Goal: Task Accomplishment & Management: Manage account settings

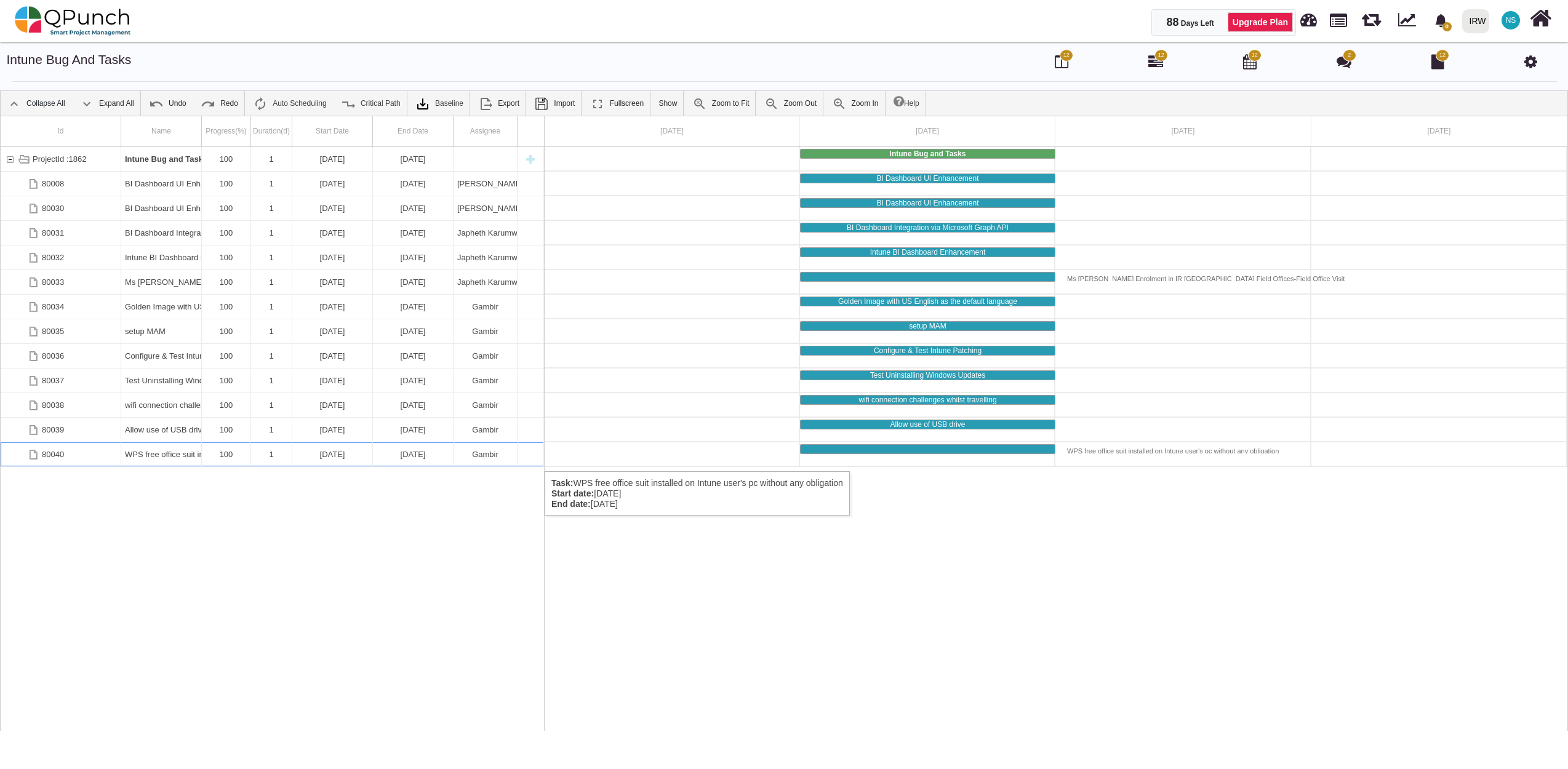
click at [133, 459] on div "WPS free office suit installed on Intune user's pc without any obligation" at bounding box center [161, 454] width 73 height 24
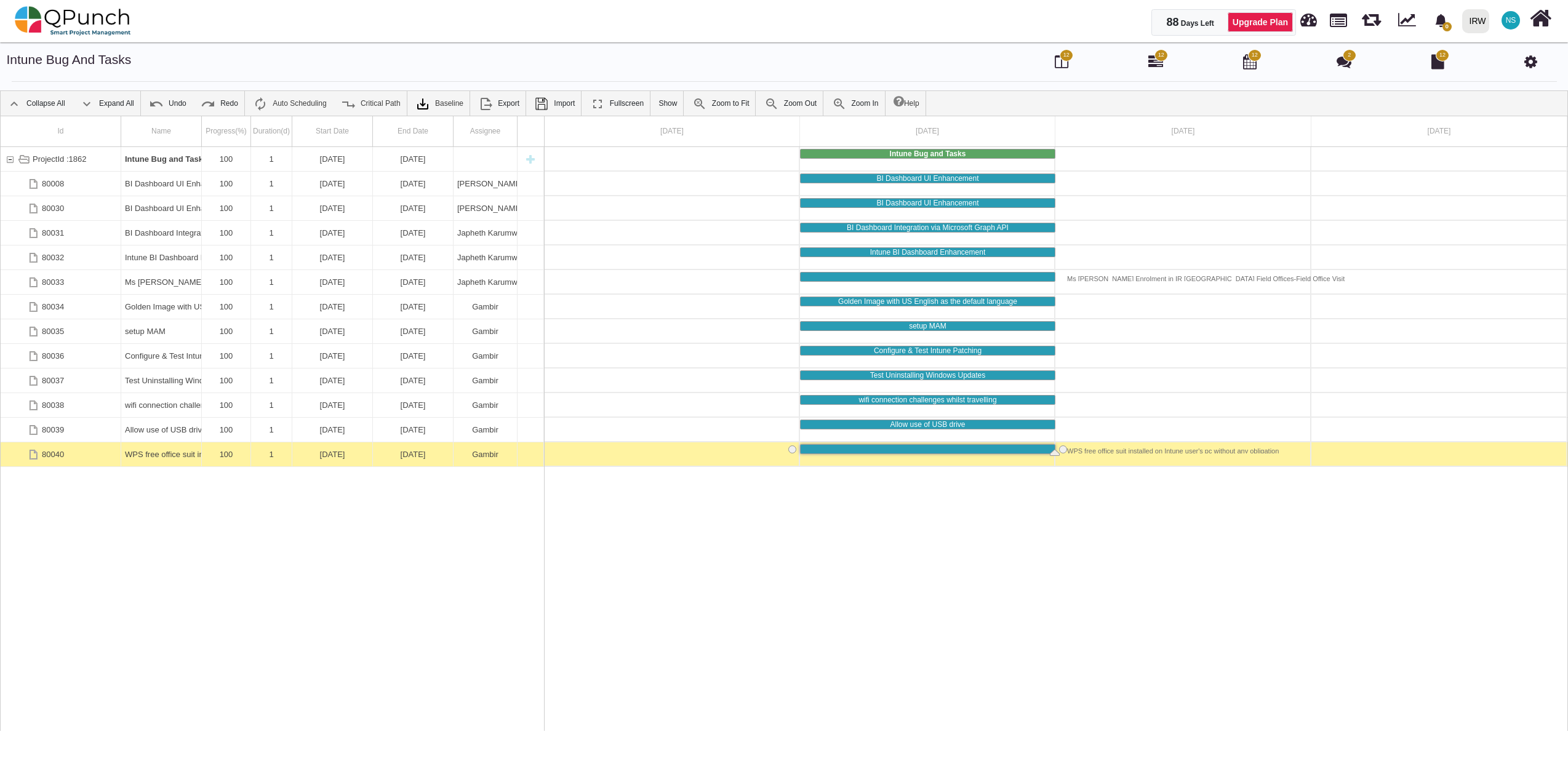
click at [133, 459] on div "WPS free office suit installed on Intune user's pc without any obligation" at bounding box center [161, 454] width 73 height 24
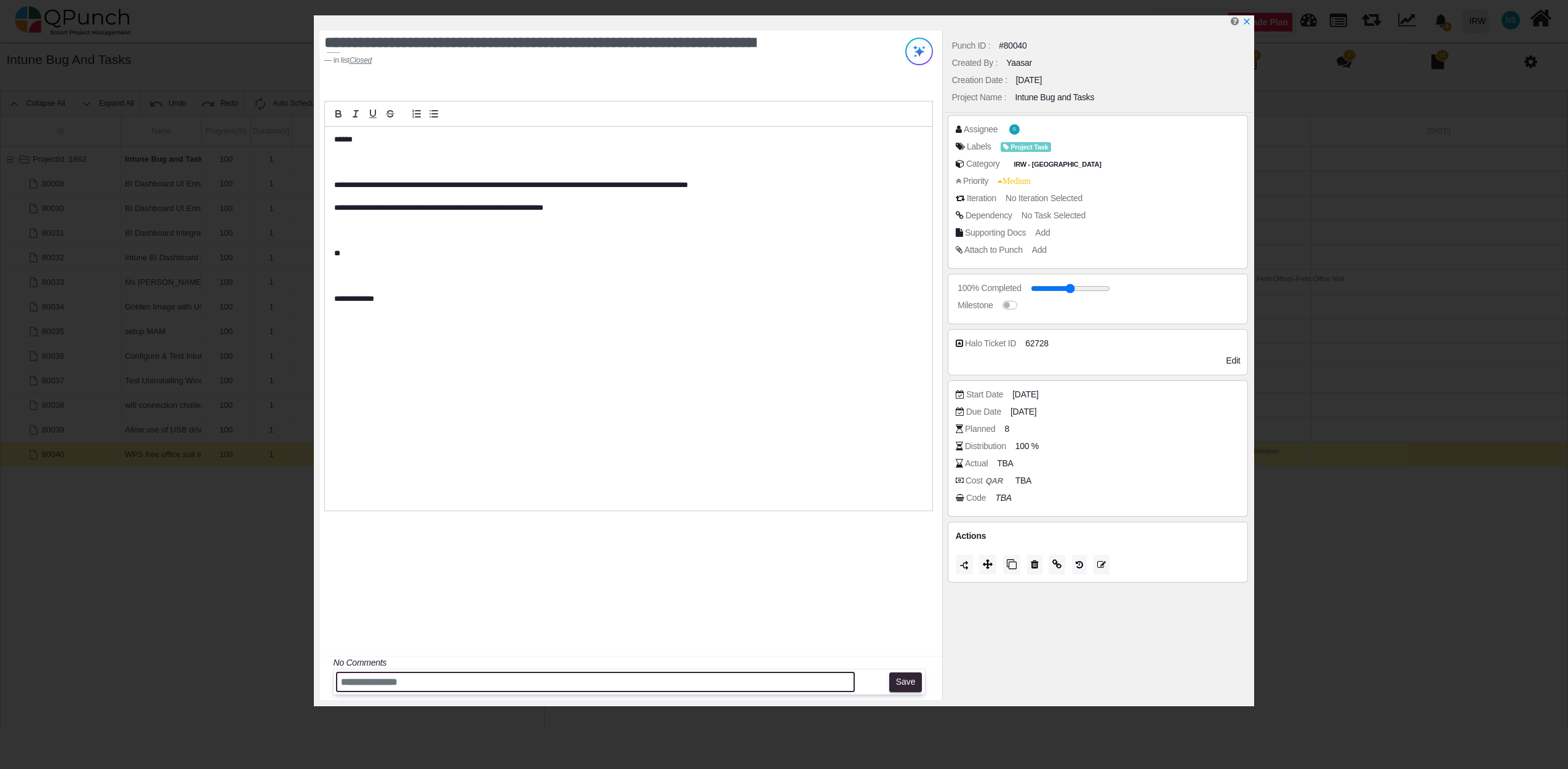
click at [475, 684] on input "text" at bounding box center [596, 681] width 519 height 21
paste input "**********"
click at [731, 690] on input "**********" at bounding box center [596, 681] width 519 height 21
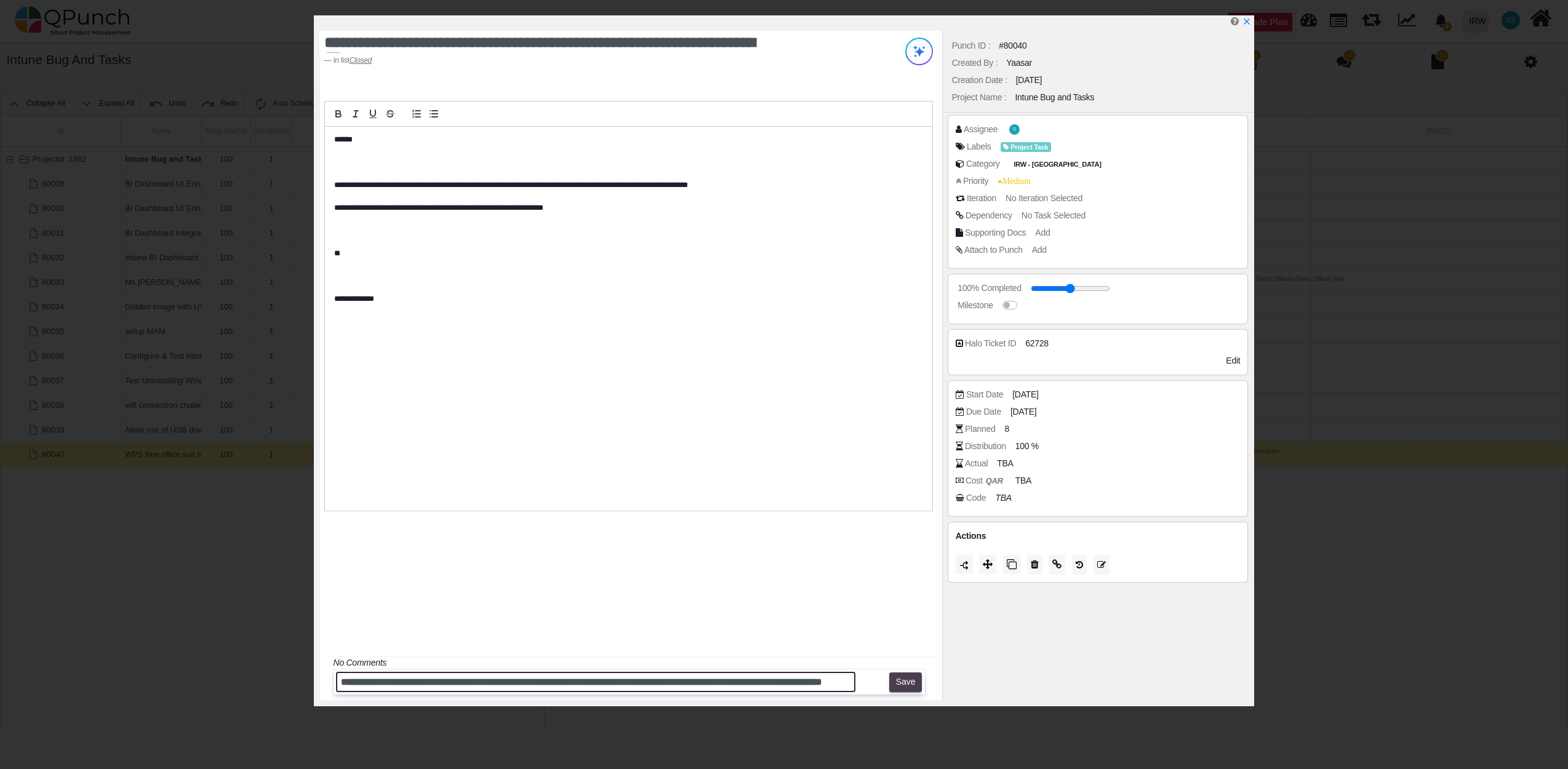
type input "**********"
click at [899, 676] on button "Save" at bounding box center [905, 682] width 33 height 20
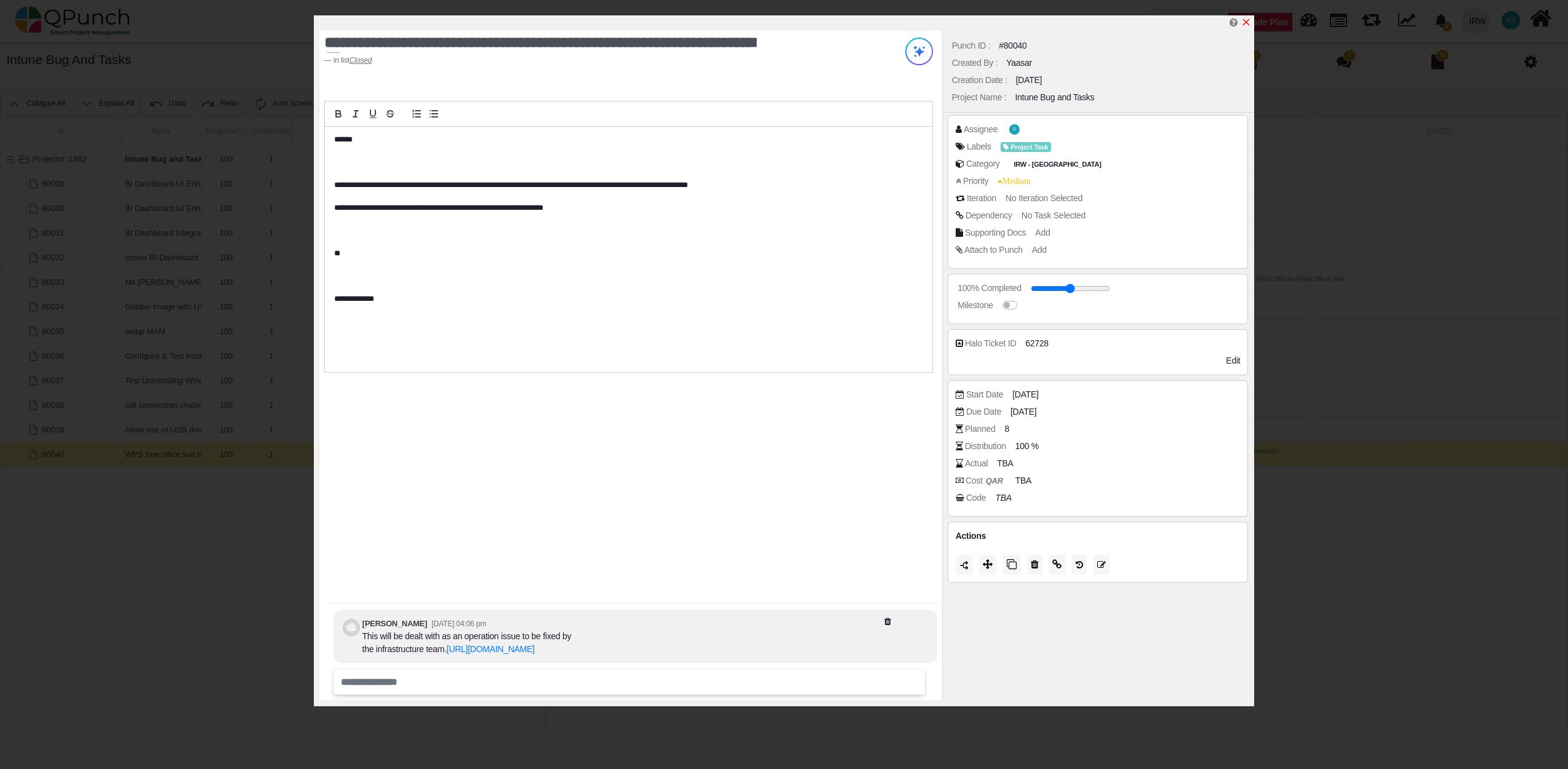
click at [1248, 23] on icon "x" at bounding box center [1246, 22] width 10 height 10
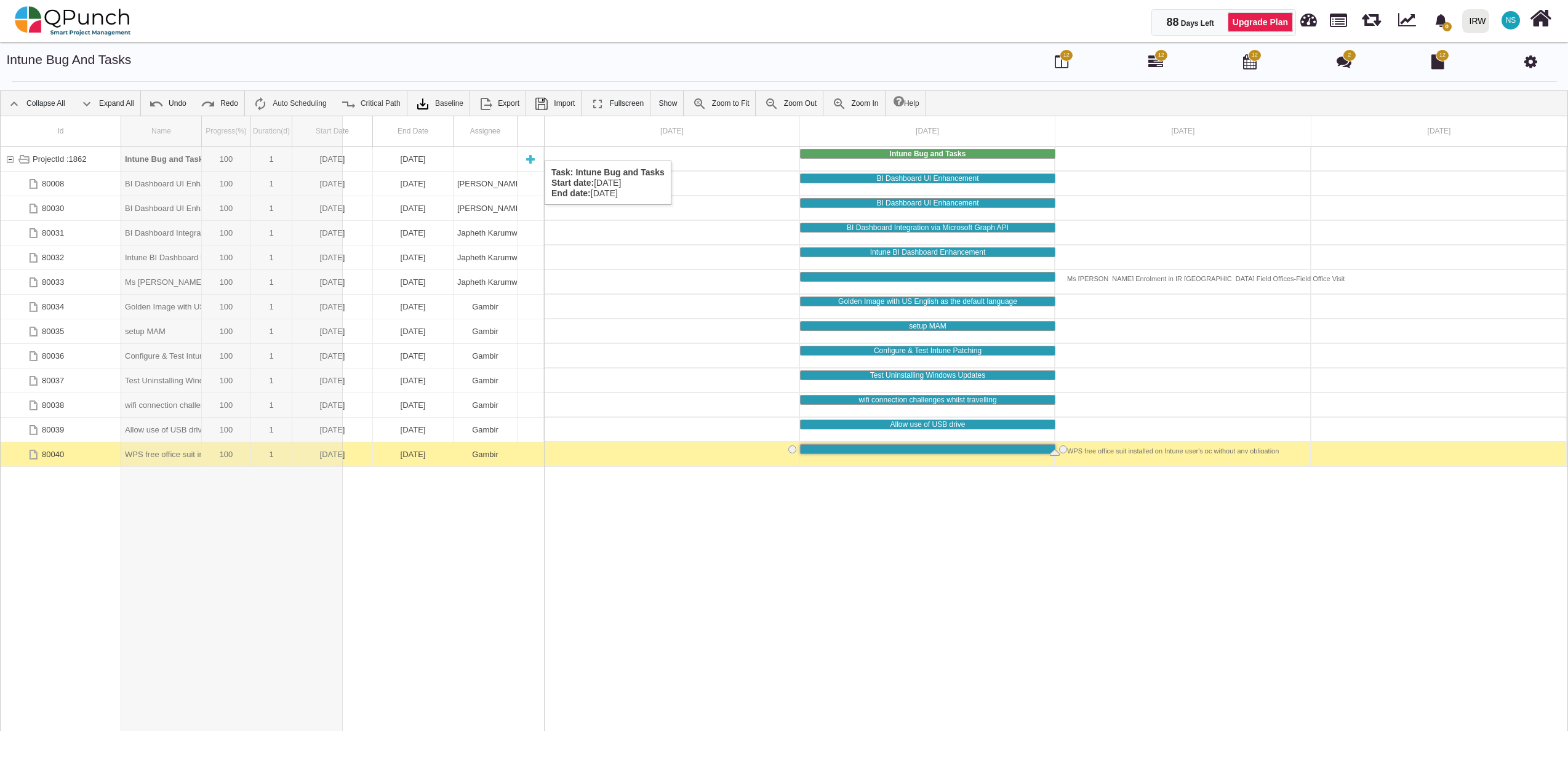
drag, startPoint x: 198, startPoint y: 134, endPoint x: 343, endPoint y: 148, distance: 145.7
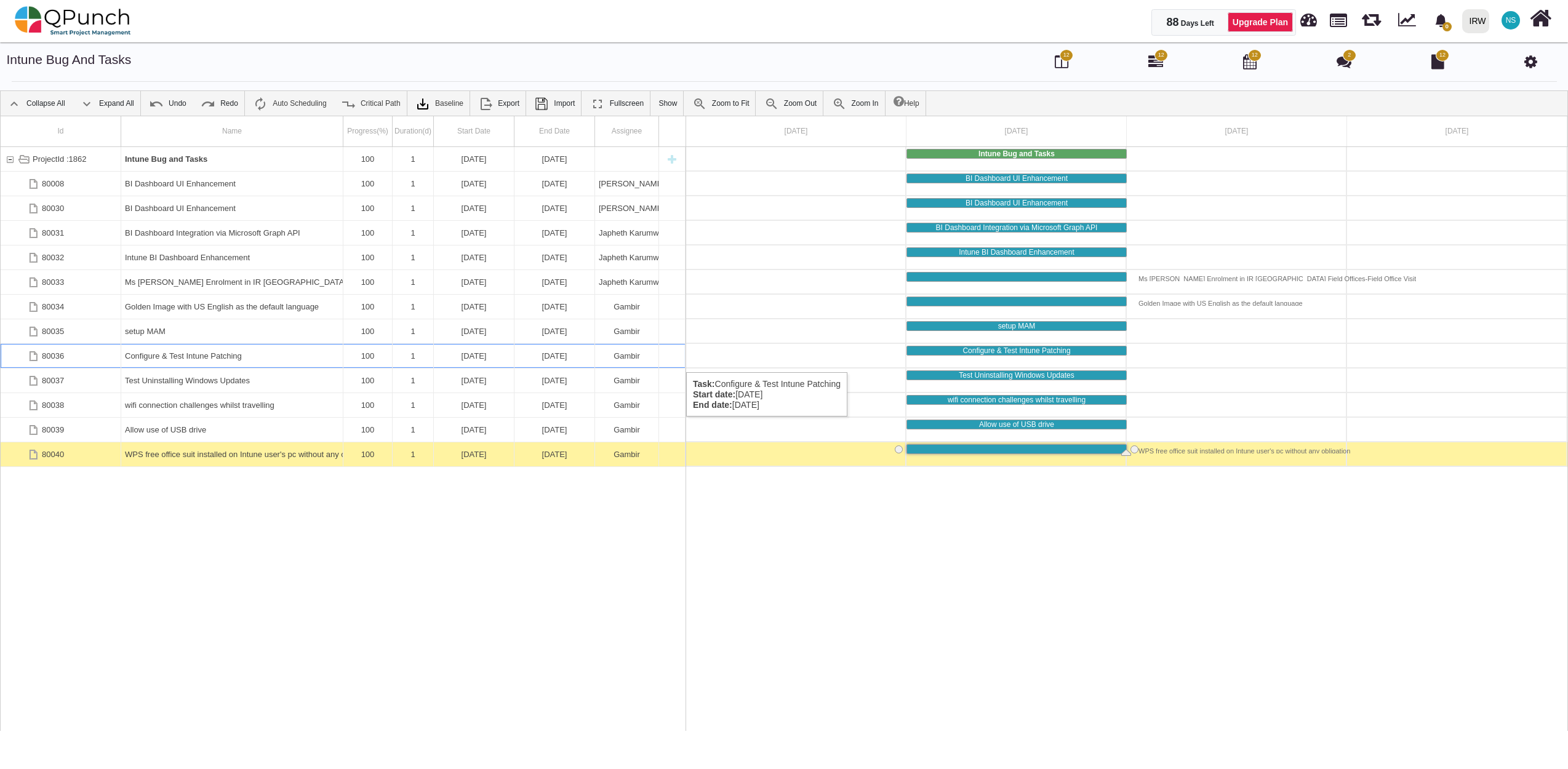
click at [228, 360] on div "Configure & Test Intune Patching" at bounding box center [232, 356] width 214 height 24
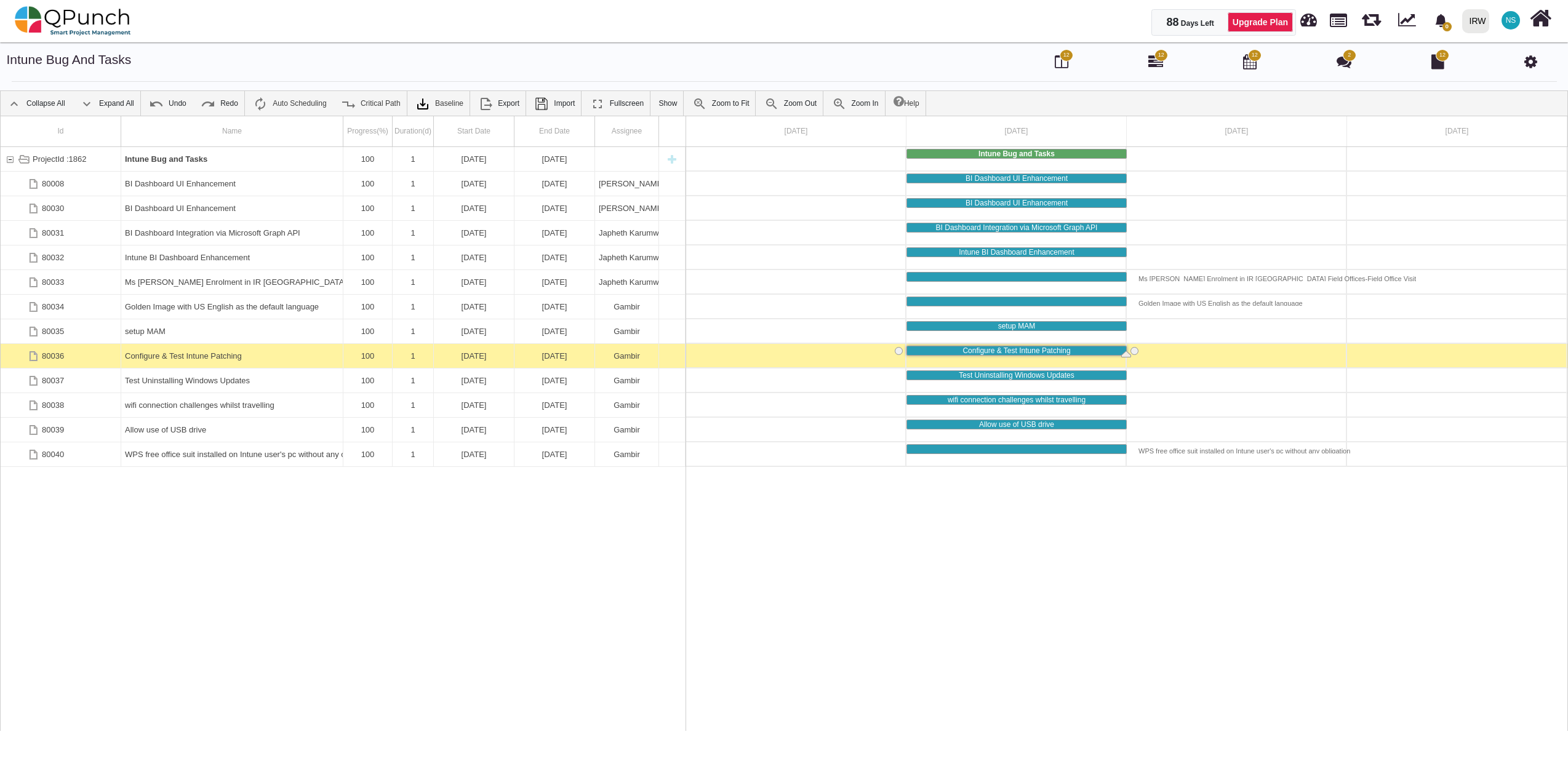
click at [229, 359] on div "Configure & Test Intune Patching" at bounding box center [232, 356] width 214 height 24
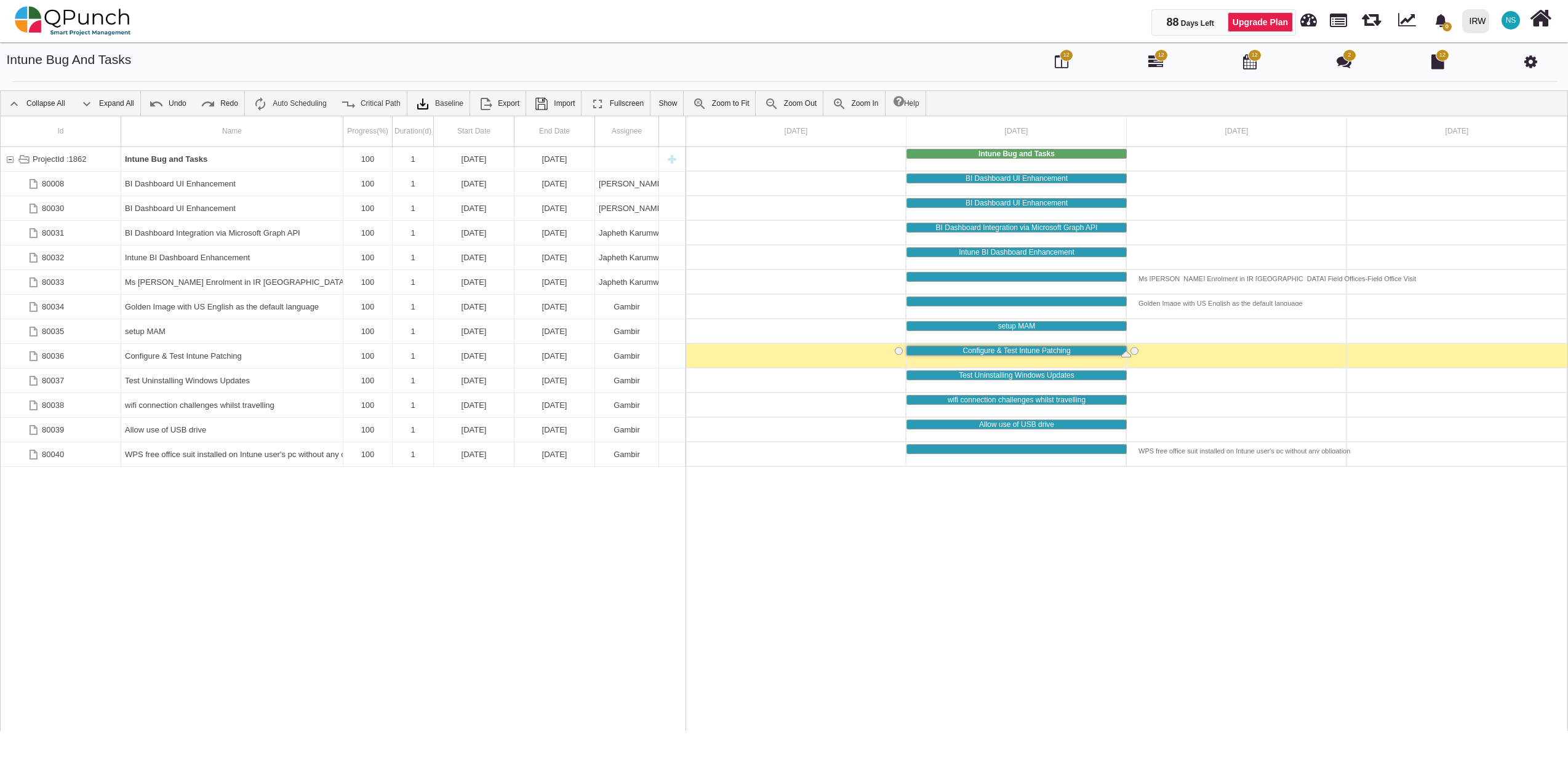
click at [229, 359] on div "Configure & Test Intune Patching" at bounding box center [232, 356] width 214 height 24
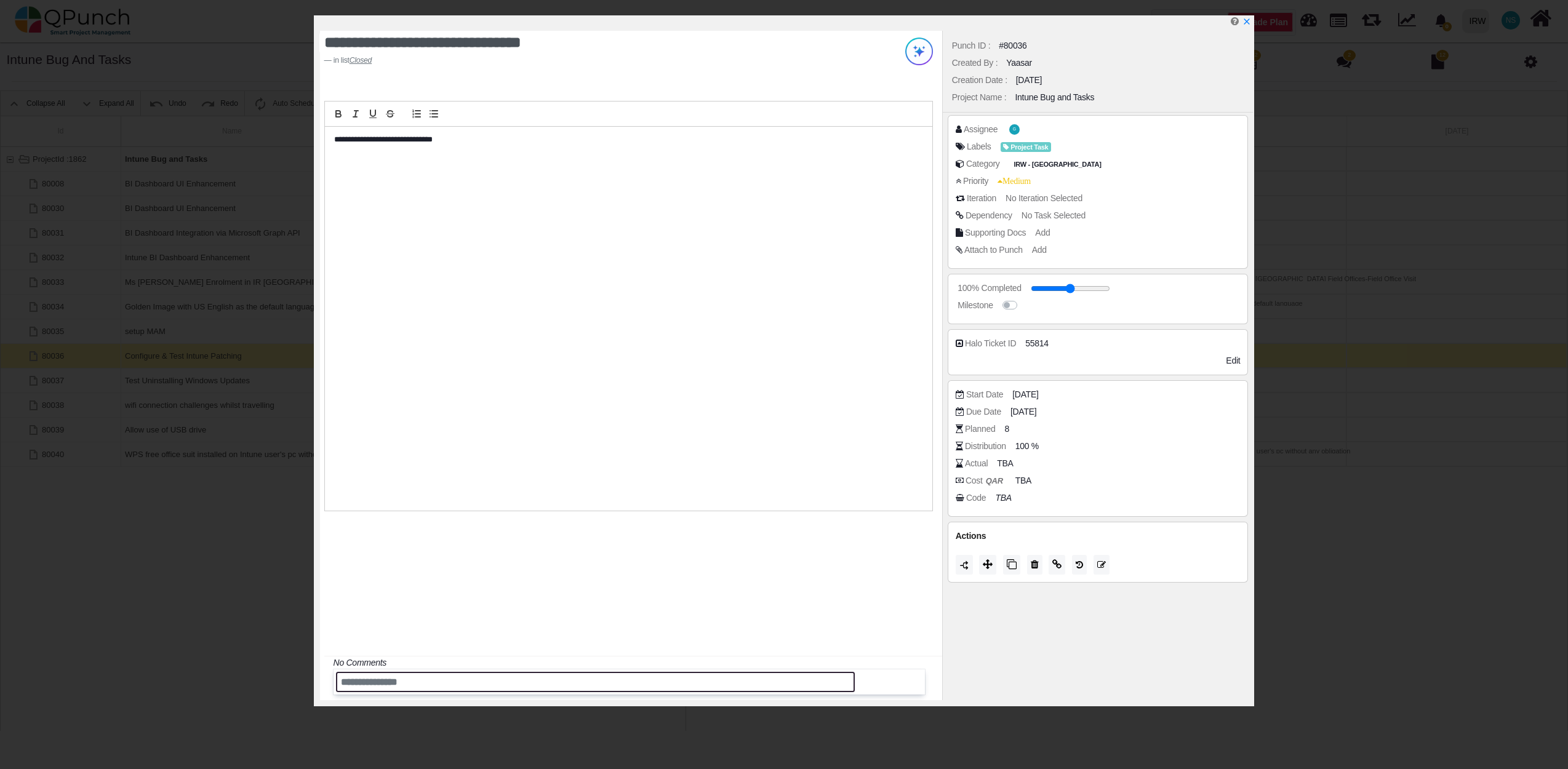
click at [407, 690] on input "text" at bounding box center [596, 681] width 519 height 21
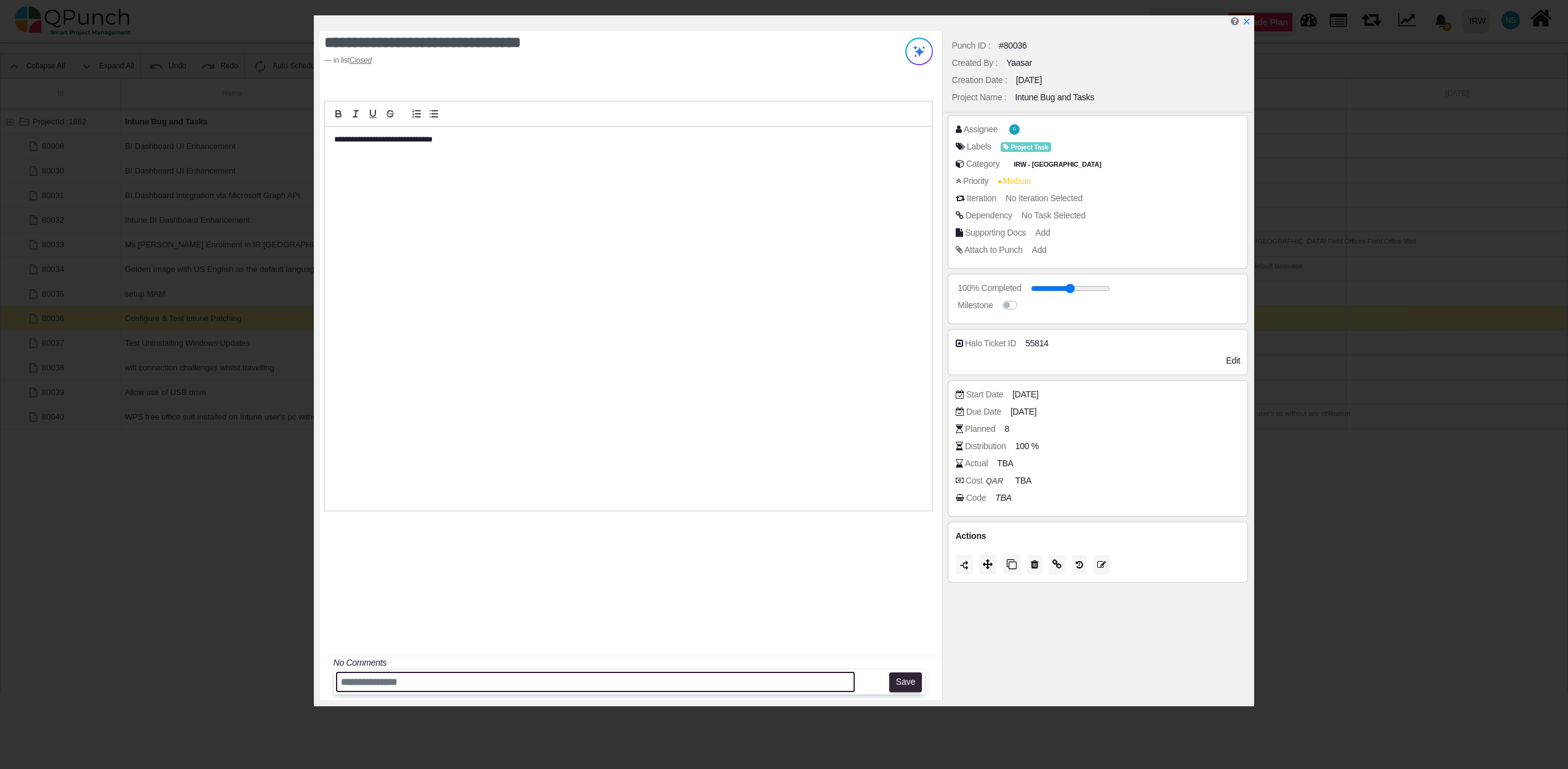
scroll to position [39, 0]
click at [407, 689] on input "text" at bounding box center [596, 681] width 519 height 21
type input "*"
click at [1248, 23] on icon "x" at bounding box center [1246, 22] width 10 height 10
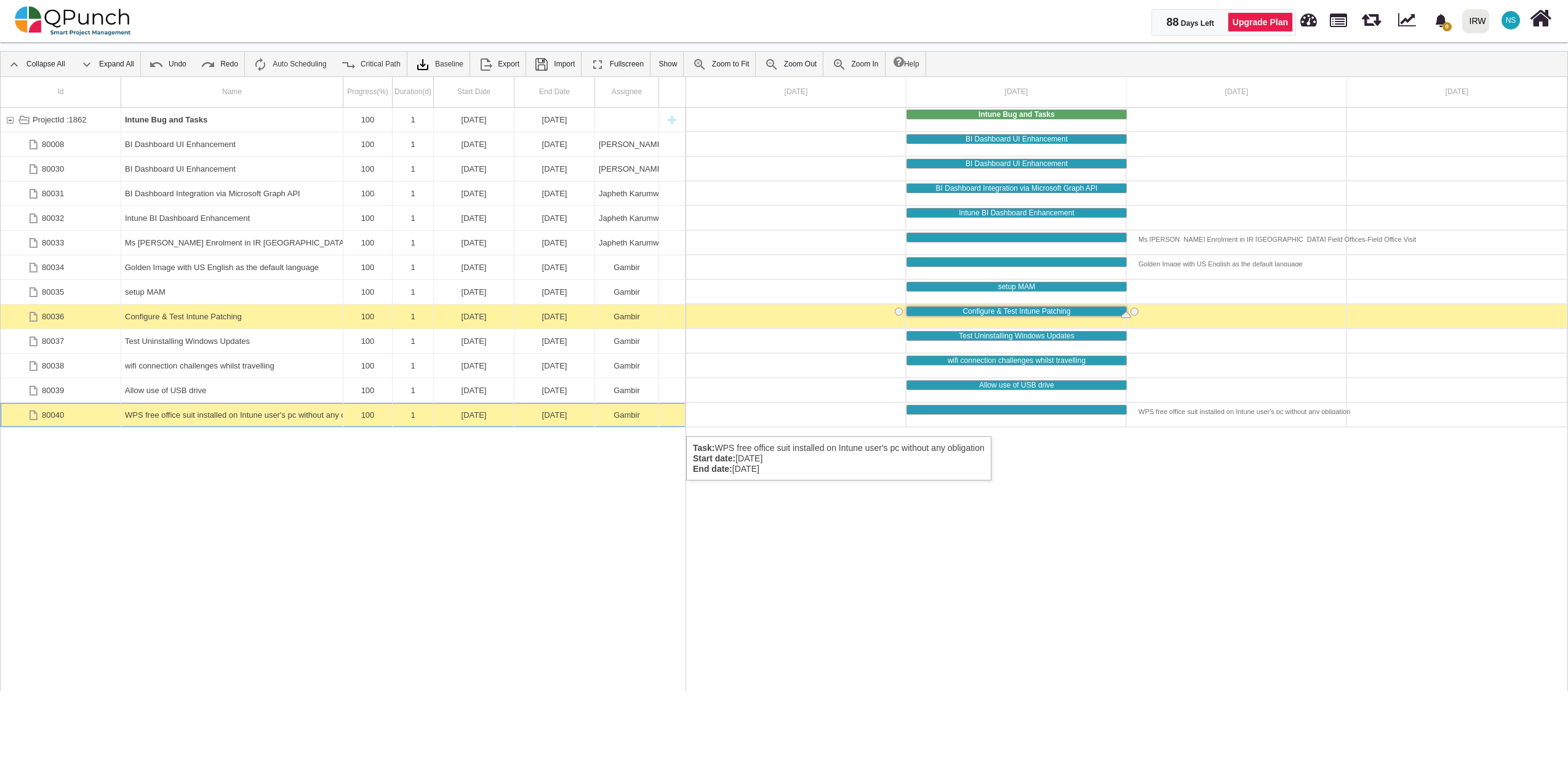
click at [207, 421] on div "WPS free office suit installed on Intune user's pc without any obligation" at bounding box center [232, 415] width 214 height 24
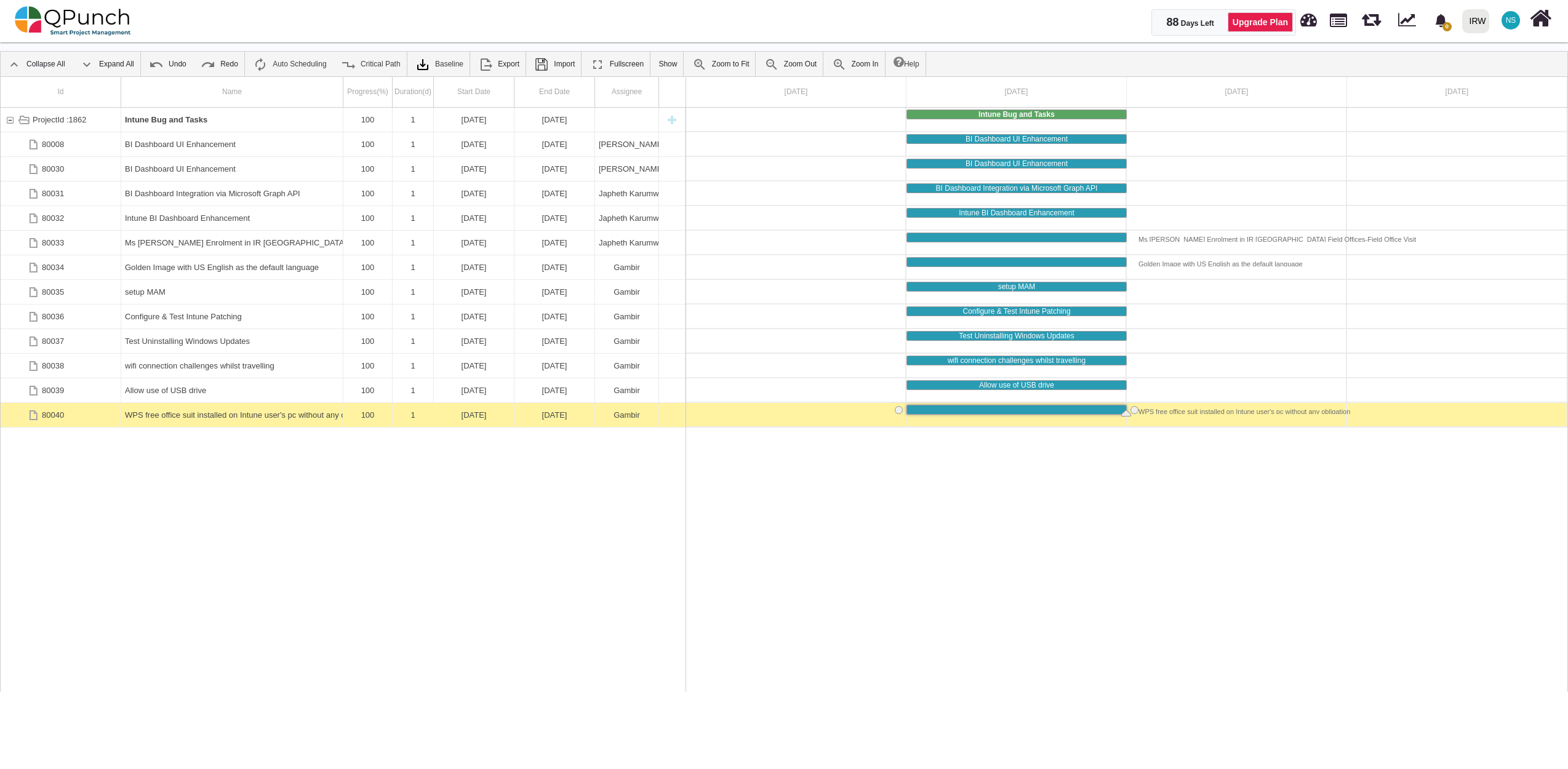
click at [207, 421] on div "WPS free office suit installed on Intune user's pc without any obligation" at bounding box center [232, 415] width 214 height 24
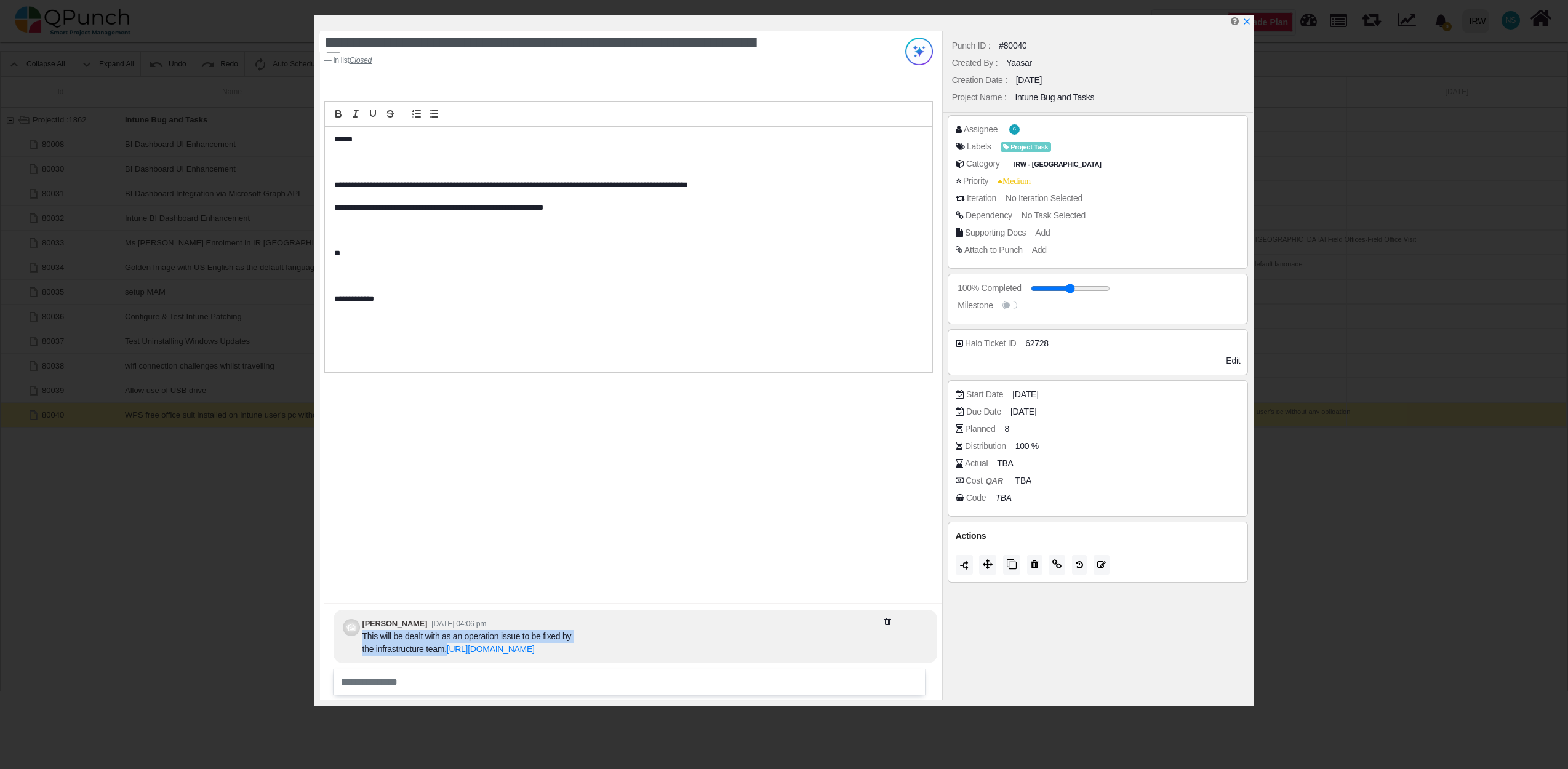
drag, startPoint x: 447, startPoint y: 634, endPoint x: 363, endPoint y: 626, distance: 84.4
click at [363, 629] on div "This will be dealt with as an operation issue to be fixed by the infrastructure…" at bounding box center [470, 642] width 215 height 26
copy div "This will be dealt with as an operation issue to be fixed by the infrastructure…"
click at [1251, 25] on icon "x" at bounding box center [1246, 22] width 10 height 10
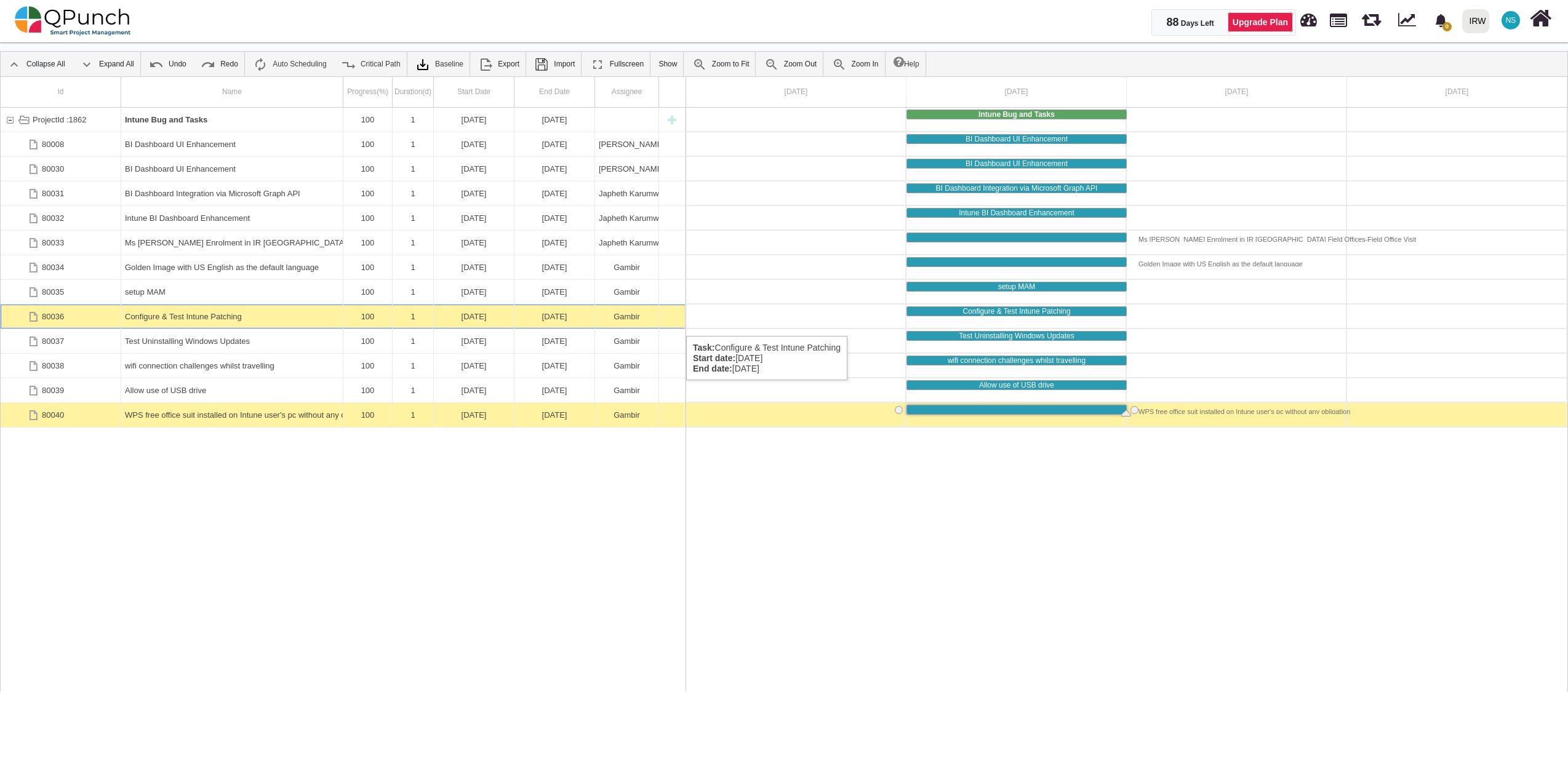
click at [237, 325] on div "Configure & Test Intune Patching" at bounding box center [232, 317] width 214 height 24
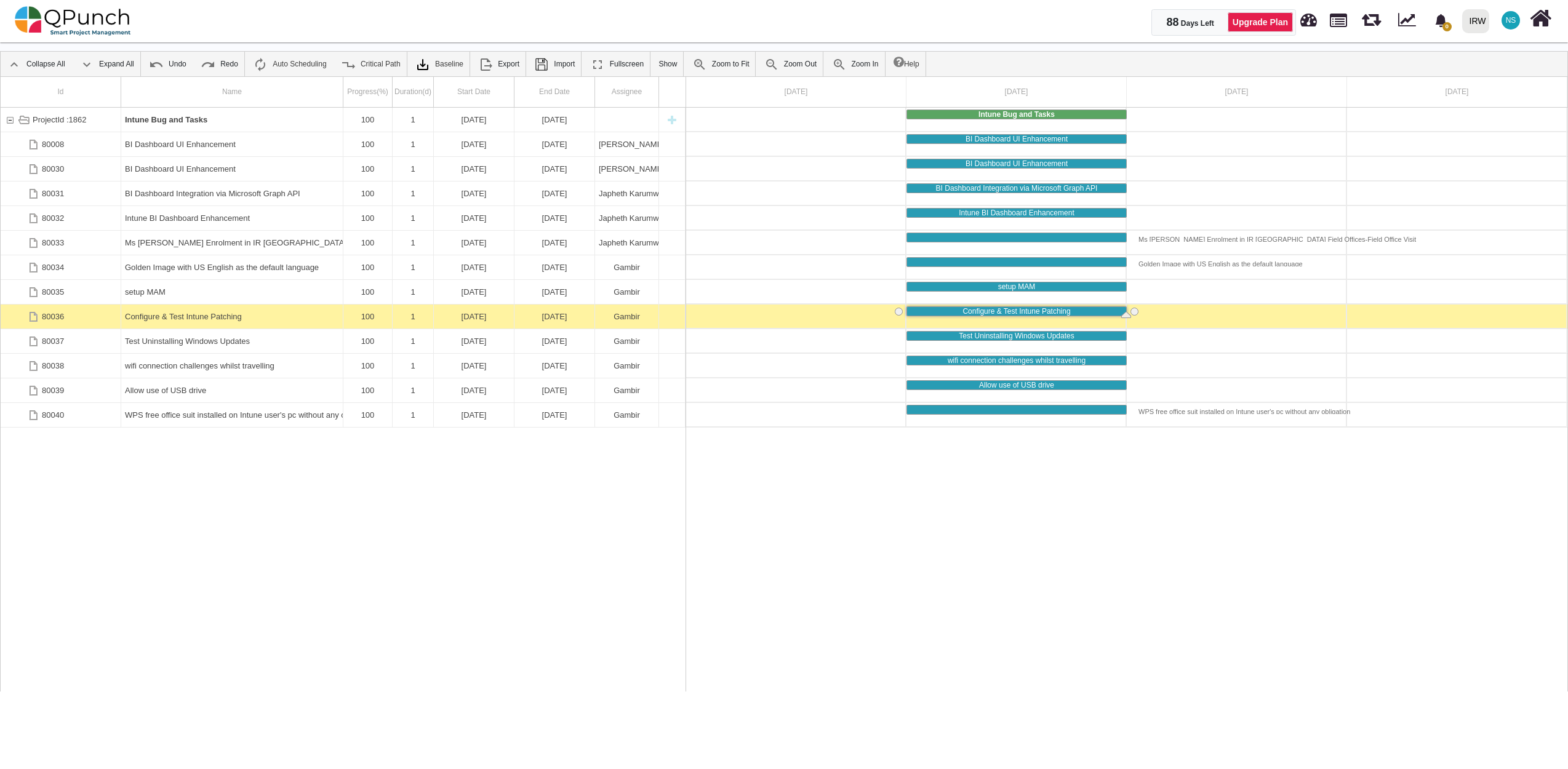
click at [237, 325] on div "Configure & Test Intune Patching" at bounding box center [232, 317] width 214 height 24
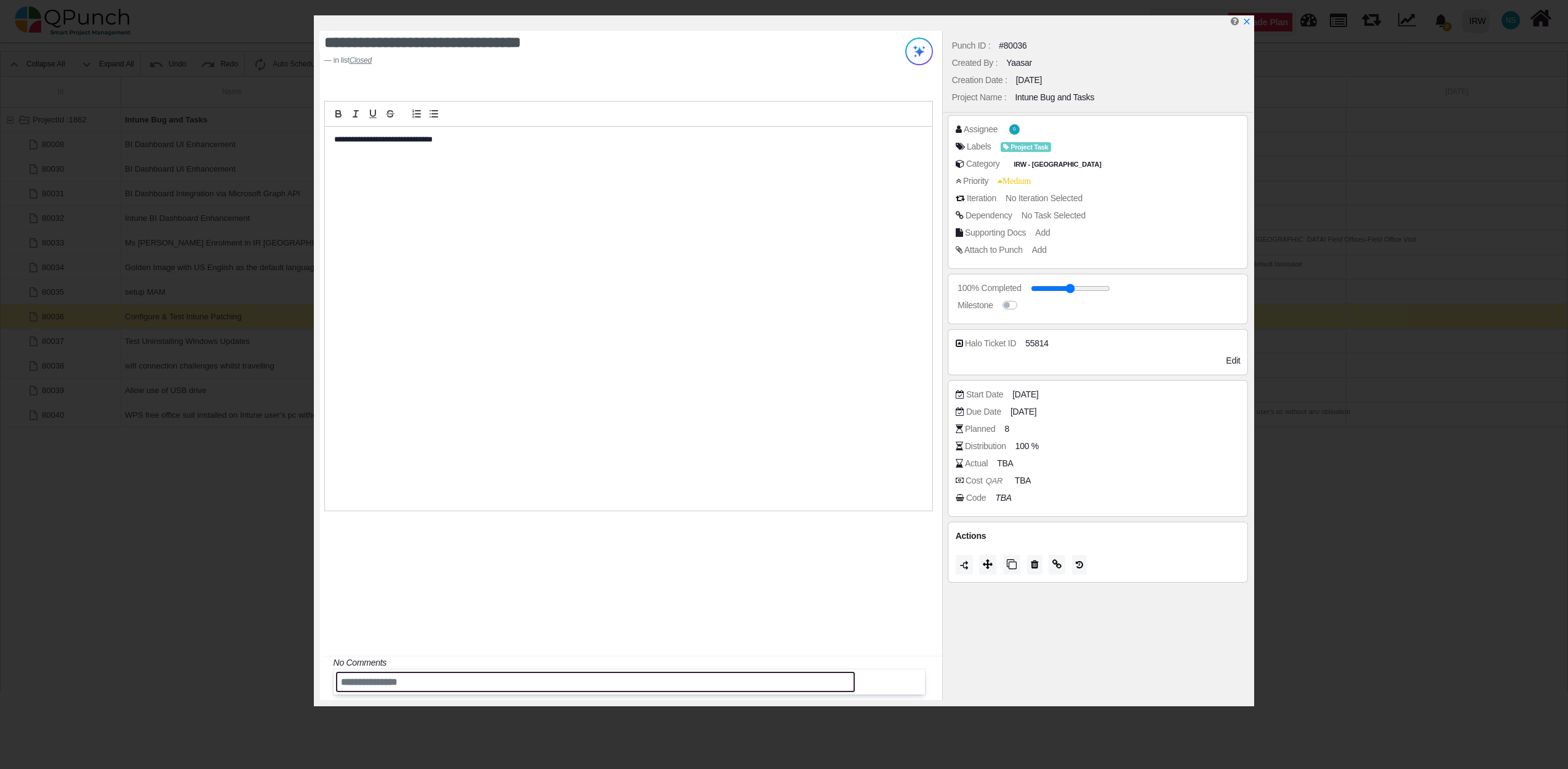
click at [427, 674] on input "text" at bounding box center [596, 681] width 519 height 21
paste input "**********"
type input "**********"
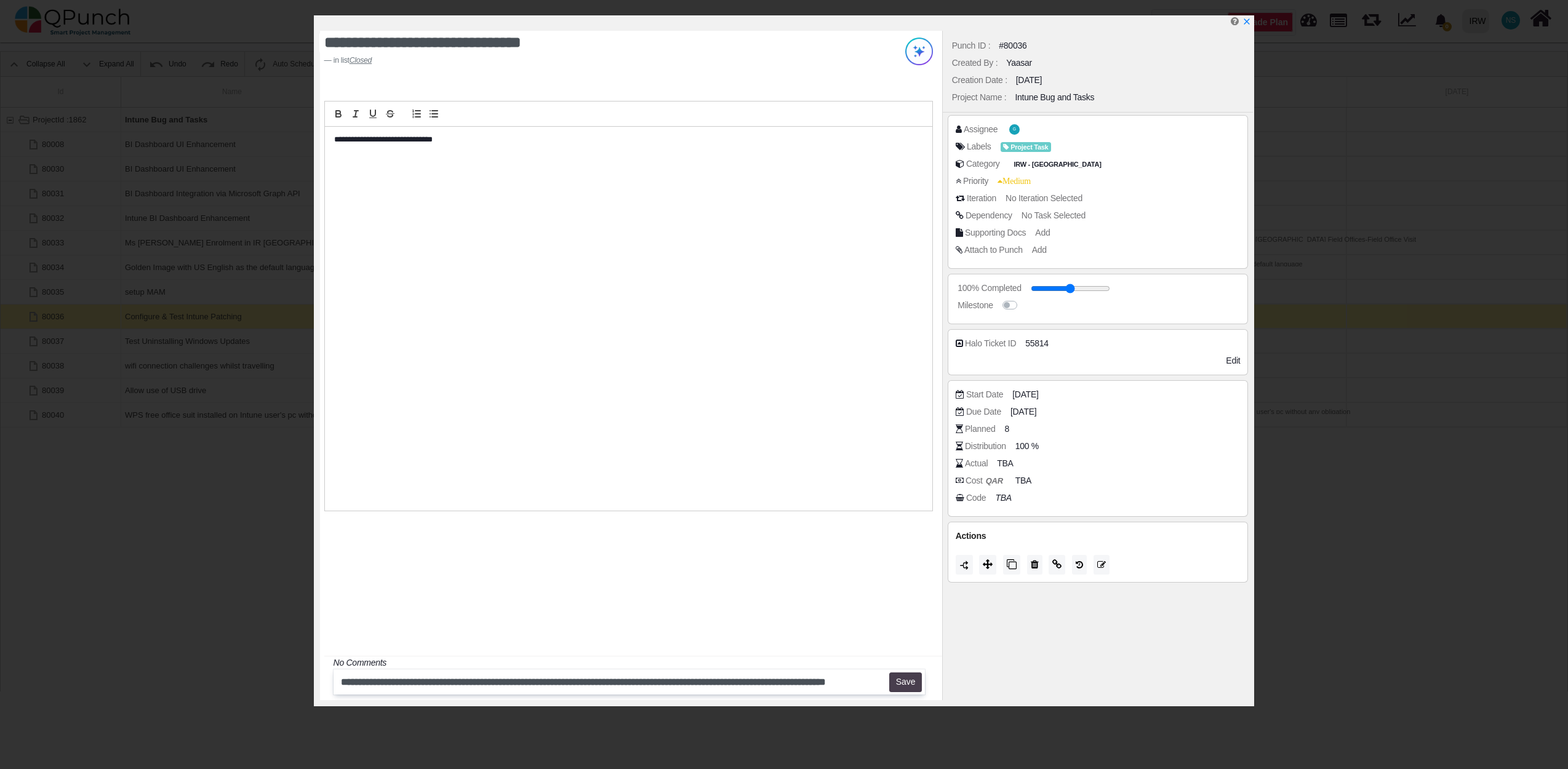
click at [908, 685] on button "Save" at bounding box center [905, 682] width 33 height 20
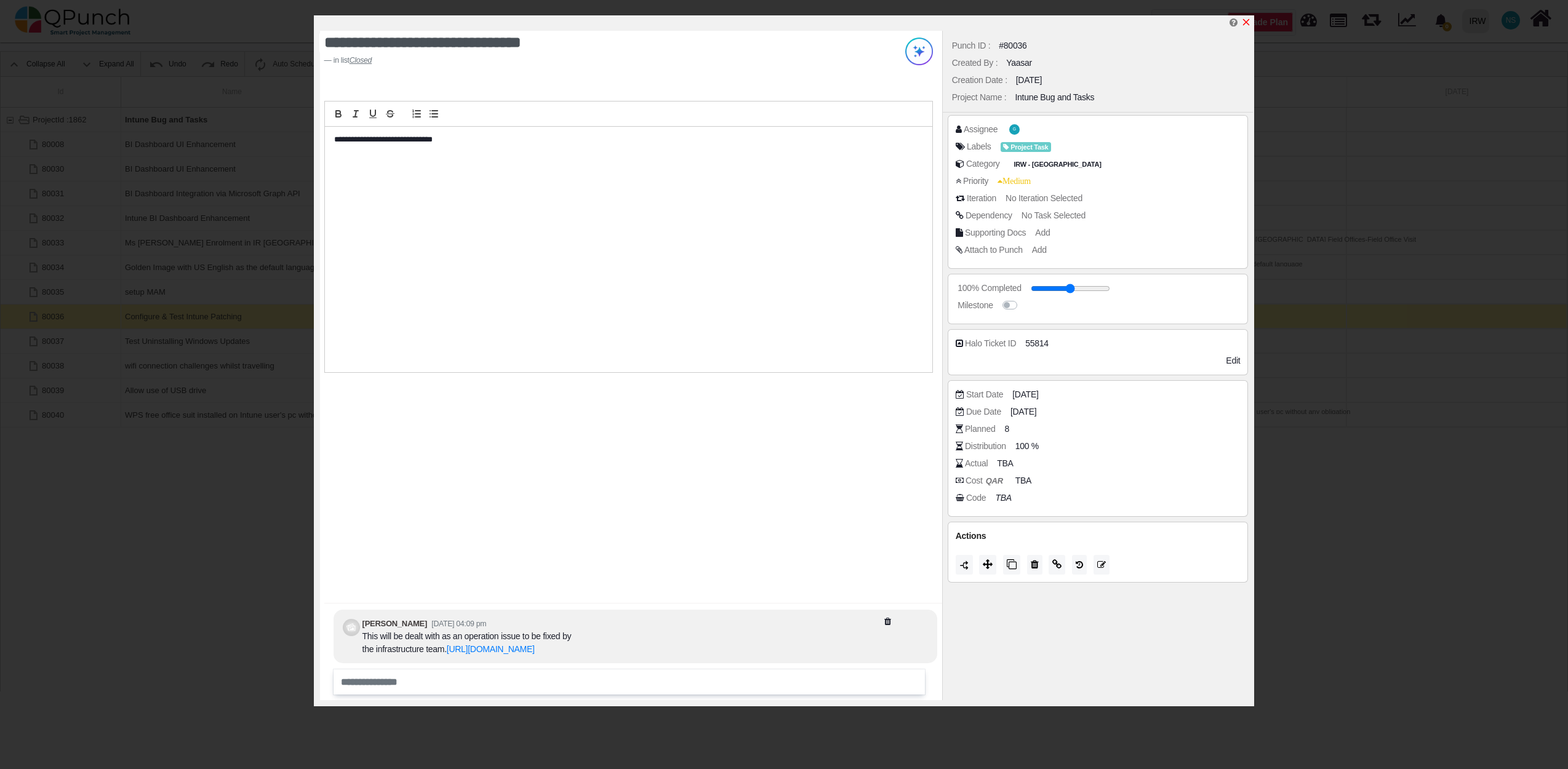
click at [1249, 21] on icon "x" at bounding box center [1247, 23] width 7 height 7
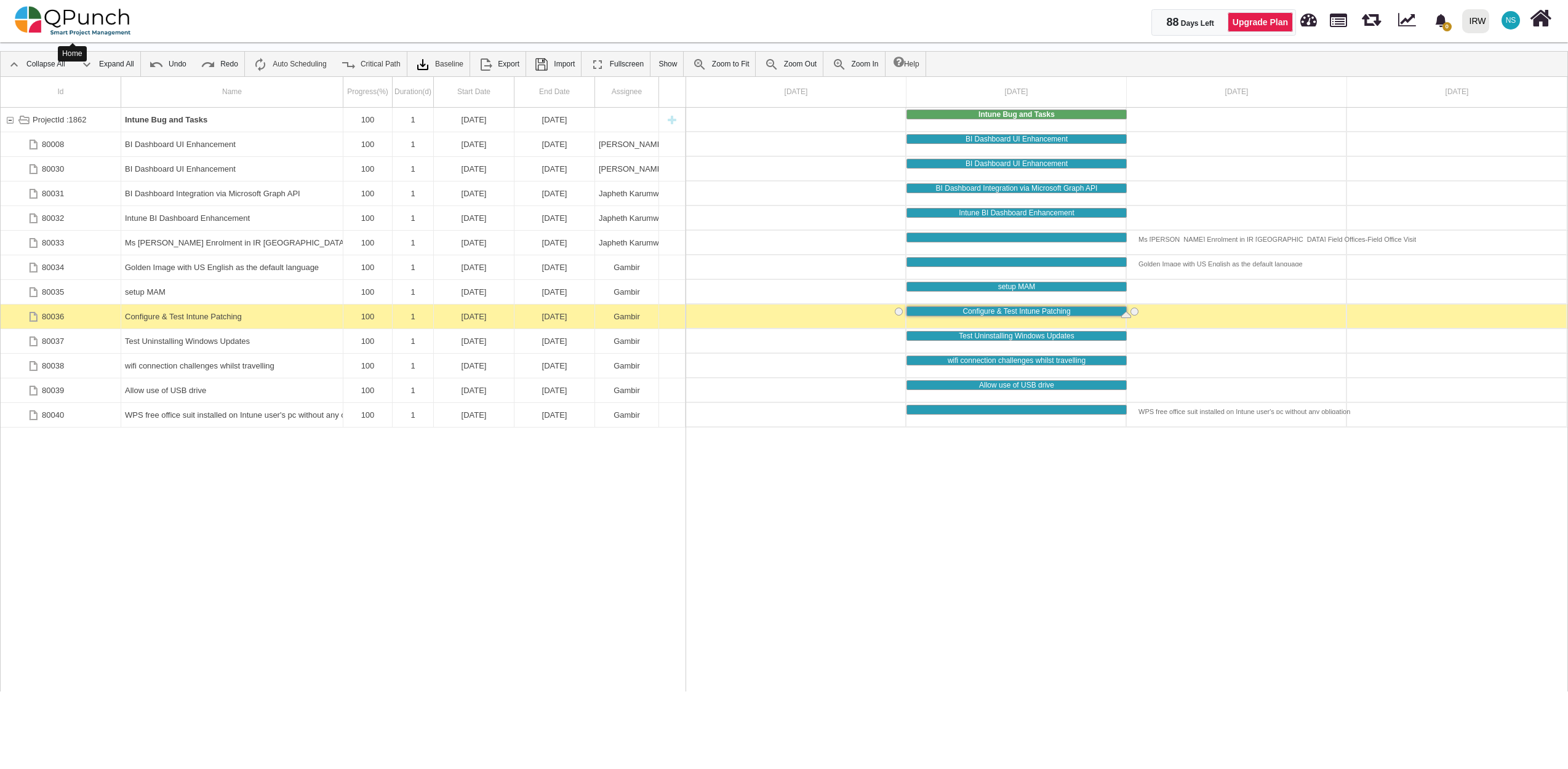
click at [67, 18] on img at bounding box center [73, 21] width 116 height 37
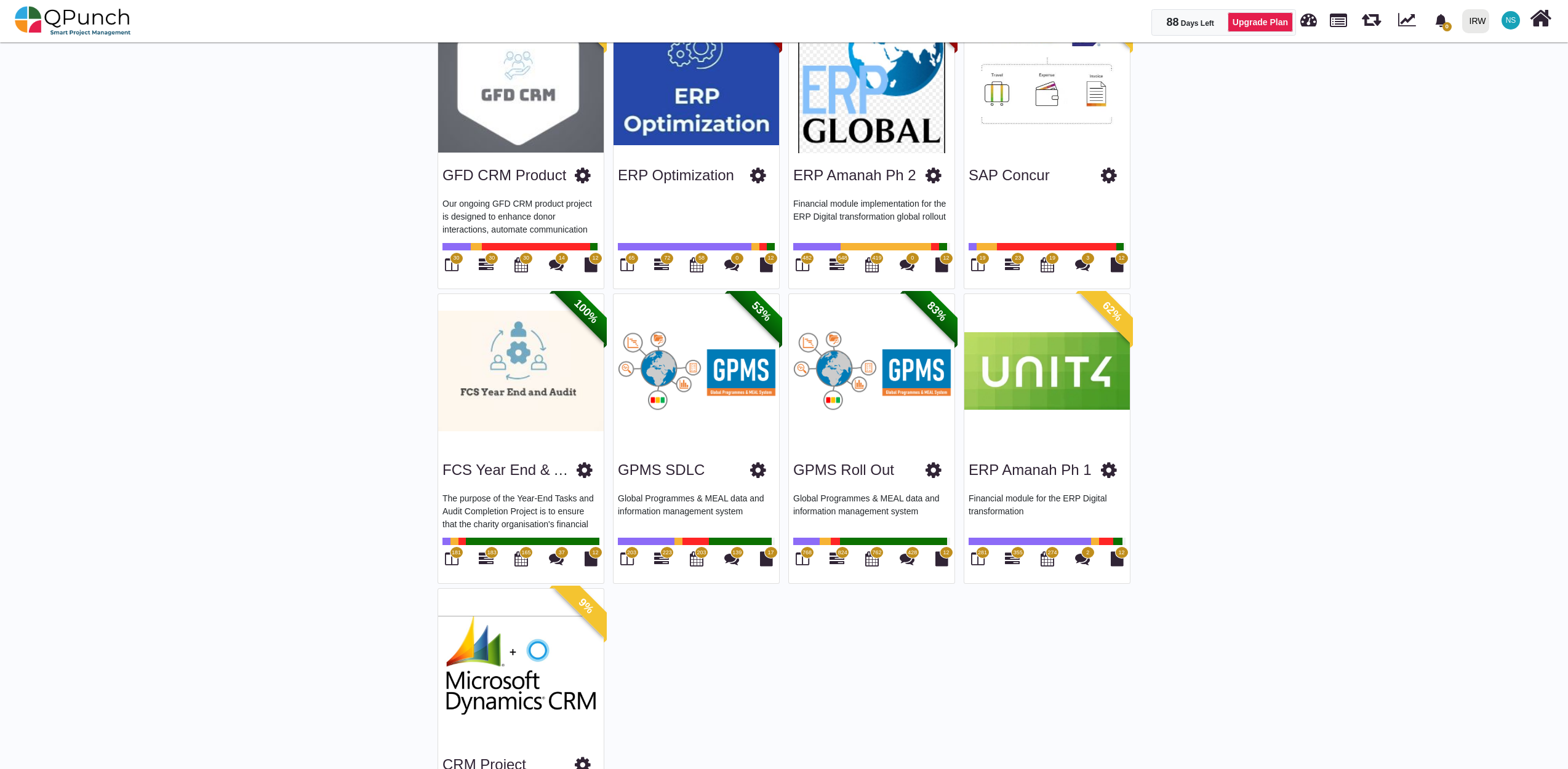
scroll to position [1640, 0]
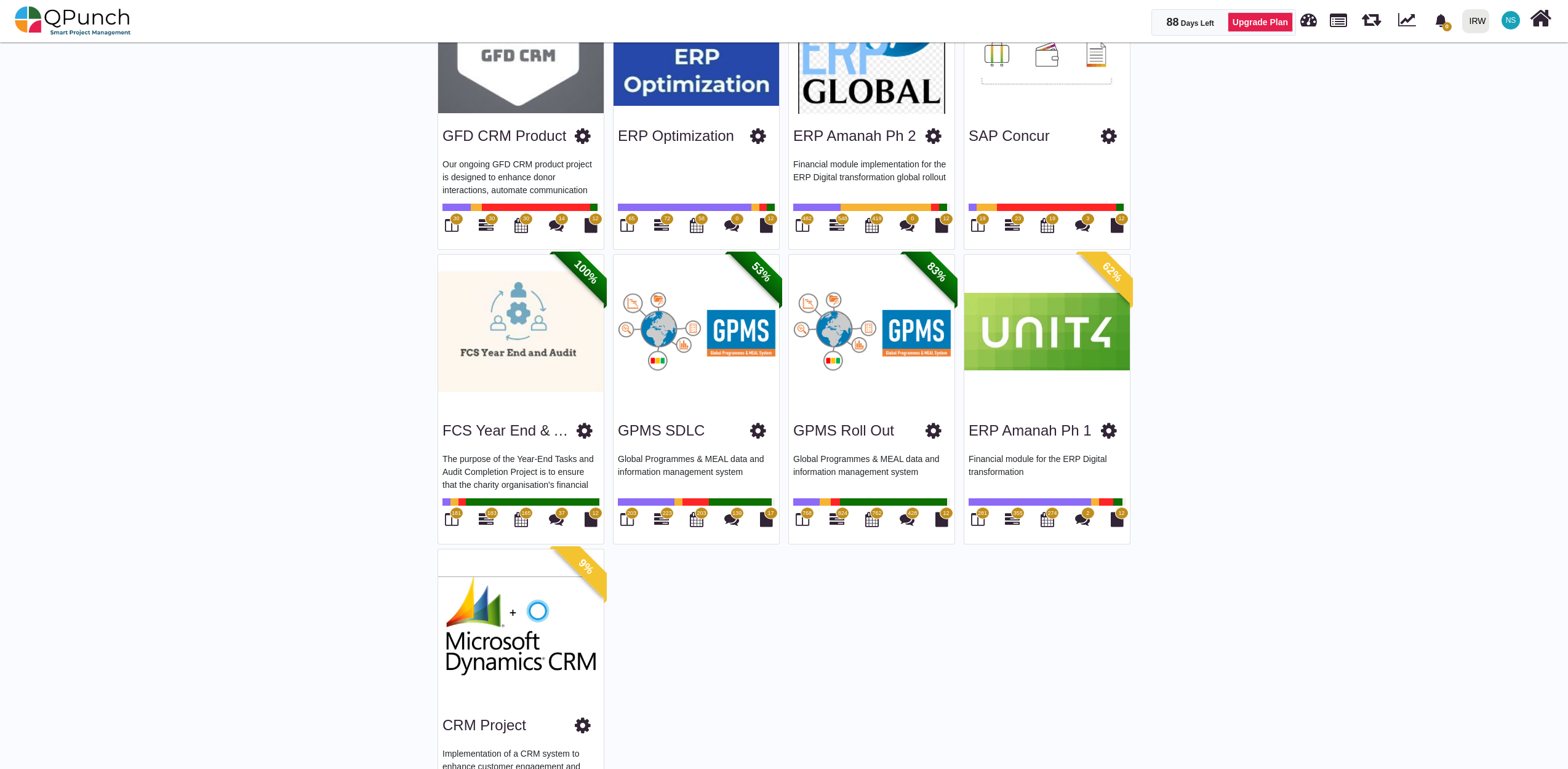
click at [1079, 336] on img at bounding box center [1047, 332] width 165 height 154
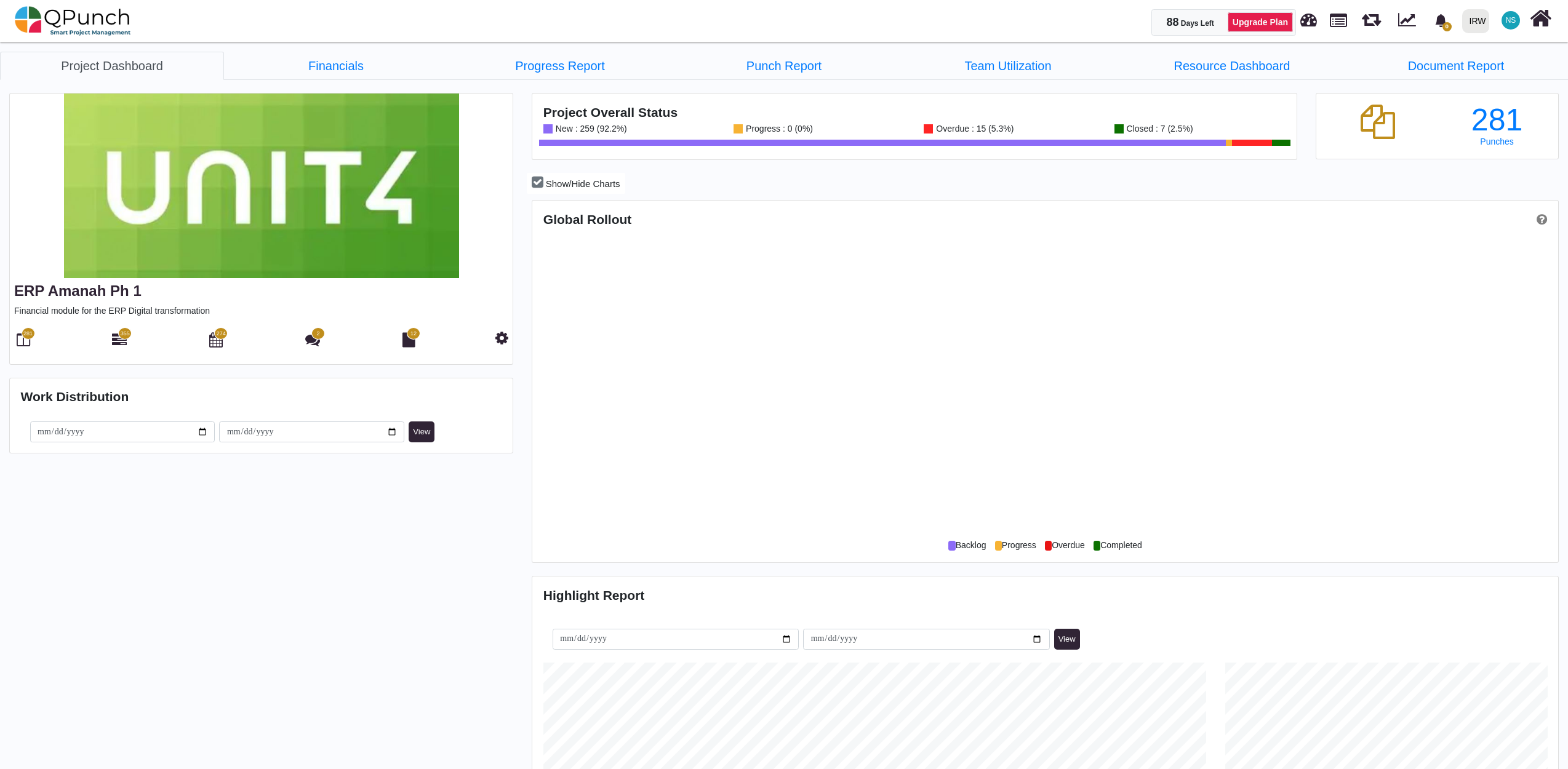
scroll to position [330, 341]
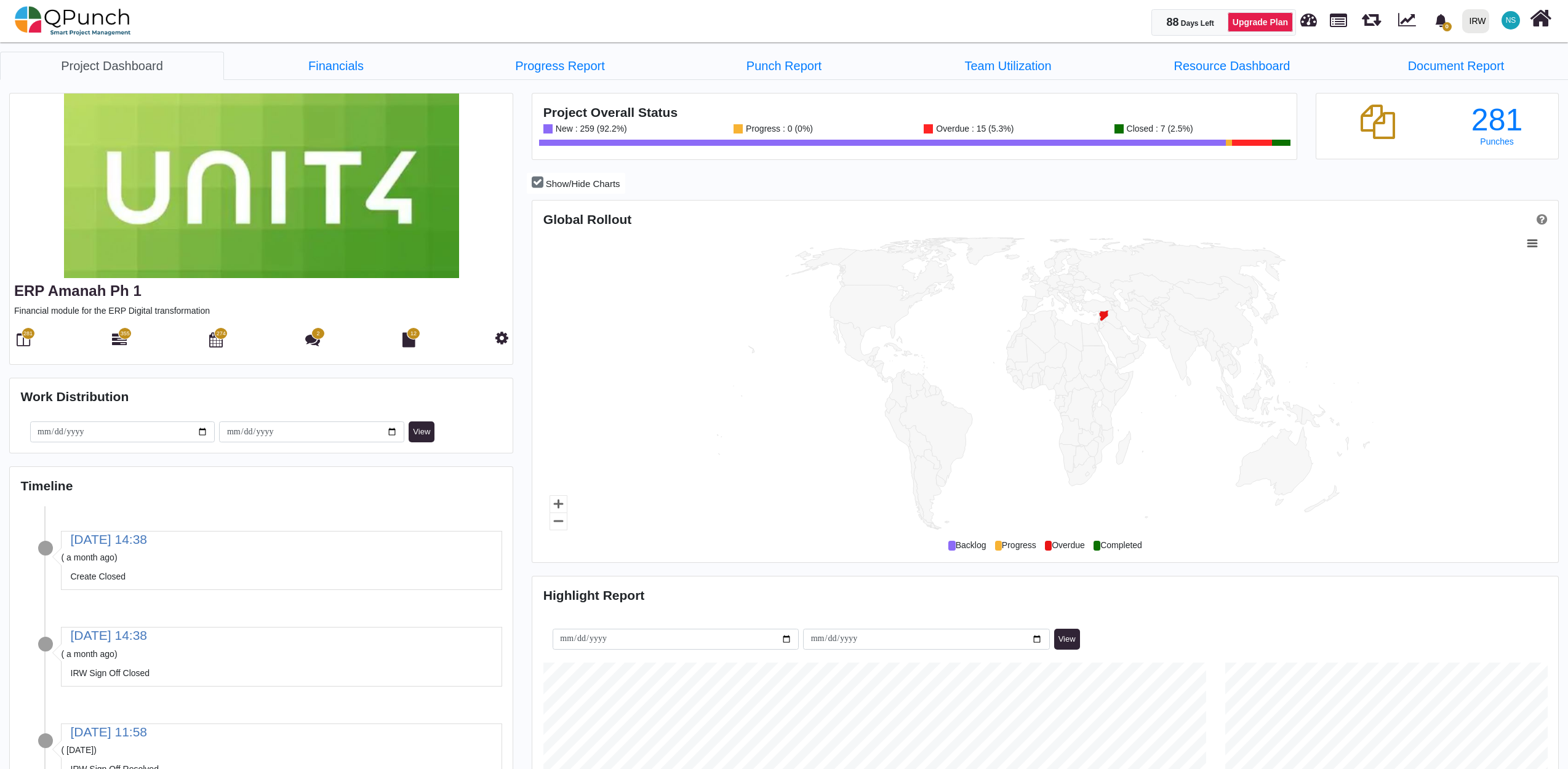
click at [22, 337] on span "281" at bounding box center [28, 333] width 14 height 12
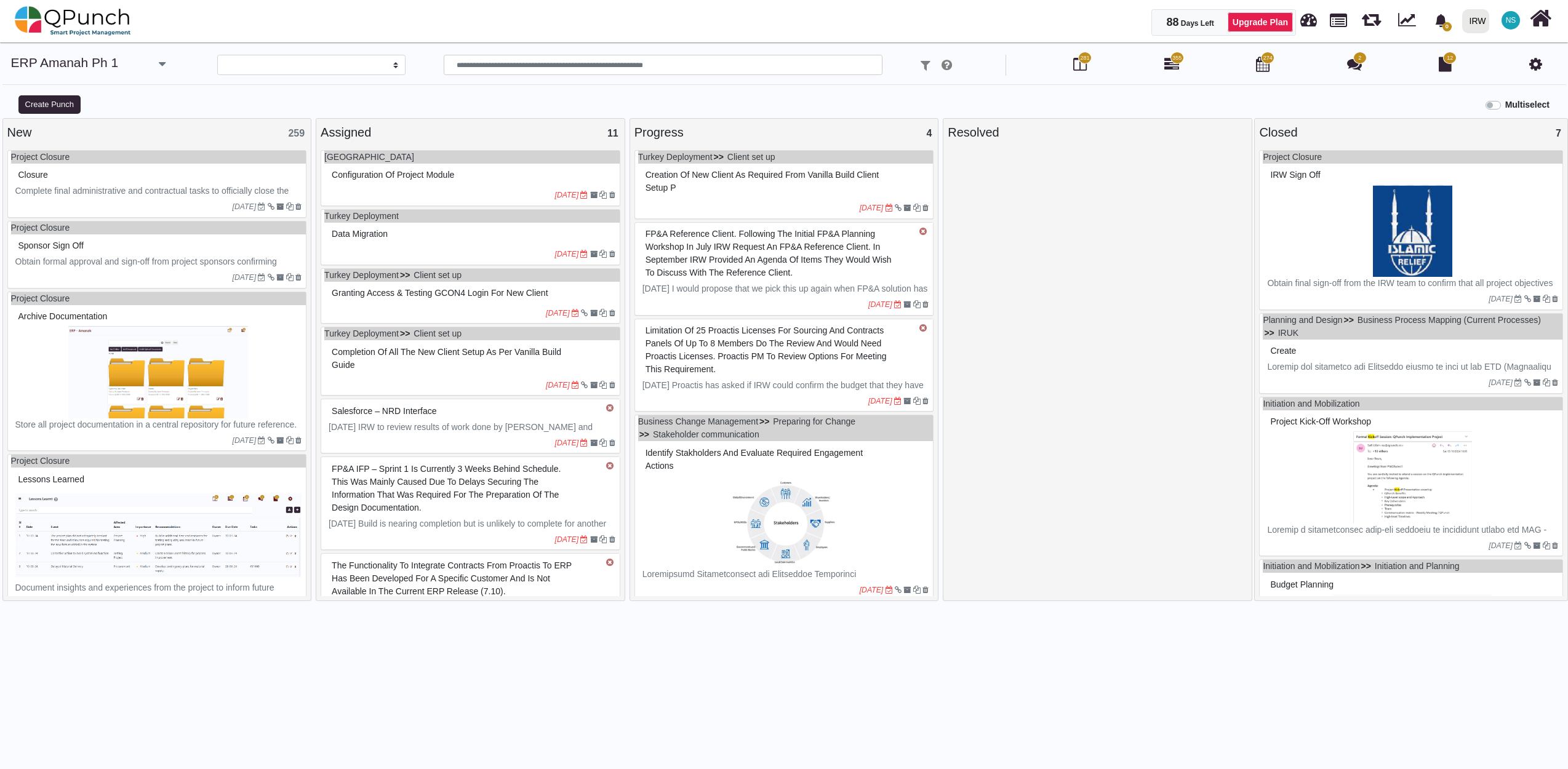
select select
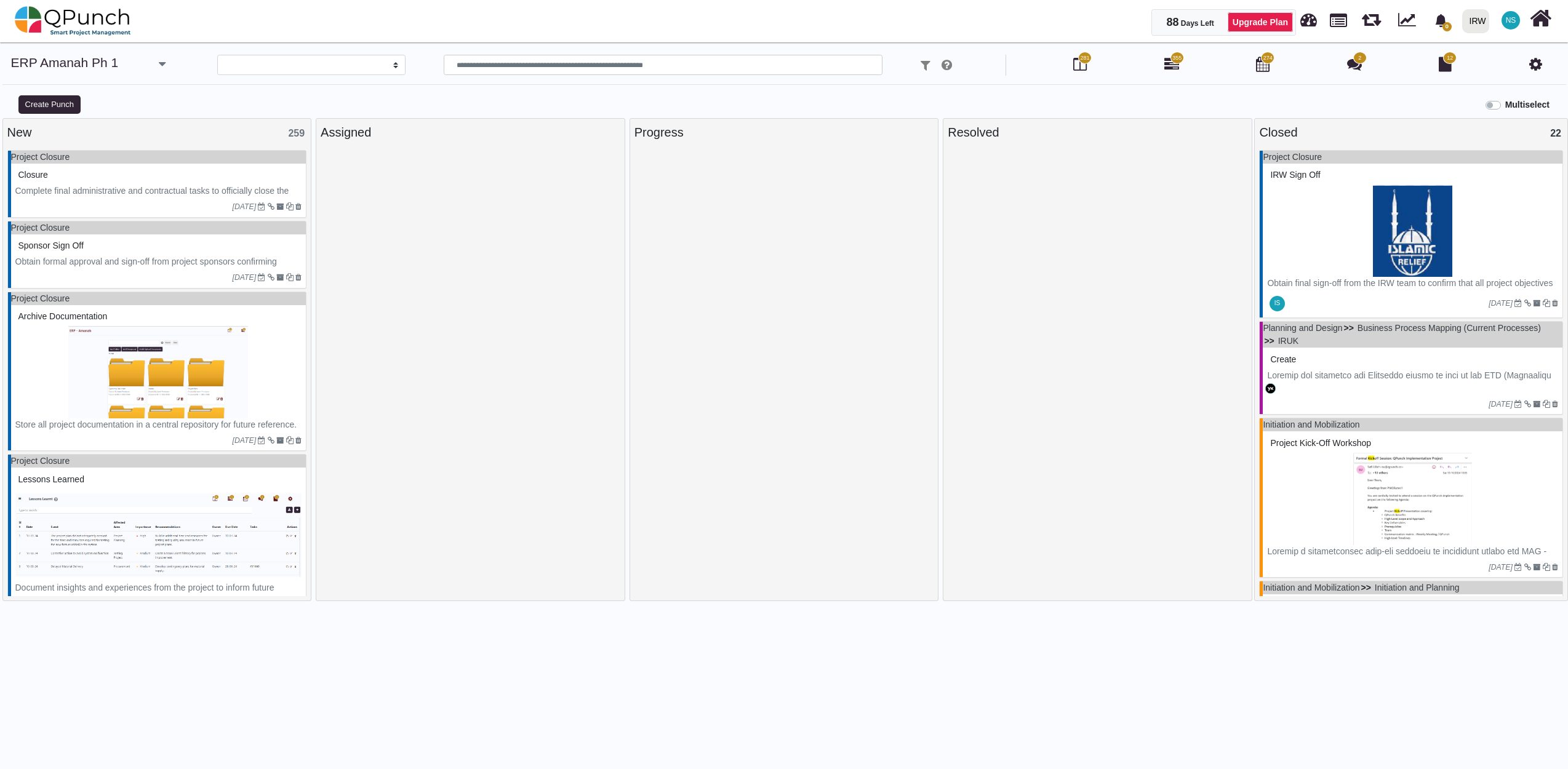
click at [180, 552] on img at bounding box center [159, 535] width 287 height 93
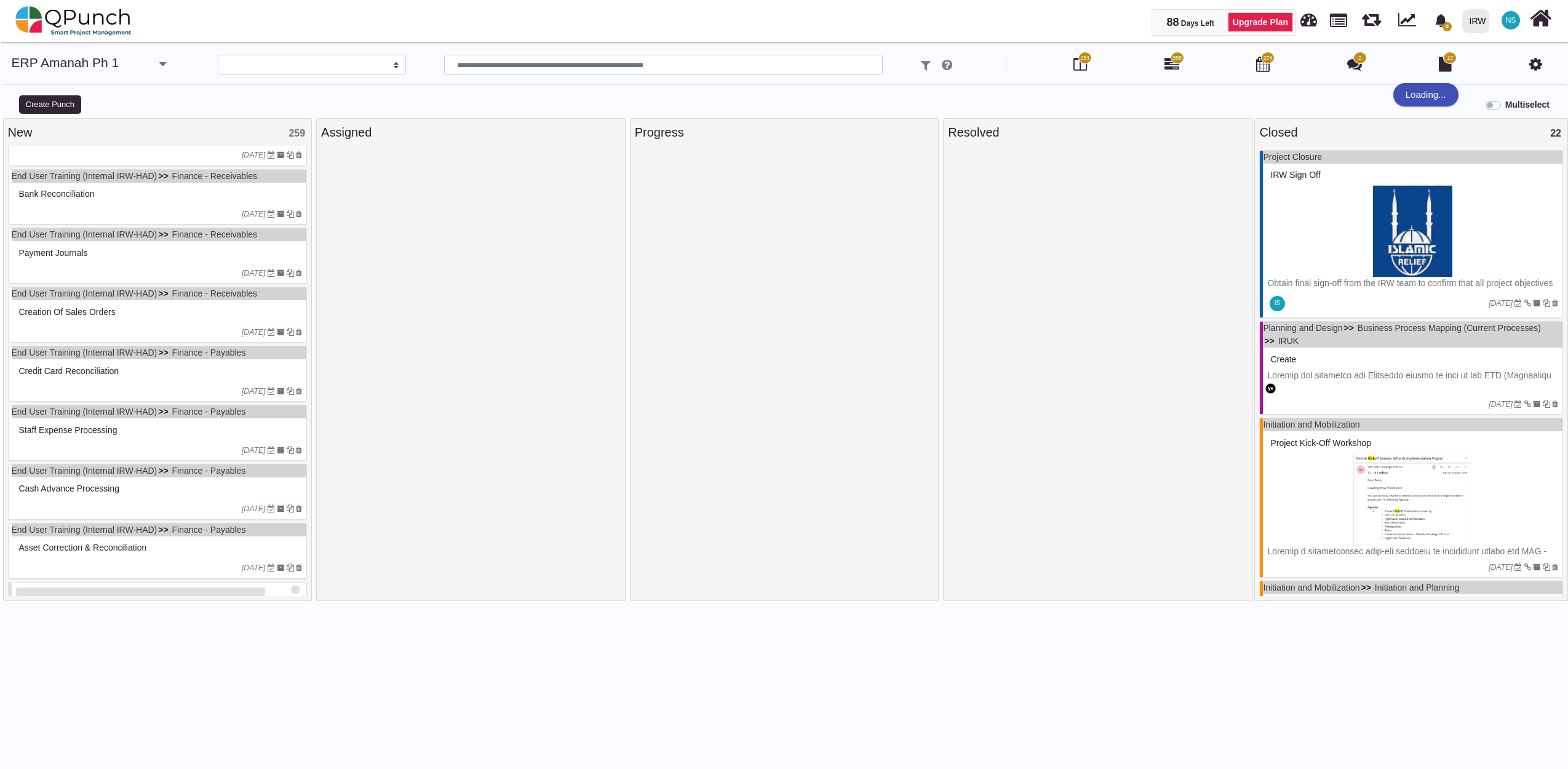
scroll to position [1359, 0]
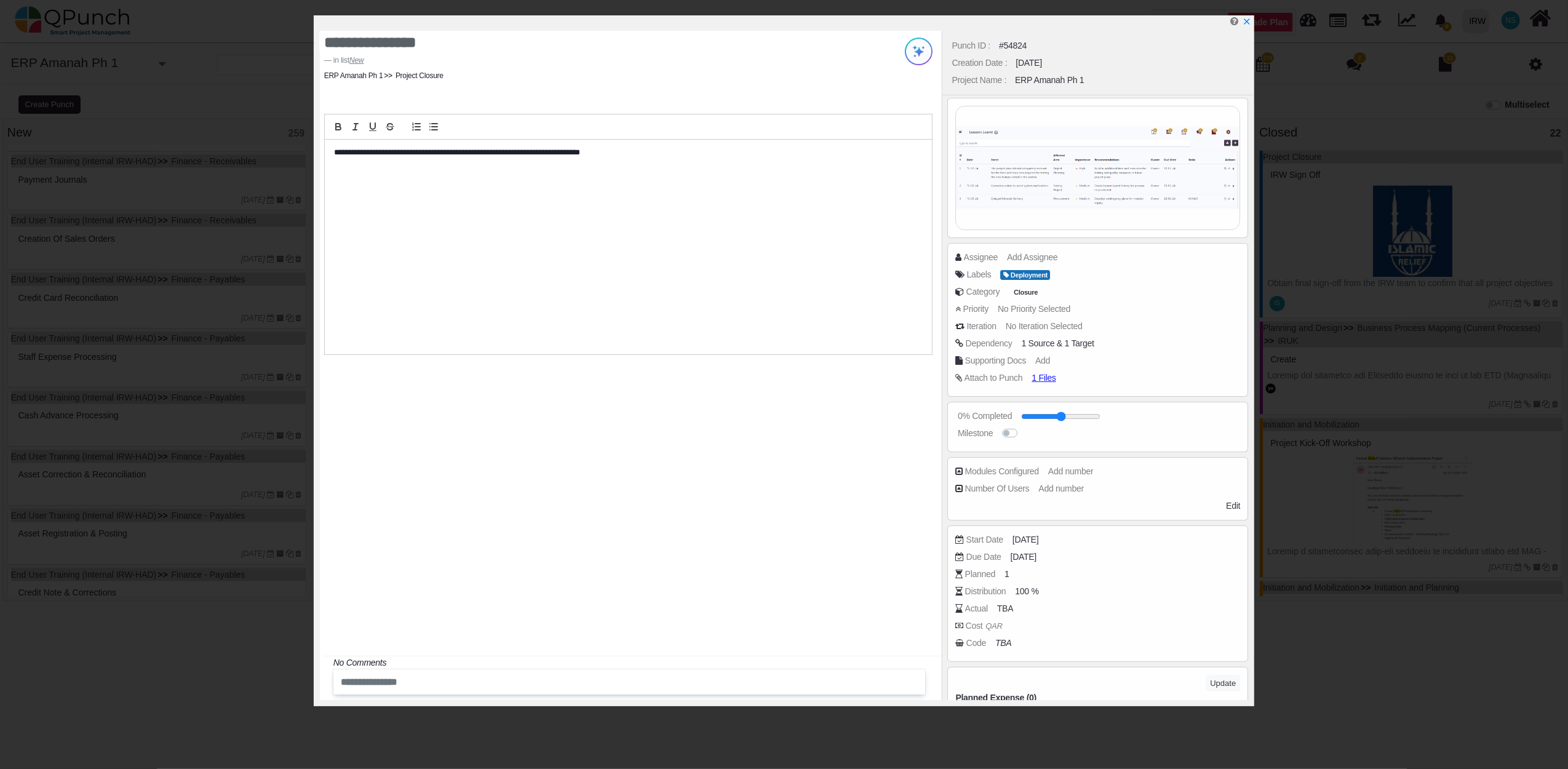
click at [1039, 251] on div "Punch ID : #54824 Creation Date : 08-11-2024 Project Name : ERP Amanah Ph 1 Ass…" at bounding box center [1097, 365] width 311 height 669
click at [1039, 258] on div "Punch ID : #54824 Creation Date : 08-11-2024 Project Name : ERP Amanah Ph 1 Ass…" at bounding box center [1097, 365] width 311 height 669
drag, startPoint x: 1039, startPoint y: 258, endPoint x: 1027, endPoint y: 256, distance: 12.2
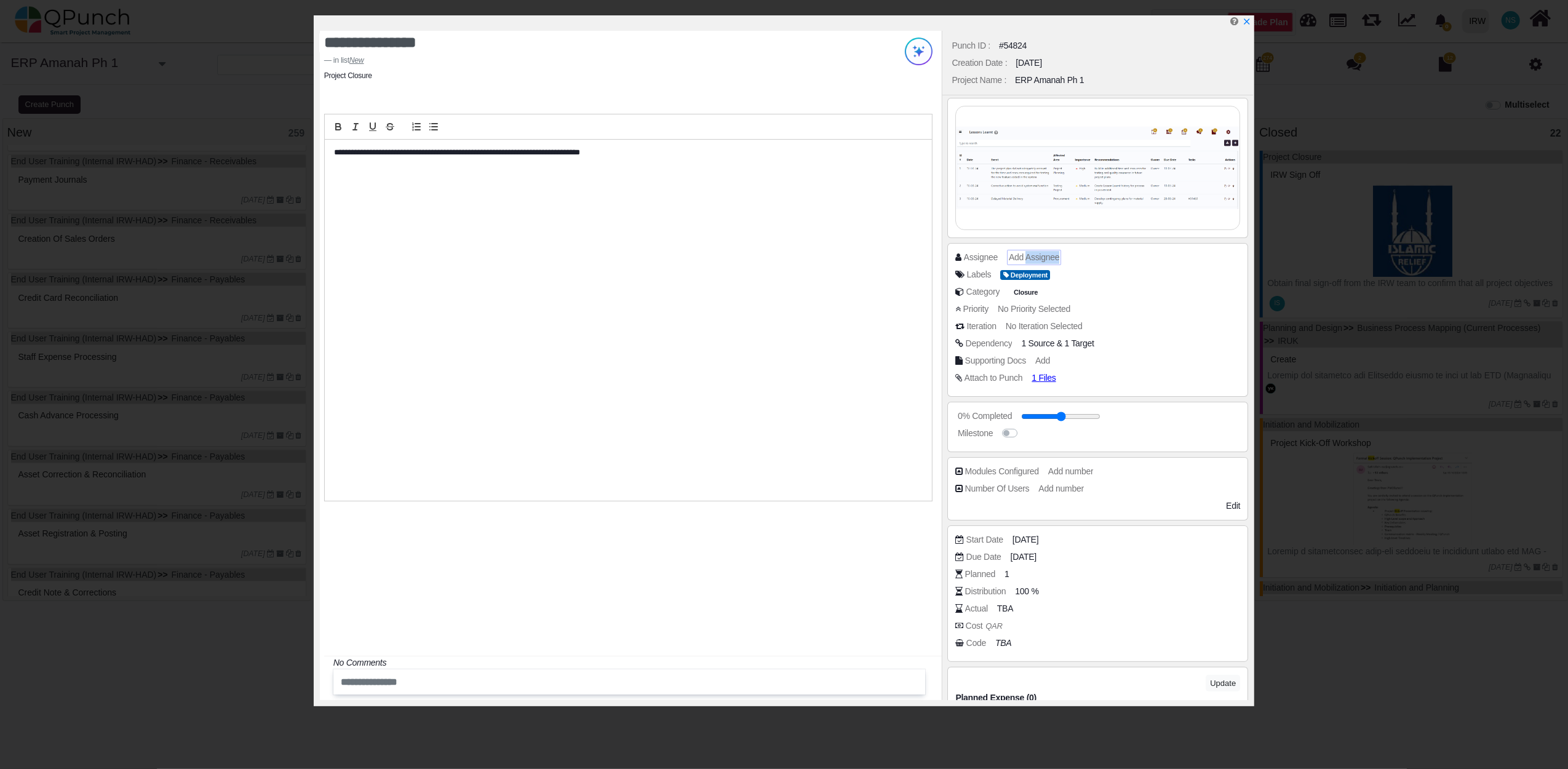
click at [1027, 256] on span "Add Assignee" at bounding box center [1034, 257] width 51 height 10
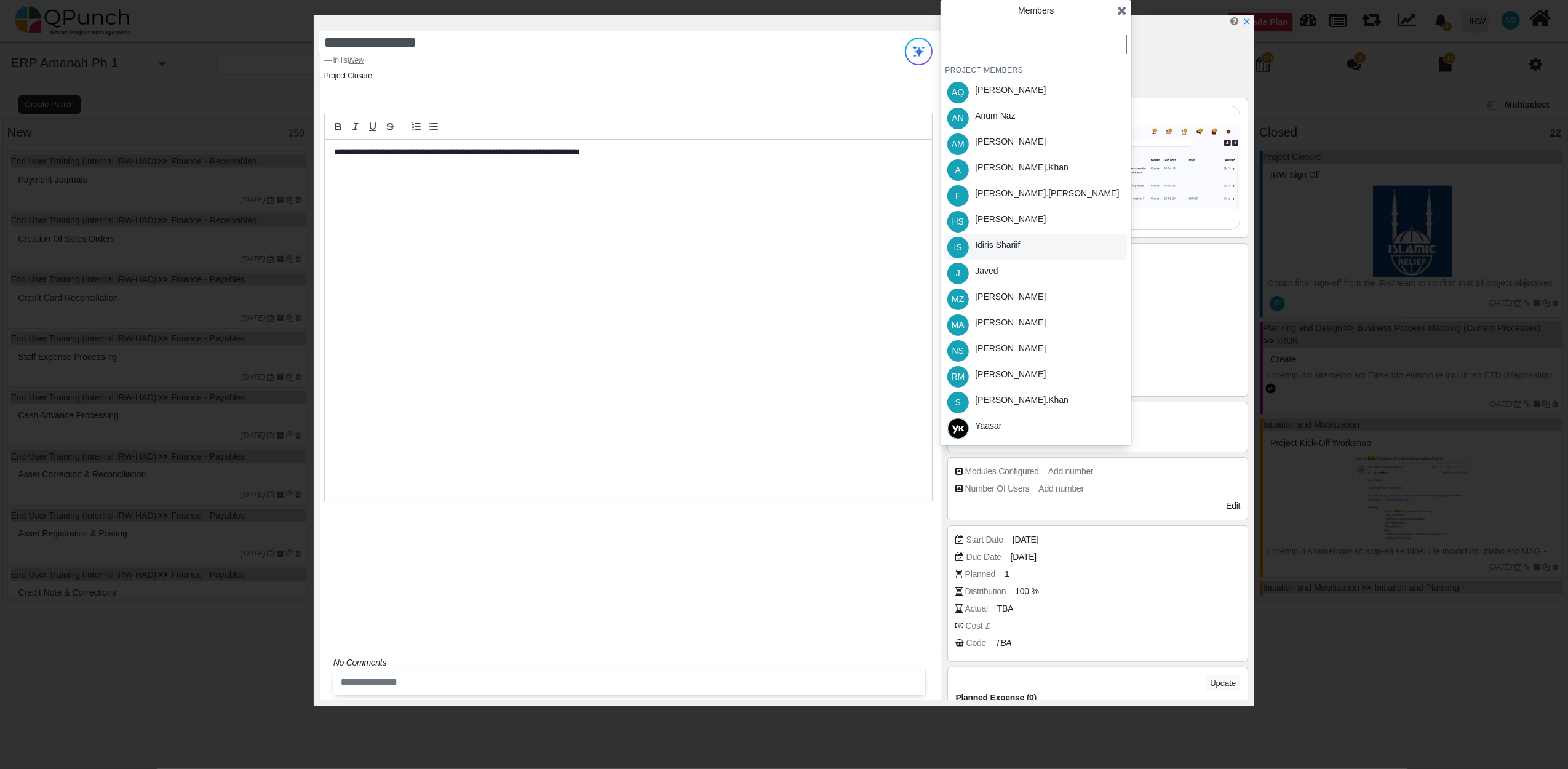
click at [1009, 242] on div "Idiris Shariif" at bounding box center [997, 245] width 45 height 13
click at [1121, 11] on icon at bounding box center [1122, 10] width 10 height 12
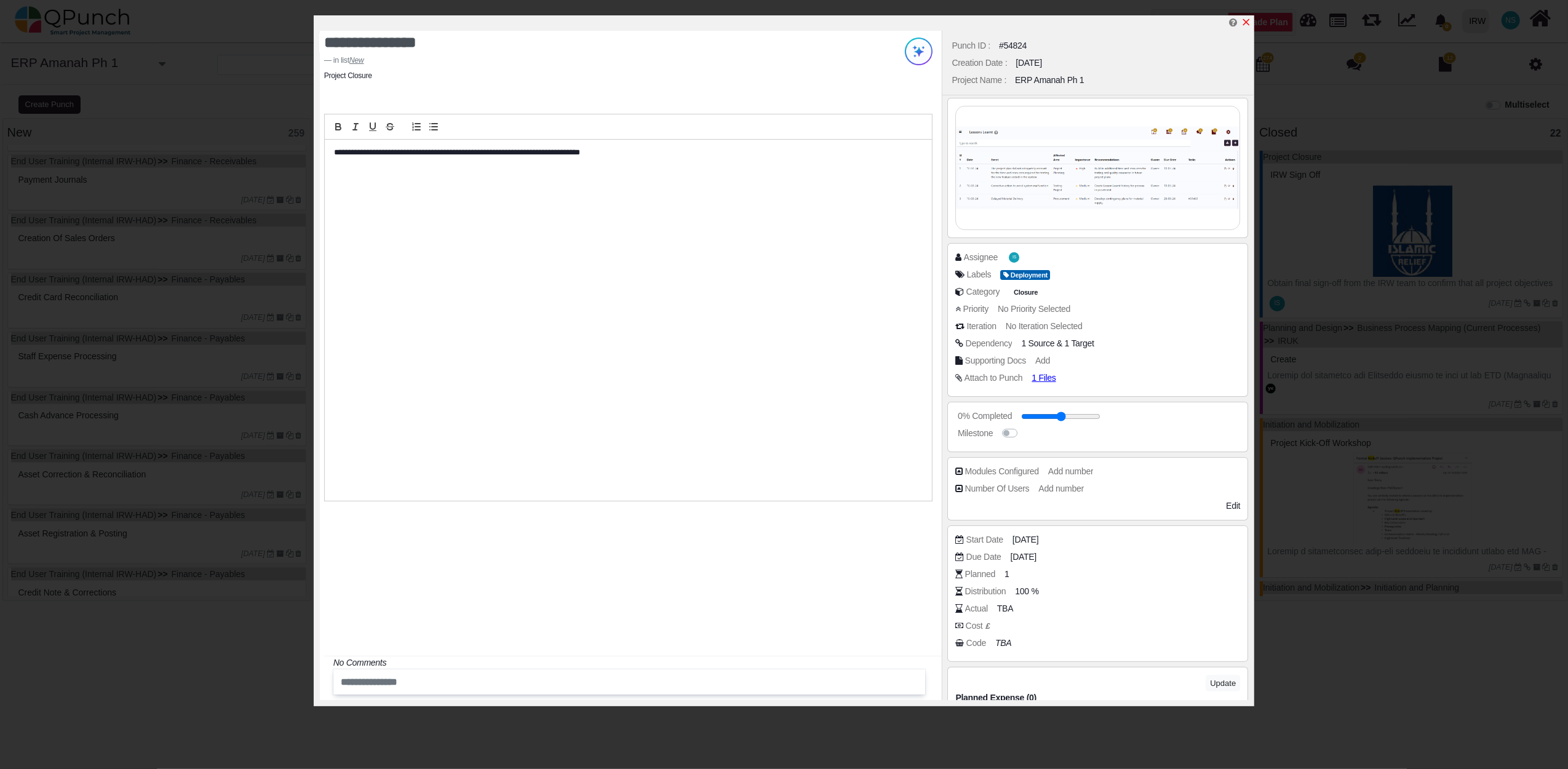
click at [1250, 25] on icon "x" at bounding box center [1246, 22] width 10 height 10
type input "**"
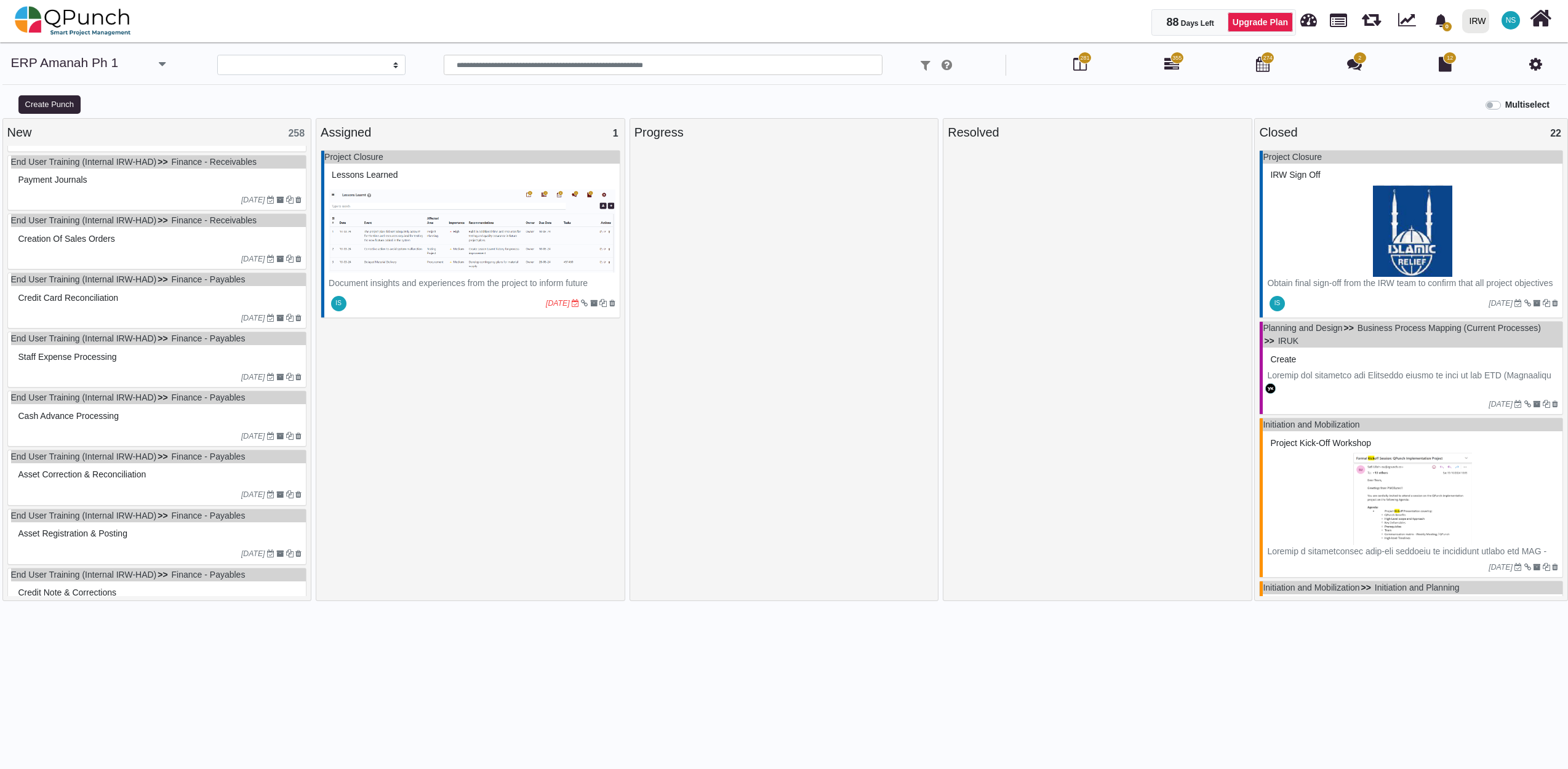
click at [87, 205] on div at bounding box center [128, 200] width 226 height 11
click at [87, 205] on div "End User Training (Internal IRW-HAD) Finance - Receivables Payment Journals 24-…" at bounding box center [157, 183] width 300 height 56
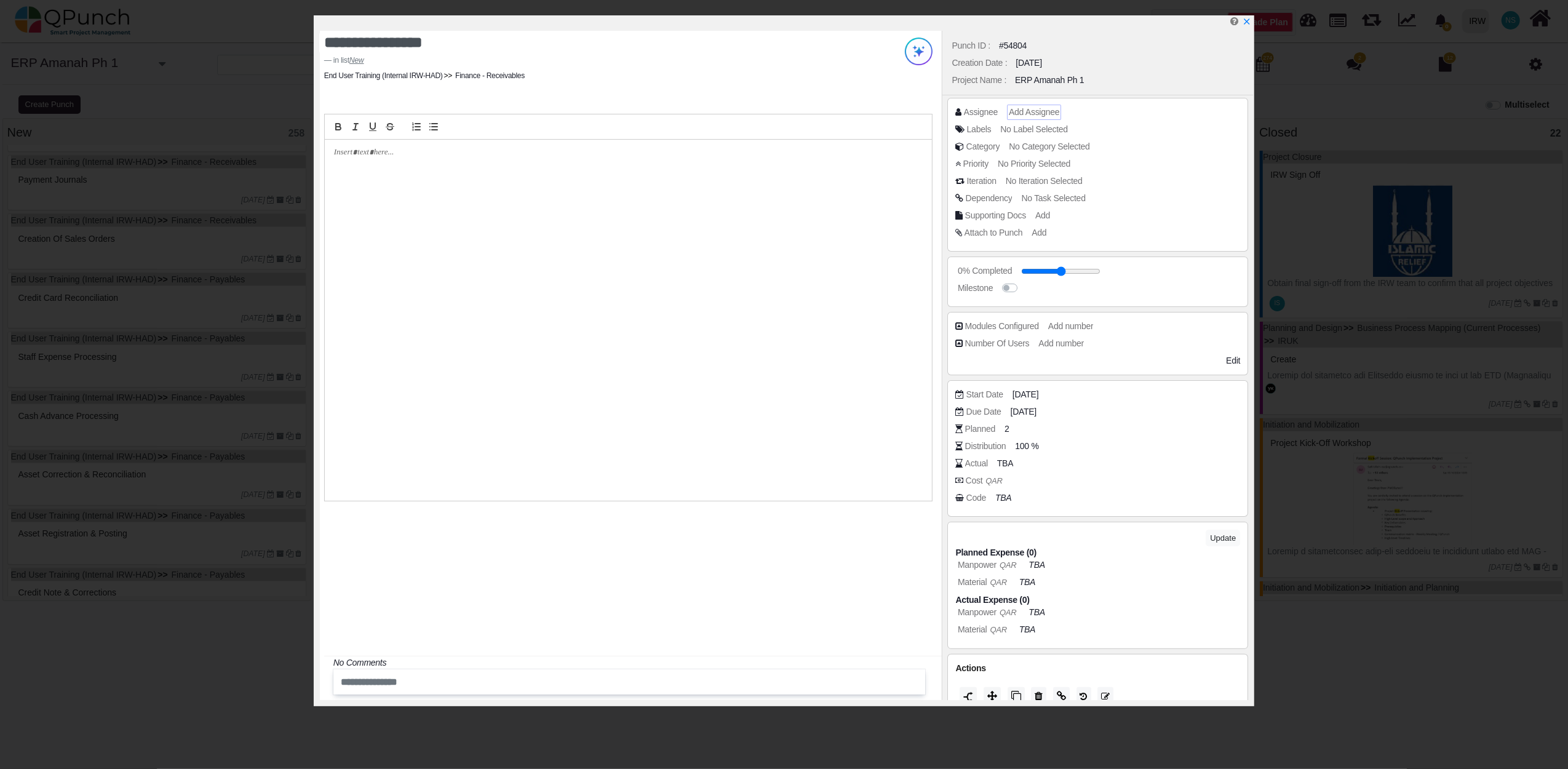
click at [1033, 113] on span "Add Assignee" at bounding box center [1034, 112] width 51 height 10
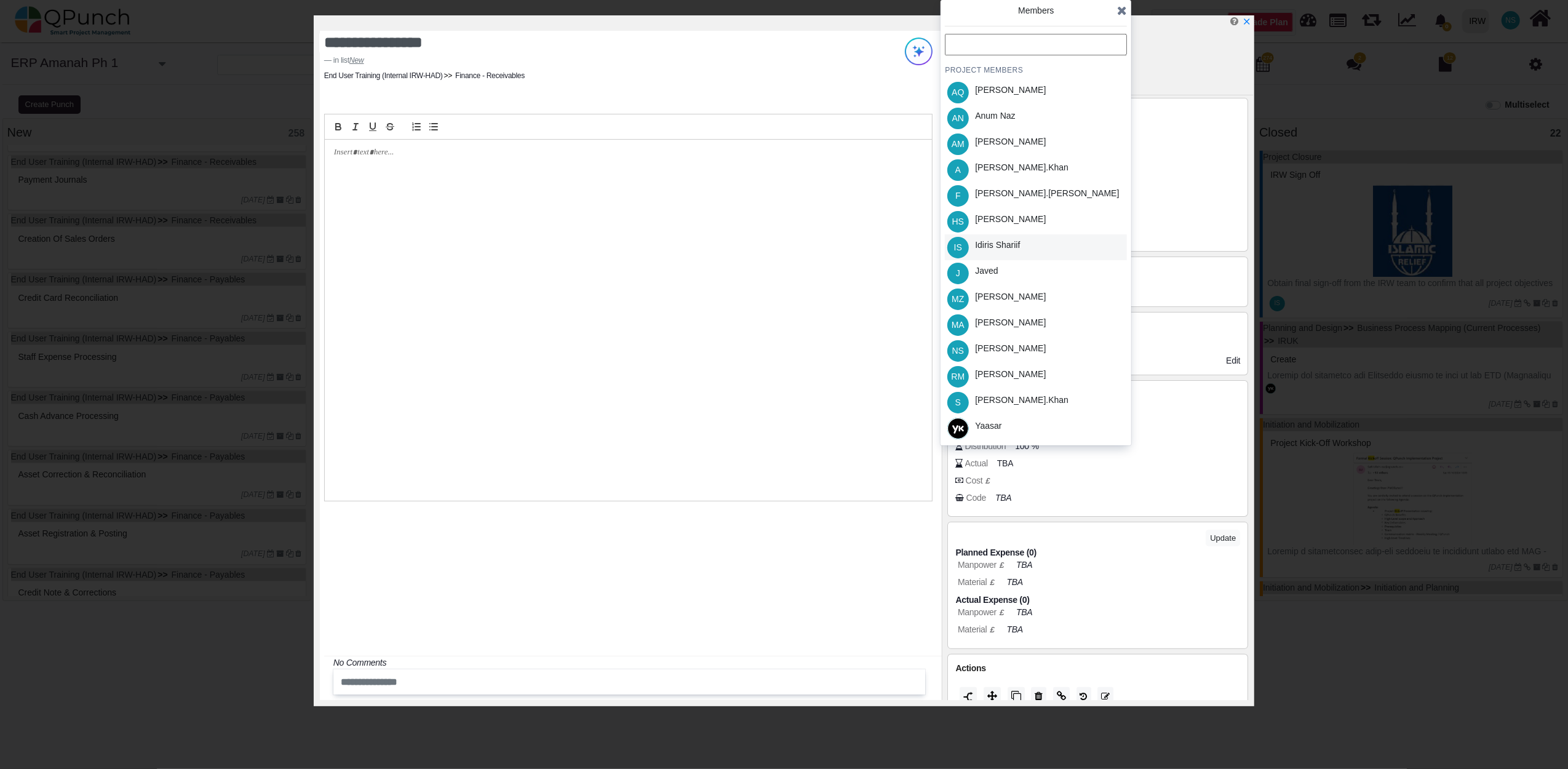
click at [1011, 246] on div "Idiris Shariif" at bounding box center [997, 245] width 45 height 13
click at [1127, 13] on icon at bounding box center [1122, 10] width 10 height 12
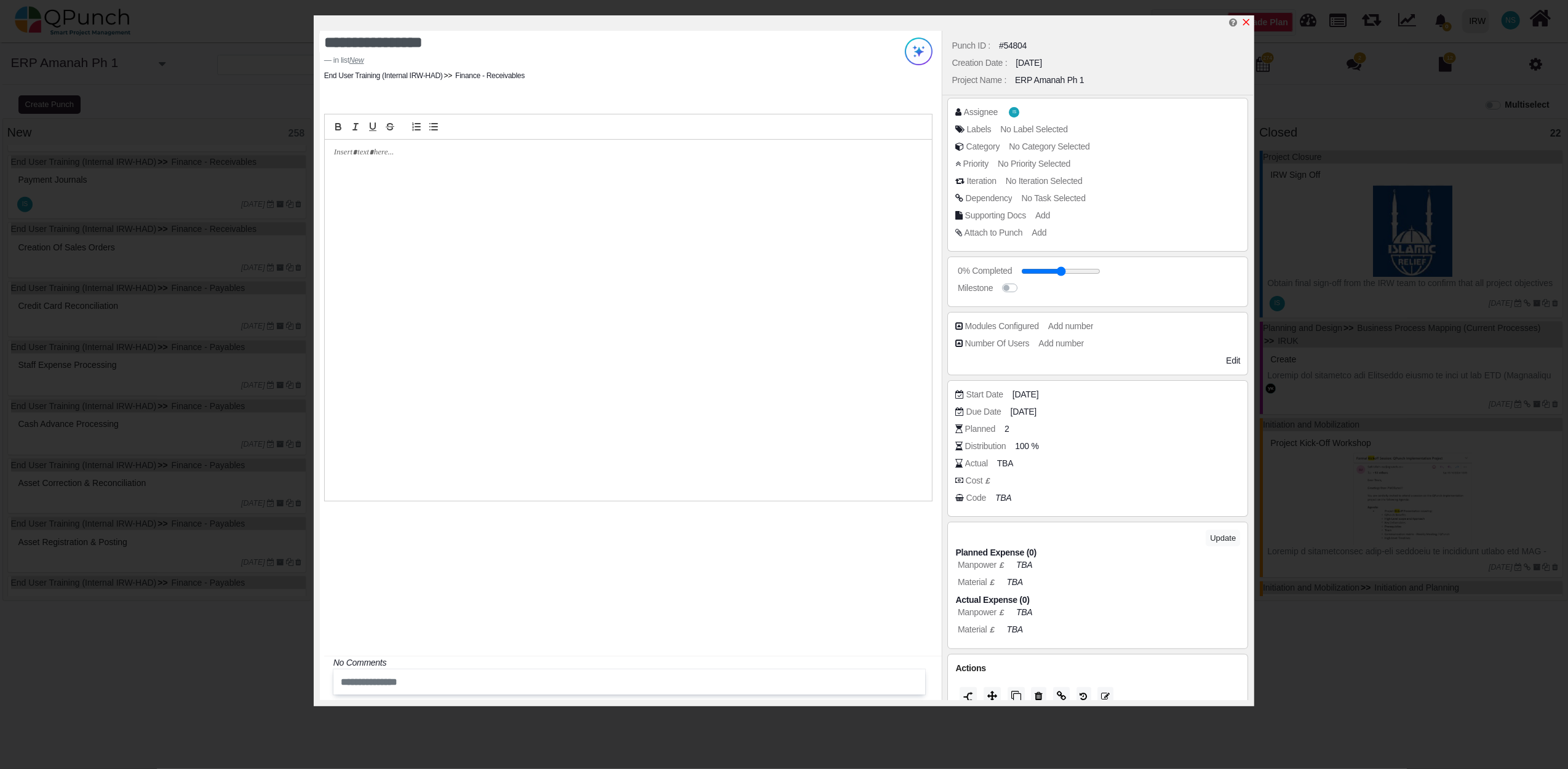
click at [1248, 20] on icon "x" at bounding box center [1246, 22] width 10 height 10
type input "**"
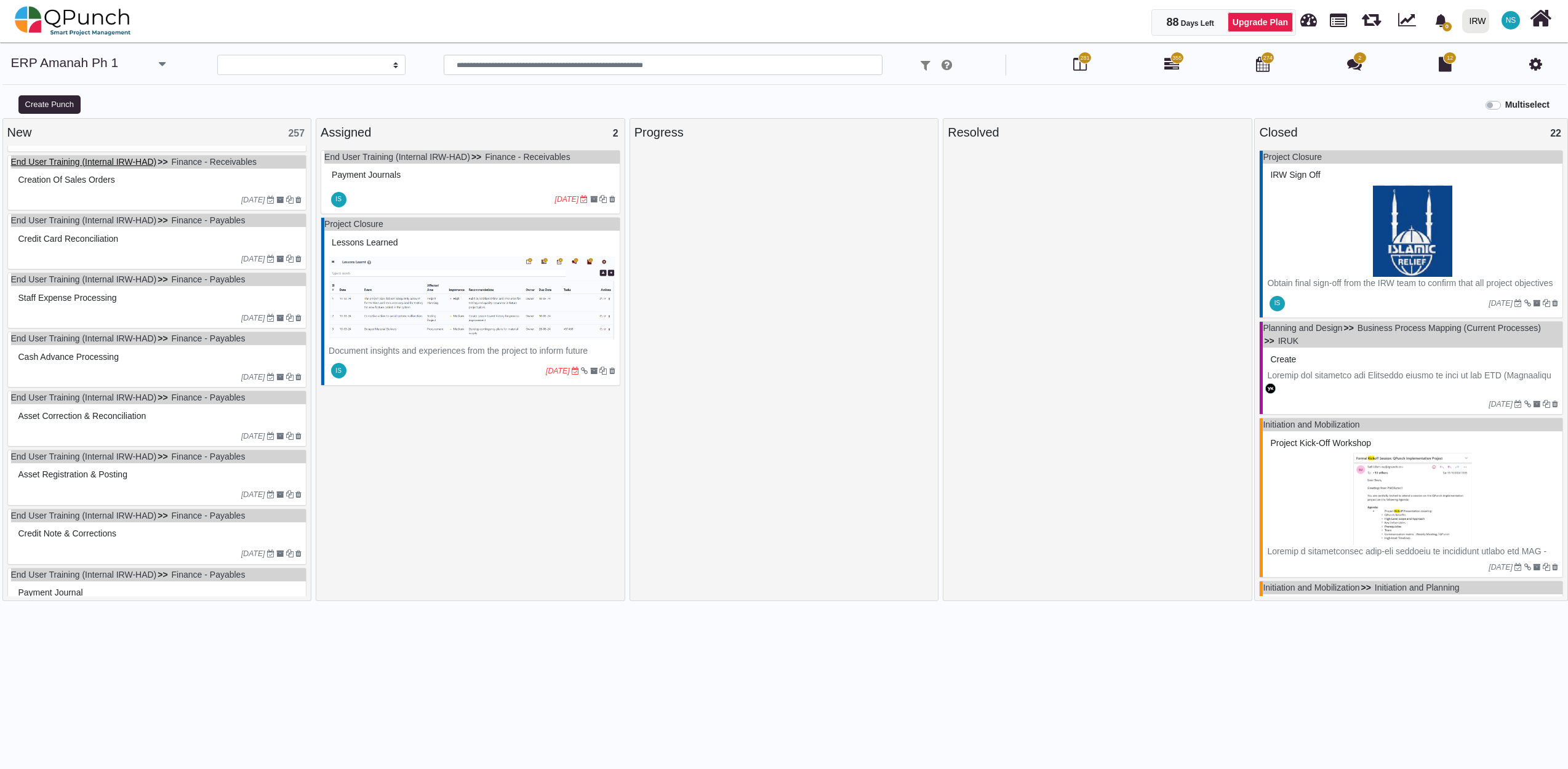
click at [156, 167] on link "End User Training (Internal IRW-HAD)" at bounding box center [84, 162] width 146 height 10
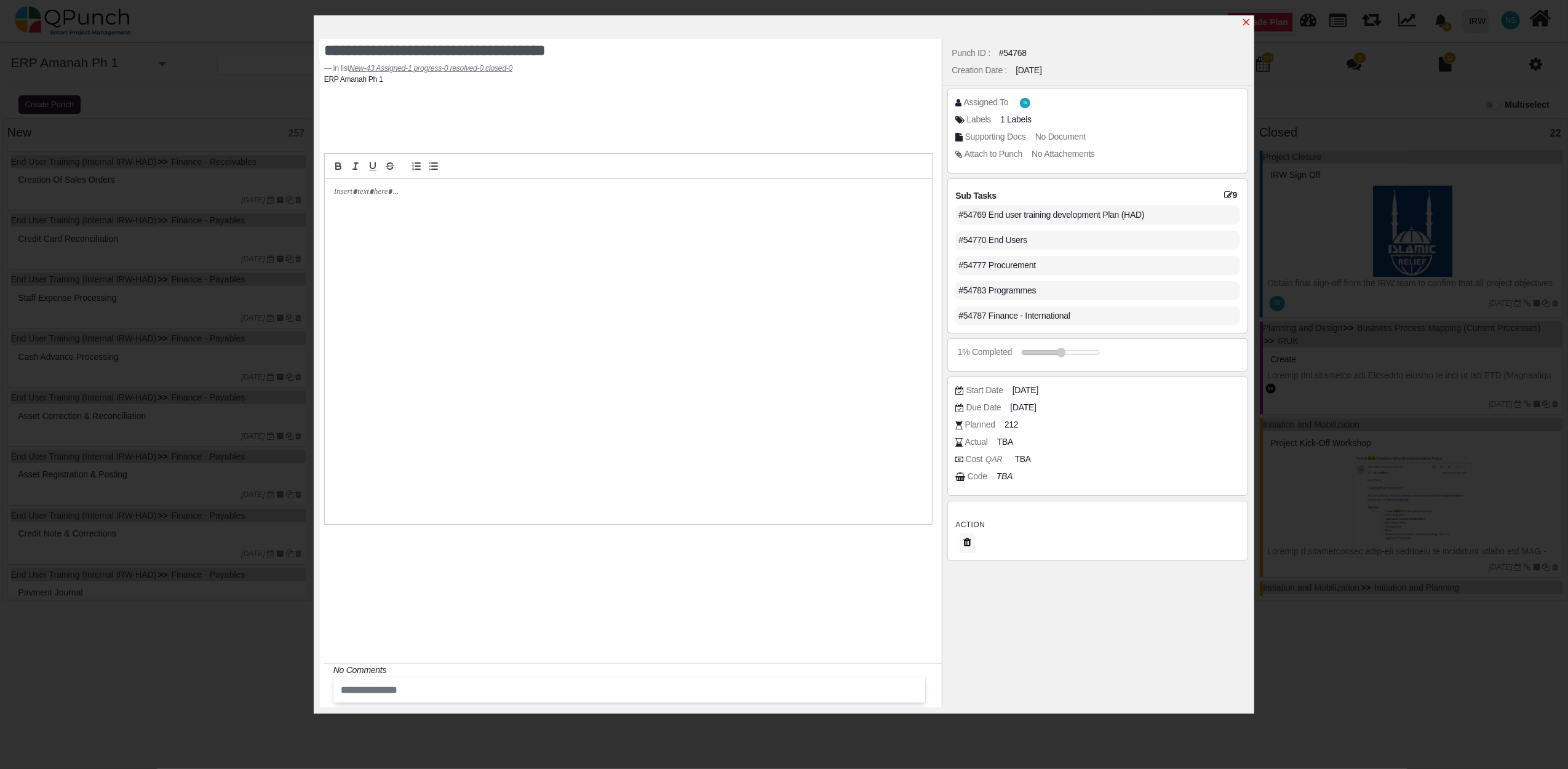
click at [1243, 21] on icon "x" at bounding box center [1246, 22] width 10 height 10
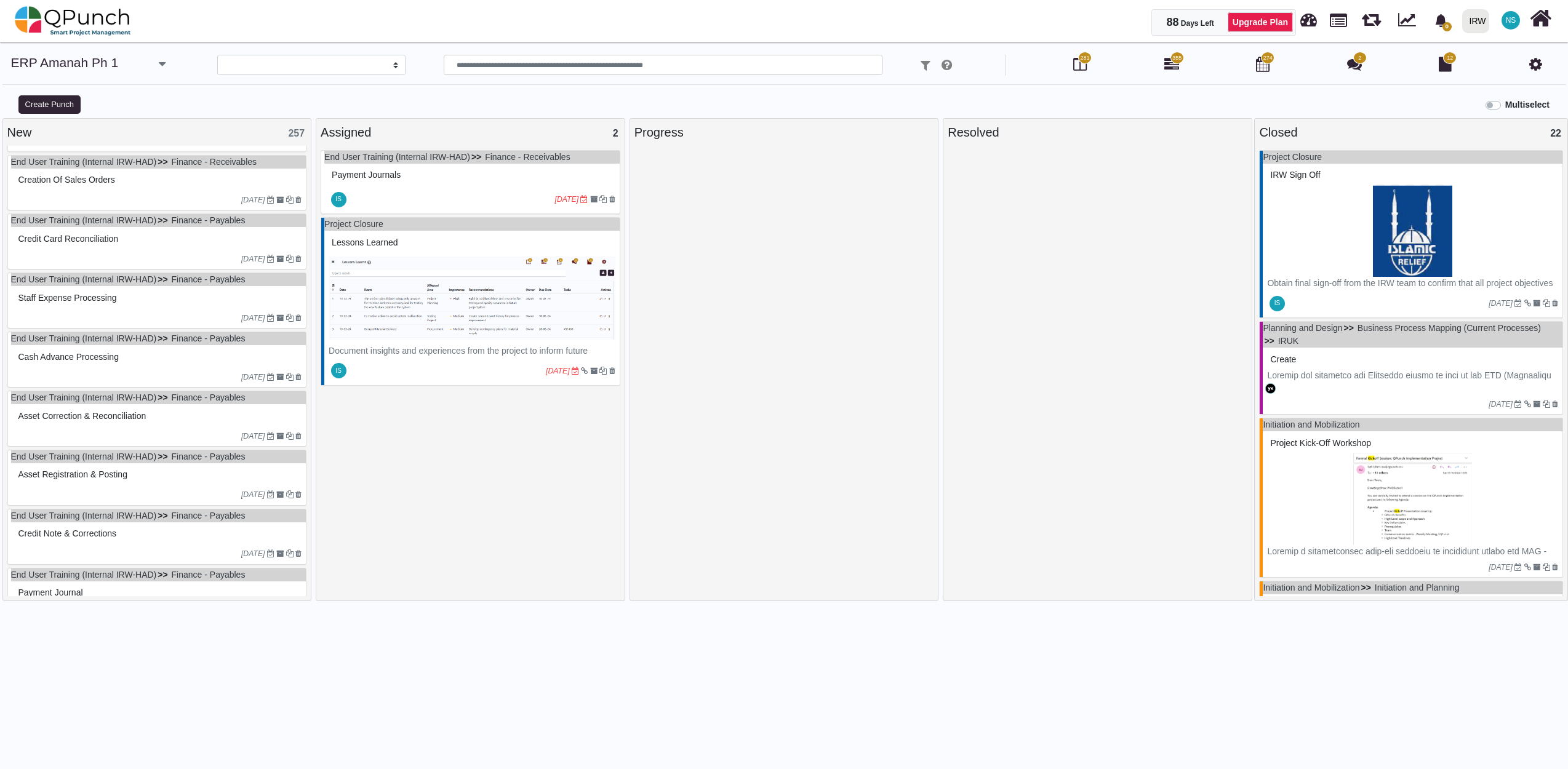
click at [147, 264] on div at bounding box center [128, 259] width 226 height 11
click at [147, 266] on div "End User Training (Internal IRW-HAD) Finance - Payables Credit Card Reconciliat…" at bounding box center [157, 241] width 300 height 56
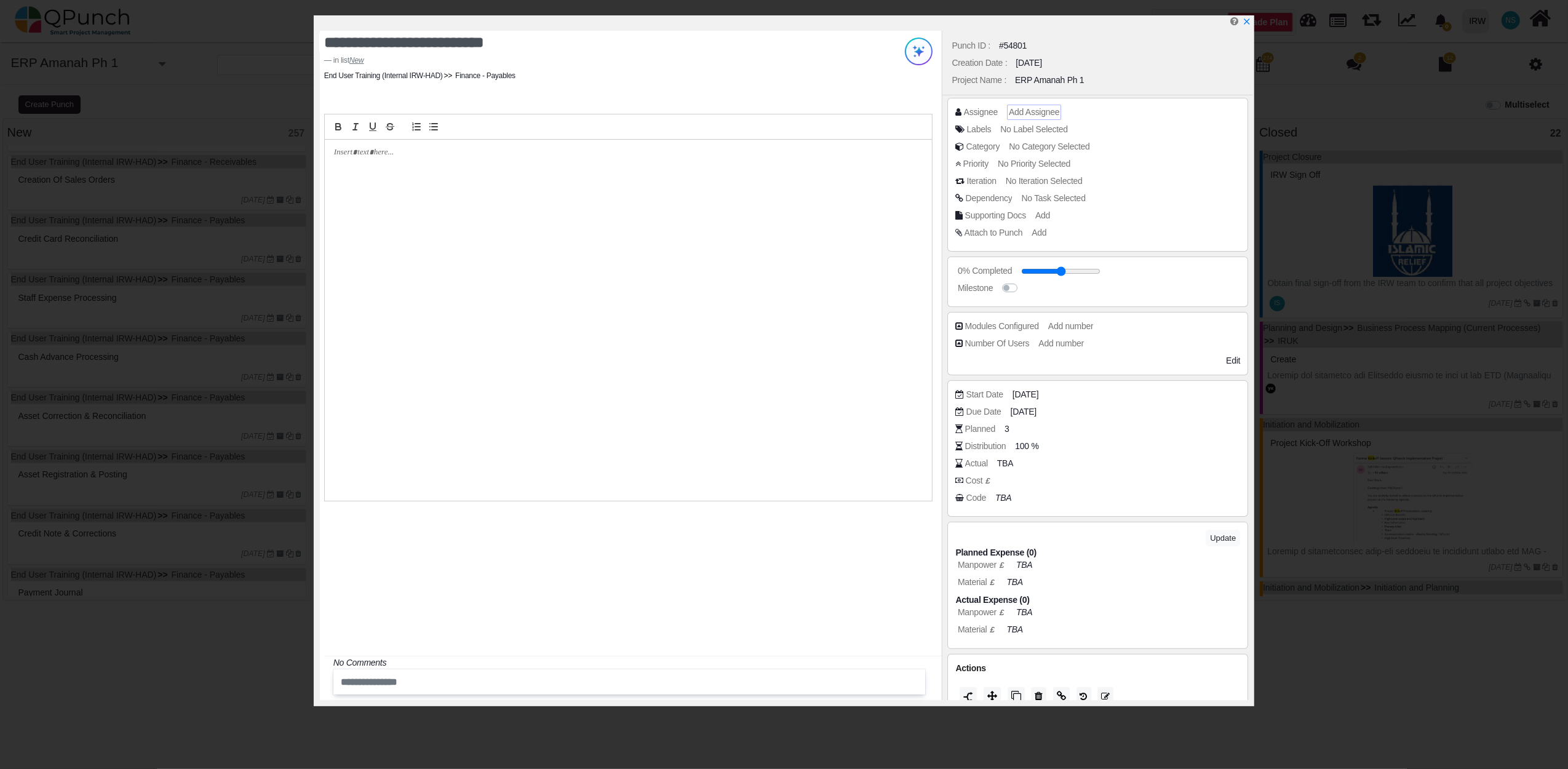
click at [1047, 116] on span "Add Assignee" at bounding box center [1034, 112] width 51 height 10
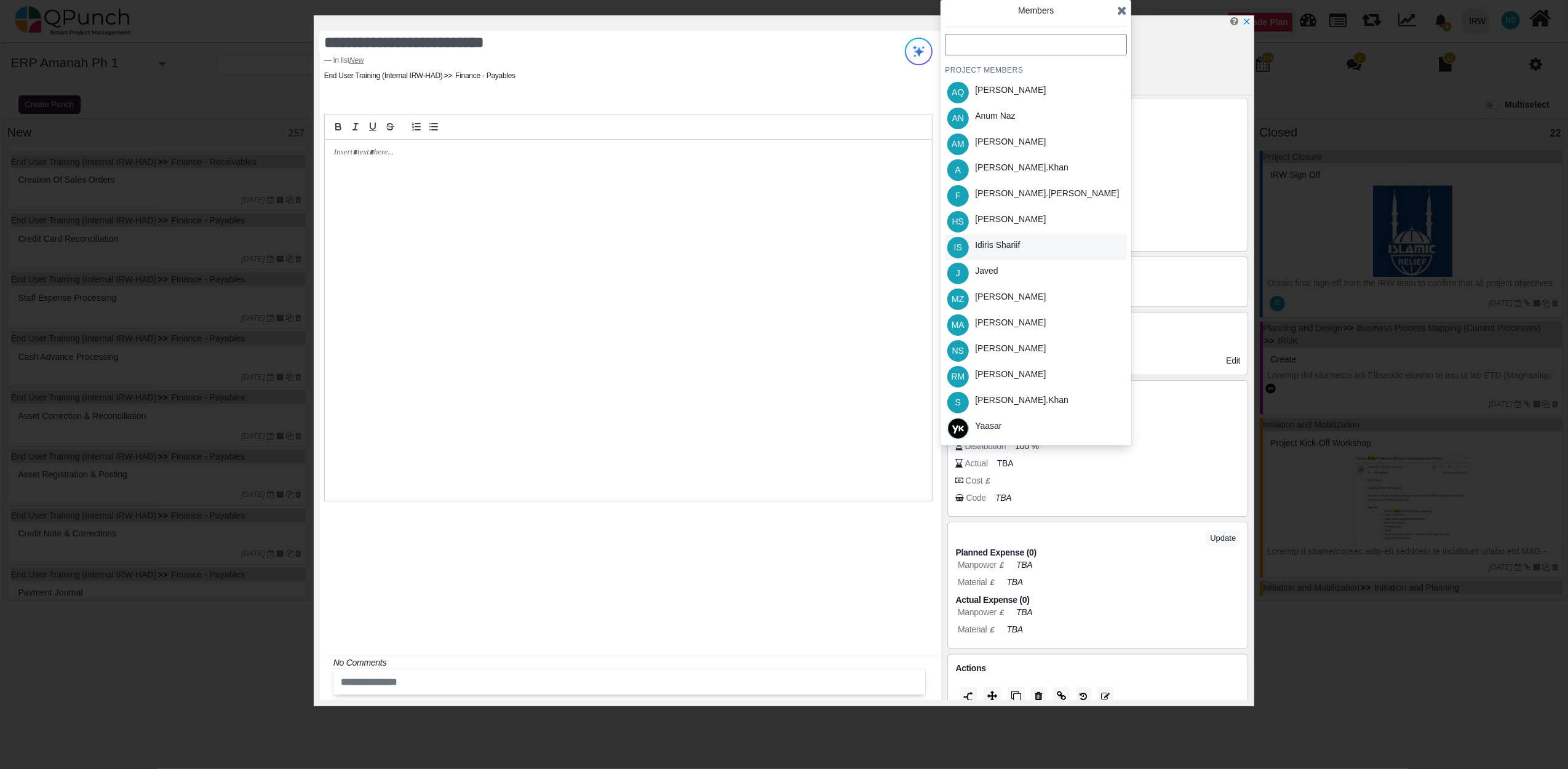
click at [1000, 240] on div "Idiris Shariif" at bounding box center [997, 245] width 45 height 13
click at [1118, 13] on icon at bounding box center [1122, 10] width 10 height 12
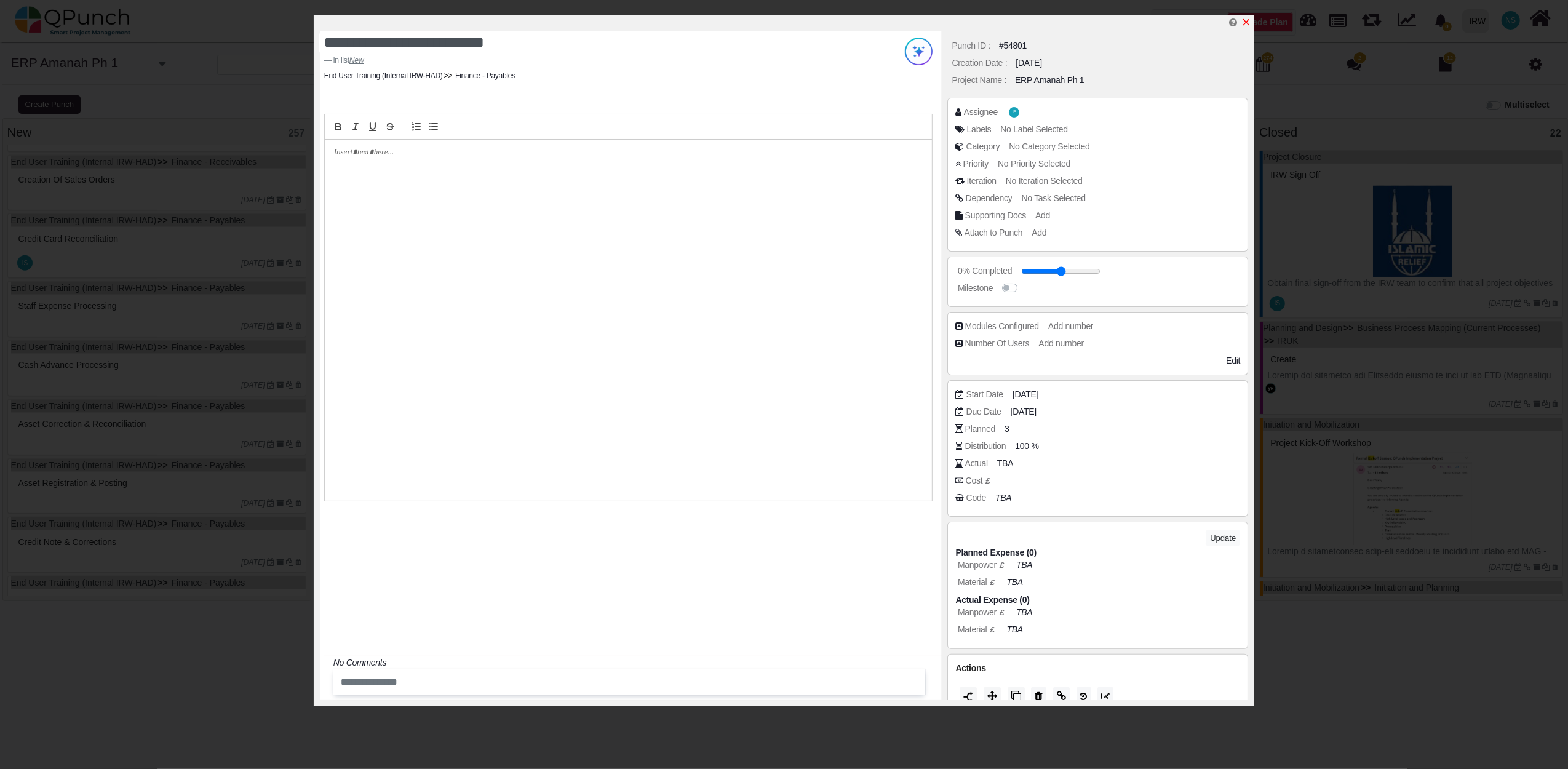
click at [1245, 22] on icon "x" at bounding box center [1247, 23] width 7 height 7
type input "**"
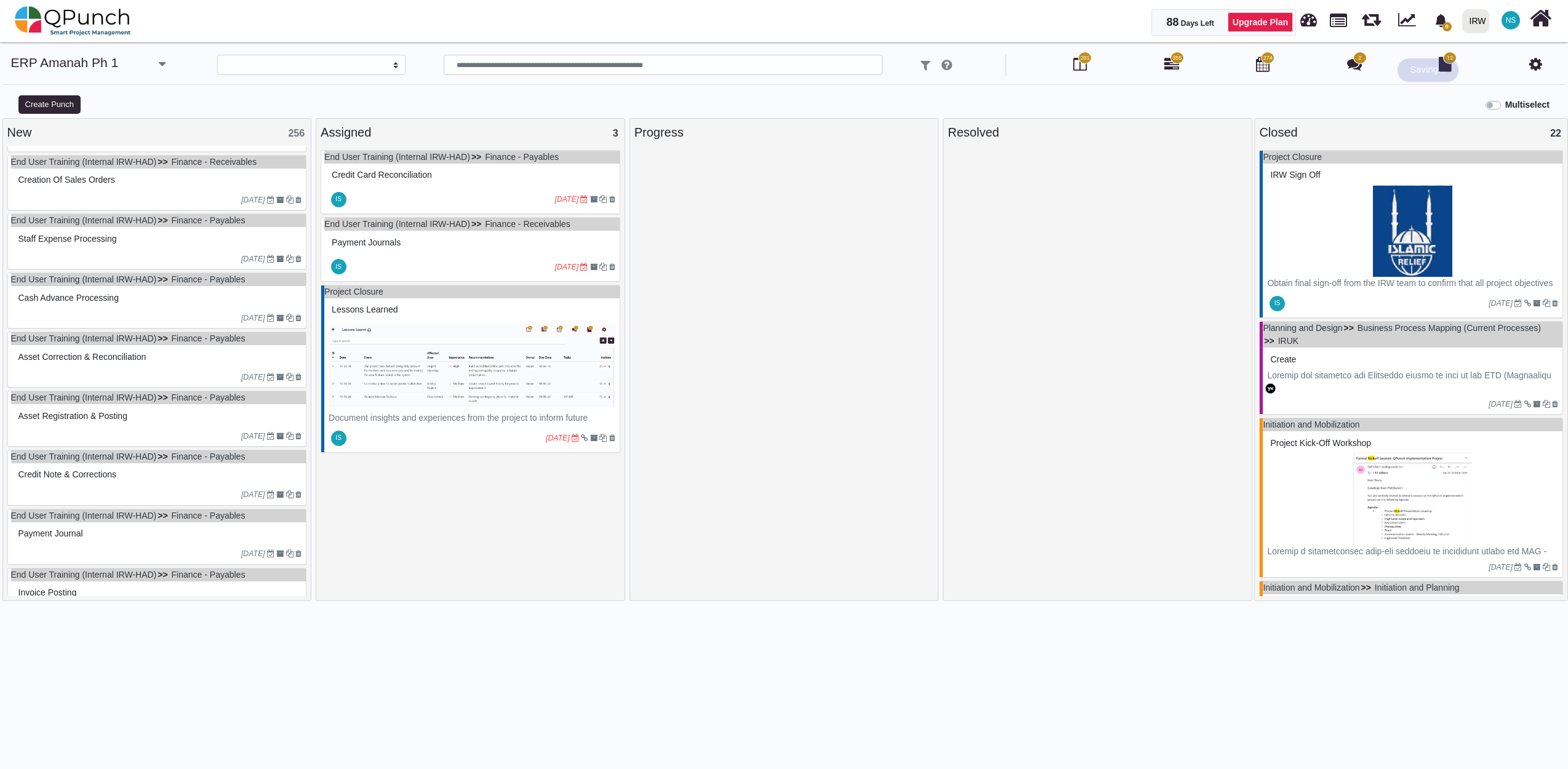
click at [89, 203] on div at bounding box center [128, 200] width 226 height 11
click at [89, 203] on div "End User Training (Internal IRW-HAD) Finance - Receivables Creation of Sales Or…" at bounding box center [157, 183] width 300 height 56
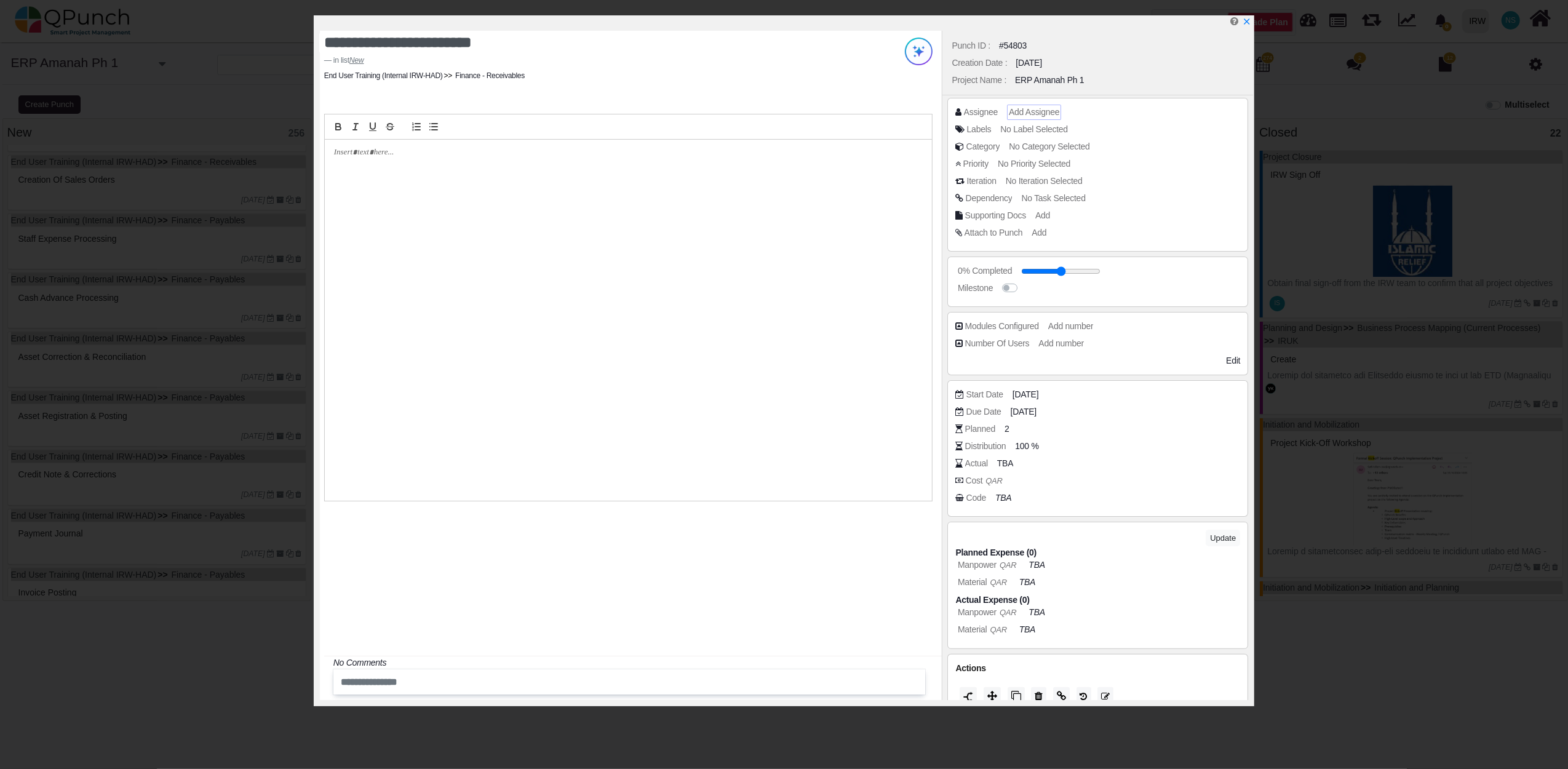
click at [1036, 110] on span "Add Assignee" at bounding box center [1034, 112] width 51 height 10
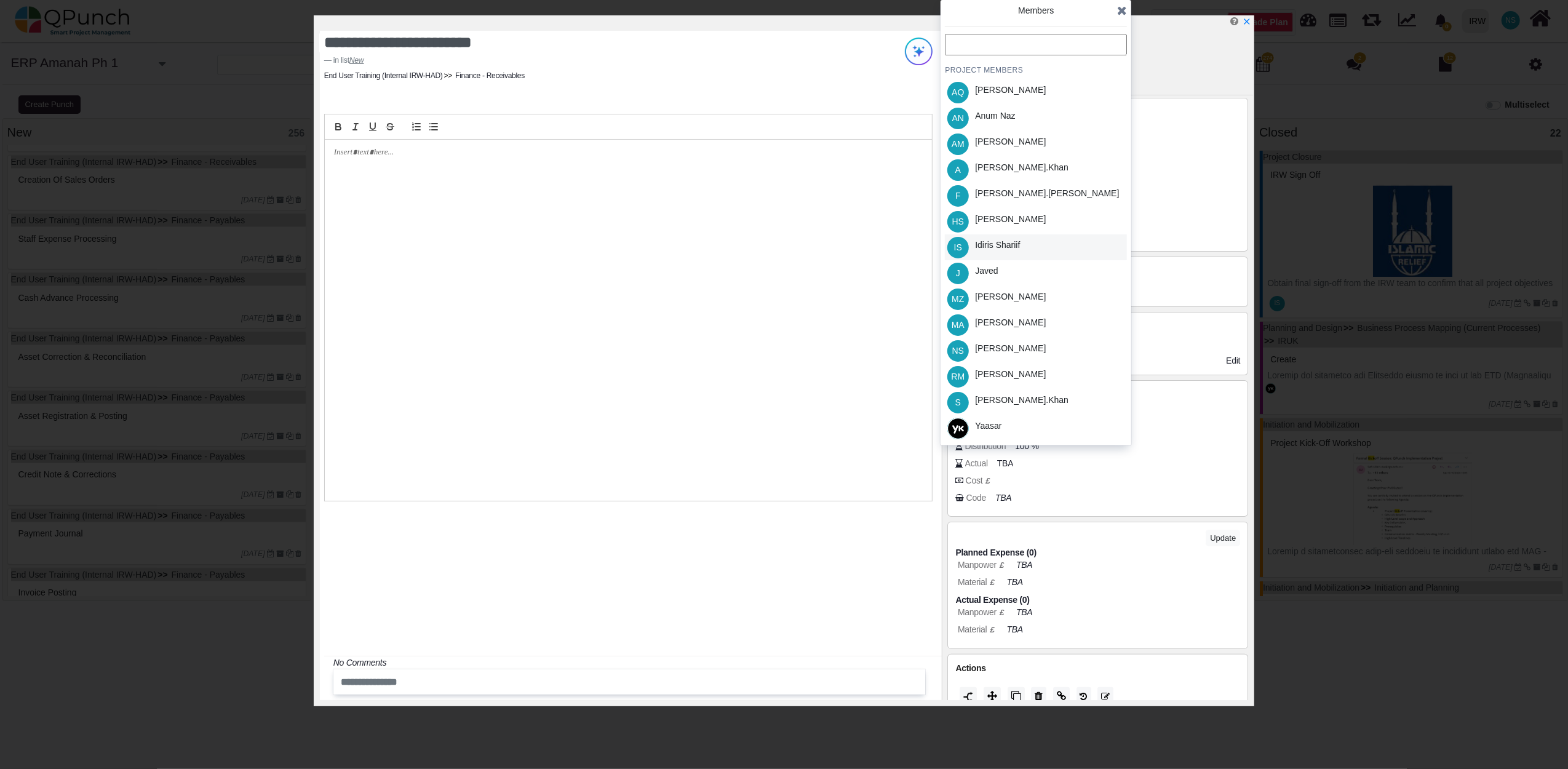
click at [1008, 236] on div "Idiris Shariif" at bounding box center [997, 247] width 53 height 26
click at [1122, 13] on icon at bounding box center [1122, 10] width 10 height 12
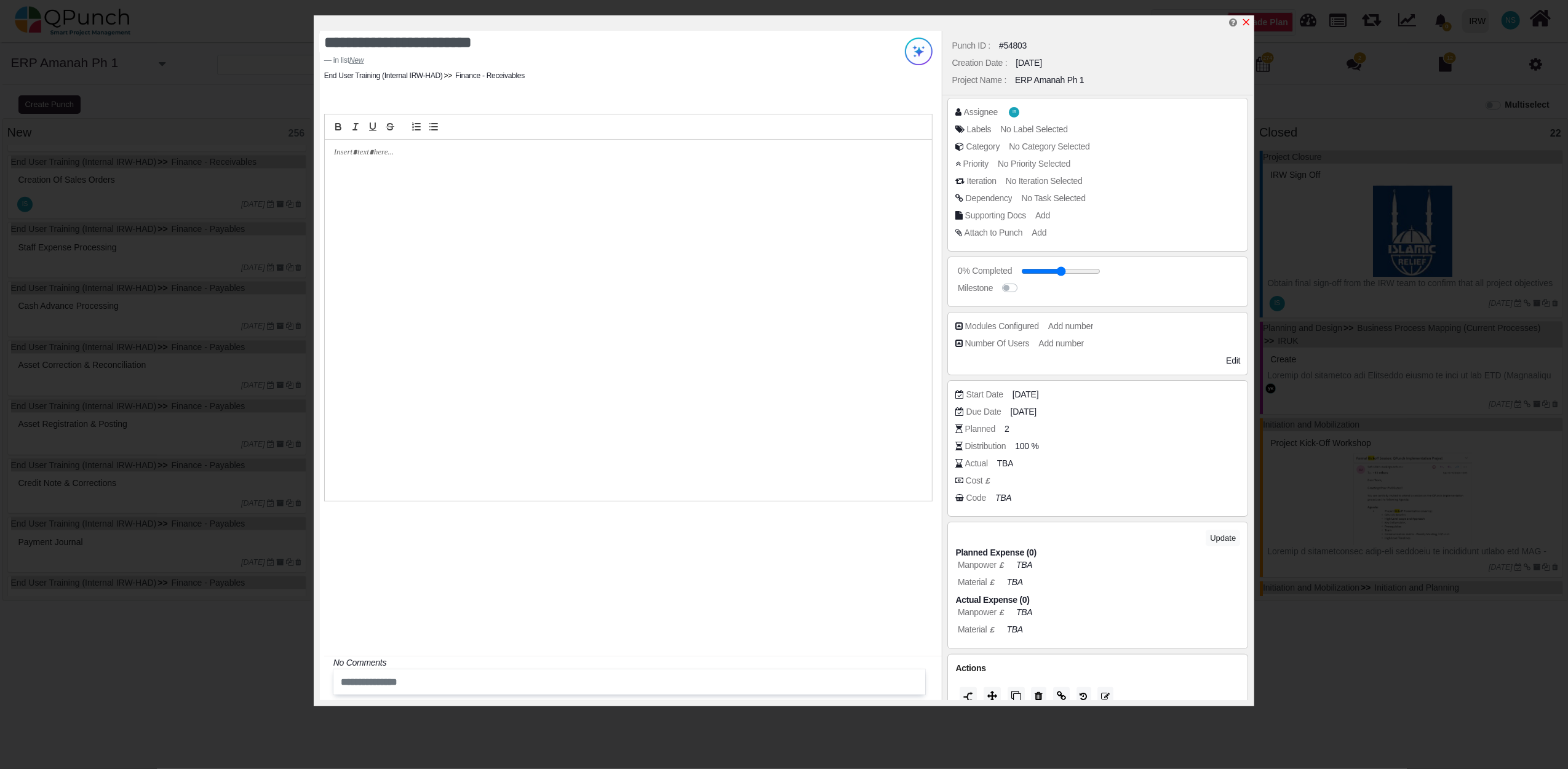
click at [1245, 21] on icon "x" at bounding box center [1246, 22] width 10 height 10
type input "**"
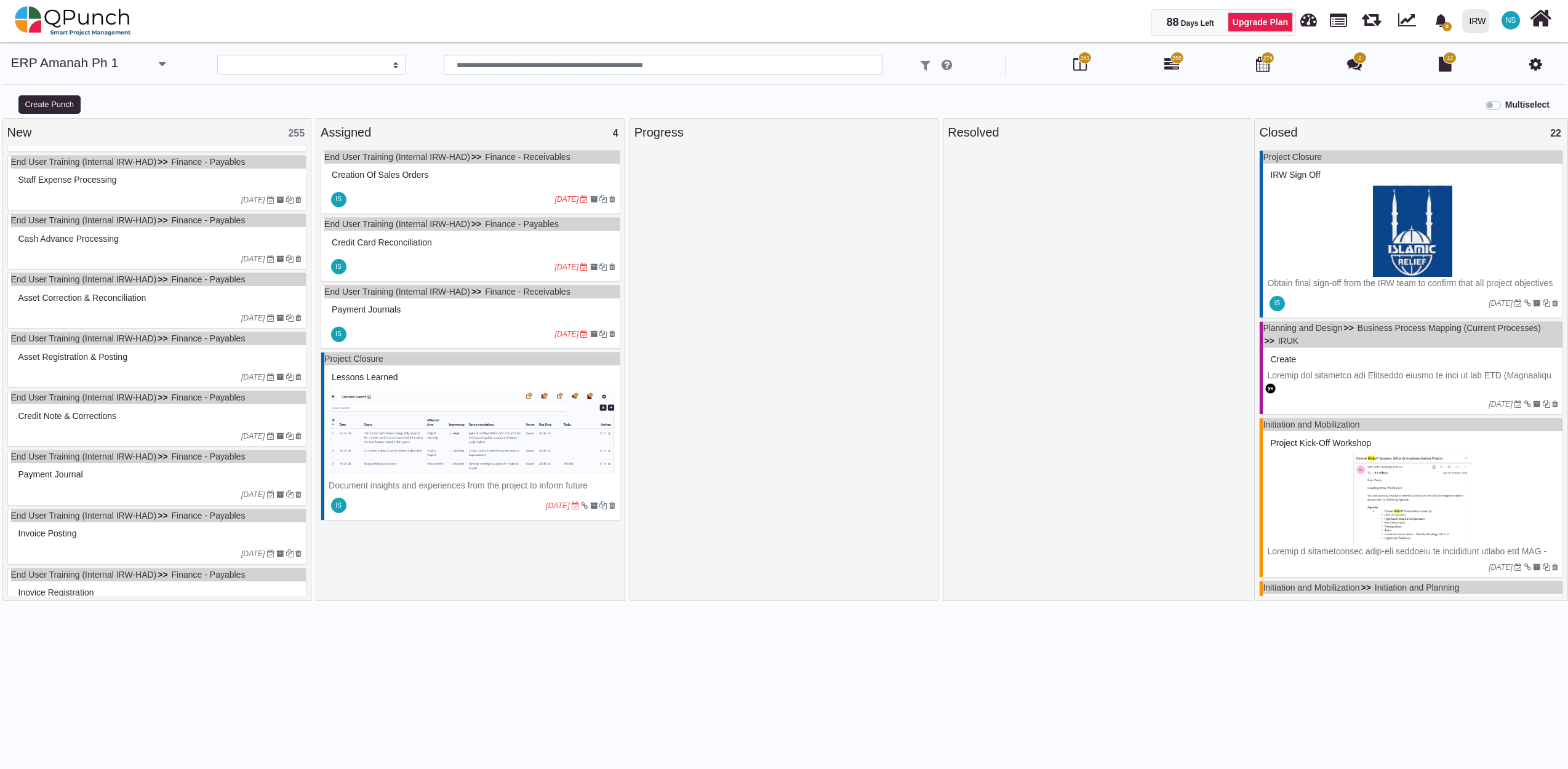
click at [115, 202] on div at bounding box center [128, 200] width 226 height 11
click at [115, 202] on div "End User Training (Internal IRW-HAD) Finance - Payables Staff Expense Processin…" at bounding box center [157, 183] width 300 height 56
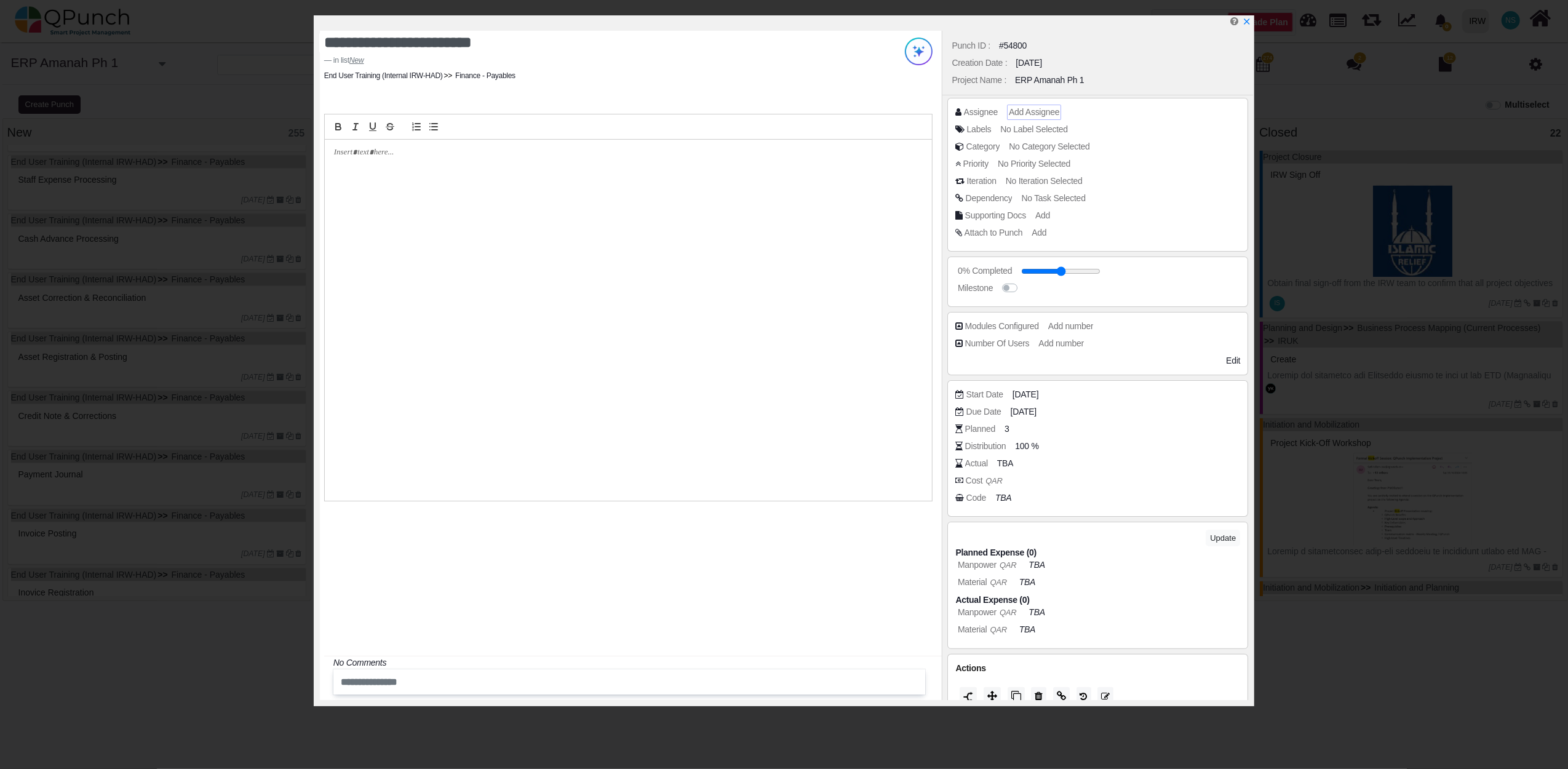
click at [1042, 112] on span "Add Assignee" at bounding box center [1034, 112] width 51 height 10
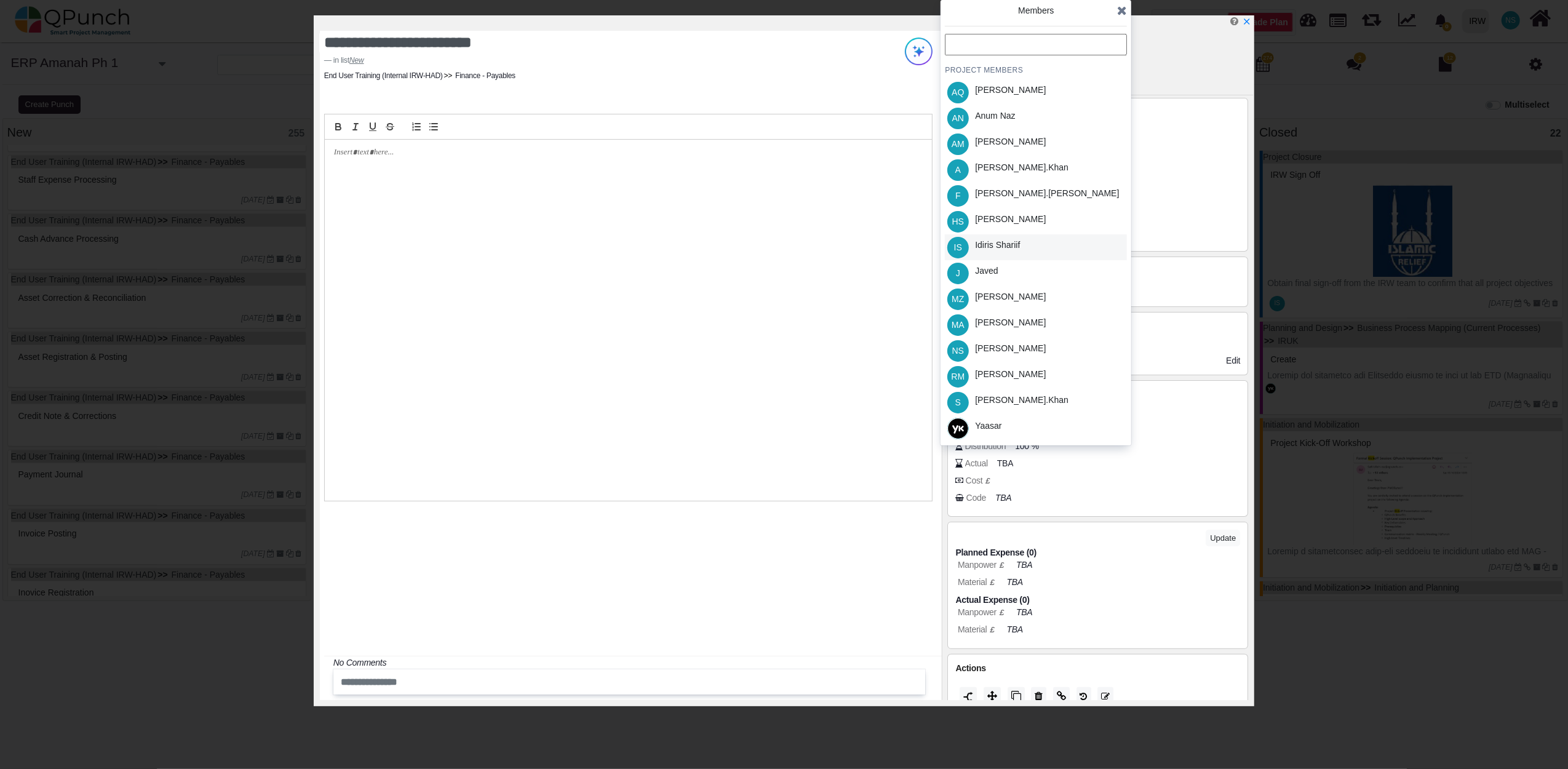
click at [1010, 244] on div "Idiris Shariif" at bounding box center [997, 245] width 45 height 13
click at [1123, 14] on icon at bounding box center [1122, 10] width 10 height 12
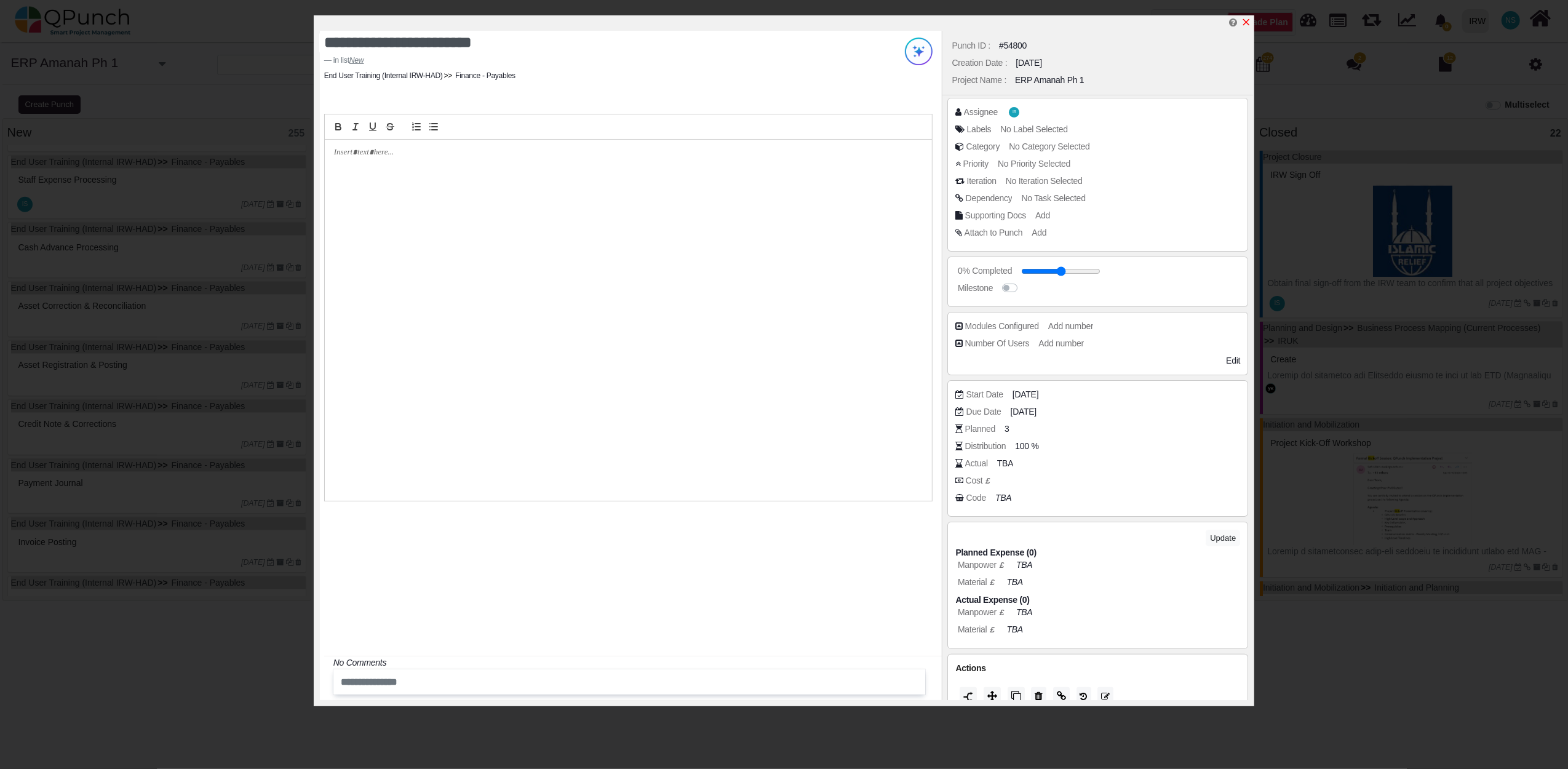
click at [1248, 23] on icon "x" at bounding box center [1246, 22] width 10 height 10
type input "**"
click at [225, 283] on div "**********" at bounding box center [784, 384] width 1568 height 769
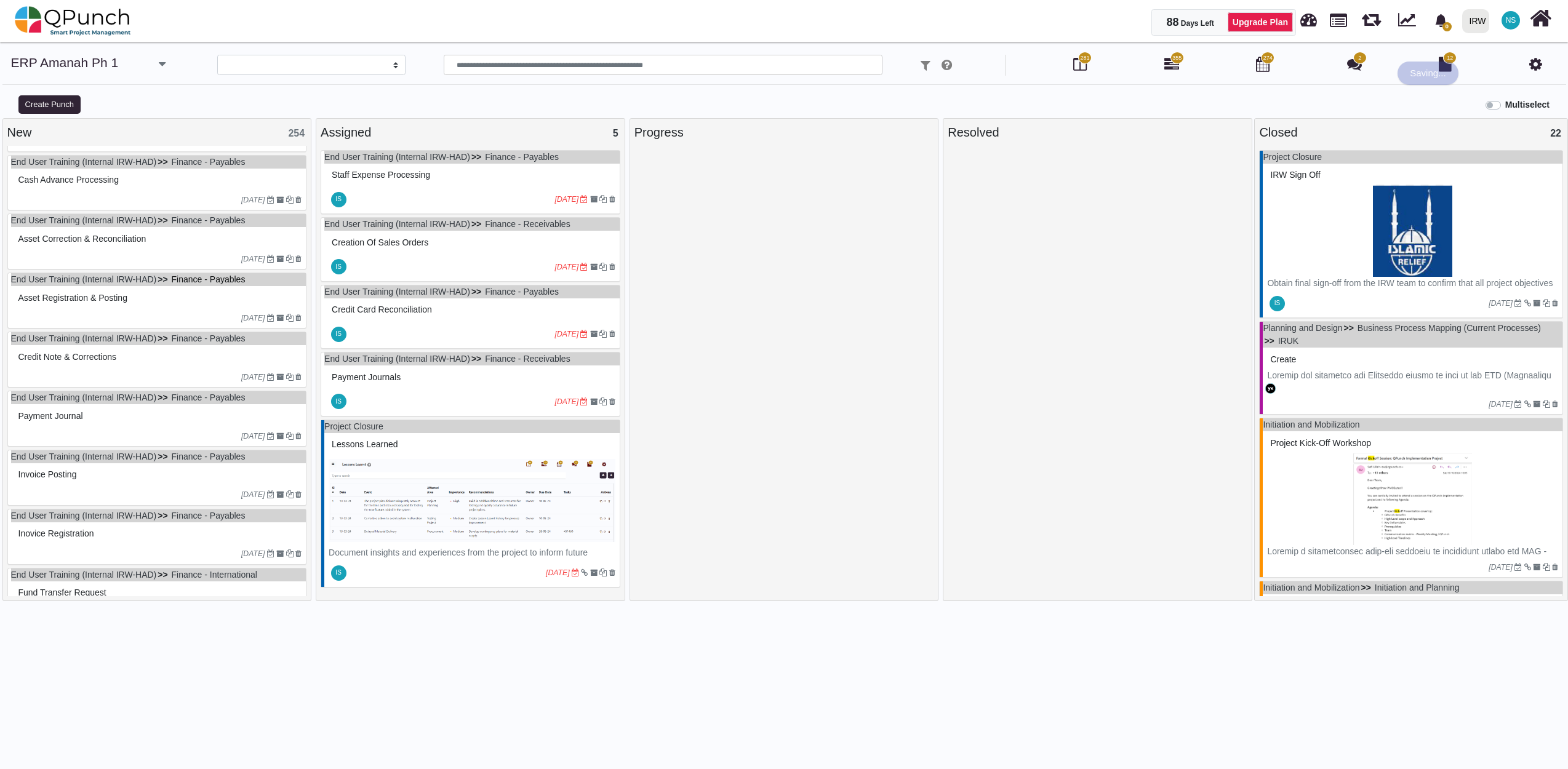
click at [225, 283] on link "Finance - Payables" at bounding box center [209, 279] width 74 height 10
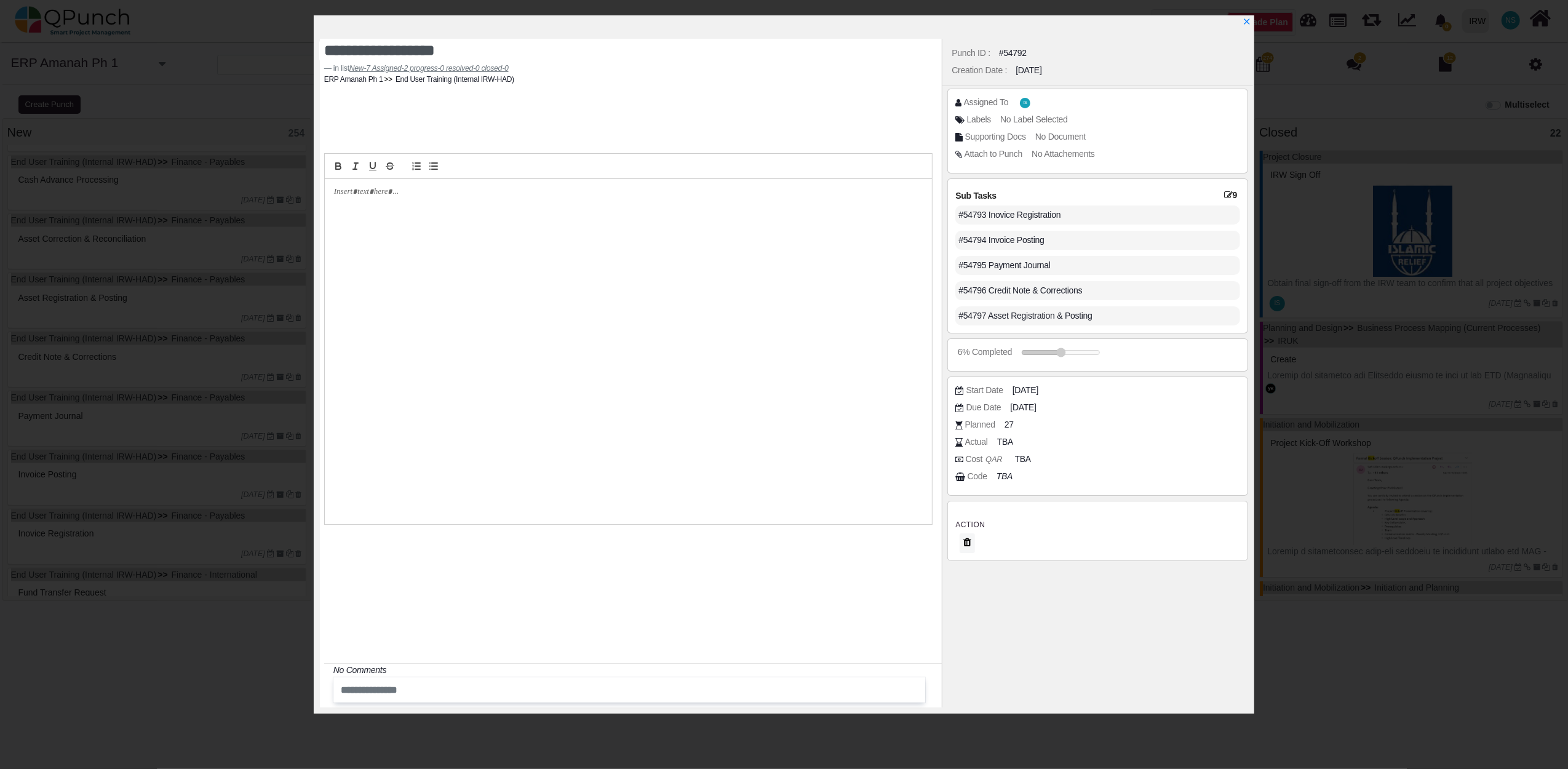
click at [1255, 16] on div "**********" at bounding box center [784, 384] width 1568 height 769
click at [1027, 106] on span "IS" at bounding box center [1027, 103] width 11 height 11
click at [1026, 101] on span "IS" at bounding box center [1027, 103] width 4 height 4
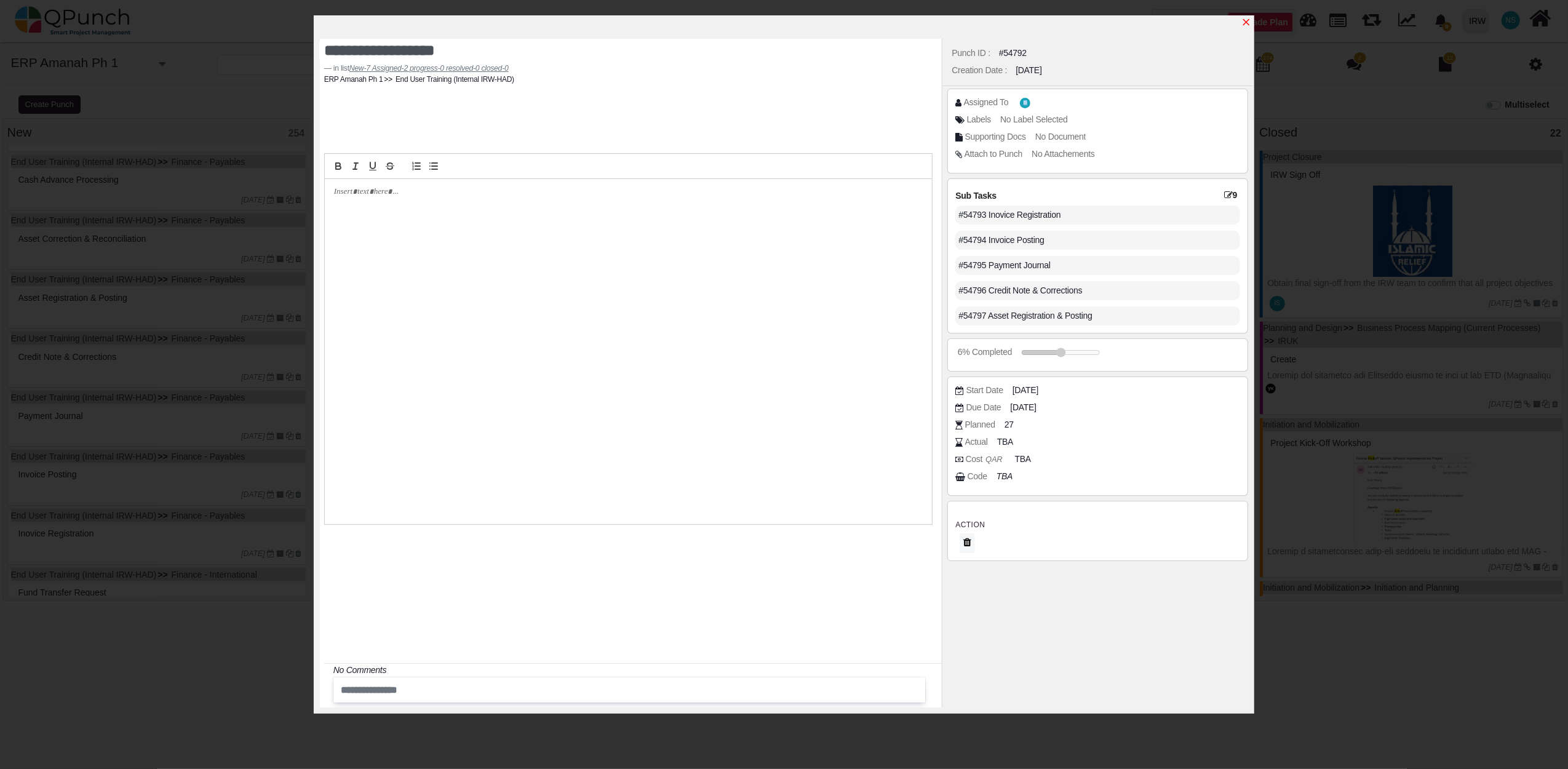
drag, startPoint x: 1026, startPoint y: 101, endPoint x: 1250, endPoint y: 17, distance: 239.2
click at [1250, 17] on link at bounding box center [1246, 22] width 10 height 11
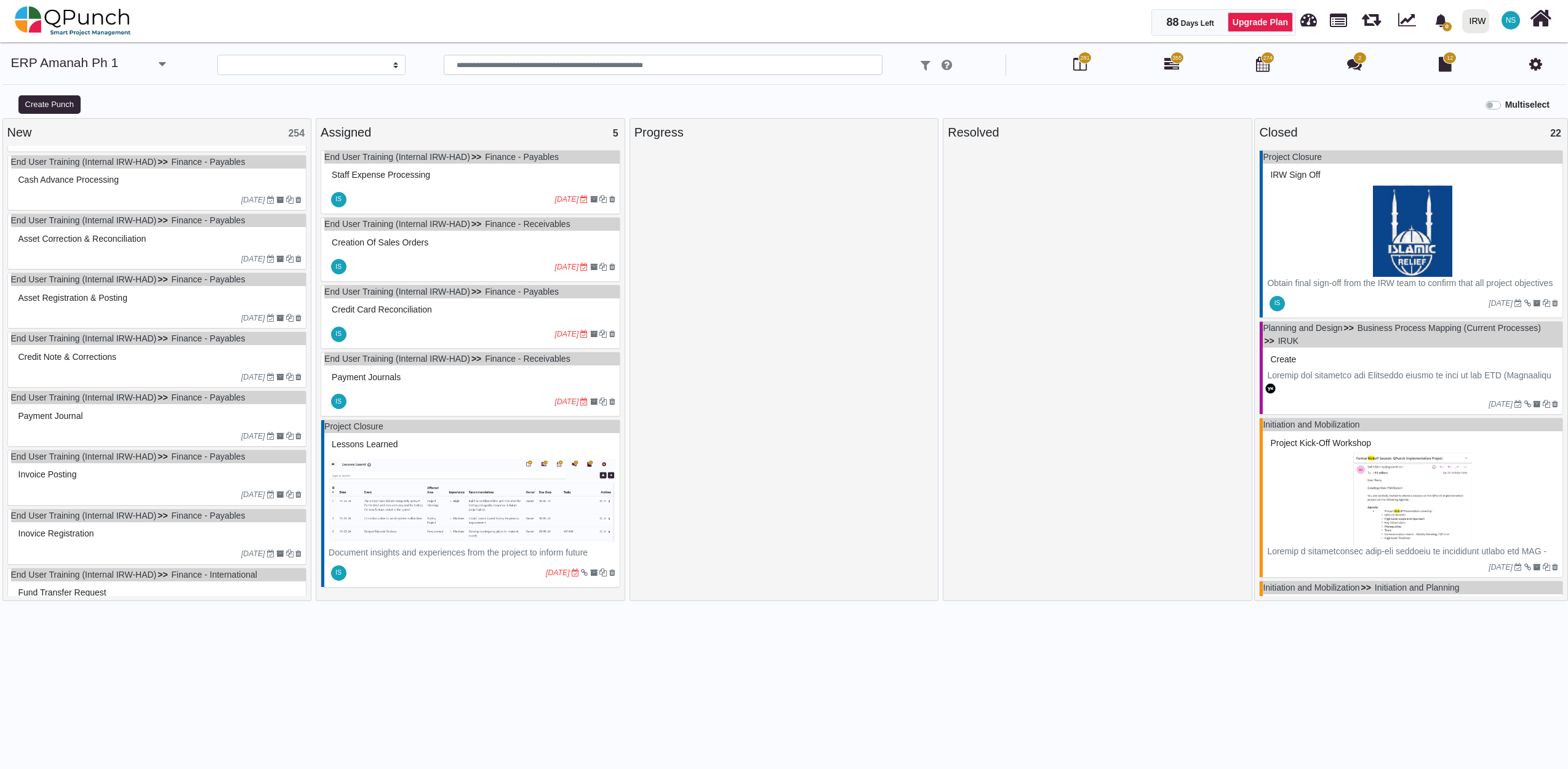
click at [151, 185] on div "Cash Advance processing" at bounding box center [159, 179] width 287 height 19
click at [151, 185] on div "End User Training (Internal IRW-HAD) Finance - Payables Cash Advance processing…" at bounding box center [157, 183] width 300 height 56
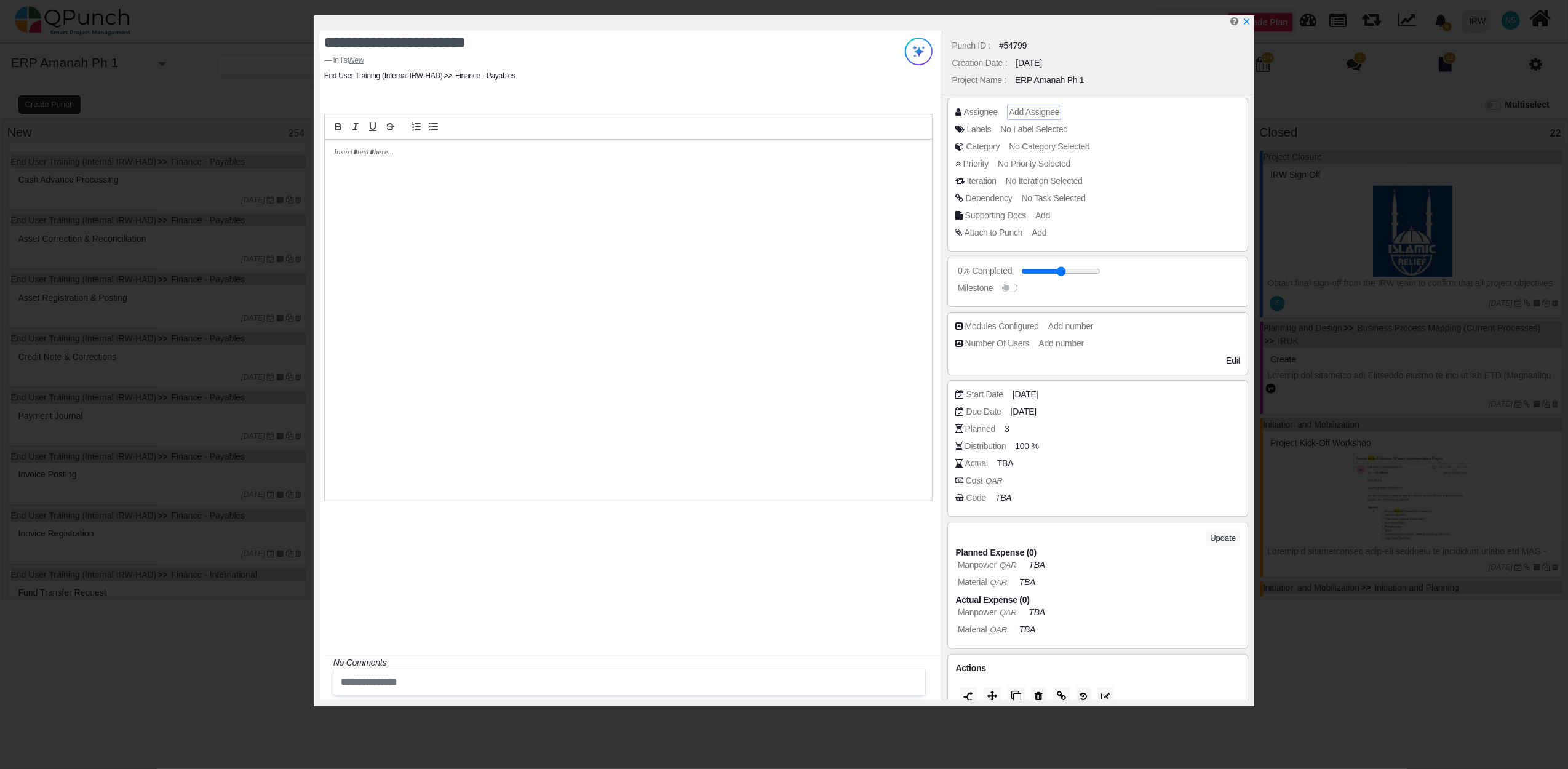
click at [1026, 115] on span "Add Assignee" at bounding box center [1034, 112] width 51 height 10
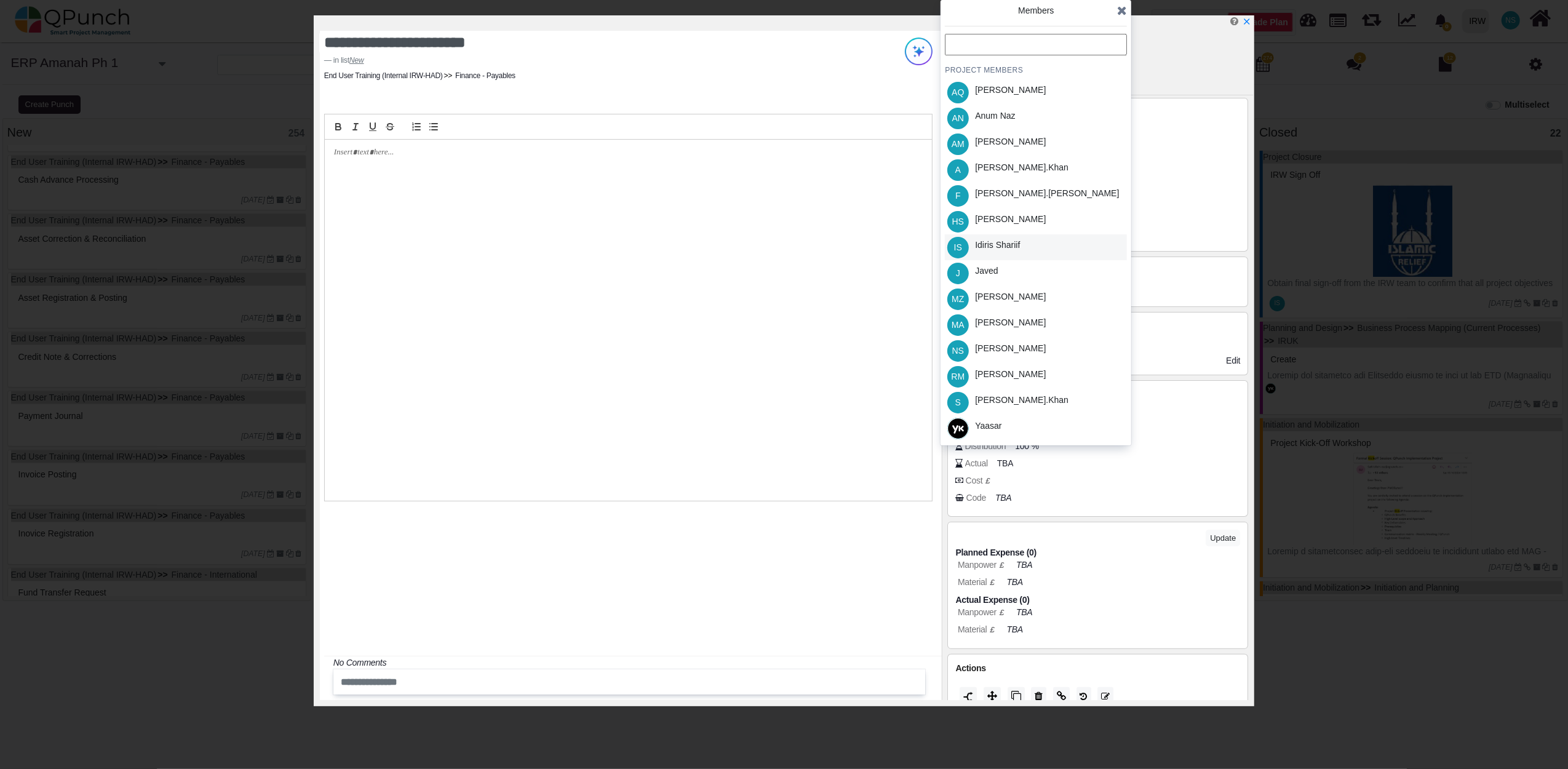
click at [999, 242] on div "Idiris Shariif" at bounding box center [997, 245] width 45 height 13
click at [1120, 8] on icon at bounding box center [1122, 10] width 10 height 12
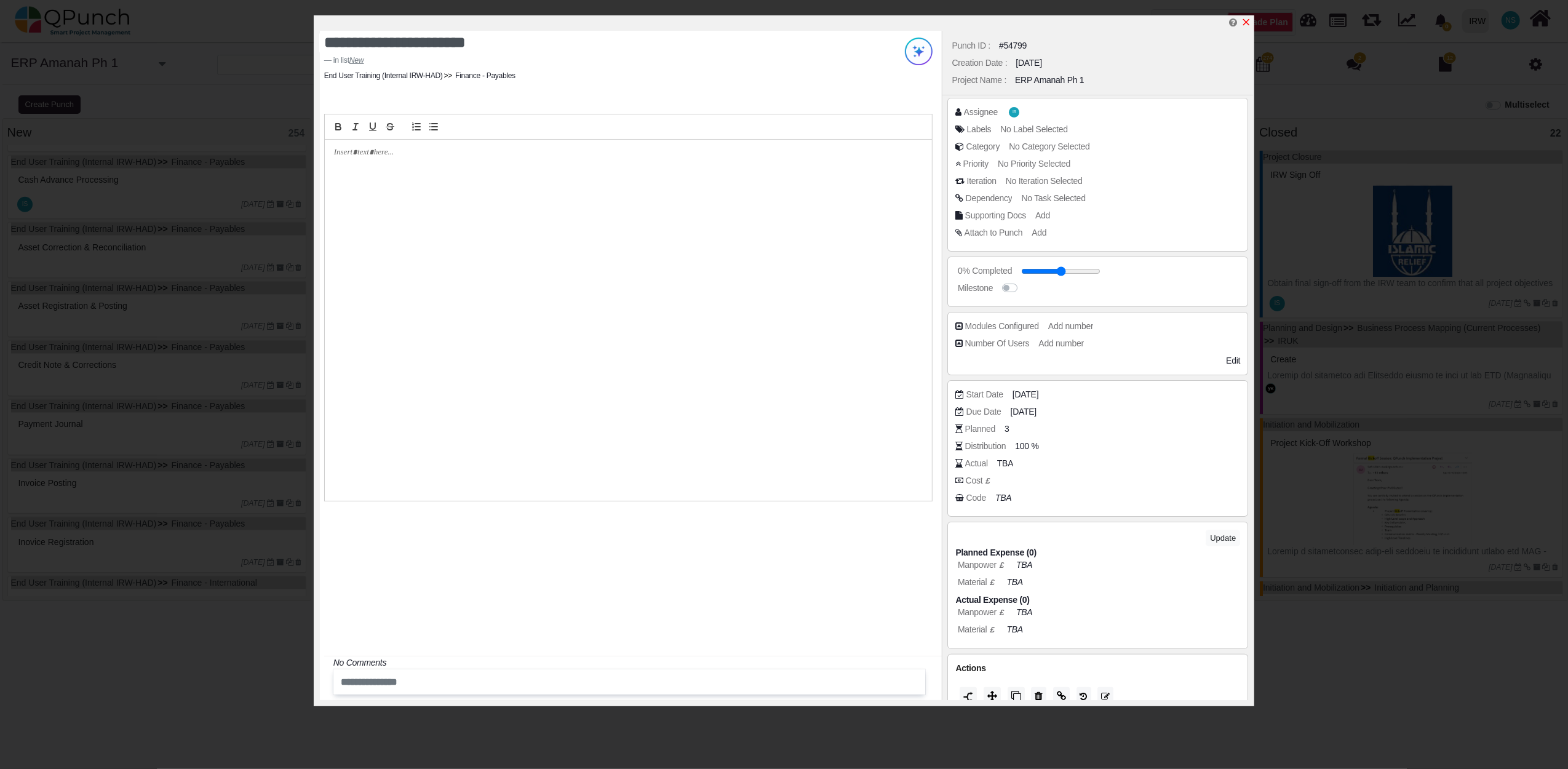
click at [1248, 18] on icon "x" at bounding box center [1246, 22] width 10 height 10
type input "**"
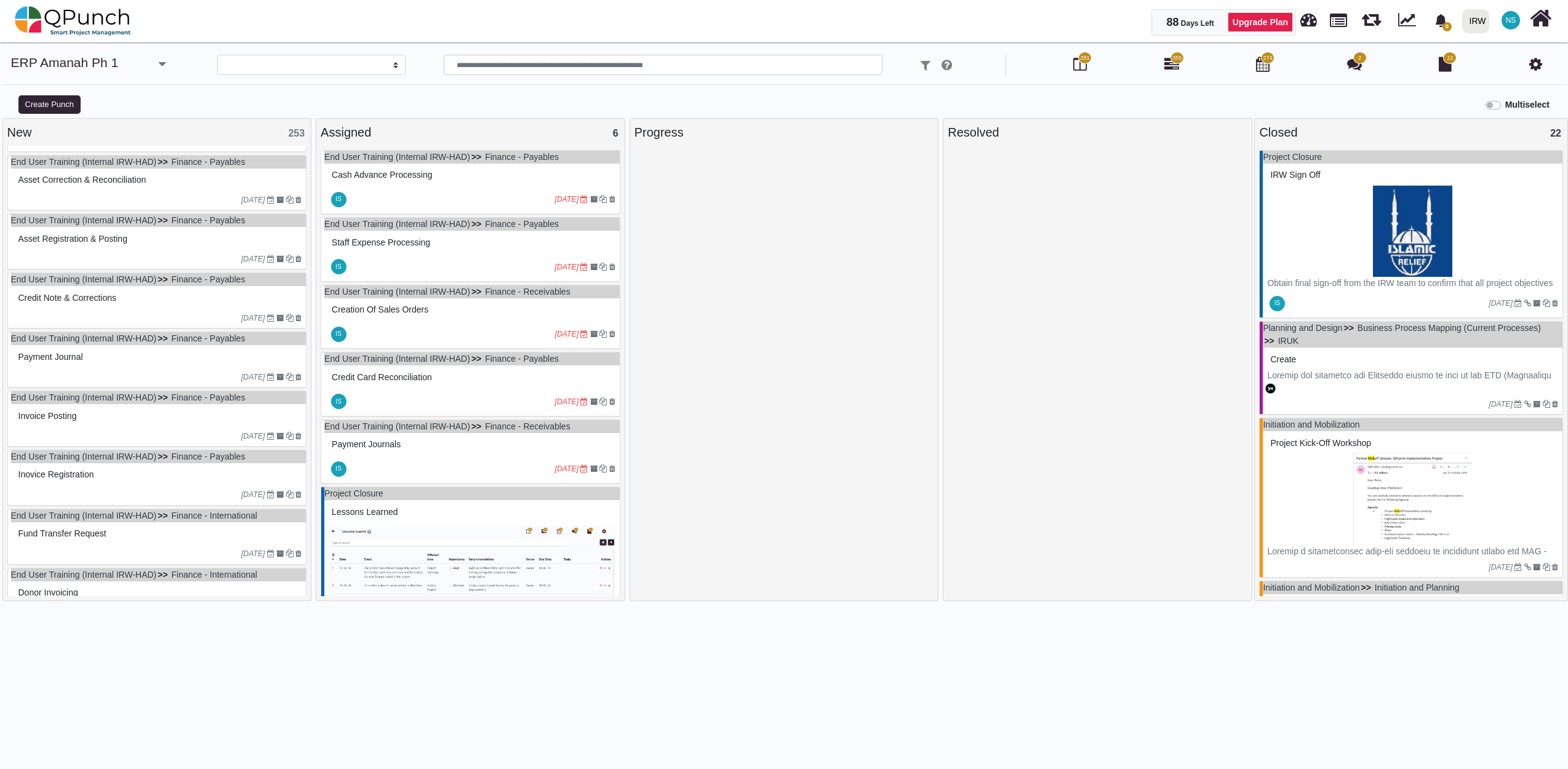
click at [156, 189] on div "Asset correction & Reconciliation" at bounding box center [159, 179] width 287 height 19
click at [156, 189] on div "End User Training (Internal IRW-HAD) Finance - Payables Asset correction & Reco…" at bounding box center [157, 183] width 300 height 56
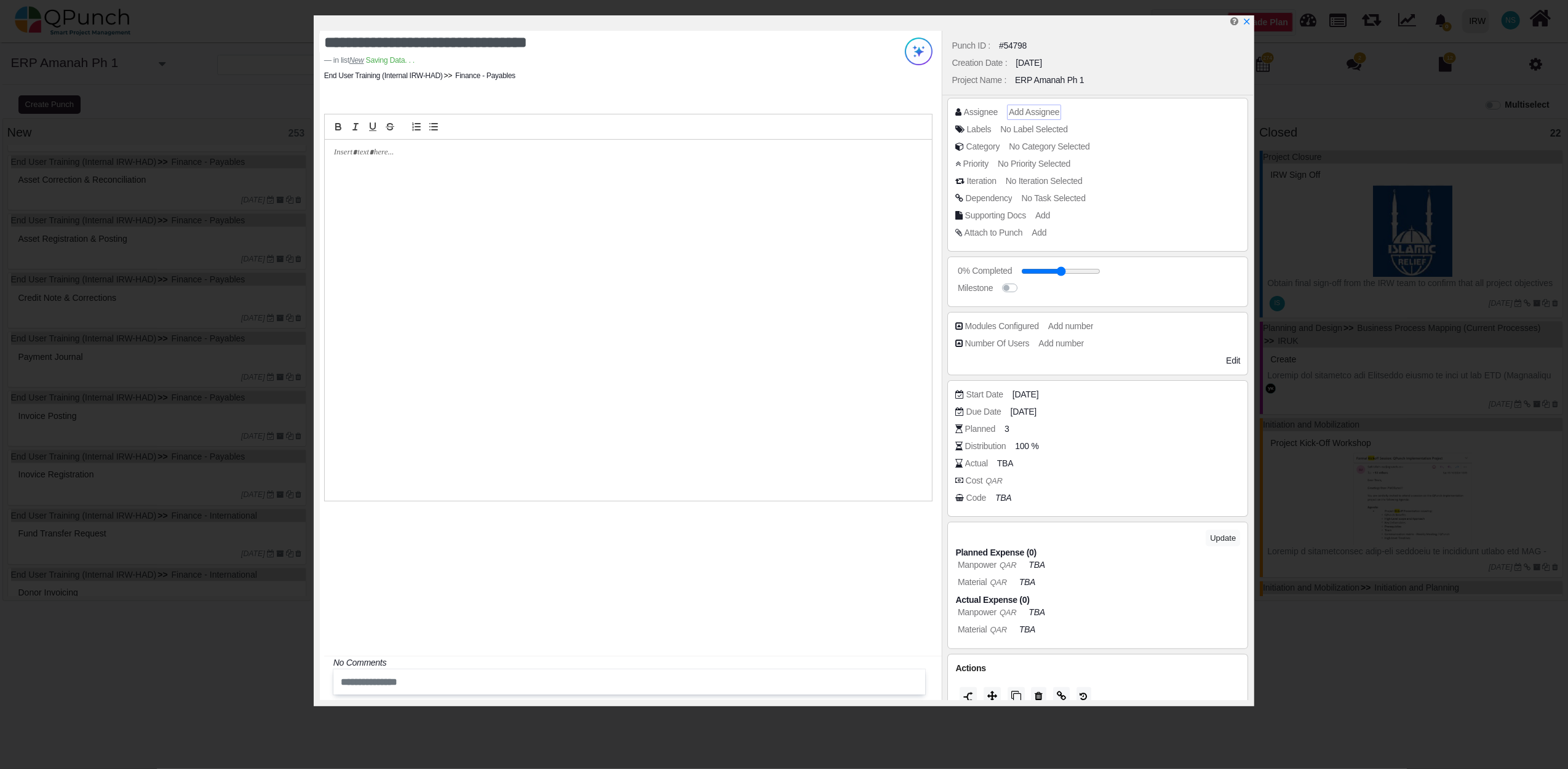
click at [1027, 108] on span "Add Assignee" at bounding box center [1034, 112] width 51 height 10
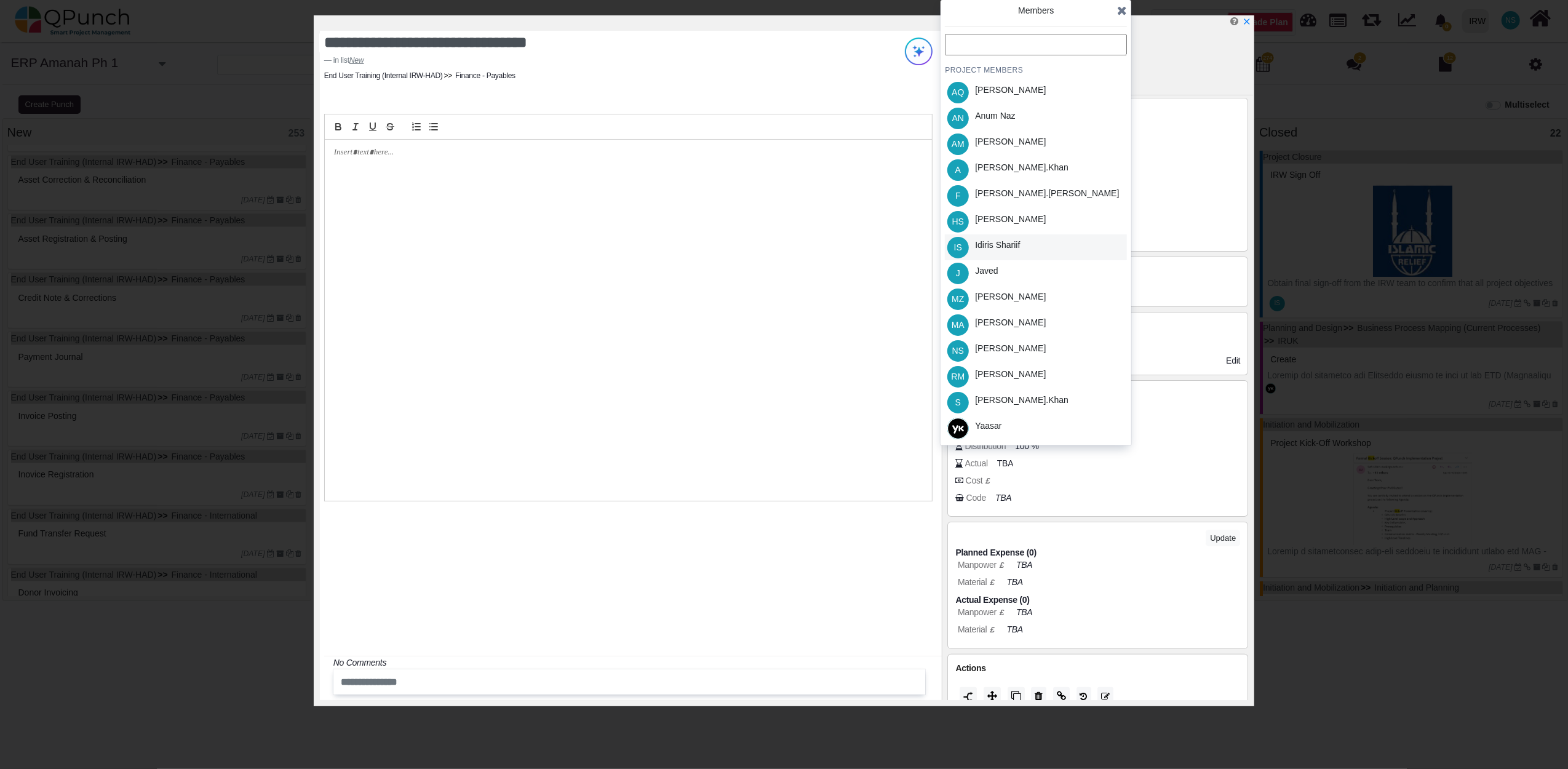
click at [998, 251] on div "Idiris Shariif" at bounding box center [997, 247] width 53 height 26
click at [1121, 11] on icon at bounding box center [1122, 10] width 10 height 12
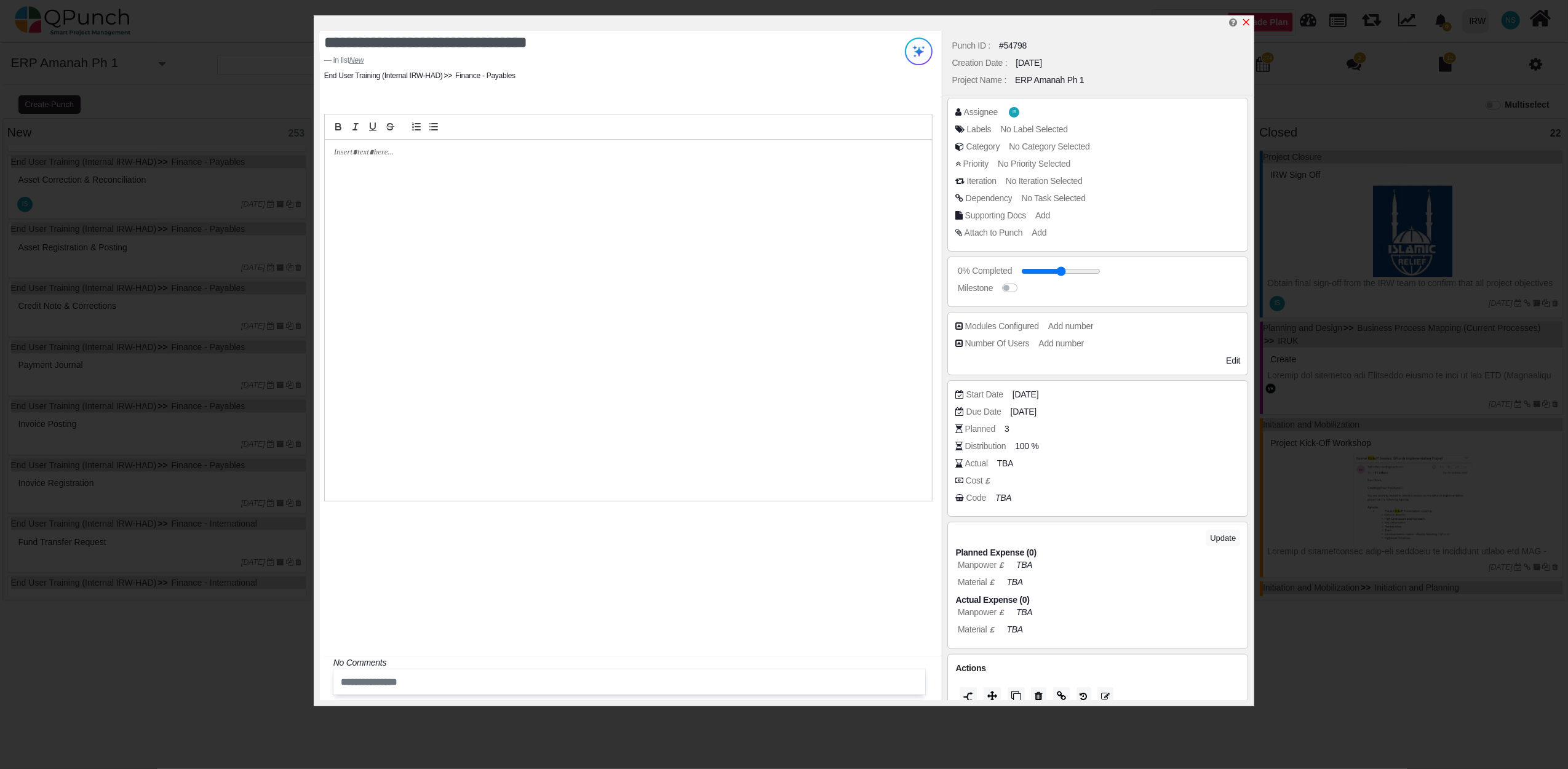
click at [1248, 22] on icon "x" at bounding box center [1247, 23] width 7 height 7
type input "**"
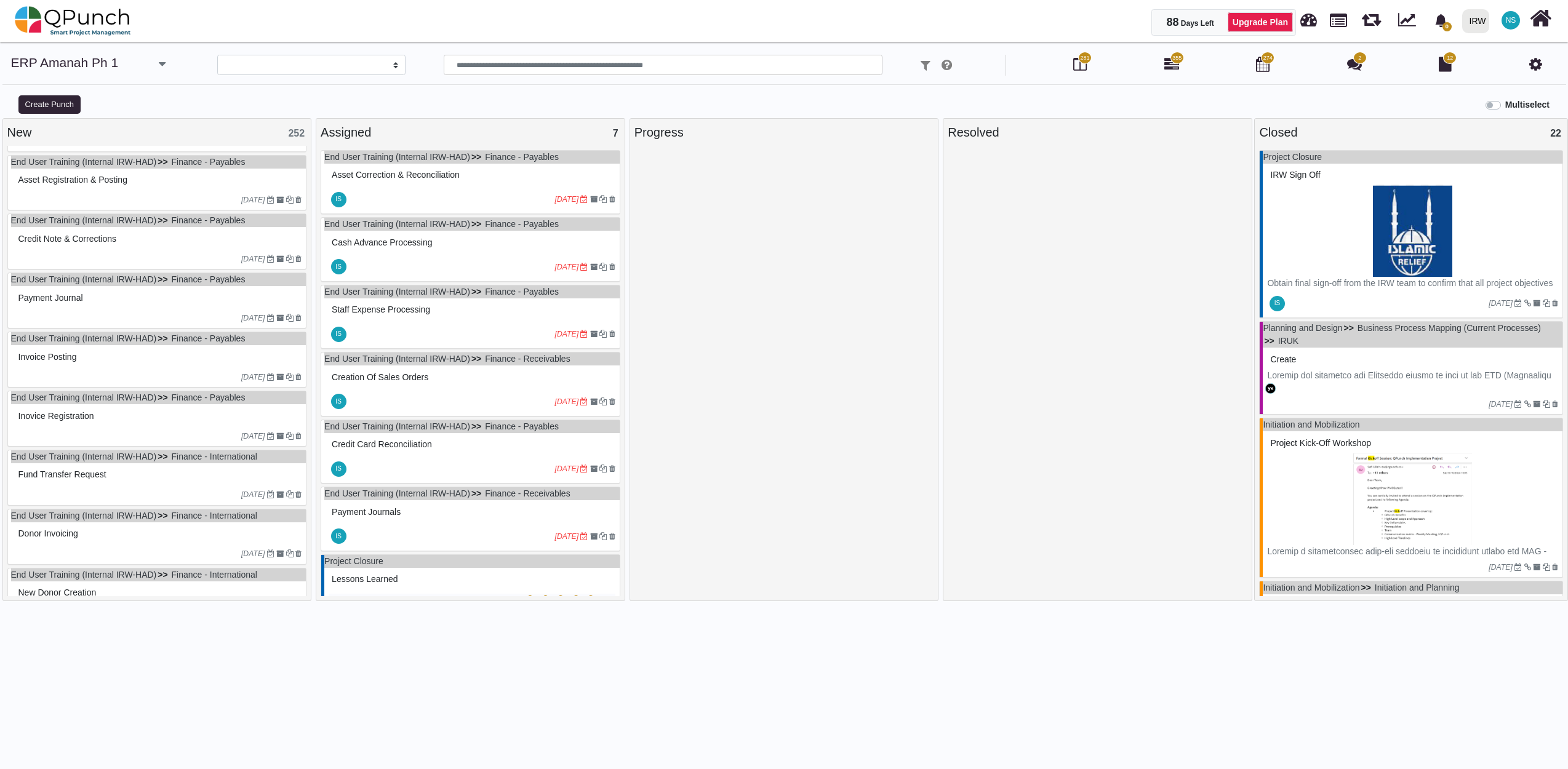
click at [97, 189] on div "Asset Registration & Posting" at bounding box center [159, 179] width 287 height 19
click at [97, 196] on div "End User Training (Internal IRW-HAD) Finance - Payables Asset Registration & Po…" at bounding box center [157, 183] width 300 height 56
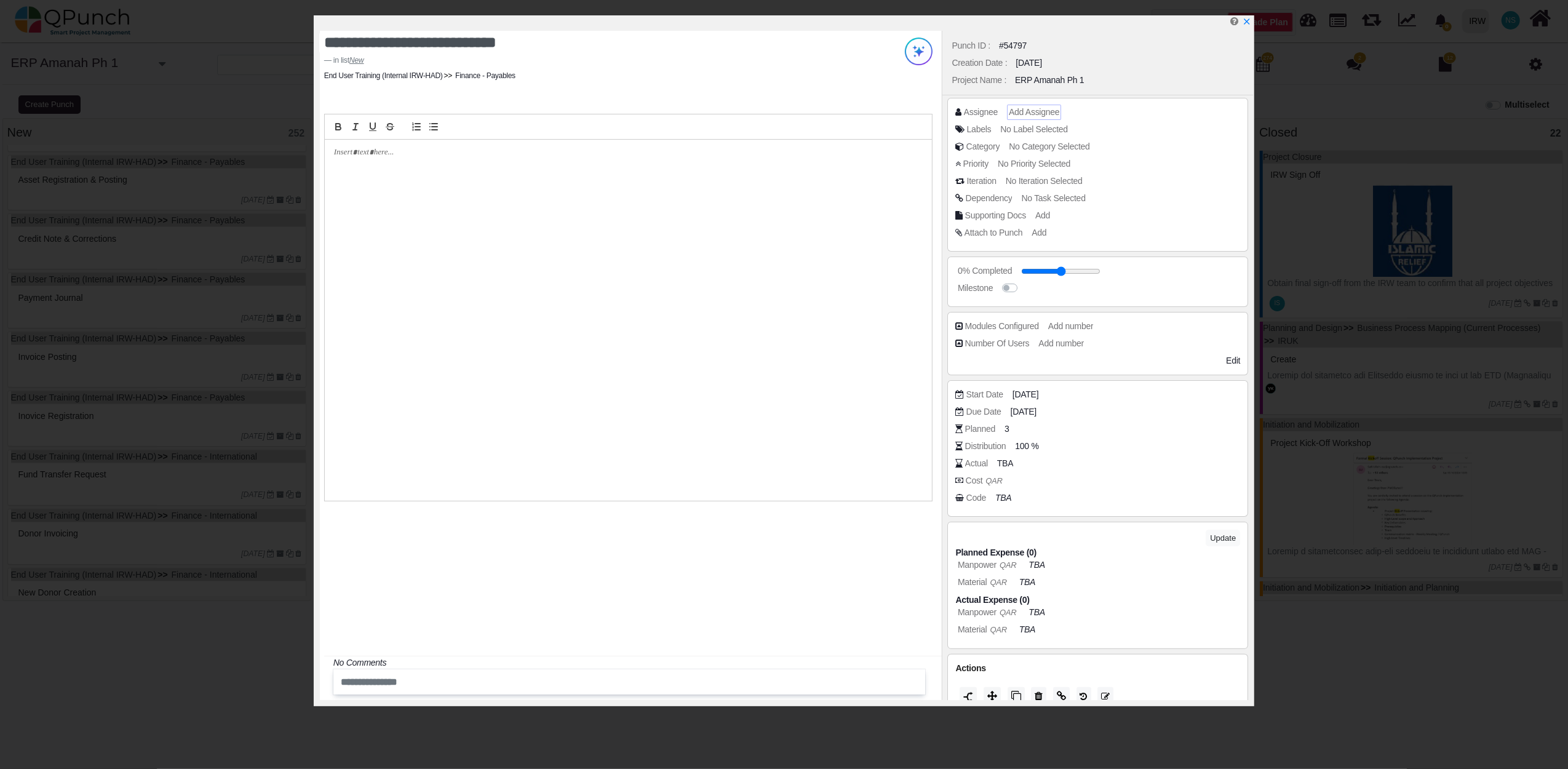
click at [1050, 110] on span "Add Assignee" at bounding box center [1034, 112] width 51 height 10
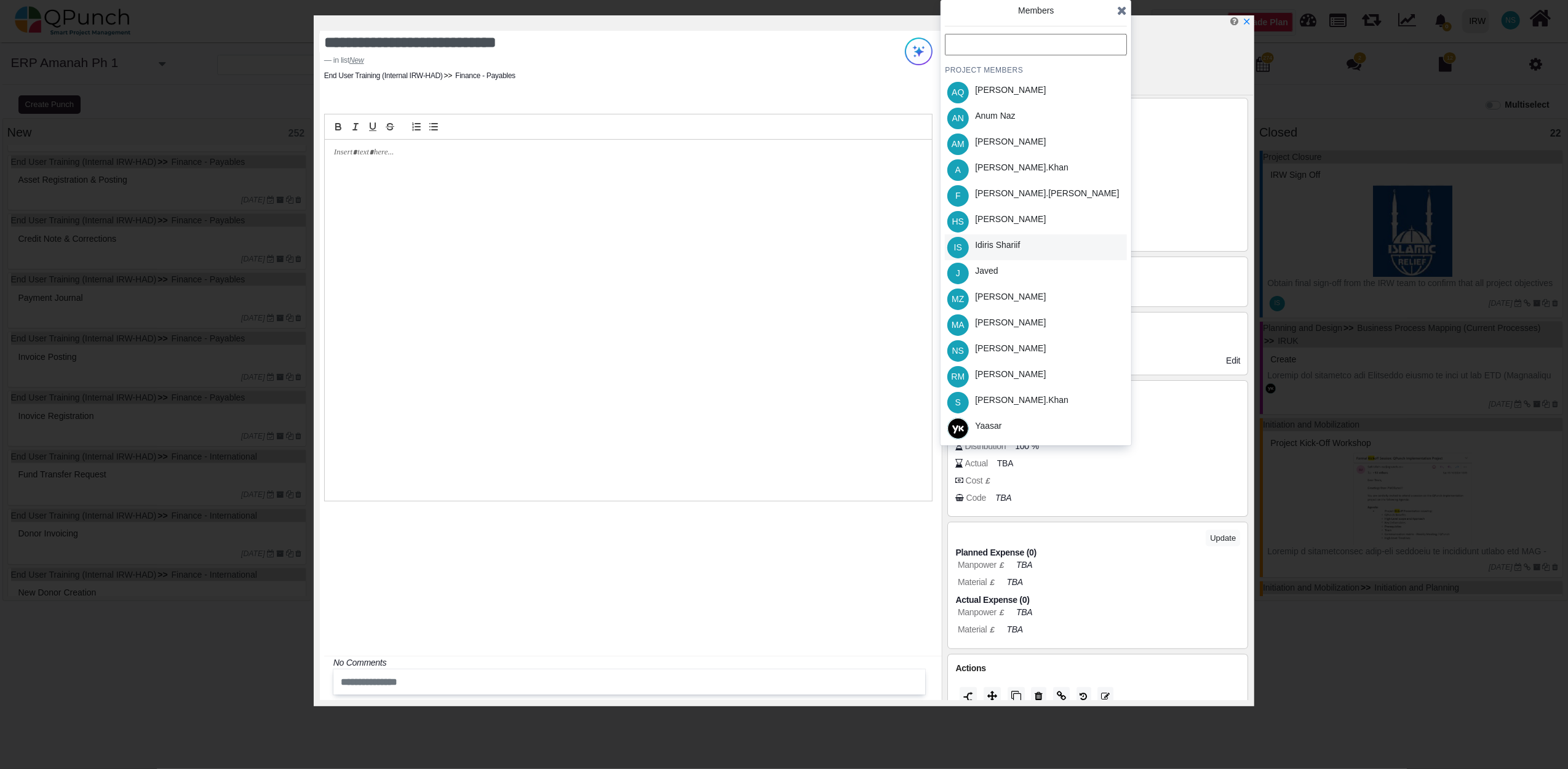
click at [1010, 244] on div "Idiris Shariif" at bounding box center [997, 245] width 45 height 13
click at [1124, 9] on icon at bounding box center [1122, 10] width 10 height 12
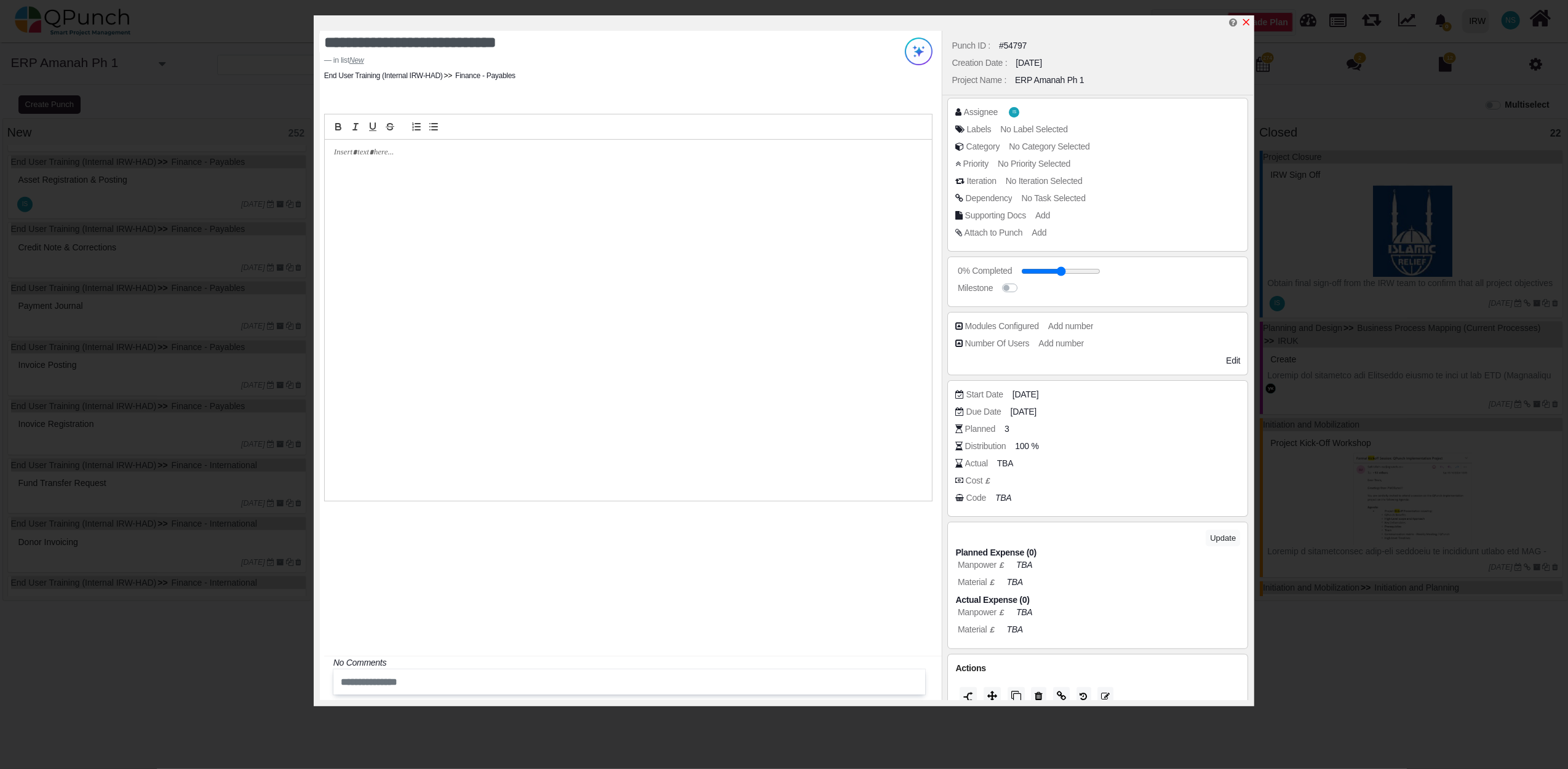
click at [1248, 22] on icon "x" at bounding box center [1247, 23] width 7 height 7
type input "**"
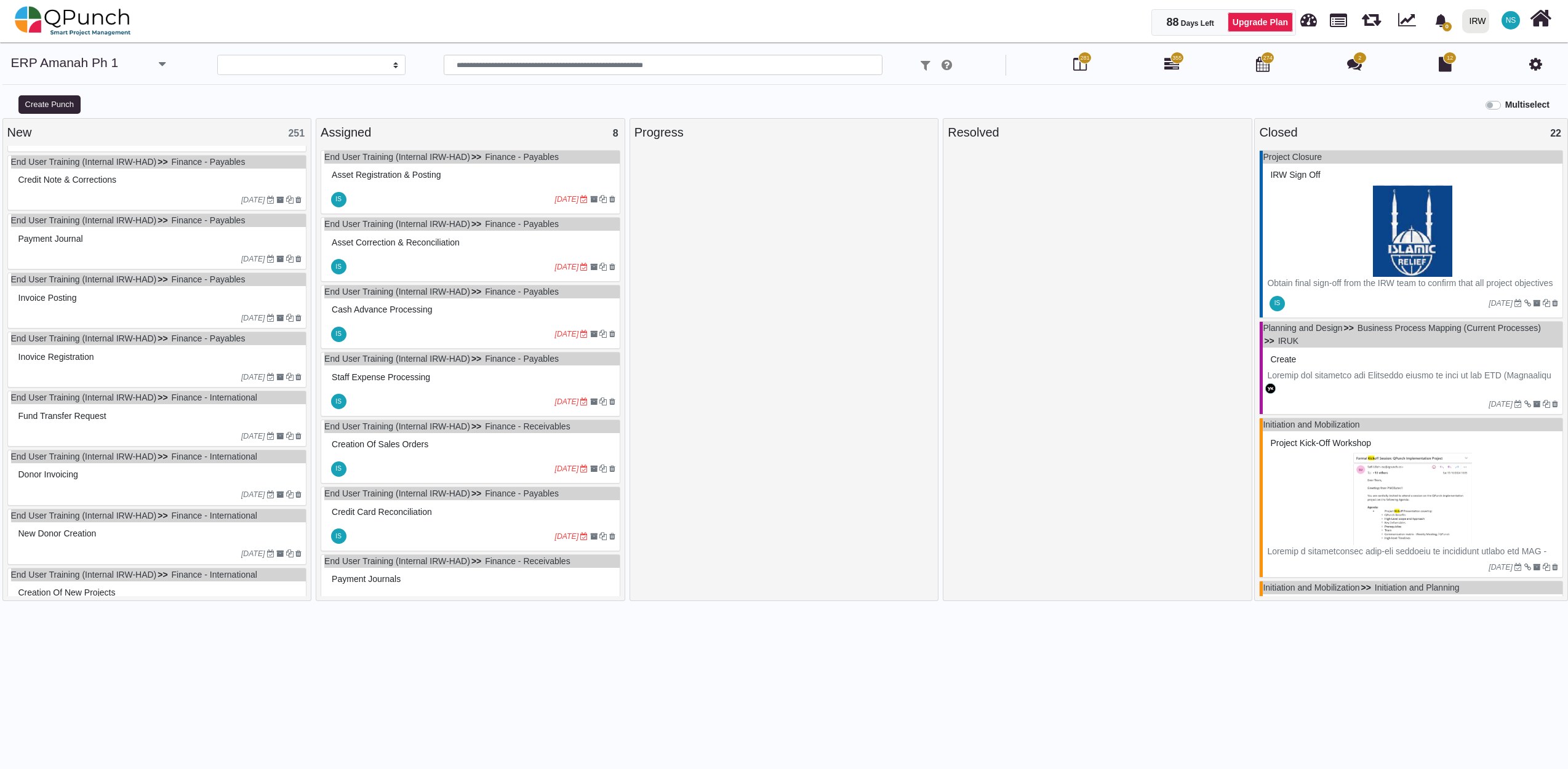
click at [77, 189] on div "Credit Note & Corrections" at bounding box center [159, 179] width 287 height 19
click at [77, 197] on div "End User Training (Internal IRW-HAD) Finance - Payables Credit Note & Correctio…" at bounding box center [157, 183] width 300 height 56
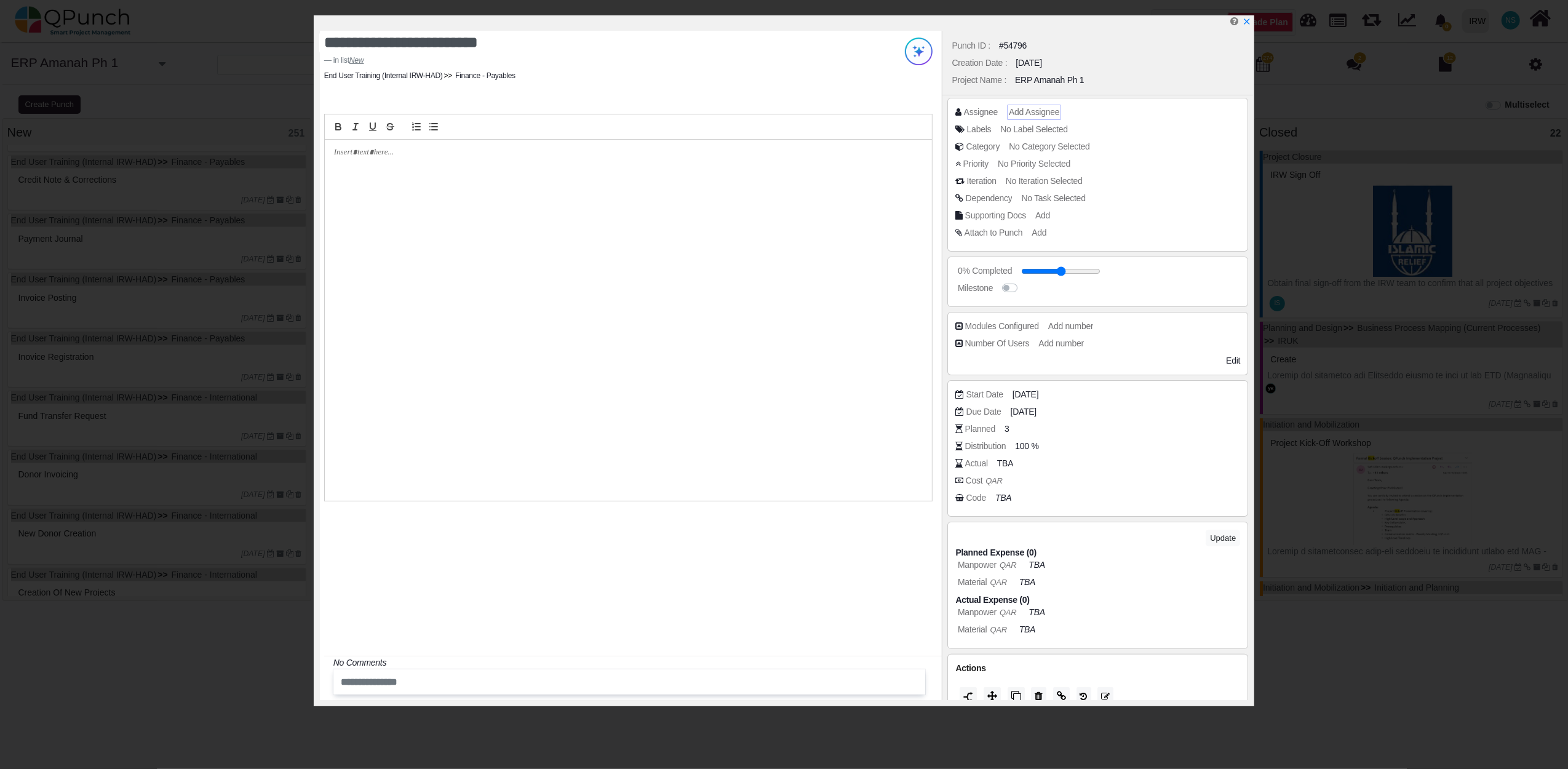
click at [1018, 111] on span "Add Assignee" at bounding box center [1034, 112] width 51 height 10
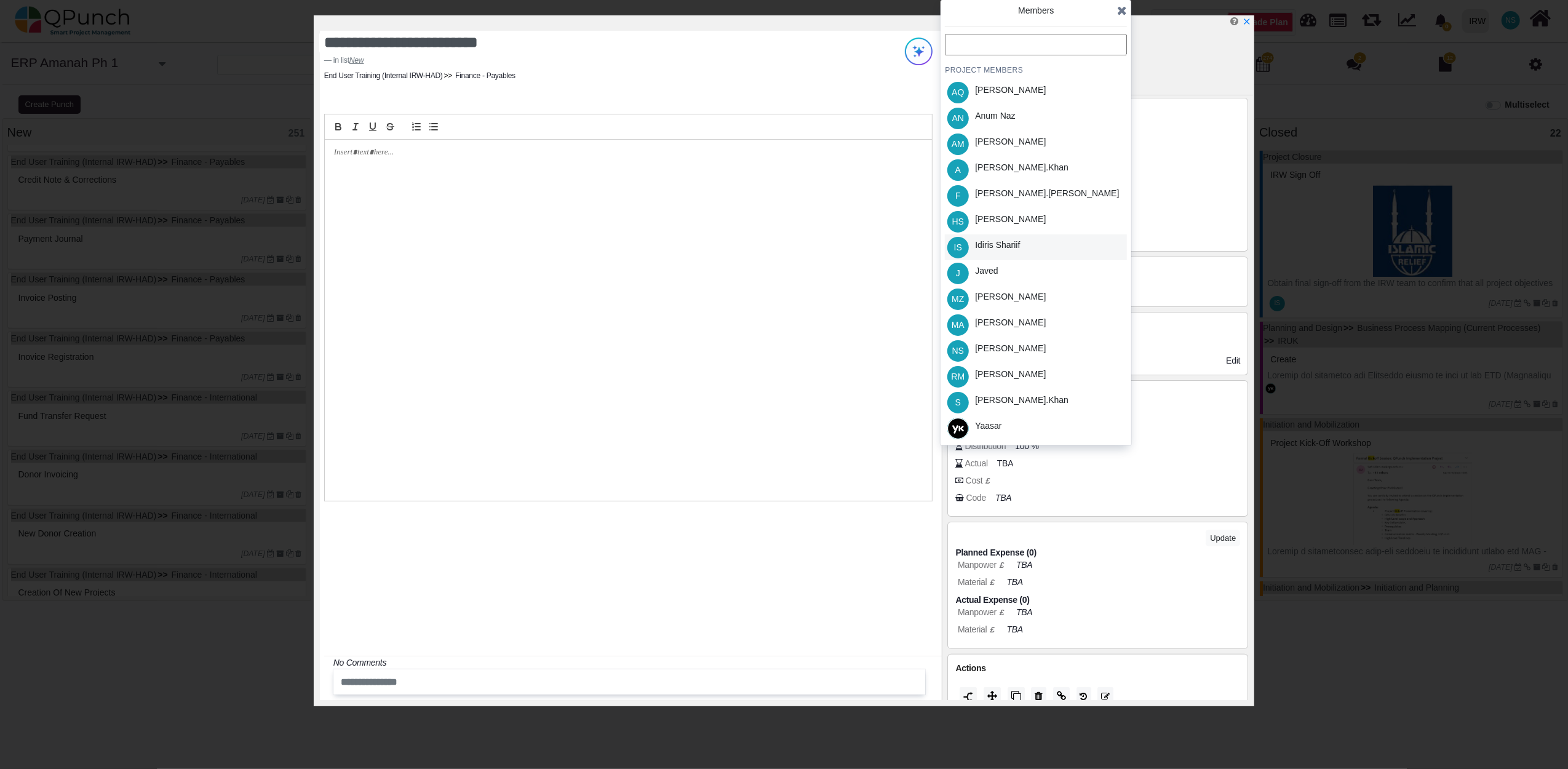
click at [1002, 236] on div "Idiris Shariif" at bounding box center [997, 247] width 53 height 26
click at [1127, 9] on icon at bounding box center [1122, 10] width 10 height 12
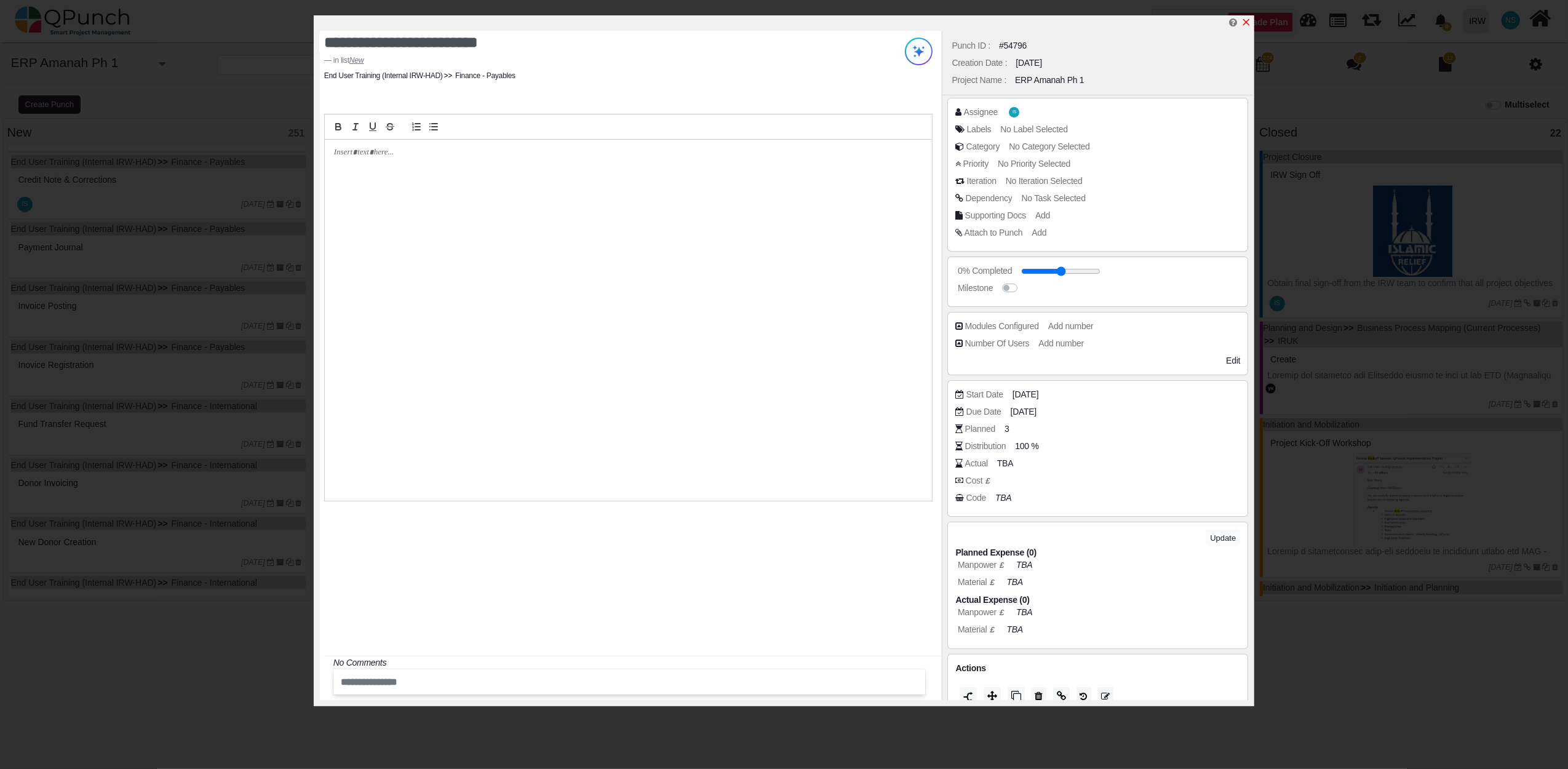
click at [1244, 23] on icon "x" at bounding box center [1246, 22] width 10 height 10
type input "**"
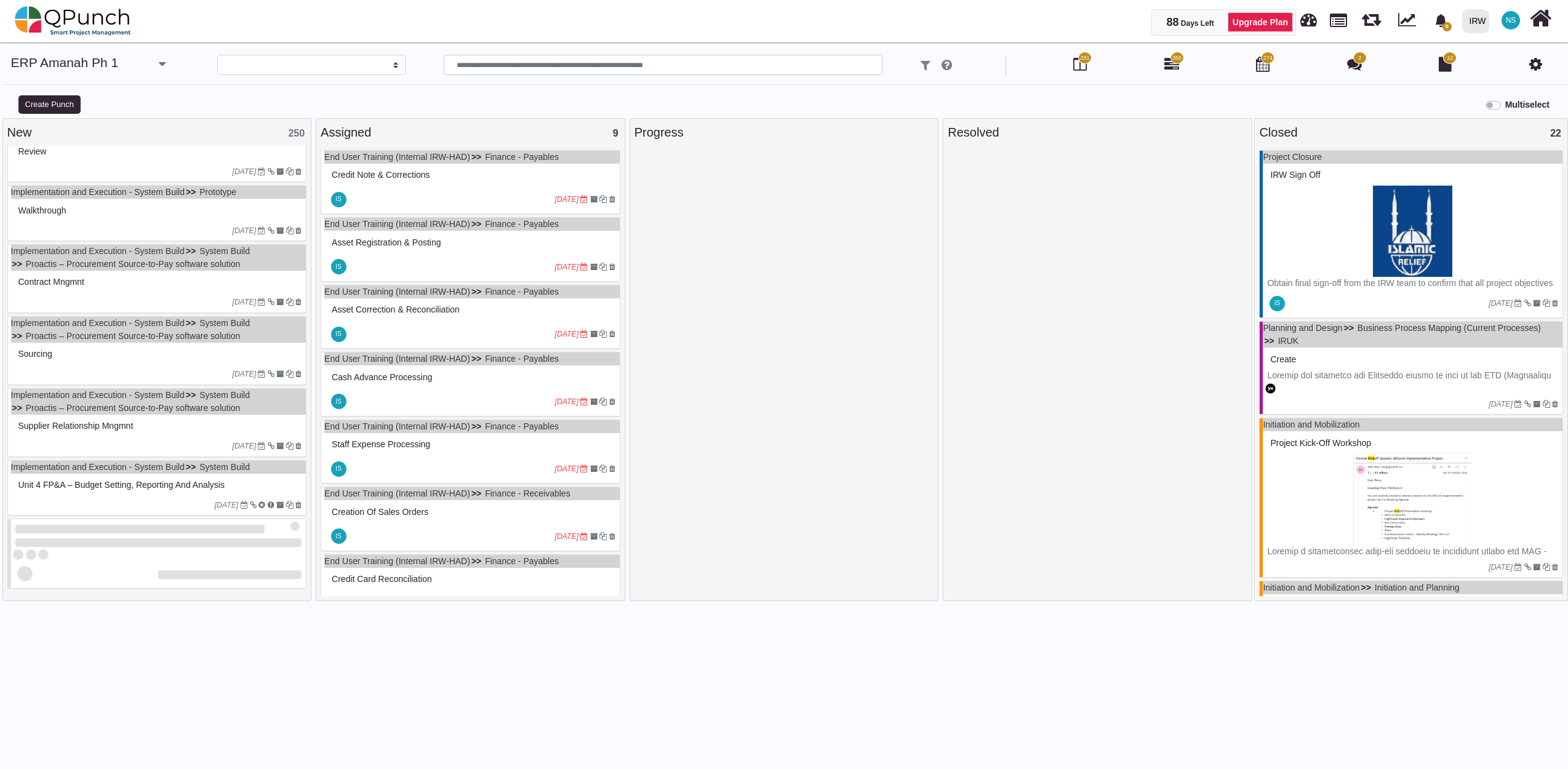
scroll to position [5212, 0]
click at [142, 553] on div at bounding box center [159, 554] width 296 height 11
click at [117, 493] on div "Unit 4 FP&A – Budget setting, reporting and analysis" at bounding box center [159, 485] width 287 height 19
click at [117, 493] on div "Implementation and Execution - System Build System Build Unit 4 FP&A – Budget s…" at bounding box center [157, 488] width 300 height 56
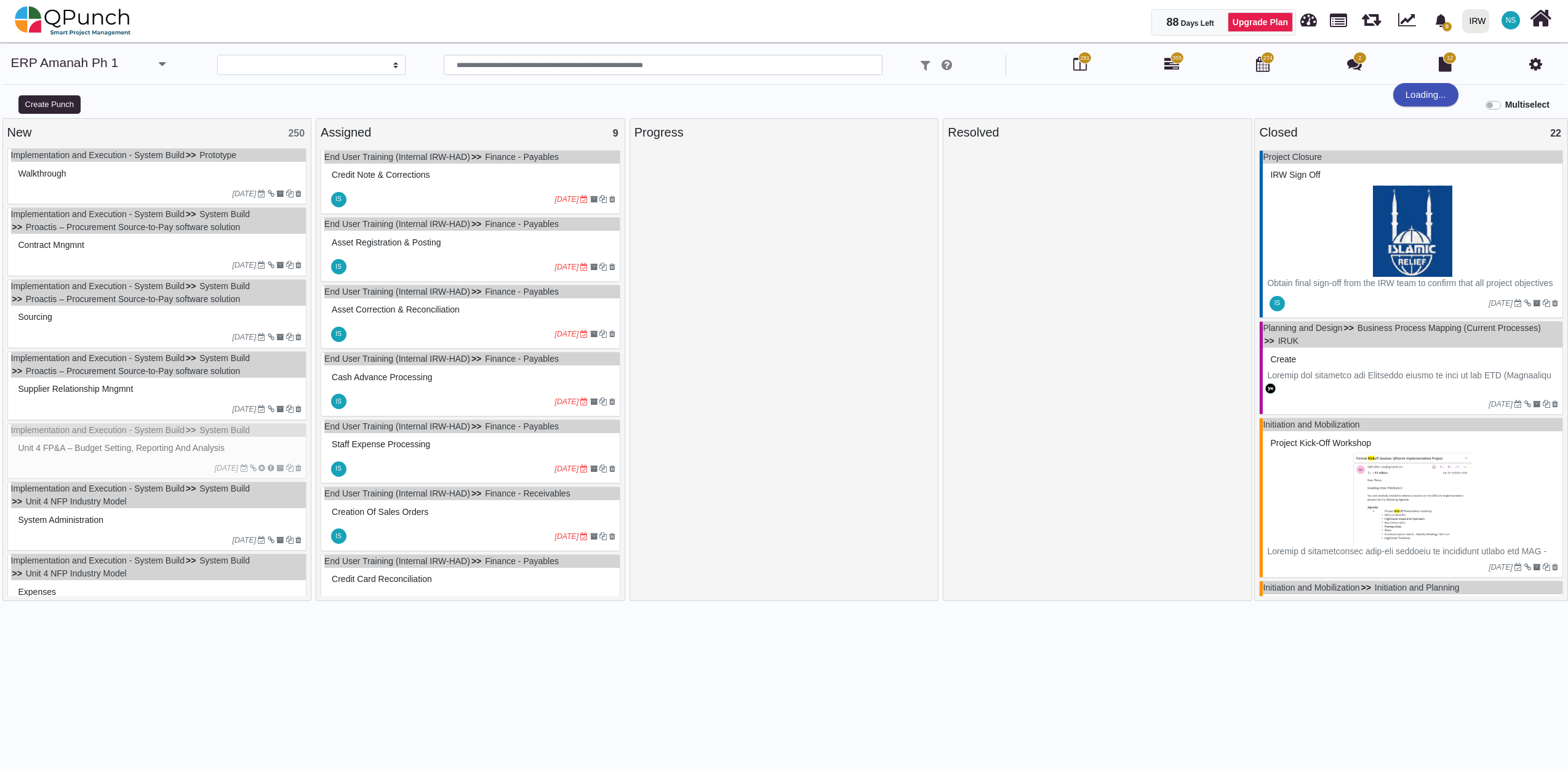
click at [1505, 108] on label "Multiselect" at bounding box center [1527, 105] width 44 height 13
click at [1461, 104] on button "Select All" at bounding box center [1460, 105] width 46 height 19
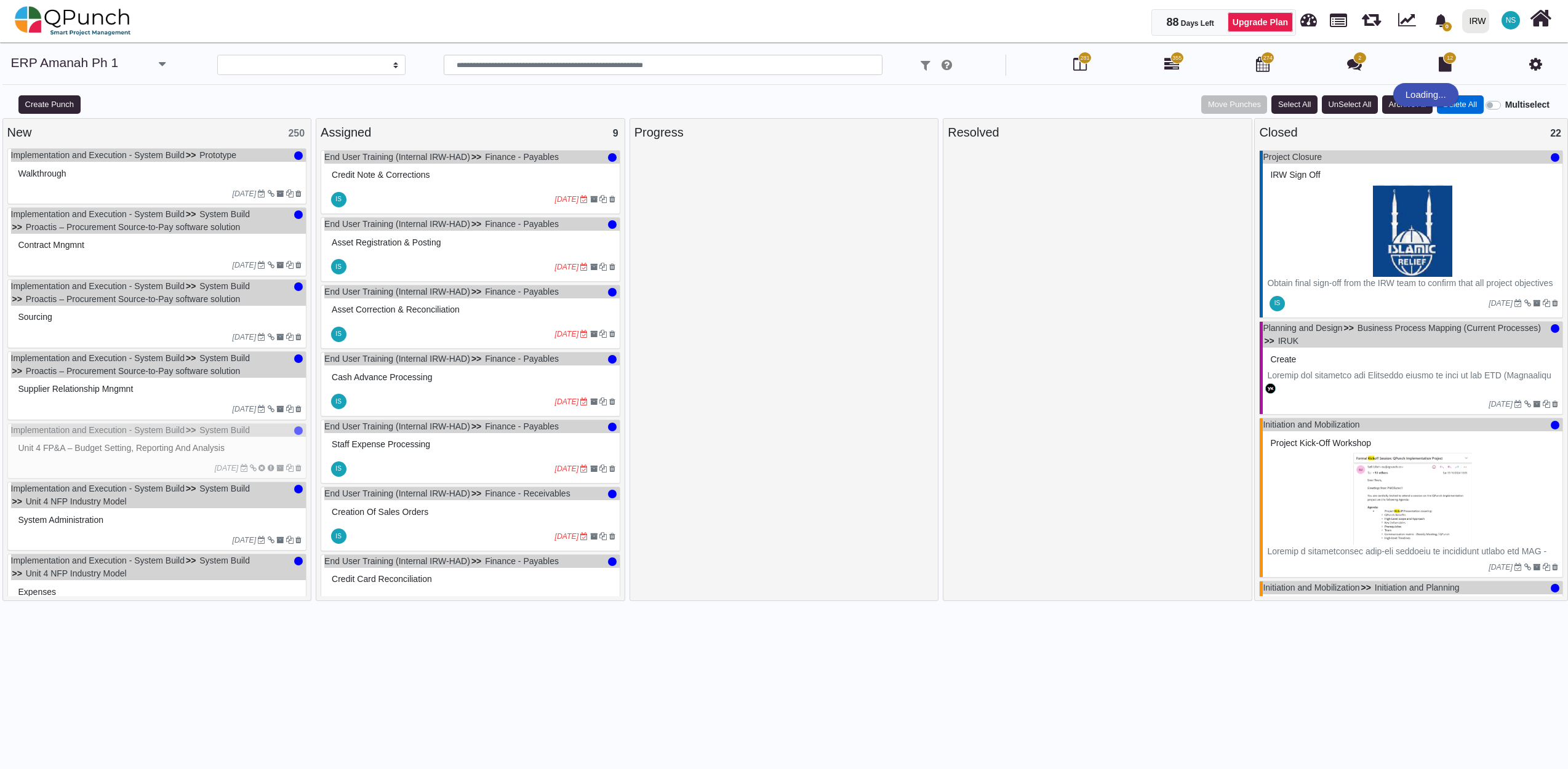
click at [1461, 104] on button "Delete All" at bounding box center [1460, 105] width 47 height 19
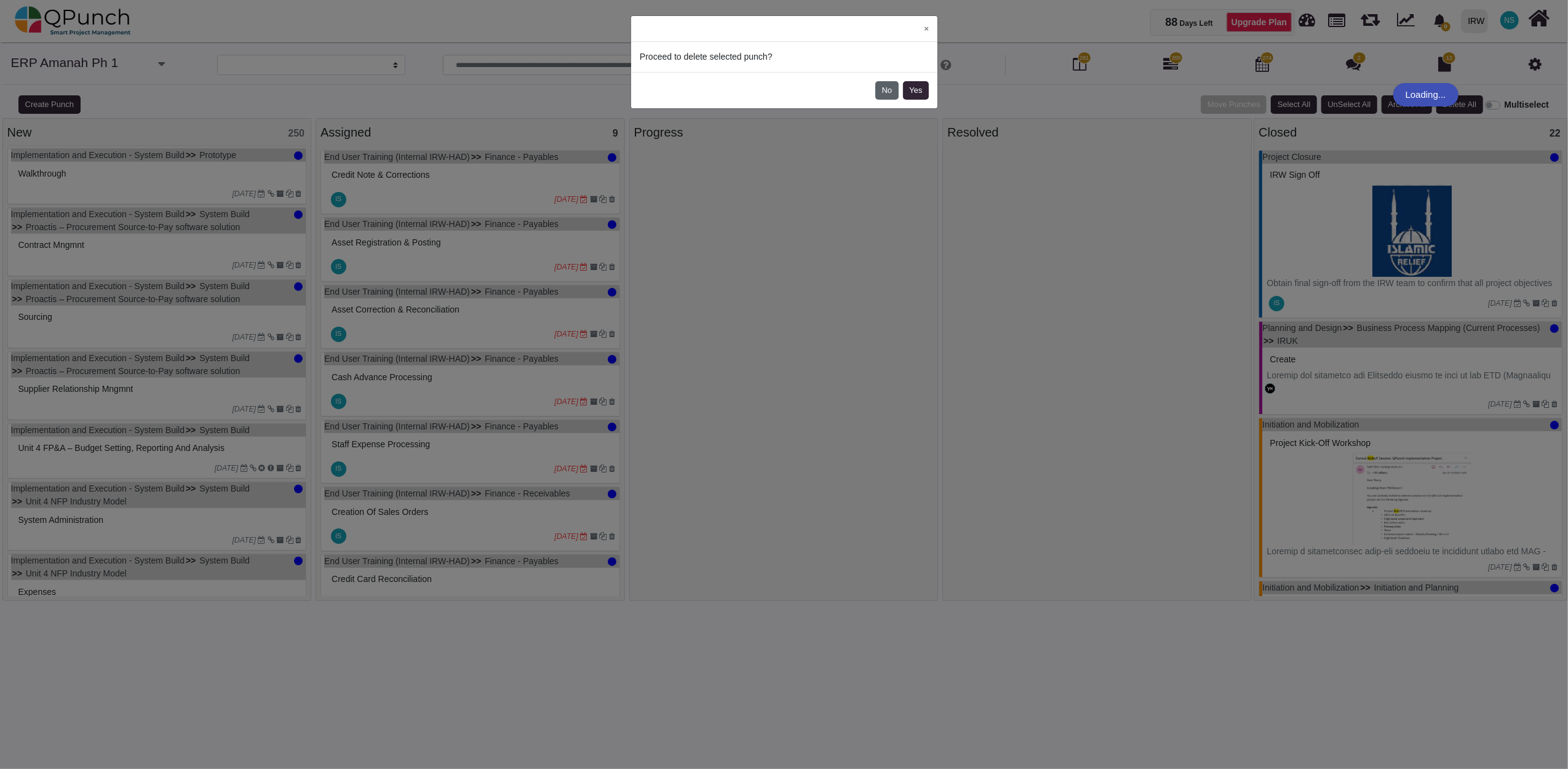
click at [887, 90] on button "No" at bounding box center [887, 90] width 23 height 19
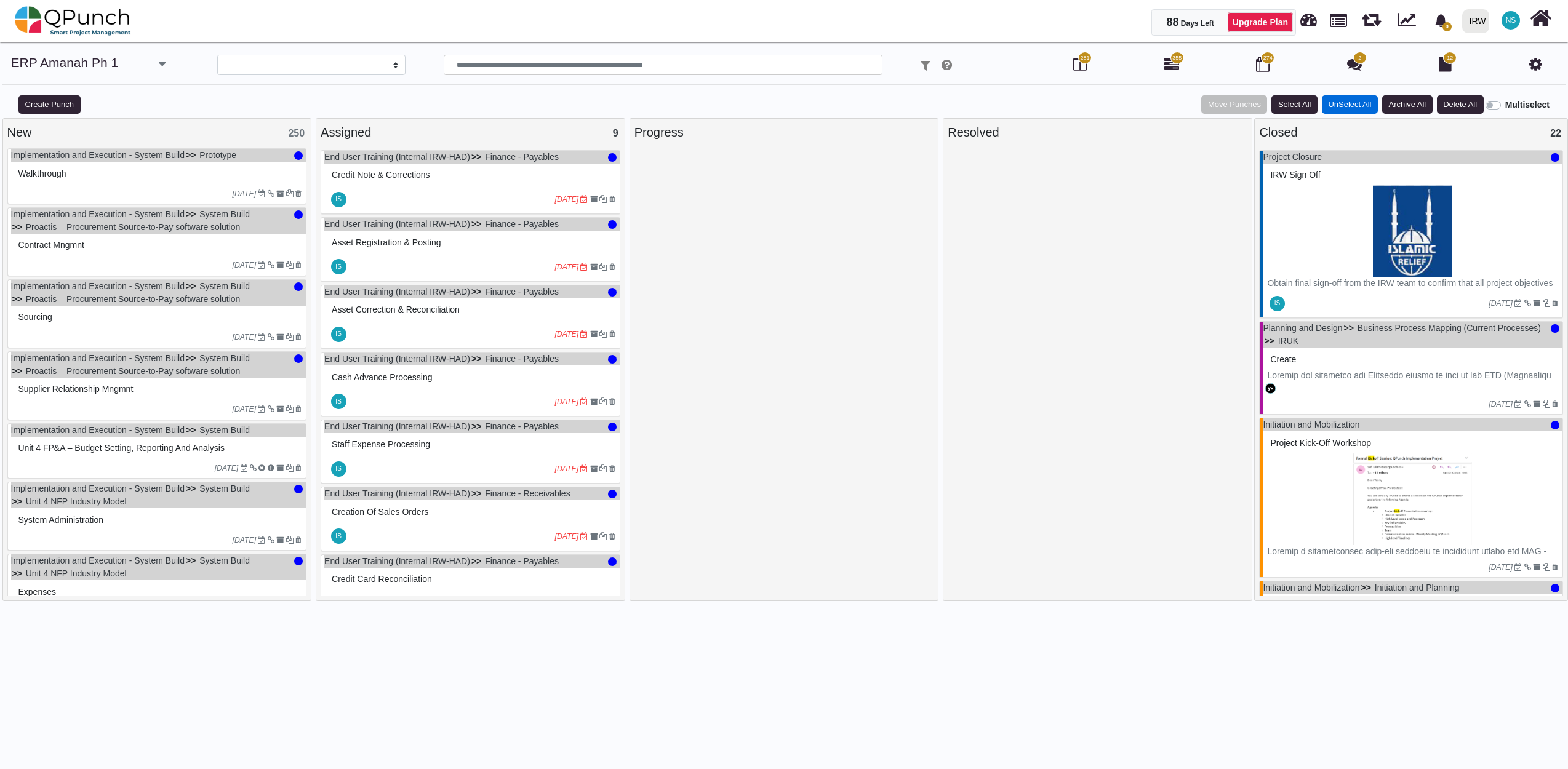
click at [1348, 105] on button "UnSelect All" at bounding box center [1349, 105] width 56 height 19
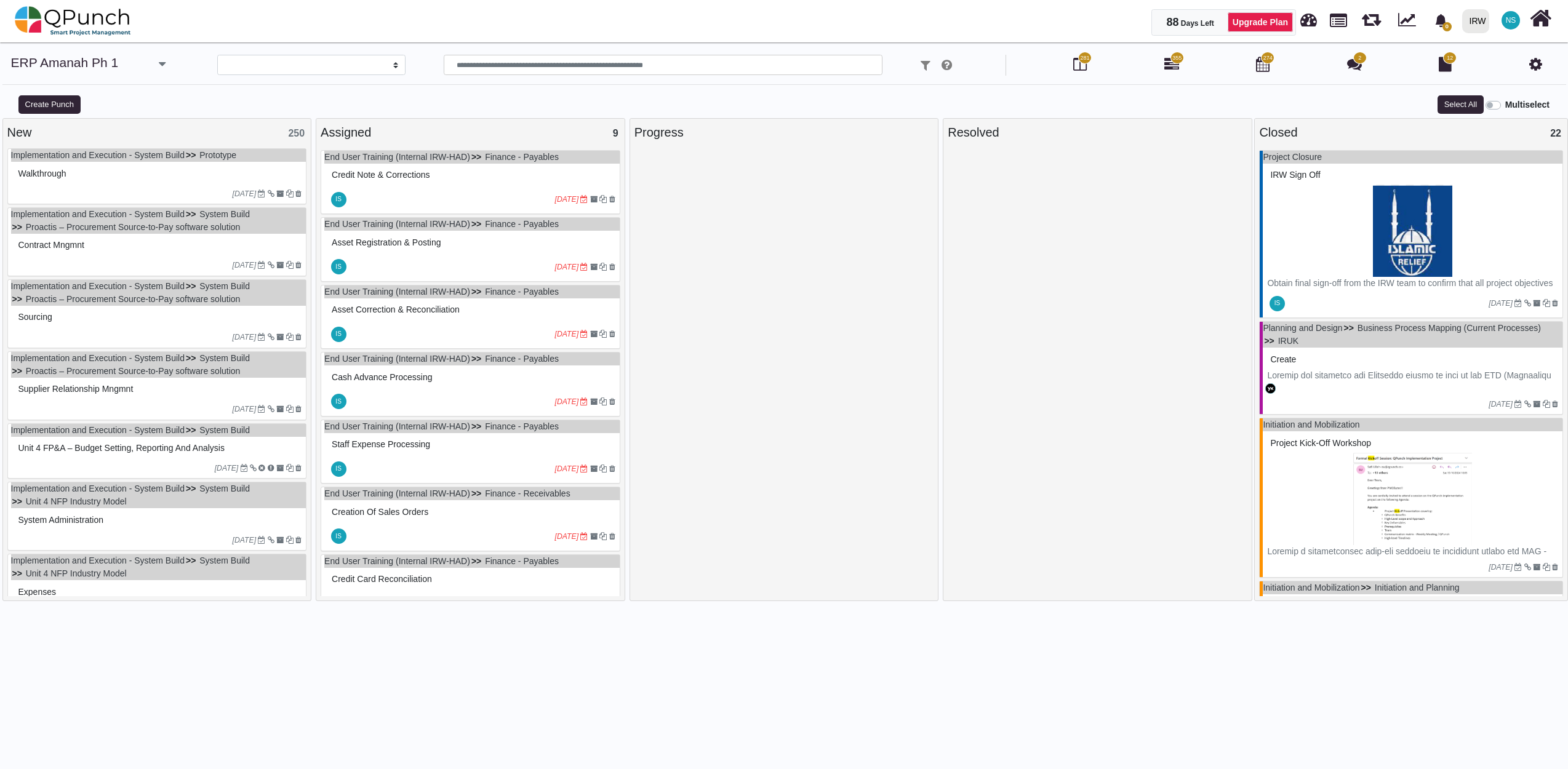
click at [115, 133] on div "New 250" at bounding box center [157, 132] width 300 height 19
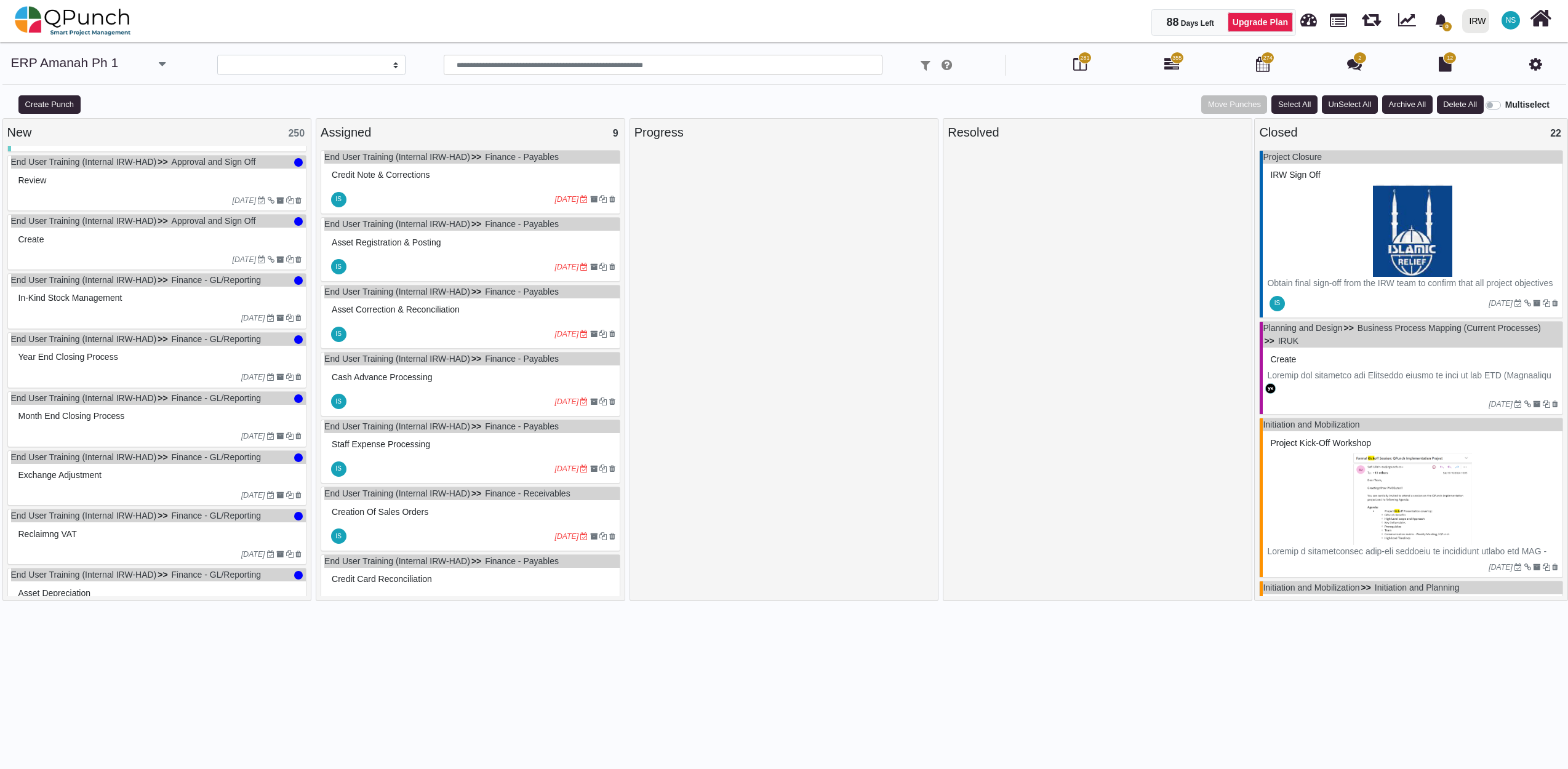
scroll to position [0, 0]
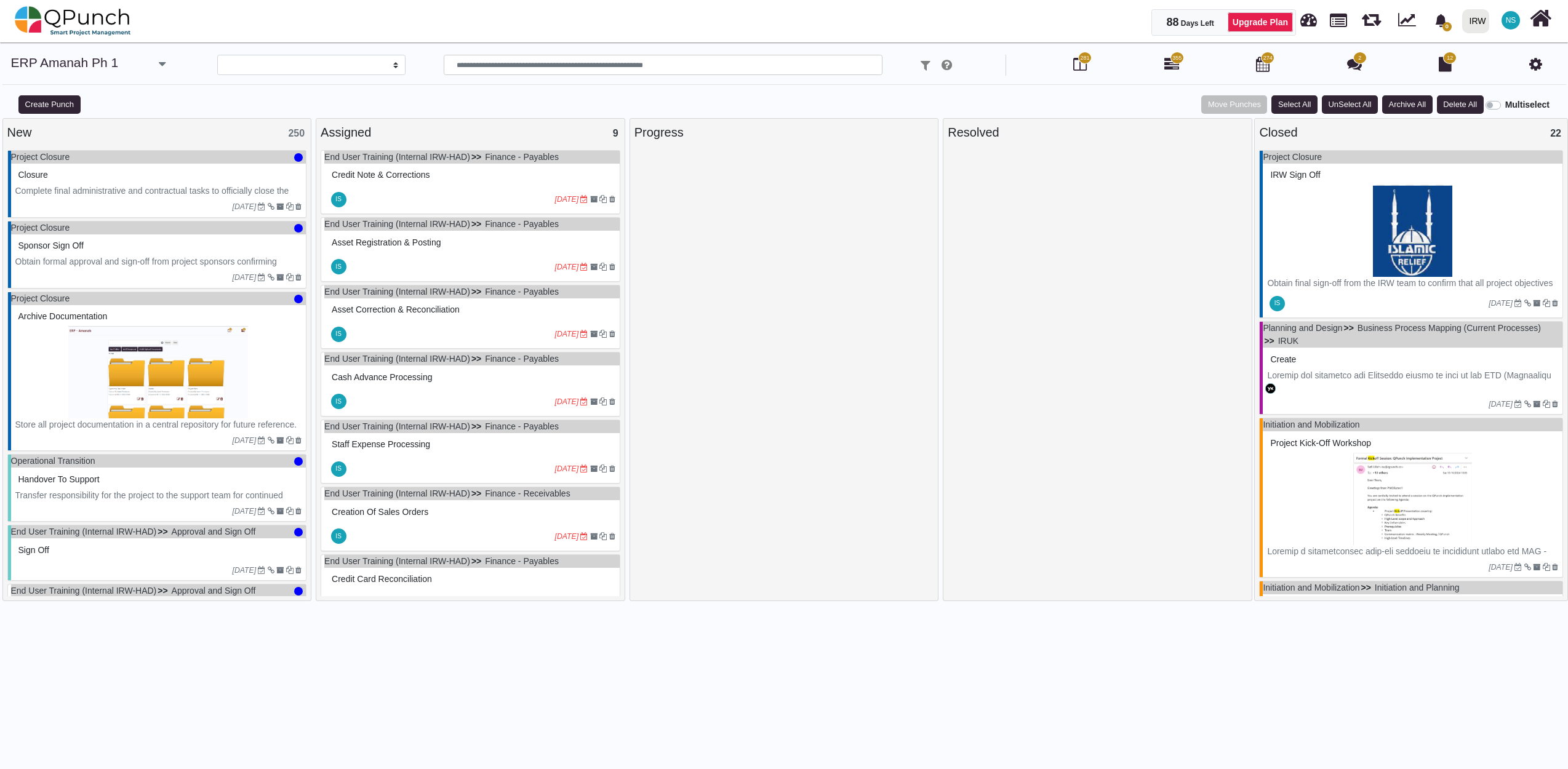
drag, startPoint x: 169, startPoint y: 164, endPoint x: 152, endPoint y: 178, distance: 22.0
click at [152, 178] on div "Closure" at bounding box center [159, 174] width 287 height 19
click at [1340, 99] on button "UnSelect All" at bounding box center [1349, 105] width 56 height 19
click at [131, 186] on p "Complete final administrative and contractual tasks to officially close the pro…" at bounding box center [159, 197] width 287 height 26
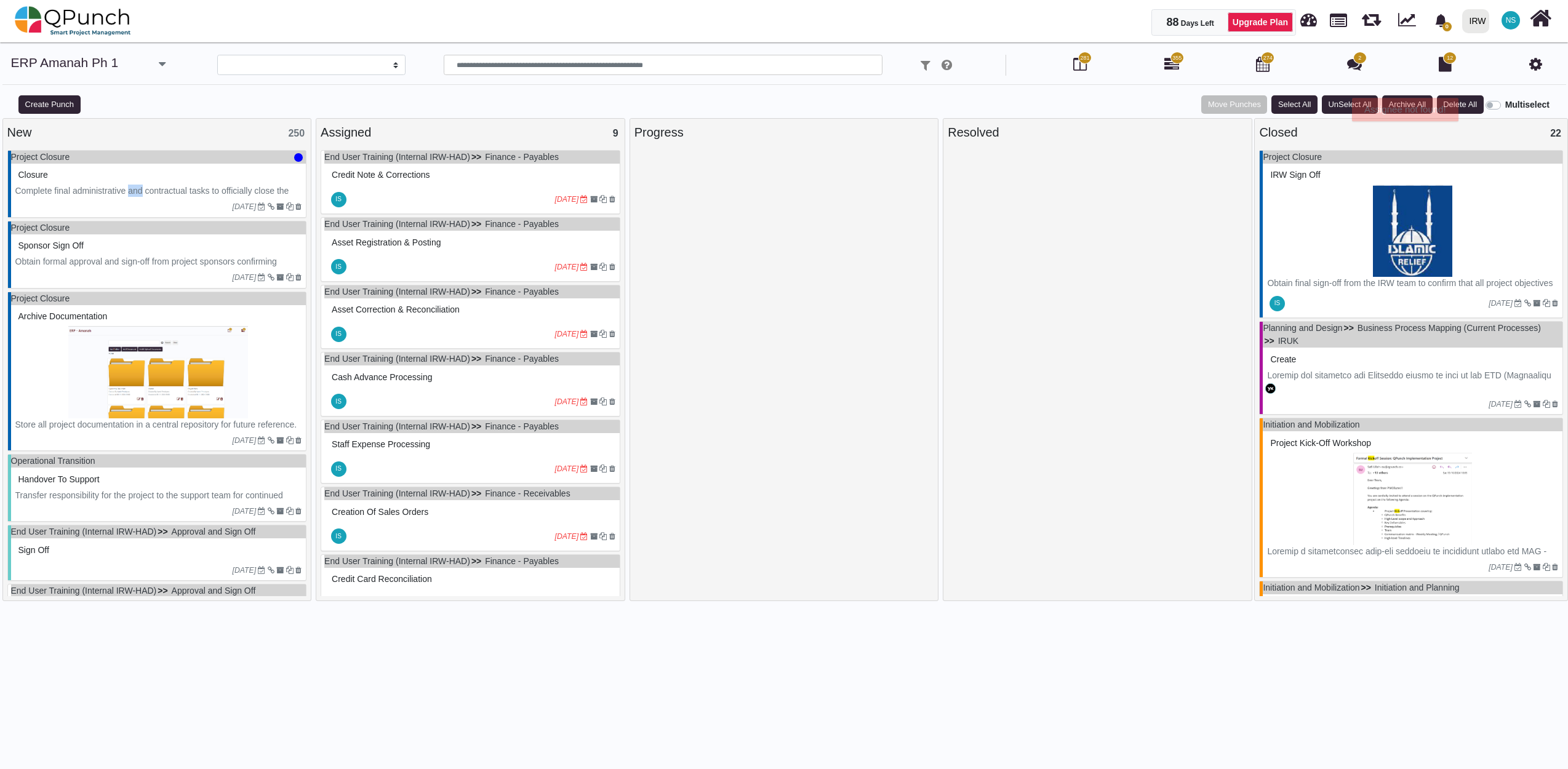
click at [130, 187] on p "Complete final administrative and contractual tasks to officially close the pro…" at bounding box center [159, 197] width 287 height 26
drag, startPoint x: 130, startPoint y: 187, endPoint x: 261, endPoint y: 192, distance: 131.1
click at [261, 192] on p "Complete final administrative and contractual tasks to officially close the pro…" at bounding box center [159, 197] width 287 height 26
click at [1064, 416] on div at bounding box center [1097, 462] width 300 height 624
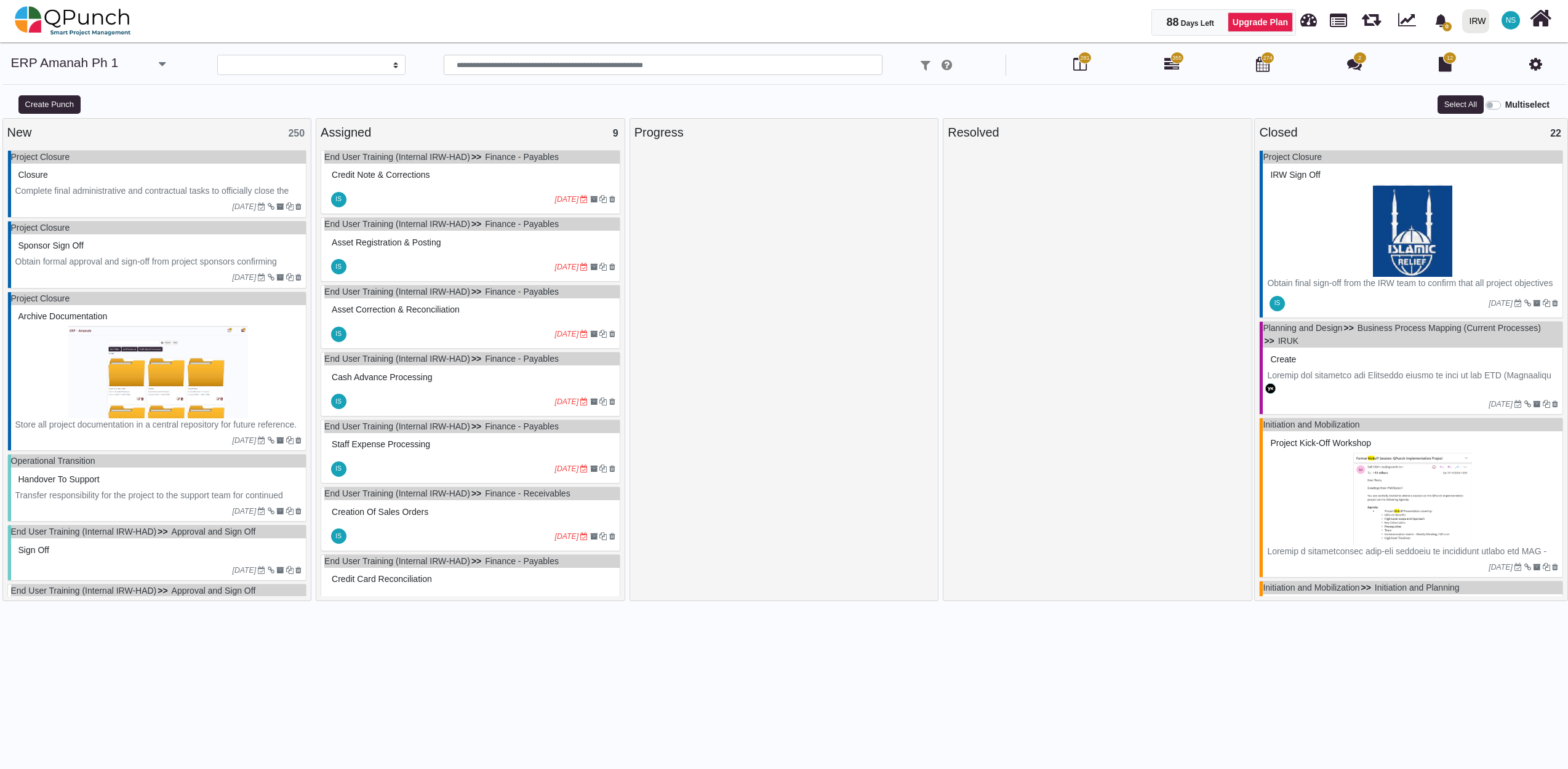
click at [98, 266] on p "Obtain formal approval and sign-off from project sponsors confirming project co…" at bounding box center [159, 268] width 287 height 26
click at [44, 368] on img at bounding box center [159, 372] width 287 height 93
click at [65, 11] on img at bounding box center [73, 21] width 116 height 37
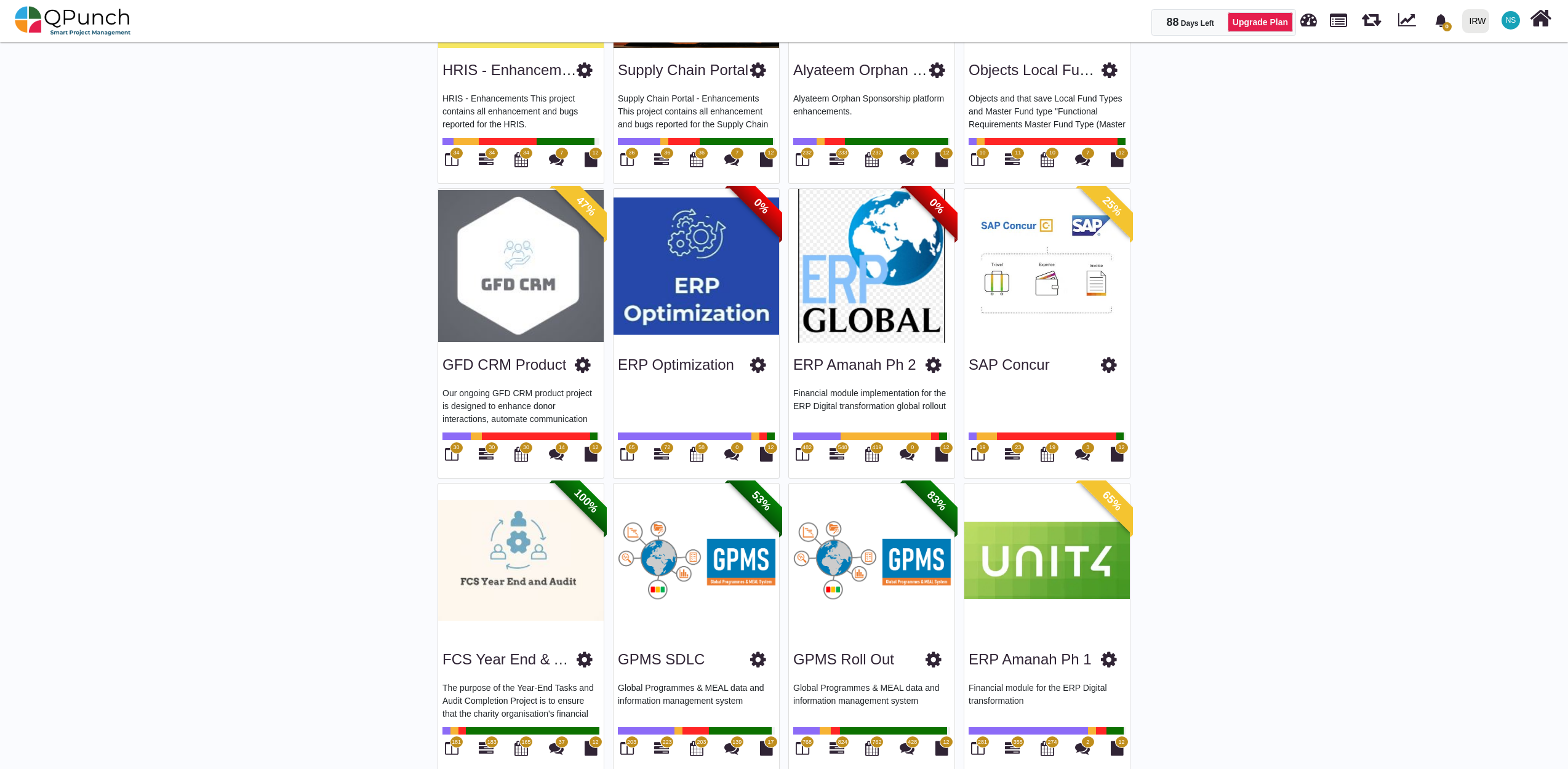
scroll to position [1503, 0]
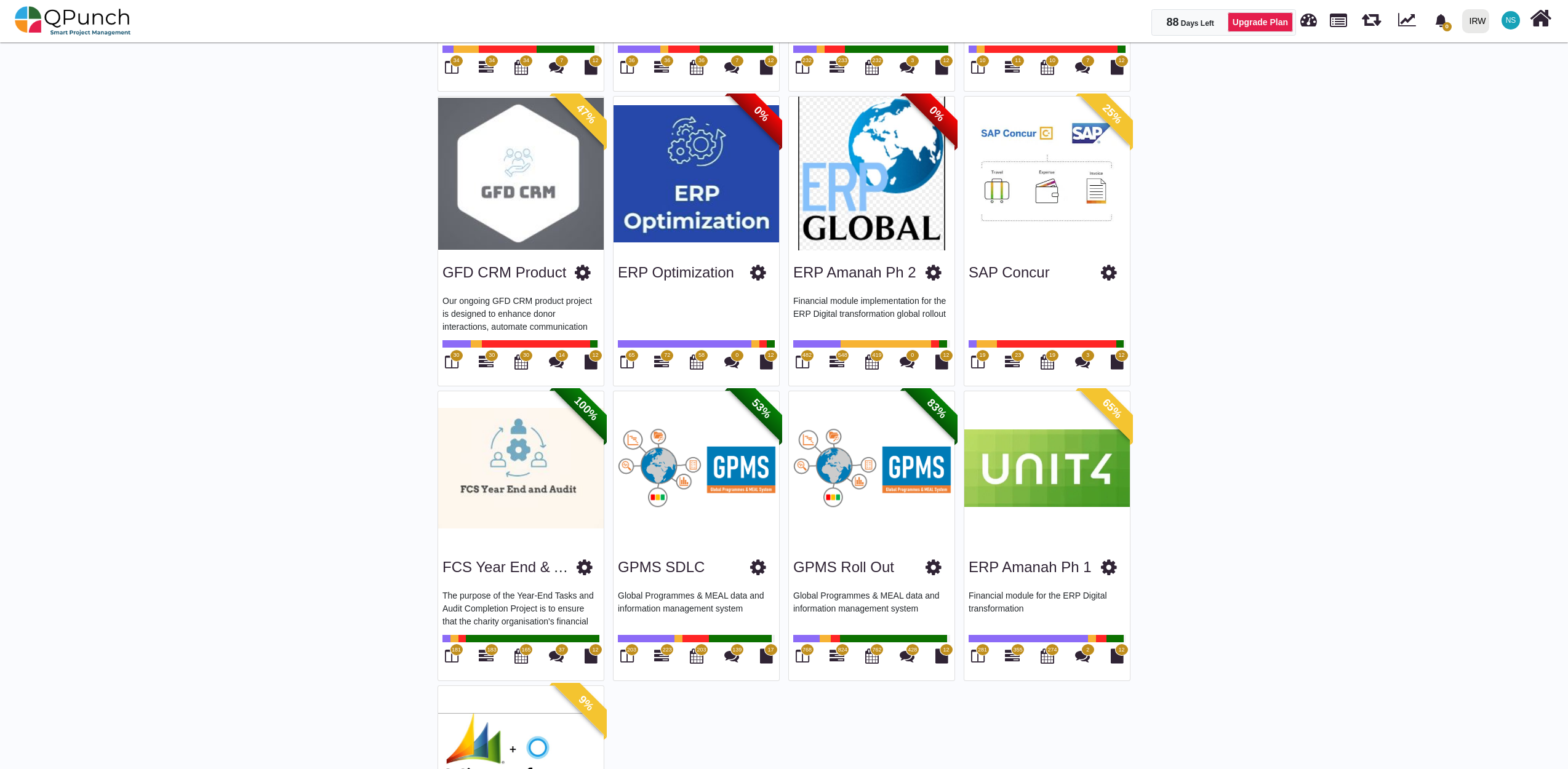
click at [1027, 492] on img at bounding box center [1047, 468] width 165 height 154
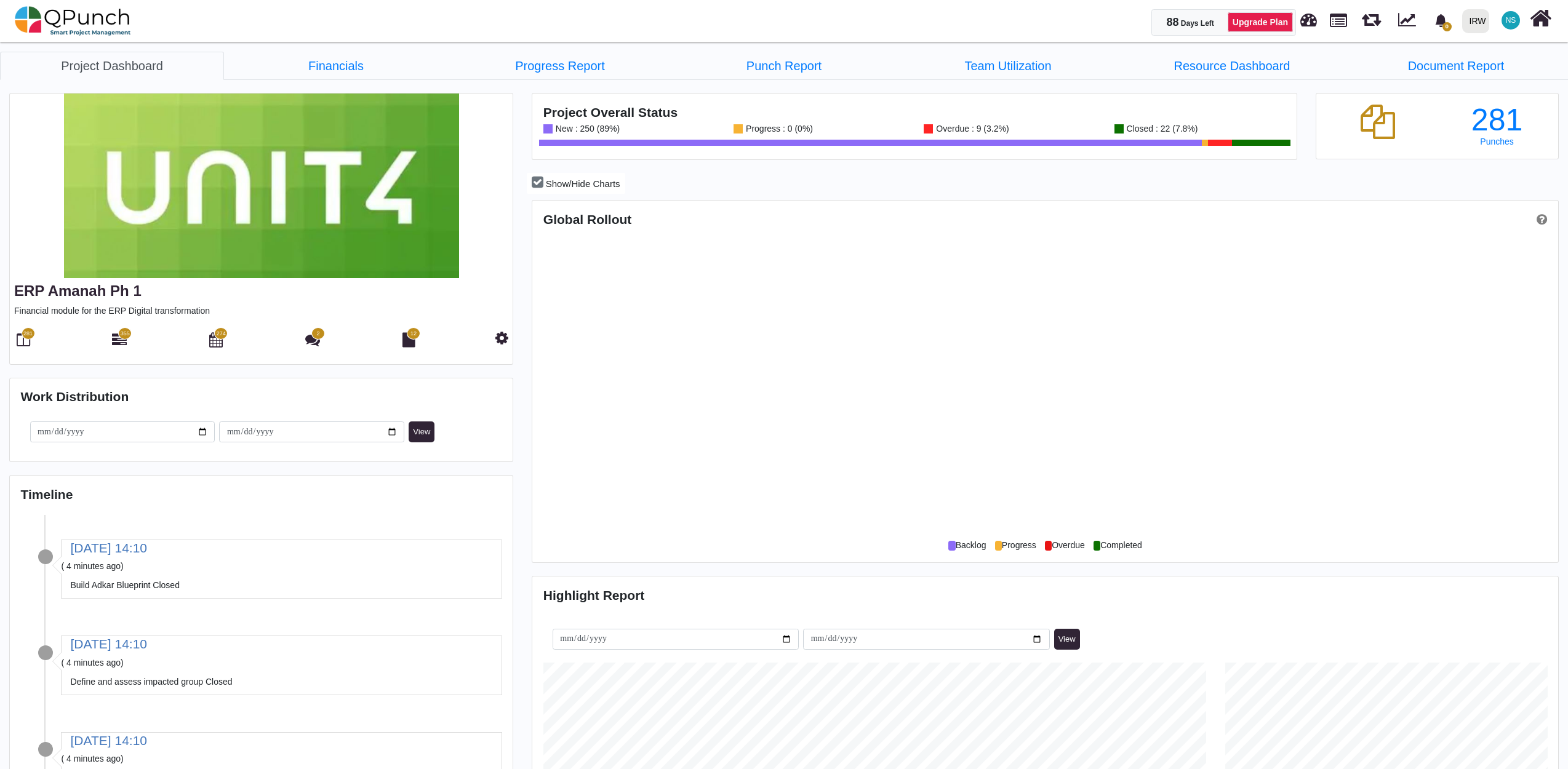
scroll to position [330, 341]
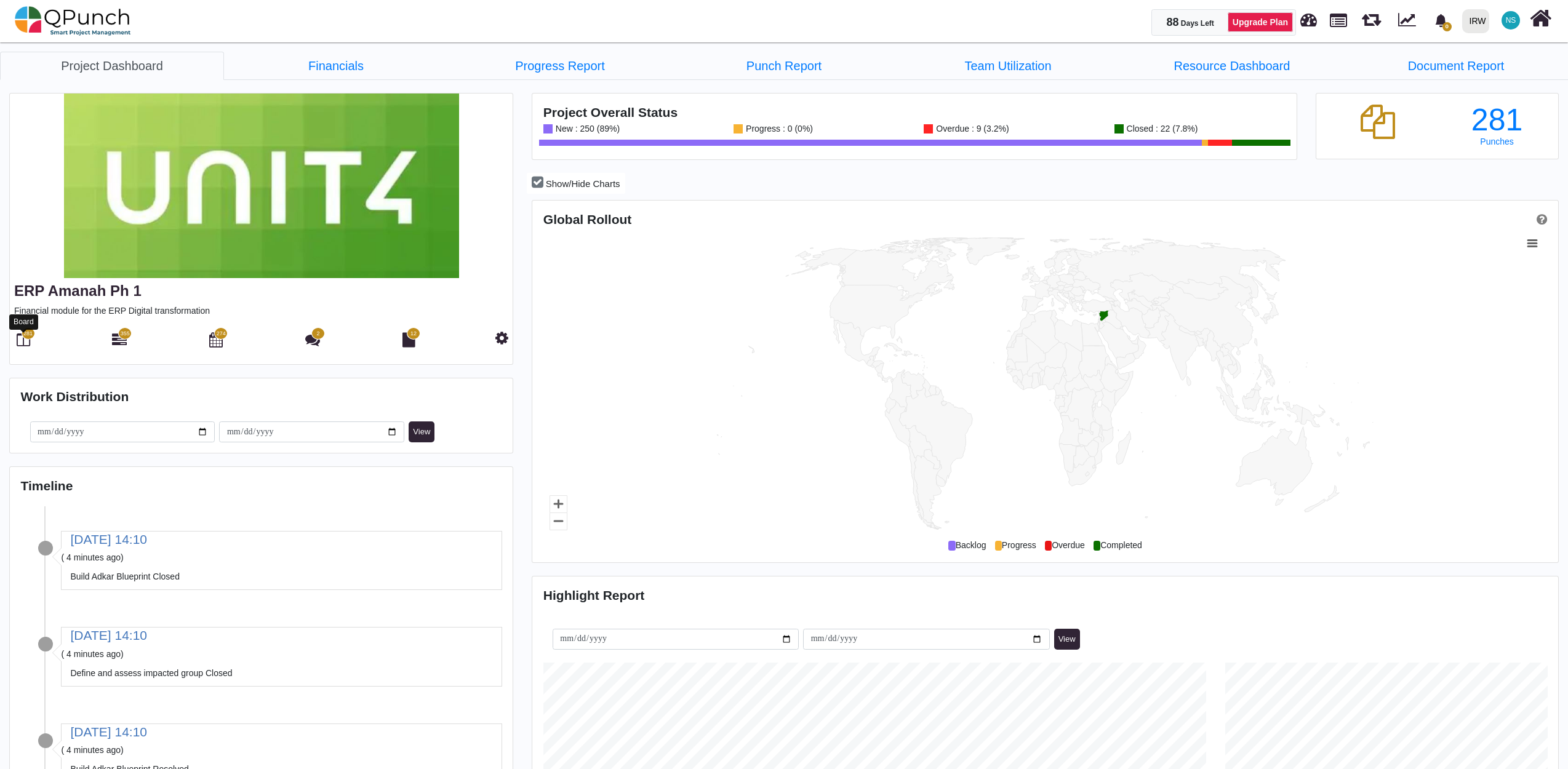
click at [23, 340] on icon at bounding box center [23, 339] width 14 height 15
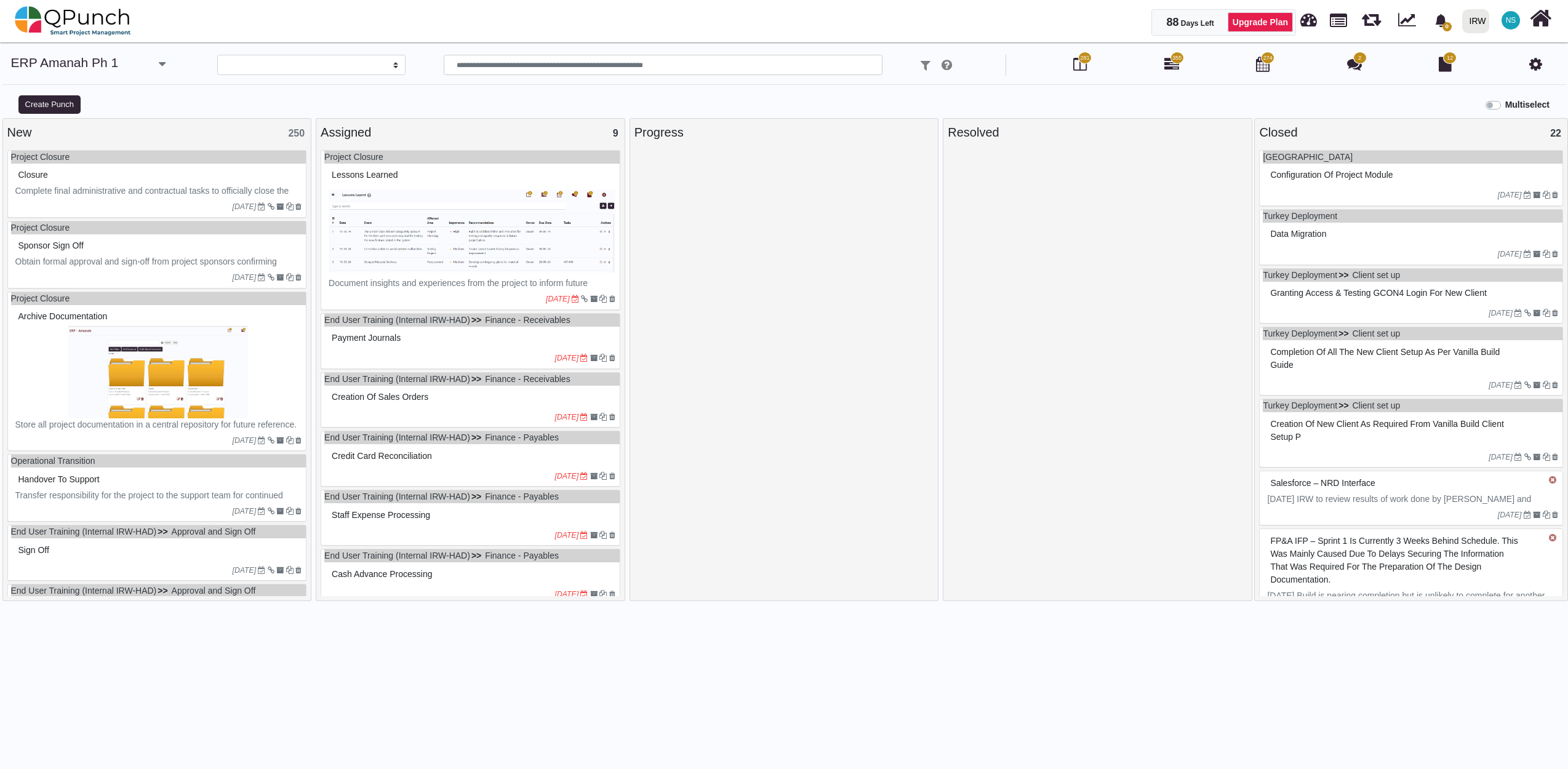
select select
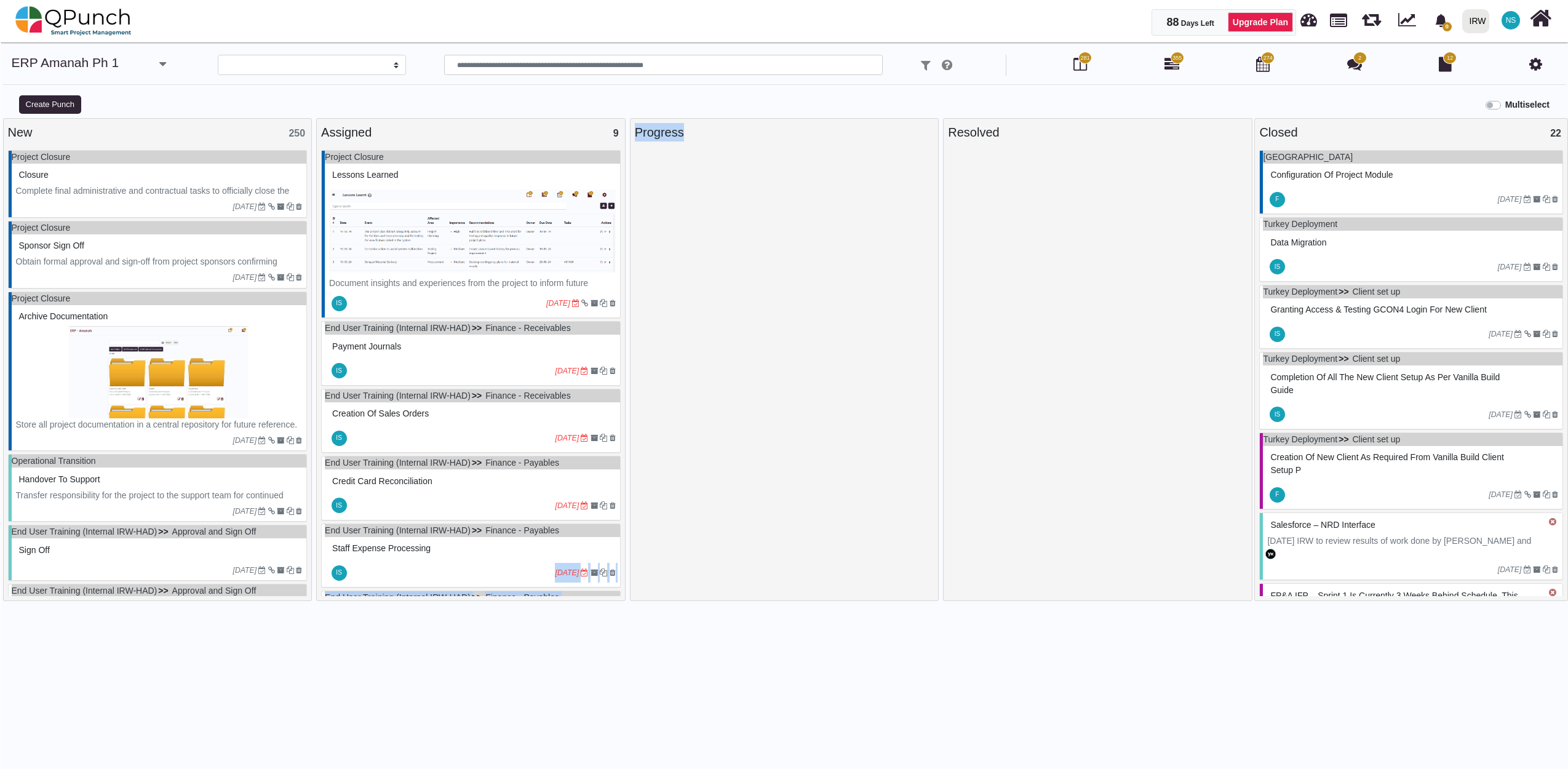
scroll to position [28, 0]
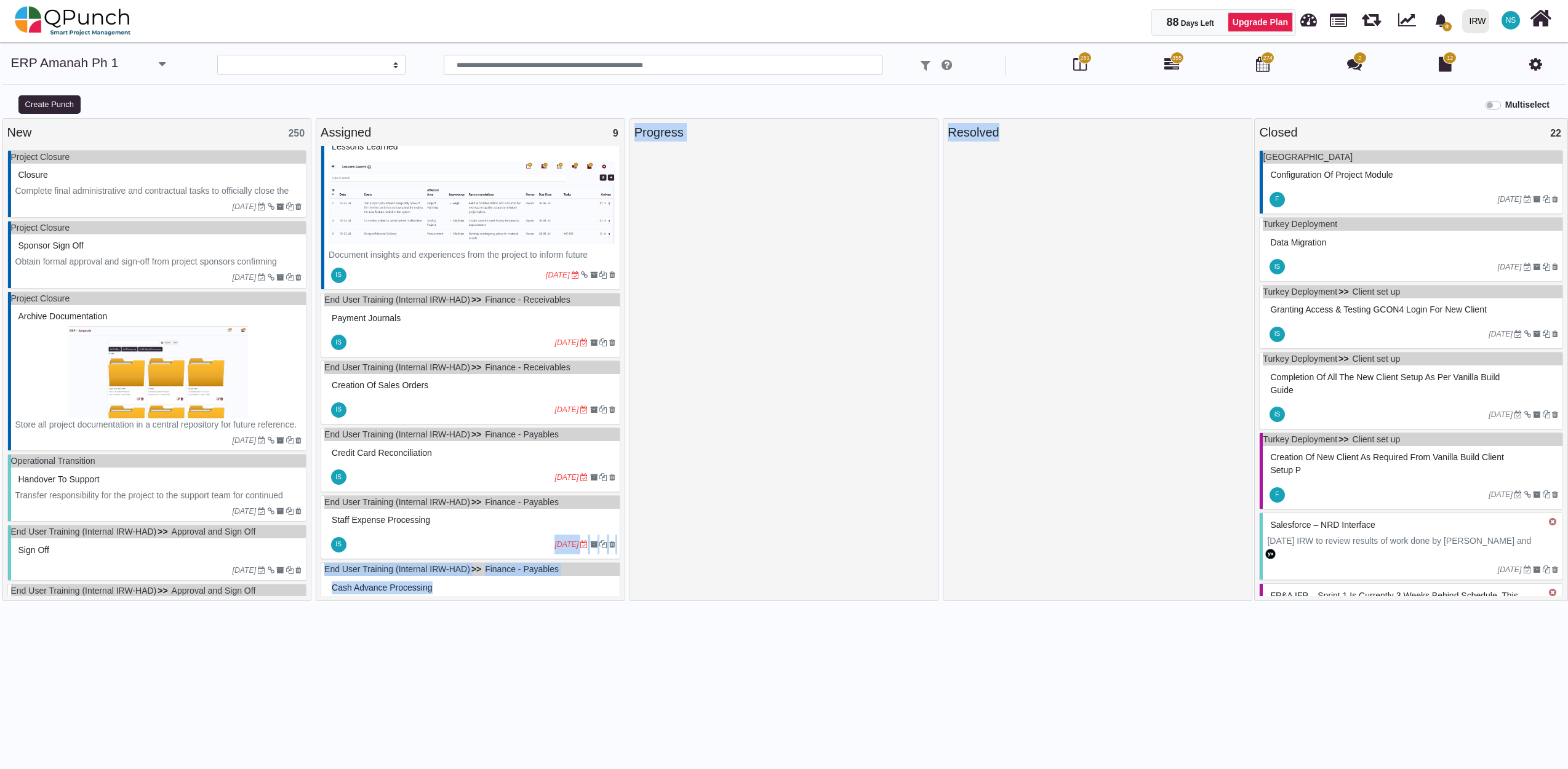
drag, startPoint x: 484, startPoint y: 562, endPoint x: 1145, endPoint y: 503, distance: 663.6
click at [1145, 503] on div "New 250 Project Closure Closure Complete final administrative and contractual t…" at bounding box center [784, 449] width 1568 height 663
click at [779, 397] on div at bounding box center [784, 462] width 300 height 624
click at [822, 382] on div at bounding box center [784, 462] width 300 height 624
click at [137, 187] on p "Complete final administrative and contractual tasks to officially close the pro…" at bounding box center [159, 197] width 287 height 26
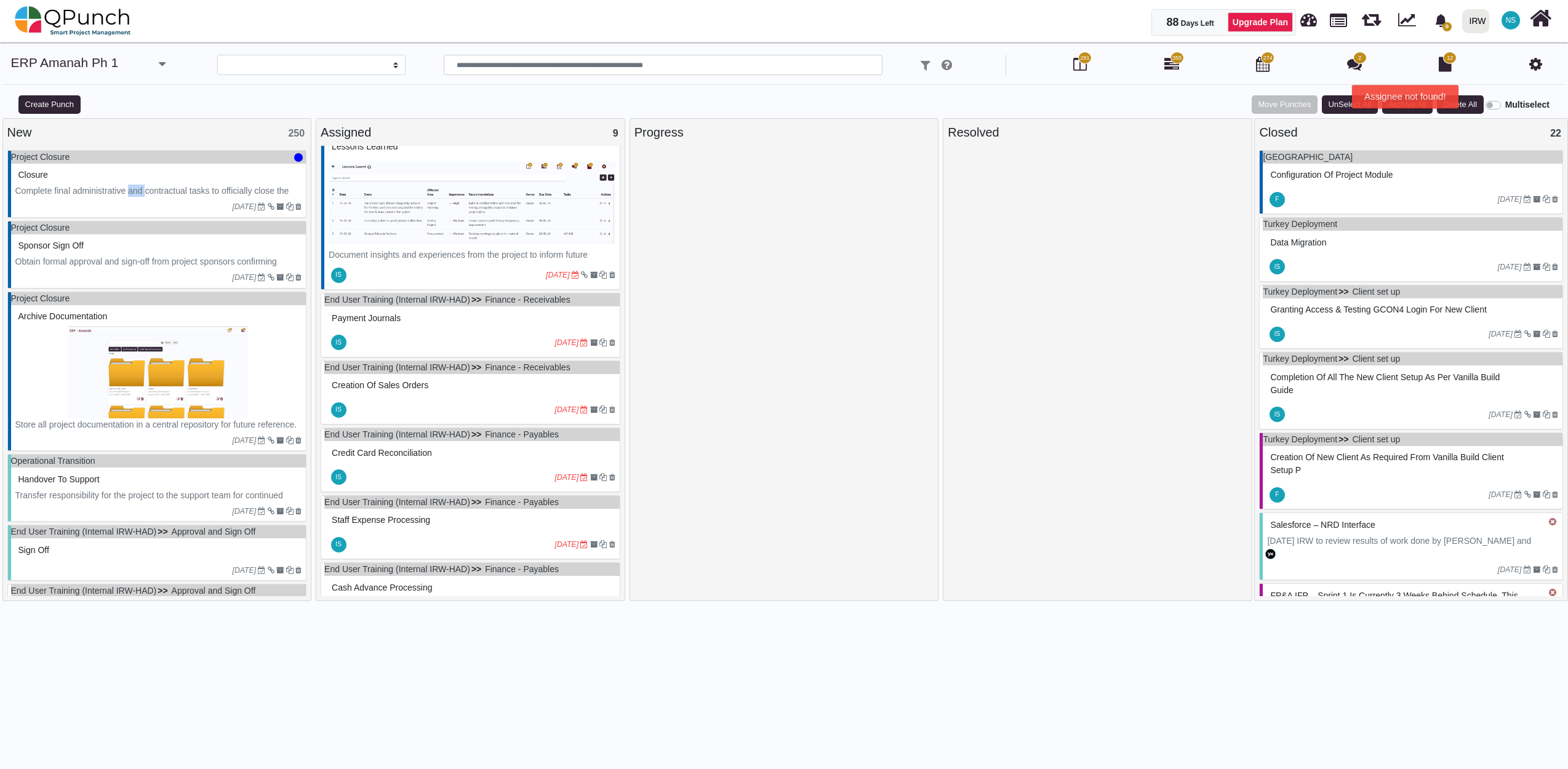
click at [137, 187] on p "Complete final administrative and contractual tasks to officially close the pro…" at bounding box center [159, 197] width 287 height 26
click at [203, 557] on div "Sign off" at bounding box center [159, 550] width 287 height 19
click at [1505, 105] on label "Multiselect" at bounding box center [1527, 105] width 44 height 13
click at [154, 199] on div "08-08-2023" at bounding box center [159, 206] width 296 height 20
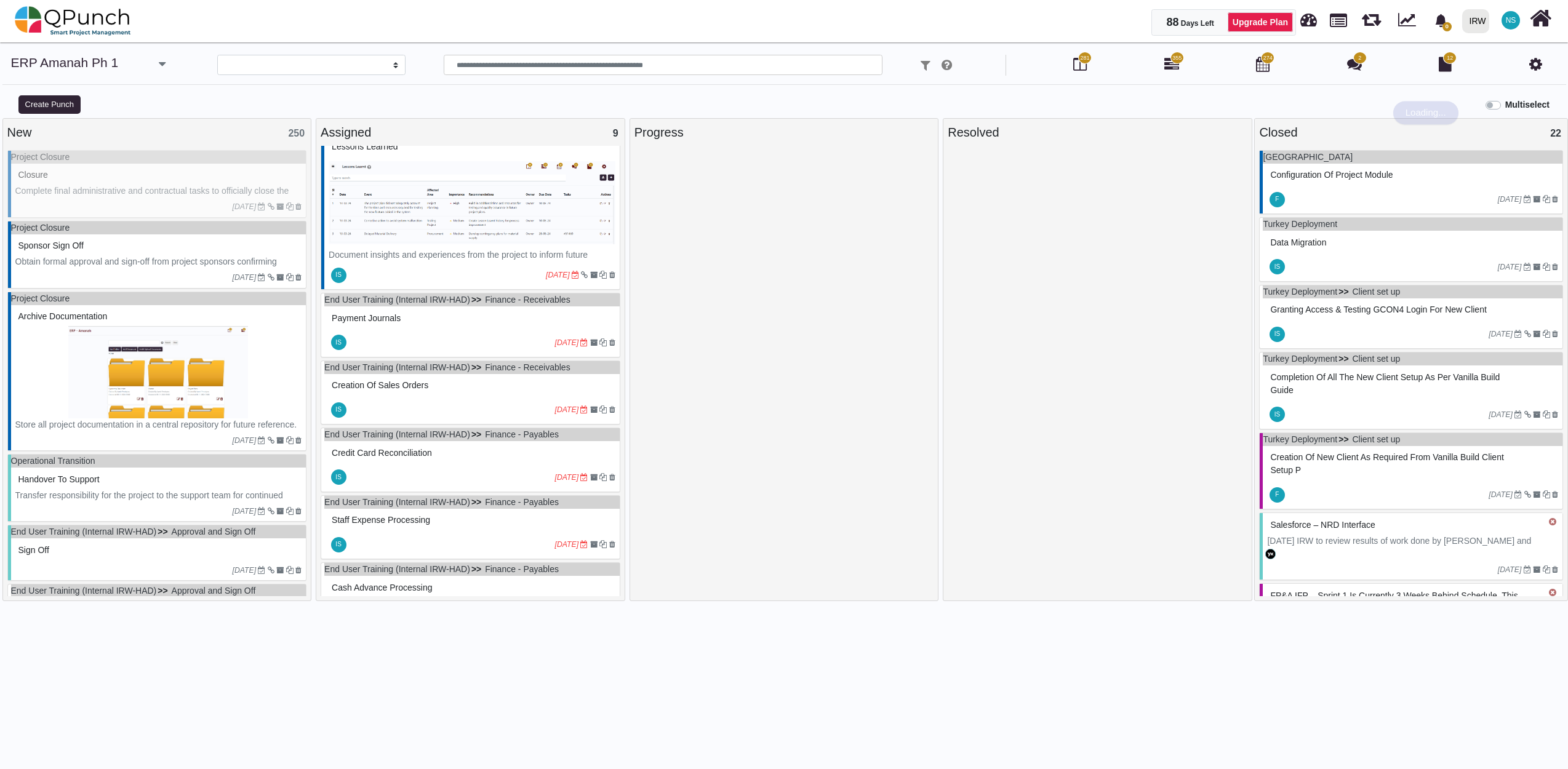
click at [154, 199] on div "Project Closure Closure Complete final administrative and contractual tasks to …" at bounding box center [157, 184] width 300 height 68
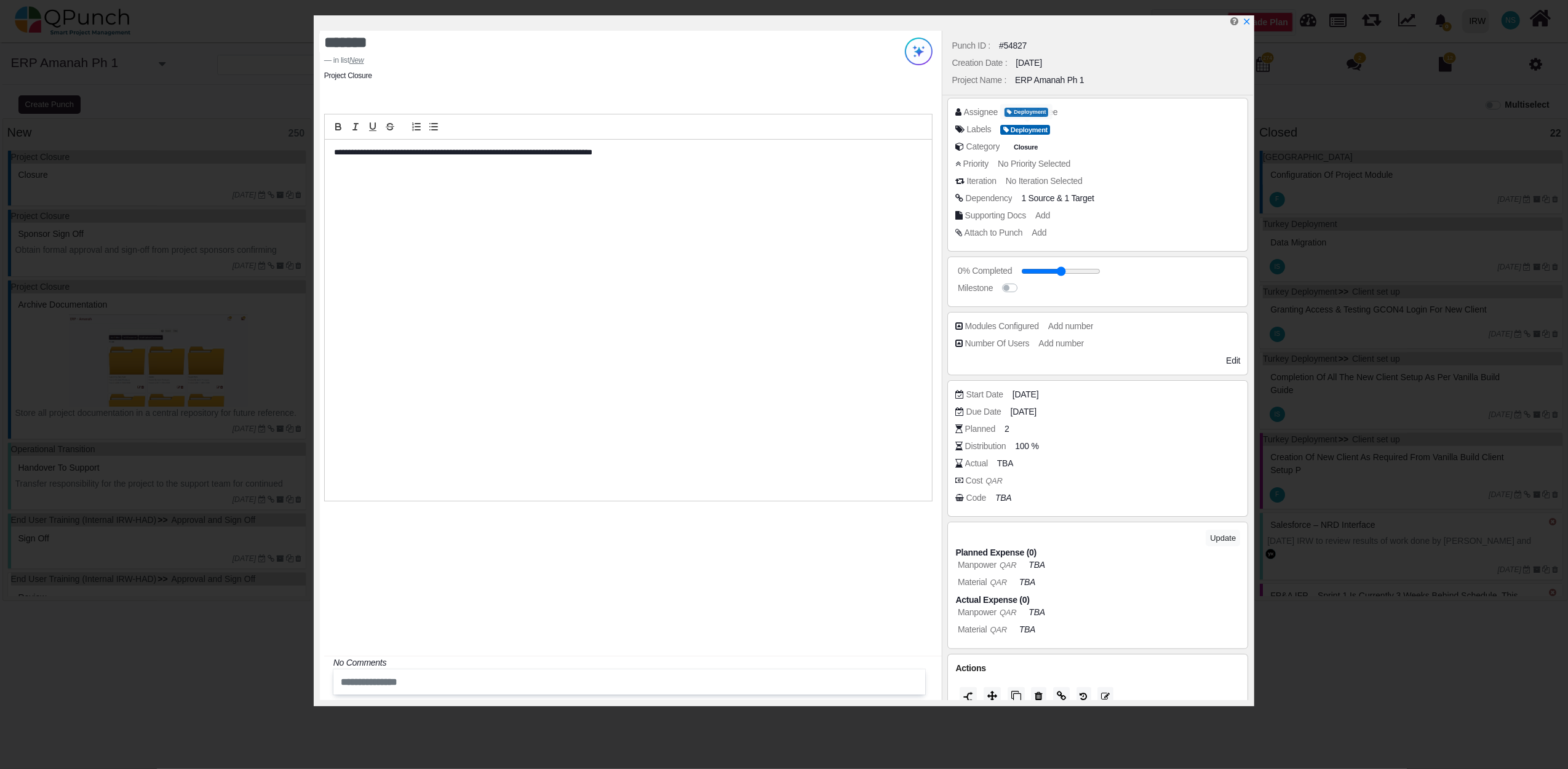
click at [1036, 106] on div "Deployment" at bounding box center [1026, 112] width 43 height 11
click at [1045, 108] on span "Add Assignee" at bounding box center [1034, 112] width 51 height 10
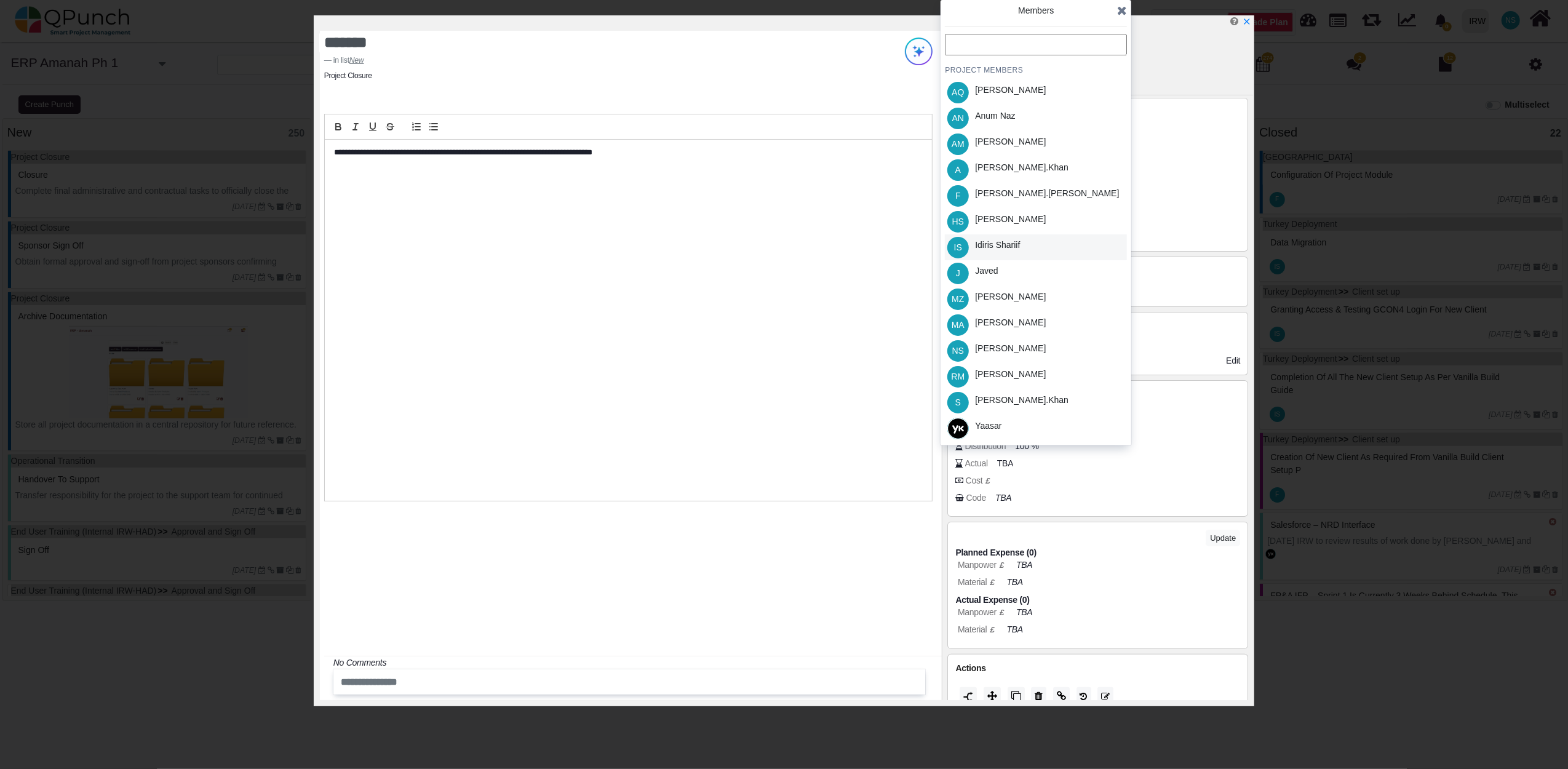
click at [998, 244] on div "Idiris Shariif" at bounding box center [997, 245] width 45 height 13
click at [1125, 12] on icon at bounding box center [1122, 10] width 10 height 12
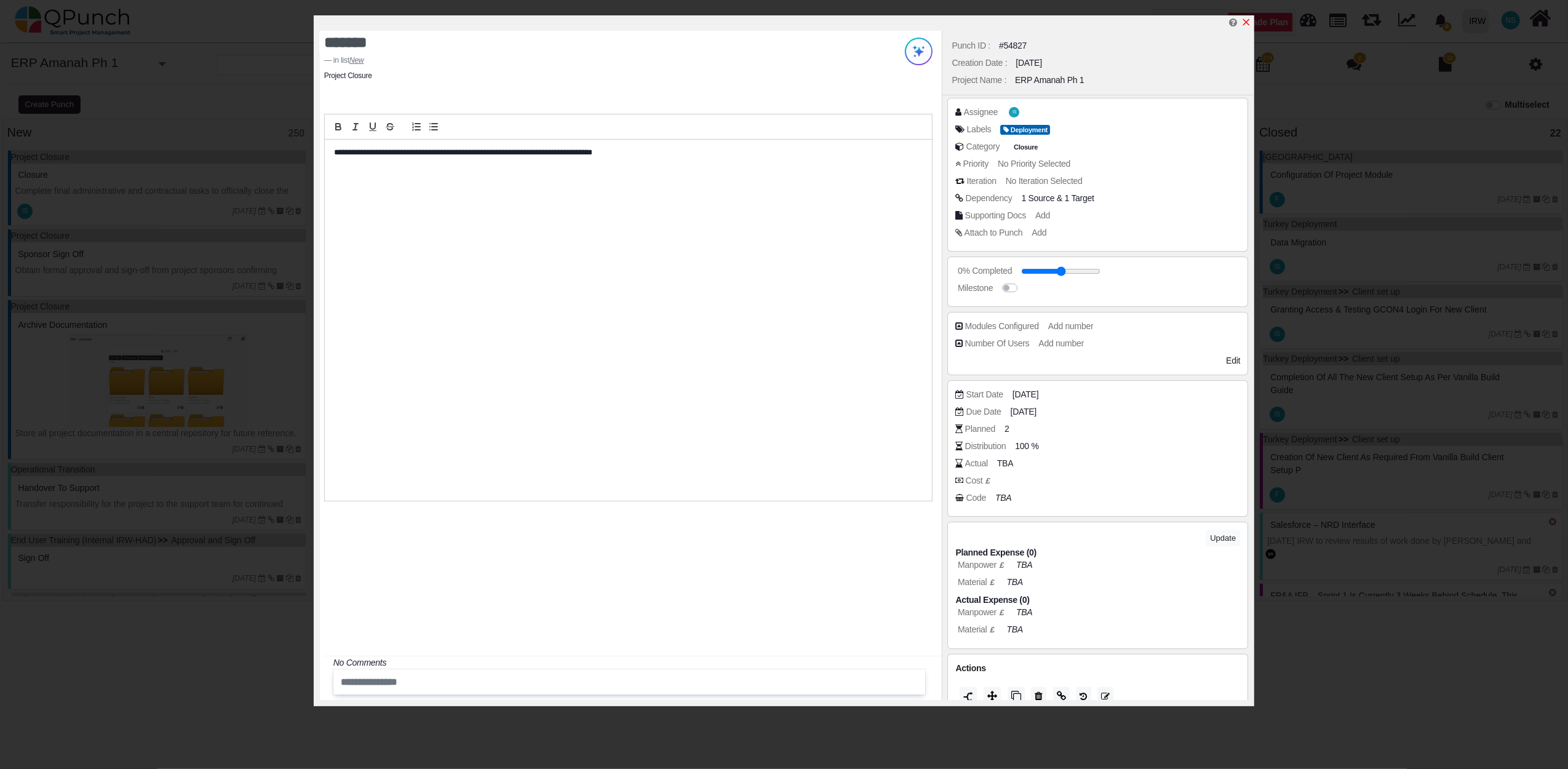
click at [1250, 19] on icon "x" at bounding box center [1246, 22] width 10 height 10
type input "**"
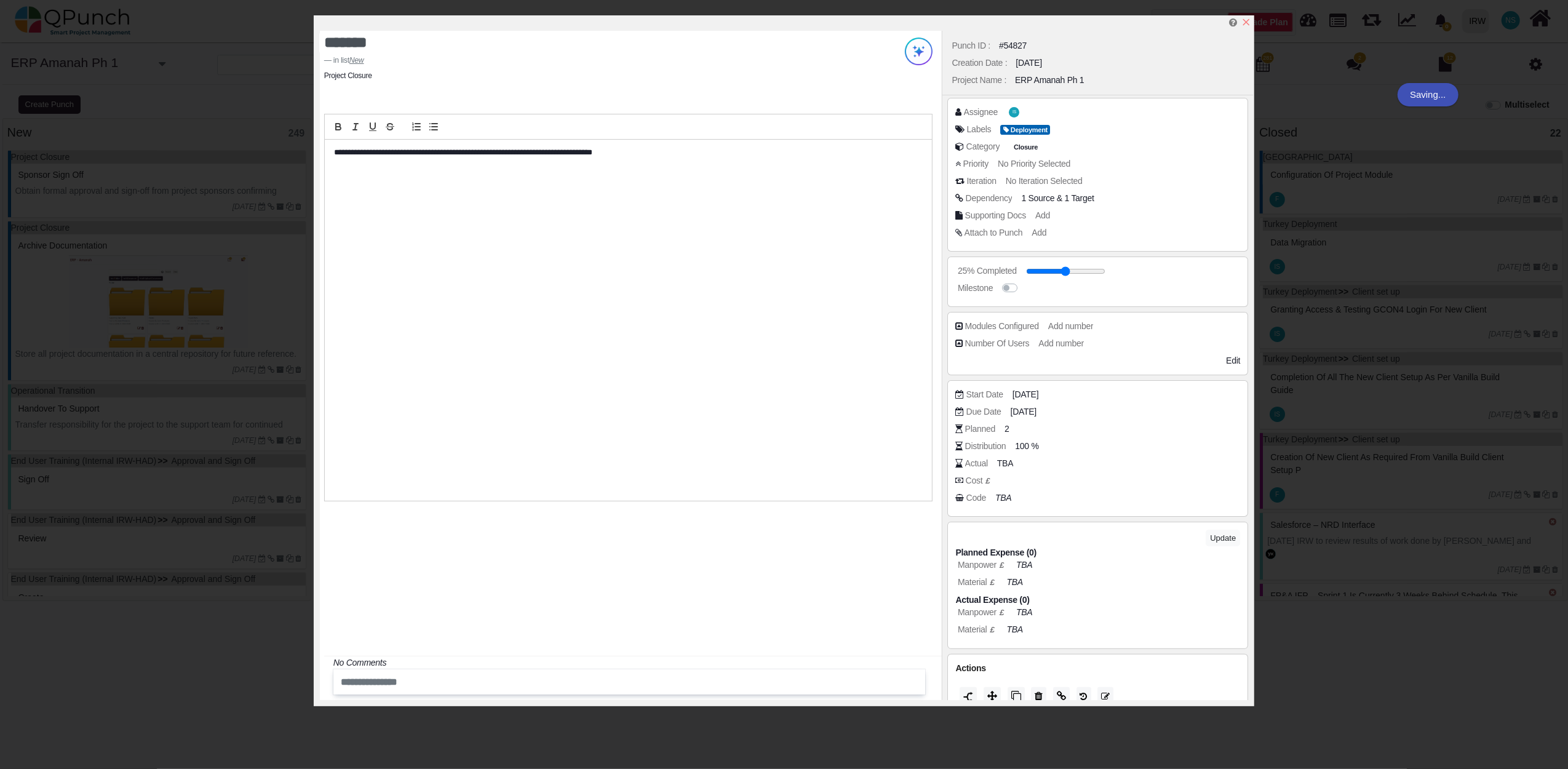
scroll to position [207, 0]
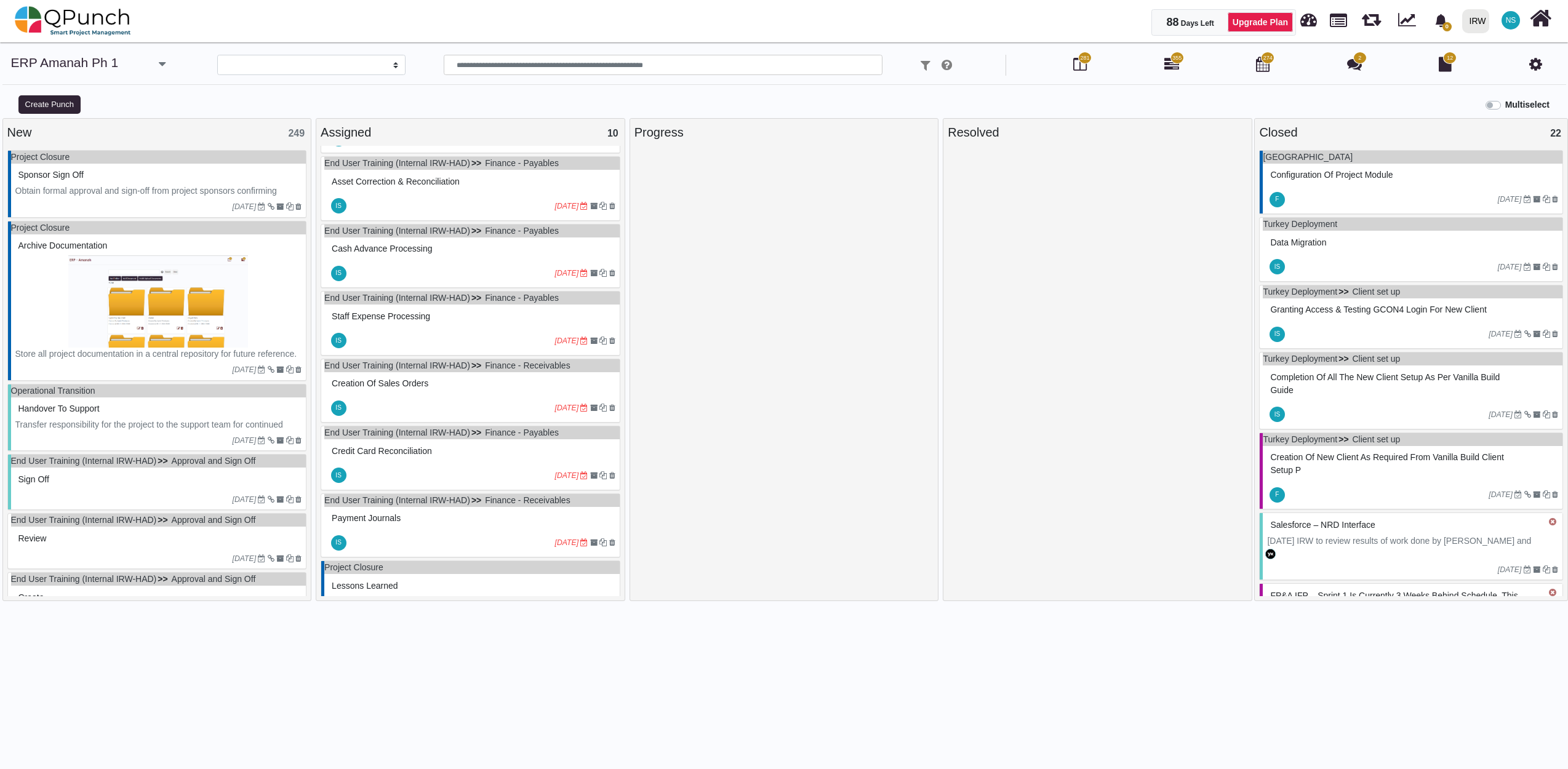
click at [181, 184] on div "Sponsor sign off" at bounding box center [159, 174] width 287 height 19
click at [181, 184] on div "Project Closure Sponsor sign off Obtain formal approval and sign-off from proje…" at bounding box center [157, 184] width 300 height 68
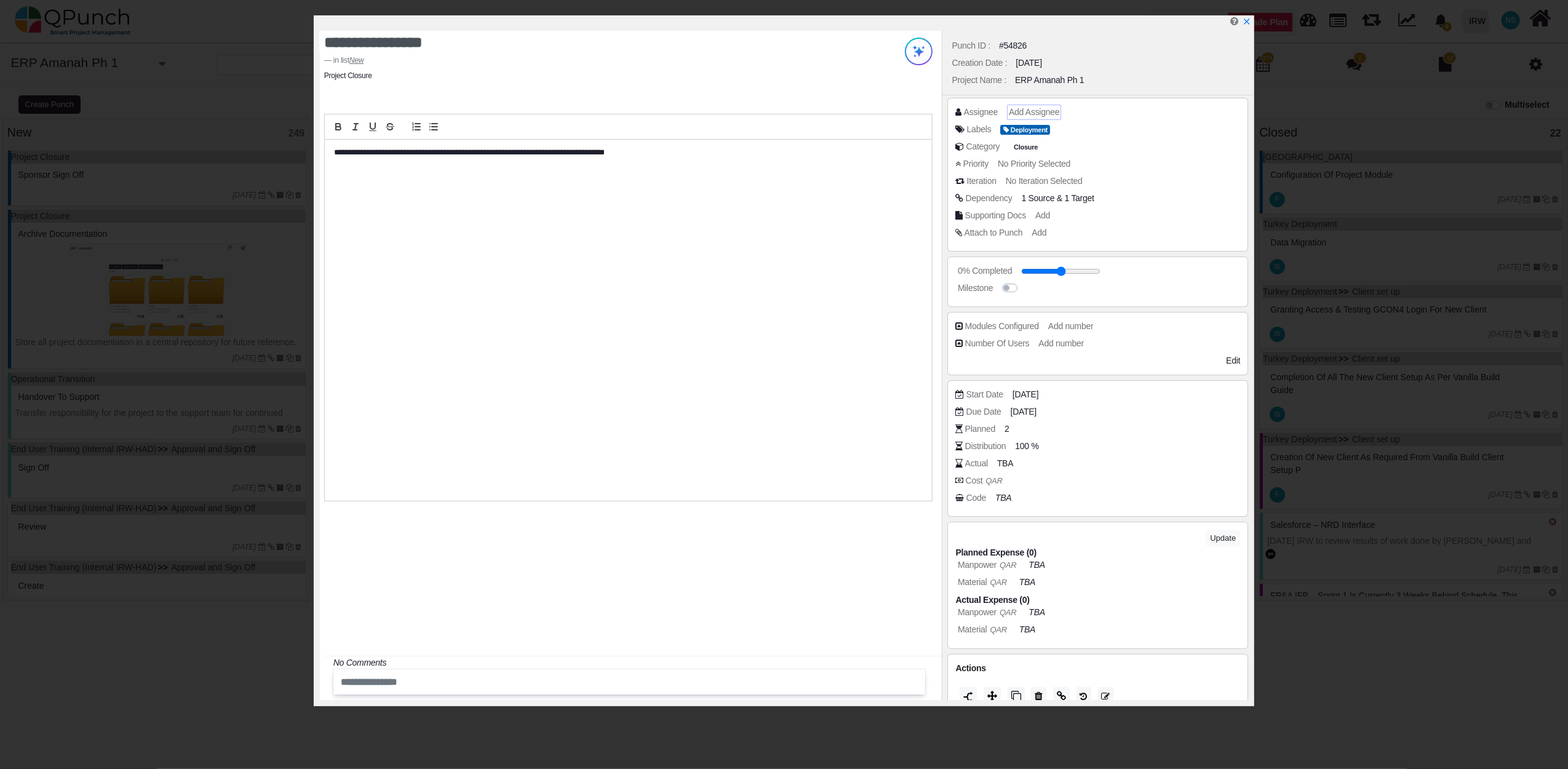
click at [1039, 109] on span "Add Assignee" at bounding box center [1034, 112] width 51 height 10
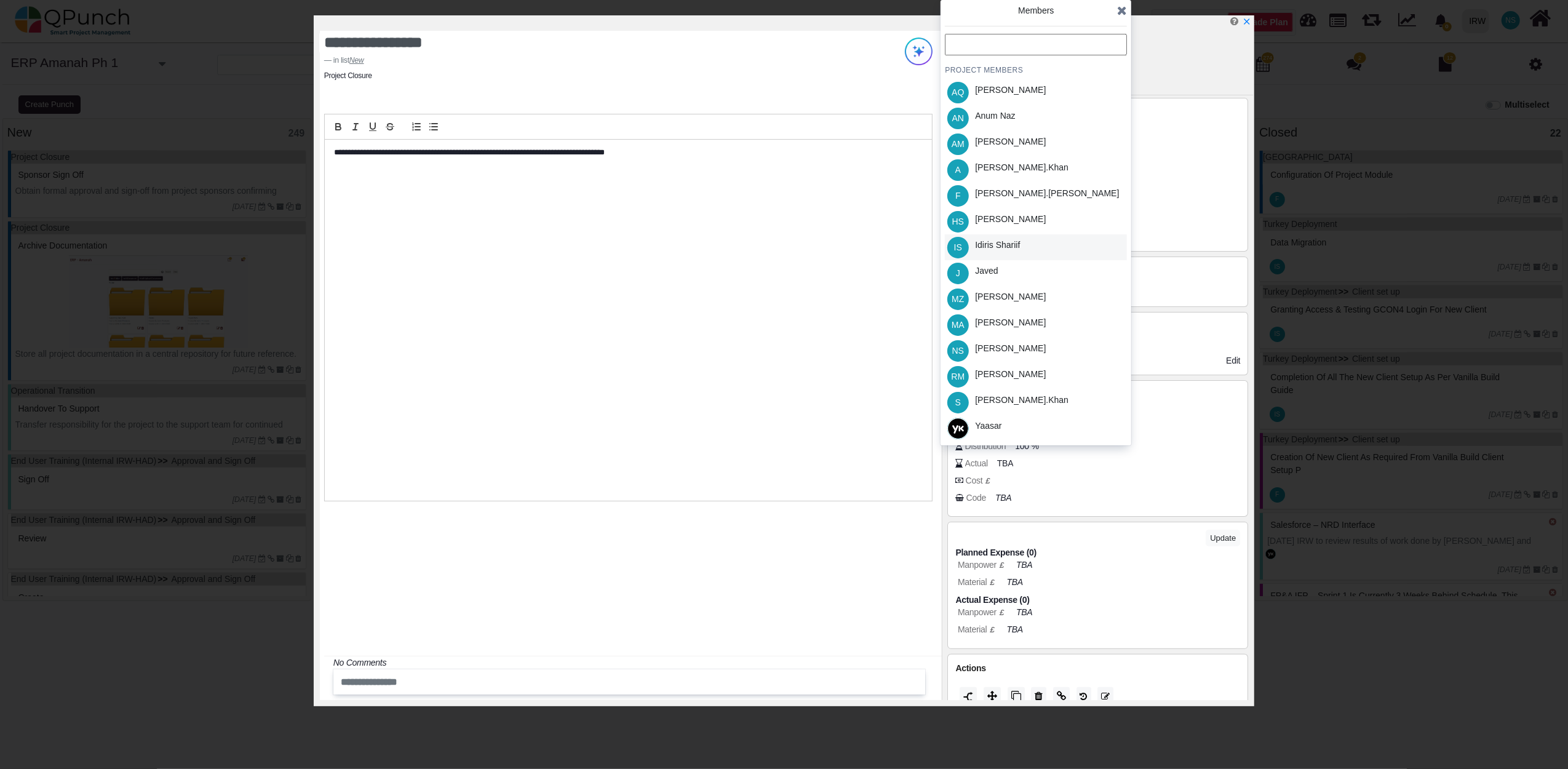
click at [986, 242] on div "Idiris Shariif" at bounding box center [997, 245] width 45 height 13
click at [1117, 9] on icon at bounding box center [1122, 10] width 10 height 12
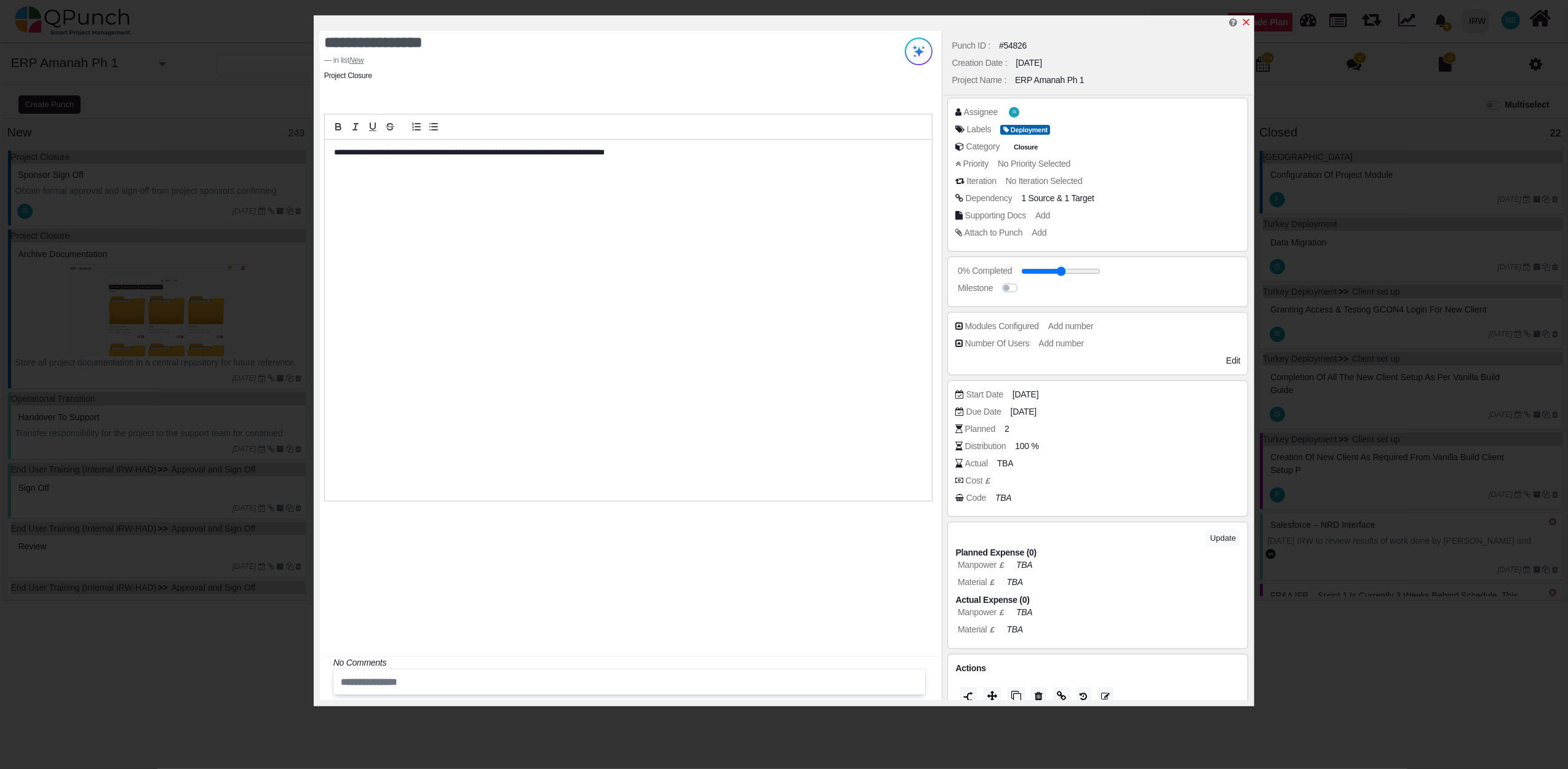
click at [1250, 21] on icon "x" at bounding box center [1246, 22] width 10 height 10
type input "**"
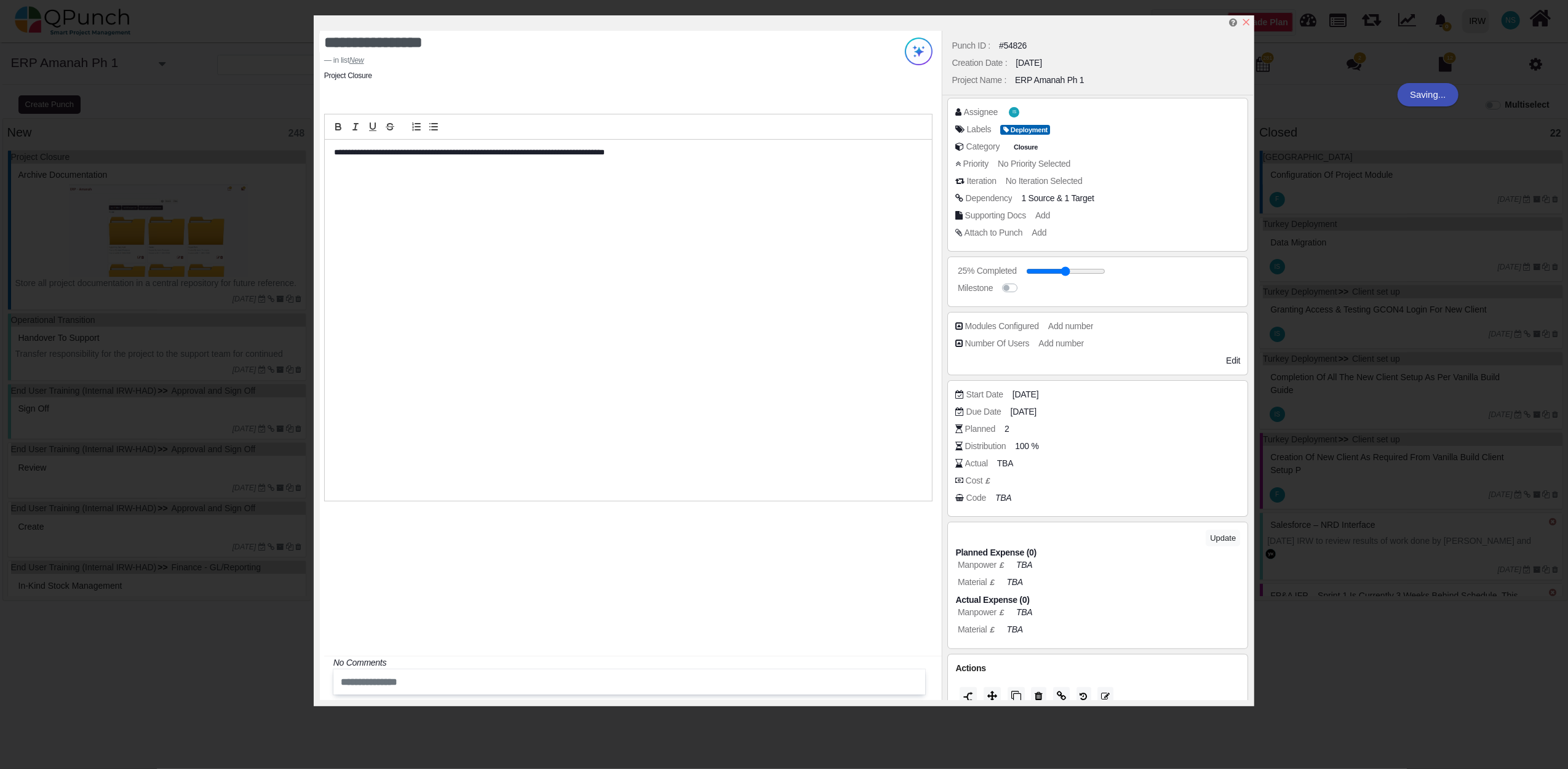
scroll to position [287, 0]
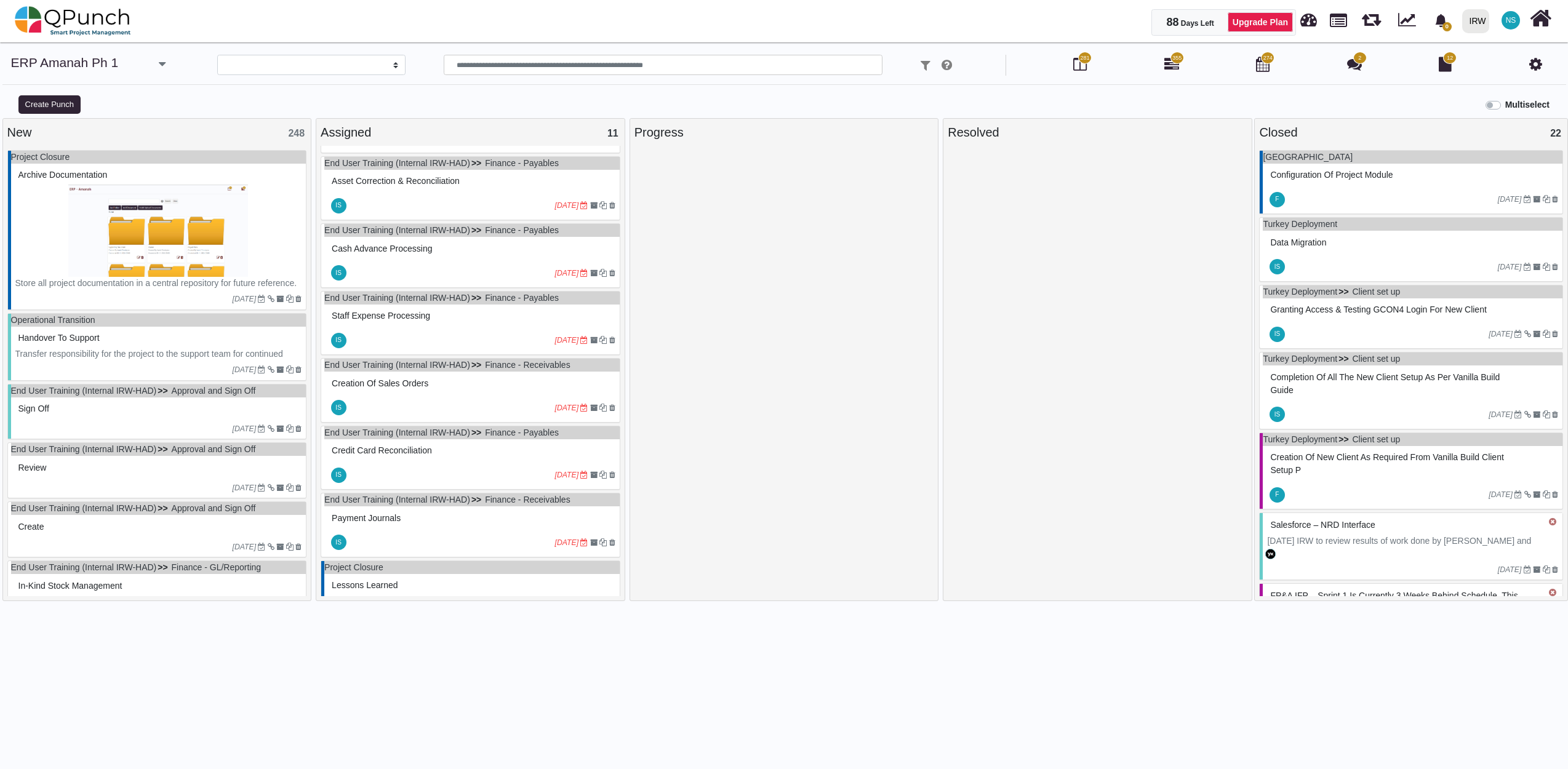
click at [262, 199] on img at bounding box center [159, 231] width 287 height 93
click at [262, 199] on div "Project Closure Archive documentation Store all project documentation in a cent…" at bounding box center [157, 230] width 300 height 160
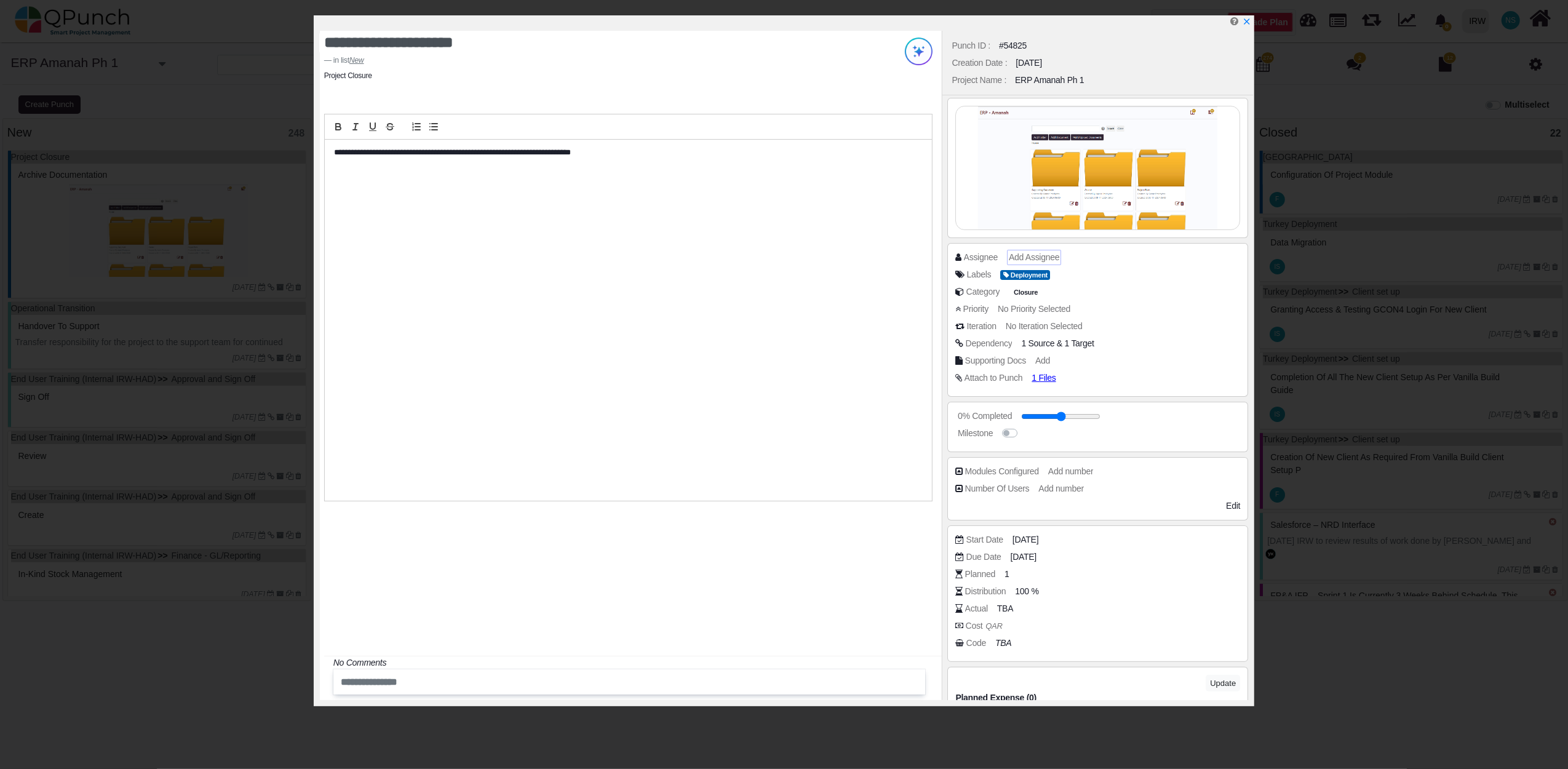
click at [1014, 261] on span "Add Assignee" at bounding box center [1034, 257] width 51 height 10
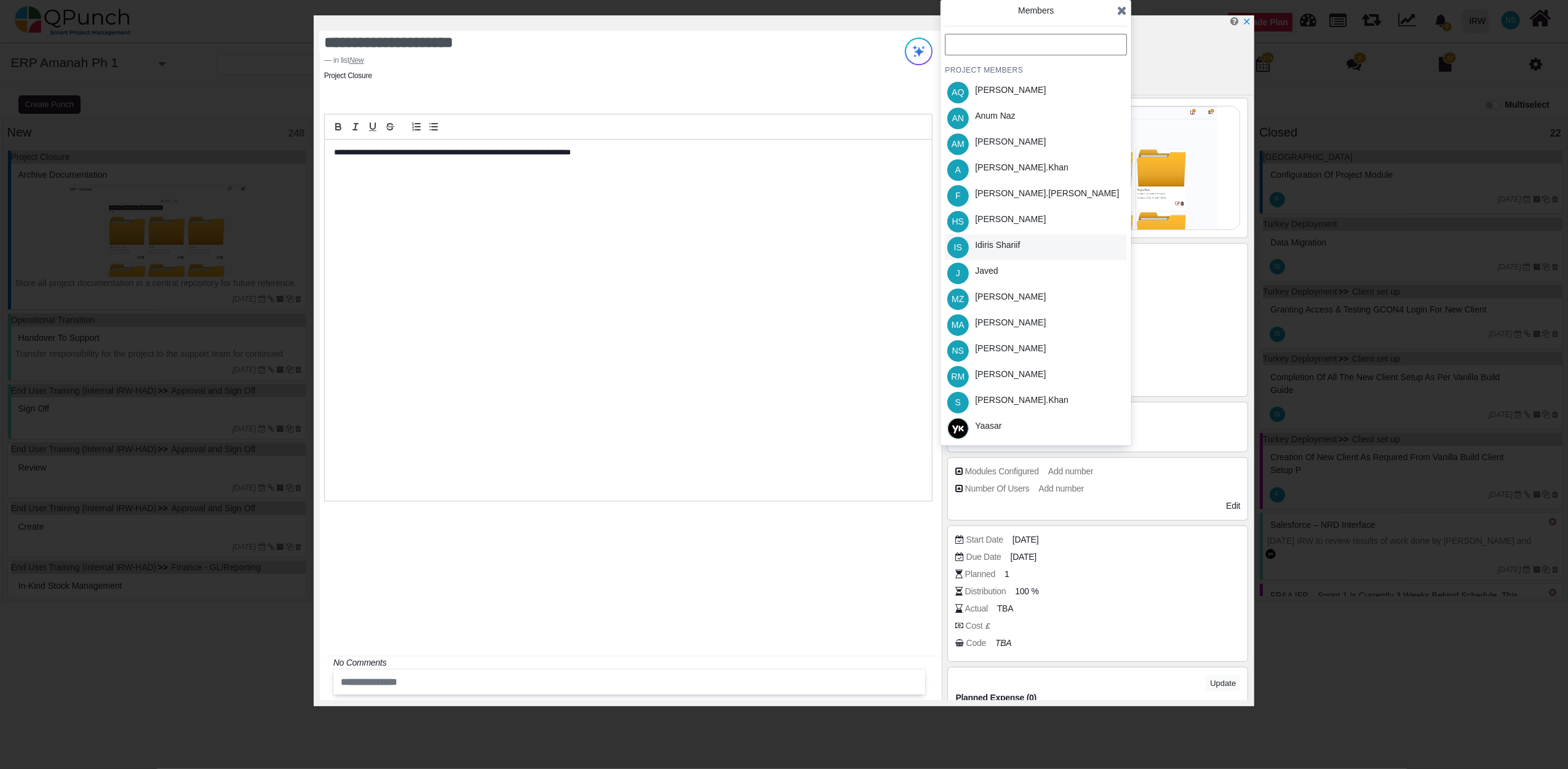
click at [1013, 250] on div "Idiris Shariif" at bounding box center [997, 245] width 45 height 13
click at [1129, 11] on div "Members PROJECT MEMBERS AQ Aamar Qayum AN Anum Naz AM Asad Malik A Azeem.khan F…" at bounding box center [1036, 222] width 191 height 445
click at [1127, 11] on div "Members PROJECT MEMBERS AQ Aamar Qayum AN Anum Naz AM Asad Malik A Azeem.khan F…" at bounding box center [1036, 222] width 191 height 445
click at [1118, 12] on icon at bounding box center [1122, 10] width 10 height 12
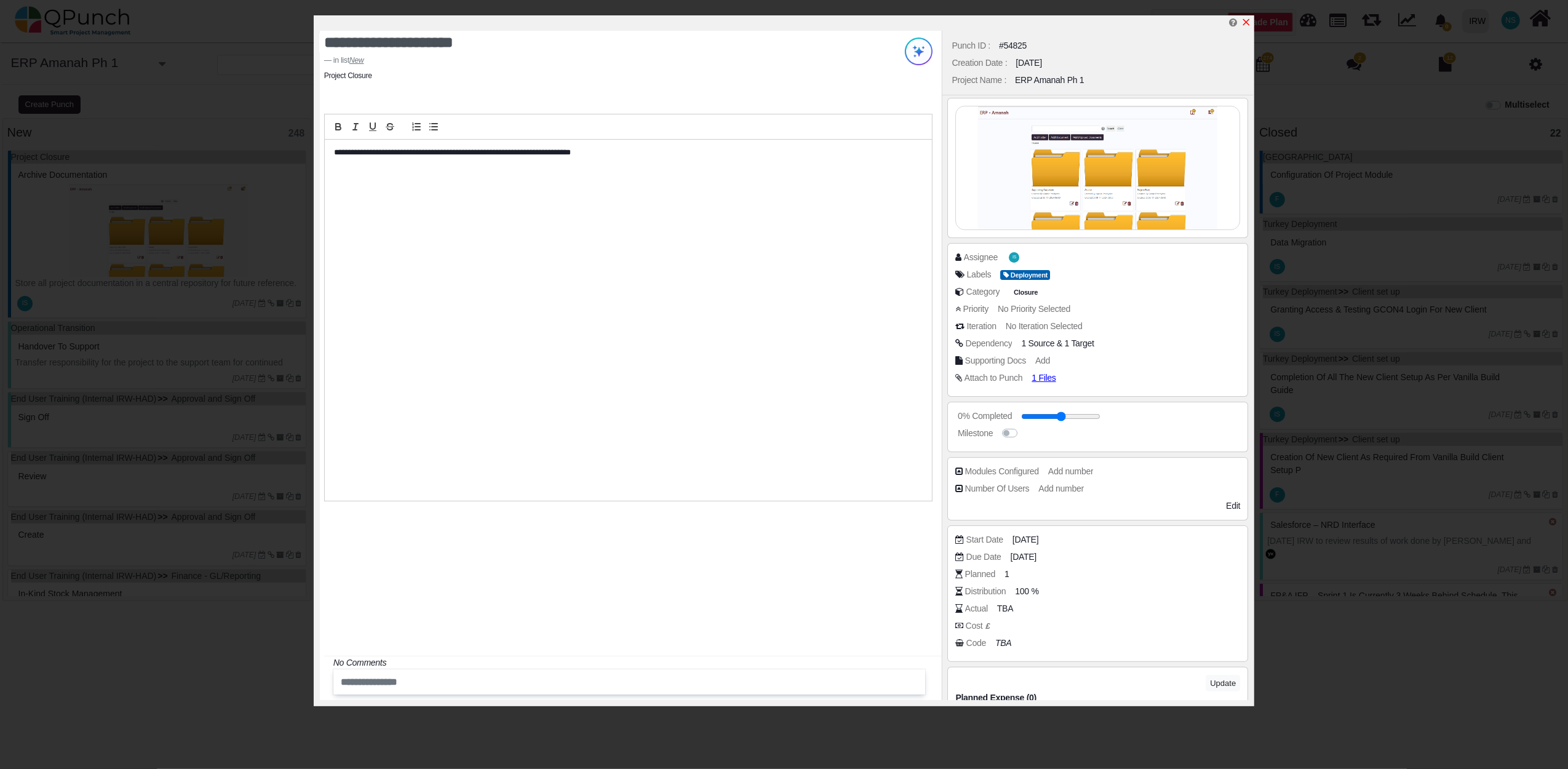
click at [1248, 23] on icon "x" at bounding box center [1246, 22] width 10 height 10
type input "**"
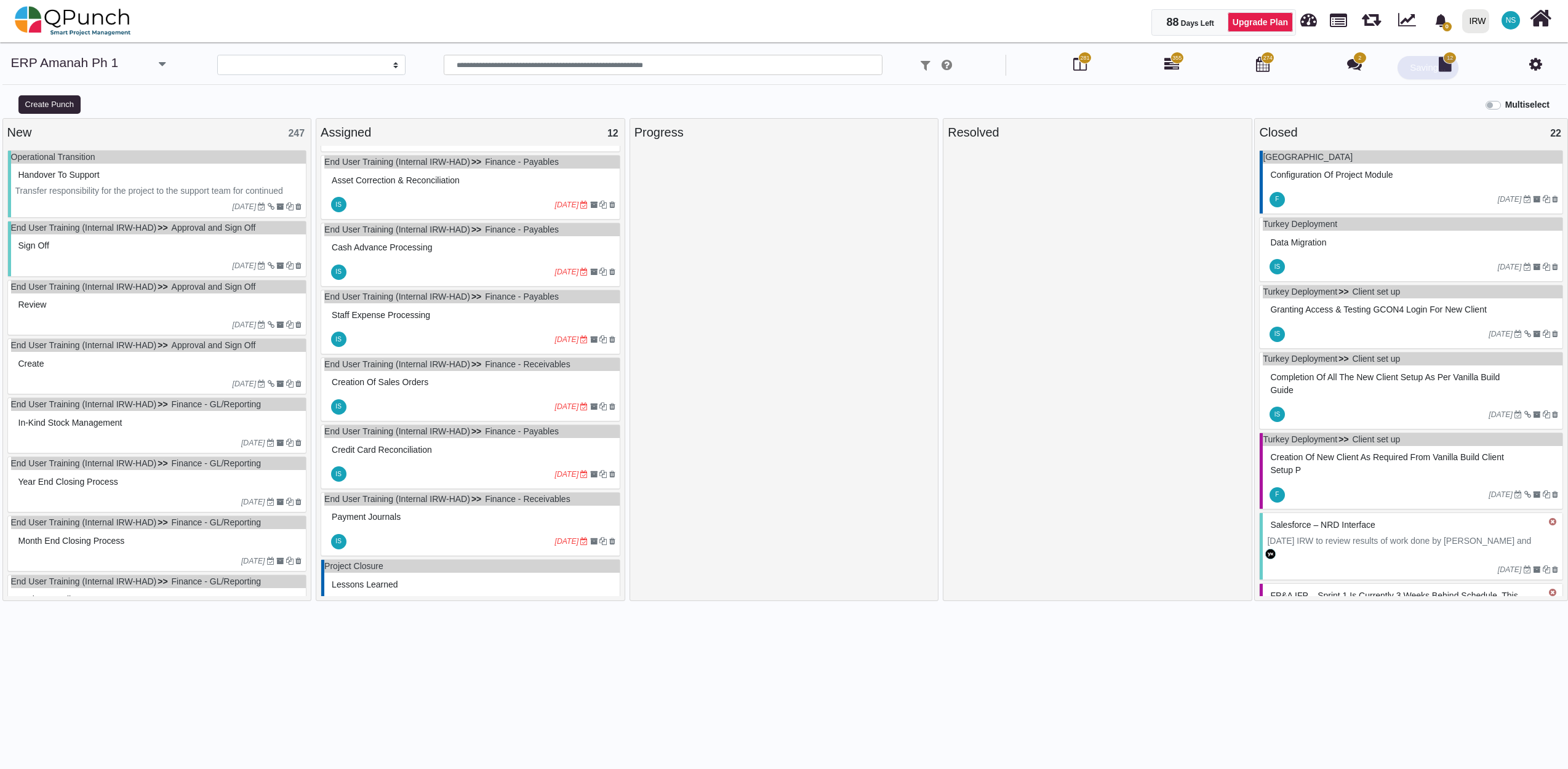
click at [109, 261] on div at bounding box center [124, 266] width 217 height 11
click at [109, 261] on div "End User Training (Internal IRW-HAD) Approval and Sign Off Sign off 03-05-2023" at bounding box center [157, 249] width 300 height 56
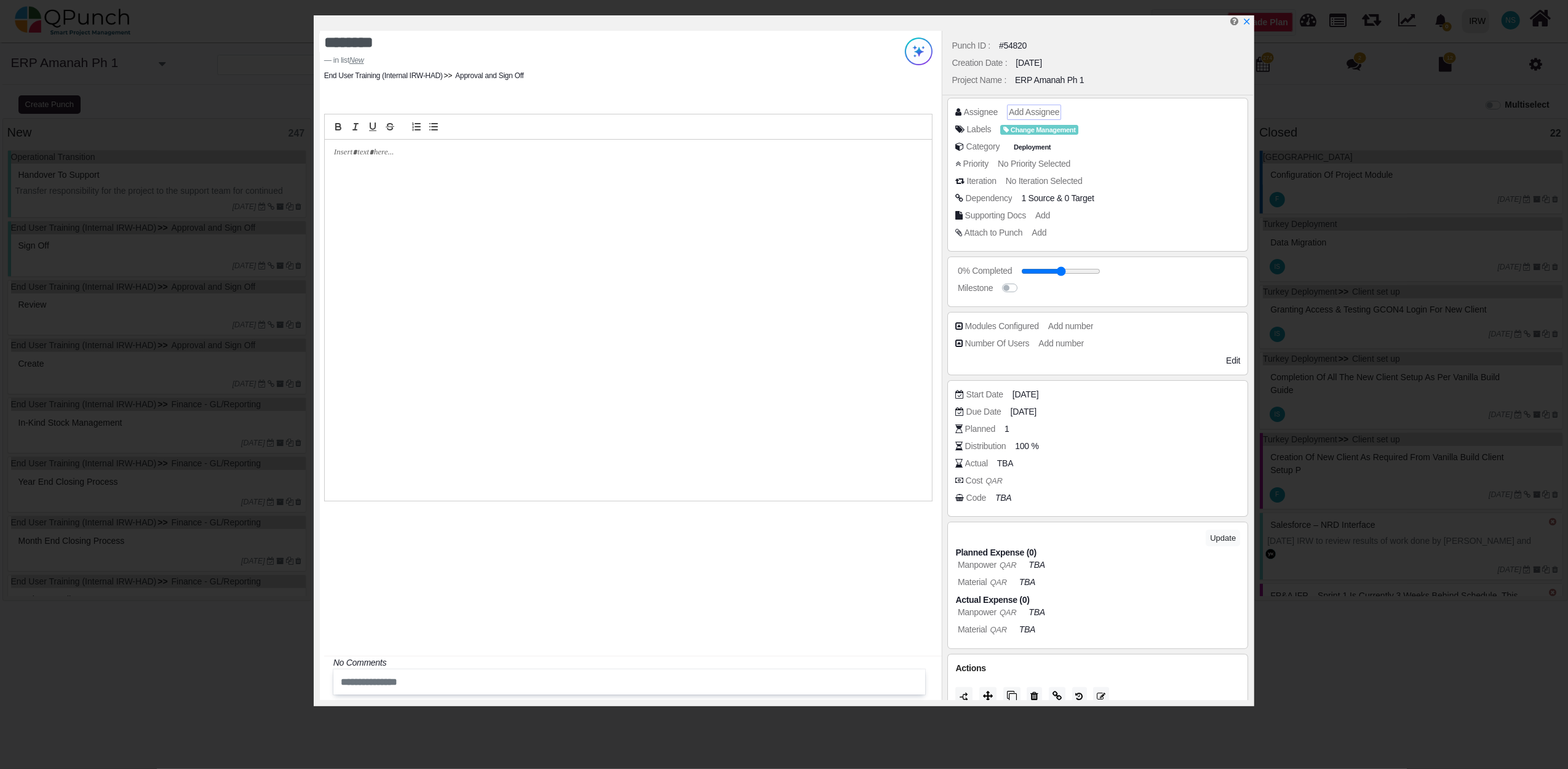
click at [1027, 112] on span "Add Assignee" at bounding box center [1034, 112] width 51 height 10
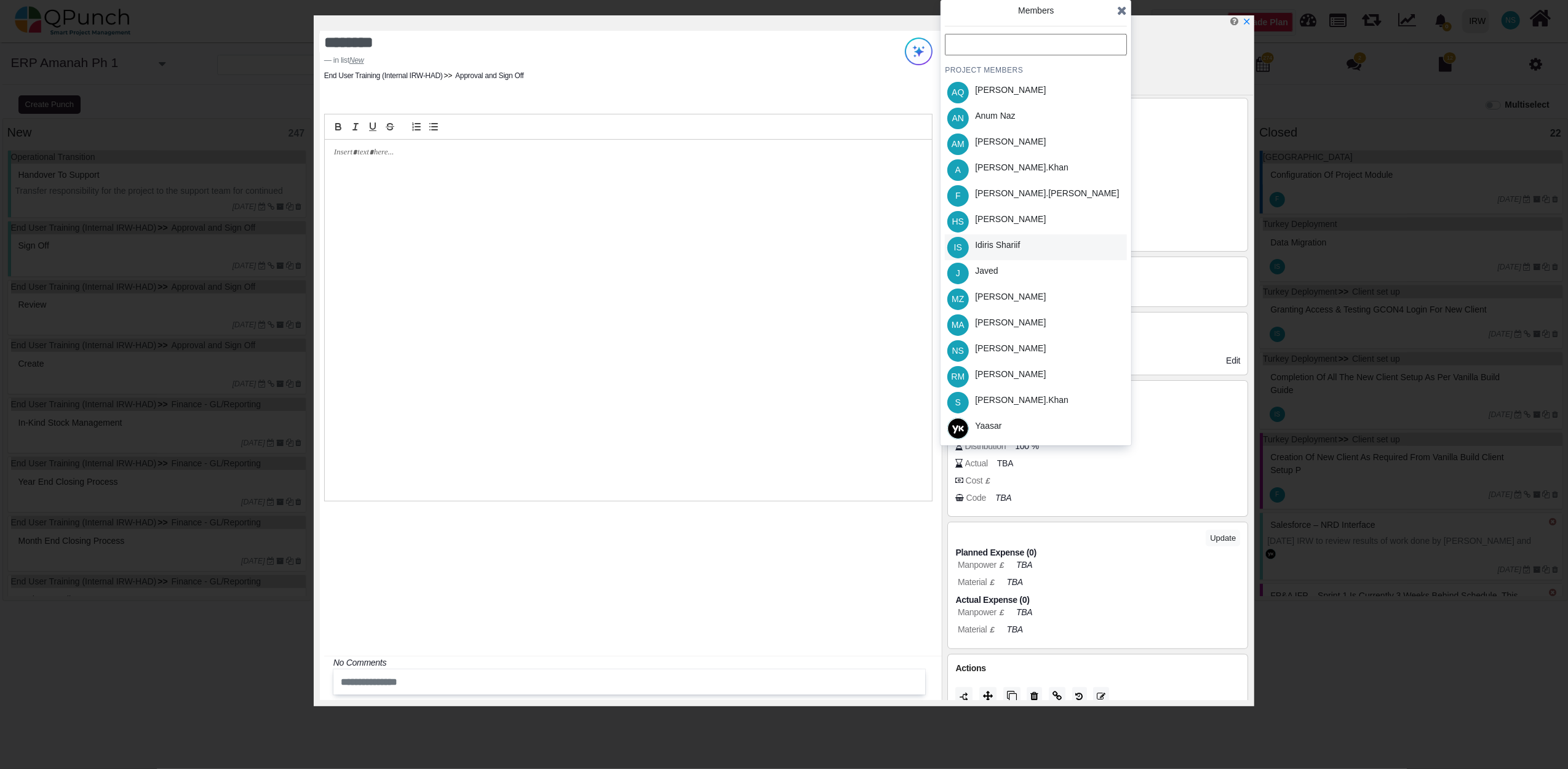
click at [1006, 246] on div "Idiris Shariif" at bounding box center [997, 245] width 45 height 13
click at [1122, 11] on icon at bounding box center [1122, 10] width 10 height 12
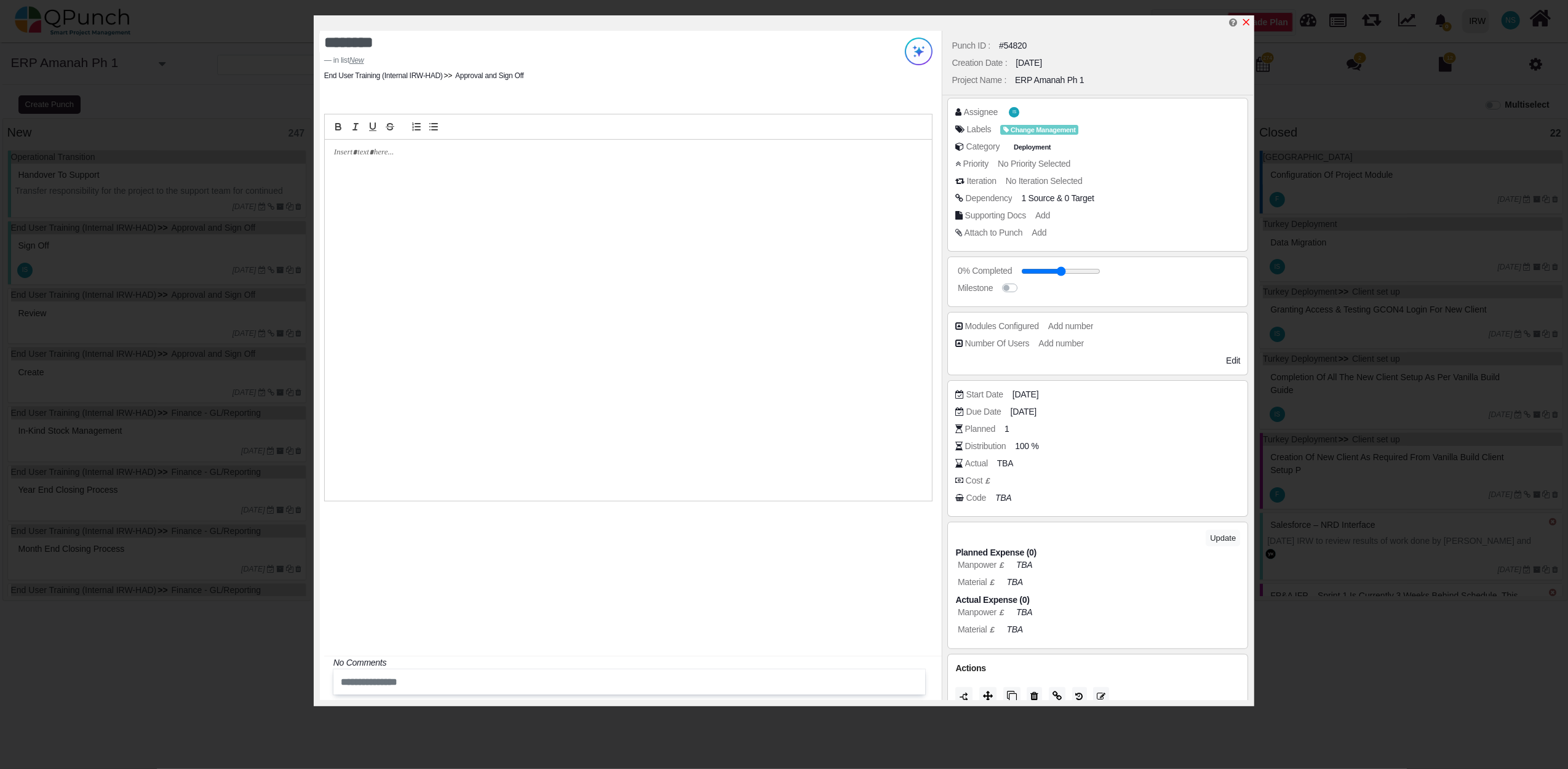
click at [1248, 23] on icon "x" at bounding box center [1246, 22] width 10 height 10
type input "**"
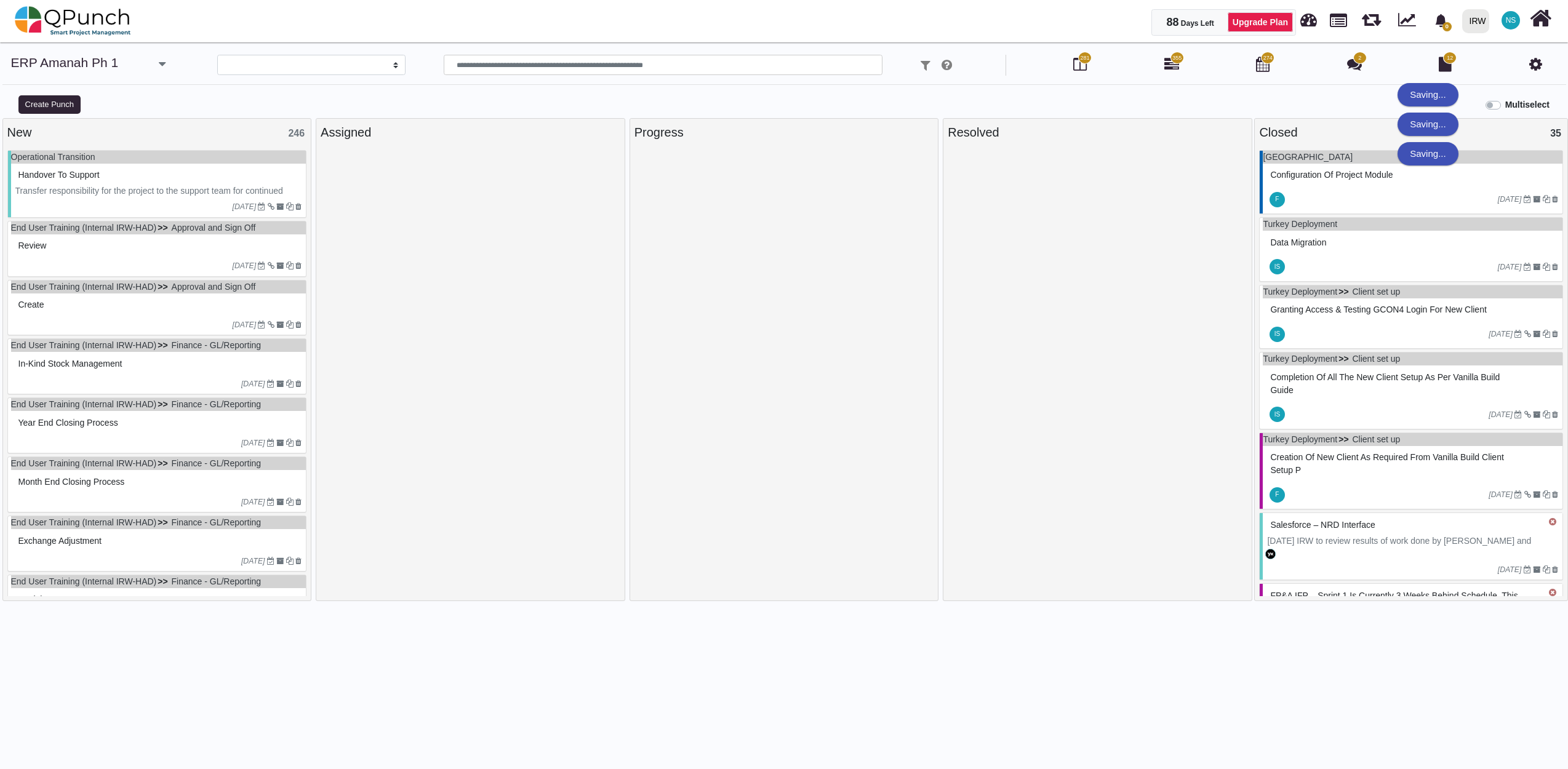
scroll to position [182, 0]
click at [178, 188] on p "Transfer responsibility for the project to the support team for continued opera…" at bounding box center [159, 197] width 287 height 26
click at [178, 188] on div "**********" at bounding box center [784, 418] width 1568 height 726
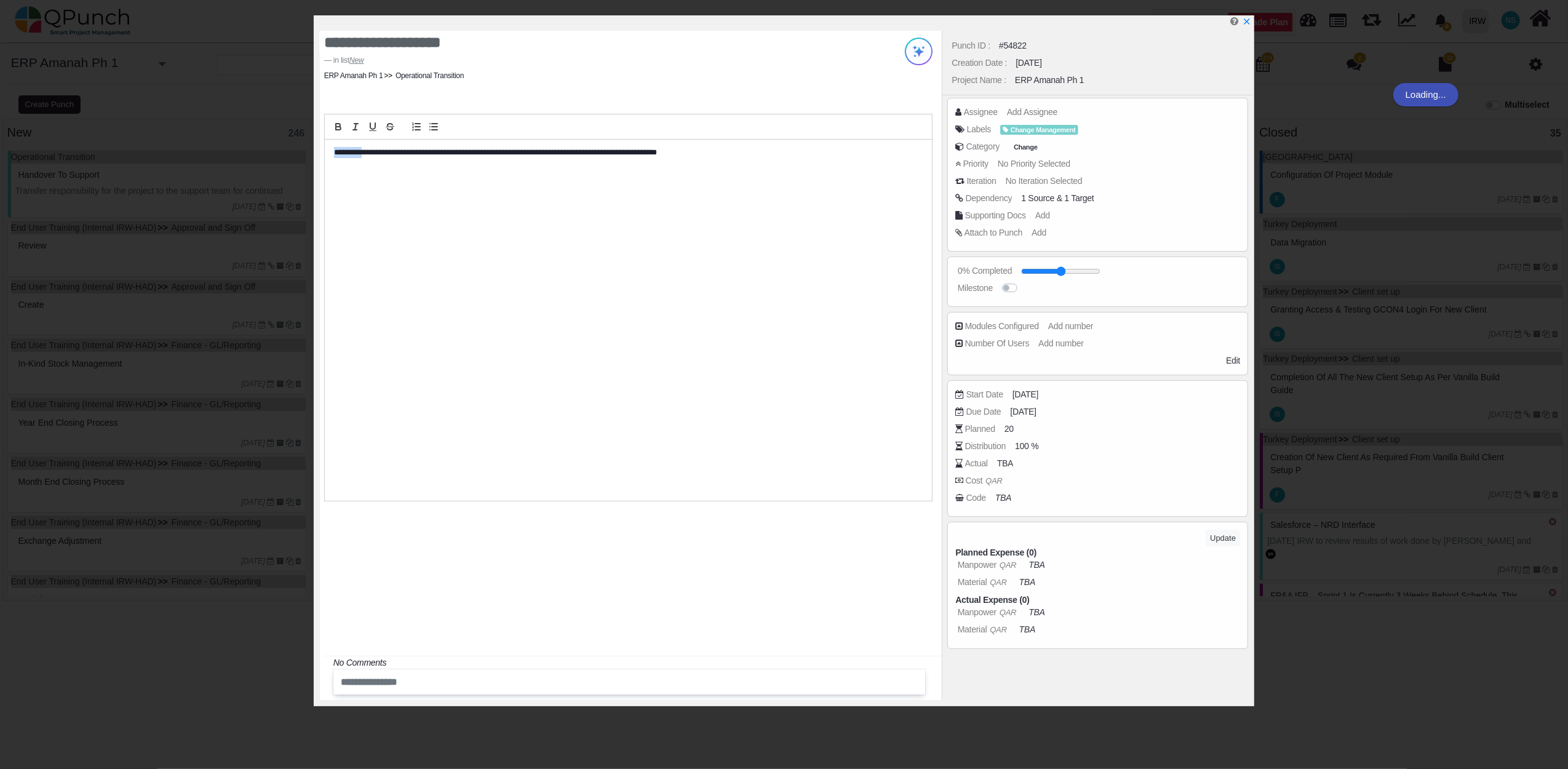
click at [178, 188] on div "**********" at bounding box center [784, 384] width 1568 height 769
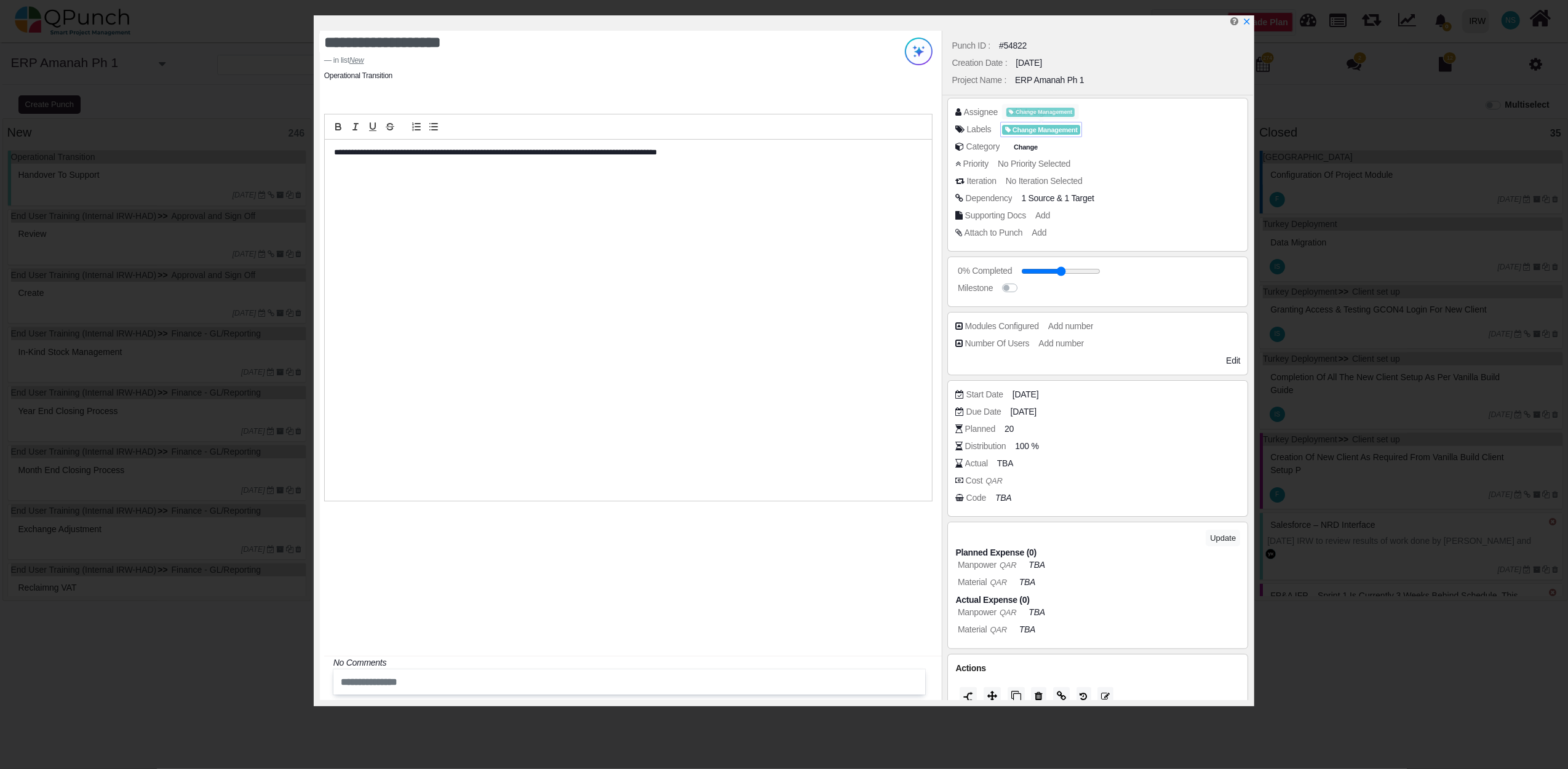
click at [1048, 111] on span "Change Management" at bounding box center [1040, 112] width 68 height 9
click at [1026, 108] on span "Change Management" at bounding box center [1040, 112] width 68 height 9
click at [1039, 112] on span "Add Assignee" at bounding box center [1034, 112] width 51 height 10
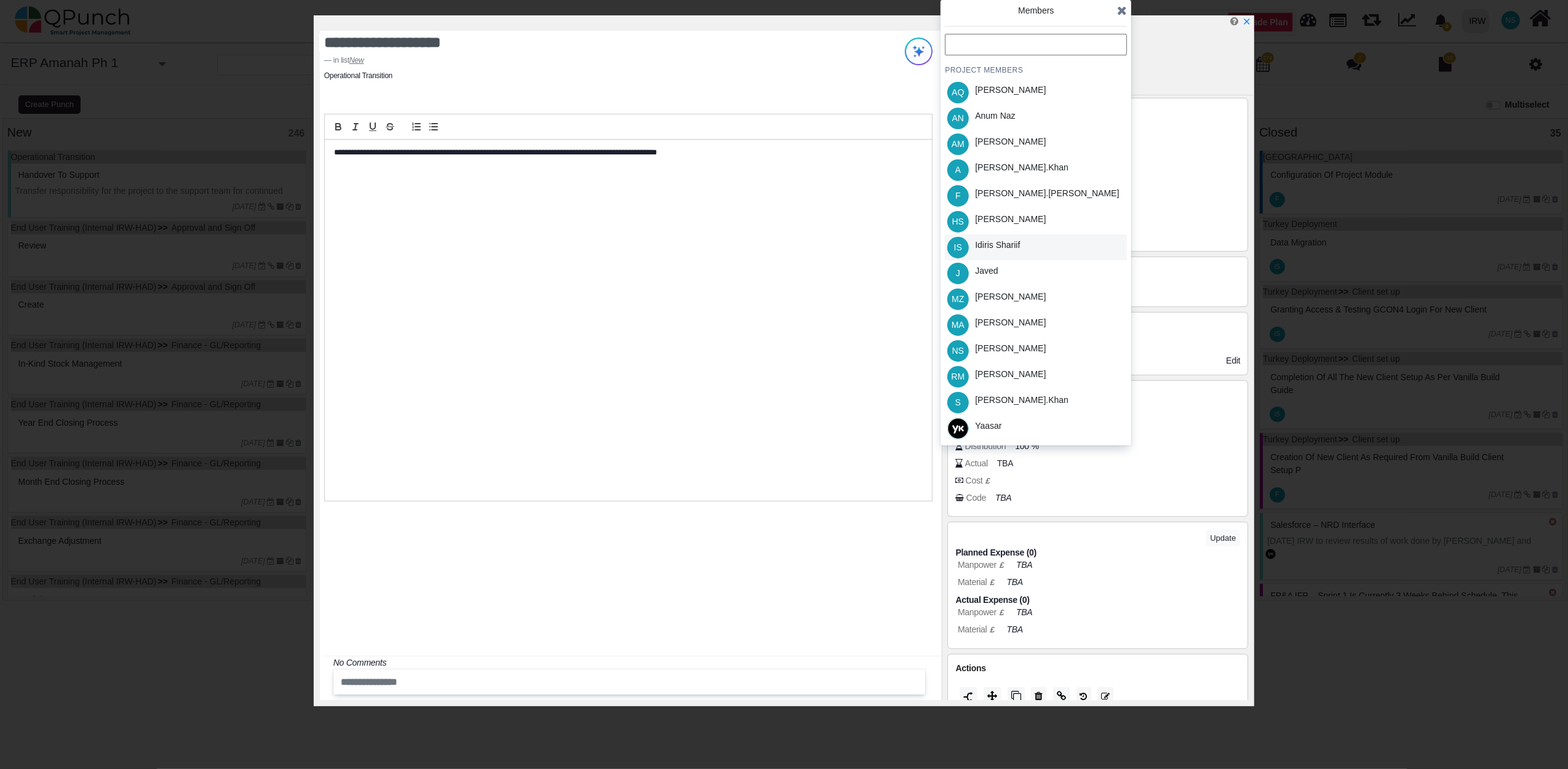
click at [994, 246] on div "Idiris Shariif" at bounding box center [997, 245] width 45 height 13
click at [1128, 11] on div "Members PROJECT MEMBERS AQ Aamar Qayum AN Anum Naz AM Asad Malik A Azeem.khan F…" at bounding box center [1036, 222] width 191 height 445
click at [1127, 10] on icon at bounding box center [1122, 10] width 10 height 12
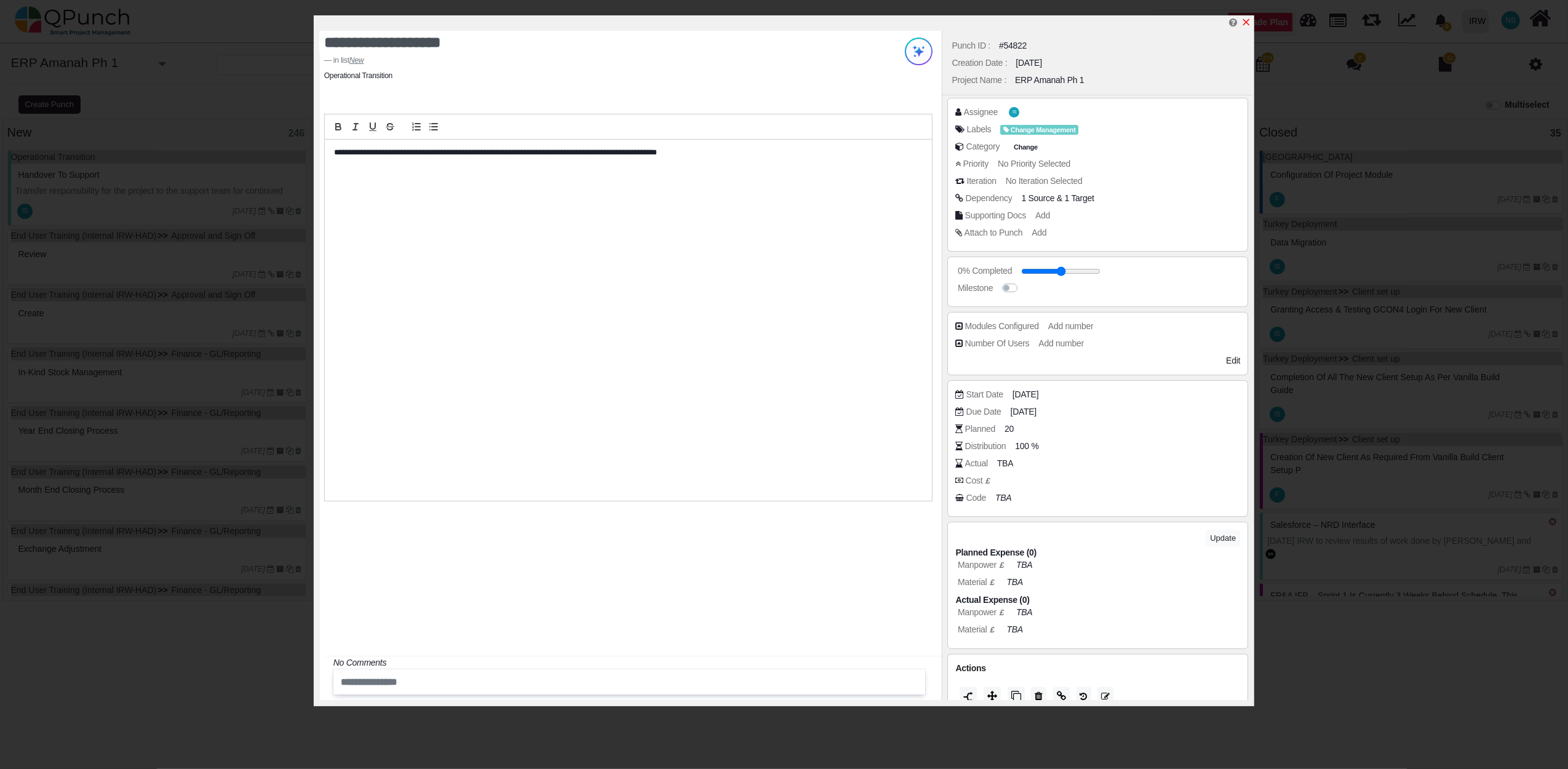
click at [1246, 21] on icon "x" at bounding box center [1246, 22] width 10 height 10
type input "**"
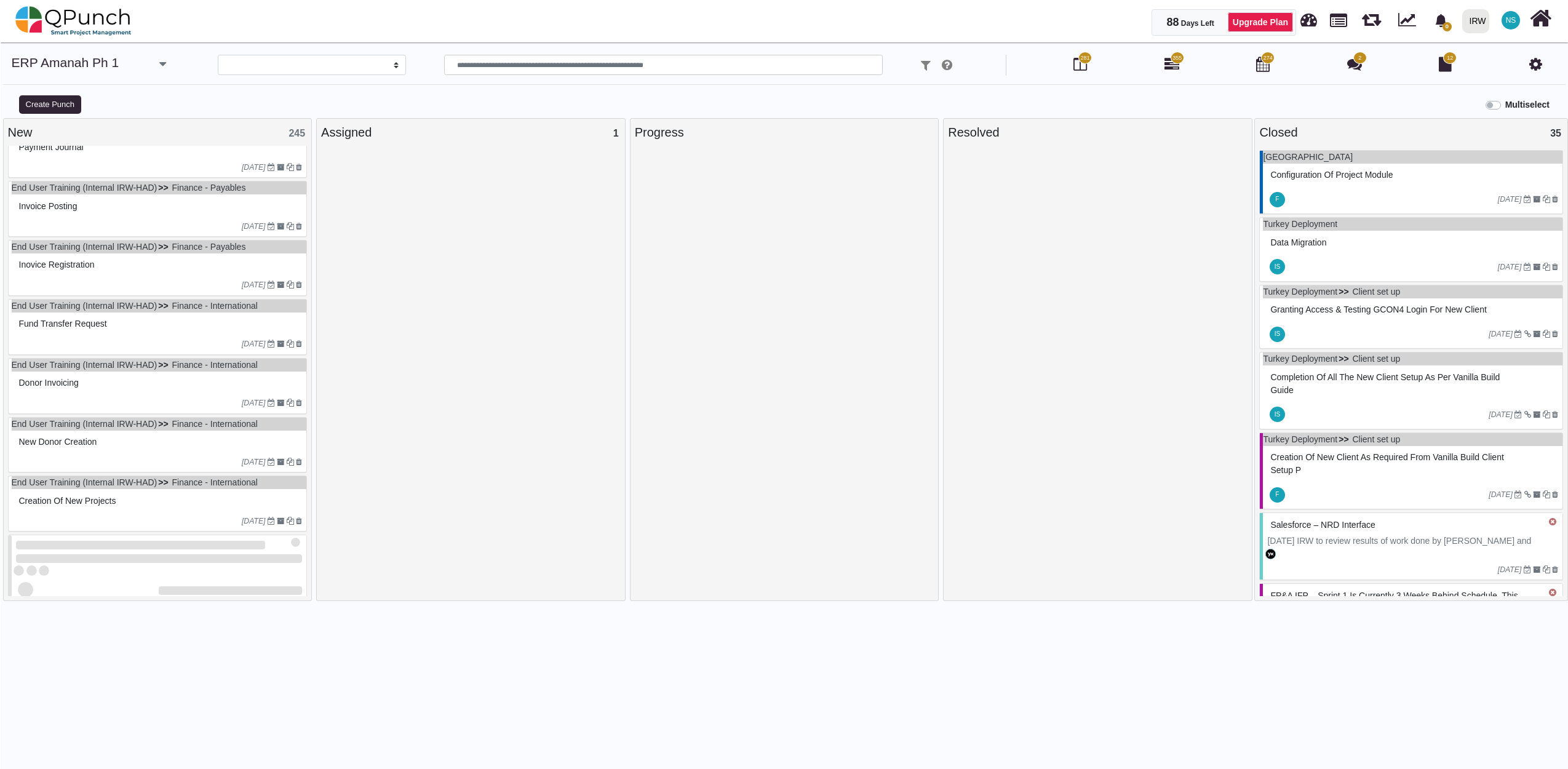
scroll to position [820, 0]
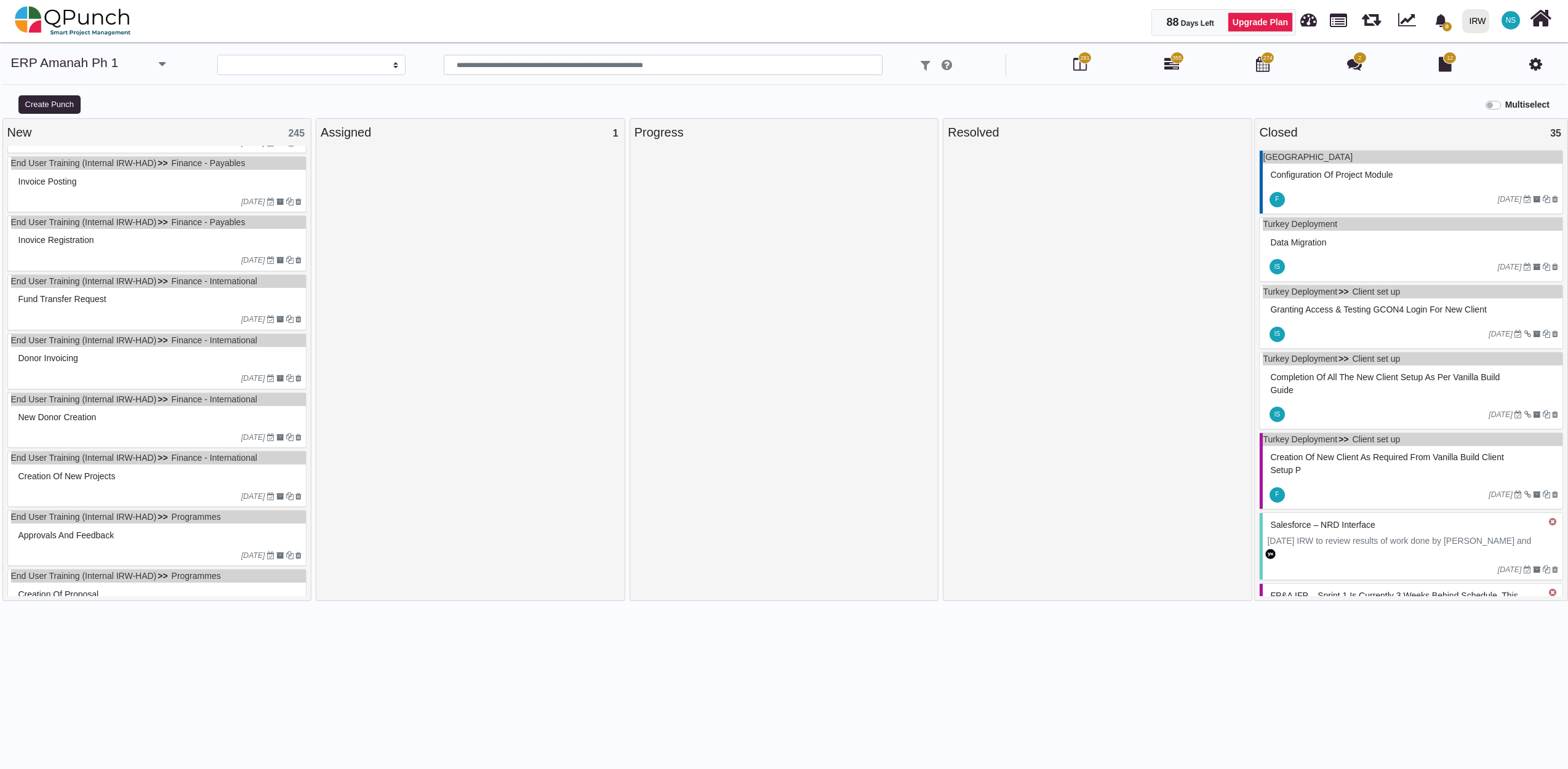
click at [120, 500] on div at bounding box center [128, 496] width 226 height 11
click at [120, 500] on div "End User Training (Internal IRW-HAD) Finance - International Creation of New Pr…" at bounding box center [157, 478] width 300 height 56
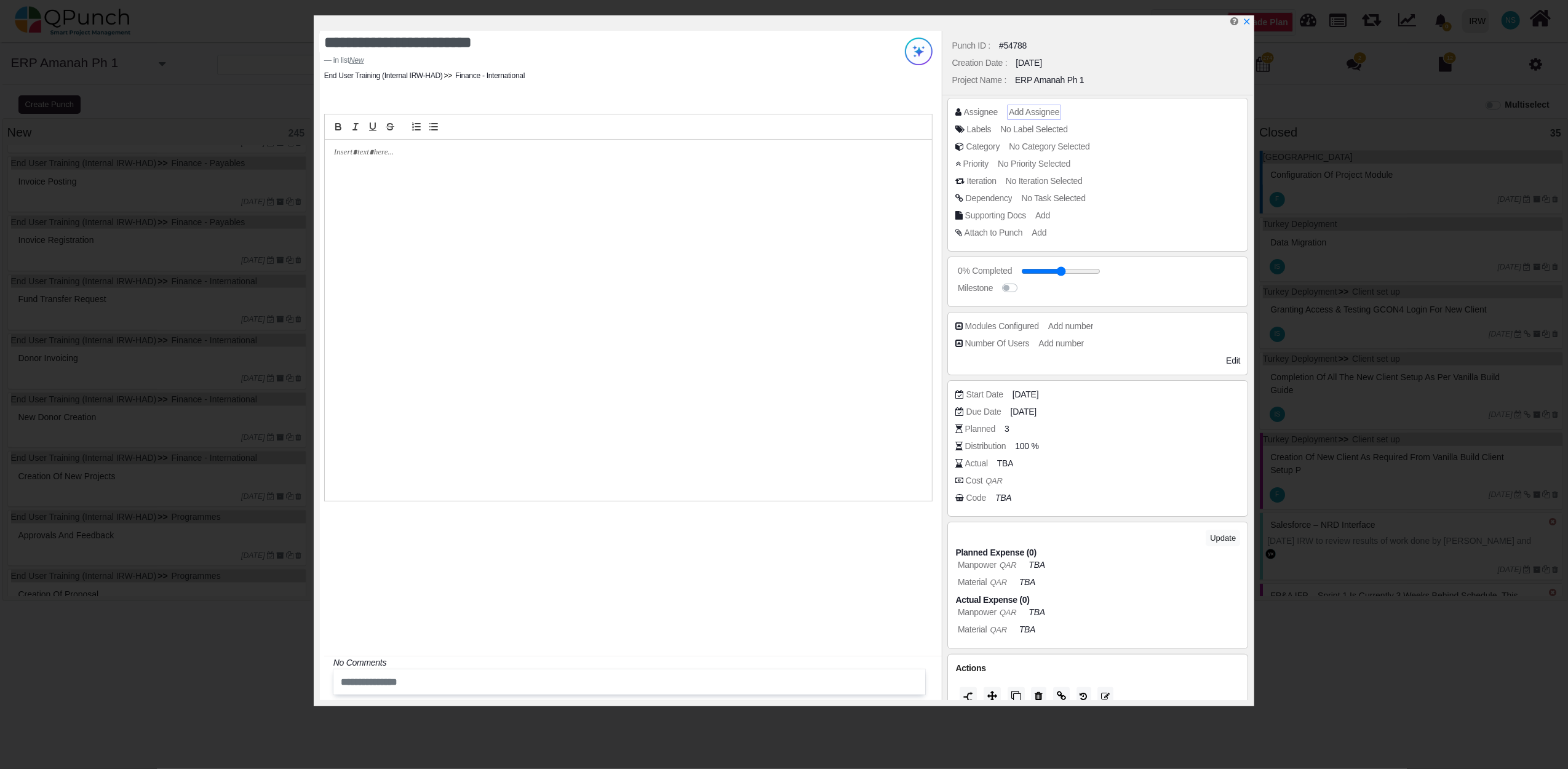
click at [1052, 114] on span "Add Assignee" at bounding box center [1034, 112] width 51 height 10
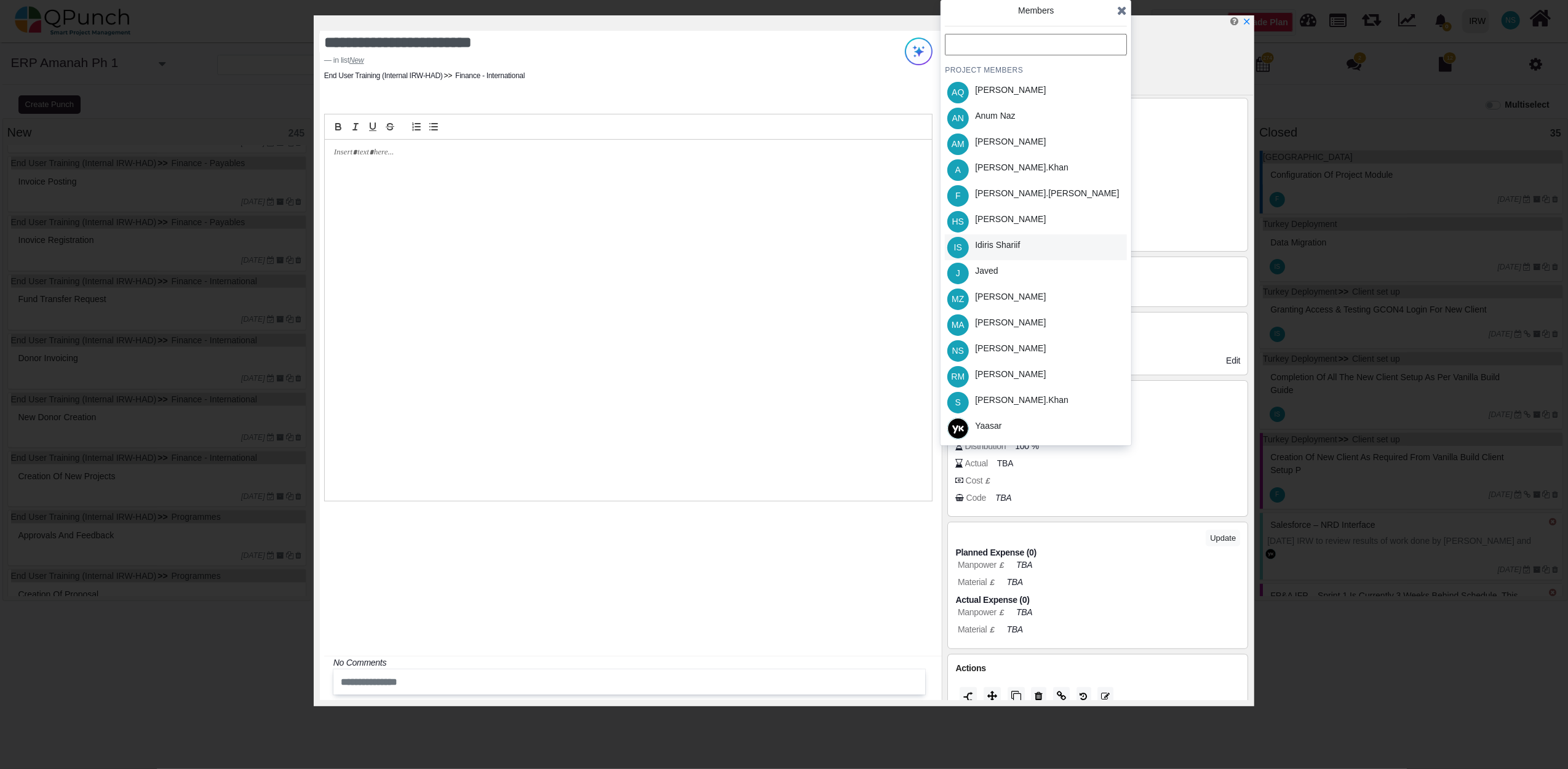
click at [990, 246] on div "Idiris Shariif" at bounding box center [997, 245] width 45 height 13
click at [1122, 11] on icon at bounding box center [1122, 10] width 10 height 12
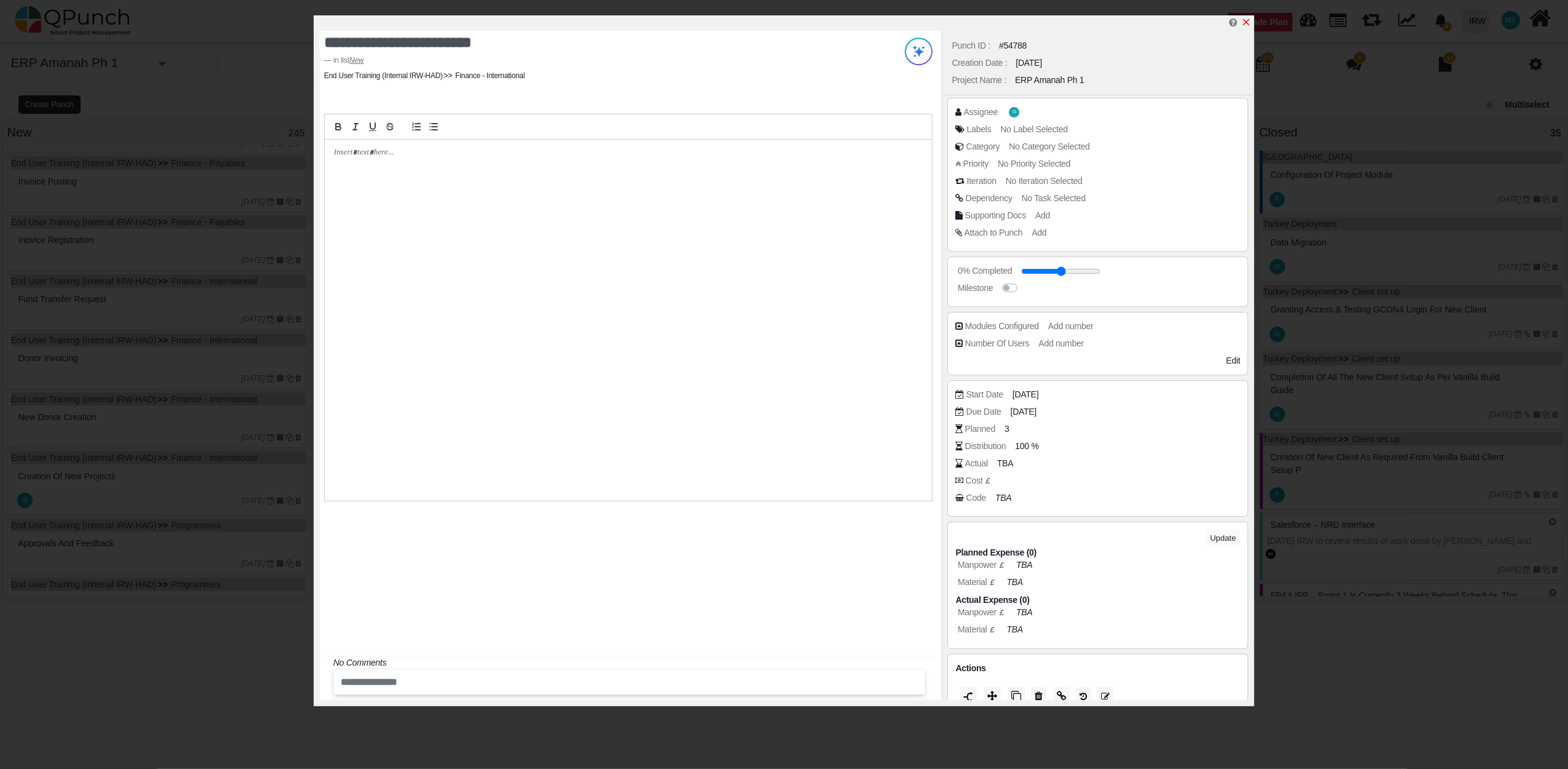
click at [1245, 21] on icon "x" at bounding box center [1246, 22] width 10 height 10
type input "**"
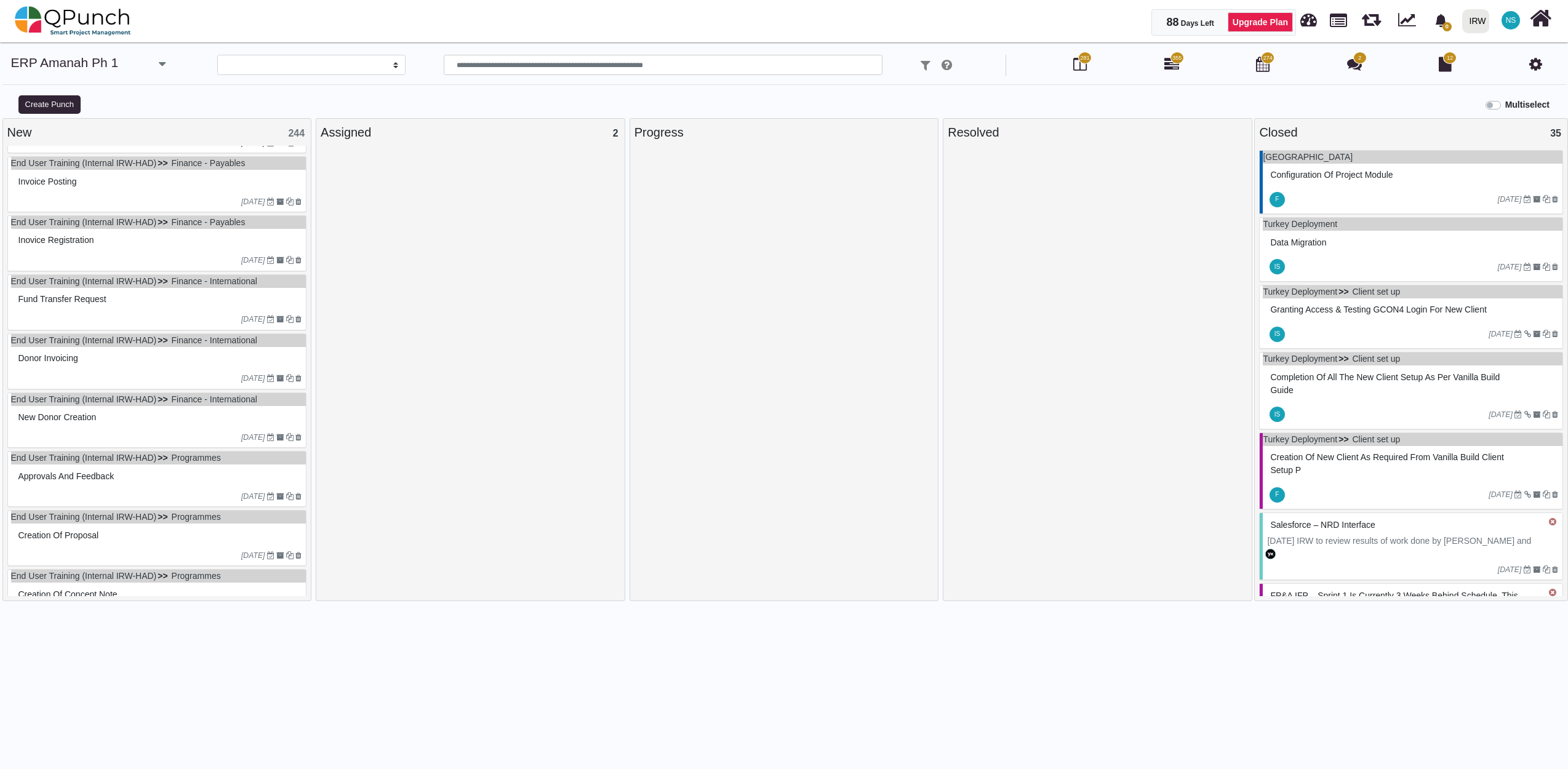
click at [151, 426] on div "New Donor Creation" at bounding box center [159, 417] width 287 height 19
click at [151, 426] on div "End User Training (Internal IRW-HAD) Finance - International New Donor Creation…" at bounding box center [157, 420] width 300 height 56
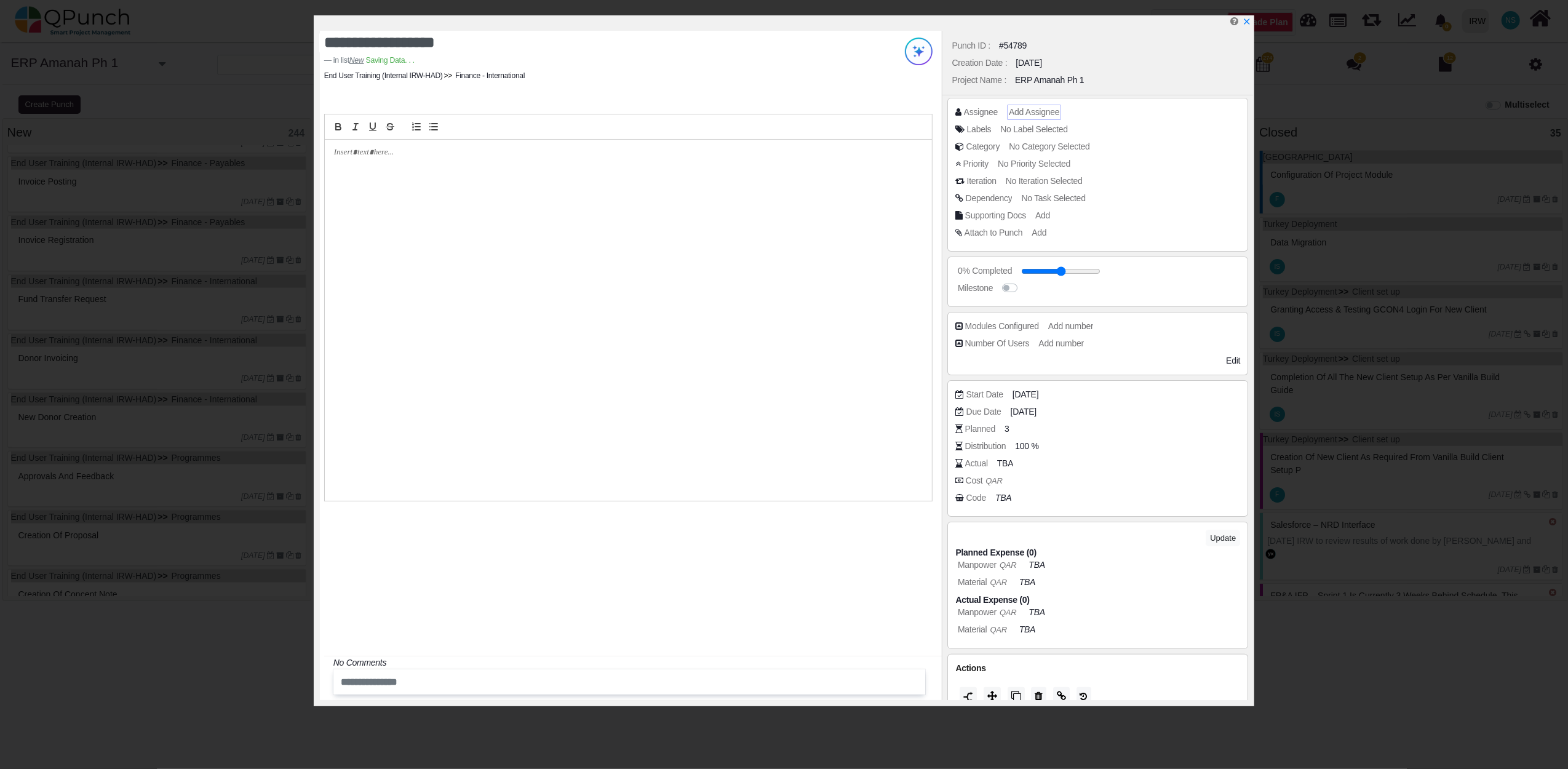
click at [1048, 115] on span "Add Assignee" at bounding box center [1034, 112] width 51 height 10
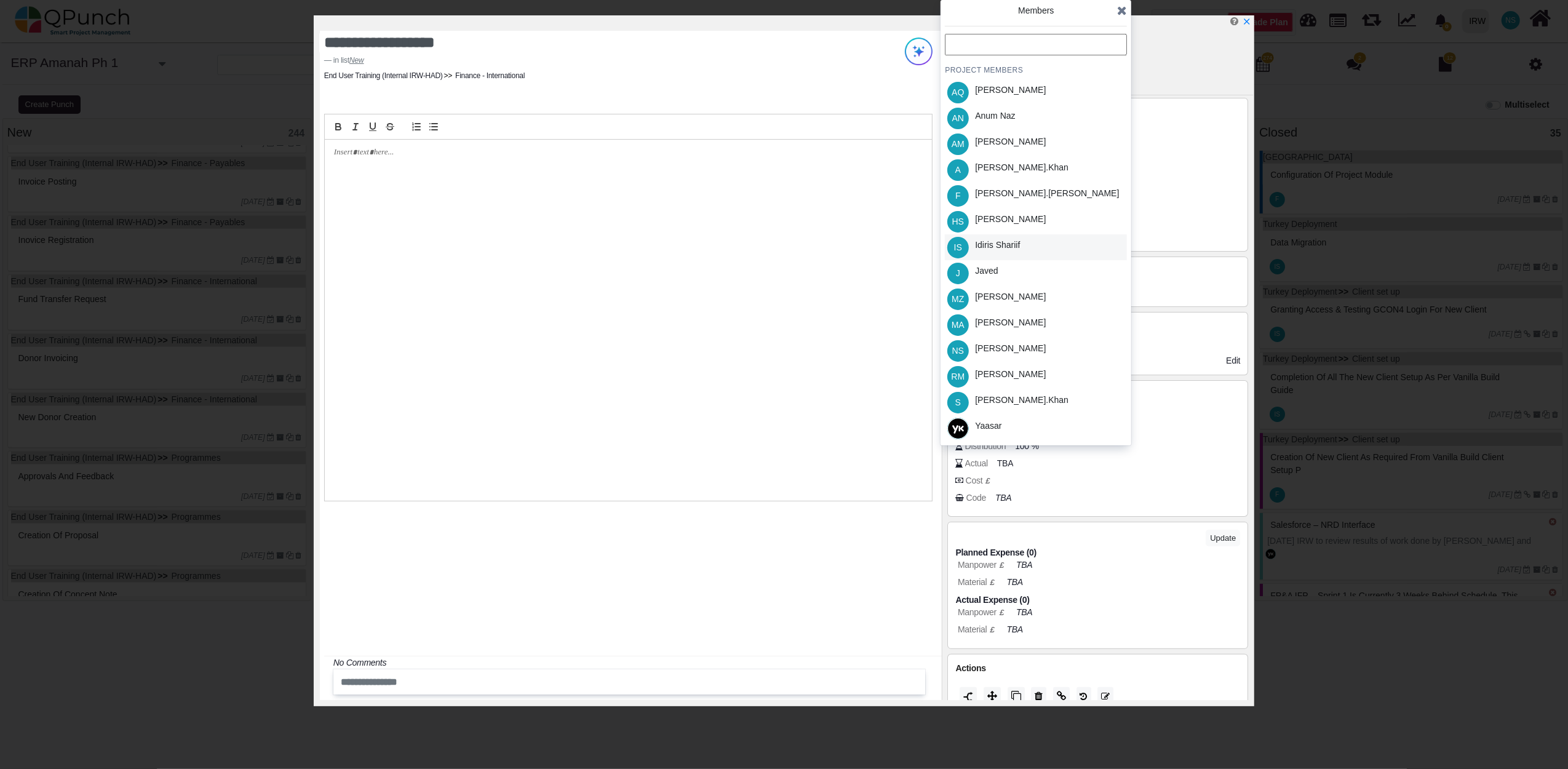
click at [1002, 241] on div "Idiris Shariif" at bounding box center [997, 245] width 45 height 13
click at [1125, 8] on icon at bounding box center [1122, 10] width 10 height 12
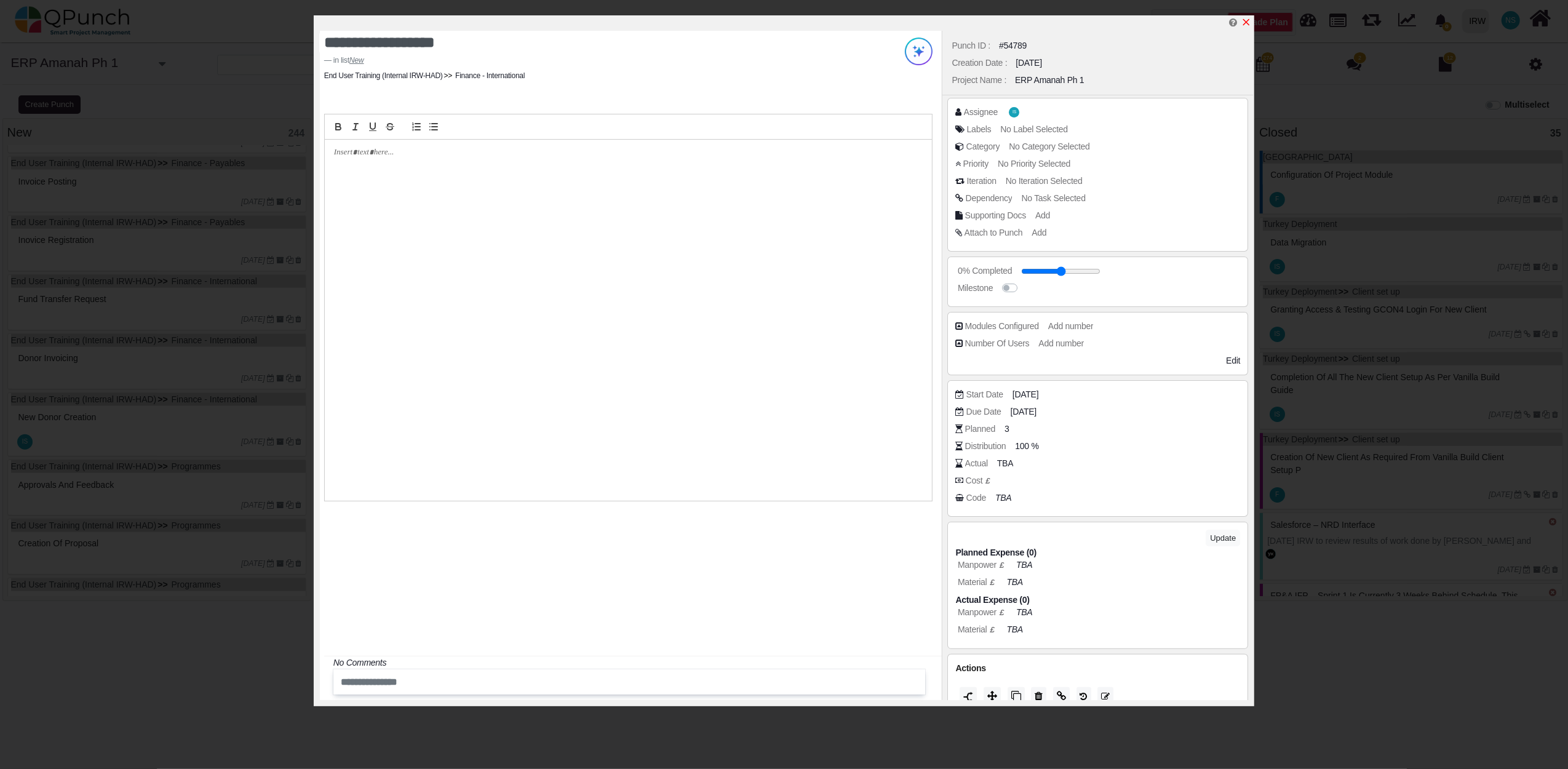
click at [1248, 25] on icon "x" at bounding box center [1247, 23] width 7 height 7
type input "**"
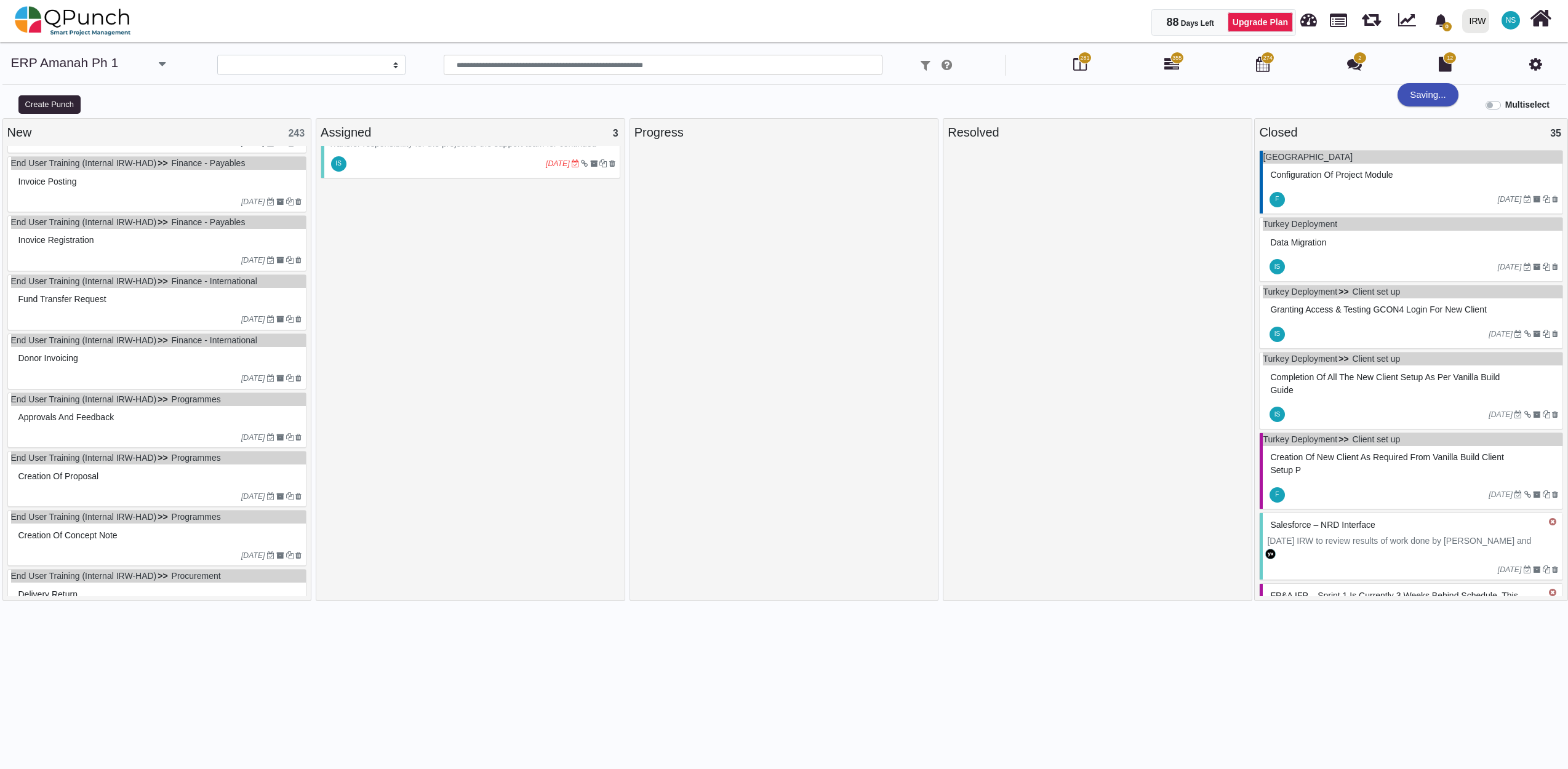
click at [207, 257] on div "20-07-2023" at bounding box center [159, 261] width 296 height 20
click at [207, 257] on div "End User Training (Internal IRW-HAD) Finance - Payables Inovice Registration 20…" at bounding box center [157, 243] width 300 height 56
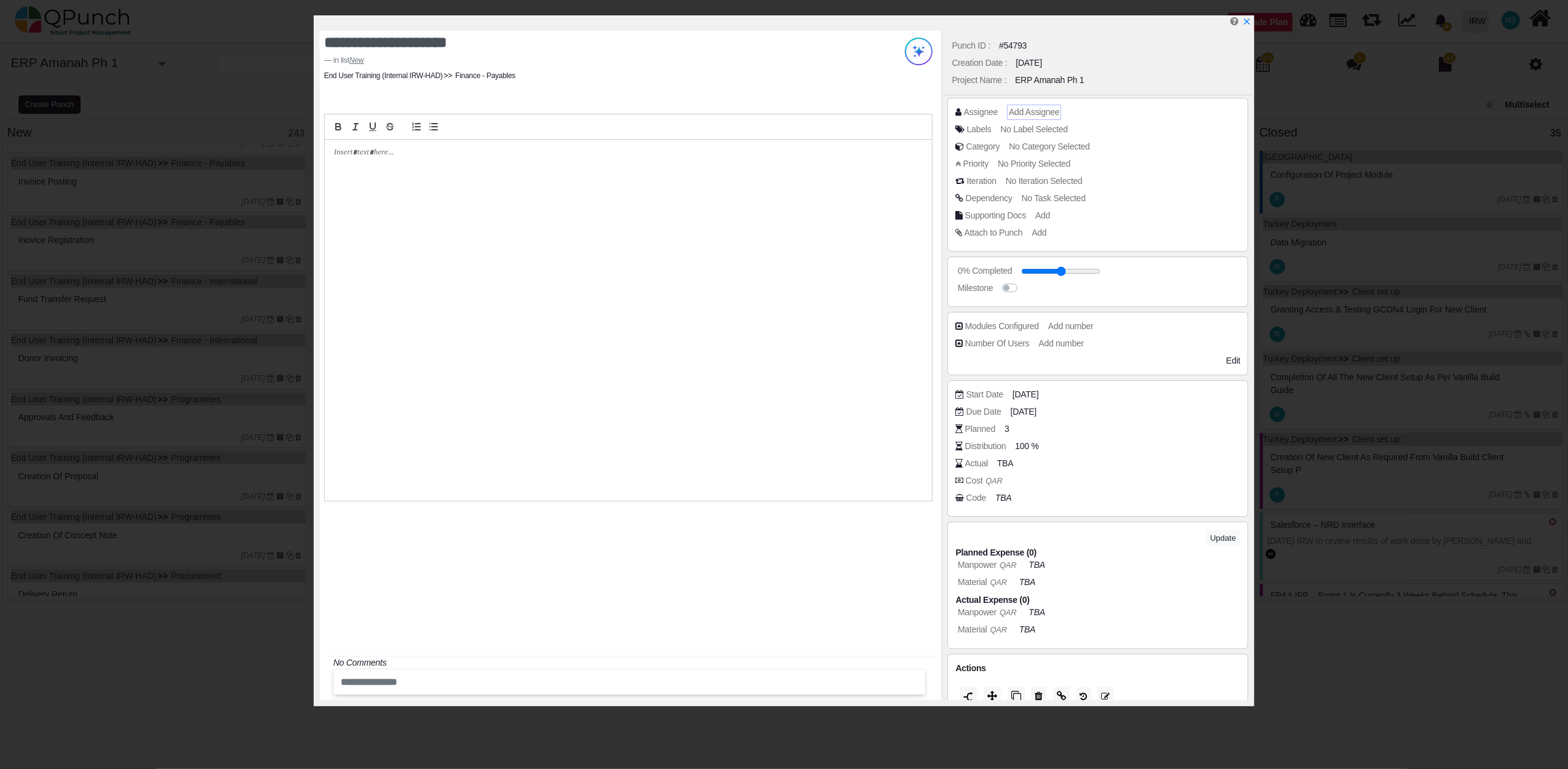
click at [1023, 107] on span "Add Assignee" at bounding box center [1034, 112] width 51 height 10
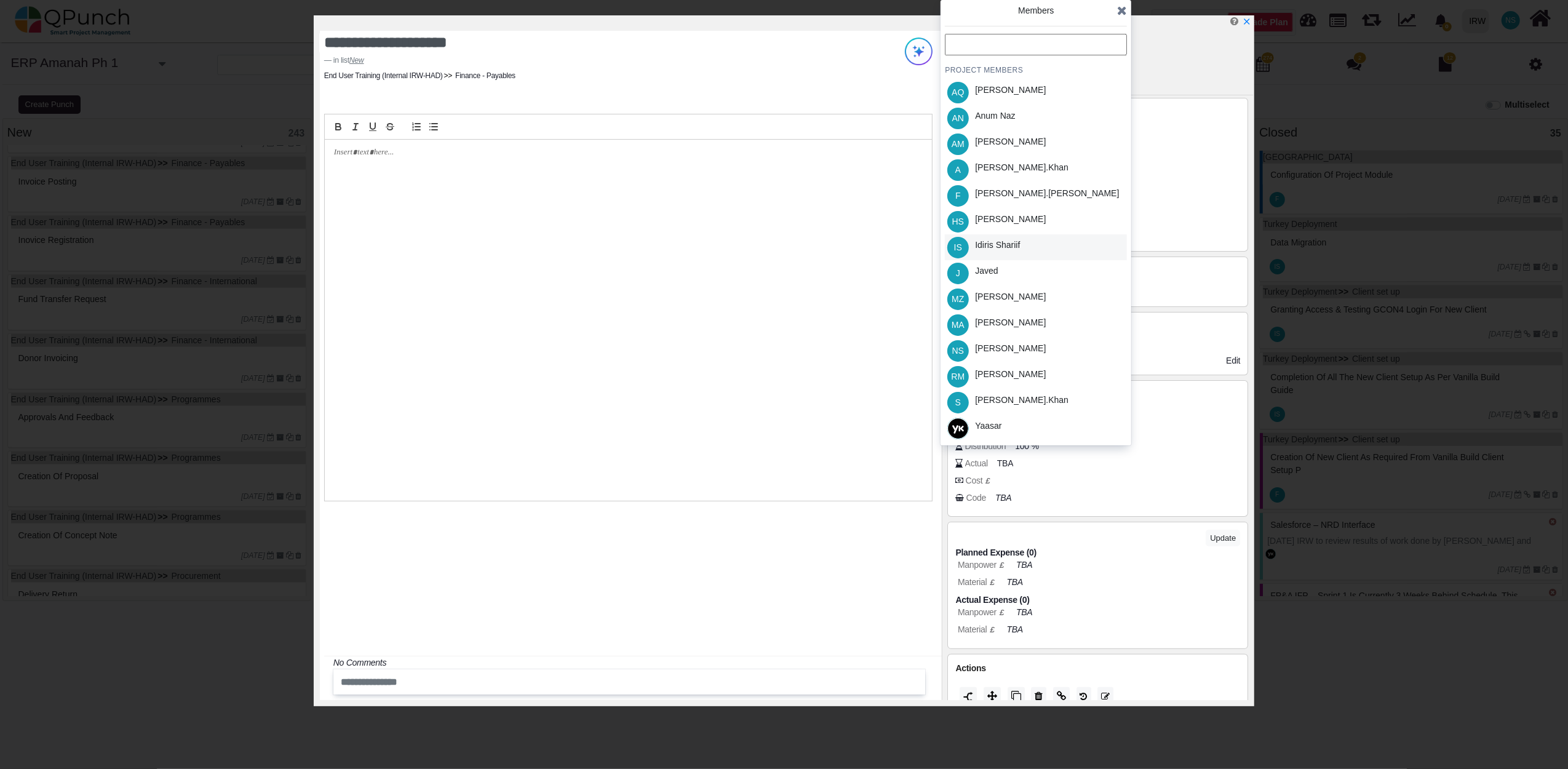
click at [990, 251] on div "Idiris Shariif" at bounding box center [997, 247] width 53 height 26
click at [1122, 7] on icon at bounding box center [1122, 10] width 10 height 12
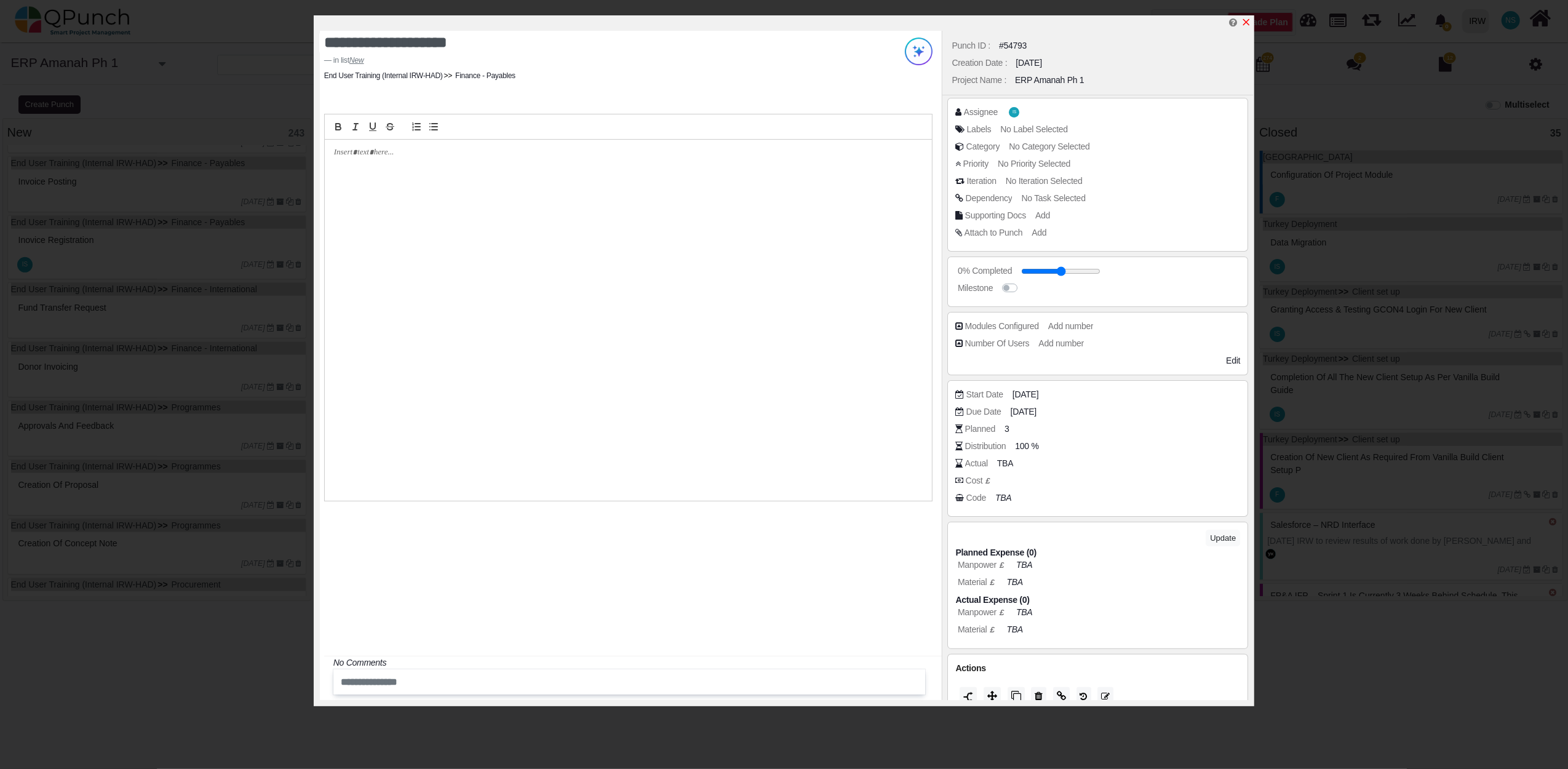
click at [1245, 23] on icon "x" at bounding box center [1246, 22] width 10 height 10
type input "**"
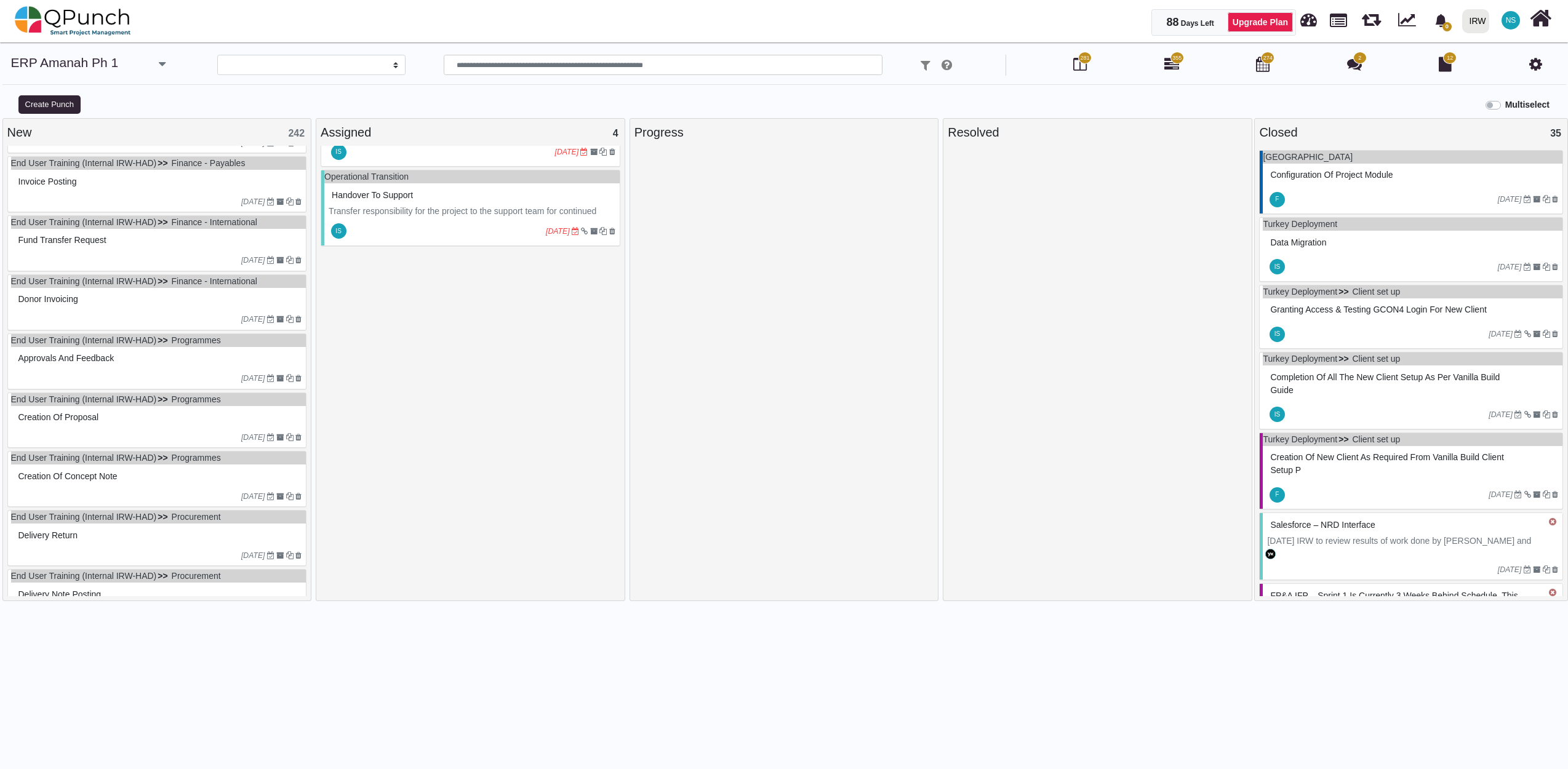
click at [159, 189] on div "Invoice Posting" at bounding box center [159, 182] width 287 height 19
click at [159, 189] on div "End User Training (Internal IRW-HAD) Finance - Payables Invoice Posting 20-07-2…" at bounding box center [157, 184] width 300 height 56
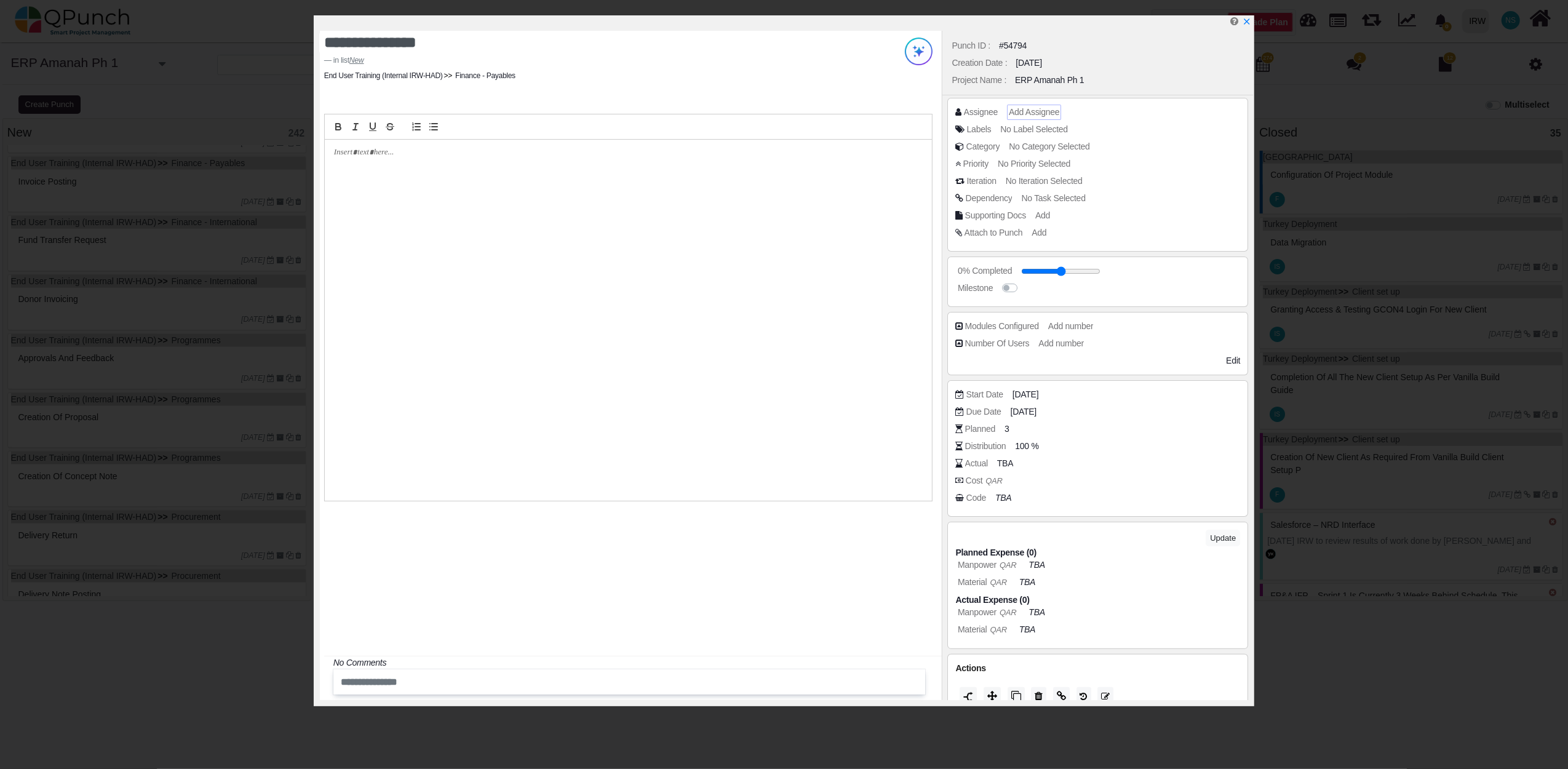
click at [1018, 110] on span "Add Assignee" at bounding box center [1034, 112] width 51 height 10
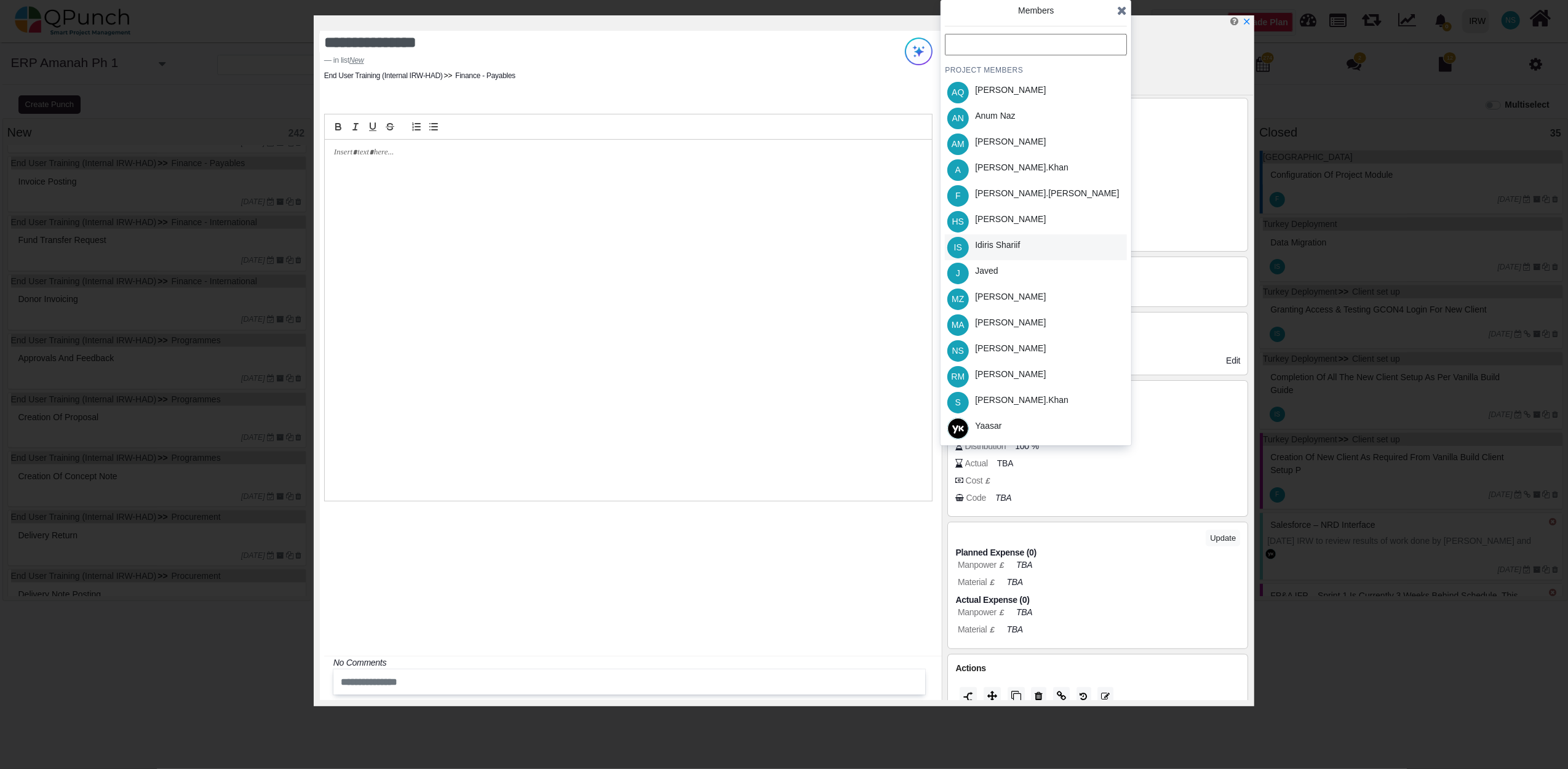
click at [1002, 239] on div "Idiris Shariif" at bounding box center [997, 245] width 45 height 13
click at [1122, 14] on icon at bounding box center [1122, 10] width 10 height 12
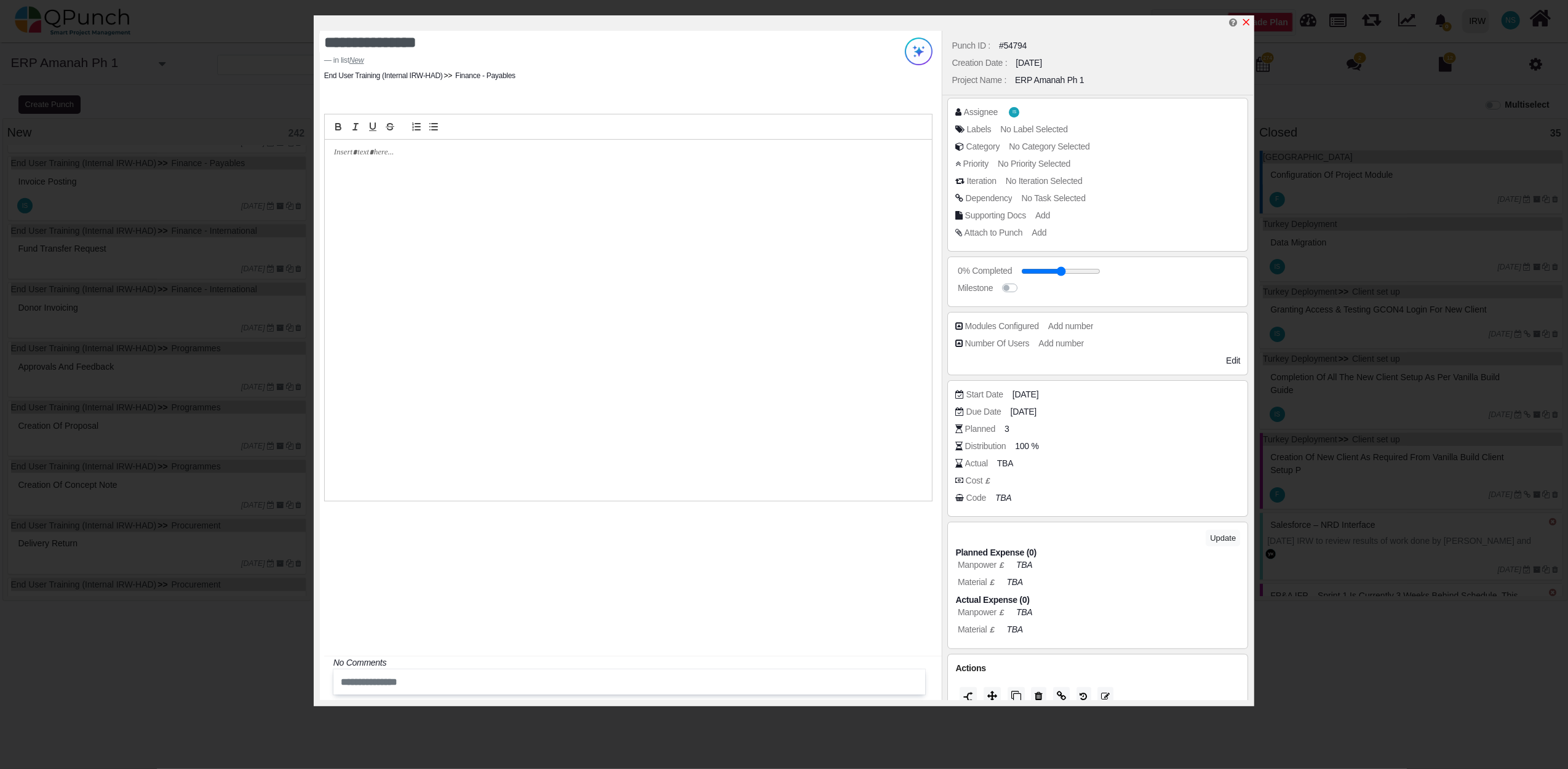
click at [1243, 20] on icon "x" at bounding box center [1246, 22] width 10 height 10
type input "**"
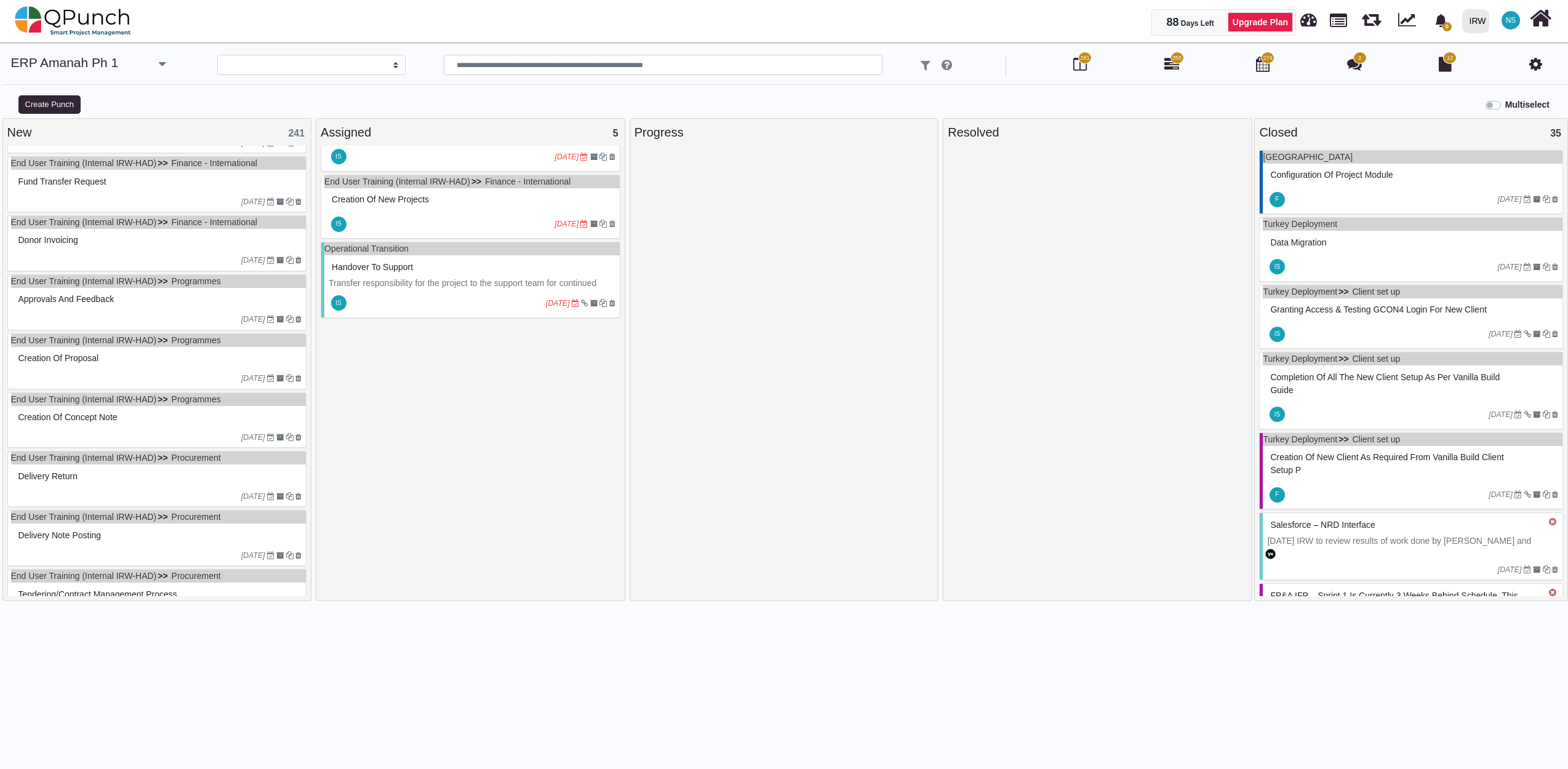
click at [160, 192] on div "Fund Transfer Request" at bounding box center [159, 182] width 287 height 19
click at [160, 195] on div "End User Training (Internal IRW-HAD) Finance - International Fund Transfer Requ…" at bounding box center [157, 184] width 300 height 56
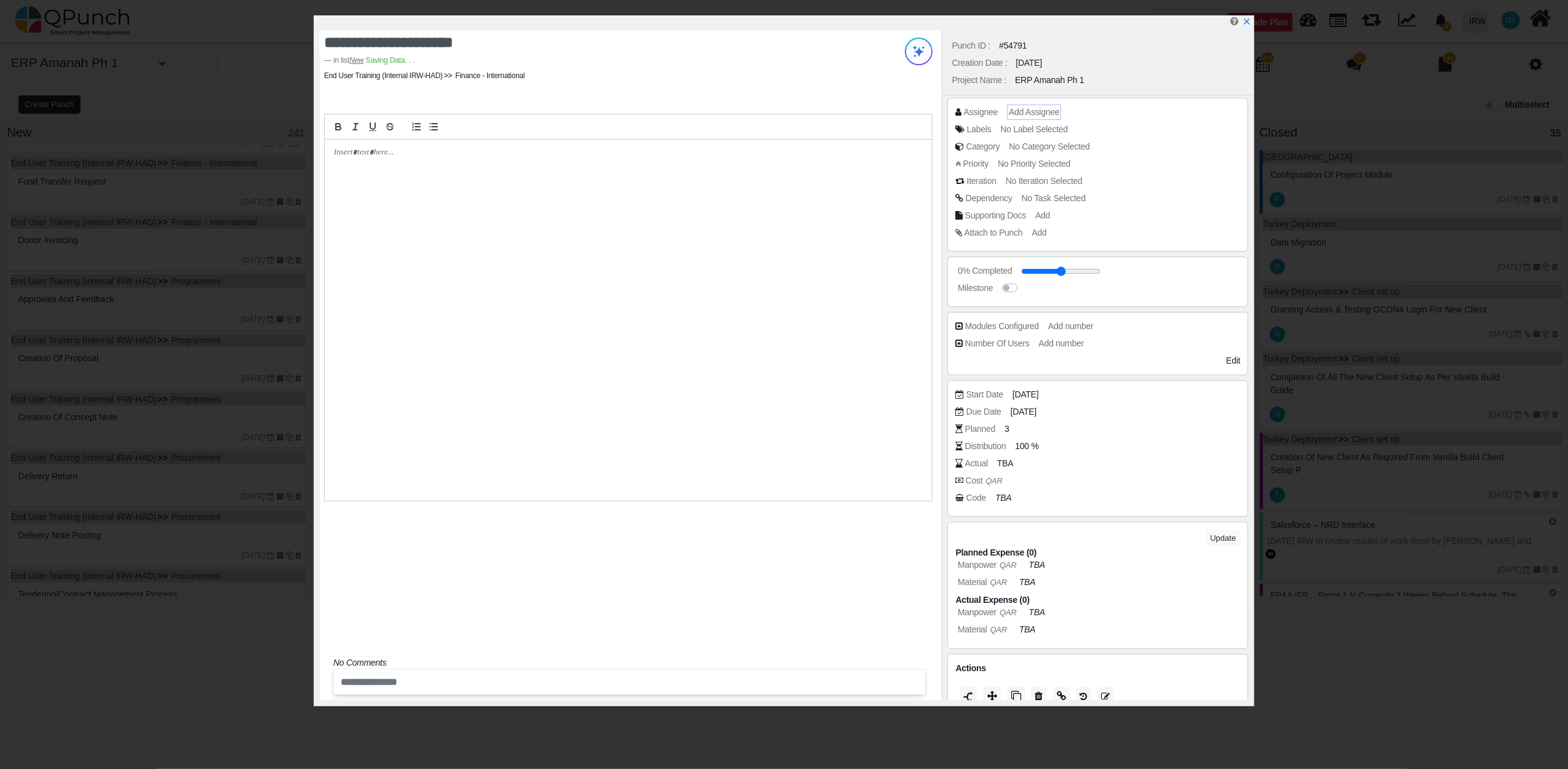
click at [1050, 117] on span "Add Assignee" at bounding box center [1034, 112] width 51 height 10
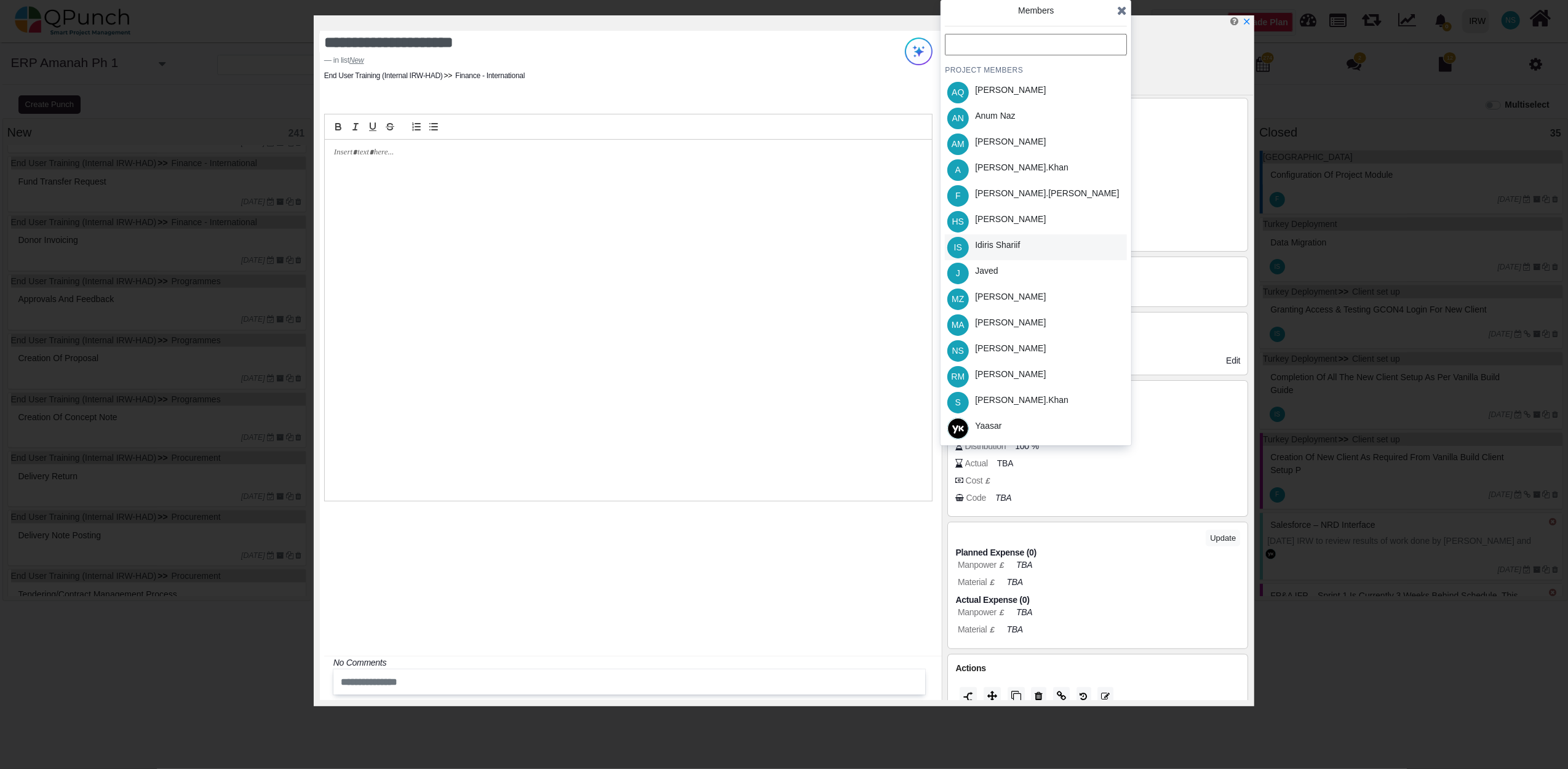
click at [989, 246] on div "Idiris Shariif" at bounding box center [997, 245] width 45 height 13
click at [1121, 11] on icon at bounding box center [1122, 10] width 10 height 12
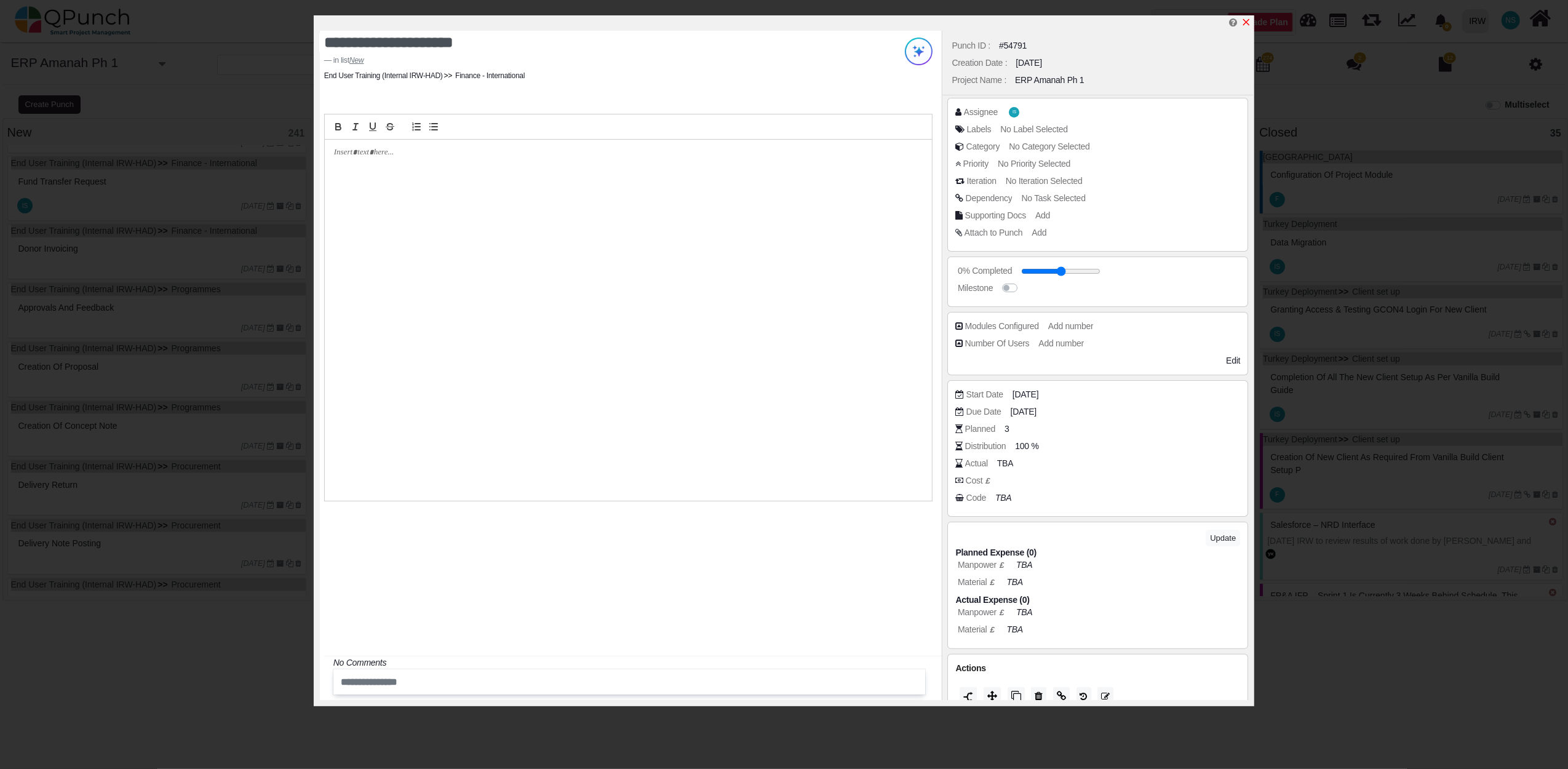
click at [1243, 25] on icon "x" at bounding box center [1246, 22] width 10 height 10
type input "**"
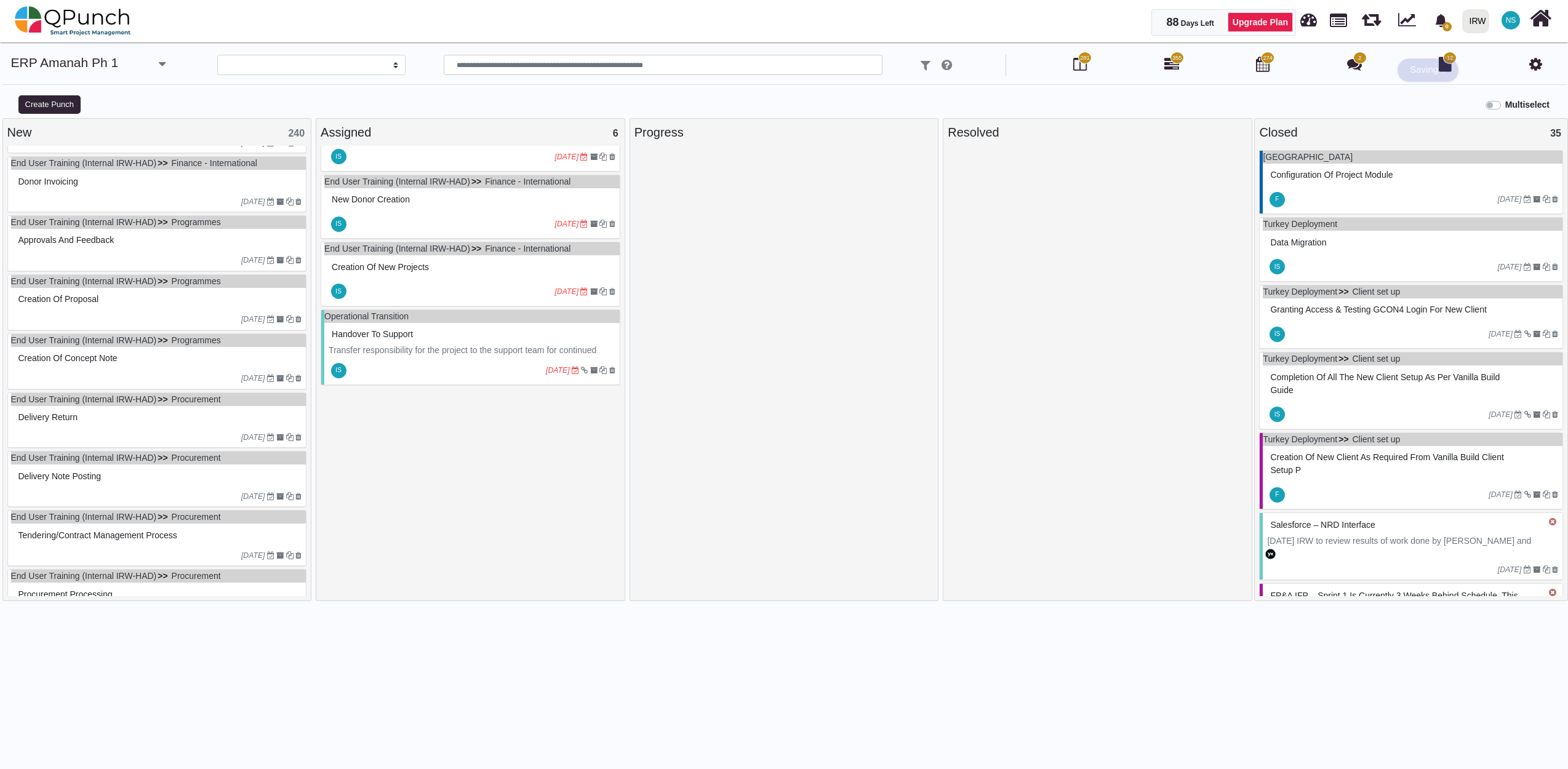
click at [78, 187] on span "Donor Invoicing" at bounding box center [48, 182] width 60 height 10
click at [80, 191] on div "End User Training (Internal IRW-HAD) Finance - International Donor Invoicing 17…" at bounding box center [157, 184] width 300 height 56
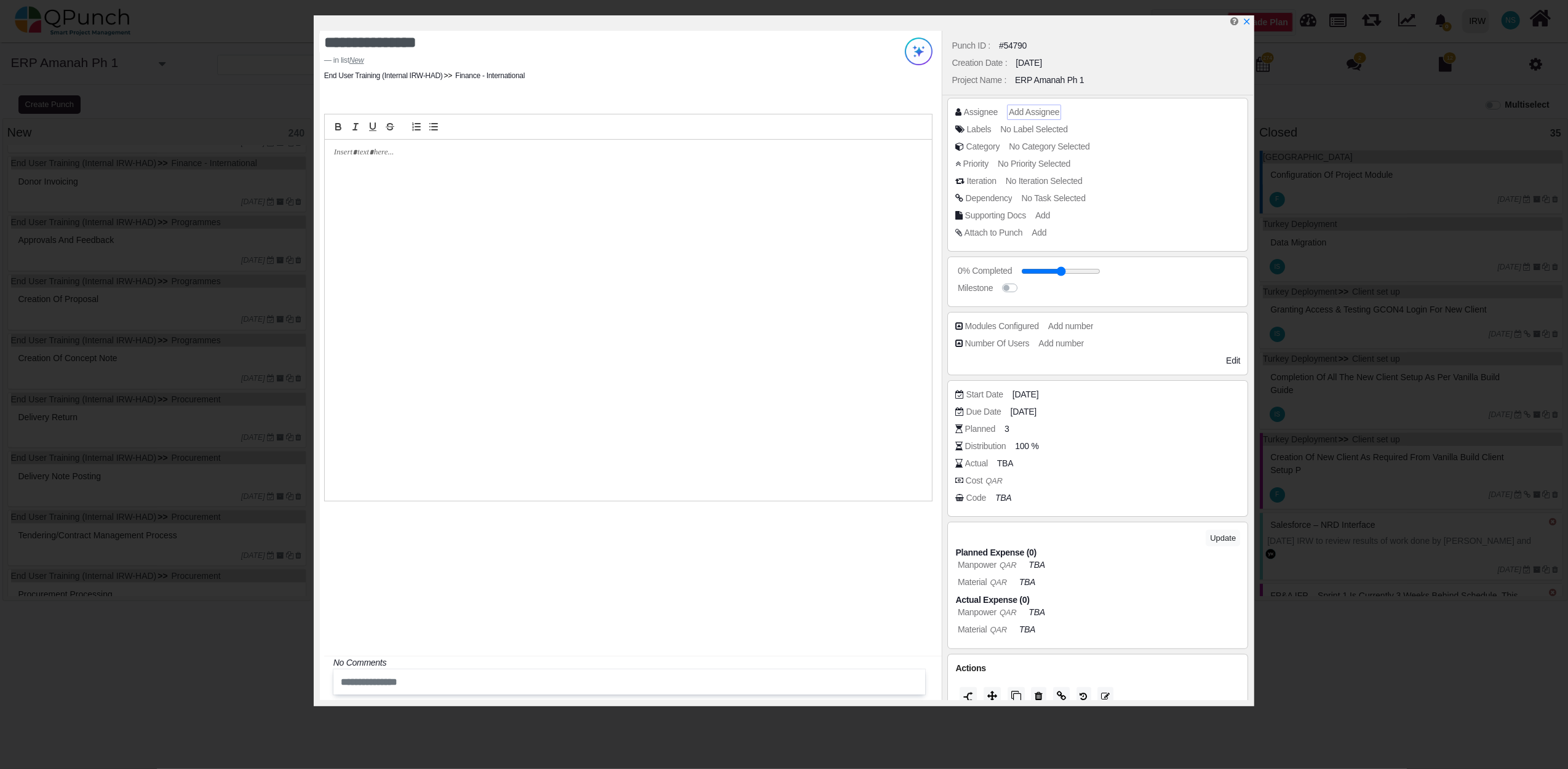
click at [1030, 109] on span "Add Assignee" at bounding box center [1034, 112] width 51 height 10
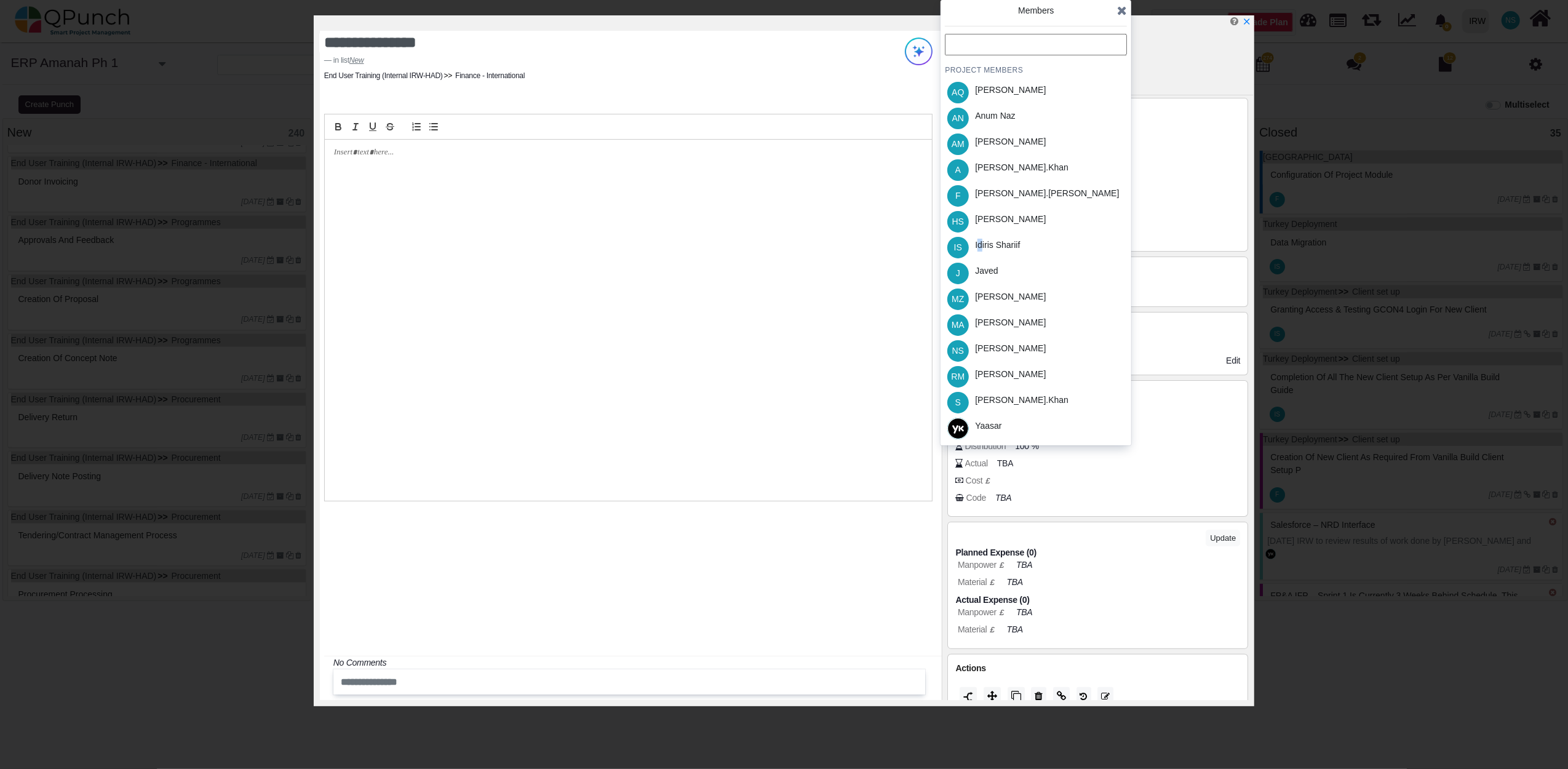
click at [982, 241] on div "Idiris Shariif" at bounding box center [997, 245] width 45 height 13
drag, startPoint x: 982, startPoint y: 241, endPoint x: 1120, endPoint y: 7, distance: 271.7
click at [1120, 7] on icon at bounding box center [1122, 10] width 10 height 12
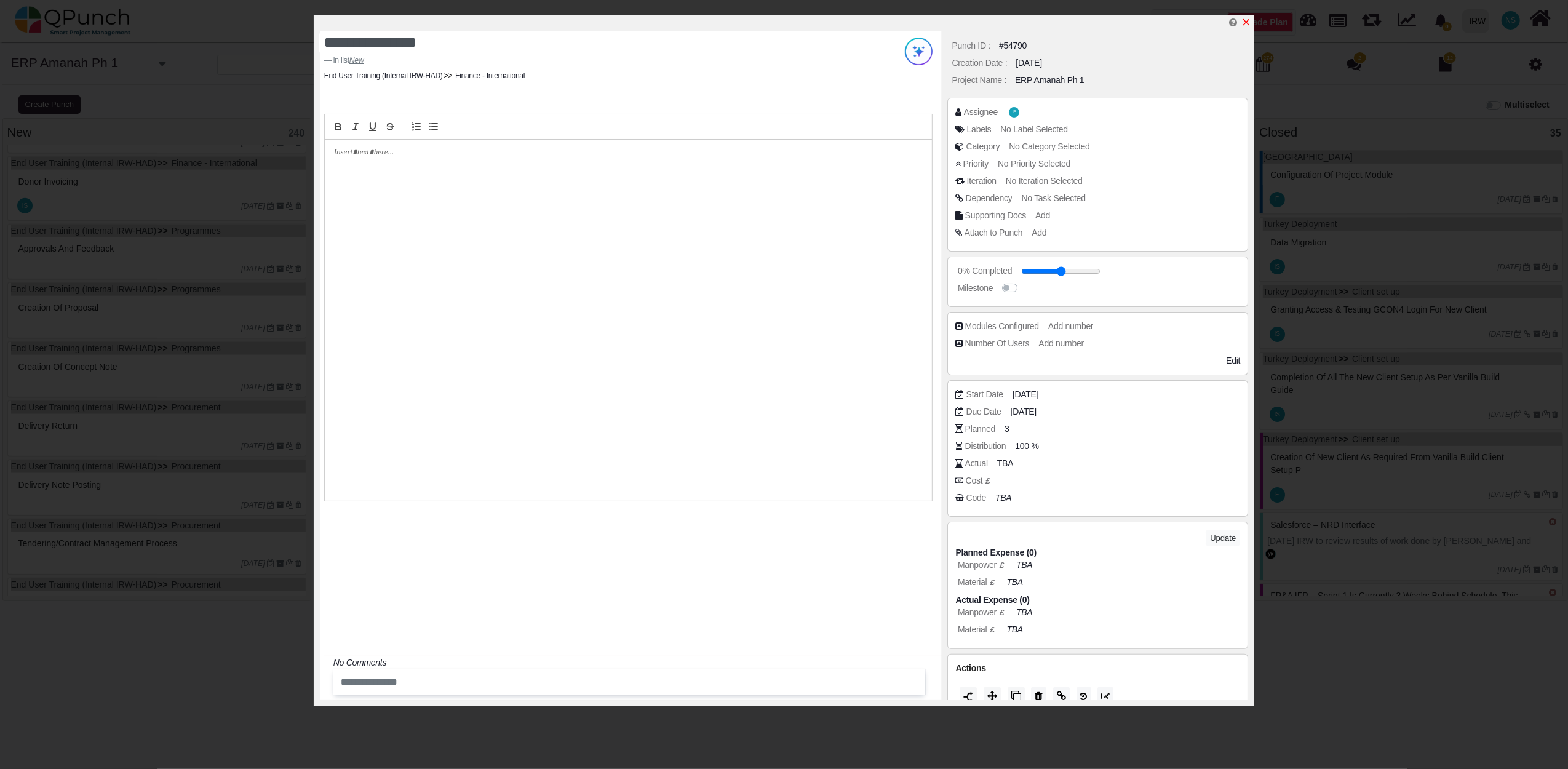
click at [1248, 25] on icon "x" at bounding box center [1247, 23] width 7 height 7
type input "**"
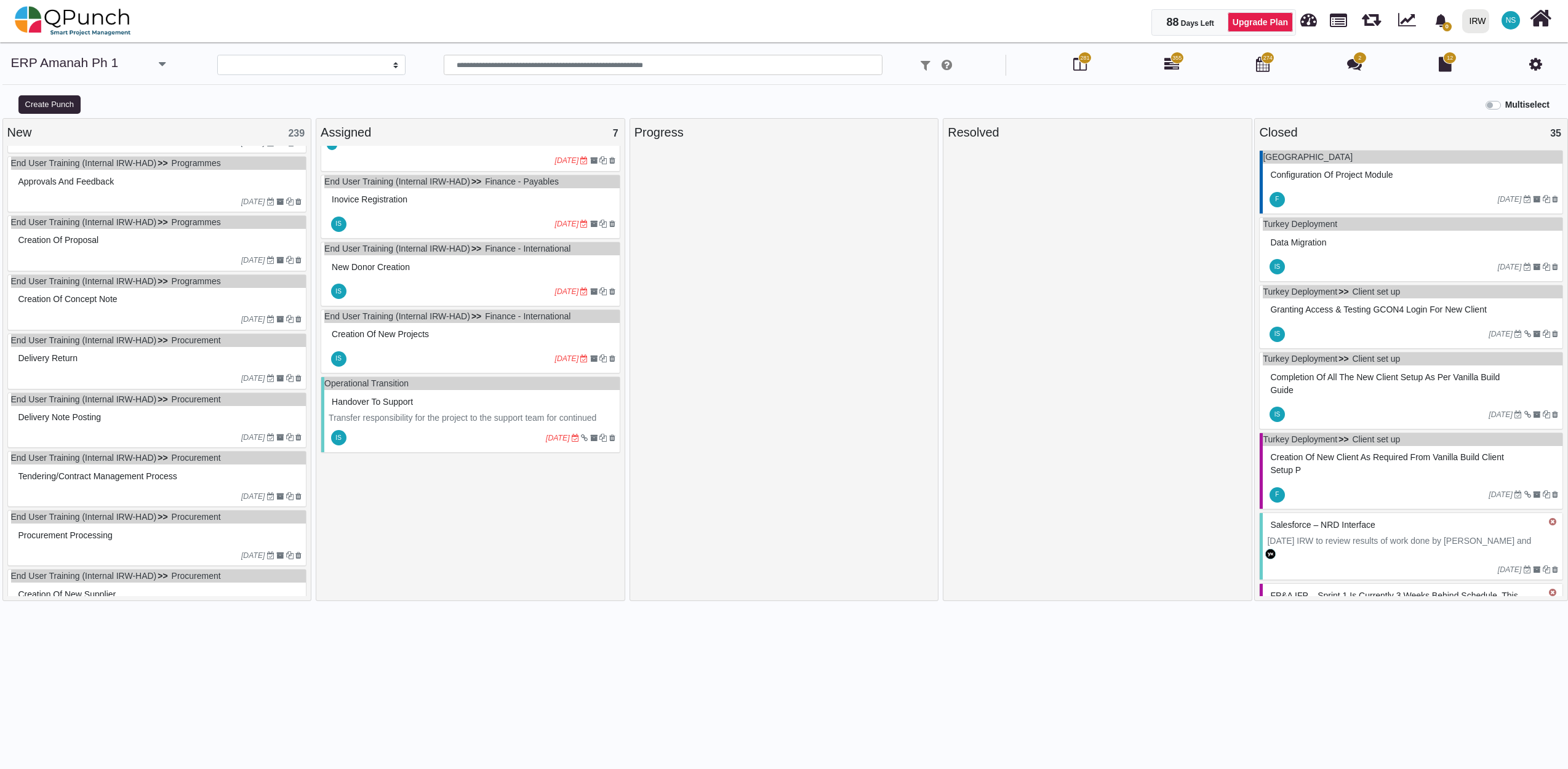
click at [197, 197] on div "12-07-2023" at bounding box center [159, 202] width 296 height 20
click at [197, 197] on div "End User Training (Internal IRW-HAD) Programmes Approvals and feedback 12-07-20…" at bounding box center [157, 184] width 300 height 56
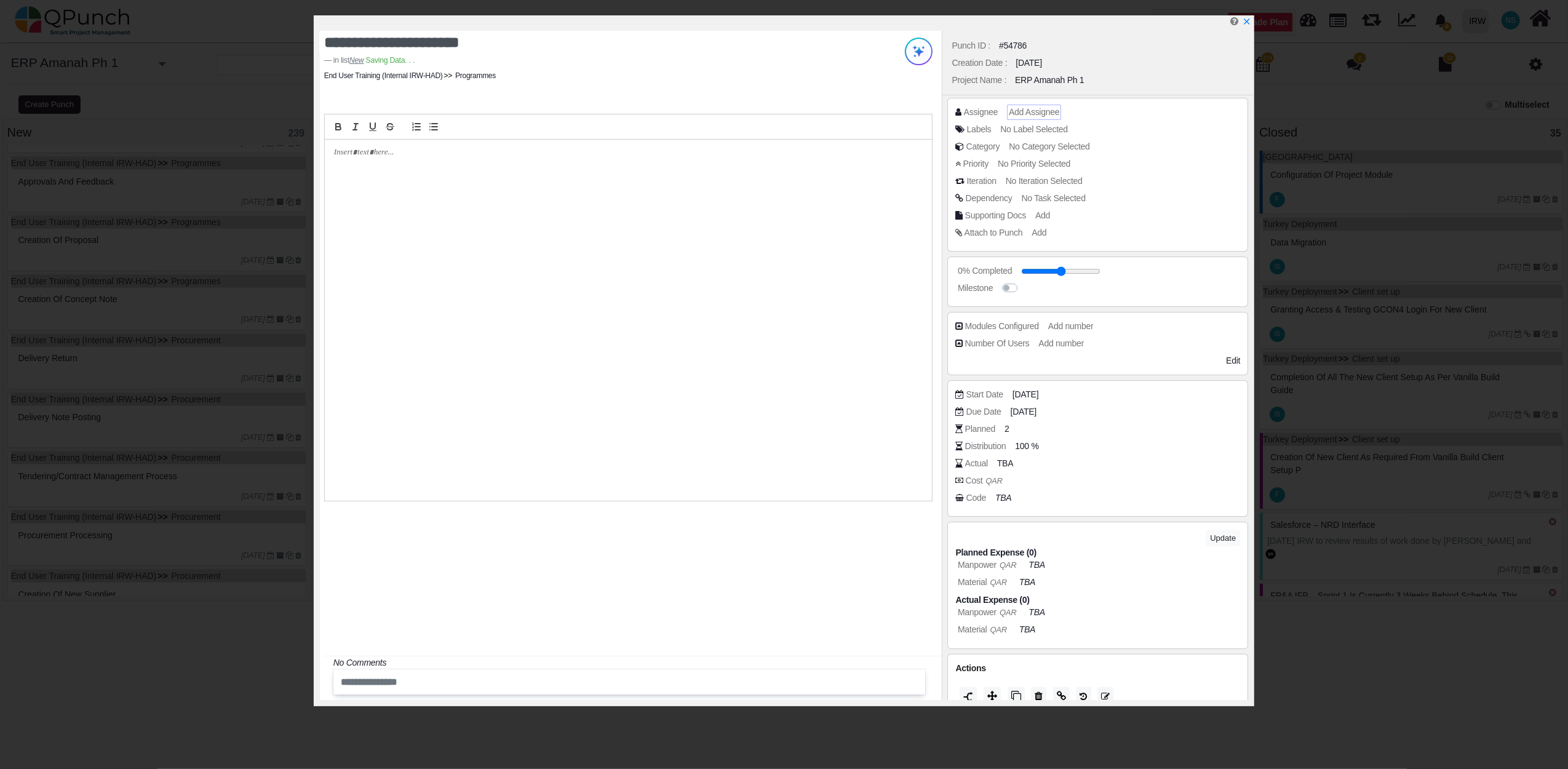
click at [1034, 115] on span "Add Assignee" at bounding box center [1034, 112] width 51 height 10
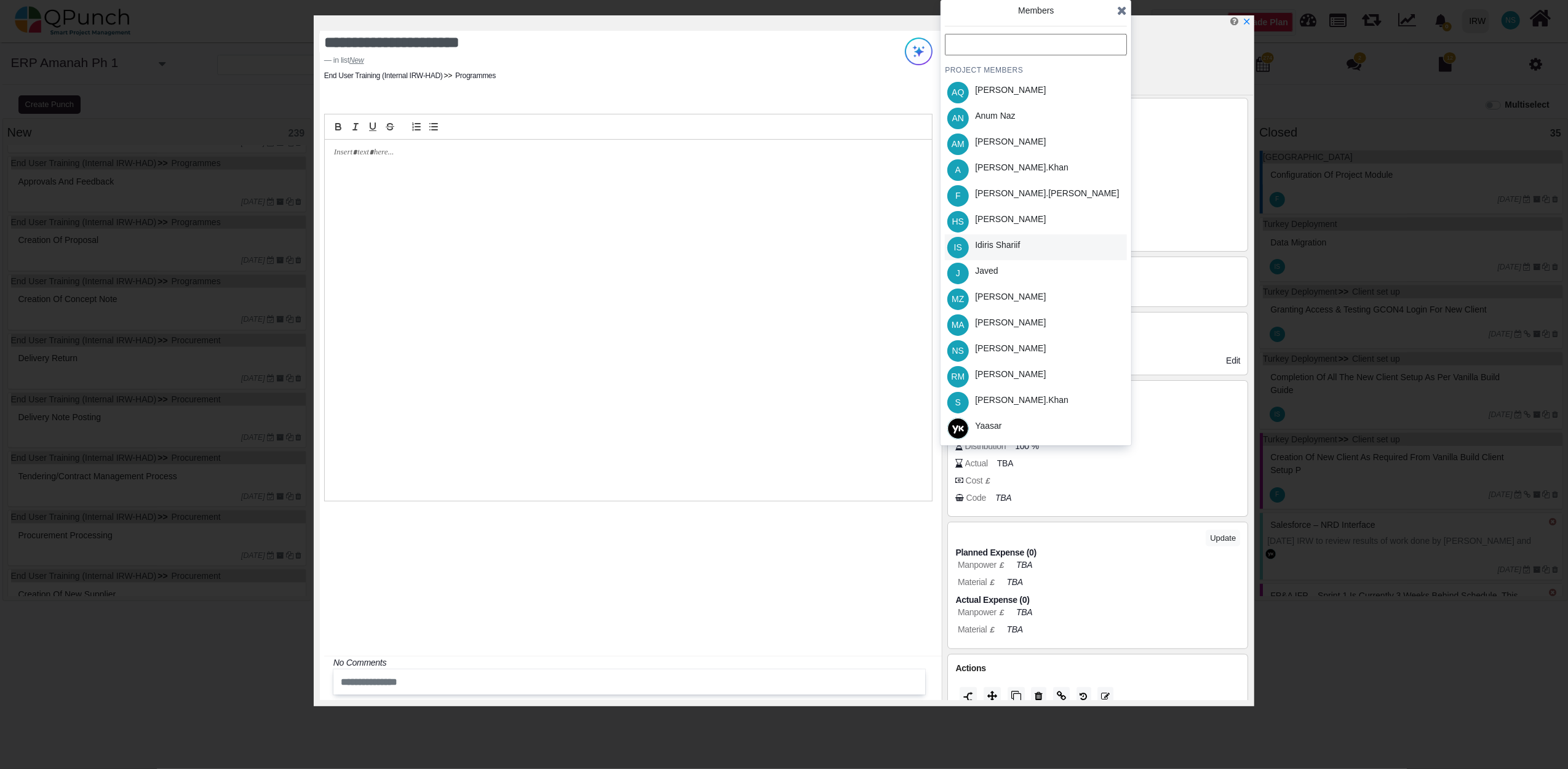
click at [978, 241] on div "Idiris Shariif" at bounding box center [997, 245] width 45 height 13
click at [1119, 14] on icon at bounding box center [1122, 10] width 10 height 12
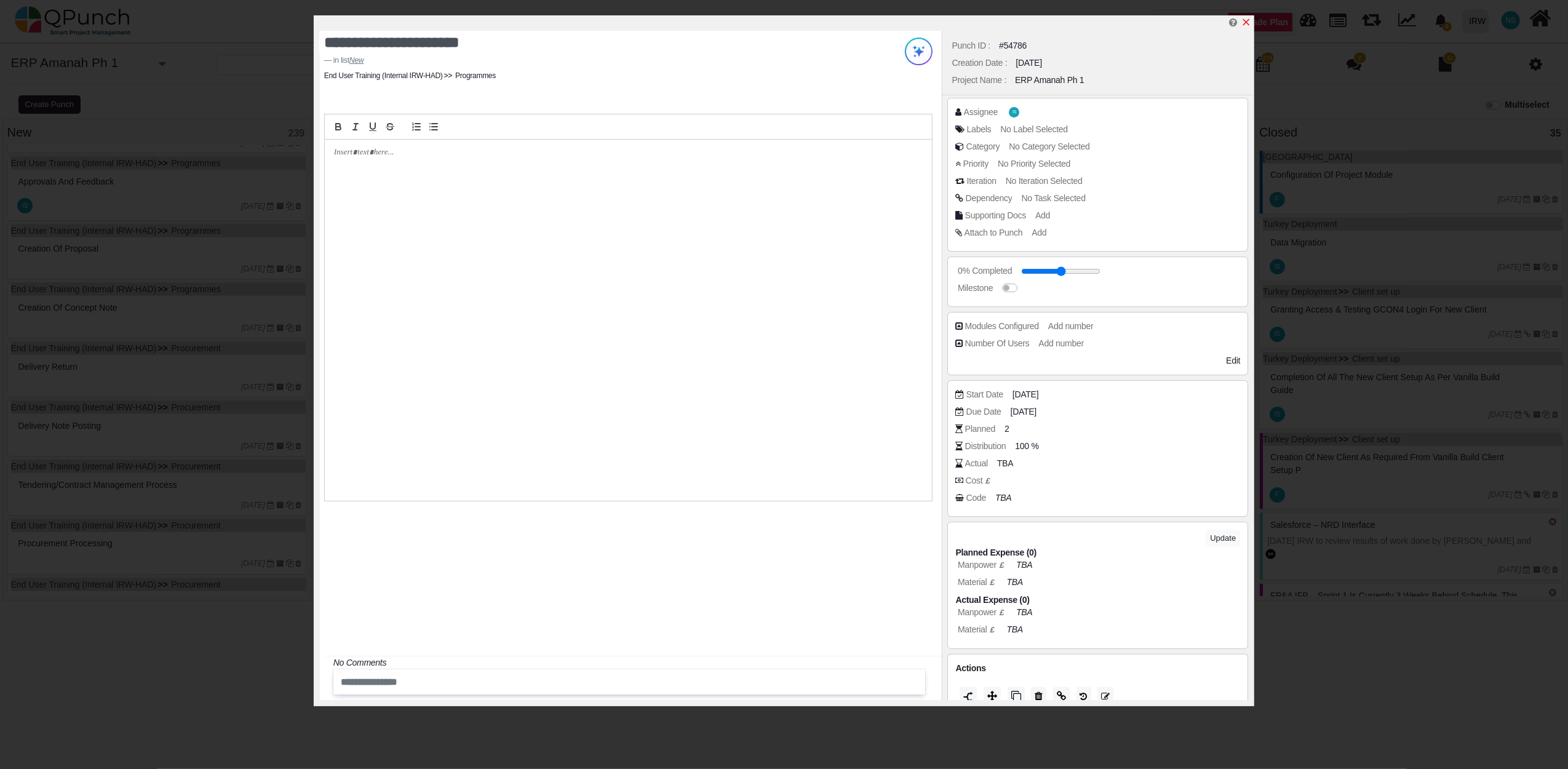
click at [1248, 23] on icon "x" at bounding box center [1246, 22] width 10 height 10
type input "**"
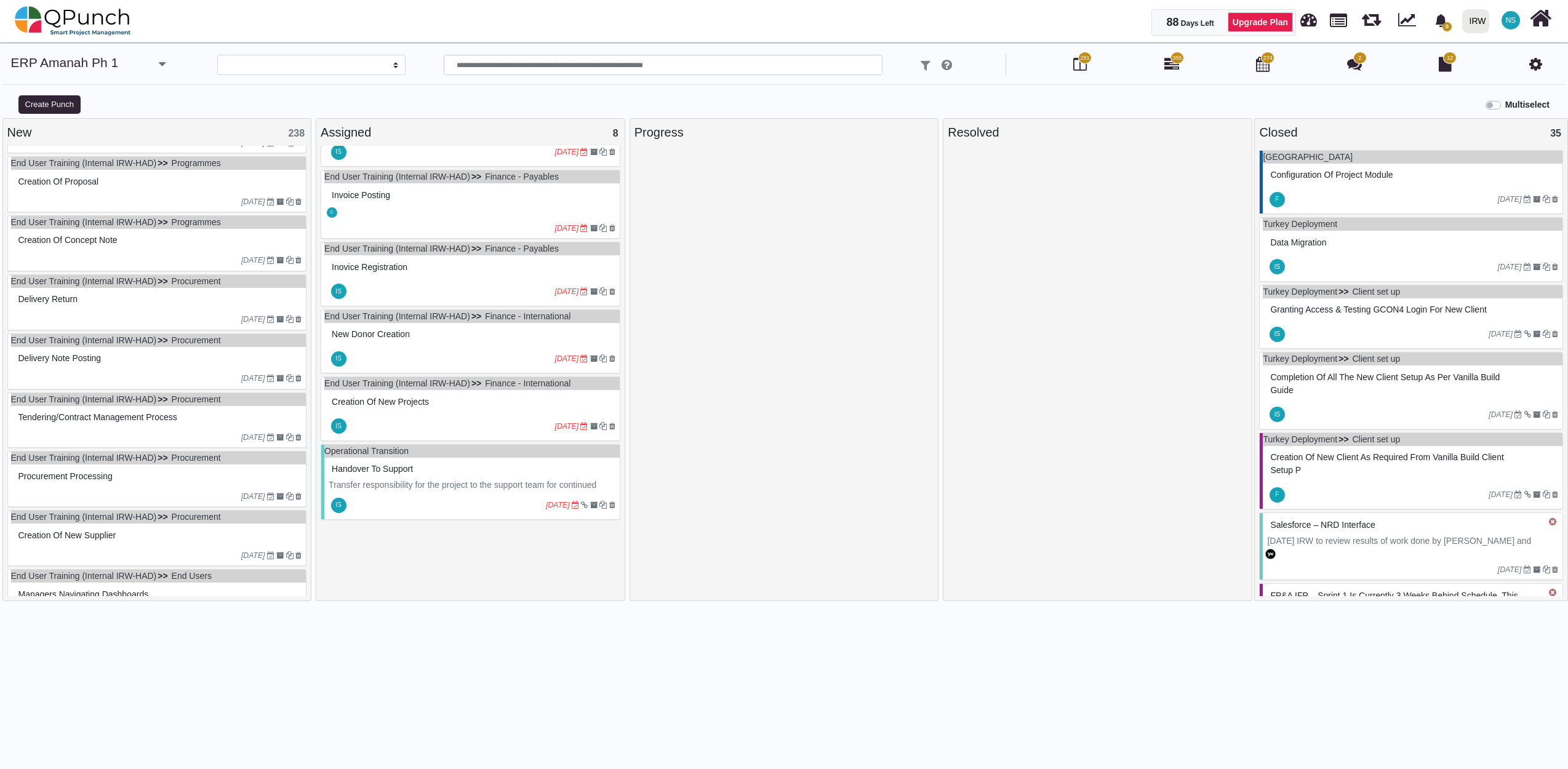
click at [193, 199] on div "12-07-2023" at bounding box center [159, 202] width 296 height 20
click at [193, 199] on div "End User Training (Internal IRW-HAD) Programmes Creation of Proposal 12-07-2023" at bounding box center [157, 184] width 300 height 56
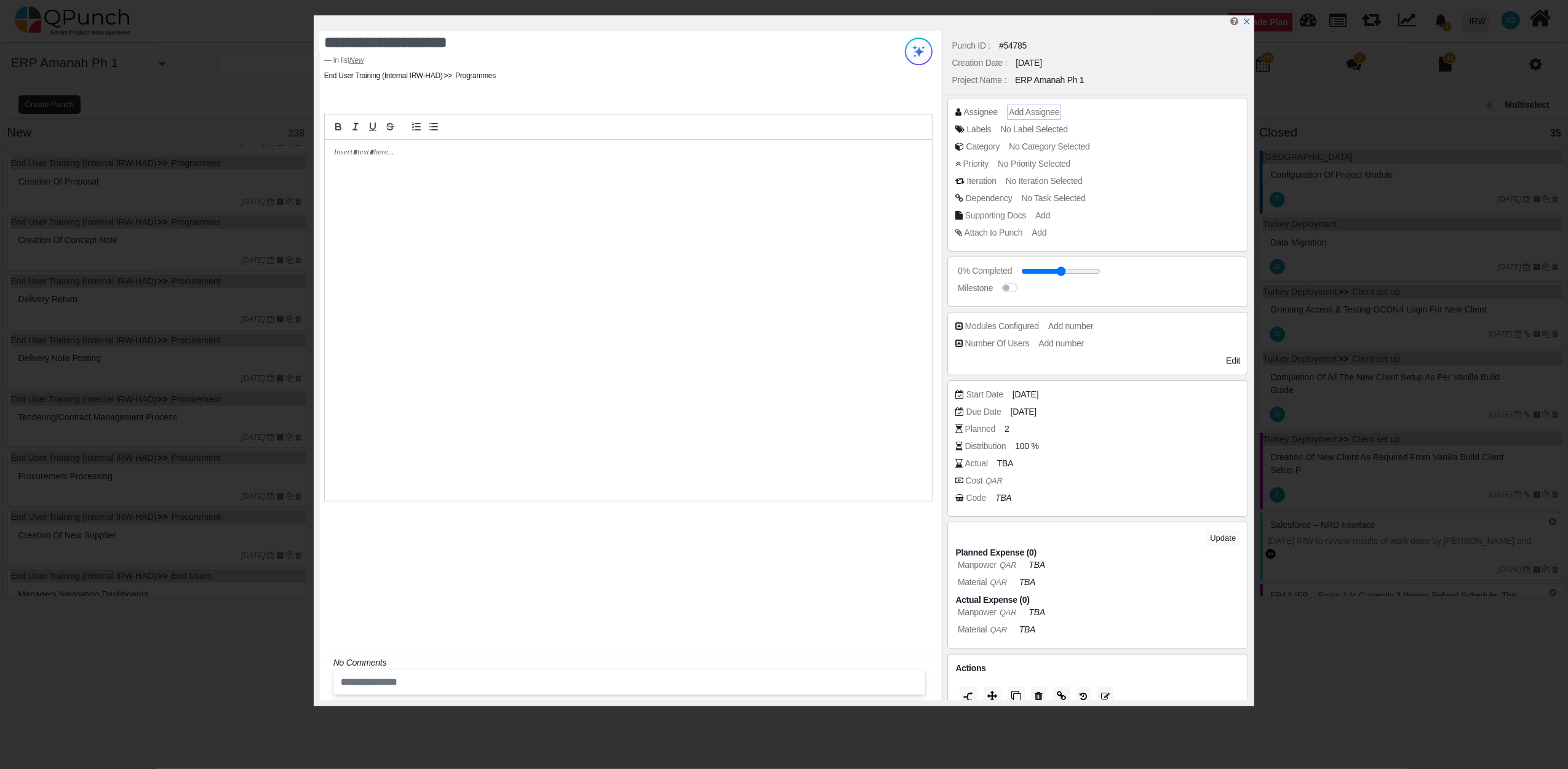
click at [1021, 110] on span "Add Assignee" at bounding box center [1034, 112] width 51 height 10
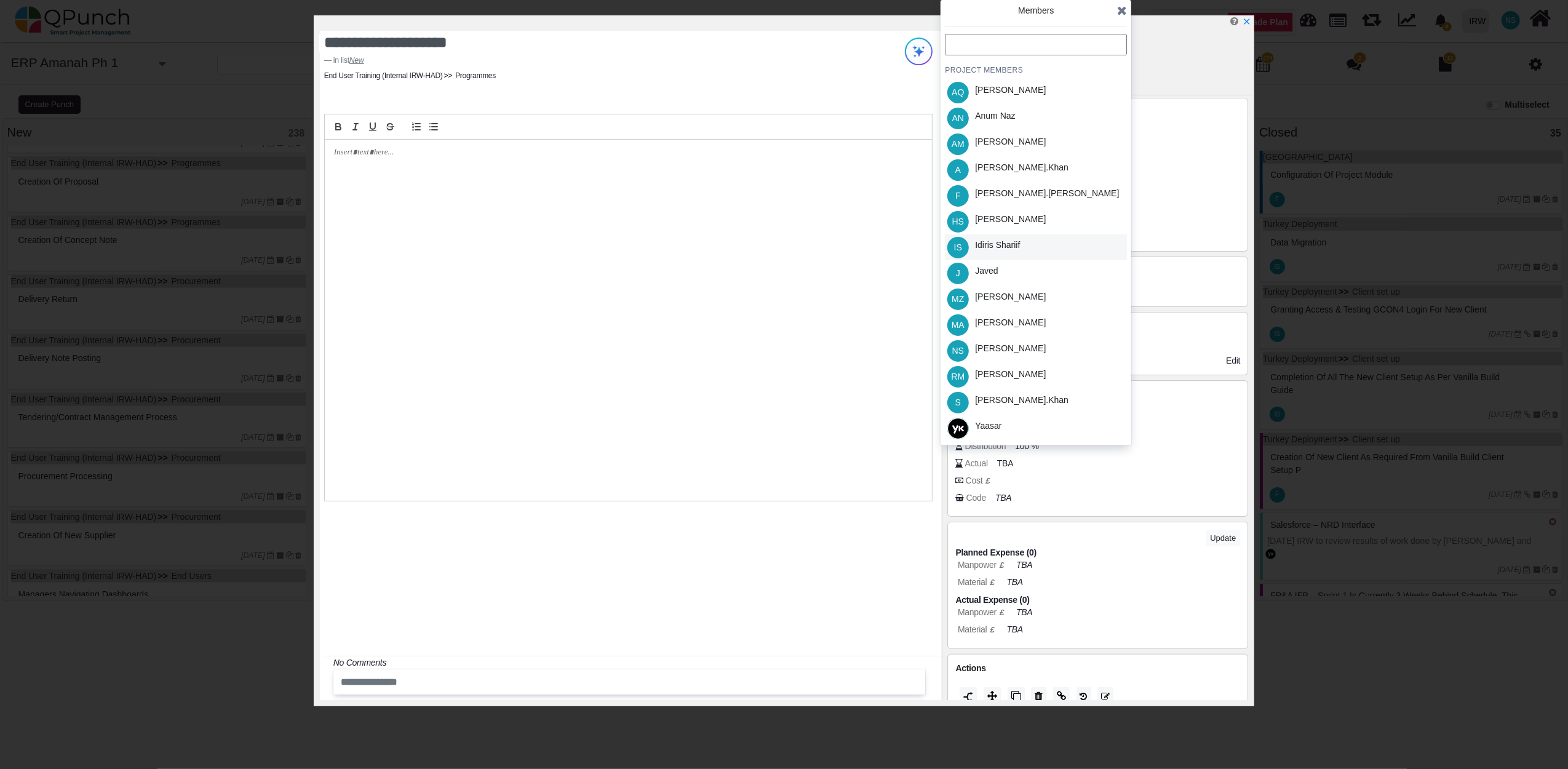
click at [1003, 240] on div "Idiris Shariif" at bounding box center [997, 245] width 45 height 13
click at [1123, 6] on icon at bounding box center [1122, 10] width 10 height 12
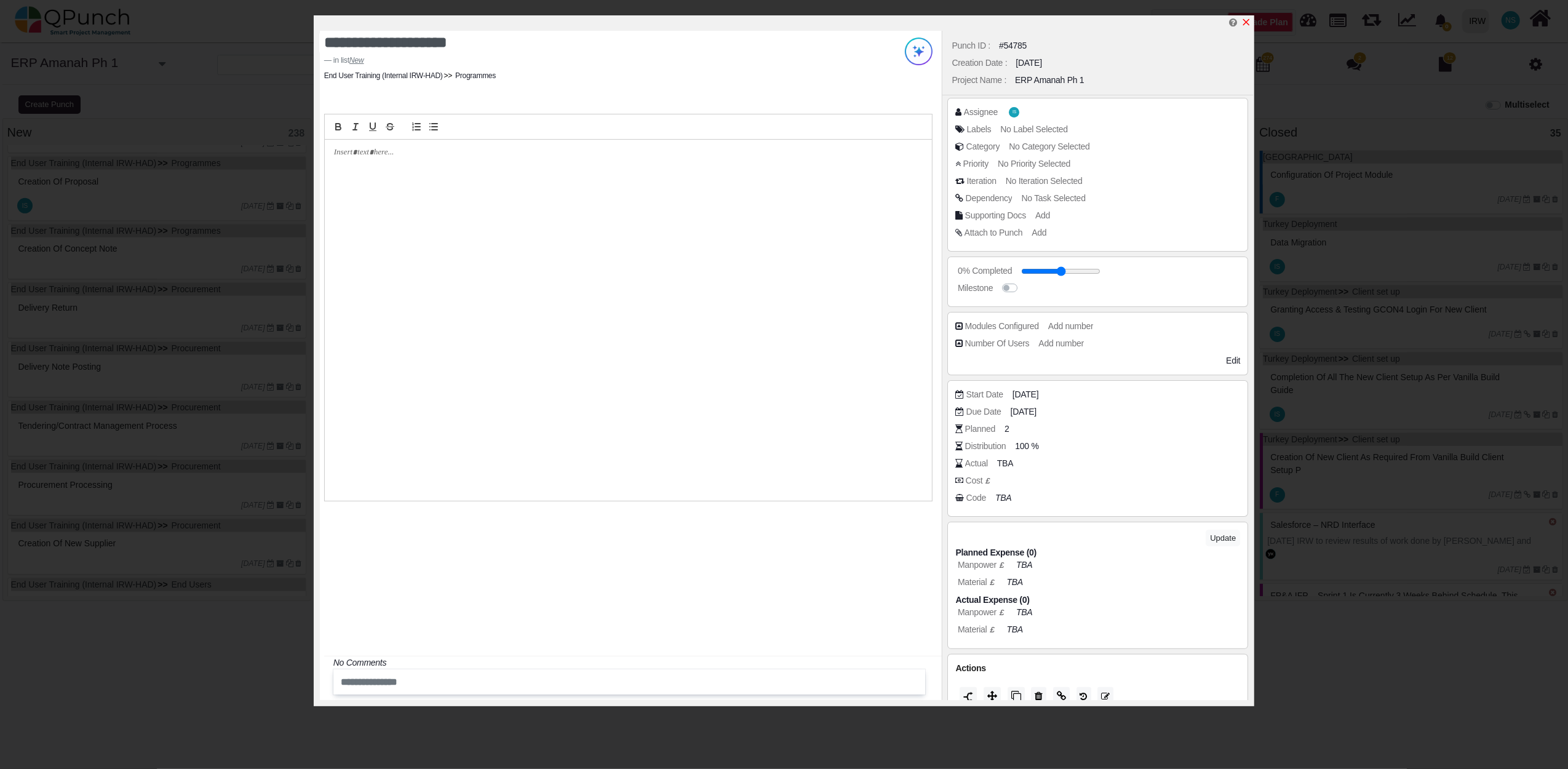
click at [1250, 23] on icon "x" at bounding box center [1246, 22] width 10 height 10
type input "**"
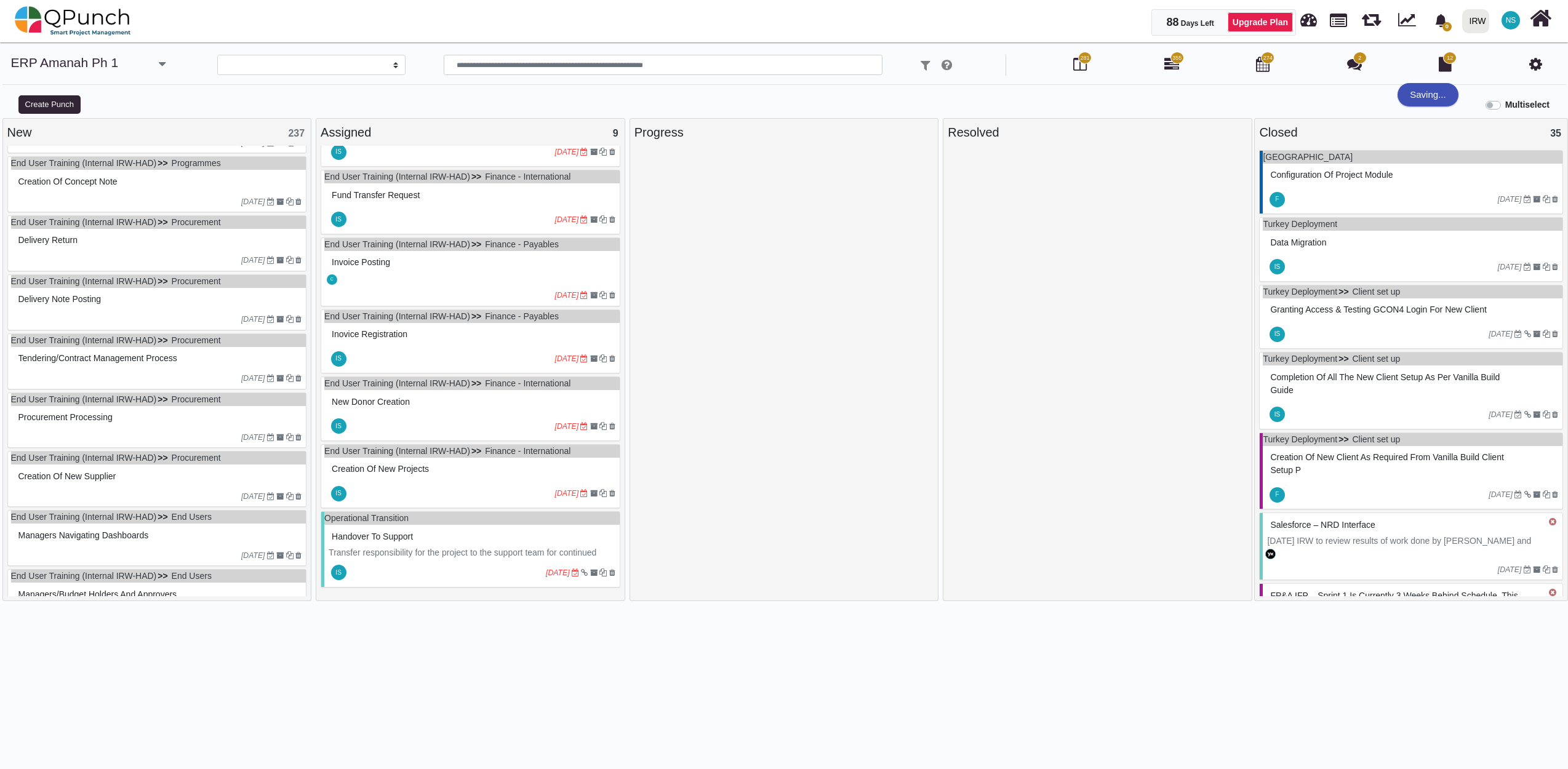
click at [165, 201] on div "12-07-2023" at bounding box center [159, 202] width 296 height 20
click at [165, 201] on div "End User Training (Internal IRW-HAD) Programmes Creation of Concept Note 12-07-…" at bounding box center [157, 184] width 300 height 56
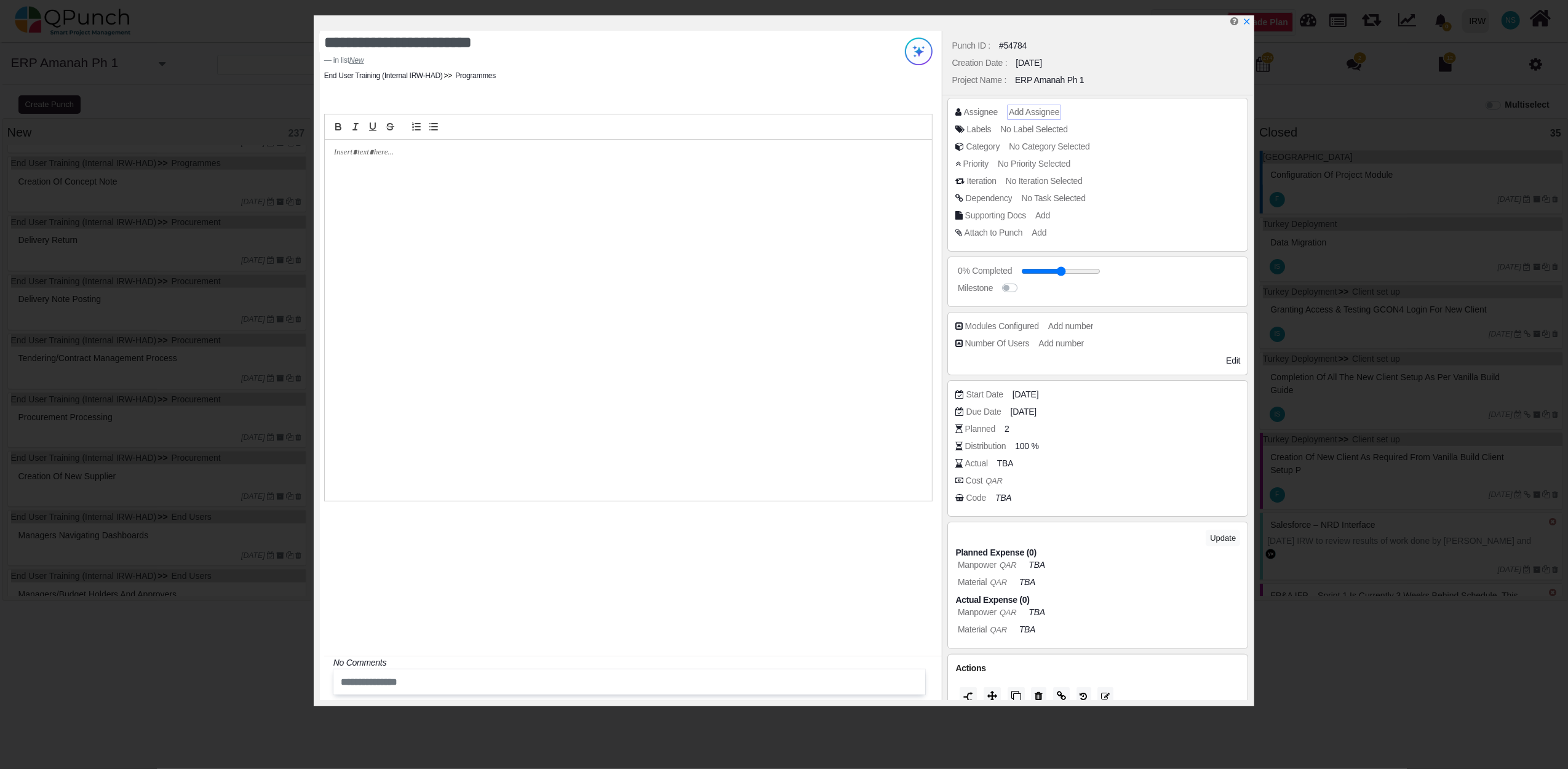
click at [1027, 110] on span "Add Assignee" at bounding box center [1034, 112] width 51 height 10
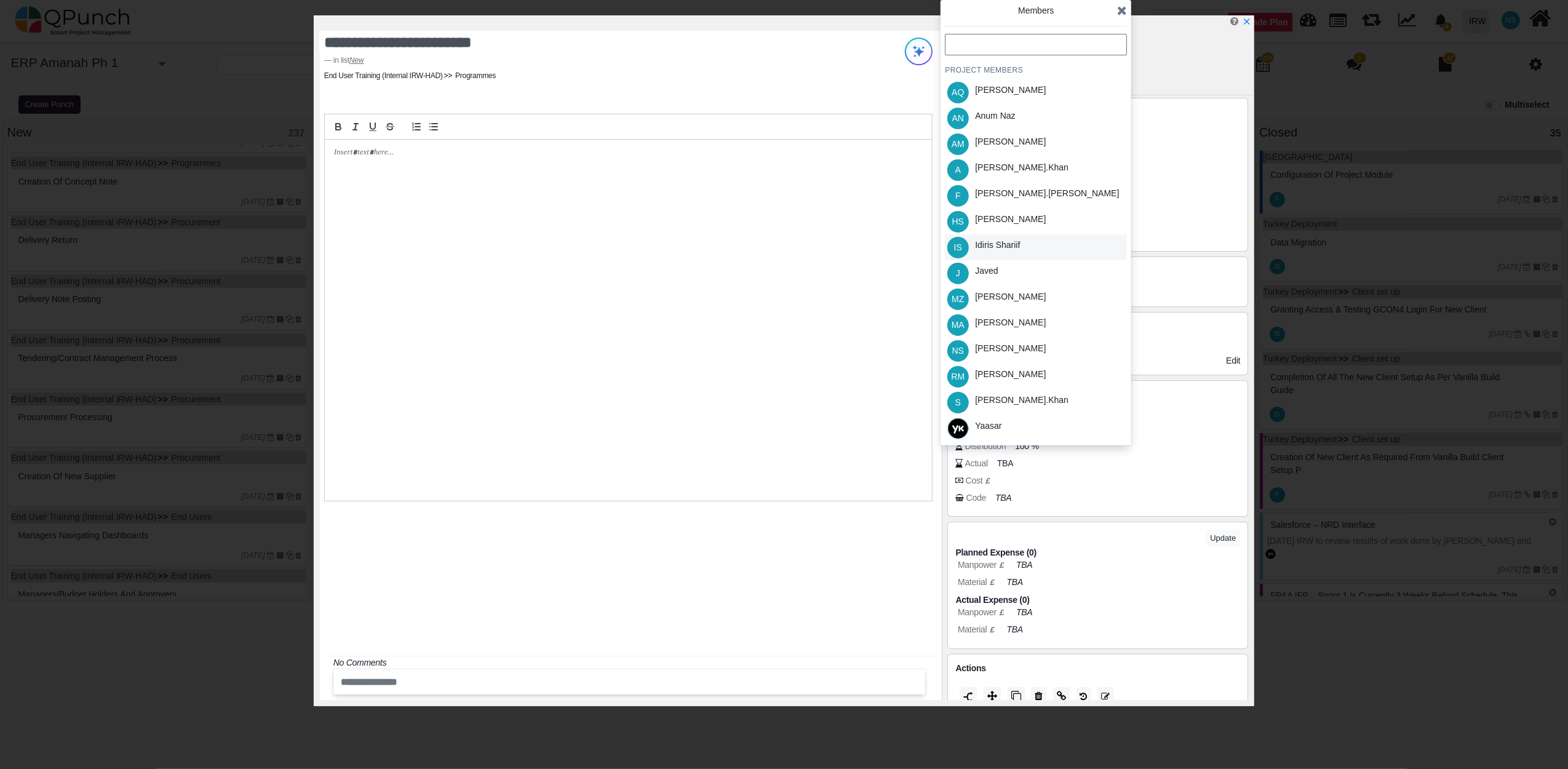
click at [1000, 239] on div "Idiris Shariif" at bounding box center [997, 245] width 45 height 13
click at [1126, 11] on icon at bounding box center [1122, 10] width 10 height 12
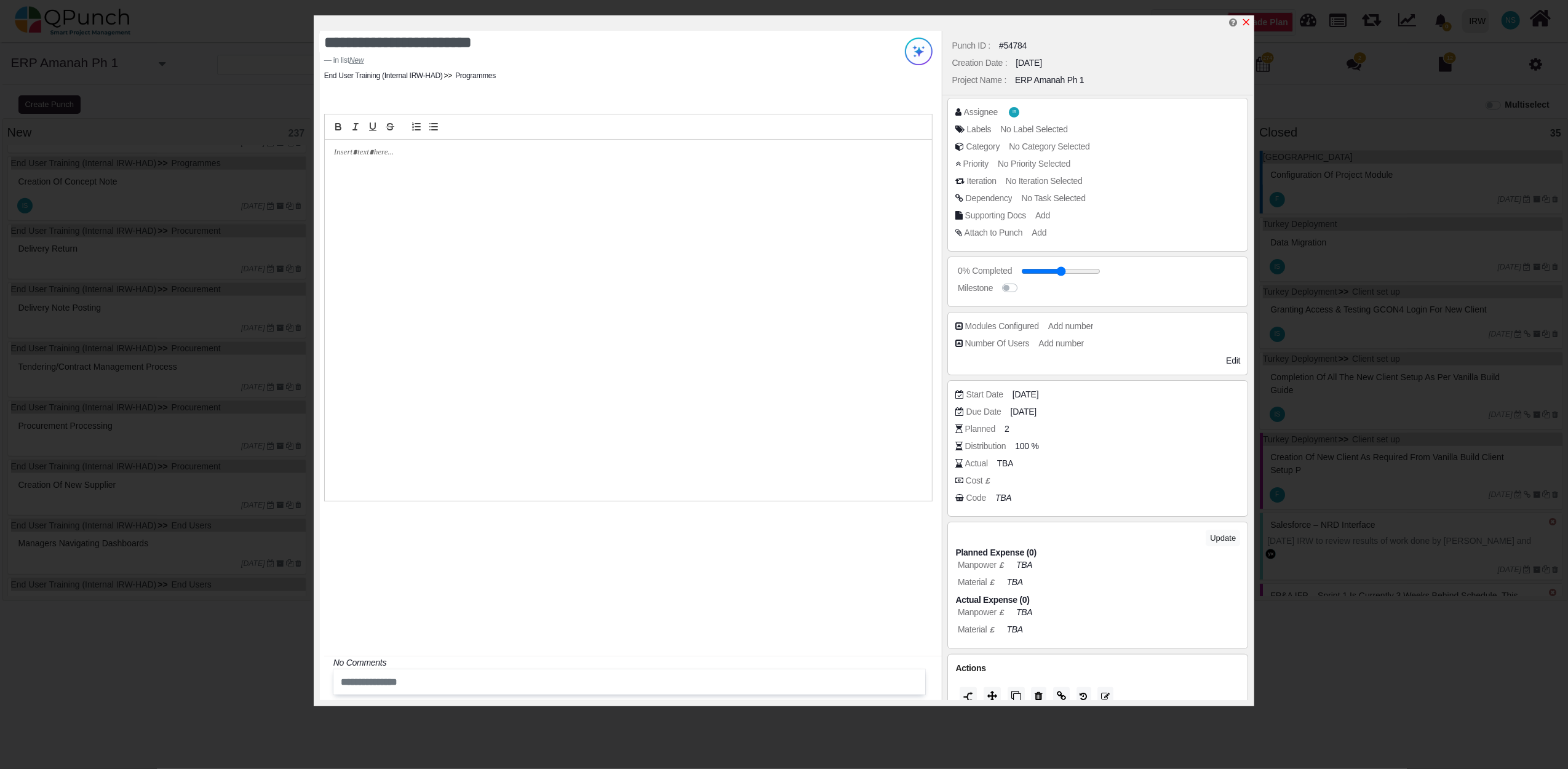
click at [1248, 23] on icon "x" at bounding box center [1246, 22] width 10 height 10
type input "**"
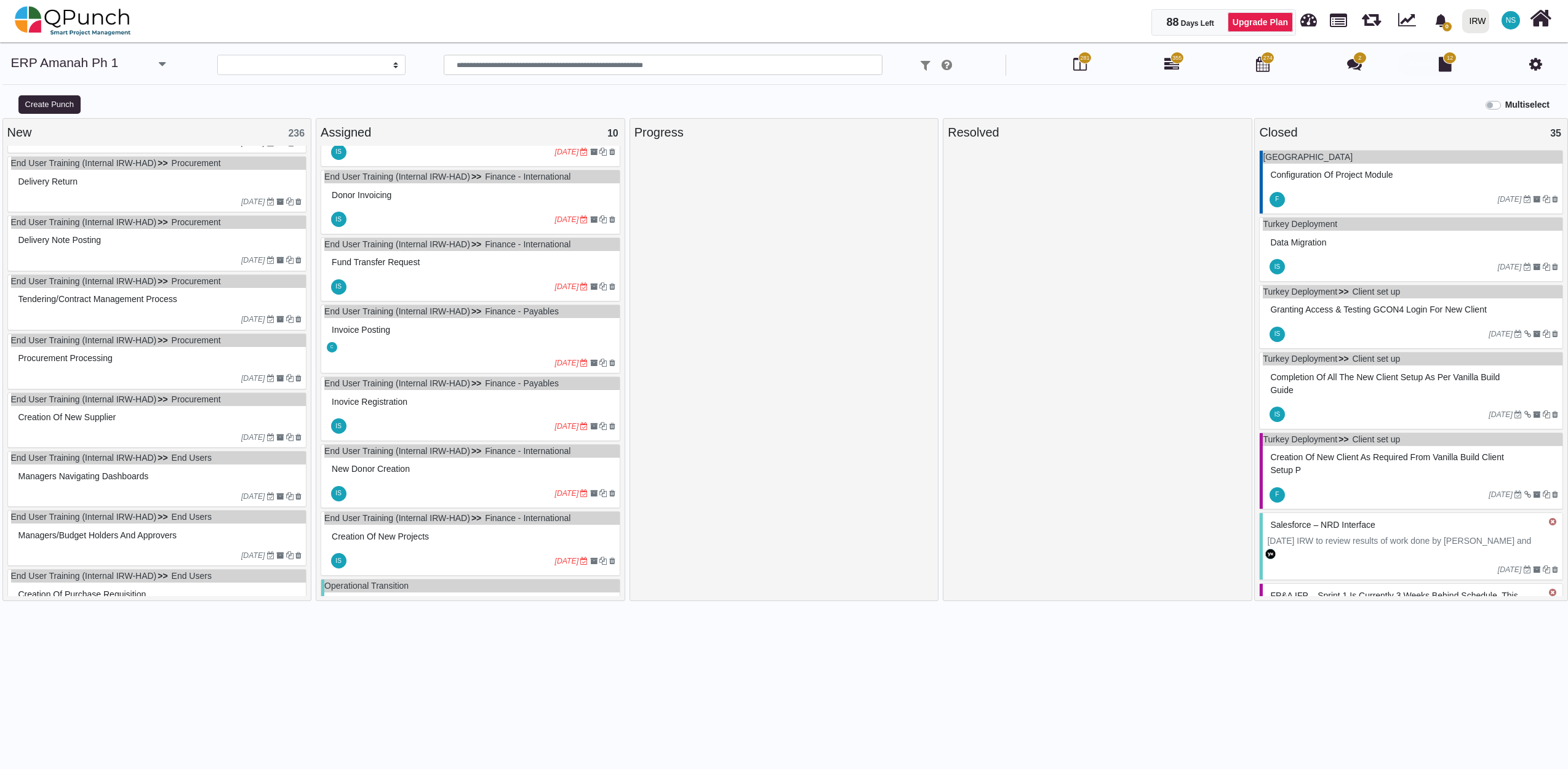
click at [150, 200] on div "10-07-2023" at bounding box center [159, 202] width 296 height 20
click at [150, 200] on div "End User Training (Internal IRW-HAD) Procurement Delivery Return 10-07-2023" at bounding box center [157, 184] width 300 height 56
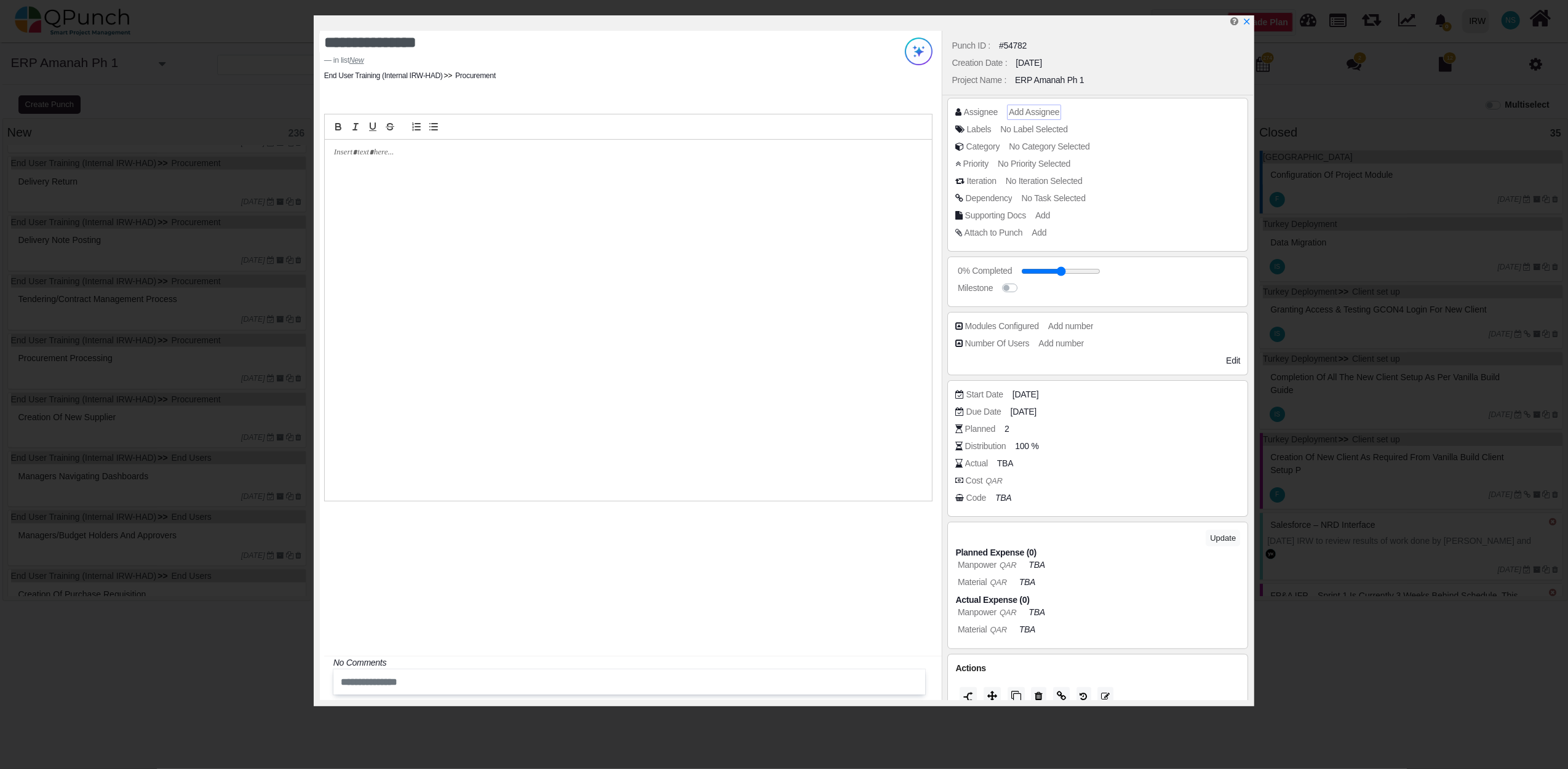
click at [1023, 107] on span "Add Assignee" at bounding box center [1034, 112] width 51 height 10
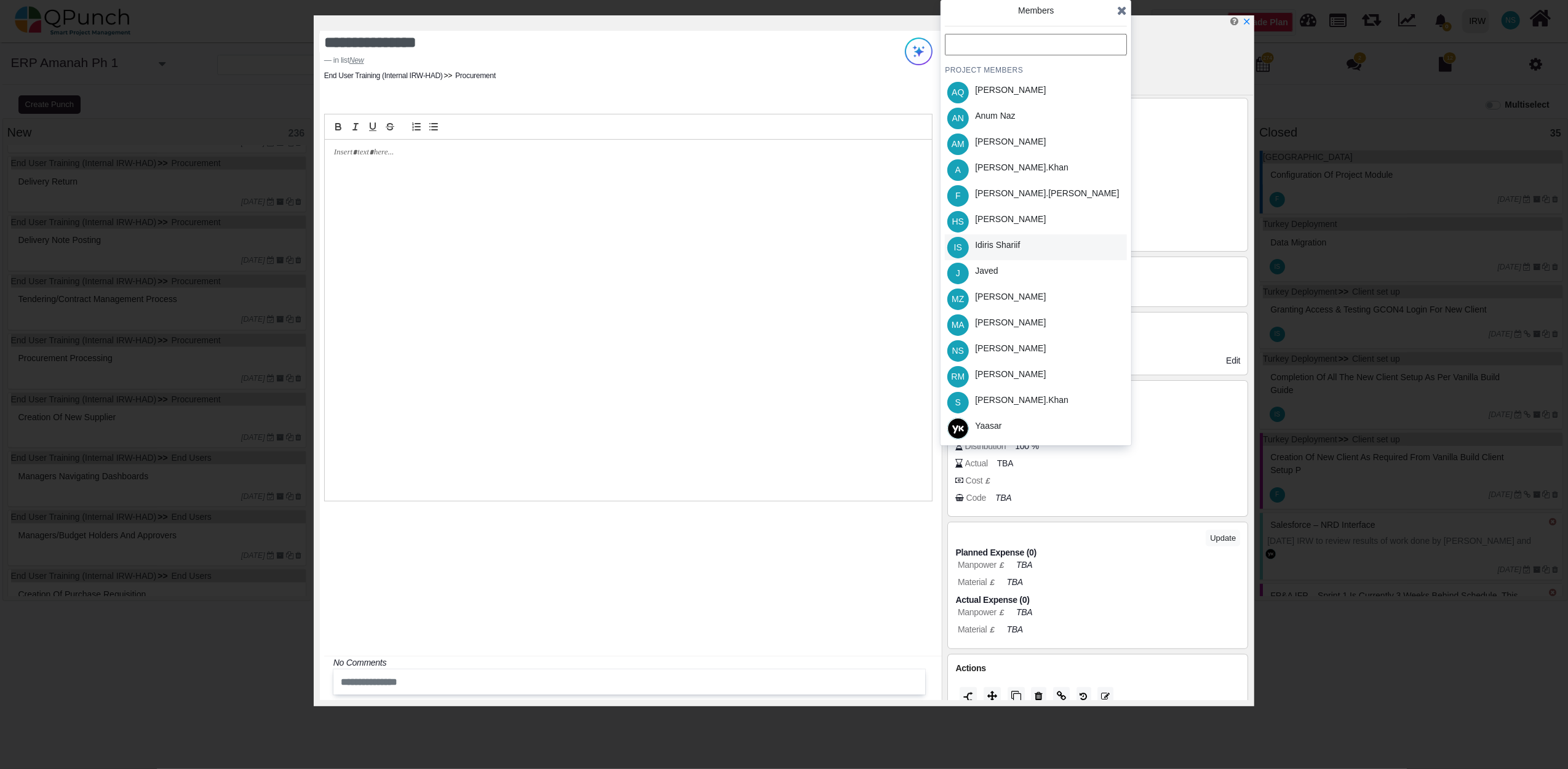
click at [995, 249] on div "Idiris Shariif" at bounding box center [997, 245] width 45 height 13
click at [1125, 11] on icon at bounding box center [1122, 10] width 10 height 12
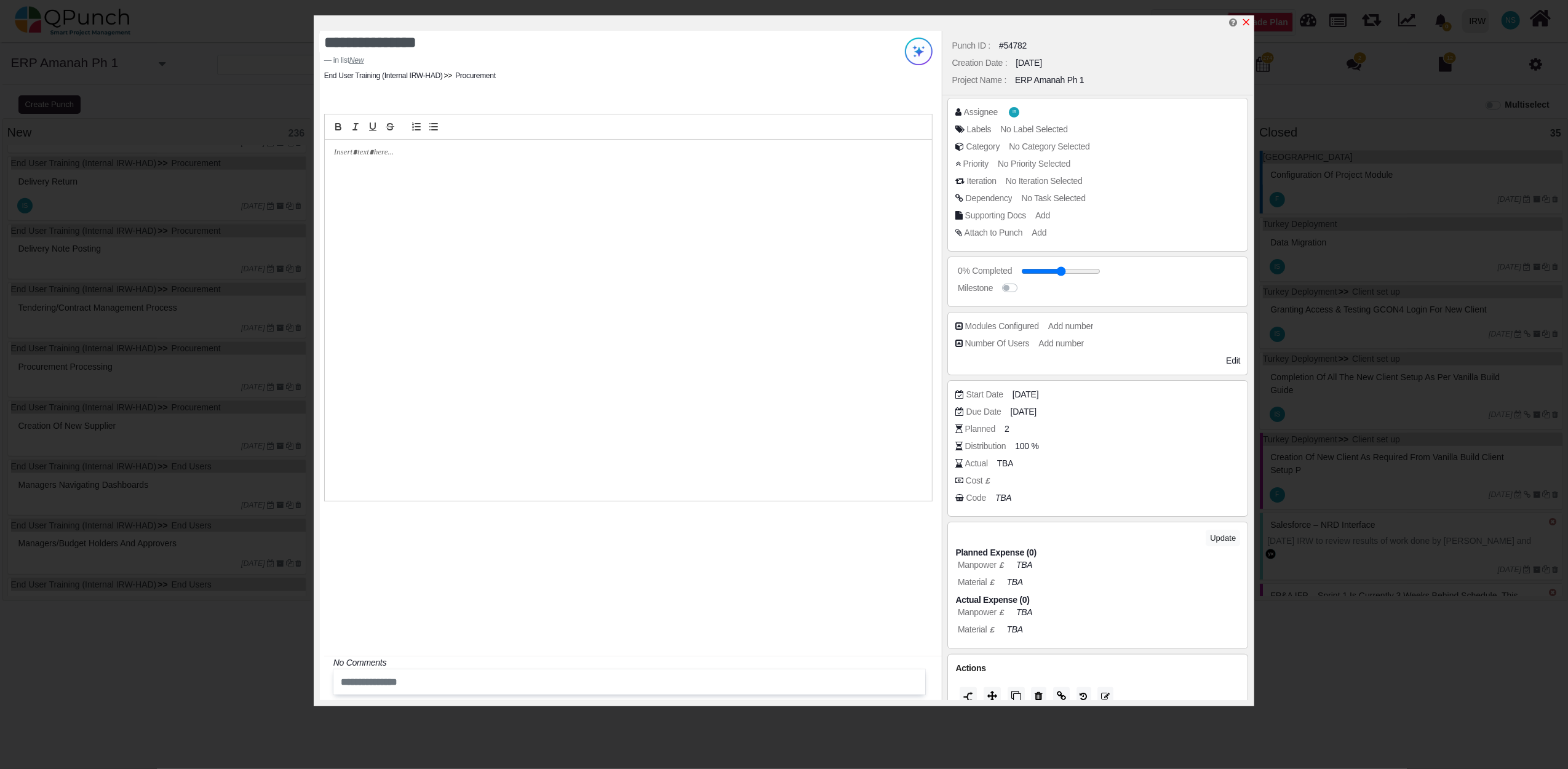
click at [1248, 25] on icon "x" at bounding box center [1247, 23] width 7 height 7
type input "**"
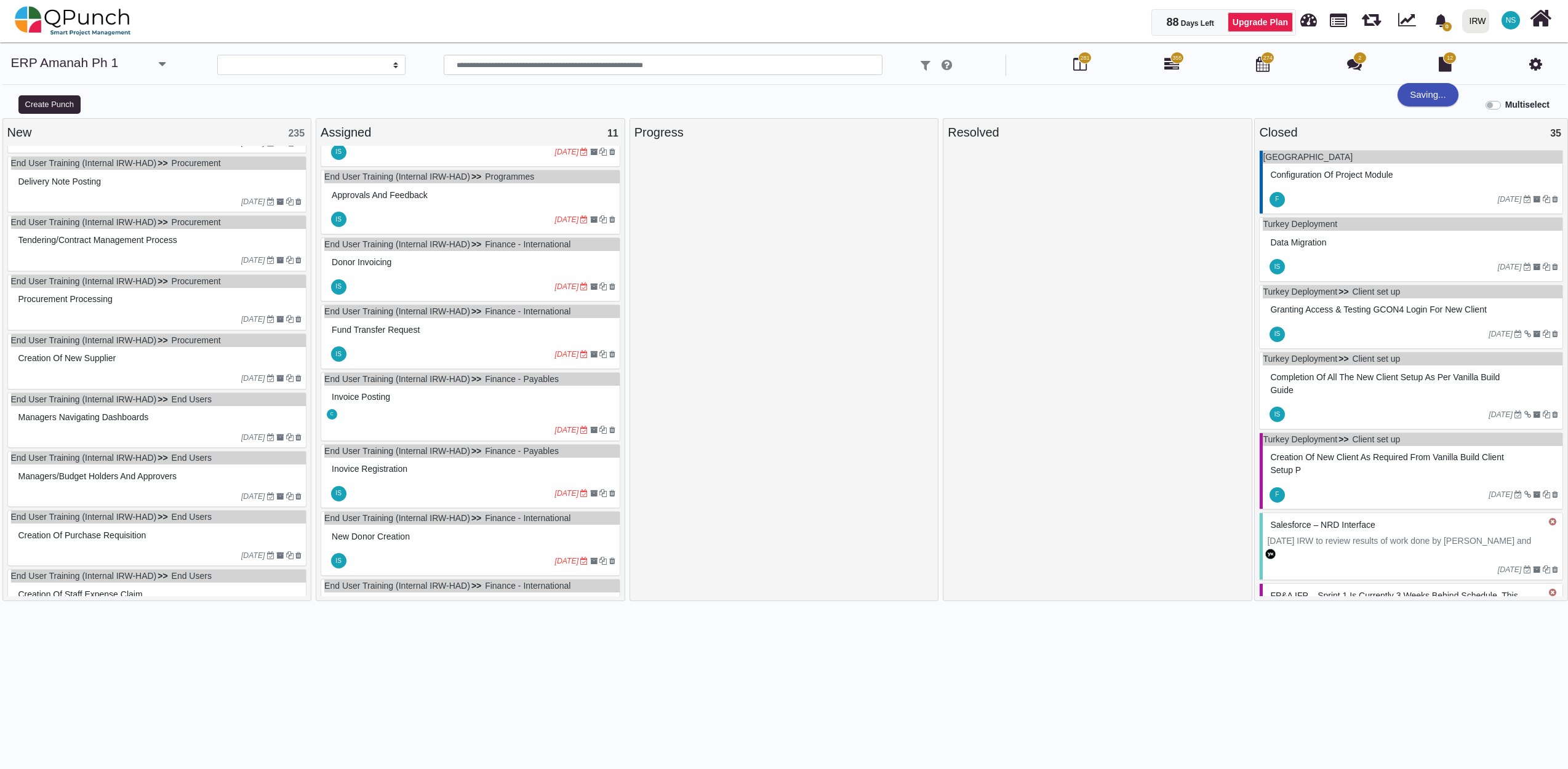
click at [151, 192] on div "Delivery Note Posting" at bounding box center [159, 182] width 287 height 19
click at [151, 197] on div "End User Training (Internal IRW-HAD) Procurement Delivery Note Posting 10-07-20…" at bounding box center [157, 184] width 300 height 56
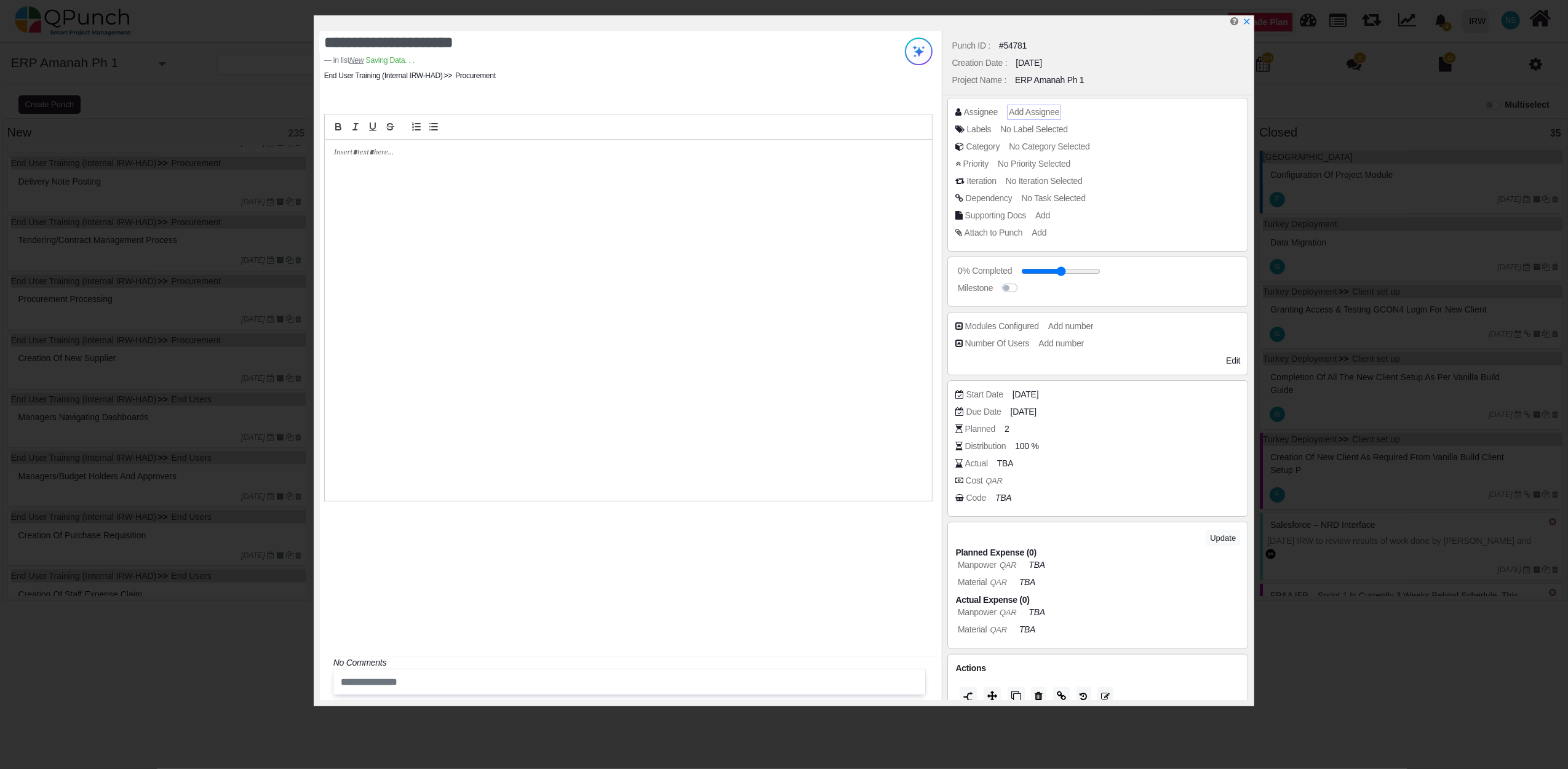
click at [1014, 112] on span "Add Assignee" at bounding box center [1034, 112] width 51 height 10
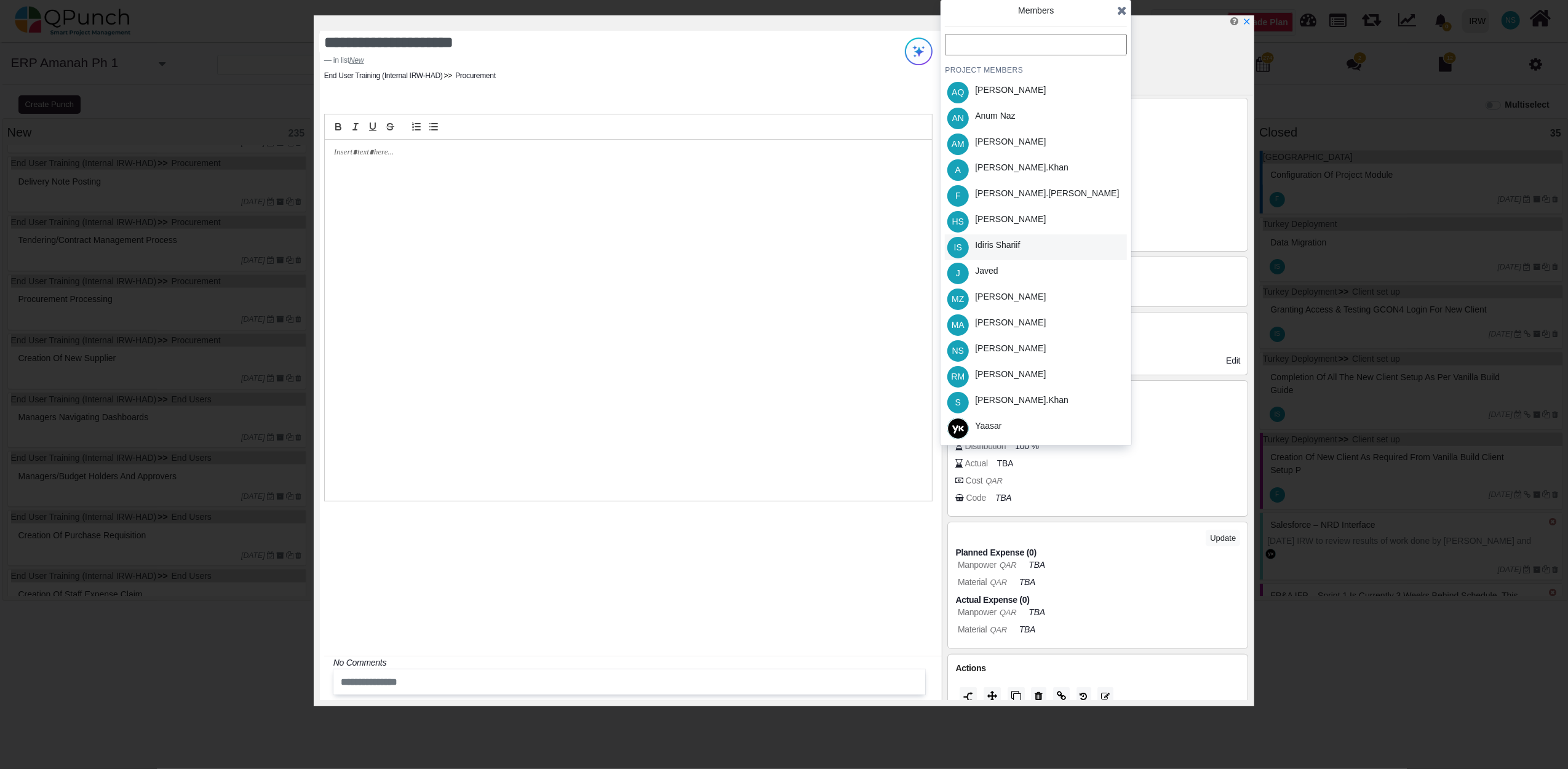
click at [995, 247] on div "Idiris Shariif" at bounding box center [997, 245] width 45 height 13
click at [1126, 11] on icon at bounding box center [1122, 10] width 10 height 12
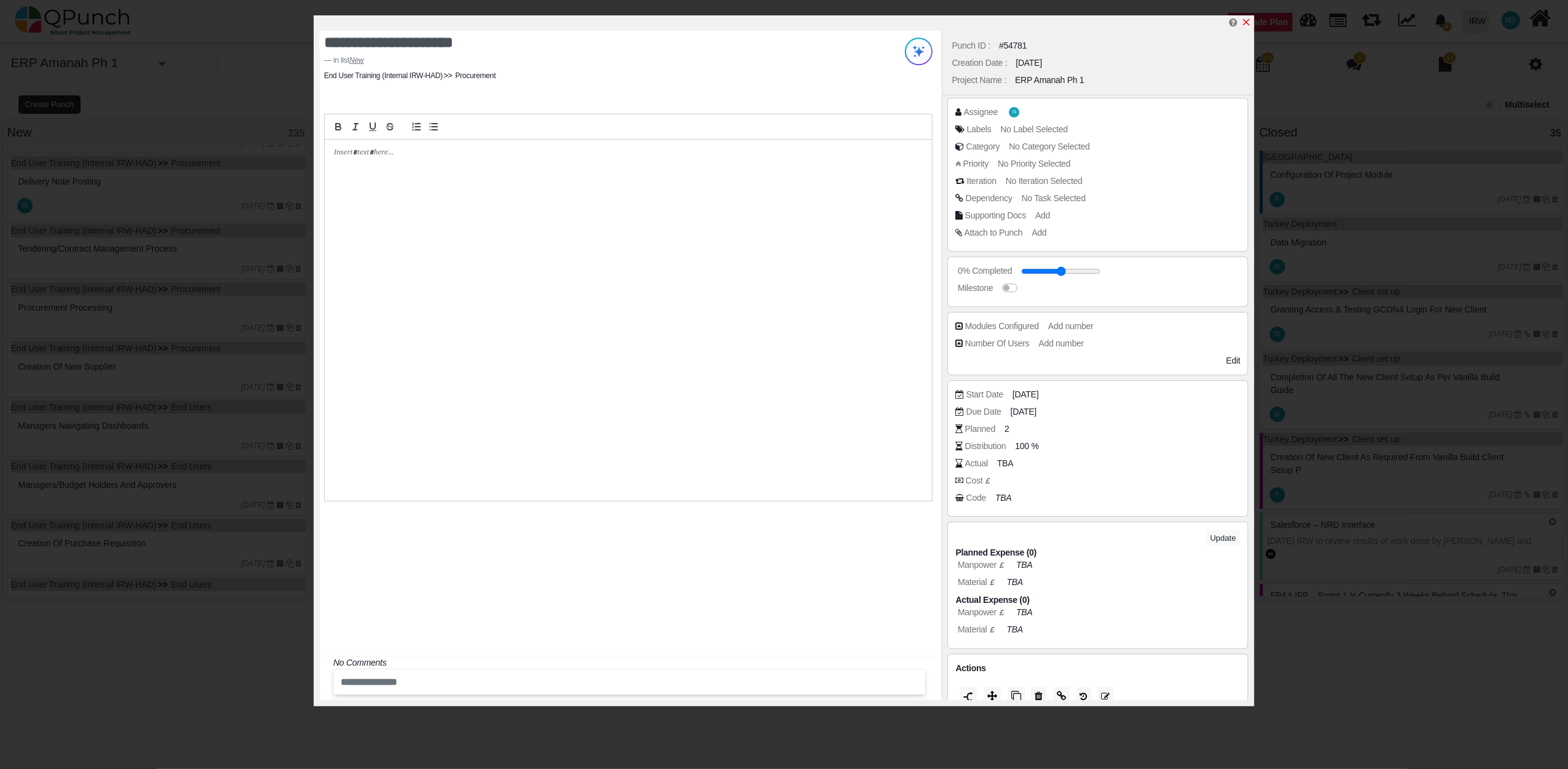
click at [1248, 23] on icon "x" at bounding box center [1247, 23] width 7 height 7
type input "**"
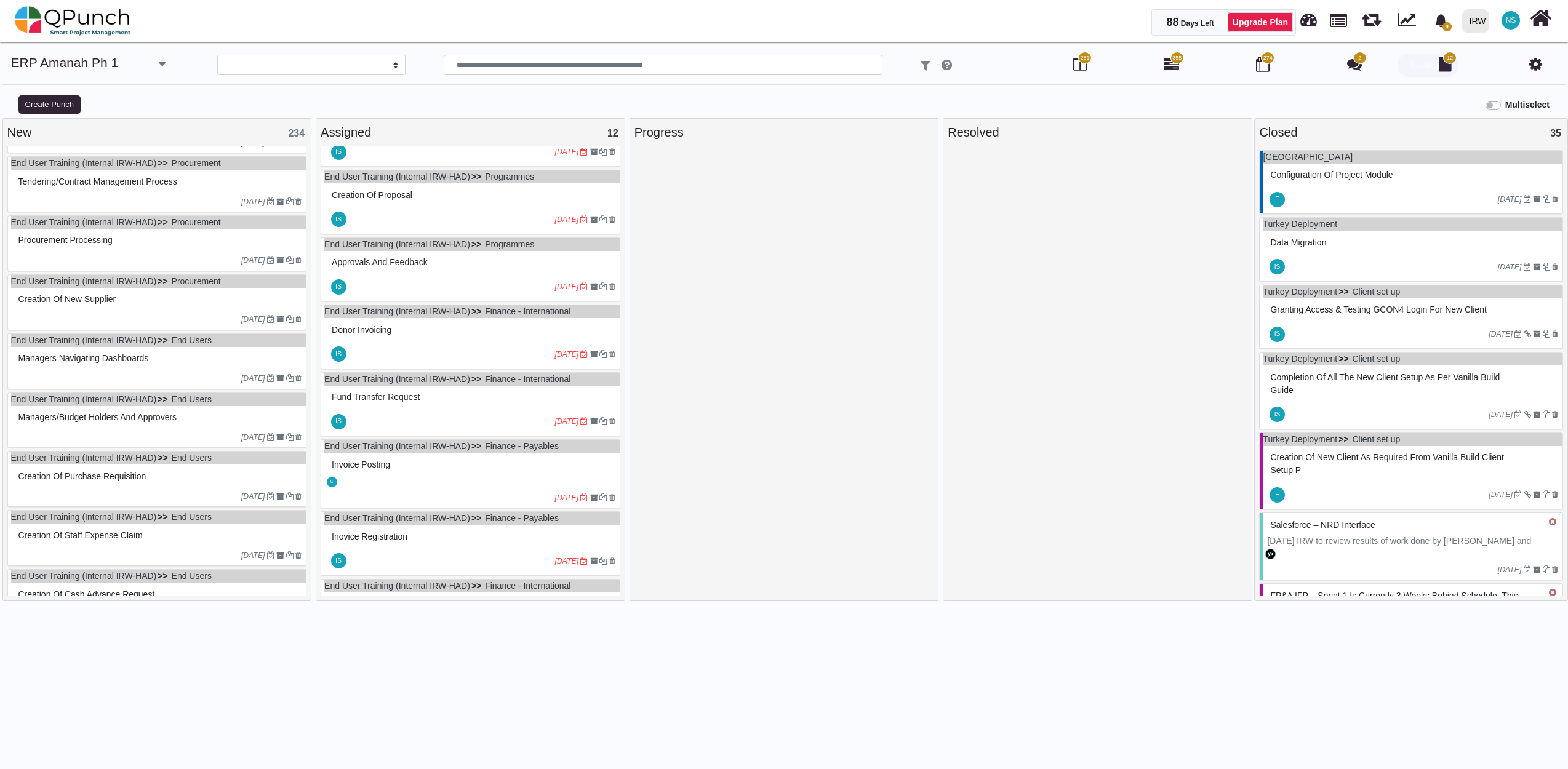
click at [159, 244] on div "Procurement Processing" at bounding box center [159, 240] width 287 height 19
click at [159, 244] on div "End User Training (Internal IRW-HAD) Procurement Procurement Processing 10-07-2…" at bounding box center [157, 243] width 300 height 56
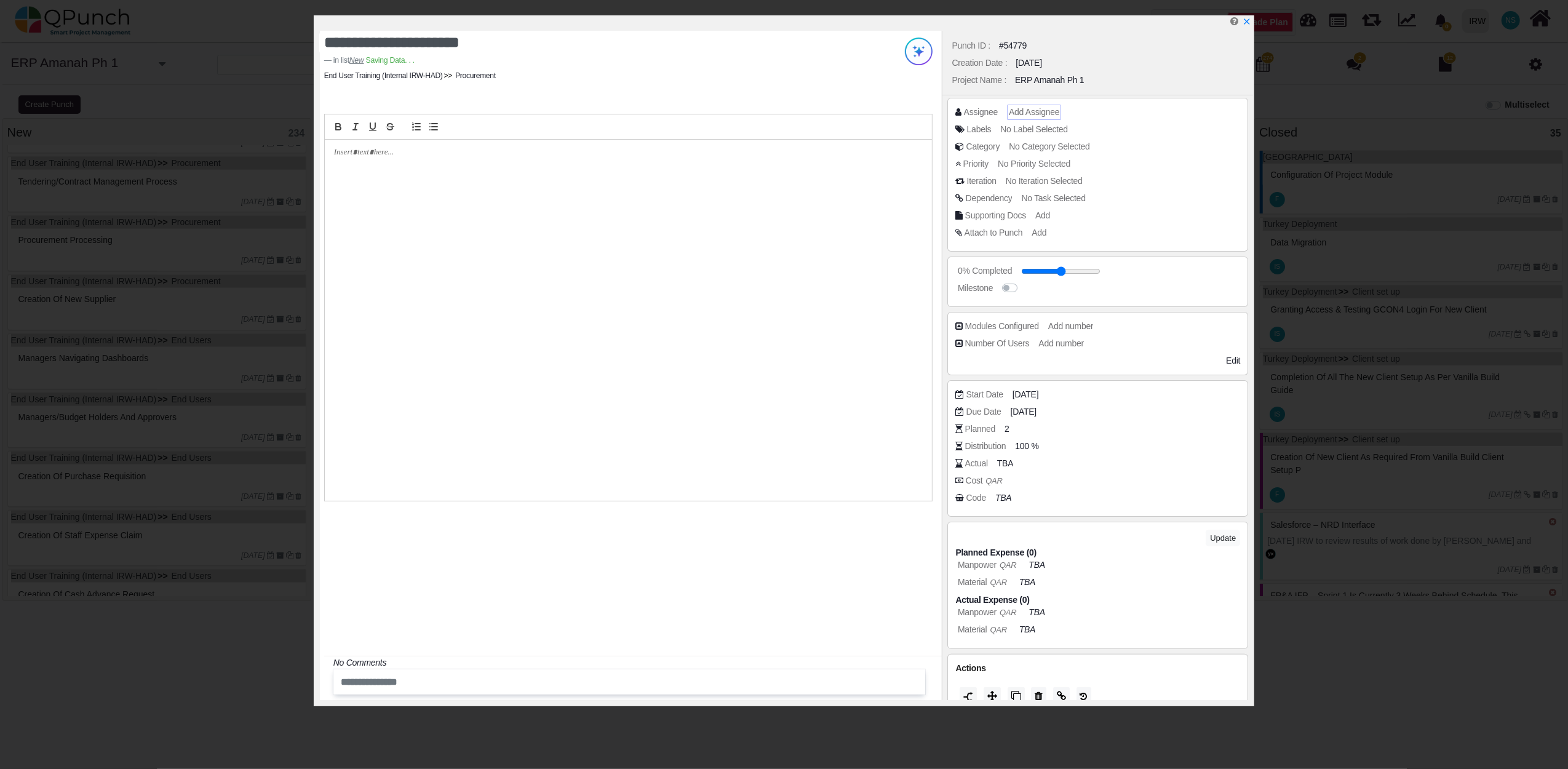
click at [1040, 105] on div "Add Assignee" at bounding box center [1034, 113] width 54 height 16
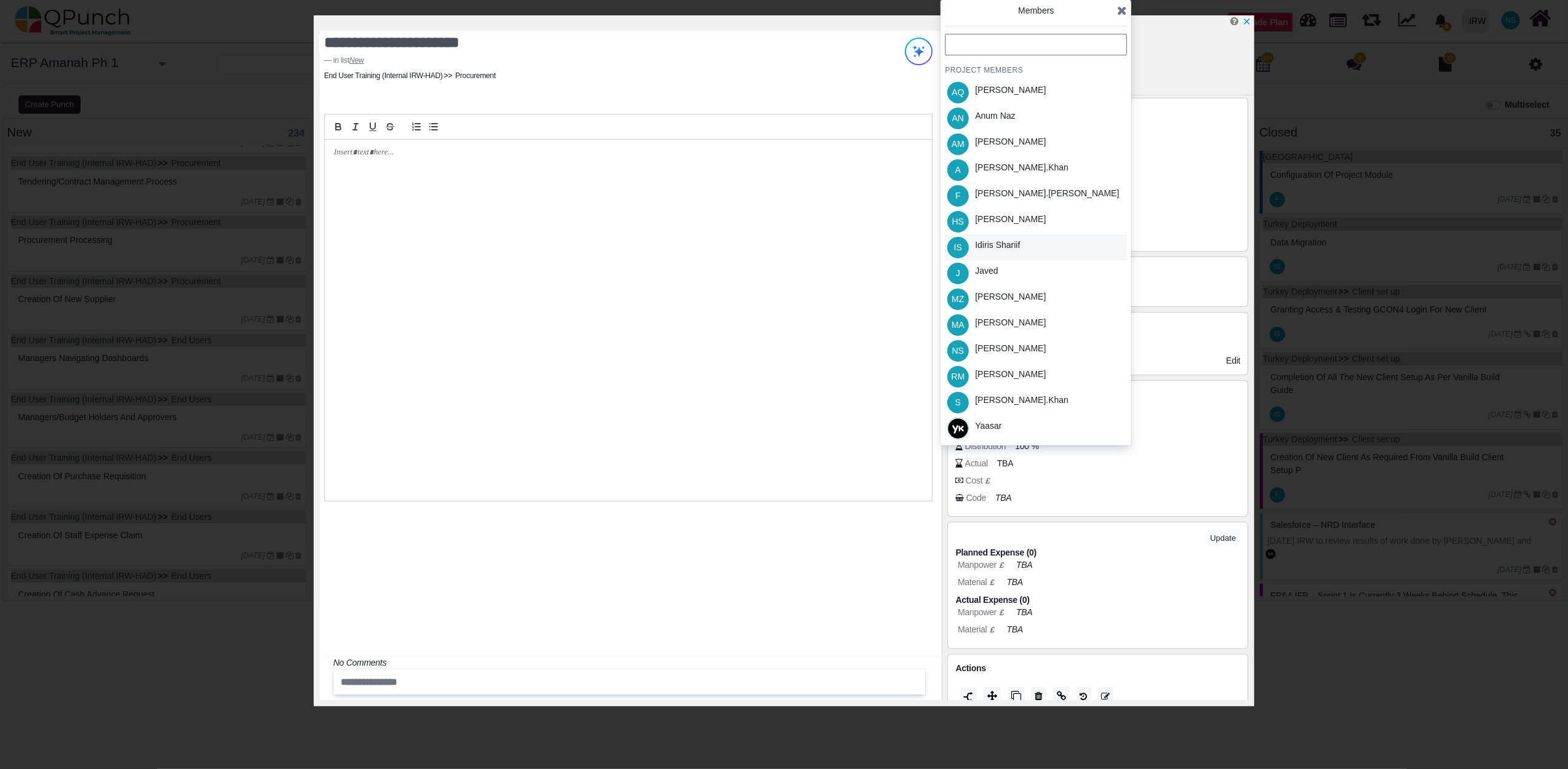
click at [991, 240] on div "Idiris Shariif" at bounding box center [997, 245] width 45 height 13
click at [1124, 11] on icon at bounding box center [1122, 10] width 10 height 12
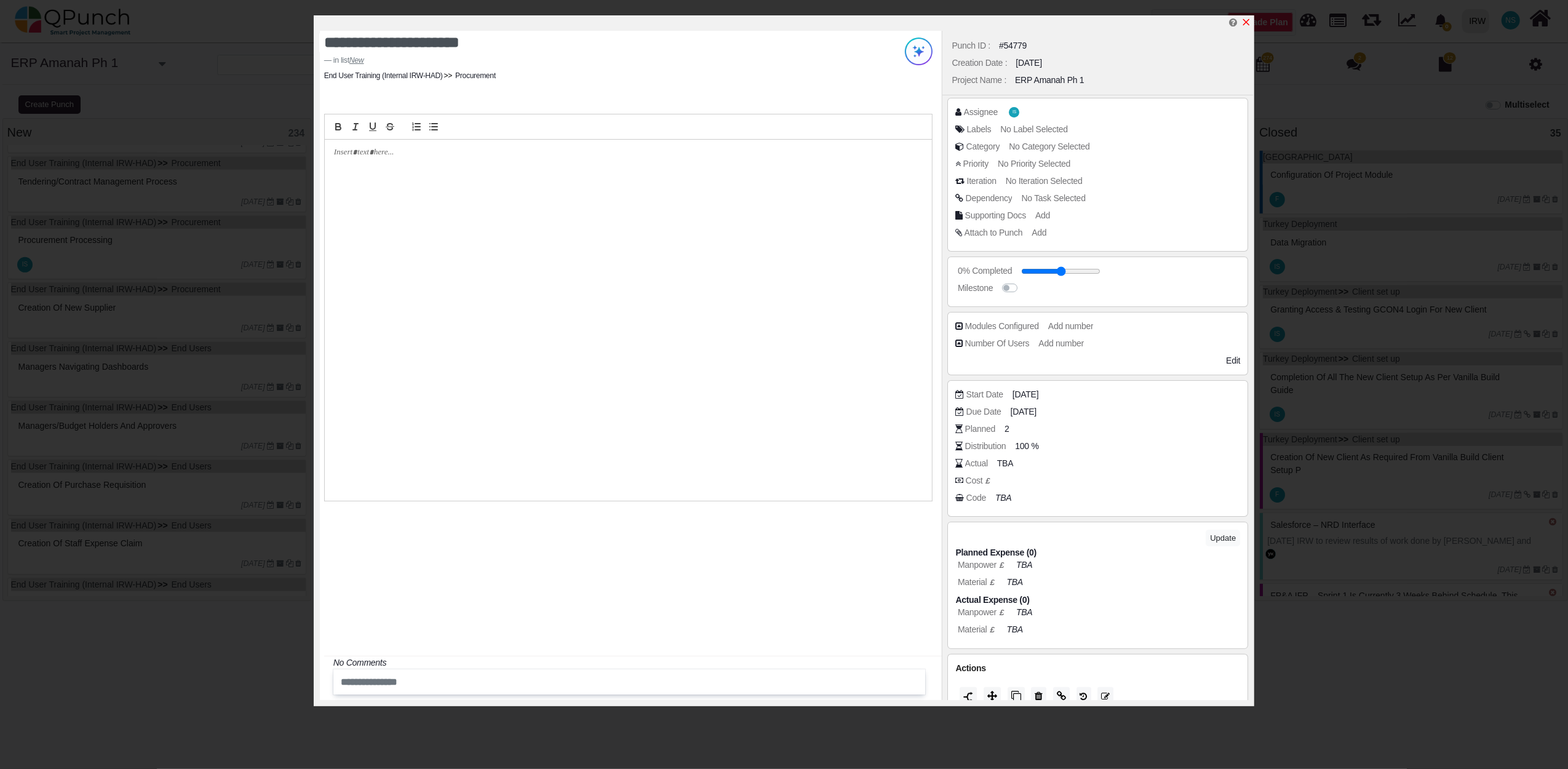
click at [1246, 21] on icon "x" at bounding box center [1246, 22] width 10 height 10
type input "**"
click at [202, 201] on div "**********" at bounding box center [784, 384] width 1568 height 769
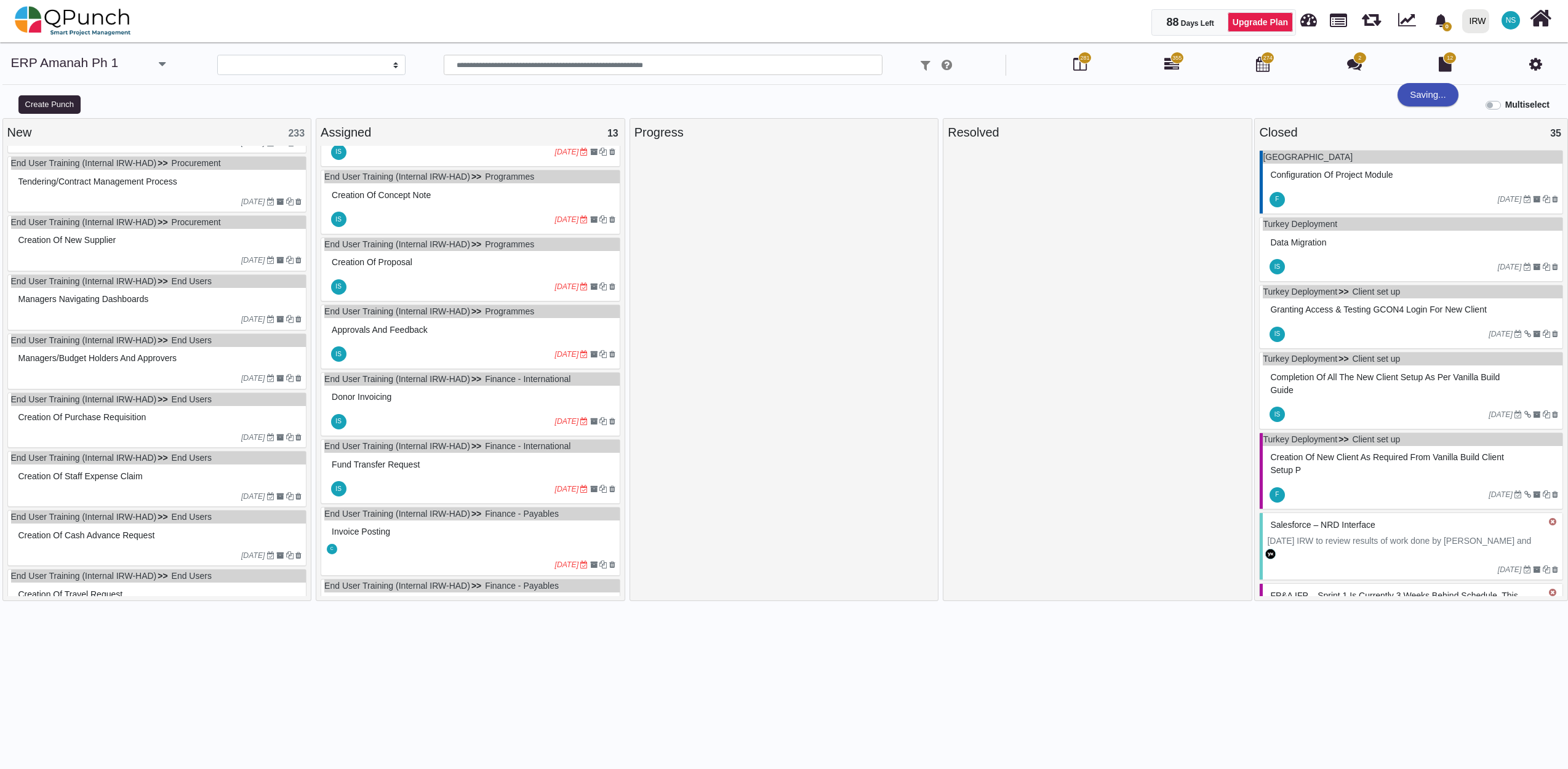
click at [202, 201] on div "10-07-2023" at bounding box center [159, 202] width 296 height 20
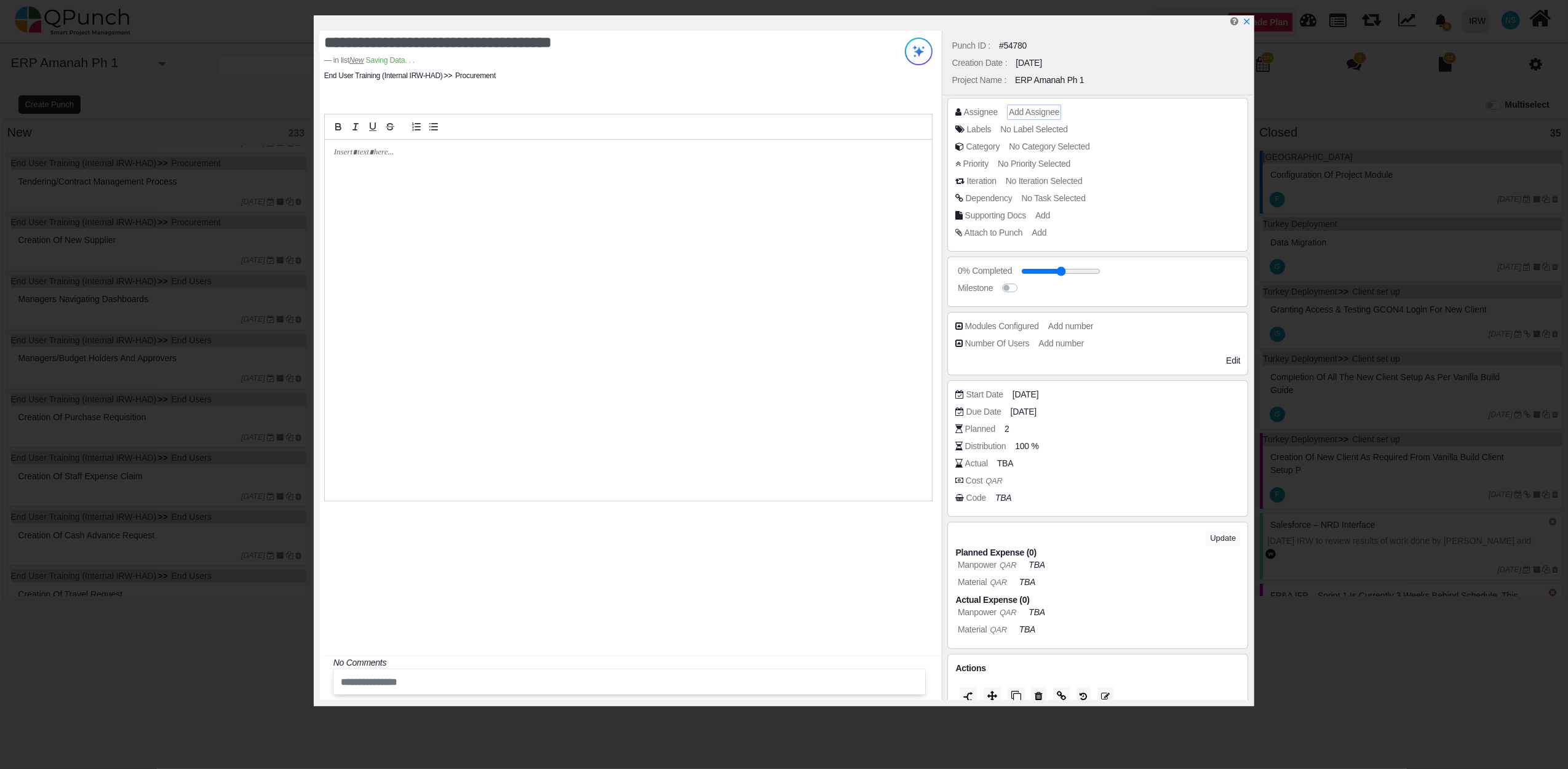
click at [1043, 111] on span "Add Assignee" at bounding box center [1034, 112] width 51 height 10
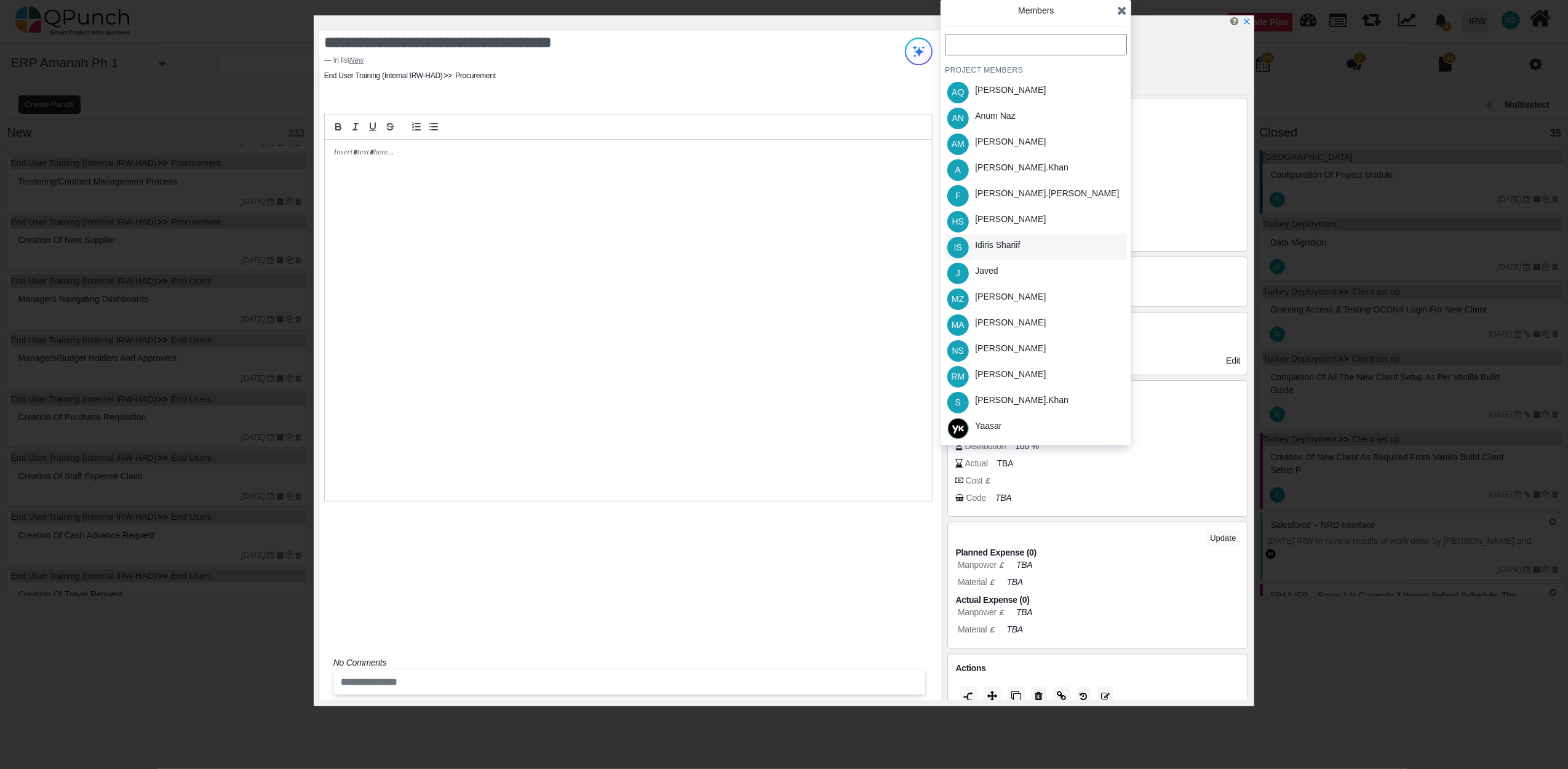
click at [992, 250] on div "Idiris Shariif" at bounding box center [997, 245] width 45 height 13
click at [1123, 11] on icon at bounding box center [1122, 10] width 10 height 12
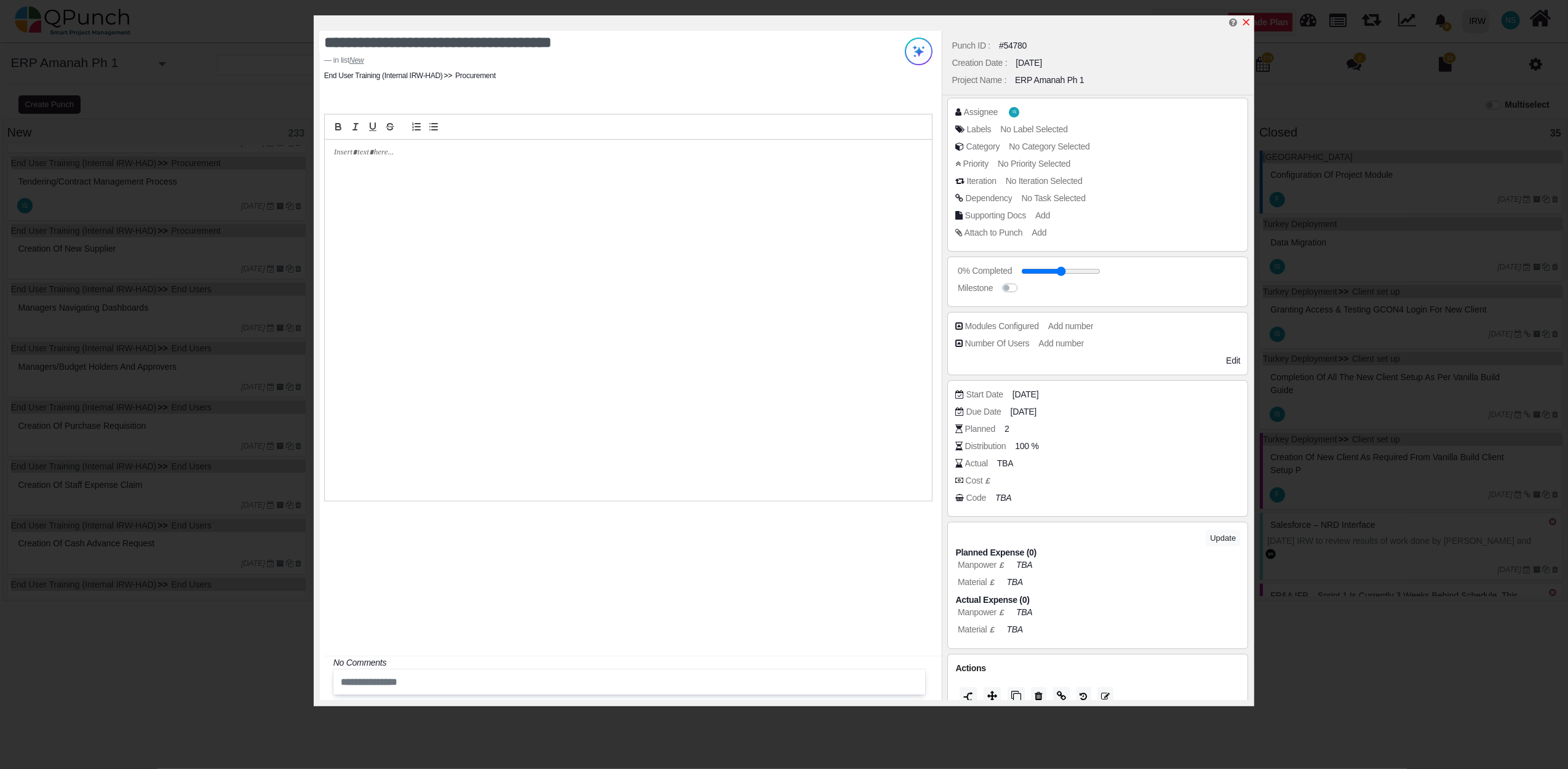
click at [1244, 23] on icon "x" at bounding box center [1246, 22] width 10 height 10
type input "**"
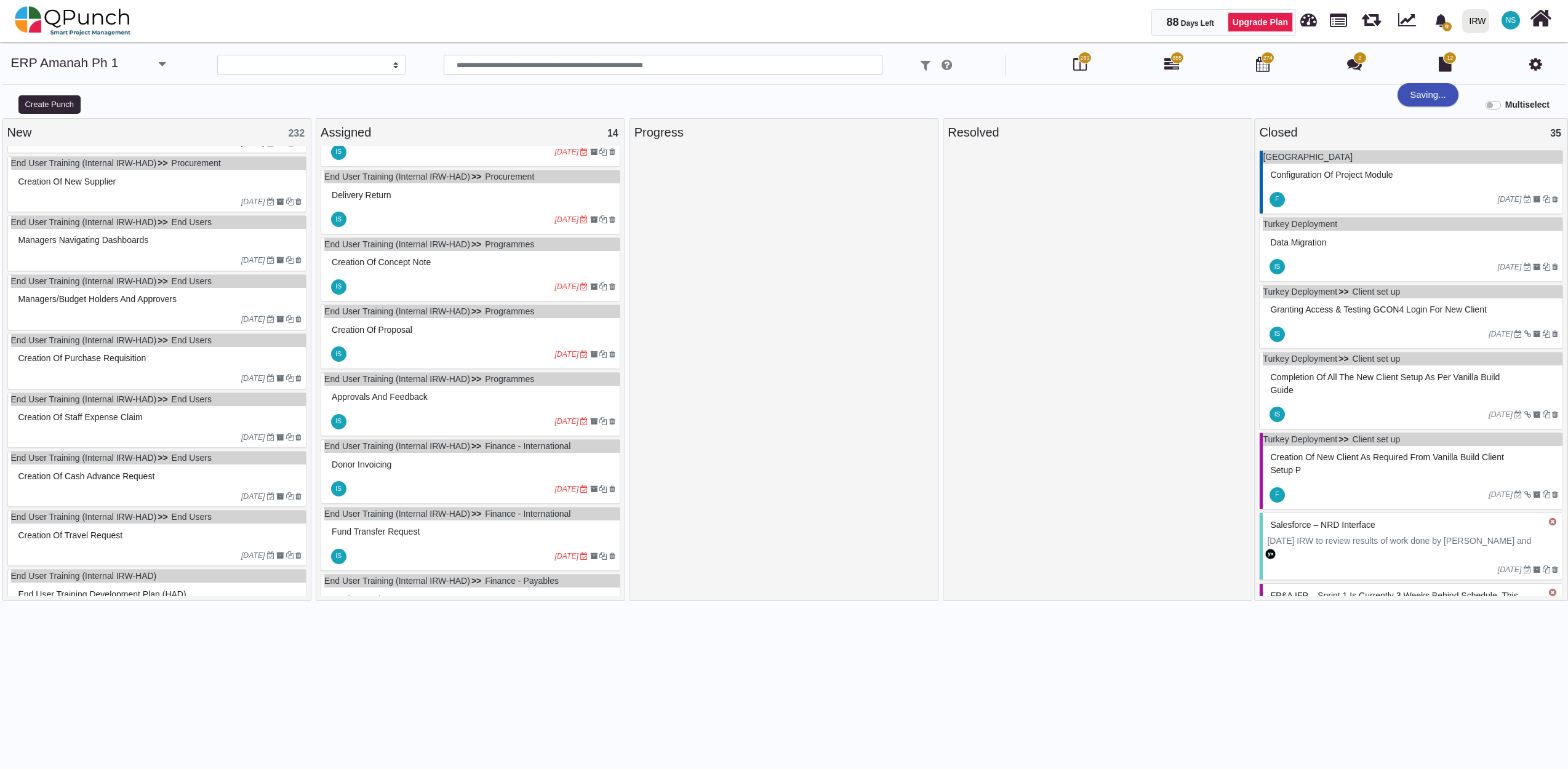
click at [165, 250] on div "Managers navigating dashboards" at bounding box center [159, 240] width 287 height 19
click at [165, 255] on div "End User Training (Internal IRW-HAD) End Users Managers navigating dashboards 0…" at bounding box center [157, 243] width 300 height 56
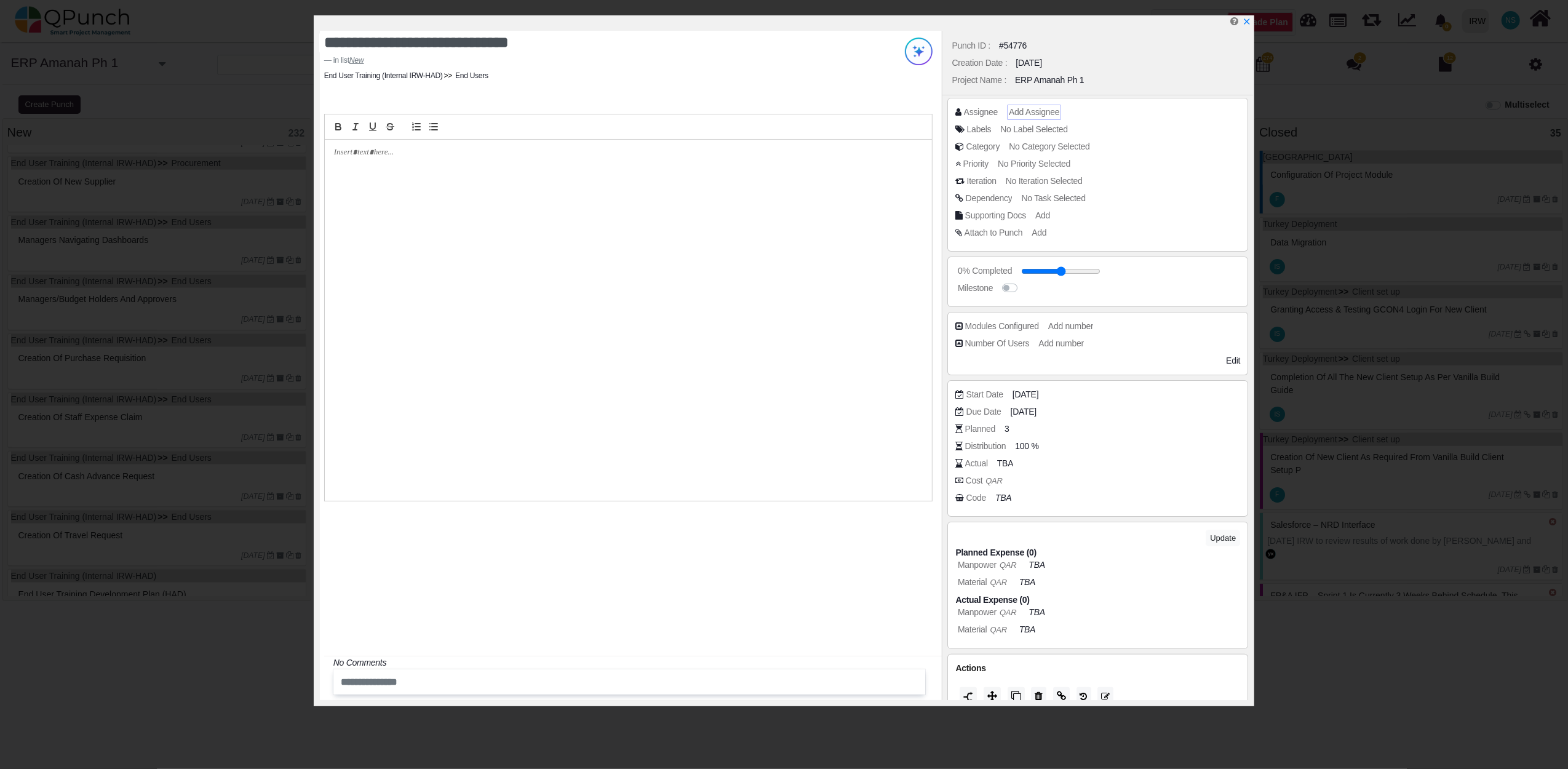
click at [1040, 107] on span "Add Assignee" at bounding box center [1034, 112] width 51 height 10
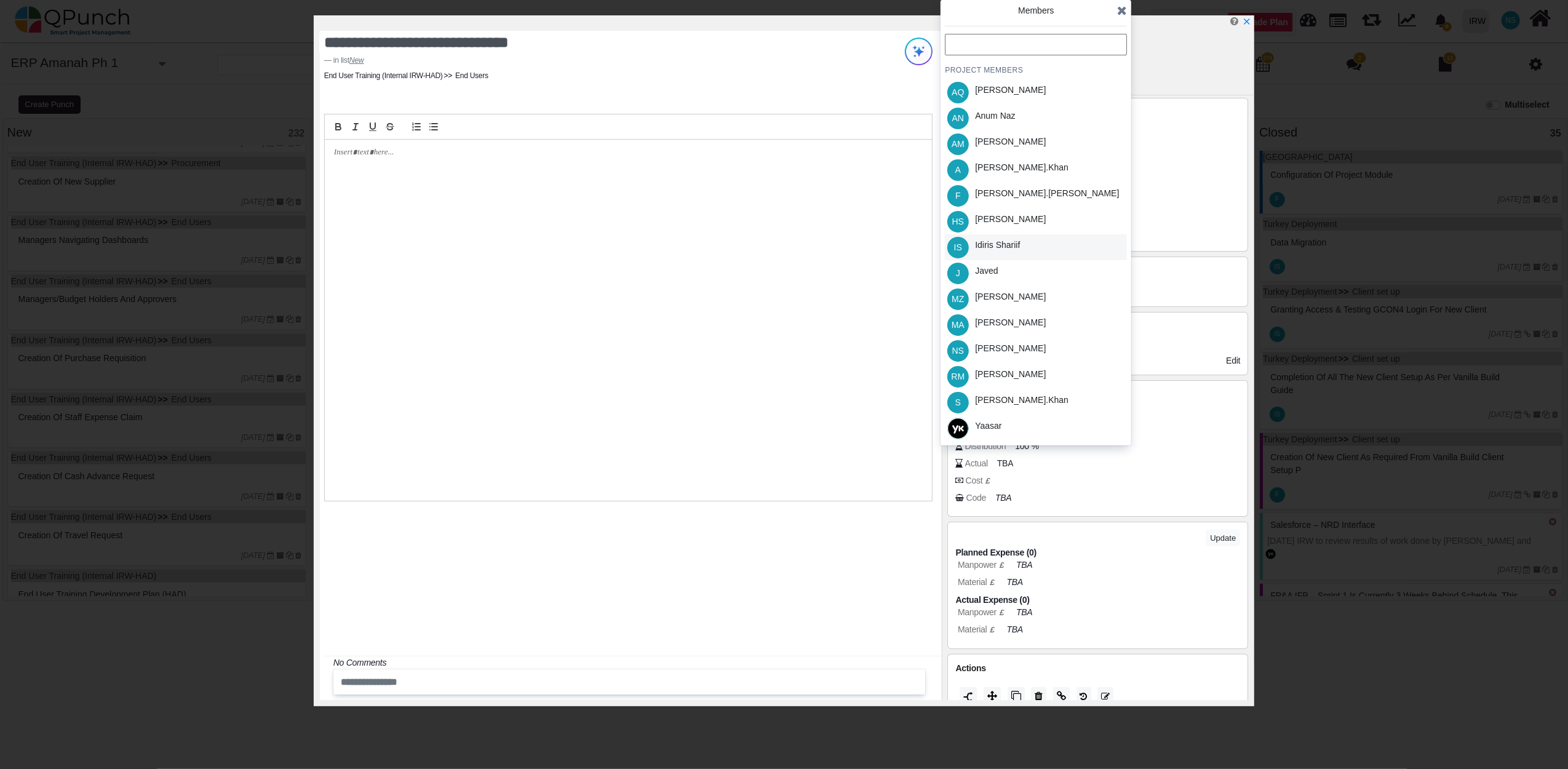
click at [995, 242] on div "Idiris Shariif" at bounding box center [997, 245] width 45 height 13
click at [1127, 10] on div "Members PROJECT MEMBERS AQ Aamar Qayum AN Anum Naz AM Asad Malik A Azeem.khan F…" at bounding box center [1036, 222] width 191 height 445
click at [1124, 10] on icon at bounding box center [1122, 10] width 10 height 12
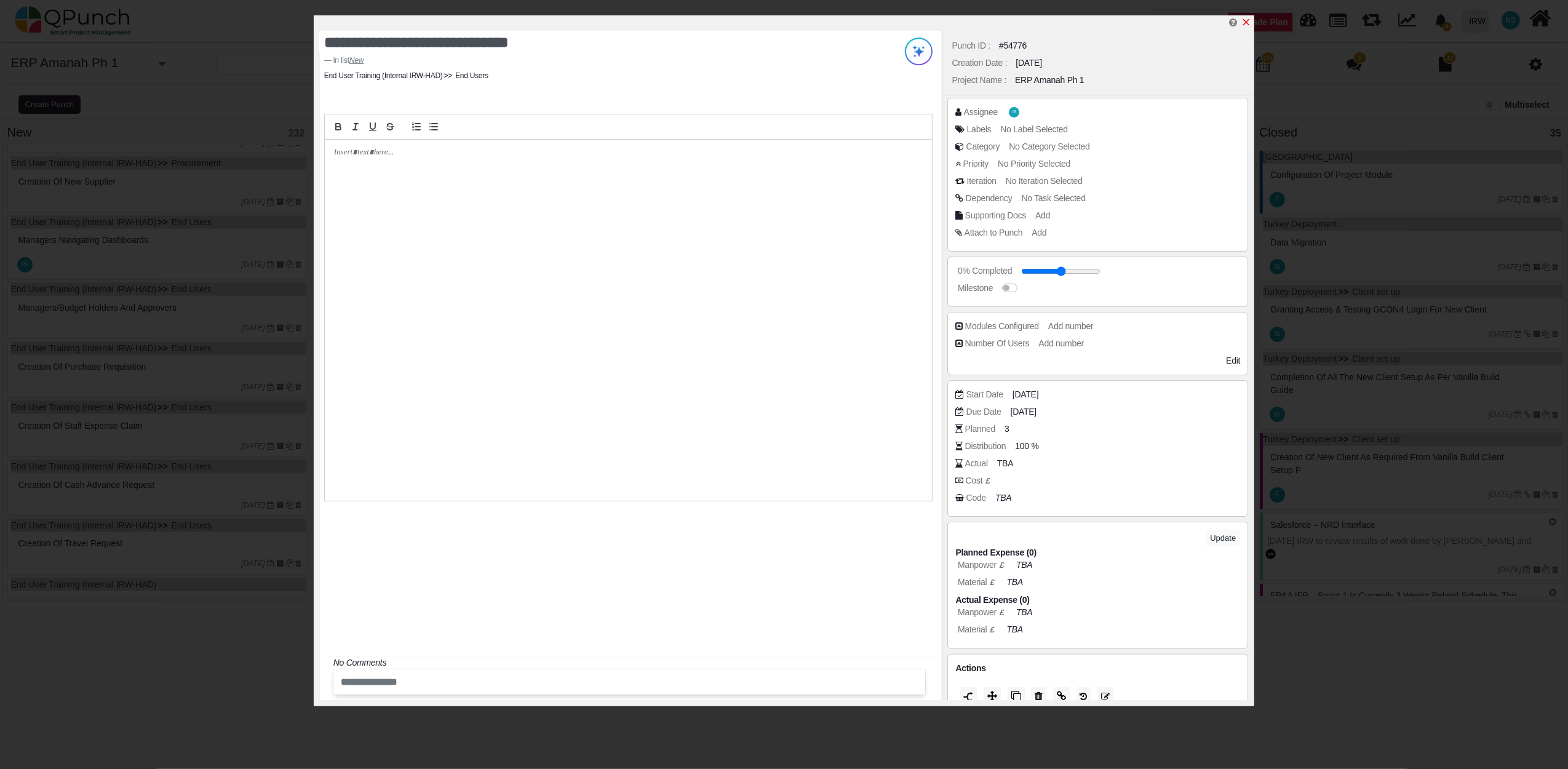
click at [1248, 25] on icon "x" at bounding box center [1246, 22] width 10 height 10
type input "**"
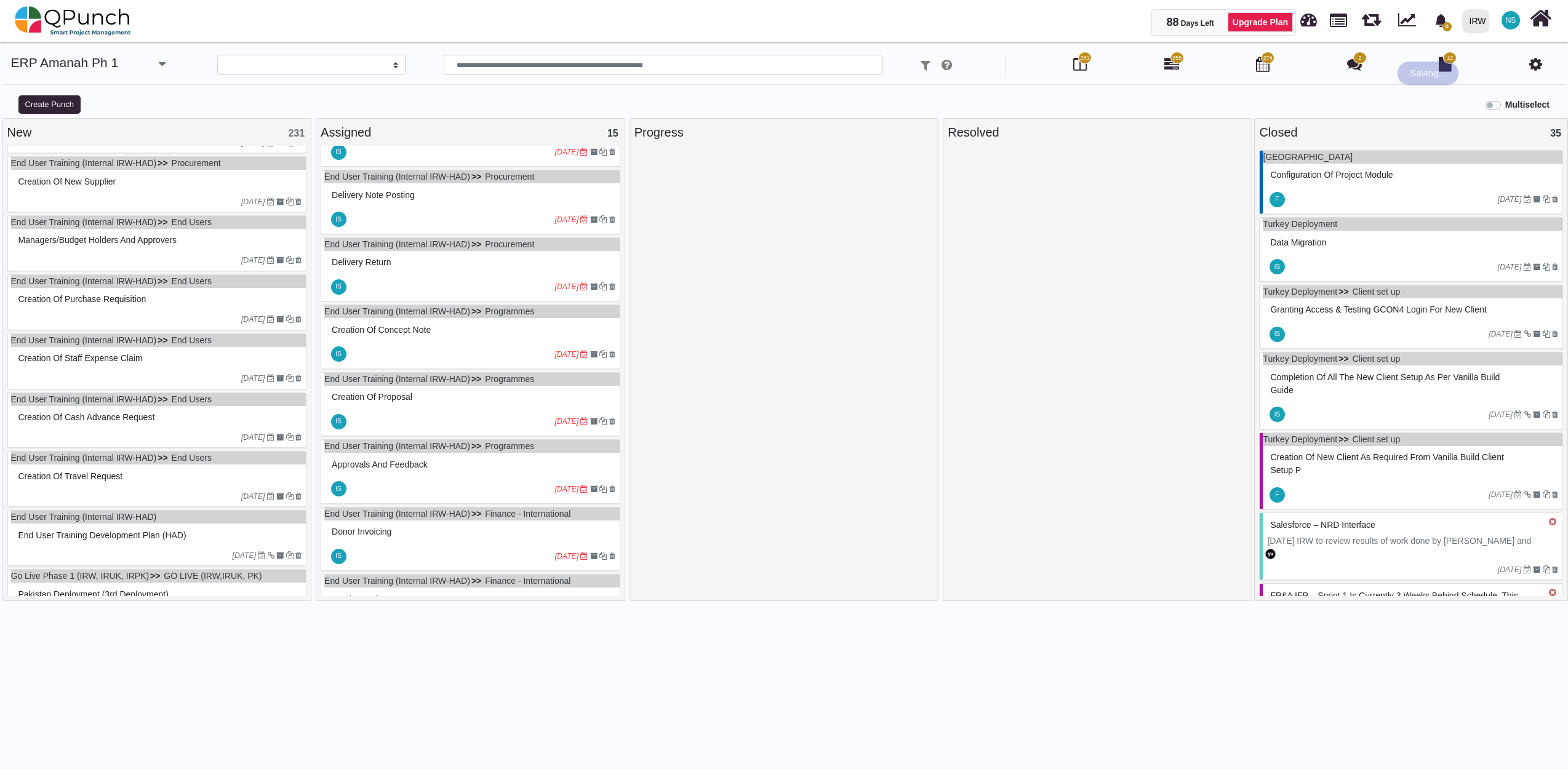
click at [103, 323] on div at bounding box center [128, 320] width 226 height 11
click at [103, 323] on div "End User Training (Internal IRW-HAD) End Users Creation of Purchase Requisition…" at bounding box center [157, 302] width 300 height 56
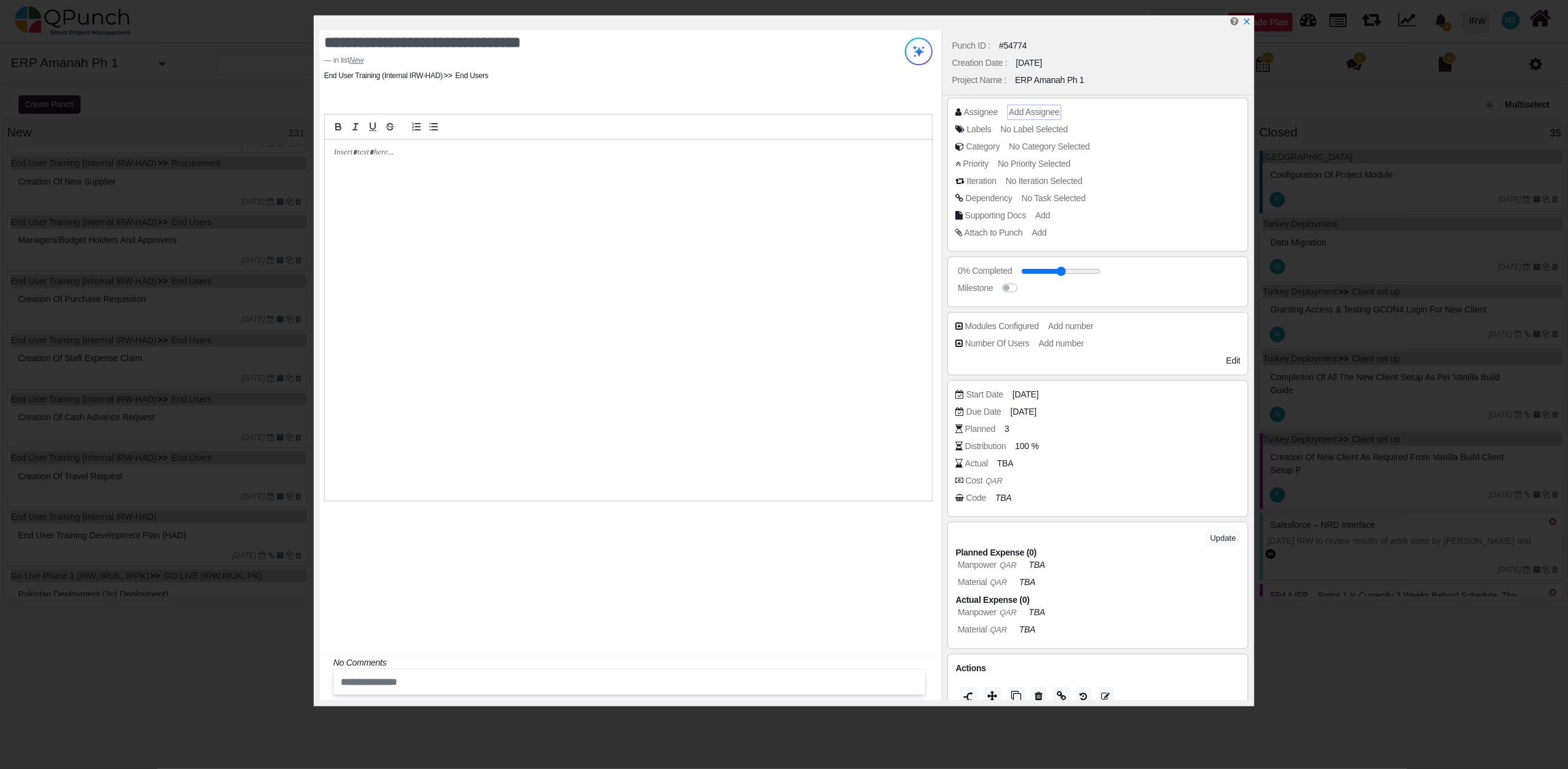
click at [1024, 107] on span "Add Assignee" at bounding box center [1034, 112] width 51 height 10
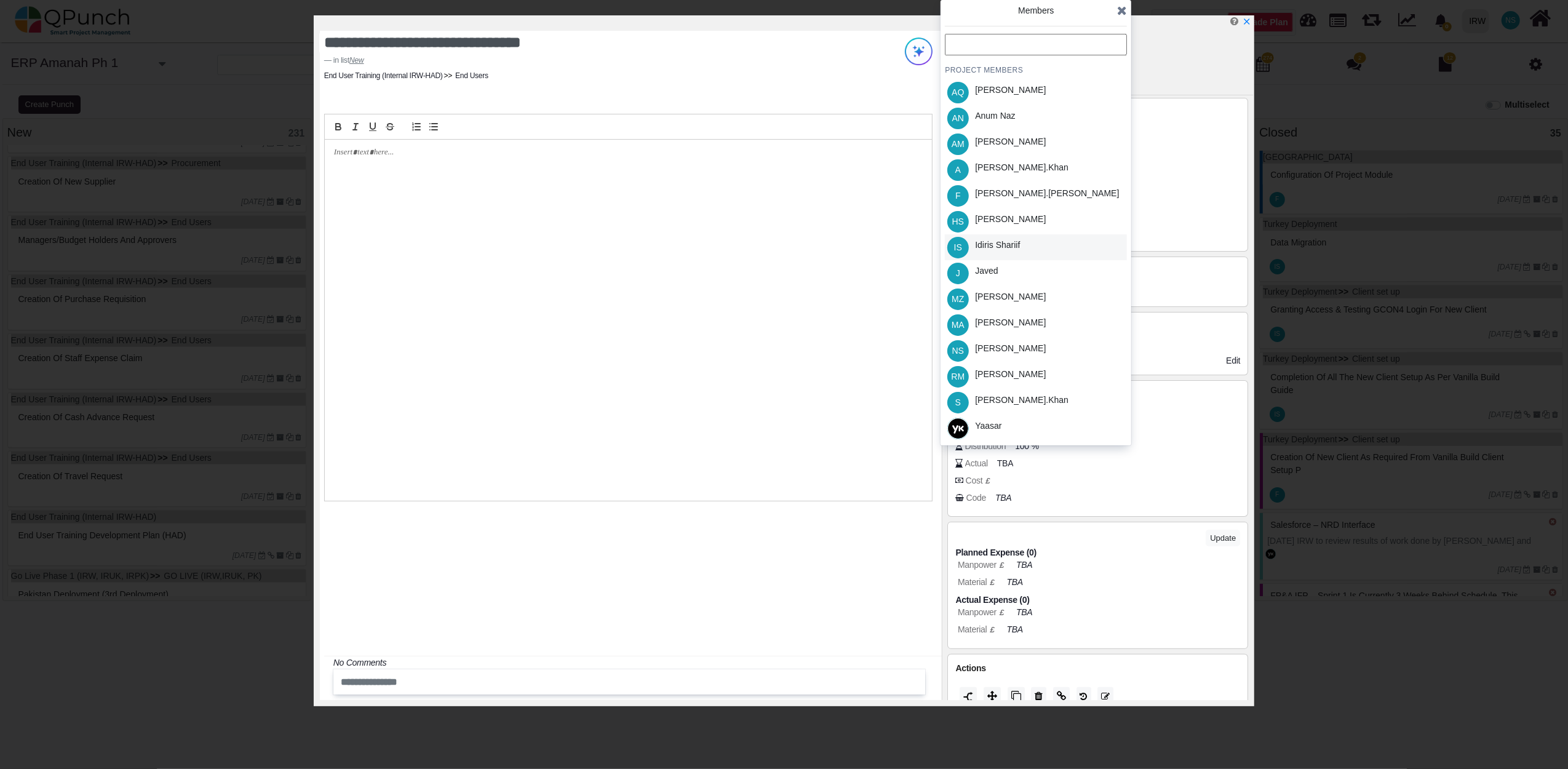
click at [995, 249] on div "Idiris Shariif" at bounding box center [997, 245] width 45 height 13
click at [1120, 16] on icon at bounding box center [1122, 10] width 10 height 12
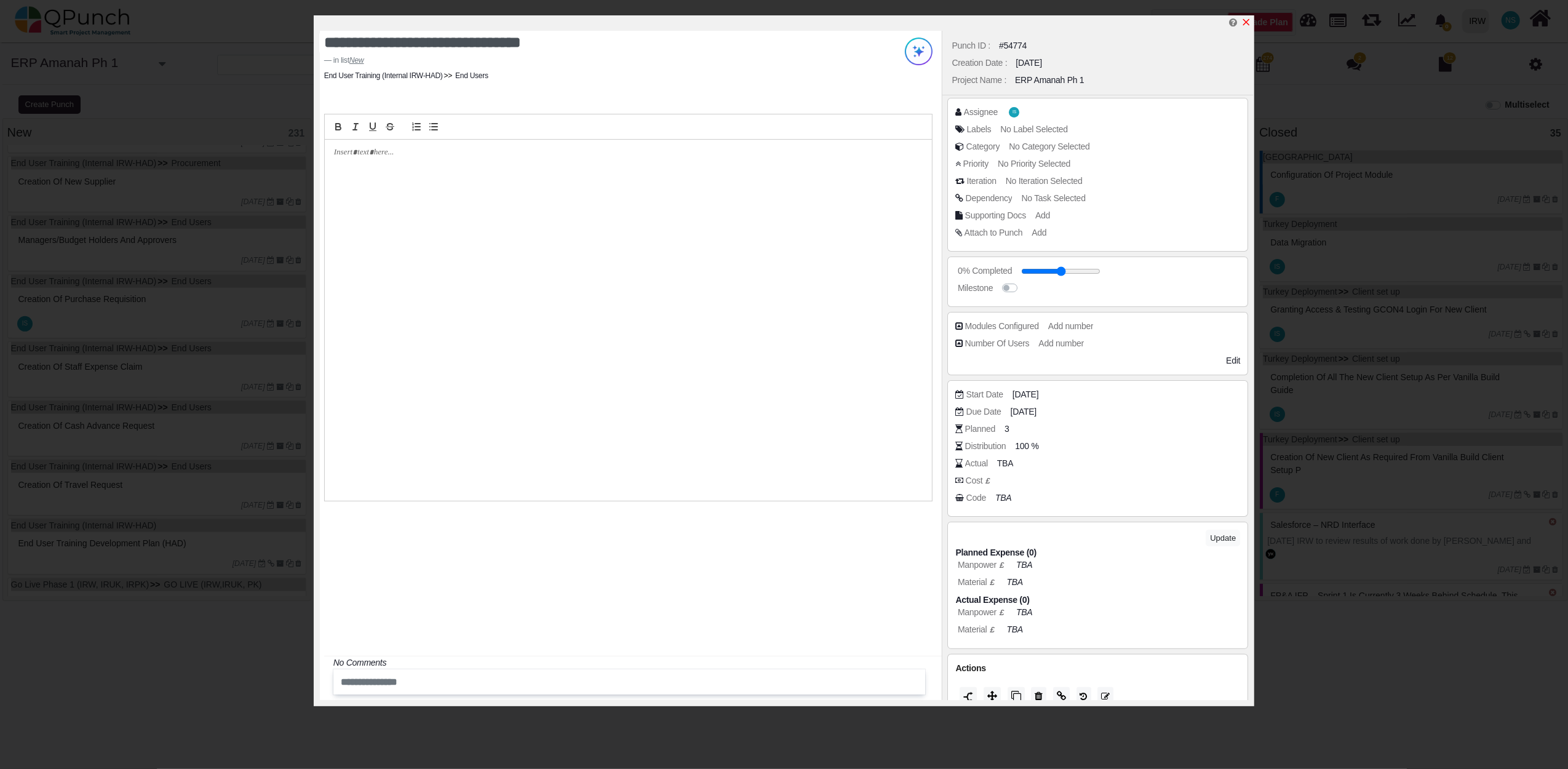
click at [1248, 21] on icon "x" at bounding box center [1247, 23] width 7 height 7
type input "**"
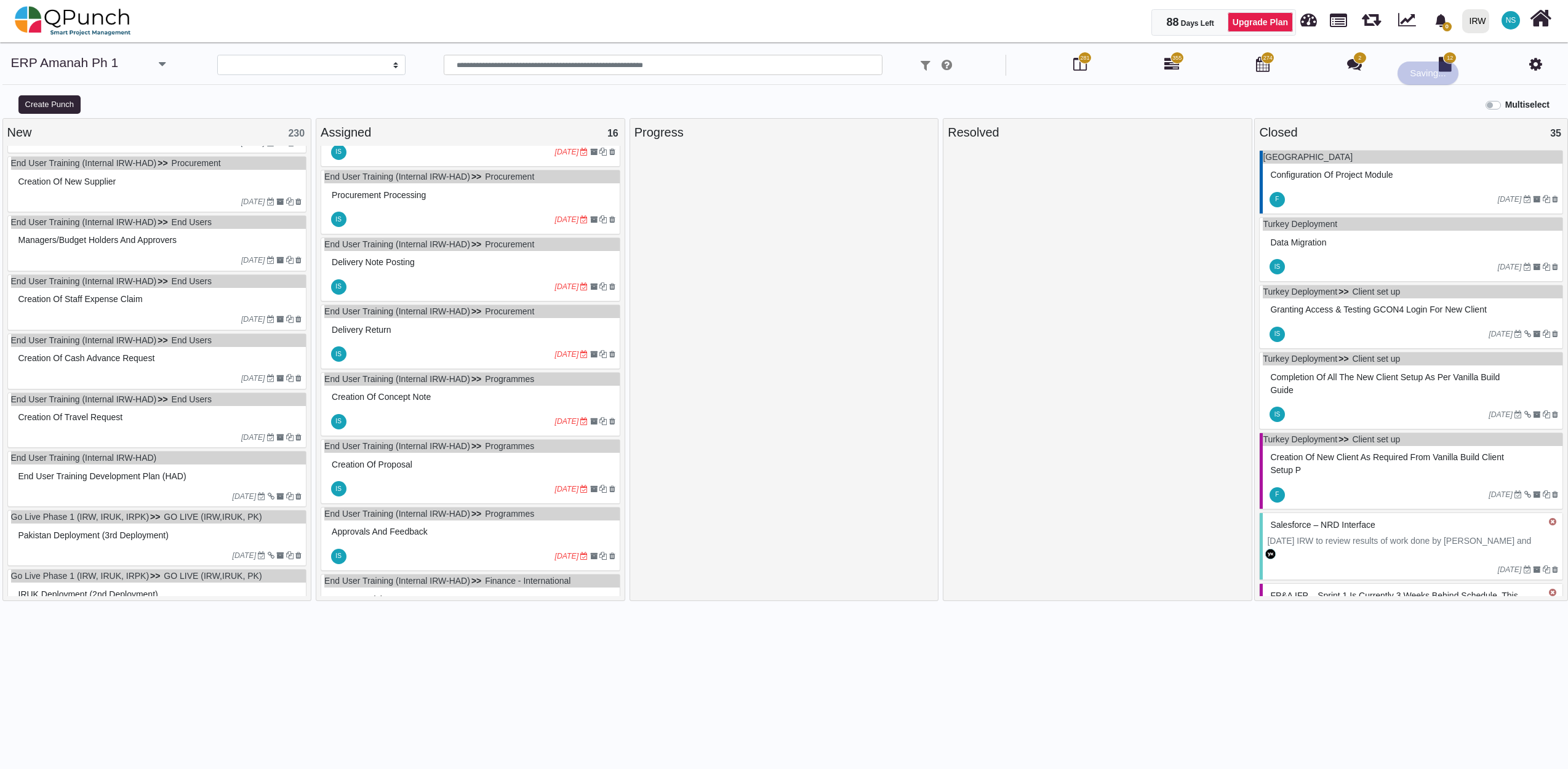
click at [155, 192] on div "Creation of new Supplier" at bounding box center [159, 182] width 287 height 19
click at [155, 197] on div "End User Training (Internal IRW-HAD) Procurement Creation of new Supplier 10-07…" at bounding box center [157, 184] width 300 height 56
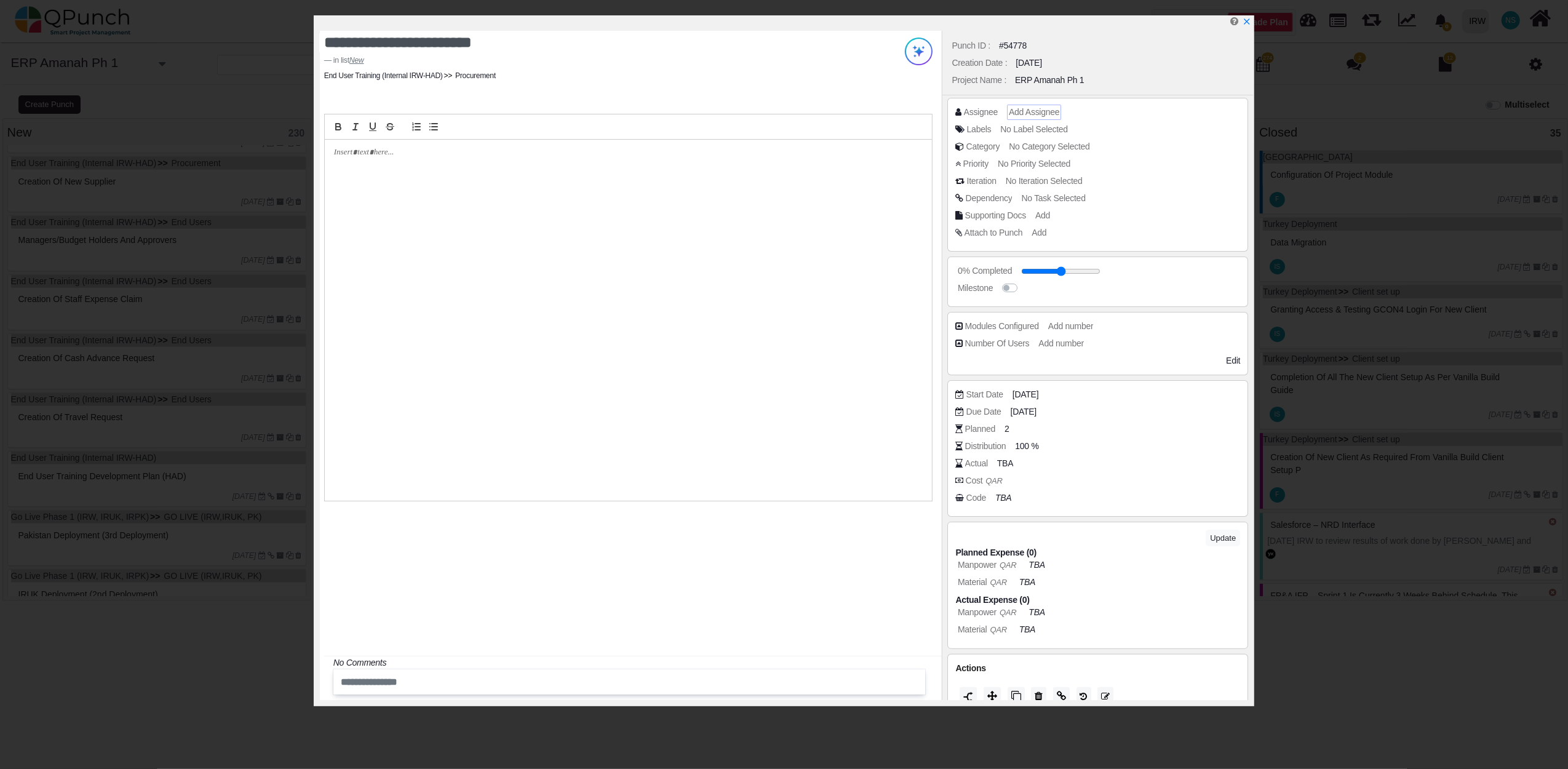
click at [1023, 112] on span "Add Assignee" at bounding box center [1034, 112] width 51 height 10
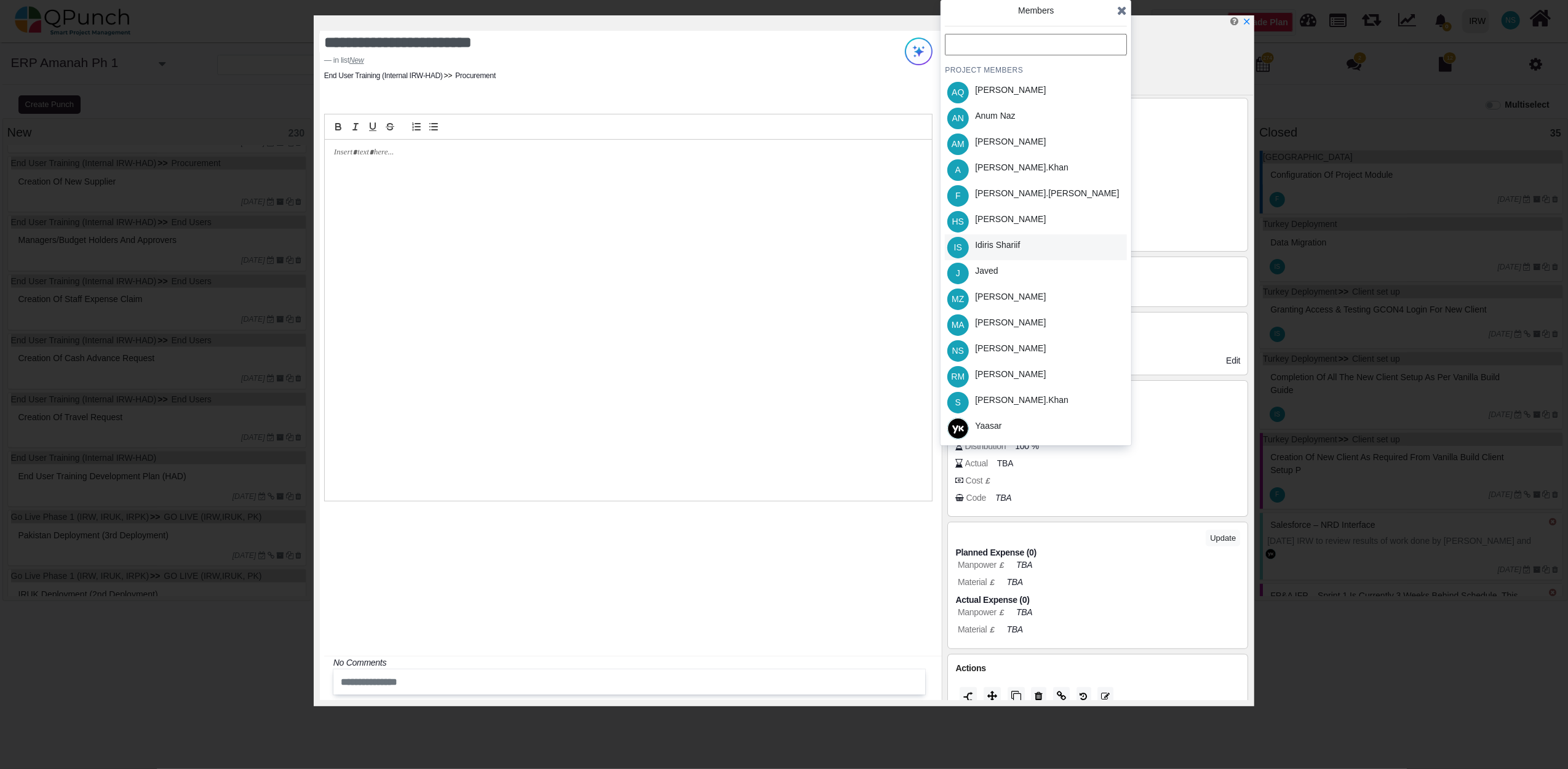
click at [991, 249] on div "Idiris Shariif" at bounding box center [997, 245] width 45 height 13
click at [1123, 8] on icon at bounding box center [1122, 10] width 10 height 12
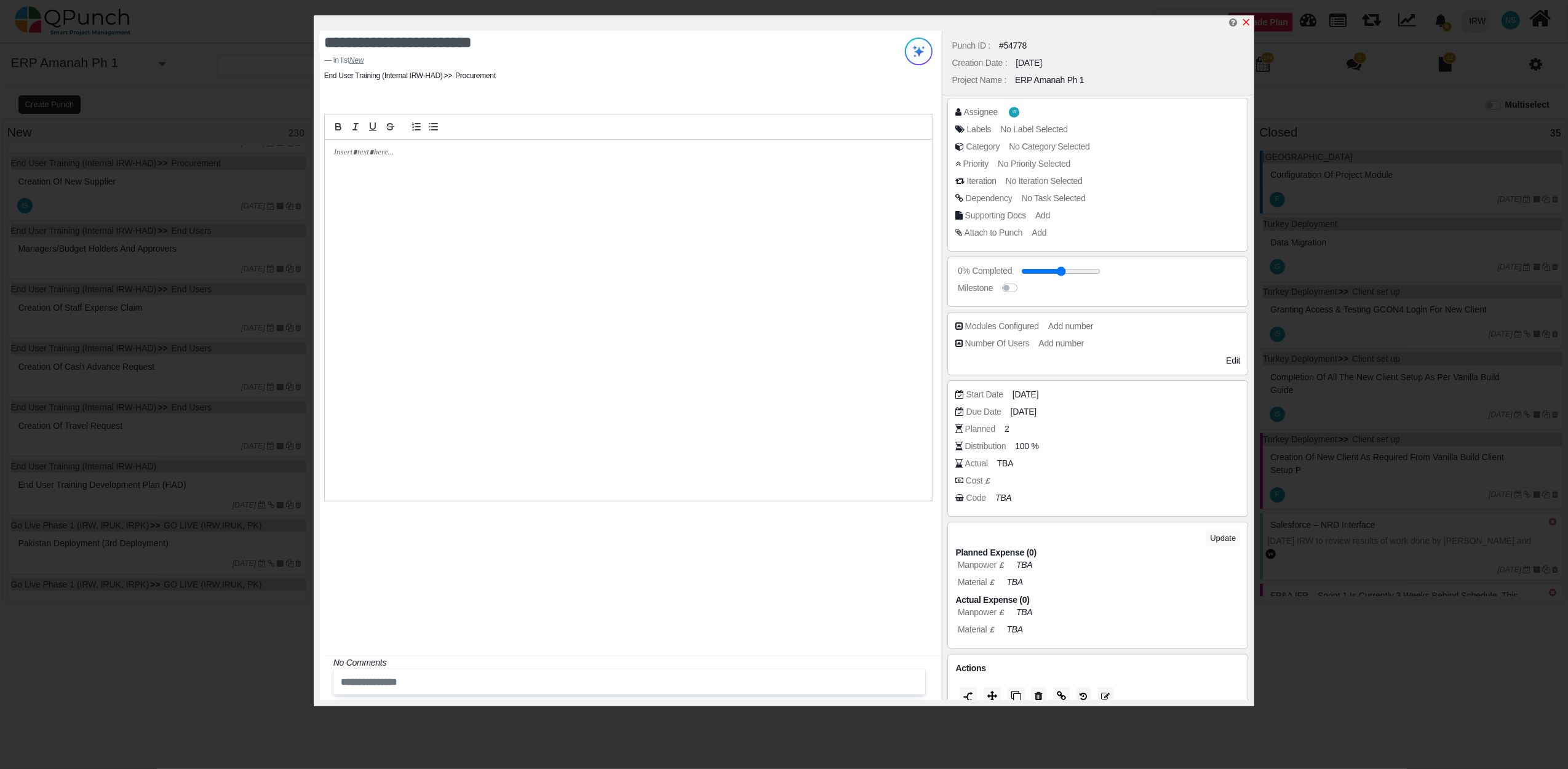
click at [1250, 22] on icon "x" at bounding box center [1246, 22] width 10 height 10
type input "**"
click at [207, 188] on div "Managers/Budget holders and Approvers" at bounding box center [159, 182] width 287 height 19
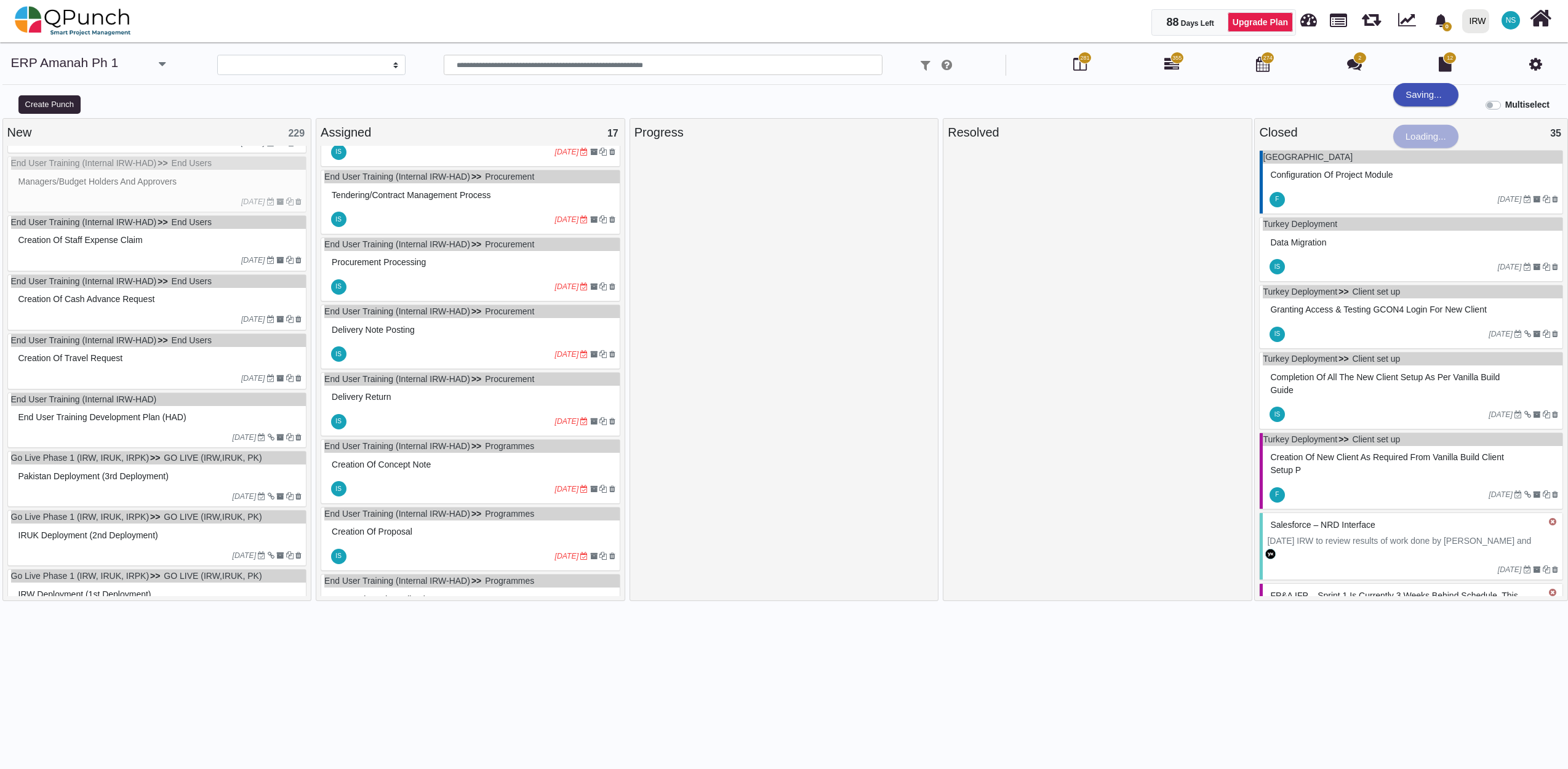
click at [207, 188] on div "End User Training (Internal IRW-HAD) End Users Managers/Budget holders and Appr…" at bounding box center [157, 184] width 300 height 56
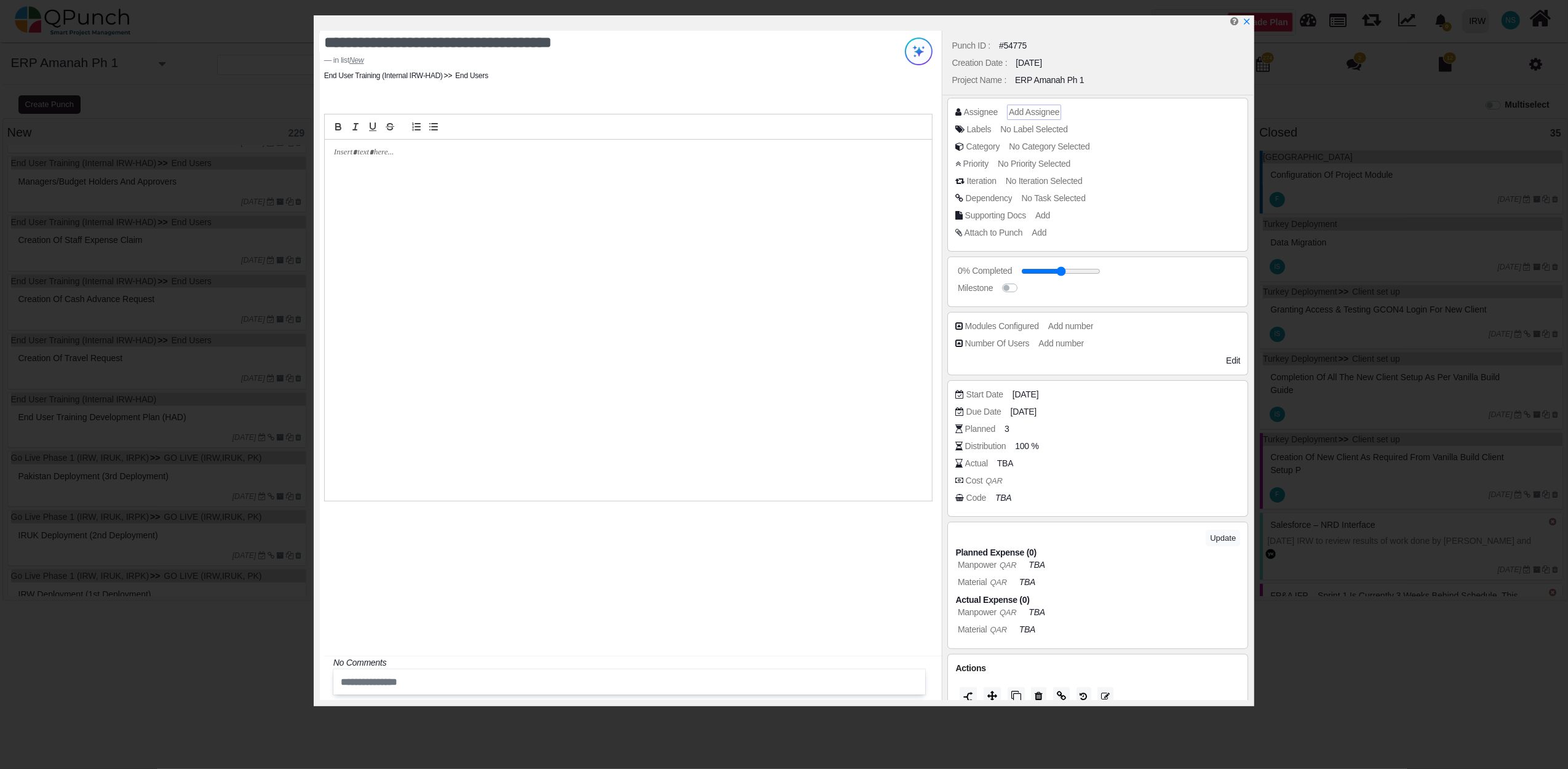
click at [1020, 110] on span "Add Assignee" at bounding box center [1034, 112] width 51 height 10
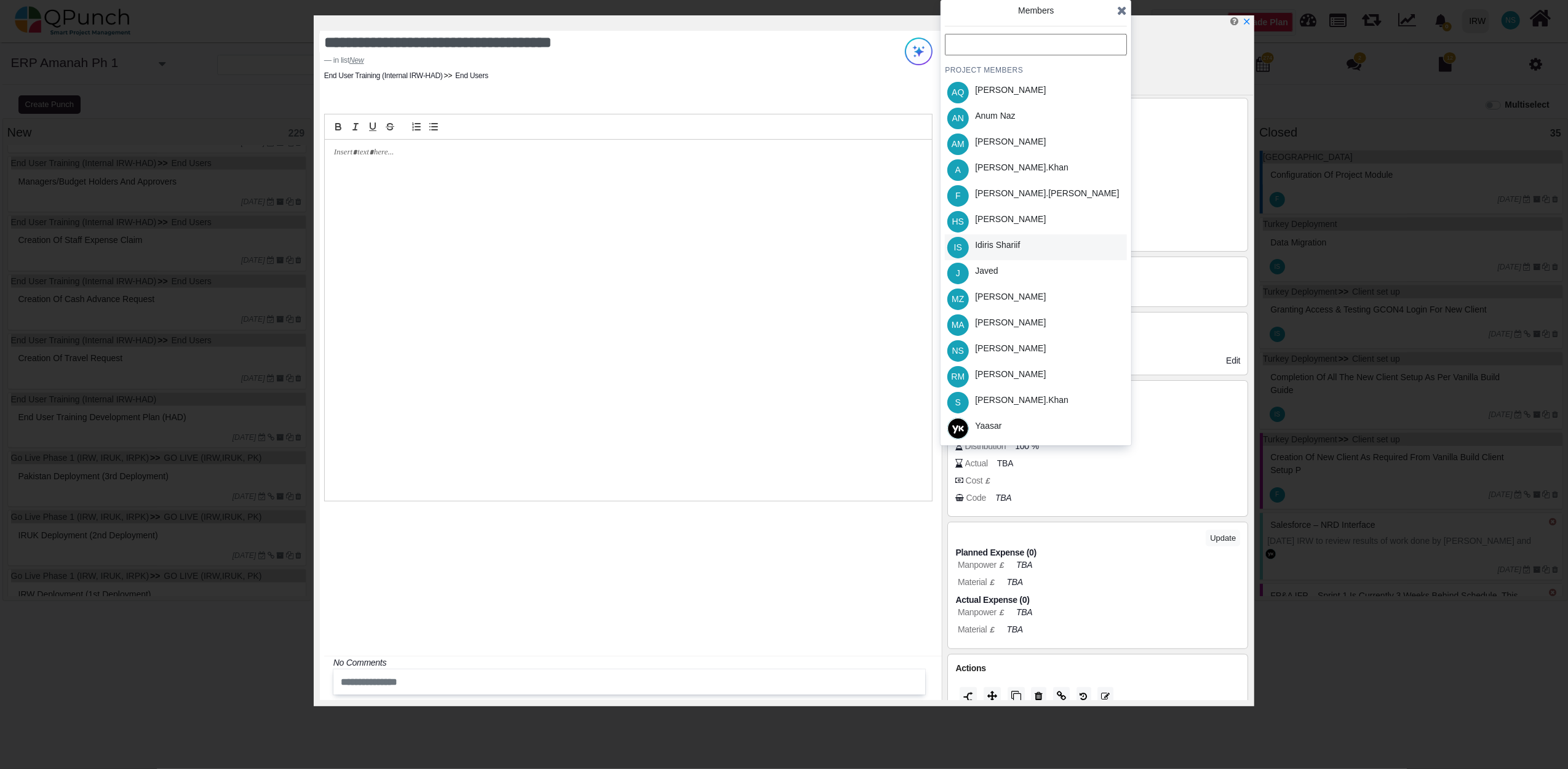
click at [987, 246] on div "Idiris Shariif" at bounding box center [997, 245] width 45 height 13
click at [1126, 11] on icon at bounding box center [1122, 10] width 10 height 12
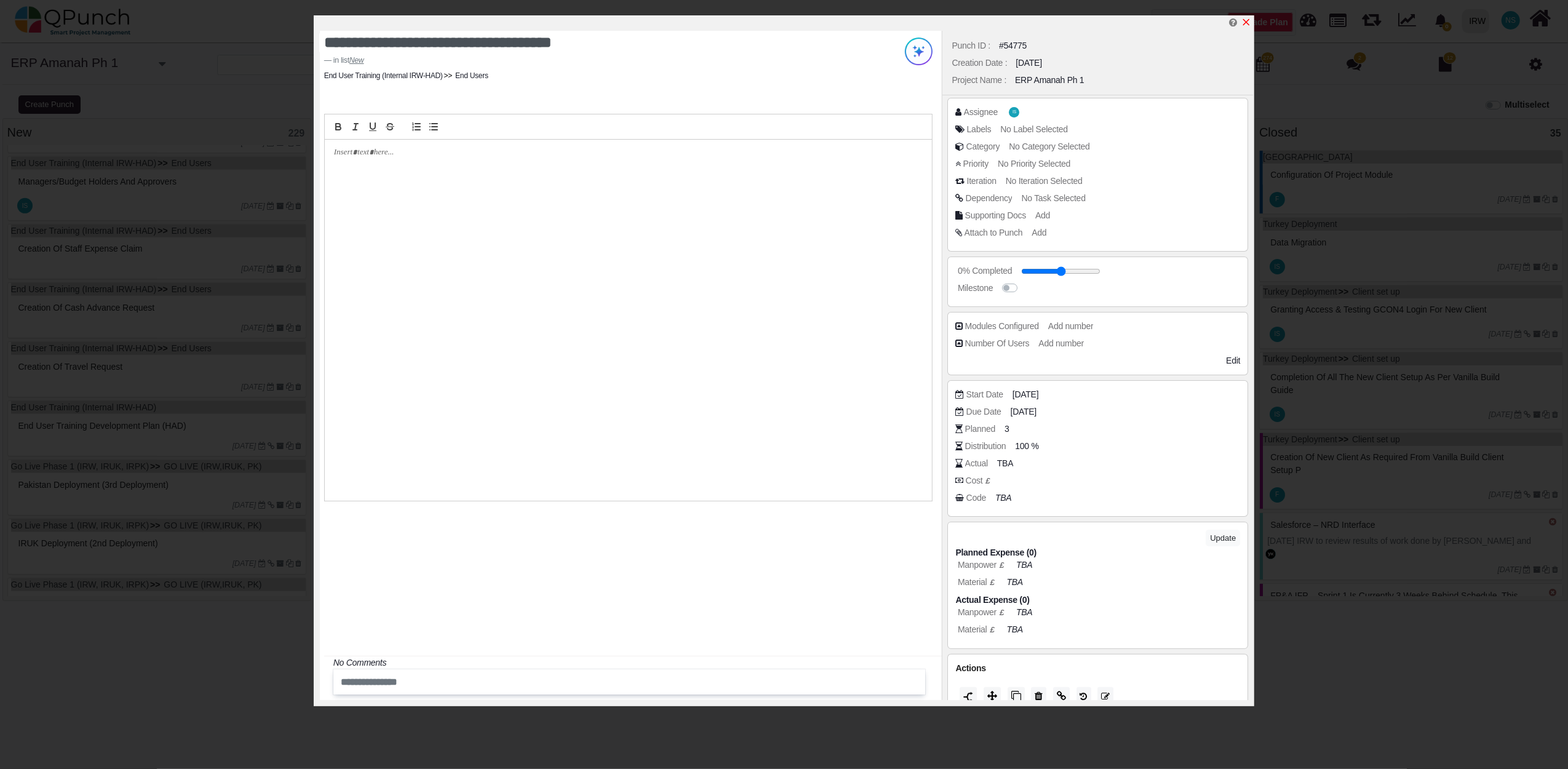
click at [1243, 23] on icon "x" at bounding box center [1246, 22] width 10 height 10
type input "**"
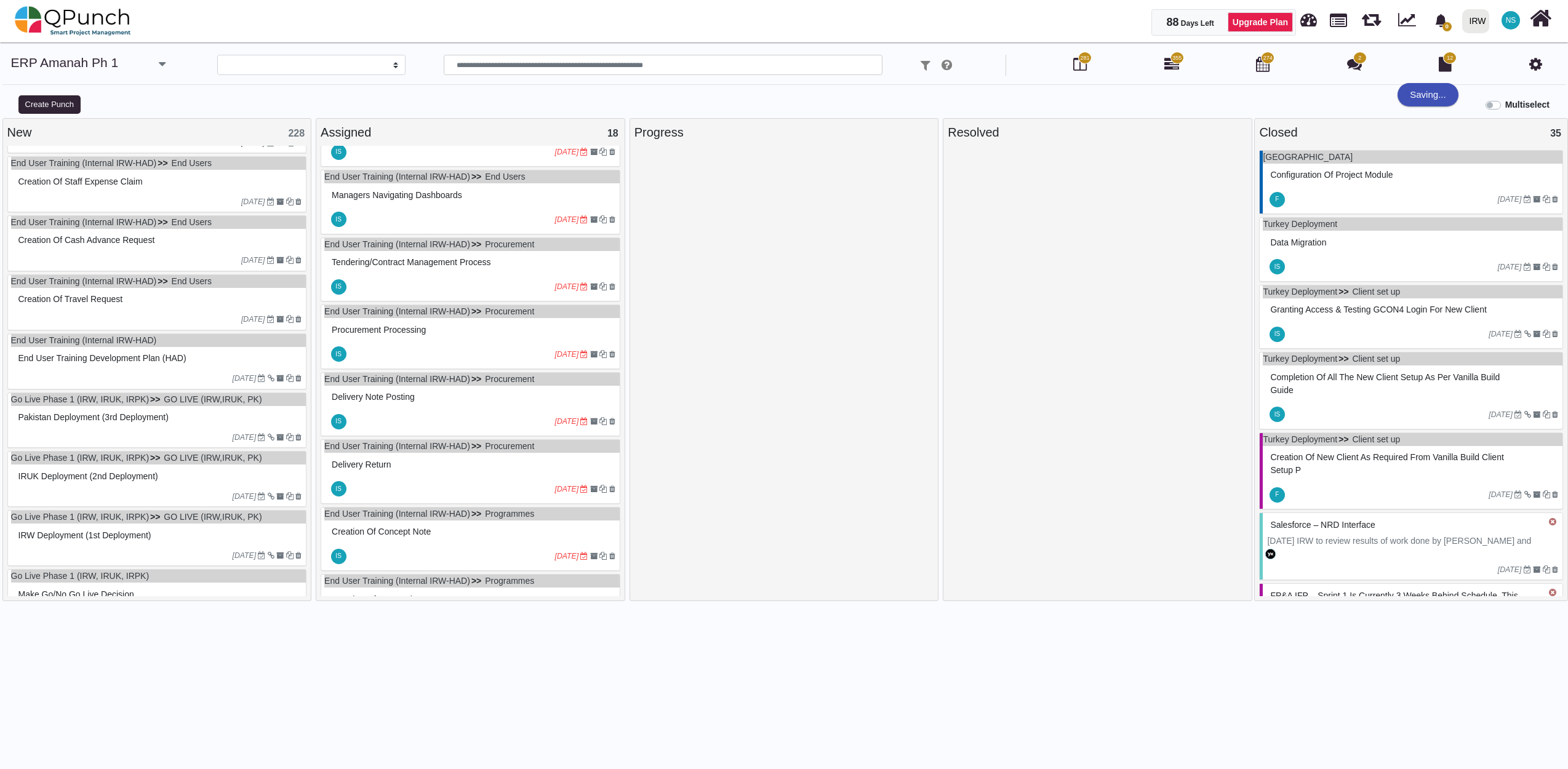
click at [154, 434] on div "Go Live Phase 1 (IRW, IRUK, IRPK) GO LIVE (IRW,IRUK, PK) Pakistan Deployment (3…" at bounding box center [157, 420] width 300 height 56
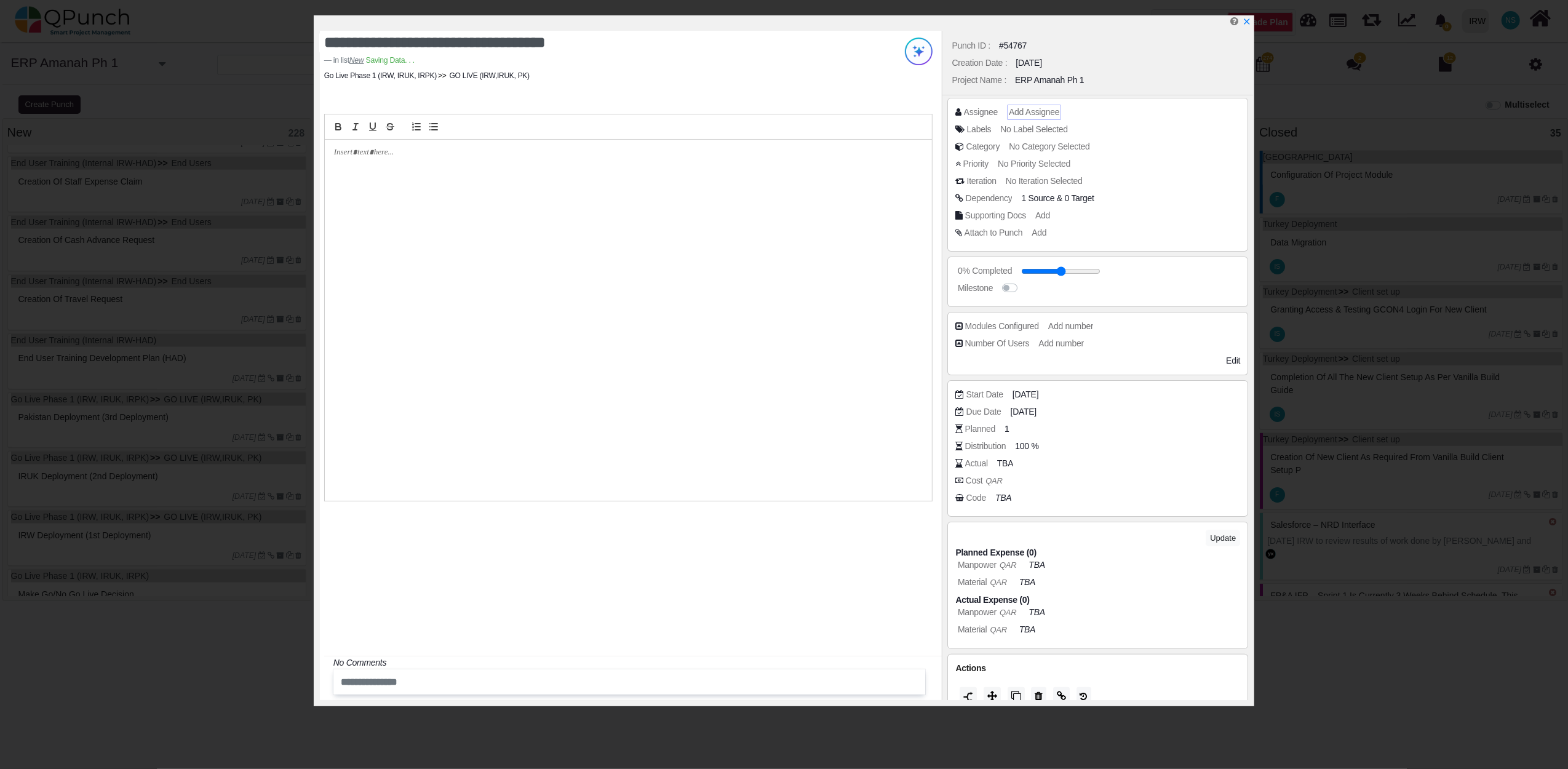
click at [1025, 108] on span "Add Assignee" at bounding box center [1034, 112] width 51 height 10
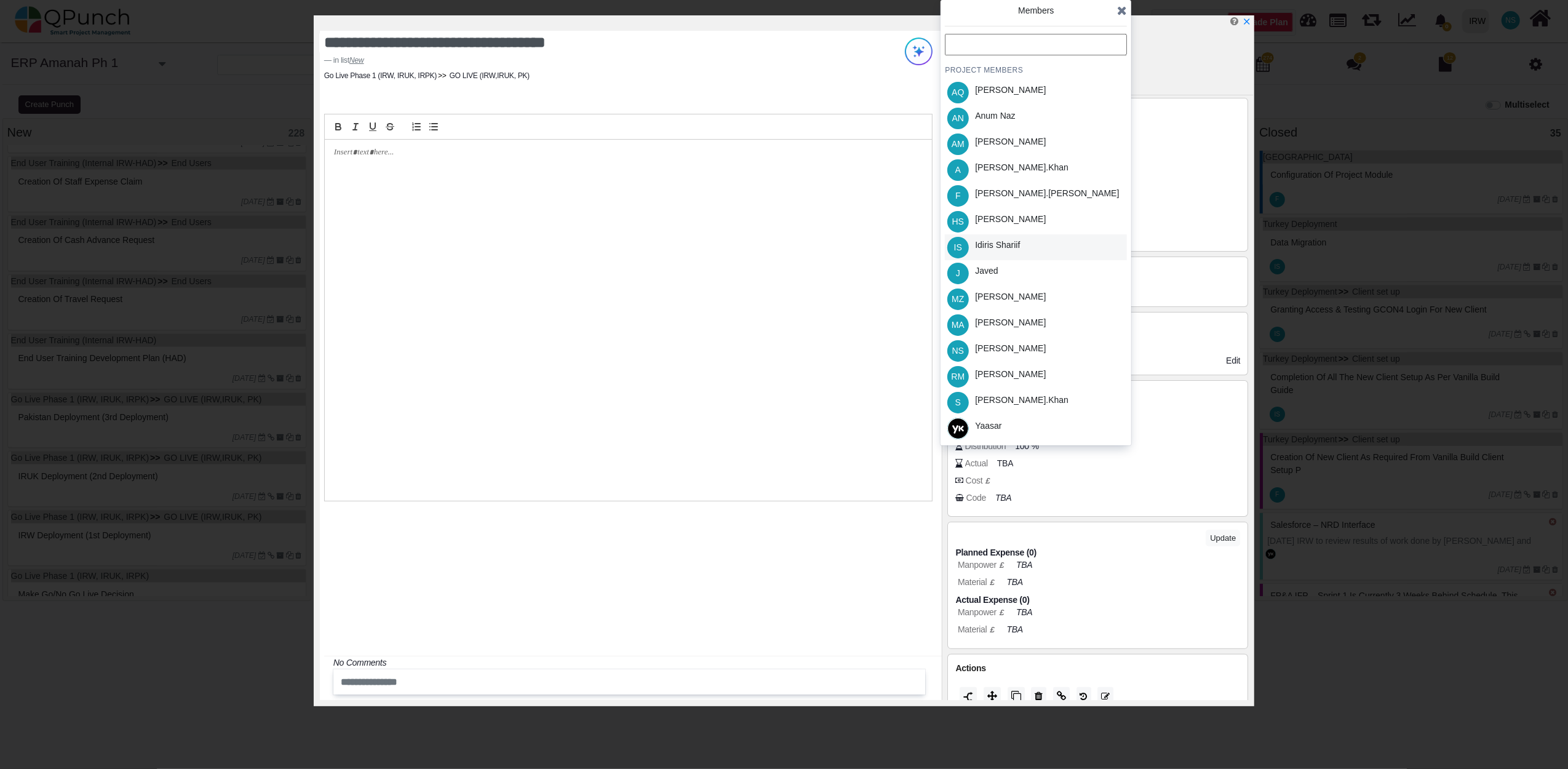
click at [1001, 246] on div "Idiris Shariif" at bounding box center [997, 245] width 45 height 13
click at [1121, 11] on icon at bounding box center [1122, 10] width 10 height 12
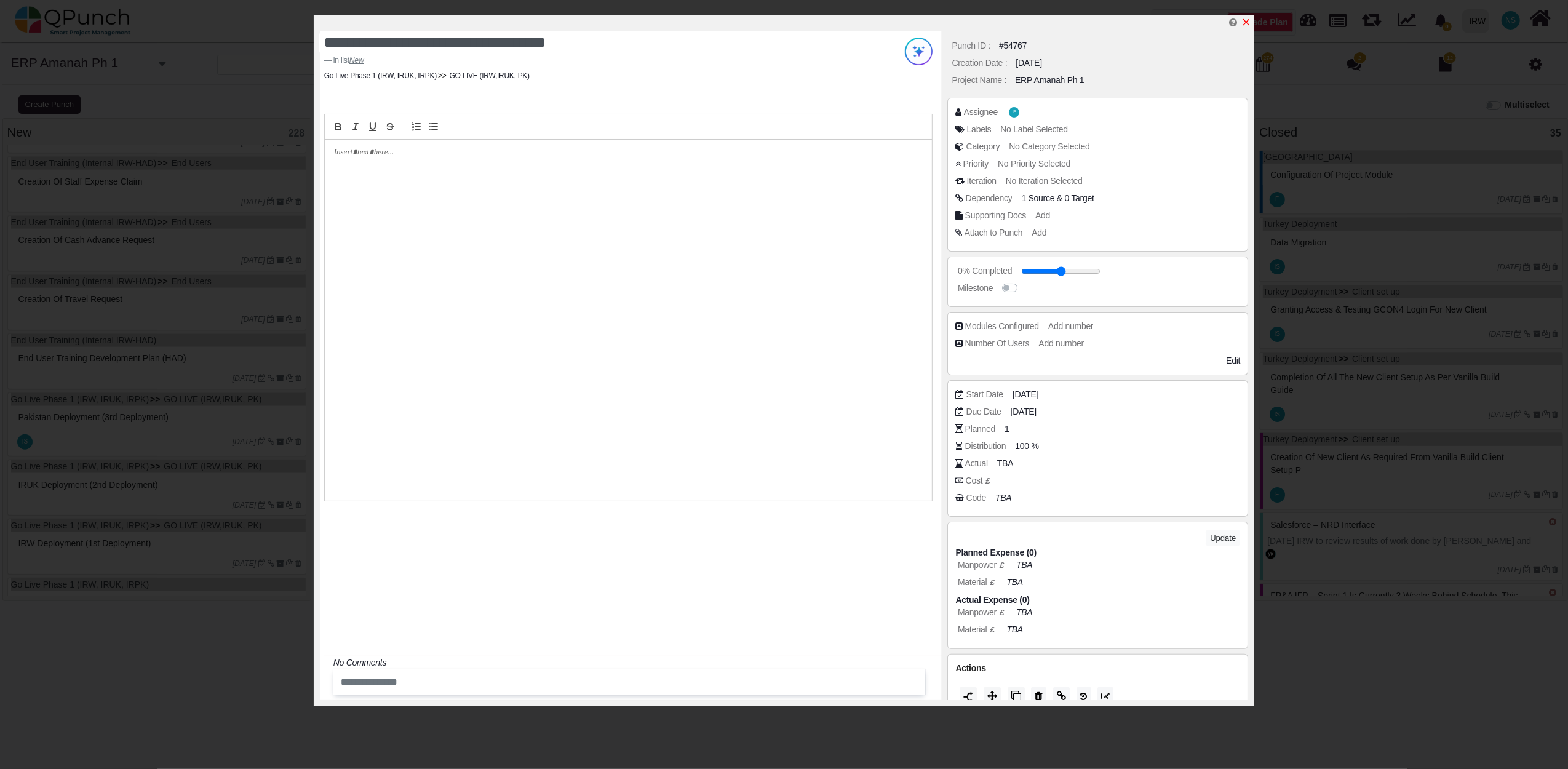
click at [1245, 21] on icon "x" at bounding box center [1247, 23] width 7 height 7
type input "**"
click at [151, 192] on div "**********" at bounding box center [784, 384] width 1568 height 769
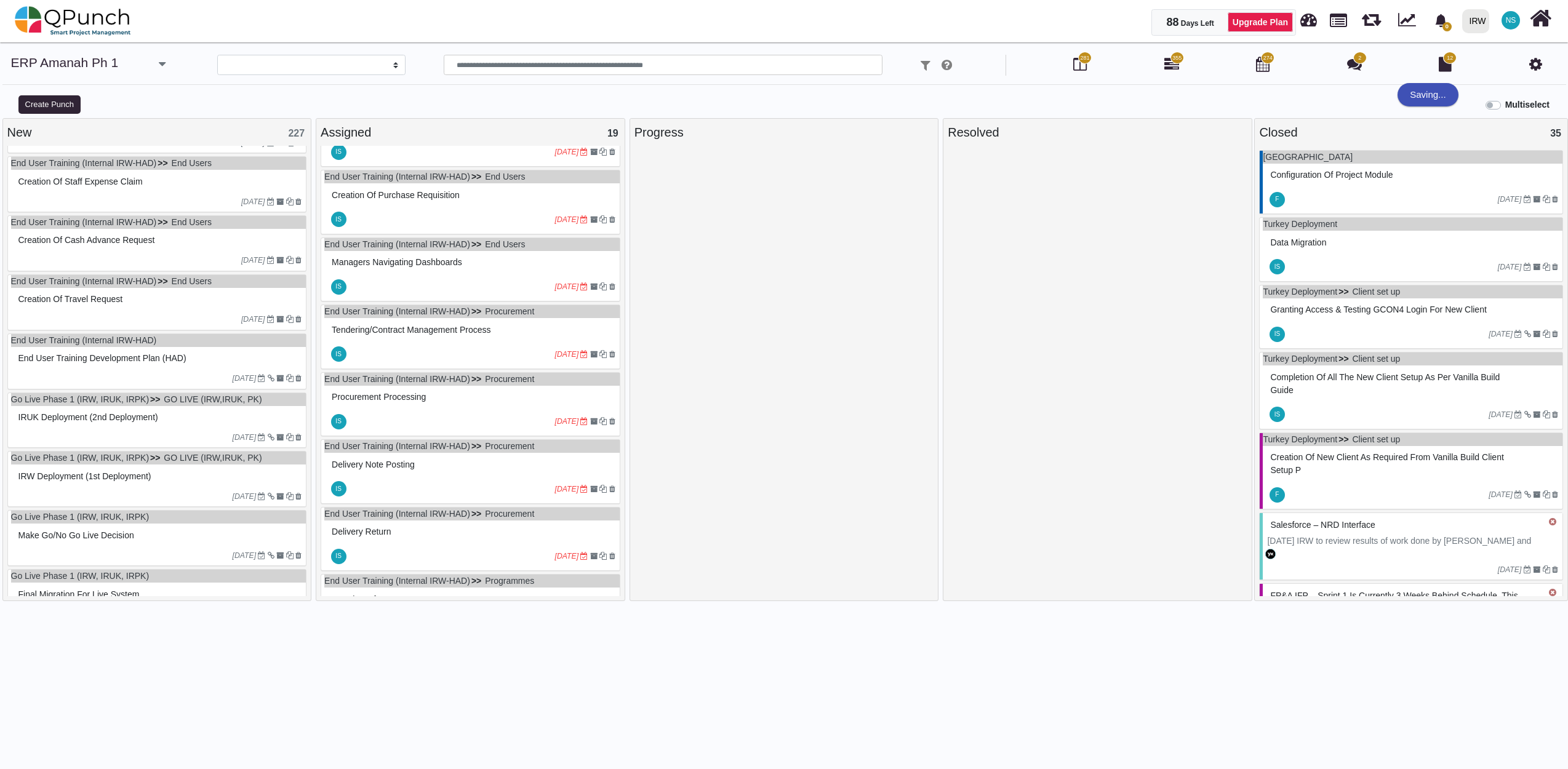
click at [151, 192] on div "Creation of Staff Expense Claim" at bounding box center [159, 182] width 287 height 19
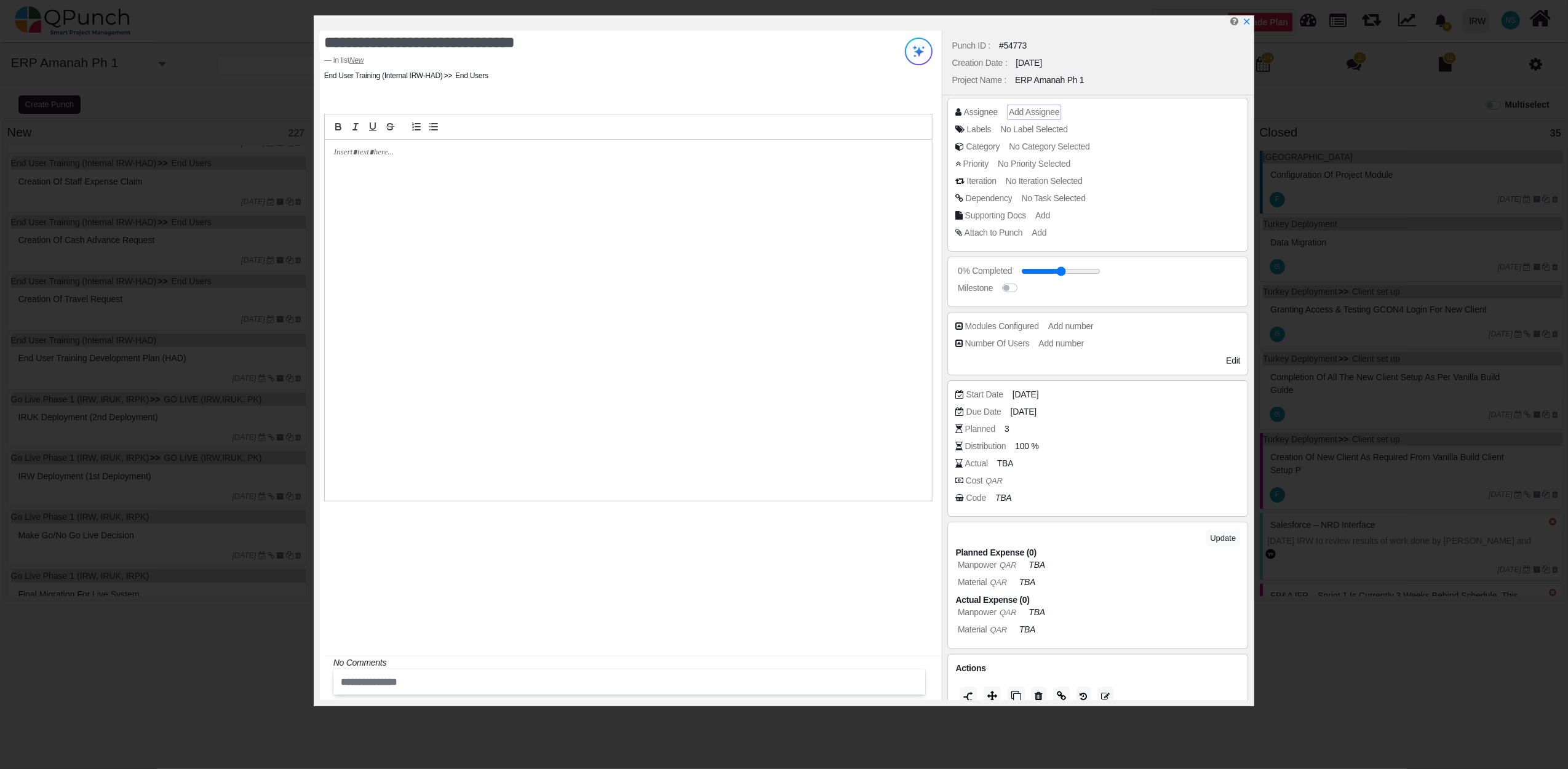
click at [1017, 110] on span "Add Assignee" at bounding box center [1034, 112] width 51 height 10
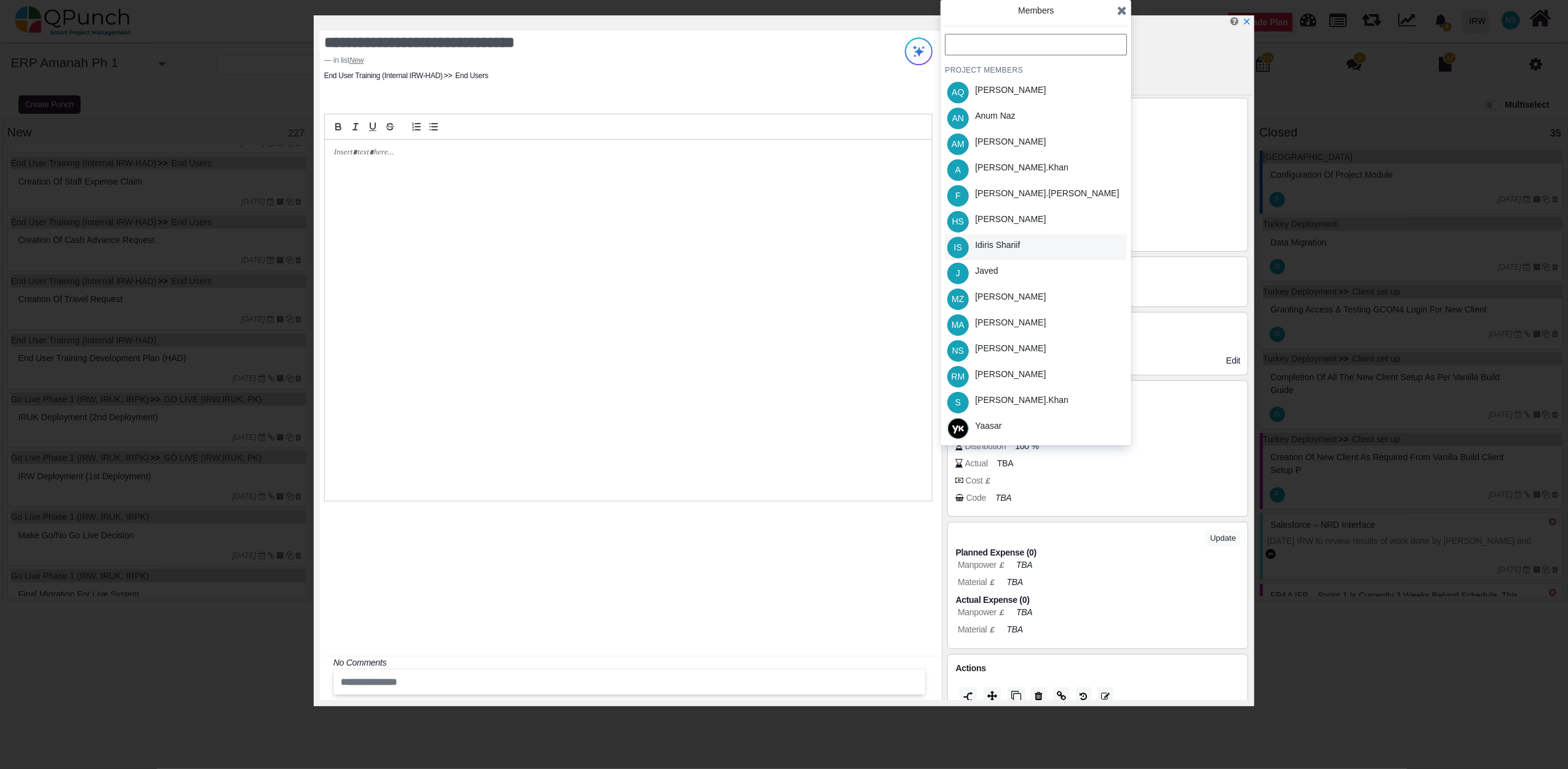
click at [1000, 239] on div "Idiris Shariif" at bounding box center [997, 245] width 45 height 13
click at [1124, 15] on icon at bounding box center [1122, 10] width 10 height 12
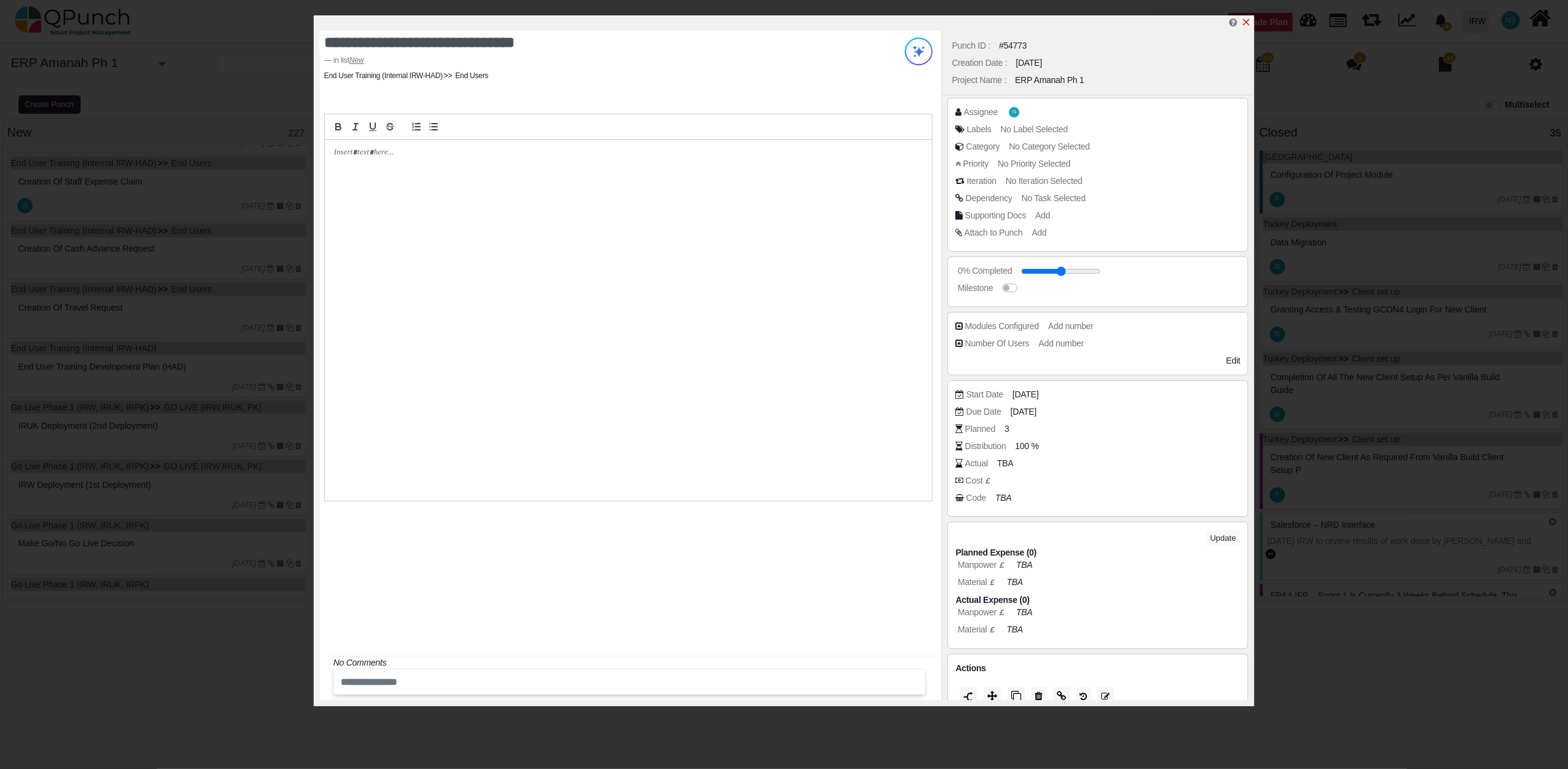
click at [1245, 19] on icon "x" at bounding box center [1246, 22] width 10 height 10
type input "**"
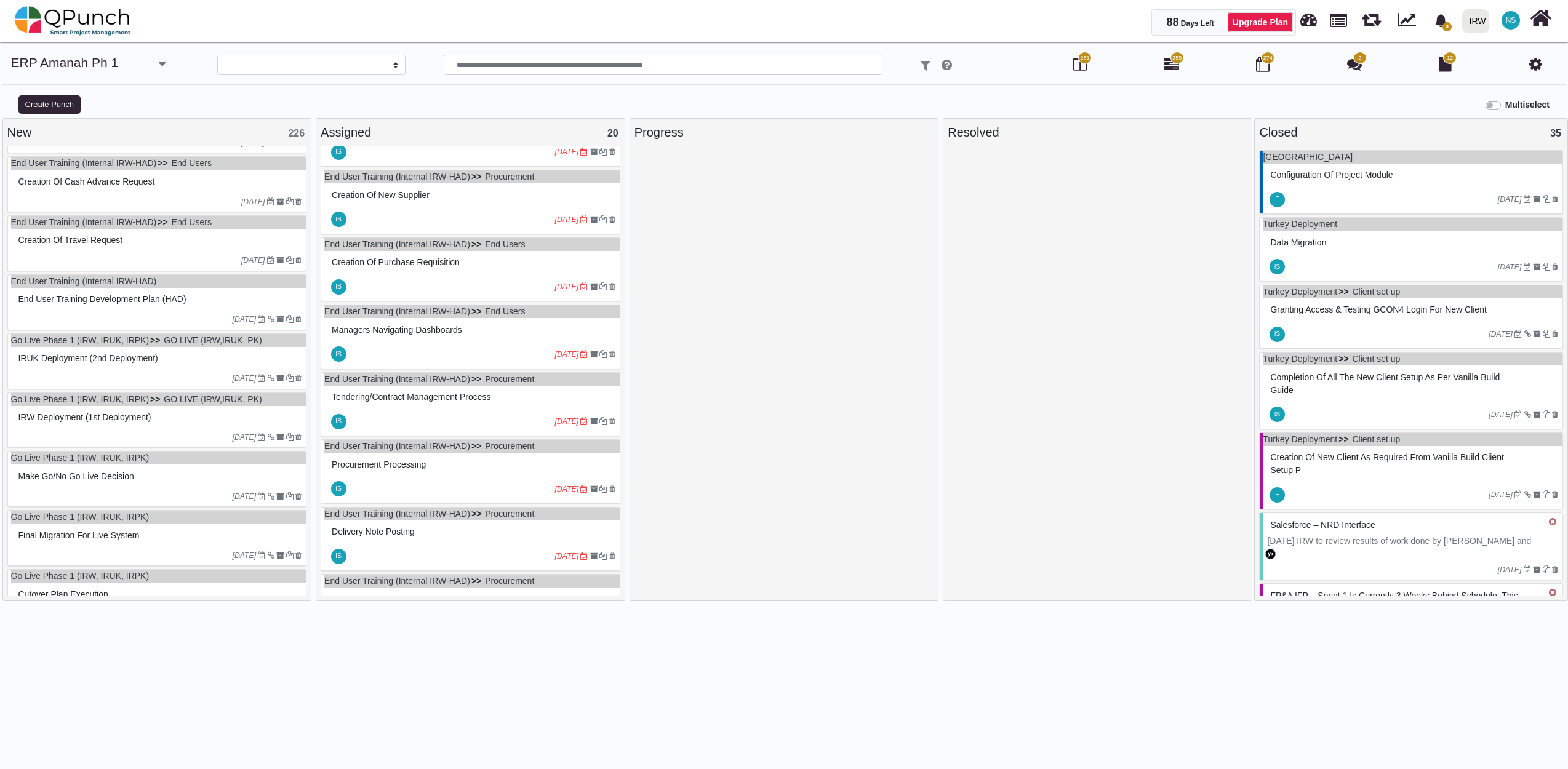
click at [60, 241] on span "Creation of Travel Request" at bounding box center [71, 240] width 105 height 10
click at [60, 241] on div "End User Training (Internal IRW-HAD) End Users Creation of Travel Request 06-07…" at bounding box center [157, 243] width 300 height 56
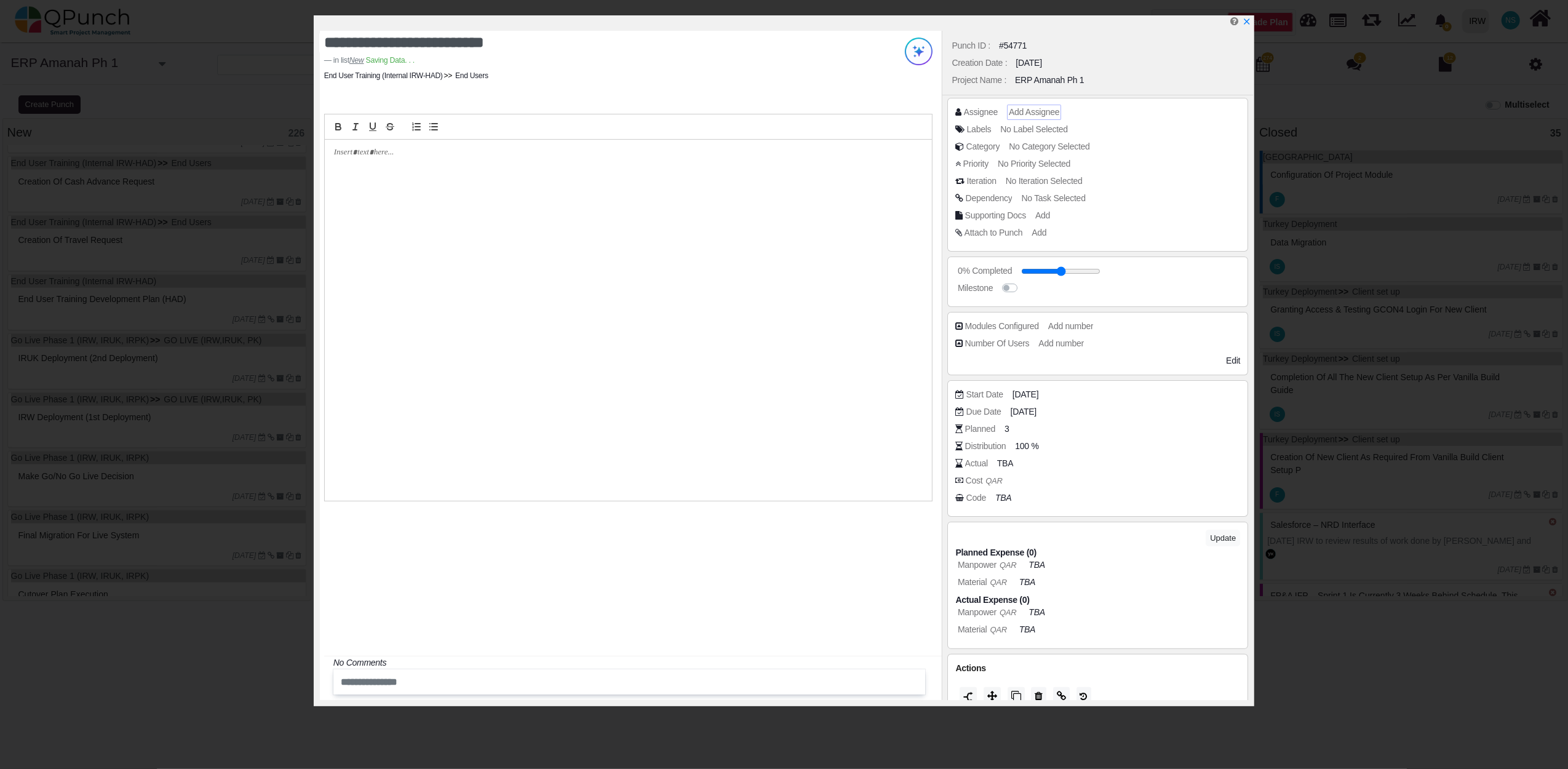
click at [1020, 107] on span "Add Assignee" at bounding box center [1034, 112] width 51 height 10
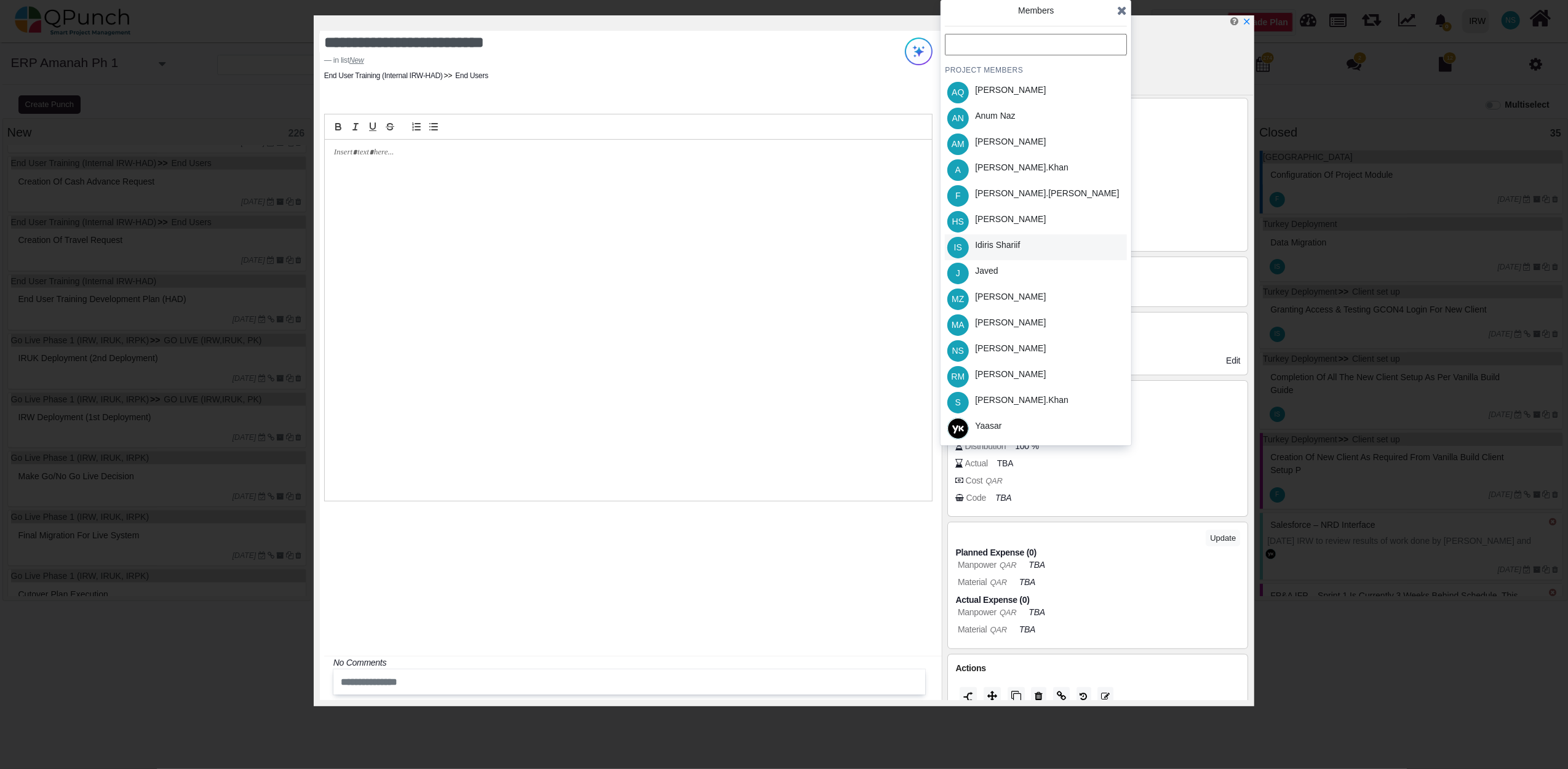
click at [1011, 241] on div "Idiris Shariif" at bounding box center [997, 245] width 45 height 13
click at [1129, 10] on div "Members PROJECT MEMBERS AQ Aamar Qayum AN Anum Naz AM Asad Malik A Azeem.khan F…" at bounding box center [1036, 222] width 191 height 445
click at [1125, 10] on icon at bounding box center [1122, 10] width 10 height 12
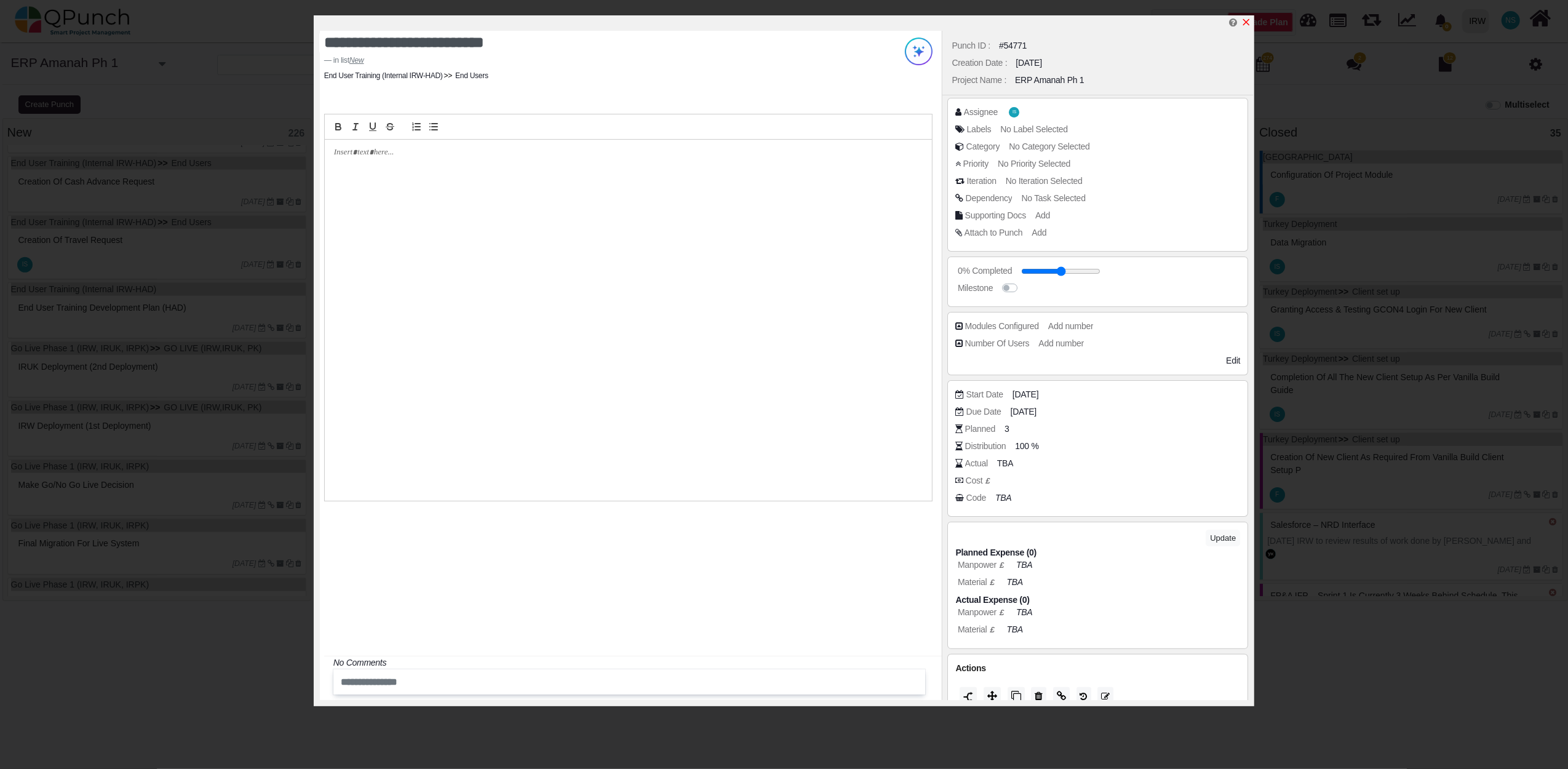
click at [1246, 22] on icon "x" at bounding box center [1246, 22] width 10 height 10
type input "**"
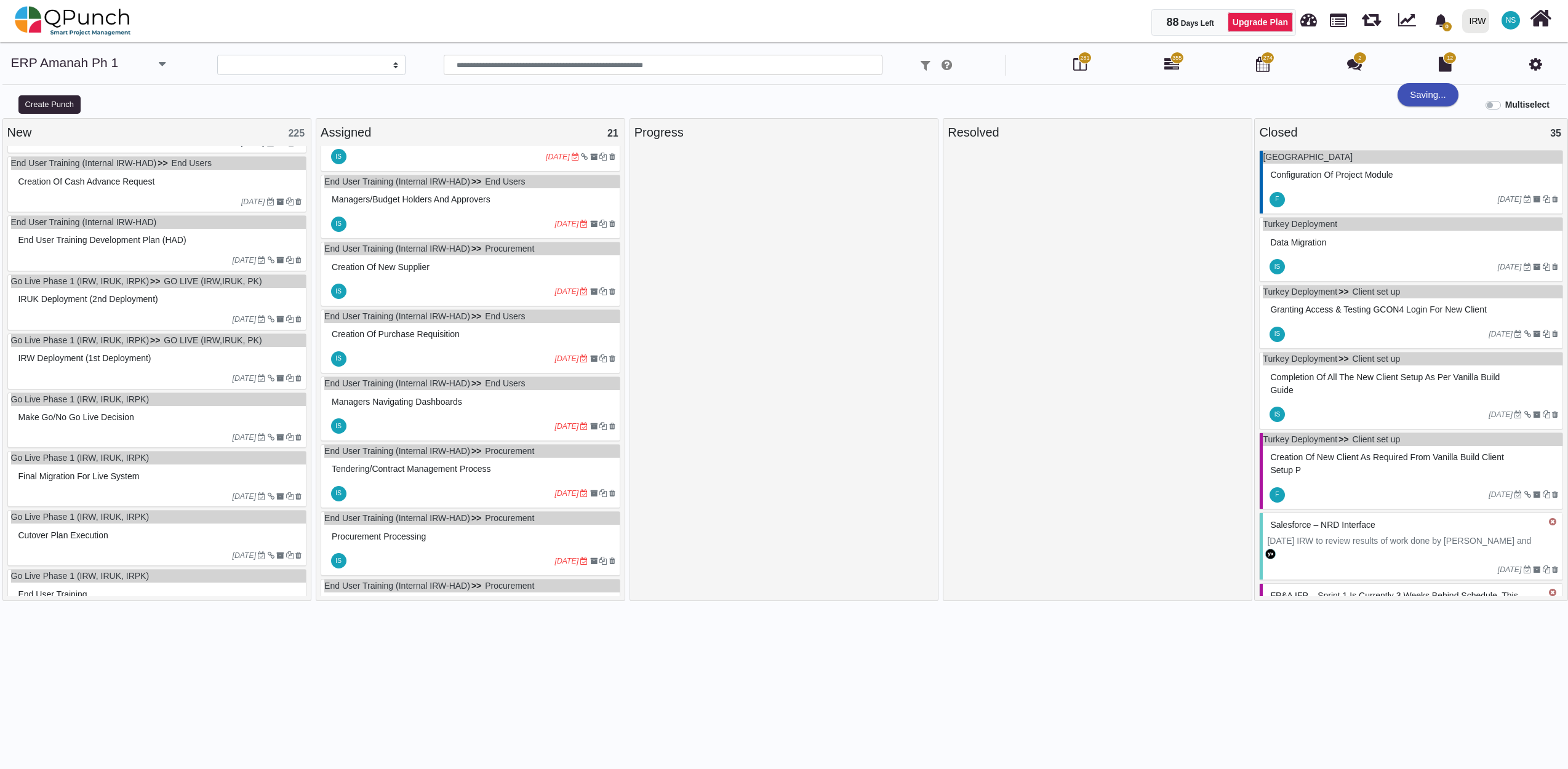
click at [160, 187] on div "Creation of Cash Advance Request" at bounding box center [159, 182] width 287 height 19
click at [160, 187] on div "End User Training (Internal IRW-HAD) End Users Creation of Cash Advance Request…" at bounding box center [157, 184] width 300 height 56
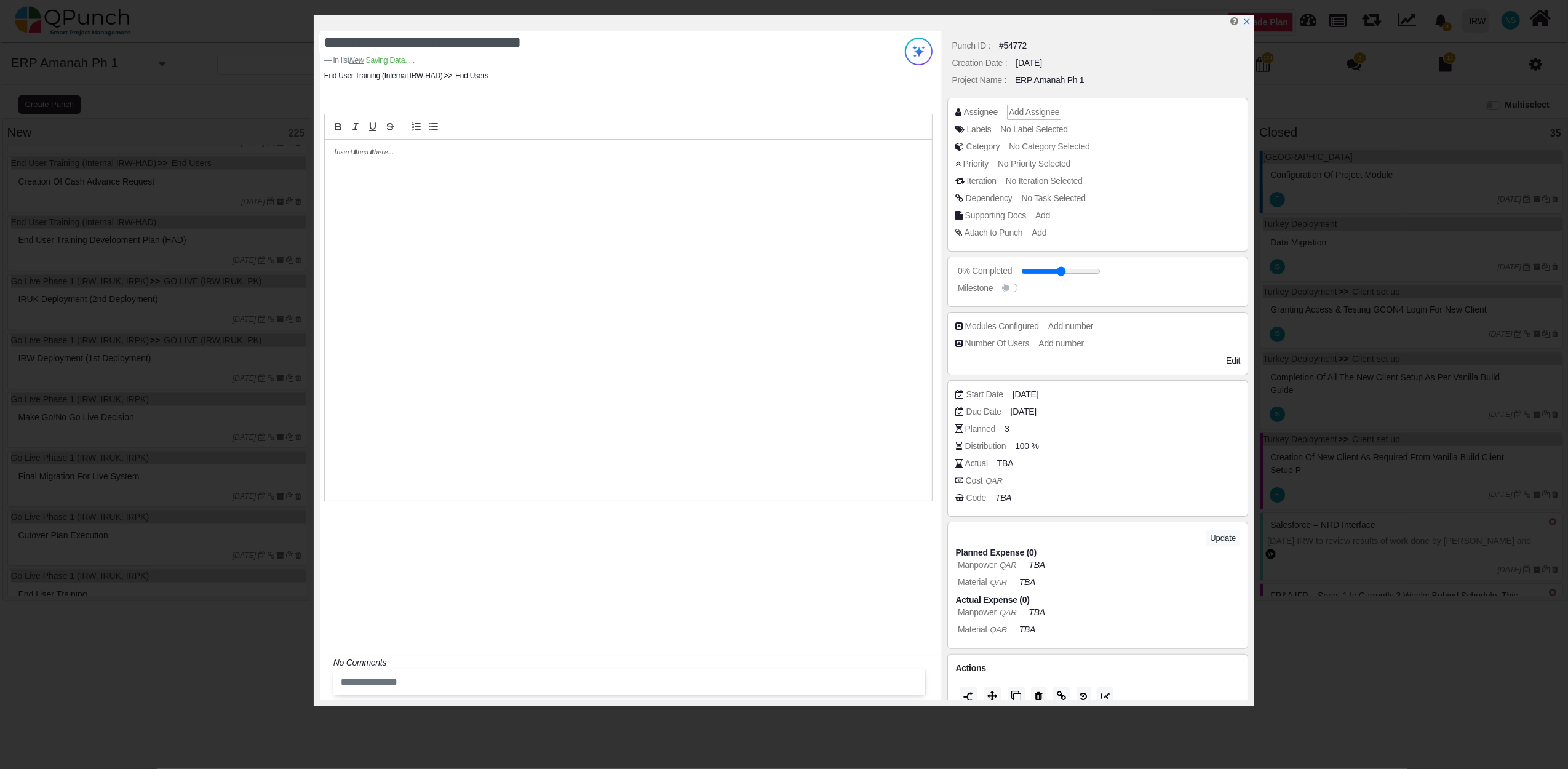
click at [1032, 107] on span "Add Assignee" at bounding box center [1034, 112] width 51 height 10
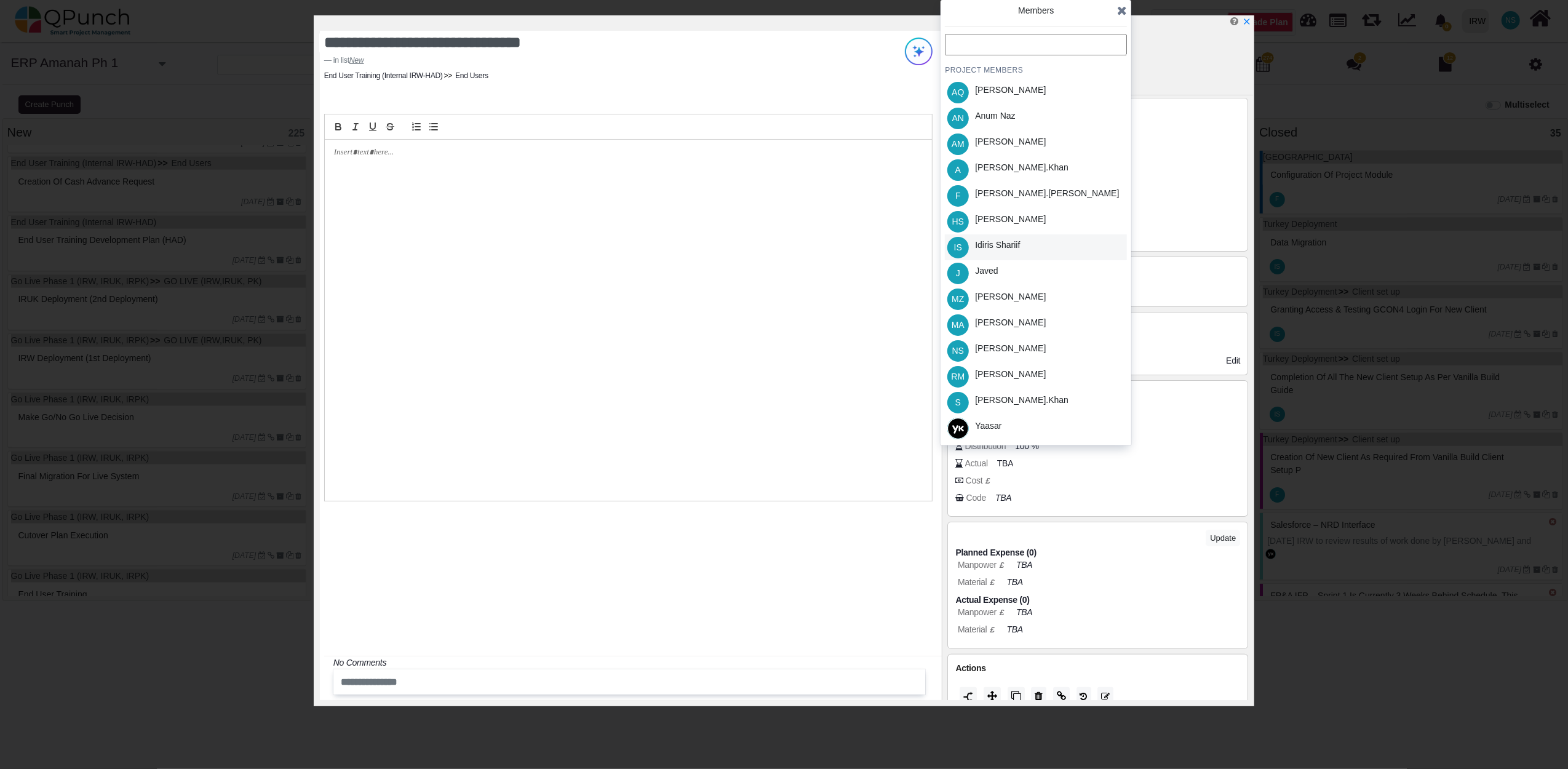
click at [1008, 251] on div "Idiris Shariif" at bounding box center [997, 247] width 53 height 26
click at [1127, 13] on icon at bounding box center [1122, 10] width 10 height 12
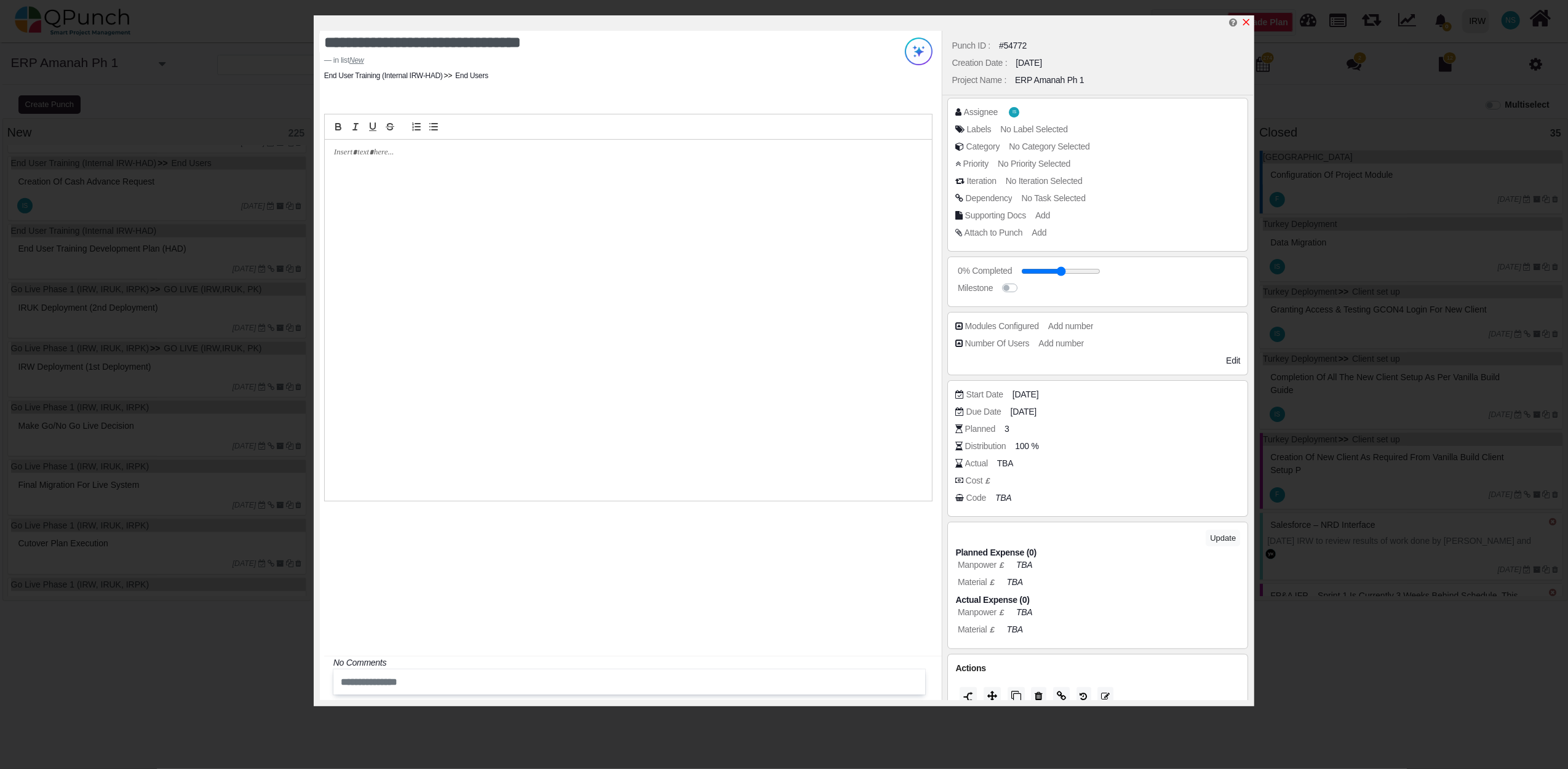
click at [1245, 17] on link at bounding box center [1246, 22] width 10 height 11
type input "**"
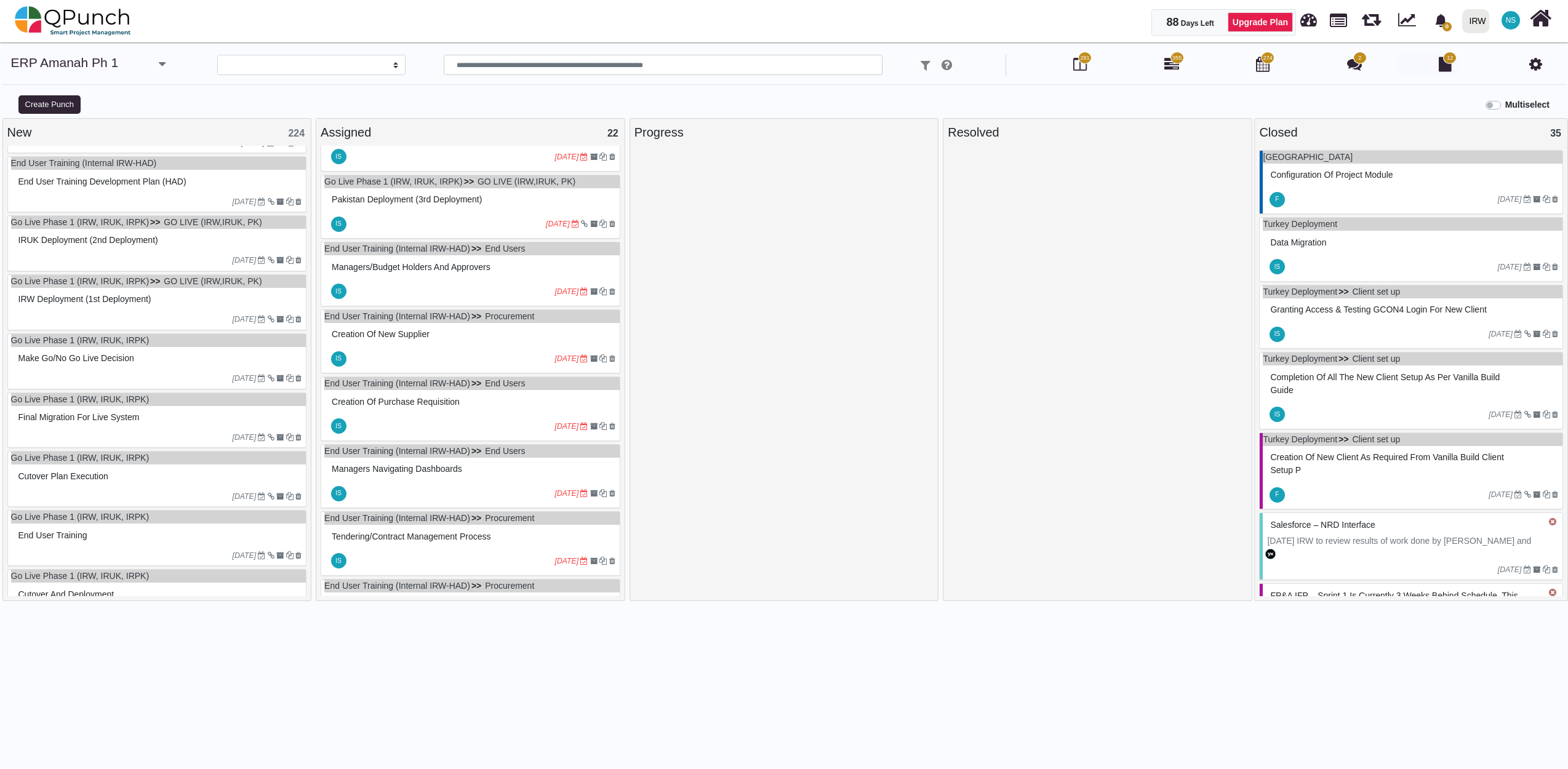
click at [75, 192] on div "End user training development Plan (HAD)" at bounding box center [159, 182] width 287 height 19
click at [75, 197] on div "End User Training (Internal IRW-HAD) End user training development Plan (HAD) 2…" at bounding box center [157, 184] width 300 height 56
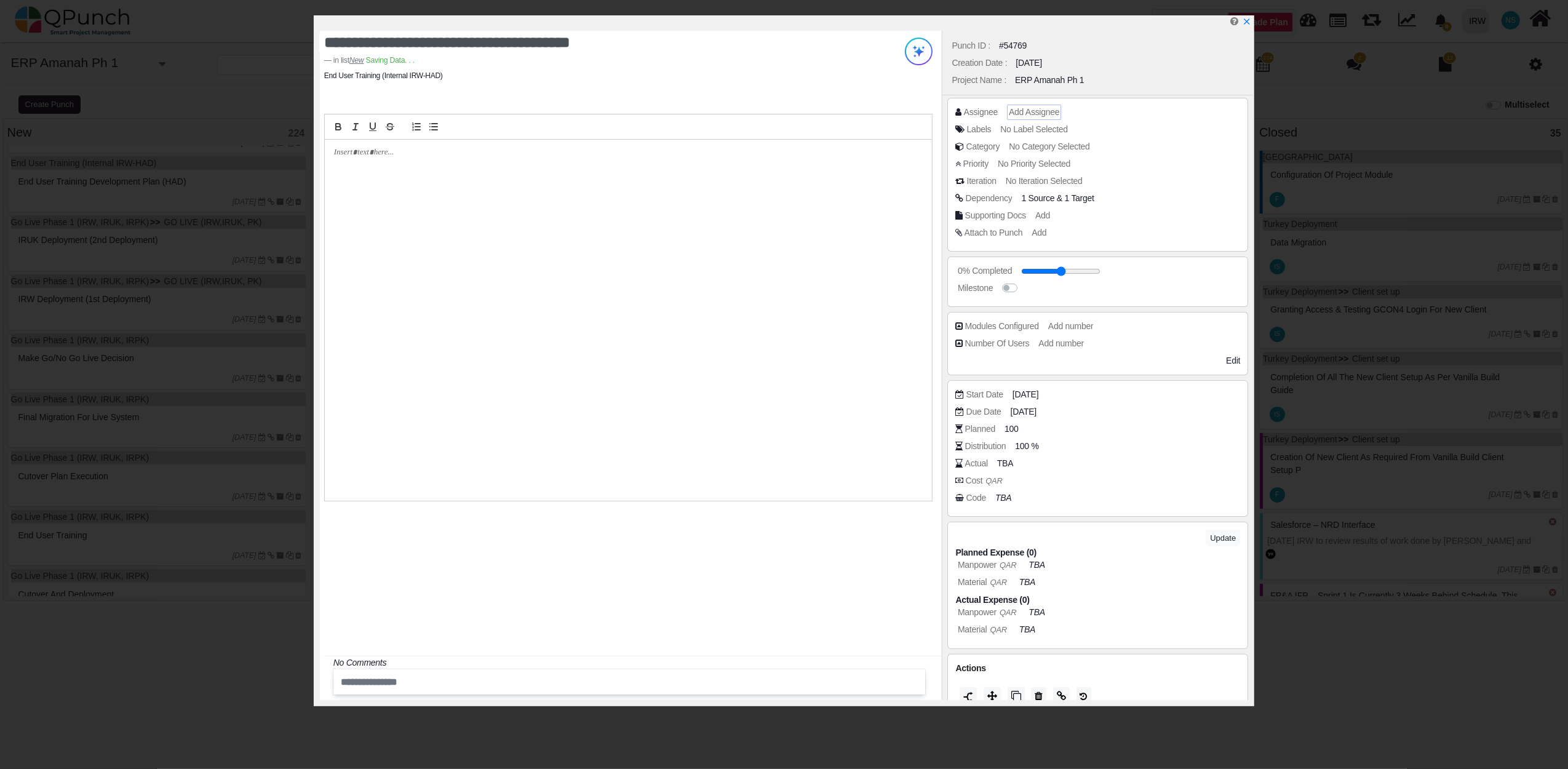
click at [1023, 110] on span "Add Assignee" at bounding box center [1034, 112] width 51 height 10
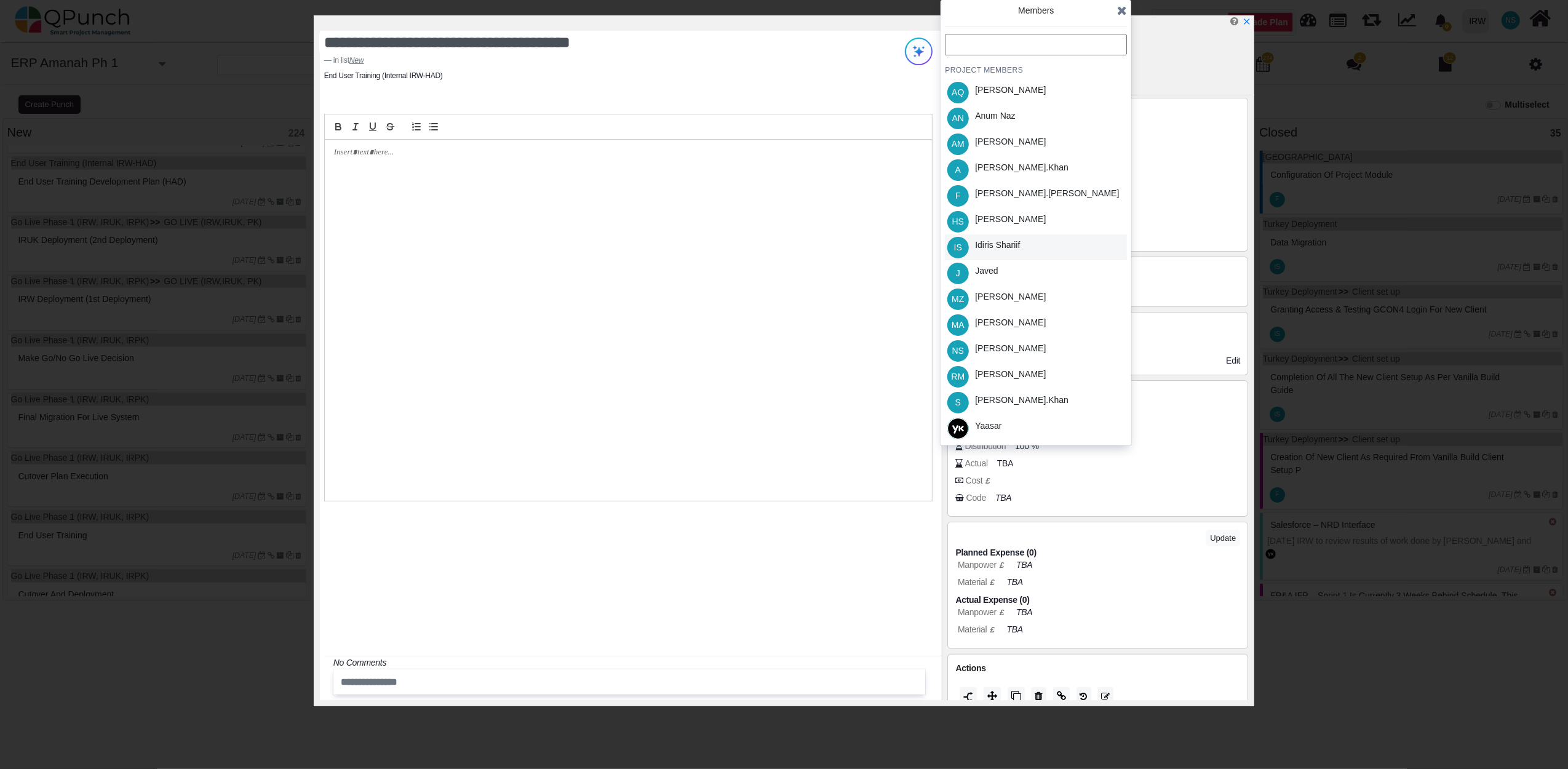
click at [1001, 241] on div "Idiris Shariif" at bounding box center [997, 245] width 45 height 13
click at [1121, 12] on icon at bounding box center [1122, 10] width 10 height 12
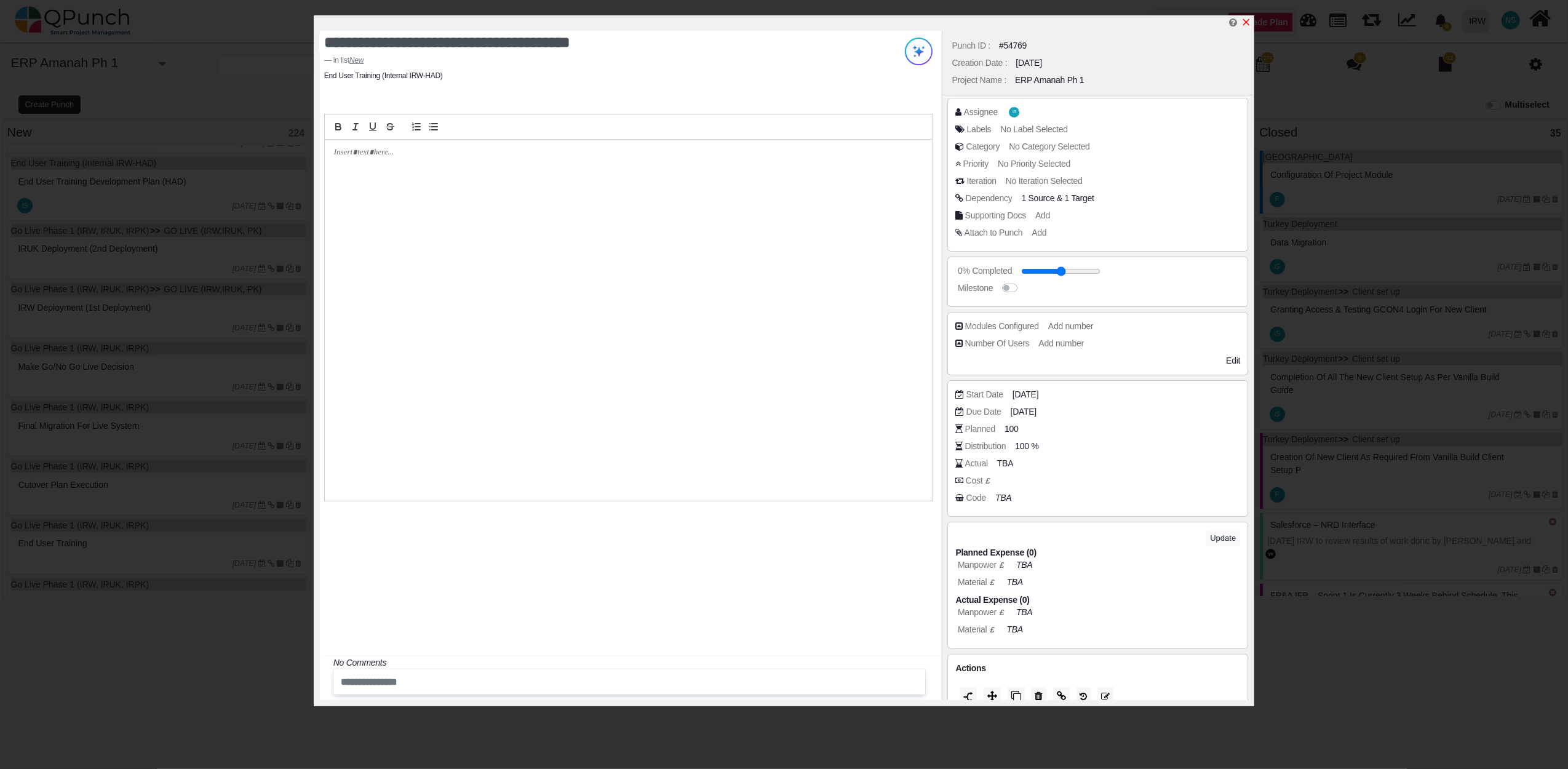
click at [1250, 22] on icon "x" at bounding box center [1246, 22] width 10 height 10
type input "**"
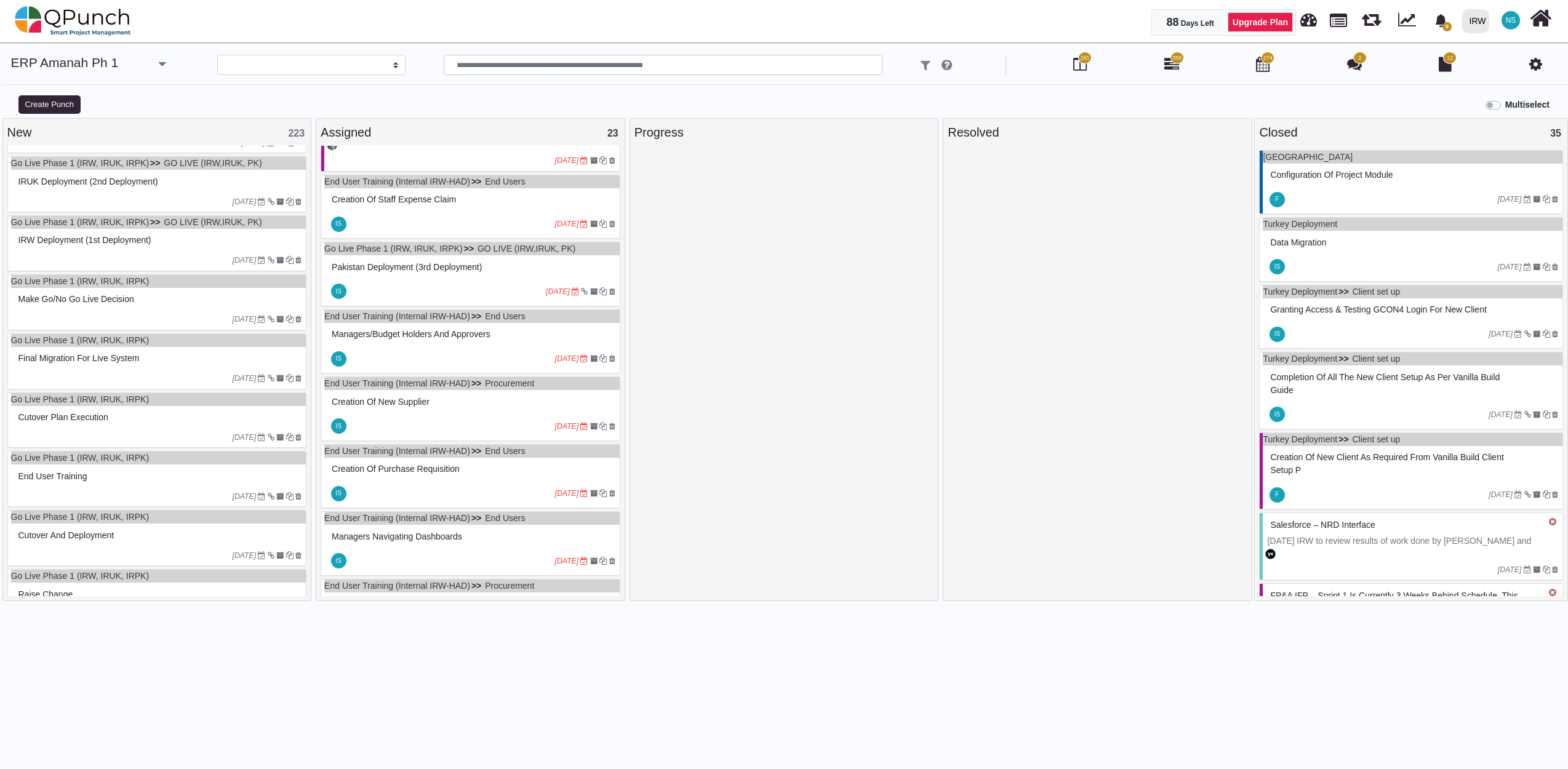
click at [79, 250] on div "IRW Deployment (1st Deployment)" at bounding box center [159, 240] width 287 height 19
click at [79, 255] on div "Go Live Phase 1 (IRW, IRUK, IRPK) GO LIVE (IRW,IRUK, PK) IRW Deployment (1st De…" at bounding box center [157, 243] width 300 height 56
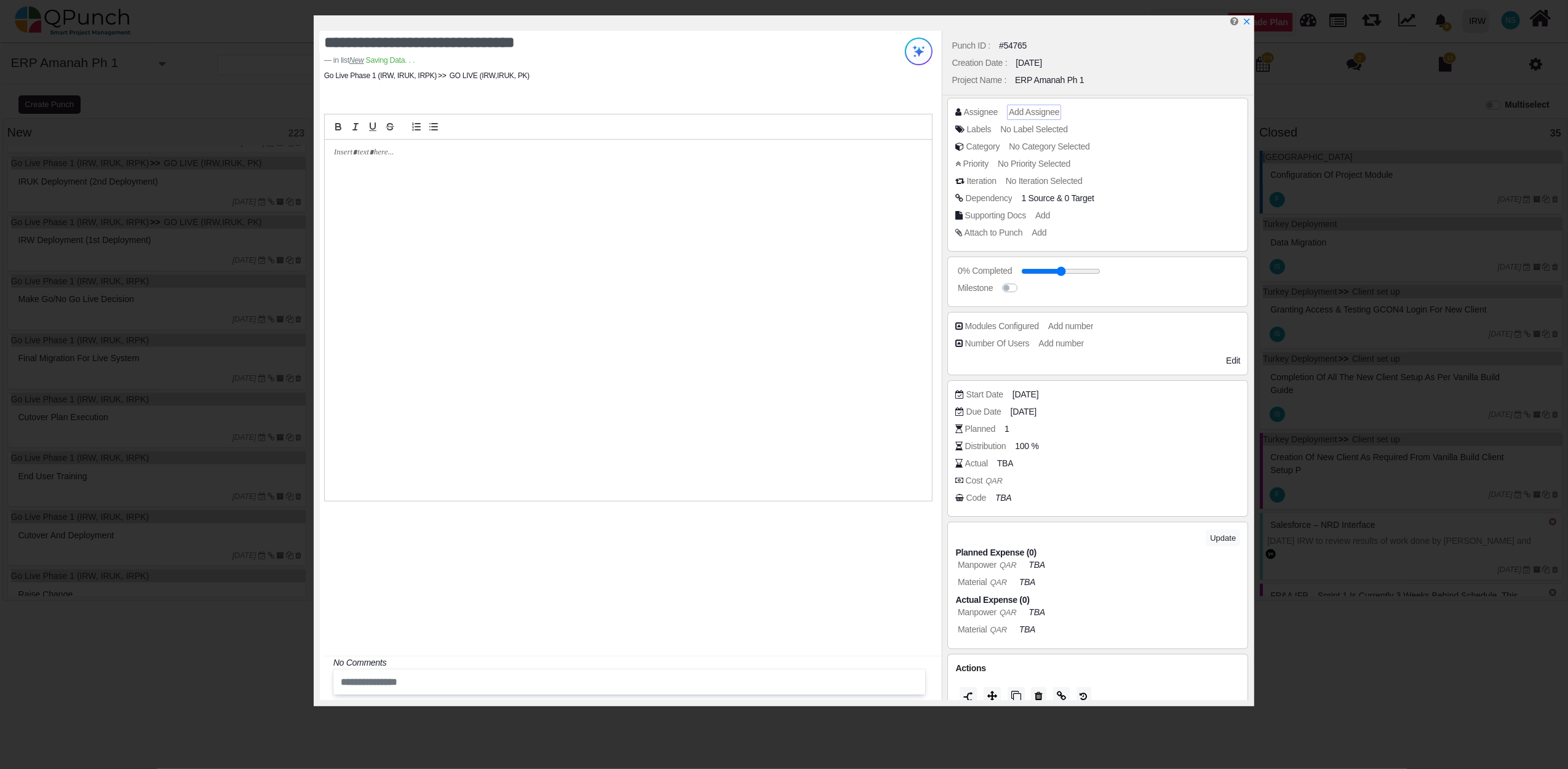
click at [1041, 105] on div "Add Assignee" at bounding box center [1034, 113] width 54 height 16
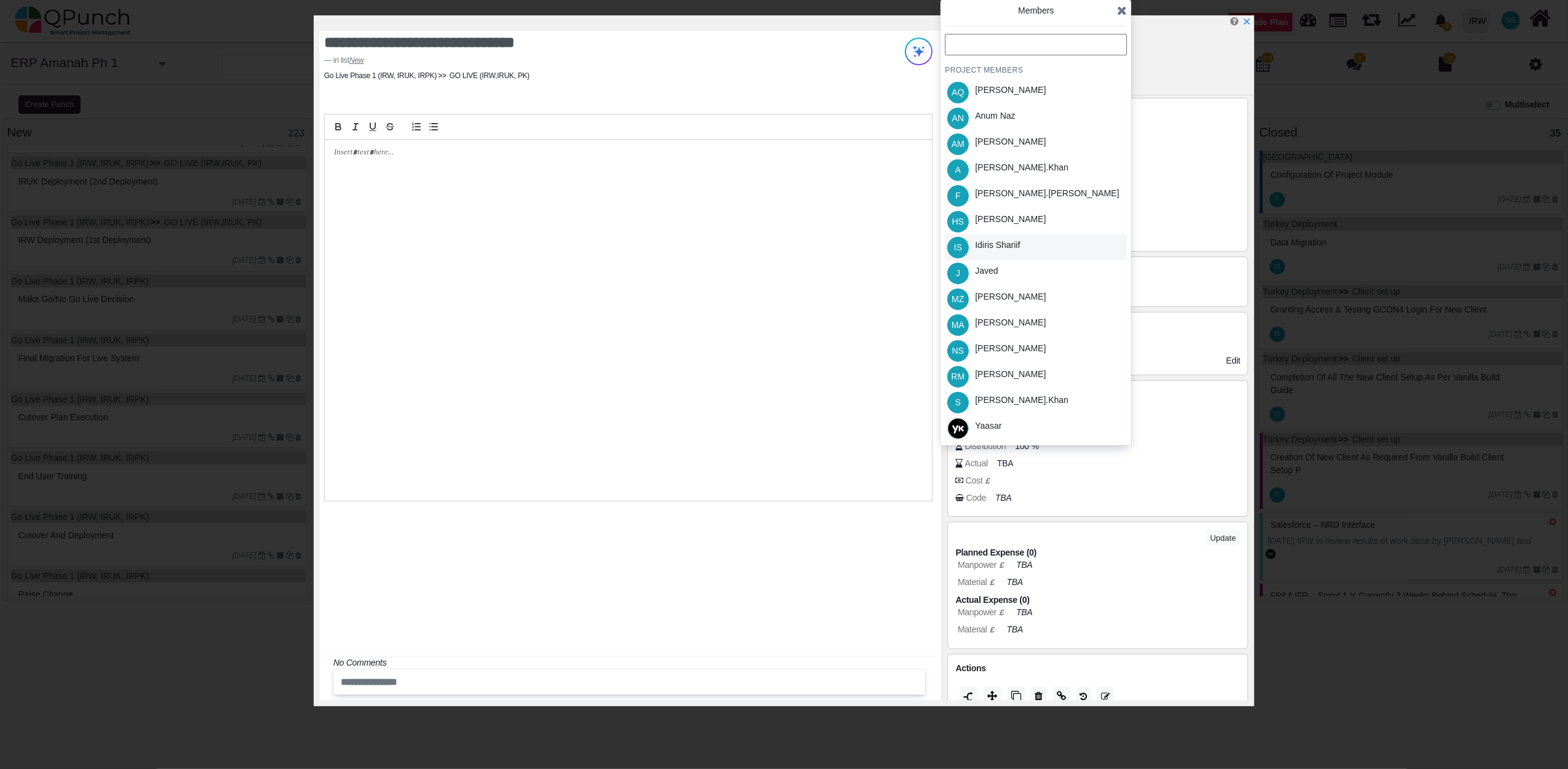
click at [991, 244] on div "Idiris Shariif" at bounding box center [997, 245] width 45 height 13
click at [1123, 11] on icon at bounding box center [1122, 10] width 10 height 12
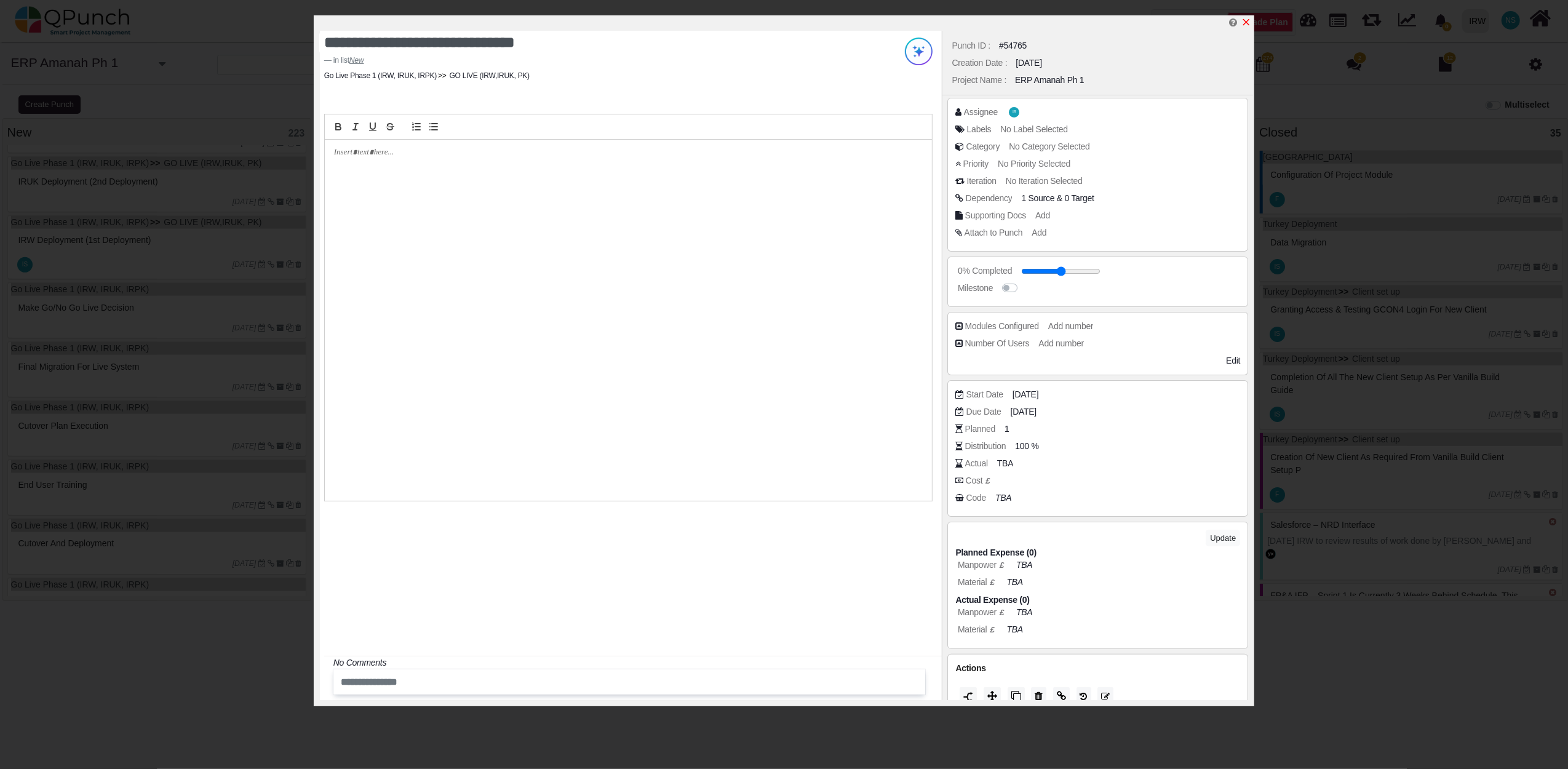
click at [1248, 21] on icon "x" at bounding box center [1246, 22] width 10 height 10
type input "**"
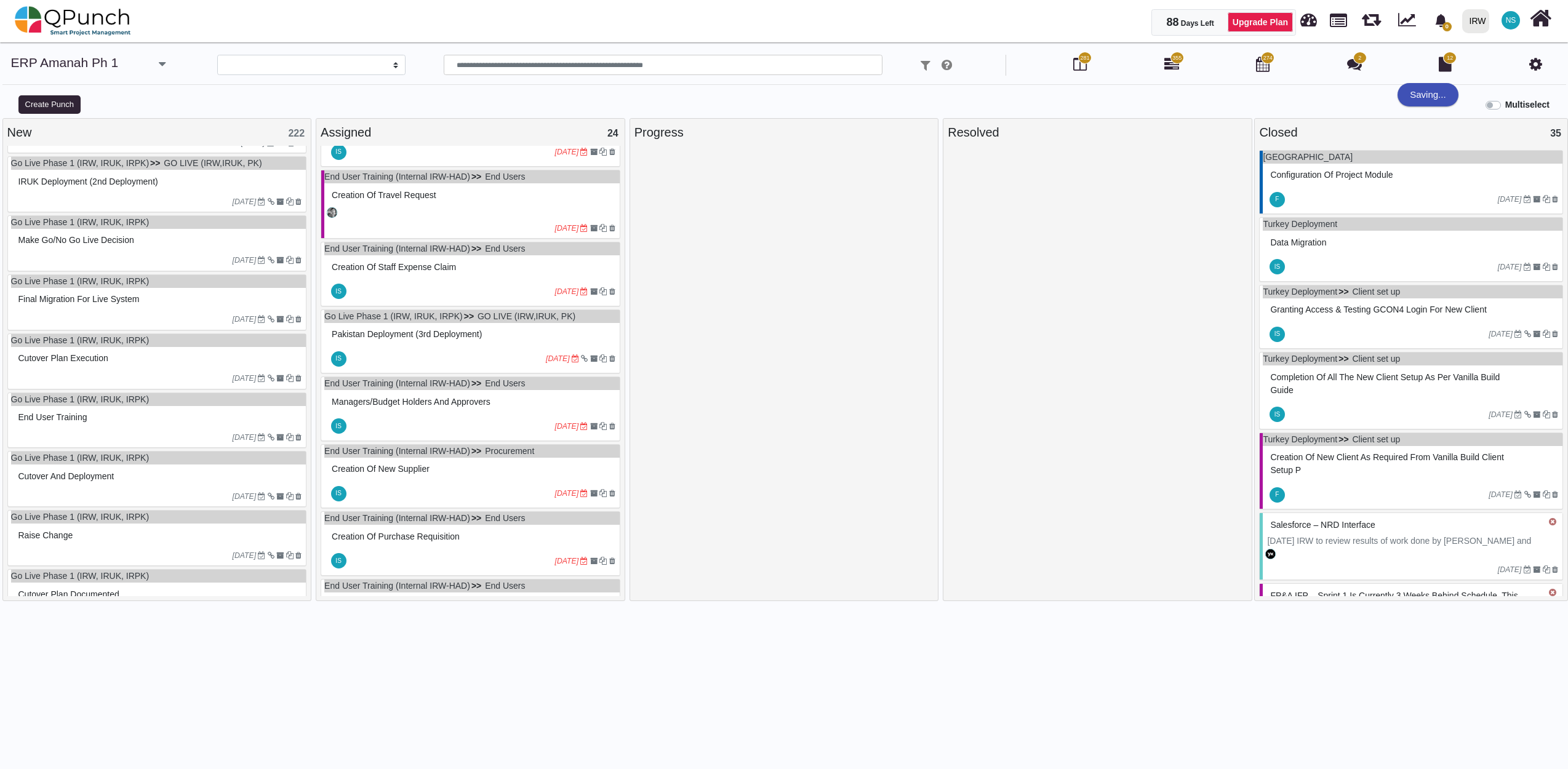
click at [118, 199] on div "03-07-2023" at bounding box center [159, 202] width 296 height 20
click at [118, 199] on div "Go Live Phase 1 (IRW, IRUK, IRPK) GO LIVE (IRW,IRUK, PK) IRUK Deployment (2nd D…" at bounding box center [157, 184] width 300 height 56
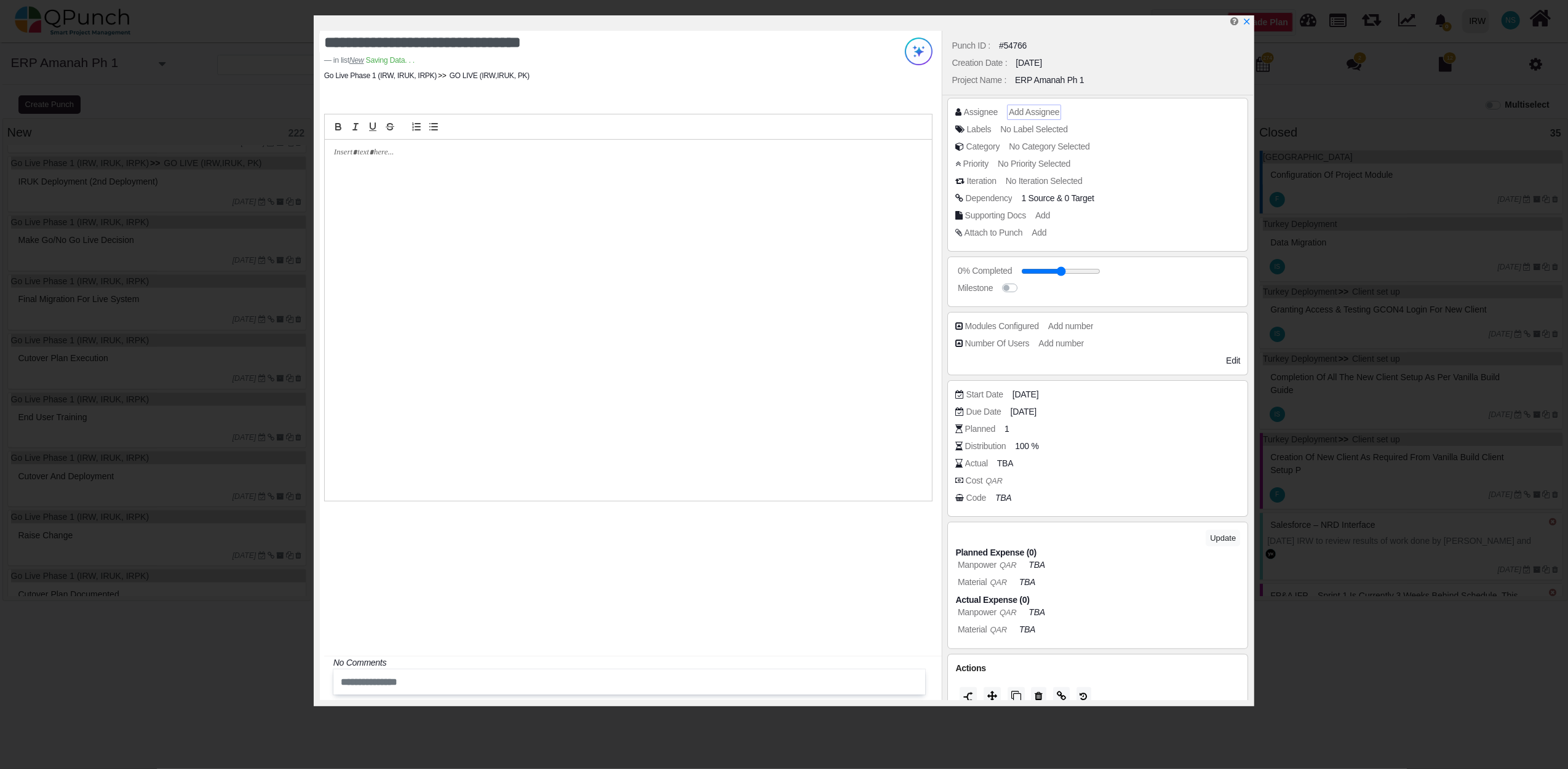
click at [1011, 105] on div "Add Assignee" at bounding box center [1034, 113] width 54 height 16
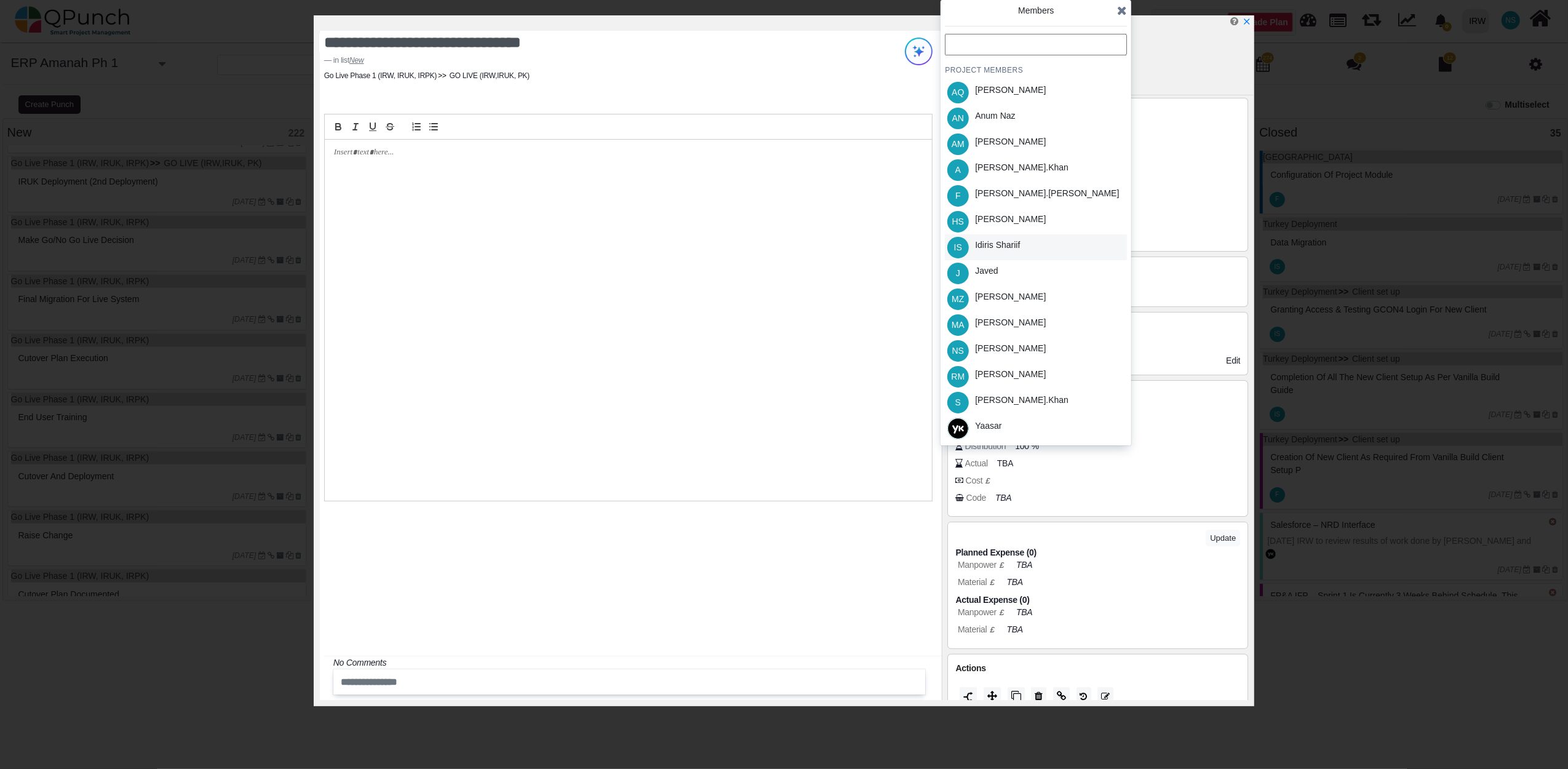
click at [997, 251] on div "Idiris Shariif" at bounding box center [997, 247] width 53 height 26
click at [1122, 8] on icon at bounding box center [1122, 10] width 10 height 12
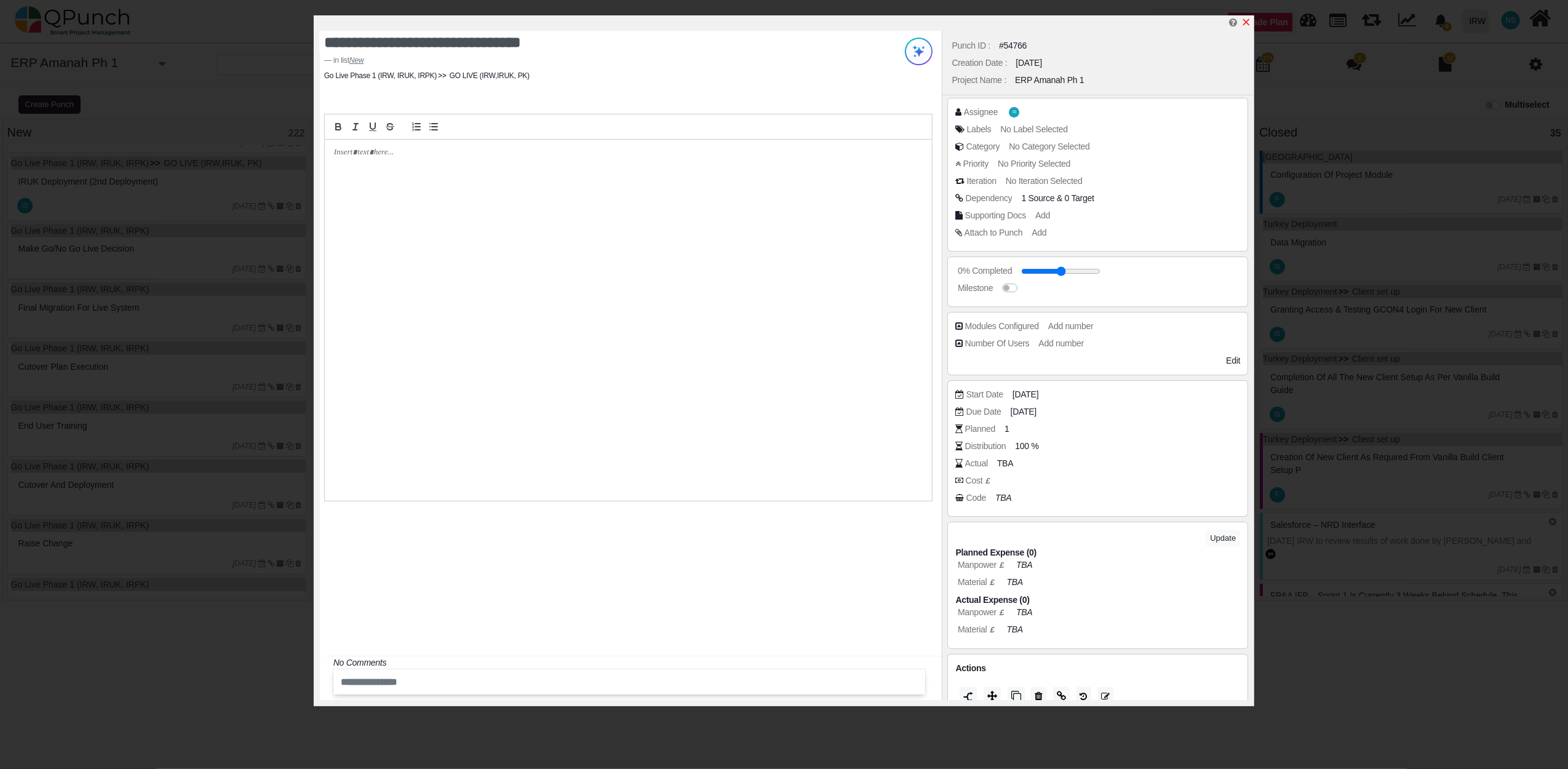
click at [1248, 22] on icon "x" at bounding box center [1246, 22] width 10 height 10
type input "**"
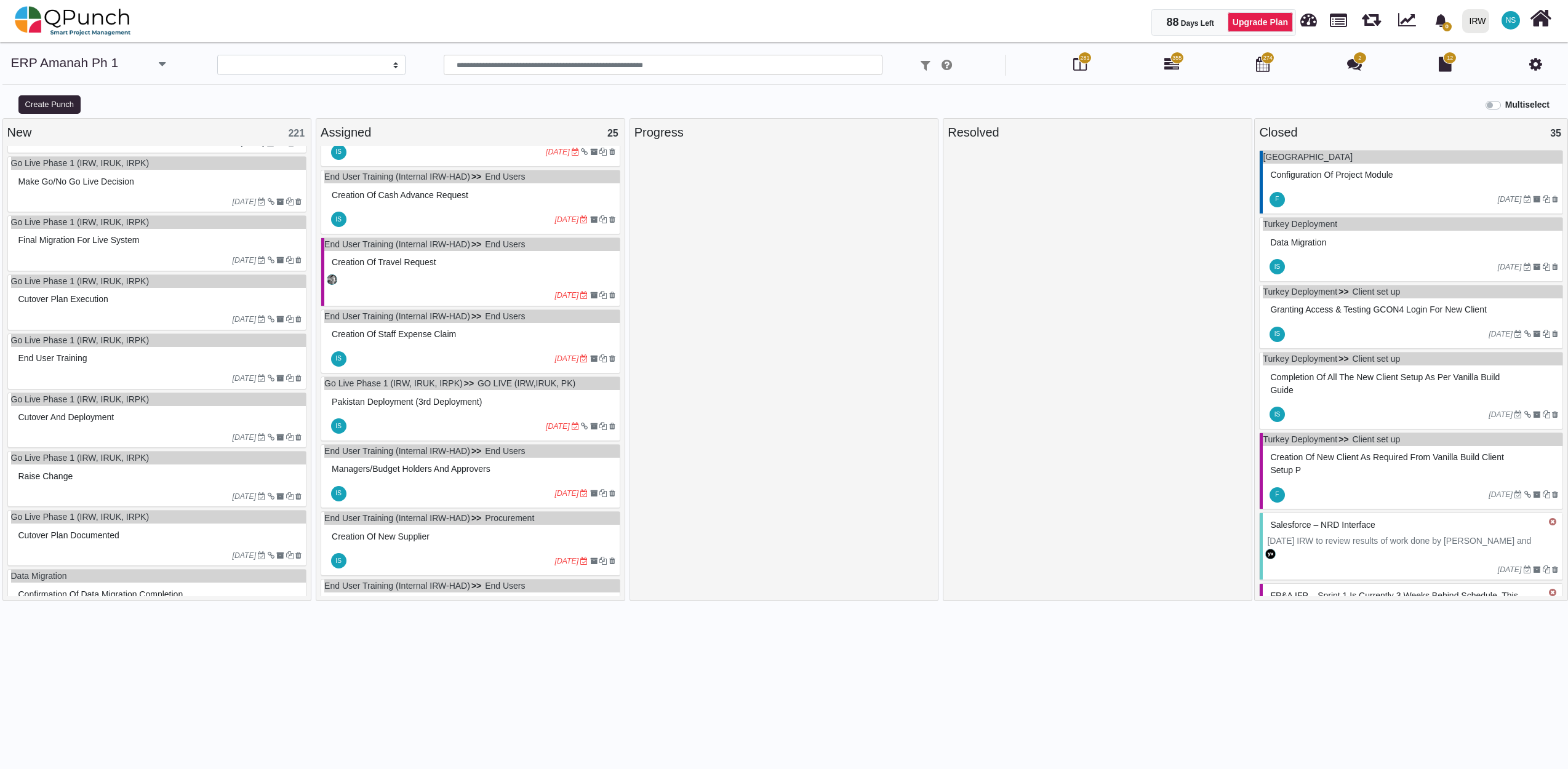
click at [163, 187] on div "Make go/no go live decision" at bounding box center [159, 182] width 287 height 19
click at [163, 187] on div "Go Live Phase 1 (IRW, IRUK, IRPK) Make go/no go live decision 30-06-2023" at bounding box center [157, 184] width 300 height 56
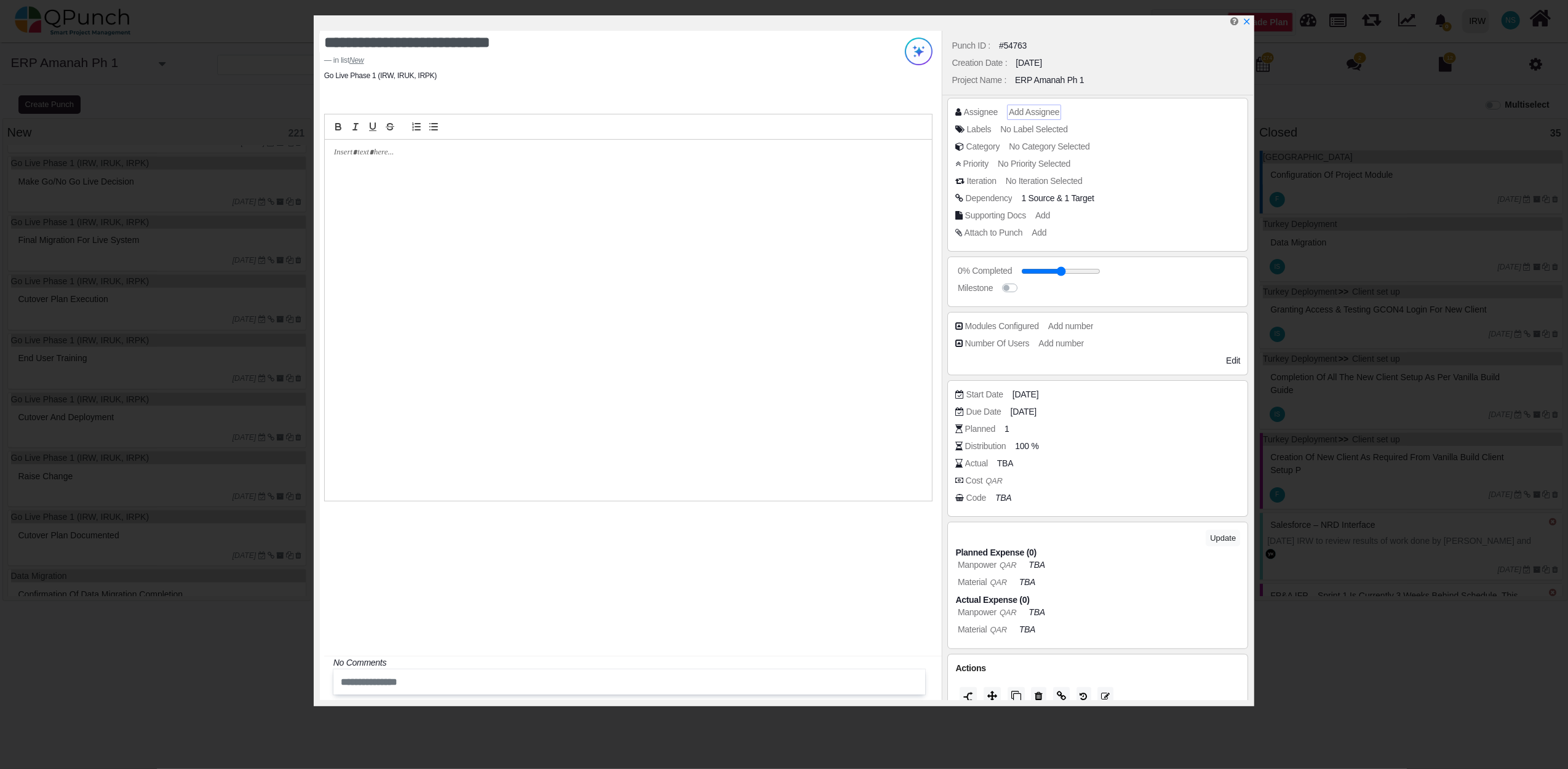
click at [1027, 115] on span "Add Assignee" at bounding box center [1034, 112] width 51 height 10
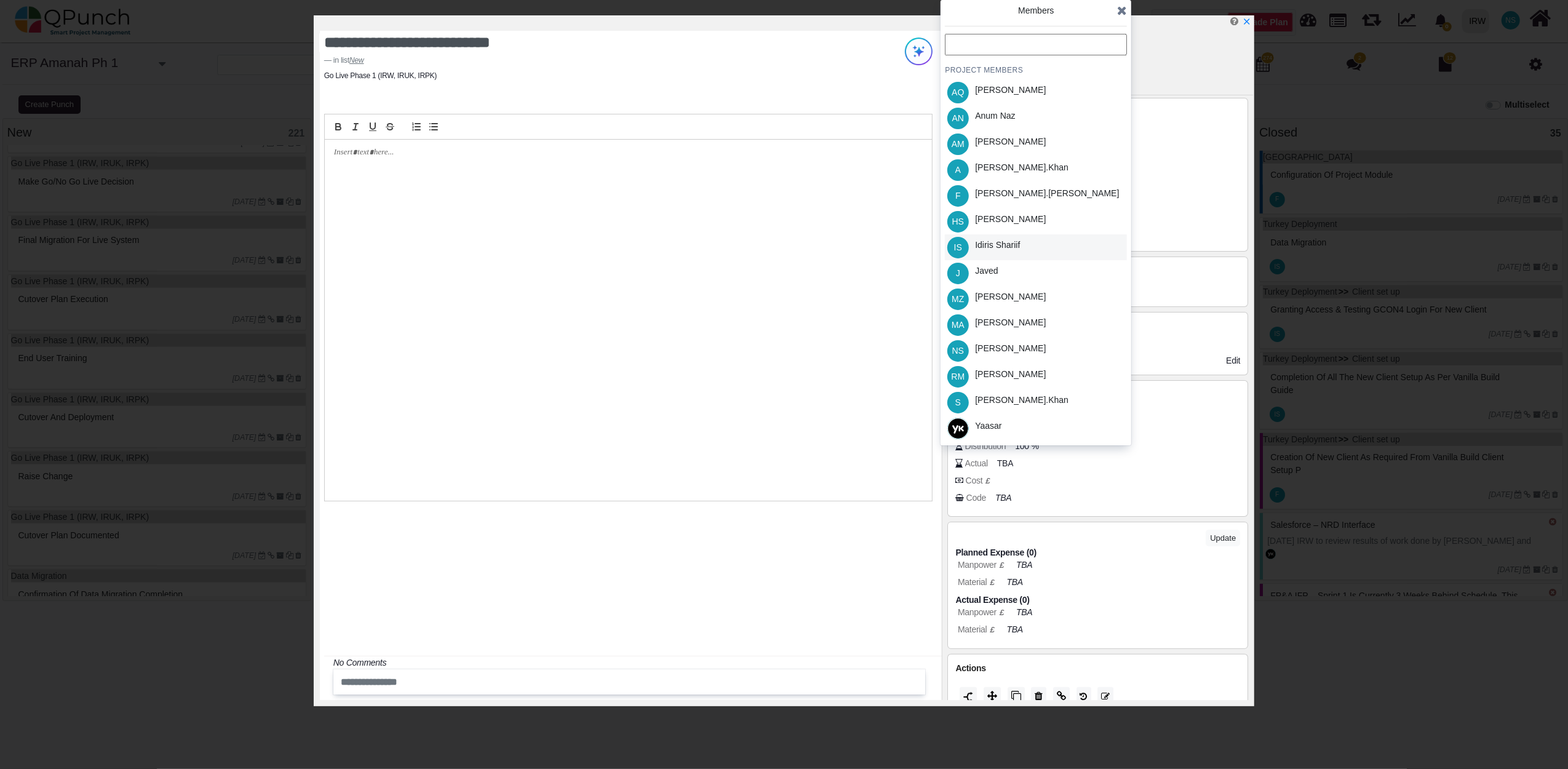
click at [1009, 251] on div "Idiris Shariif" at bounding box center [997, 247] width 53 height 26
click at [1120, 8] on icon at bounding box center [1122, 10] width 10 height 12
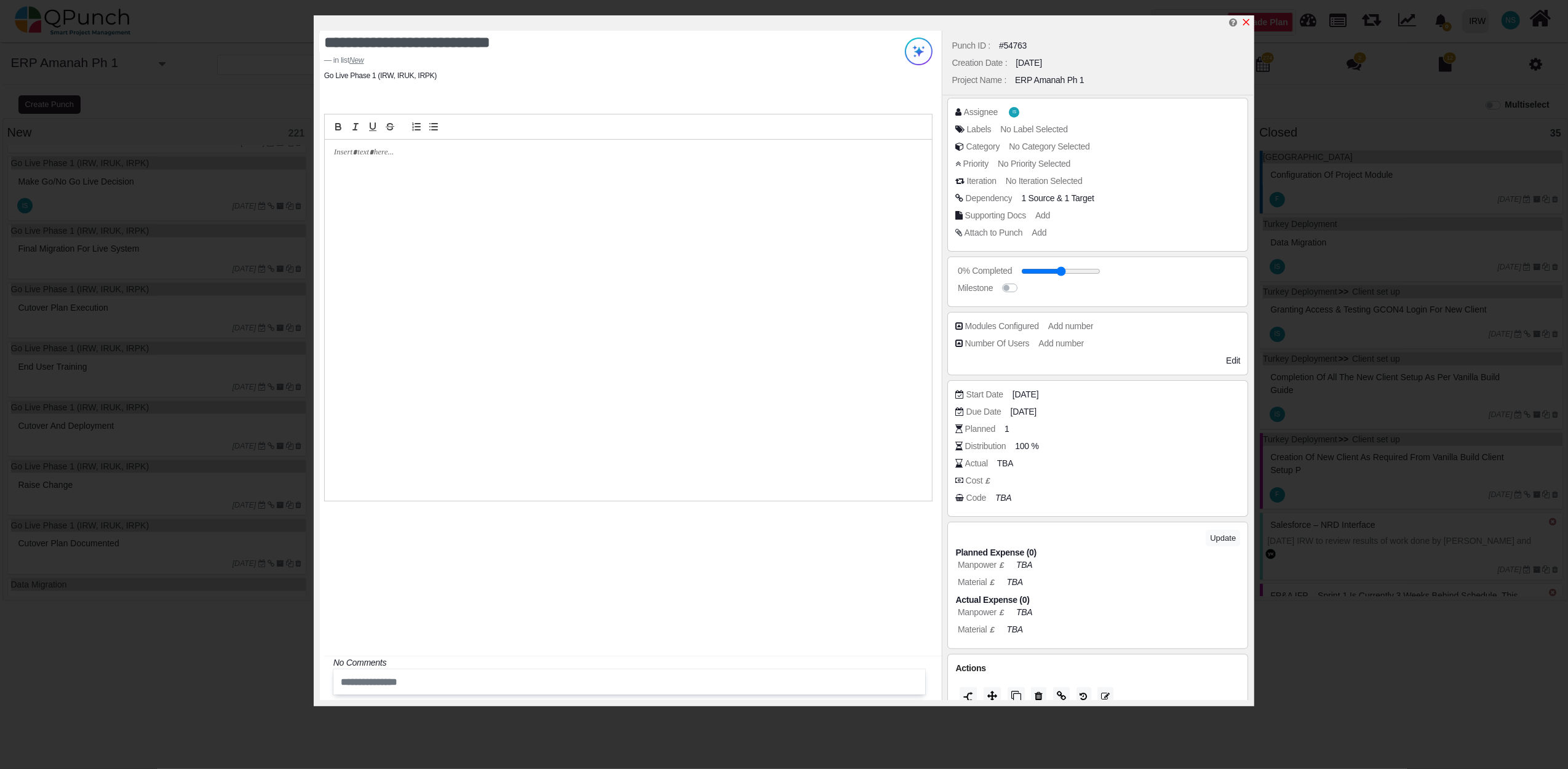
click at [1248, 22] on icon "x" at bounding box center [1246, 22] width 10 height 10
type input "**"
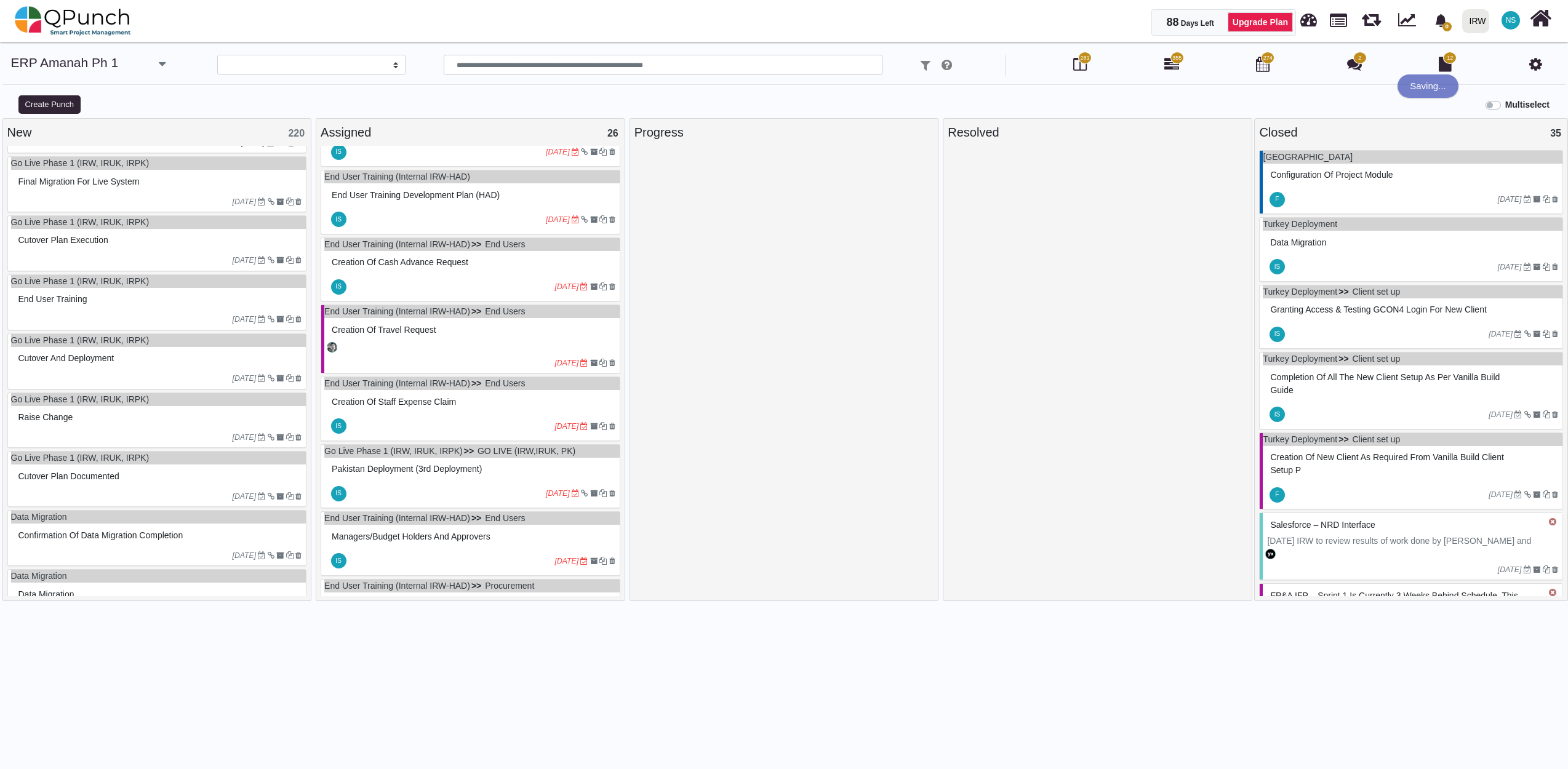
click at [245, 183] on div "Final migration for live system" at bounding box center [159, 182] width 287 height 19
click at [245, 183] on div "Go Live Phase 1 (IRW, IRUK, IRPK) Final migration for live system 29-06-2023" at bounding box center [157, 184] width 300 height 56
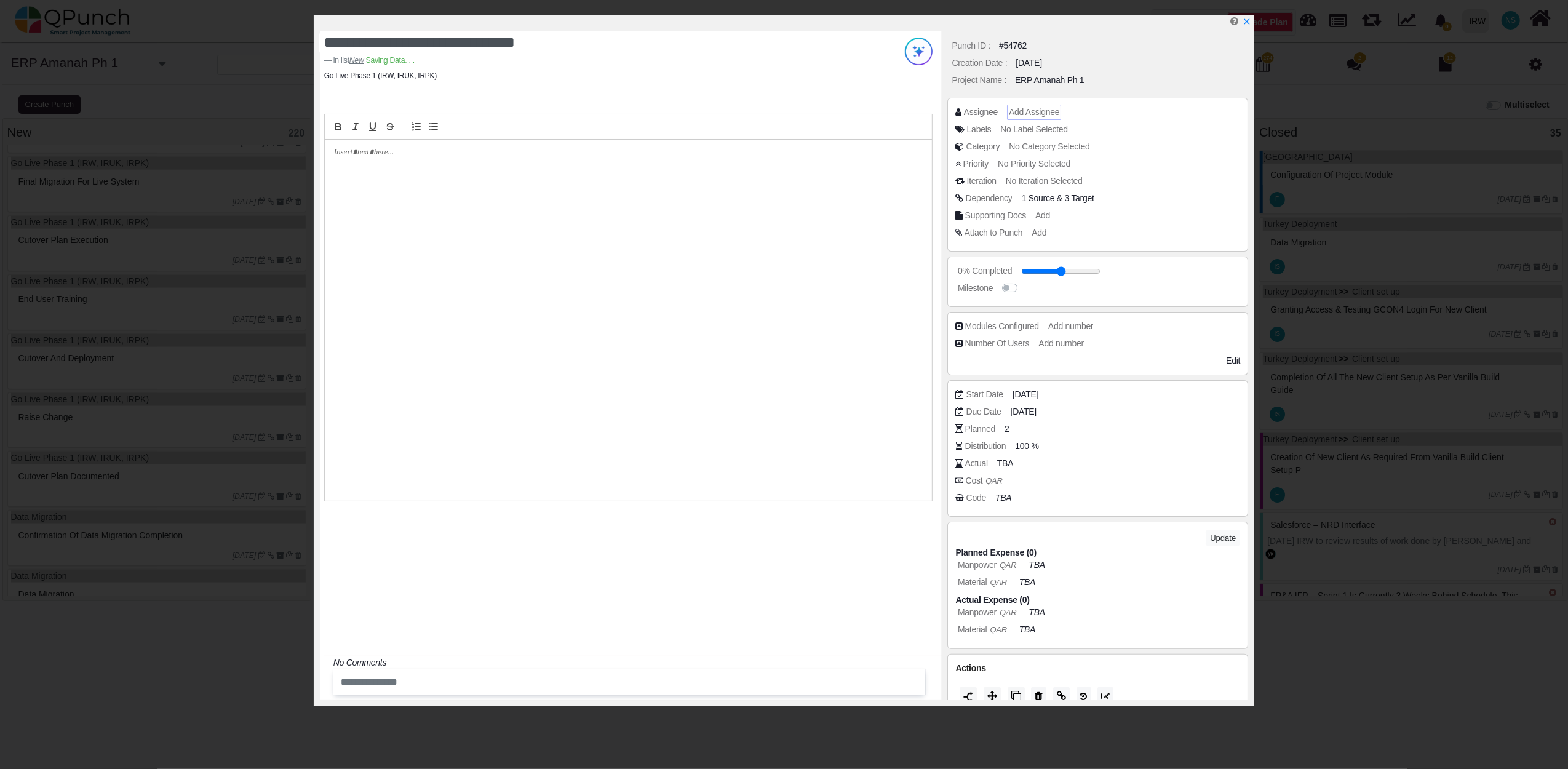
click at [1018, 105] on div "Add Assignee" at bounding box center [1034, 113] width 54 height 16
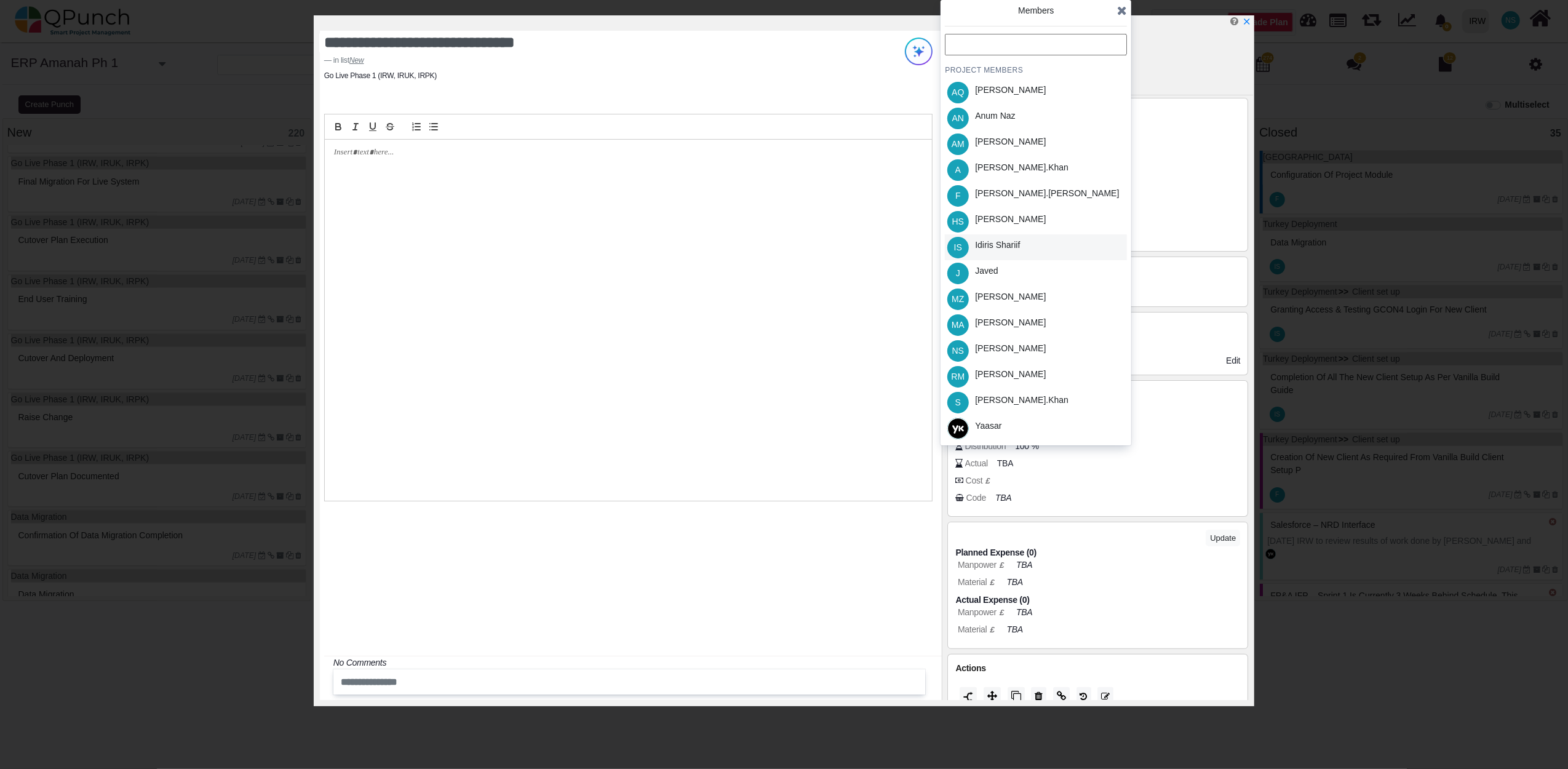
click at [1004, 242] on div "Idiris Shariif" at bounding box center [997, 245] width 45 height 13
click at [1124, 9] on icon at bounding box center [1122, 10] width 10 height 12
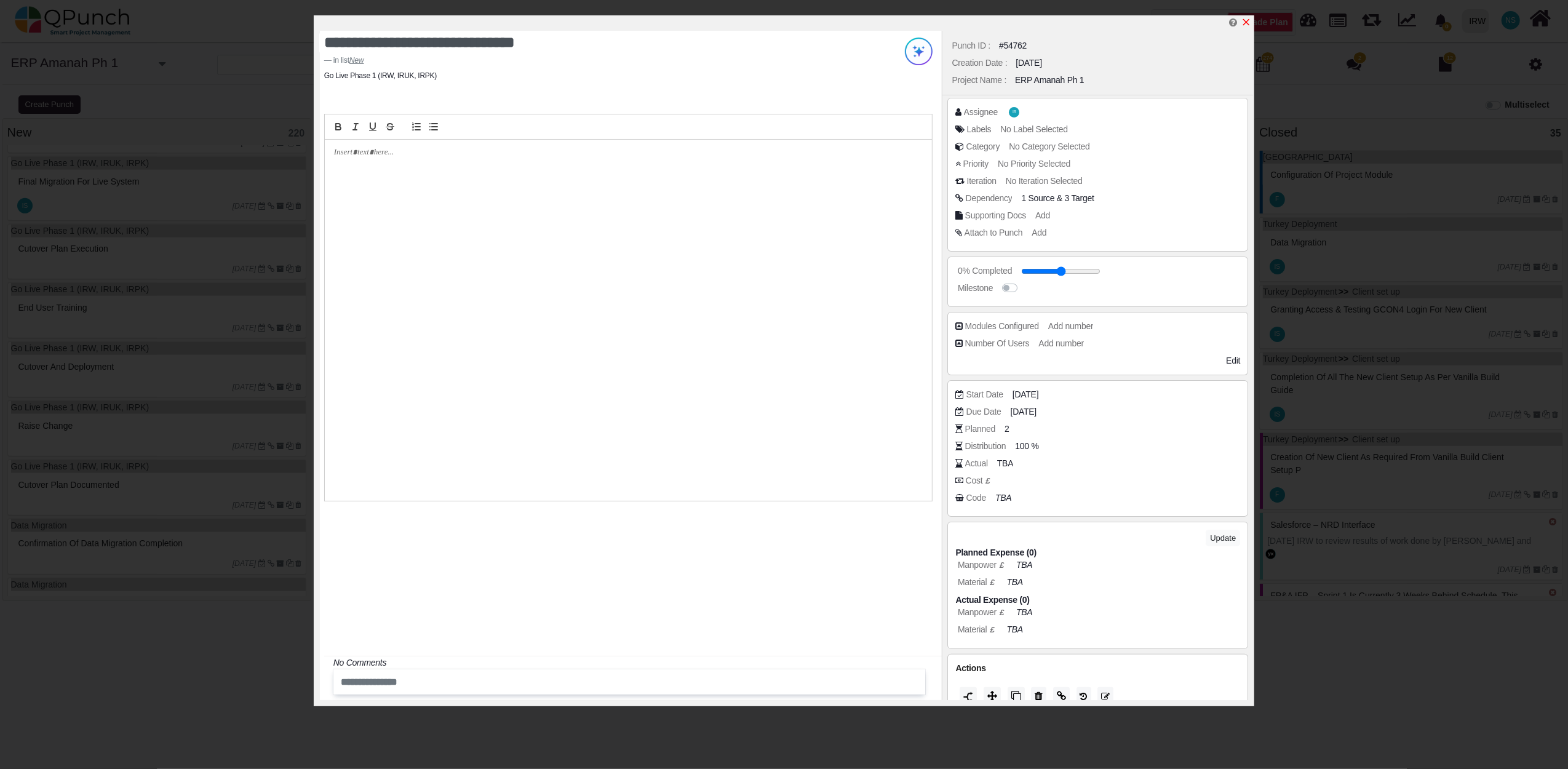
click at [1248, 25] on icon "x" at bounding box center [1247, 23] width 7 height 7
type input "**"
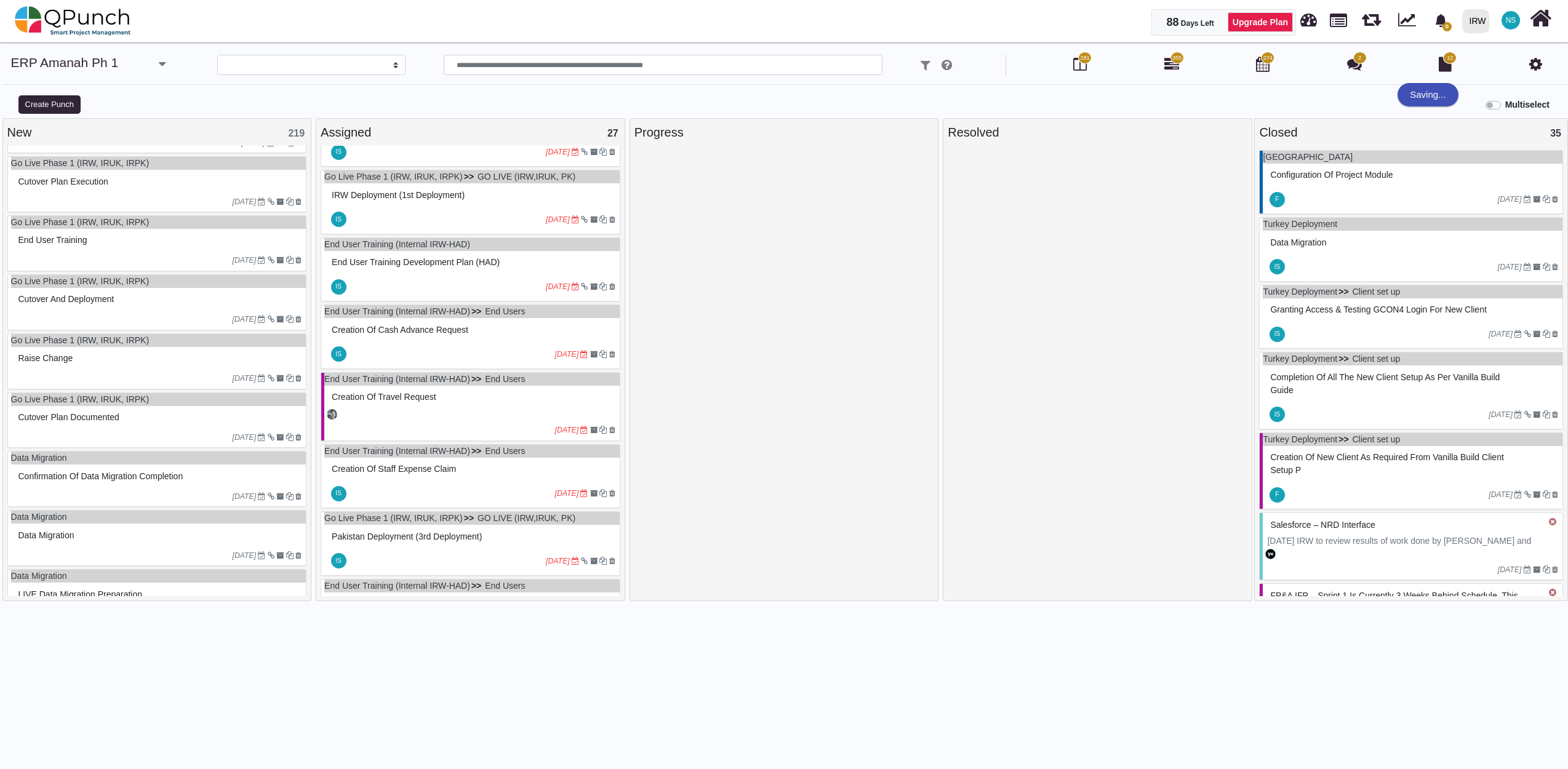
click at [177, 192] on div "Cutover plan execution" at bounding box center [159, 182] width 287 height 19
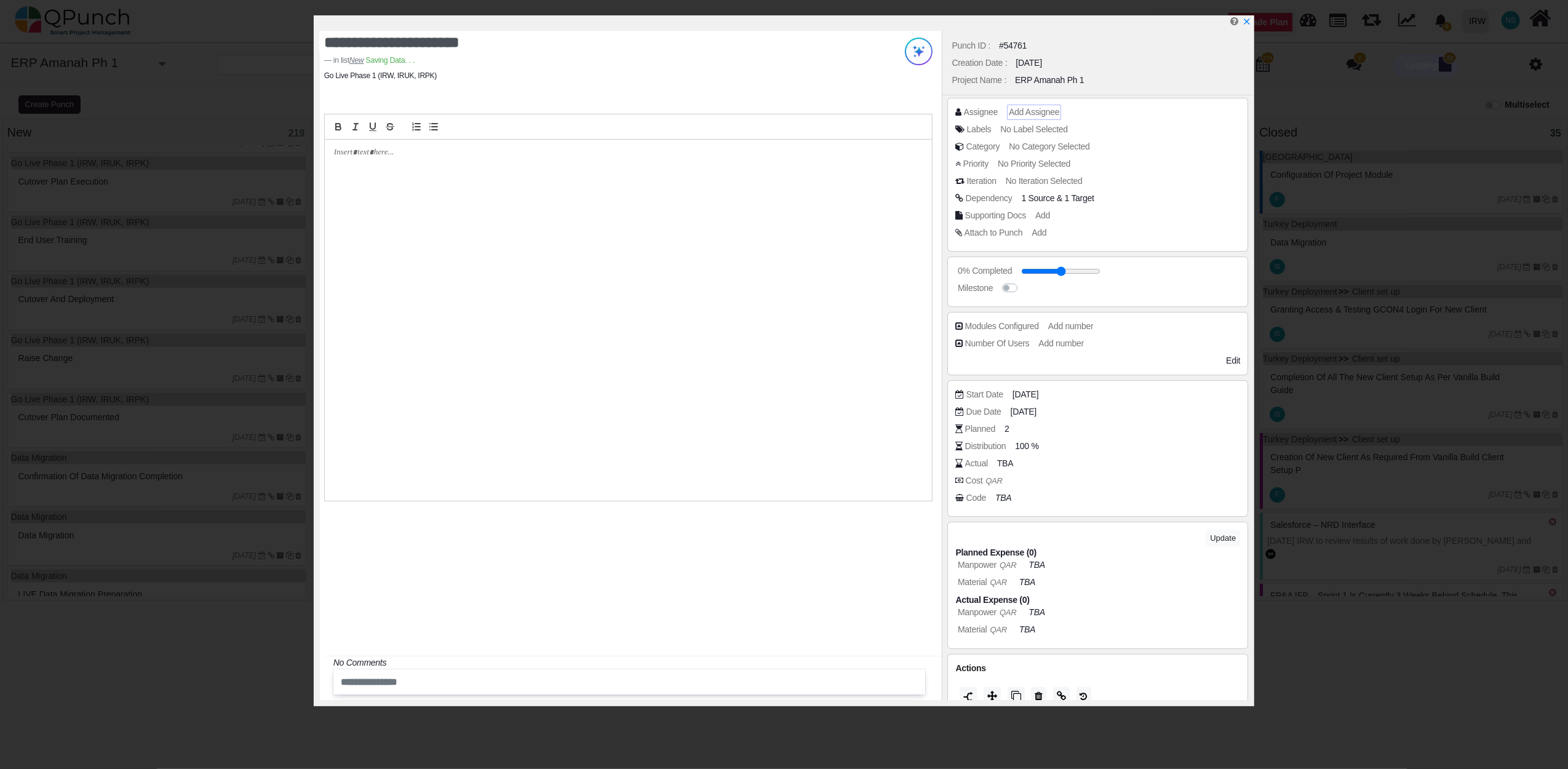
click at [1007, 112] on div "Add Assignee" at bounding box center [1034, 113] width 54 height 16
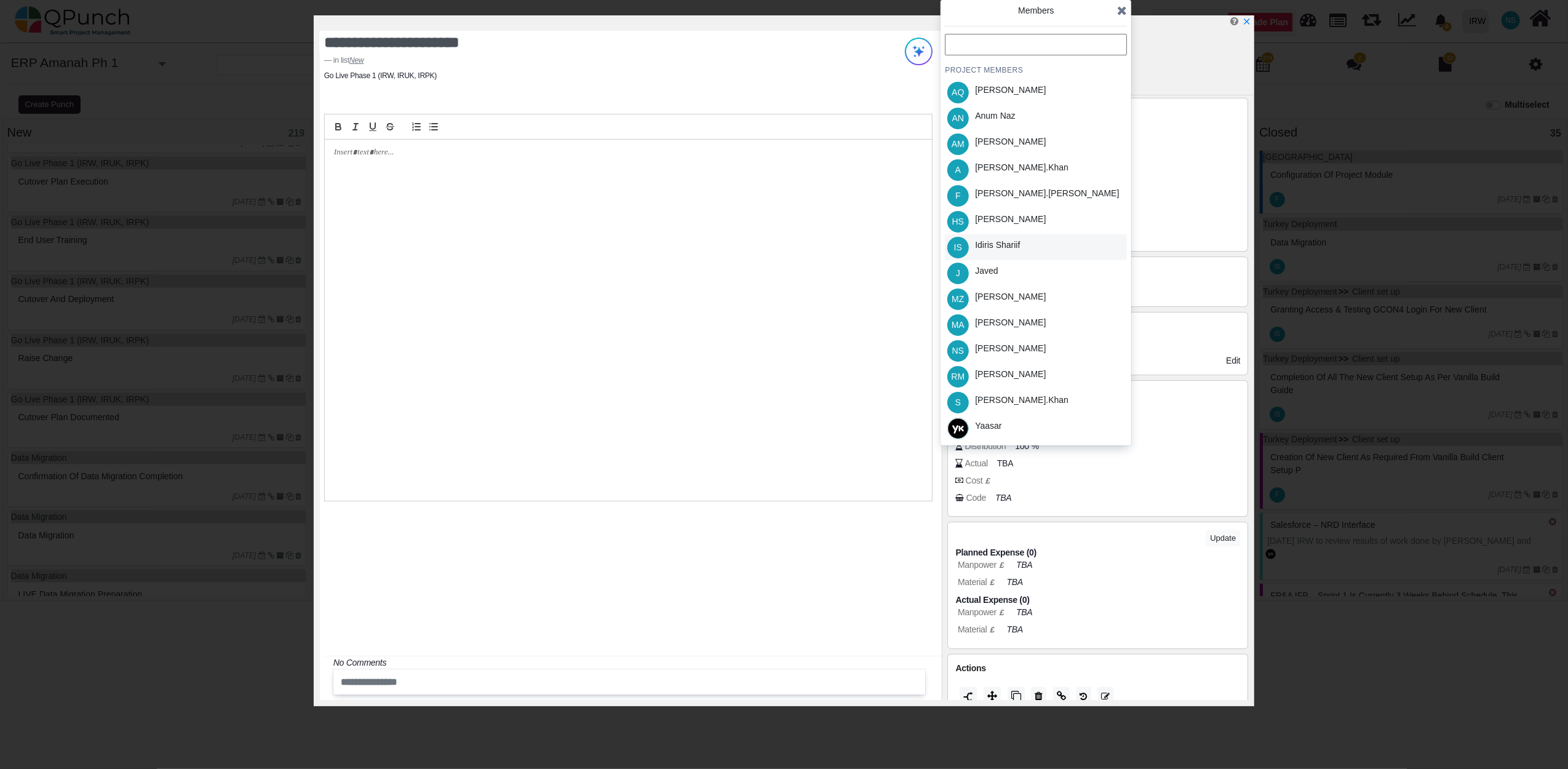
click at [991, 239] on div "Idiris Shariif" at bounding box center [997, 245] width 45 height 13
click at [1122, 4] on icon at bounding box center [1122, 10] width 10 height 12
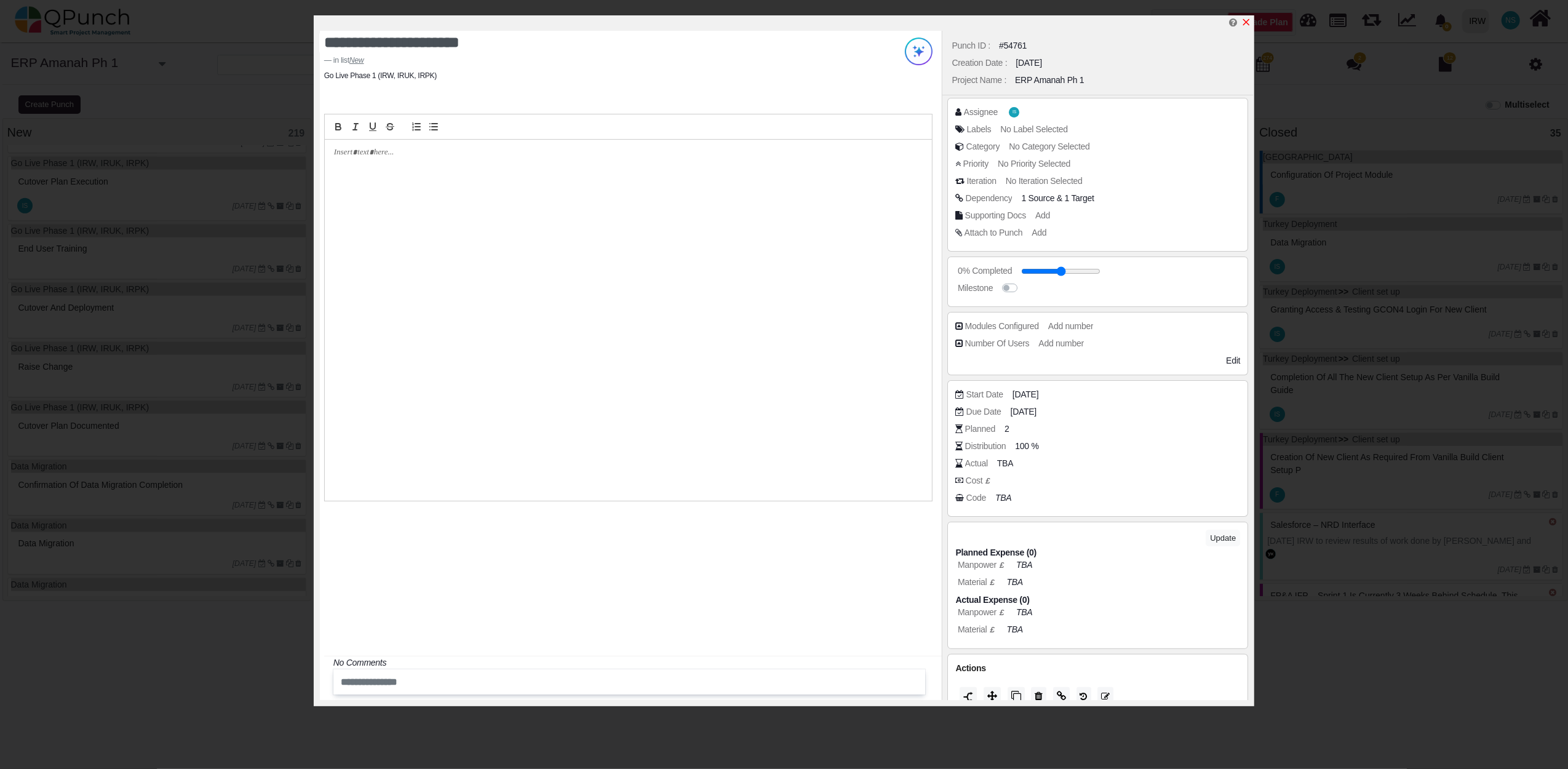
click at [1248, 20] on icon "x" at bounding box center [1246, 22] width 10 height 10
type input "**"
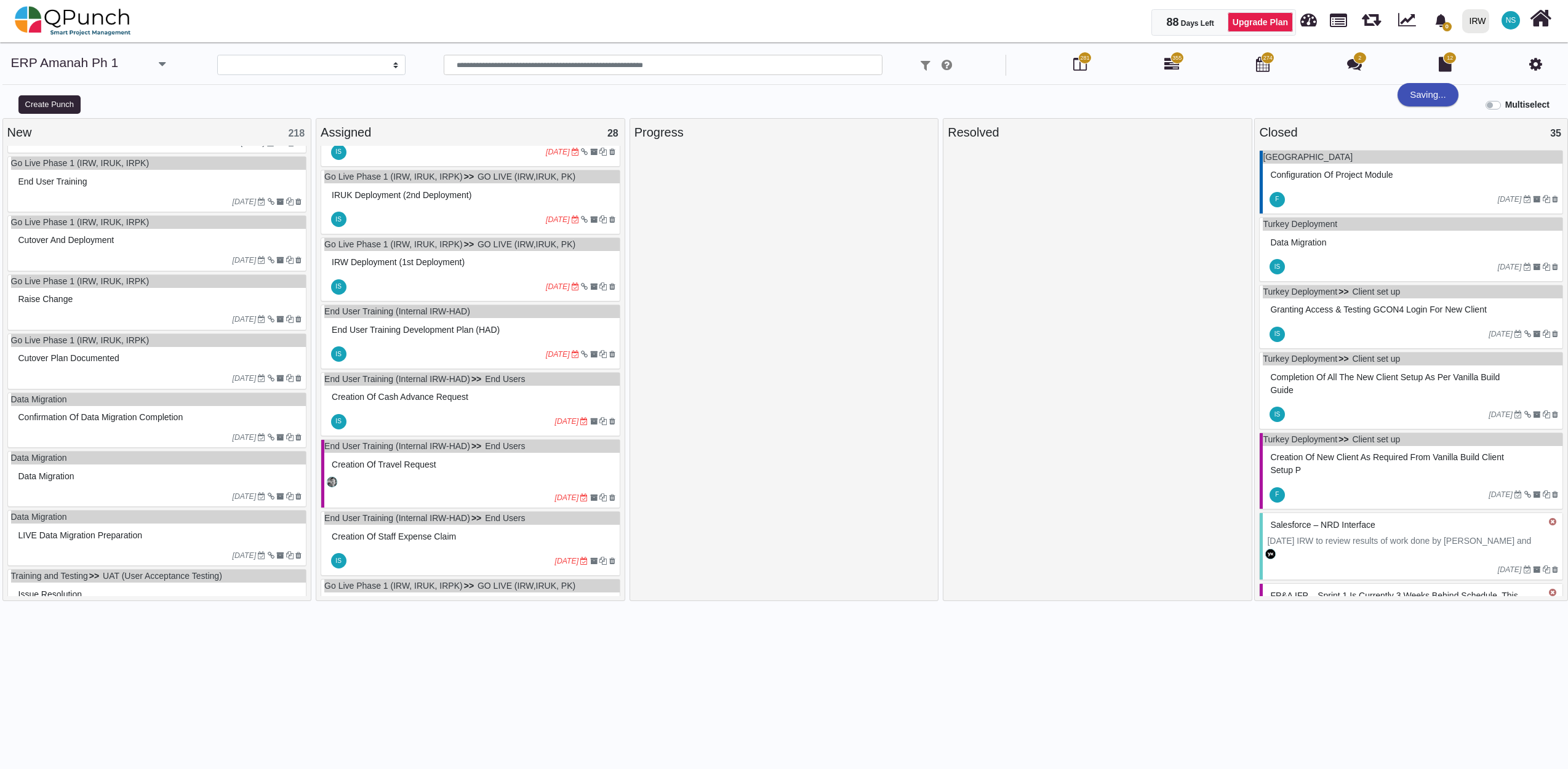
click at [135, 191] on div "End user training" at bounding box center [159, 182] width 287 height 19
click at [133, 190] on div "Go Live Phase 1 (IRW, IRUK, IRPK) End user training 27-06-2023" at bounding box center [157, 184] width 300 height 56
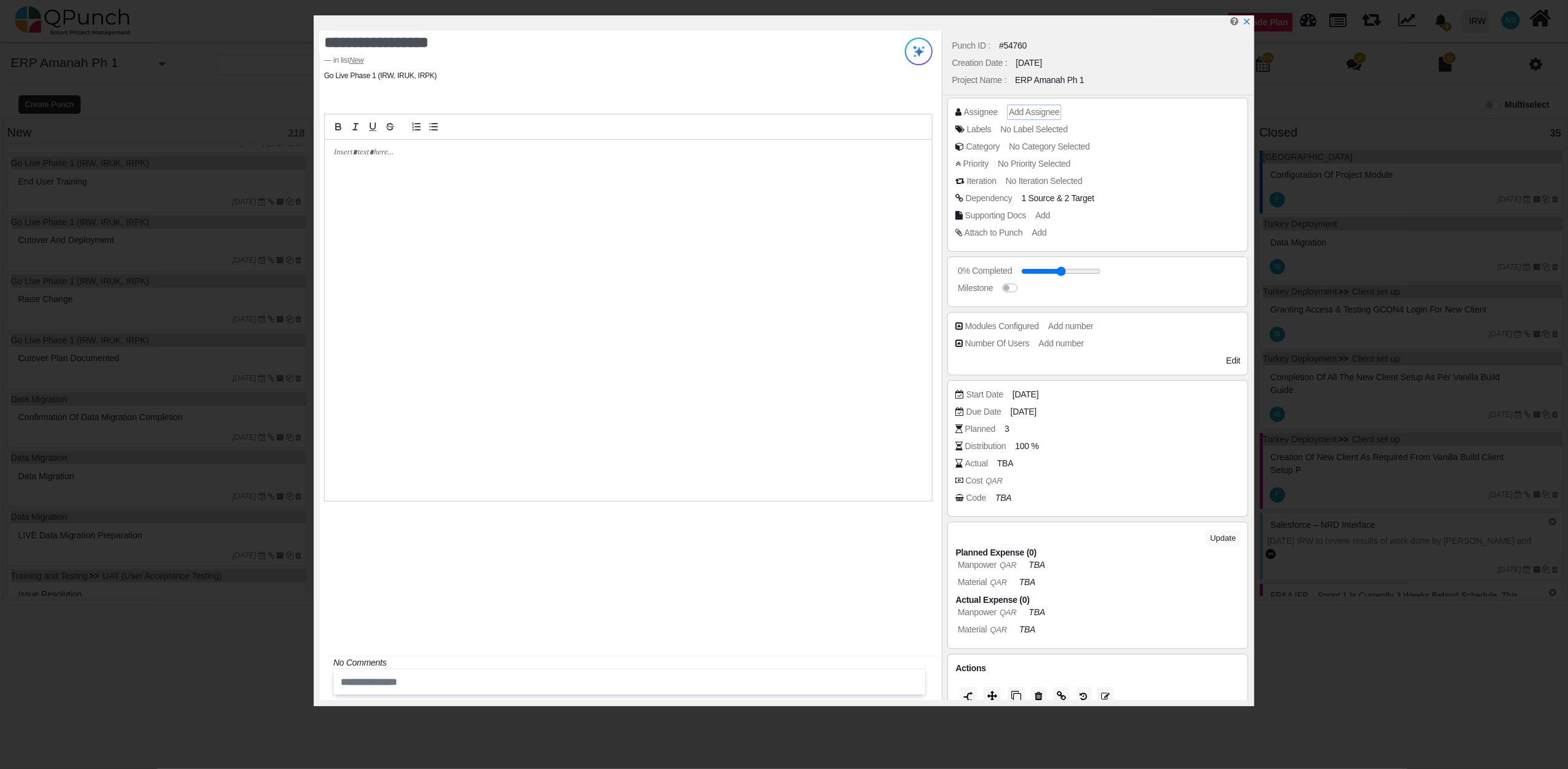
click at [1028, 105] on div "Add Assignee" at bounding box center [1034, 113] width 54 height 16
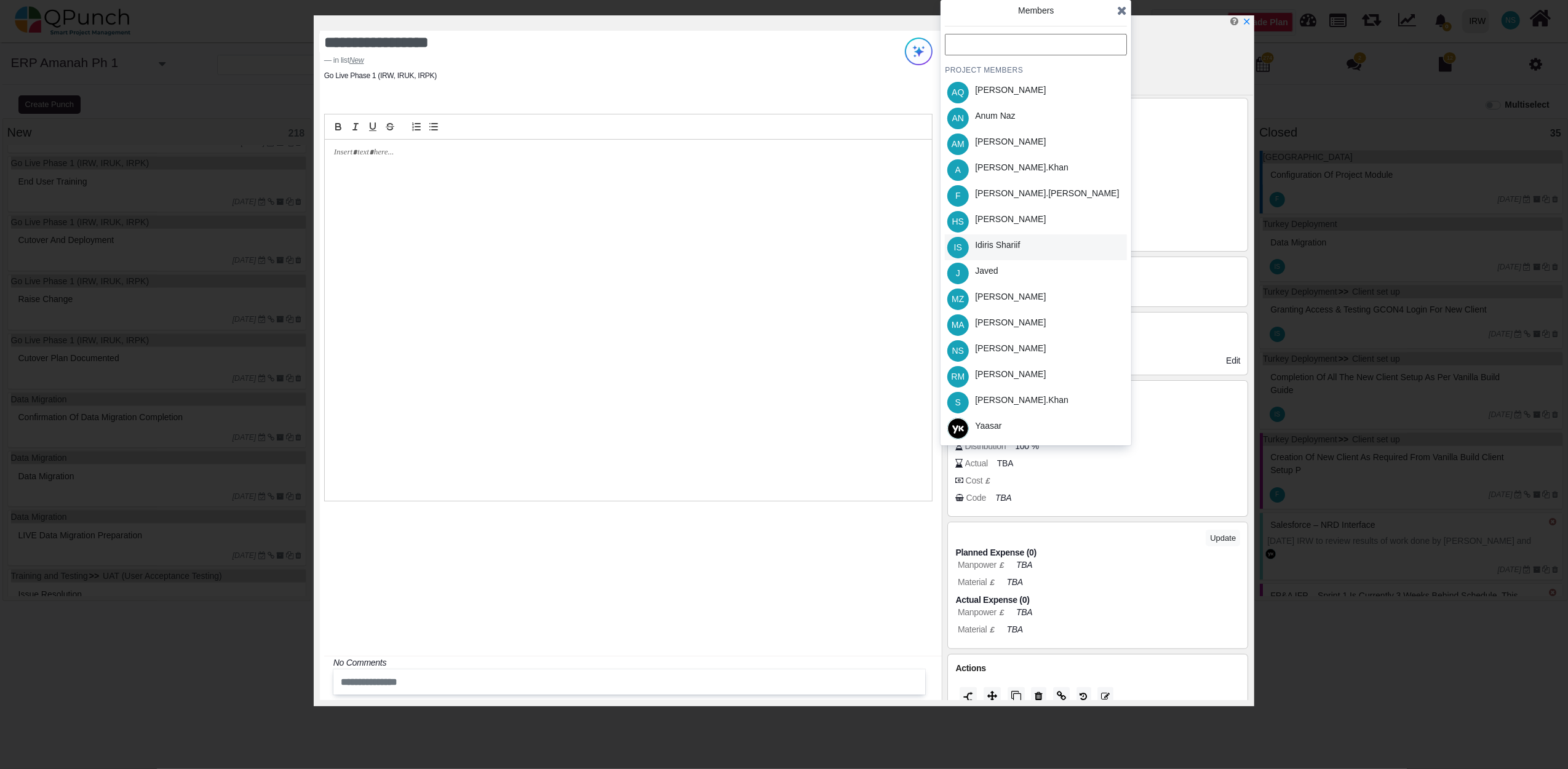
click at [995, 251] on div "Idiris Shariif" at bounding box center [997, 247] width 53 height 26
click at [1122, 10] on icon at bounding box center [1122, 10] width 10 height 12
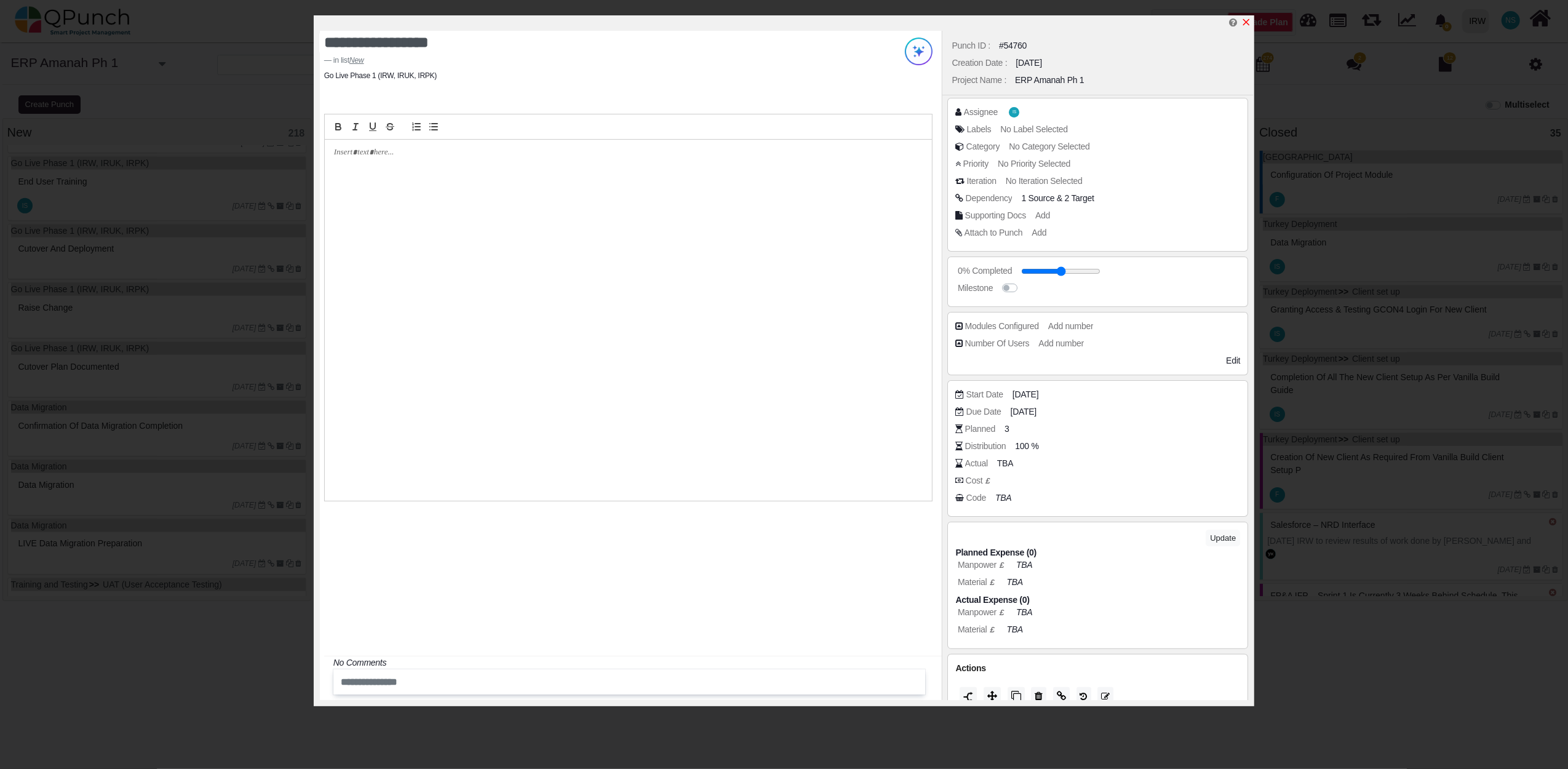
click at [1246, 20] on icon "x" at bounding box center [1246, 22] width 10 height 10
type input "**"
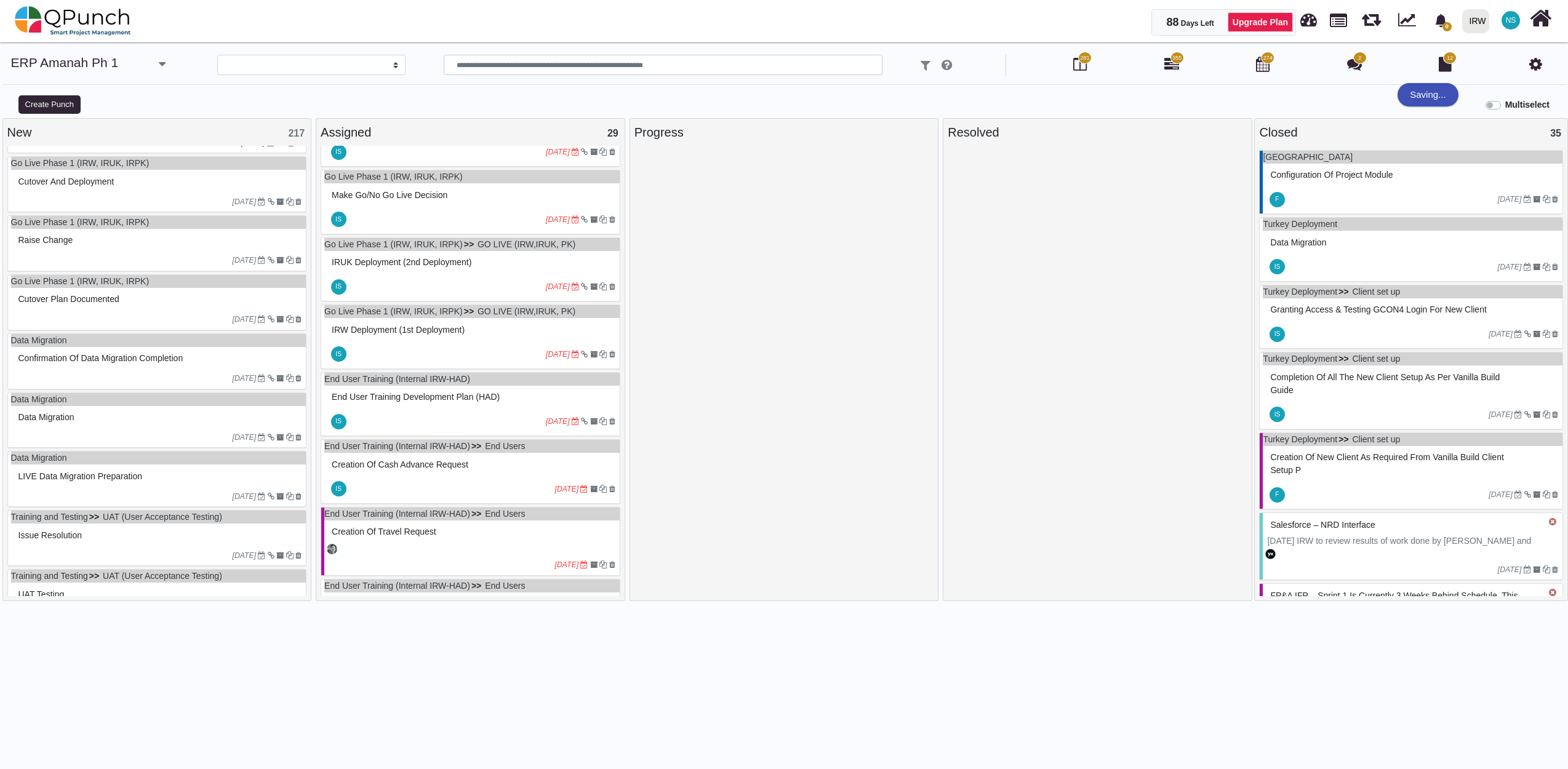
click at [108, 244] on div "Raise Change" at bounding box center [159, 240] width 287 height 19
click at [108, 244] on div "Go Live Phase 1 (IRW, IRUK, IRPK) Raise Change 21-06-2023" at bounding box center [157, 243] width 300 height 56
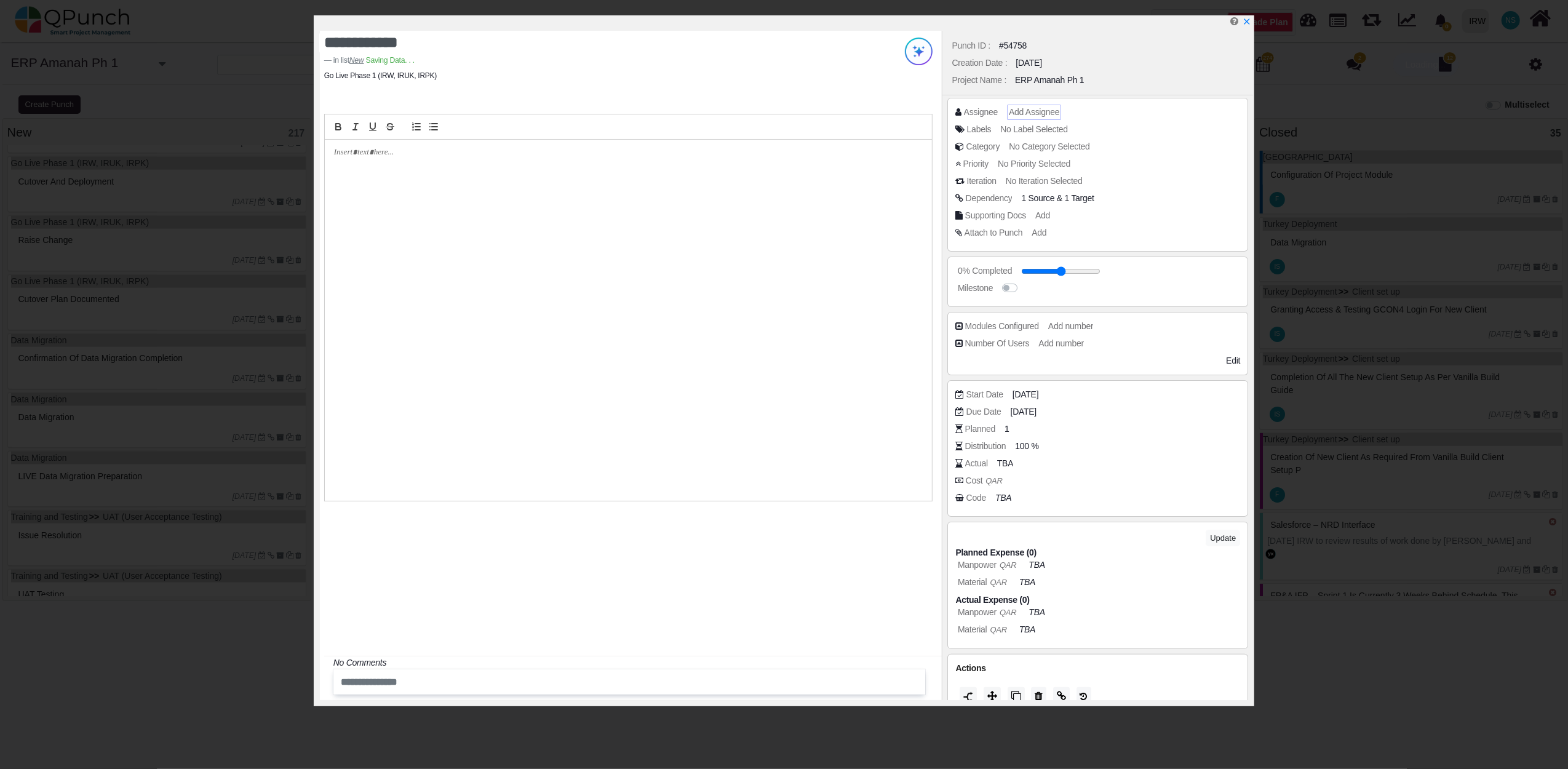
click at [1031, 105] on div "Add Assignee" at bounding box center [1034, 113] width 54 height 16
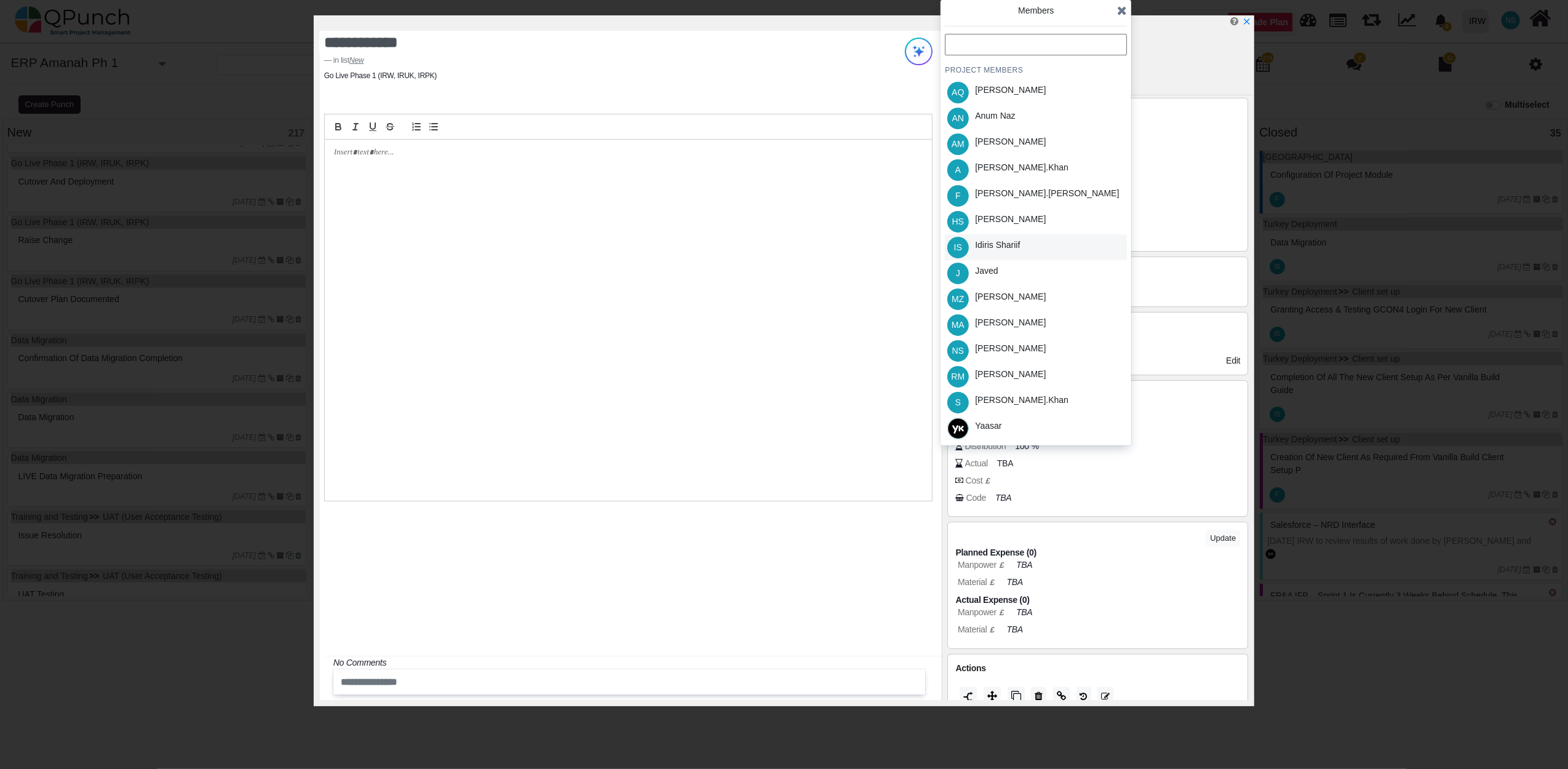
click at [1007, 251] on div "Idiris Shariif" at bounding box center [997, 247] width 53 height 26
click at [1121, 11] on icon at bounding box center [1122, 10] width 10 height 12
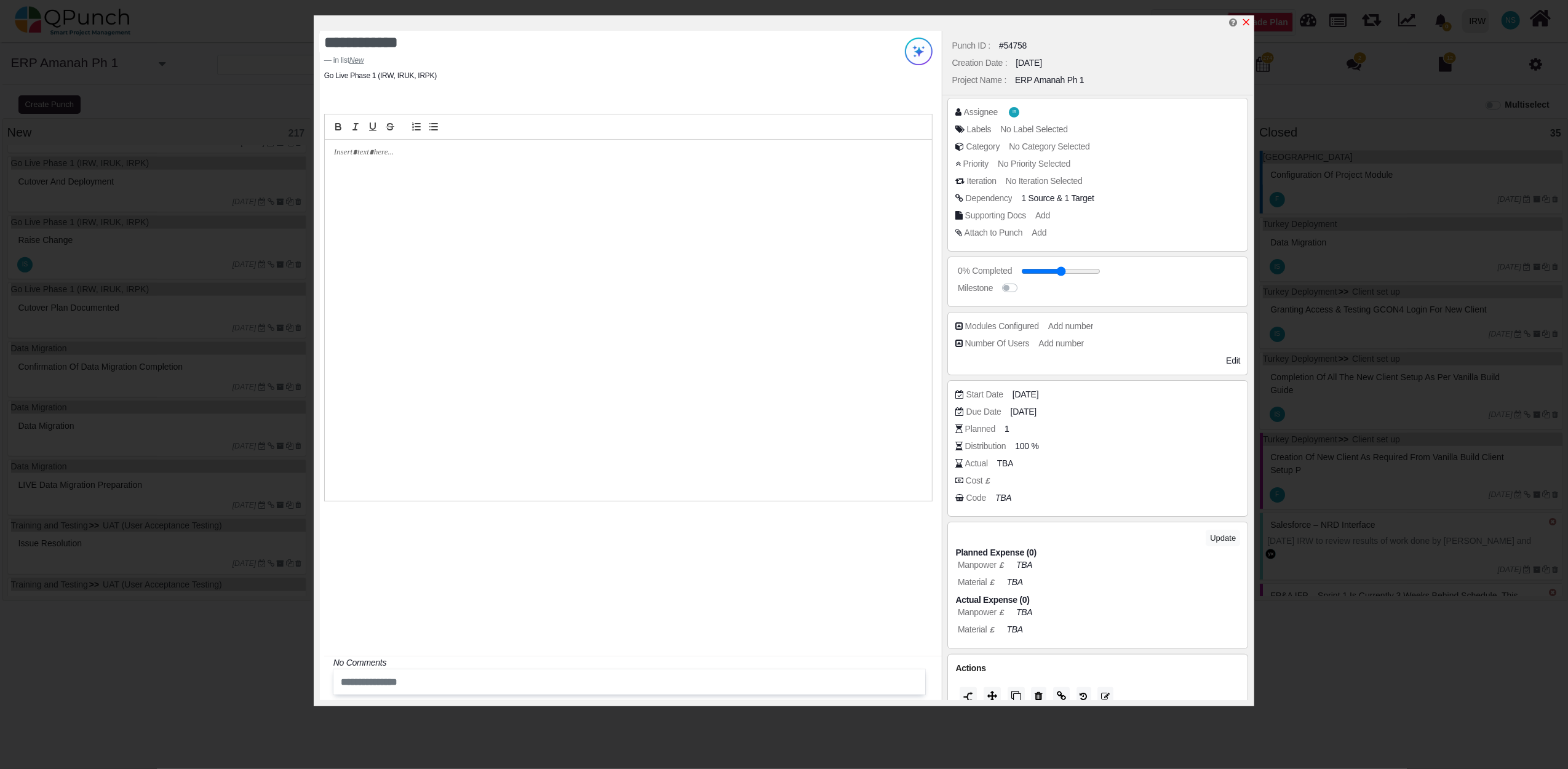
click at [1250, 25] on icon "x" at bounding box center [1246, 22] width 10 height 10
type input "**"
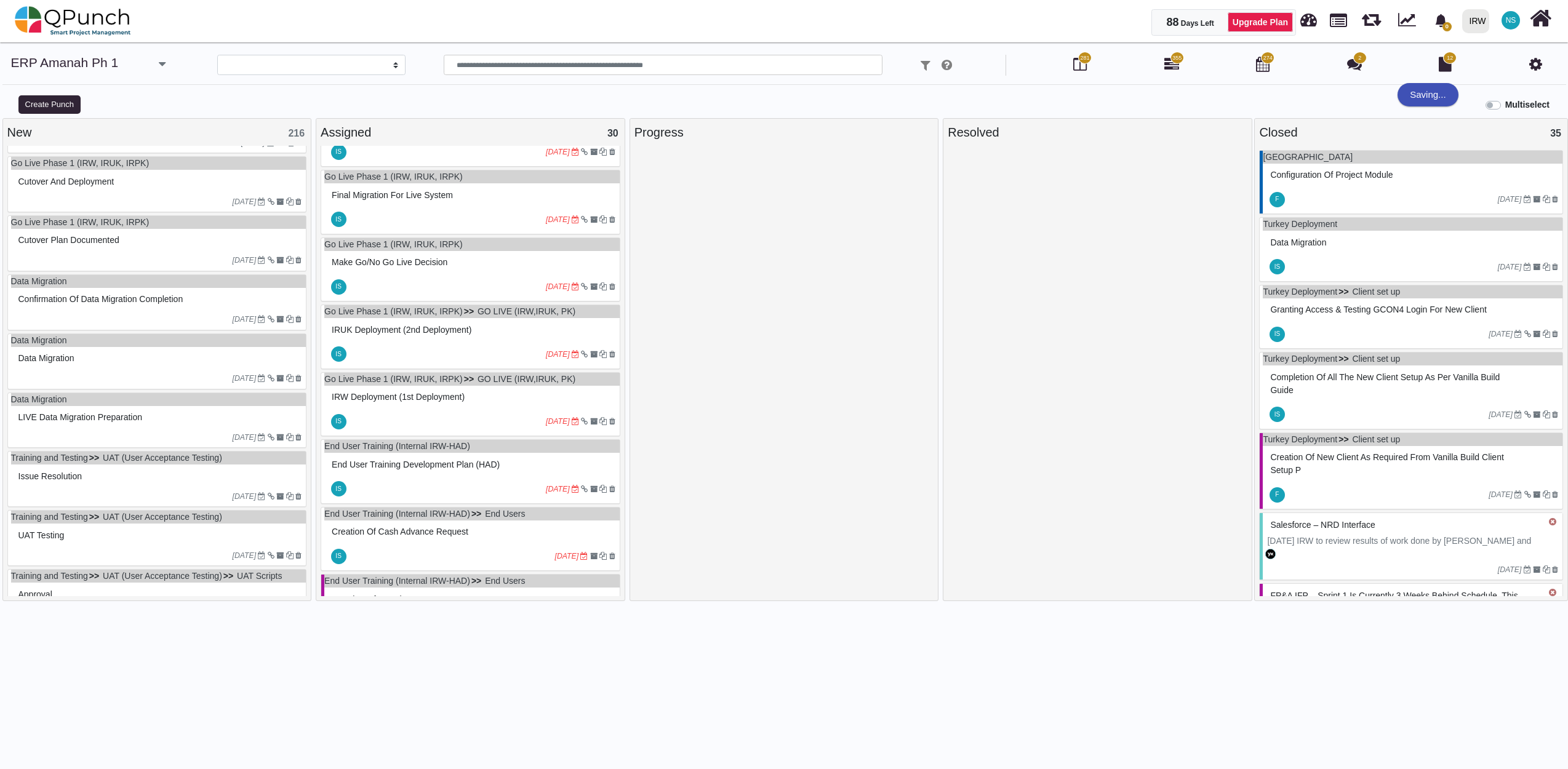
click at [134, 205] on div at bounding box center [124, 202] width 217 height 11
click at [134, 205] on div "Go Live Phase 1 (IRW, IRUK, IRPK) Cutover and deployment 22-06-2023" at bounding box center [157, 184] width 300 height 56
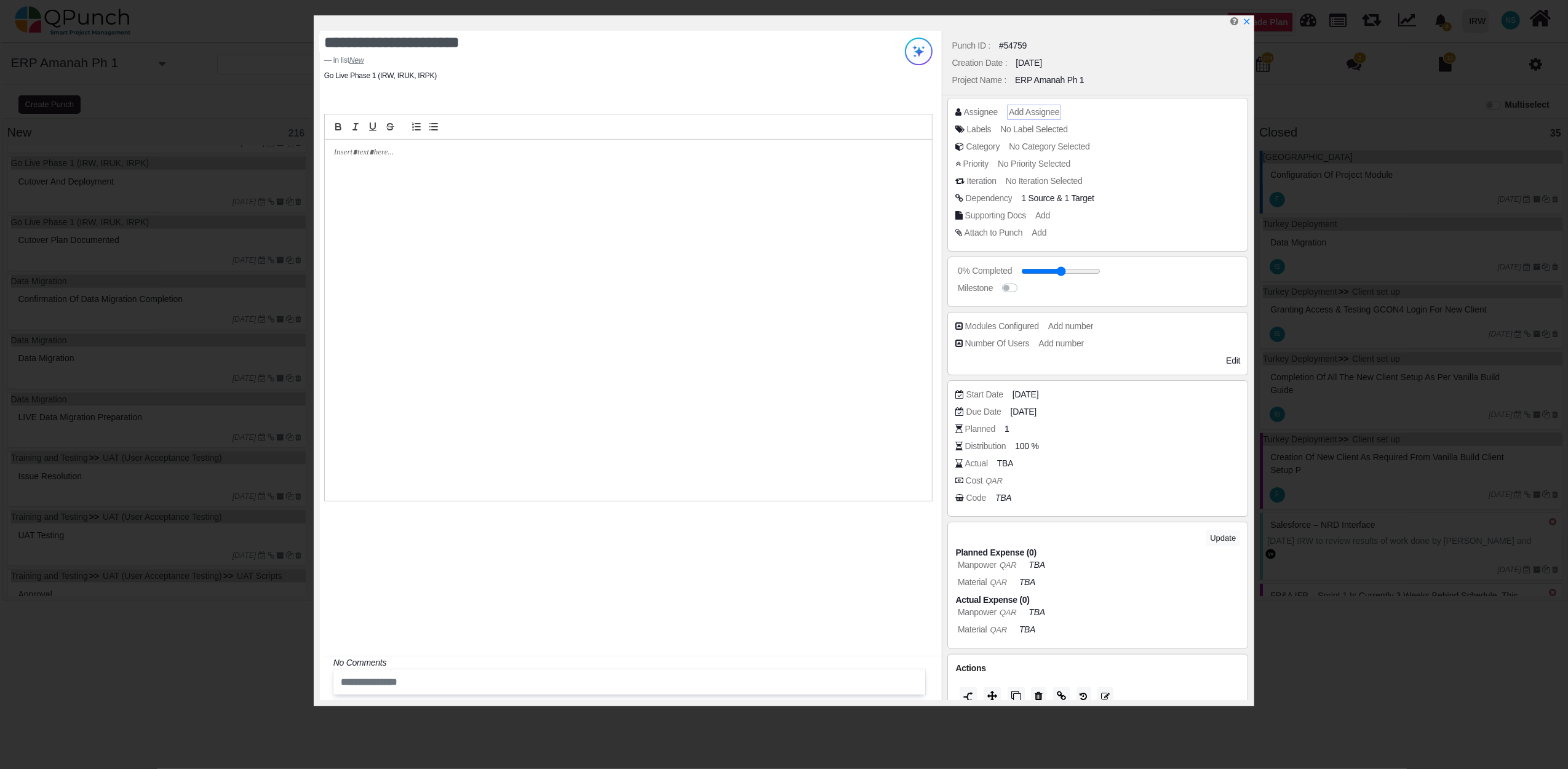
click at [1024, 116] on span "Add Assignee" at bounding box center [1034, 112] width 51 height 10
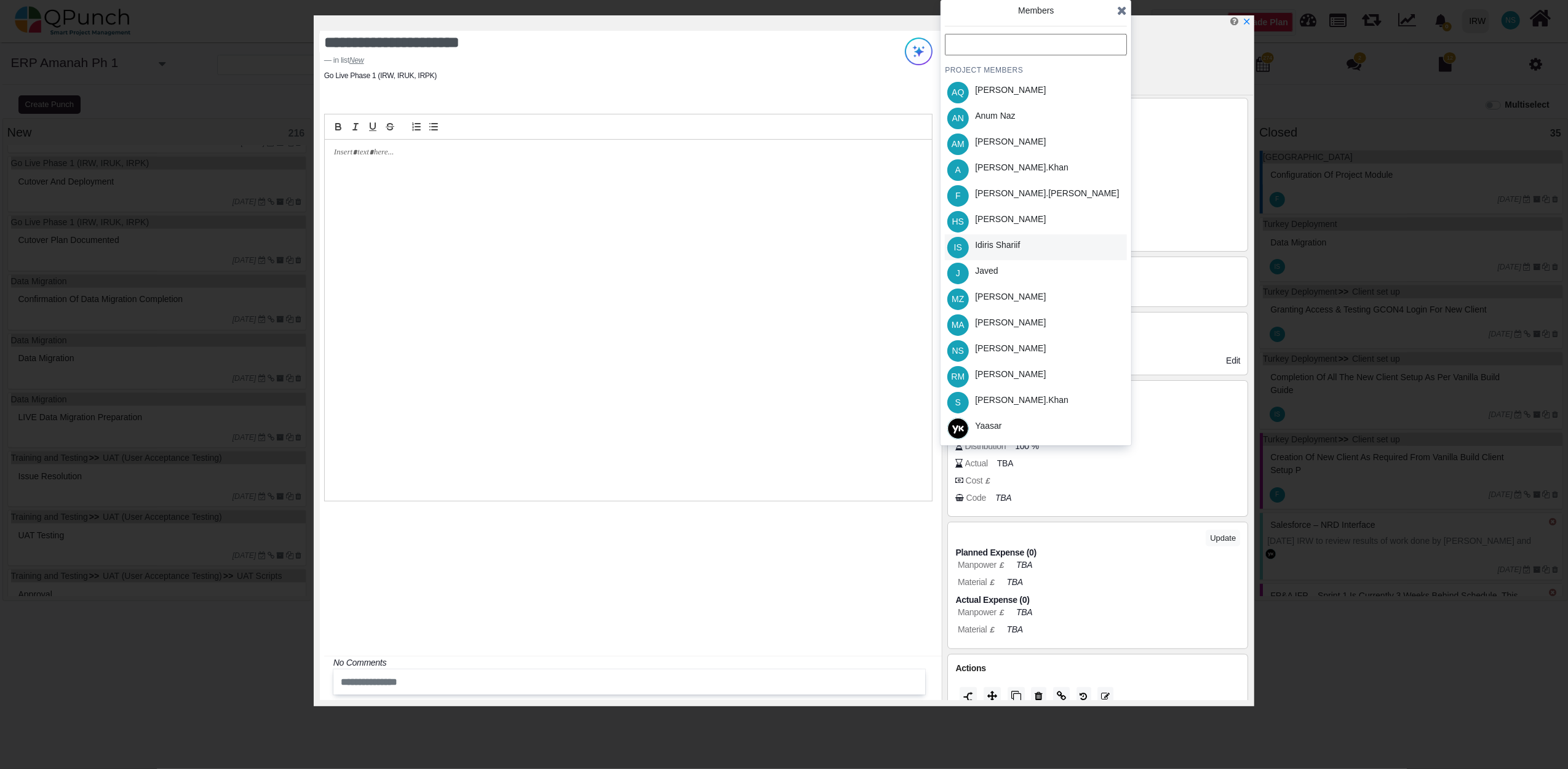
click at [1011, 241] on div "Idiris Shariif" at bounding box center [997, 245] width 45 height 13
click at [1125, 16] on icon at bounding box center [1122, 10] width 10 height 12
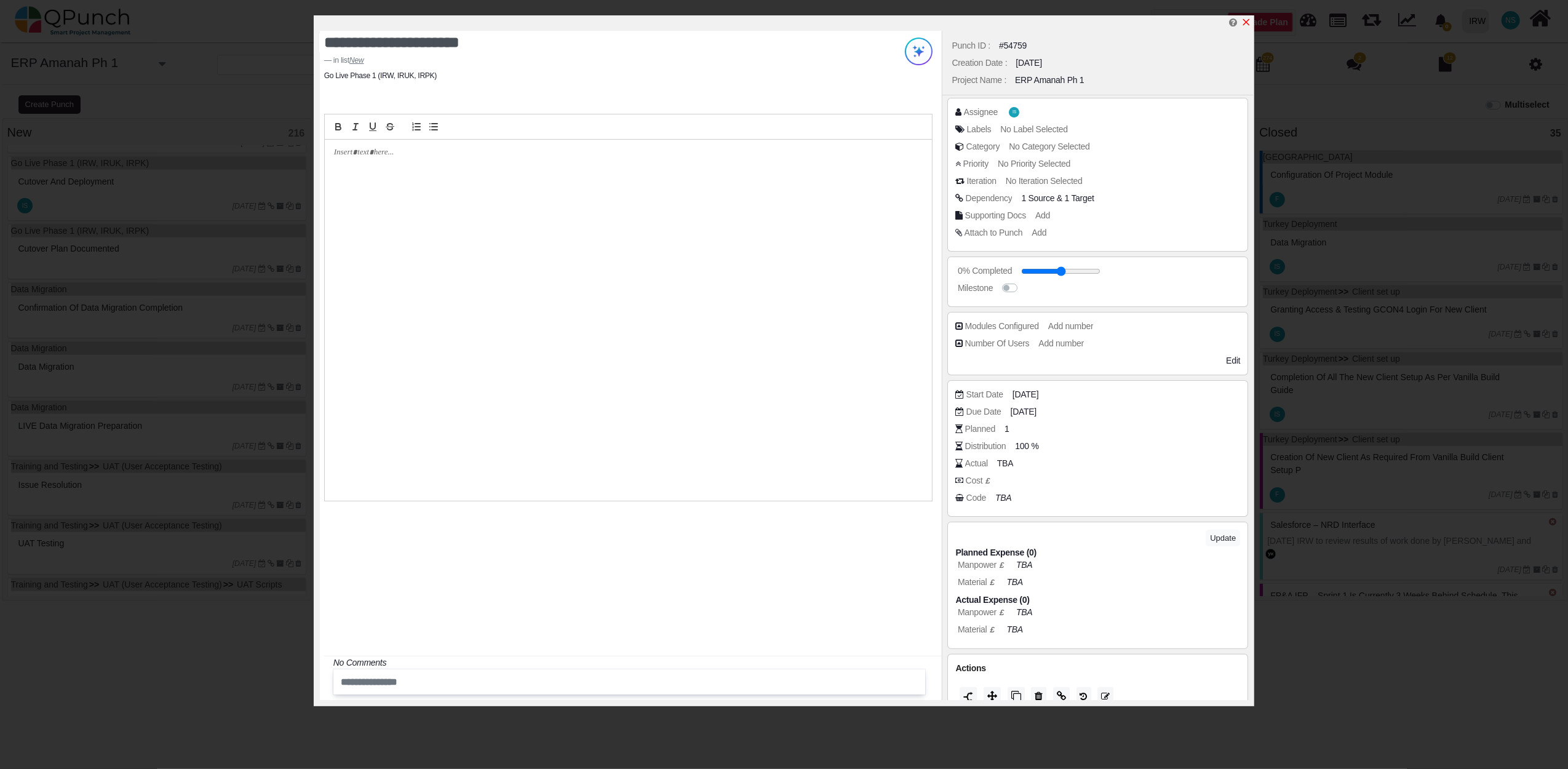
click at [1248, 25] on icon "x" at bounding box center [1247, 23] width 7 height 7
type input "**"
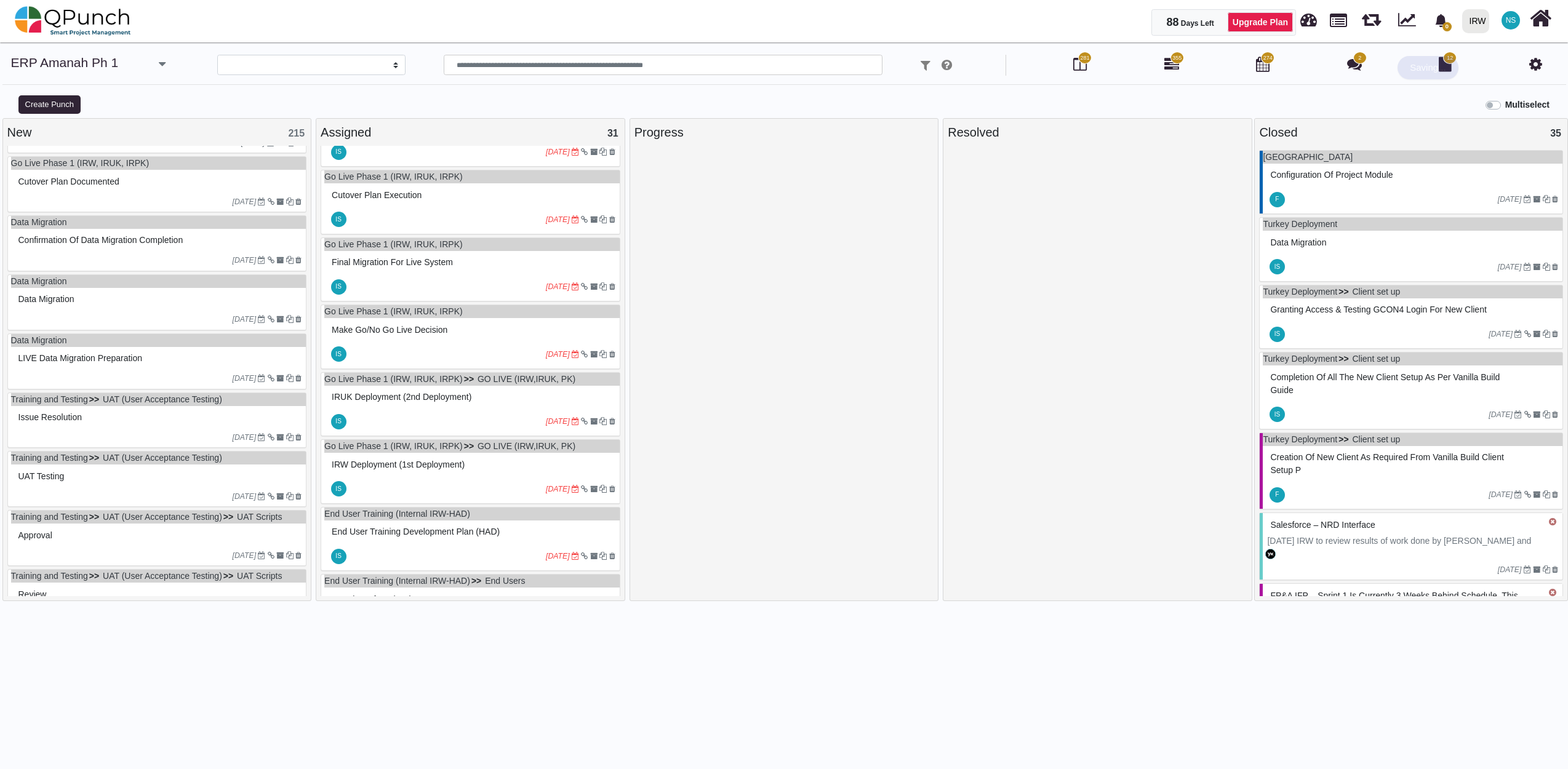
click at [110, 197] on div "20-06-2023" at bounding box center [159, 202] width 296 height 20
click at [110, 197] on div "Go Live Phase 1 (IRW, IRUK, IRPK) Cutover plan documented 20-06-2023" at bounding box center [157, 184] width 300 height 56
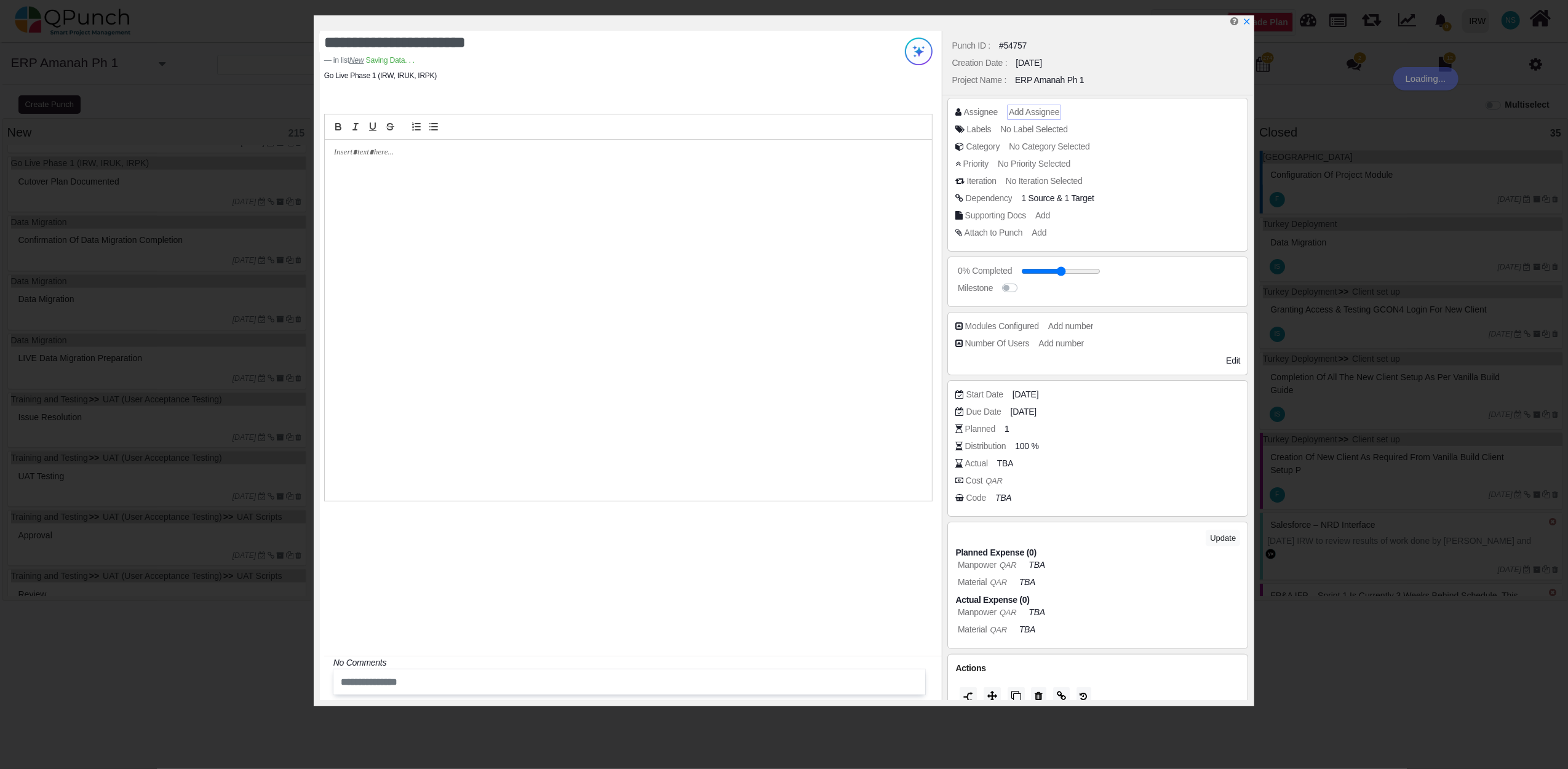
click at [1031, 115] on span "Add Assignee" at bounding box center [1034, 112] width 51 height 10
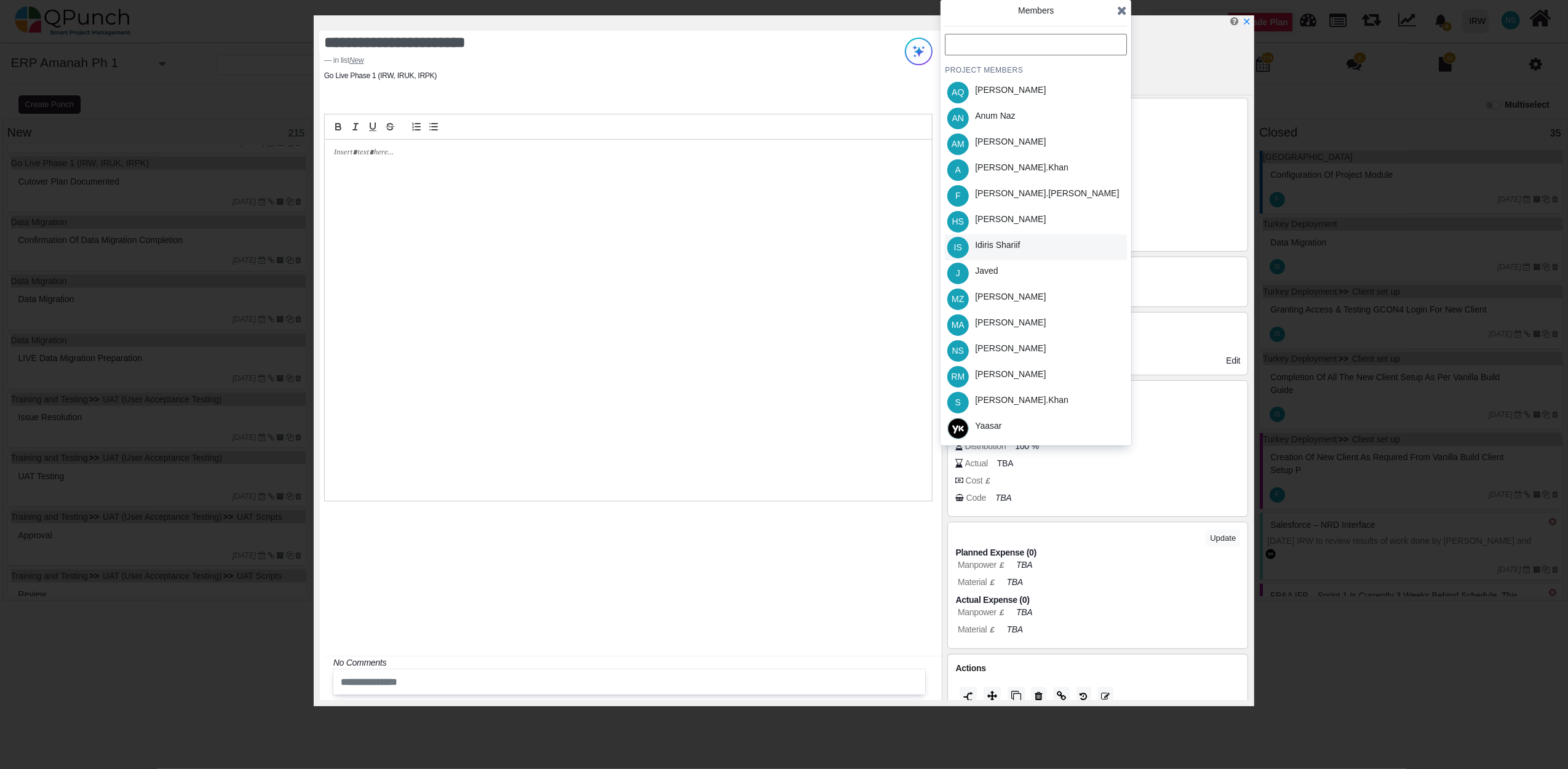
click at [1000, 254] on div "Idiris Shariif" at bounding box center [997, 247] width 53 height 26
click at [1119, 11] on icon at bounding box center [1122, 10] width 10 height 12
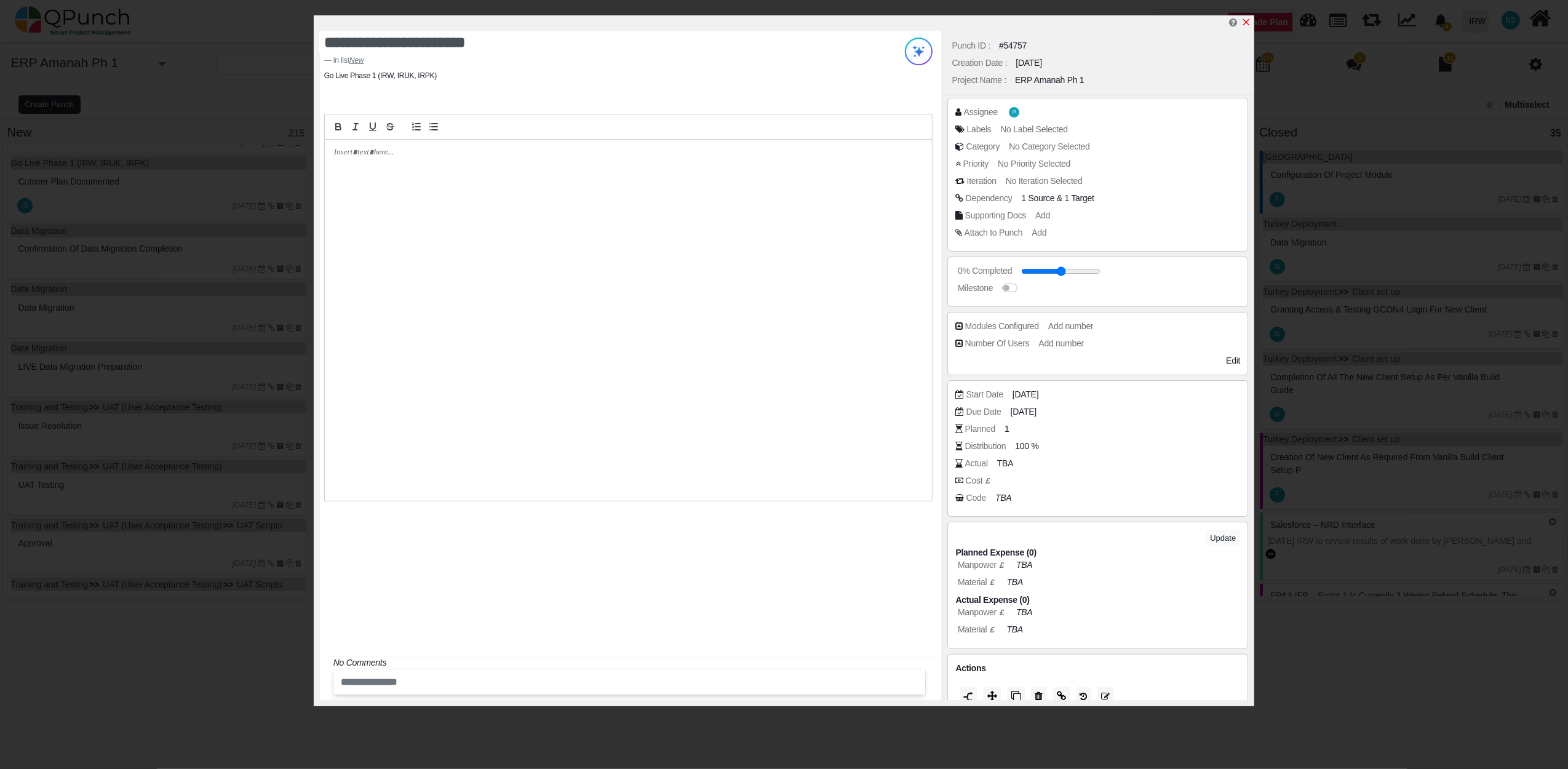
click at [1245, 26] on icon "x" at bounding box center [1246, 22] width 10 height 10
type input "**"
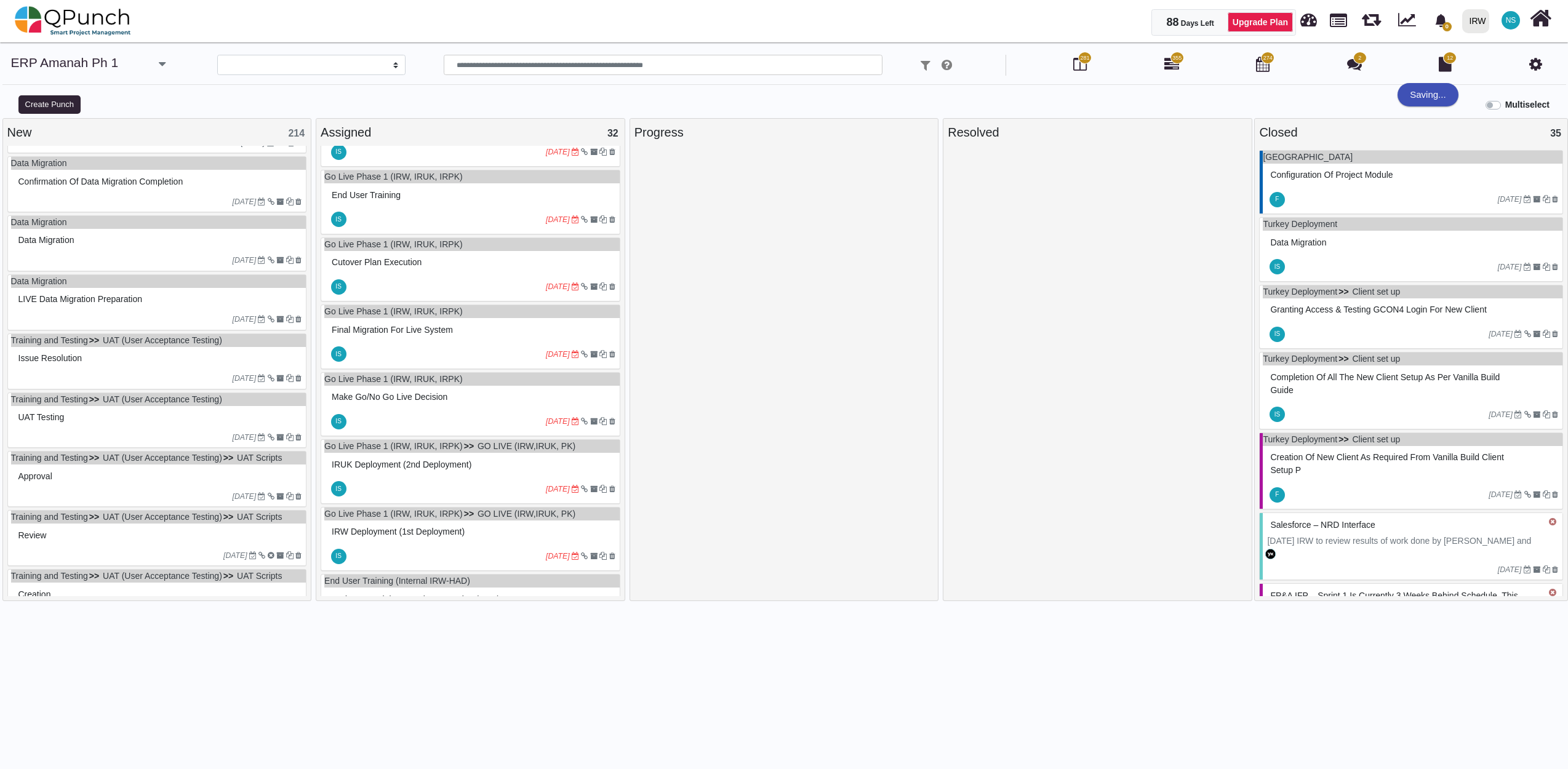
click at [156, 192] on div "Confirmation of data migration completion" at bounding box center [159, 182] width 287 height 19
click at [156, 196] on div "Data Migration Confirmation of data migration completion 19-06-2023" at bounding box center [157, 184] width 300 height 56
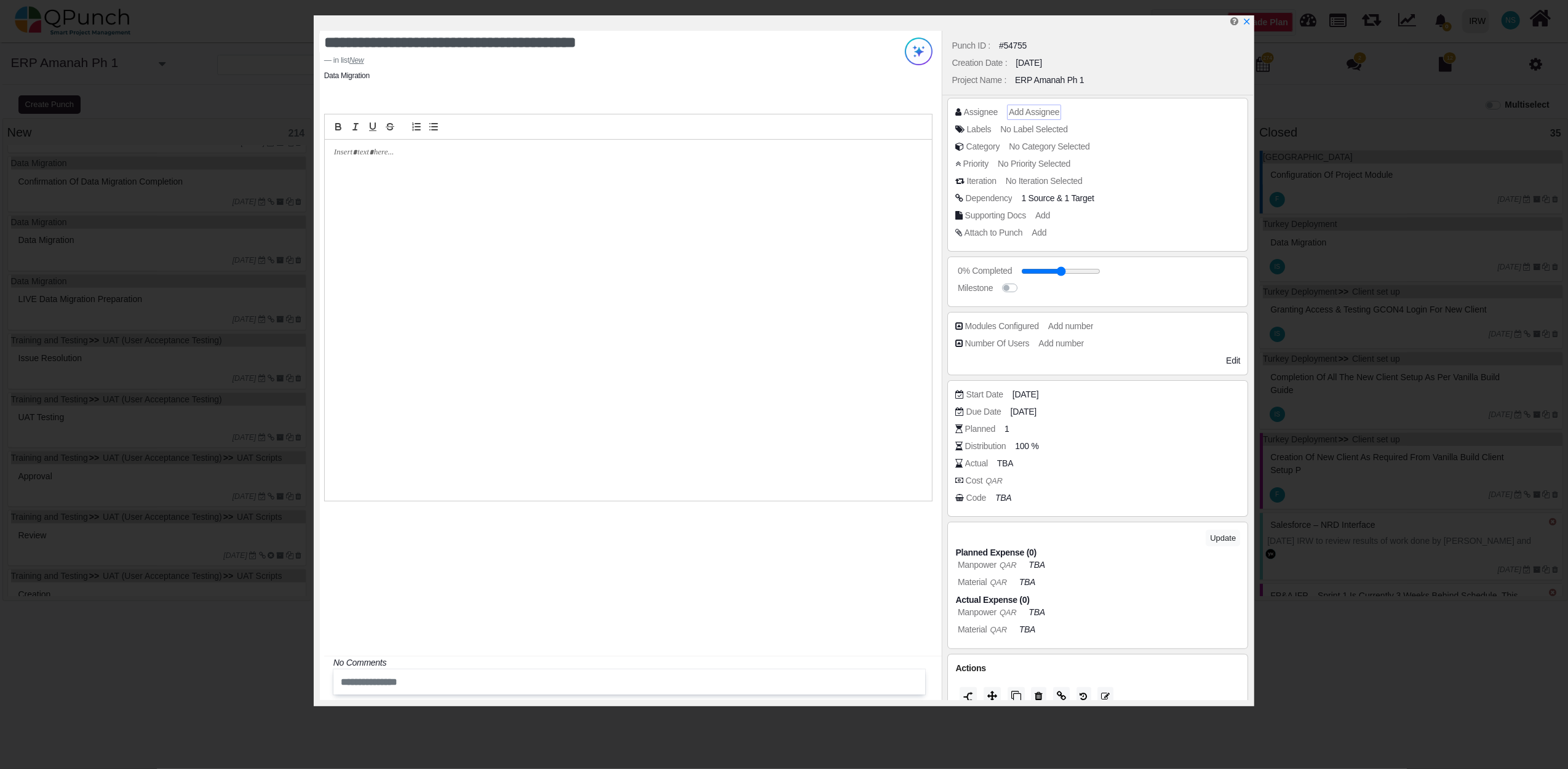
click at [1045, 108] on span "Add Assignee" at bounding box center [1034, 112] width 51 height 10
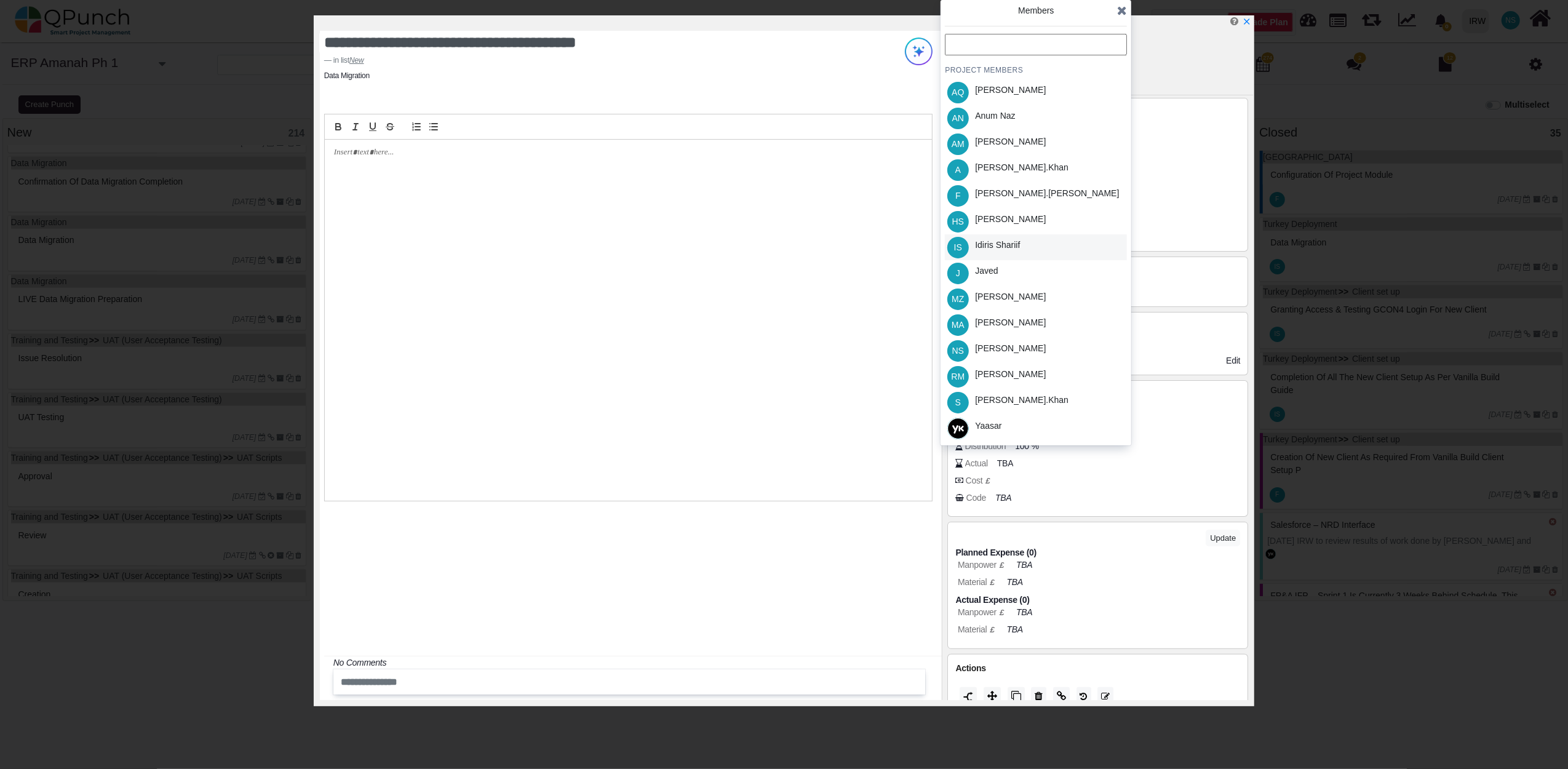
click at [1004, 239] on div "Idiris Shariif" at bounding box center [997, 245] width 45 height 13
click at [1119, 9] on icon at bounding box center [1122, 10] width 10 height 12
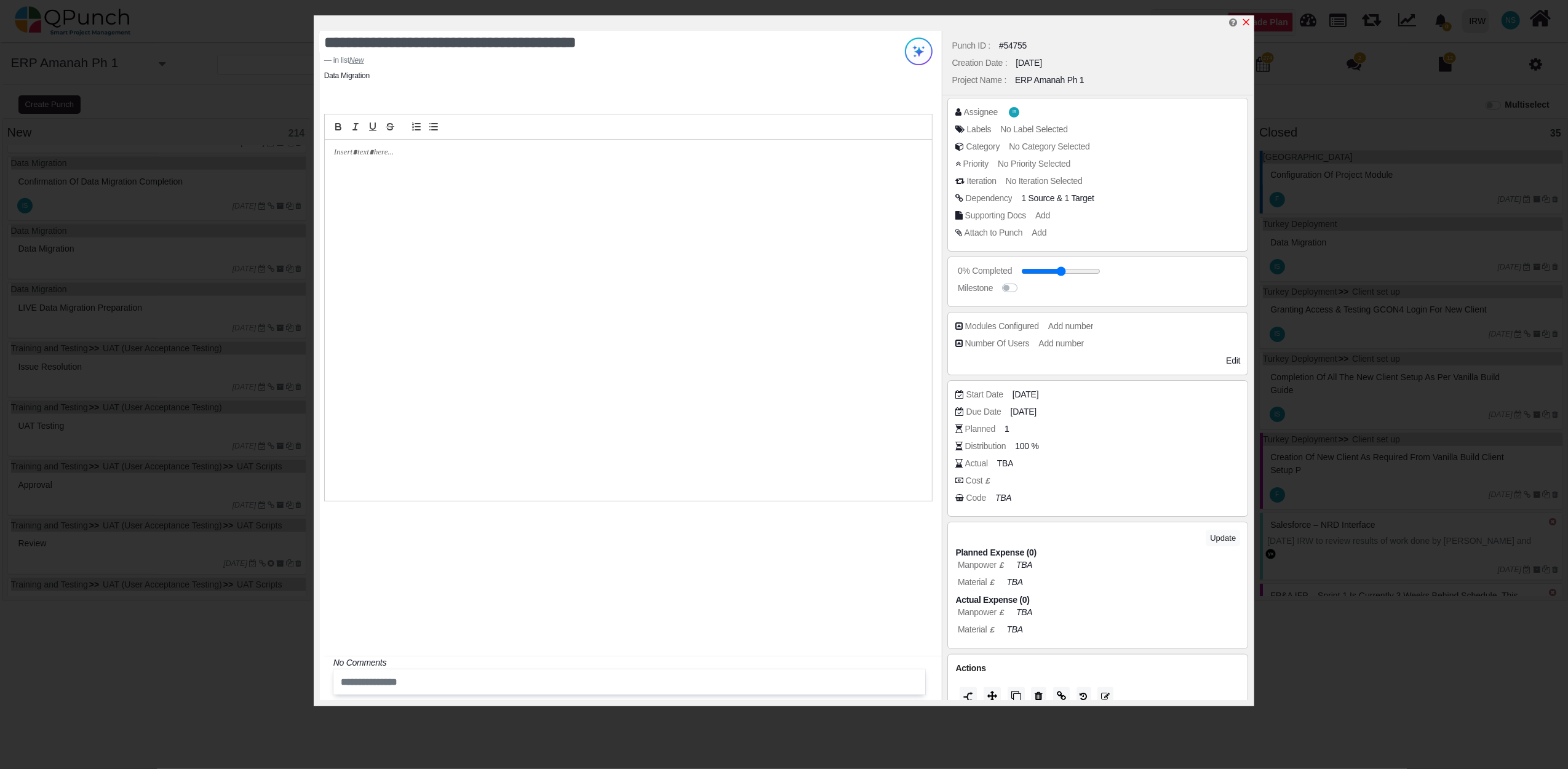
click at [1245, 23] on icon "x" at bounding box center [1247, 23] width 7 height 7
type input "**"
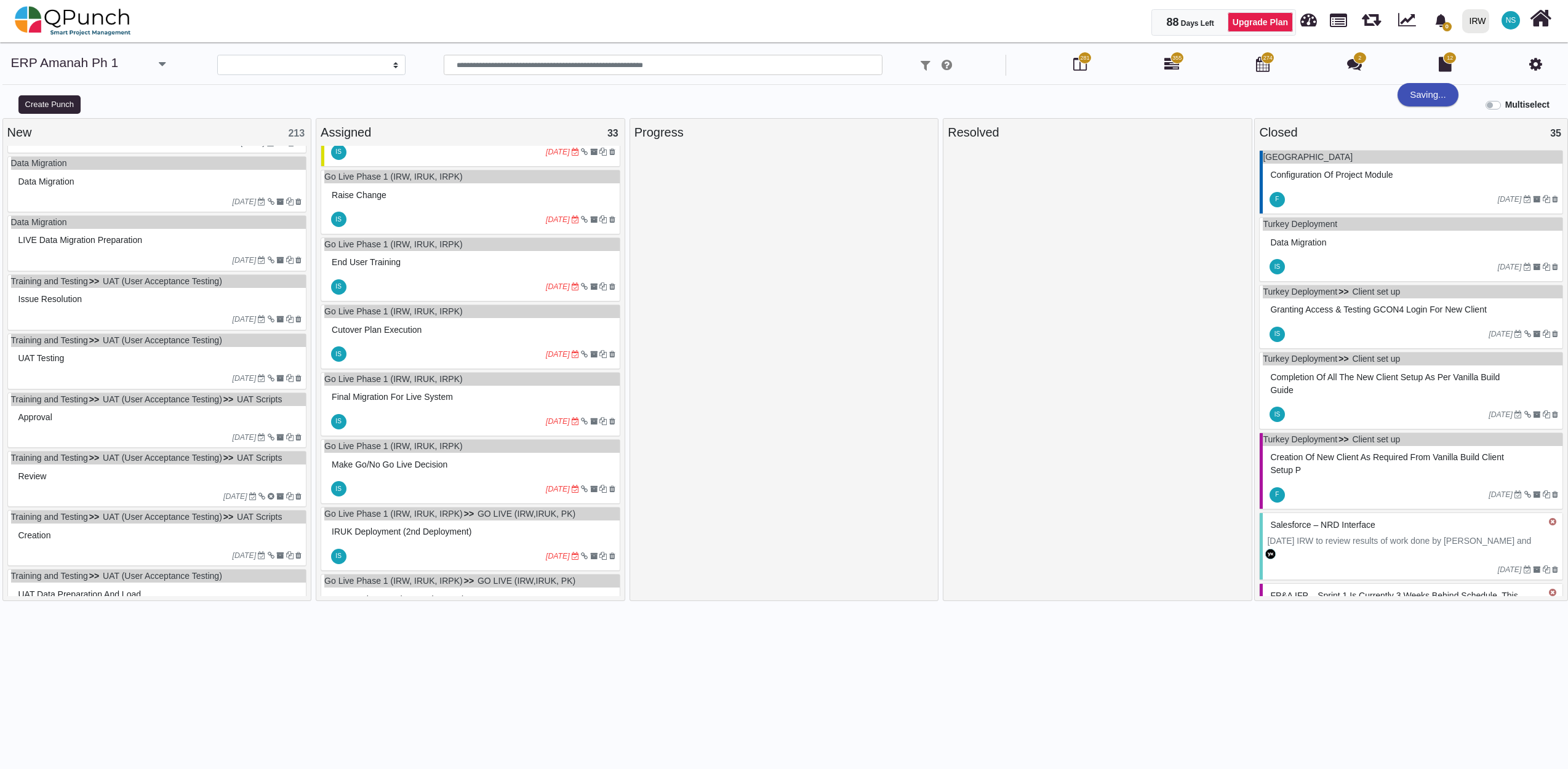
click at [183, 201] on div "16-06-2023" at bounding box center [159, 202] width 296 height 20
click at [183, 201] on div "Data Migration Data Migration 16-06-2023" at bounding box center [157, 184] width 300 height 56
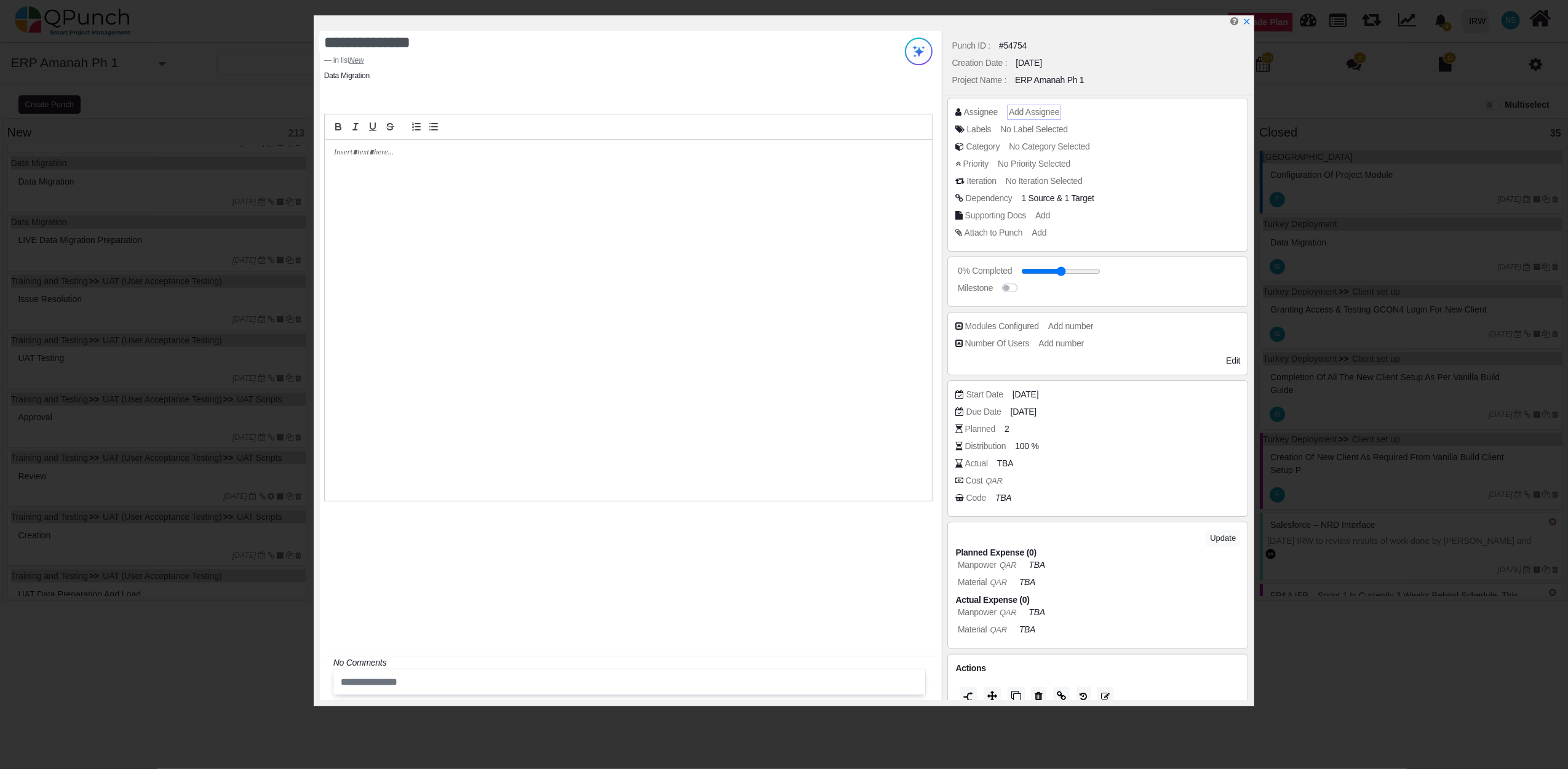
click at [1040, 113] on span "Add Assignee" at bounding box center [1034, 112] width 51 height 10
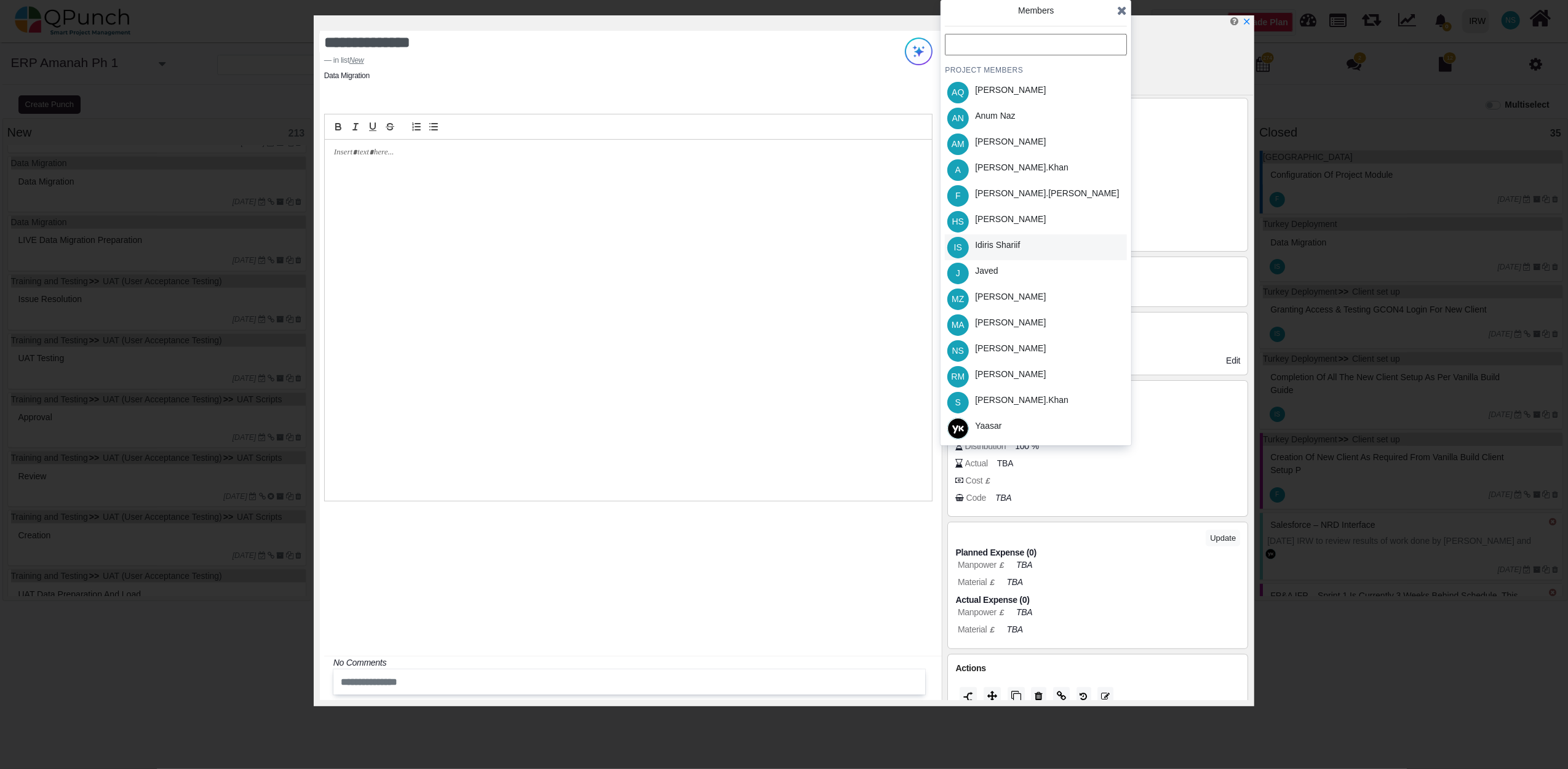
click at [1012, 245] on div "Idiris Shariif" at bounding box center [997, 245] width 45 height 13
click at [1125, 11] on icon at bounding box center [1122, 10] width 10 height 12
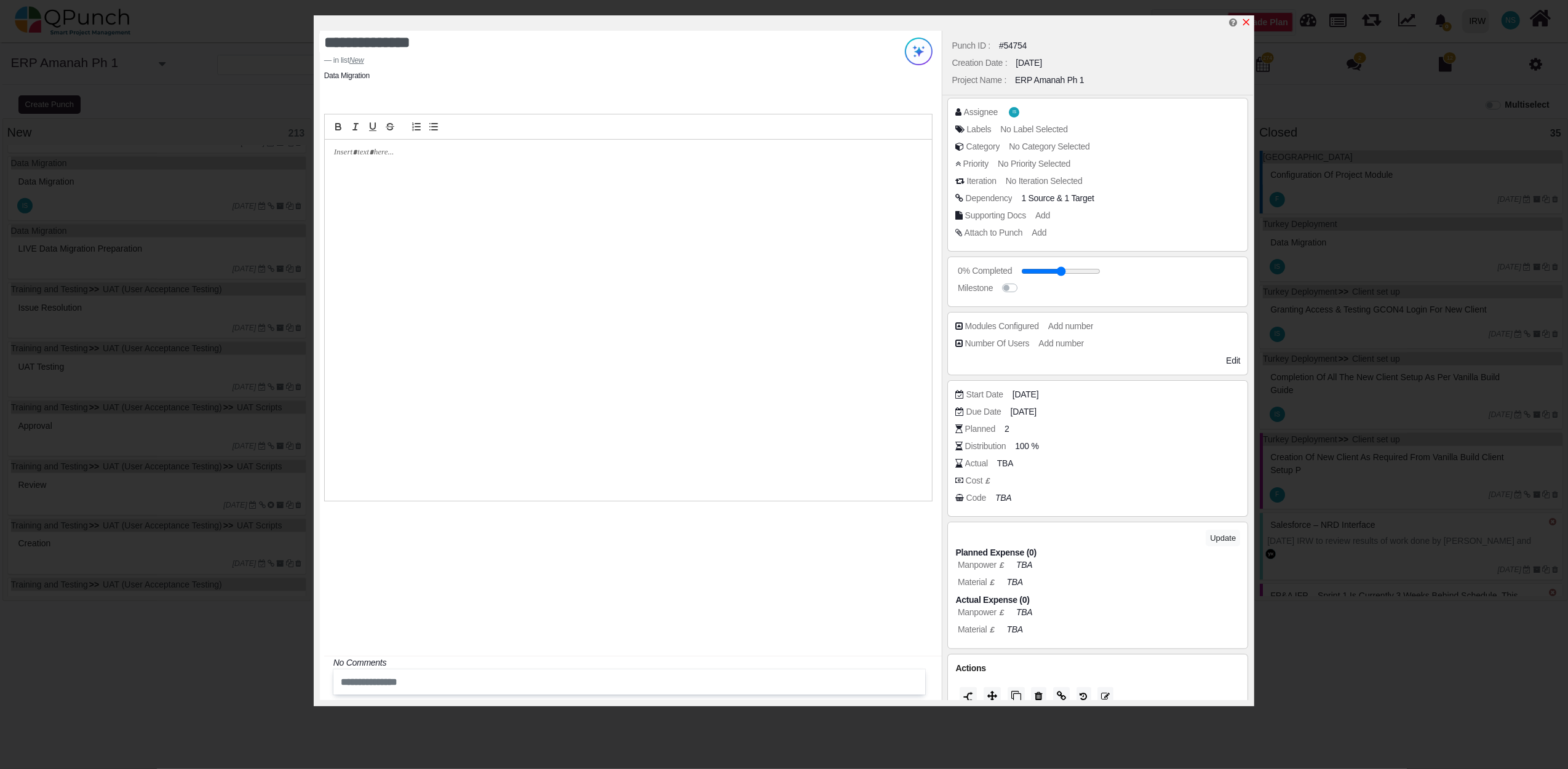
click at [1248, 22] on icon "x" at bounding box center [1246, 22] width 10 height 10
type input "**"
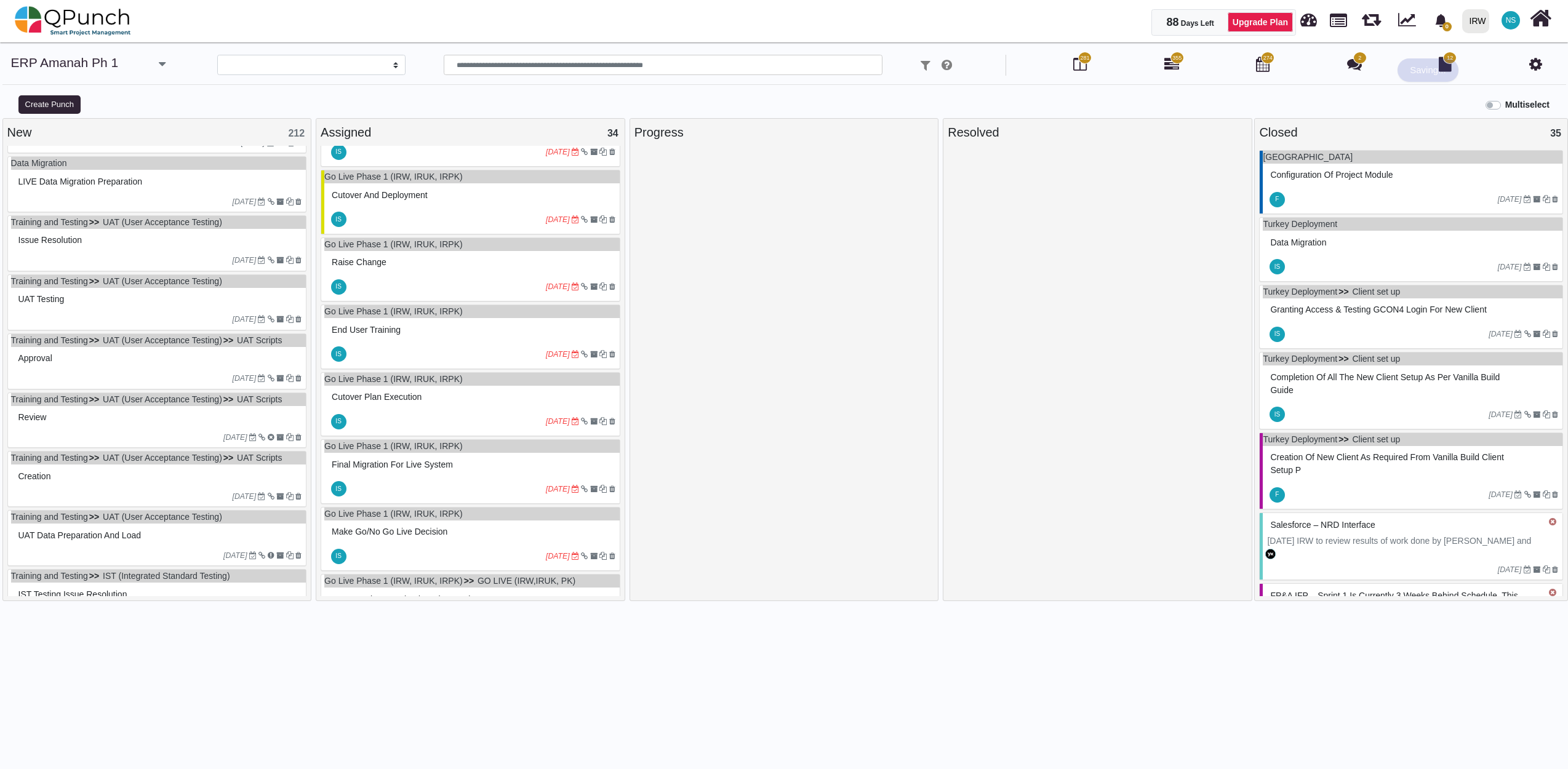
click at [55, 202] on div at bounding box center [124, 202] width 217 height 11
click at [55, 202] on div "Data Migration LIVE data migration preparation 14-06-2023" at bounding box center [157, 184] width 300 height 56
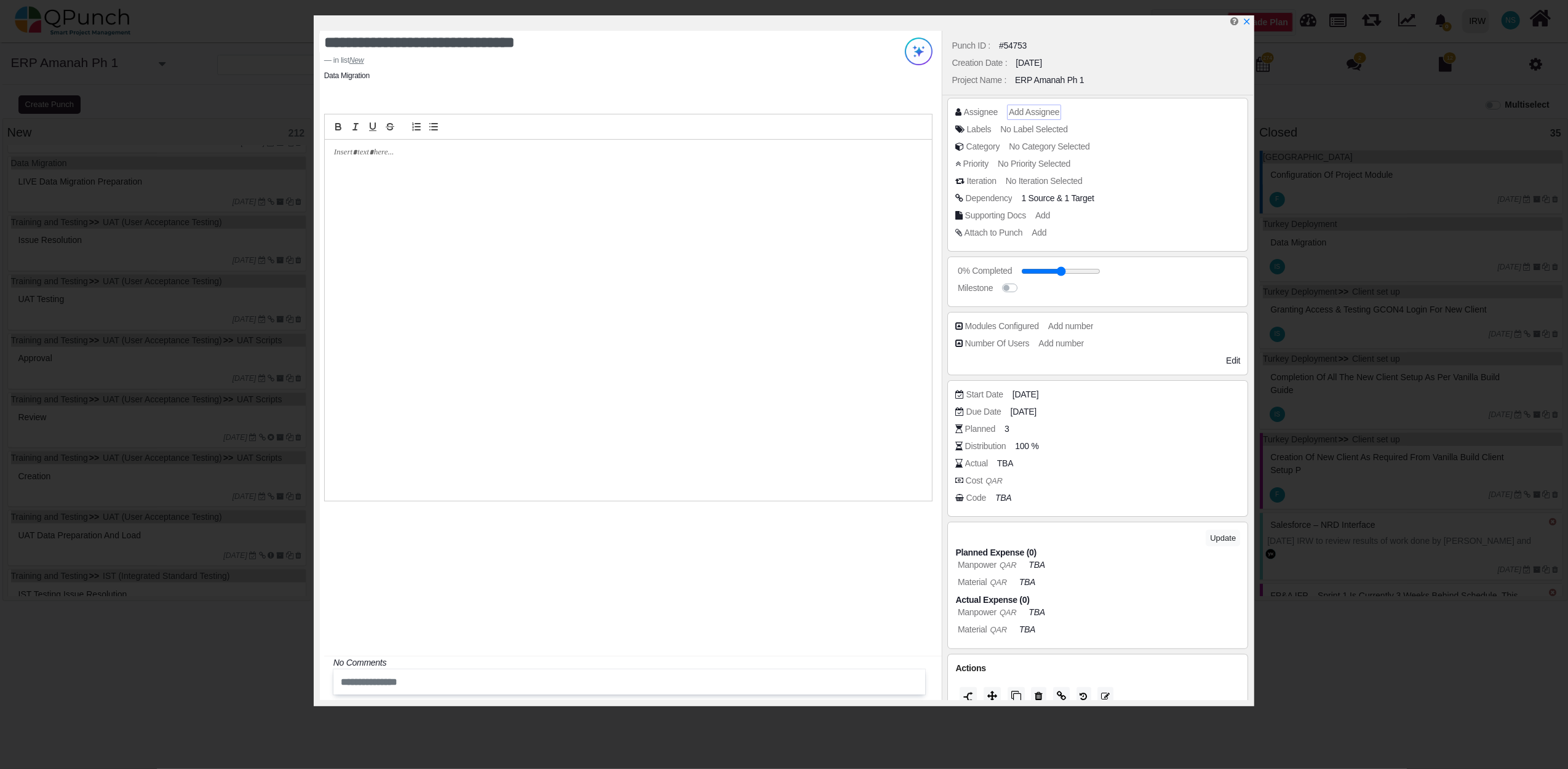
click at [1036, 116] on span "Add Assignee" at bounding box center [1034, 112] width 51 height 10
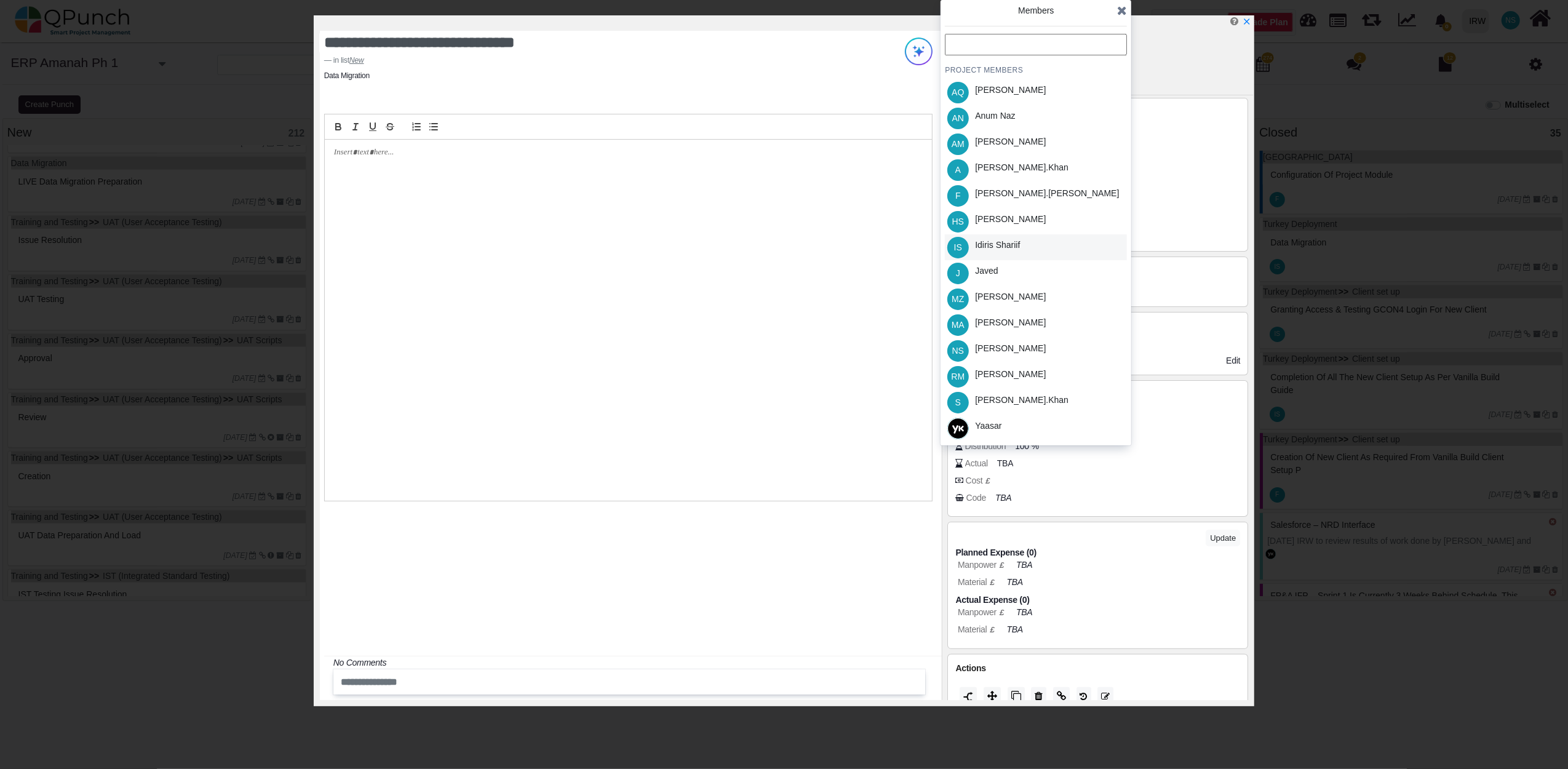
click at [995, 249] on div "Idiris Shariif" at bounding box center [997, 245] width 45 height 13
click at [1124, 16] on icon at bounding box center [1122, 10] width 10 height 12
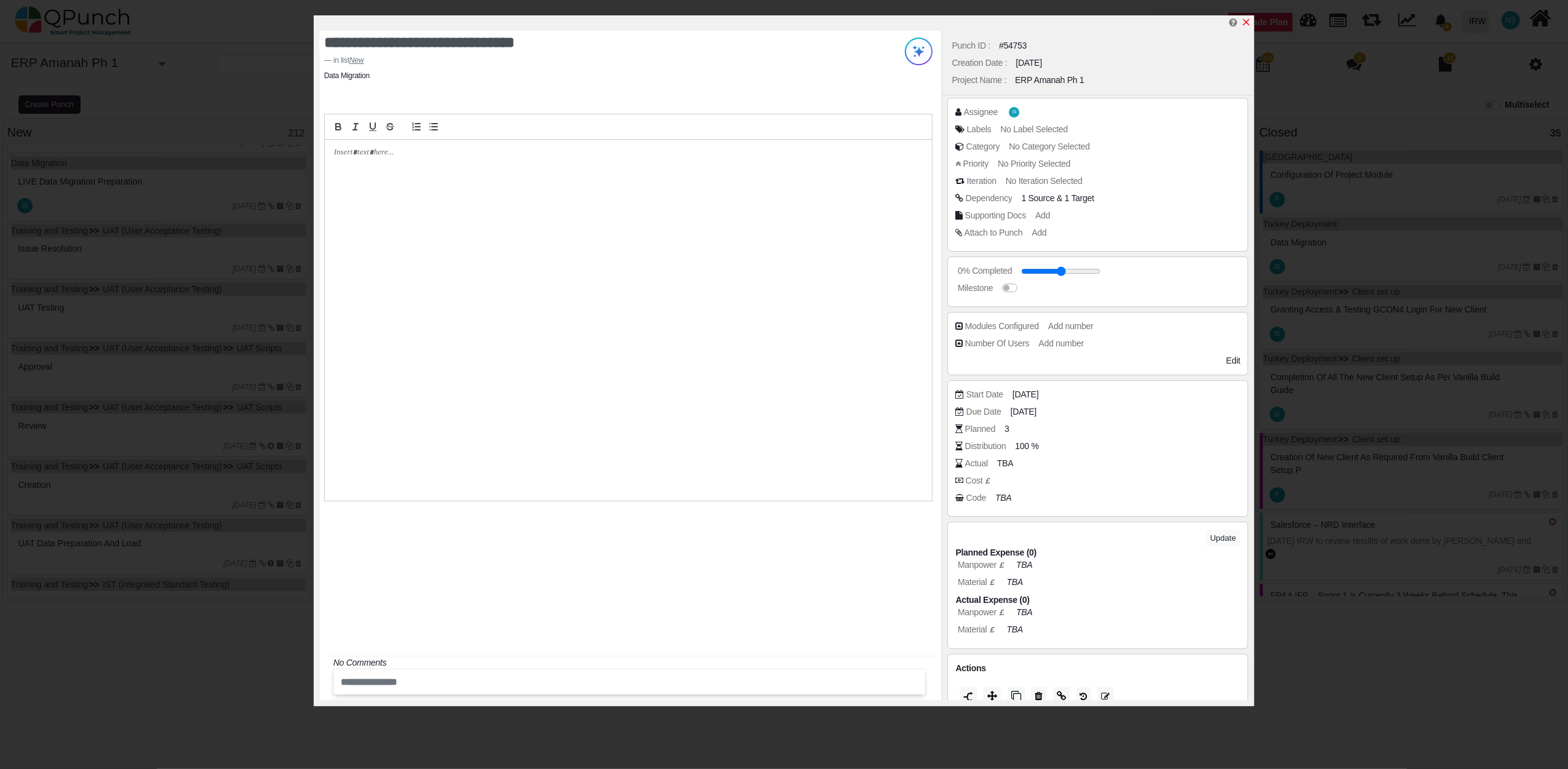
click at [1248, 25] on icon "x" at bounding box center [1247, 23] width 7 height 7
type input "**"
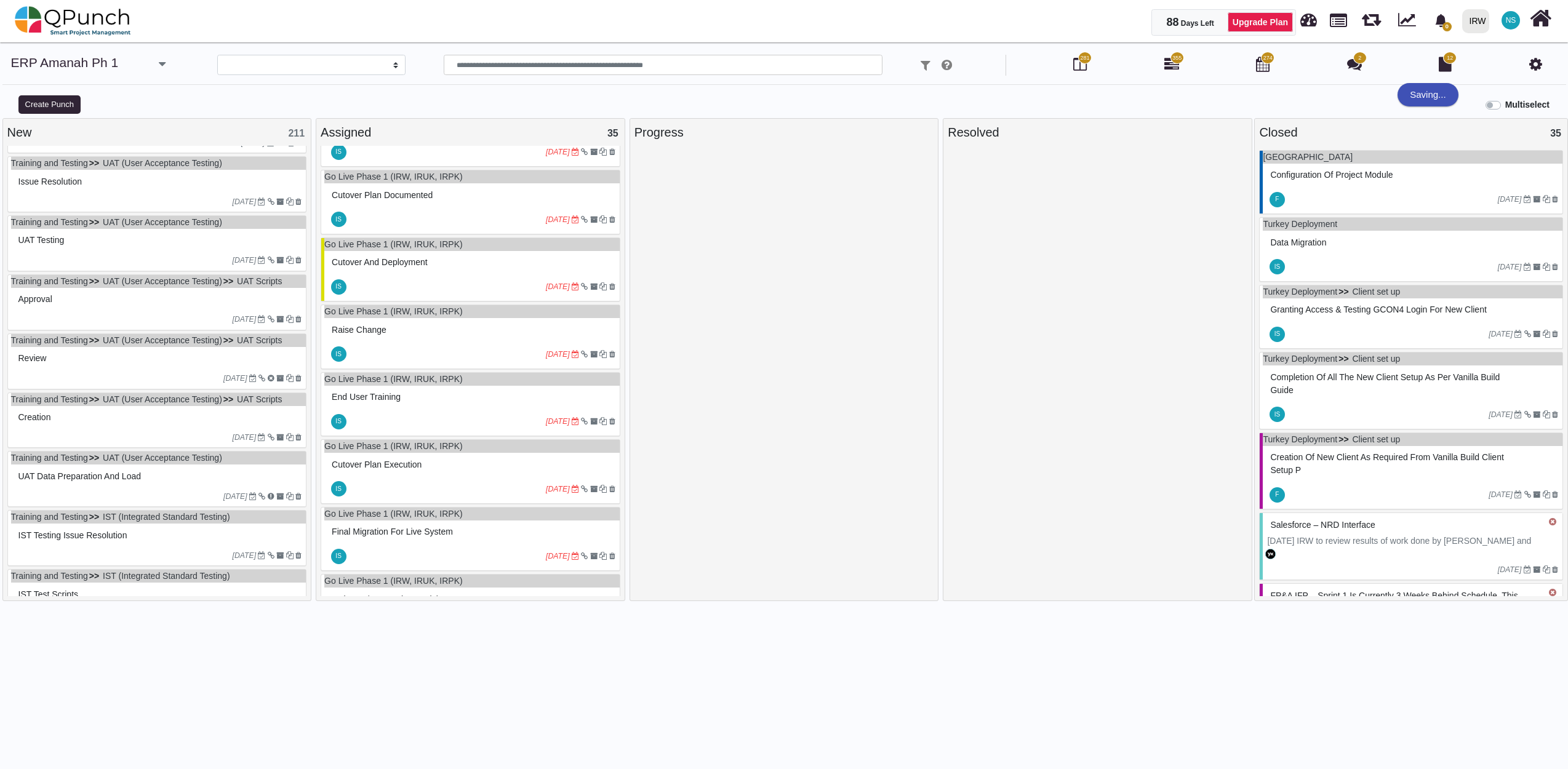
click at [110, 258] on div "28-04-2023" at bounding box center [159, 261] width 296 height 20
click at [110, 258] on div "Training and Testing UAT (User Acceptance Testing) UAT testing 28-04-2023" at bounding box center [157, 243] width 300 height 56
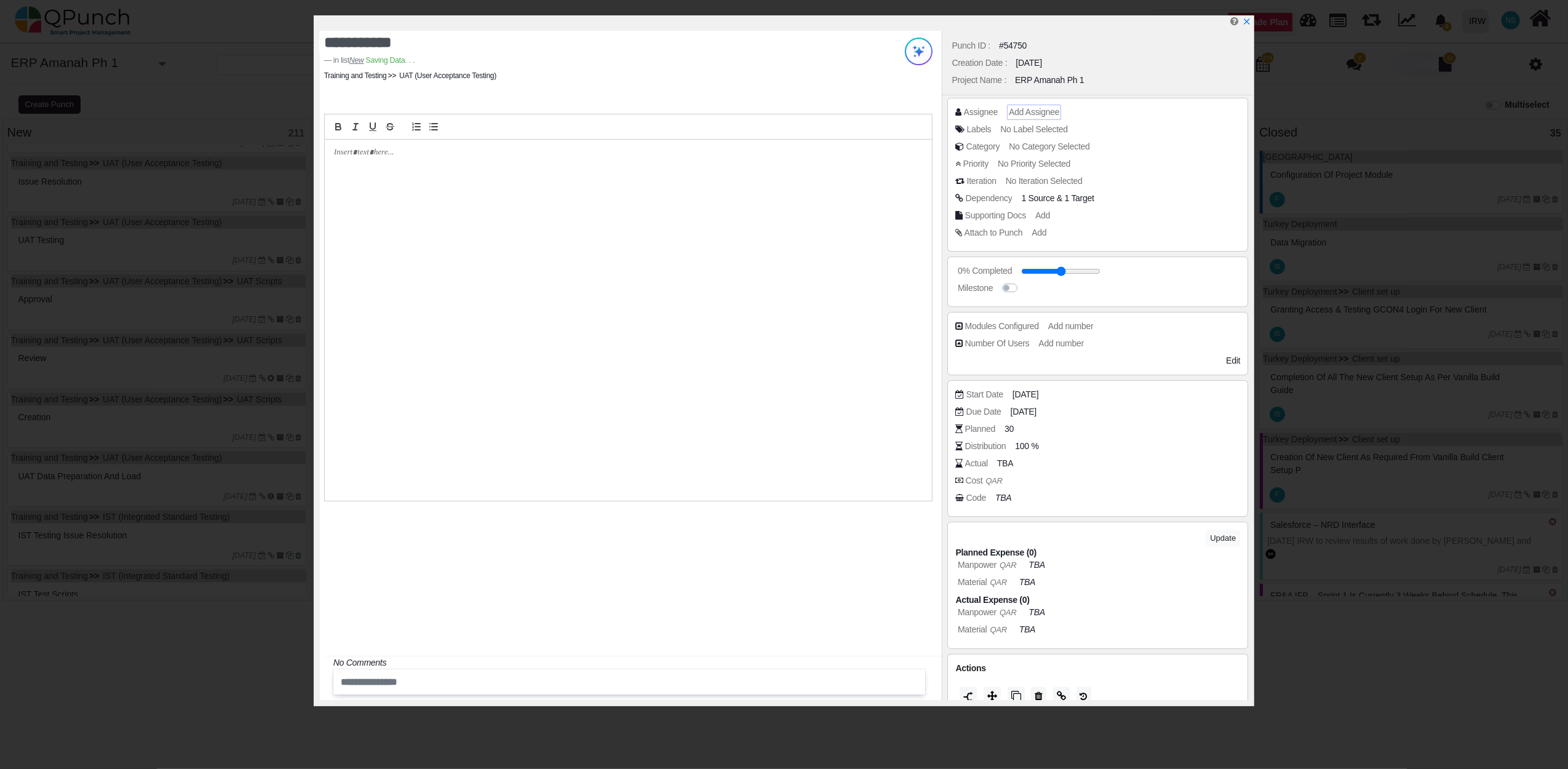
click at [1030, 107] on span "Add Assignee" at bounding box center [1034, 112] width 51 height 10
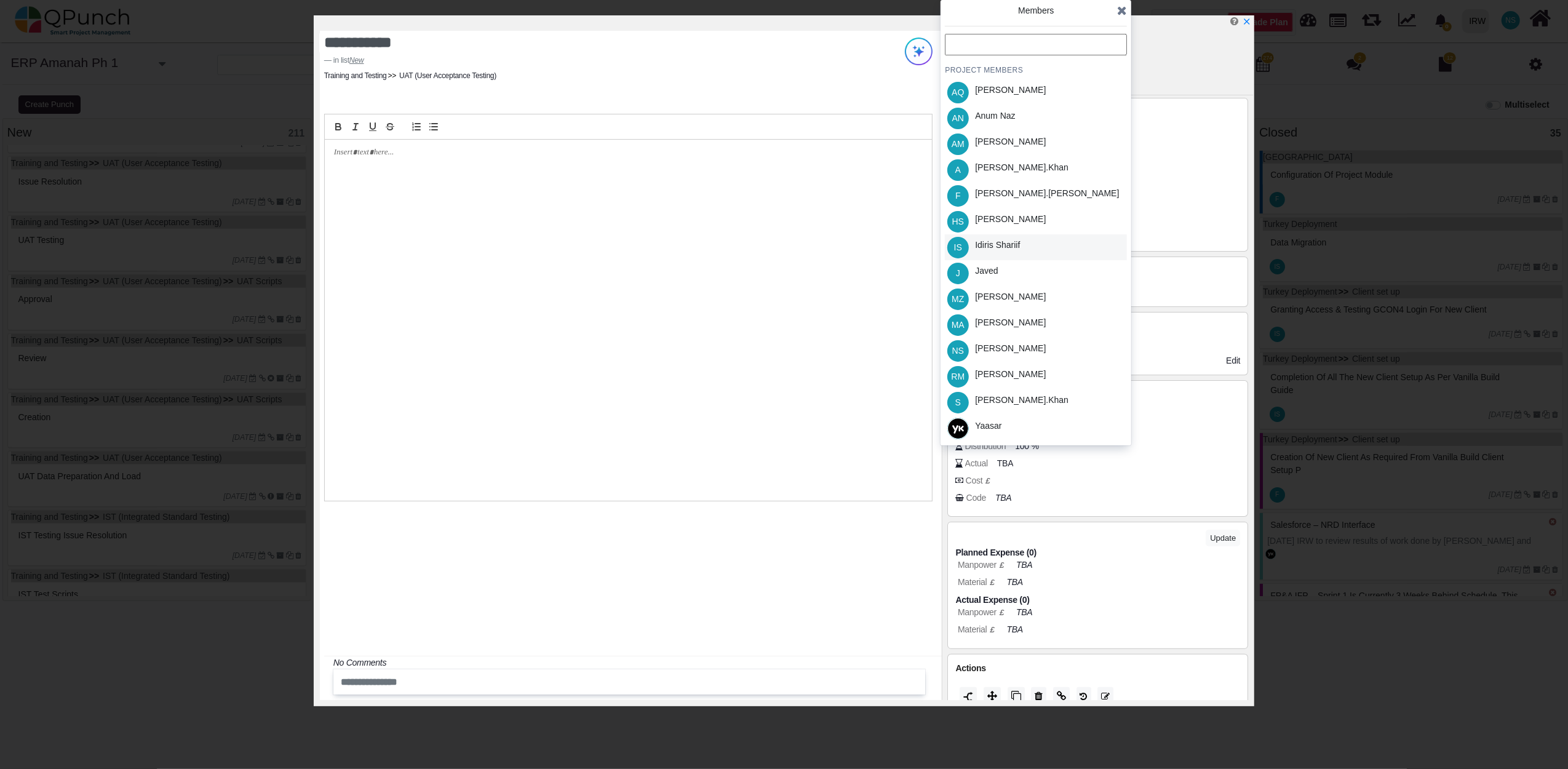
click at [1003, 241] on div "Idiris Shariif" at bounding box center [997, 245] width 45 height 13
drag, startPoint x: 1122, startPoint y: 5, endPoint x: 1133, endPoint y: 10, distance: 12.1
click at [1123, 6] on icon at bounding box center [1122, 10] width 10 height 12
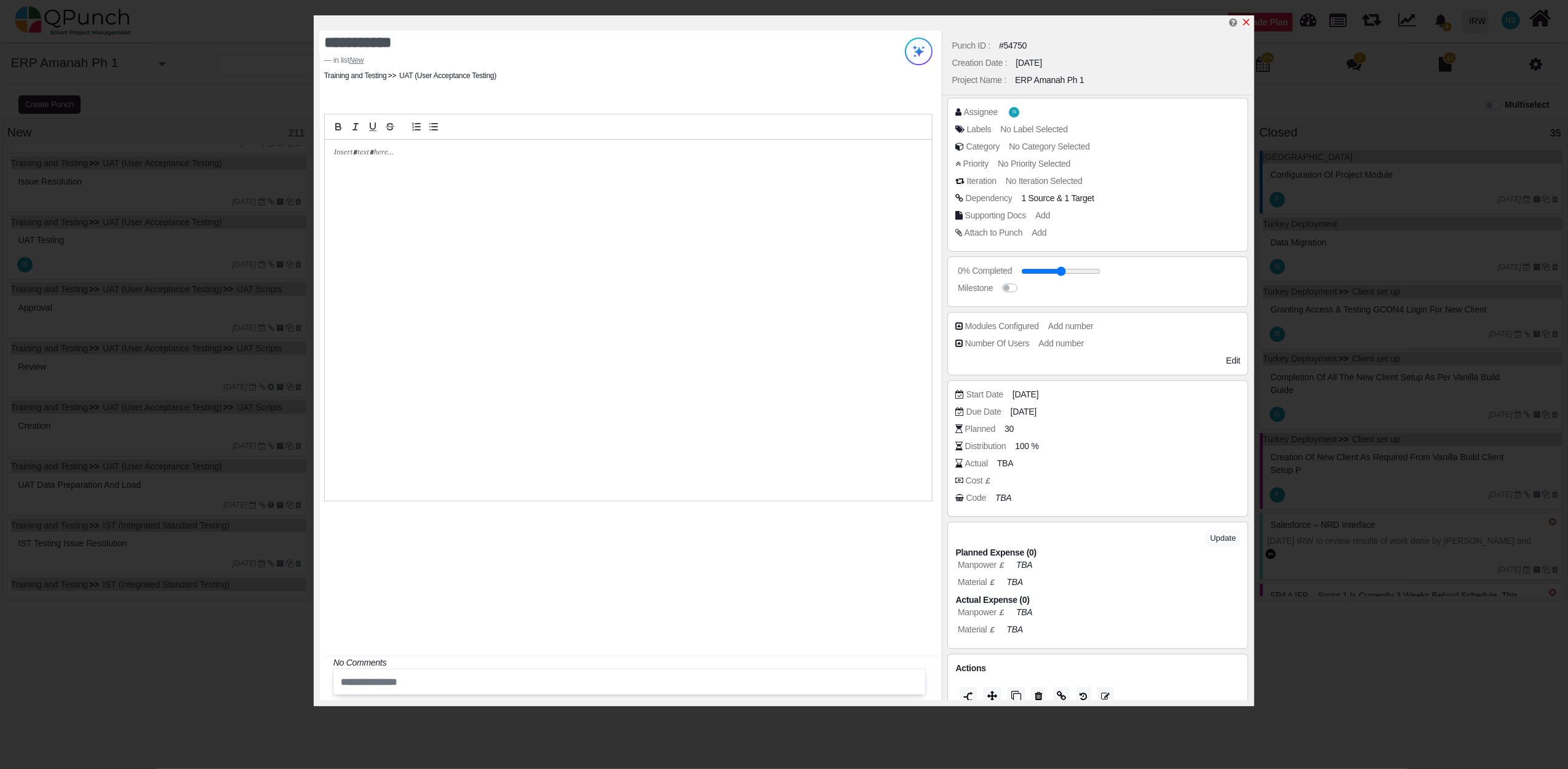
click at [1244, 25] on icon "x" at bounding box center [1247, 23] width 7 height 7
type input "**"
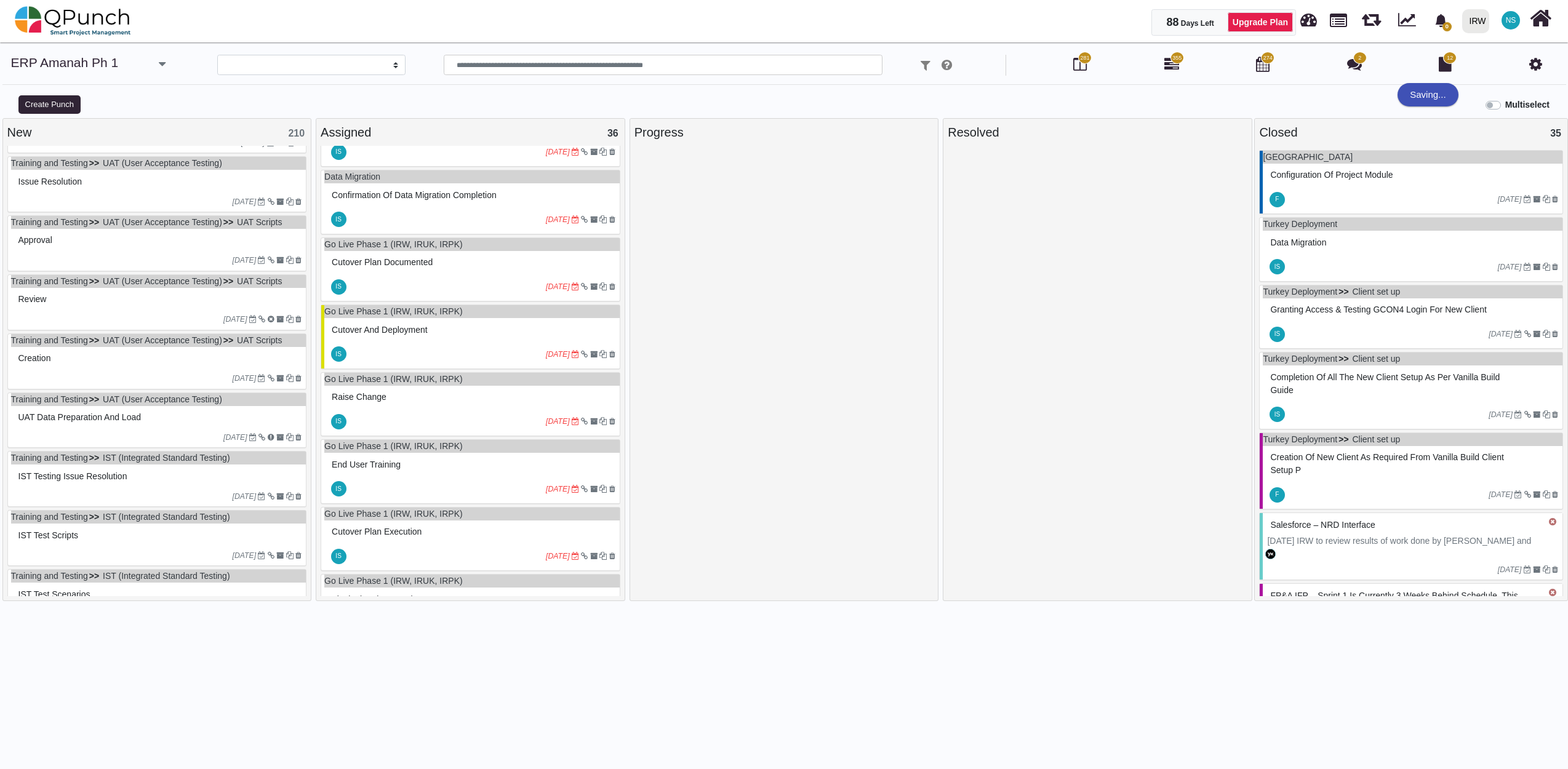
click at [118, 192] on div "Issue resolution" at bounding box center [159, 182] width 287 height 19
click at [118, 197] on div "Training and Testing UAT (User Acceptance Testing) Issue resolution 09-06-2023" at bounding box center [157, 184] width 300 height 56
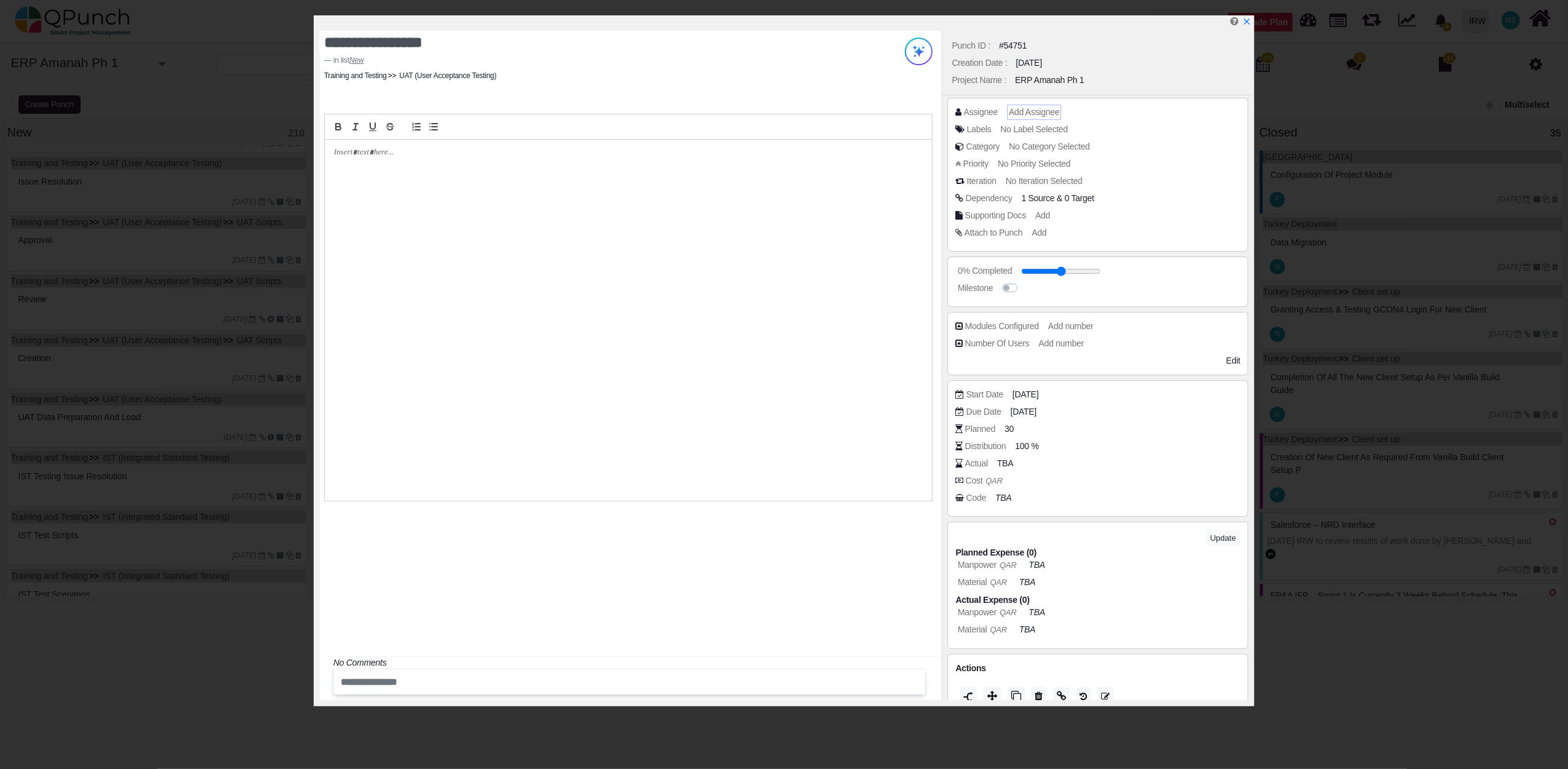
click at [1049, 115] on span "Add Assignee" at bounding box center [1034, 112] width 51 height 10
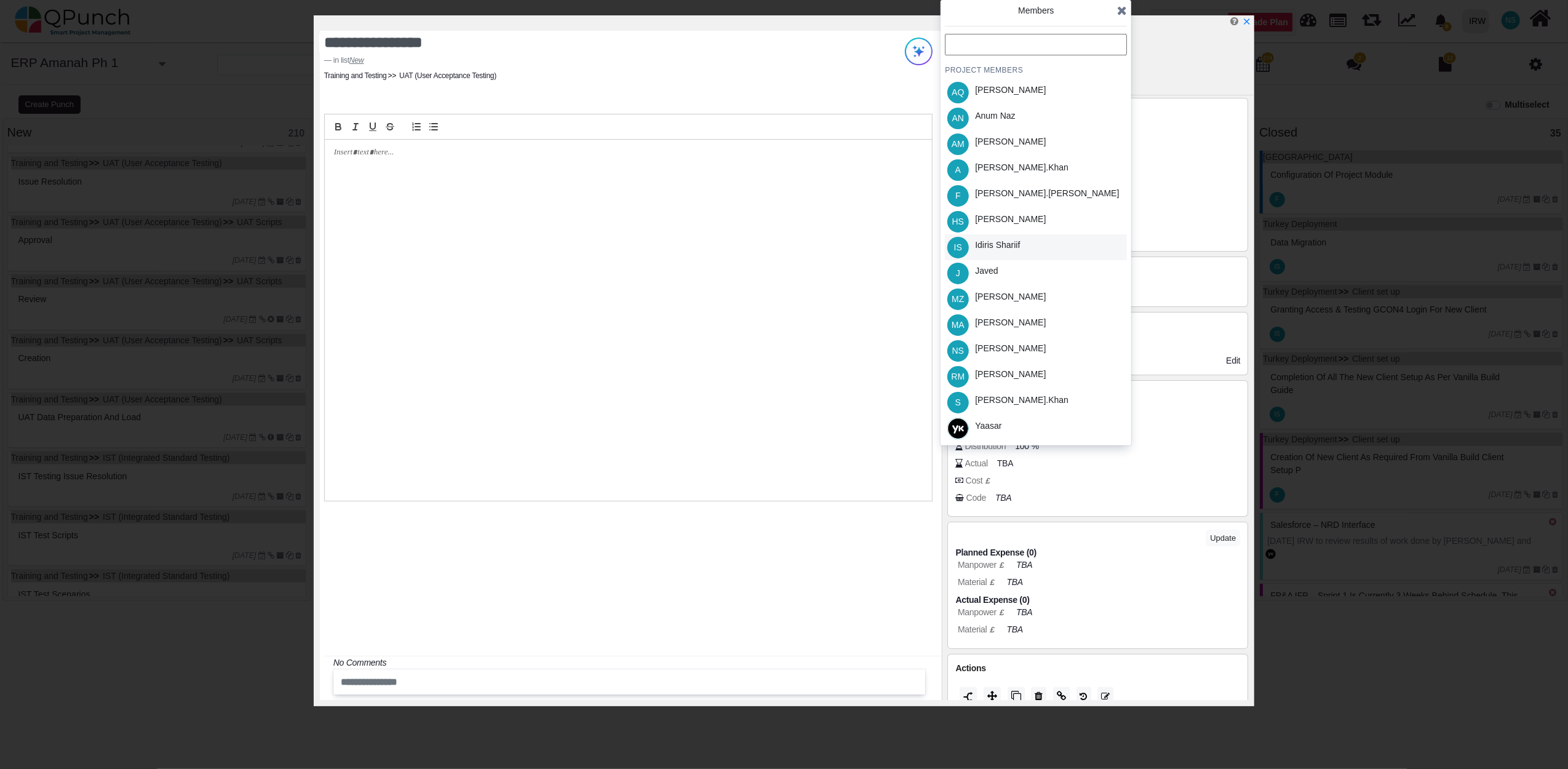
click at [1008, 249] on div "Idiris Shariif" at bounding box center [997, 245] width 45 height 13
click at [1127, 13] on icon at bounding box center [1122, 10] width 10 height 12
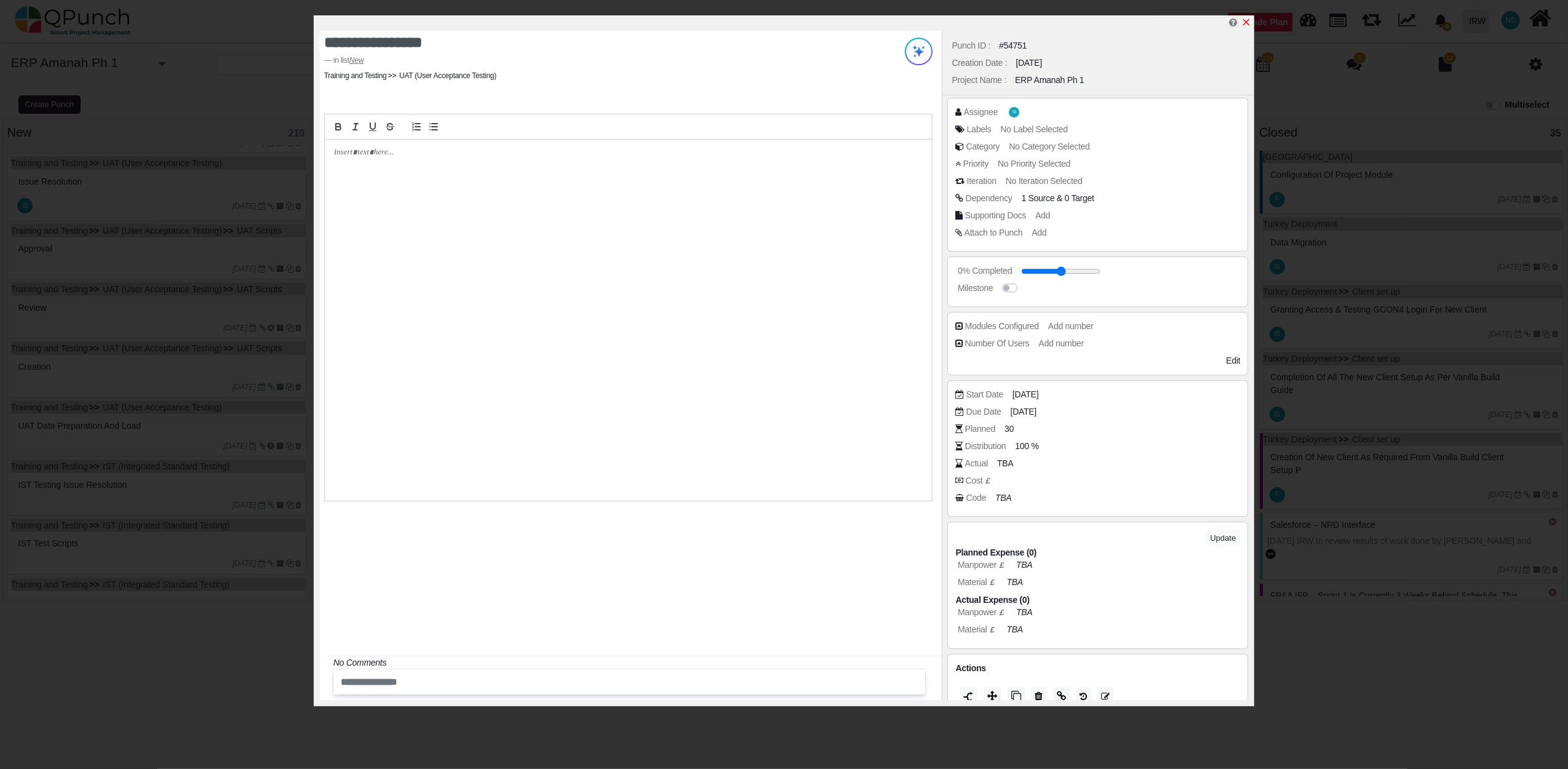
click at [1248, 22] on icon "x" at bounding box center [1247, 23] width 7 height 7
type input "**"
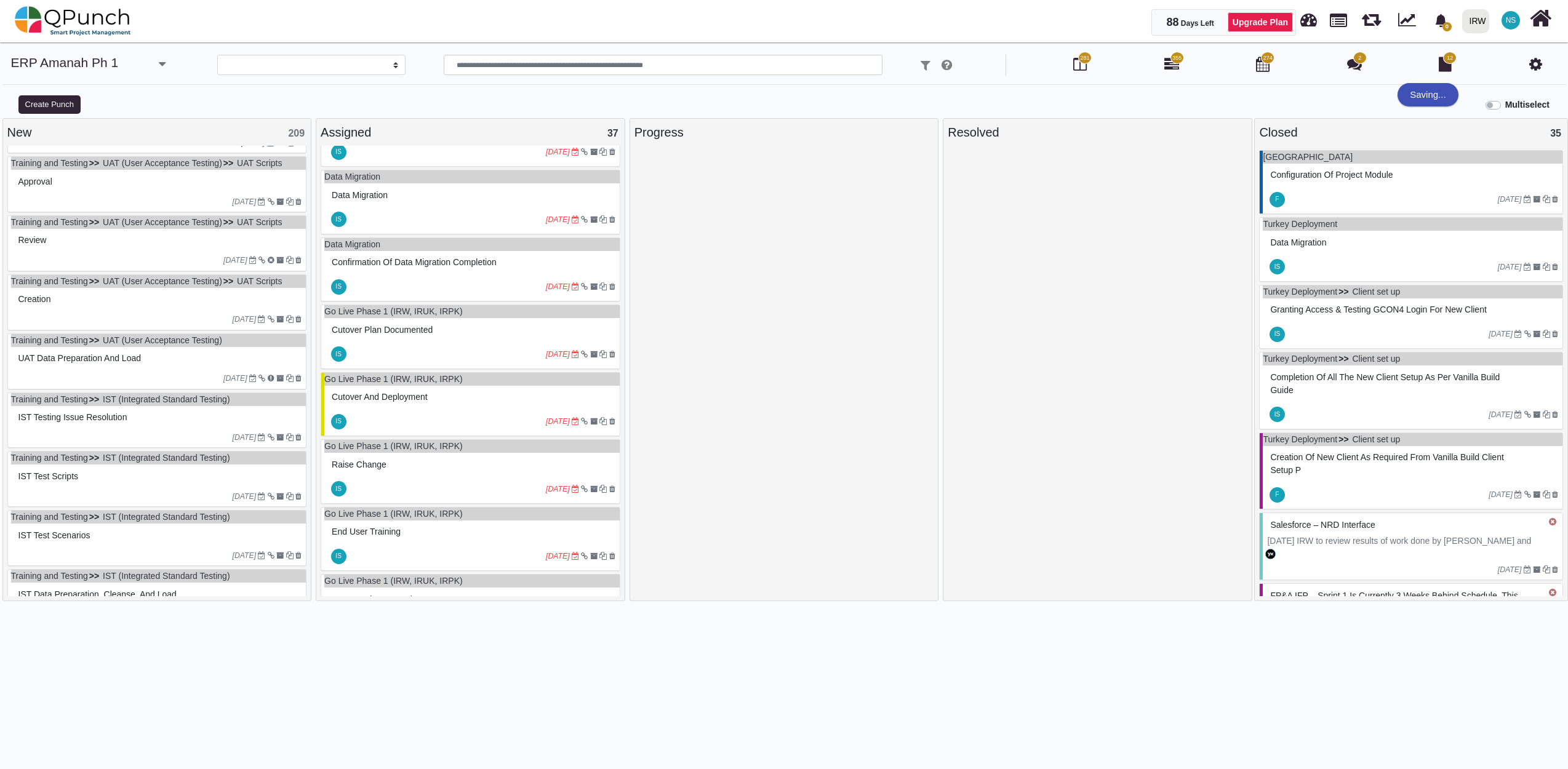
click at [150, 192] on div "Approval" at bounding box center [159, 182] width 287 height 19
click at [150, 193] on div "Training and Testing UAT (User Acceptance Testing) UAT Scripts Approval 17-03-2…" at bounding box center [157, 184] width 300 height 56
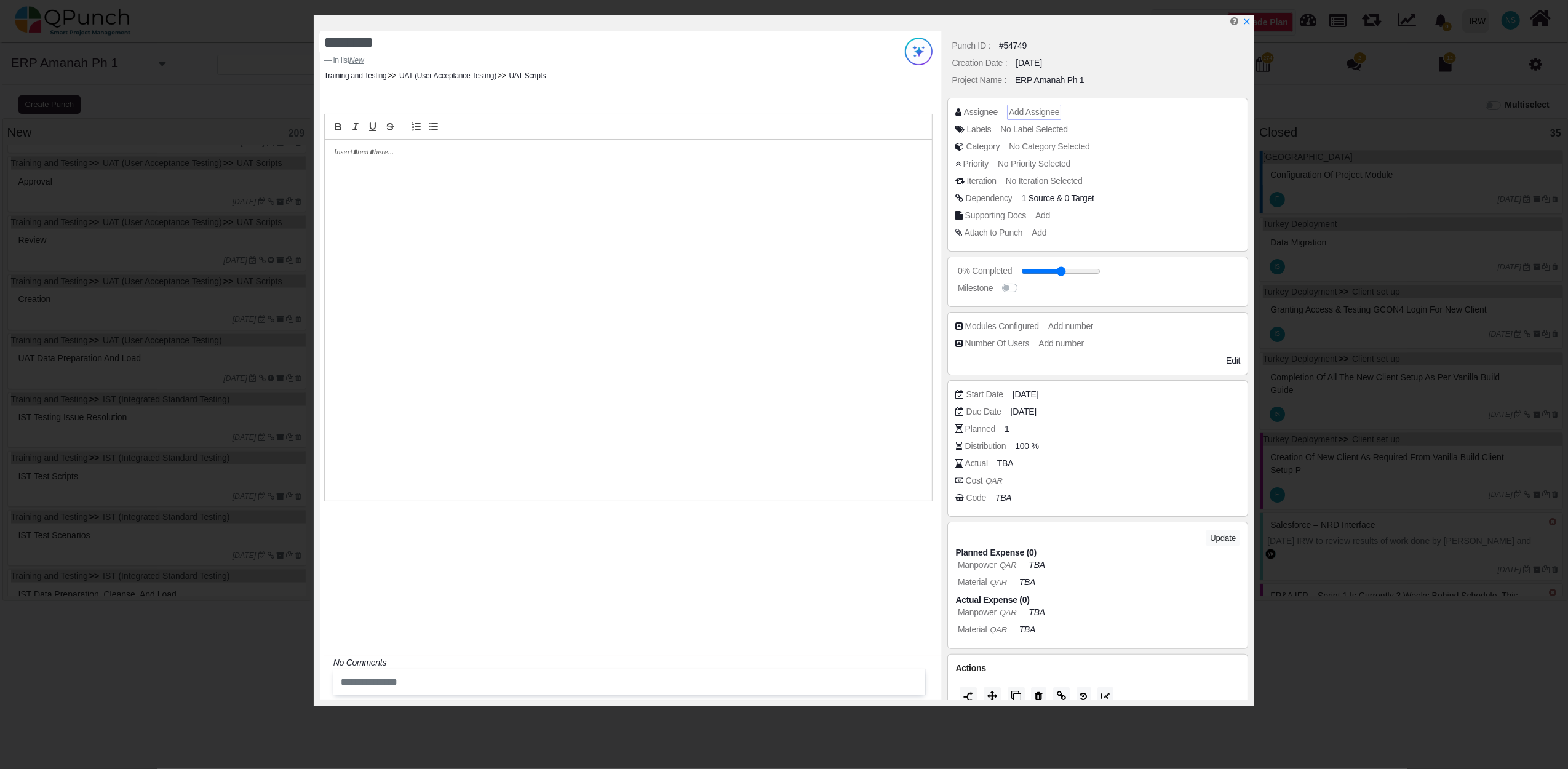
click at [1049, 114] on span "Add Assignee" at bounding box center [1034, 112] width 51 height 10
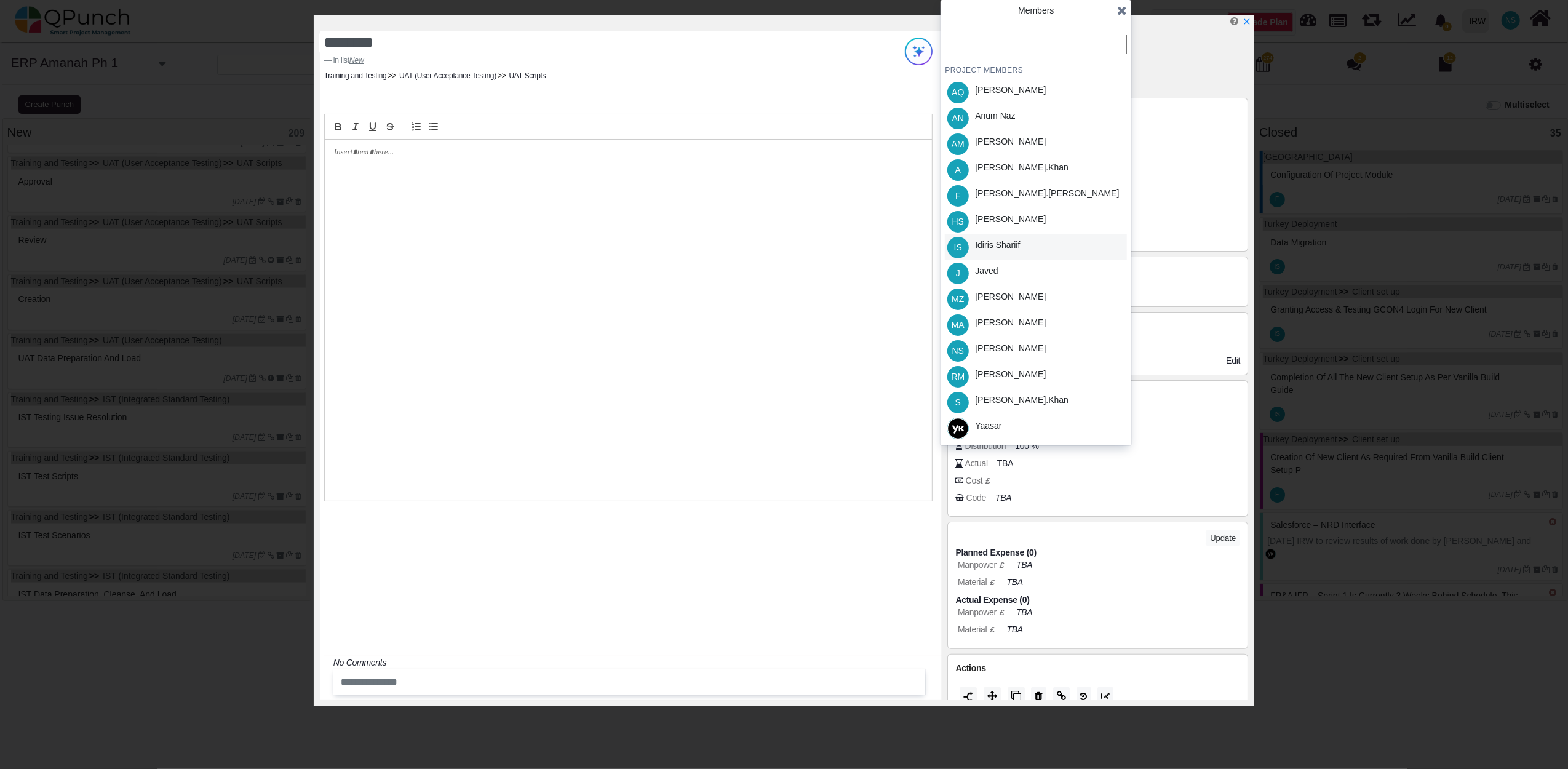
click at [1016, 244] on div "Idiris Shariif" at bounding box center [997, 245] width 45 height 13
click at [1118, 11] on icon at bounding box center [1122, 10] width 10 height 12
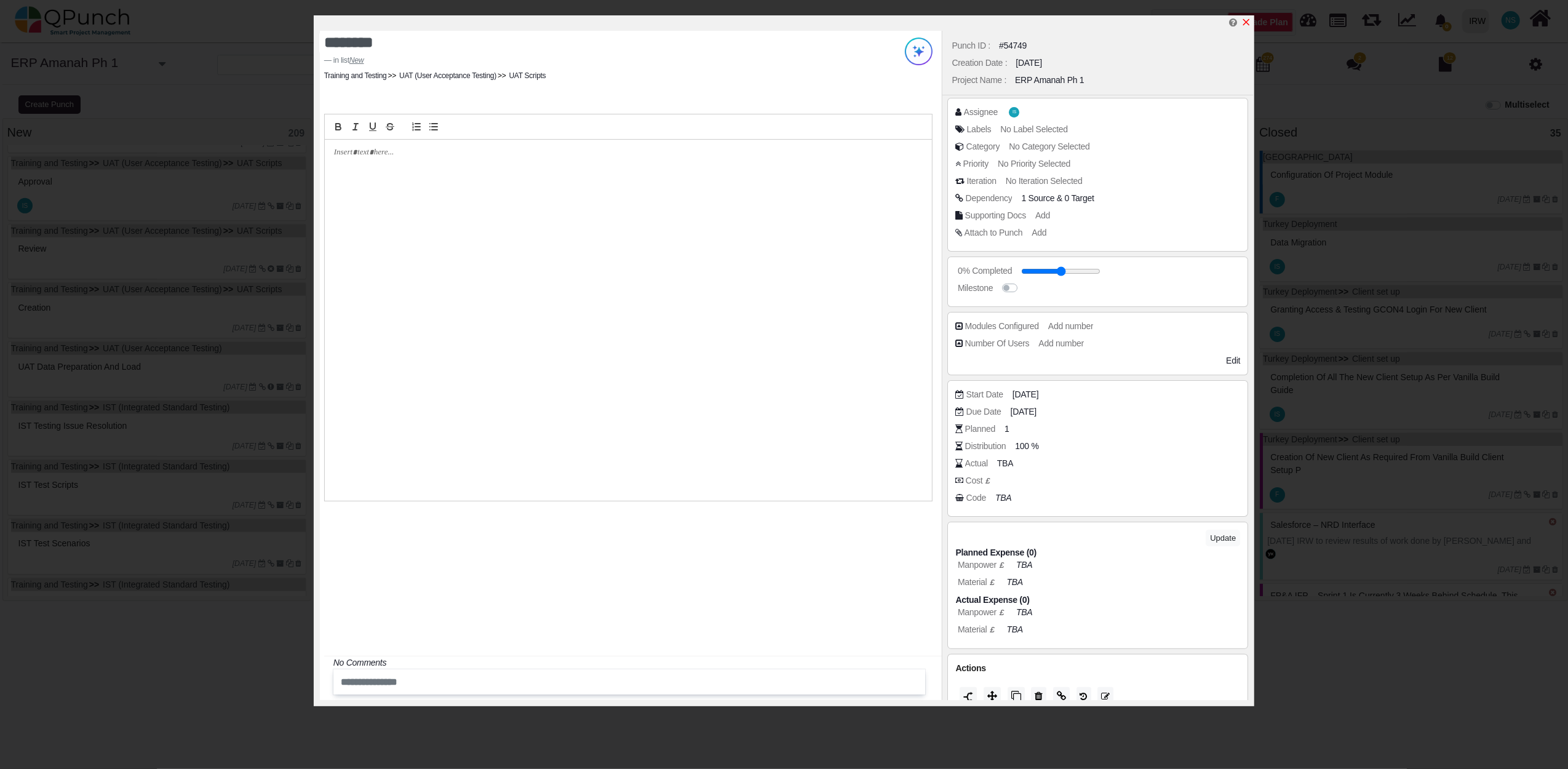
click at [1248, 25] on icon "x" at bounding box center [1246, 22] width 10 height 10
type input "**"
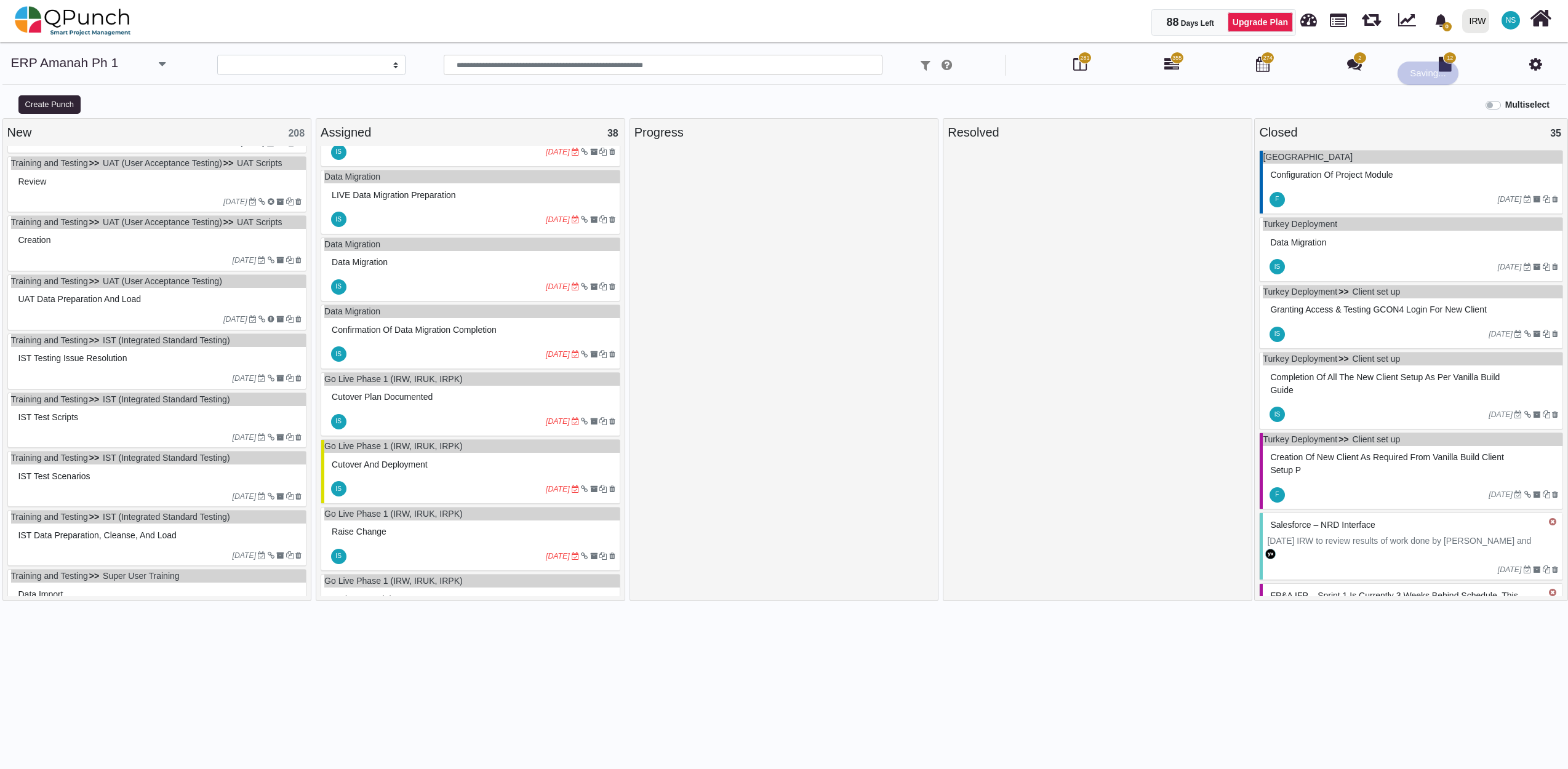
click at [66, 200] on div "16-03-2023" at bounding box center [159, 202] width 296 height 20
click at [66, 200] on div "Training and Testing UAT (User Acceptance Testing) UAT Scripts Review 16-03-2023" at bounding box center [157, 184] width 300 height 56
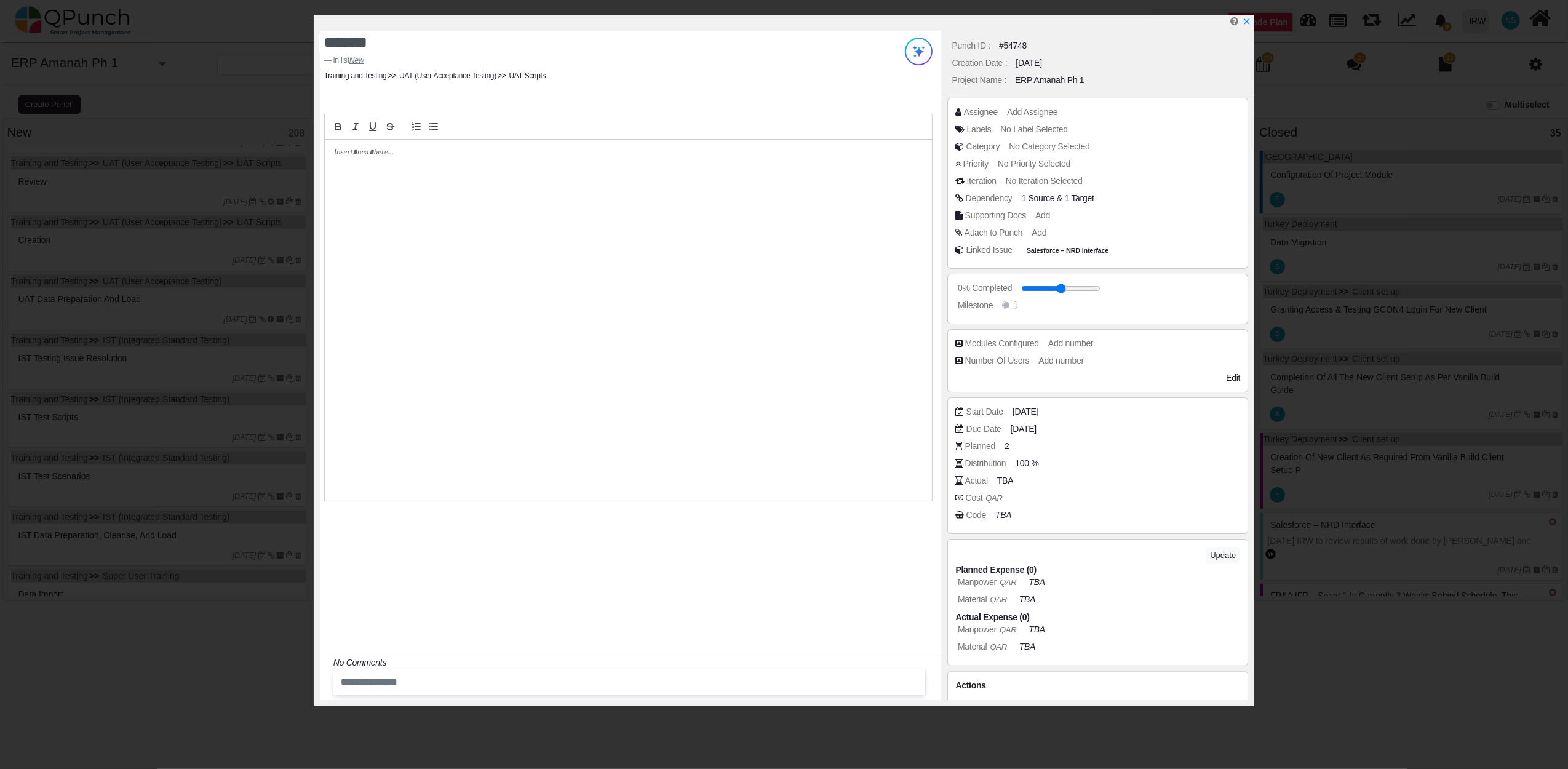
click at [1042, 102] on div "Assignee Add Assignee Labels No Label Selected Category No Category Selected Pr…" at bounding box center [1097, 183] width 300 height 171
click at [1040, 109] on span "Add Assignee" at bounding box center [1034, 112] width 51 height 10
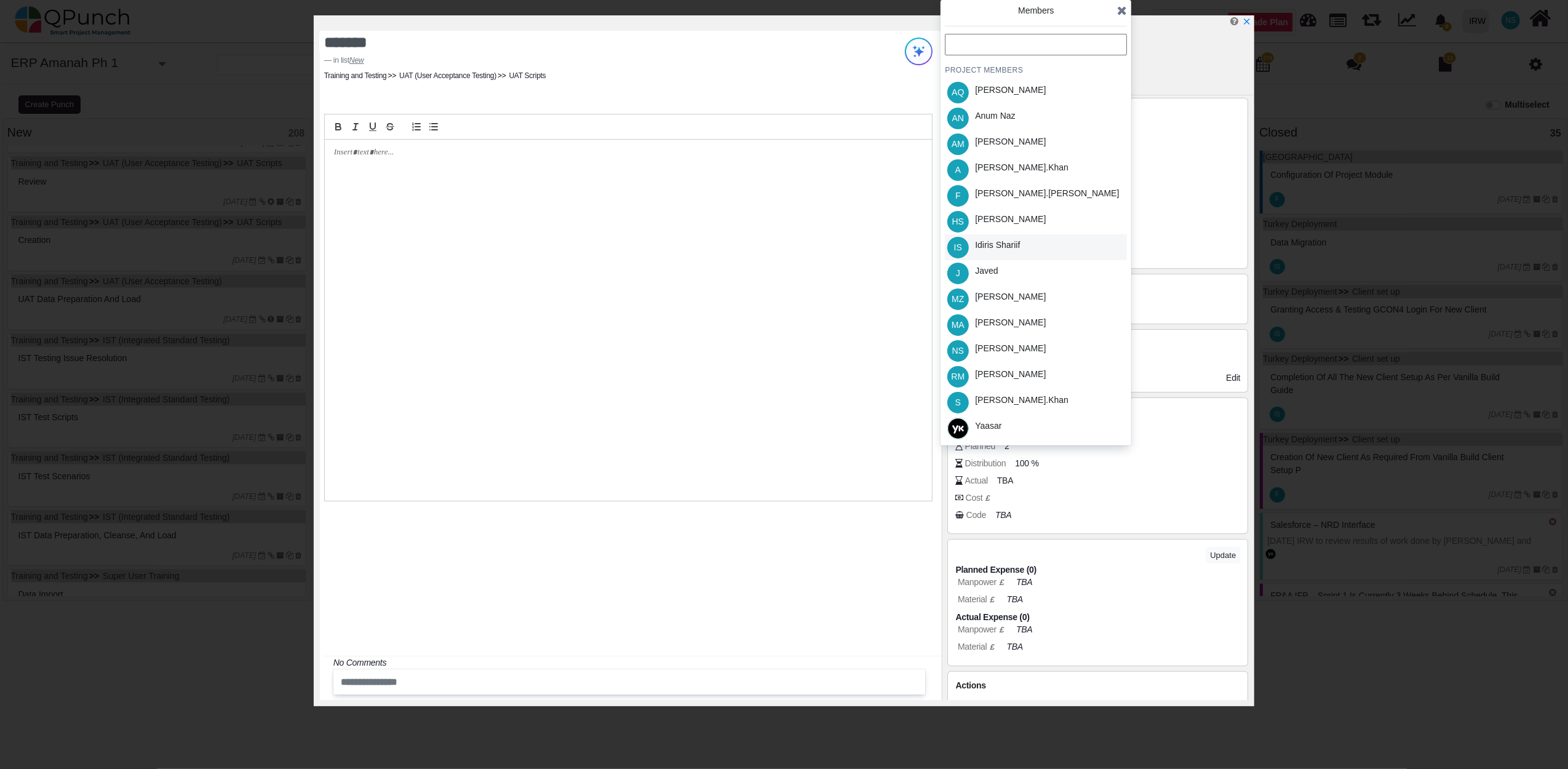
click at [997, 250] on div "Idiris Shariif" at bounding box center [997, 245] width 45 height 13
click at [1122, 16] on icon at bounding box center [1122, 10] width 10 height 12
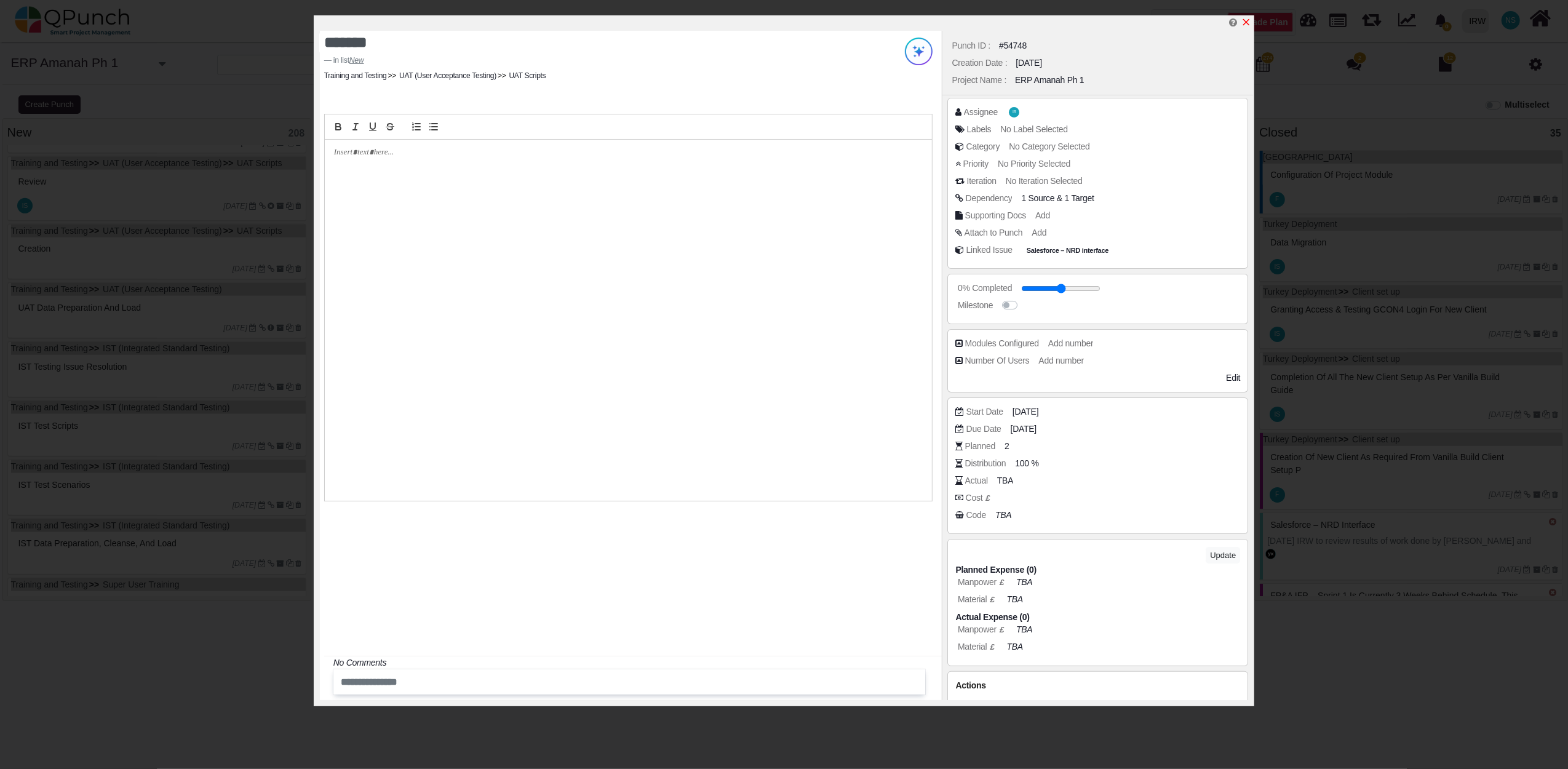
click at [1244, 22] on icon "x" at bounding box center [1246, 22] width 10 height 10
type input "**"
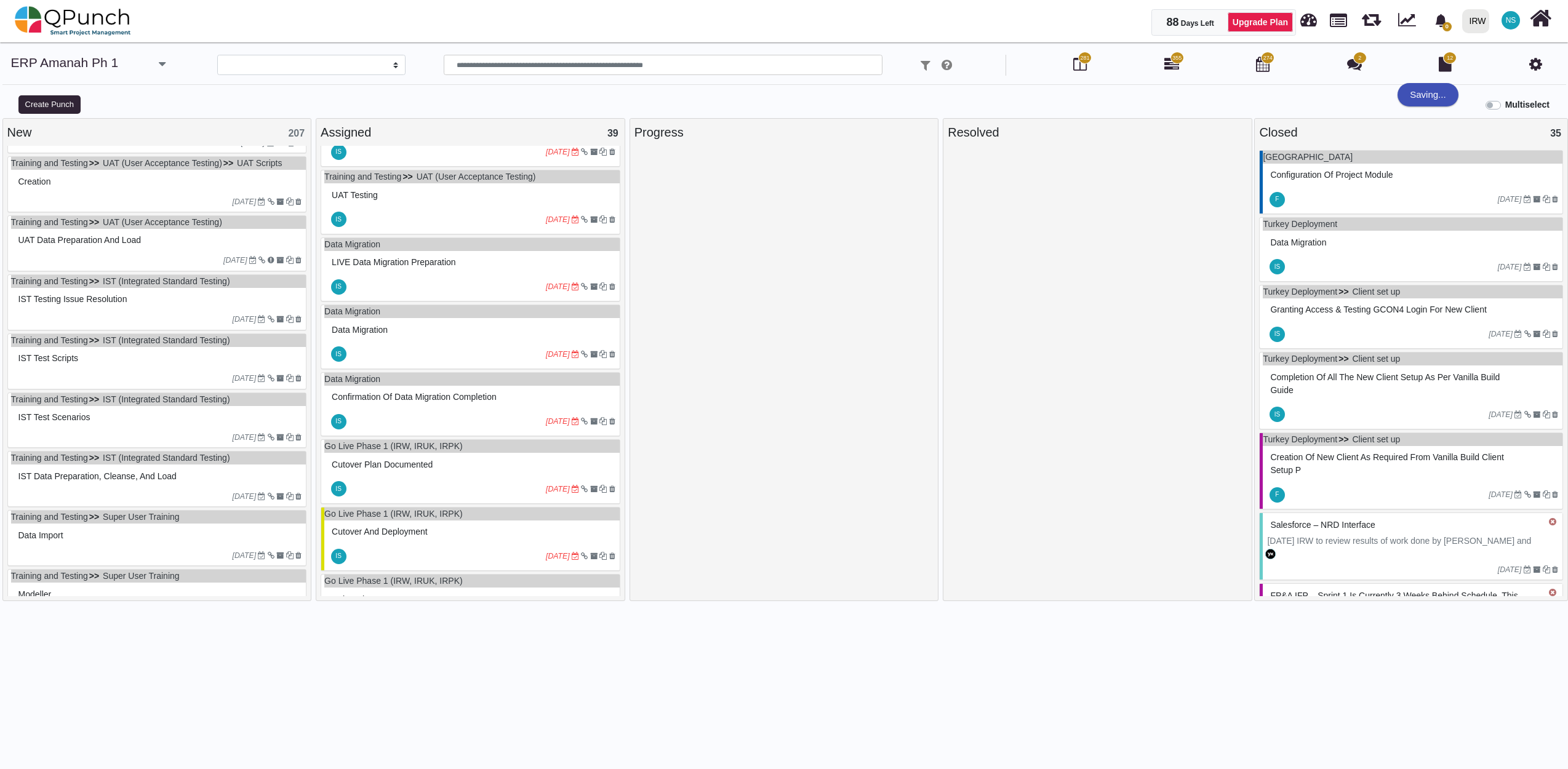
click at [175, 189] on div "Creation" at bounding box center [159, 182] width 287 height 19
click at [175, 189] on div "Training and Testing UAT (User Acceptance Testing) UAT Scripts Creation 14-03-2…" at bounding box center [157, 184] width 300 height 56
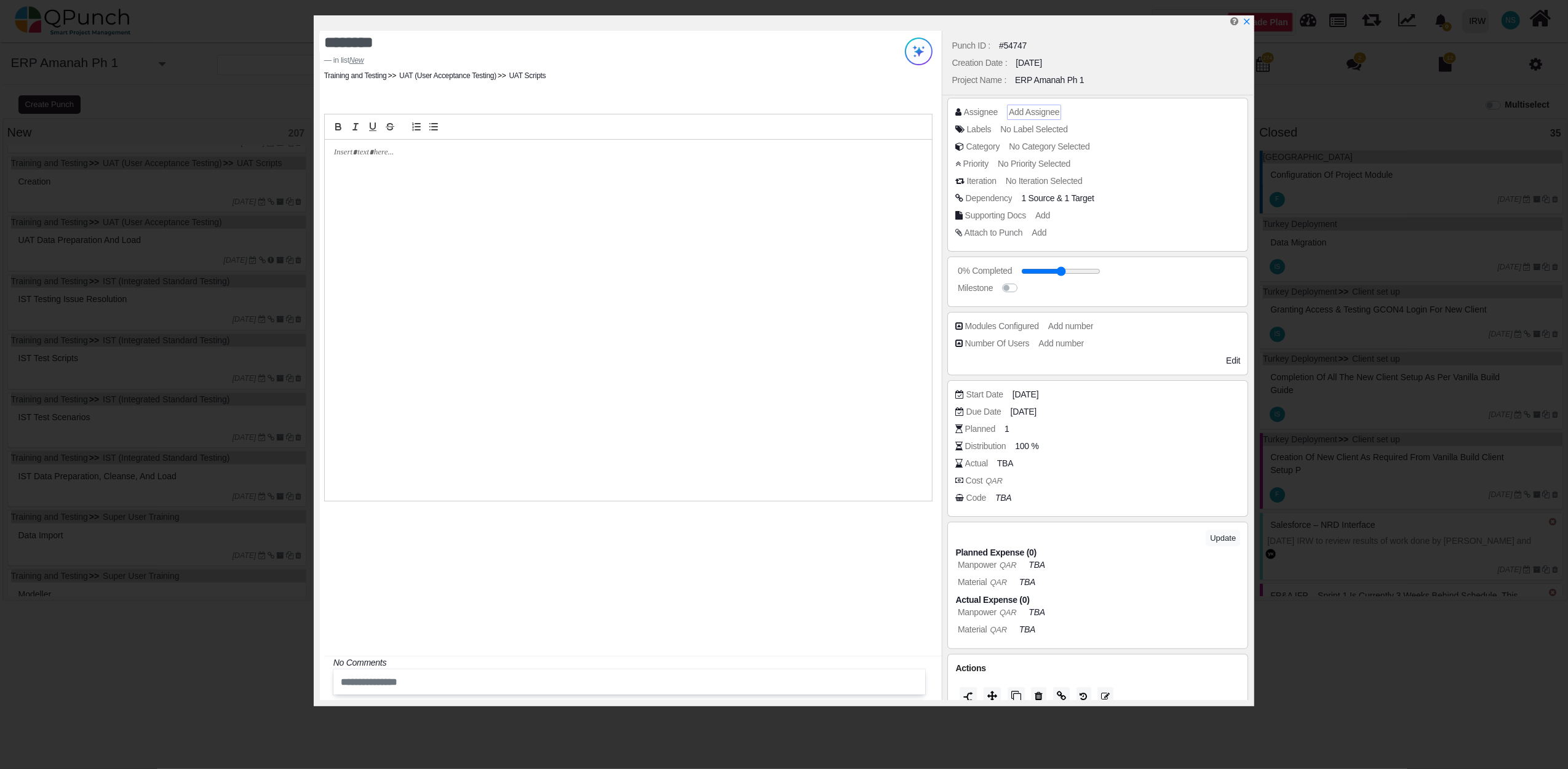
click at [1043, 116] on span "Add Assignee" at bounding box center [1034, 112] width 51 height 10
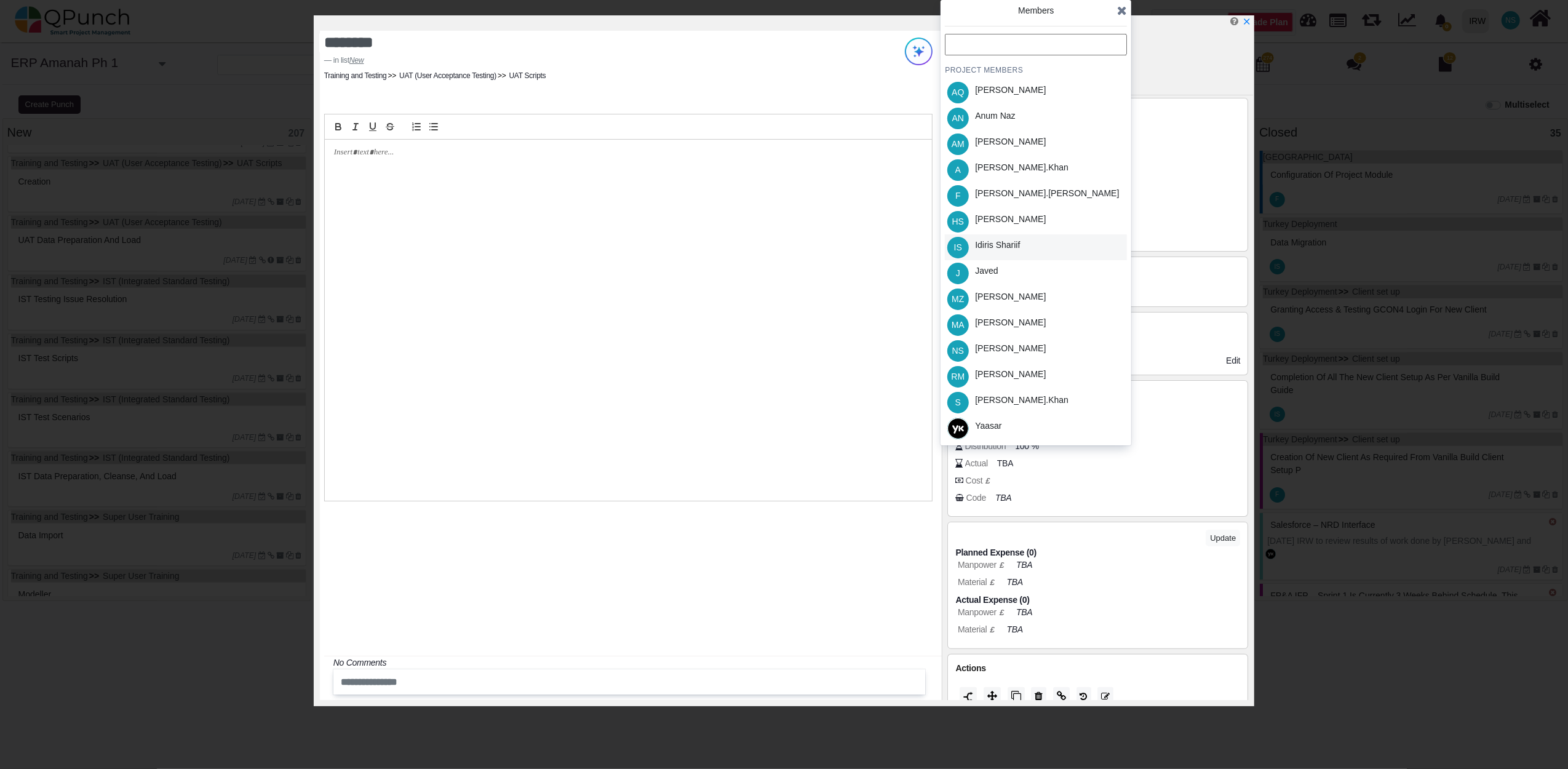
click at [999, 246] on div "Idiris Shariif" at bounding box center [997, 245] width 45 height 13
click at [1118, 6] on icon at bounding box center [1122, 10] width 10 height 12
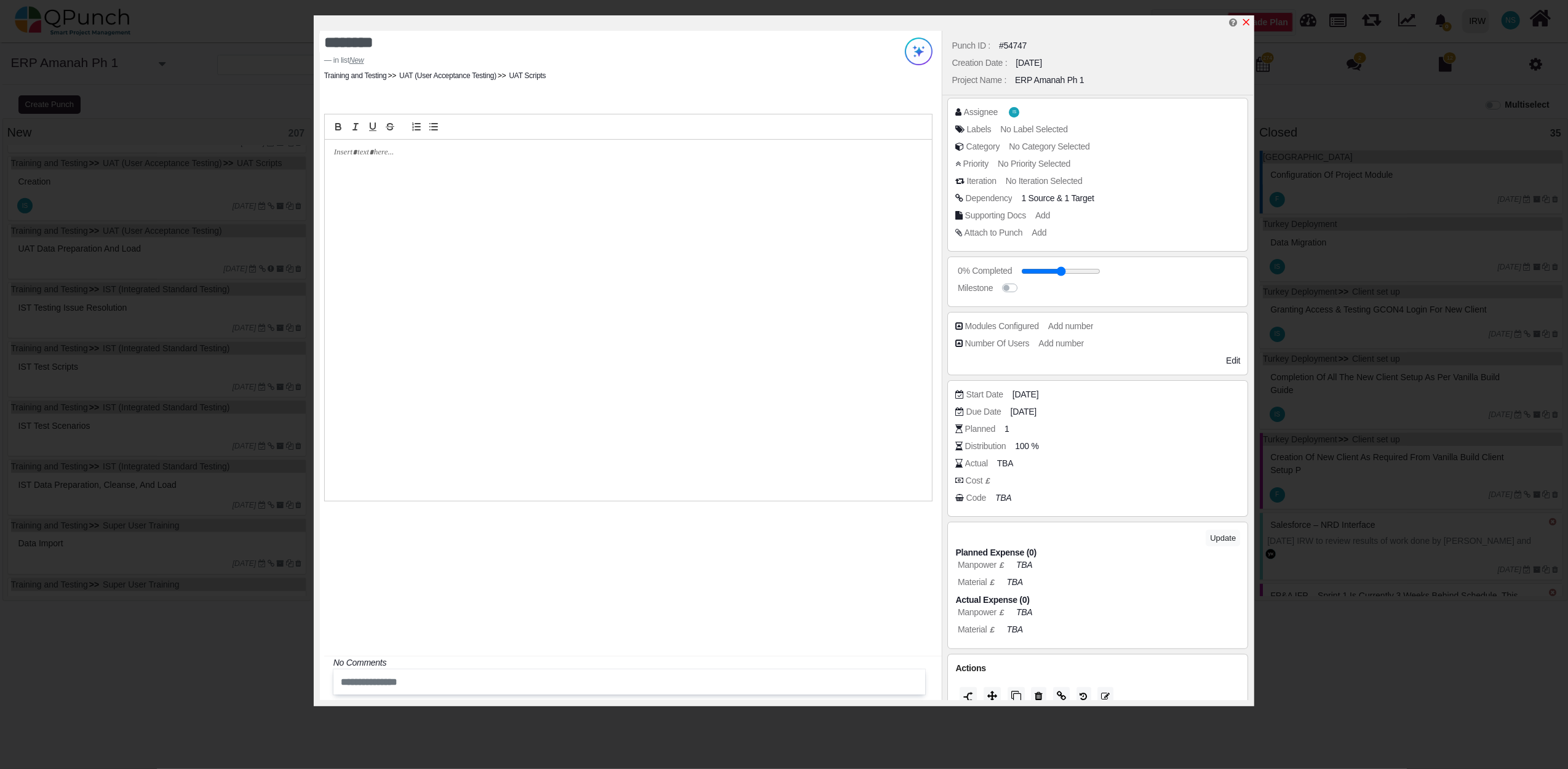
click at [1250, 22] on icon "x" at bounding box center [1246, 22] width 10 height 10
type input "**"
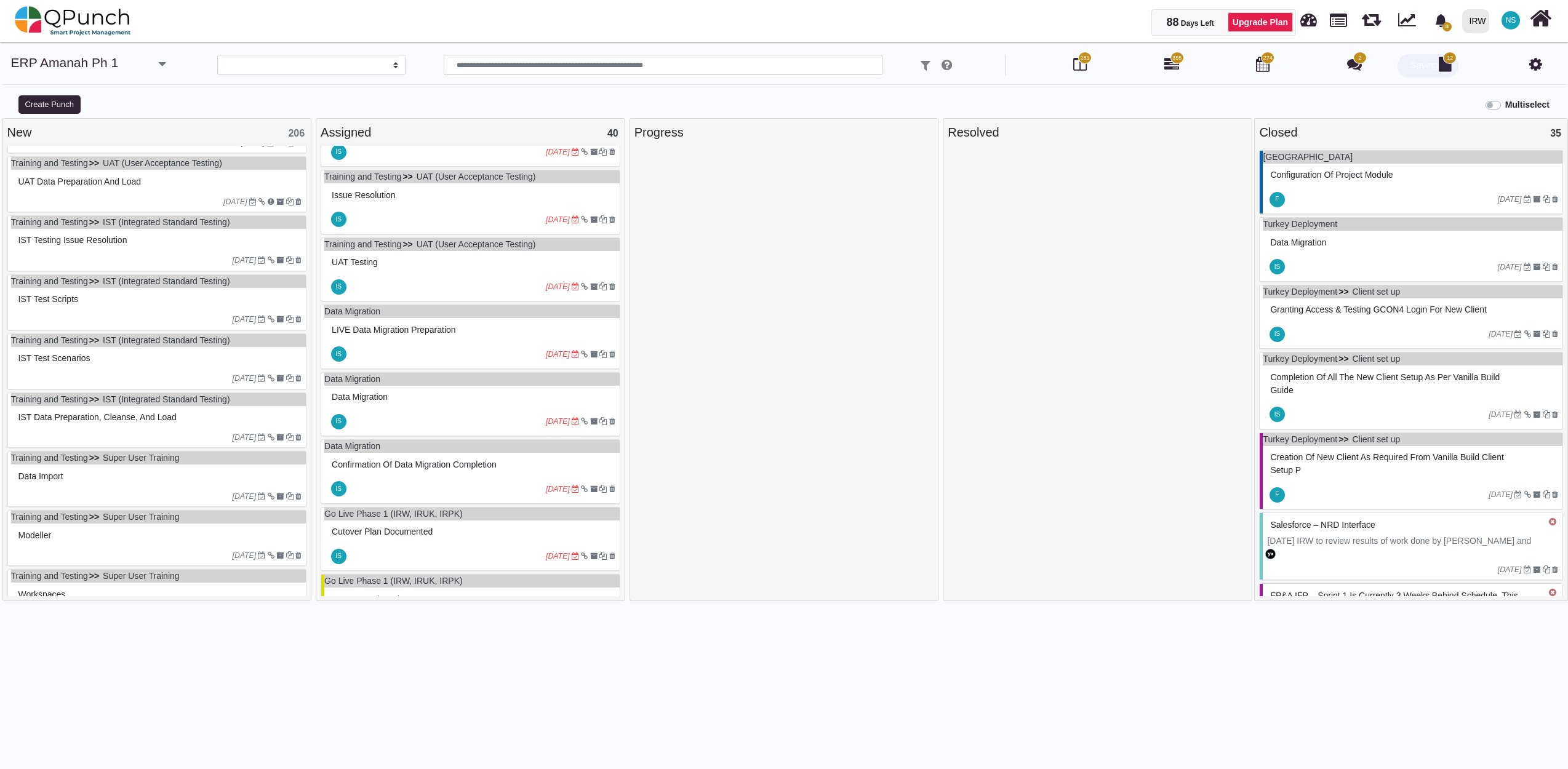
click at [123, 206] on div at bounding box center [120, 202] width 209 height 11
click at [123, 206] on div "Training and Testing UAT (User Acceptance Testing) UAT data preparation and loa…" at bounding box center [157, 184] width 300 height 56
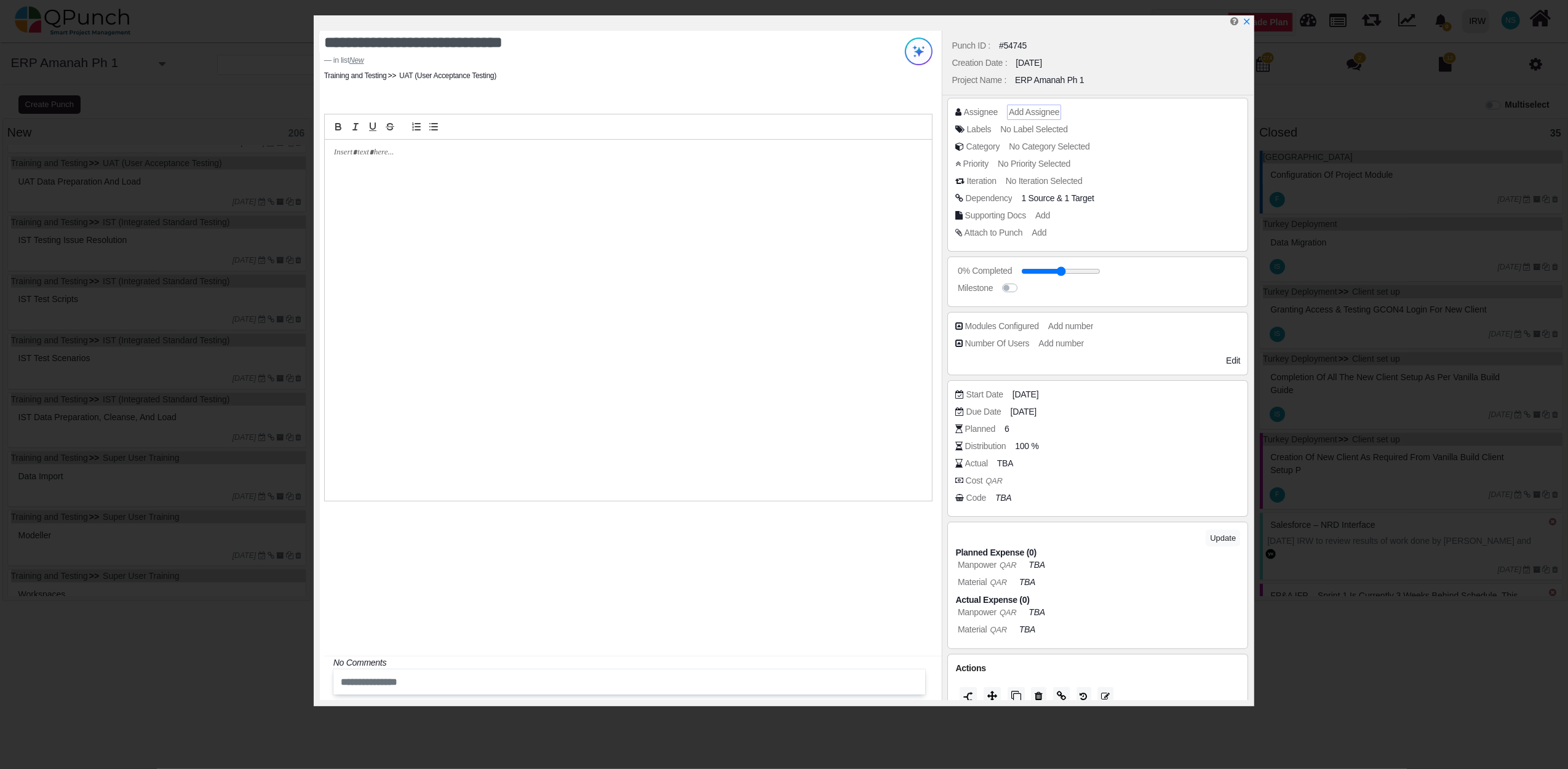
click at [1023, 113] on span "Add Assignee" at bounding box center [1034, 112] width 51 height 10
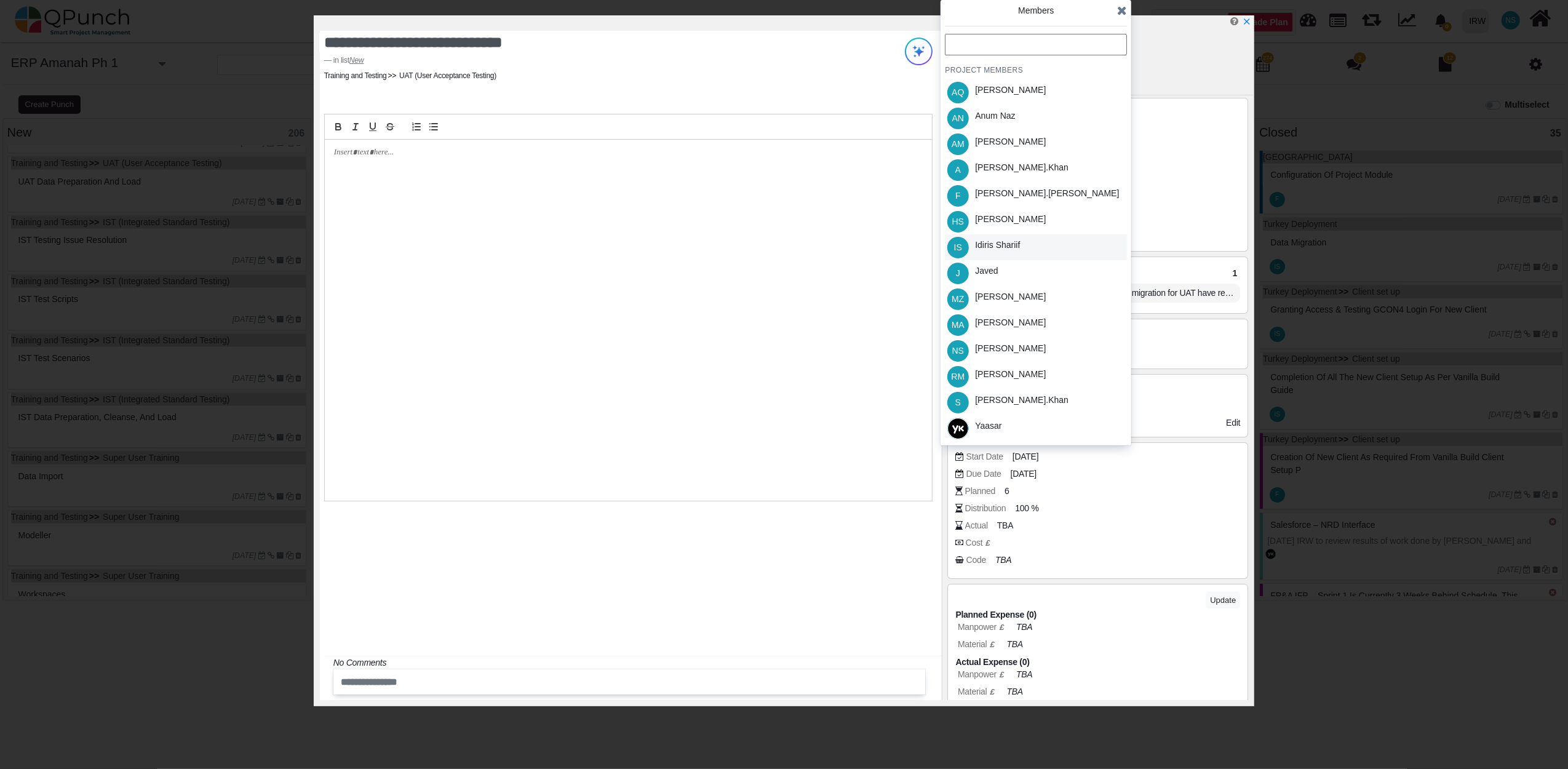
click at [997, 241] on div "Idiris Shariif" at bounding box center [997, 245] width 45 height 13
click at [1123, 10] on icon at bounding box center [1122, 10] width 10 height 12
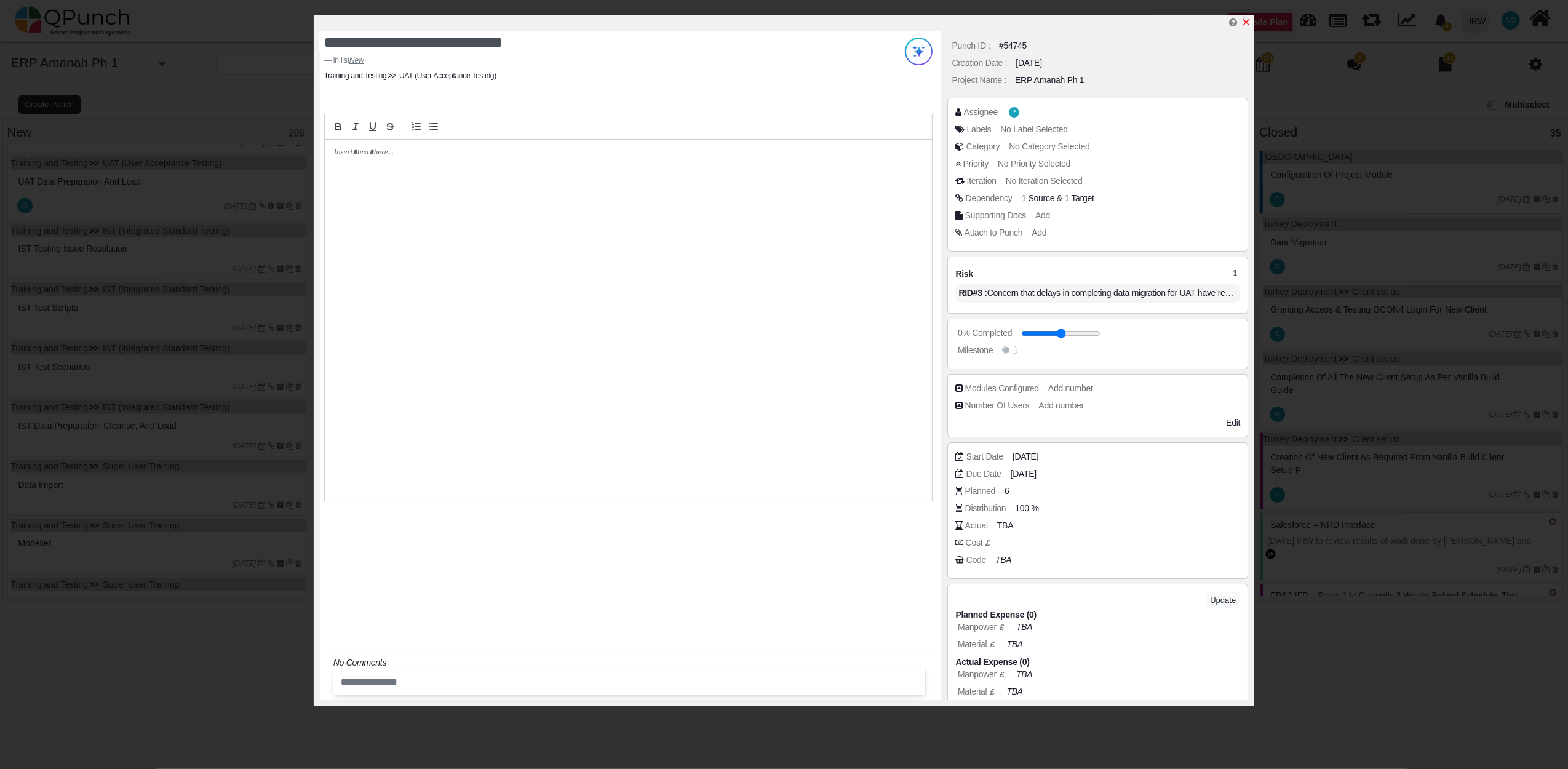
click at [1248, 23] on icon "x" at bounding box center [1246, 22] width 10 height 10
type input "**"
click at [106, 189] on div "**********" at bounding box center [784, 384] width 1568 height 769
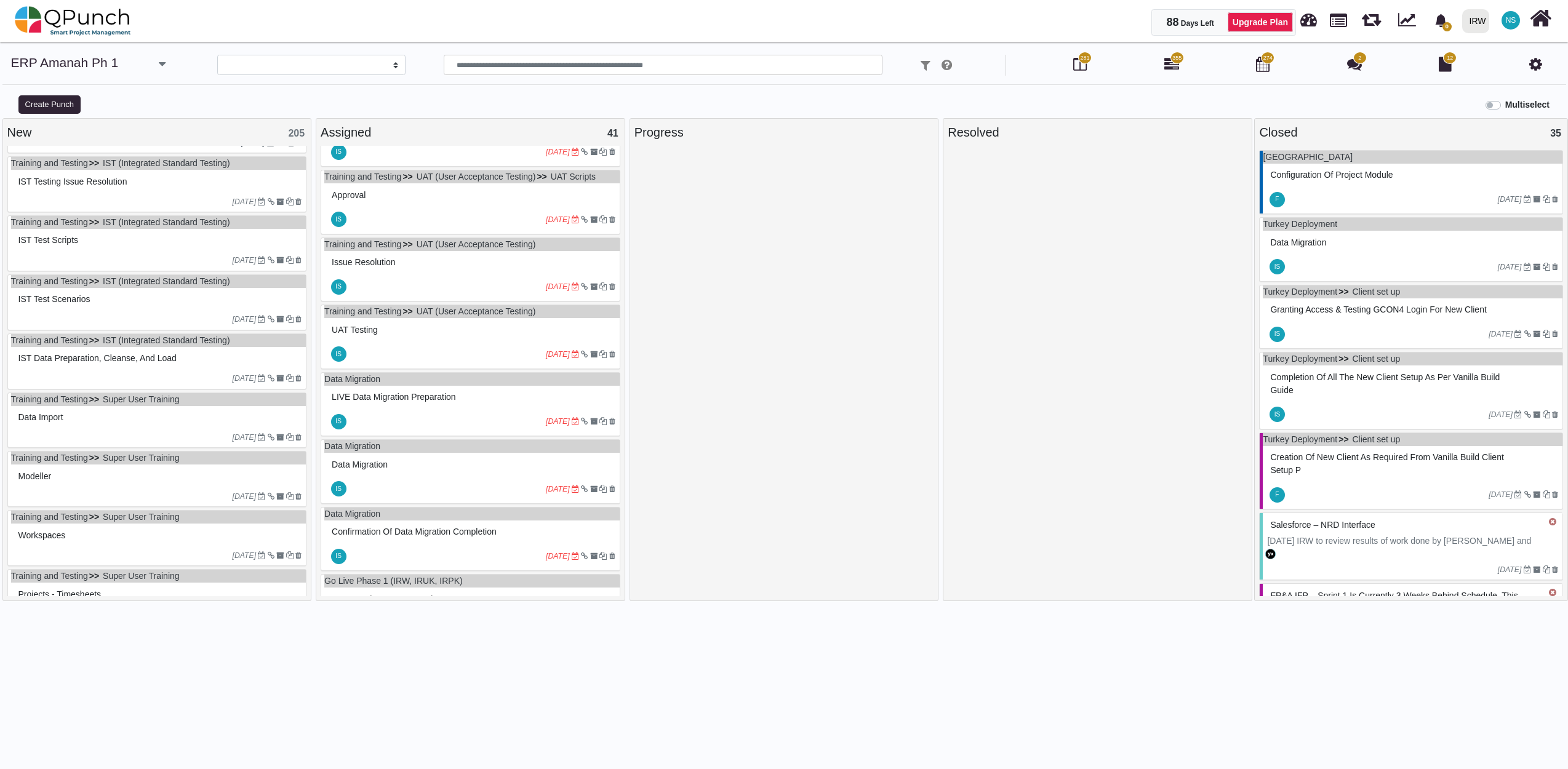
click at [153, 197] on div "03-03-2023" at bounding box center [159, 202] width 296 height 20
click at [153, 197] on div "Training and Testing IST (Integrated Standard Testing) IST testing issue resolu…" at bounding box center [157, 184] width 300 height 56
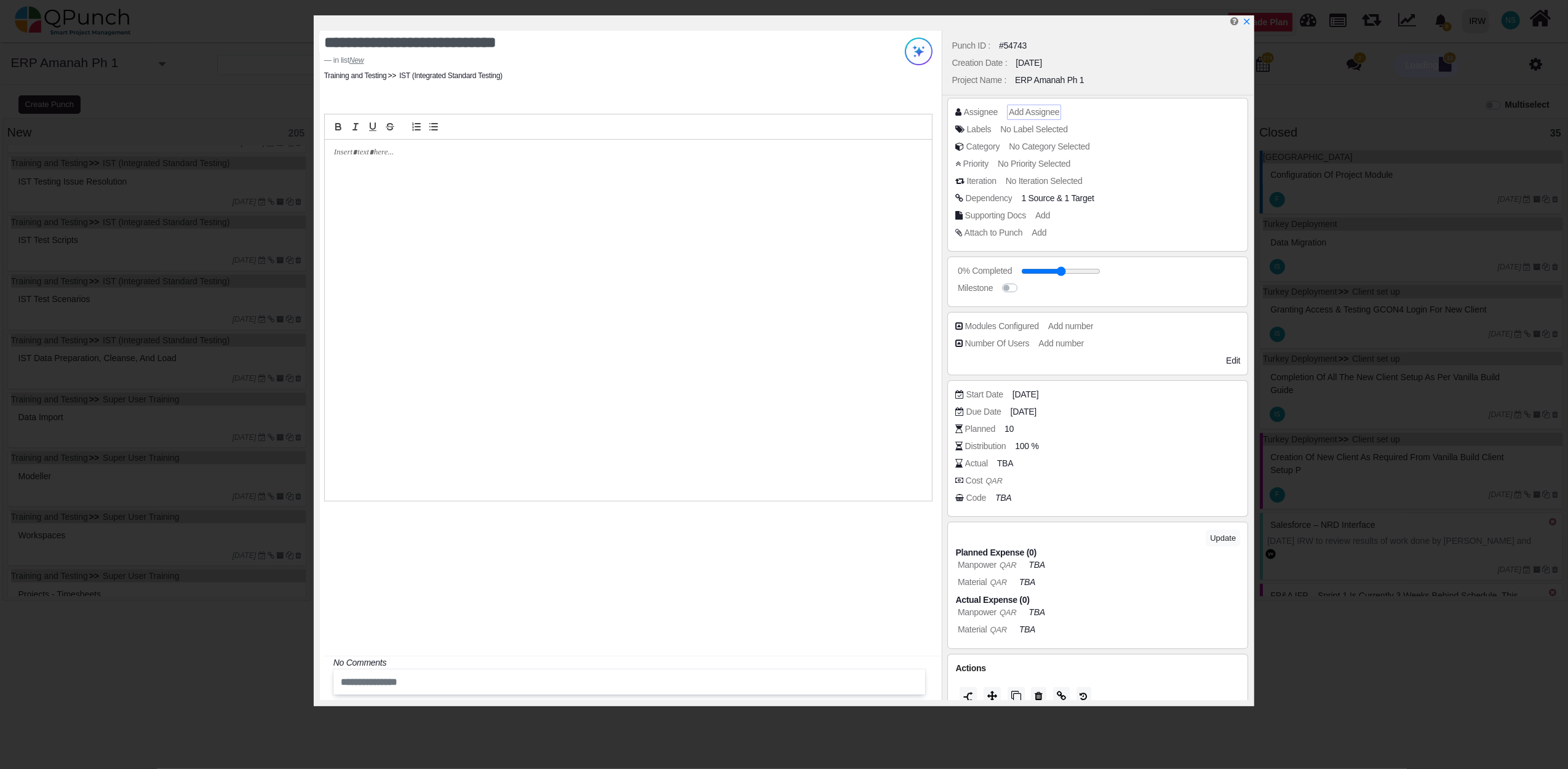
click at [1050, 115] on span "Add Assignee" at bounding box center [1034, 112] width 51 height 10
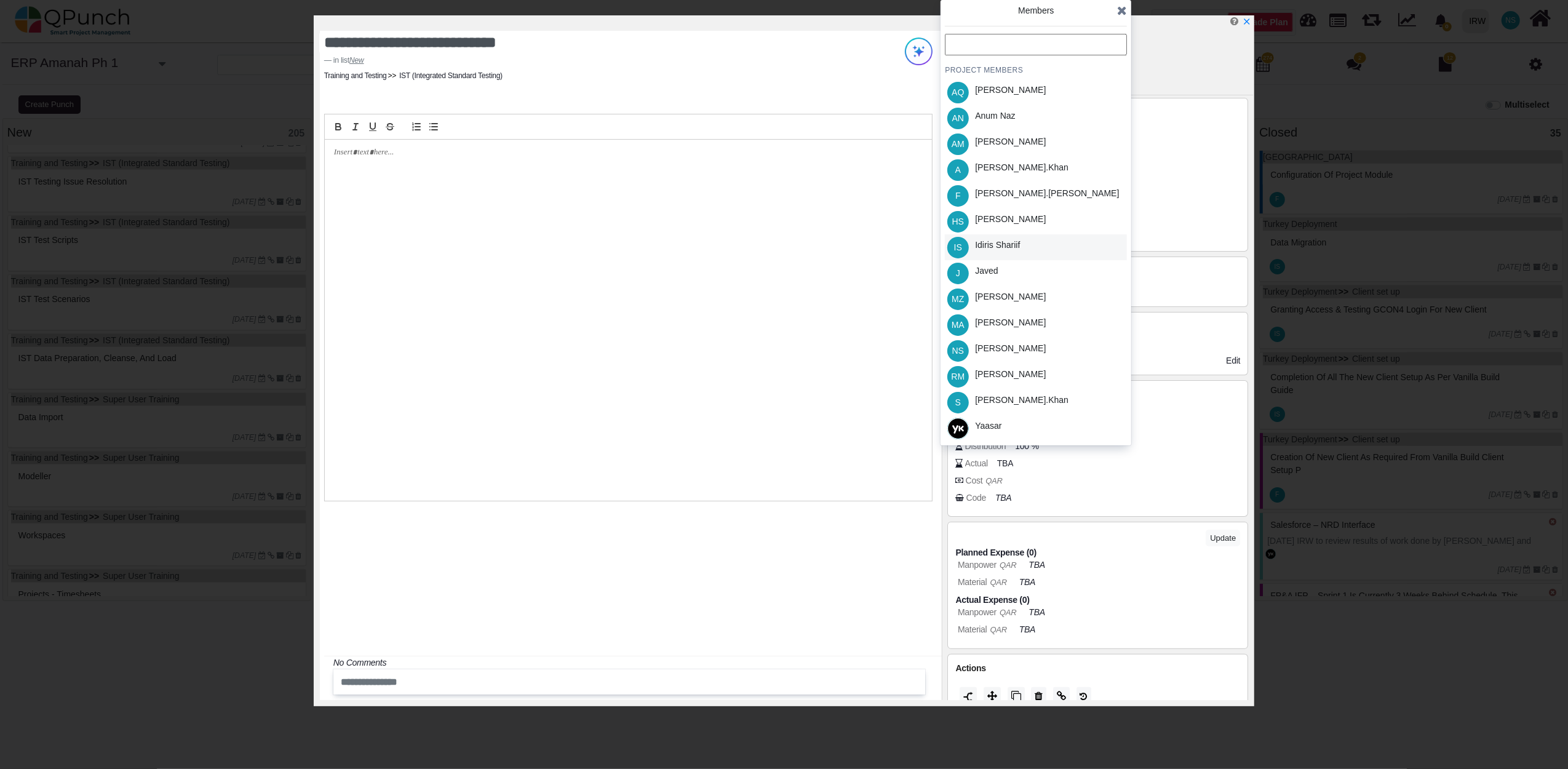
click at [994, 246] on div "Idiris Shariif" at bounding box center [997, 245] width 45 height 13
click at [1118, 10] on icon at bounding box center [1122, 10] width 10 height 12
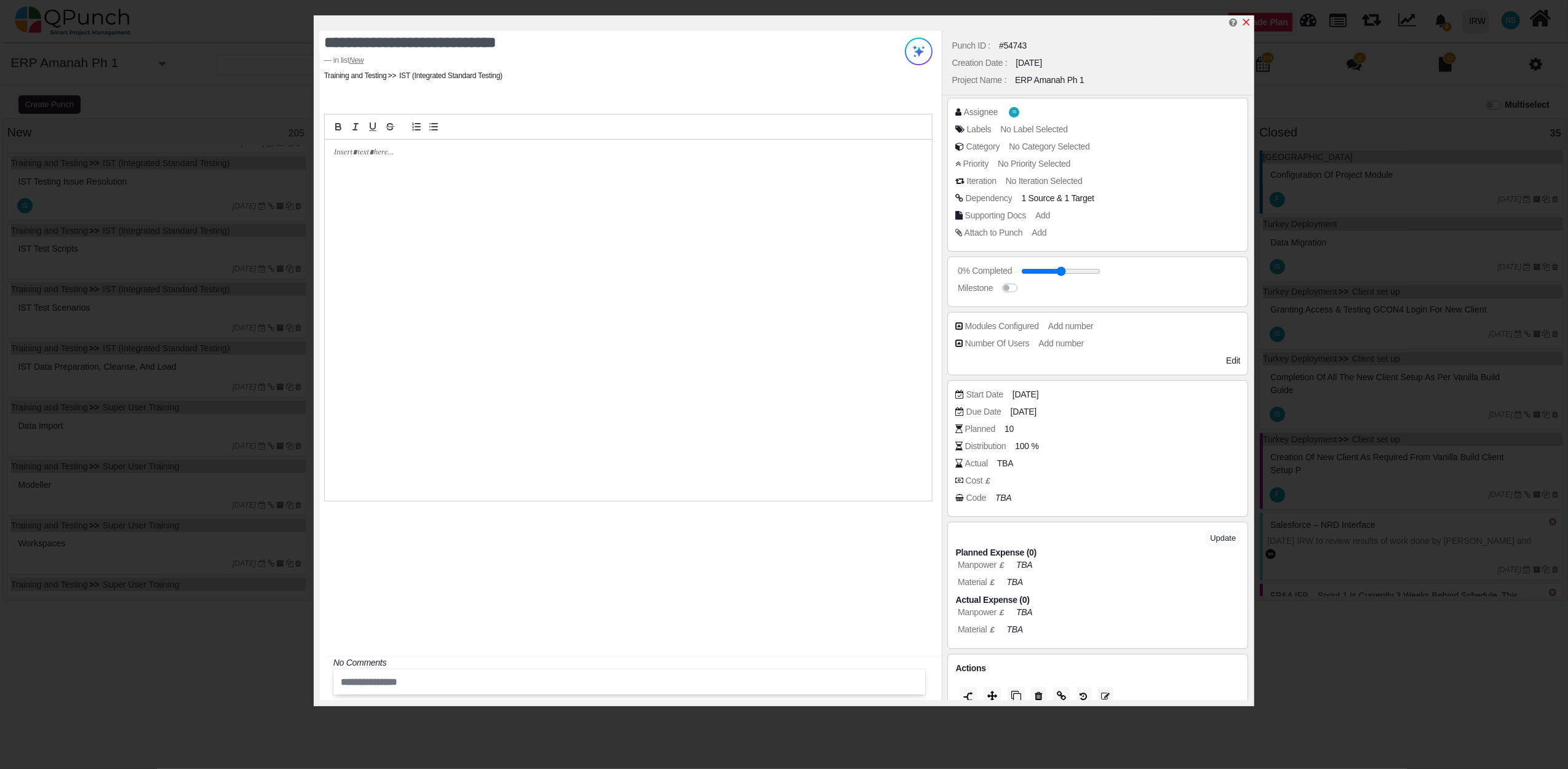
click at [1248, 27] on icon "x" at bounding box center [1246, 22] width 10 height 10
type input "**"
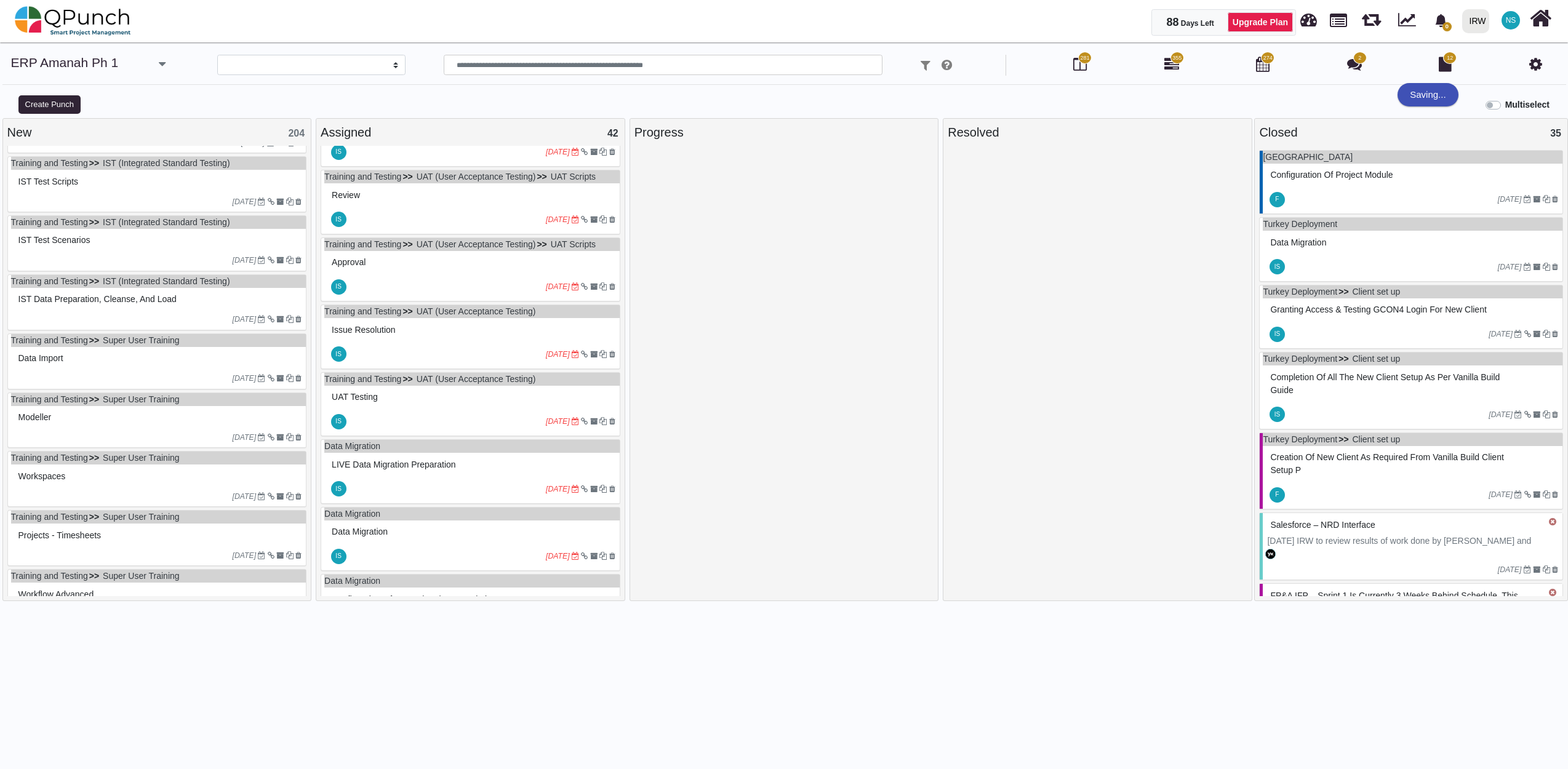
click at [88, 261] on div at bounding box center [124, 261] width 217 height 11
click at [88, 261] on div "Training and Testing IST (Integrated Standard Testing) IST test scenarios 10-02…" at bounding box center [157, 243] width 300 height 56
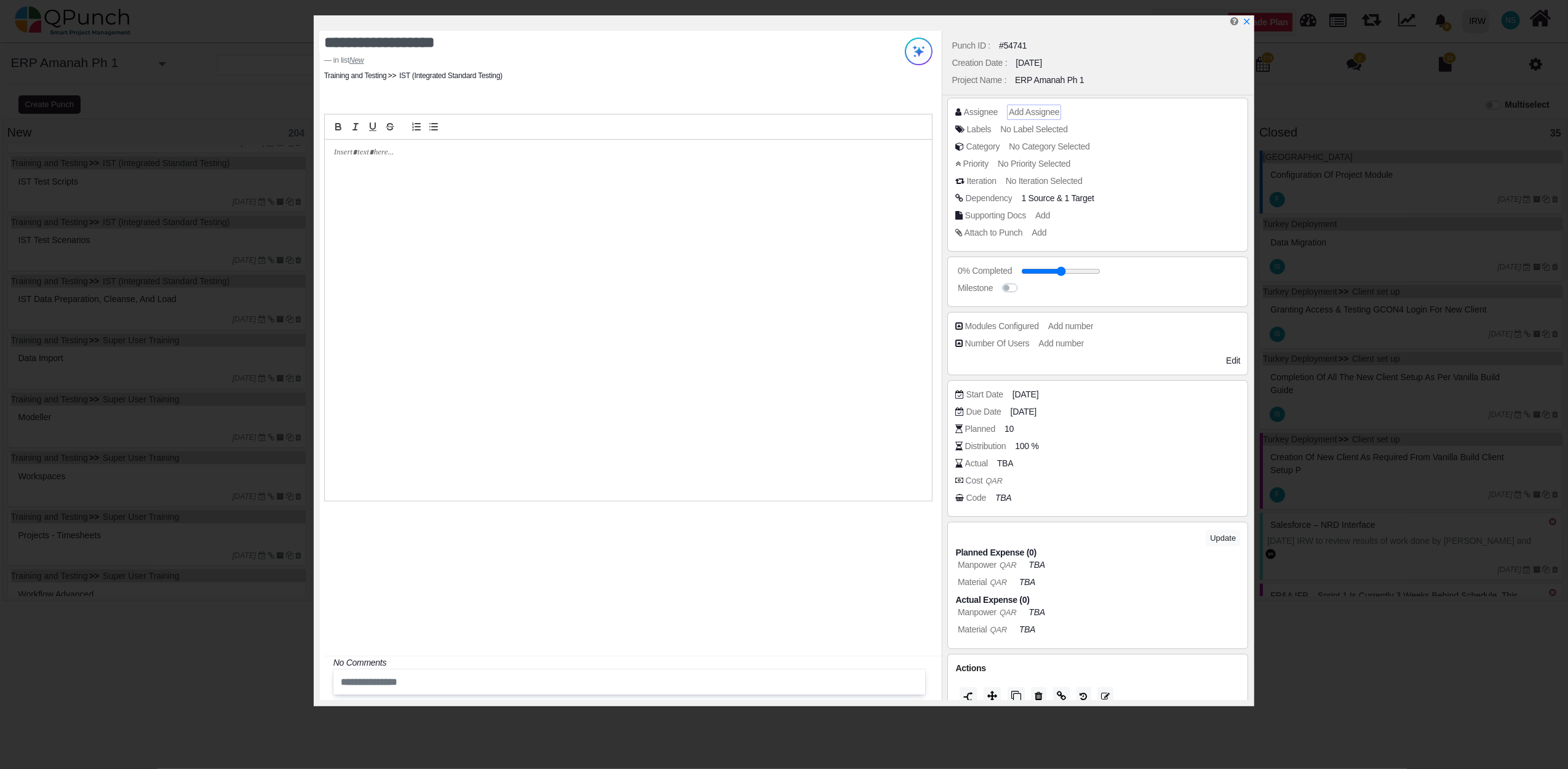
click at [1026, 110] on span "Add Assignee" at bounding box center [1034, 112] width 51 height 10
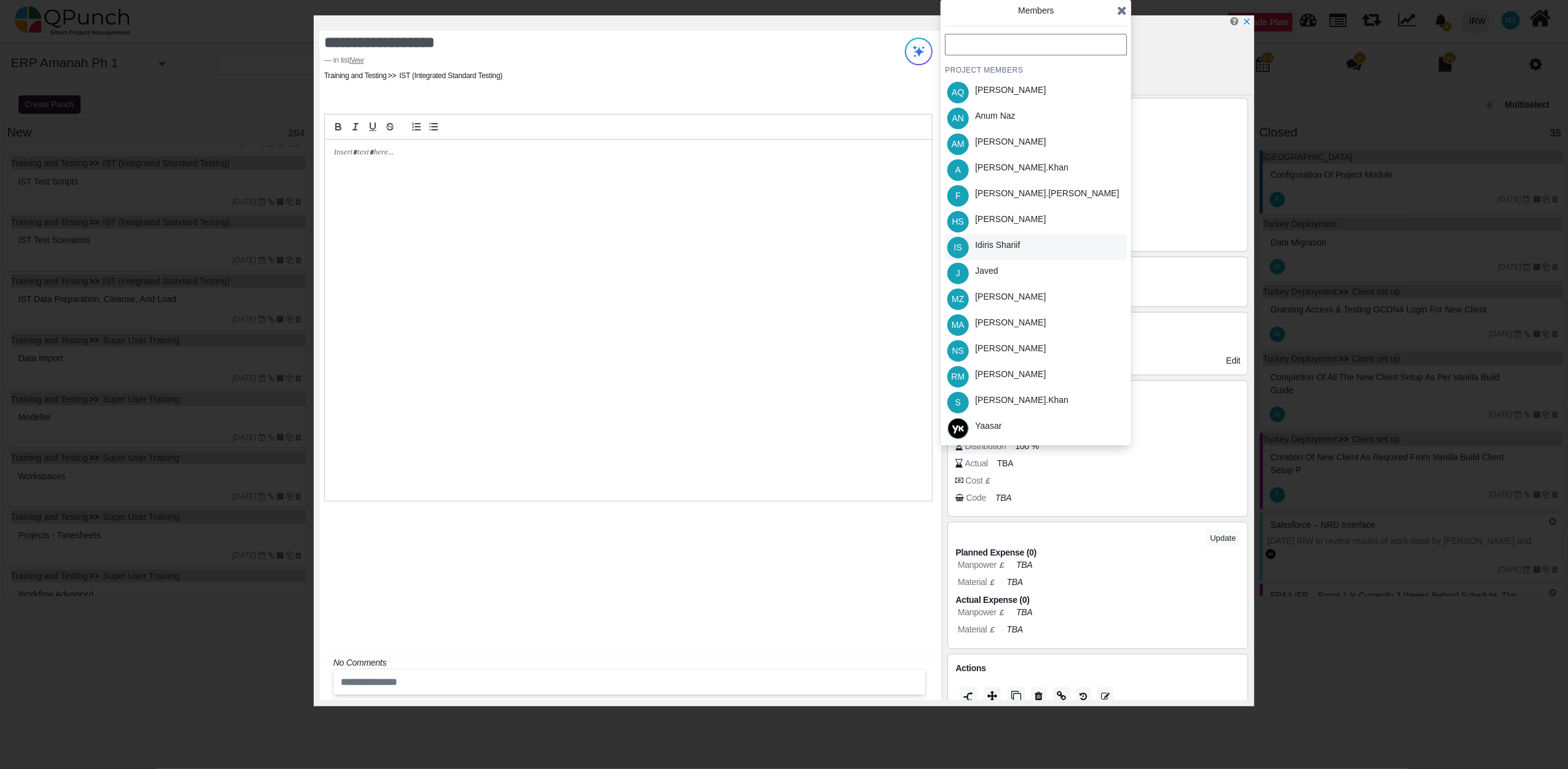
click at [982, 249] on div "Idiris Shariif" at bounding box center [997, 245] width 45 height 13
click at [1121, 4] on icon at bounding box center [1122, 10] width 10 height 12
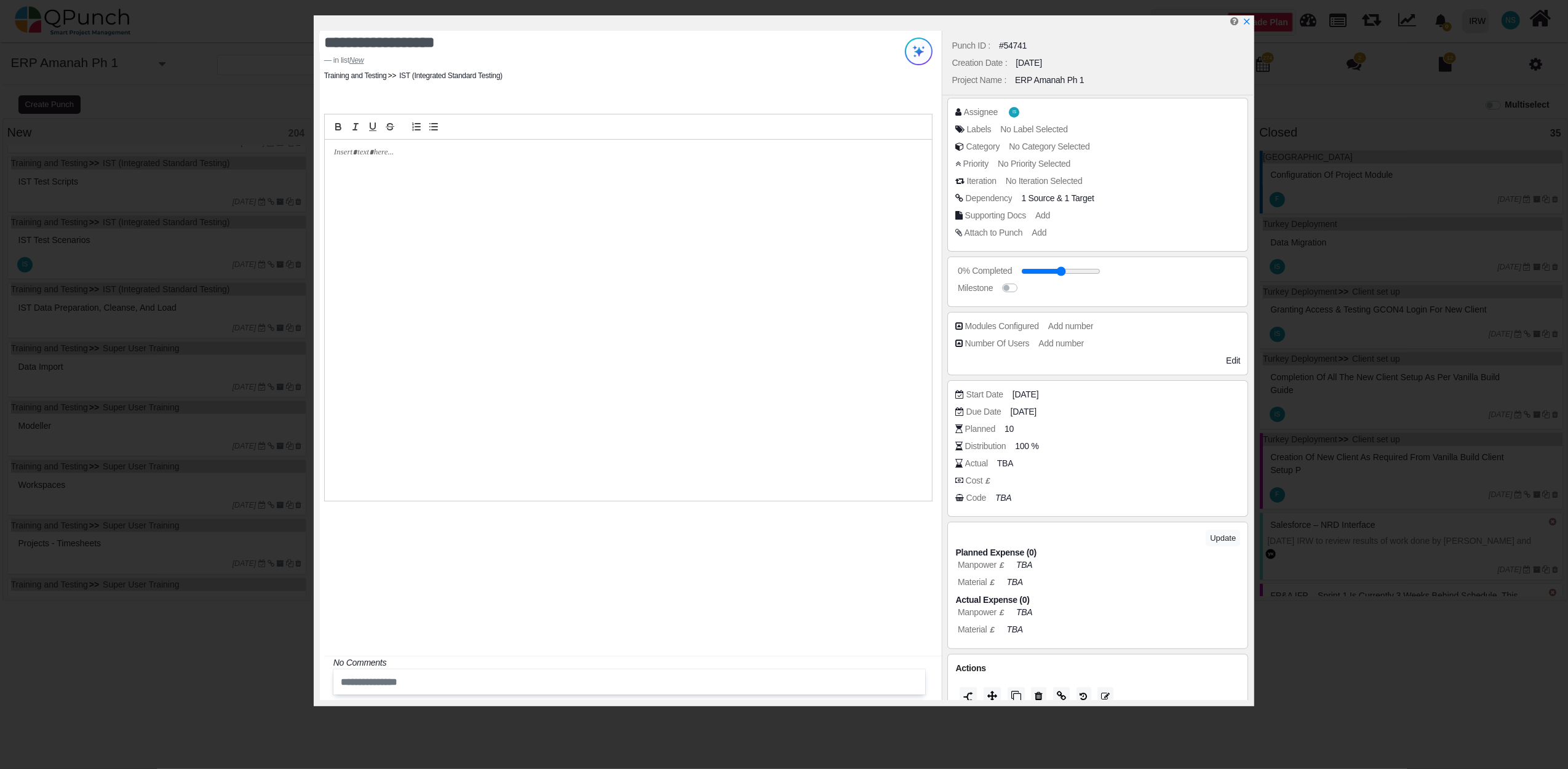
click at [1253, 22] on div at bounding box center [786, 23] width 933 height 16
click at [1250, 26] on icon "x" at bounding box center [1246, 22] width 10 height 10
type input "**"
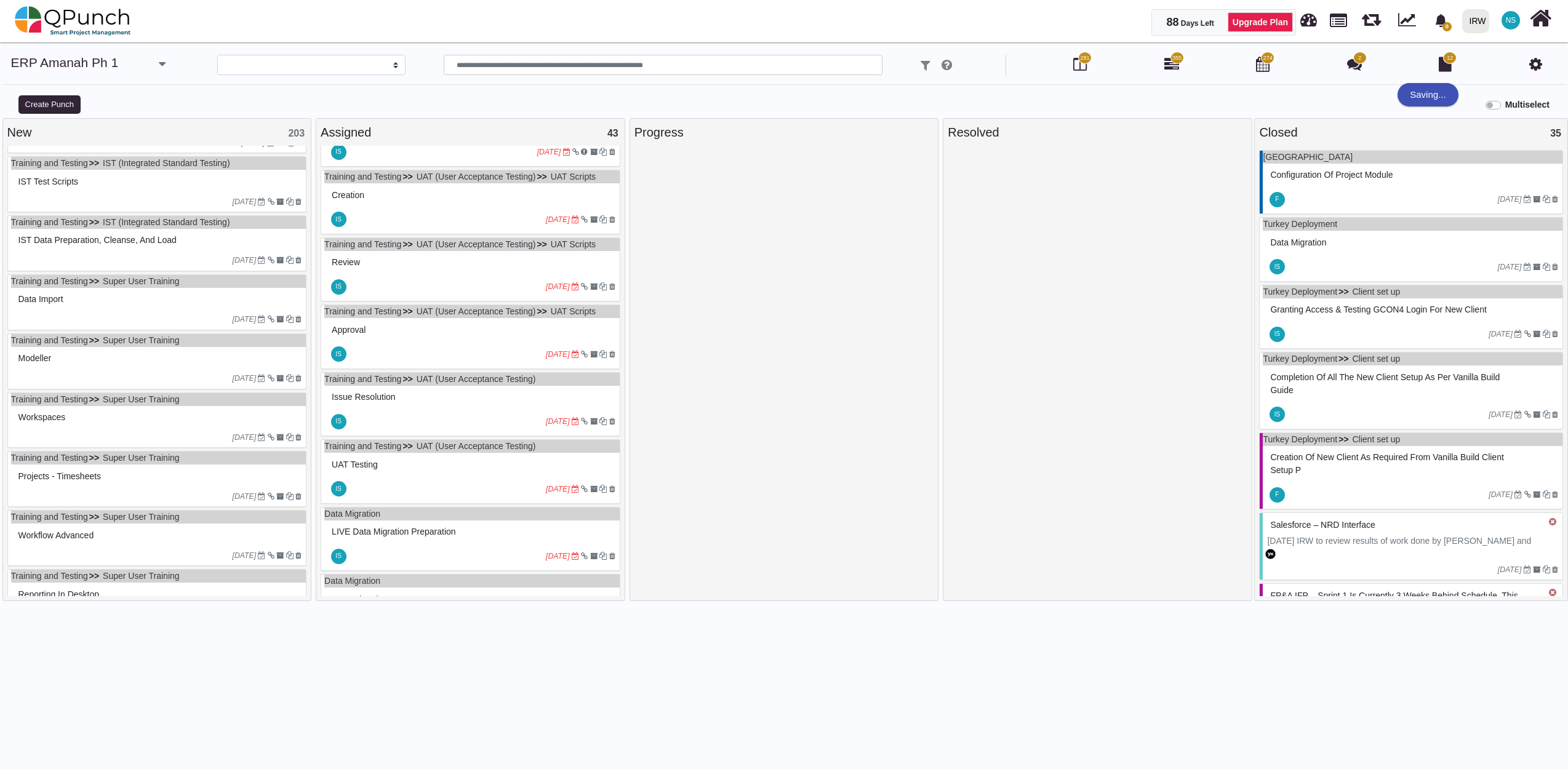
click at [70, 187] on span "IST test scripts" at bounding box center [48, 182] width 61 height 10
click at [70, 190] on div "Training and Testing IST (Integrated Standard Testing) IST test scripts 17-02-2…" at bounding box center [157, 184] width 300 height 56
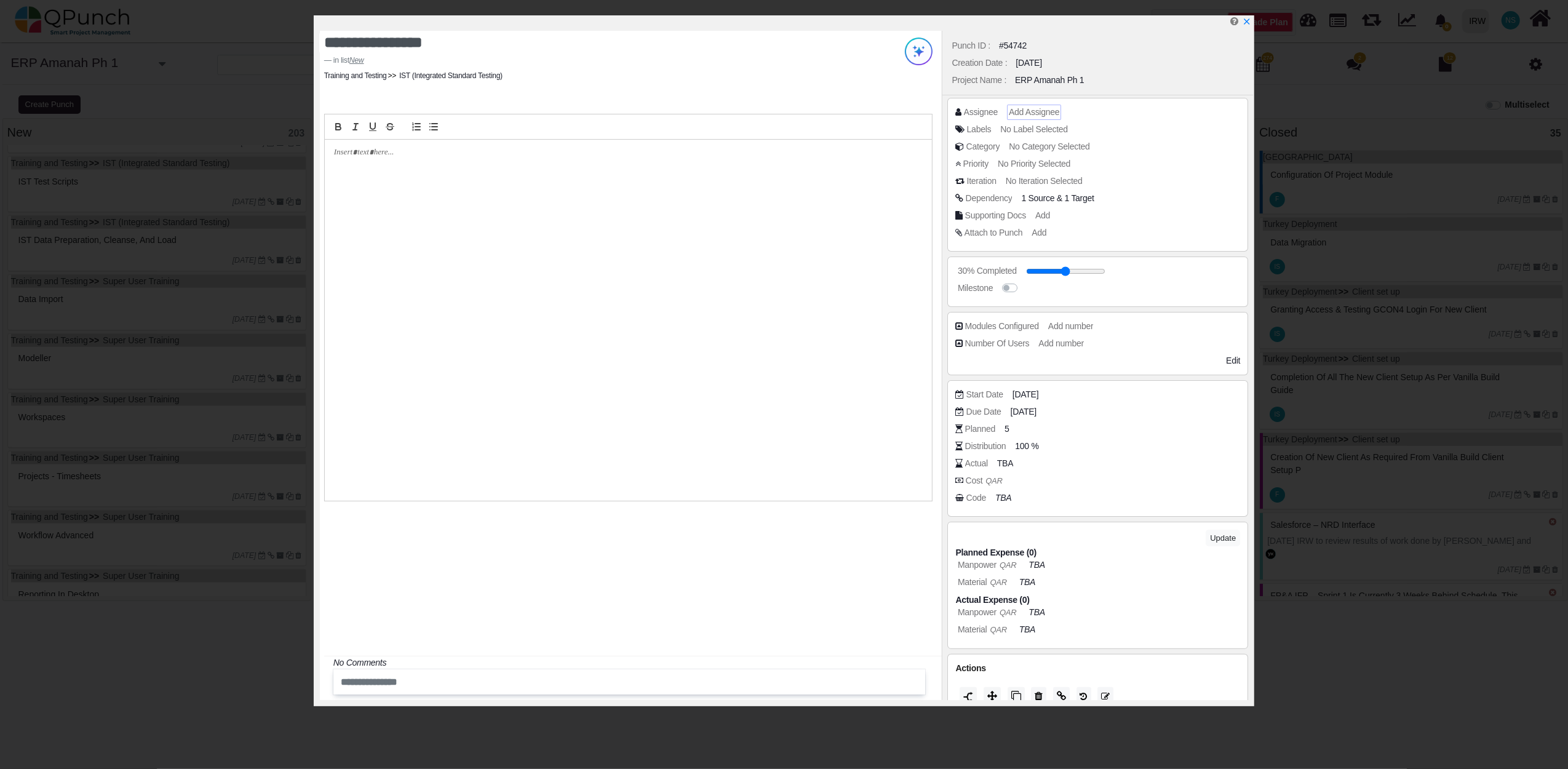
click at [1013, 108] on span "Add Assignee" at bounding box center [1034, 112] width 51 height 10
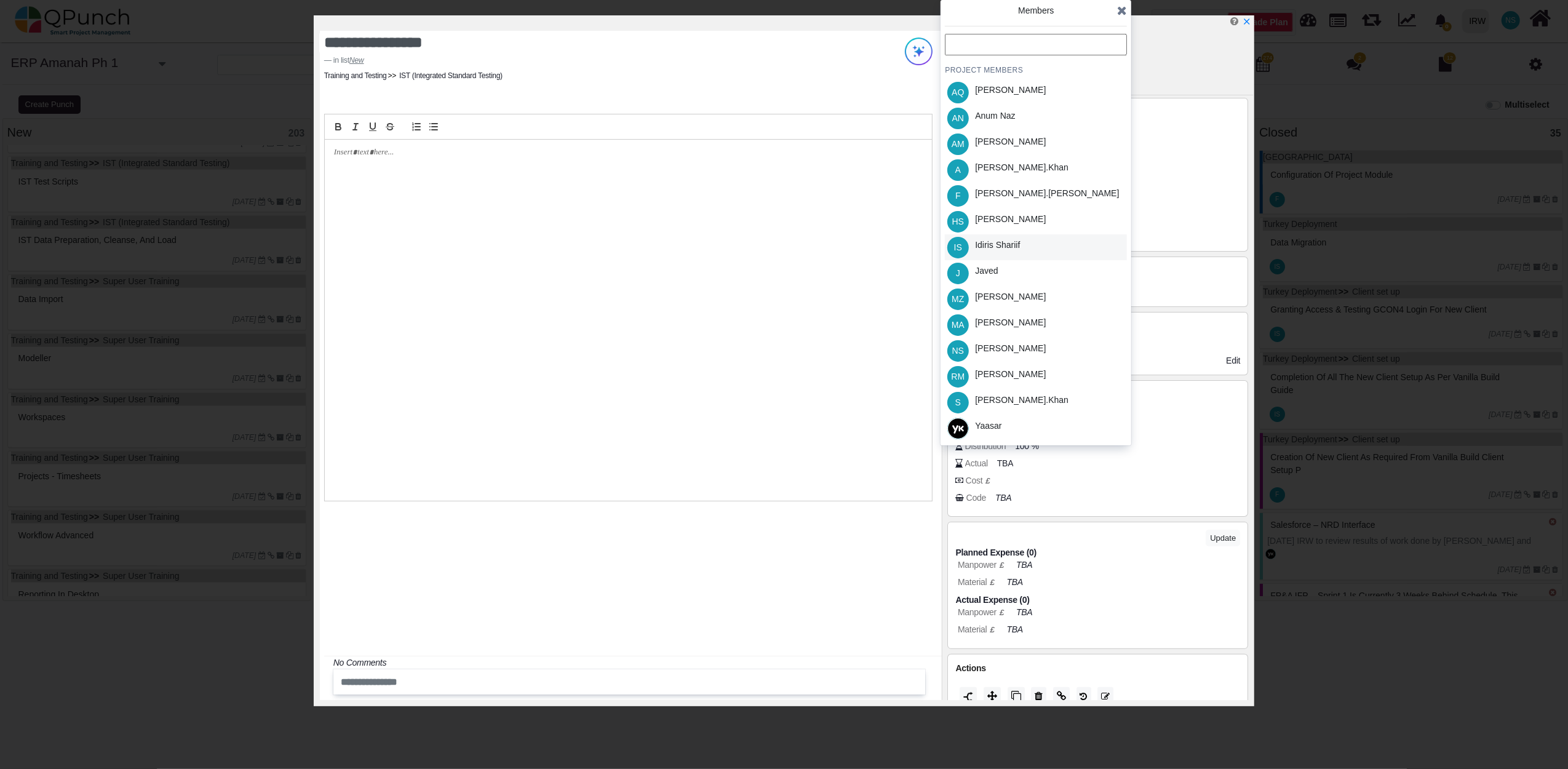
click at [993, 249] on div "Idiris Shariif" at bounding box center [997, 245] width 45 height 13
click at [1122, 13] on icon at bounding box center [1122, 10] width 10 height 12
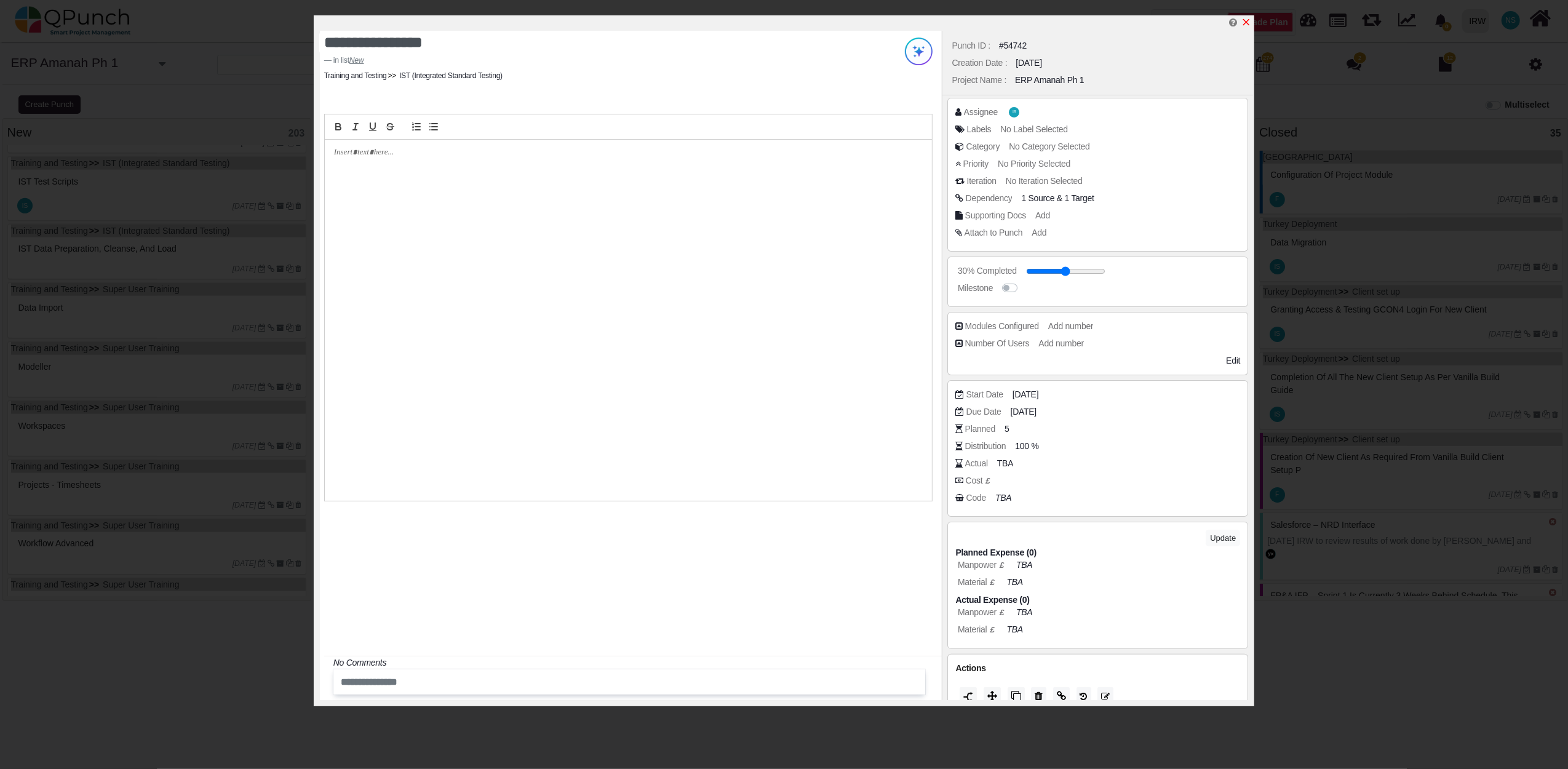
click at [1246, 23] on icon "x" at bounding box center [1247, 23] width 7 height 7
type input "**"
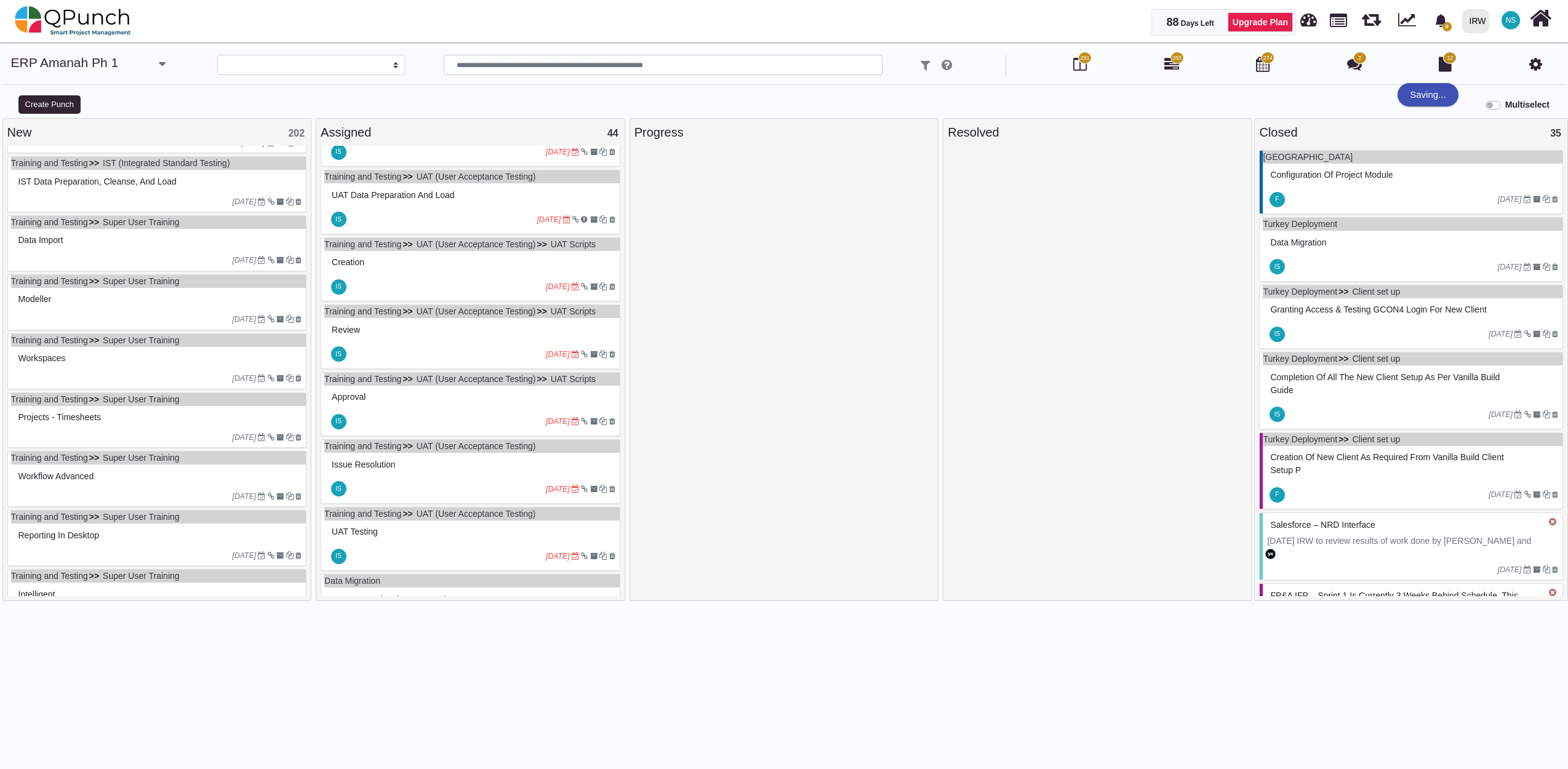
click at [174, 183] on span "IST data preparation, cleanse, and load" at bounding box center [98, 182] width 158 height 10
click at [174, 183] on div "Training and Testing IST (Integrated Standard Testing) IST data preparation, cl…" at bounding box center [157, 184] width 300 height 56
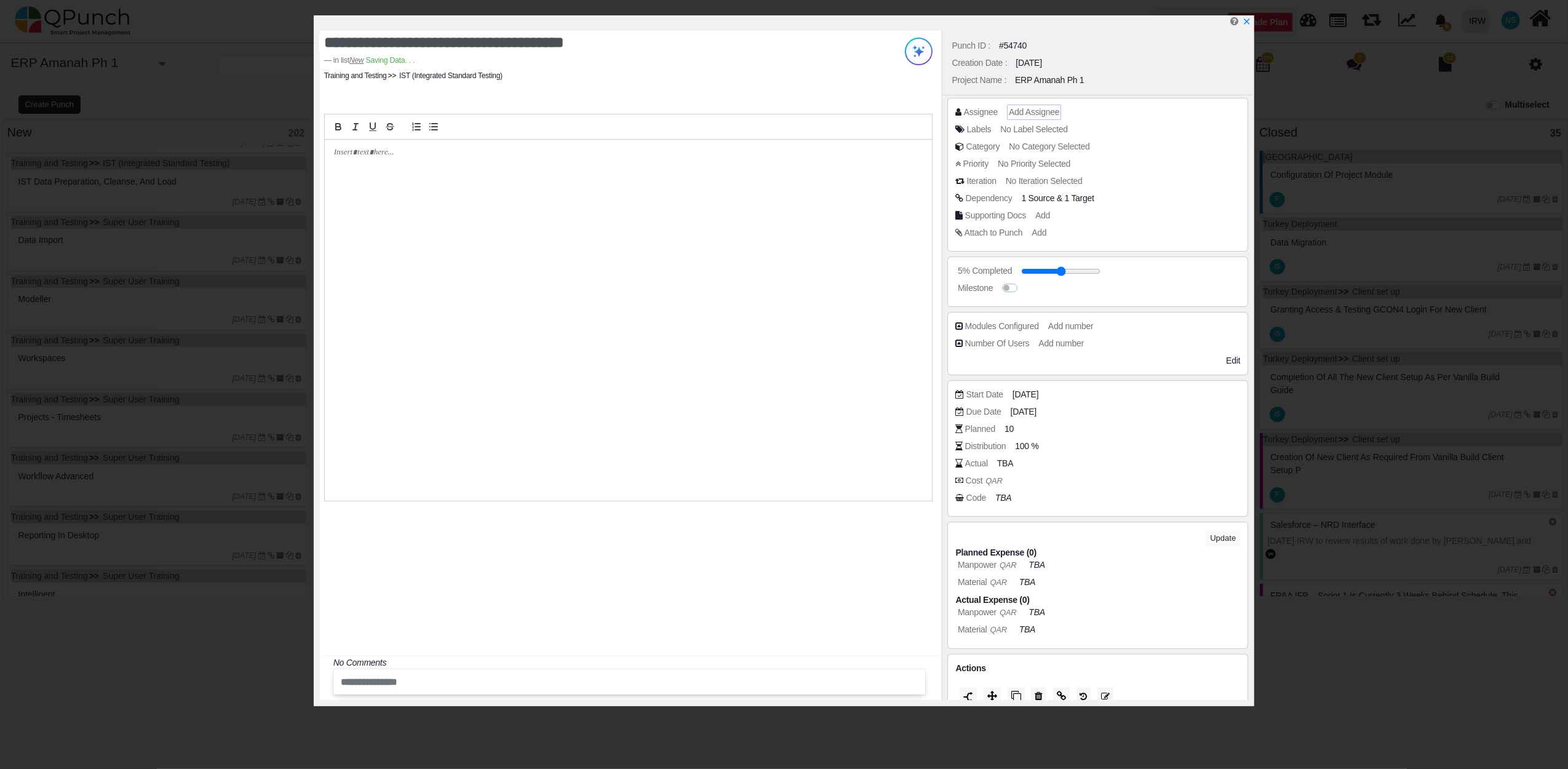
click at [1024, 114] on span "Add Assignee" at bounding box center [1034, 112] width 51 height 10
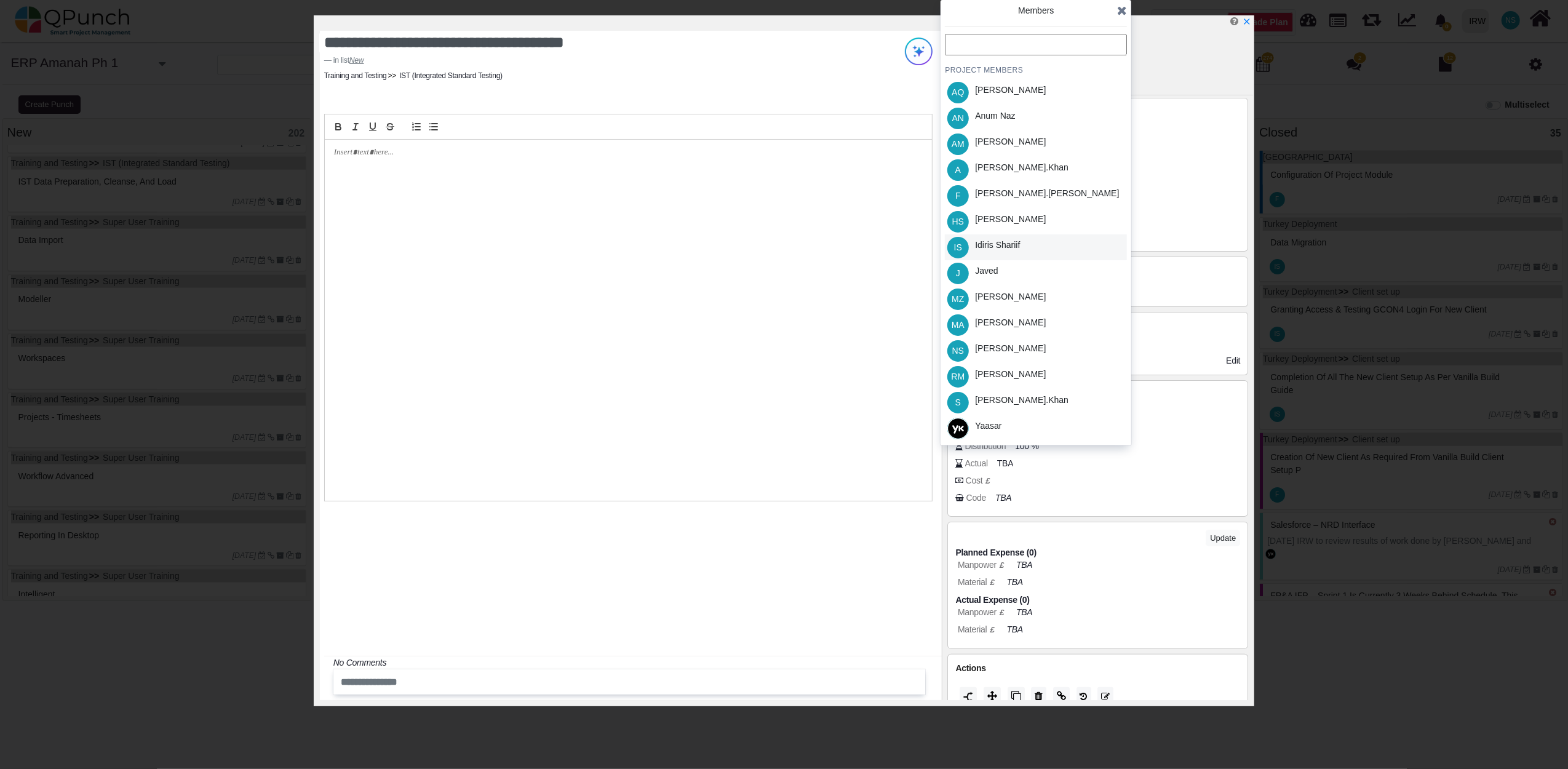
click at [982, 244] on div "Idiris Shariif" at bounding box center [997, 245] width 45 height 13
click at [1121, 12] on icon at bounding box center [1122, 10] width 10 height 12
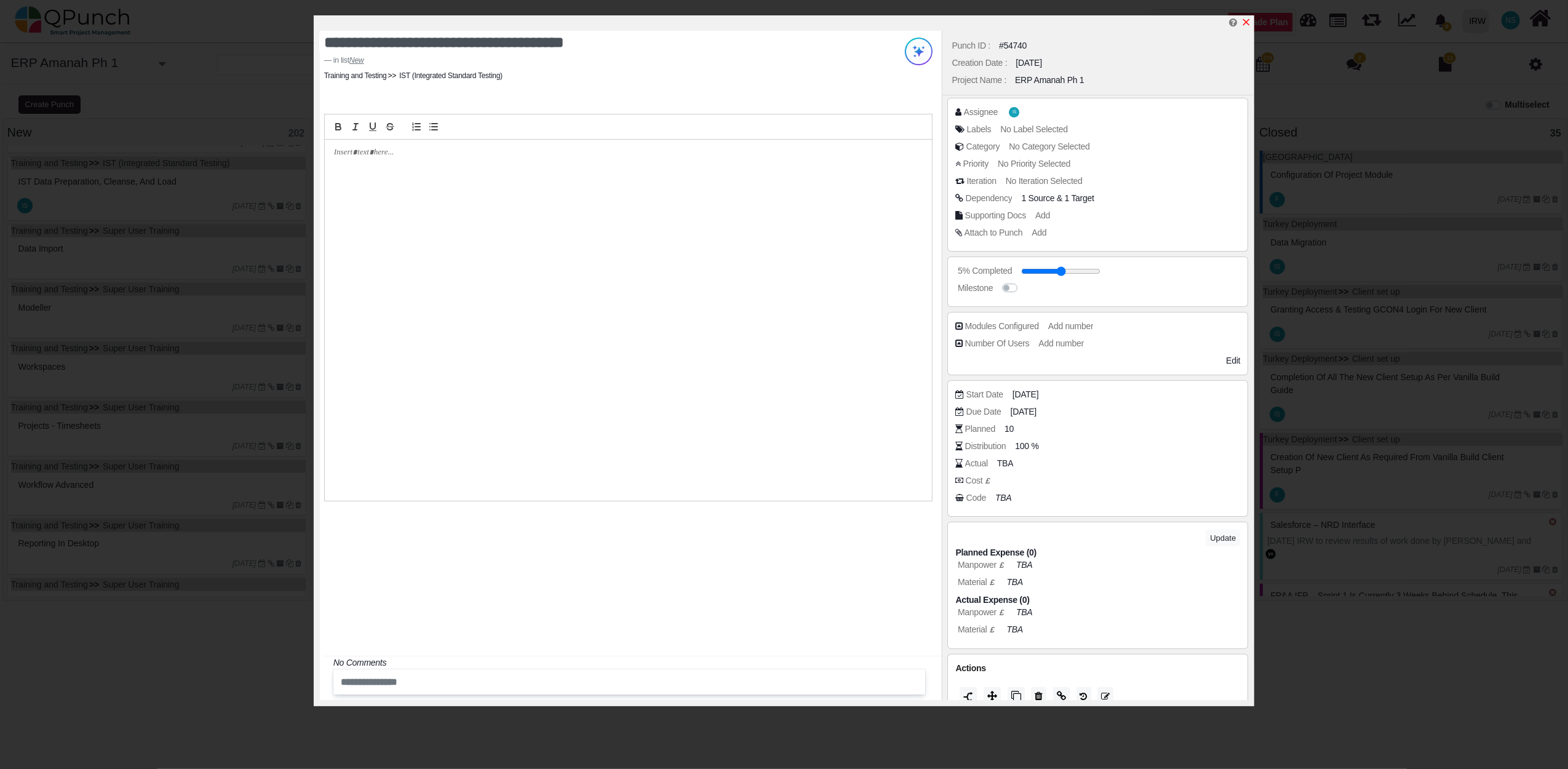
click at [1245, 23] on icon "x" at bounding box center [1247, 23] width 7 height 7
type input "**"
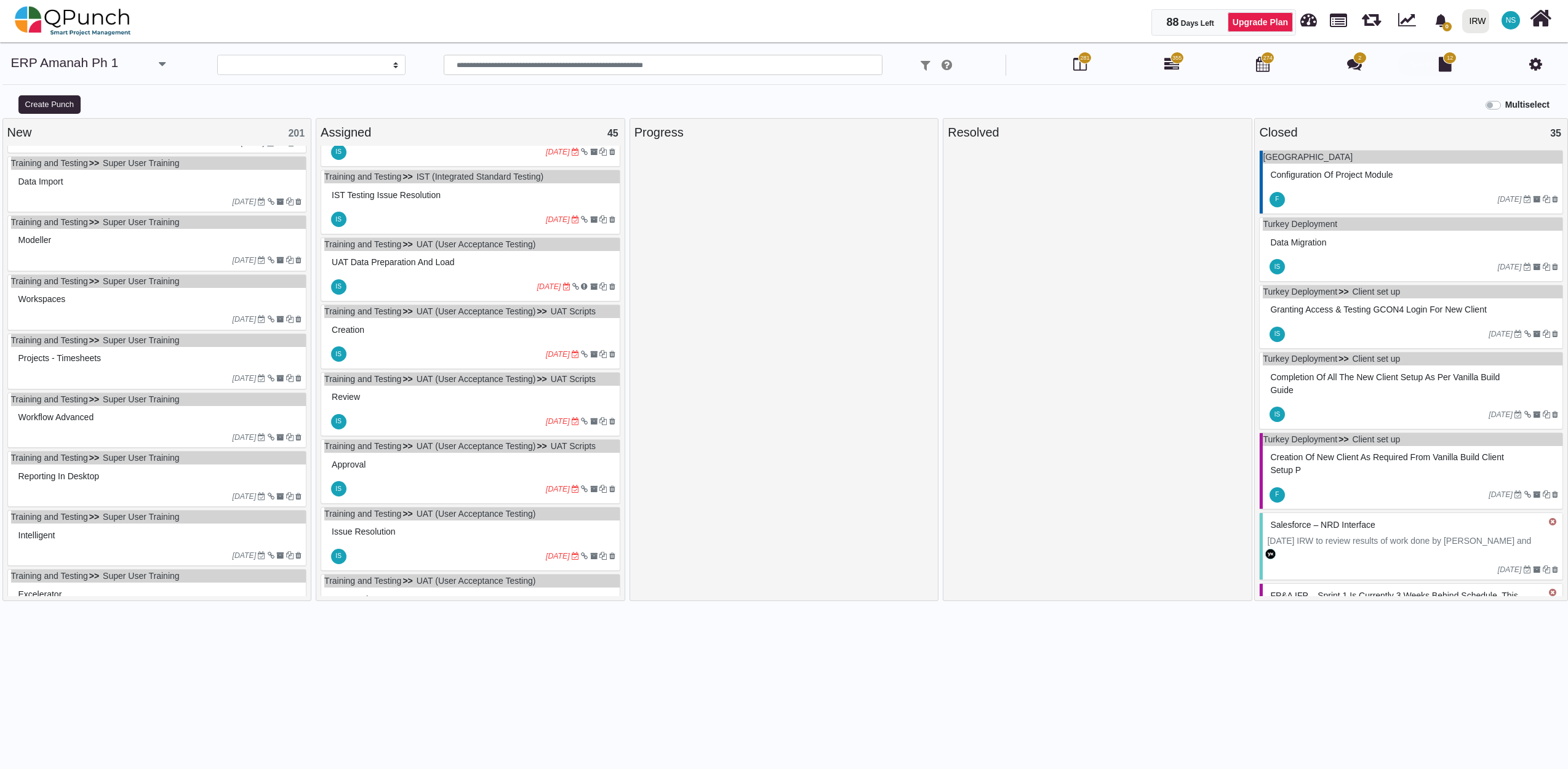
click at [159, 191] on div "Data Import" at bounding box center [159, 182] width 287 height 19
click at [159, 191] on div "Training and Testing Super User Training Data Import 08-12-2022" at bounding box center [157, 184] width 300 height 56
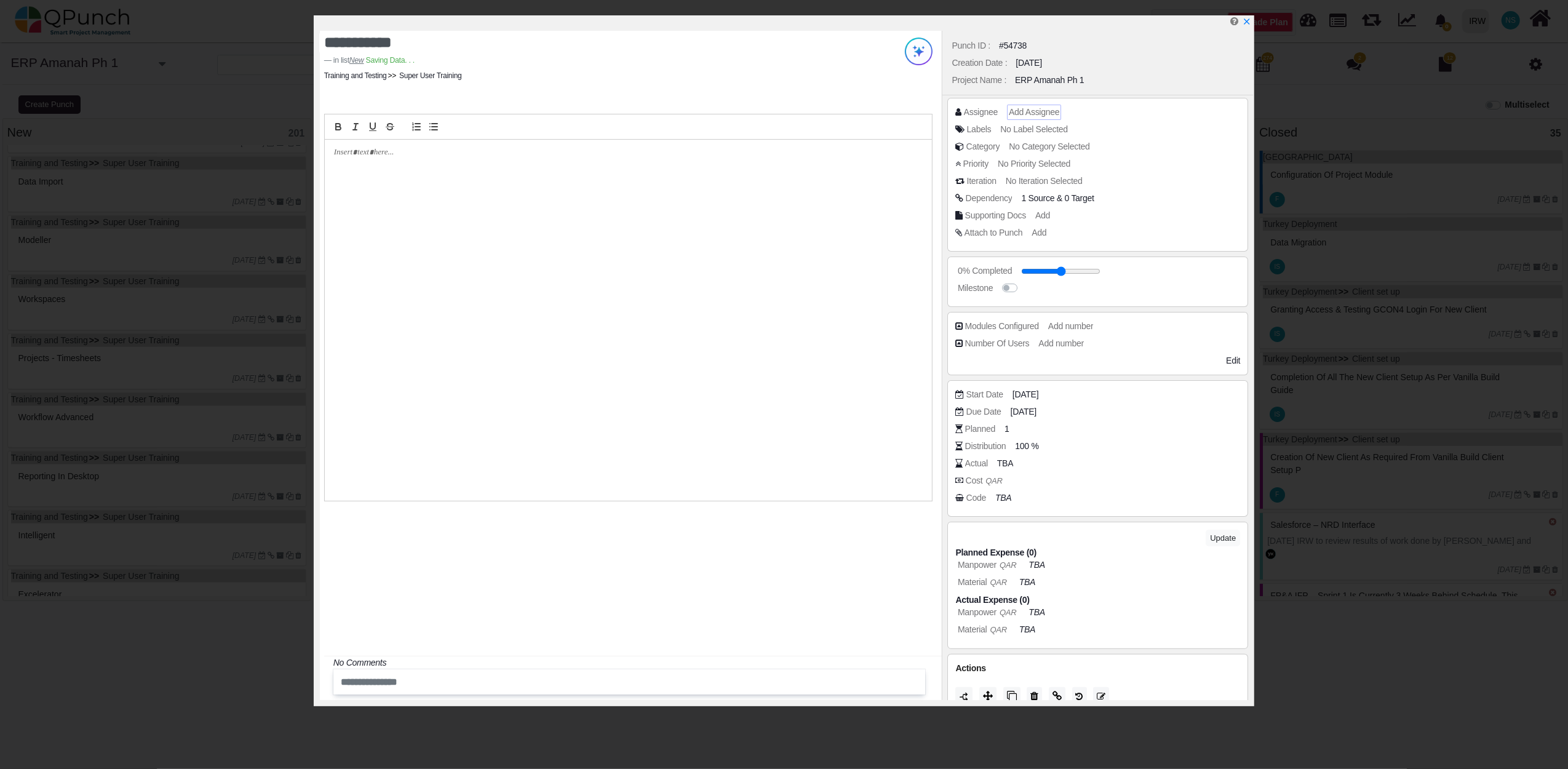
click at [1039, 118] on div "Add Assignee" at bounding box center [1034, 113] width 51 height 13
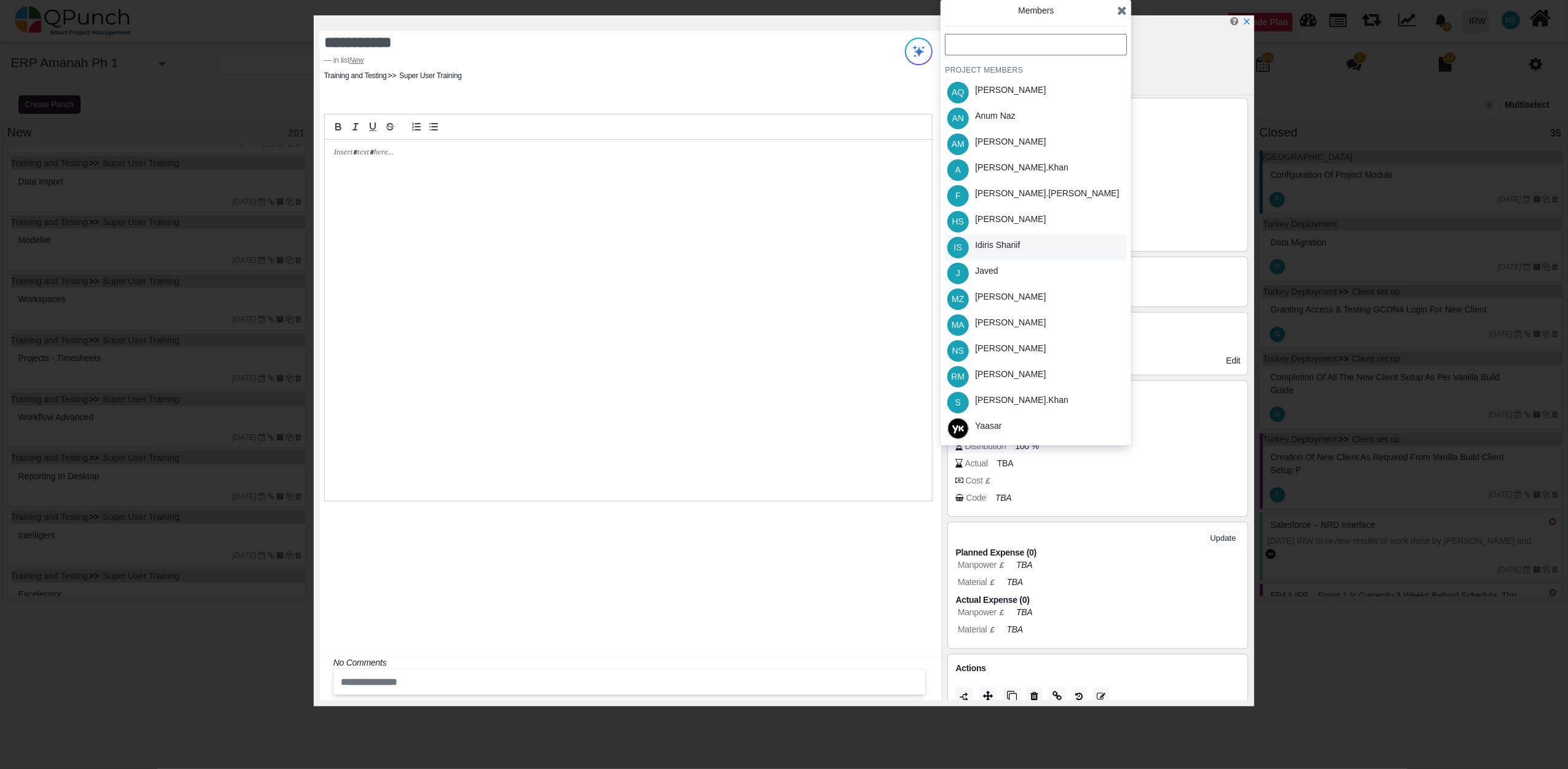
click at [986, 244] on div "Idiris Shariif" at bounding box center [997, 245] width 45 height 13
click at [1121, 11] on icon at bounding box center [1122, 10] width 10 height 12
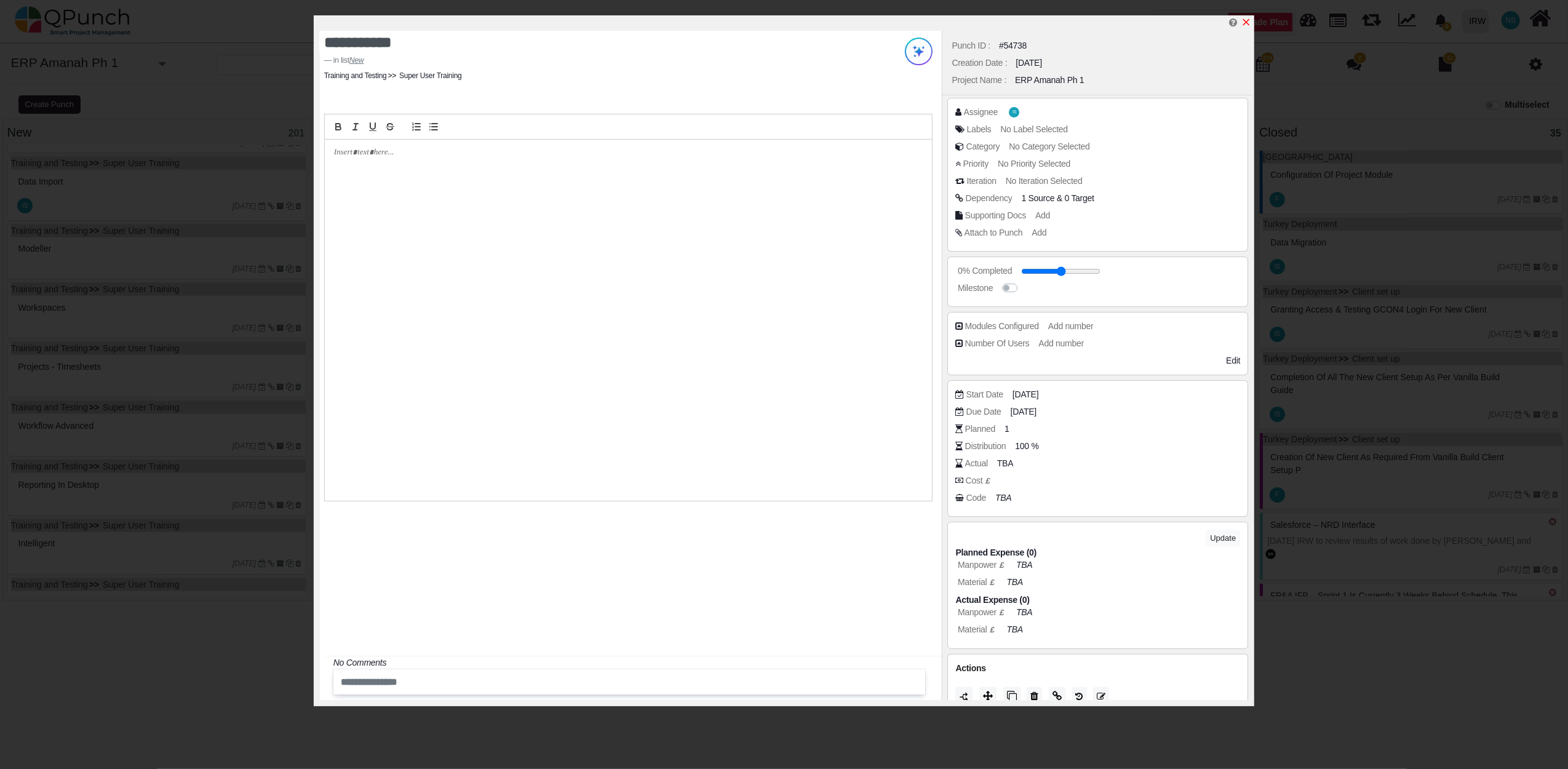
click at [1245, 25] on icon "x" at bounding box center [1246, 22] width 10 height 10
type input "**"
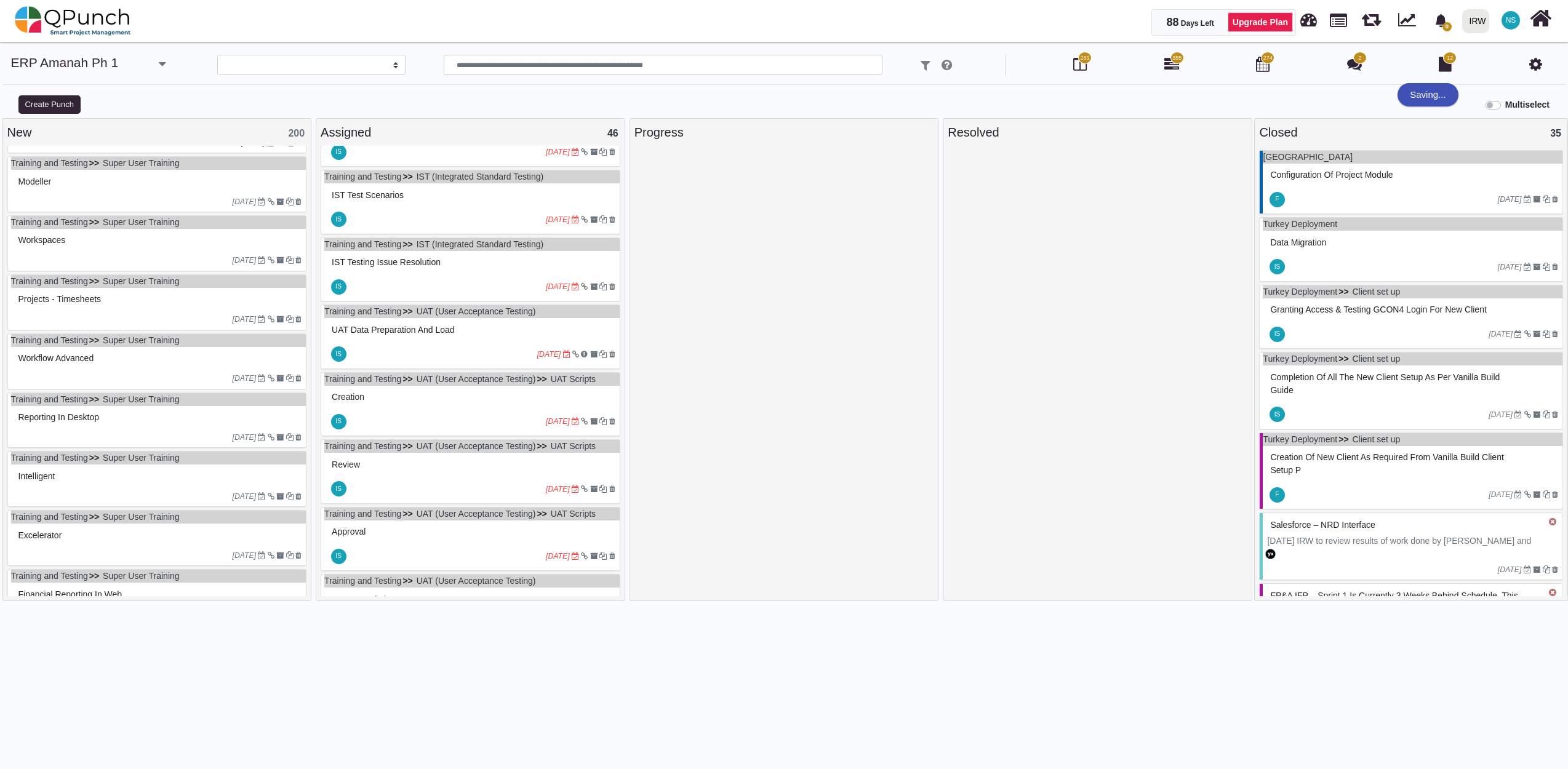
click at [240, 197] on div "05-12-2022" at bounding box center [159, 202] width 296 height 20
click at [240, 197] on div "Training and Testing Super User Training Modeller 05-12-2022" at bounding box center [157, 184] width 300 height 56
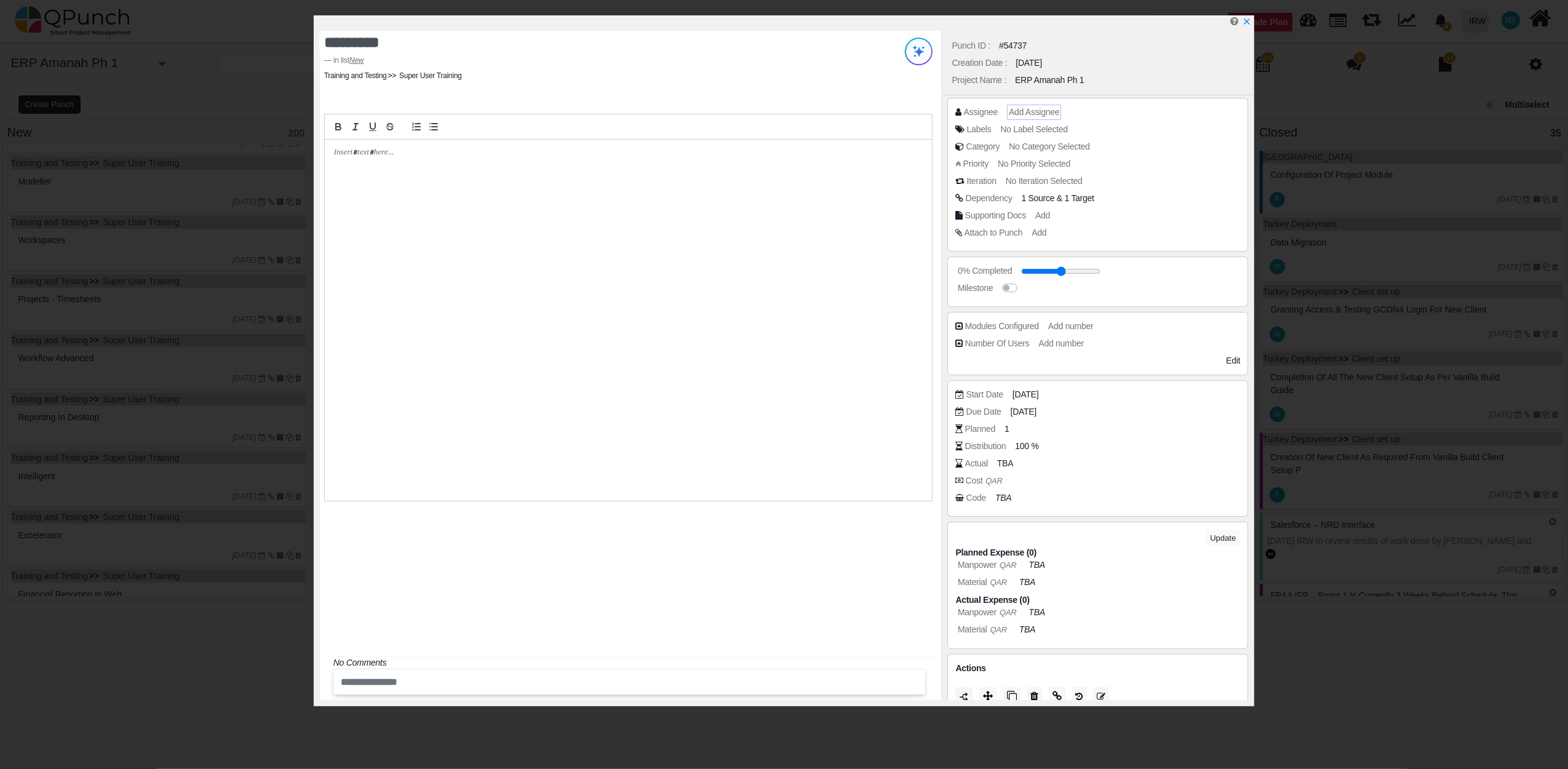
click at [1018, 111] on span "Add Assignee" at bounding box center [1034, 112] width 51 height 10
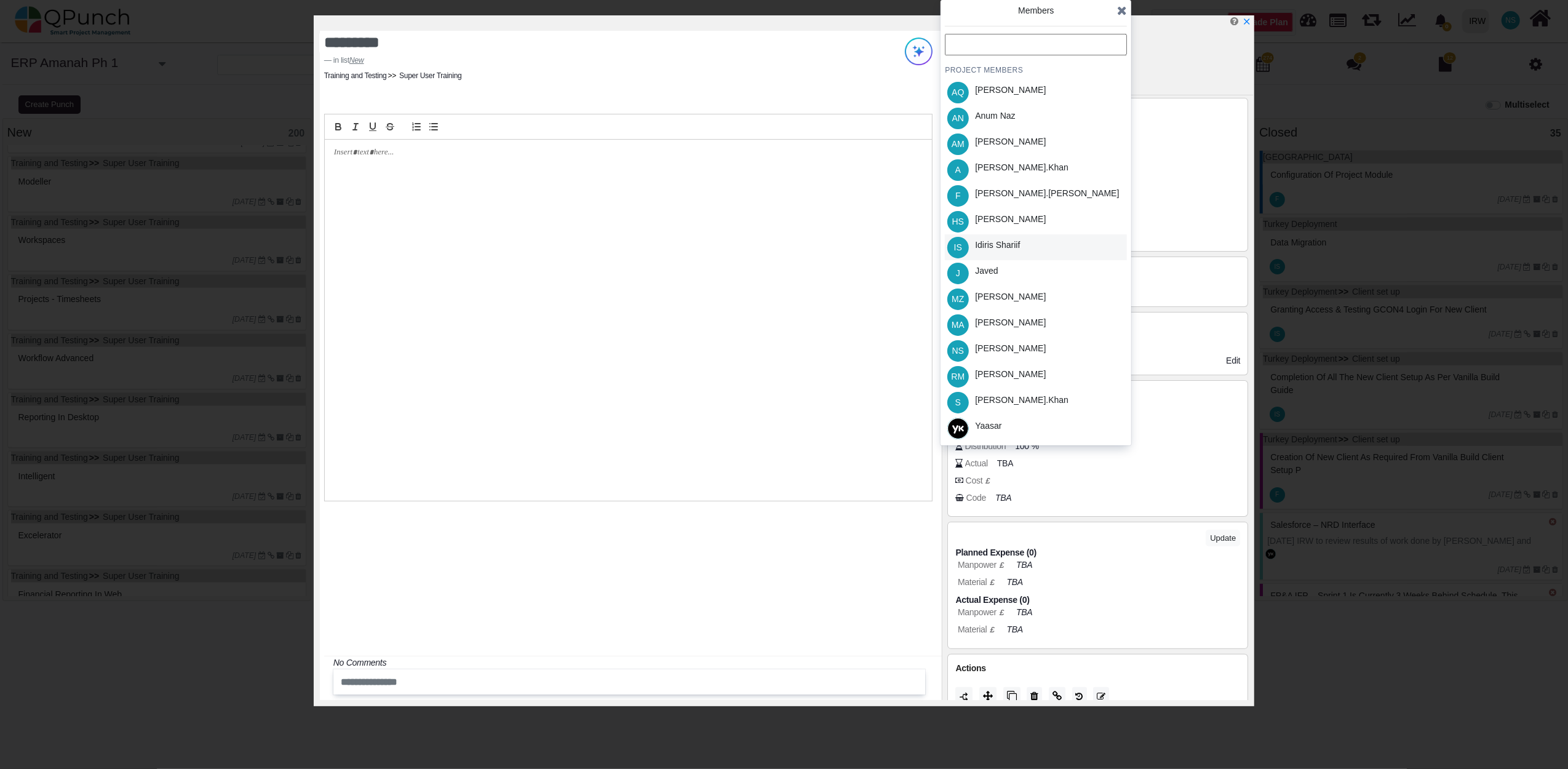
click at [992, 246] on div "Idiris Shariif" at bounding box center [997, 245] width 45 height 13
click at [1126, 16] on icon at bounding box center [1122, 10] width 10 height 12
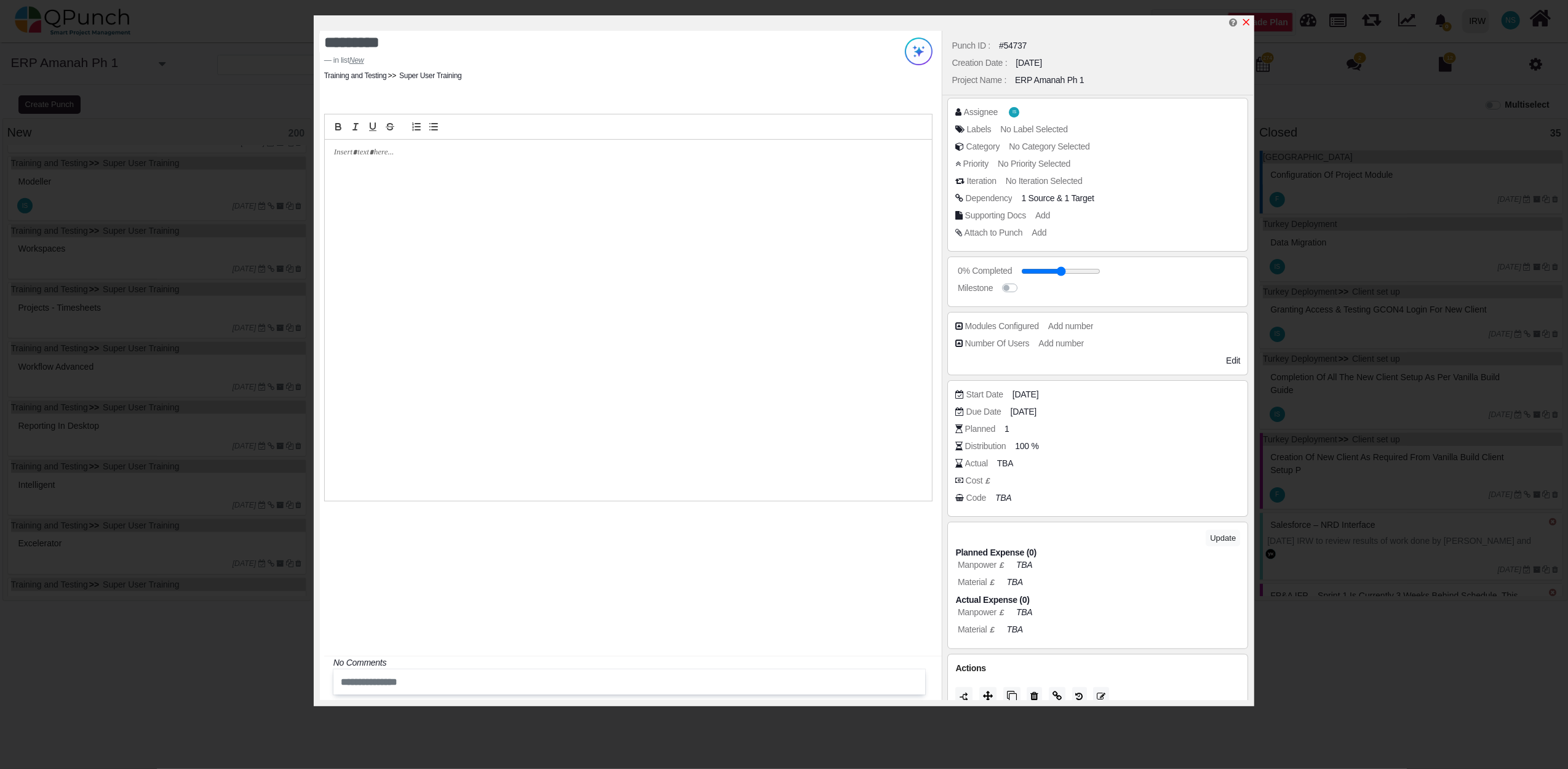
click at [1250, 27] on icon "x" at bounding box center [1246, 22] width 10 height 10
type input "**"
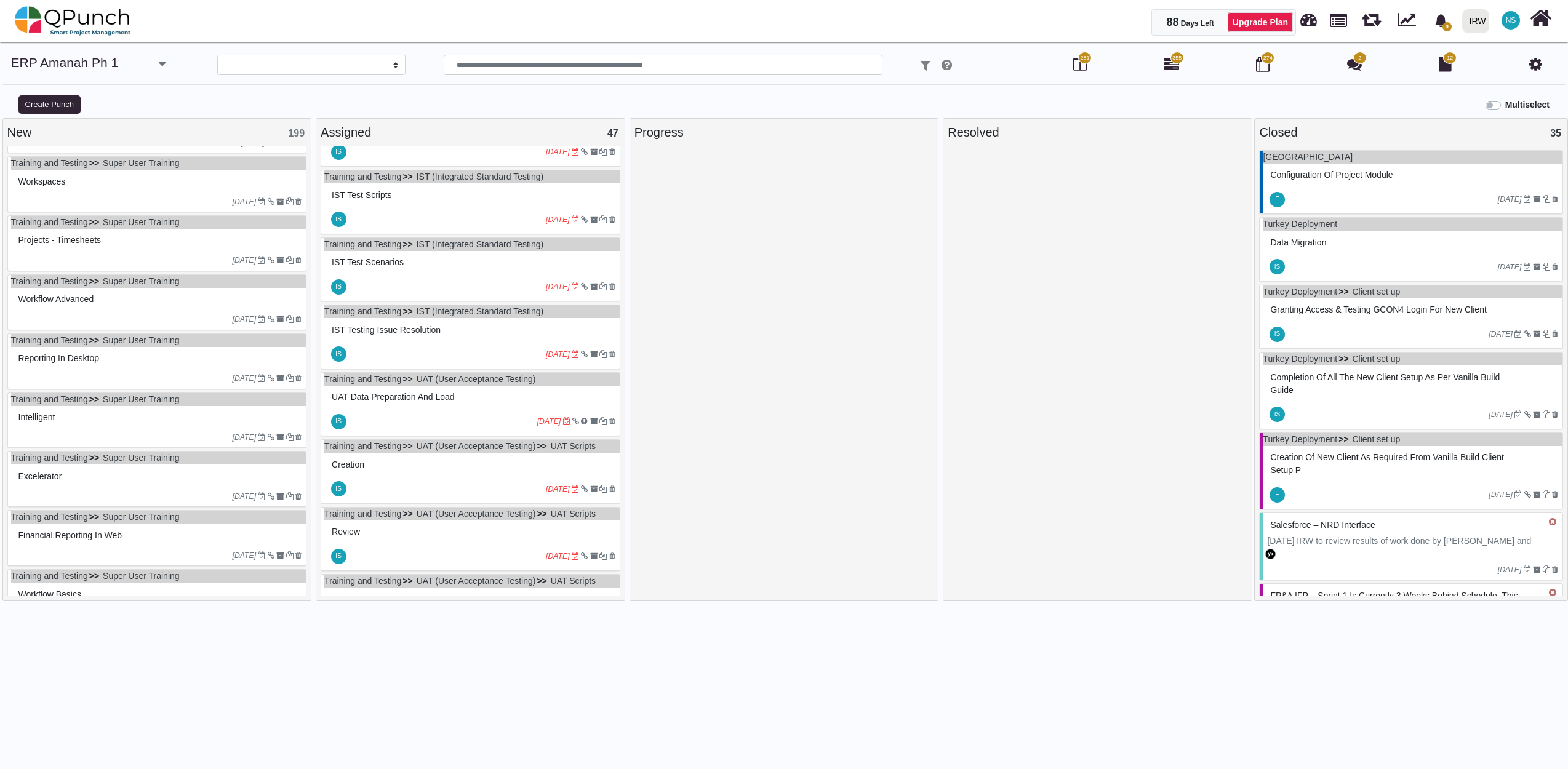
click at [185, 191] on div "Workspaces" at bounding box center [159, 182] width 287 height 19
click at [185, 191] on div "Training and Testing Super User Training Workspaces 01-12-2022" at bounding box center [157, 184] width 300 height 56
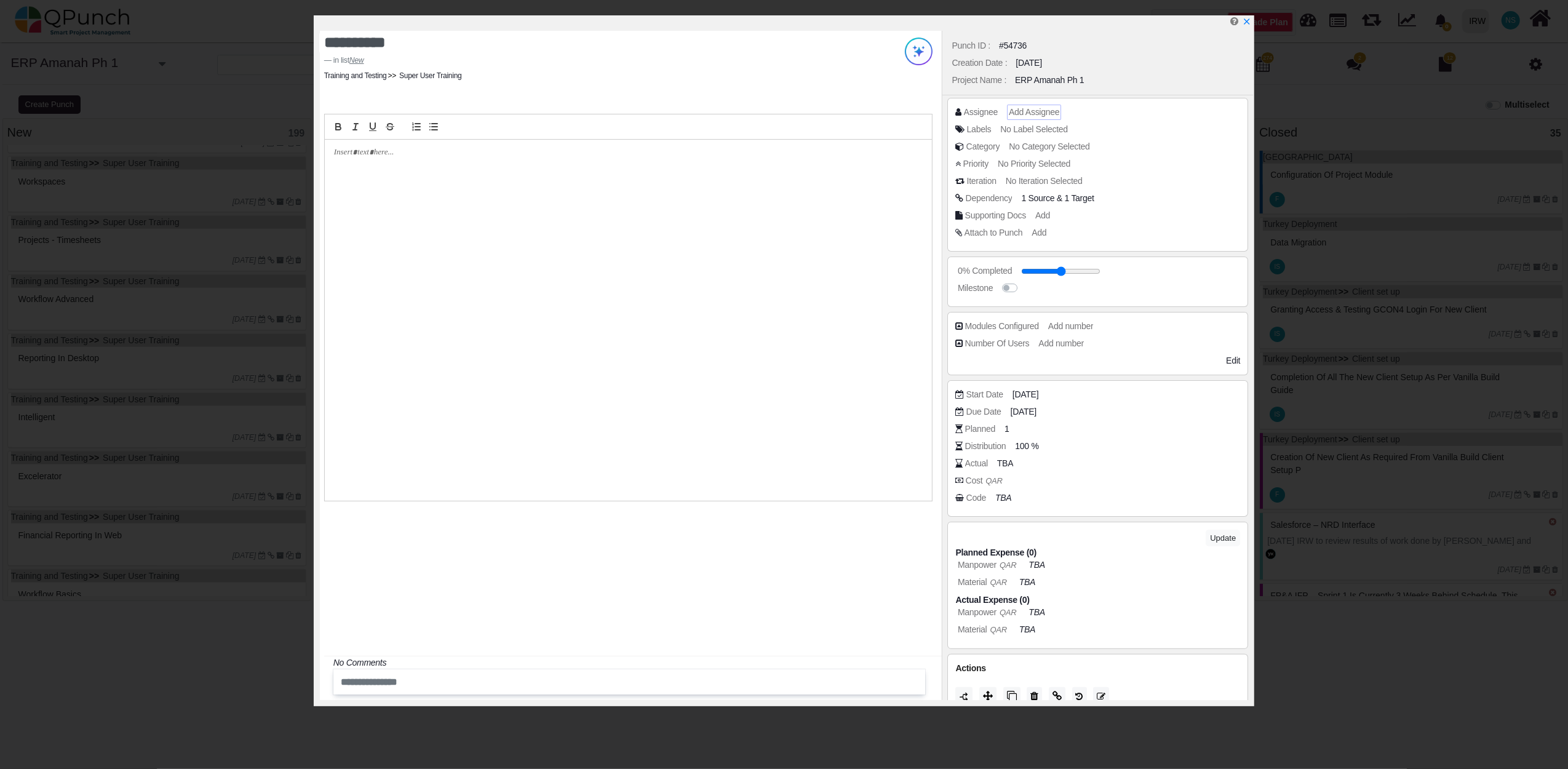
click at [1018, 110] on span "Add Assignee" at bounding box center [1034, 112] width 51 height 10
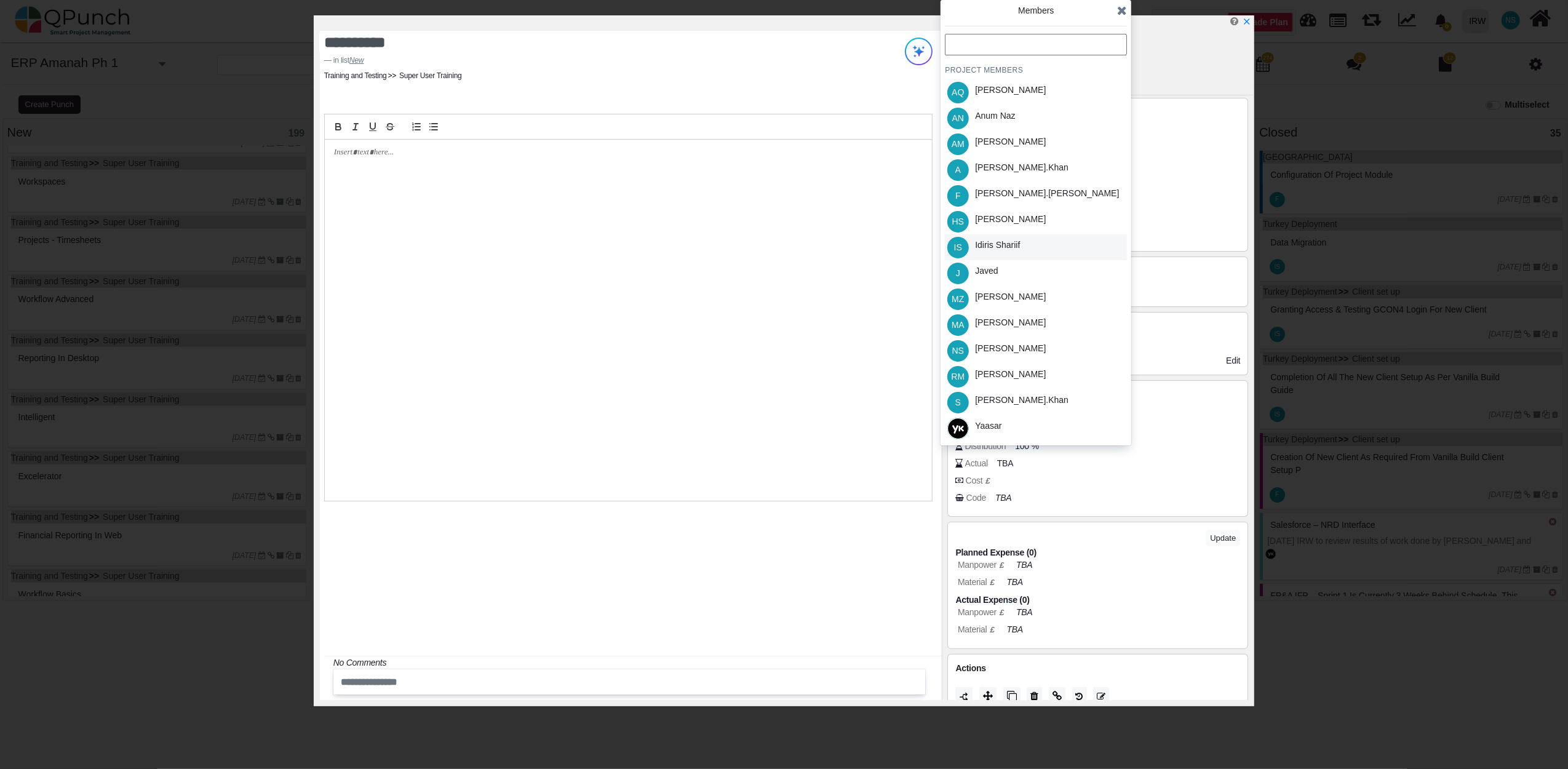
click at [1020, 252] on div "Idiris Shariif" at bounding box center [997, 247] width 53 height 26
click at [1118, 11] on icon at bounding box center [1122, 10] width 10 height 12
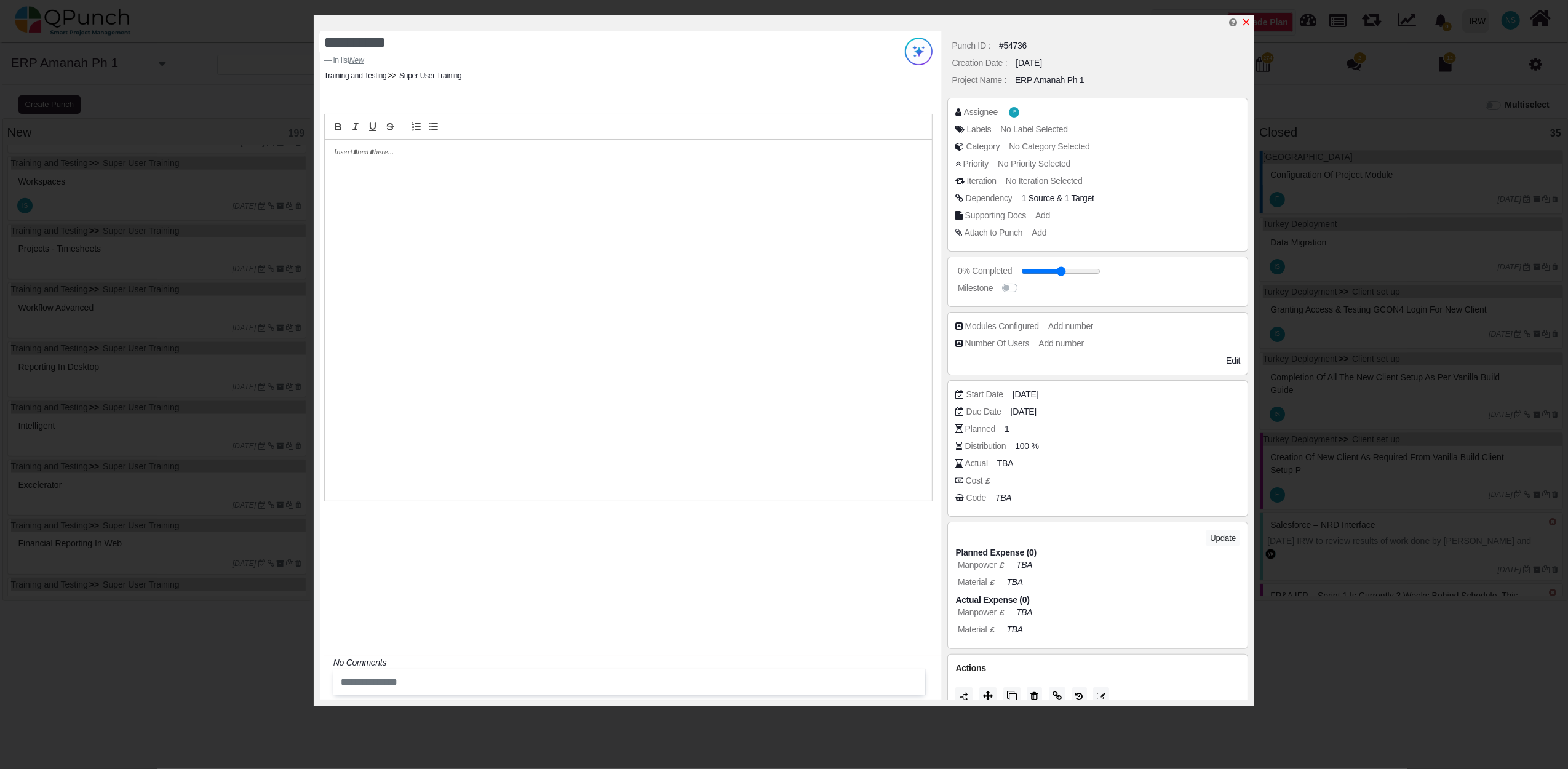
click at [1244, 20] on icon "x" at bounding box center [1246, 22] width 10 height 10
type input "**"
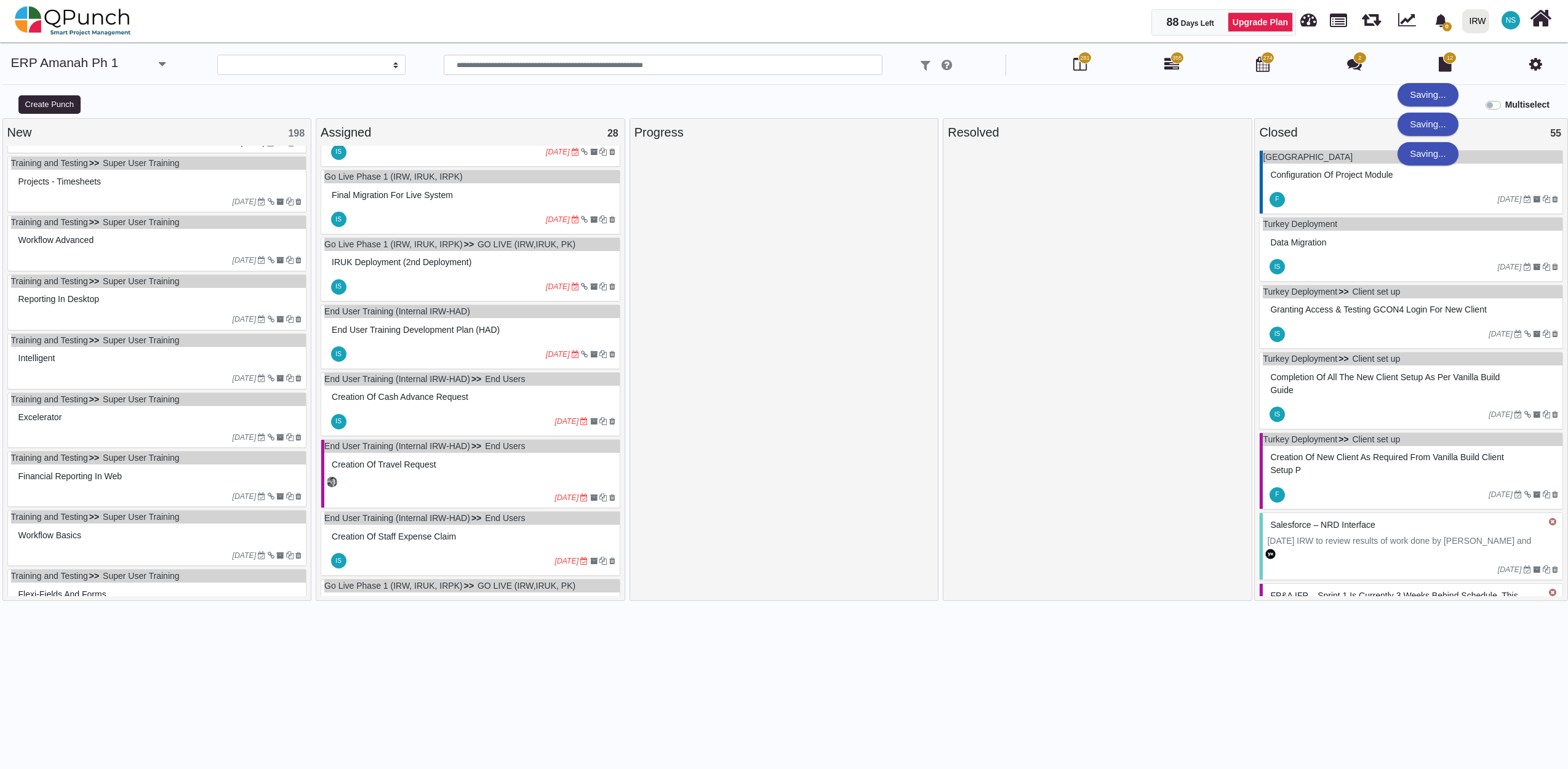
click at [1505, 106] on label "Multiselect" at bounding box center [1527, 105] width 44 height 13
click at [453, 133] on div "Assigned 28" at bounding box center [470, 132] width 300 height 19
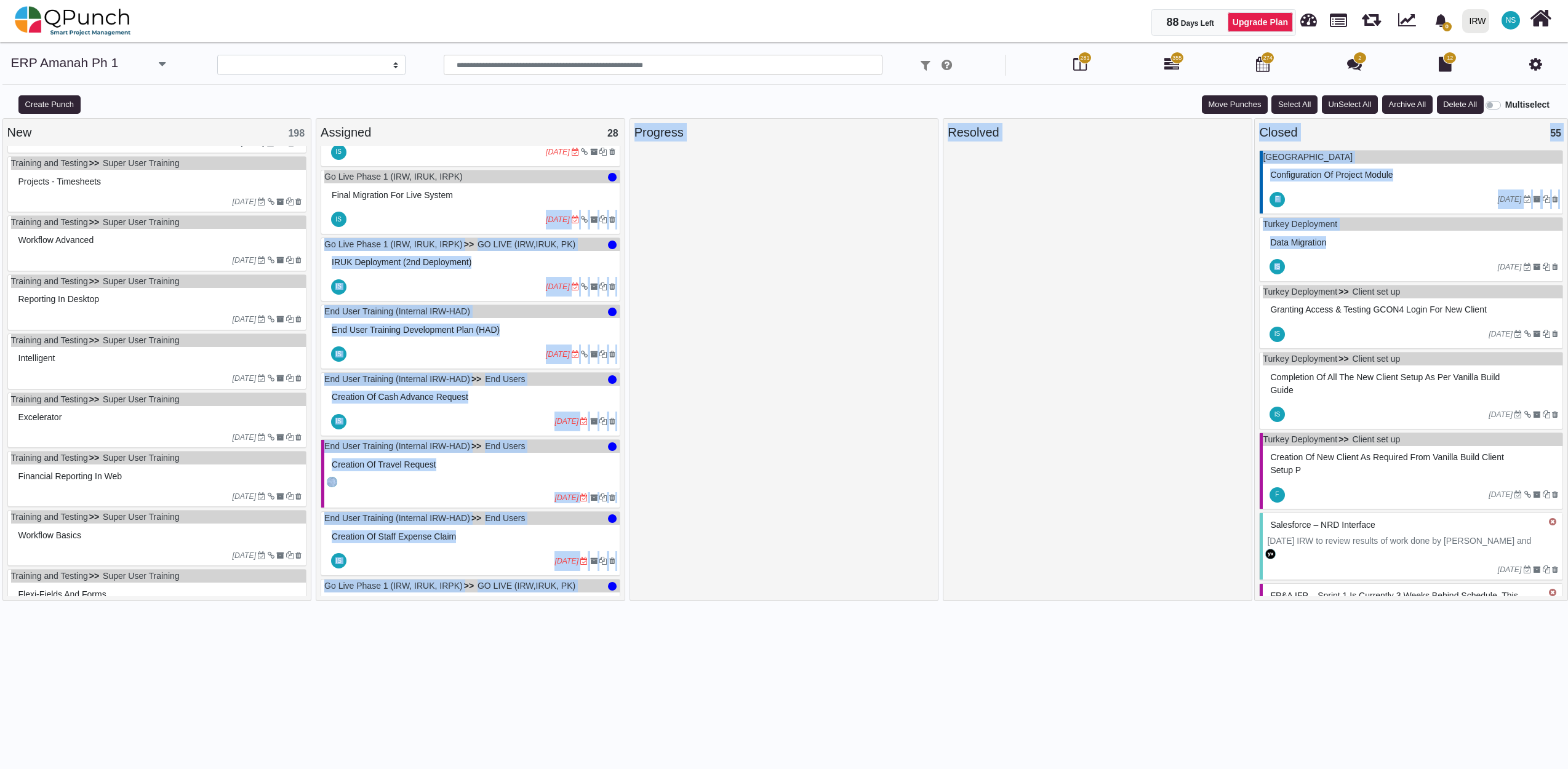
drag, startPoint x: 471, startPoint y: 213, endPoint x: 1386, endPoint y: 276, distance: 917.2
click at [1386, 276] on div "New 198 End User Training (Internal IRW-HAD) Approval and Sign Off Review 02-05…" at bounding box center [784, 449] width 1568 height 663
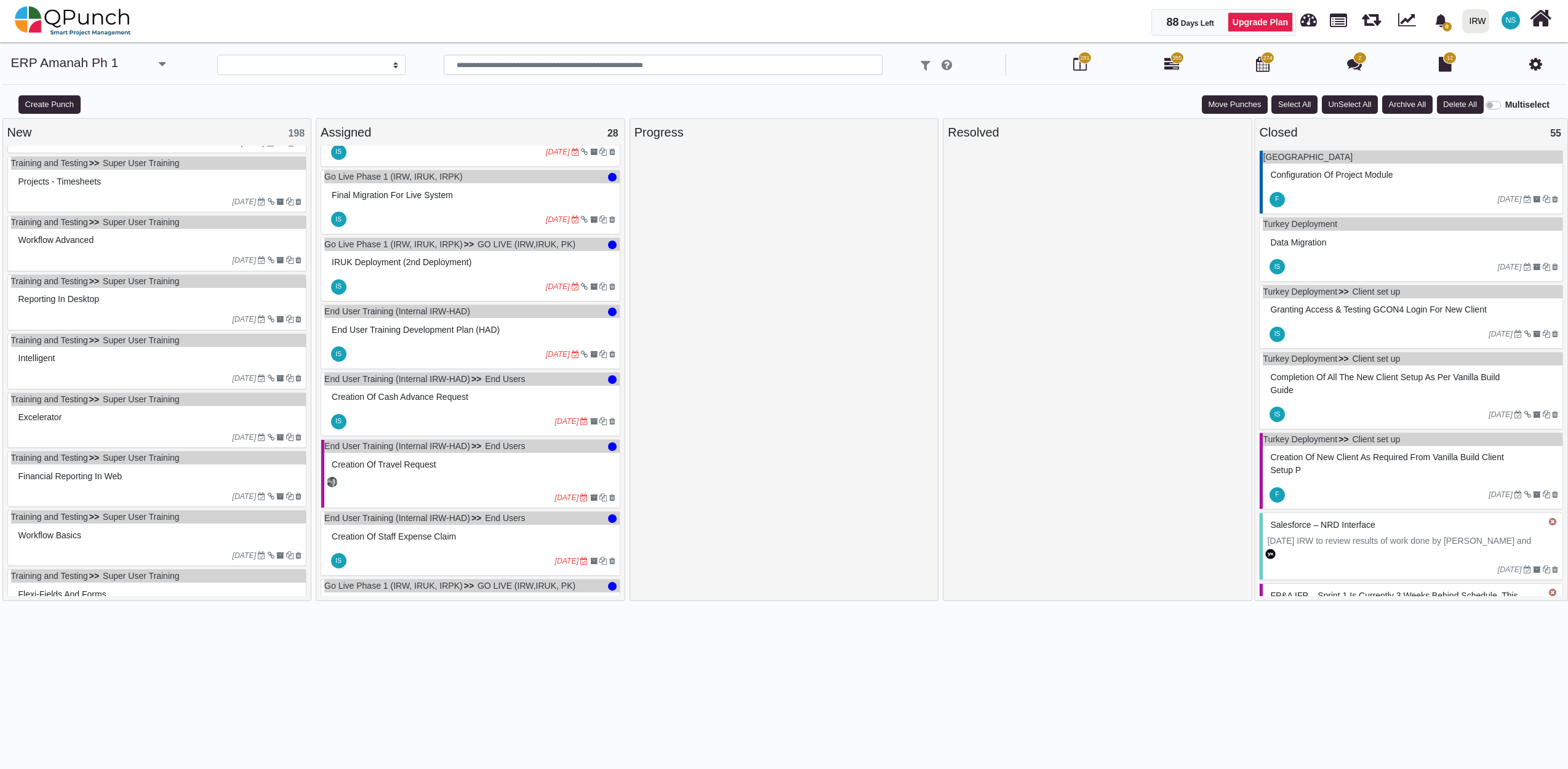
click at [477, 139] on div "Assigned 28" at bounding box center [470, 132] width 300 height 19
click at [525, 134] on div "Assigned 28" at bounding box center [470, 132] width 300 height 19
click at [1305, 109] on button "Select All" at bounding box center [1294, 105] width 46 height 19
click at [1345, 101] on button "UnSelect All" at bounding box center [1349, 105] width 56 height 19
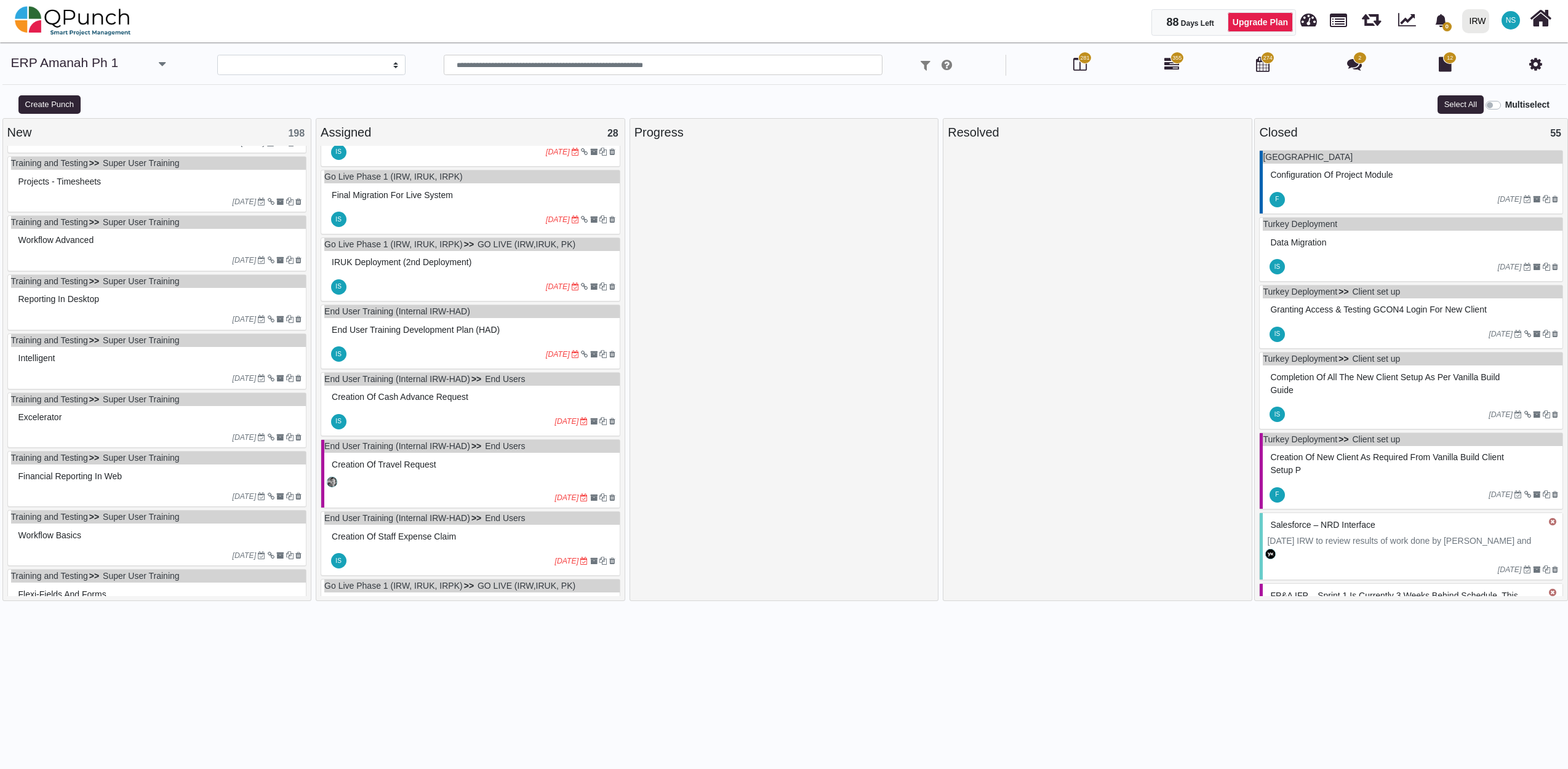
click at [517, 128] on div "Assigned 28" at bounding box center [470, 132] width 300 height 19
click at [1470, 106] on button "Select All" at bounding box center [1460, 105] width 46 height 19
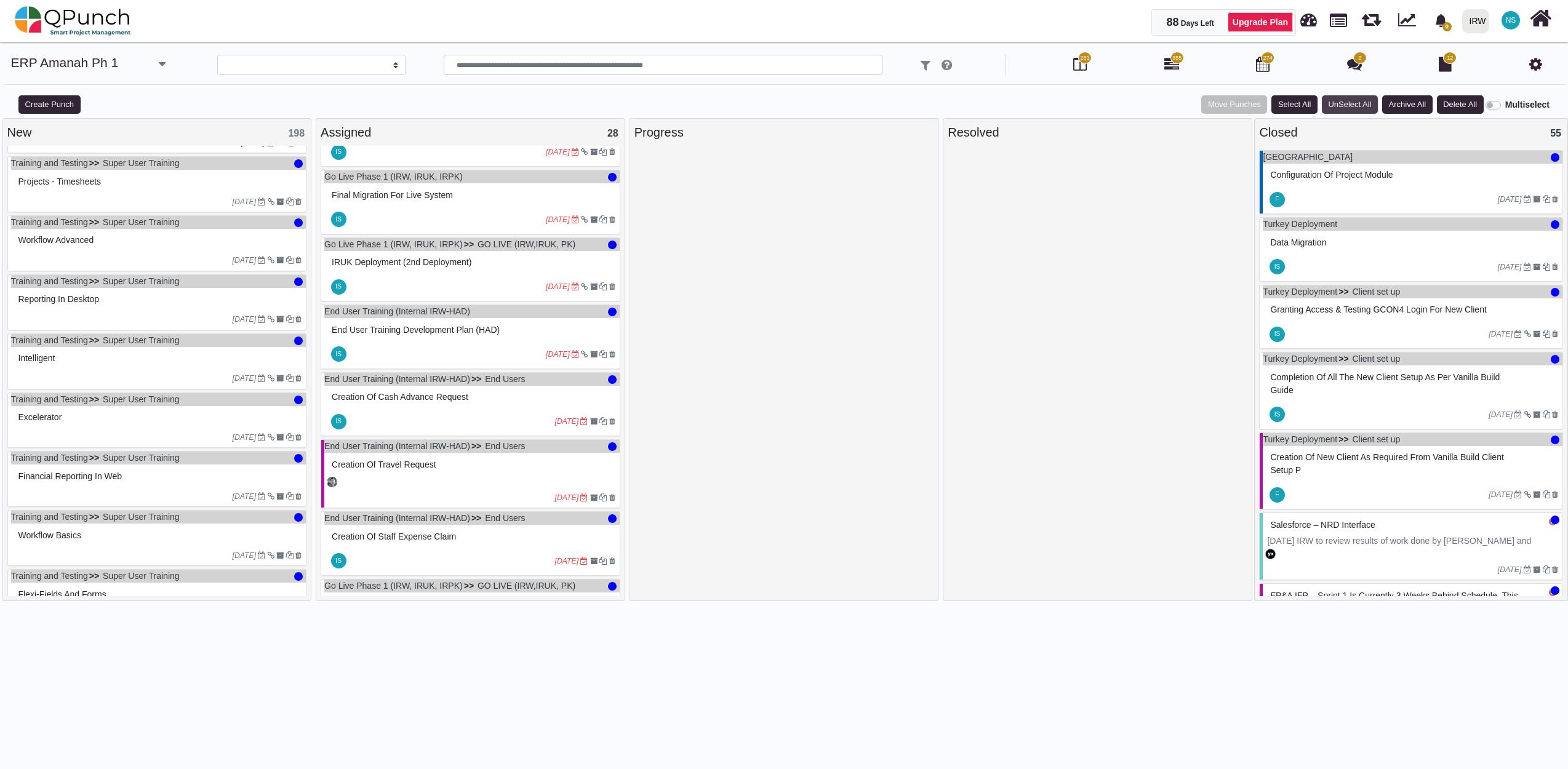
click at [1360, 106] on button "UnSelect All" at bounding box center [1349, 105] width 56 height 19
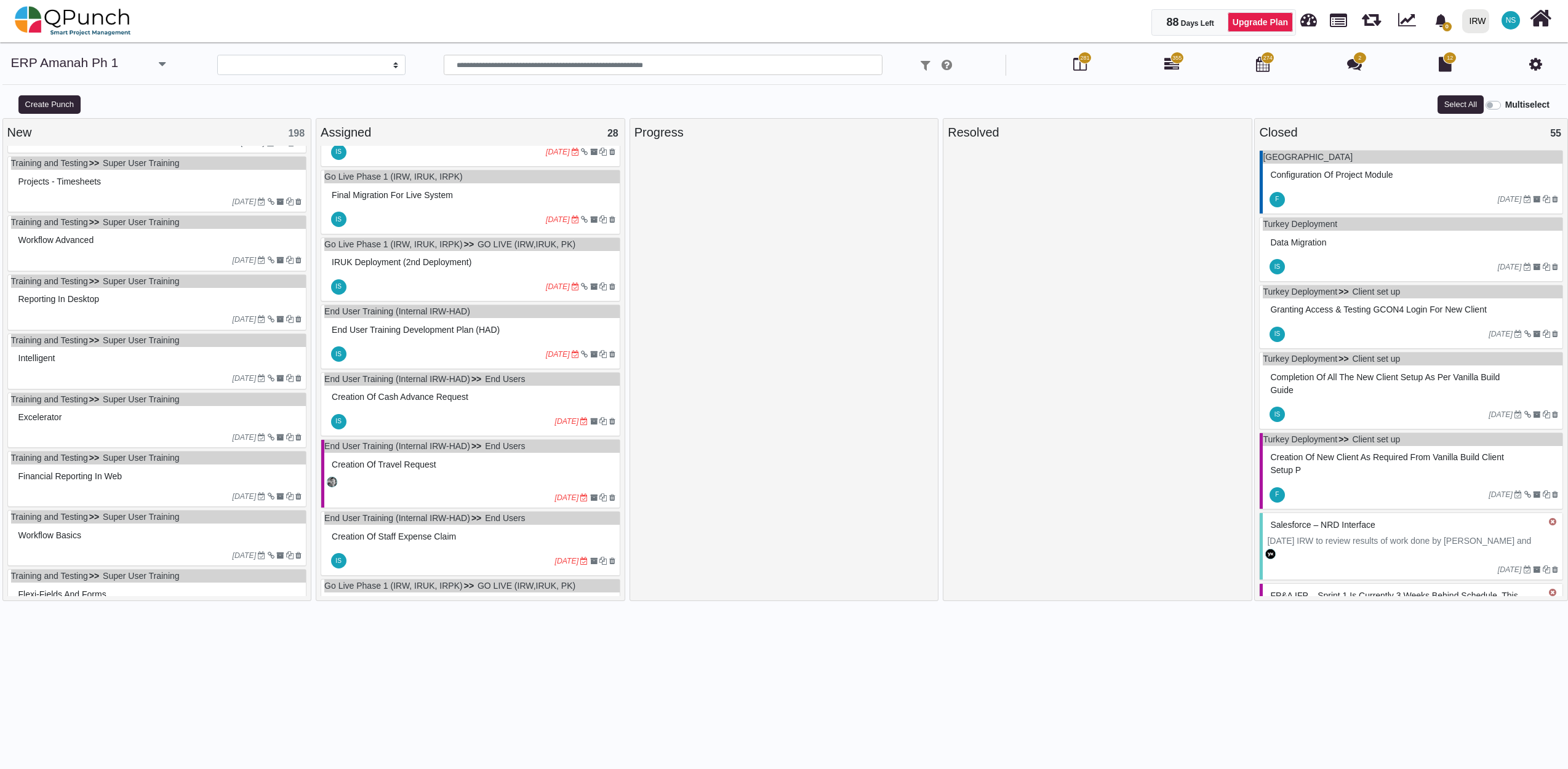
click at [441, 130] on div "Assigned 28" at bounding box center [470, 132] width 300 height 19
click at [1237, 108] on button "Move Punches" at bounding box center [1235, 105] width 66 height 19
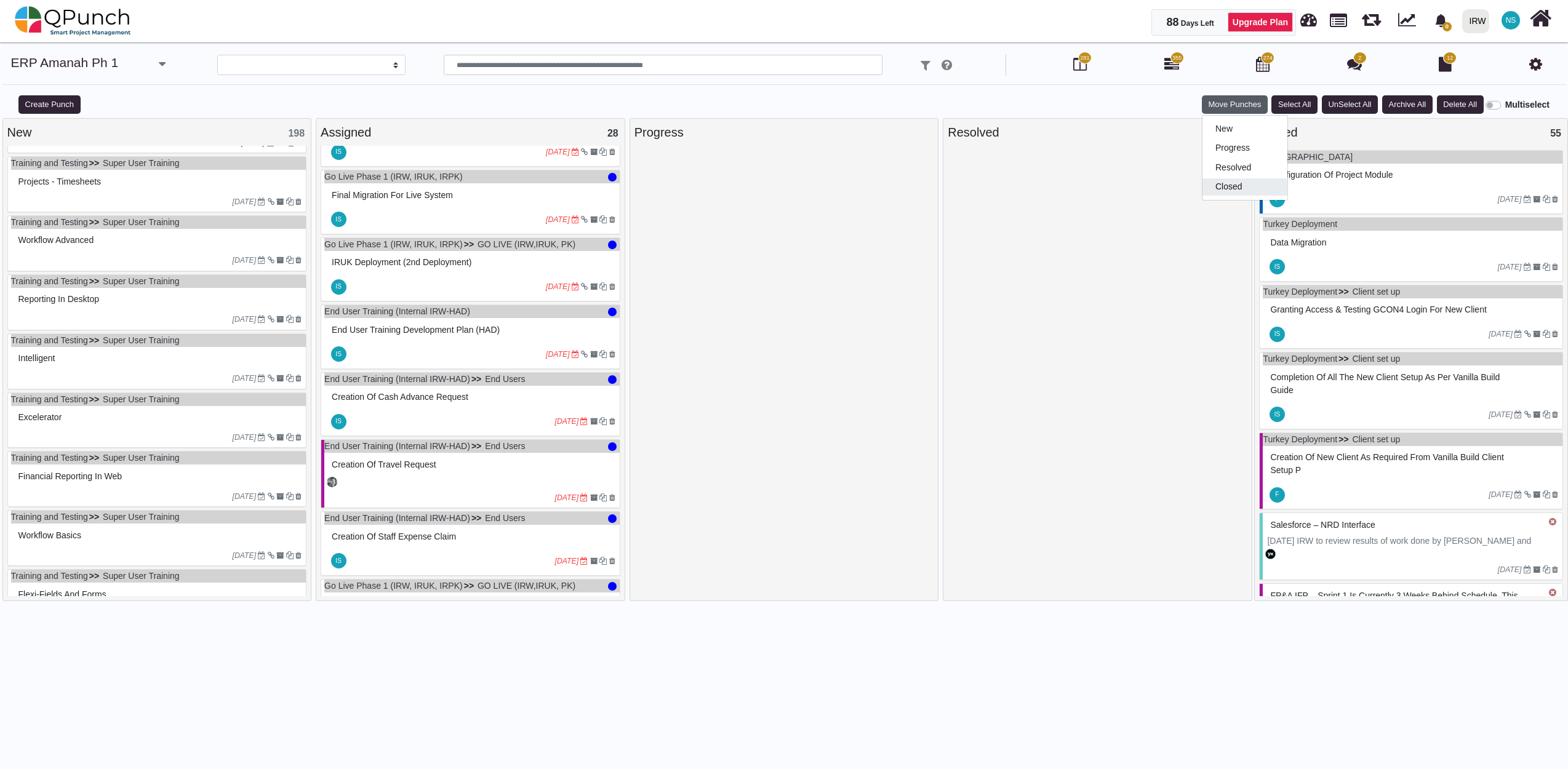
click at [1250, 187] on link "Closed" at bounding box center [1245, 187] width 85 height 17
click at [526, 134] on div "Assigned 28" at bounding box center [470, 132] width 300 height 19
click at [1246, 105] on button "Move Punches" at bounding box center [1235, 105] width 66 height 19
click at [1237, 189] on link "Closed" at bounding box center [1245, 187] width 85 height 17
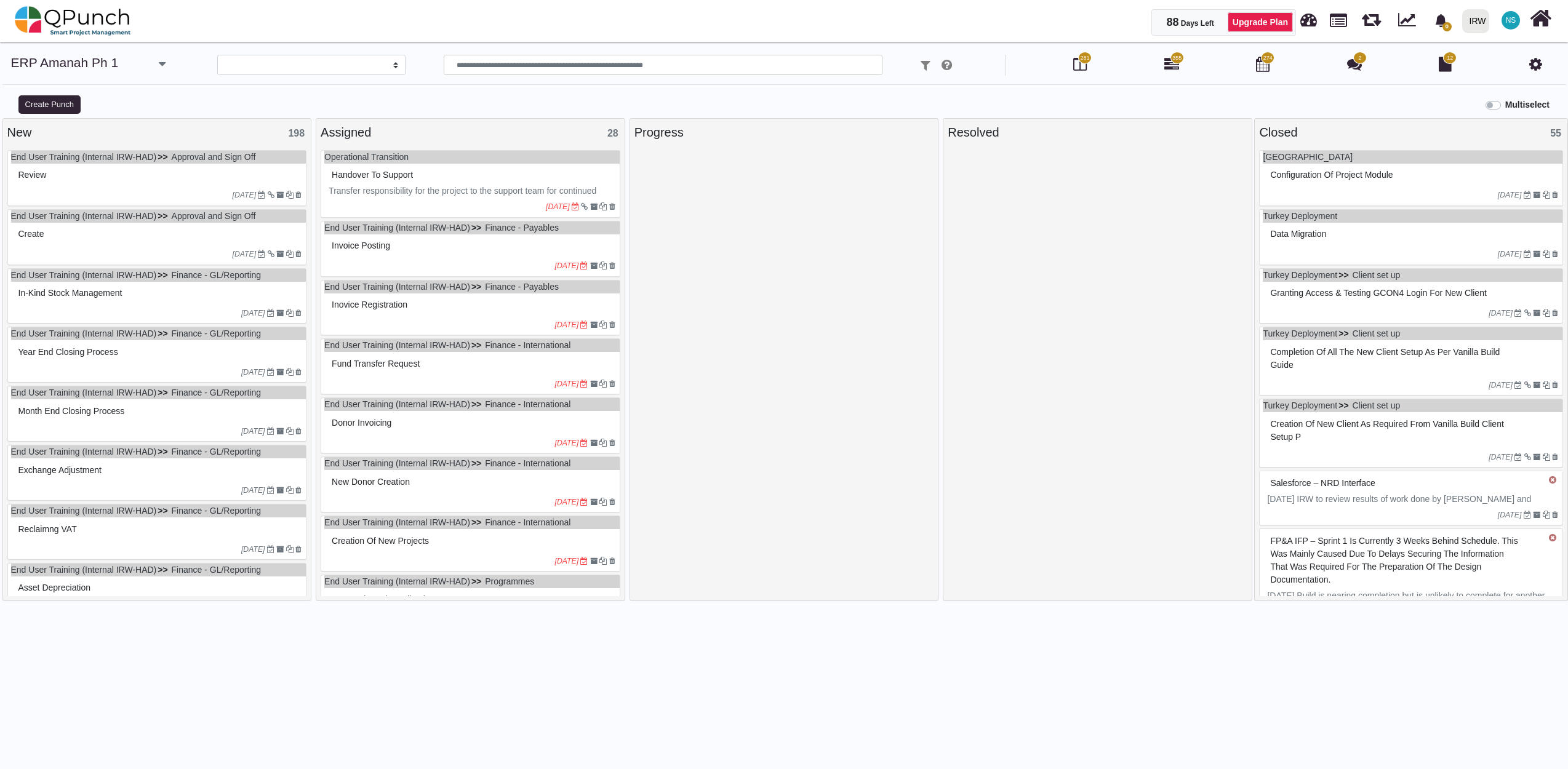
select select
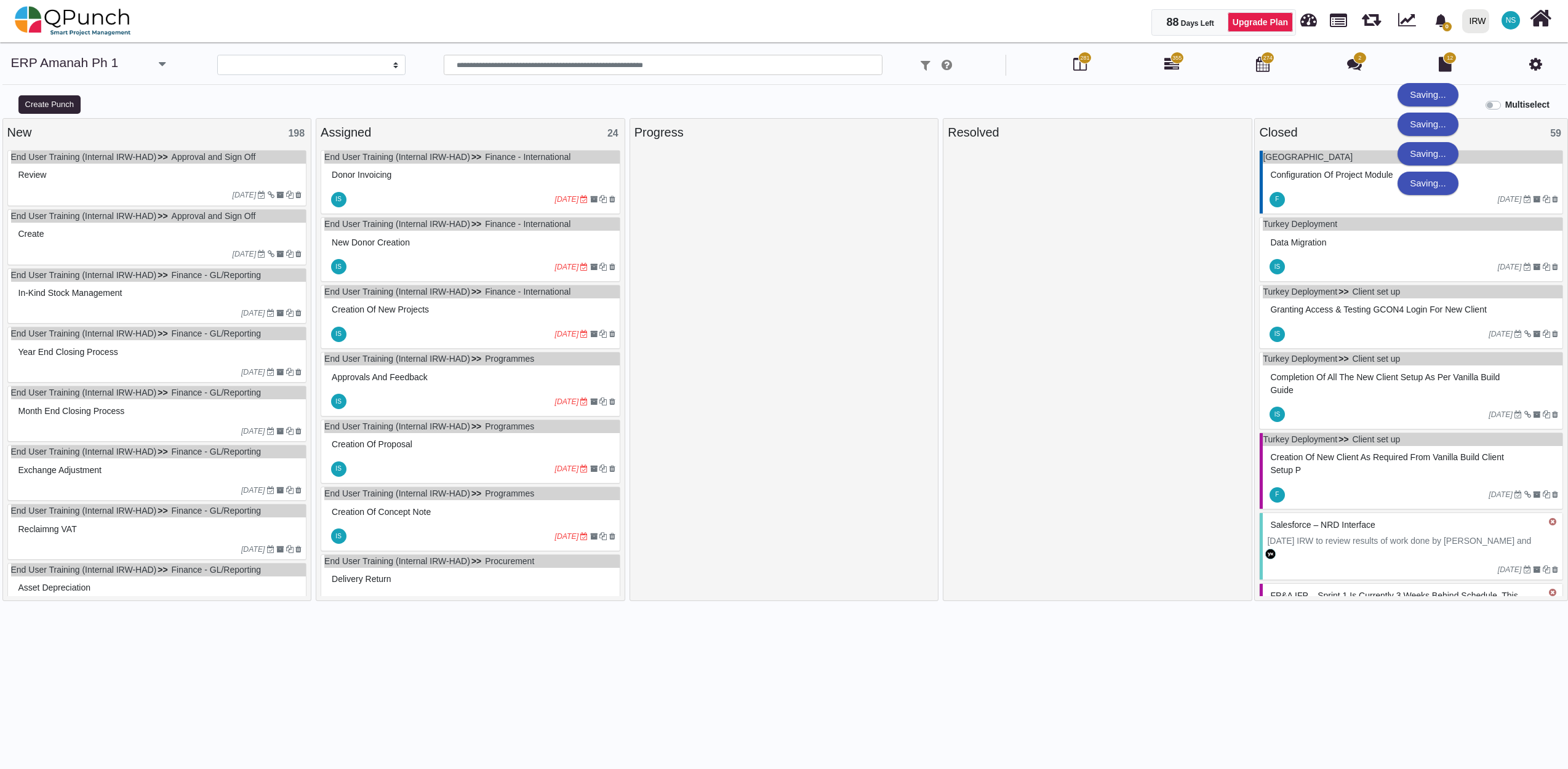
click at [461, 196] on div at bounding box center [451, 199] width 206 height 20
click at [460, 249] on div "New Donor Creation" at bounding box center [472, 242] width 287 height 19
click at [468, 318] on div "**********" at bounding box center [784, 418] width 1568 height 726
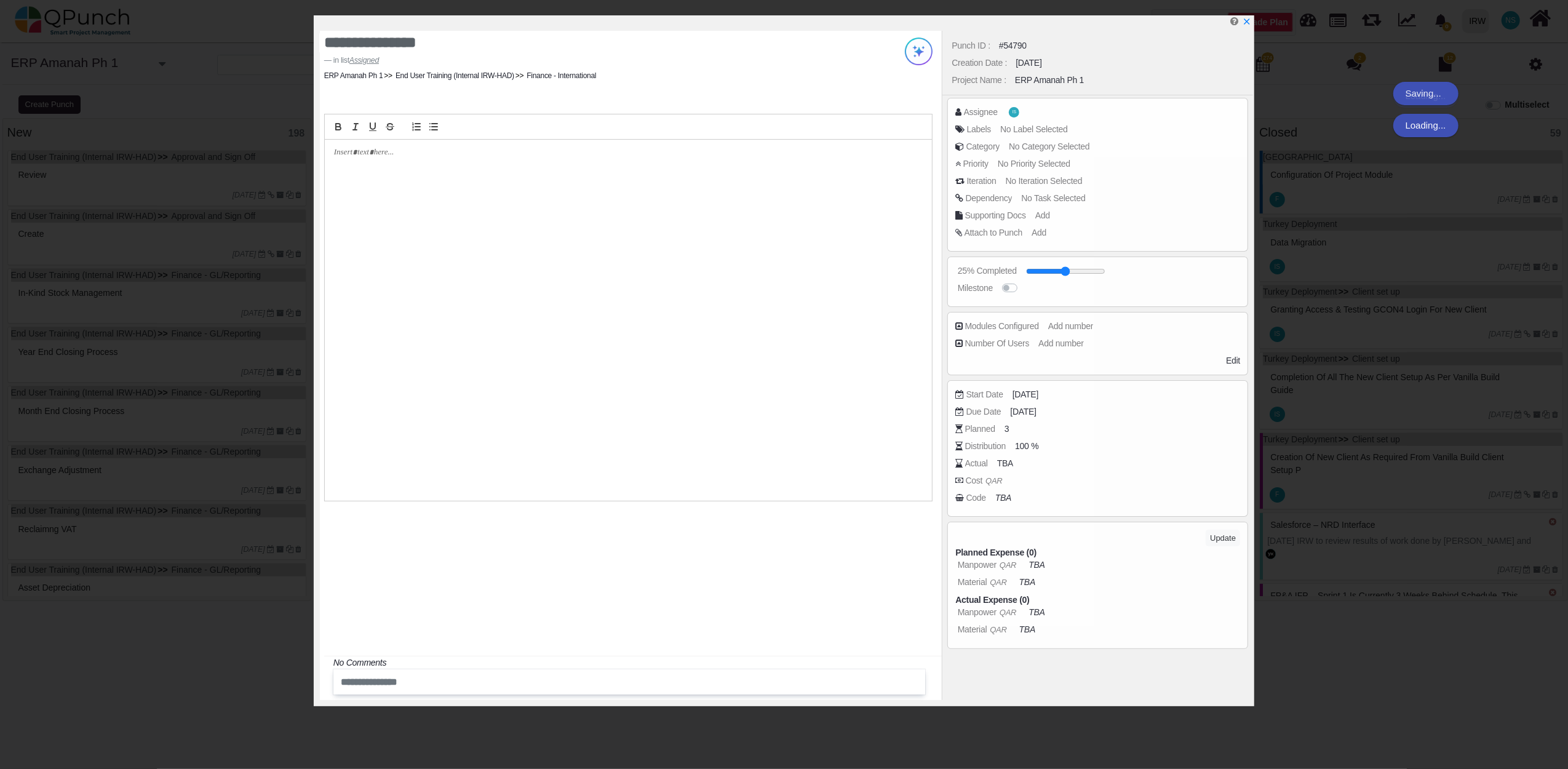
type textarea "**********"
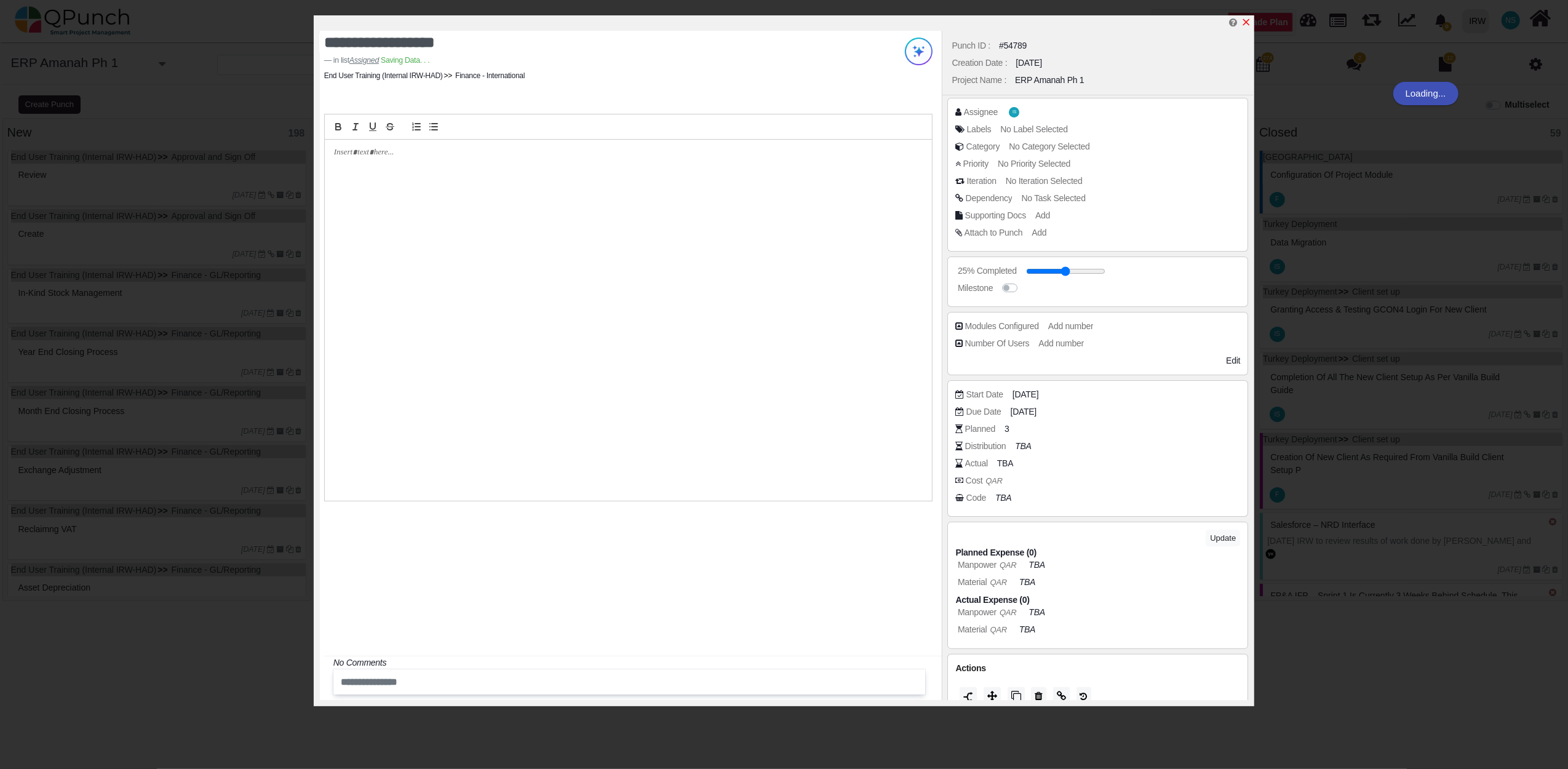
click at [1250, 25] on icon "x" at bounding box center [1246, 22] width 10 height 10
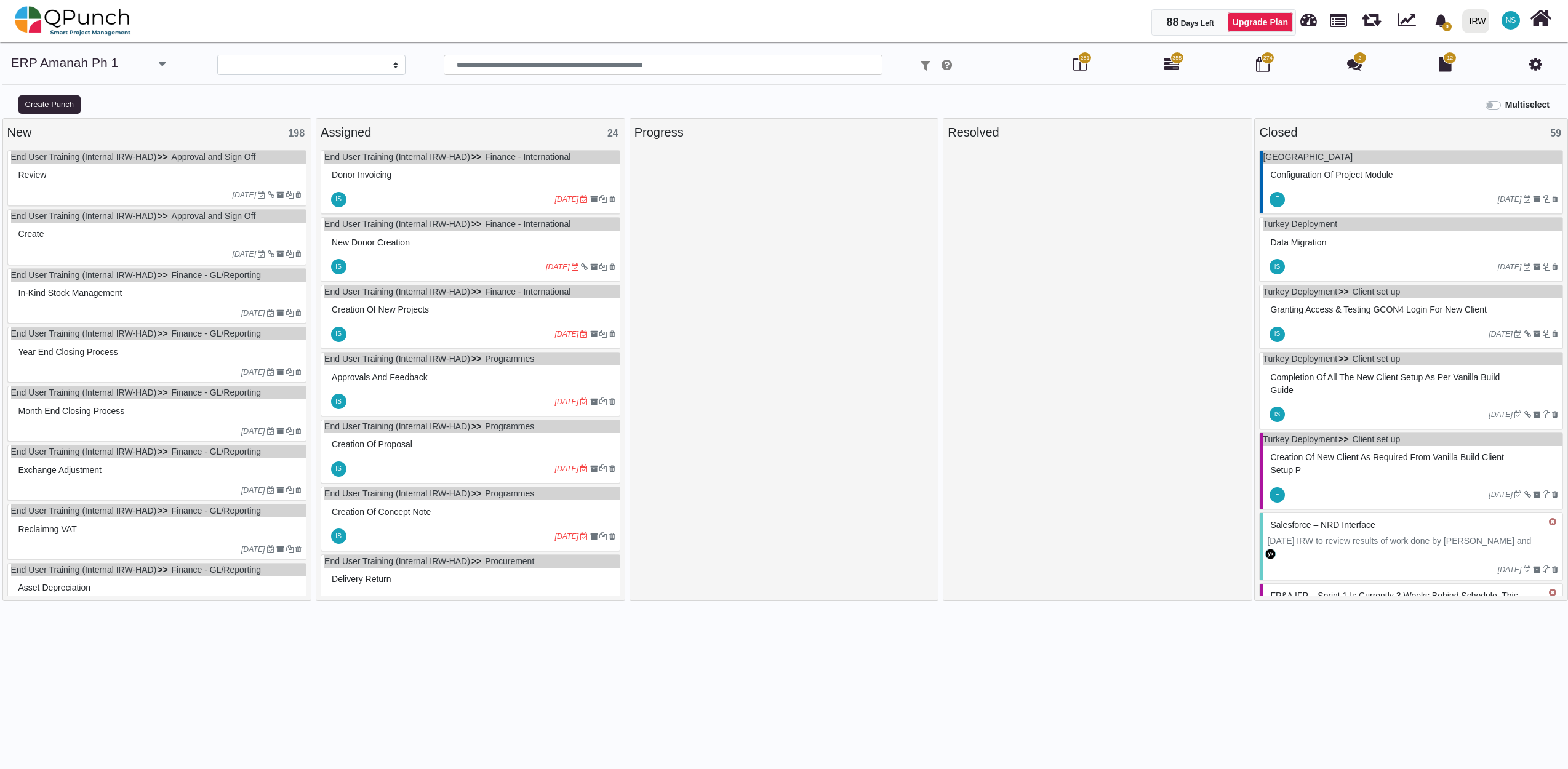
click at [451, 183] on div "Donor Invoicing" at bounding box center [472, 174] width 287 height 19
click at [459, 256] on div "IS 17-07-2023" at bounding box center [472, 267] width 296 height 28
click at [467, 335] on div at bounding box center [451, 334] width 206 height 20
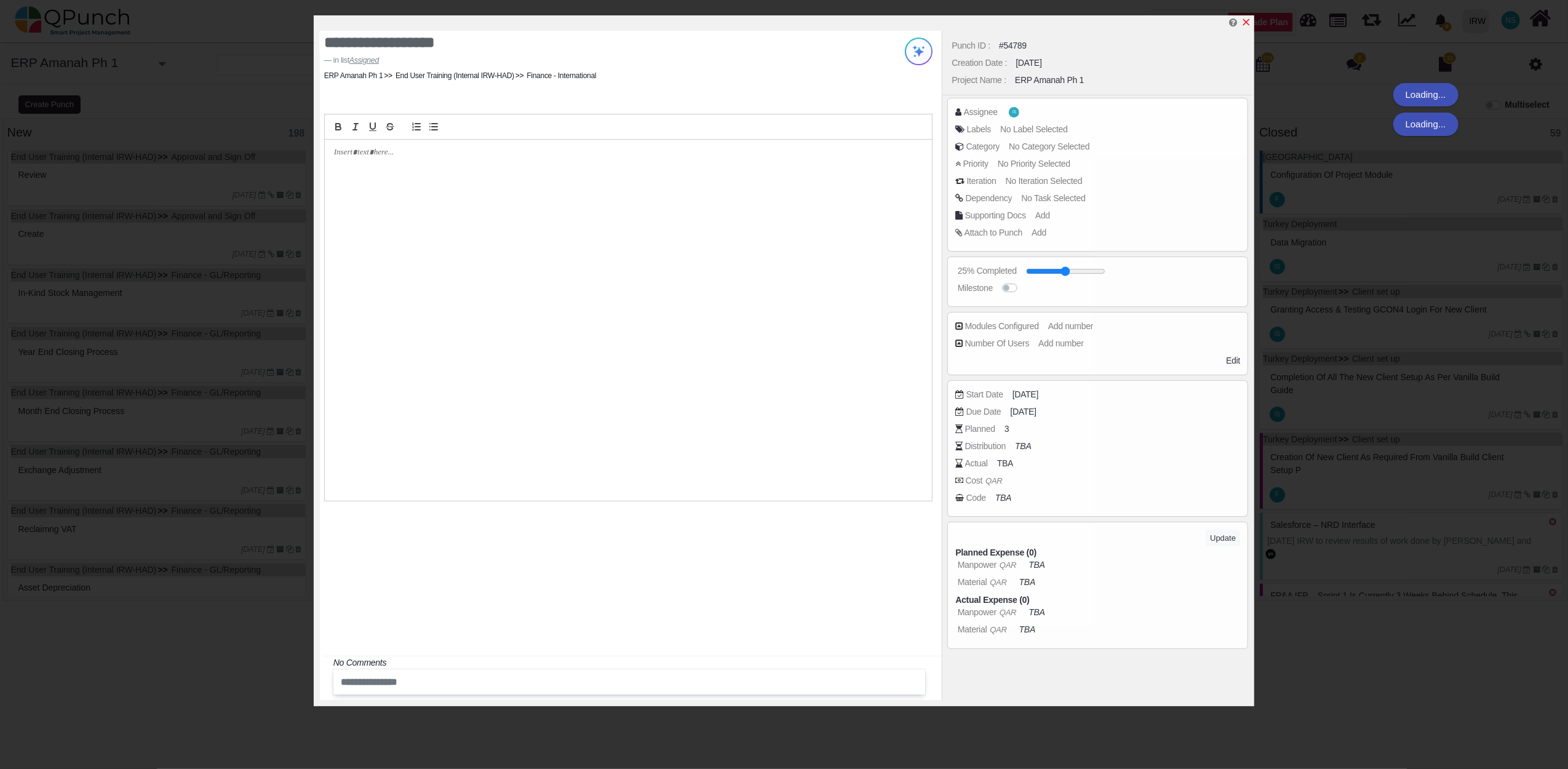
click at [1250, 22] on icon "x" at bounding box center [1246, 22] width 10 height 10
type textarea "**********"
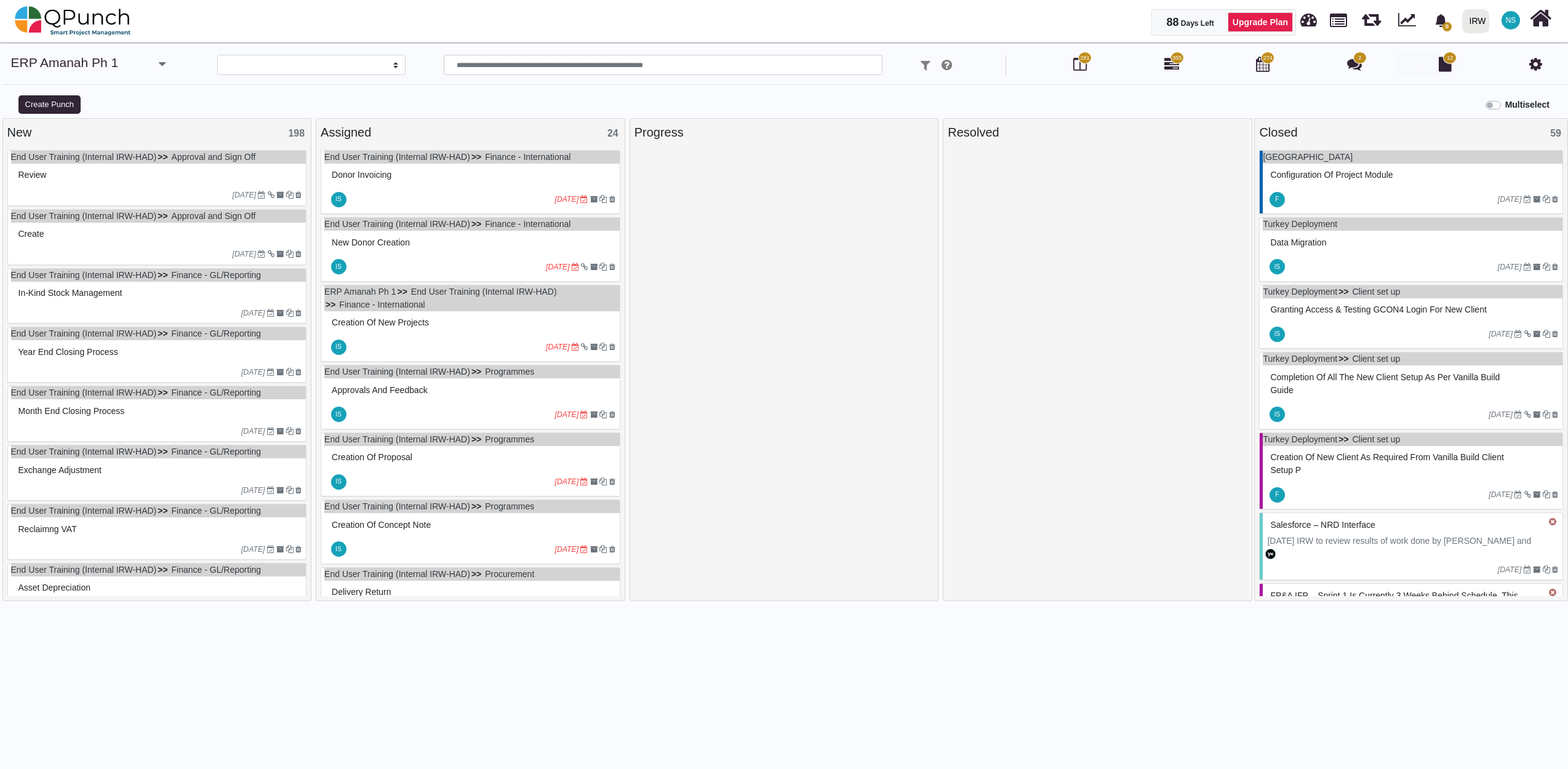
click at [526, 134] on div "Assigned 24" at bounding box center [470, 132] width 300 height 19
click at [456, 136] on div "Assigned 24" at bounding box center [470, 132] width 300 height 19
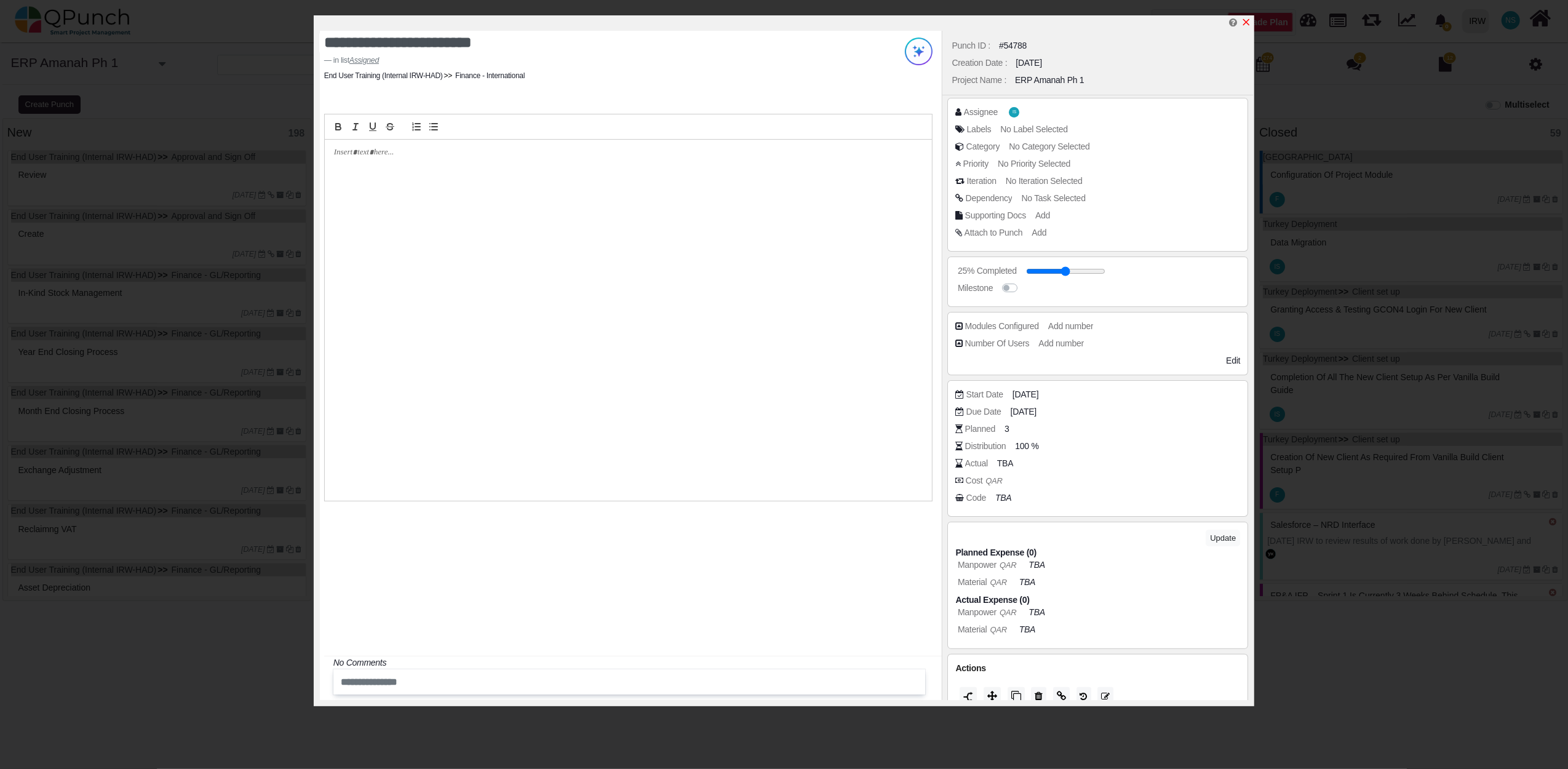
click at [1245, 20] on icon "x" at bounding box center [1246, 22] width 10 height 10
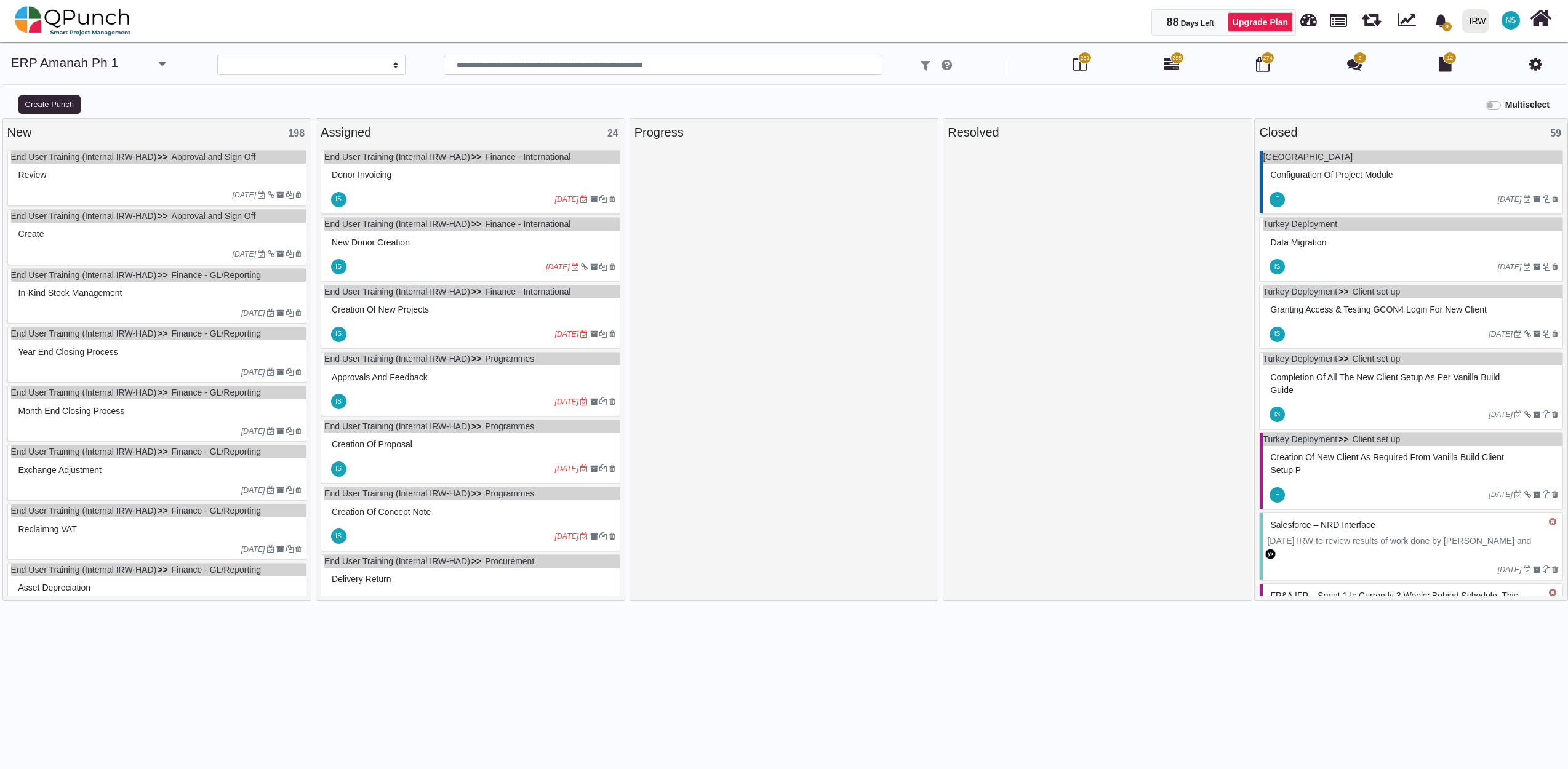
click at [352, 136] on div "Assigned 24" at bounding box center [470, 132] width 300 height 19
click at [386, 114] on div "Create Punch Multiselect" at bounding box center [784, 105] width 1568 height 25
click at [422, 130] on div "Assigned 24" at bounding box center [470, 132] width 300 height 19
click at [1502, 103] on div "Multiselect" at bounding box center [1517, 103] width 64 height 16
click at [1505, 106] on label "Multiselect" at bounding box center [1527, 105] width 44 height 13
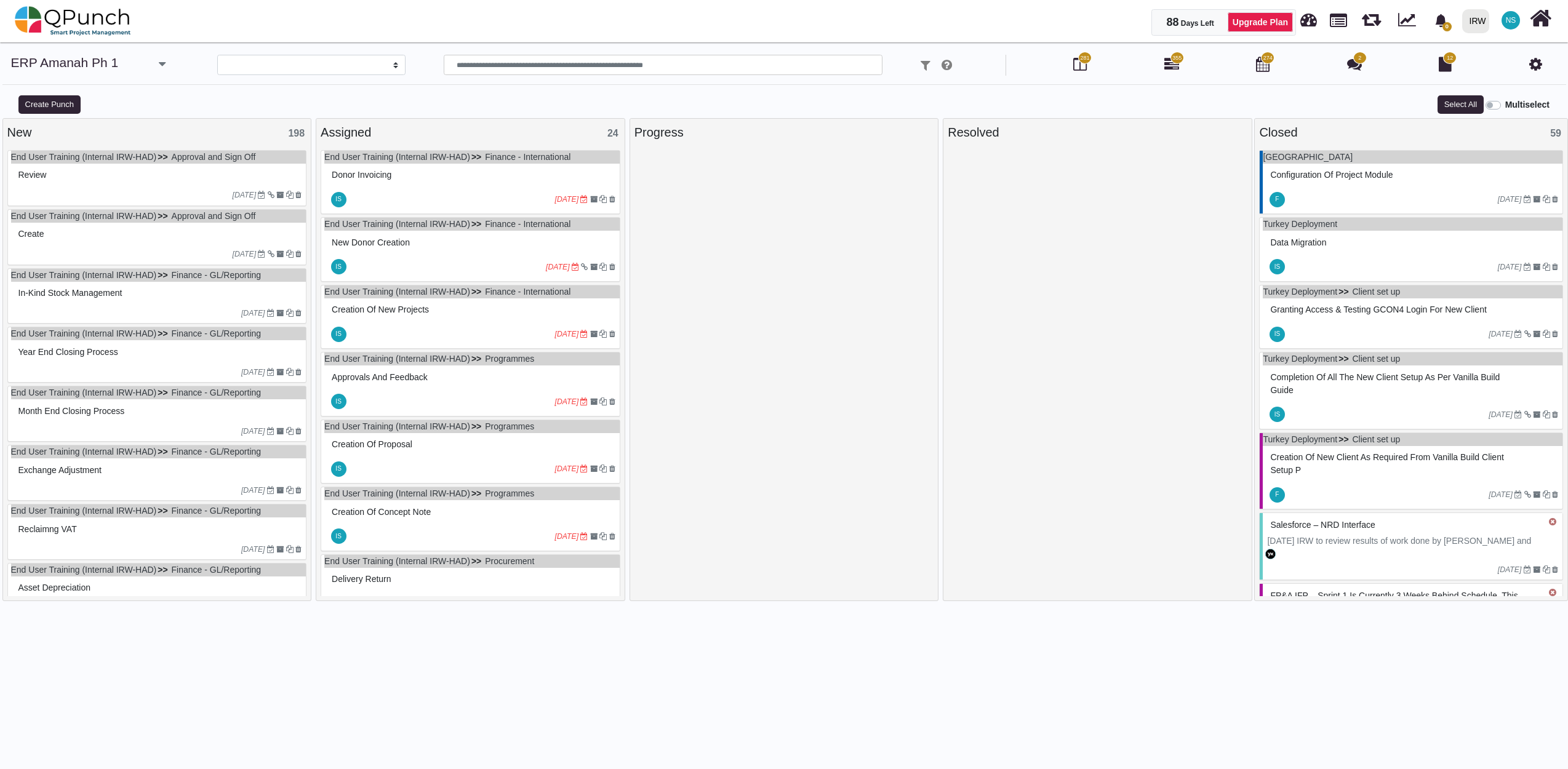
click at [528, 140] on div "Assigned 24" at bounding box center [470, 132] width 300 height 19
click at [1239, 107] on button "Move Punches" at bounding box center [1235, 105] width 66 height 19
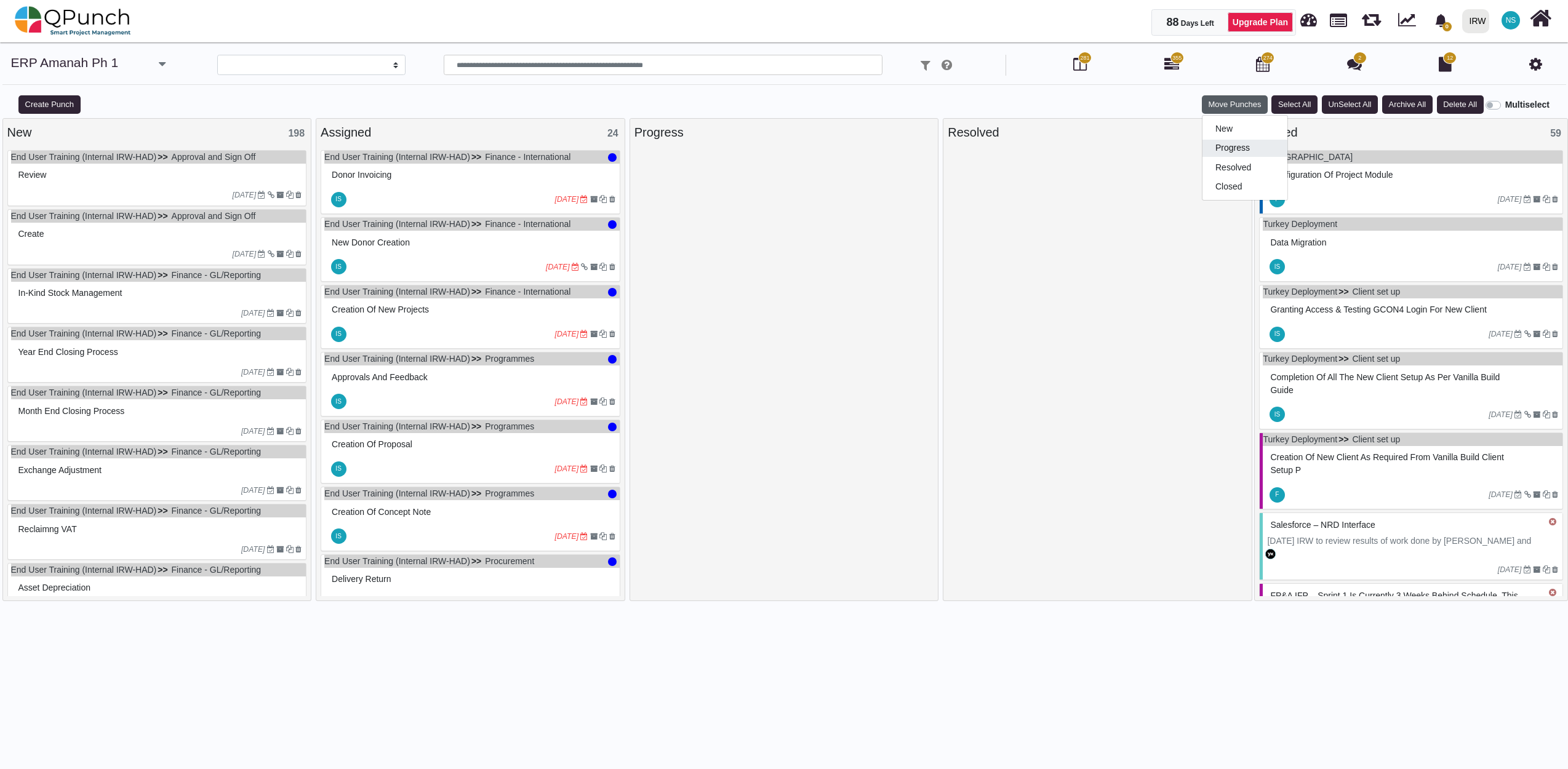
click at [1244, 149] on link "Progress" at bounding box center [1245, 147] width 85 height 17
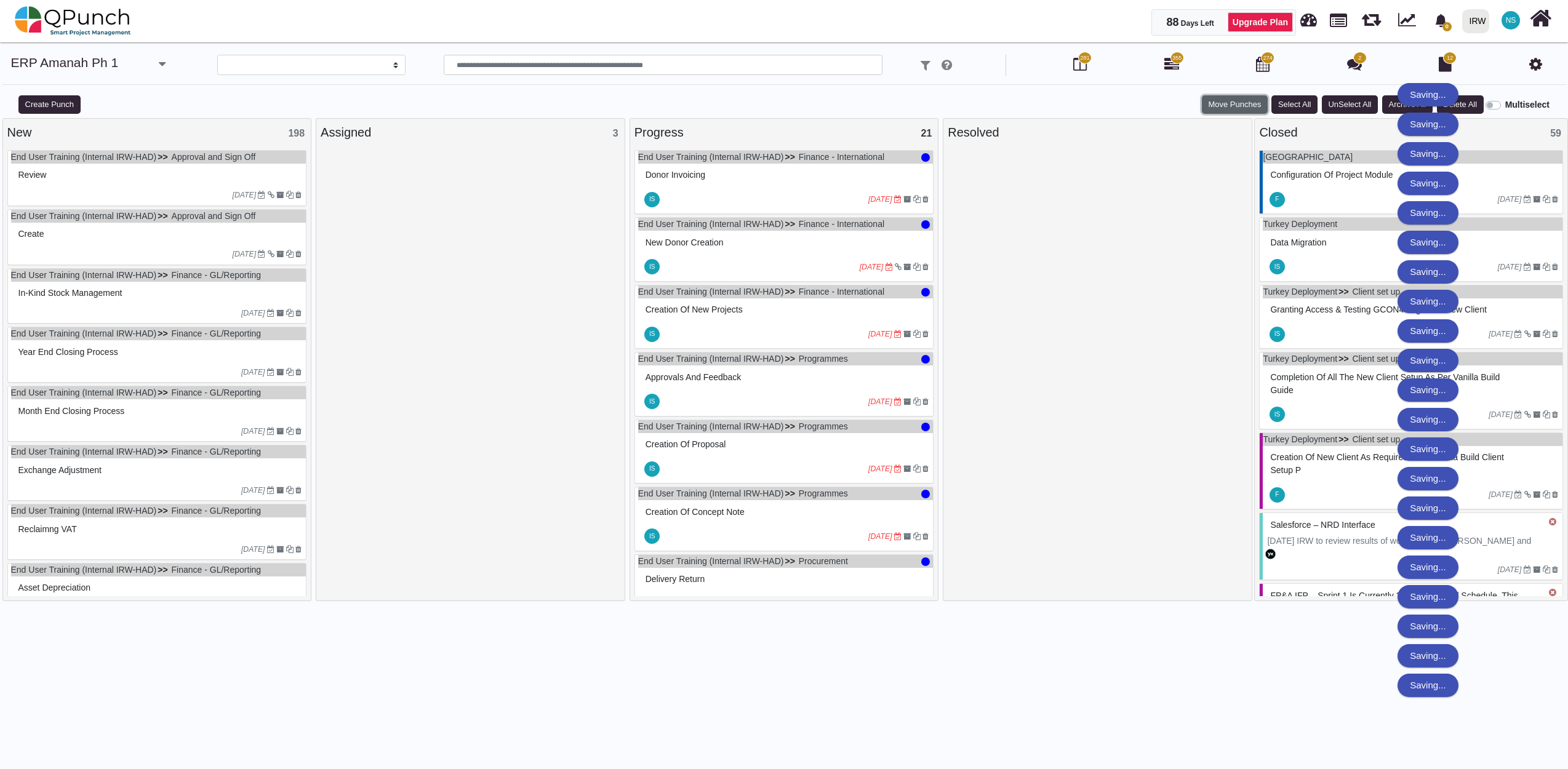
click at [1242, 101] on button "Move Punches" at bounding box center [1235, 105] width 66 height 19
click at [1243, 149] on link "Assigned" at bounding box center [1245, 147] width 85 height 17
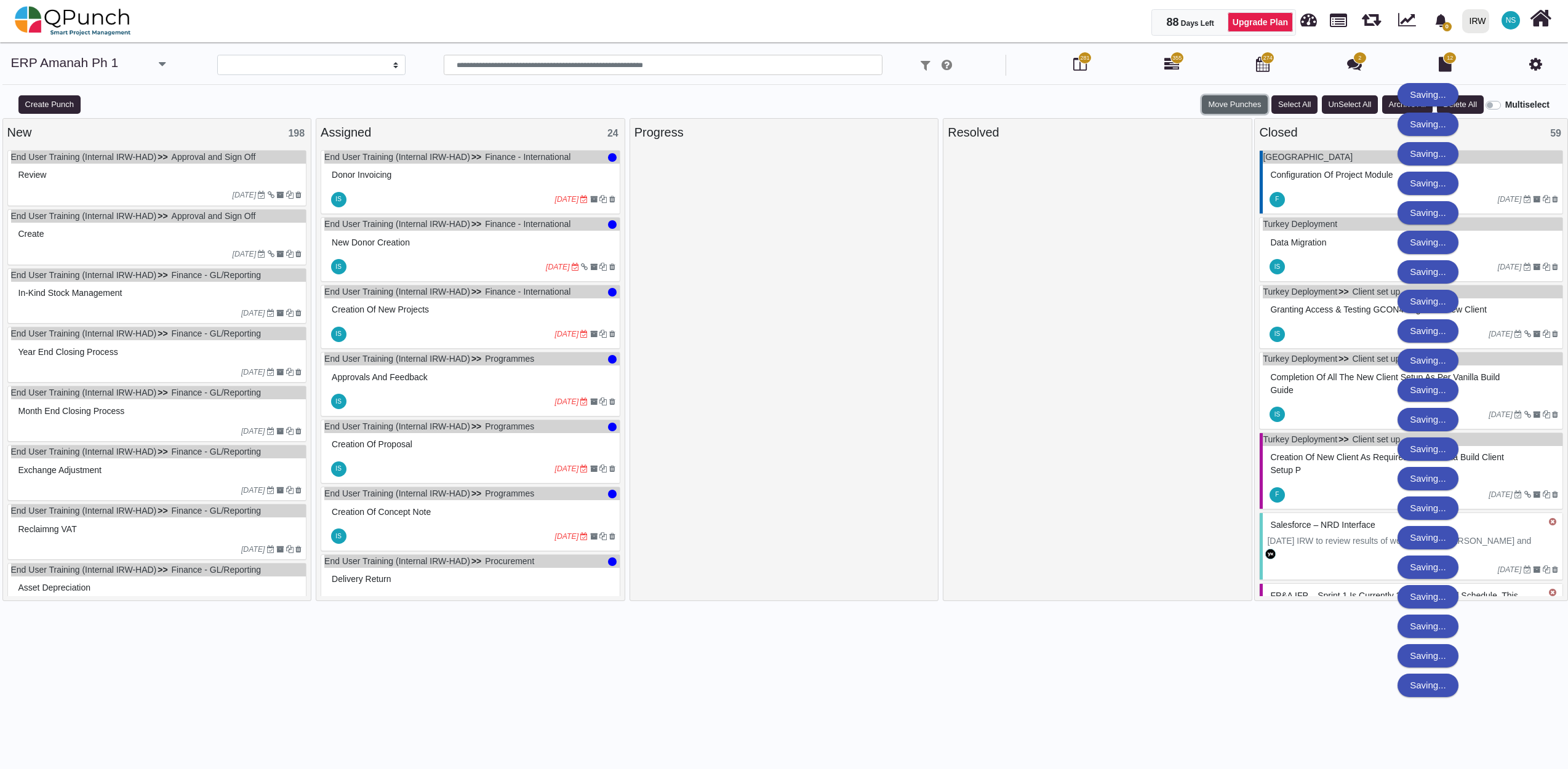
click at [1235, 98] on button "Move Punches" at bounding box center [1235, 105] width 66 height 19
click at [1242, 166] on link "Resolved" at bounding box center [1245, 167] width 85 height 17
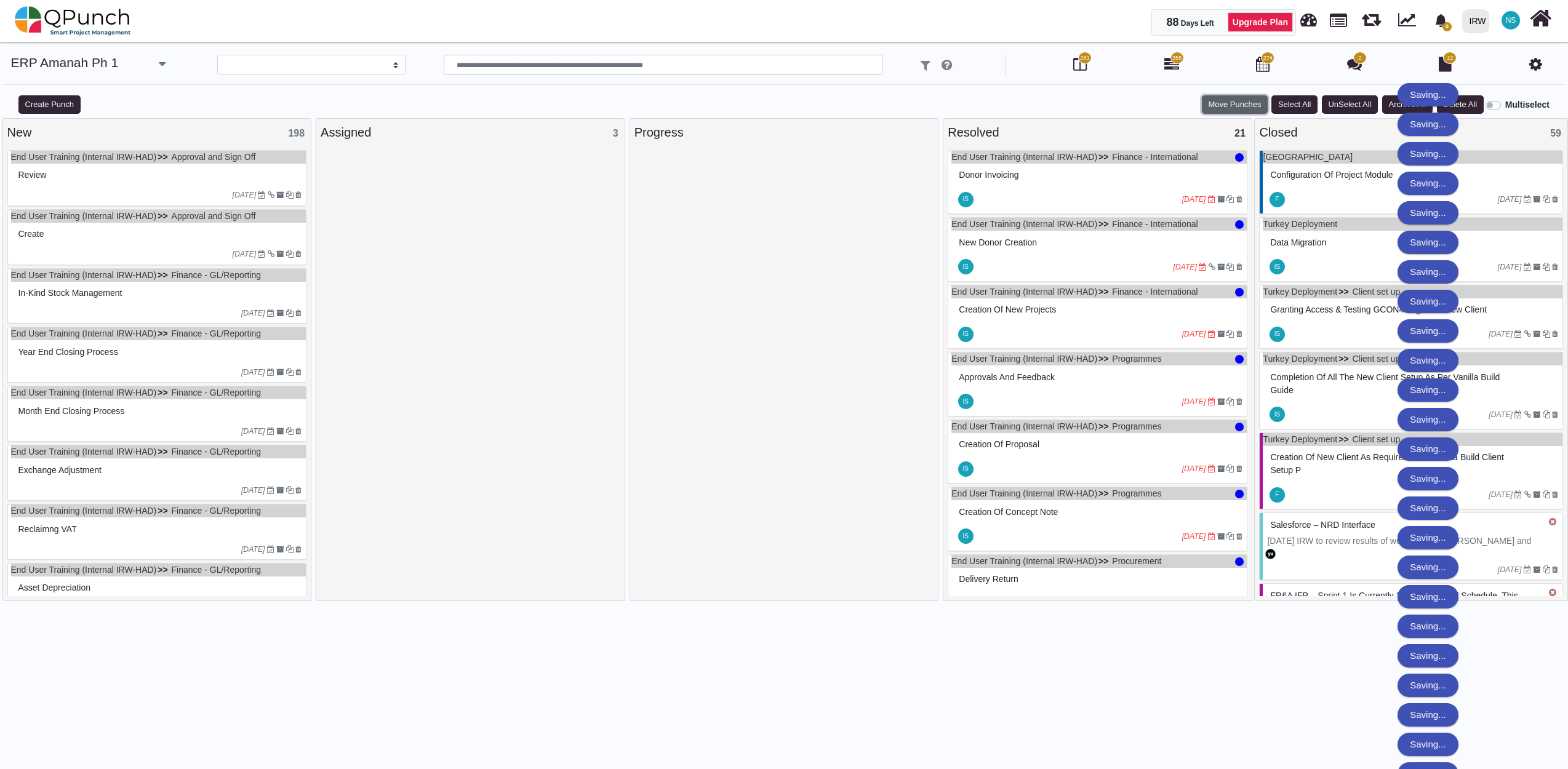
click at [1236, 102] on button "Move Punches" at bounding box center [1235, 105] width 66 height 19
click at [1244, 184] on link "Closed" at bounding box center [1245, 187] width 85 height 17
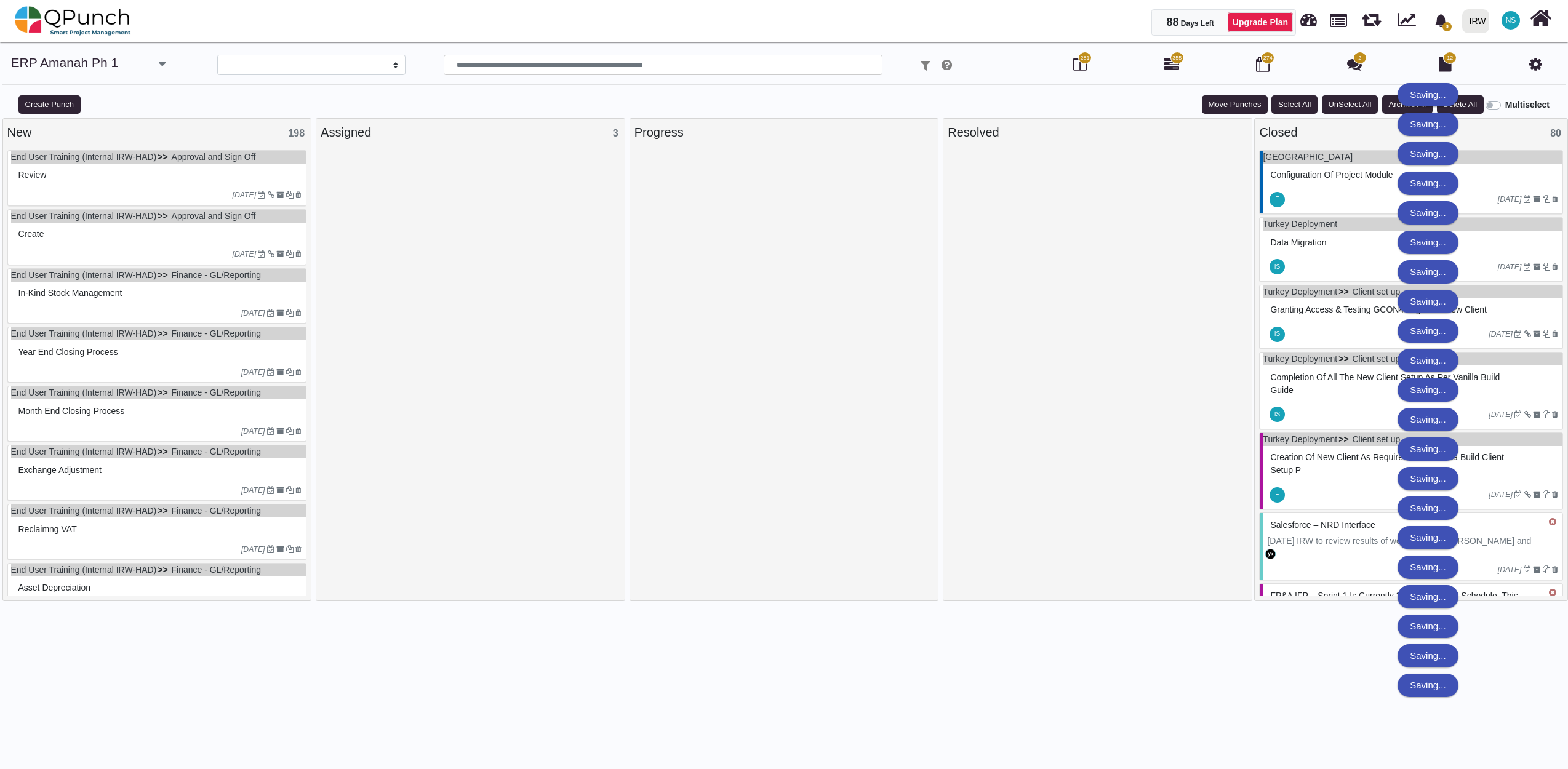
click at [23, 134] on div "New 198" at bounding box center [157, 132] width 300 height 19
click at [1123, 305] on div at bounding box center [1097, 462] width 300 height 624
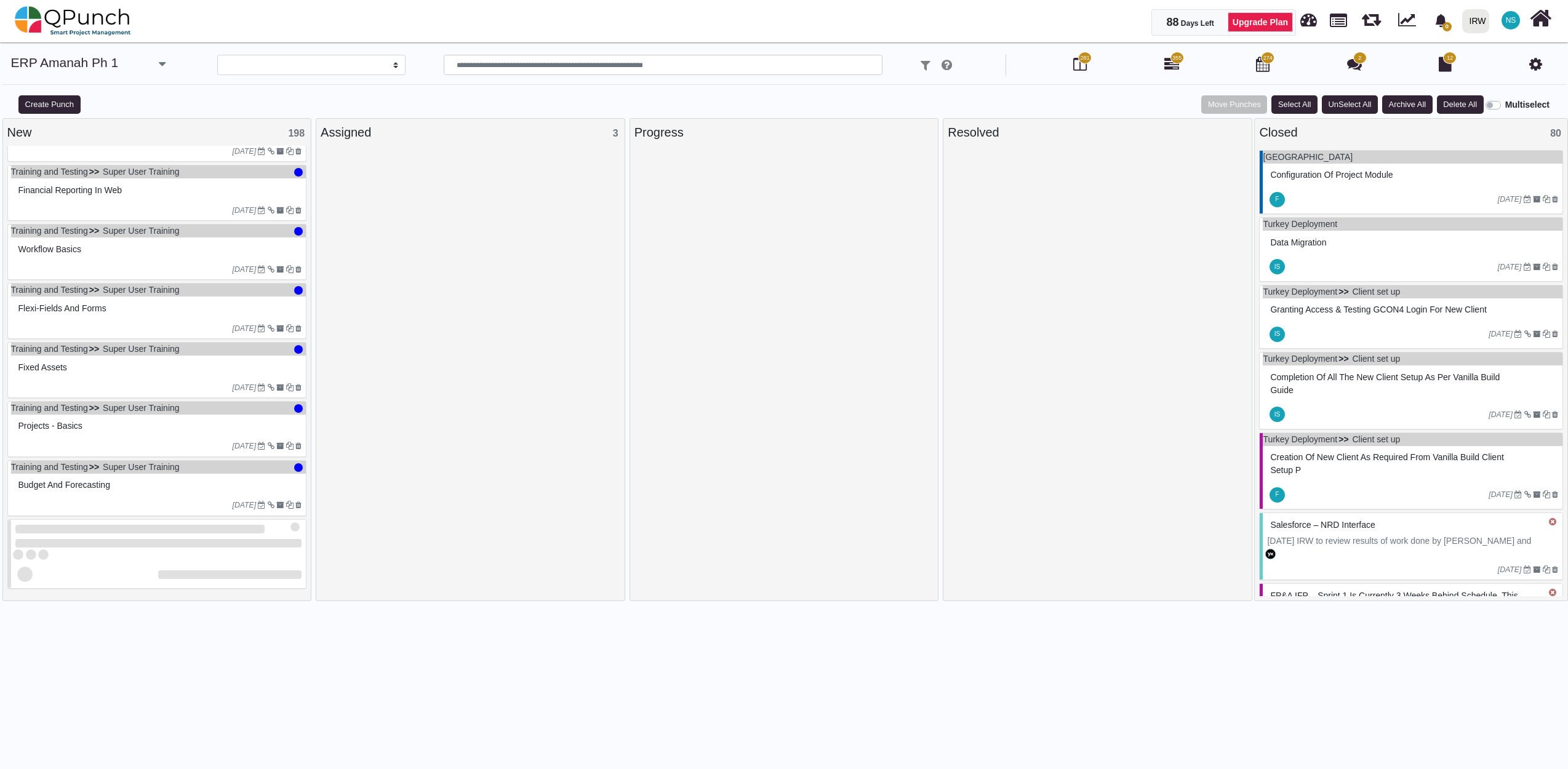
scroll to position [11, 0]
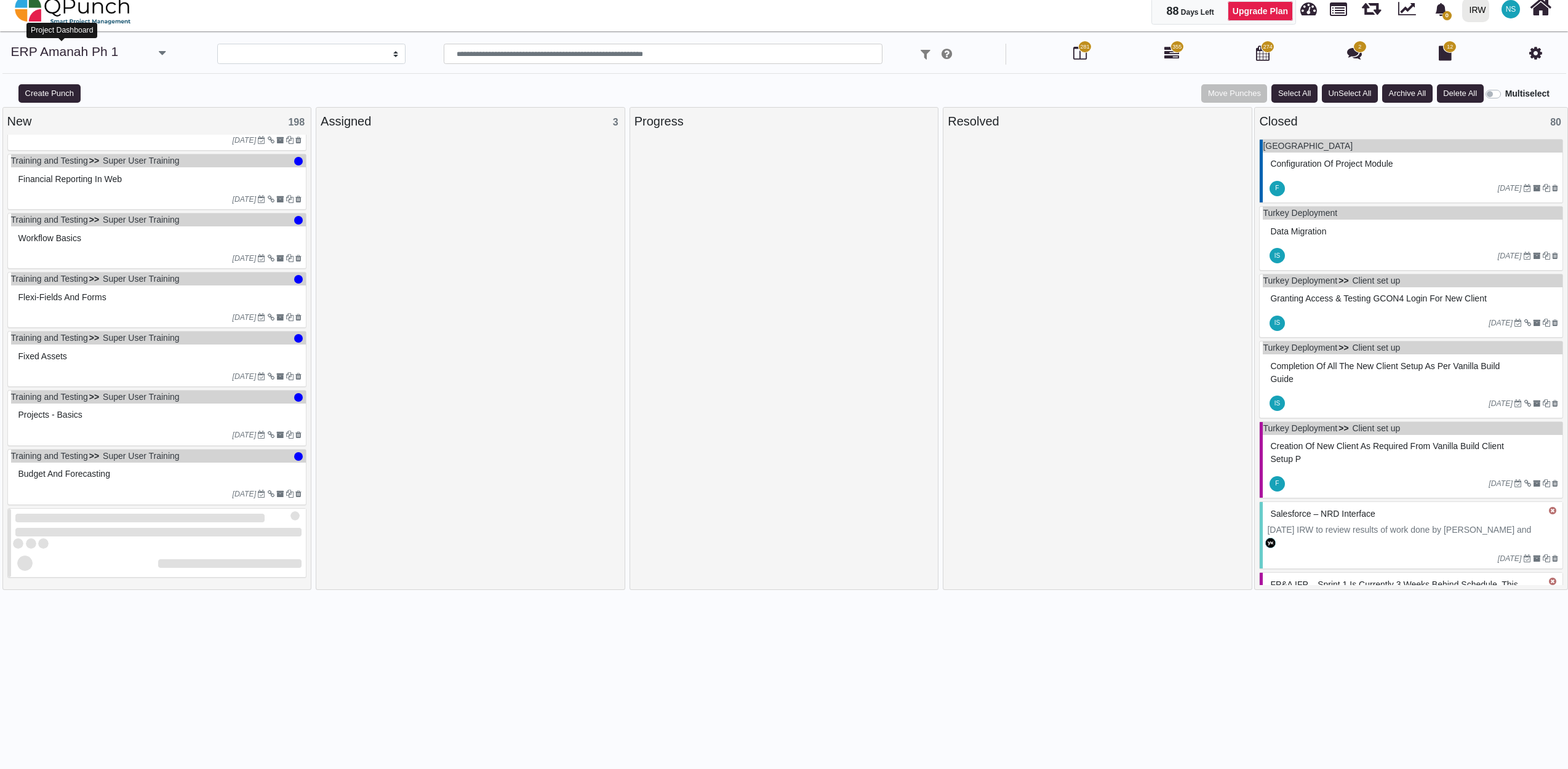
click at [66, 52] on link "ERP Amanah Ph 1" at bounding box center [65, 51] width 108 height 14
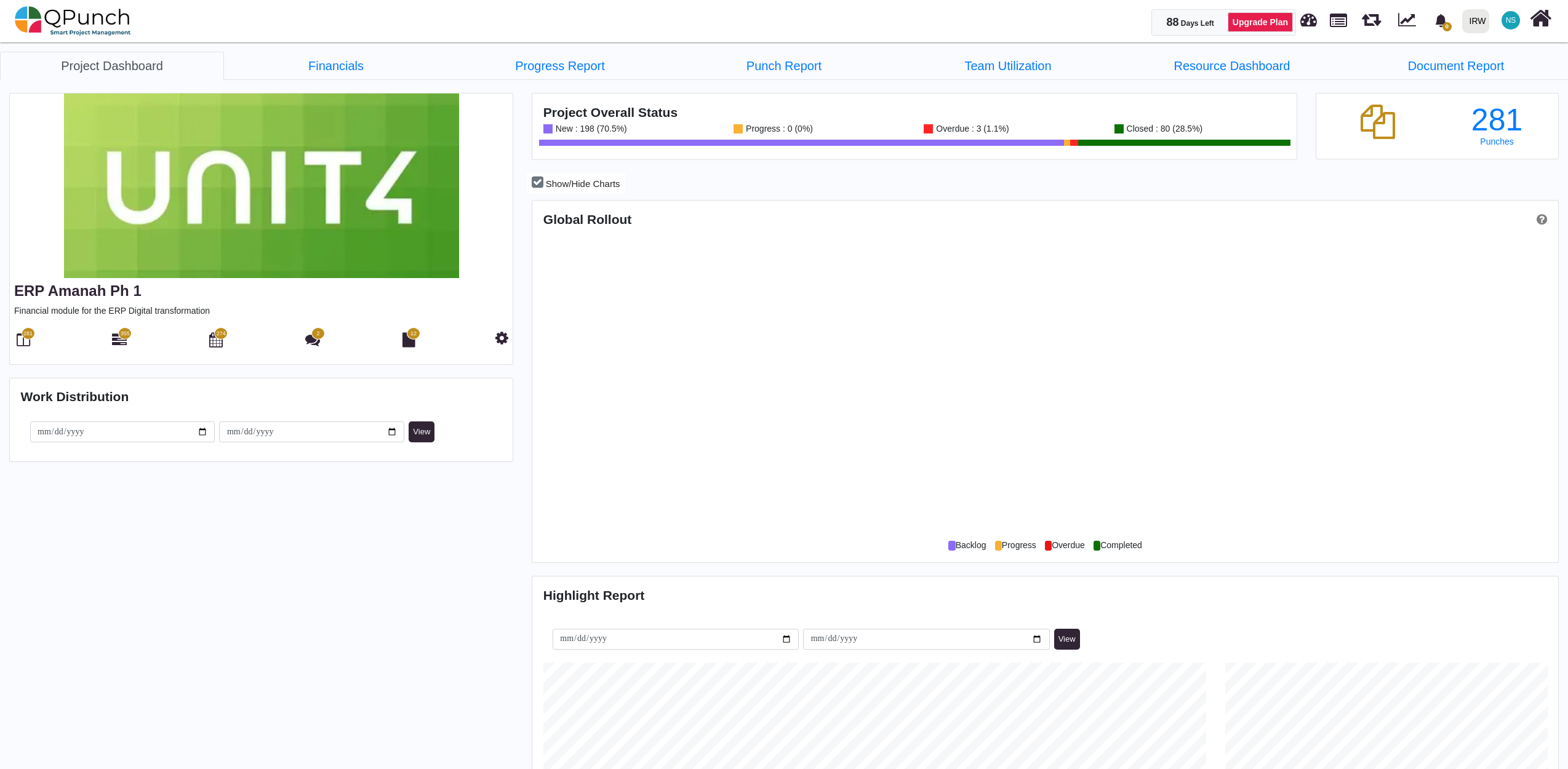
scroll to position [456, 1022]
click at [76, 23] on img at bounding box center [73, 21] width 116 height 37
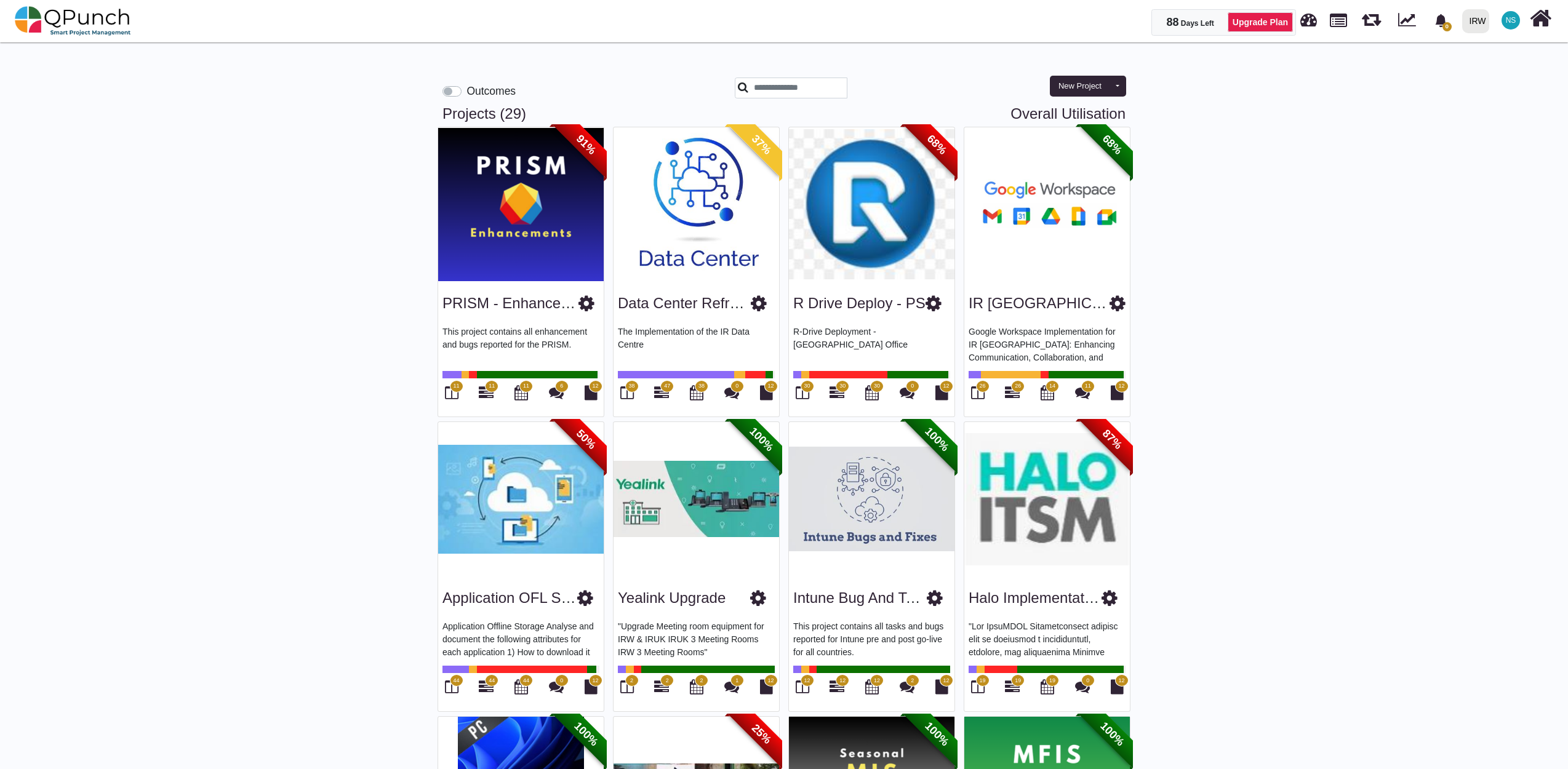
click at [806, 387] on span "30" at bounding box center [806, 386] width 6 height 9
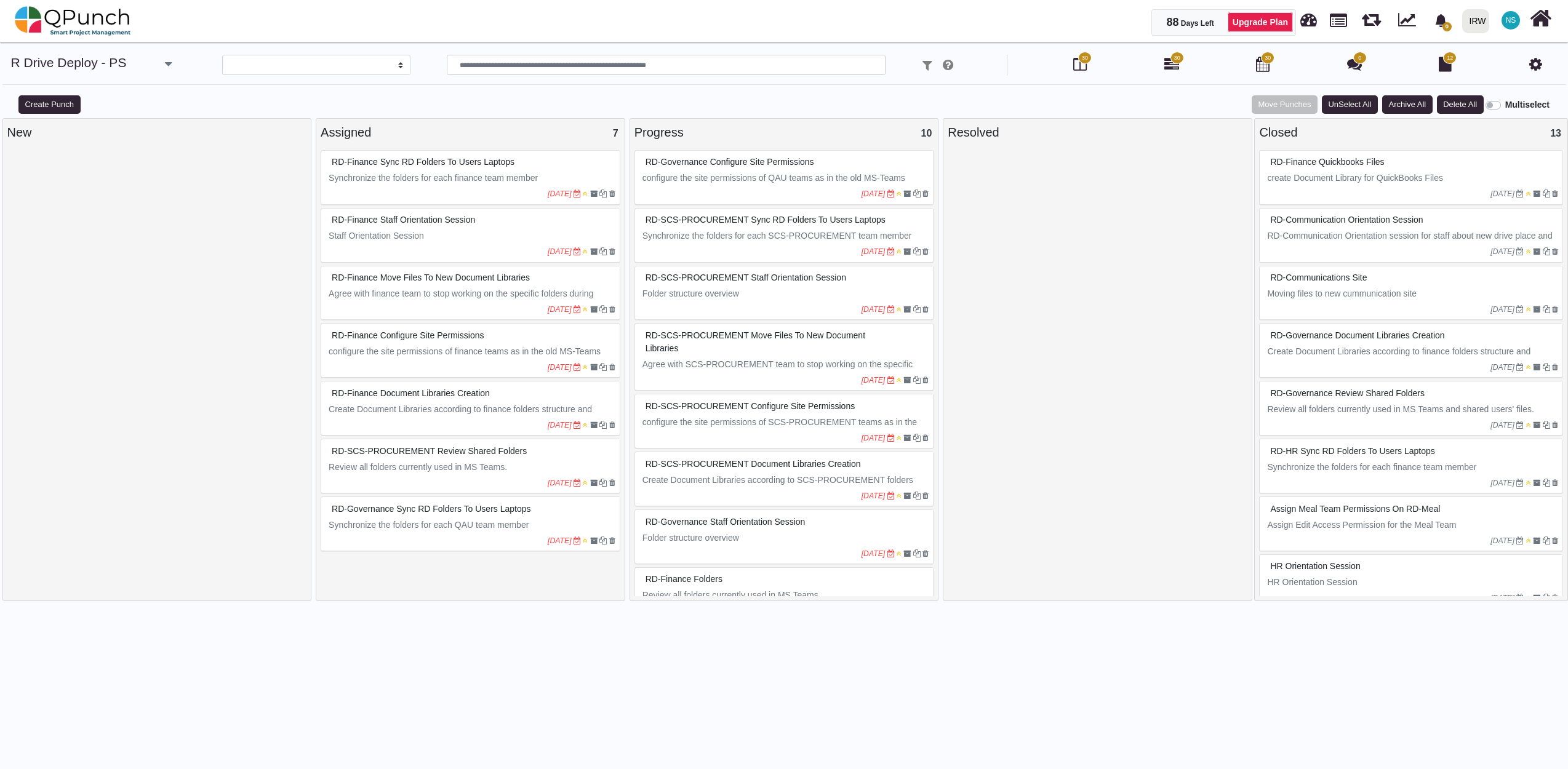
select select
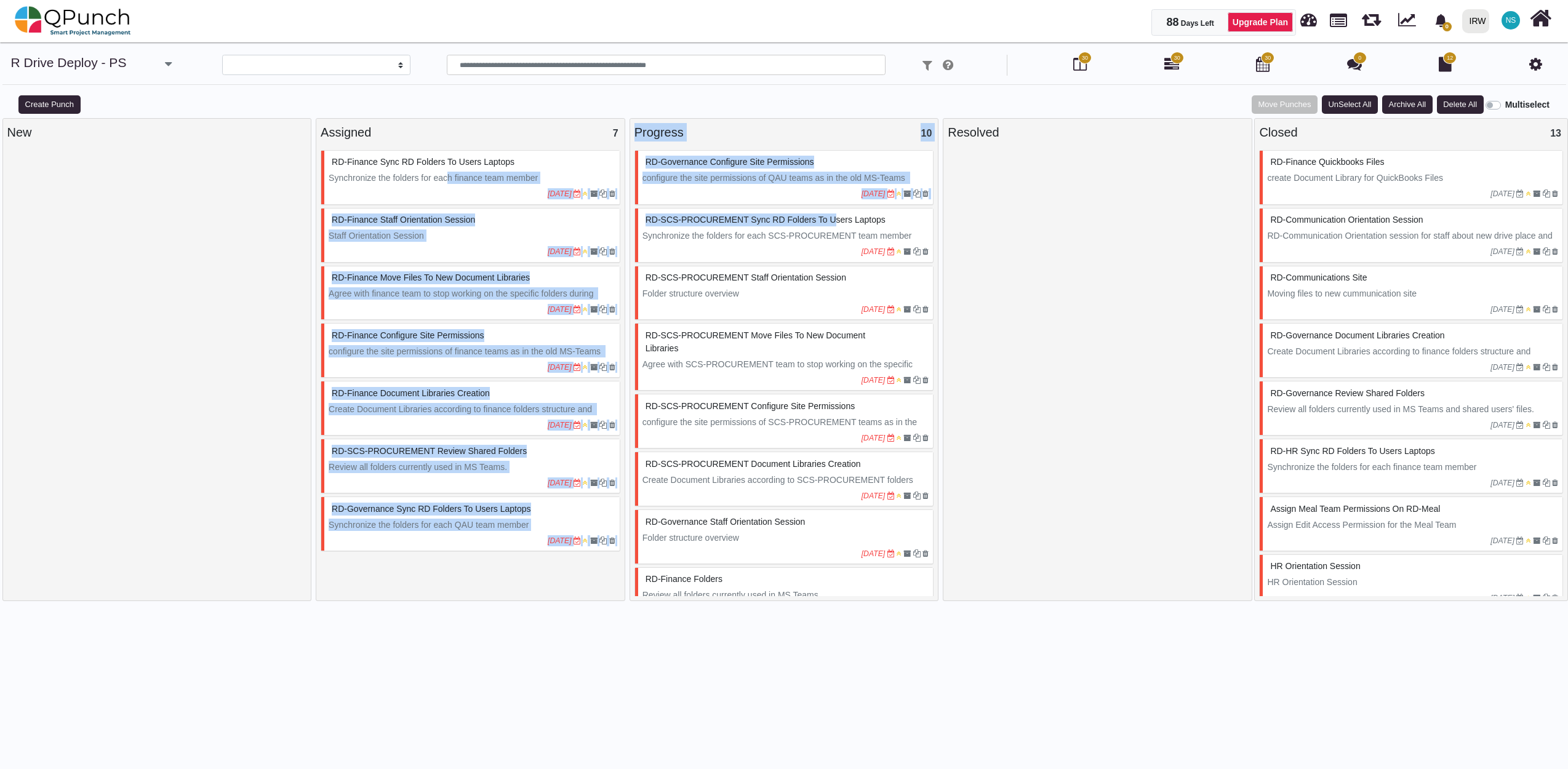
drag, startPoint x: 446, startPoint y: 174, endPoint x: 823, endPoint y: 207, distance: 378.4
click at [823, 207] on div "New Assigned 7 RD-Finance Sync RD folders to users Laptops Synchronize the fold…" at bounding box center [784, 449] width 1568 height 663
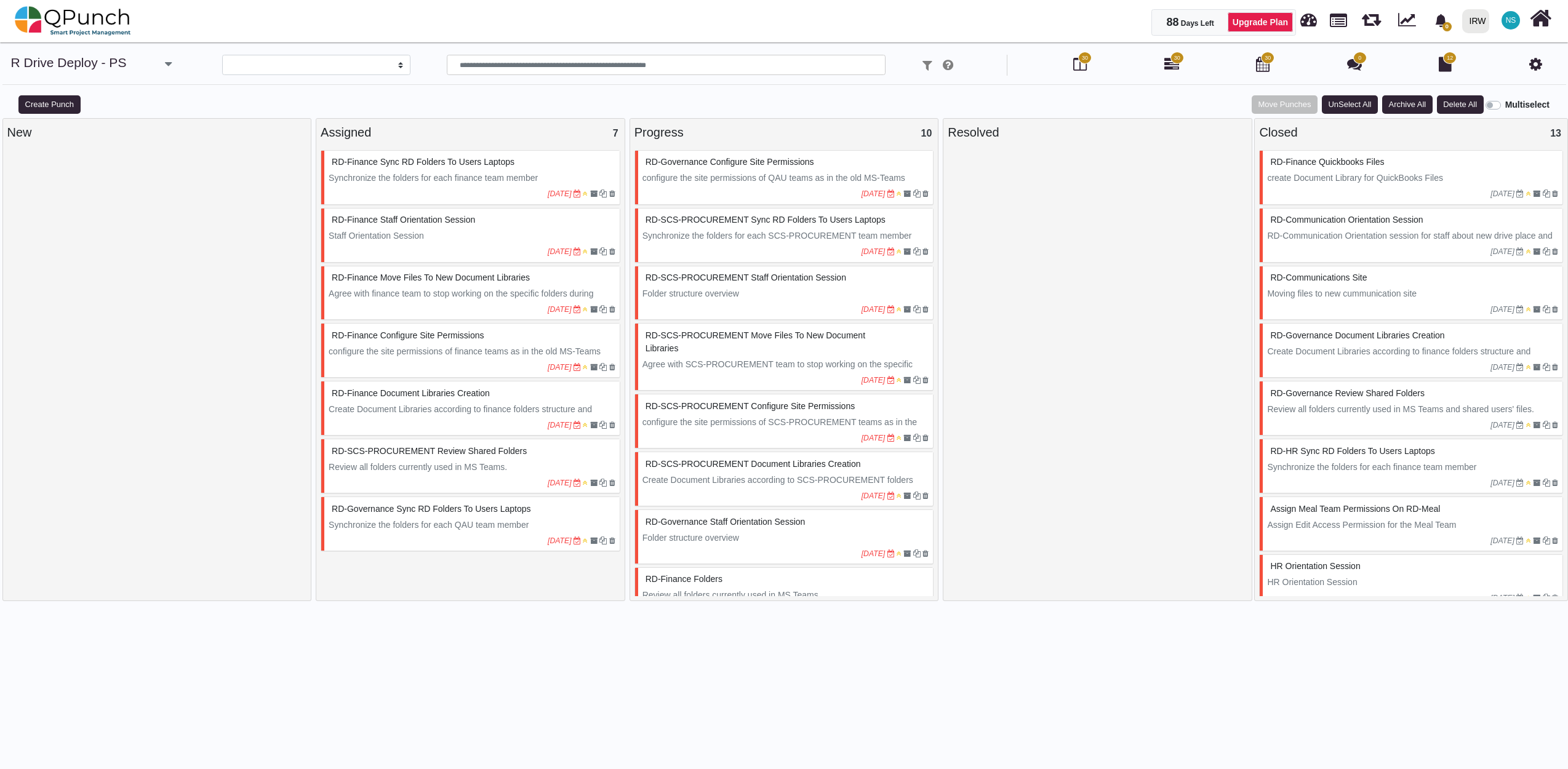
click at [504, 131] on div "Assigned 7" at bounding box center [470, 132] width 300 height 19
drag, startPoint x: 463, startPoint y: 133, endPoint x: 761, endPoint y: 150, distance: 298.5
click at [761, 150] on div "New Assigned 7 RD-Finance Sync RD folders to users Laptops Synchronize the fold…" at bounding box center [784, 449] width 1568 height 663
drag, startPoint x: 761, startPoint y: 150, endPoint x: 785, endPoint y: 141, distance: 25.6
click at [785, 141] on div "Progress 10" at bounding box center [784, 132] width 300 height 19
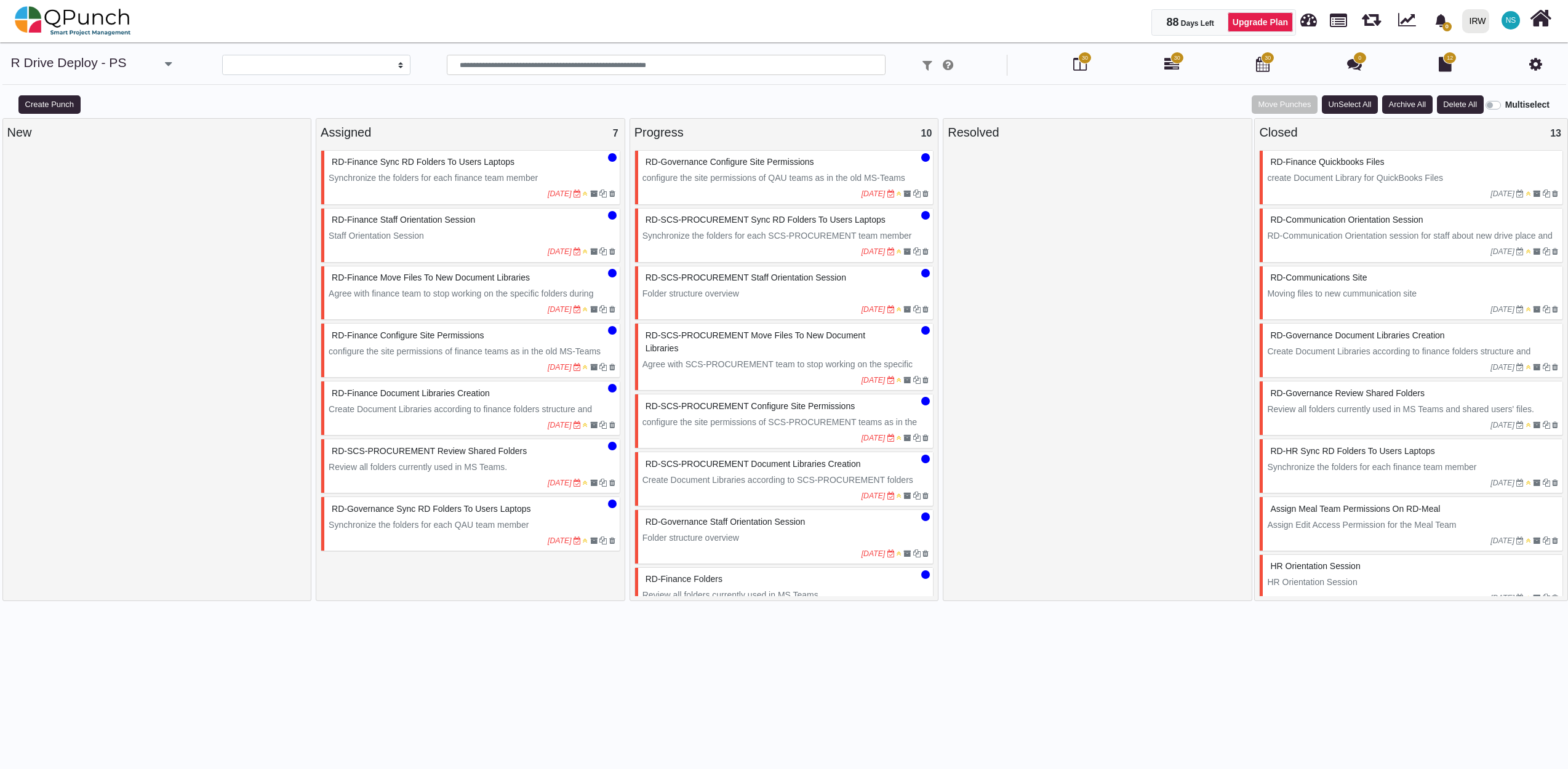
click at [1517, 104] on b "Multiselect" at bounding box center [1527, 105] width 44 height 10
click at [509, 133] on div "Assigned 7" at bounding box center [470, 132] width 300 height 19
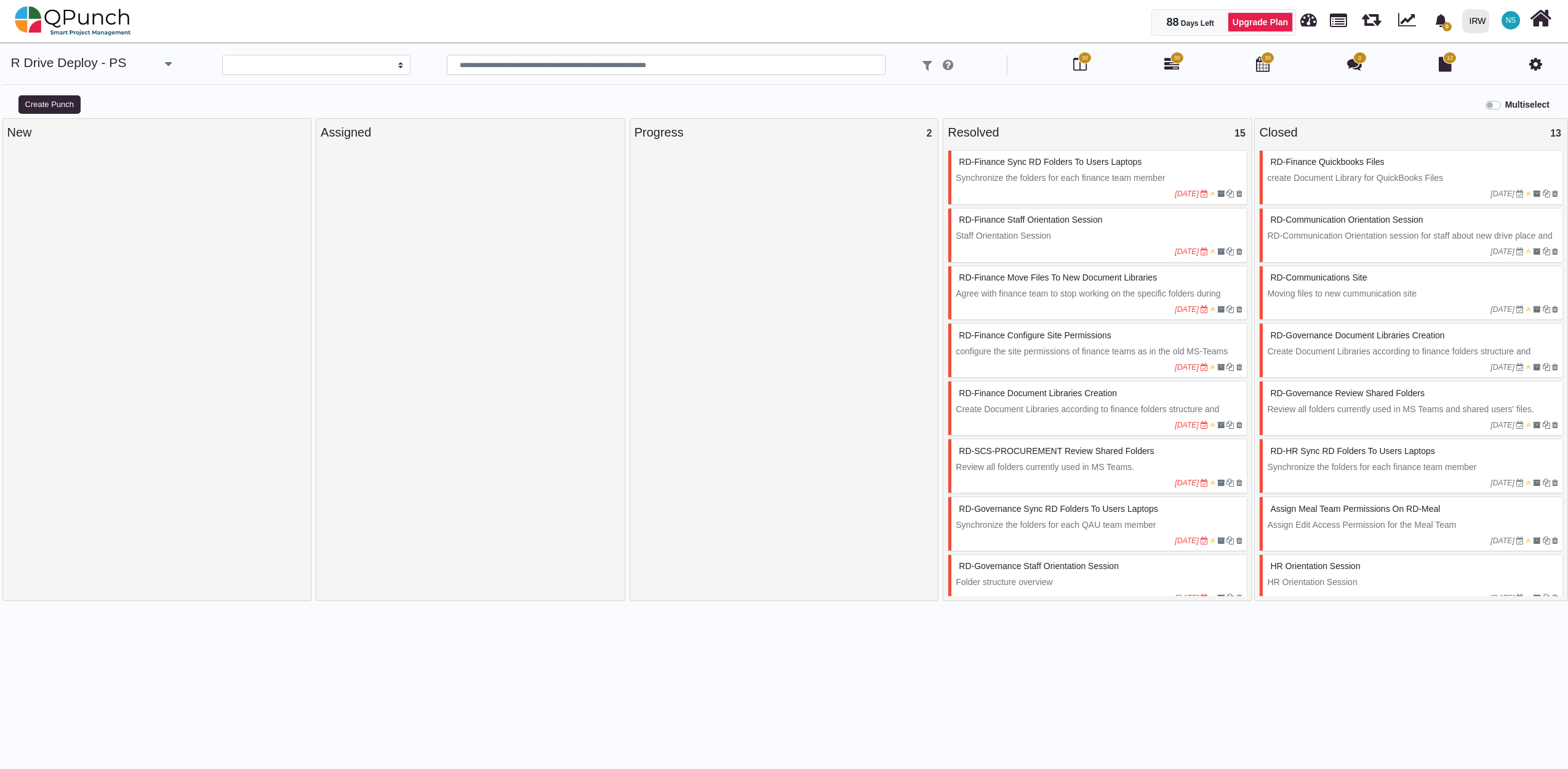
click at [1326, 575] on div "HR Orientation Session" at bounding box center [1413, 566] width 291 height 19
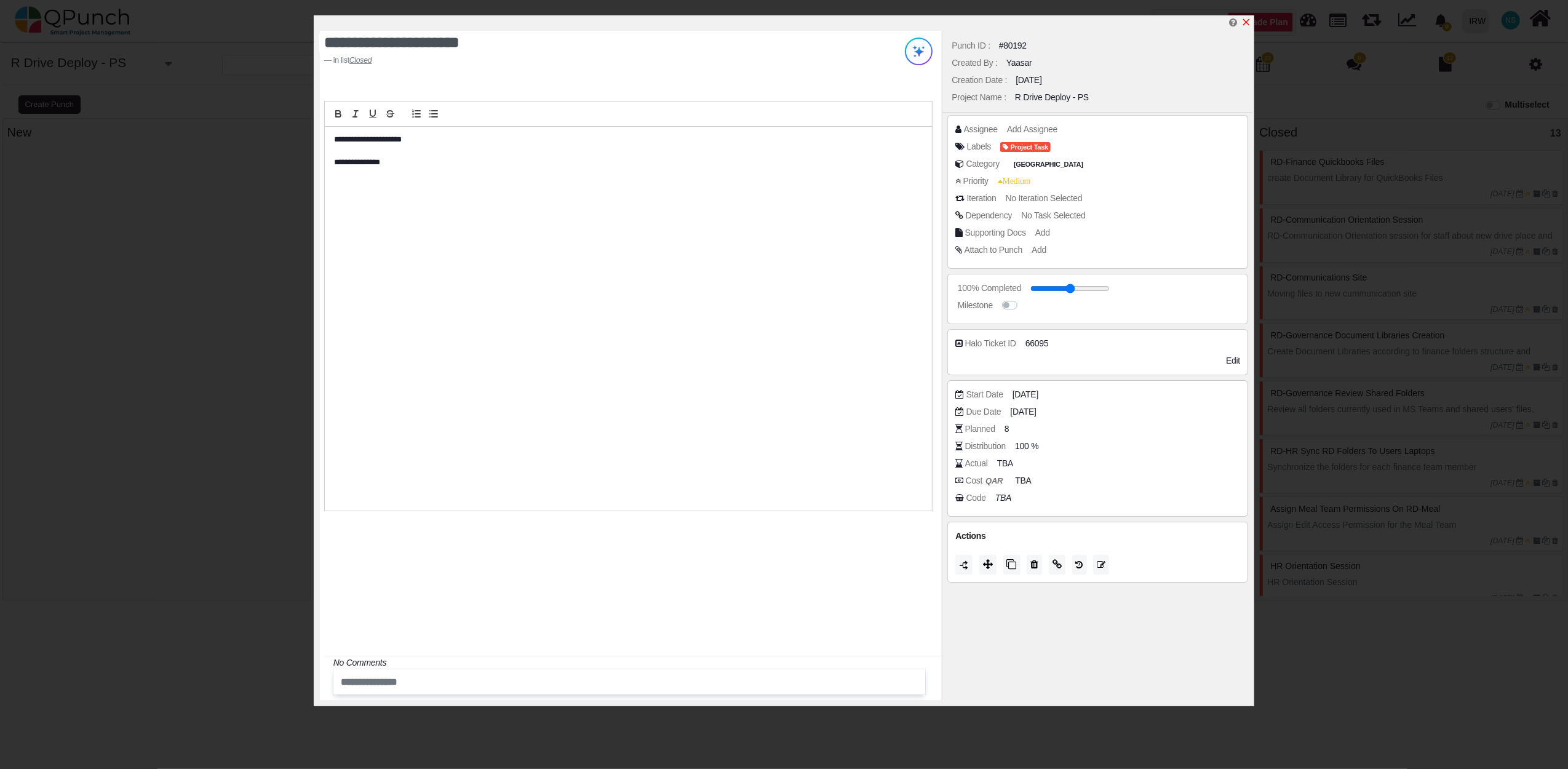
click at [1248, 21] on icon "x" at bounding box center [1247, 23] width 7 height 7
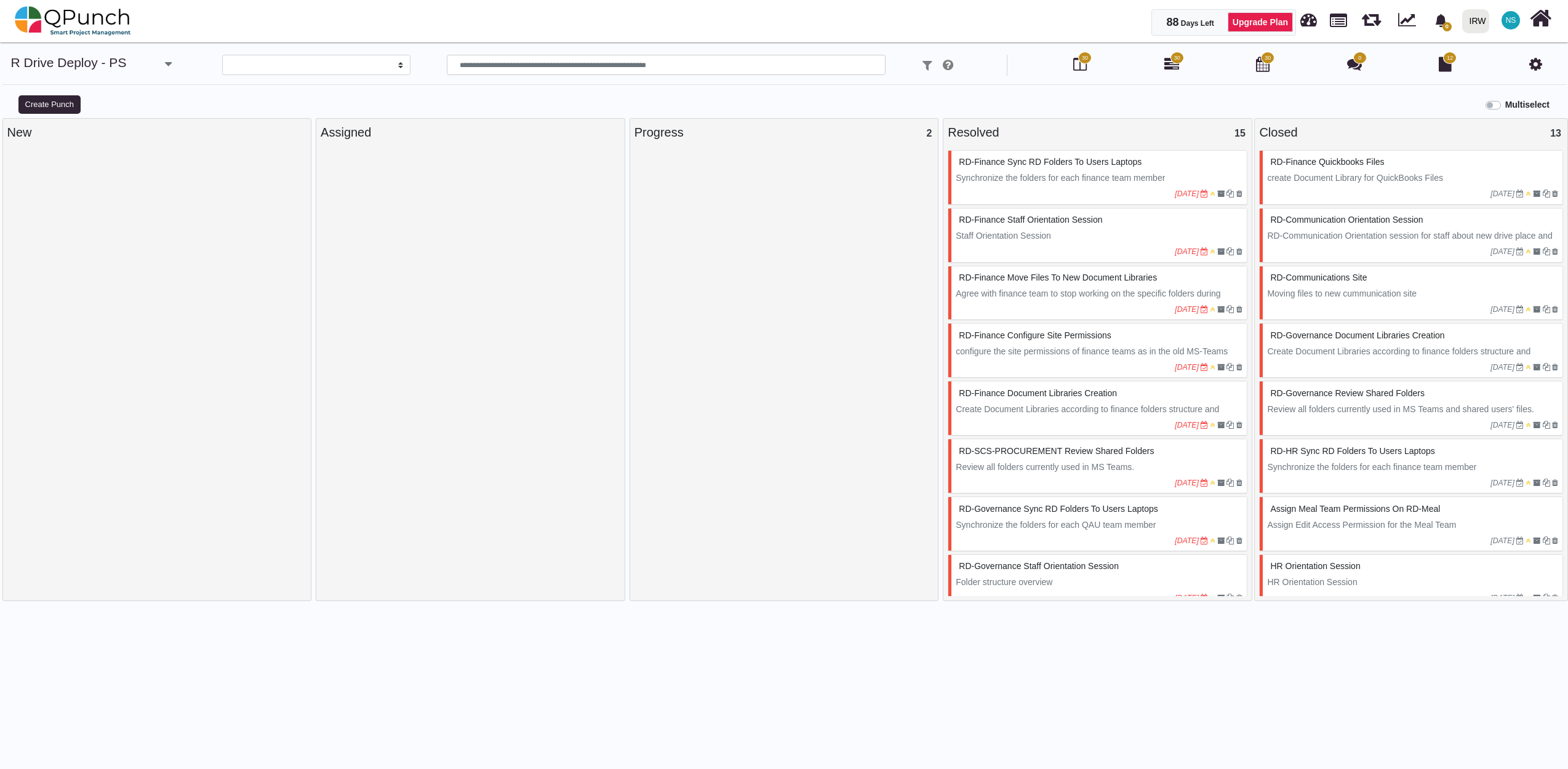
click at [1076, 176] on span "Synchronize the folders for each finance team member" at bounding box center [1060, 178] width 209 height 10
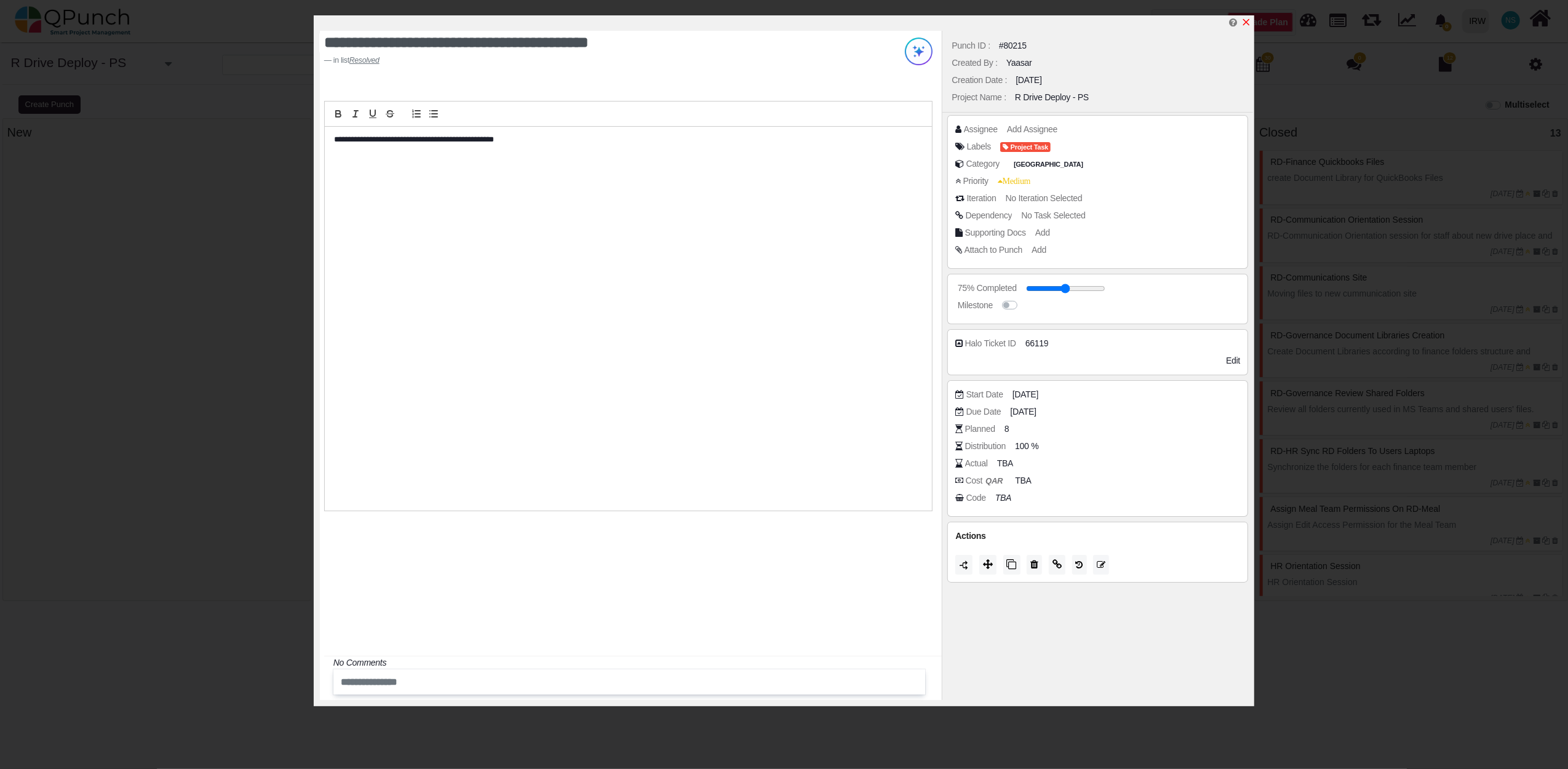
click at [1250, 19] on icon "x" at bounding box center [1246, 22] width 10 height 10
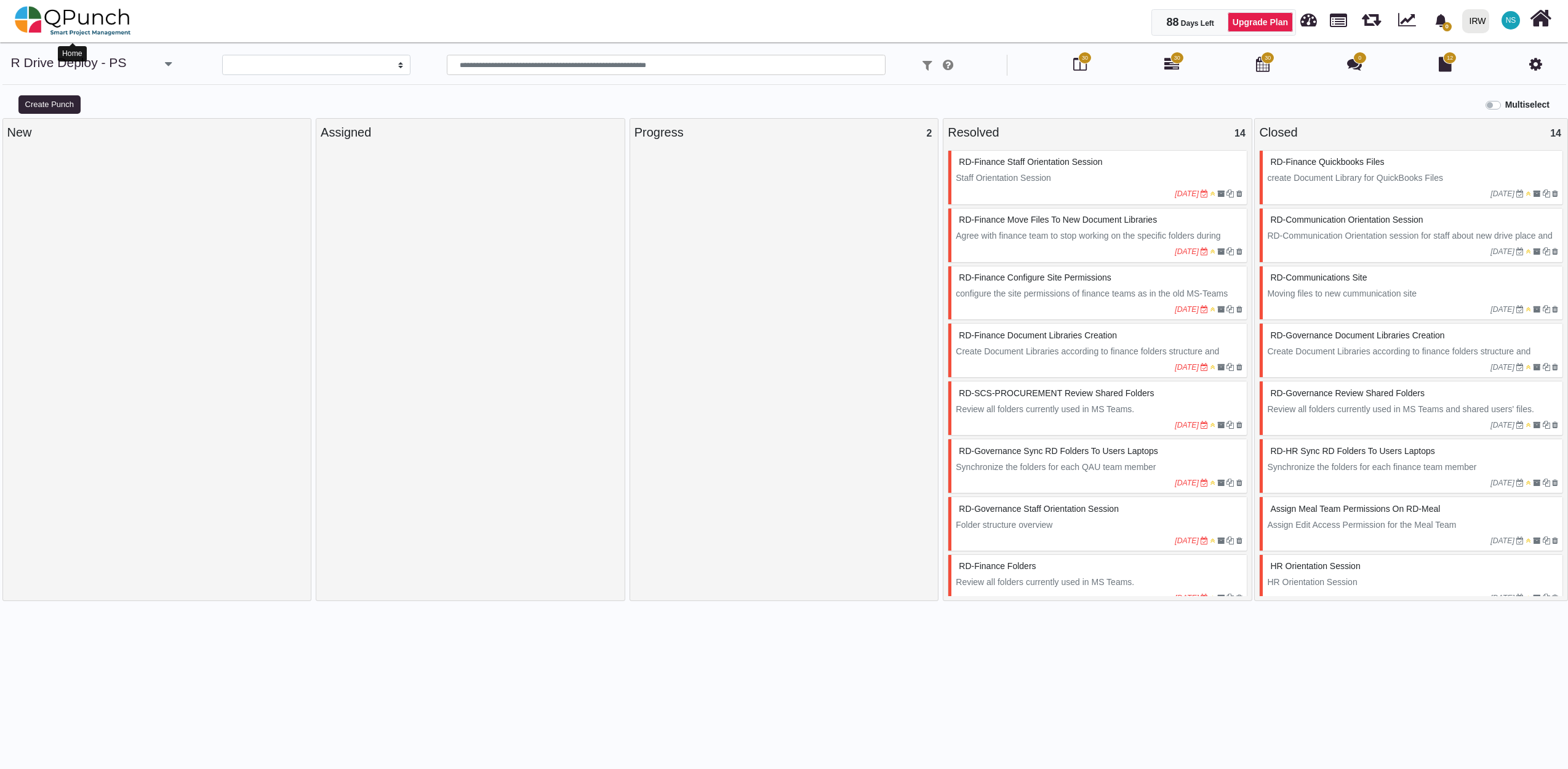
click at [86, 26] on img at bounding box center [73, 21] width 116 height 37
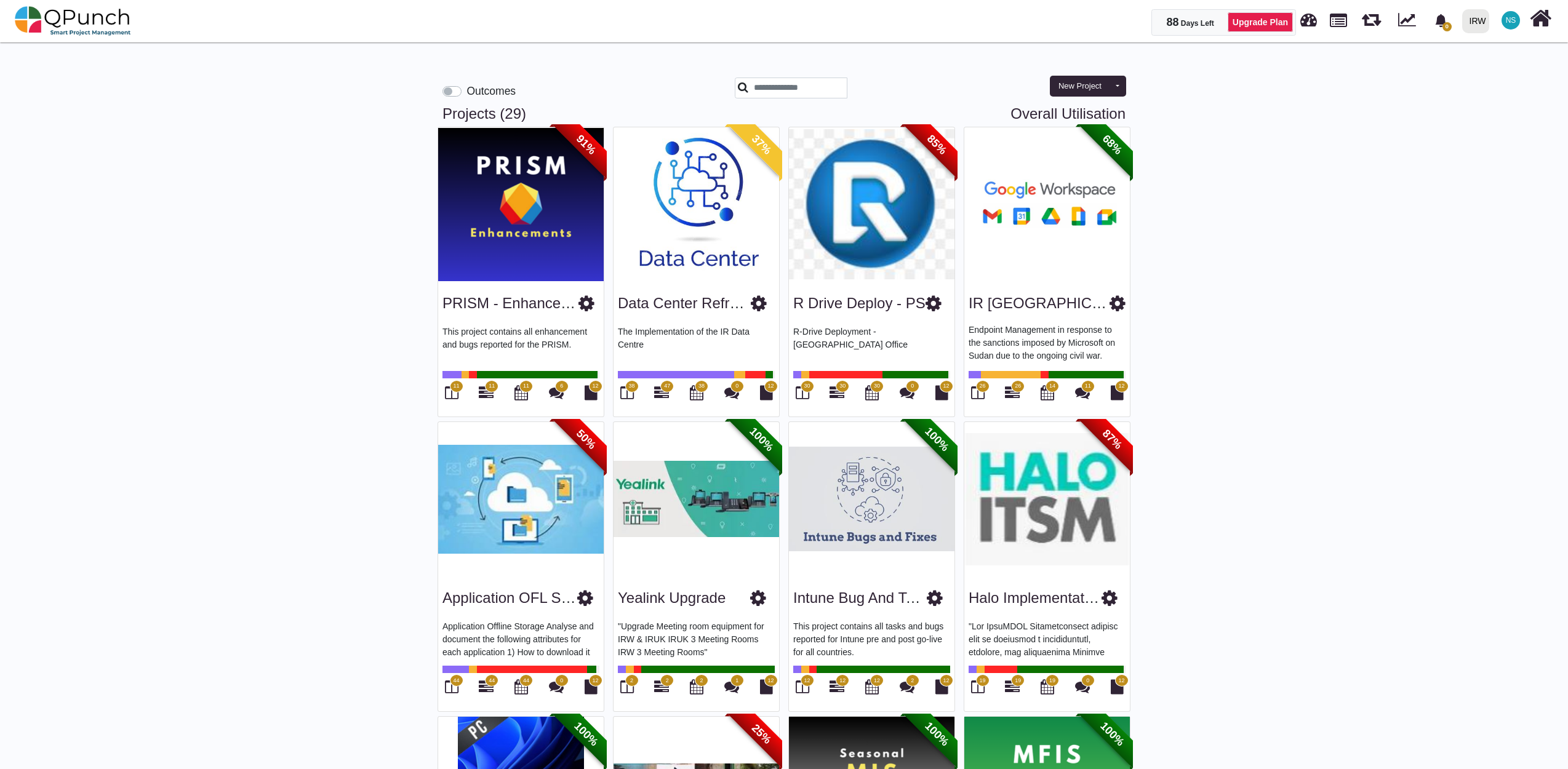
click at [668, 389] on span "47" at bounding box center [667, 386] width 6 height 9
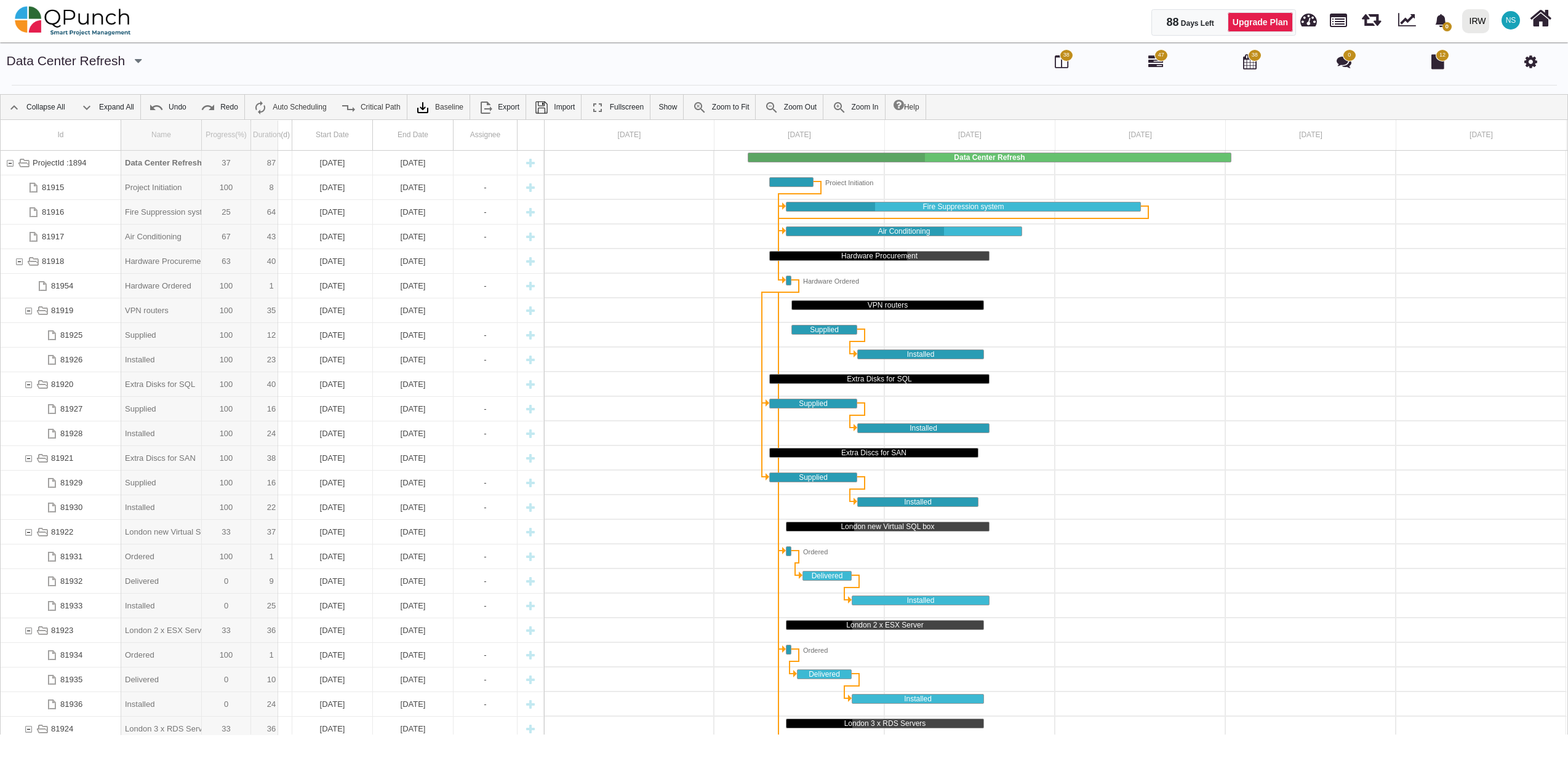
drag, startPoint x: 202, startPoint y: 138, endPoint x: 281, endPoint y: 141, distance: 79.1
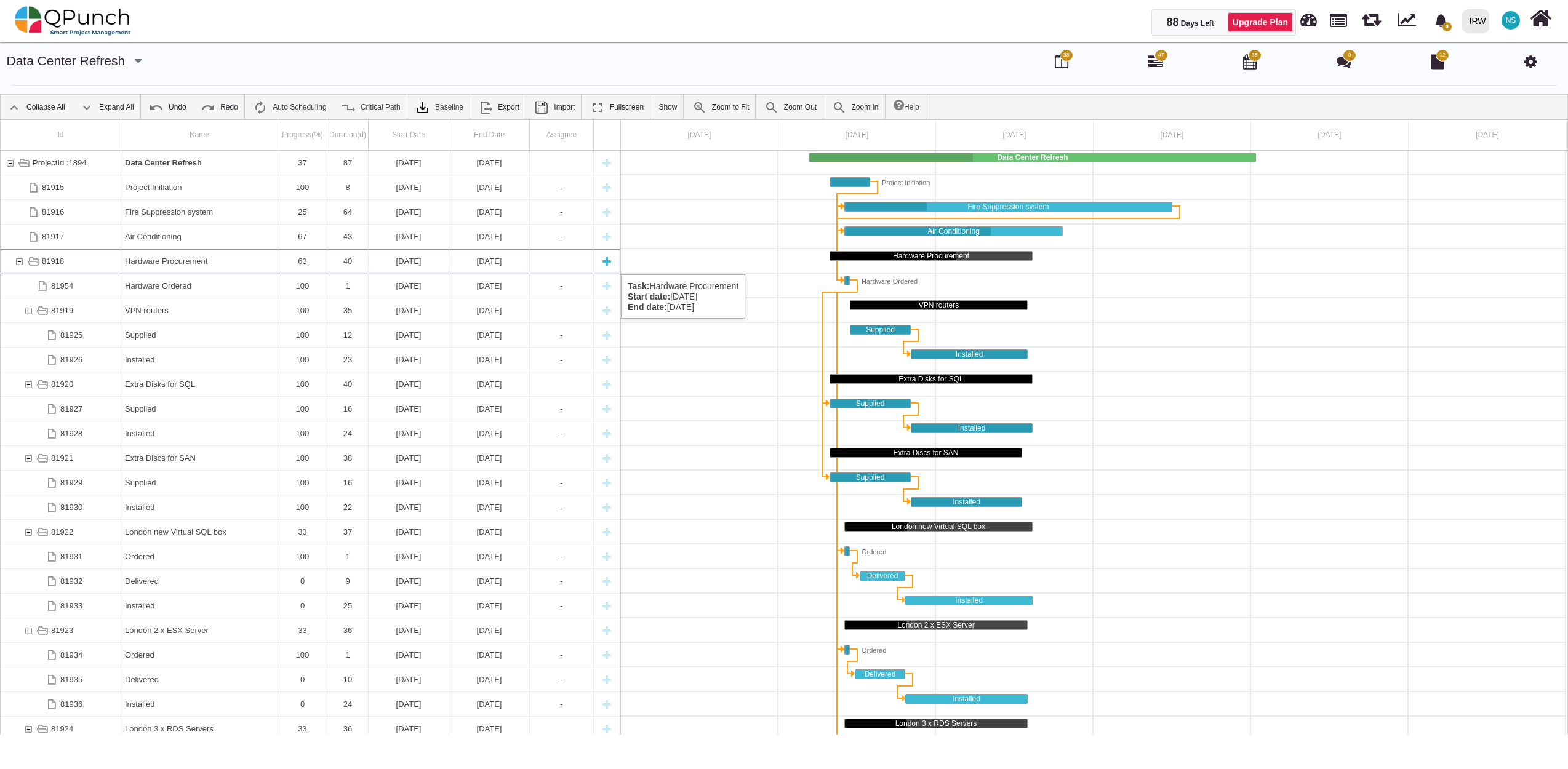
click at [19, 262] on div "81918" at bounding box center [19, 261] width 11 height 24
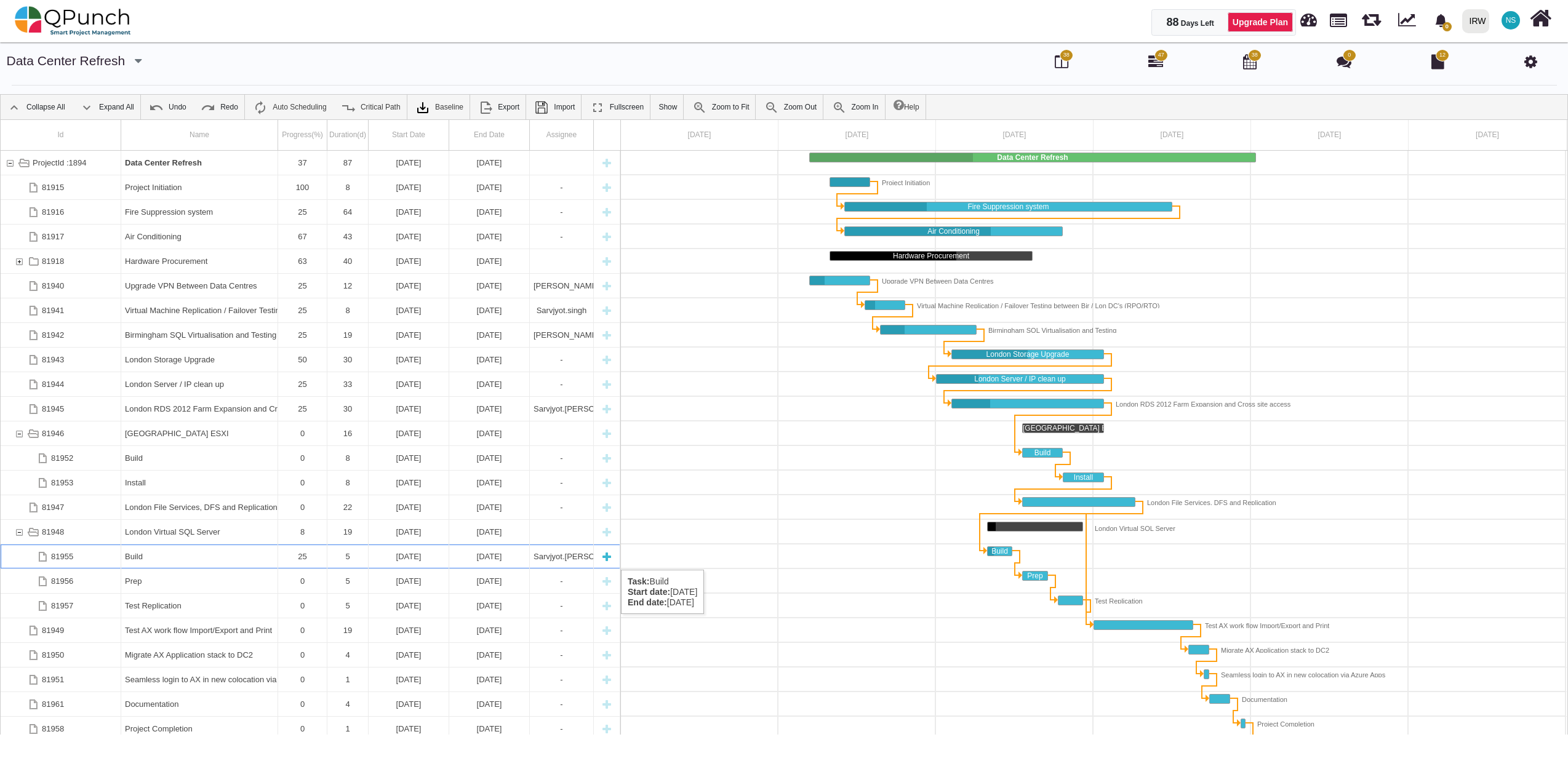
click at [197, 558] on div "Build" at bounding box center [199, 556] width 149 height 24
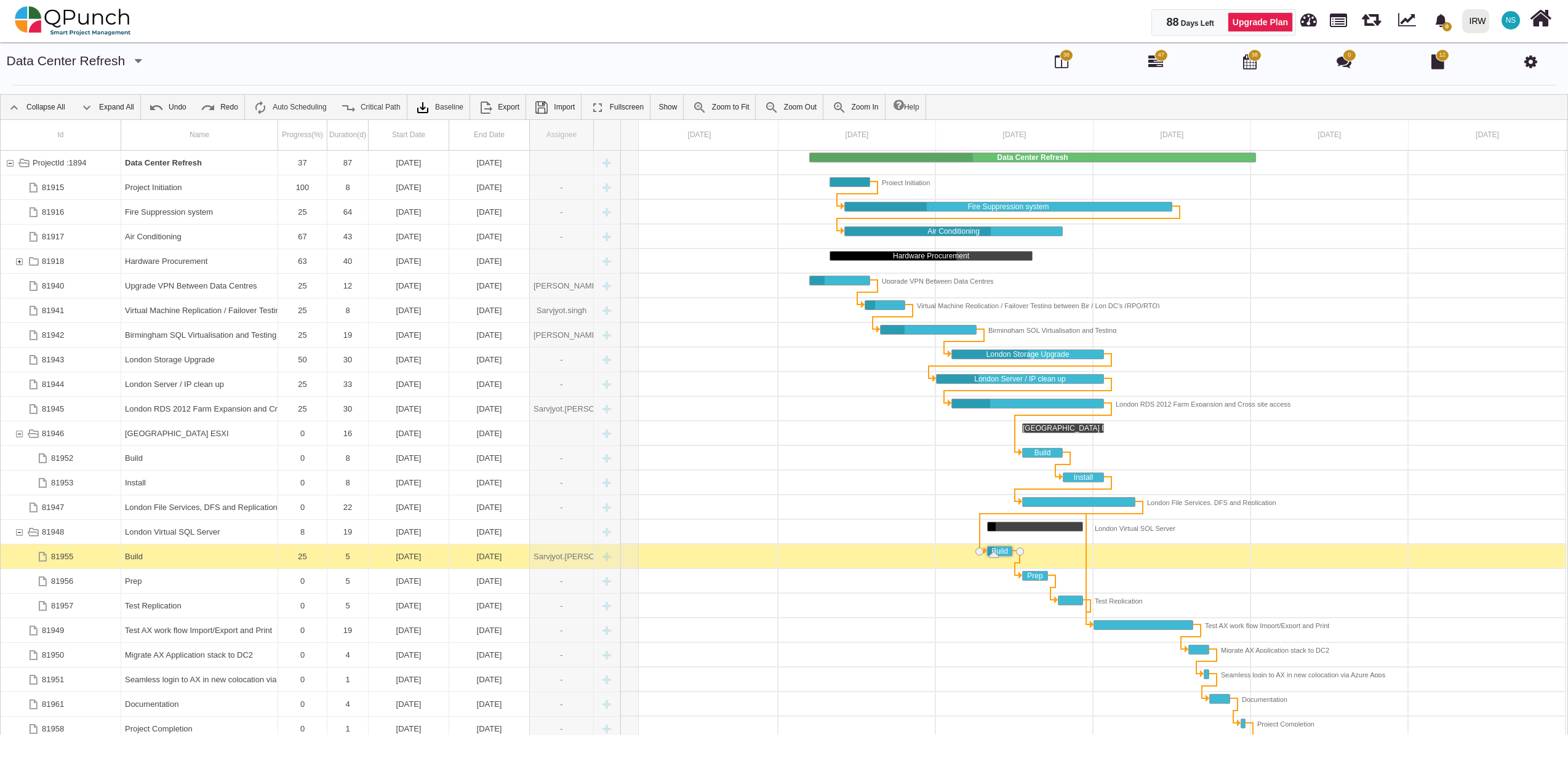
drag, startPoint x: 591, startPoint y: 133, endPoint x: 697, endPoint y: 127, distance: 106.2
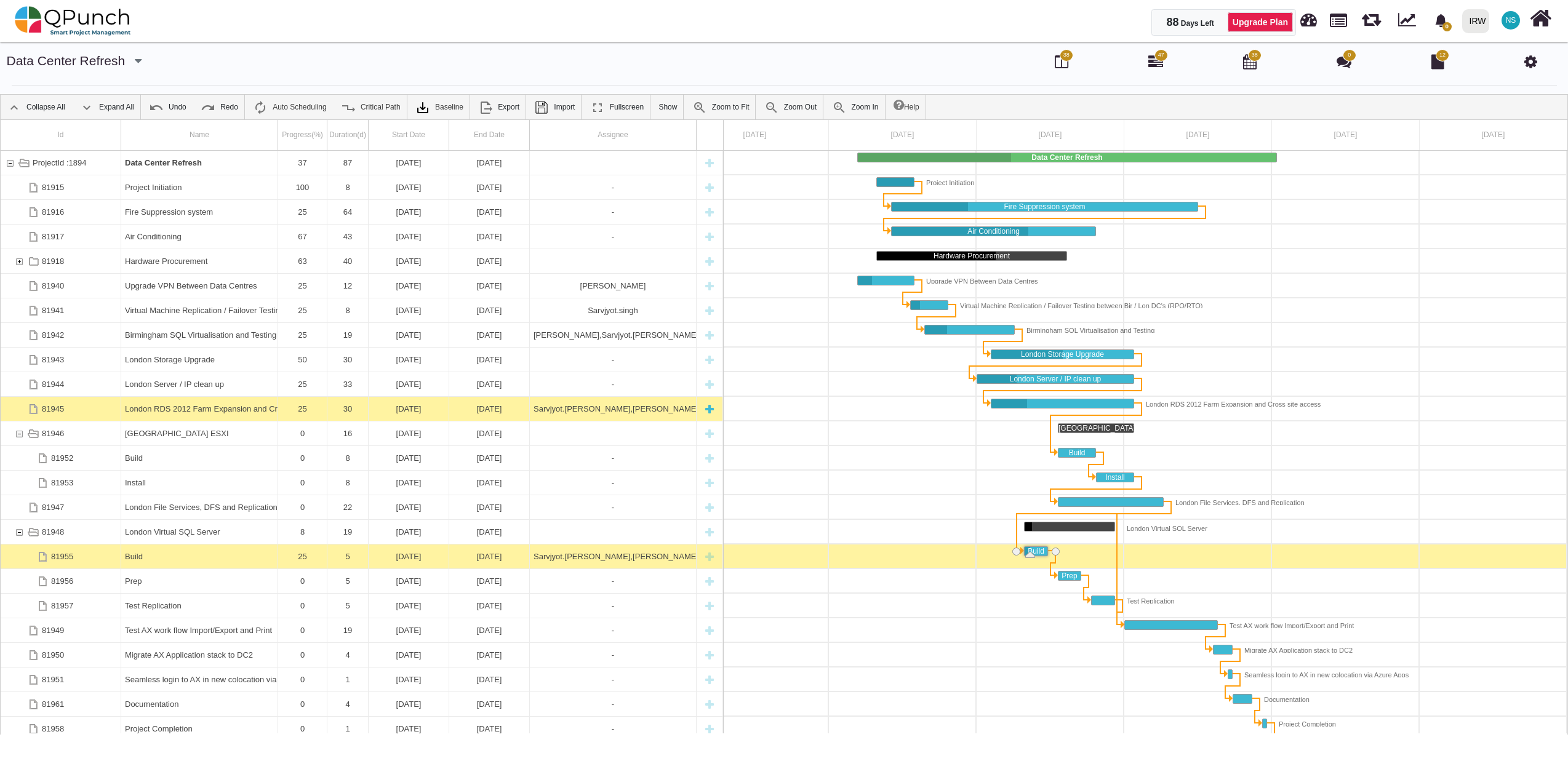
scroll to position [0, 43]
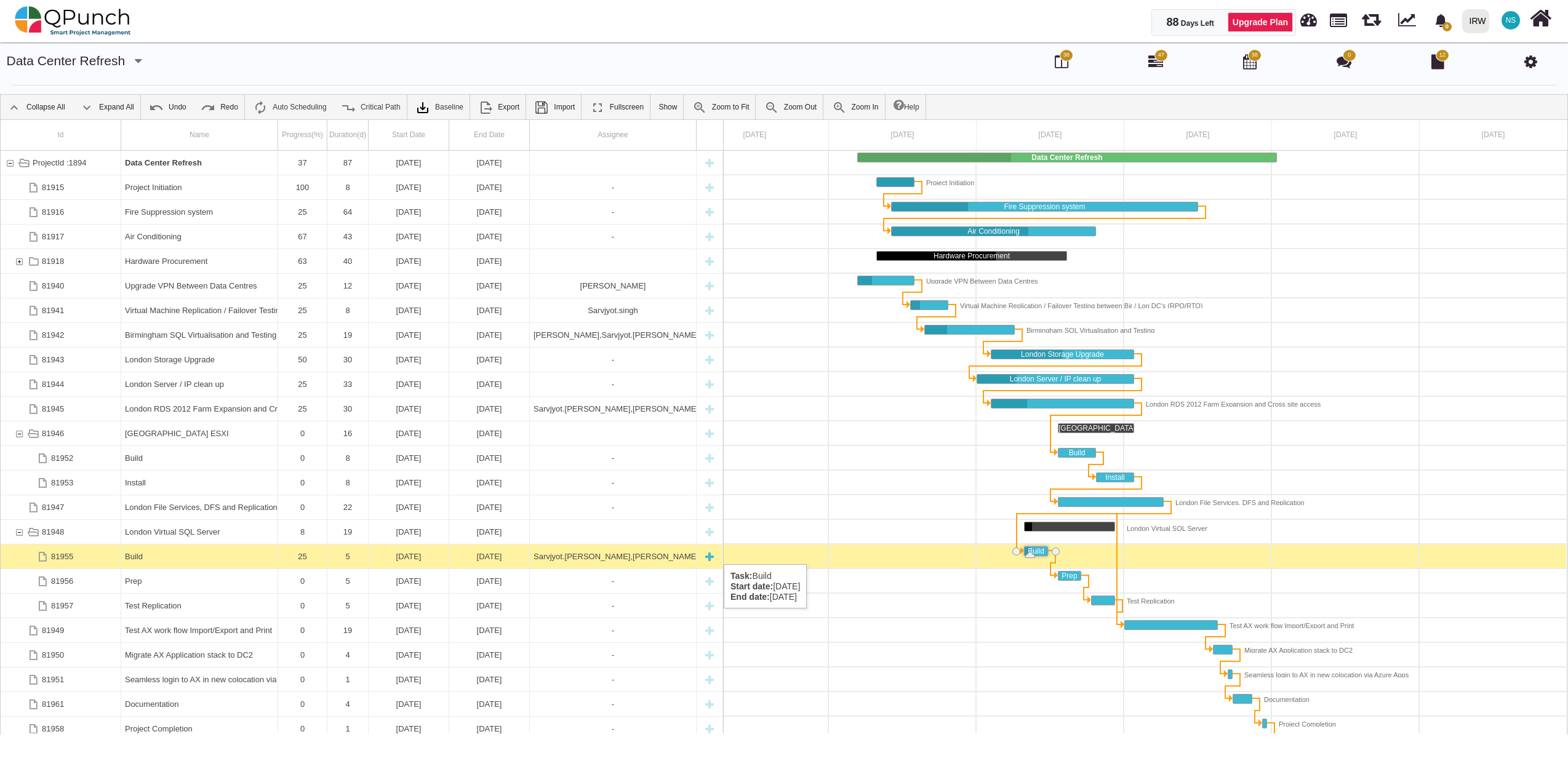
click at [593, 553] on div "Sarvjyot.singh,Umer Bhatti," at bounding box center [613, 556] width 159 height 24
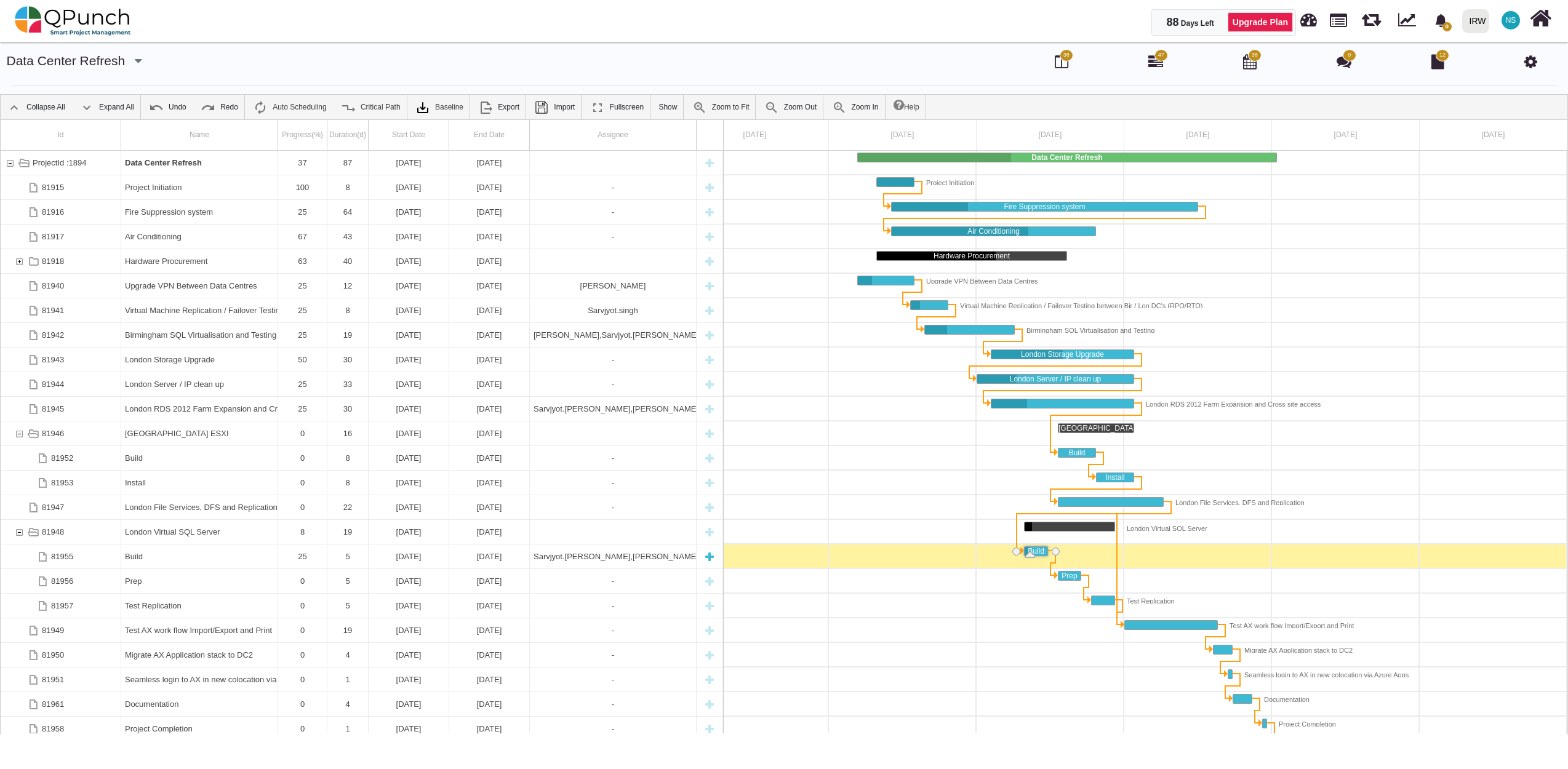
click at [593, 553] on div "Sarvjyot.singh,Umer Bhatti," at bounding box center [613, 556] width 159 height 24
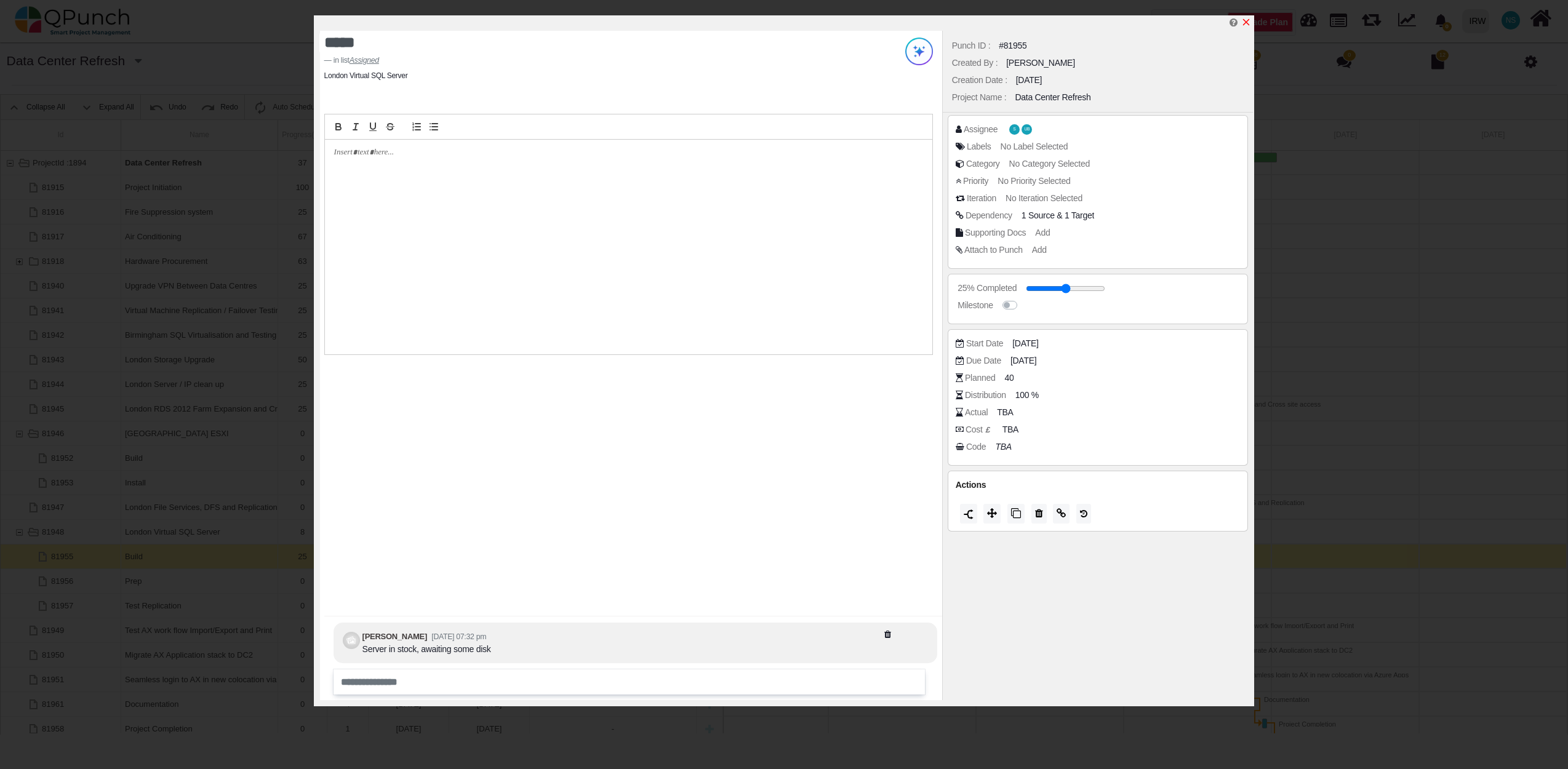
click at [1249, 23] on icon "x" at bounding box center [1246, 22] width 10 height 10
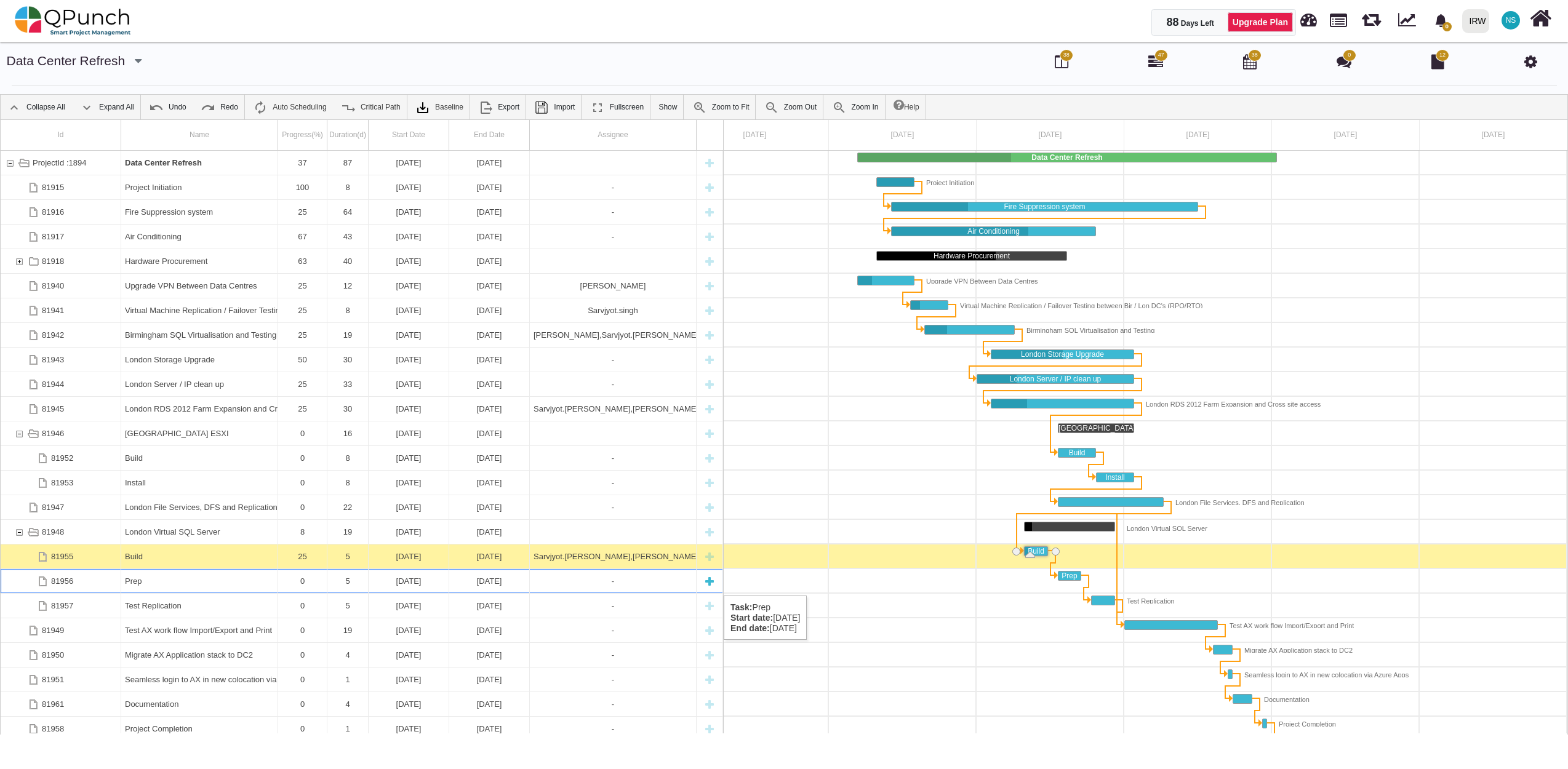
click at [156, 582] on div "Prep" at bounding box center [199, 581] width 149 height 24
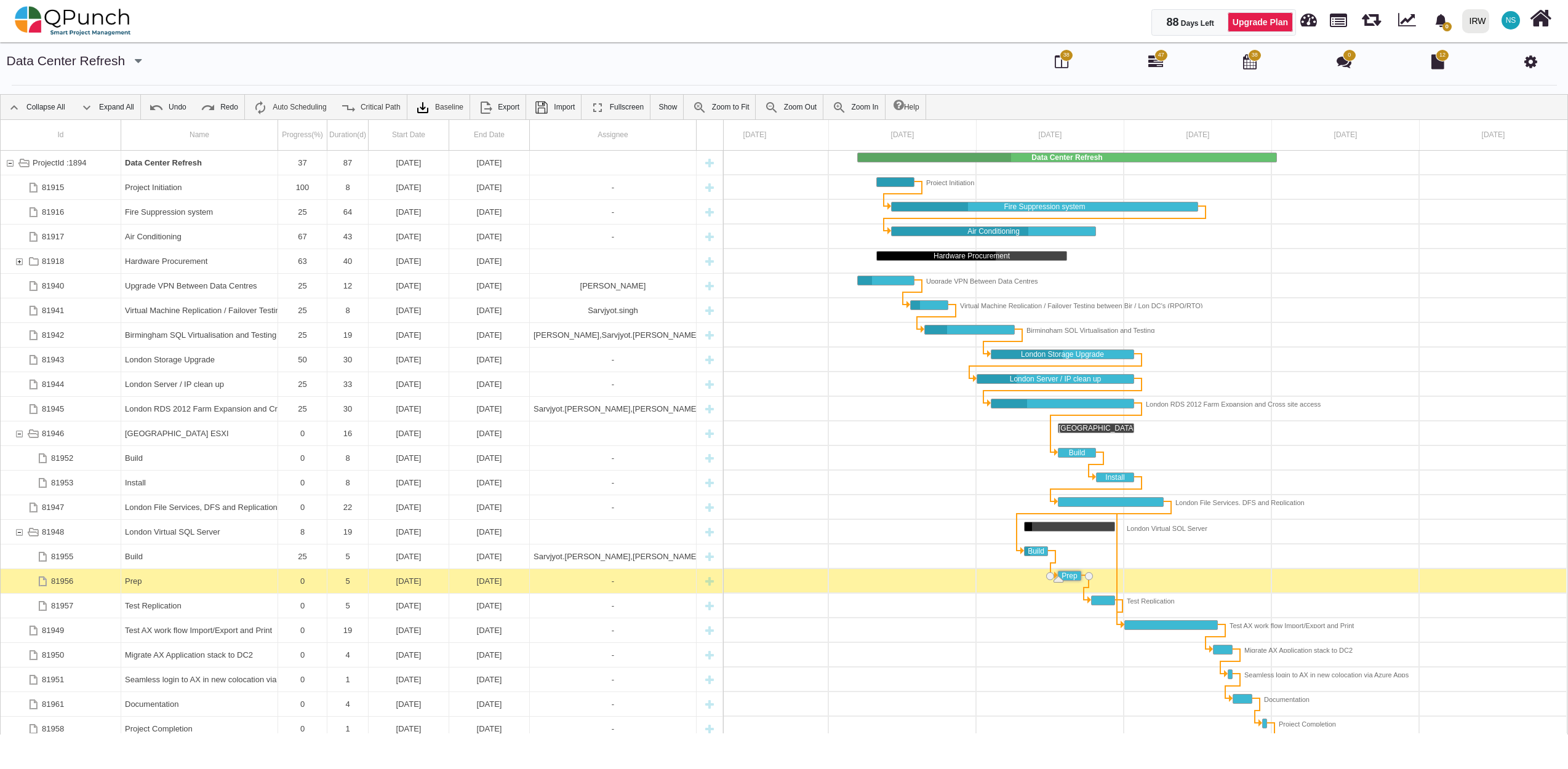
click at [156, 582] on div "Prep" at bounding box center [199, 581] width 149 height 24
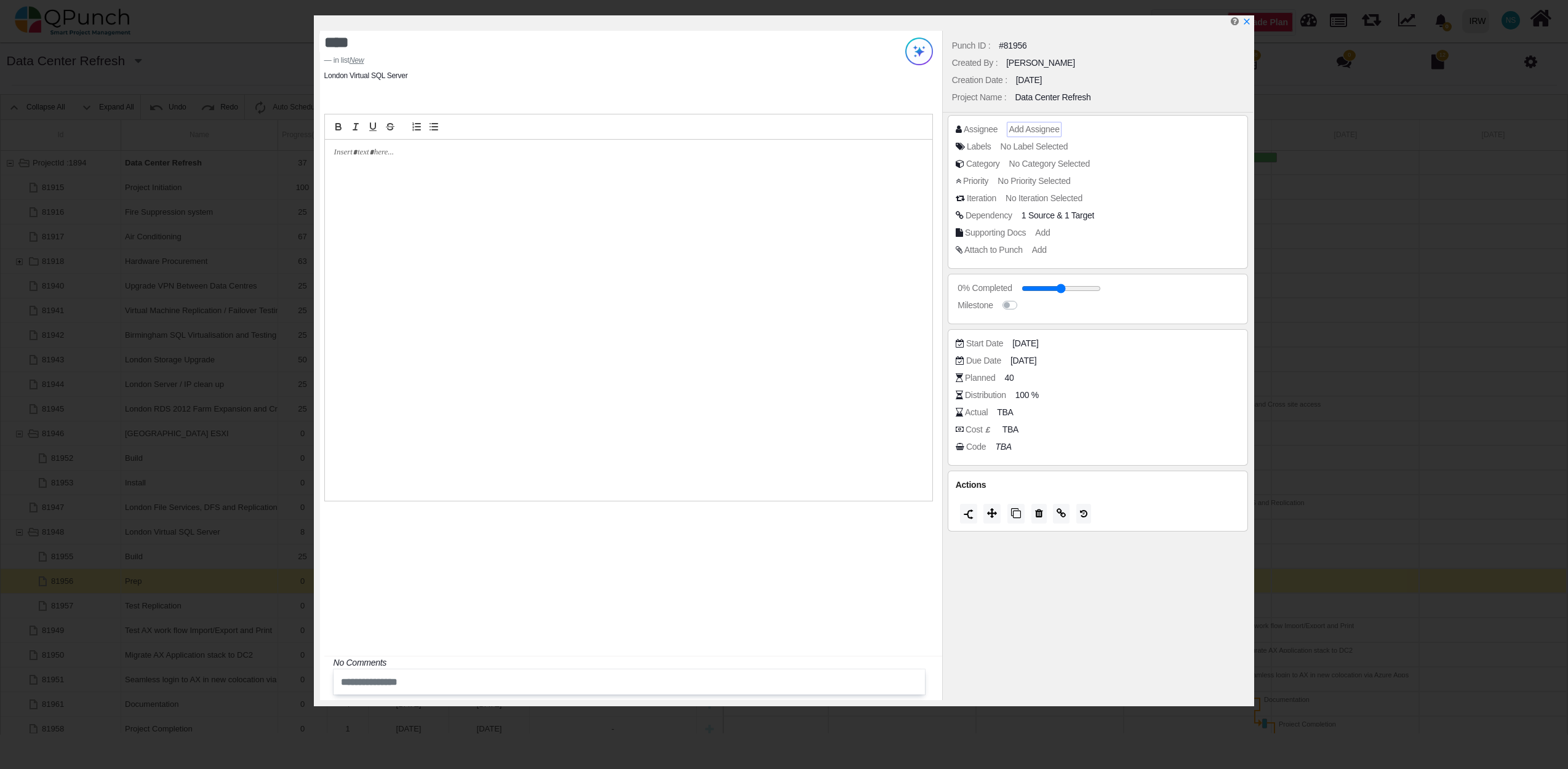
click at [1025, 130] on span "Add Assignee" at bounding box center [1034, 129] width 51 height 10
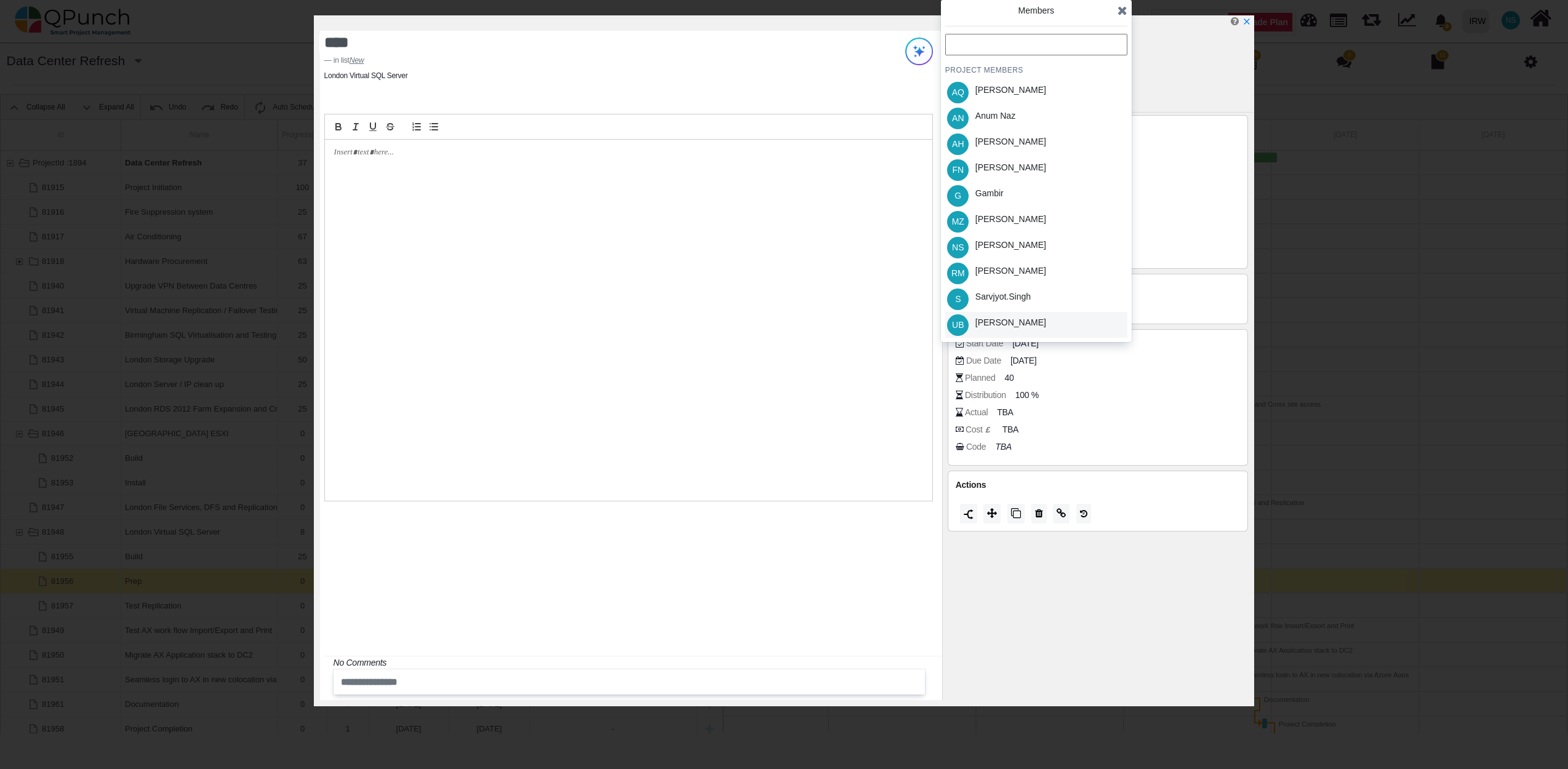
click at [1014, 328] on div "Umer Bhatti" at bounding box center [1010, 325] width 79 height 26
click at [1022, 298] on div "PROJECT MEMBERS AQ Aamar Qayum AN Anum Naz AH Asim Hussain FN Francis Ndichu G …" at bounding box center [1037, 186] width 182 height 304
click at [1109, 291] on div "S Sarvjyot.singh" at bounding box center [1037, 299] width 182 height 26
click at [1120, 14] on icon at bounding box center [1123, 10] width 10 height 12
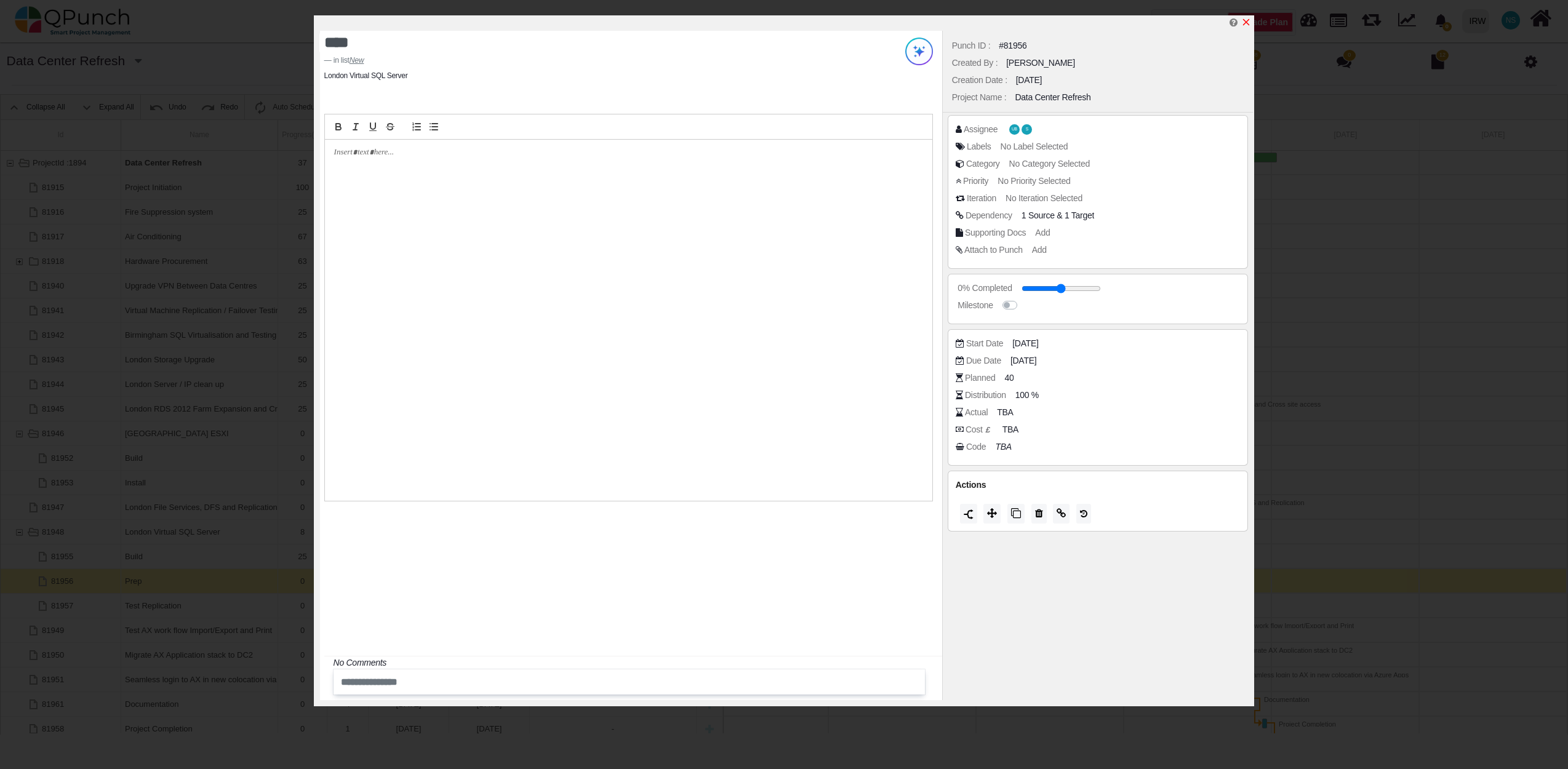
click at [1245, 20] on icon "x" at bounding box center [1246, 22] width 10 height 10
type input "**"
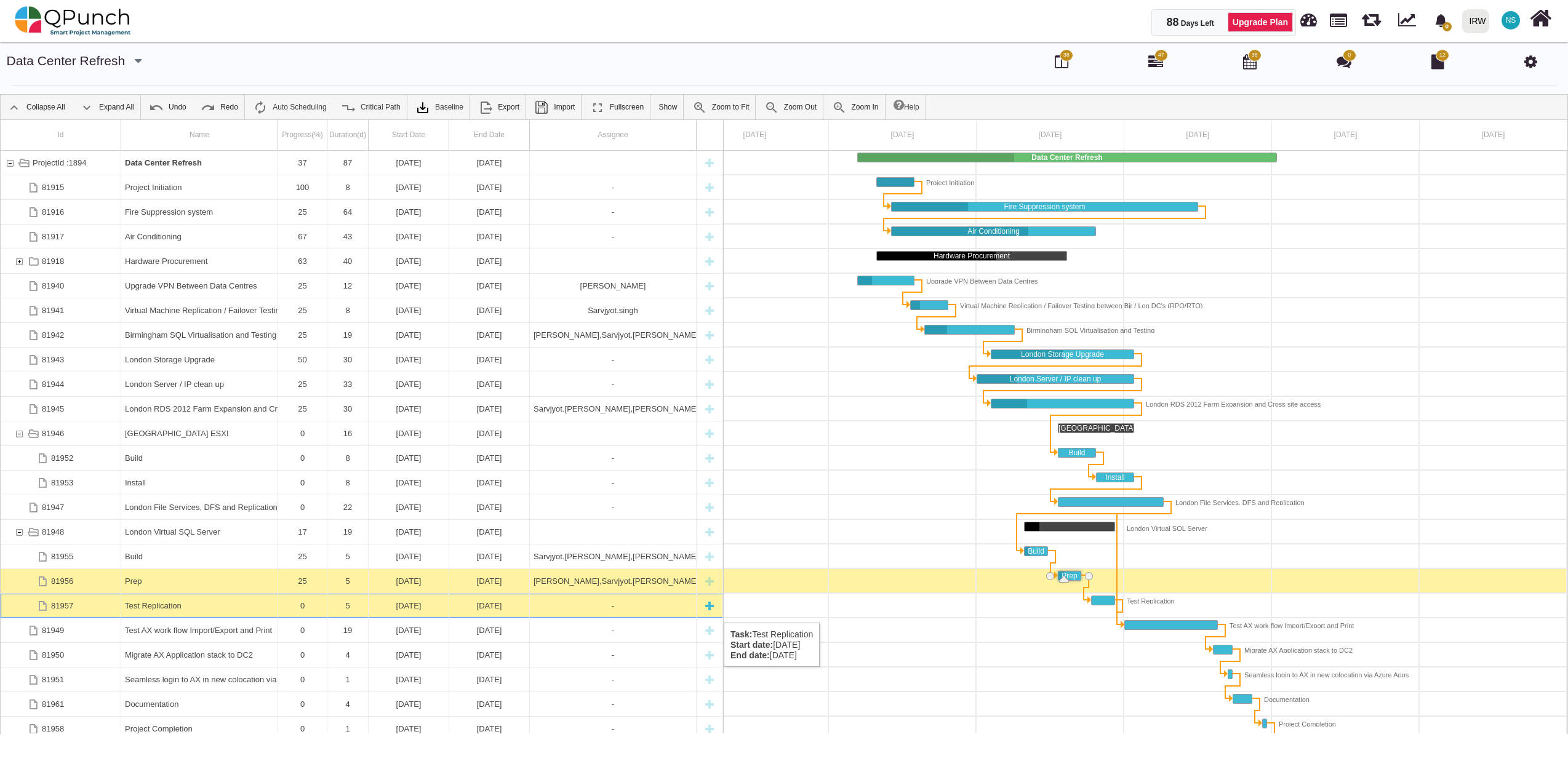
click at [146, 610] on div "Test Replication" at bounding box center [199, 606] width 149 height 24
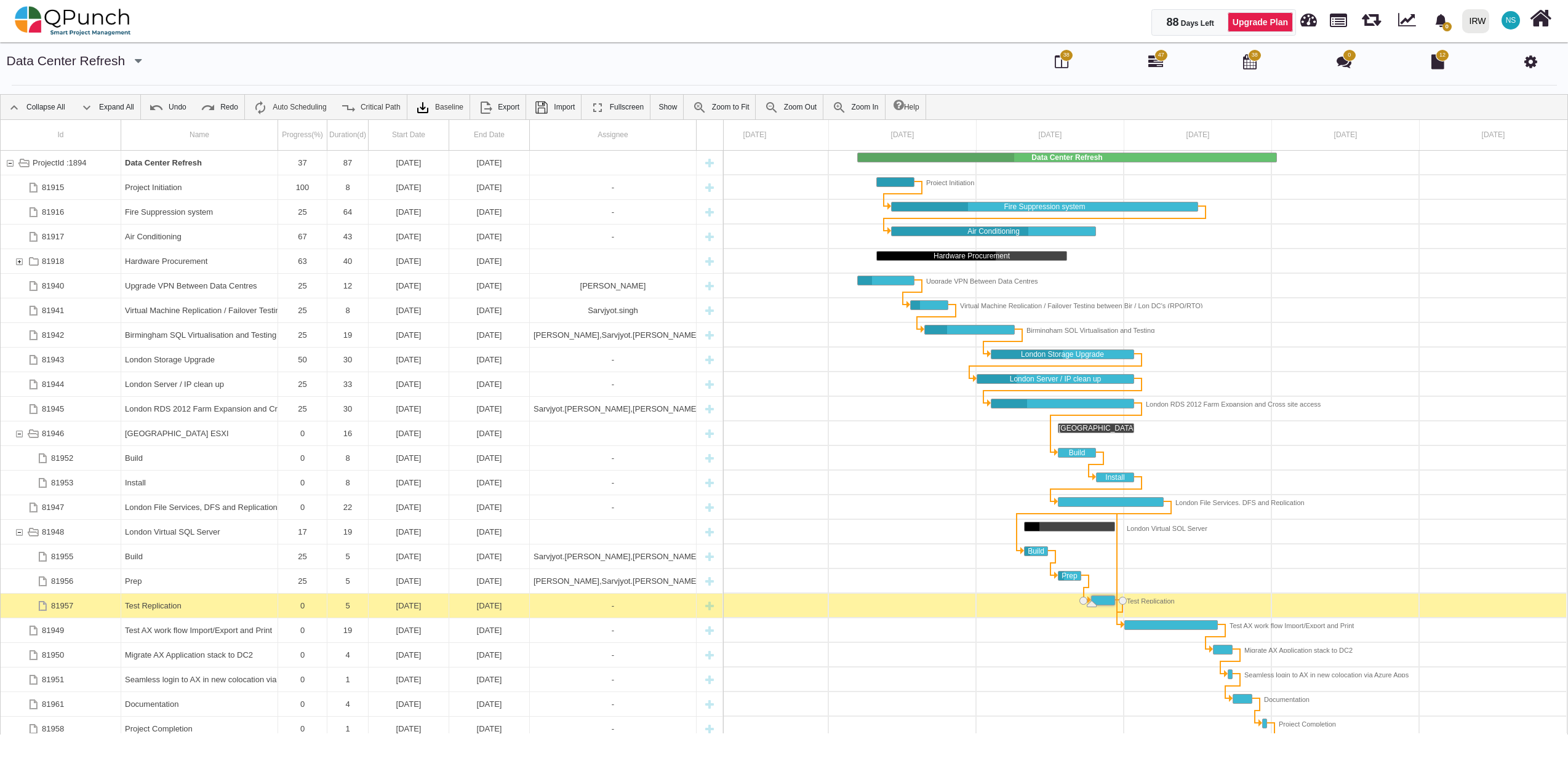
click at [146, 610] on div "Test Replication" at bounding box center [199, 606] width 149 height 24
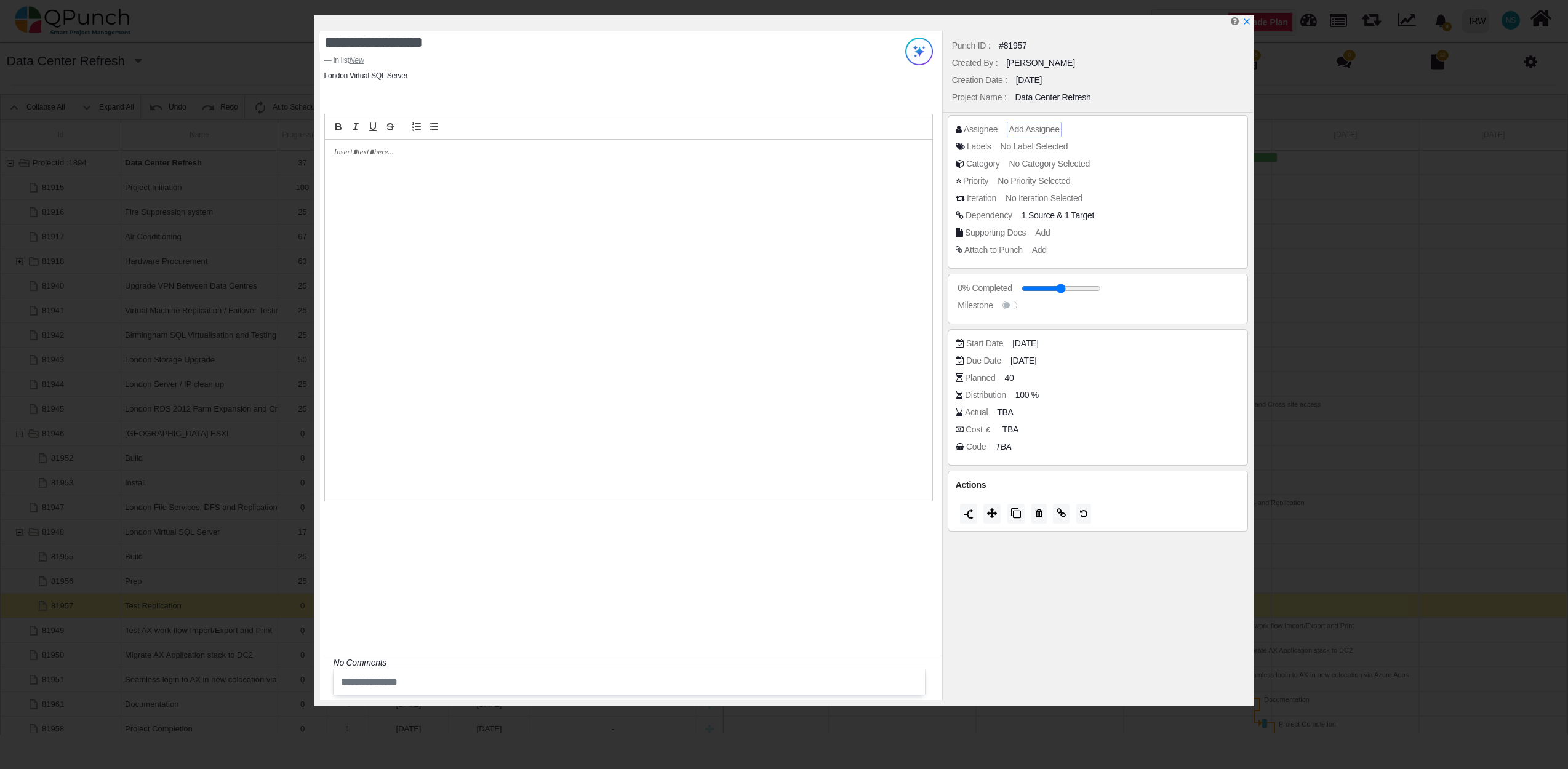
click at [1035, 129] on span "Add Assignee" at bounding box center [1034, 129] width 51 height 10
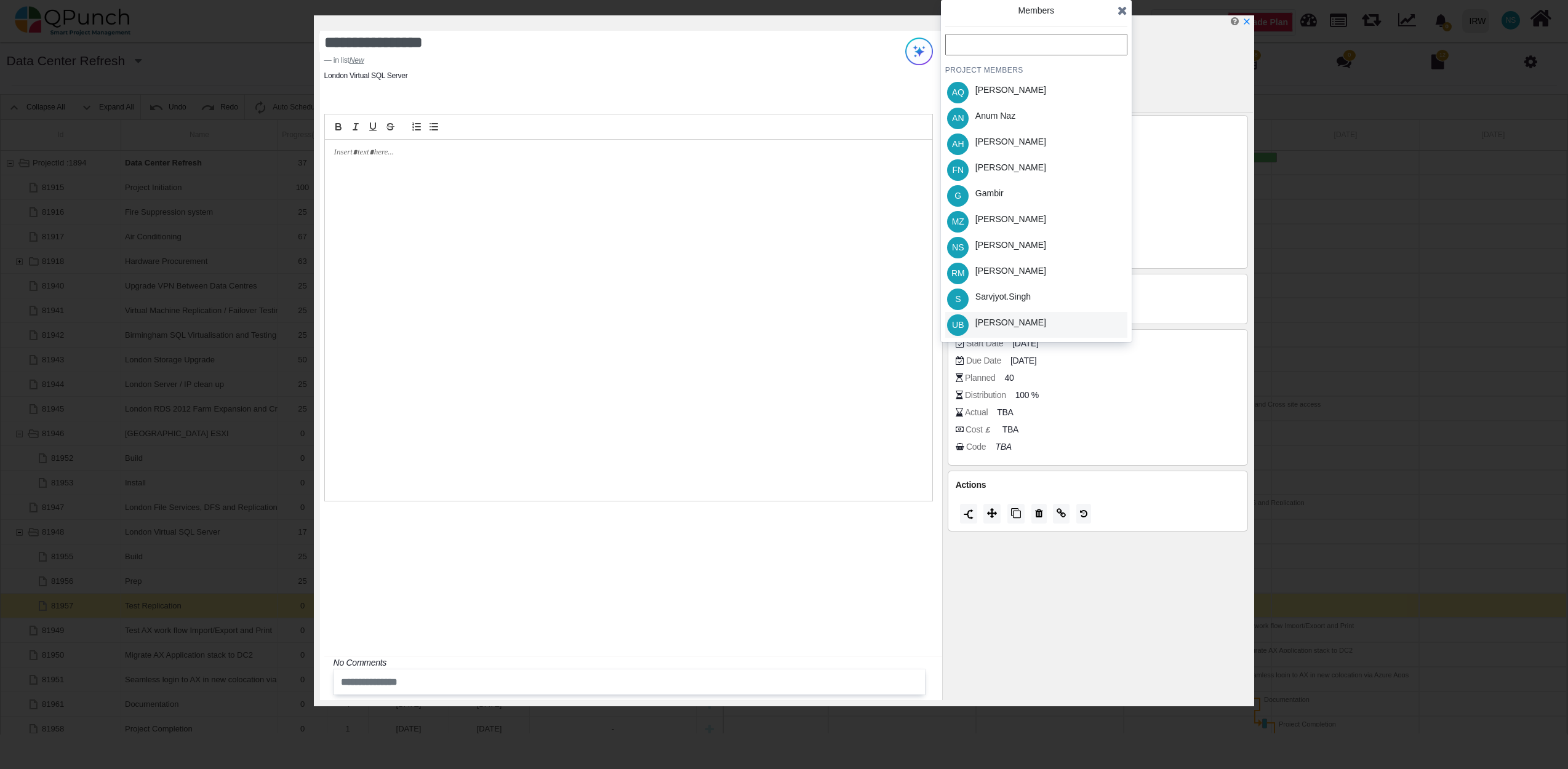
click at [1013, 323] on div "[PERSON_NAME]" at bounding box center [1010, 323] width 71 height 13
click at [1022, 296] on div "PROJECT MEMBERS AQ Aamar Qayum AN Anum Naz AH Asim Hussain FN Francis Ndichu G …" at bounding box center [1037, 186] width 182 height 304
click at [1071, 294] on div "S Sarvjyot.singh" at bounding box center [1037, 299] width 182 height 26
click at [1121, 10] on icon at bounding box center [1123, 10] width 10 height 12
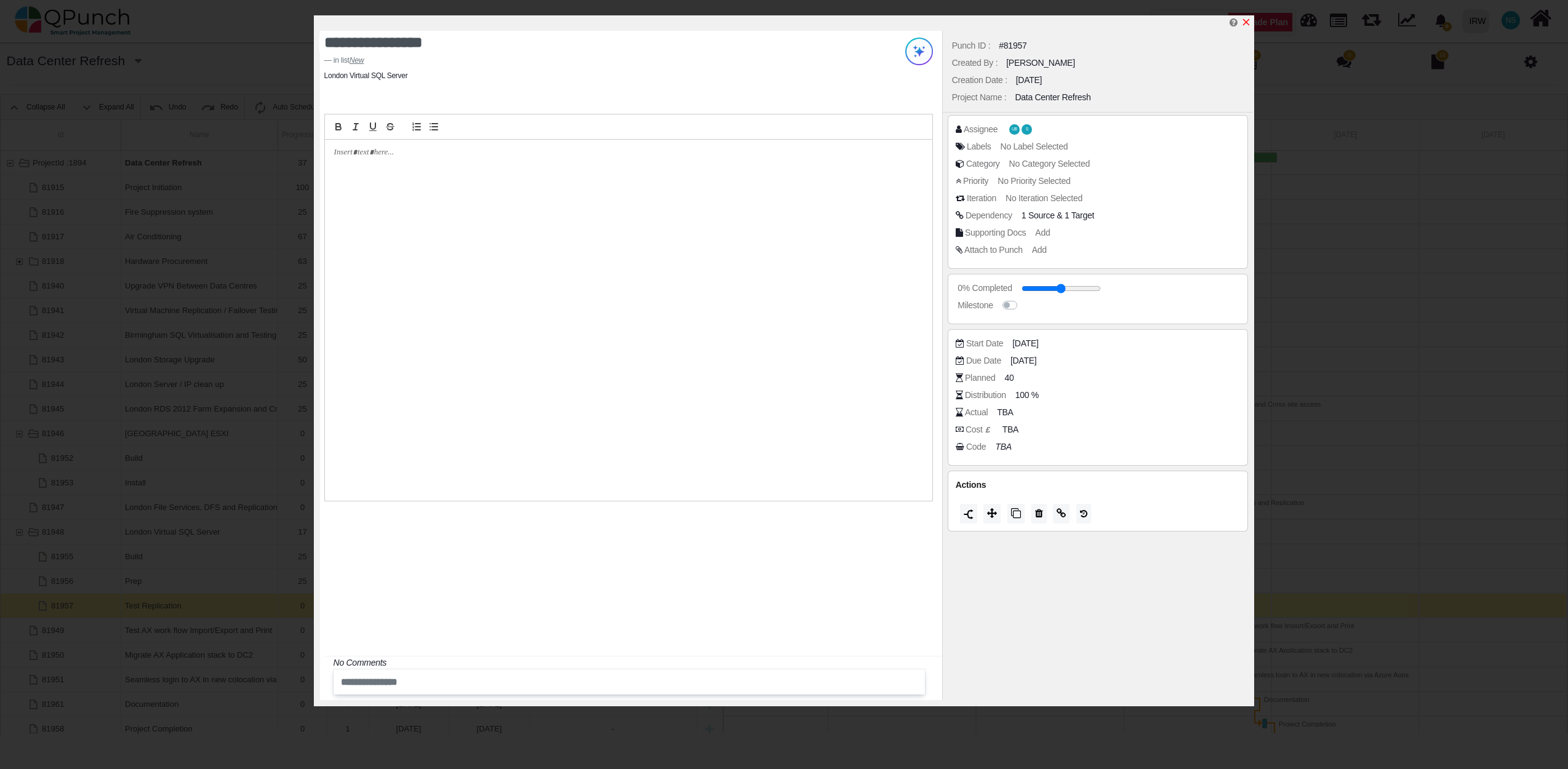
click at [1244, 22] on icon "x" at bounding box center [1246, 22] width 10 height 10
type input "**"
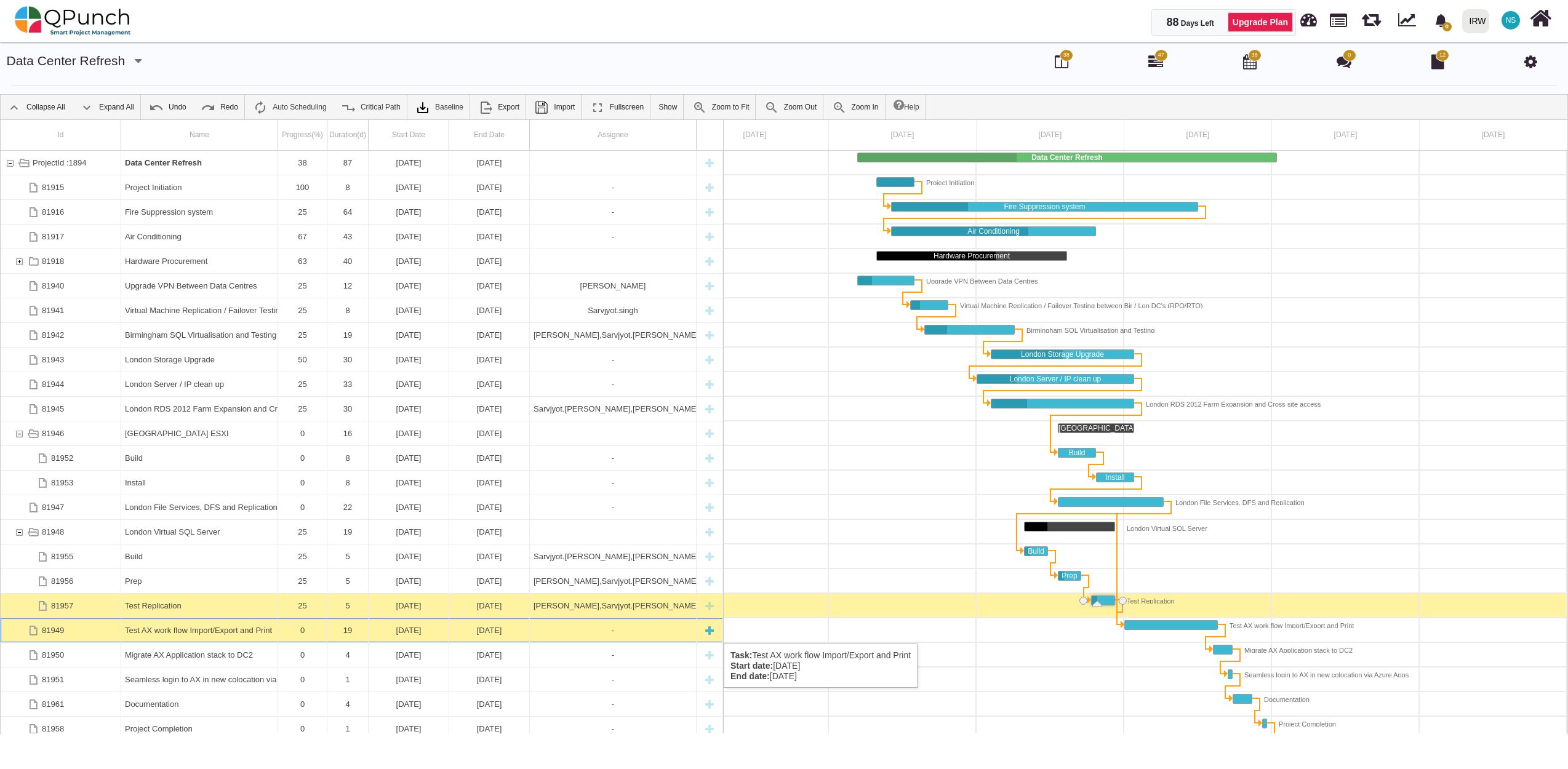
click at [235, 631] on div "Test AX work flow Import/Export and Print" at bounding box center [199, 630] width 149 height 24
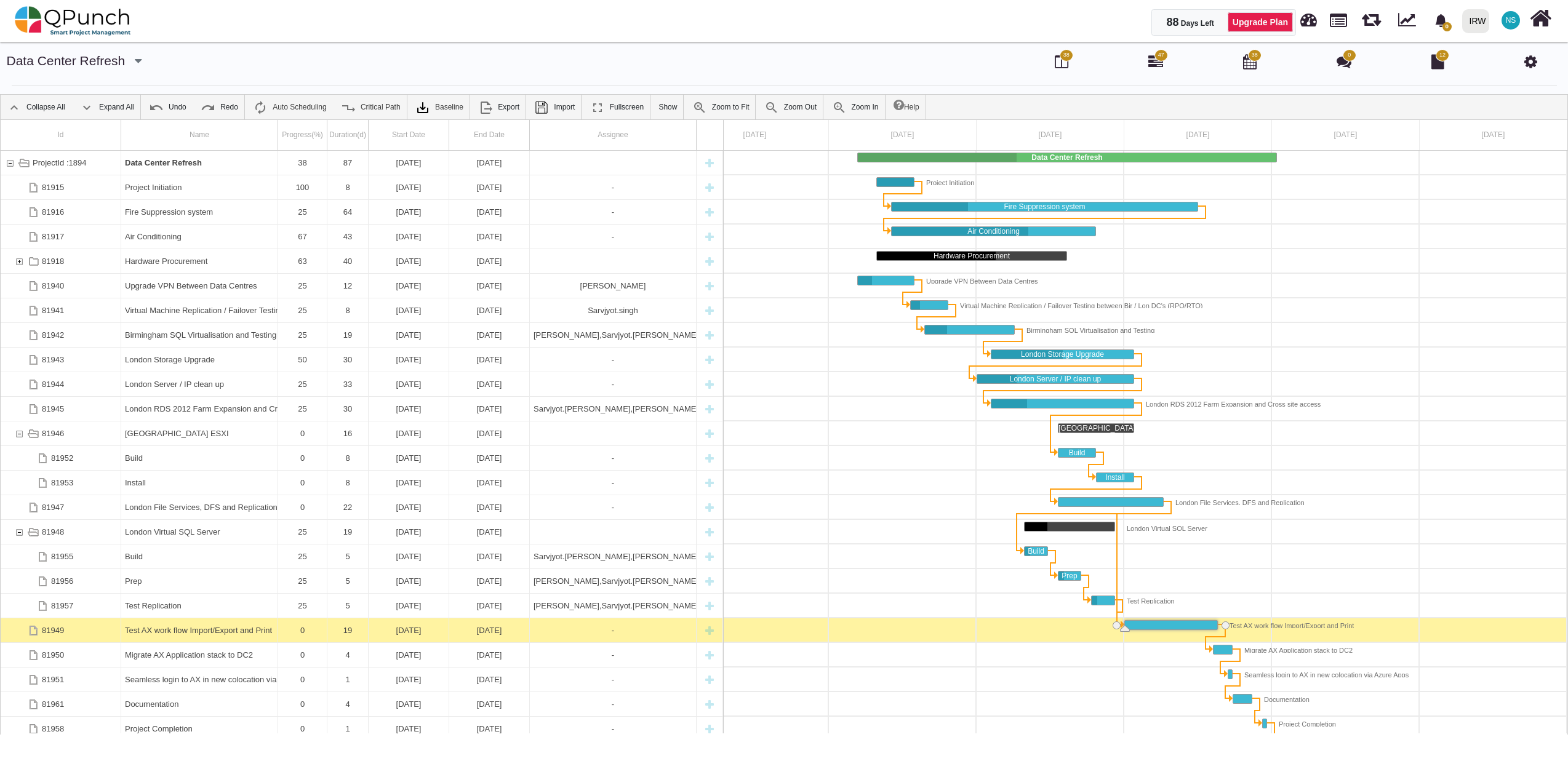
click at [235, 631] on div "Test AX work flow Import/Export and Print" at bounding box center [199, 630] width 149 height 24
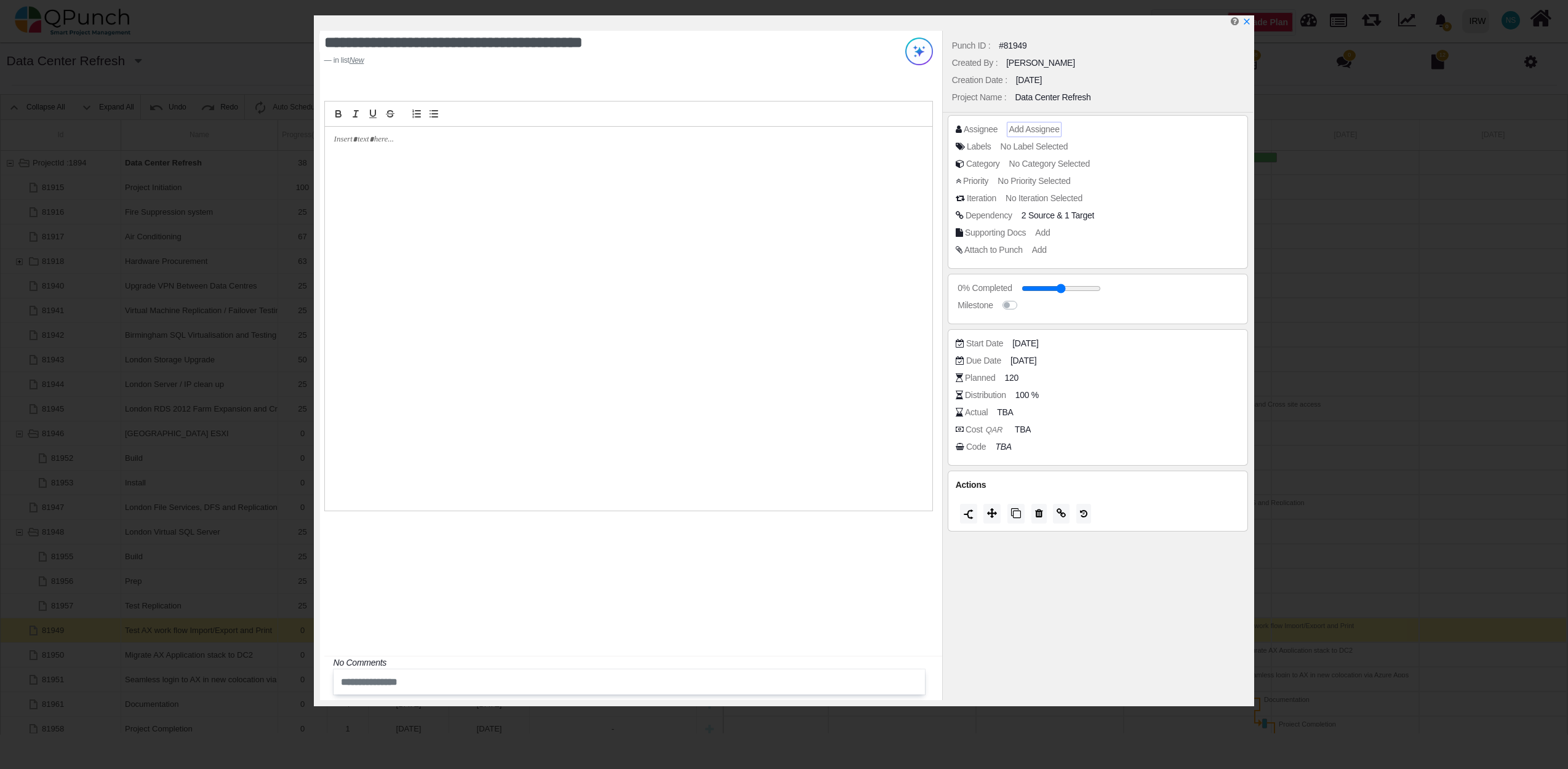
click at [1013, 129] on span "Add Assignee" at bounding box center [1034, 129] width 51 height 10
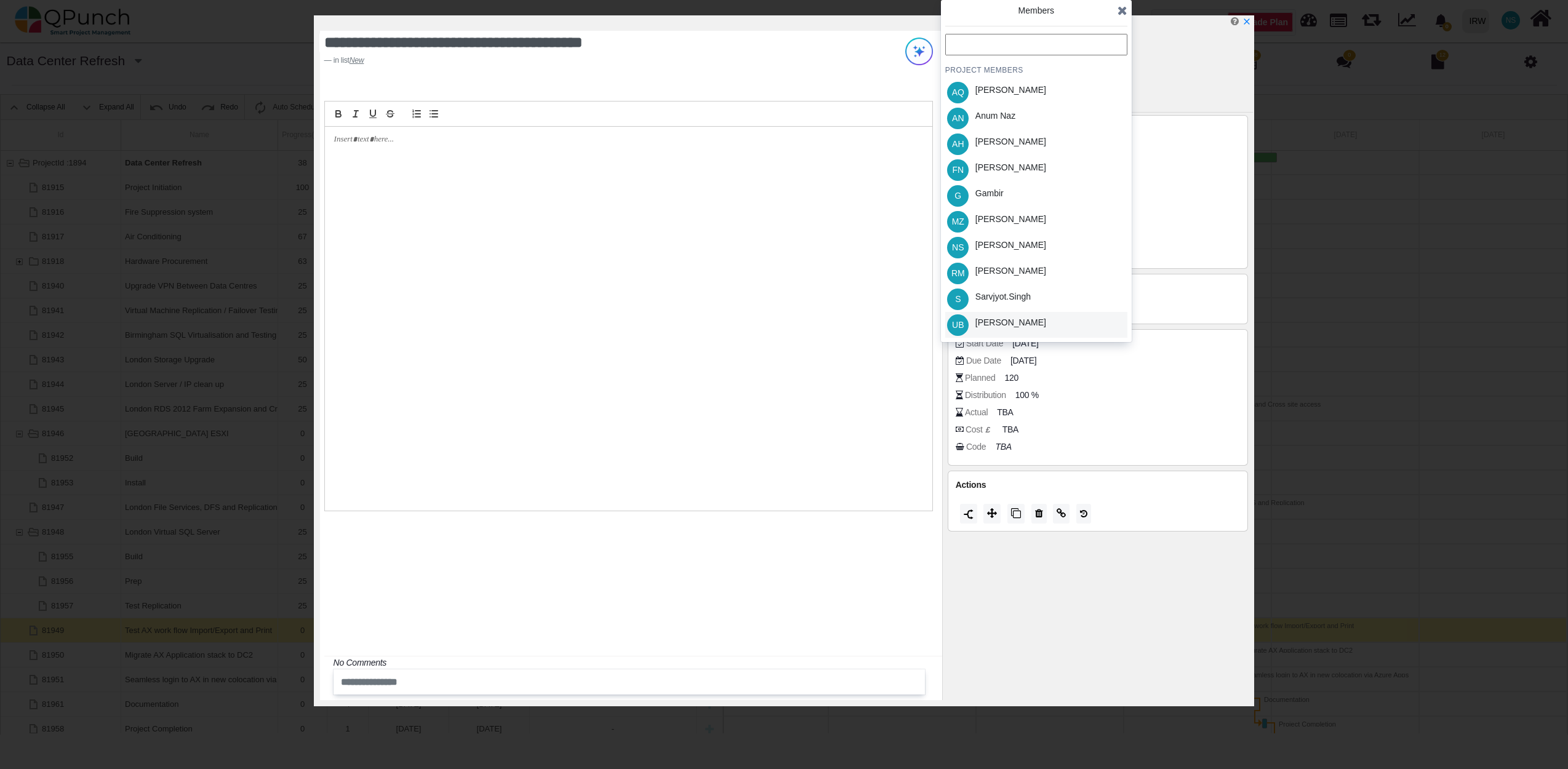
click at [990, 320] on div "[PERSON_NAME]" at bounding box center [1010, 323] width 71 height 13
click at [1120, 11] on icon at bounding box center [1123, 10] width 10 height 12
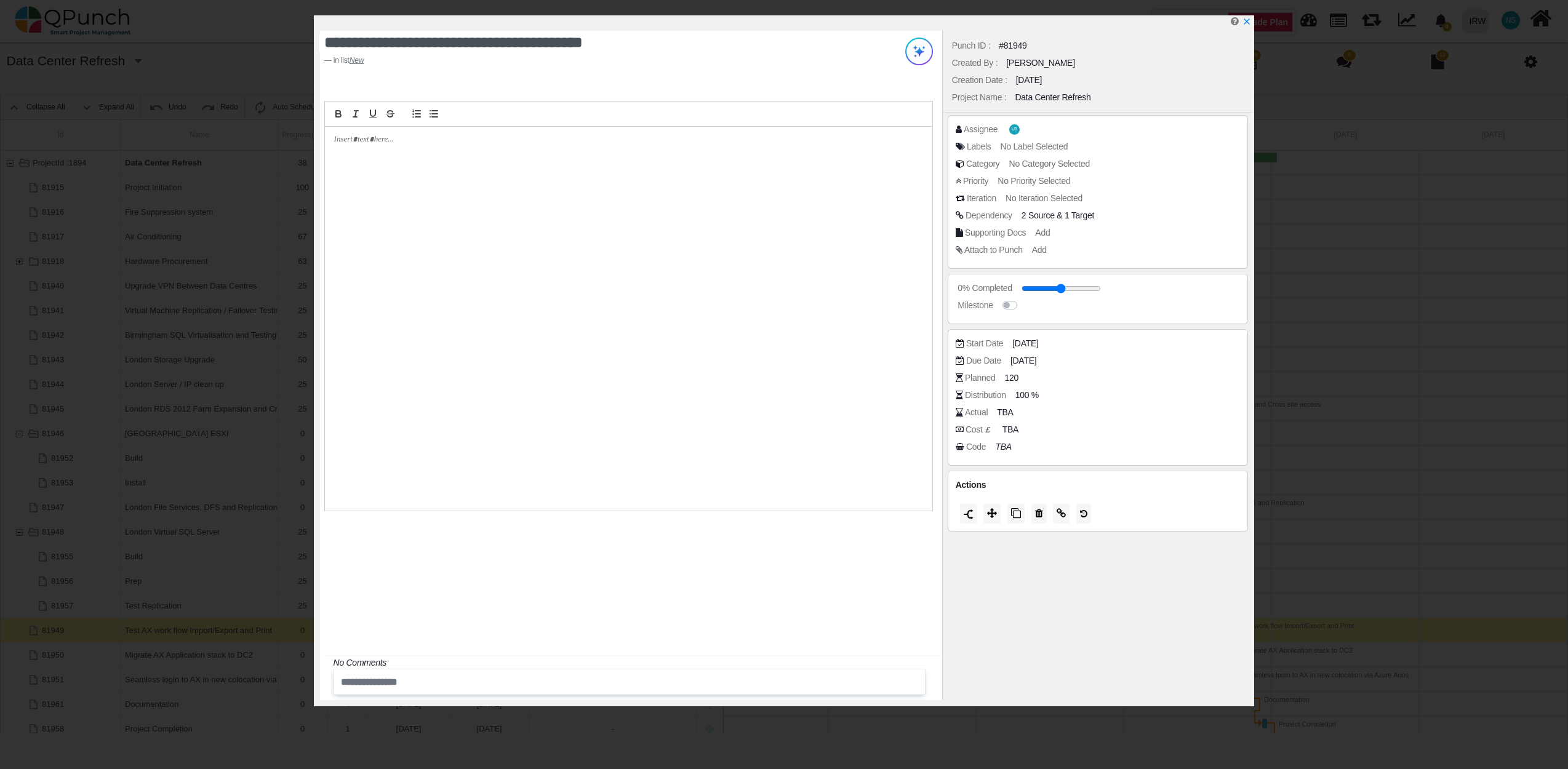
click at [1252, 23] on div at bounding box center [786, 23] width 933 height 16
click at [1248, 22] on icon "x" at bounding box center [1247, 23] width 7 height 7
type input "**"
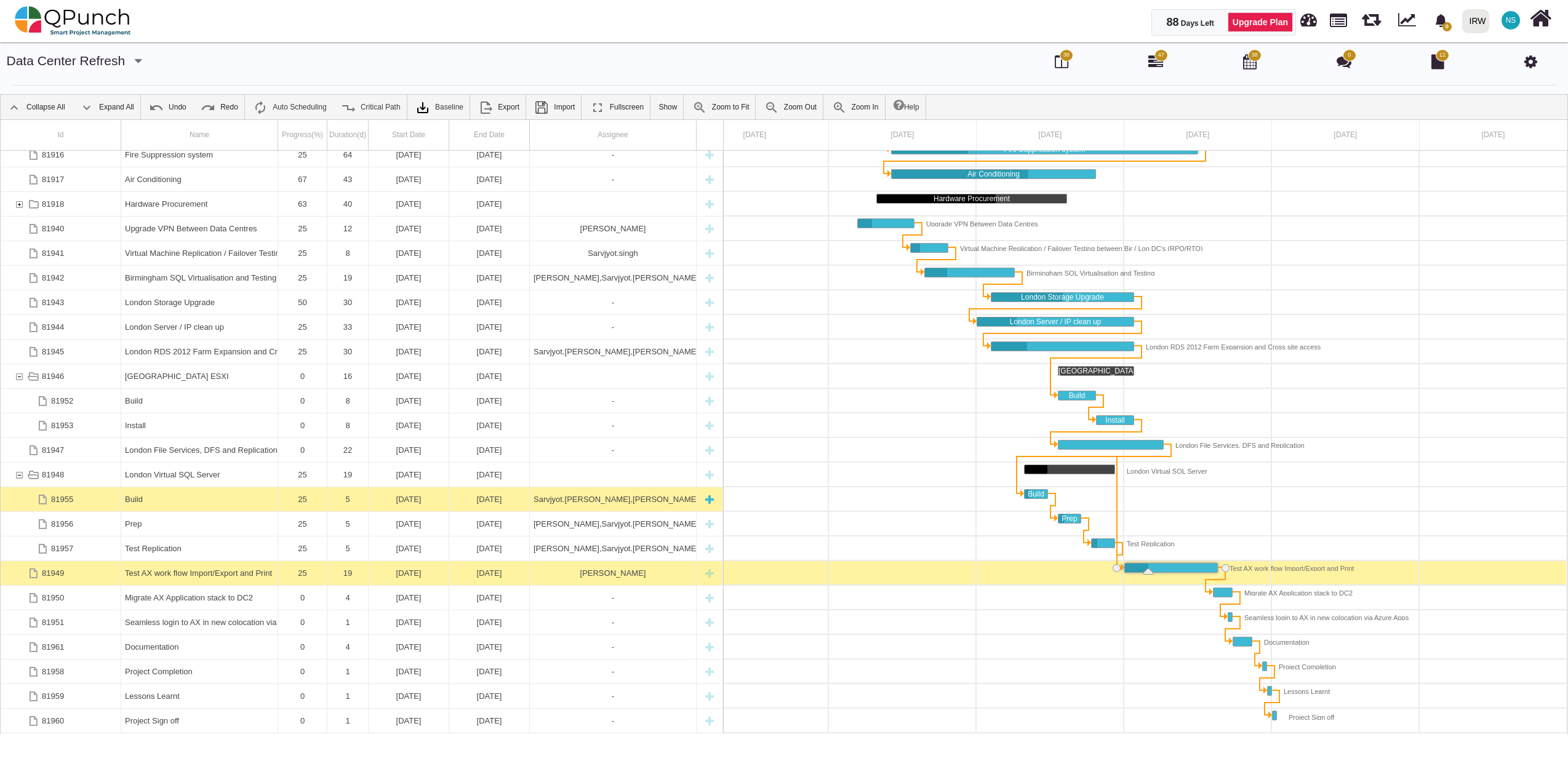
scroll to position [39, 0]
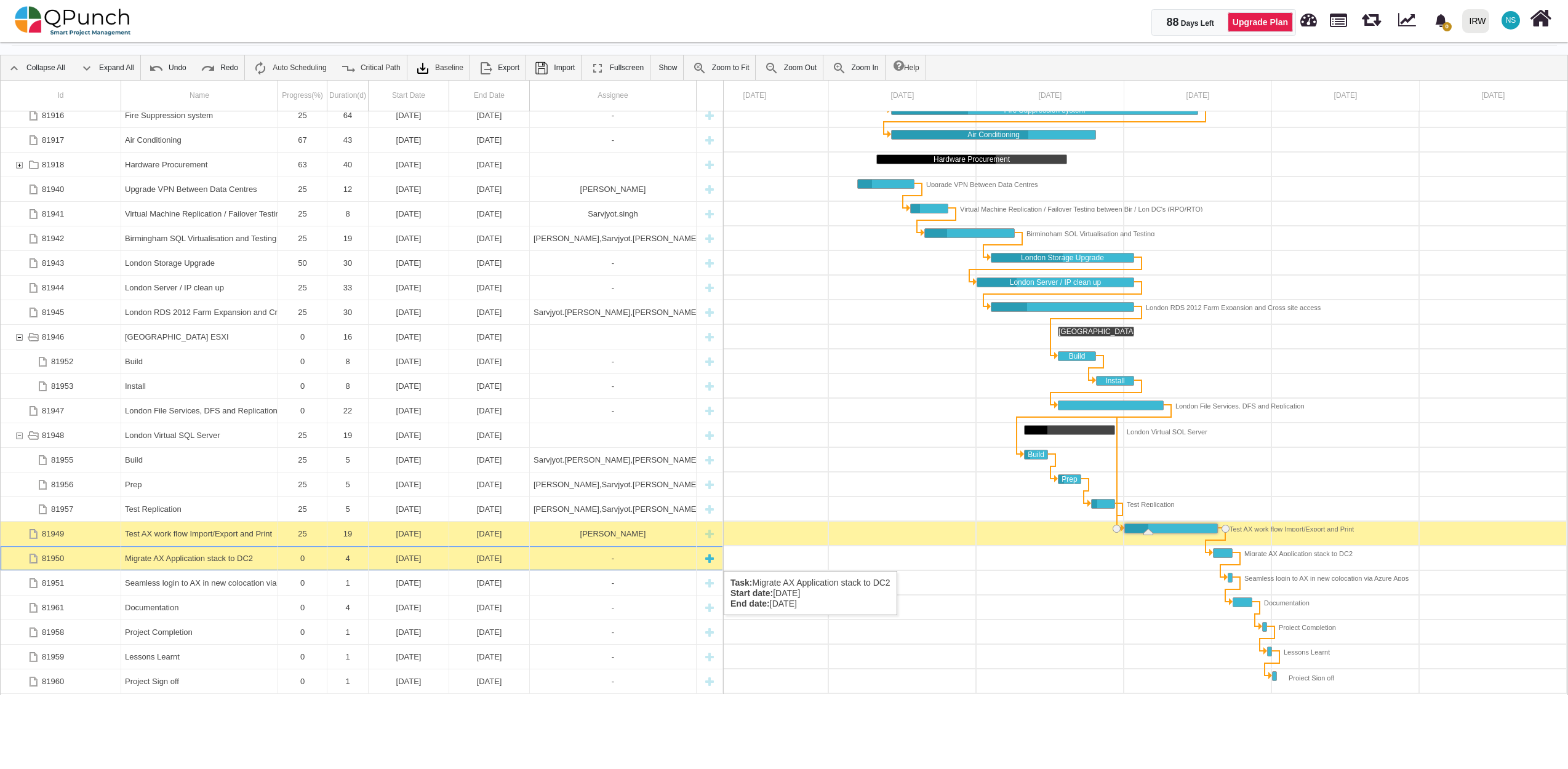
click at [170, 558] on div "Migrate AX Application stack to DC2" at bounding box center [199, 558] width 149 height 24
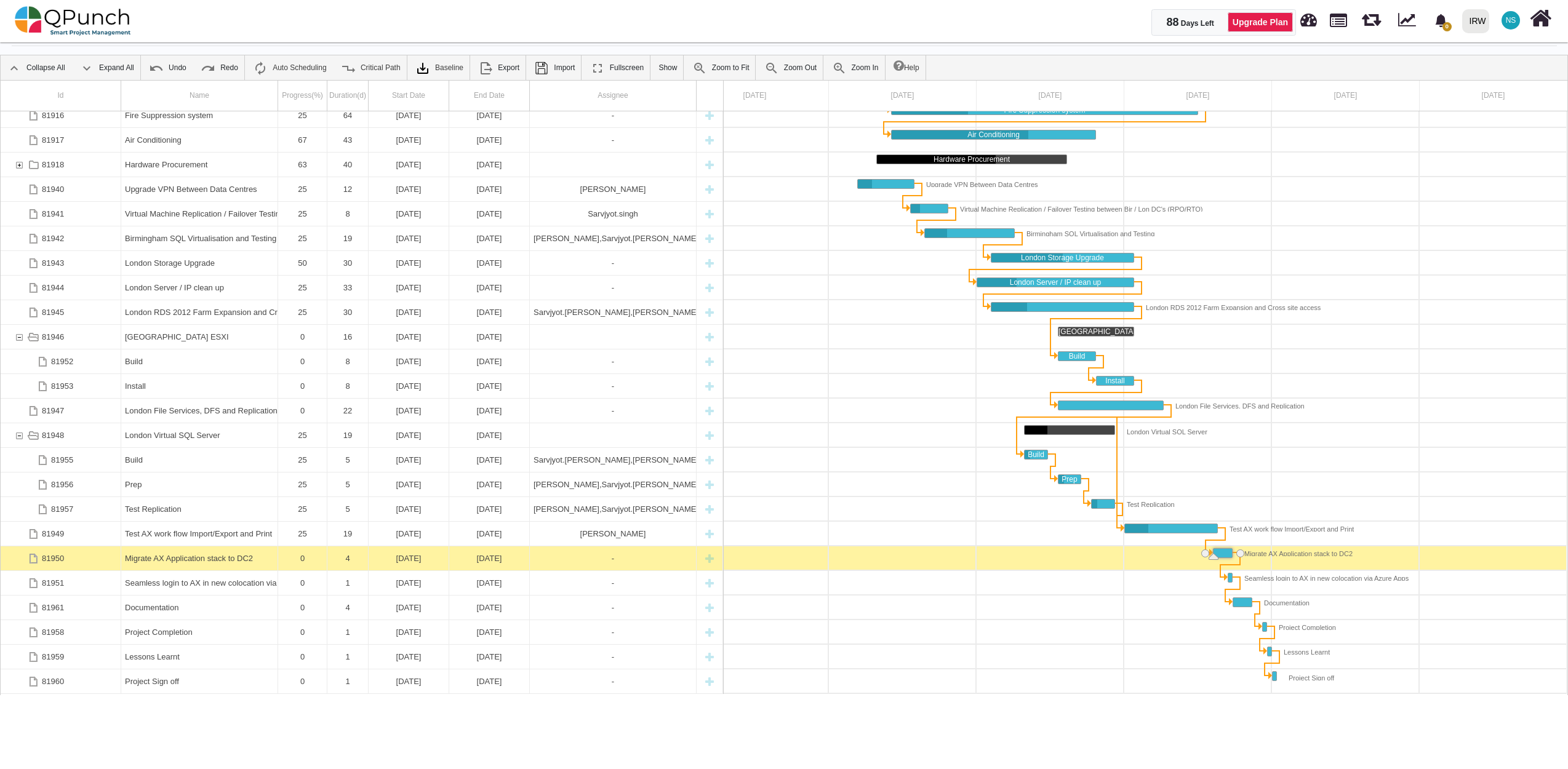
click at [170, 558] on div "Migrate AX Application stack to DC2" at bounding box center [199, 558] width 149 height 24
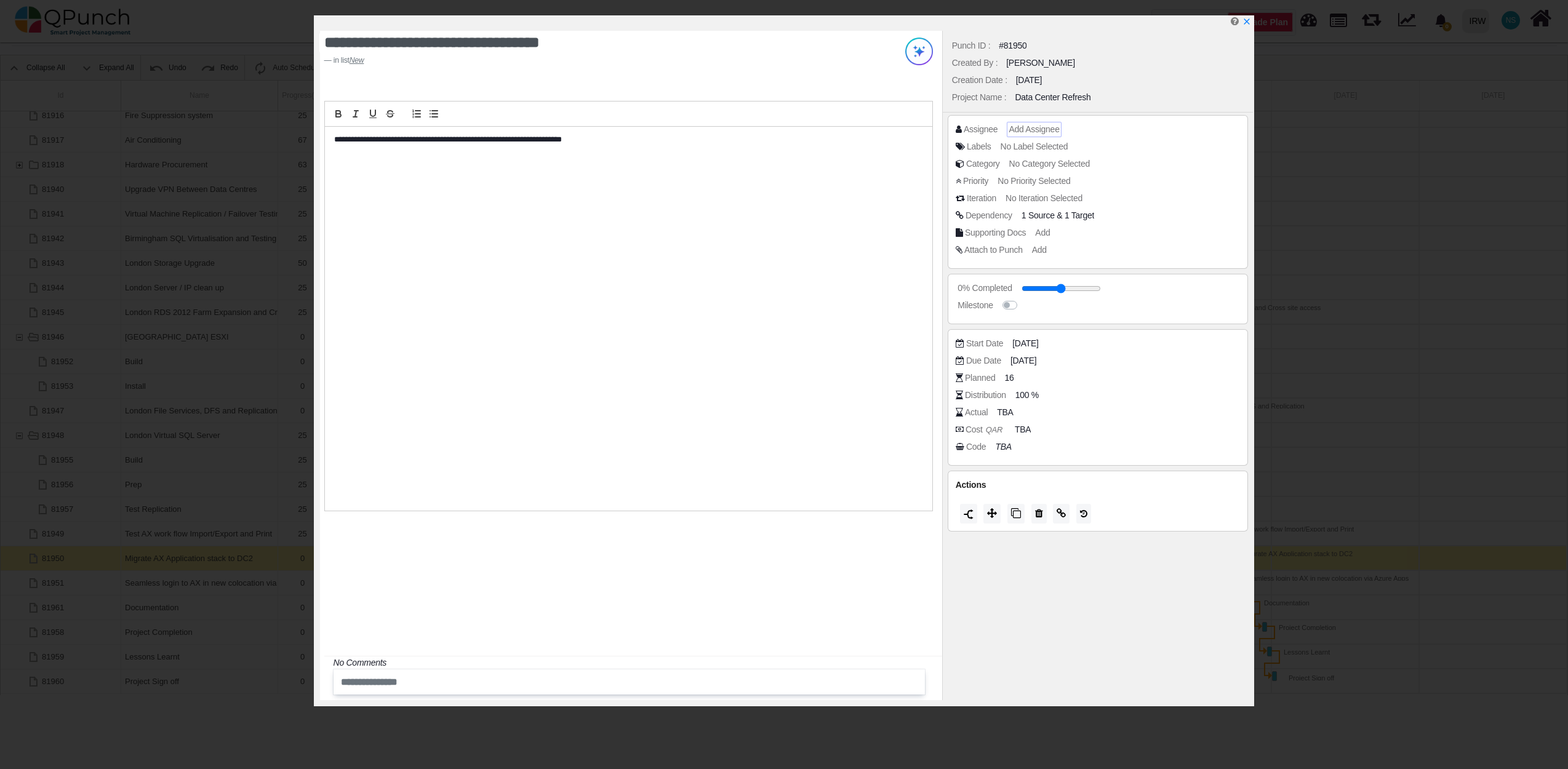
click at [1049, 133] on span "Add Assignee" at bounding box center [1034, 129] width 51 height 10
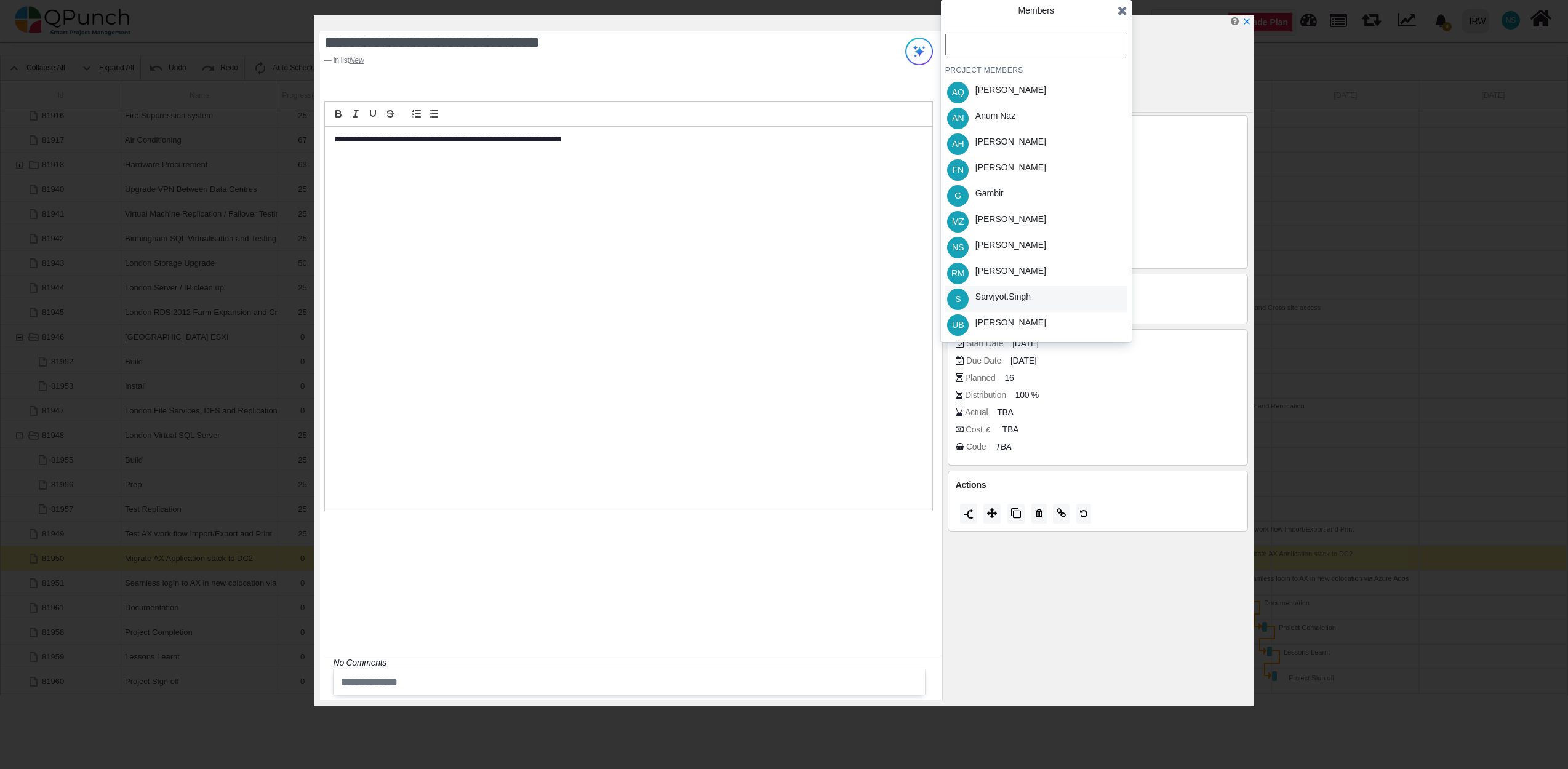
click at [1017, 296] on div "Sarvjyot.singh" at bounding box center [1003, 297] width 56 height 13
click at [1121, 13] on icon at bounding box center [1123, 10] width 10 height 12
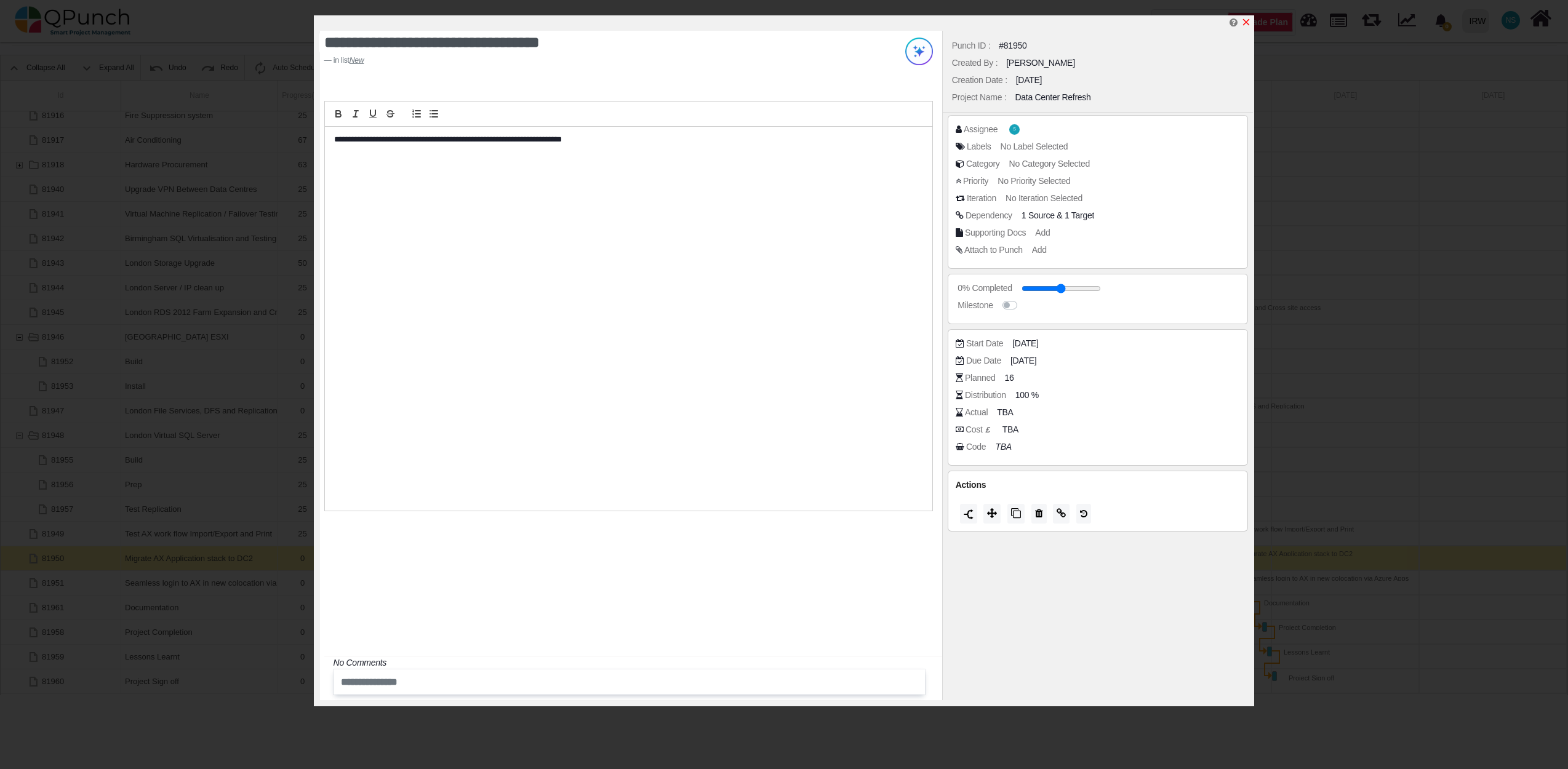
click at [1250, 20] on icon "x" at bounding box center [1246, 22] width 10 height 10
type input "**"
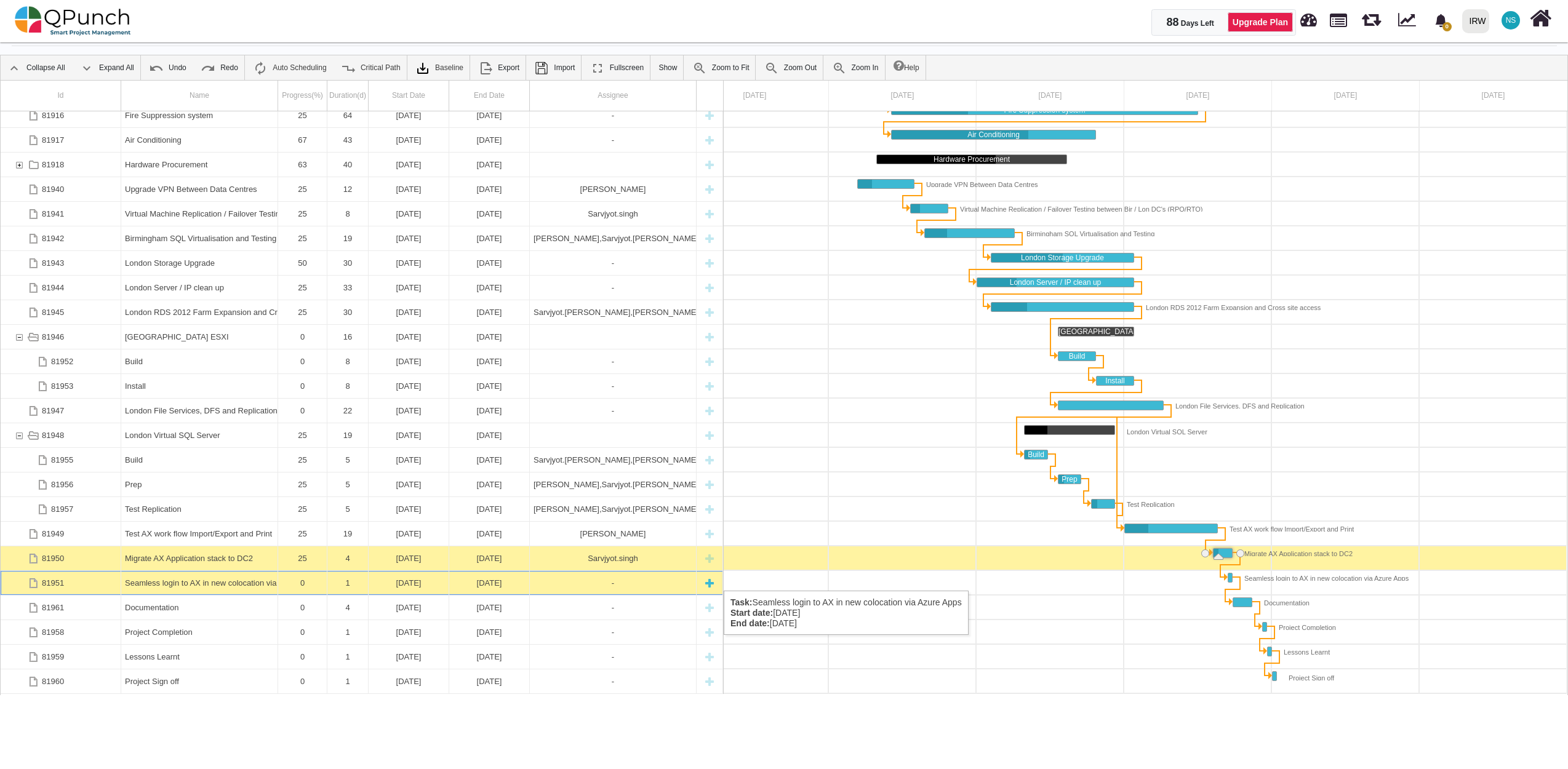
click at [262, 578] on div "Seamless login to AX in new colocation via Azure Apps" at bounding box center [199, 583] width 149 height 24
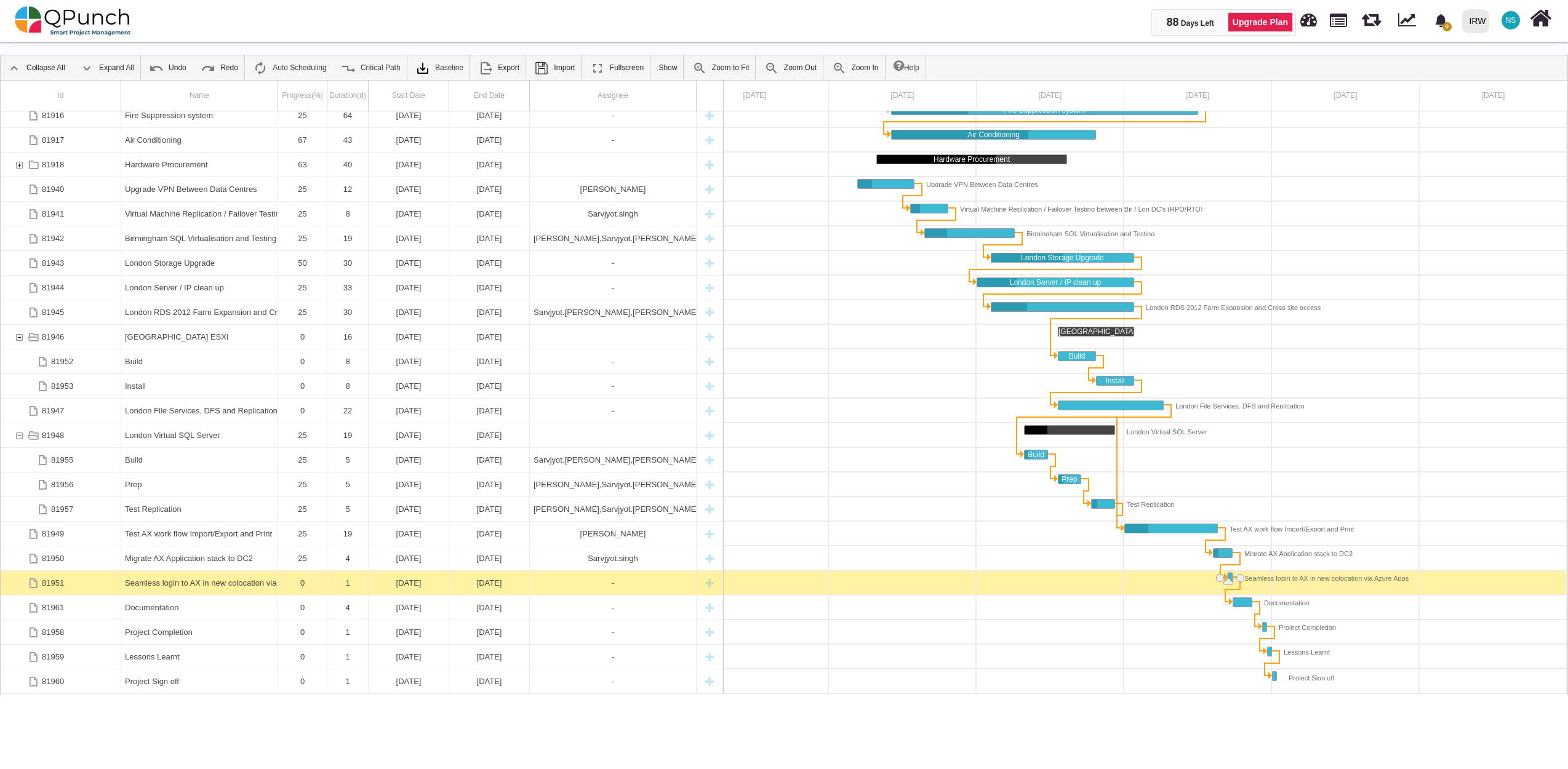
click at [262, 578] on div "Seamless login to AX in new colocation via Azure Apps" at bounding box center [199, 583] width 149 height 24
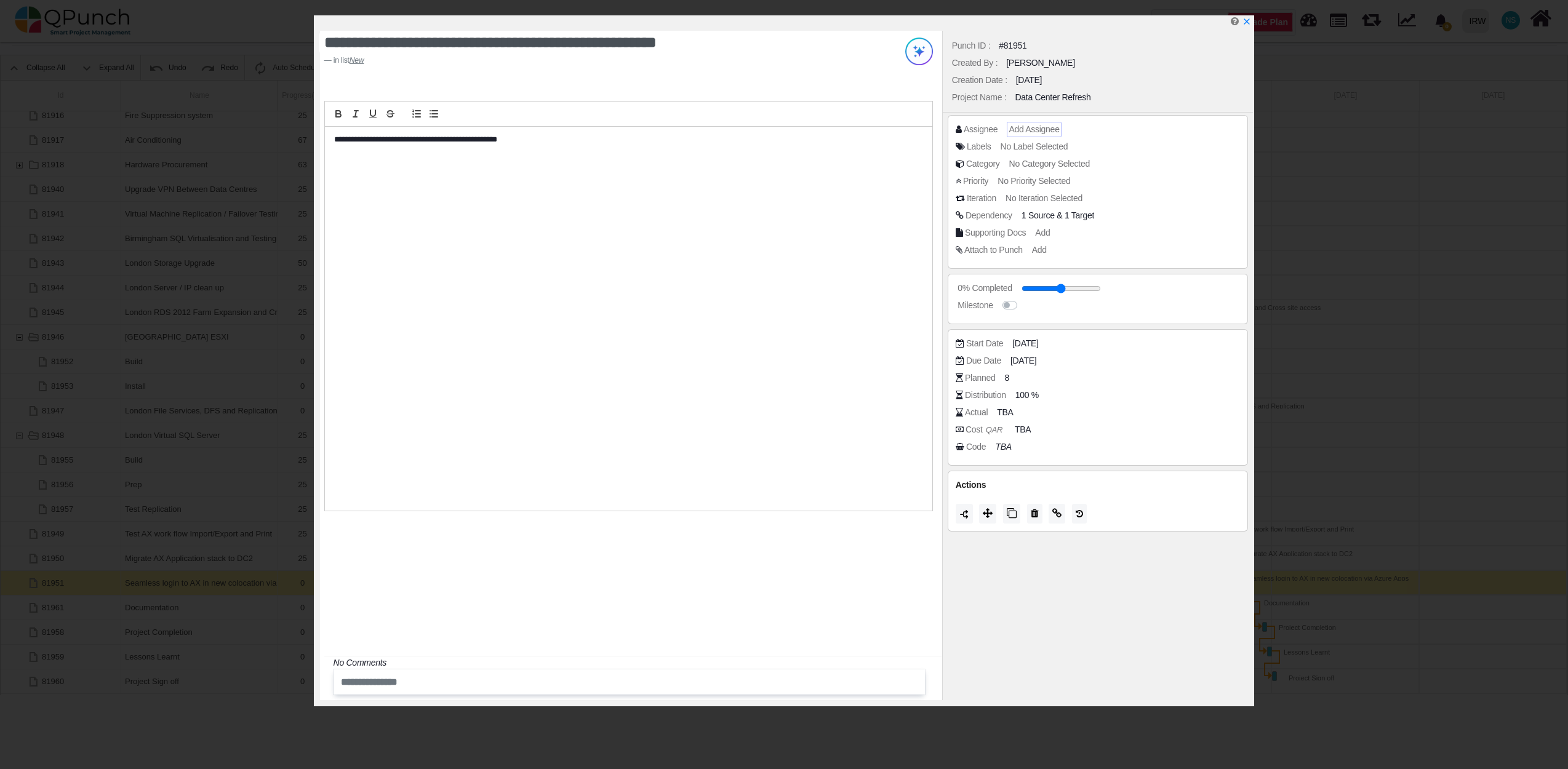
click at [1032, 126] on span "Add Assignee" at bounding box center [1034, 129] width 51 height 10
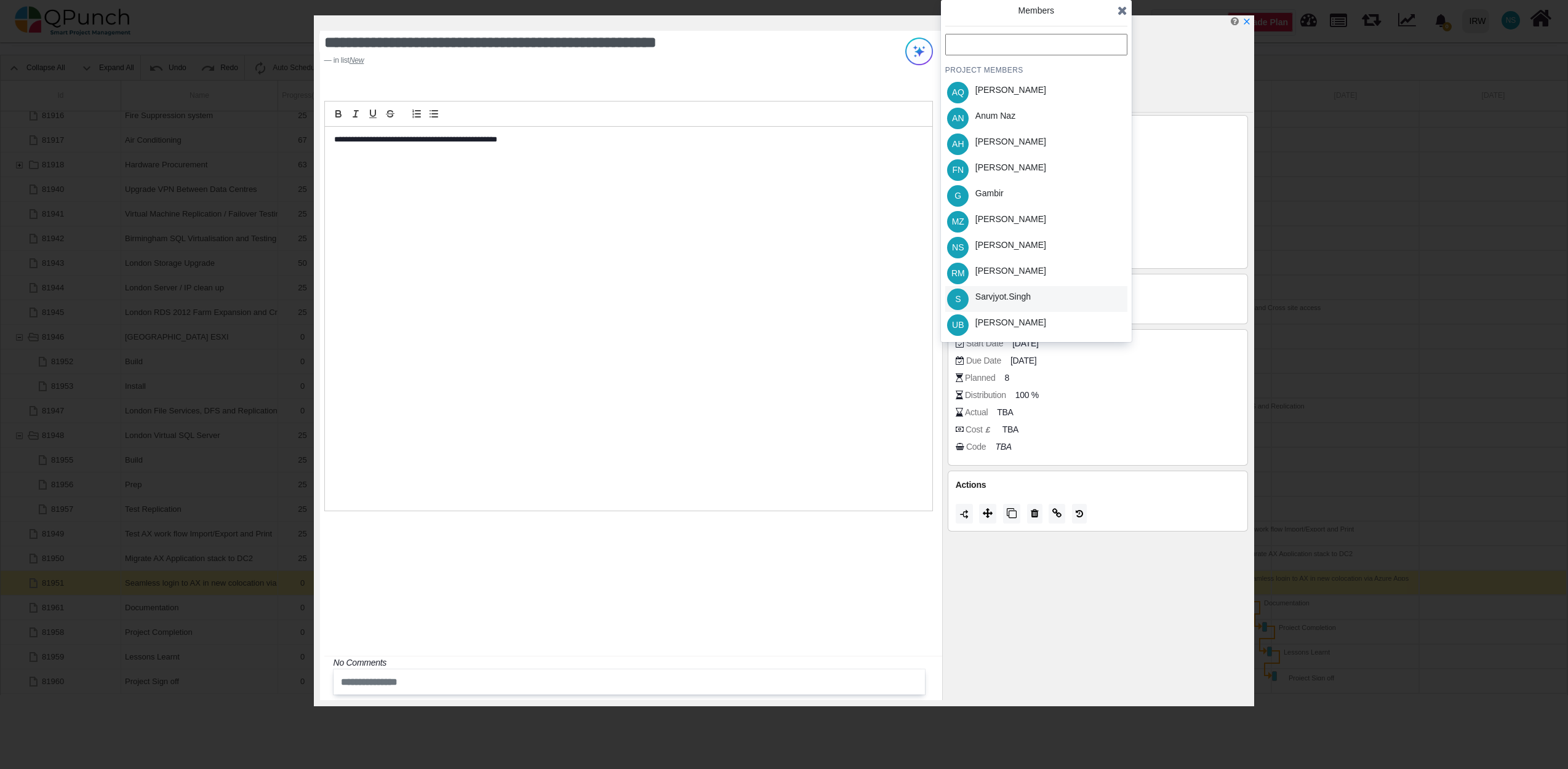
click at [1019, 299] on div "Sarvjyot.singh" at bounding box center [1003, 297] width 56 height 13
click at [1123, 10] on icon at bounding box center [1123, 10] width 10 height 12
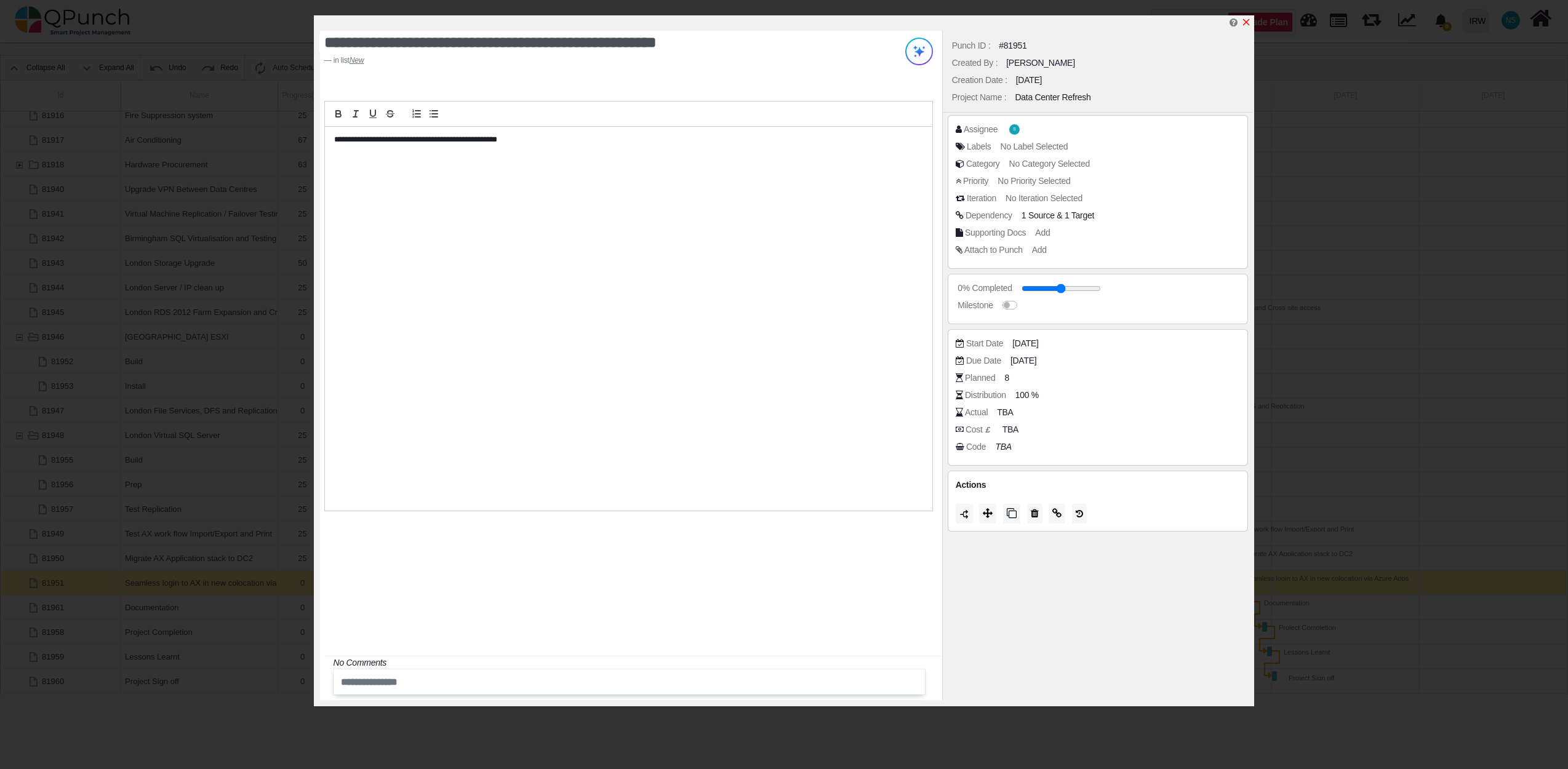
click at [1249, 25] on icon "x" at bounding box center [1247, 23] width 7 height 7
type input "**"
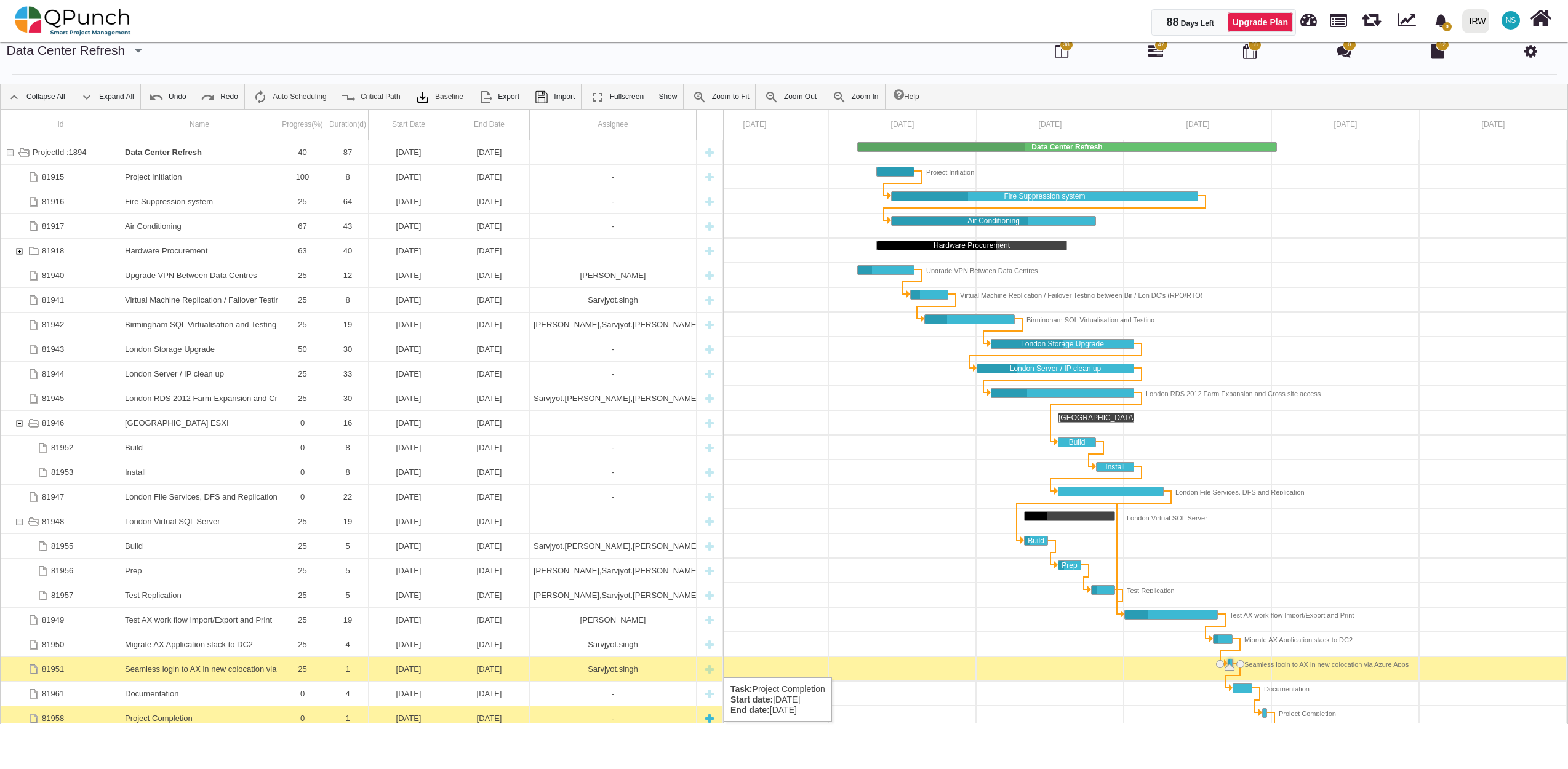
scroll to position [0, 0]
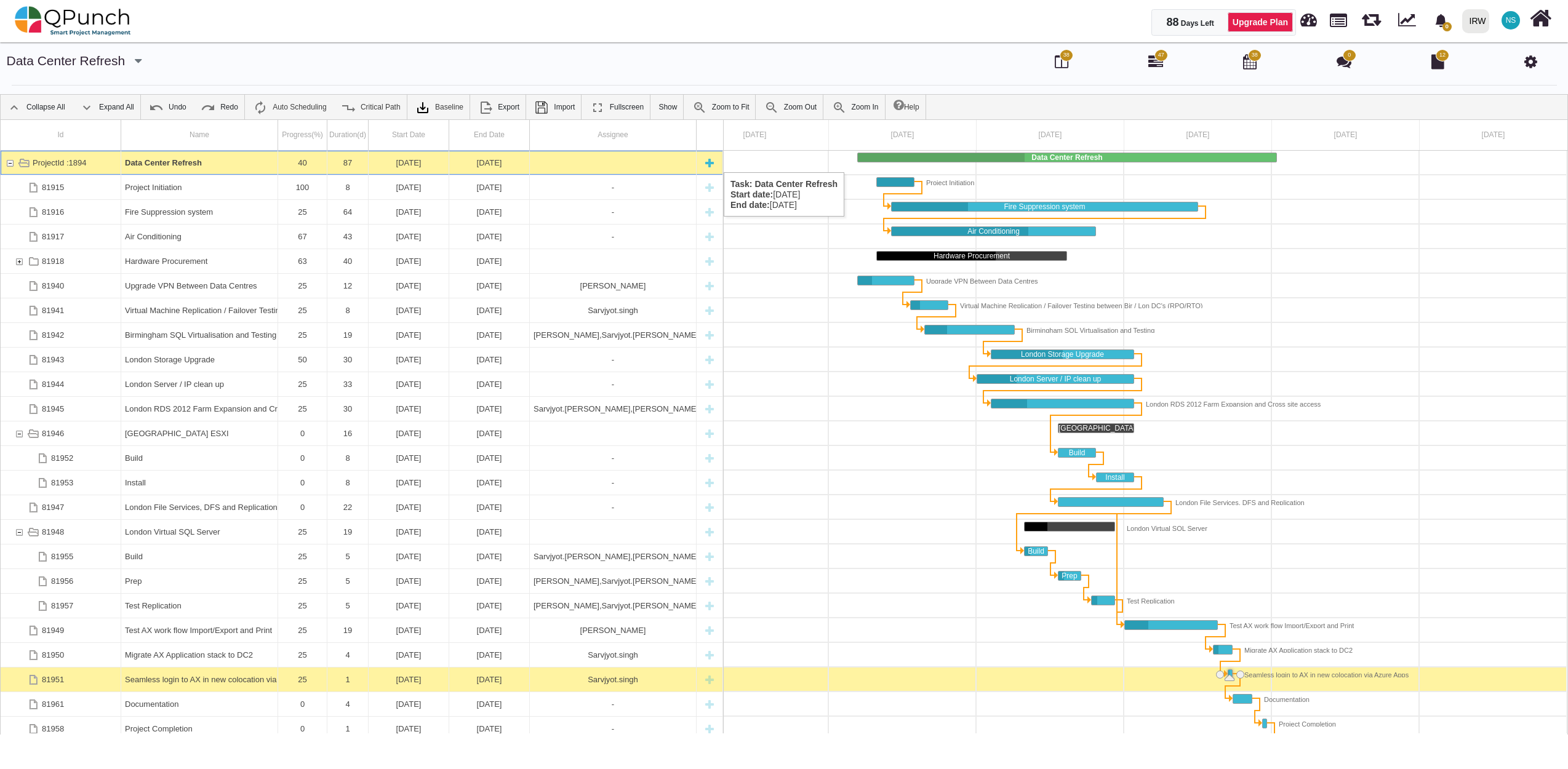
click at [705, 160] on div "New task" at bounding box center [710, 163] width 19 height 24
select select "*"
select select "****"
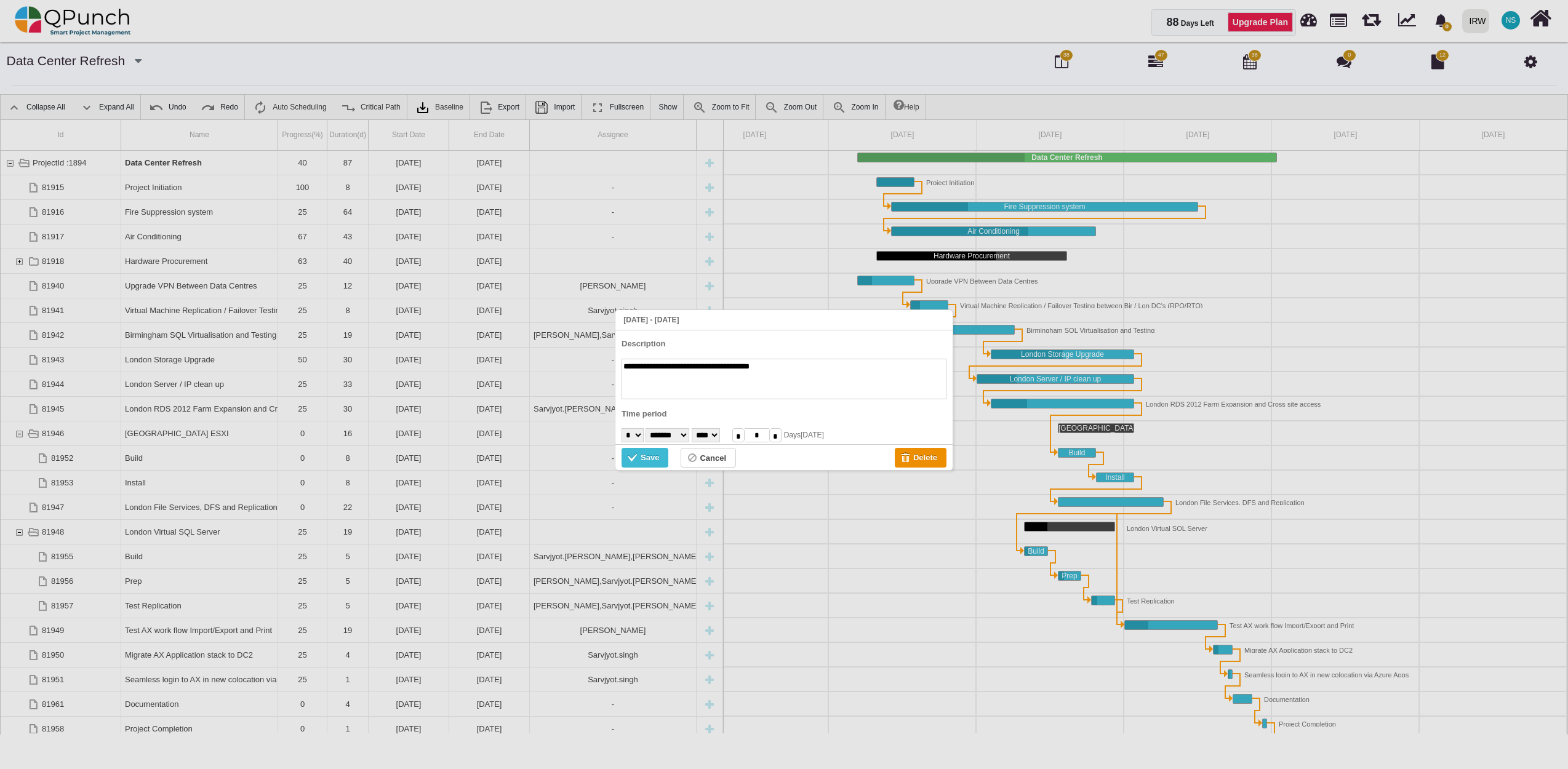
click at [742, 370] on textarea "**********" at bounding box center [784, 379] width 325 height 41
click at [653, 367] on textarea "**********" at bounding box center [784, 379] width 325 height 41
type textarea "**********"
click at [720, 436] on select "**** **** **** **** **** **** **** **** **** ****" at bounding box center [706, 435] width 28 height 14
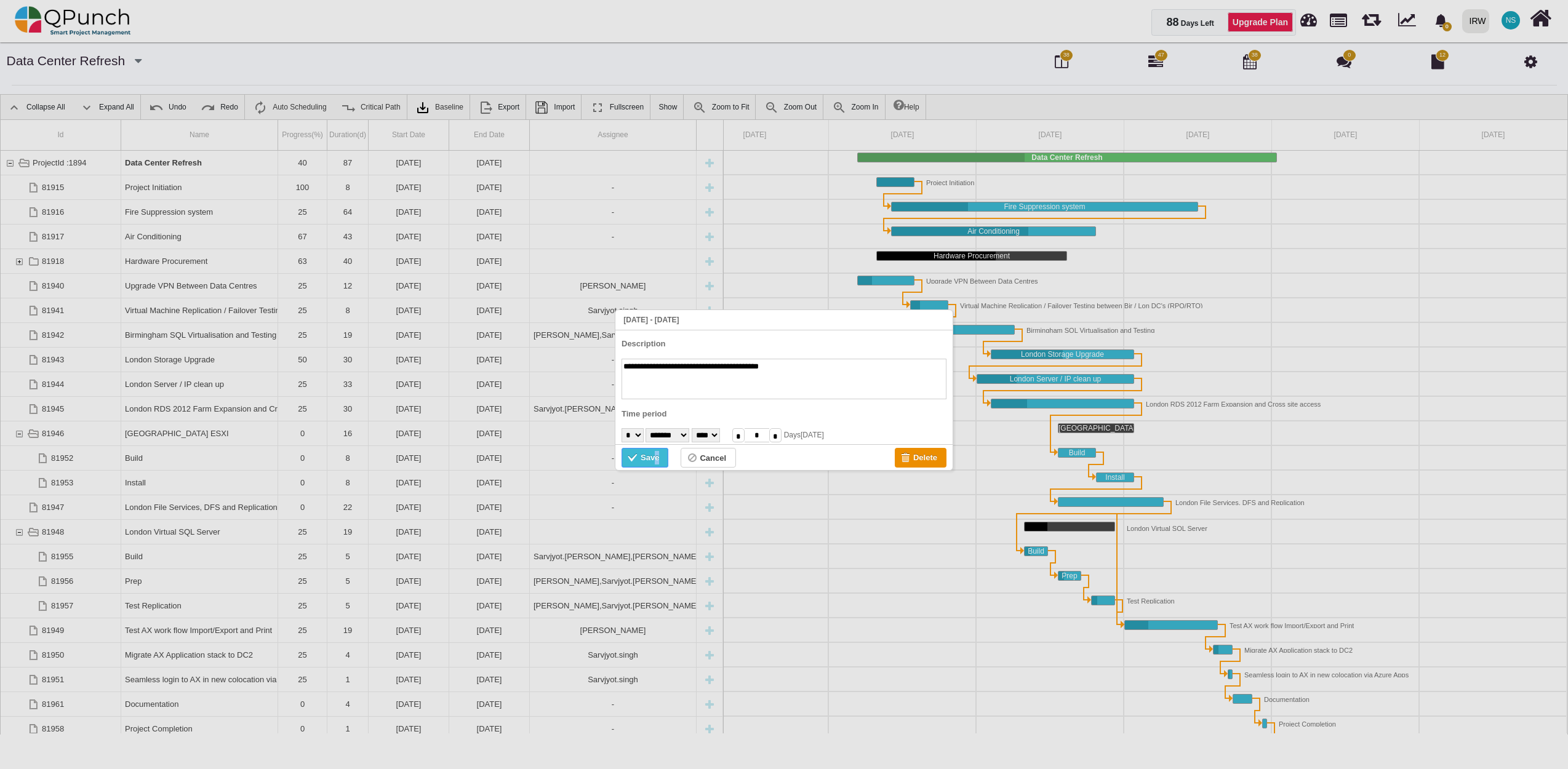
click at [658, 459] on div "Save" at bounding box center [650, 457] width 19 height 14
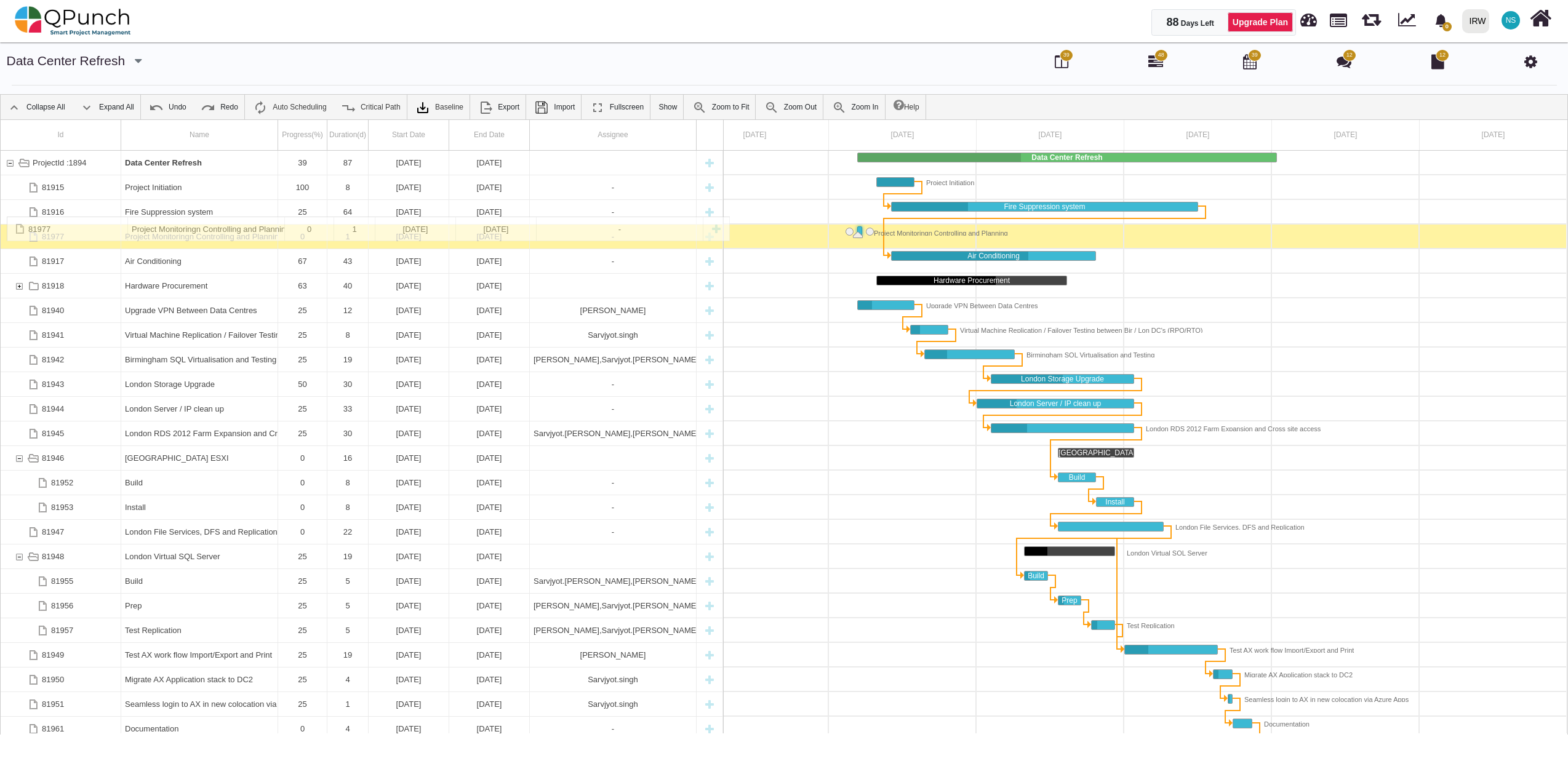
drag, startPoint x: 69, startPoint y: 721, endPoint x: 192, endPoint y: 223, distance: 513.0
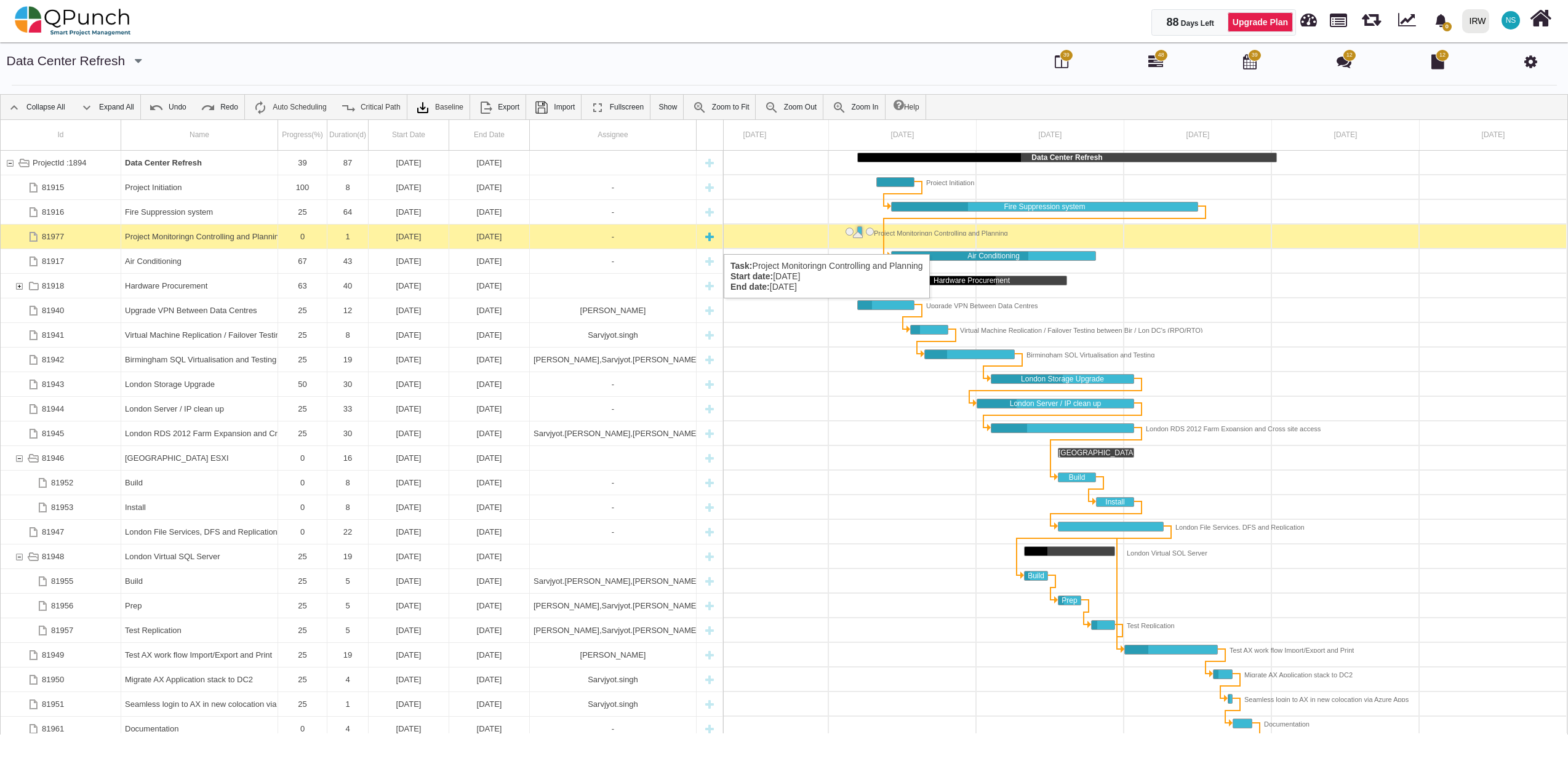
click at [607, 241] on div "-" at bounding box center [613, 236] width 159 height 24
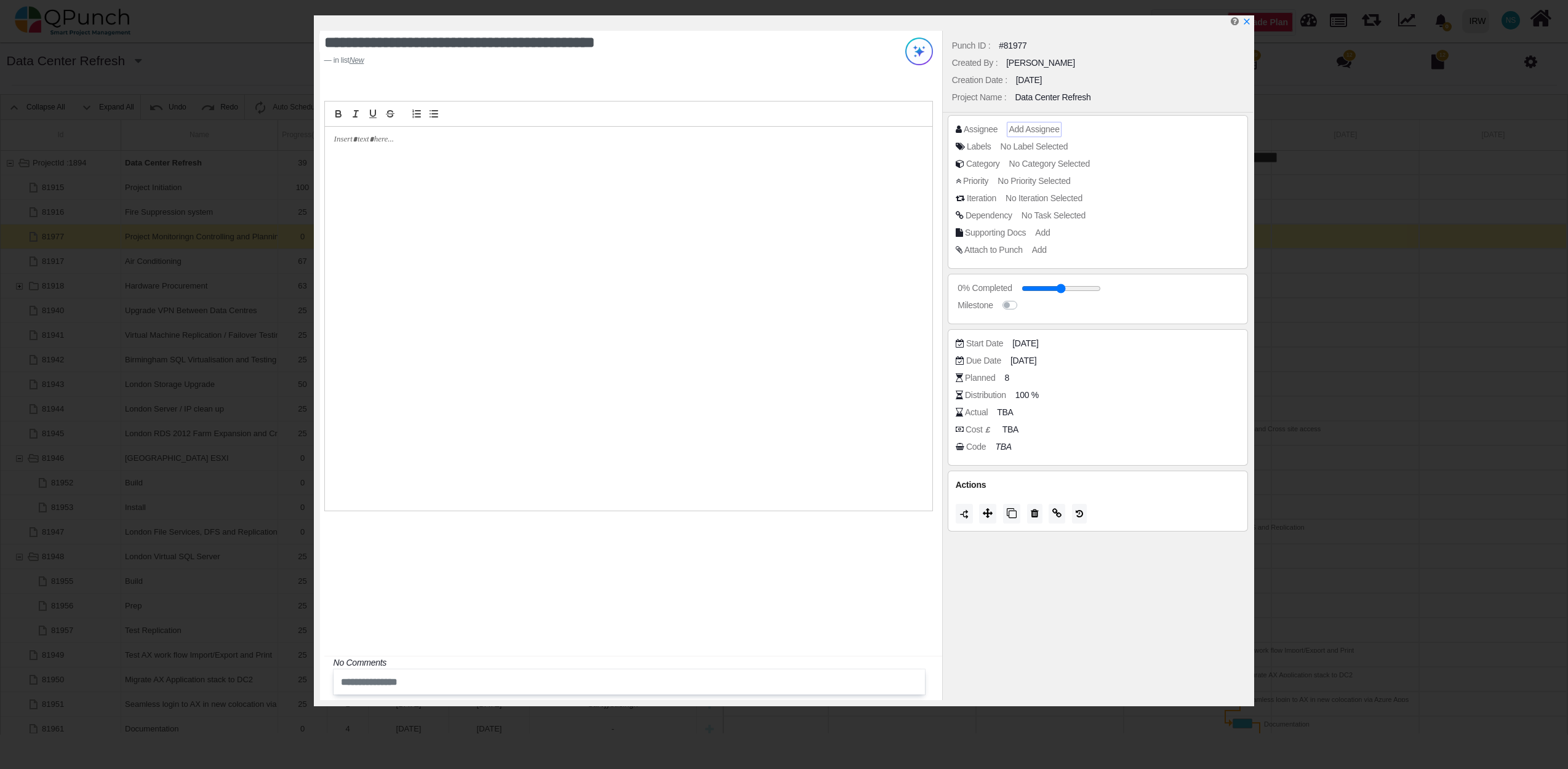
click at [1019, 129] on span "Add Assignee" at bounding box center [1034, 129] width 51 height 10
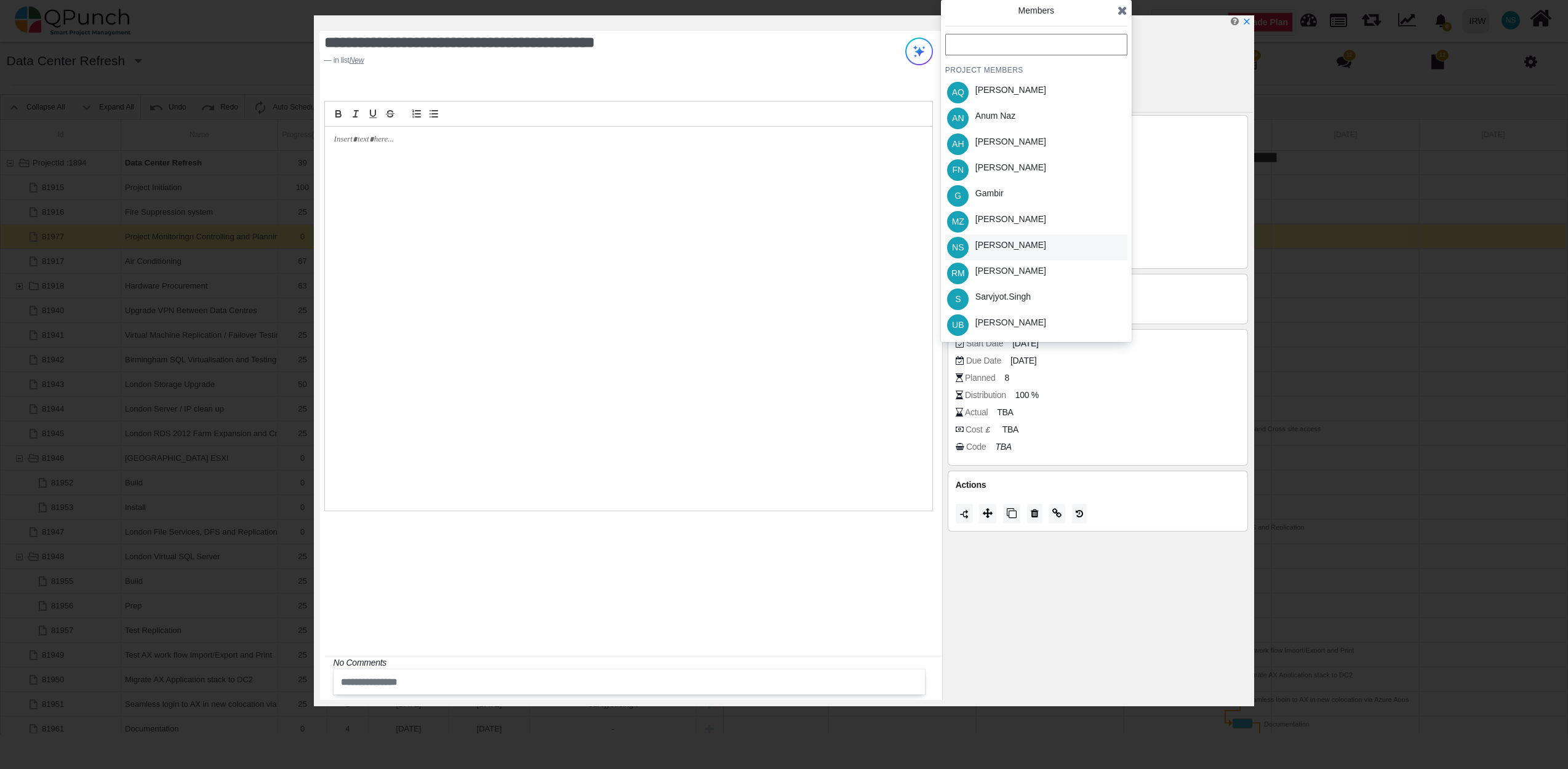
click at [1010, 249] on div "Nadeem Sheikh" at bounding box center [1010, 245] width 71 height 13
click at [1121, 15] on icon at bounding box center [1123, 10] width 10 height 12
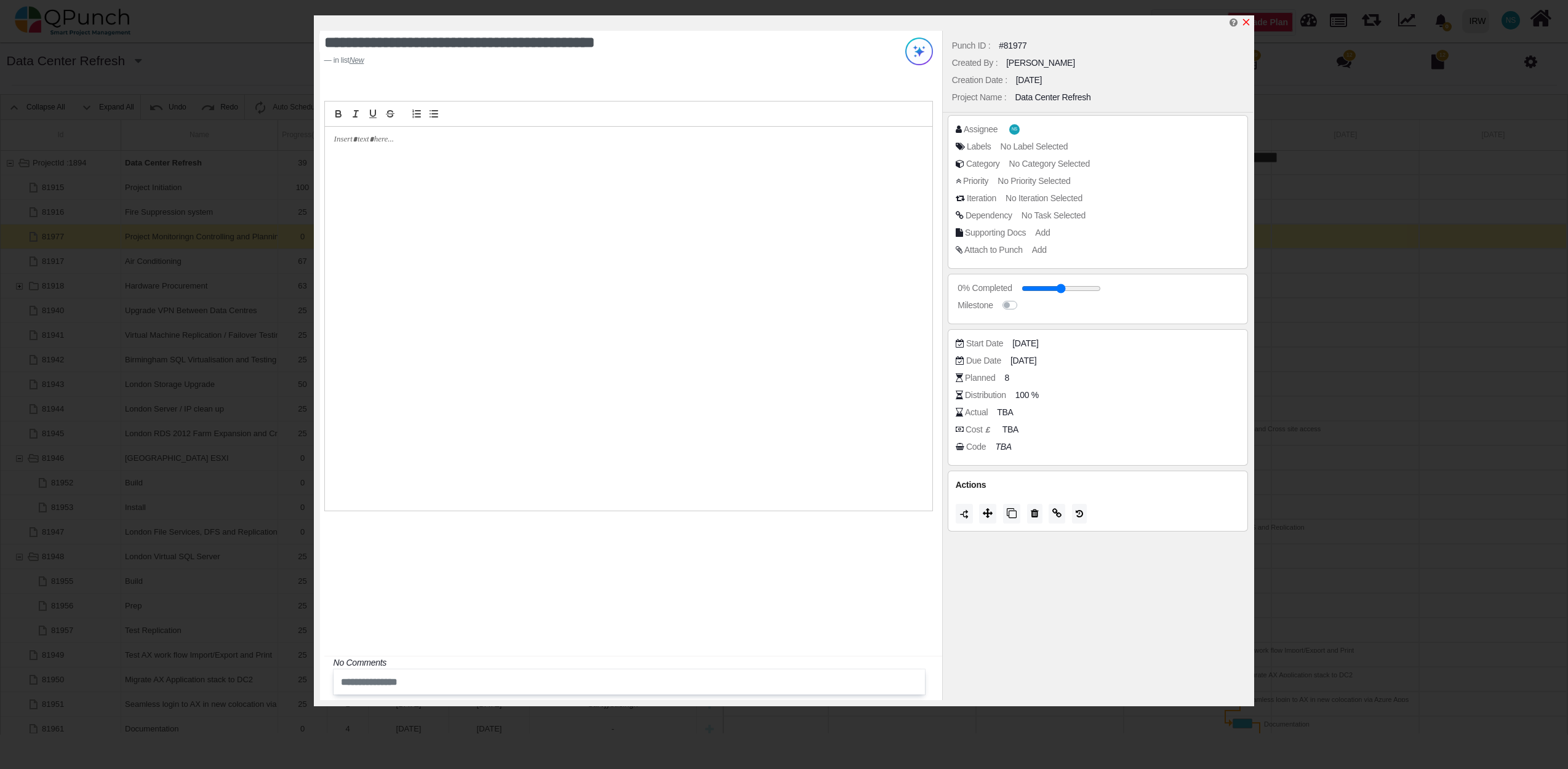
click at [1249, 21] on icon "x" at bounding box center [1247, 23] width 7 height 7
type input "**"
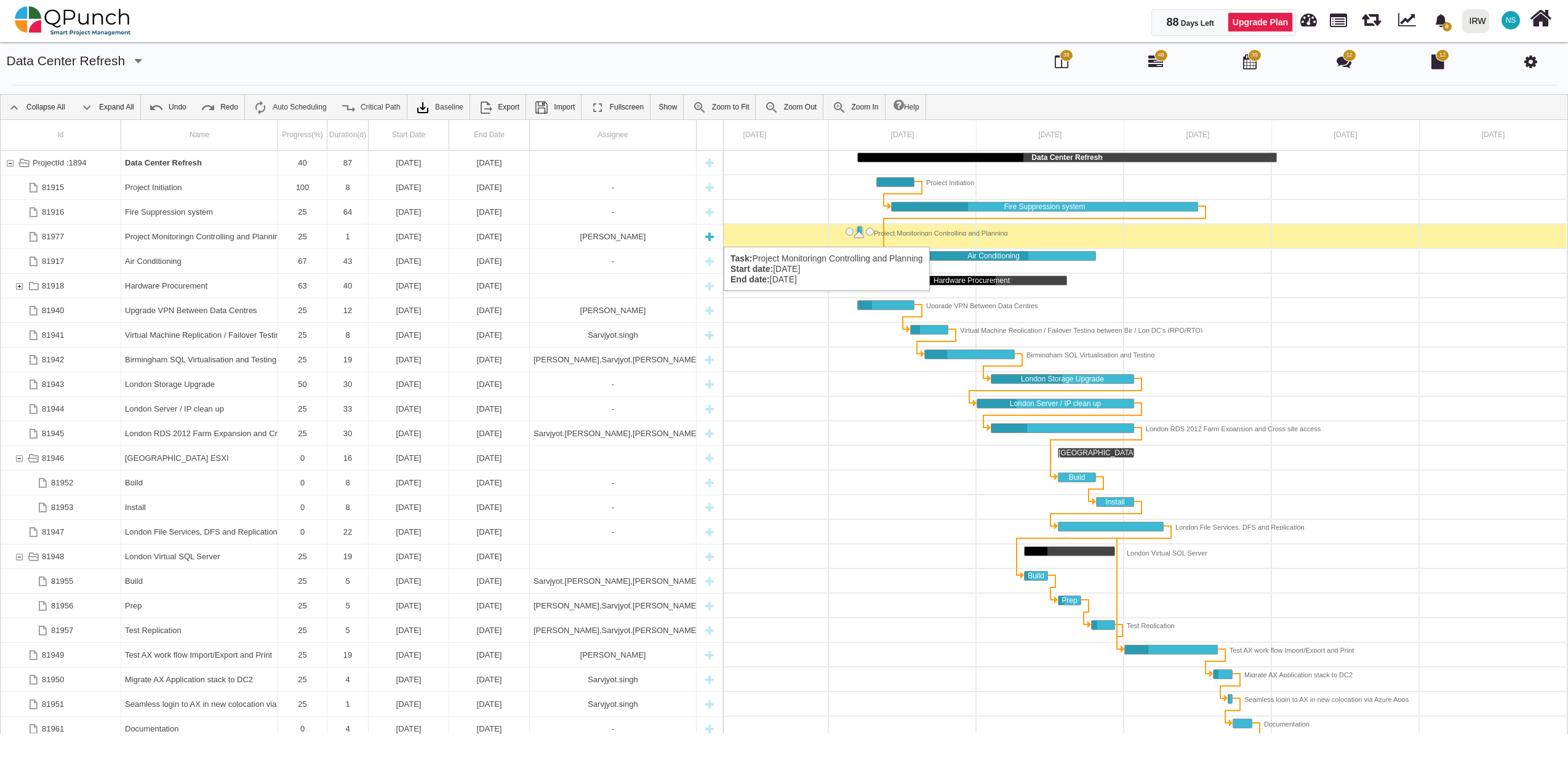
click at [209, 234] on div "Project Monitoringn Controlling and Planning" at bounding box center [199, 236] width 149 height 24
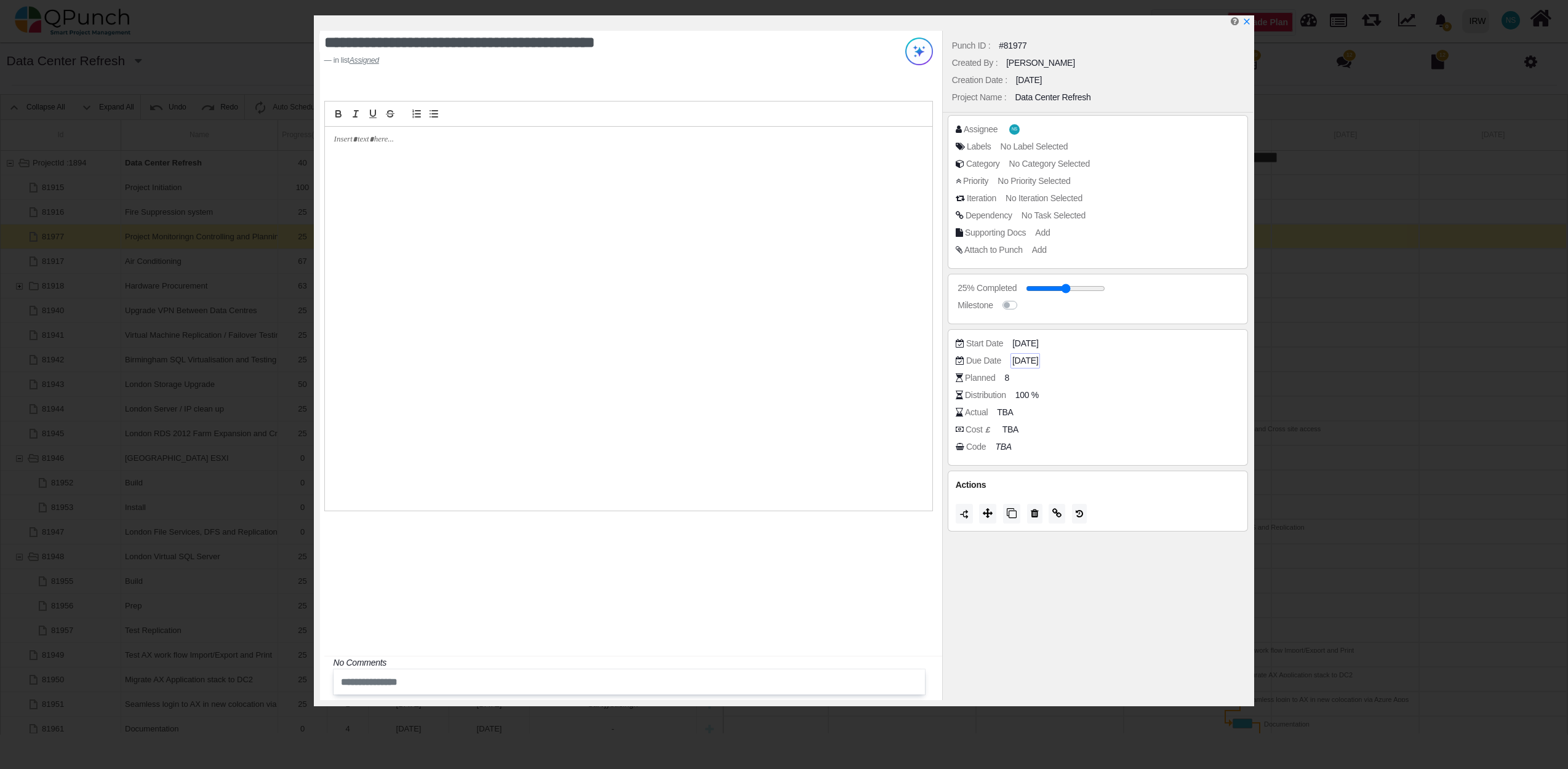
click at [1035, 360] on span "07-07-2025" at bounding box center [1025, 361] width 26 height 13
click at [1074, 169] on icon "chevron left" at bounding box center [1071, 165] width 10 height 10
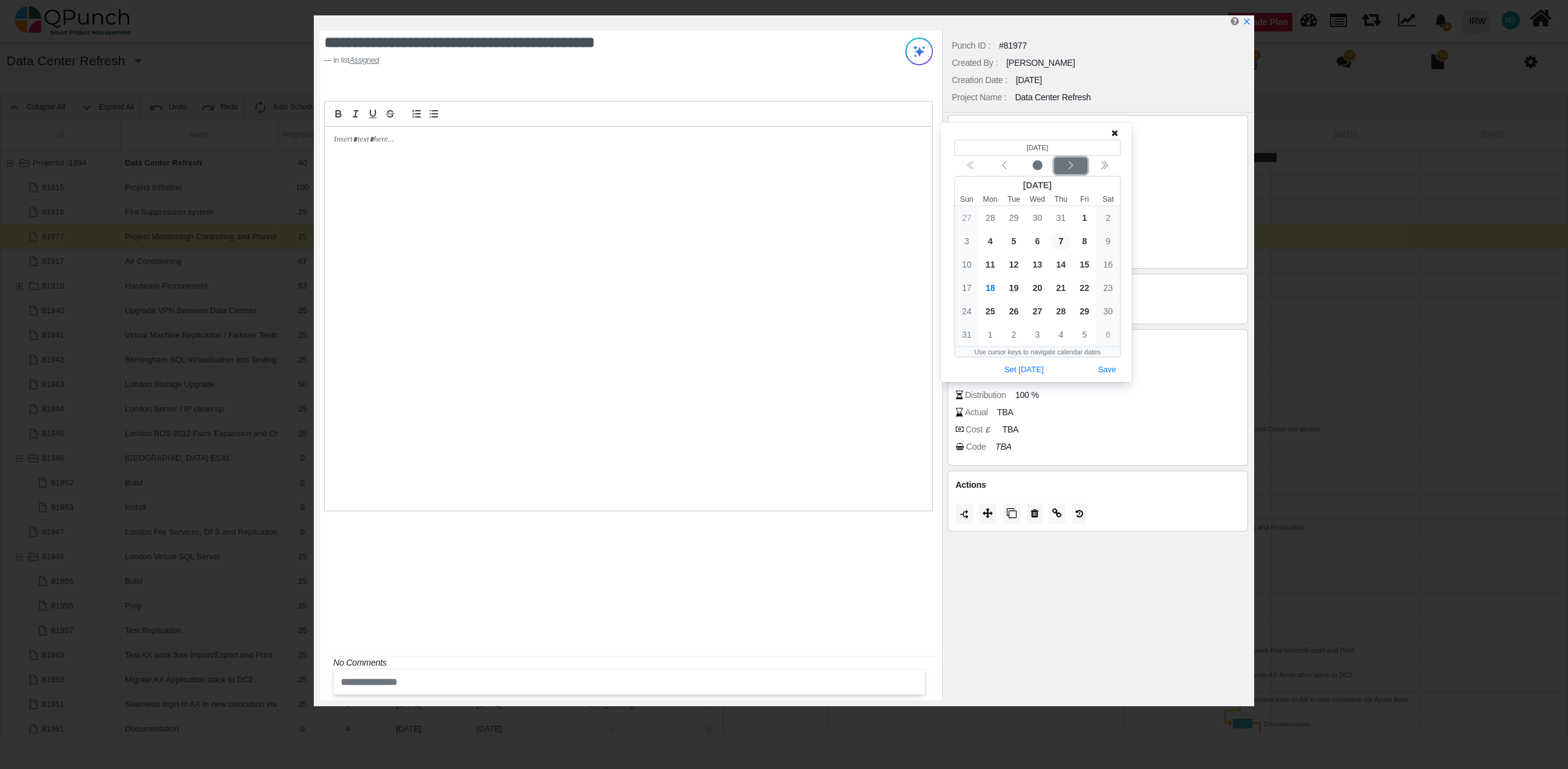
click at [1074, 169] on icon "chevron left" at bounding box center [1071, 165] width 10 height 10
click at [1005, 171] on div "Previous month" at bounding box center [1004, 166] width 29 height 12
click at [1083, 214] on span "3" at bounding box center [1084, 218] width 20 height 20
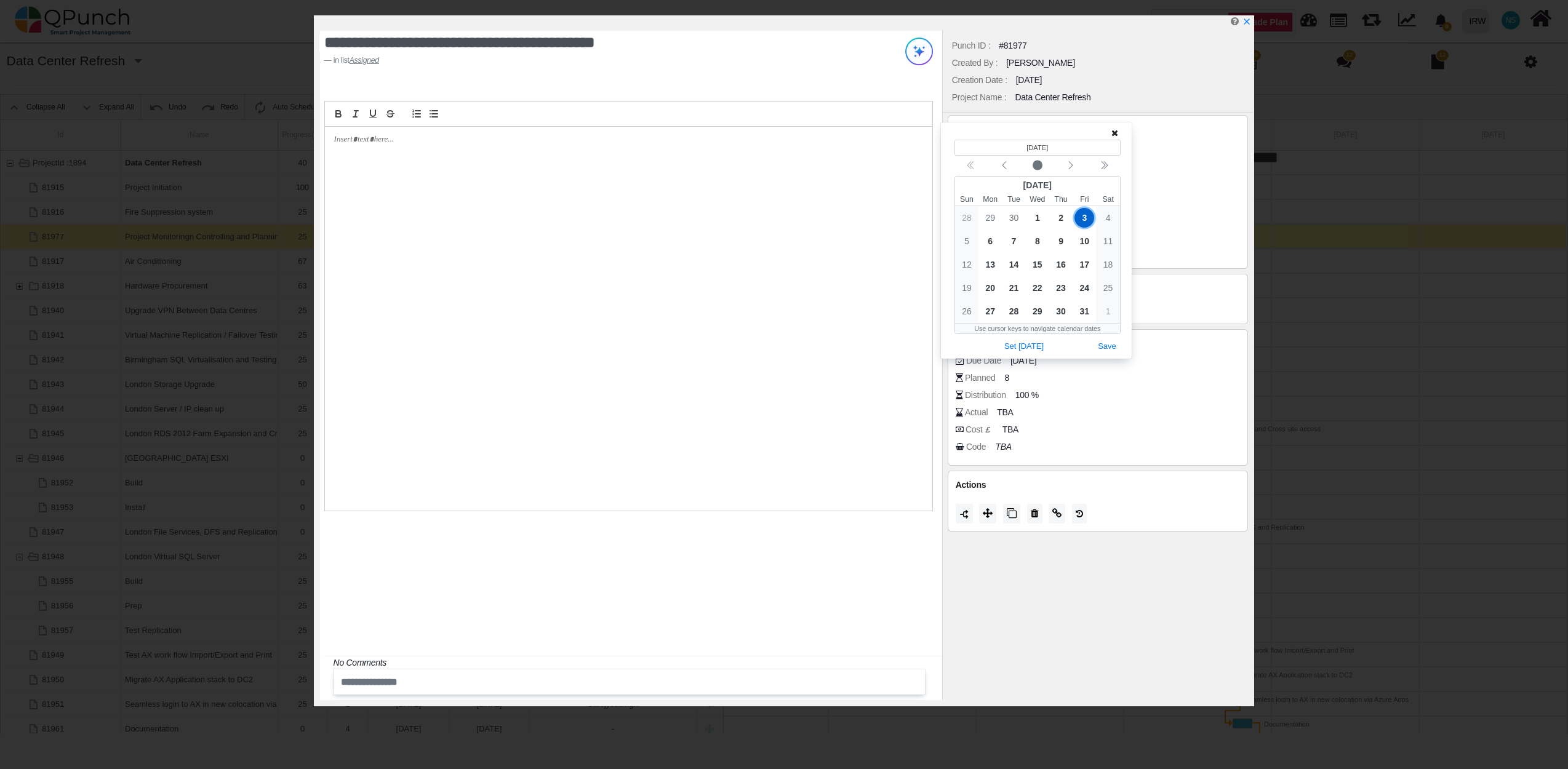
click at [1113, 131] on icon at bounding box center [1115, 133] width 7 height 9
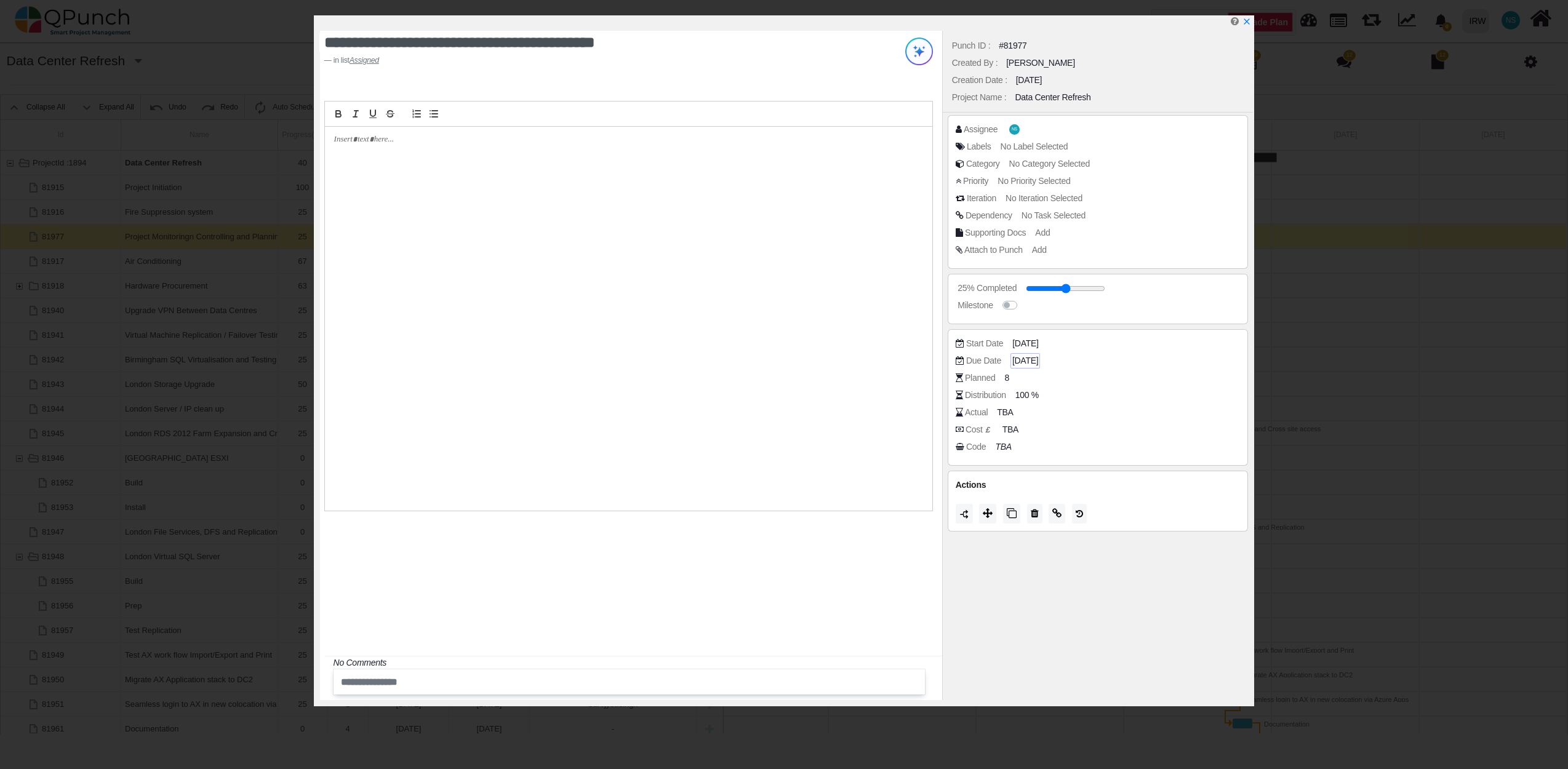
click at [1034, 358] on span "07-07-2025" at bounding box center [1025, 361] width 26 height 13
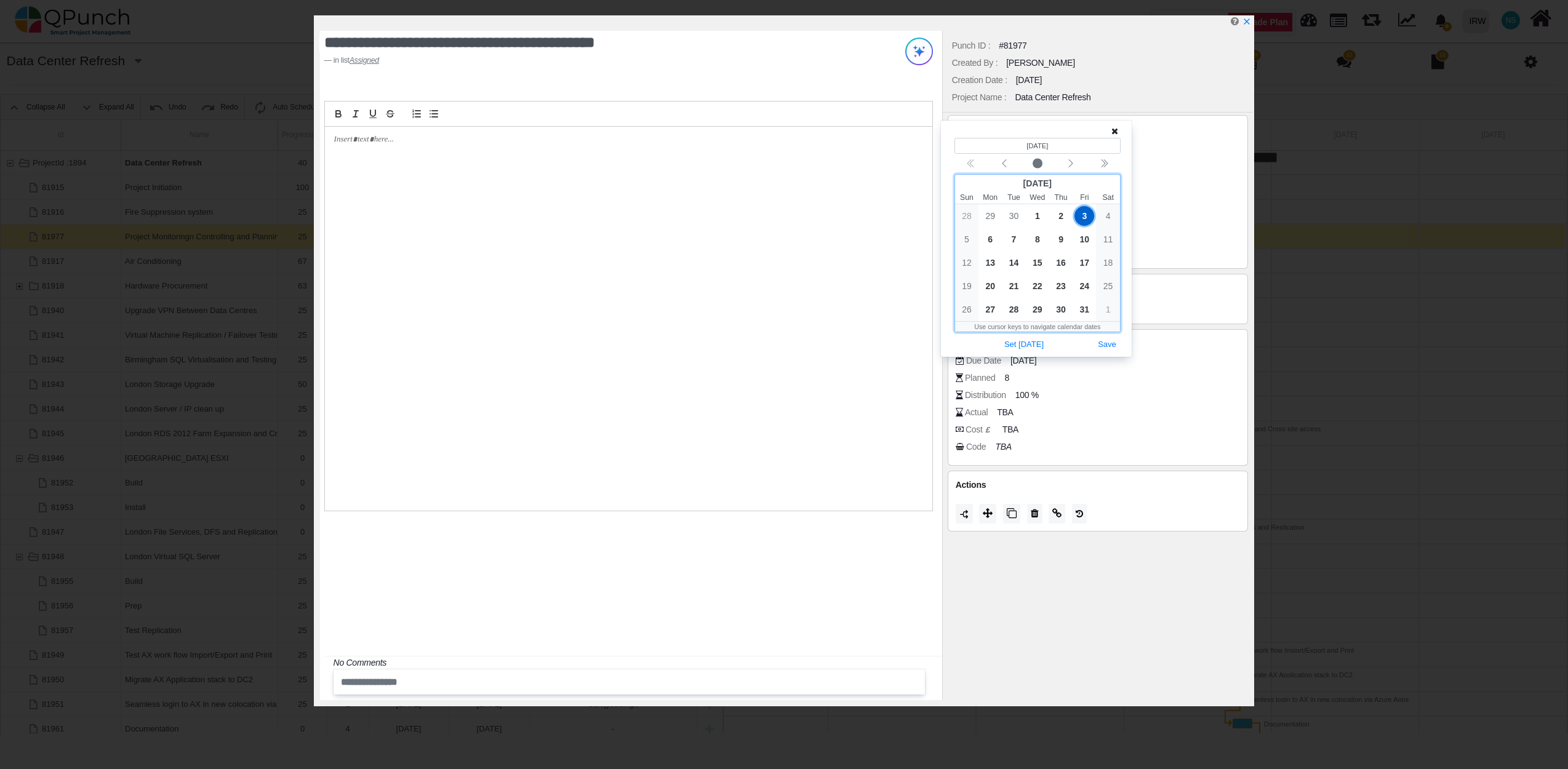
click at [1084, 214] on span "3" at bounding box center [1084, 216] width 20 height 20
click at [1106, 342] on button "Save" at bounding box center [1107, 344] width 27 height 16
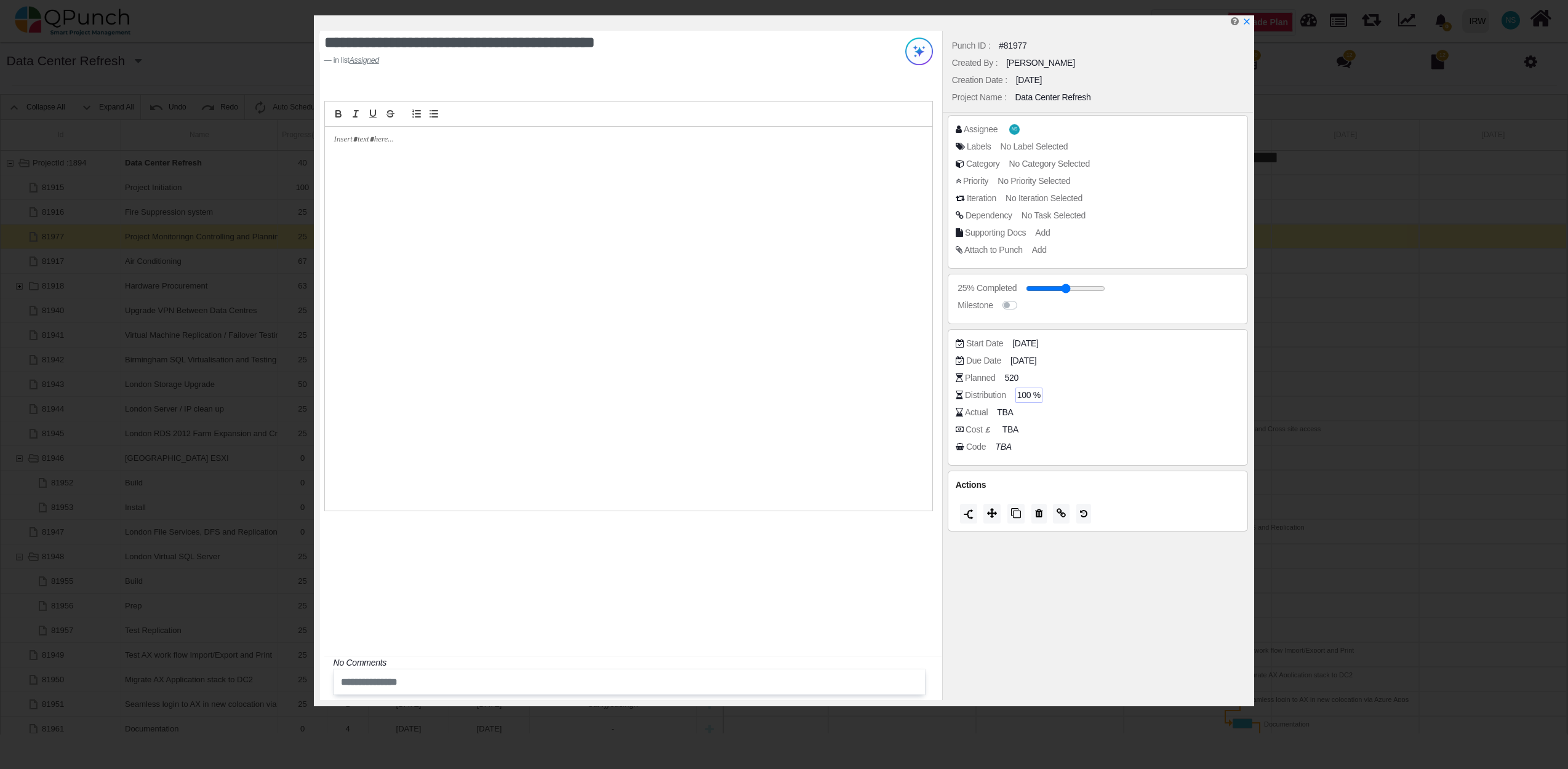
click at [1029, 392] on span "100 %" at bounding box center [1029, 395] width 24 height 13
type input "**"
click at [1245, 22] on icon "x" at bounding box center [1247, 23] width 7 height 7
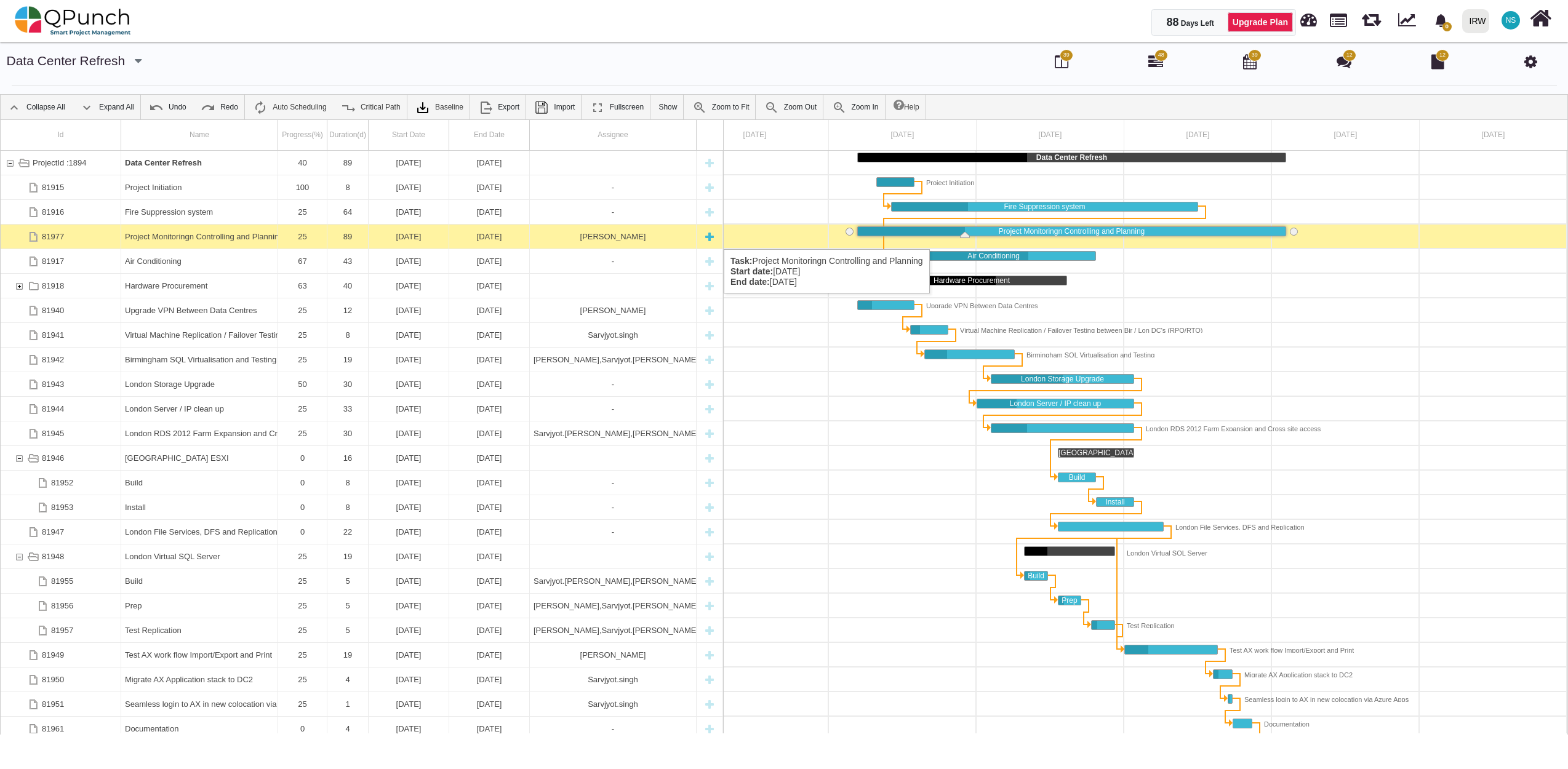
click at [99, 237] on div "81977" at bounding box center [61, 236] width 120 height 24
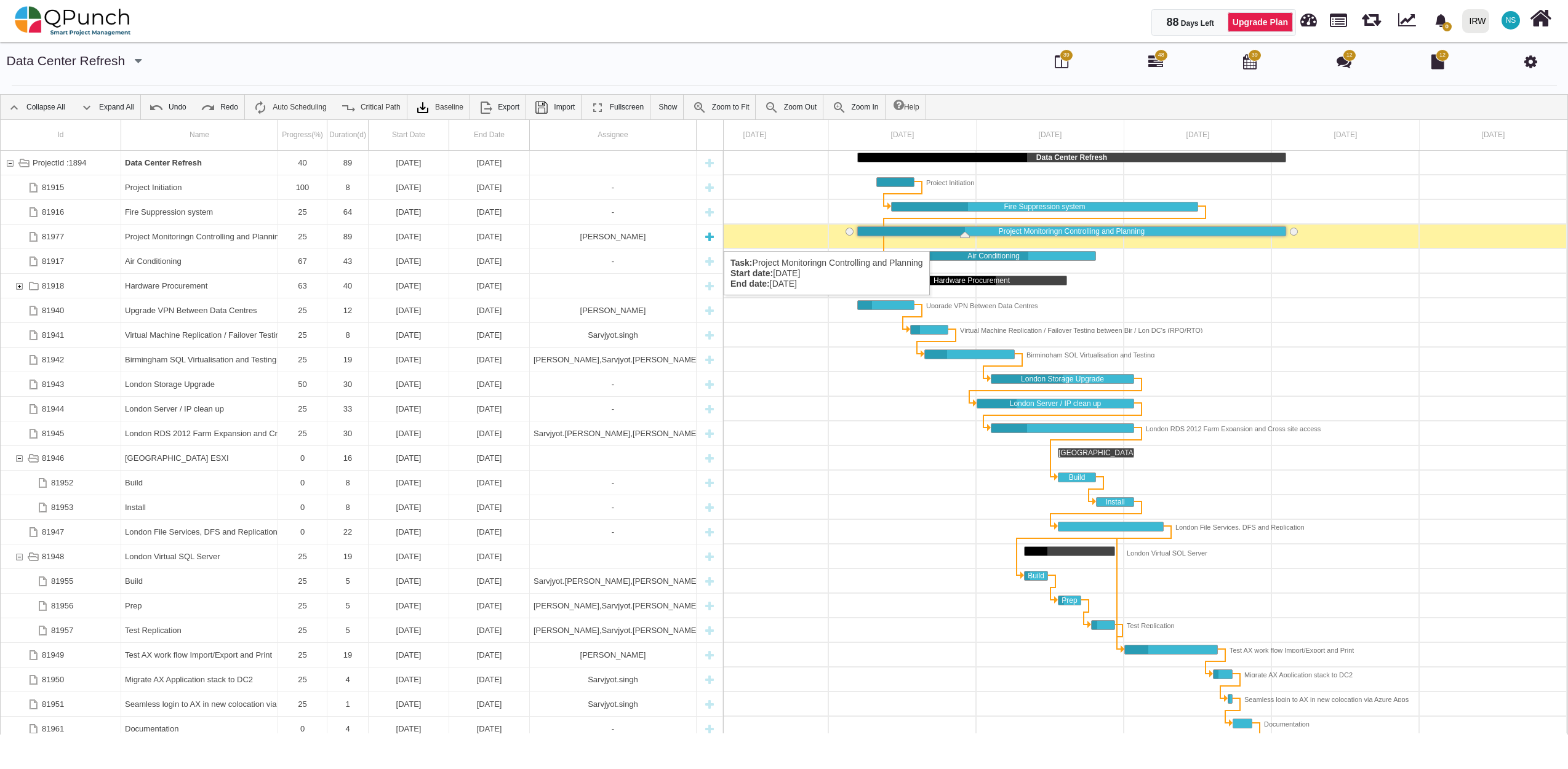
click at [716, 239] on div "New task" at bounding box center [710, 236] width 19 height 24
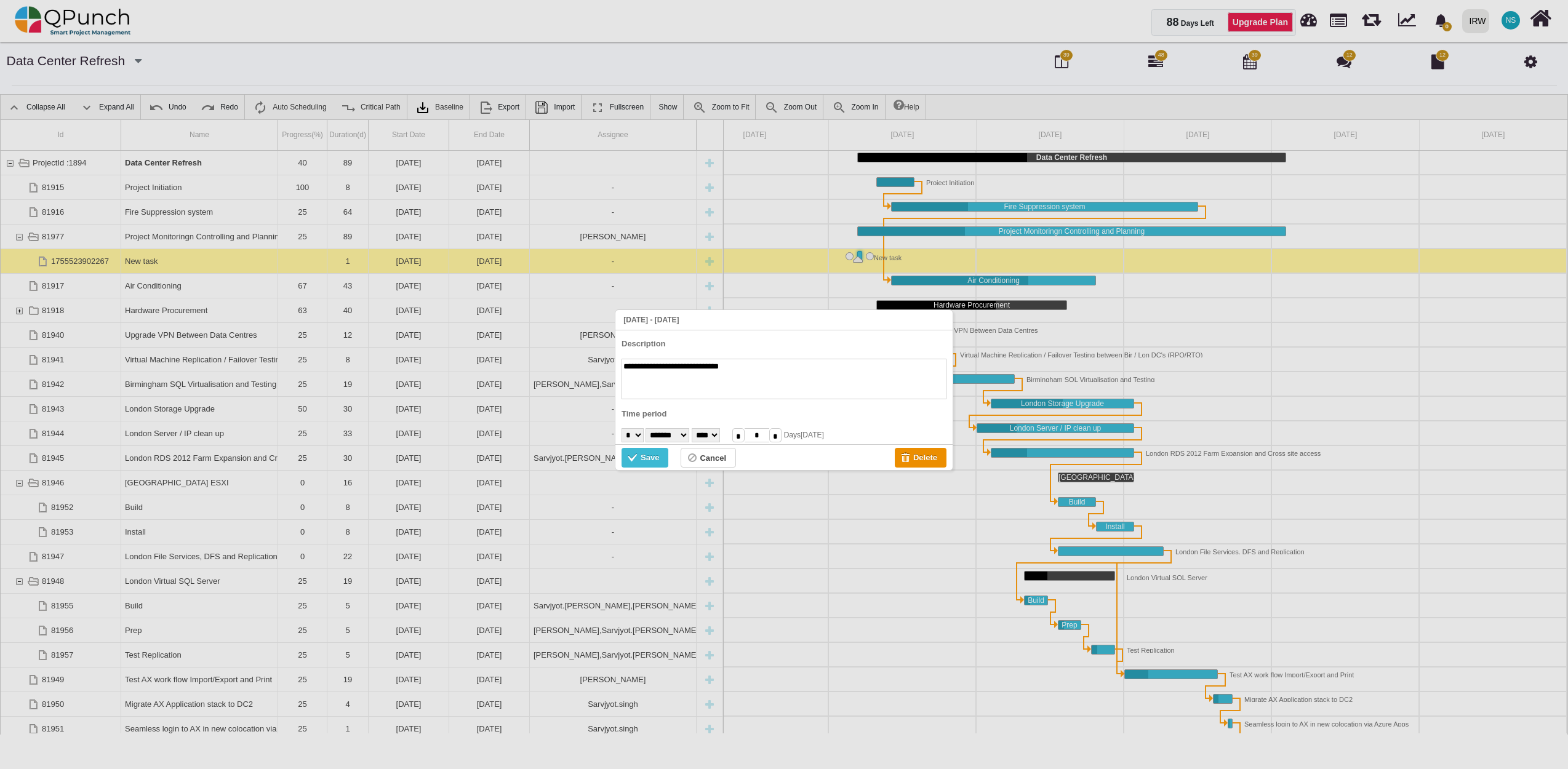
type textarea "**********"
click at [644, 431] on select "* * * * * * * * * ** ** ** ** ** ** ** ** ** ** ** ** ** ** ** ** ** ** ** ** *…" at bounding box center [632, 435] width 22 height 14
select select "**"
click at [621, 428] on select "* * * * * * * * * ** ** ** ** ** ** ** ** ** ** ** ** ** ** ** ** ** ** ** ** *…" at bounding box center [632, 435] width 22 height 14
click at [782, 439] on input "*" at bounding box center [775, 435] width 12 height 14
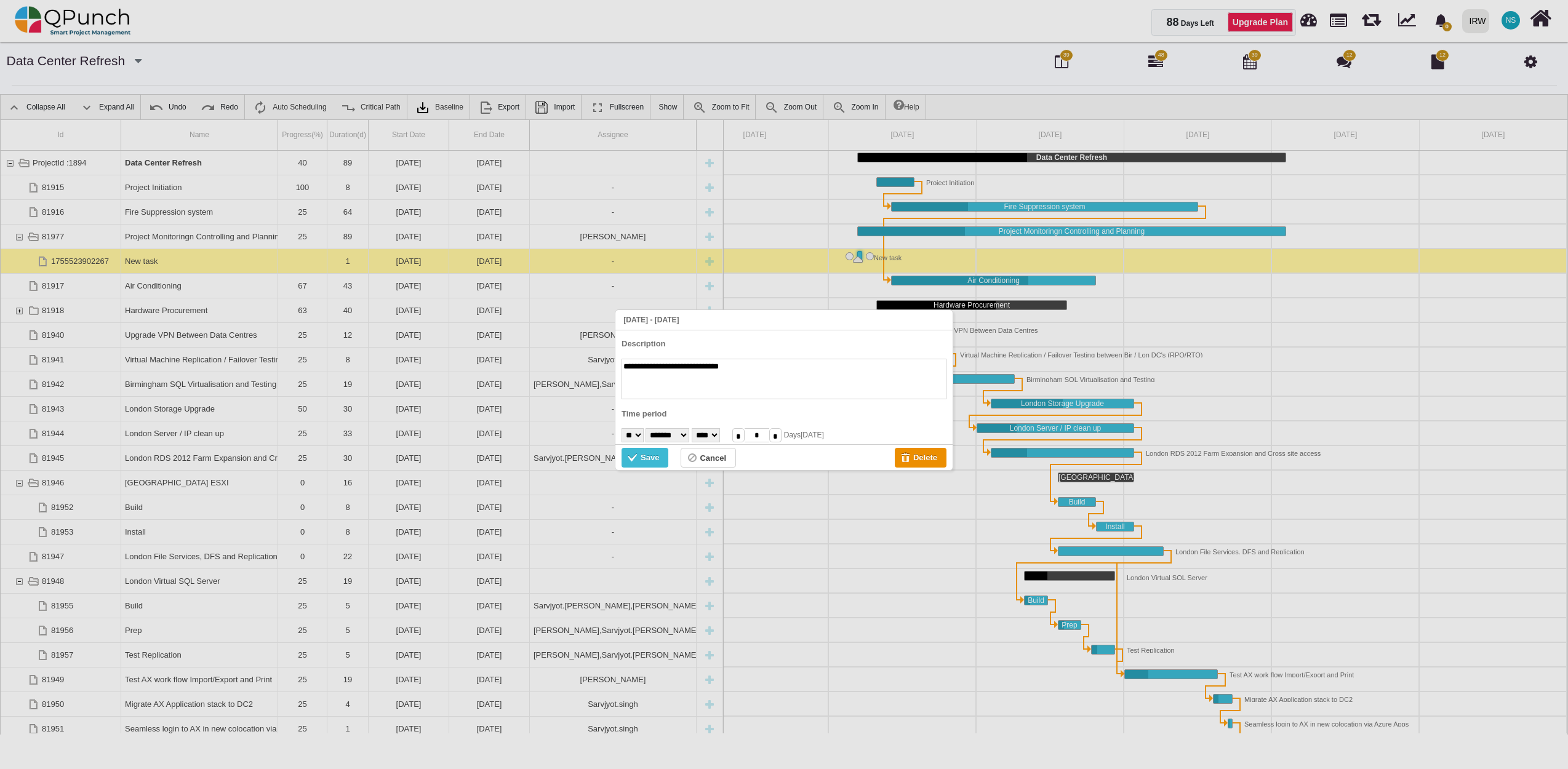
click at [782, 439] on input "*" at bounding box center [775, 435] width 12 height 14
click at [744, 436] on input "*" at bounding box center [738, 435] width 12 height 14
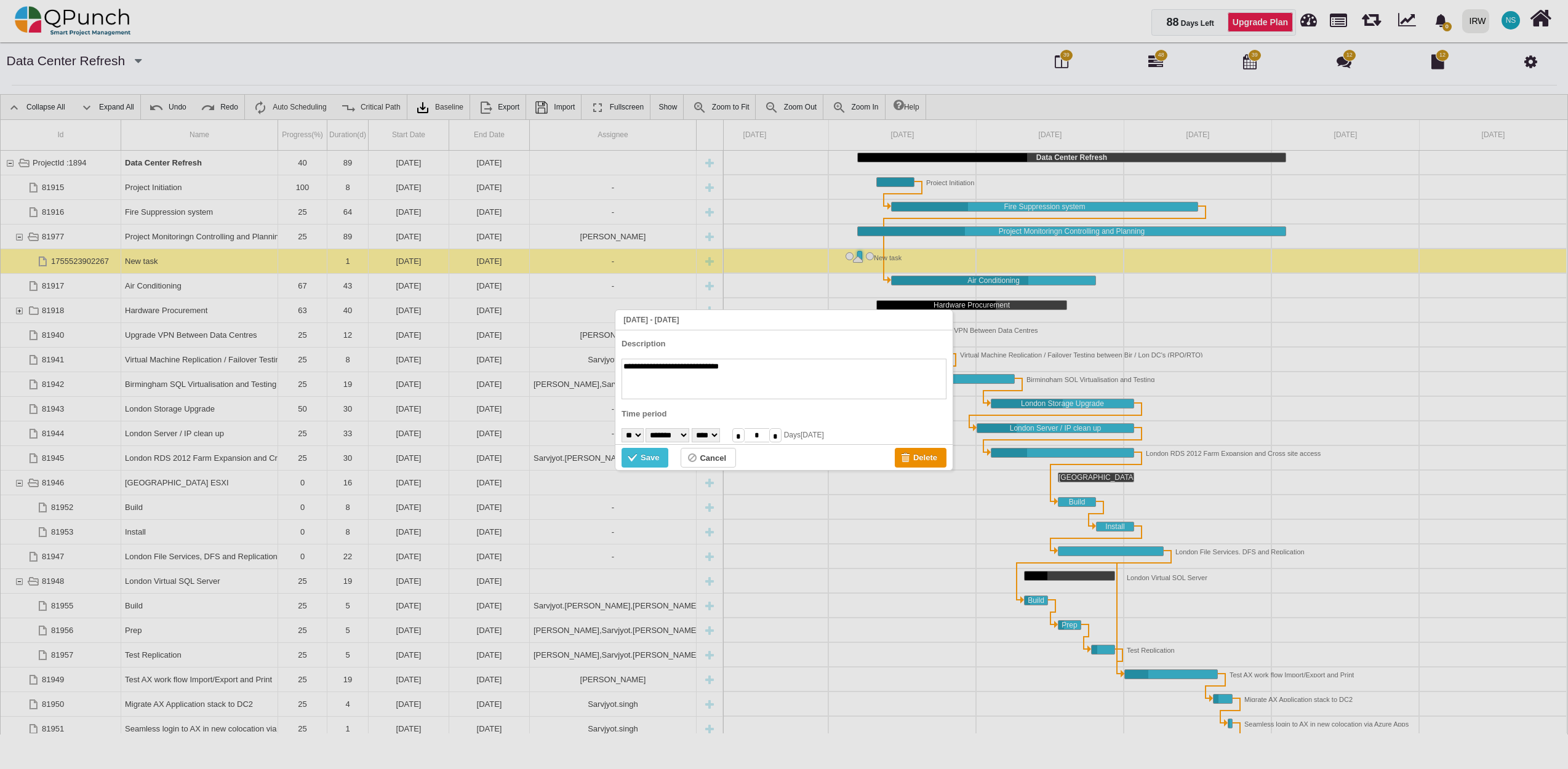
type input "*"
click at [689, 436] on select "******* ******** ***** ***** *** **** **** ****** ********* ******* ******** **…" at bounding box center [667, 435] width 43 height 14
select select "*"
click at [652, 428] on select "******* ******** ***** ***** *** **** **** ****** ********* ******* ******** **…" at bounding box center [667, 435] width 43 height 14
click at [648, 460] on div "Save" at bounding box center [650, 457] width 19 height 14
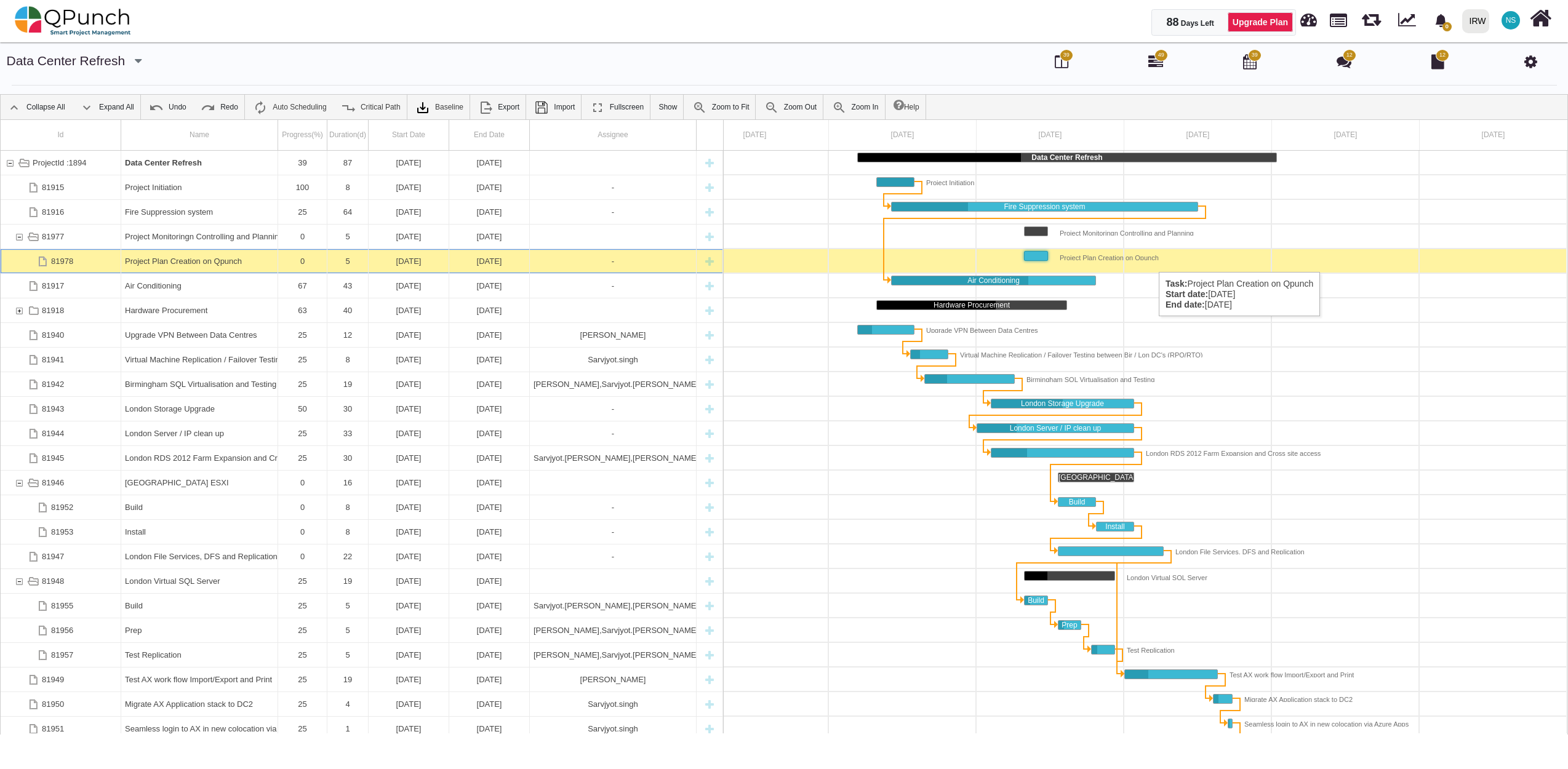
click at [1153, 260] on div "Project Plan Creation on Qpunch" at bounding box center [1103, 256] width 111 height 9
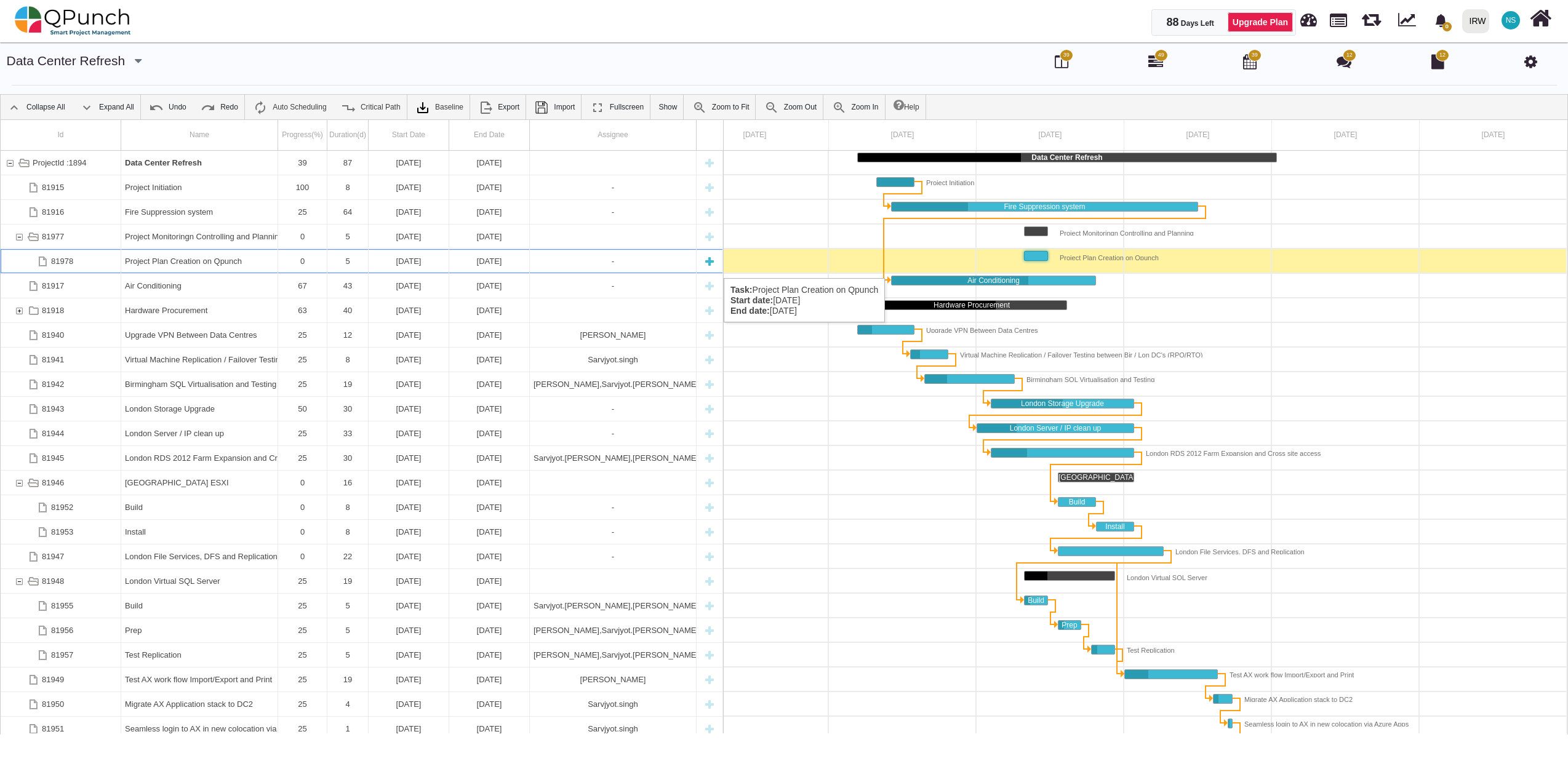
click at [145, 266] on div "Project Plan Creation on Qpunch" at bounding box center [199, 261] width 149 height 24
click at [155, 261] on div "Project Plan Creation on Qpunch" at bounding box center [199, 261] width 149 height 24
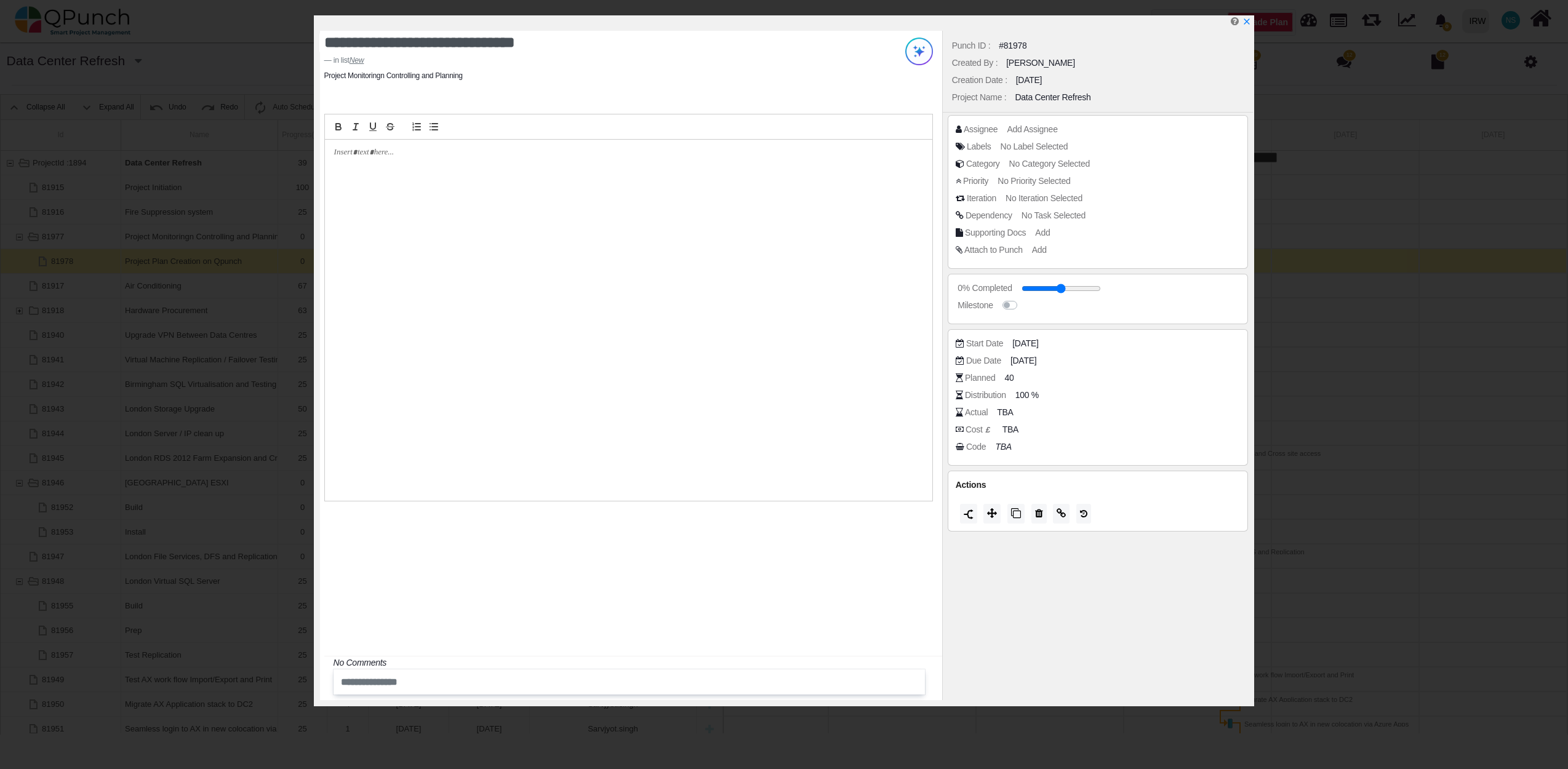
click at [1047, 120] on div "Assignee Add Assignee Labels No Label Selected Category No Category Selected Pr…" at bounding box center [1098, 192] width 301 height 154
click at [1044, 124] on span "Add Assignee" at bounding box center [1034, 129] width 51 height 10
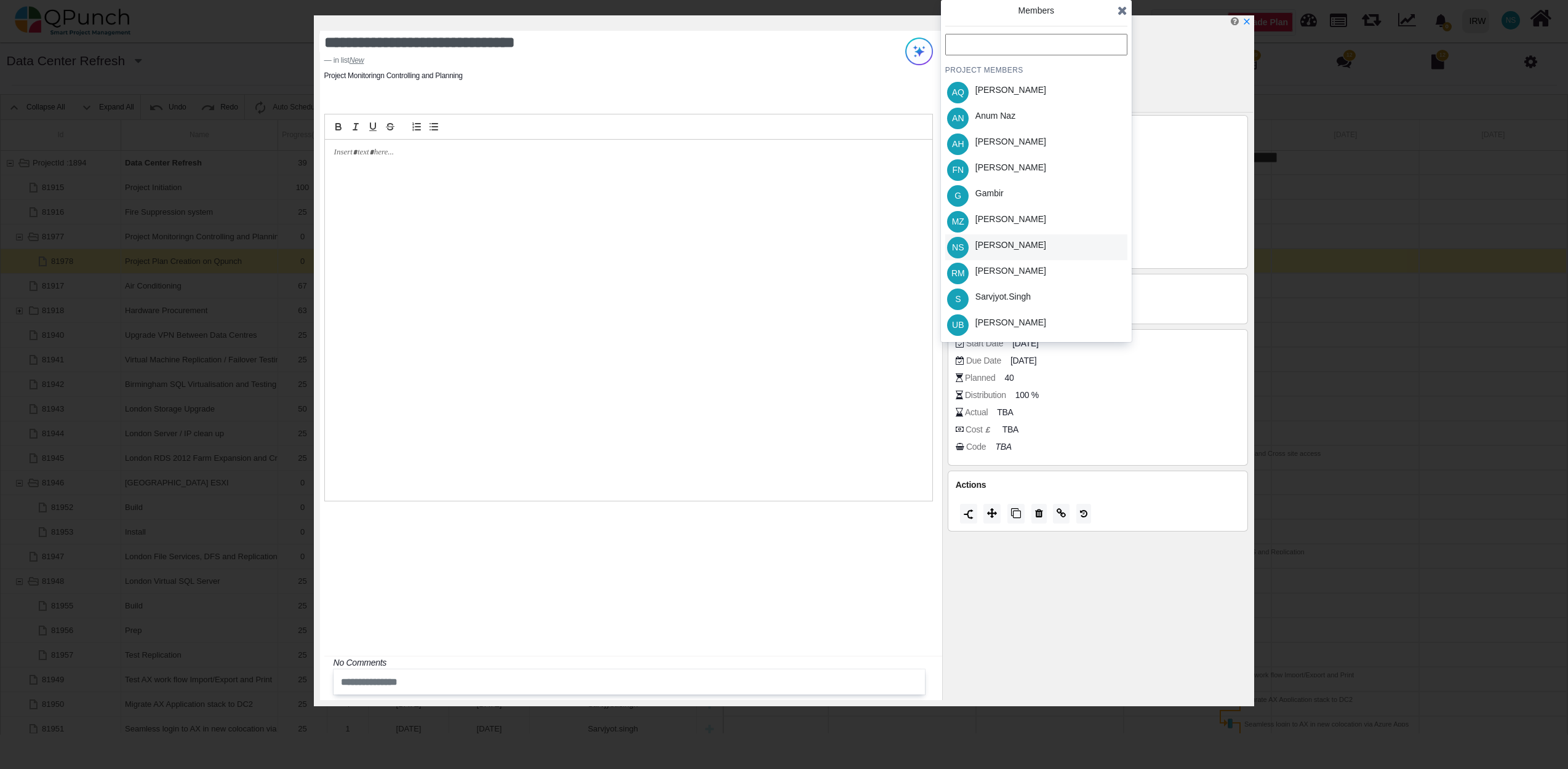
click at [1009, 240] on div "Nadeem Sheikh" at bounding box center [1010, 245] width 71 height 13
click at [1121, 8] on icon at bounding box center [1123, 10] width 10 height 12
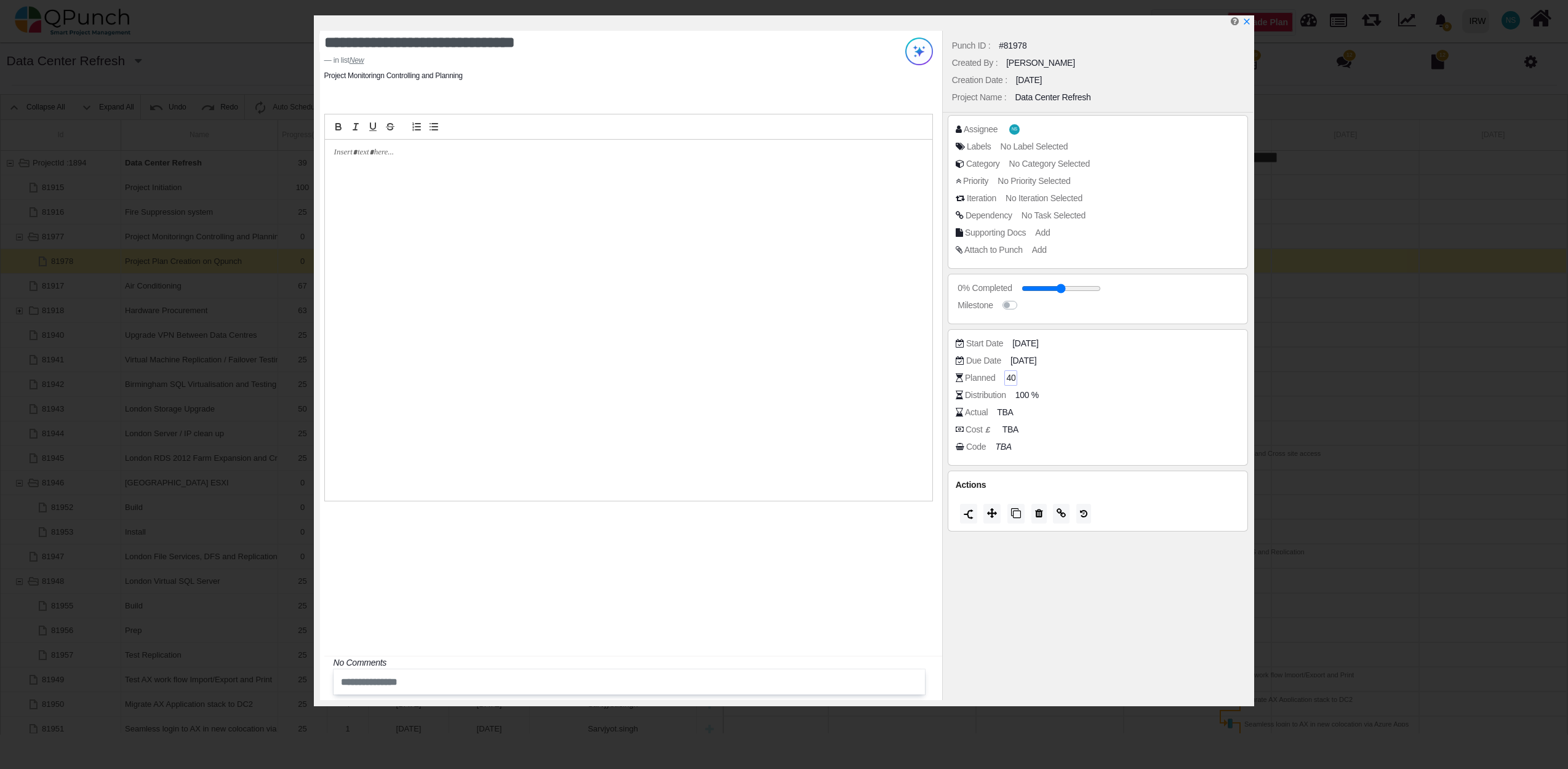
click at [1015, 372] on div "40" at bounding box center [1011, 378] width 13 height 16
click at [1014, 380] on span "40" at bounding box center [1010, 378] width 9 height 13
click at [1025, 396] on span "100 %" at bounding box center [1029, 395] width 24 height 13
type input "*"
type input "**"
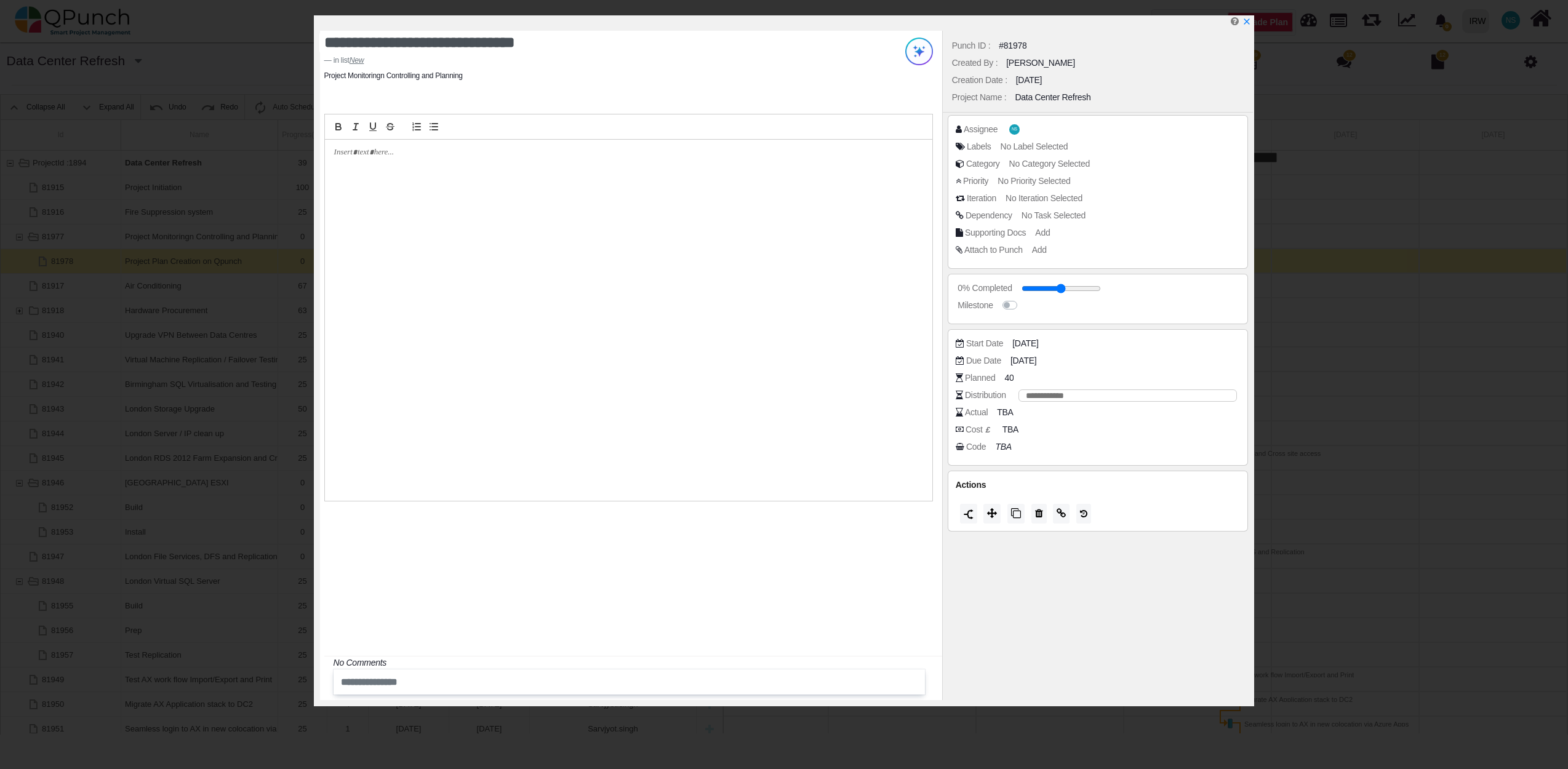
click at [1113, 359] on div "Due Date 15-08-2025" at bounding box center [1101, 360] width 291 height 12
click at [1024, 396] on span "20 %" at bounding box center [1027, 395] width 19 height 13
drag, startPoint x: 1045, startPoint y: 395, endPoint x: 939, endPoint y: 382, distance: 106.8
click at [939, 382] on div "**********" at bounding box center [784, 361] width 941 height 691
type input "**"
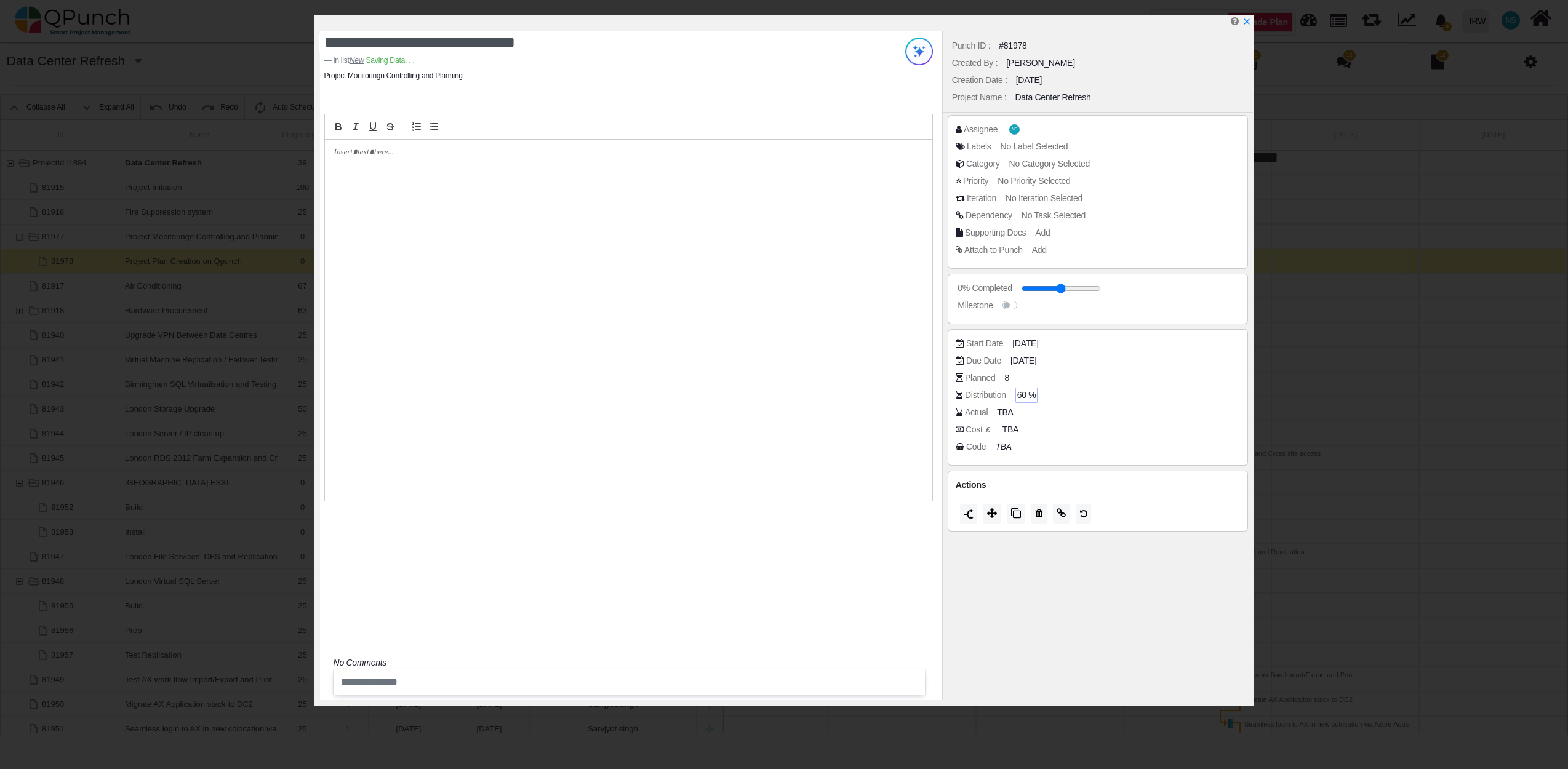
click at [1123, 423] on div "Actual TBA" at bounding box center [1098, 414] width 285 height 17
drag, startPoint x: 1027, startPoint y: 286, endPoint x: 1138, endPoint y: 293, distance: 111.2
click at [1112, 291] on input "range" at bounding box center [1071, 288] width 79 height 5
click at [1023, 299] on label at bounding box center [1023, 299] width 0 height 0
click at [1247, 21] on icon "x" at bounding box center [1246, 22] width 10 height 10
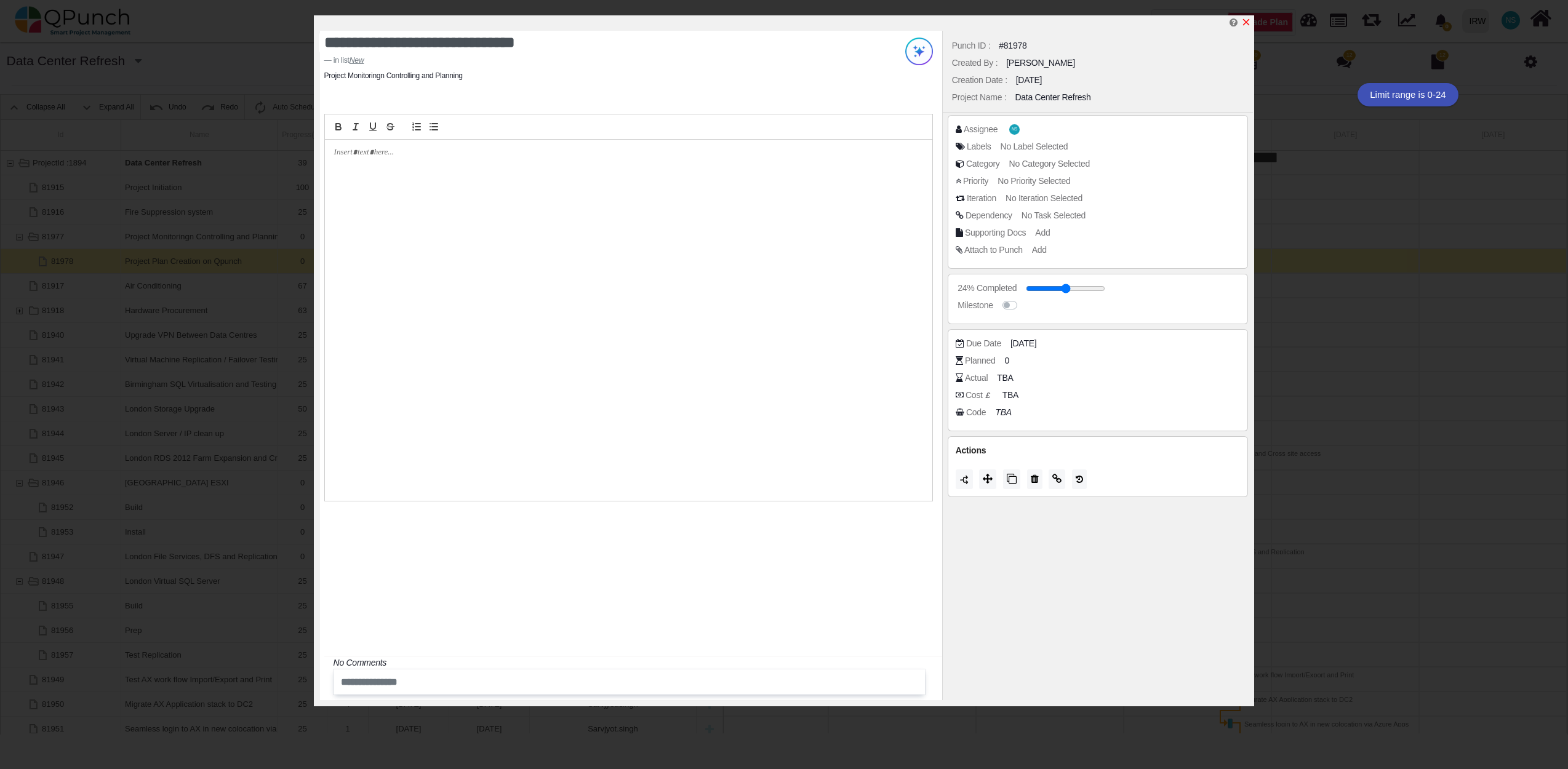
type input "**"
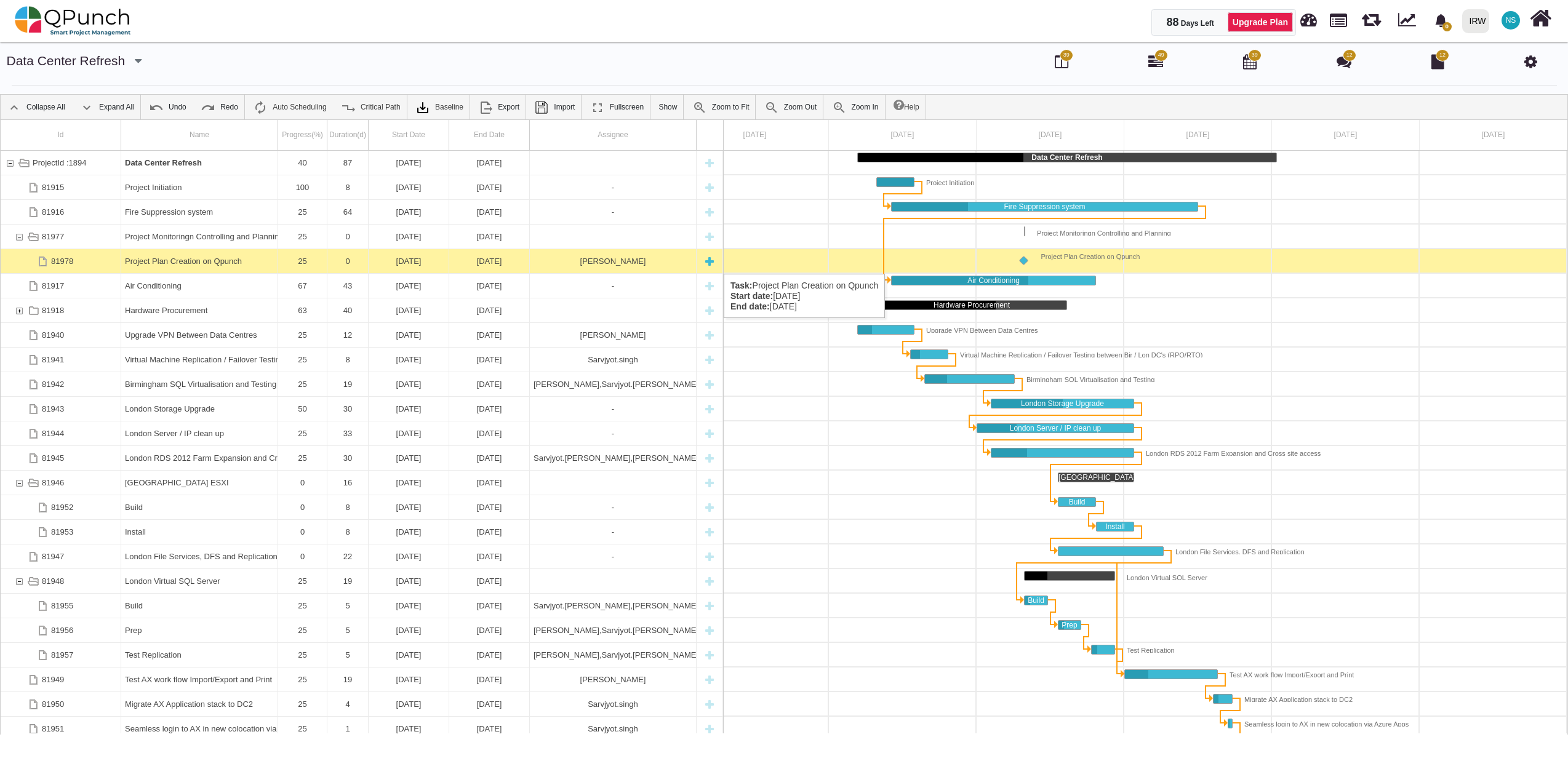
click at [180, 261] on div "Project Plan Creation on Qpunch" at bounding box center [199, 261] width 149 height 24
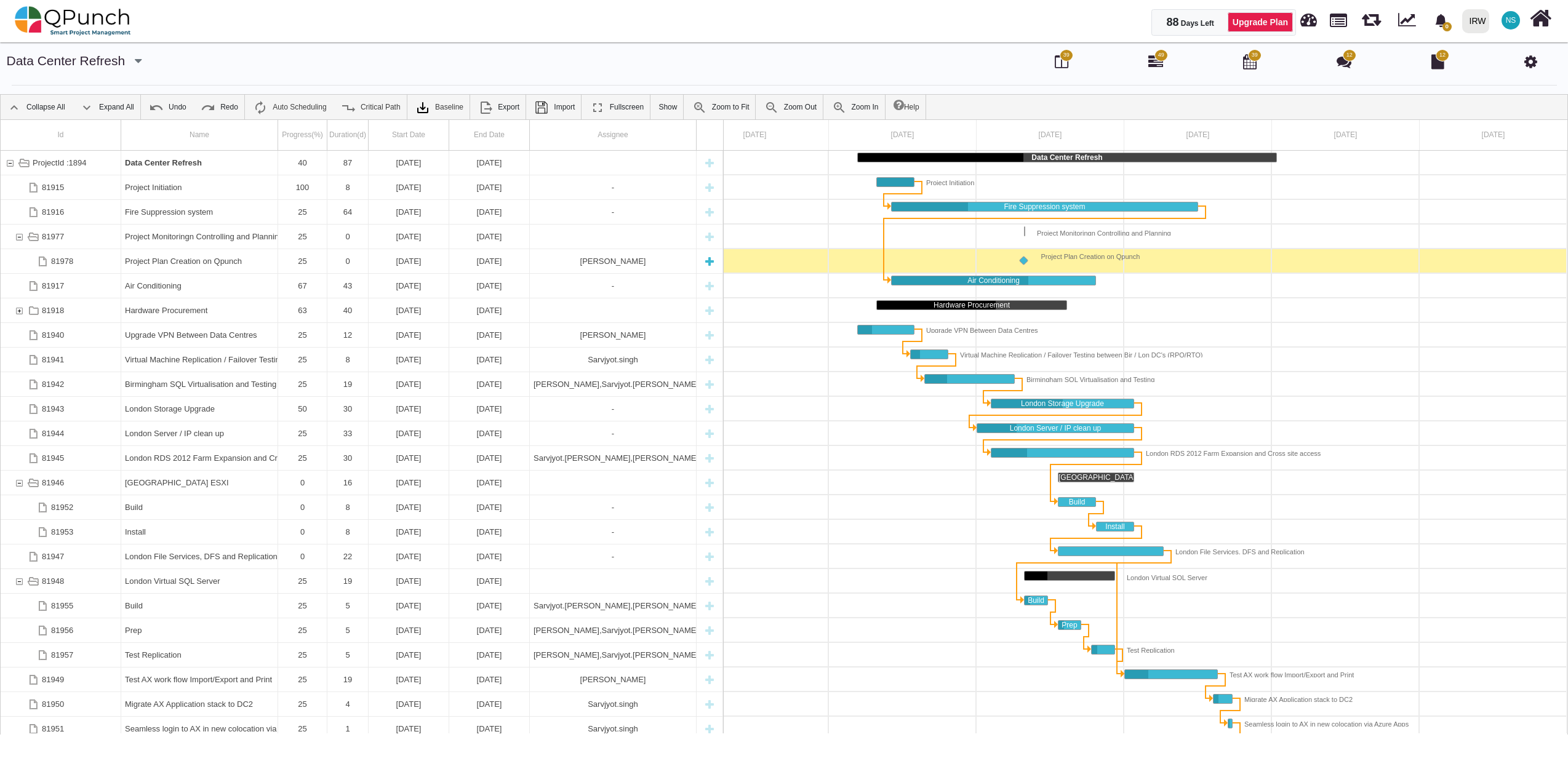
click at [180, 261] on div "Project Plan Creation on Qpunch" at bounding box center [199, 261] width 149 height 24
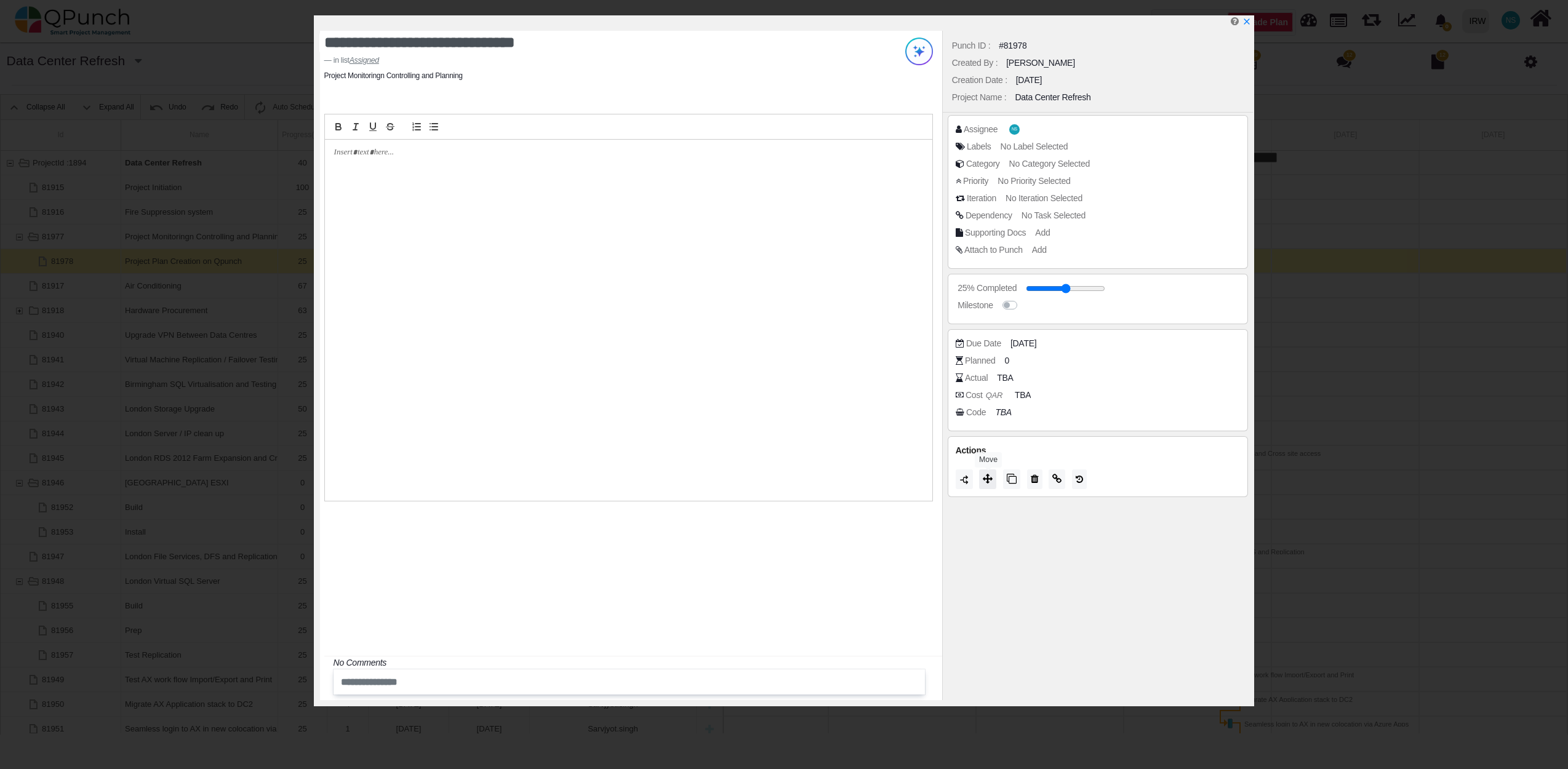
click at [985, 482] on icon at bounding box center [987, 478] width 10 height 10
click at [980, 466] on span "Closed" at bounding box center [966, 466] width 34 height 10
type input "***"
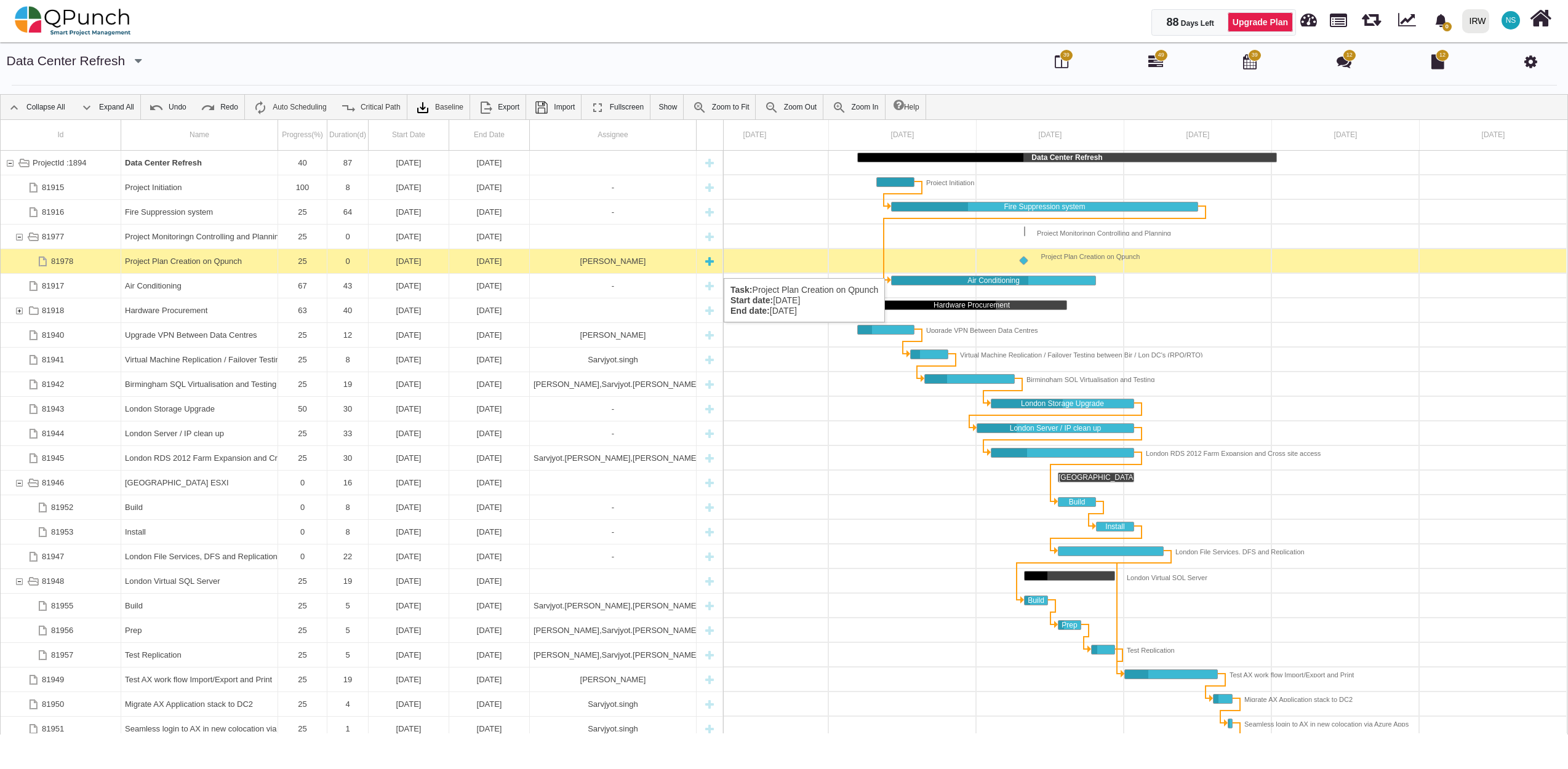
click at [223, 266] on div "Project Plan Creation on Qpunch" at bounding box center [199, 261] width 149 height 24
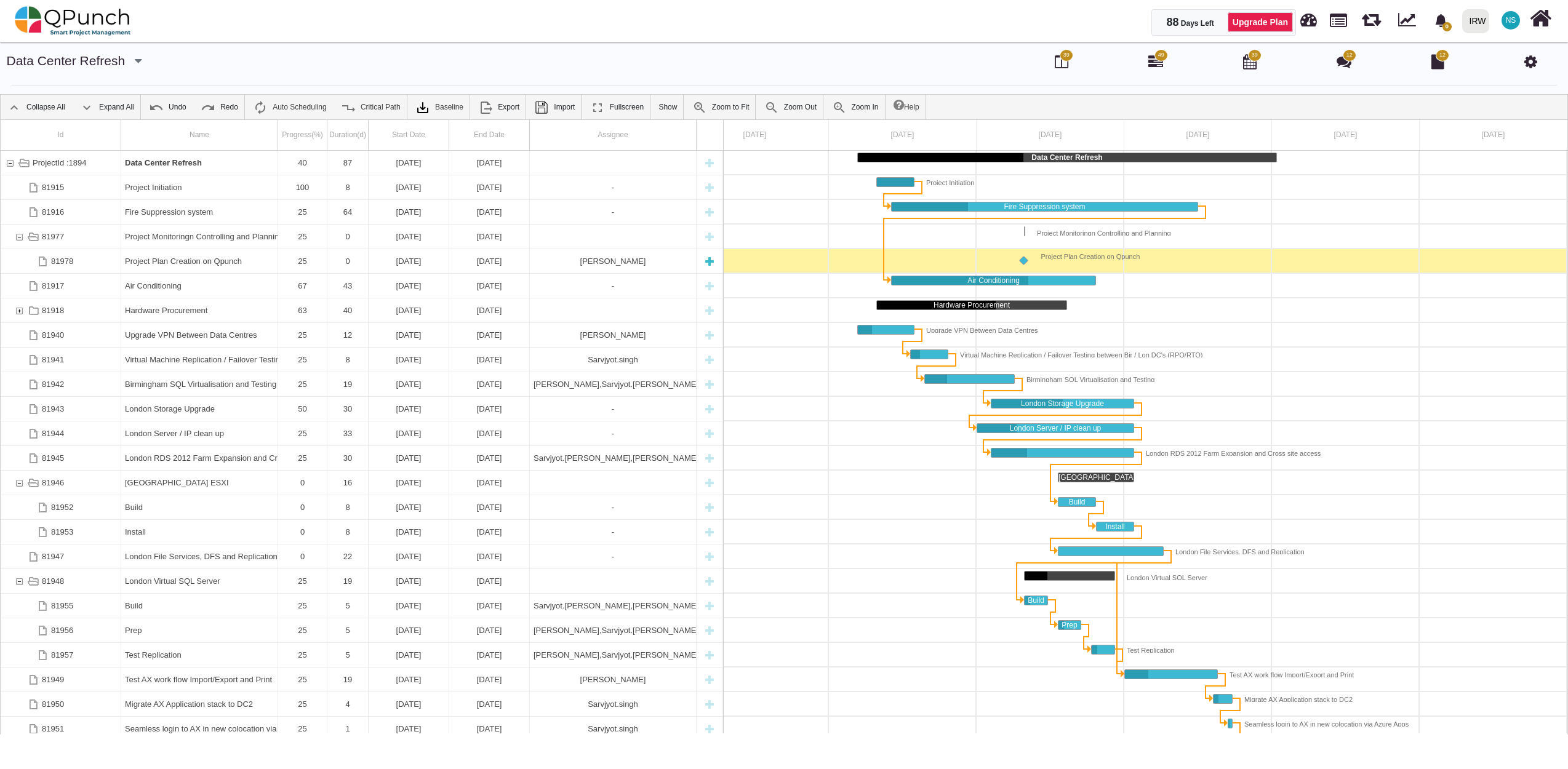
click at [223, 266] on div "Project Plan Creation on Qpunch" at bounding box center [199, 261] width 149 height 24
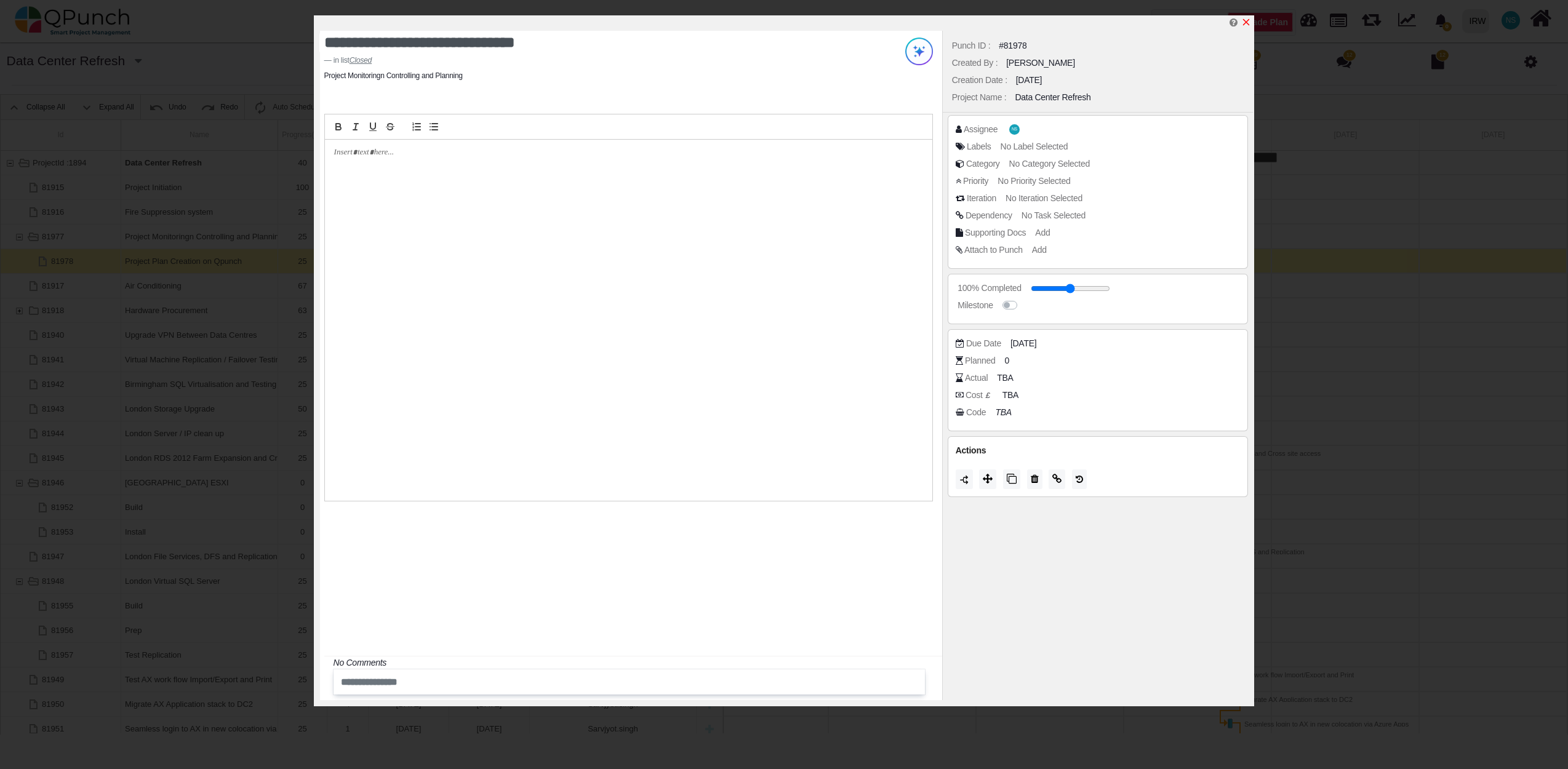
click at [1249, 23] on icon "x" at bounding box center [1246, 22] width 10 height 10
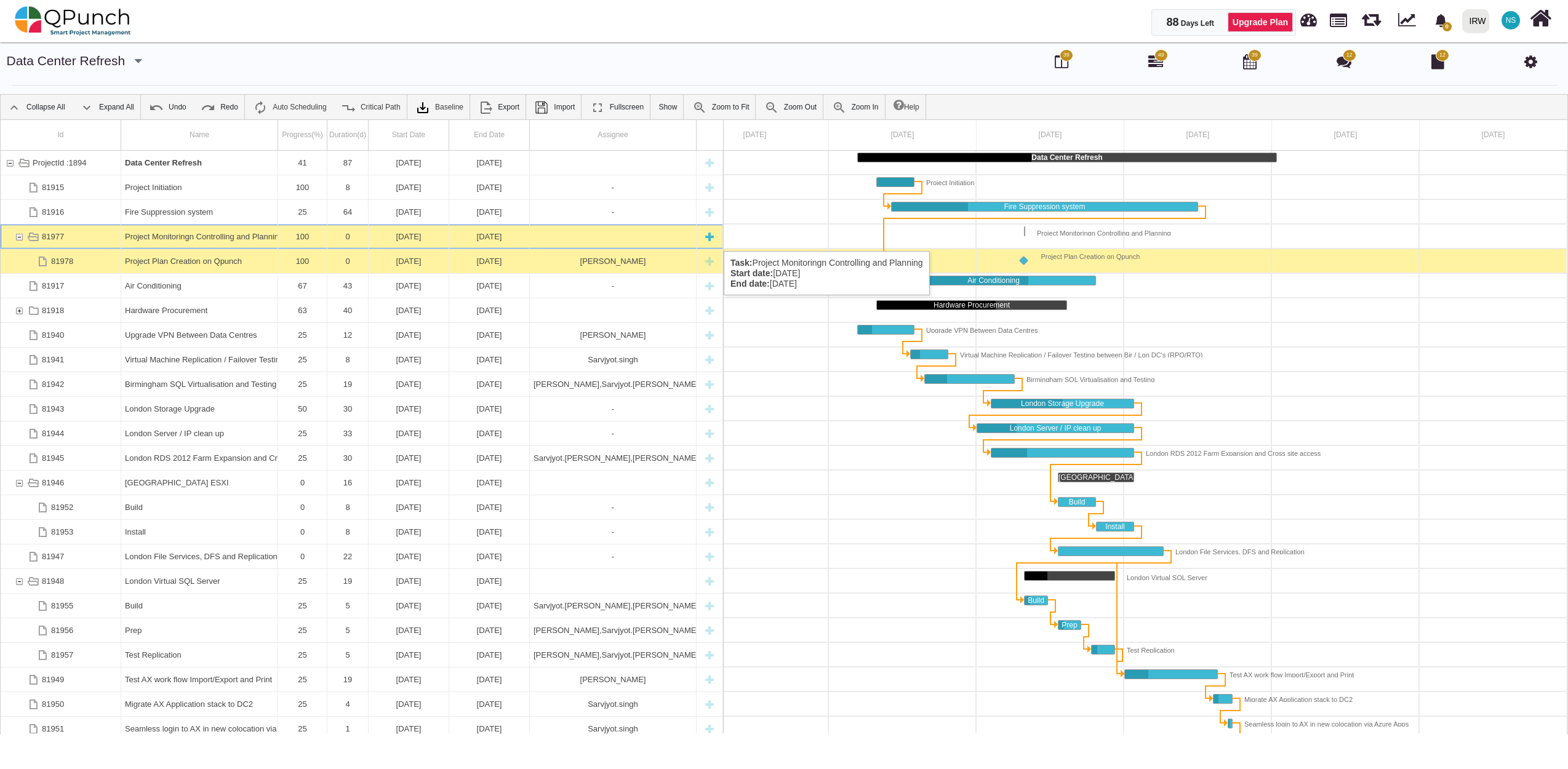
click at [712, 239] on div "New task" at bounding box center [710, 236] width 19 height 24
type textarea "********"
type input "*"
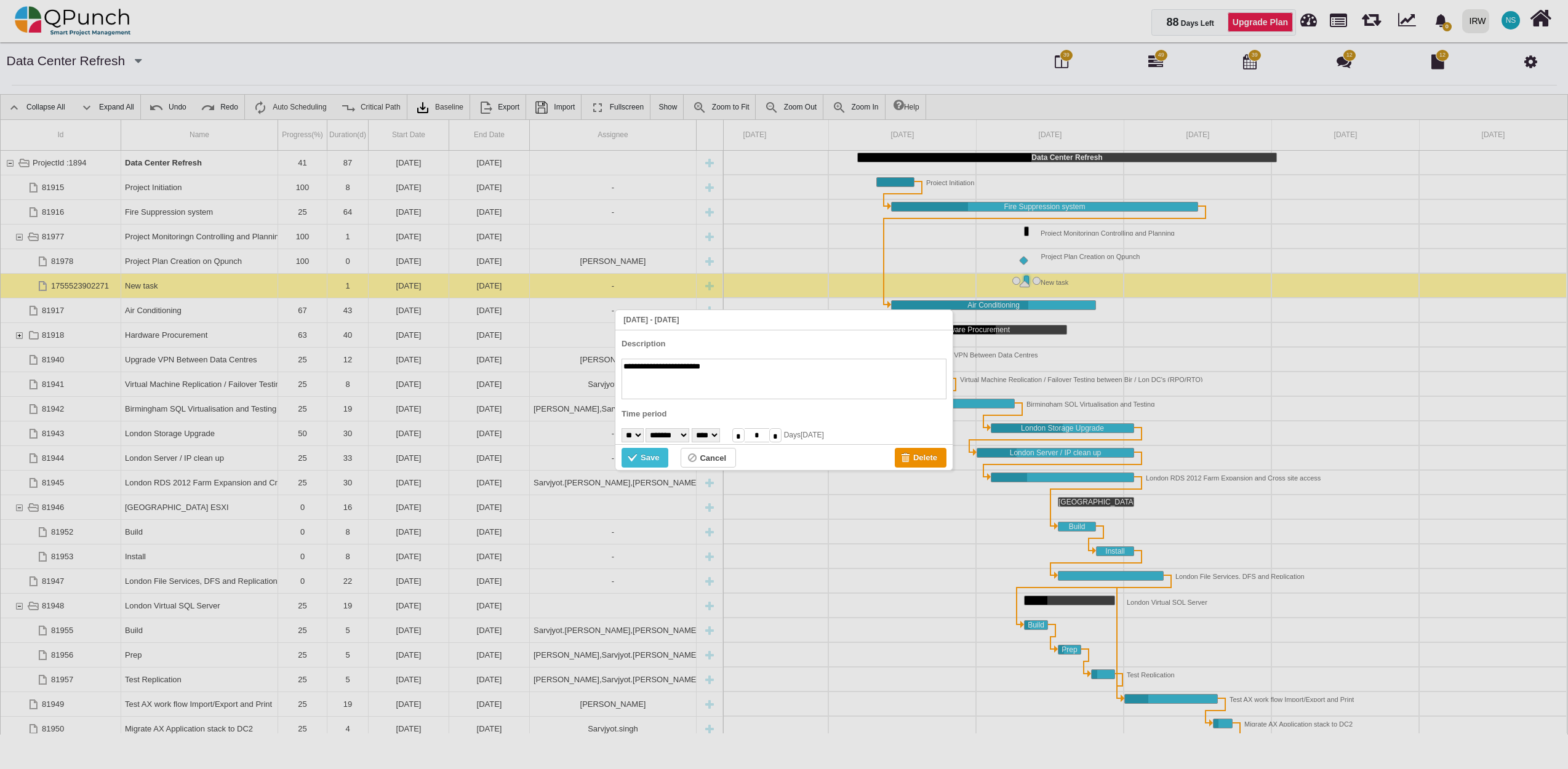
type textarea "**********"
click at [643, 436] on select "* * * * * * * * * ** ** ** ** ** ** ** ** ** ** ** ** ** ** ** ** ** ** ** ** *…" at bounding box center [632, 435] width 22 height 14
select select "**"
click at [621, 428] on select "* * * * * * * * * ** ** ** ** ** ** ** ** ** ** ** ** ** ** ** ** ** ** ** ** *…" at bounding box center [632, 435] width 22 height 14
click at [658, 454] on div "Save" at bounding box center [650, 457] width 19 height 14
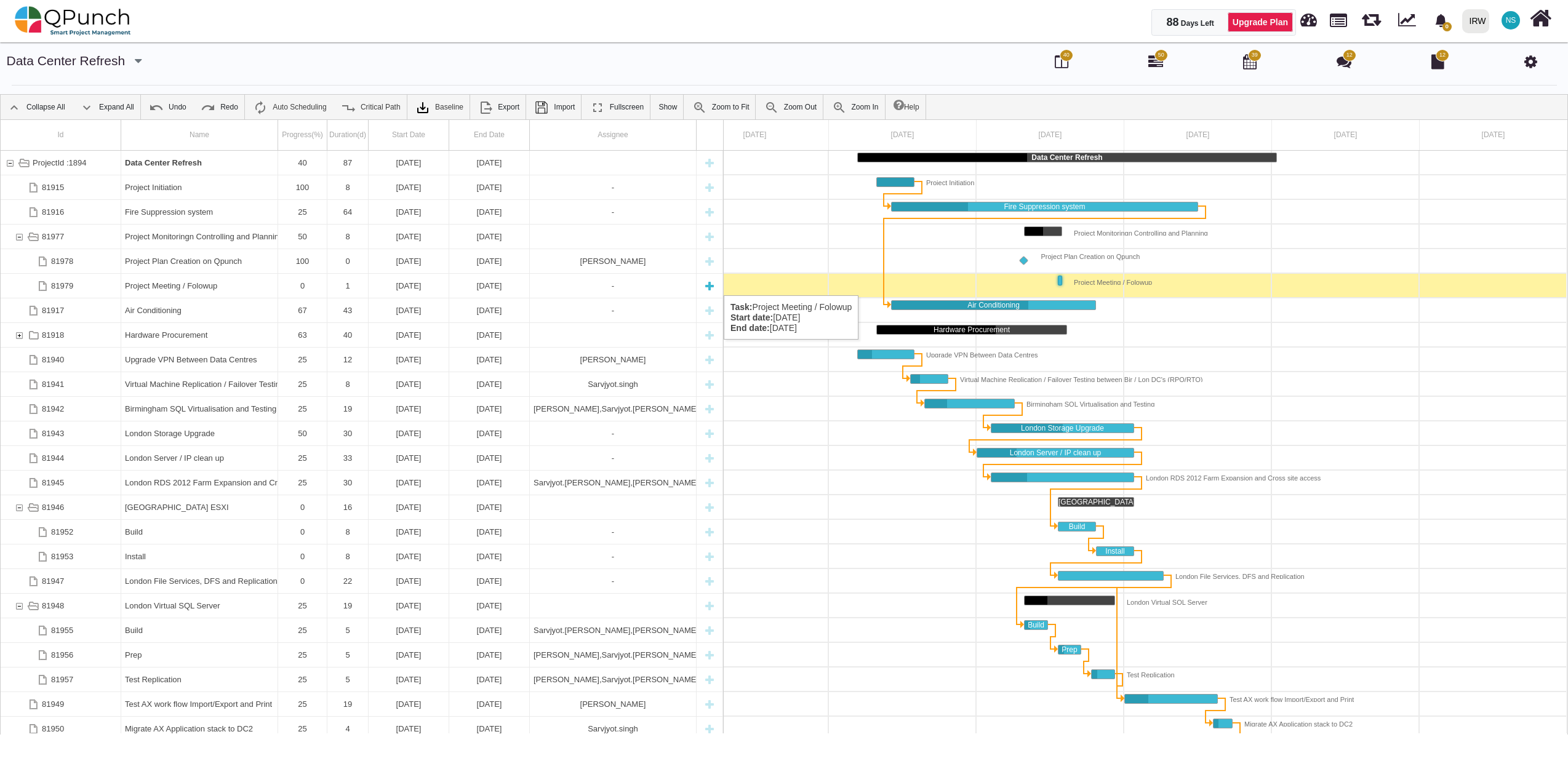
click at [183, 283] on div "Project Meeting / Folowup" at bounding box center [199, 286] width 149 height 24
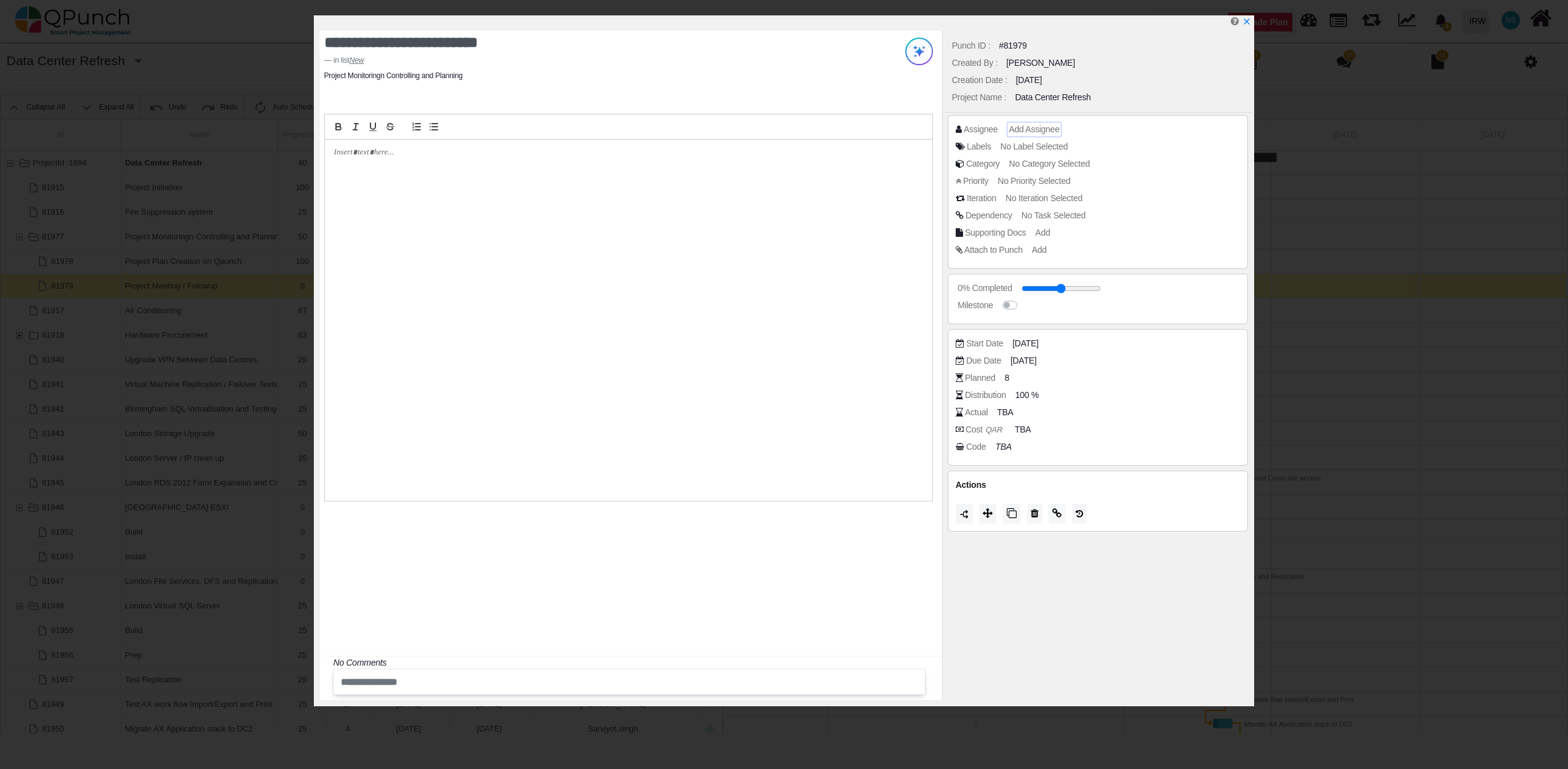
click at [1039, 131] on span "Add Assignee" at bounding box center [1034, 129] width 51 height 10
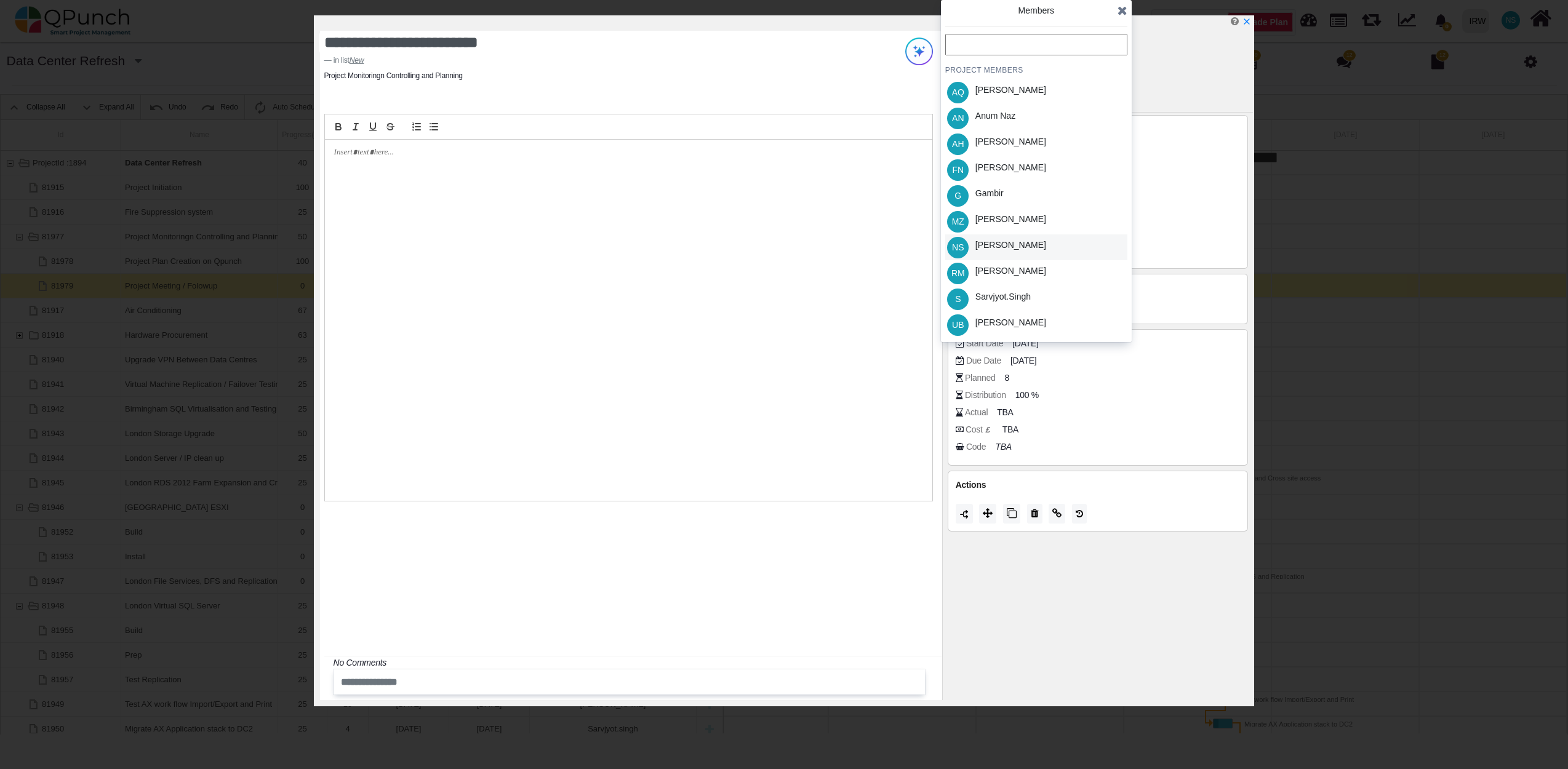
click at [1008, 249] on div "Nadeem Sheikh" at bounding box center [1010, 245] width 71 height 13
click at [1127, 15] on div "Members PROJECT MEMBERS AQ Aamar Qayum AN Anum Naz AH Asim Hussain FN Francis N…" at bounding box center [1037, 171] width 191 height 342
click at [1126, 11] on icon at bounding box center [1123, 10] width 10 height 12
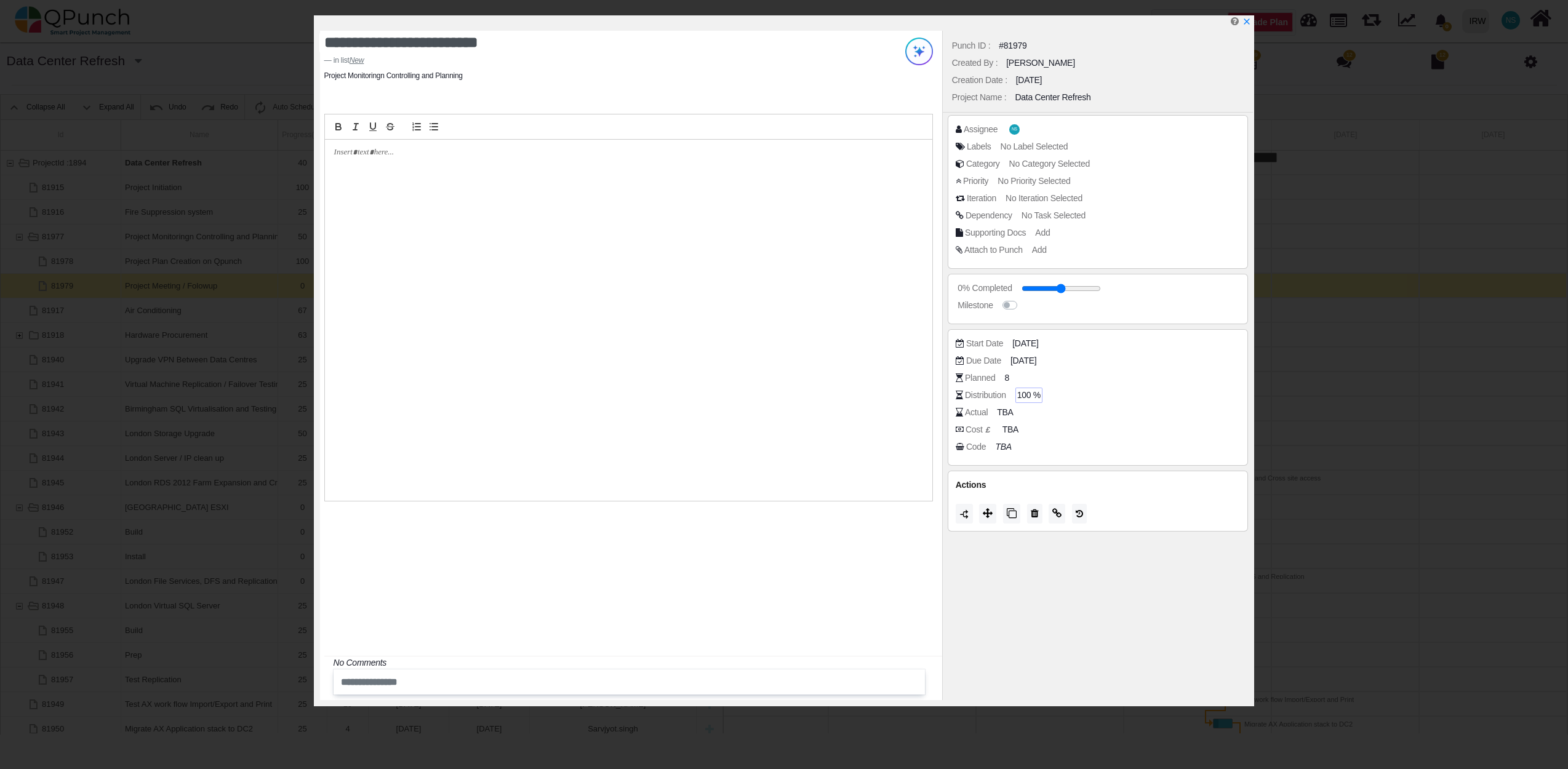
click at [1029, 397] on span "100 %" at bounding box center [1029, 395] width 24 height 13
type input "*"
type input "**"
click at [1103, 422] on div "Actual TBA" at bounding box center [1098, 414] width 285 height 17
click at [1024, 397] on span "20 %" at bounding box center [1027, 395] width 19 height 13
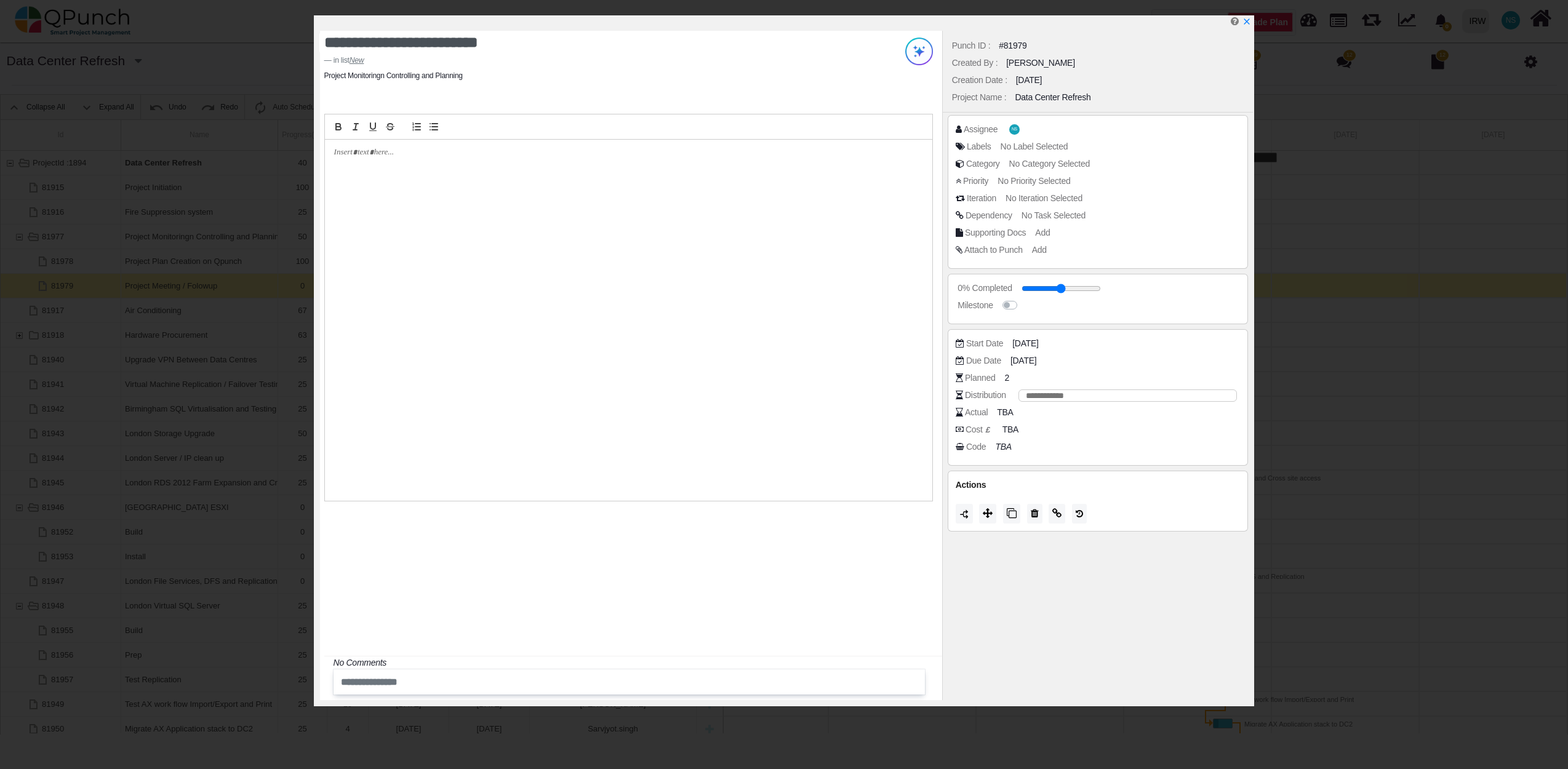
drag, startPoint x: 1035, startPoint y: 396, endPoint x: 987, endPoint y: 394, distance: 48.0
click at [987, 394] on div "Distribution **" at bounding box center [1101, 394] width 291 height 12
type input "**"
click at [1079, 431] on div "Cost £ TBA" at bounding box center [1101, 429] width 291 height 12
click at [1246, 23] on icon "x" at bounding box center [1247, 23] width 7 height 7
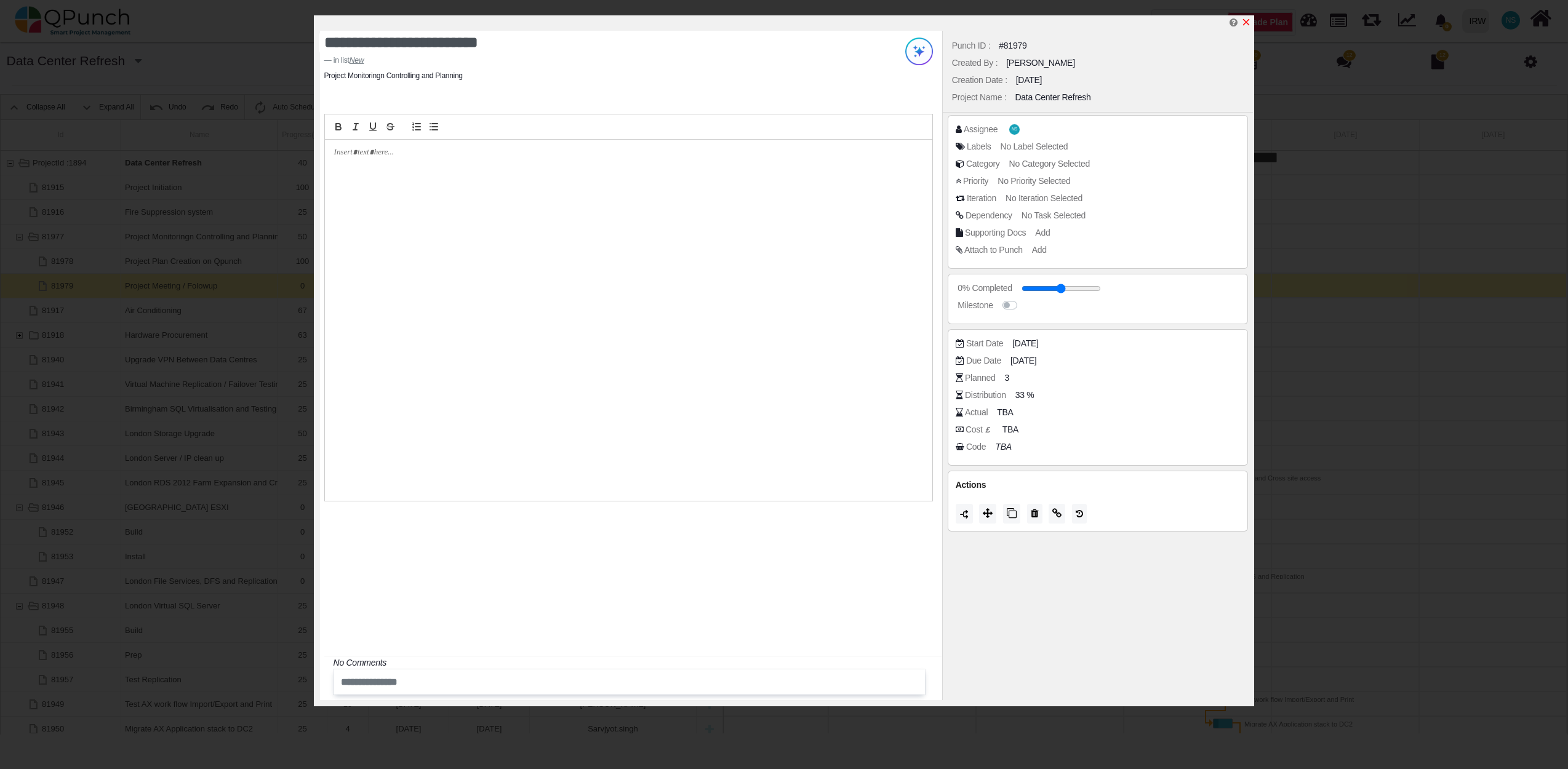
type input "**"
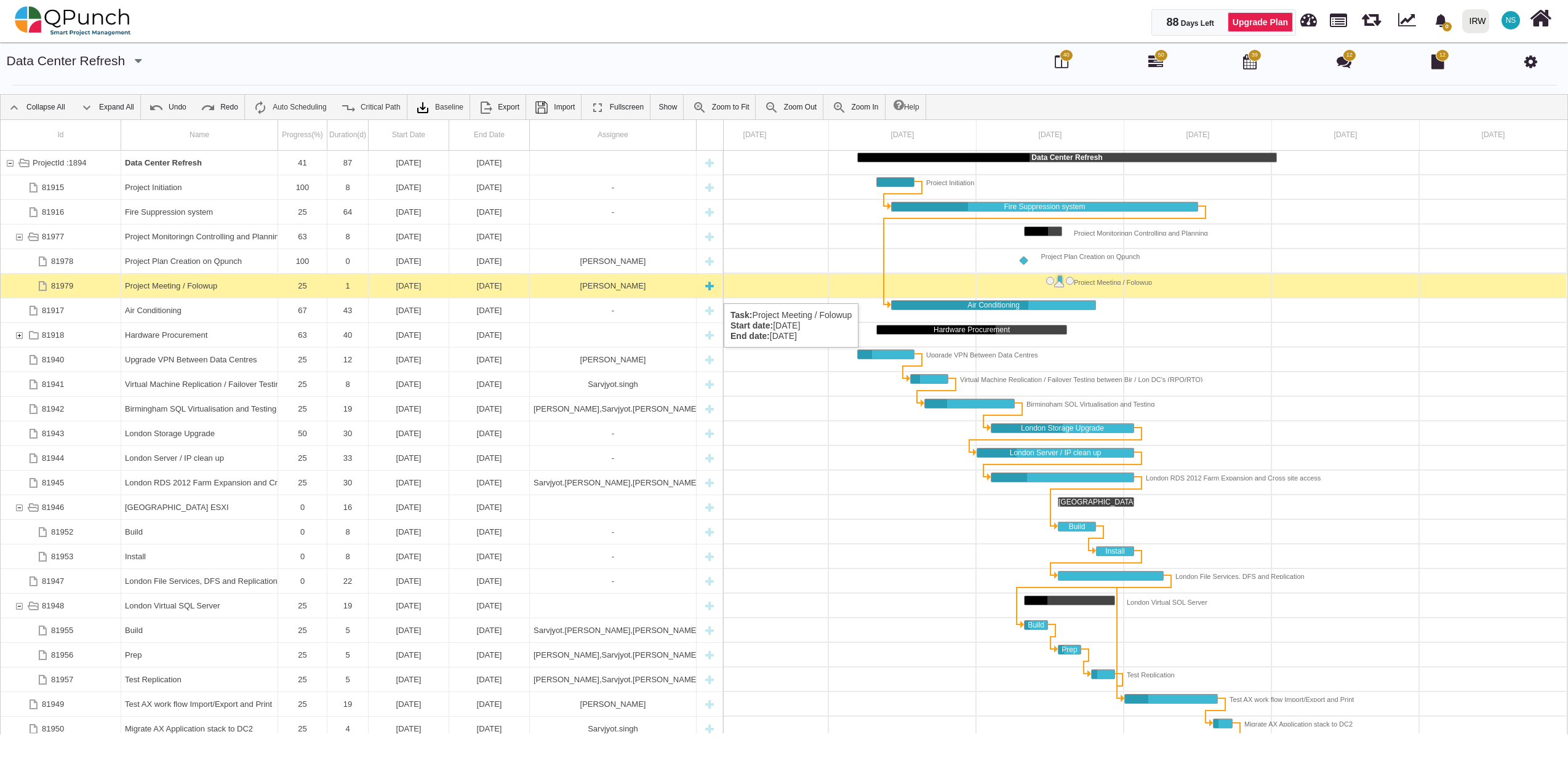
click at [213, 291] on div "Project Meeting / Folowup" at bounding box center [199, 286] width 149 height 24
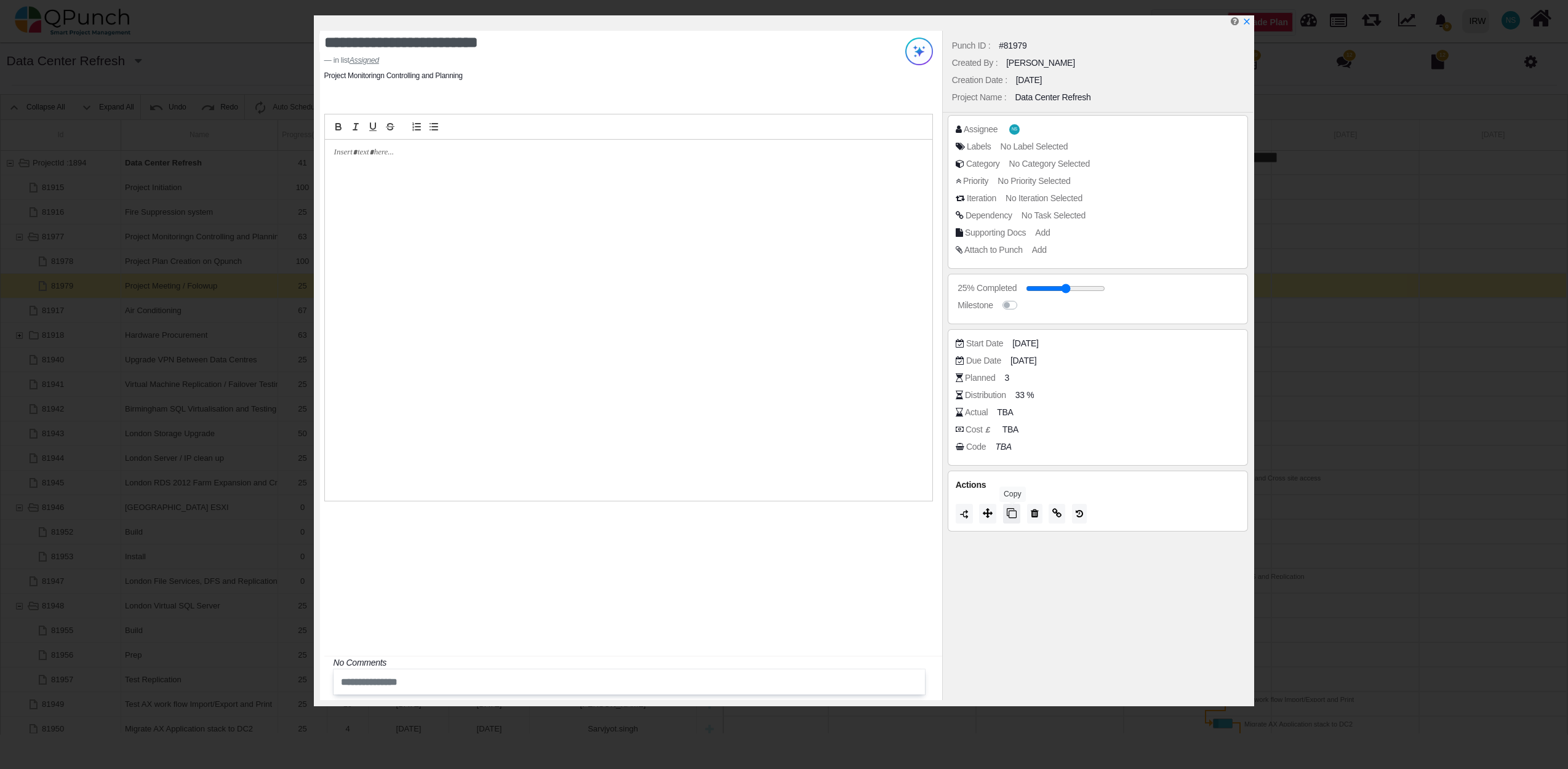
click at [1009, 514] on icon at bounding box center [1012, 513] width 10 height 10
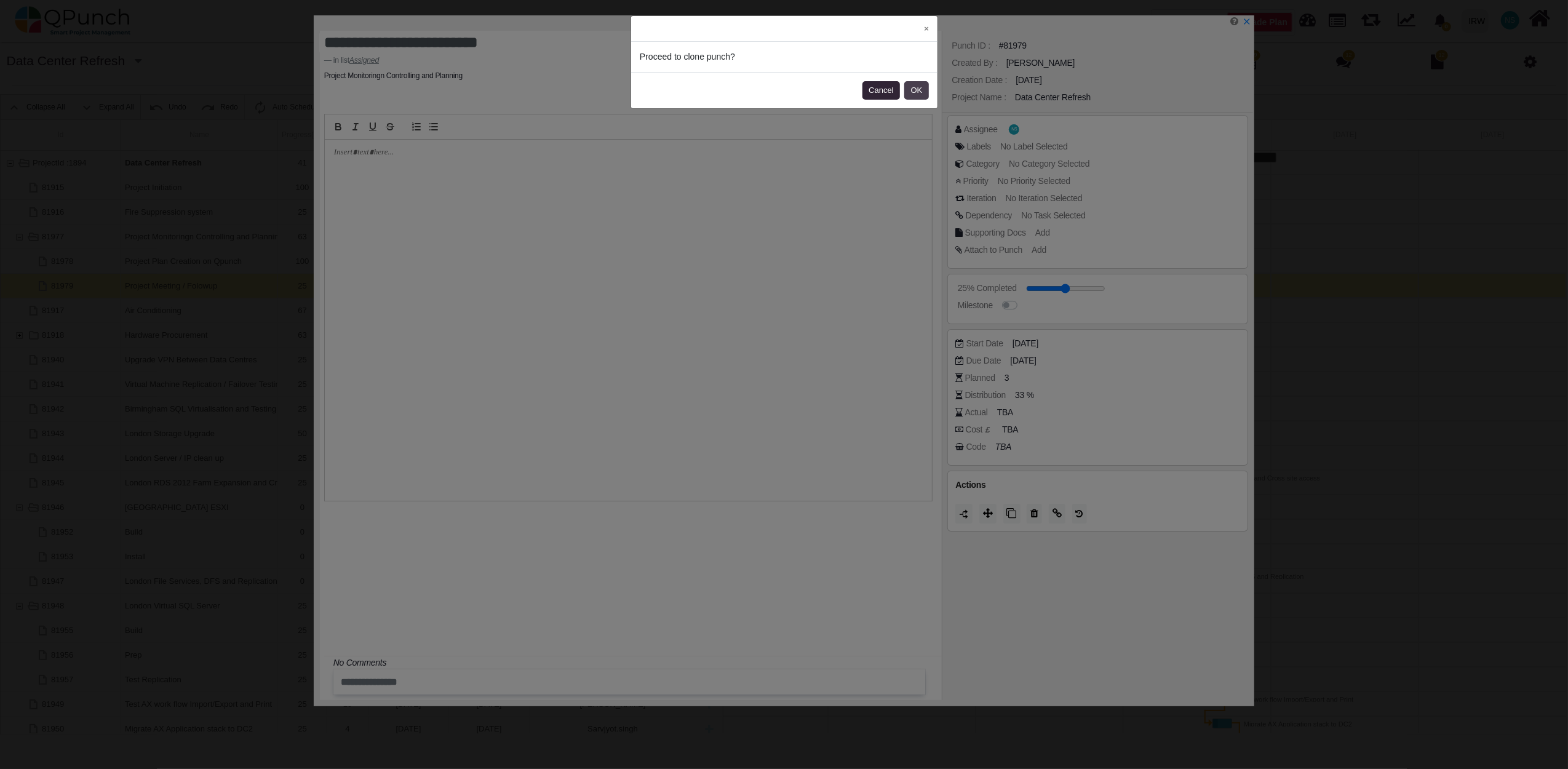
click at [915, 91] on button "OK" at bounding box center [916, 90] width 25 height 19
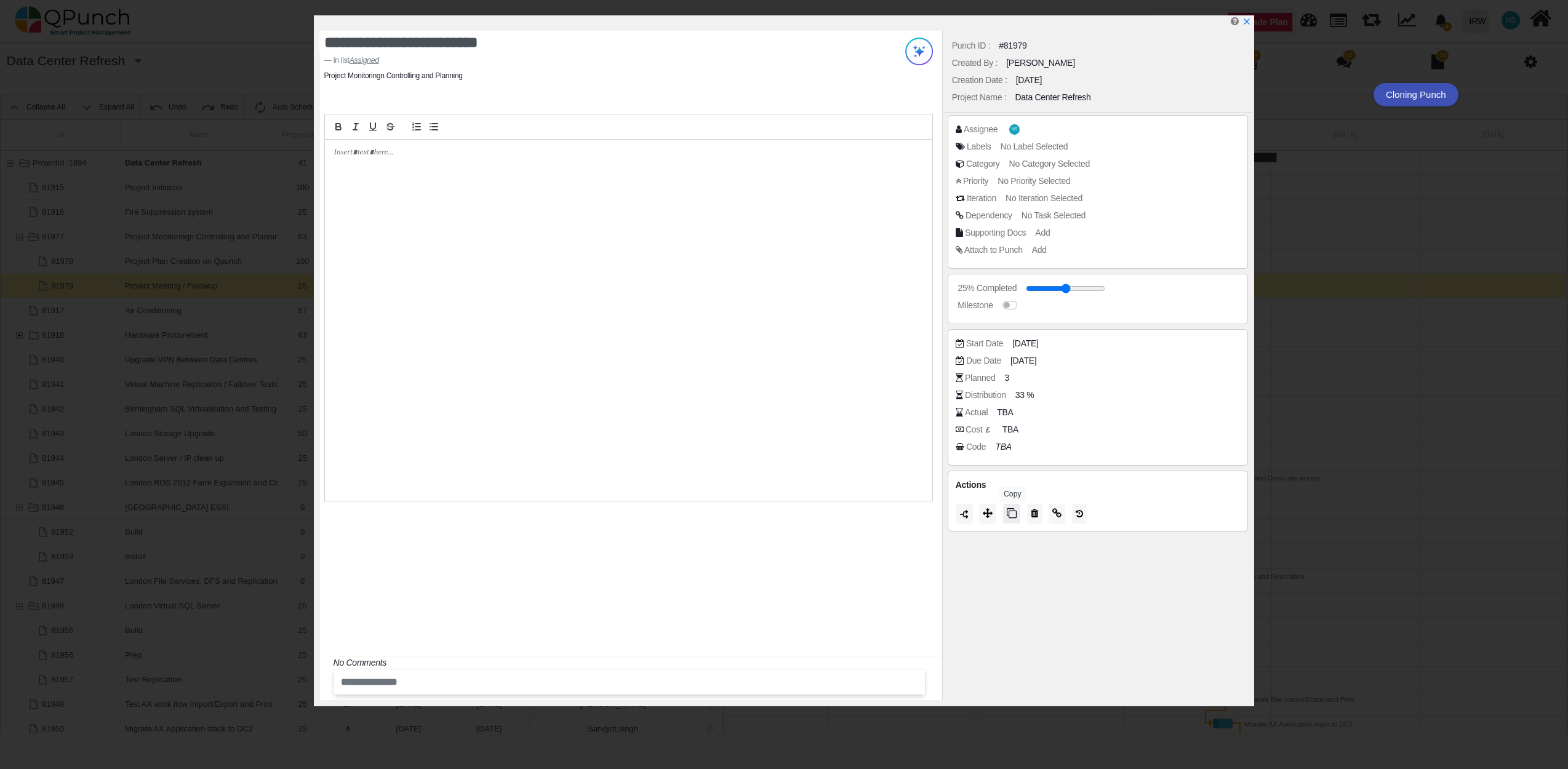
click at [1017, 516] on button at bounding box center [1012, 513] width 17 height 20
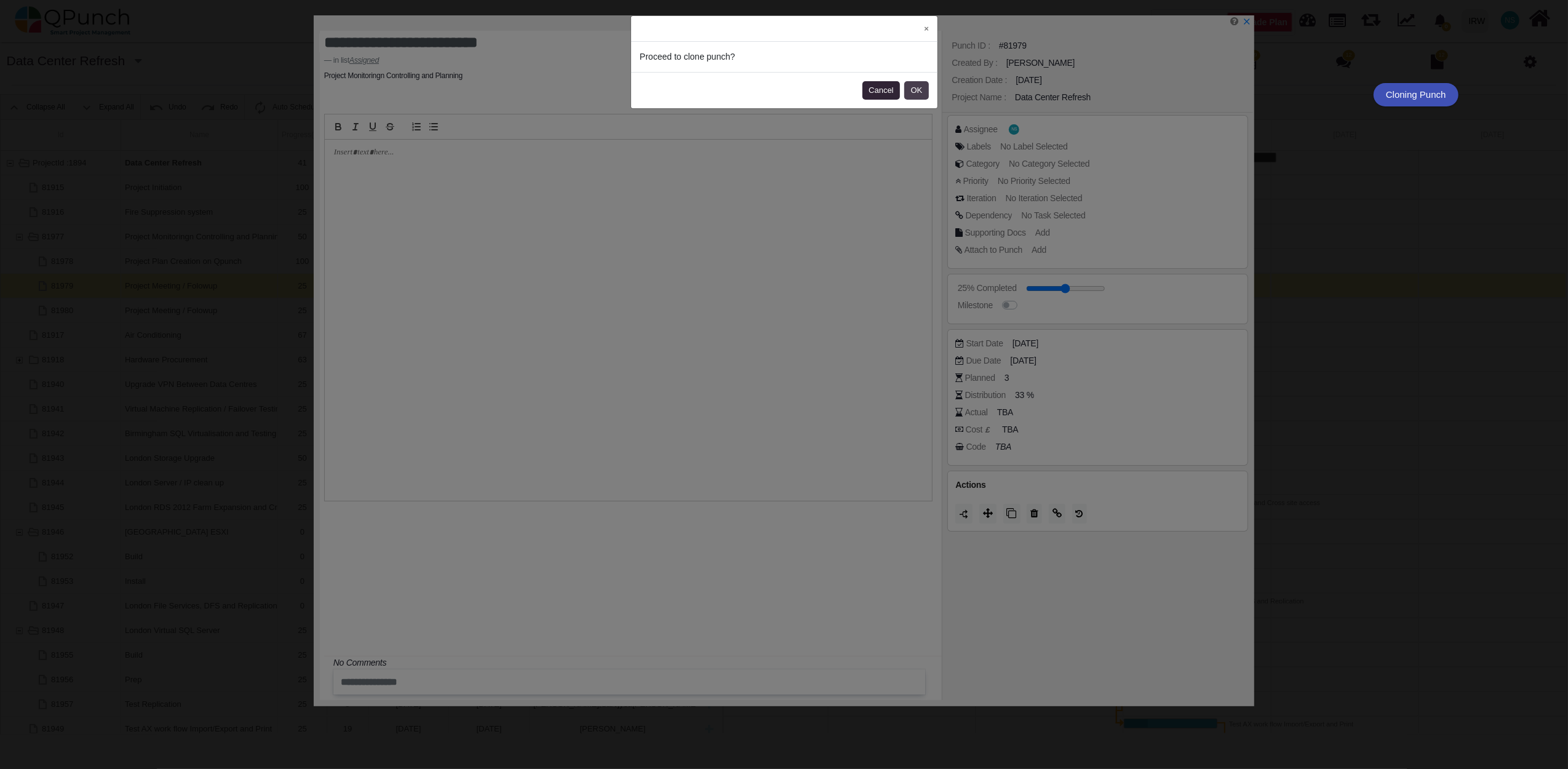
click at [921, 88] on button "OK" at bounding box center [916, 90] width 25 height 19
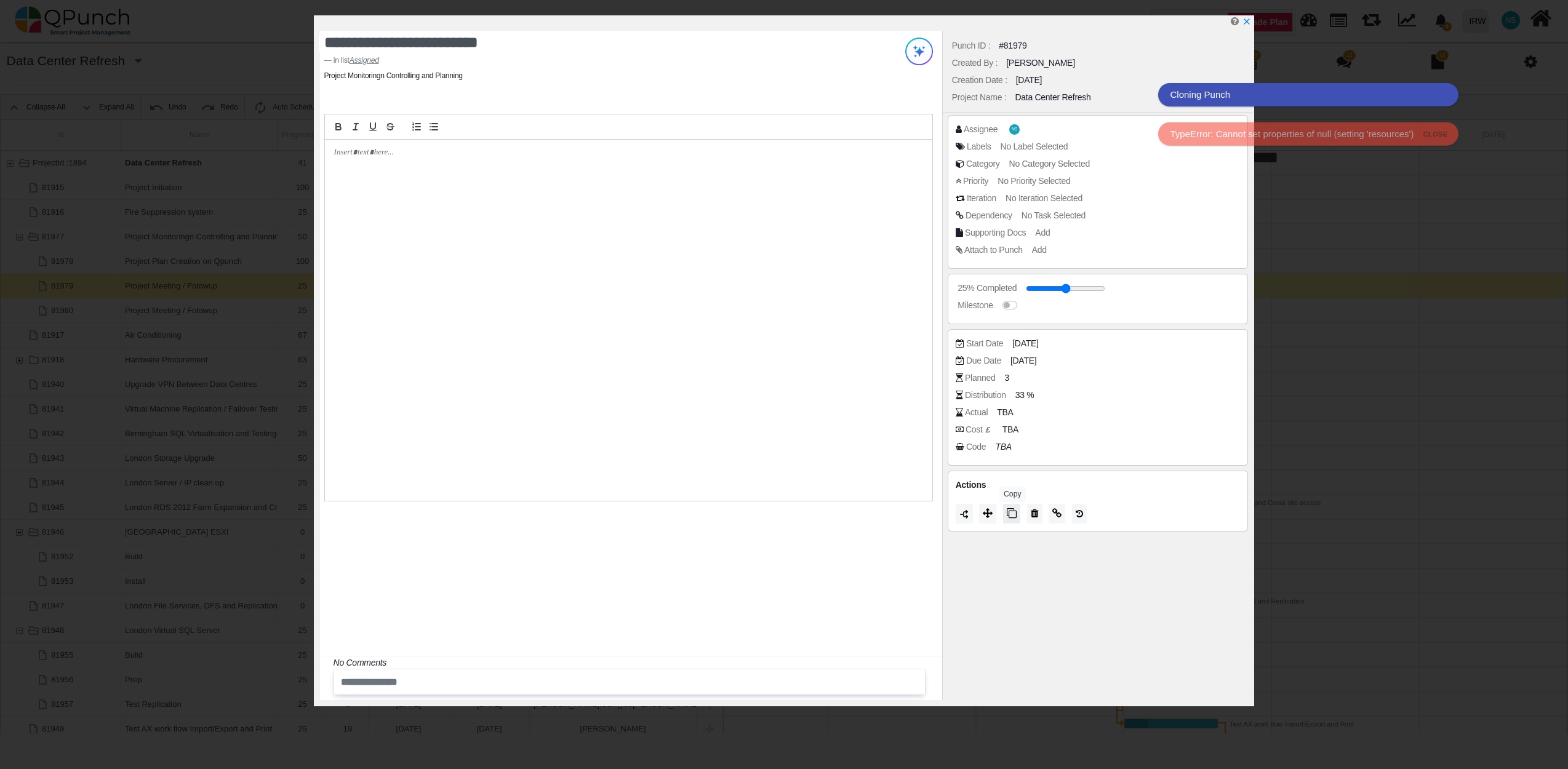
click at [1015, 516] on icon at bounding box center [1012, 513] width 10 height 10
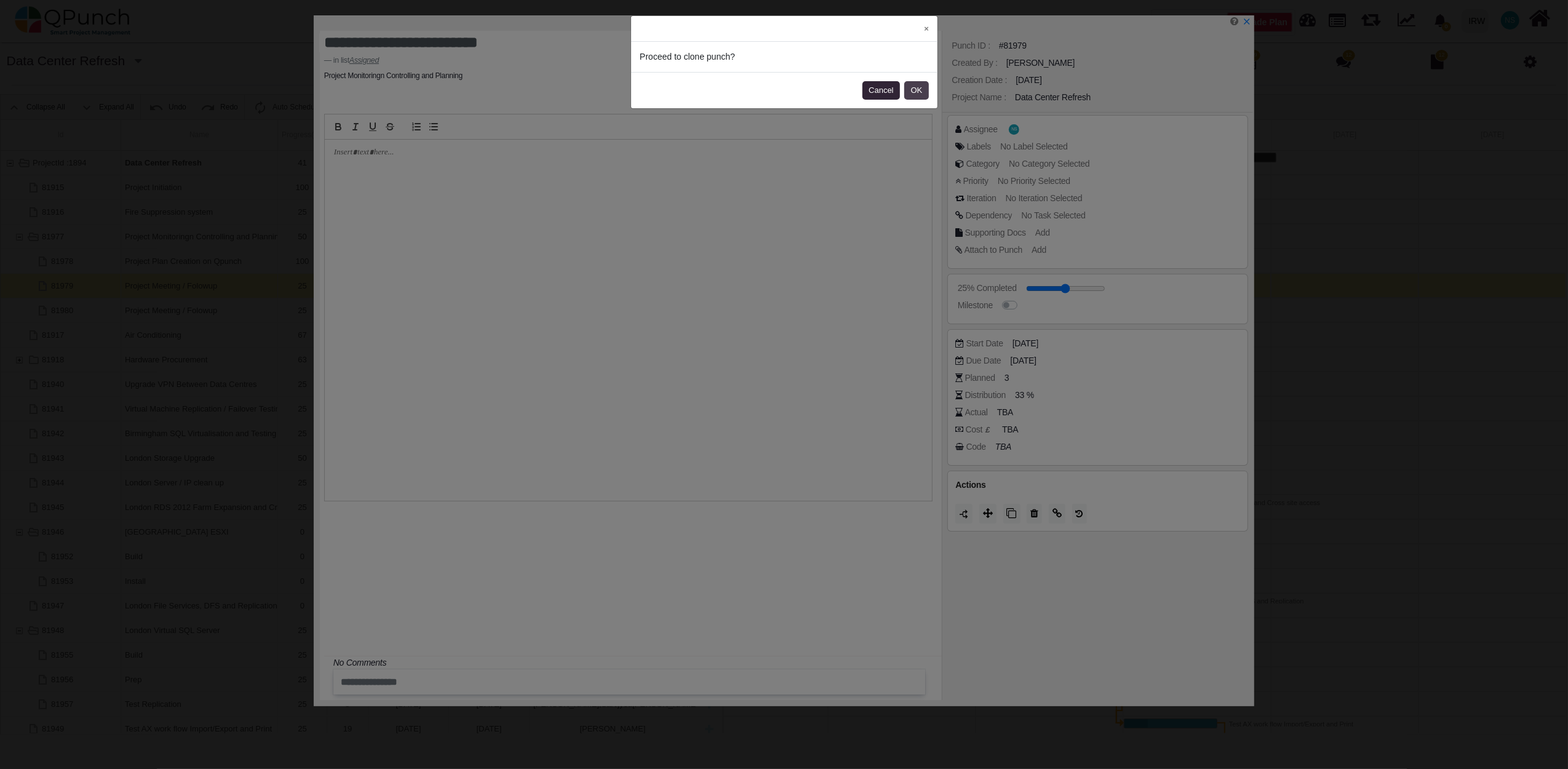
click at [921, 93] on button "OK" at bounding box center [916, 90] width 25 height 19
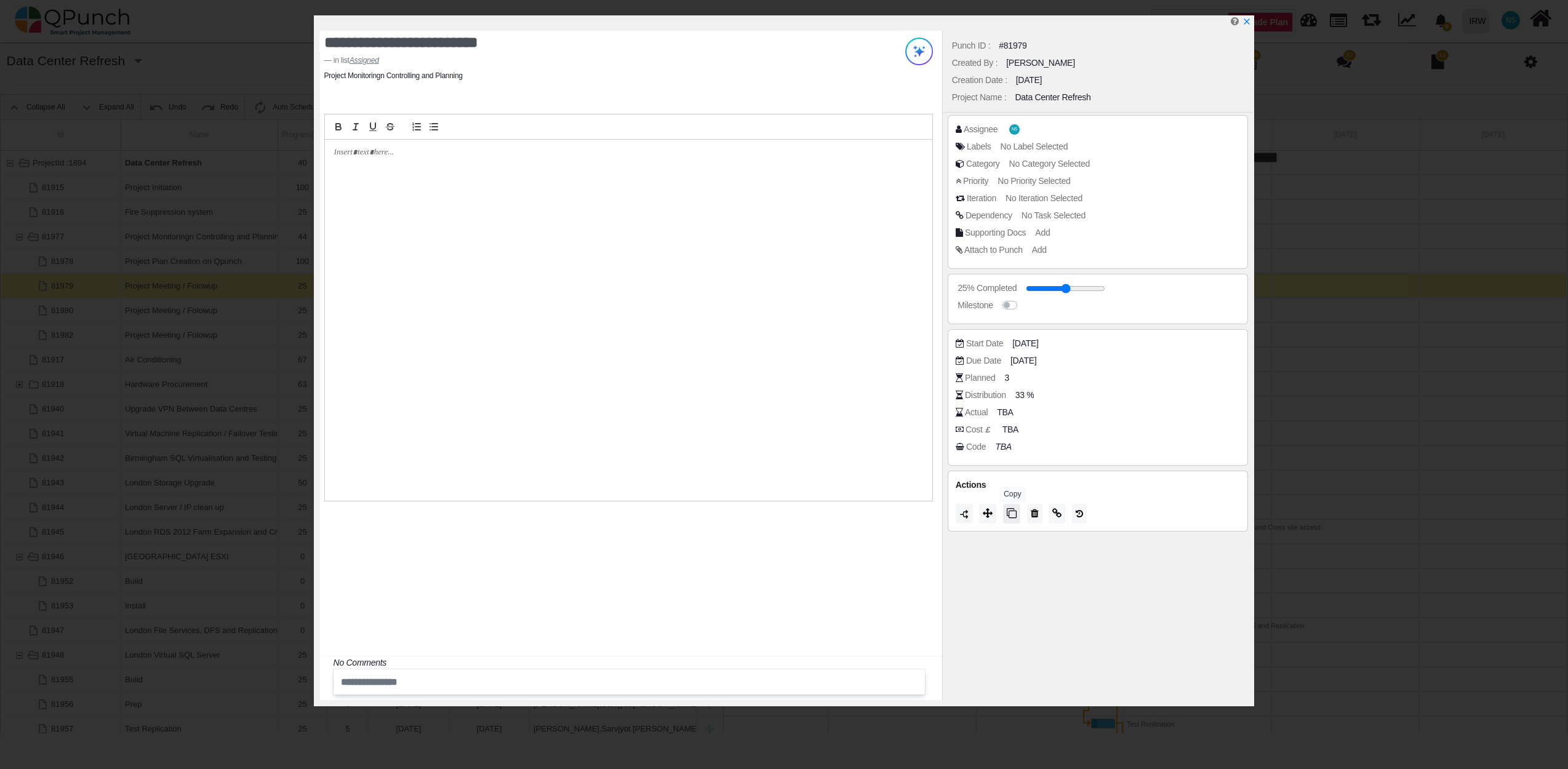
click at [1014, 513] on icon at bounding box center [1012, 513] width 10 height 10
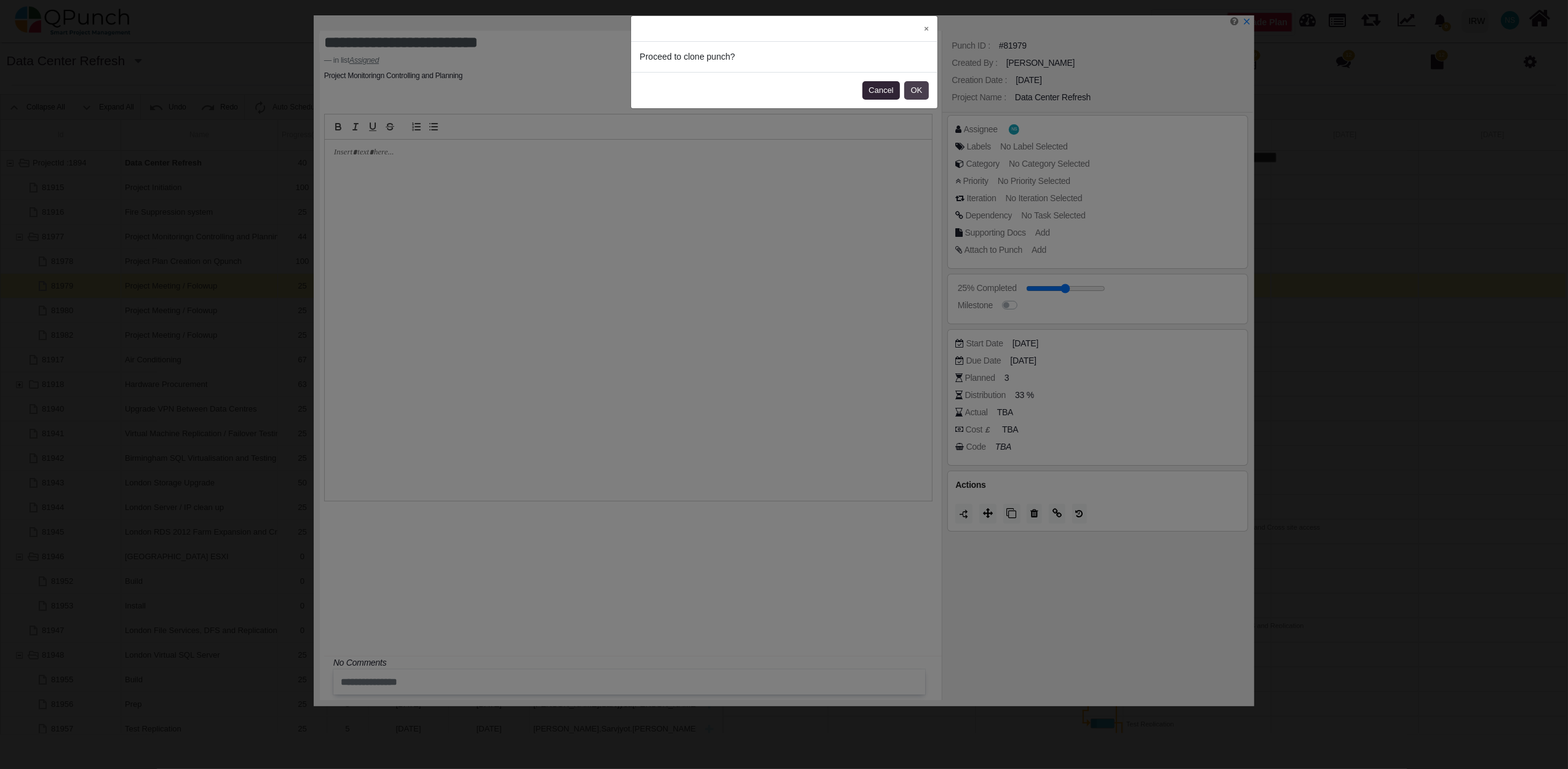
click at [919, 92] on button "OK" at bounding box center [916, 90] width 25 height 19
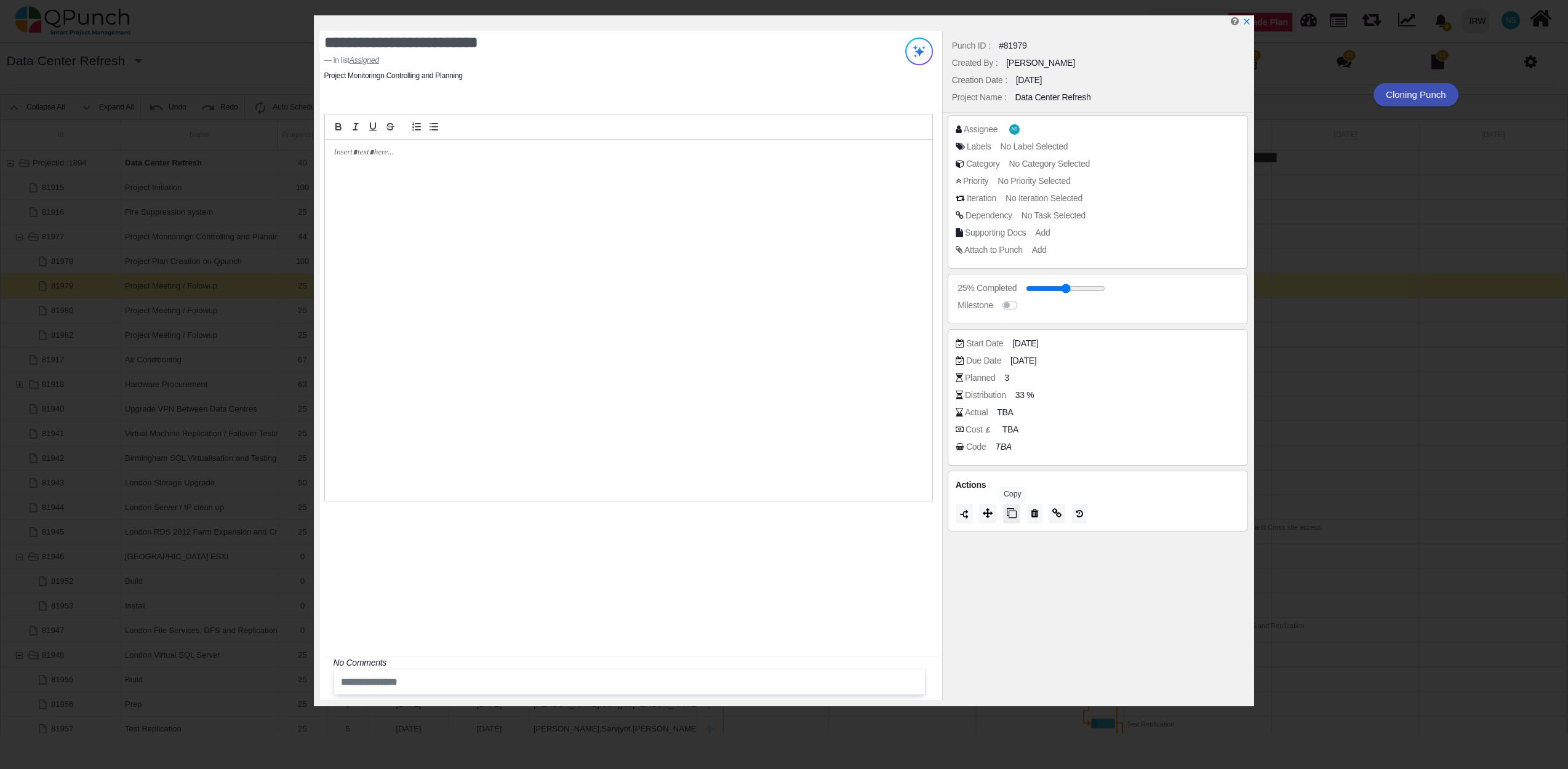
click at [1014, 517] on icon at bounding box center [1012, 513] width 10 height 10
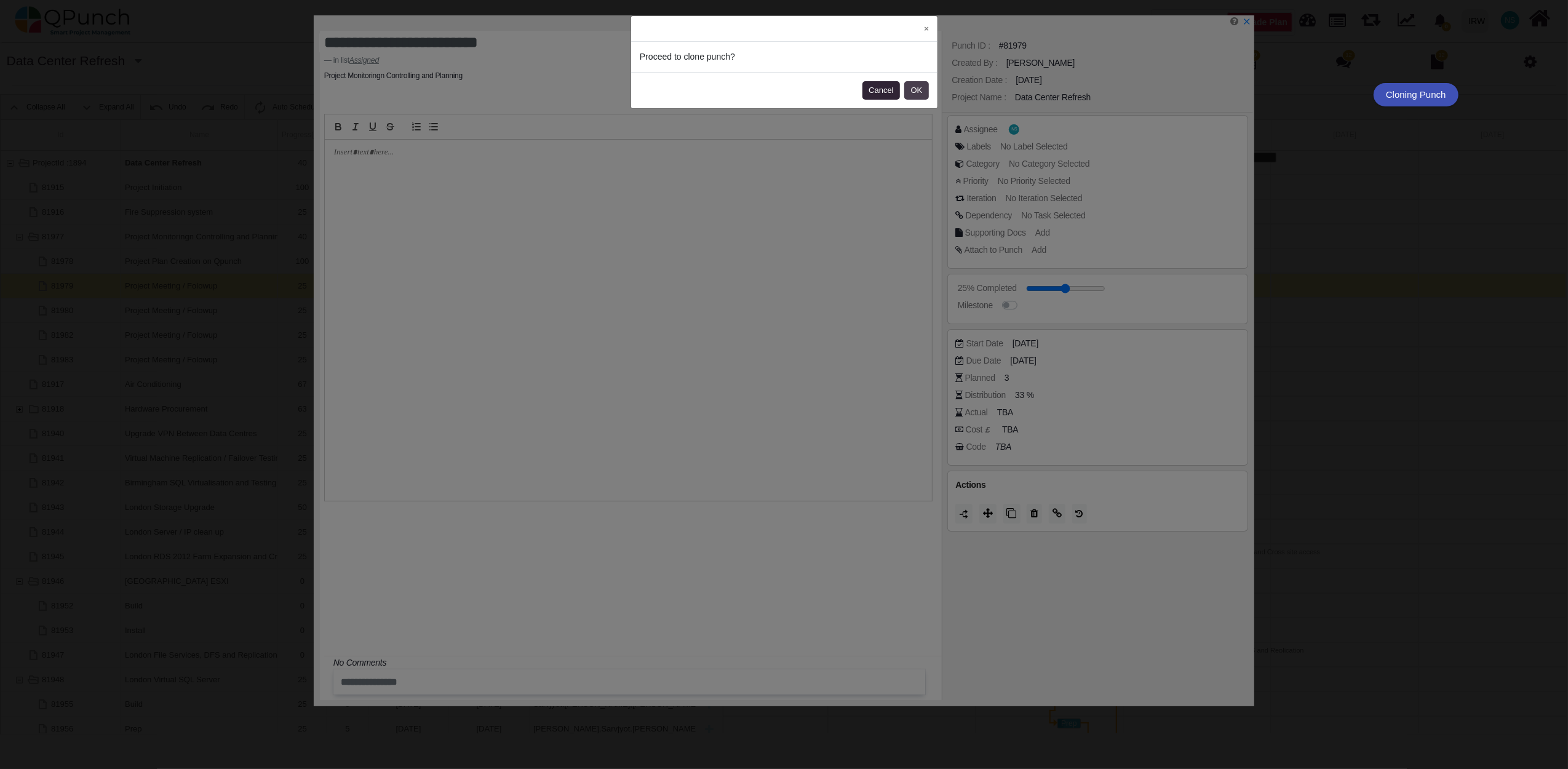
click at [919, 94] on button "OK" at bounding box center [916, 90] width 25 height 19
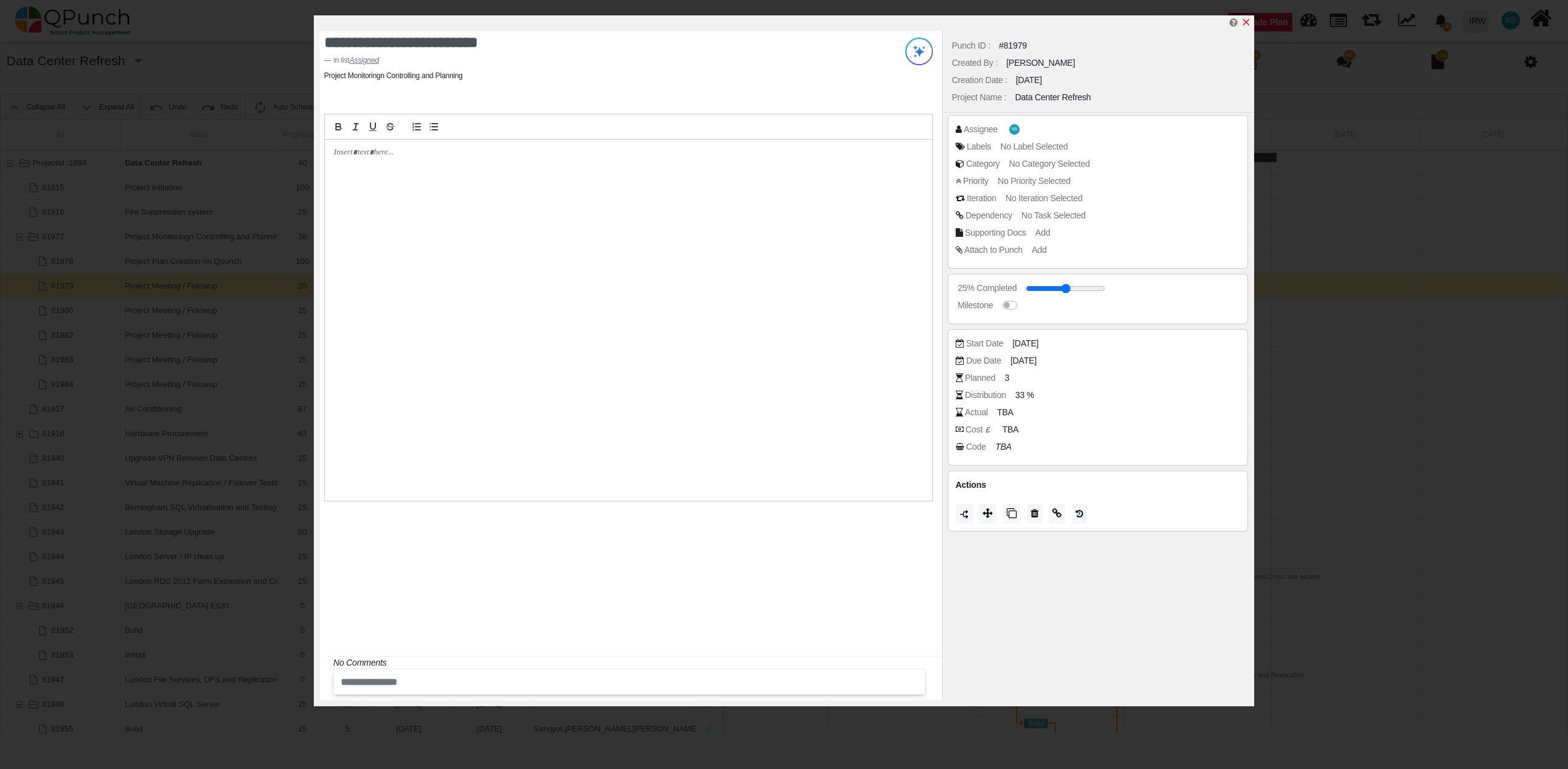
click at [1246, 23] on icon "x" at bounding box center [1247, 23] width 7 height 7
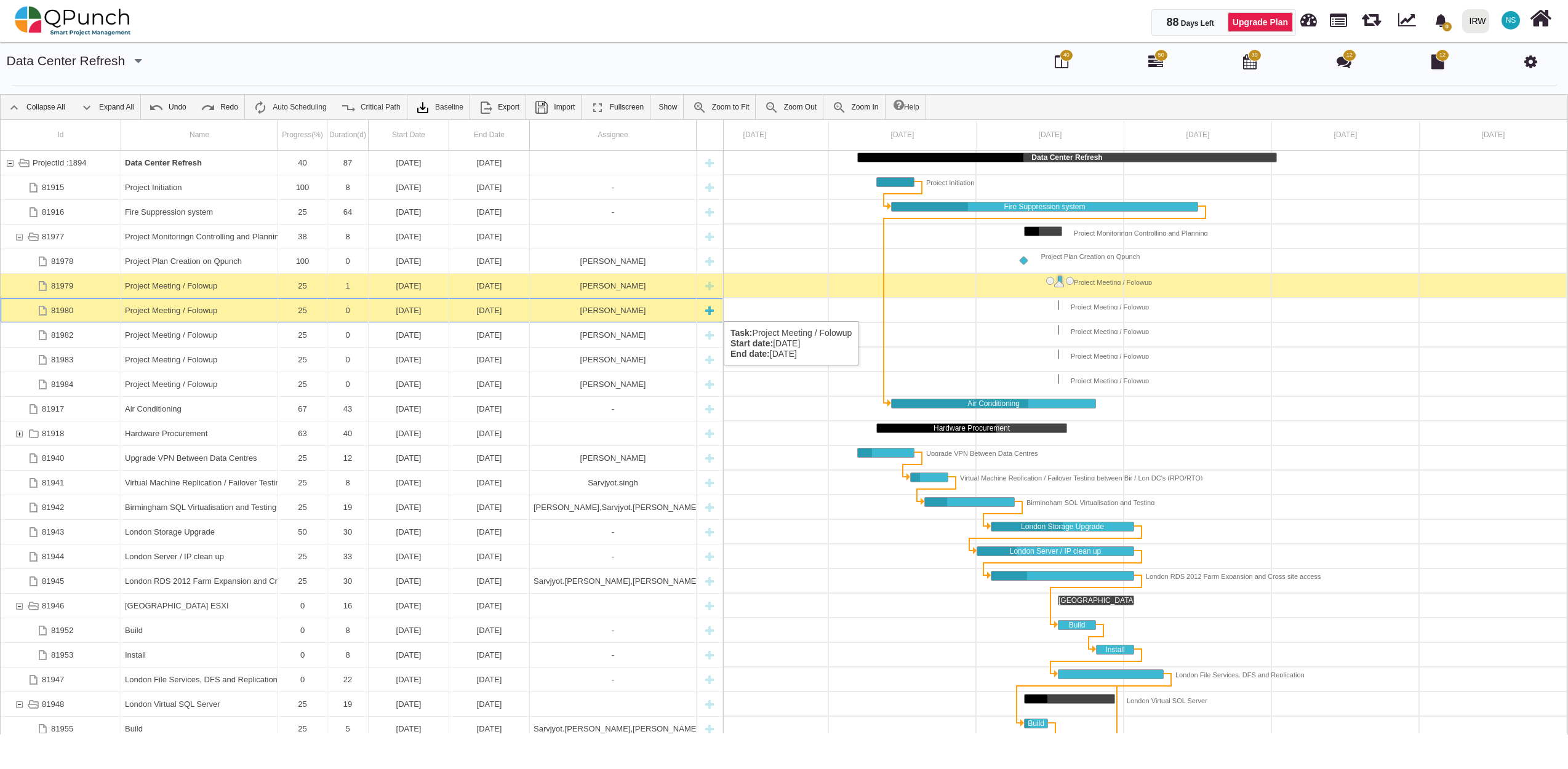
click at [208, 309] on div "Project Meeting / Folowup" at bounding box center [199, 310] width 149 height 24
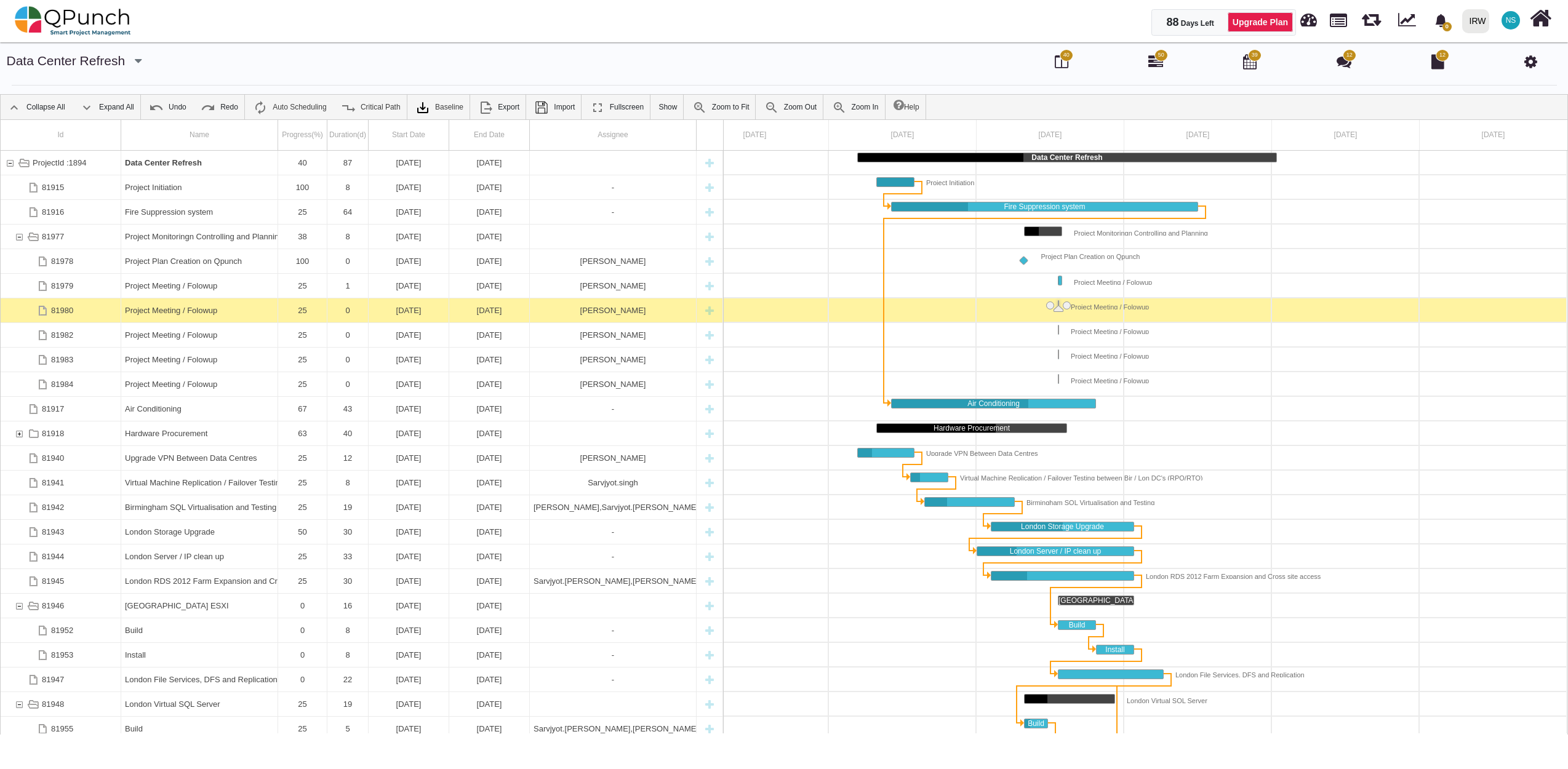
click at [208, 309] on div "Project Meeting / Folowup" at bounding box center [199, 310] width 149 height 24
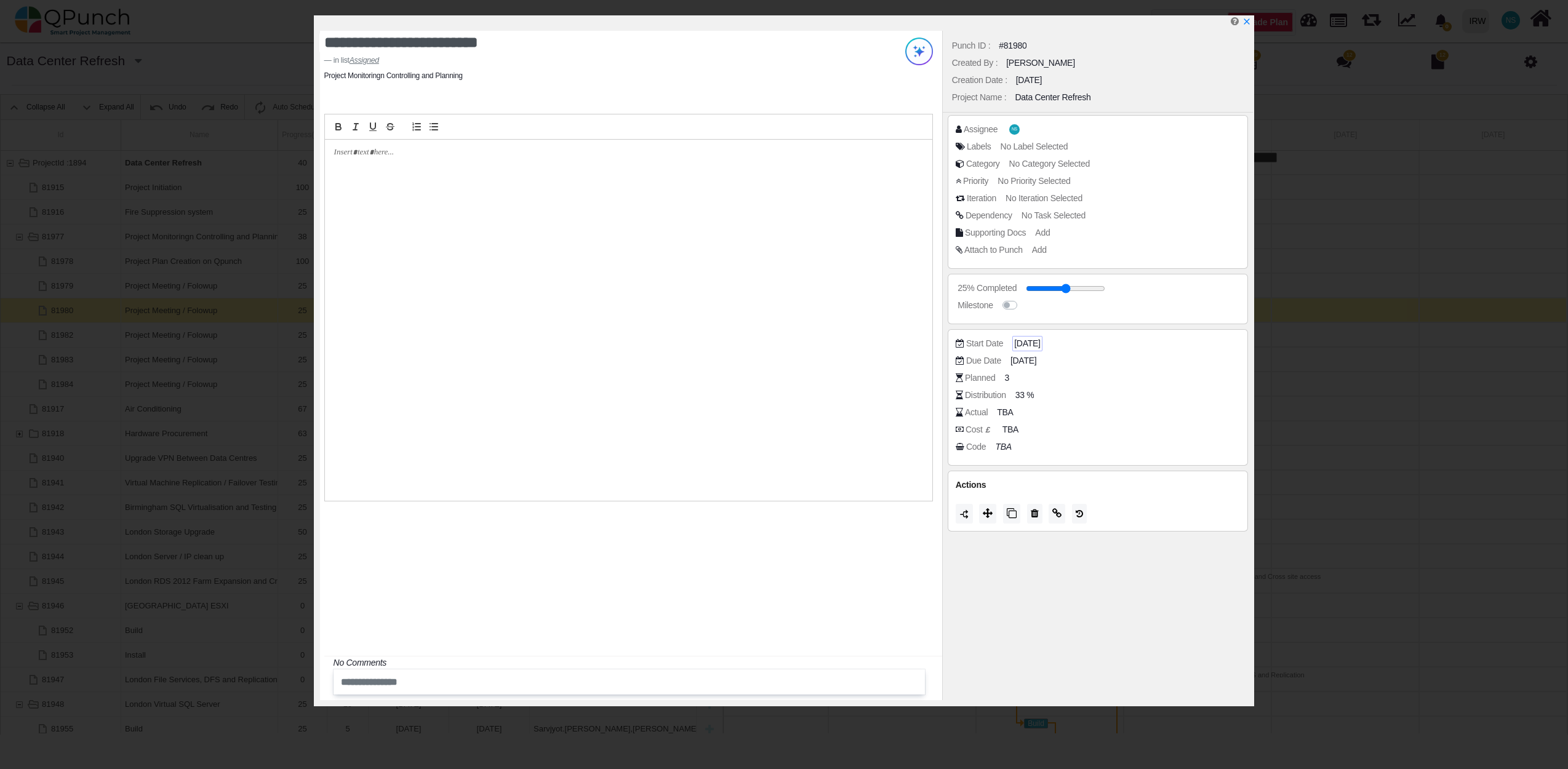
click at [1037, 342] on span "18-08-2025" at bounding box center [1027, 343] width 26 height 13
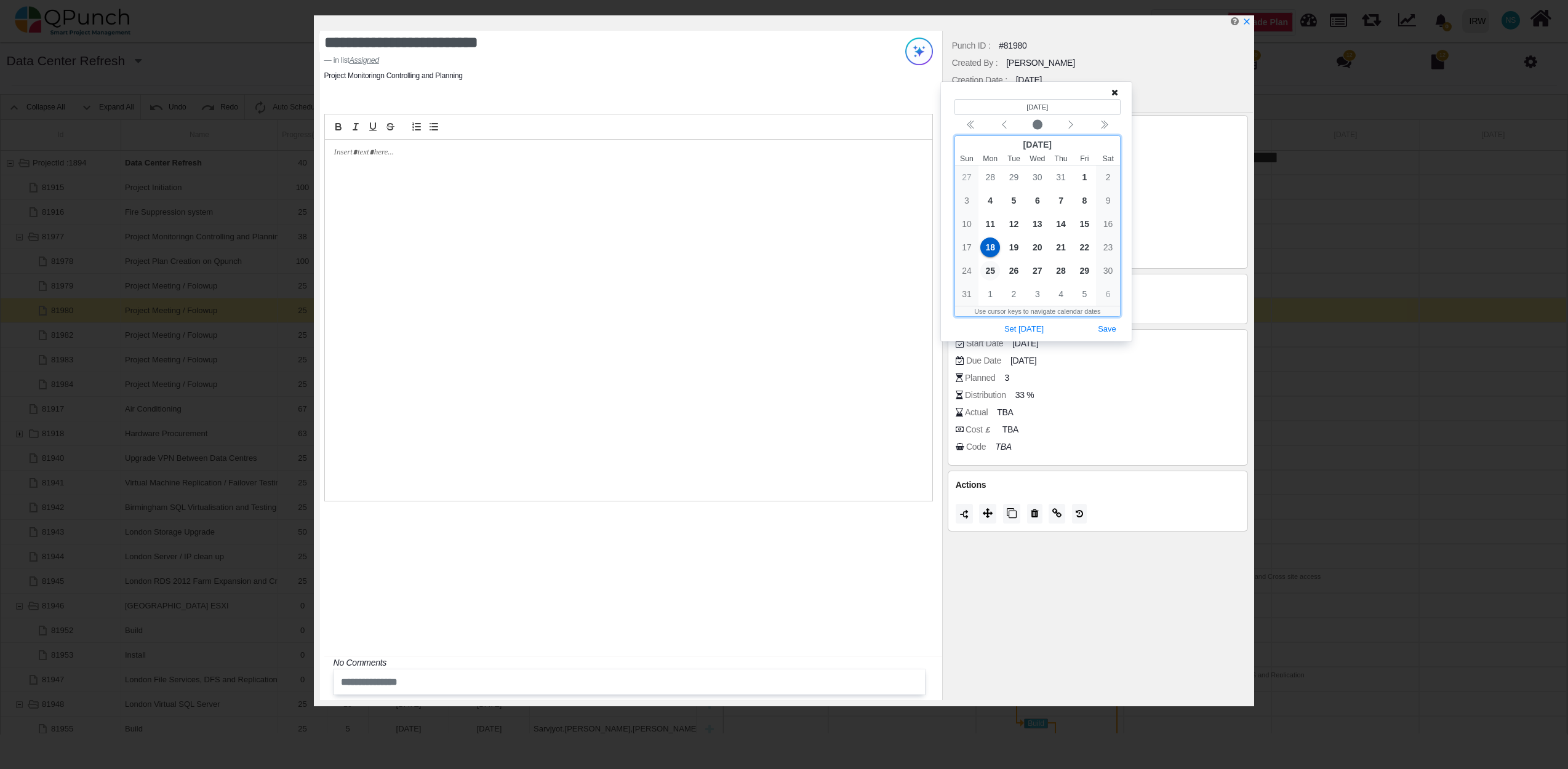
click at [986, 268] on span "25" at bounding box center [990, 271] width 20 height 20
click at [1113, 330] on button "Save" at bounding box center [1107, 329] width 27 height 16
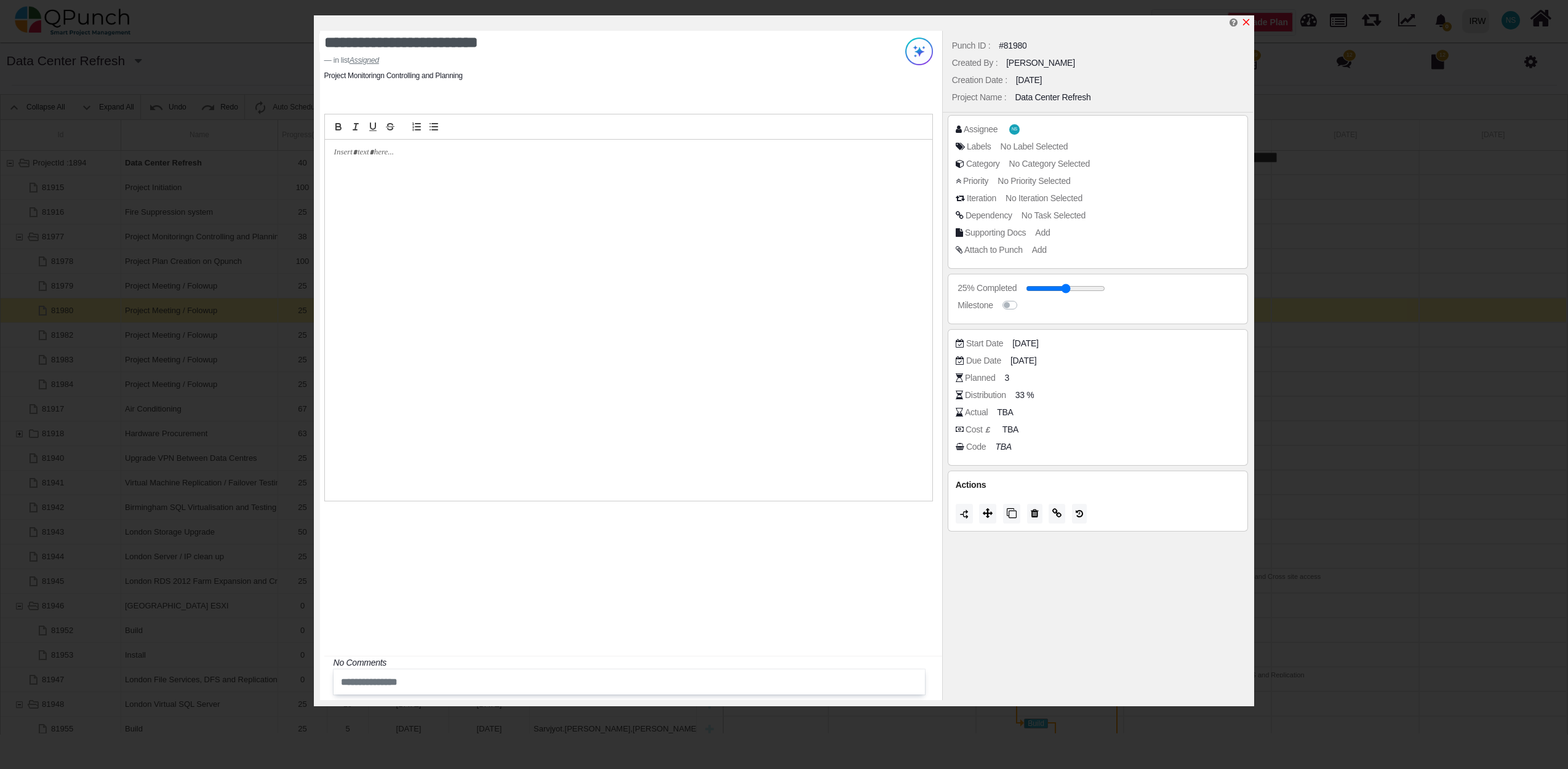
click at [1246, 21] on icon "x" at bounding box center [1246, 22] width 10 height 10
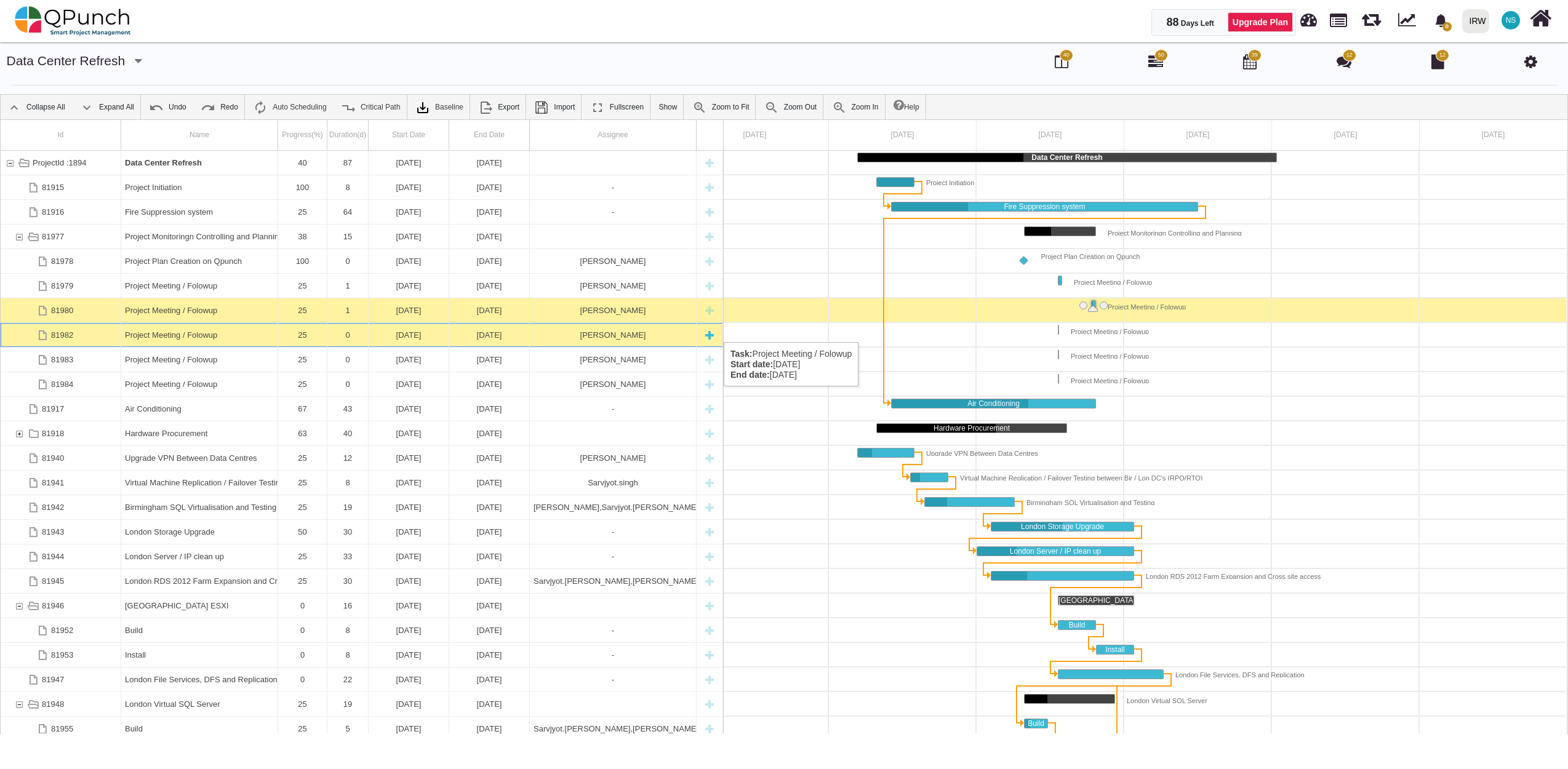
click at [192, 330] on div "Project Meeting / Folowup" at bounding box center [199, 335] width 149 height 24
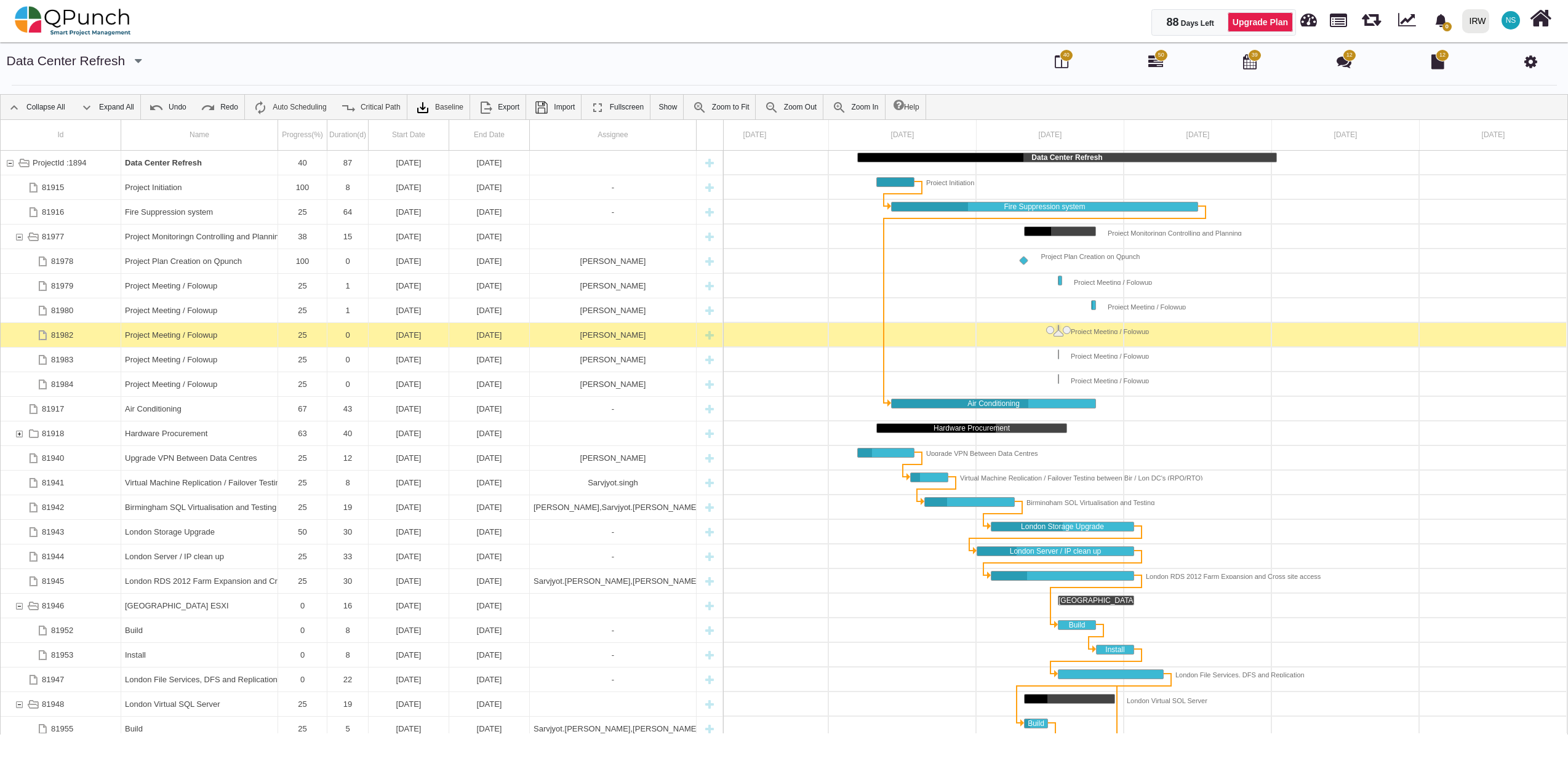
click at [192, 330] on div "Project Meeting / Folowup" at bounding box center [199, 335] width 149 height 24
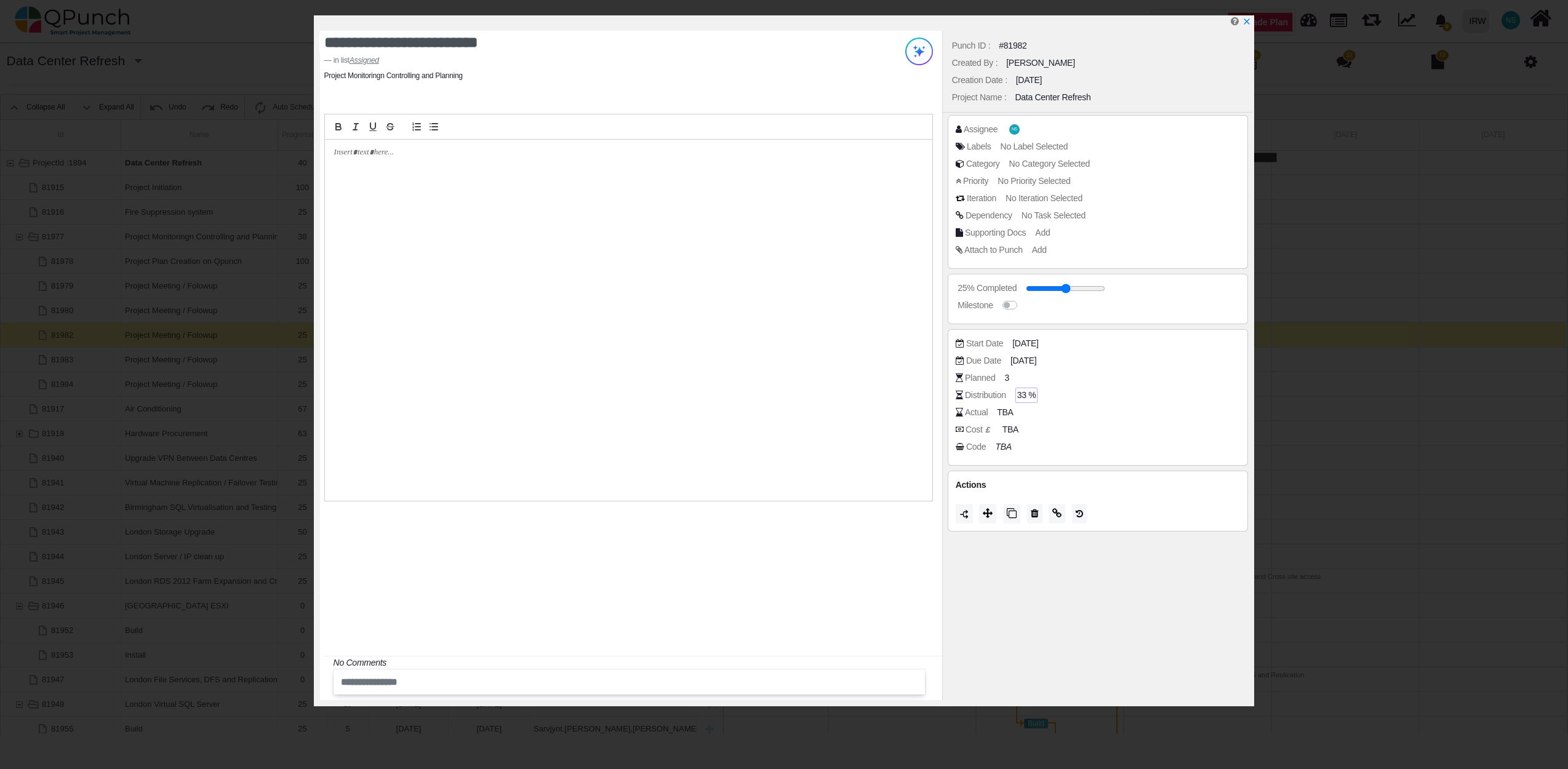
click at [1027, 399] on span "33 %" at bounding box center [1027, 395] width 19 height 13
type input "*"
type input "**"
click at [1027, 347] on span "18-08-2025" at bounding box center [1027, 343] width 26 height 13
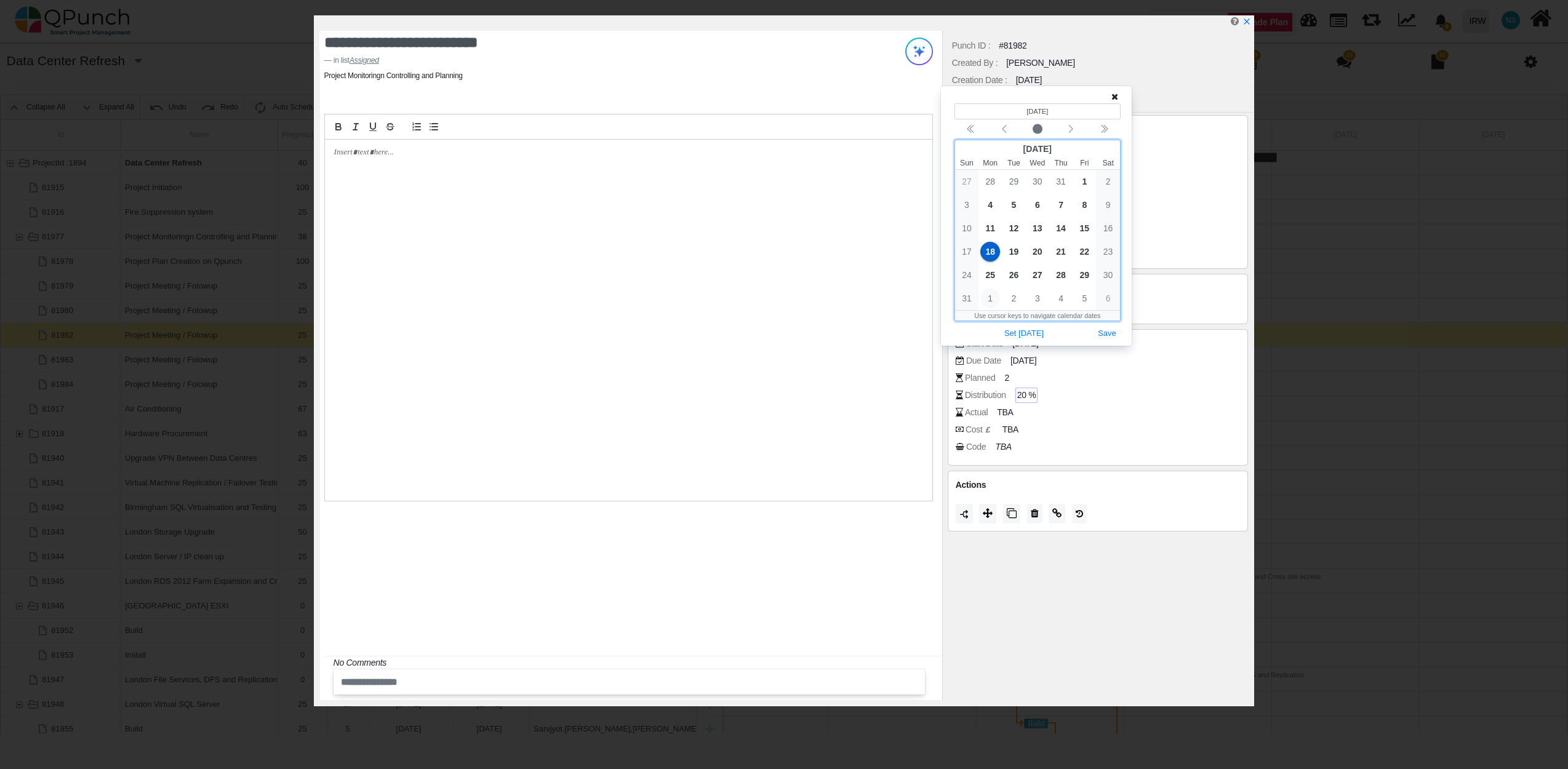
click at [990, 298] on span "1" at bounding box center [990, 298] width 20 height 20
click at [1113, 91] on div at bounding box center [1037, 97] width 164 height 13
click at [1118, 95] on div "(Selected date) 9/1/2025 September 2025 Sun Mon Tue Wed Thu Fri Sat 31 1 2 3 4 …" at bounding box center [1037, 204] width 182 height 228
click at [1111, 97] on icon at bounding box center [1115, 97] width 7 height 9
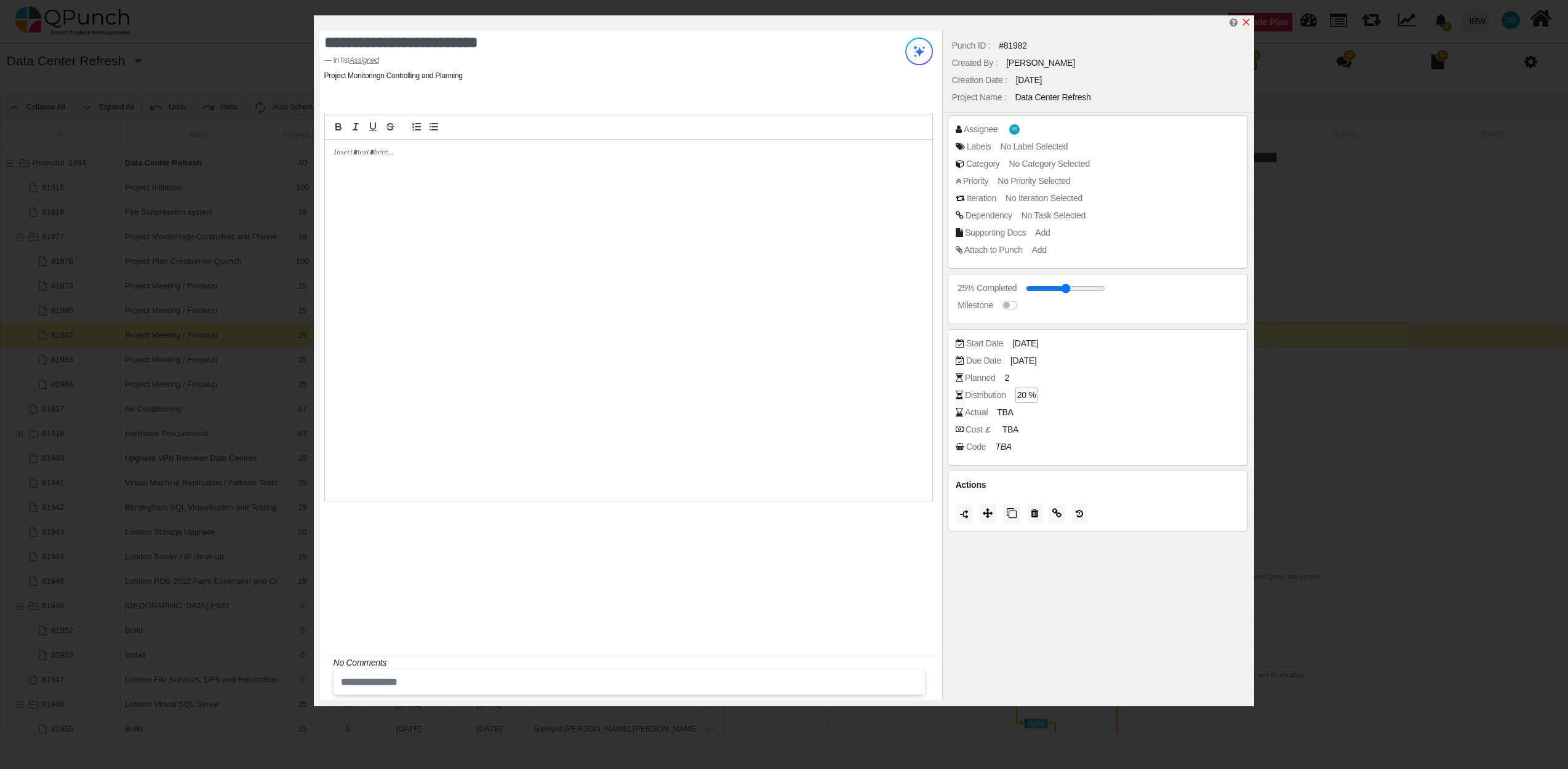
click at [1247, 27] on icon "x" at bounding box center [1246, 22] width 10 height 10
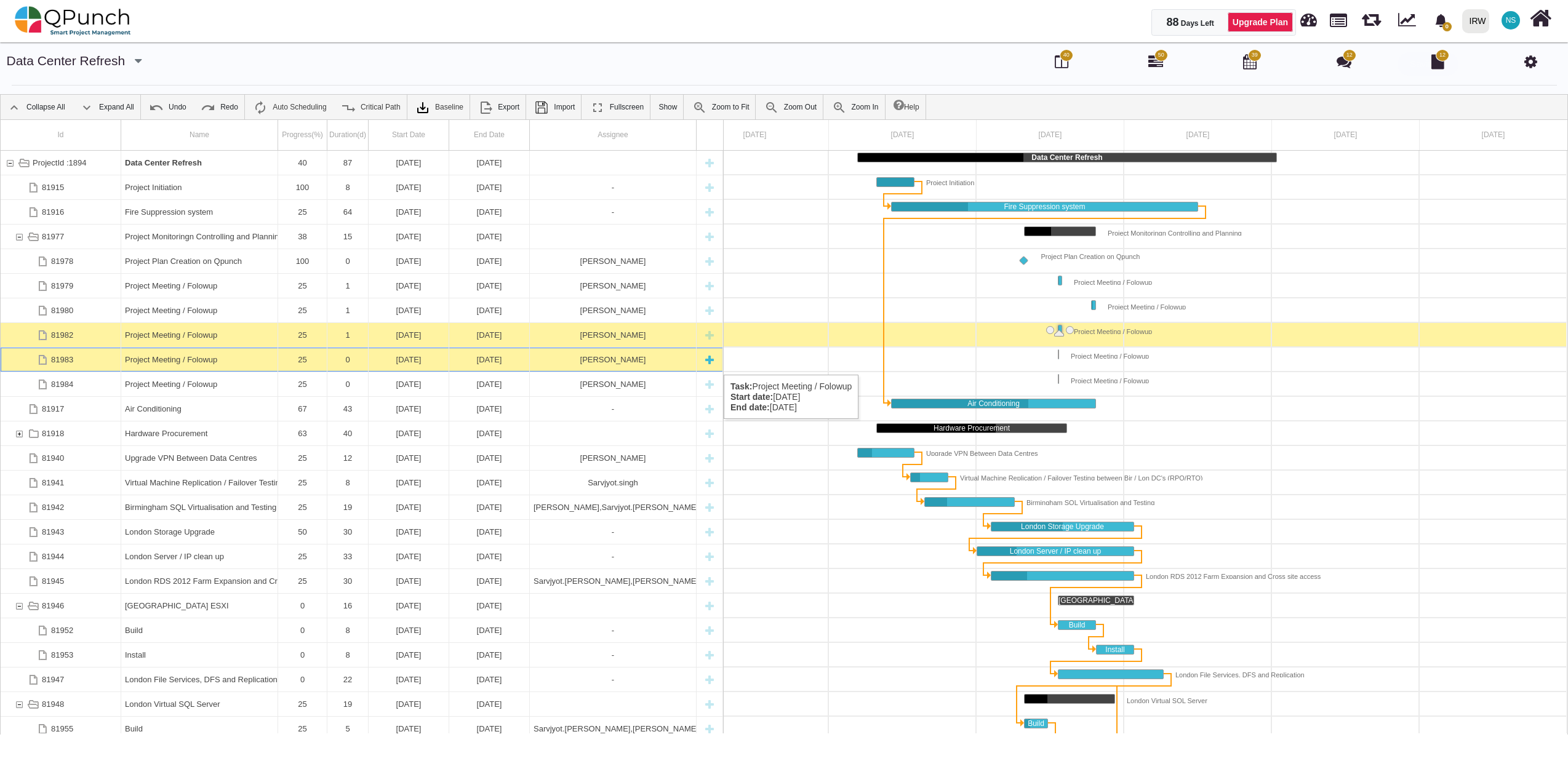
click at [172, 362] on div "Project Meeting / Folowup" at bounding box center [199, 360] width 149 height 24
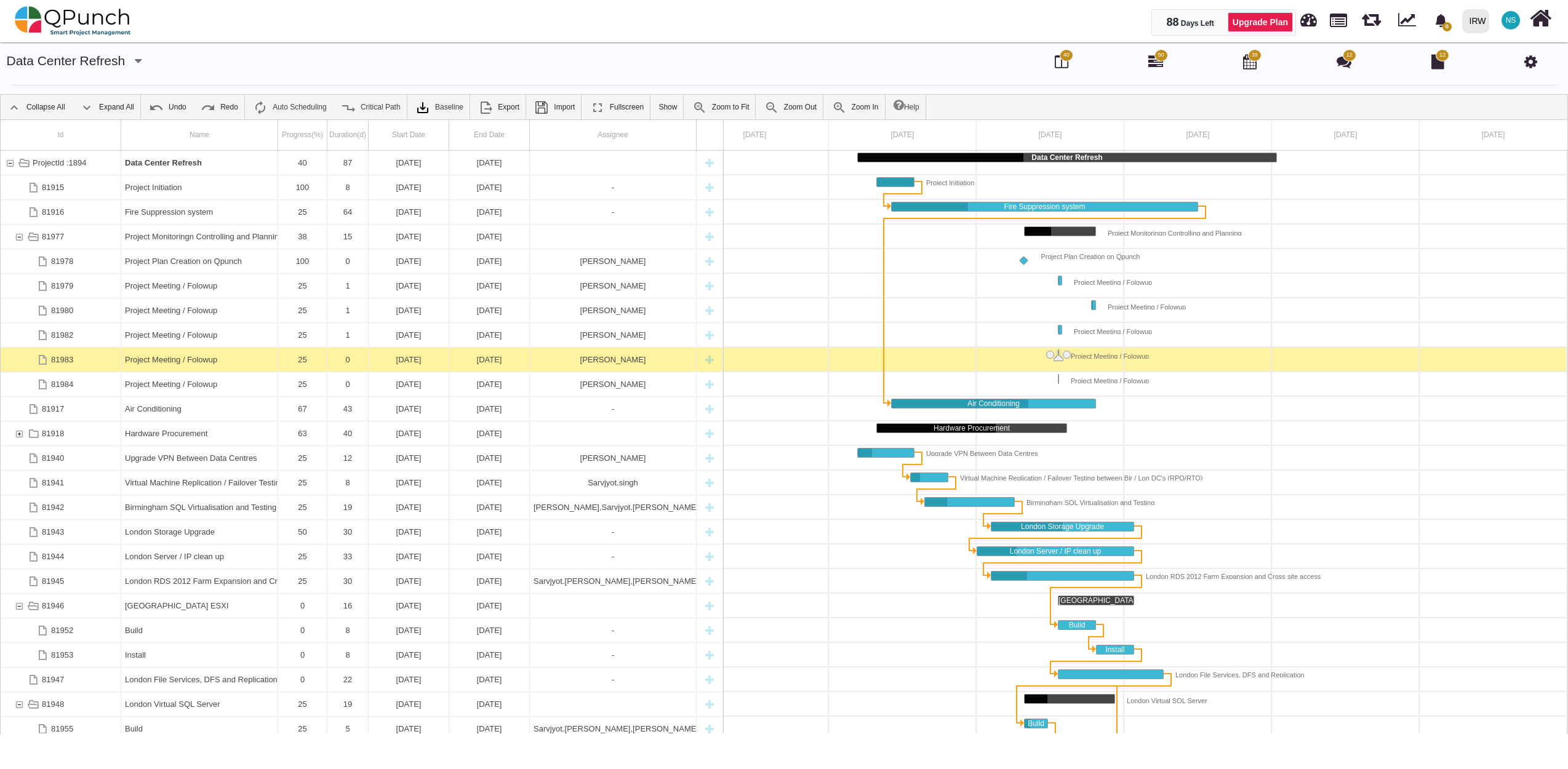
click at [172, 362] on div "Project Meeting / Folowup" at bounding box center [199, 360] width 149 height 24
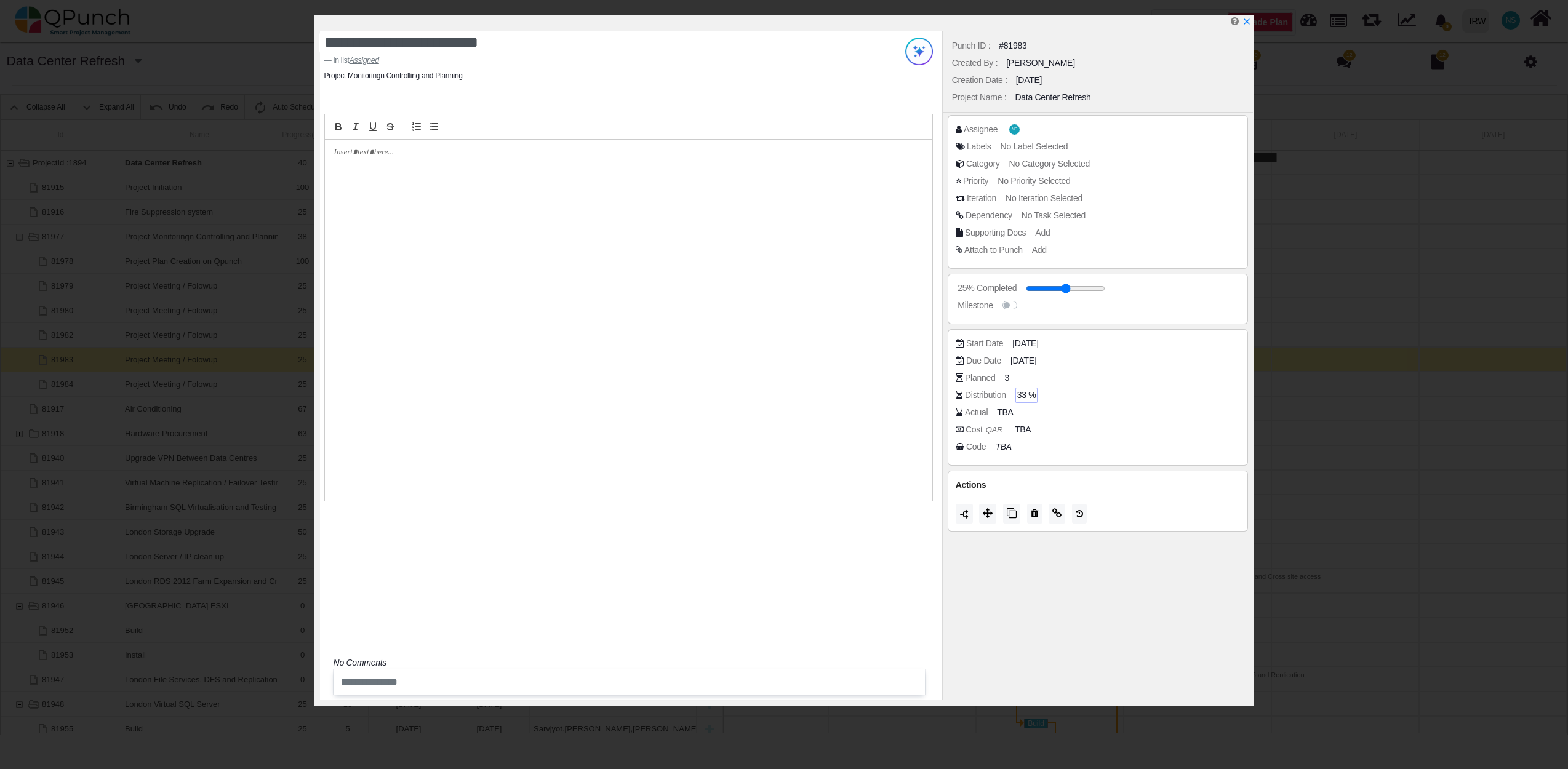
click at [1023, 394] on span "33 %" at bounding box center [1027, 395] width 19 height 13
type input "*"
type input "**"
click at [1245, 23] on icon "x" at bounding box center [1246, 22] width 10 height 10
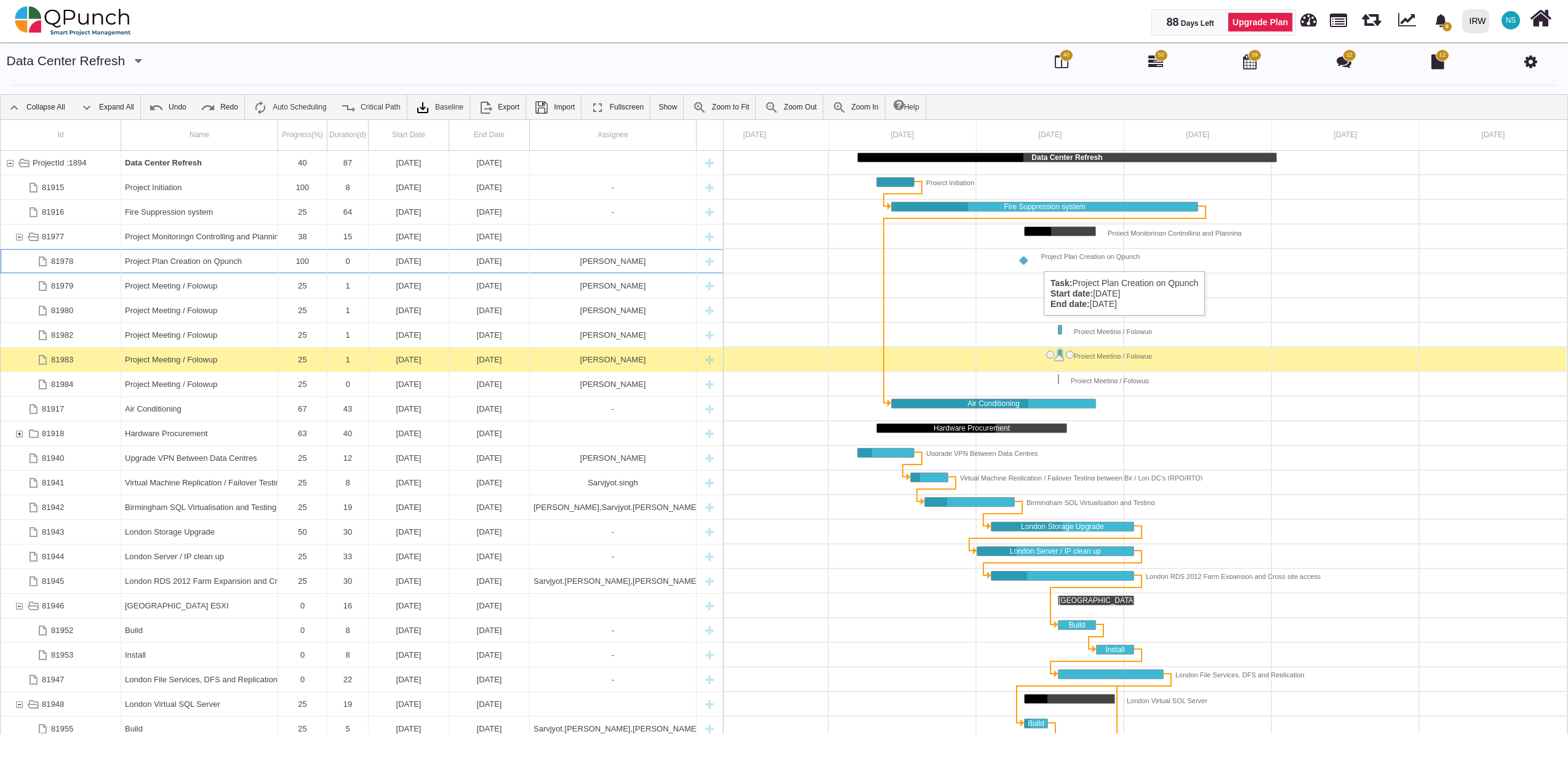
click at [1037, 259] on div "Project Plan Creation on Qpunch" at bounding box center [1084, 257] width 111 height 10
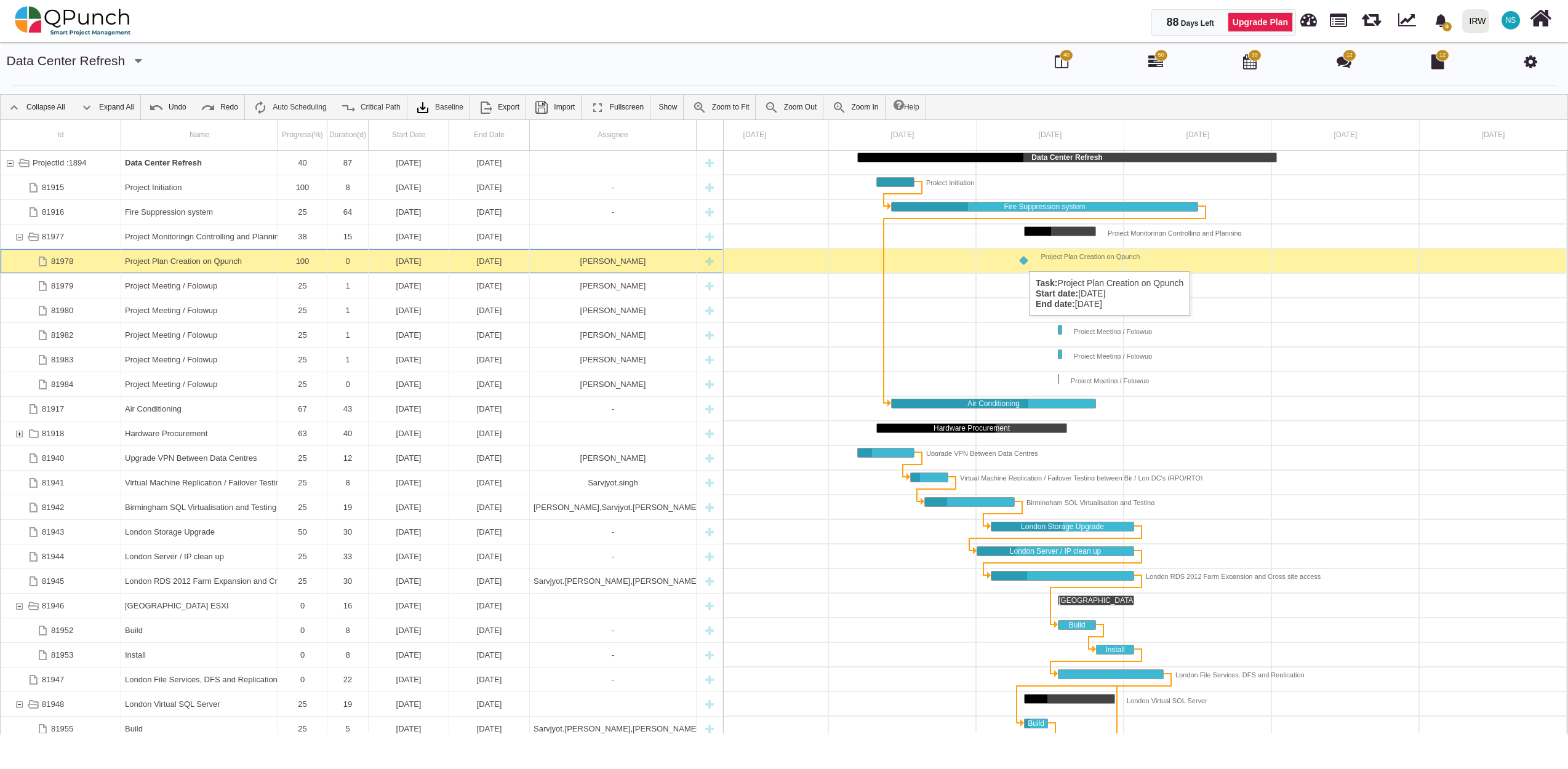
click at [1023, 259] on div "Task: Project Plan Creation on Qpunch Start date: 11-08-2025 End date: 11-08-20…" at bounding box center [1024, 261] width 10 height 10
click at [1027, 262] on div at bounding box center [1124, 261] width 886 height 25
click at [1025, 268] on div at bounding box center [1124, 261] width 886 height 25
click at [1024, 268] on div at bounding box center [1124, 261] width 886 height 25
click at [1030, 260] on div "Project Plan Creation on Qpunch" at bounding box center [1084, 257] width 111 height 10
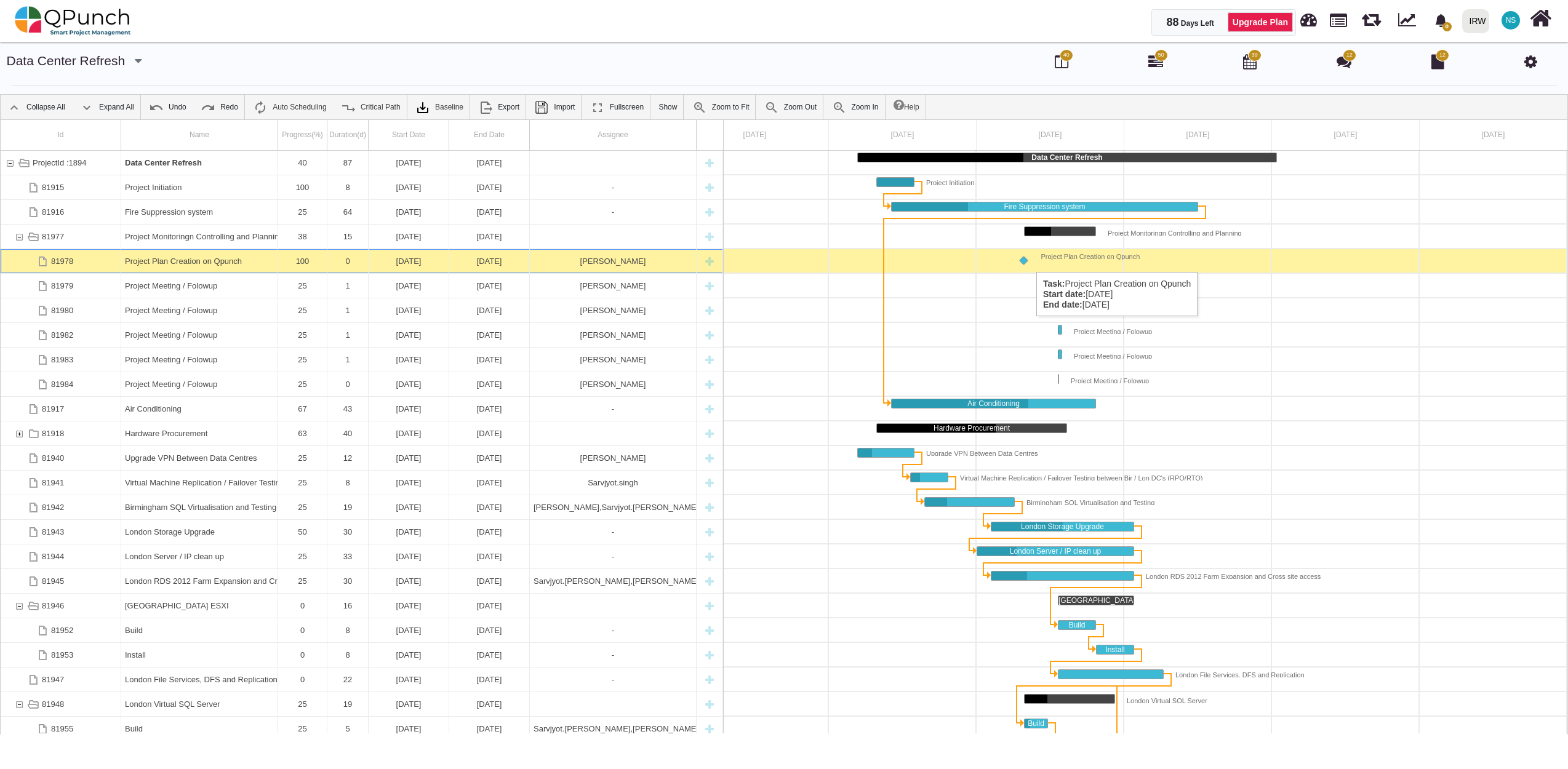
click at [1030, 260] on div "Project Plan Creation on Qpunch" at bounding box center [1084, 257] width 111 height 10
drag, startPoint x: 1024, startPoint y: 256, endPoint x: 1007, endPoint y: 256, distance: 17.0
click at [1023, 256] on div "Task: Project Plan Creation on Qpunch Start date: 11-08-2025 End date: 11-08-20…" at bounding box center [1024, 261] width 10 height 10
drag, startPoint x: 1024, startPoint y: 256, endPoint x: 1078, endPoint y: 273, distance: 56.6
click at [1081, 271] on div "Data Center Refresh Project Initiation Fire Suppression system Project Monitori…" at bounding box center [1124, 442] width 886 height 582
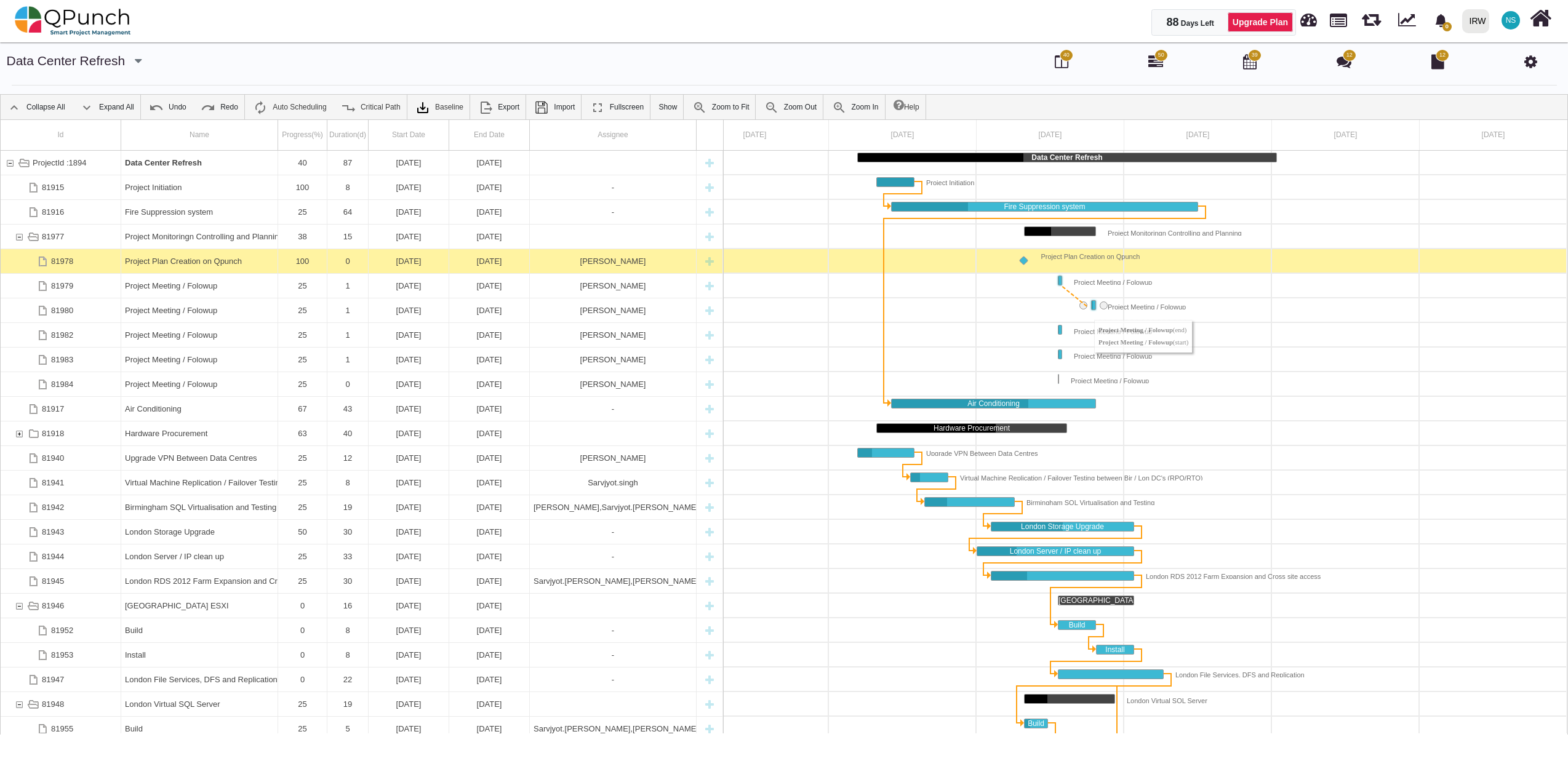
drag, startPoint x: 1067, startPoint y: 281, endPoint x: 1081, endPoint y: 310, distance: 32.2
drag, startPoint x: 1104, startPoint y: 304, endPoint x: 1057, endPoint y: 331, distance: 54.2
drag, startPoint x: 1069, startPoint y: 328, endPoint x: 1054, endPoint y: 355, distance: 30.9
drag, startPoint x: 1072, startPoint y: 355, endPoint x: 1049, endPoint y: 384, distance: 37.0
click at [1076, 254] on div "Project Plan Creation on Qpunch" at bounding box center [1084, 257] width 111 height 10
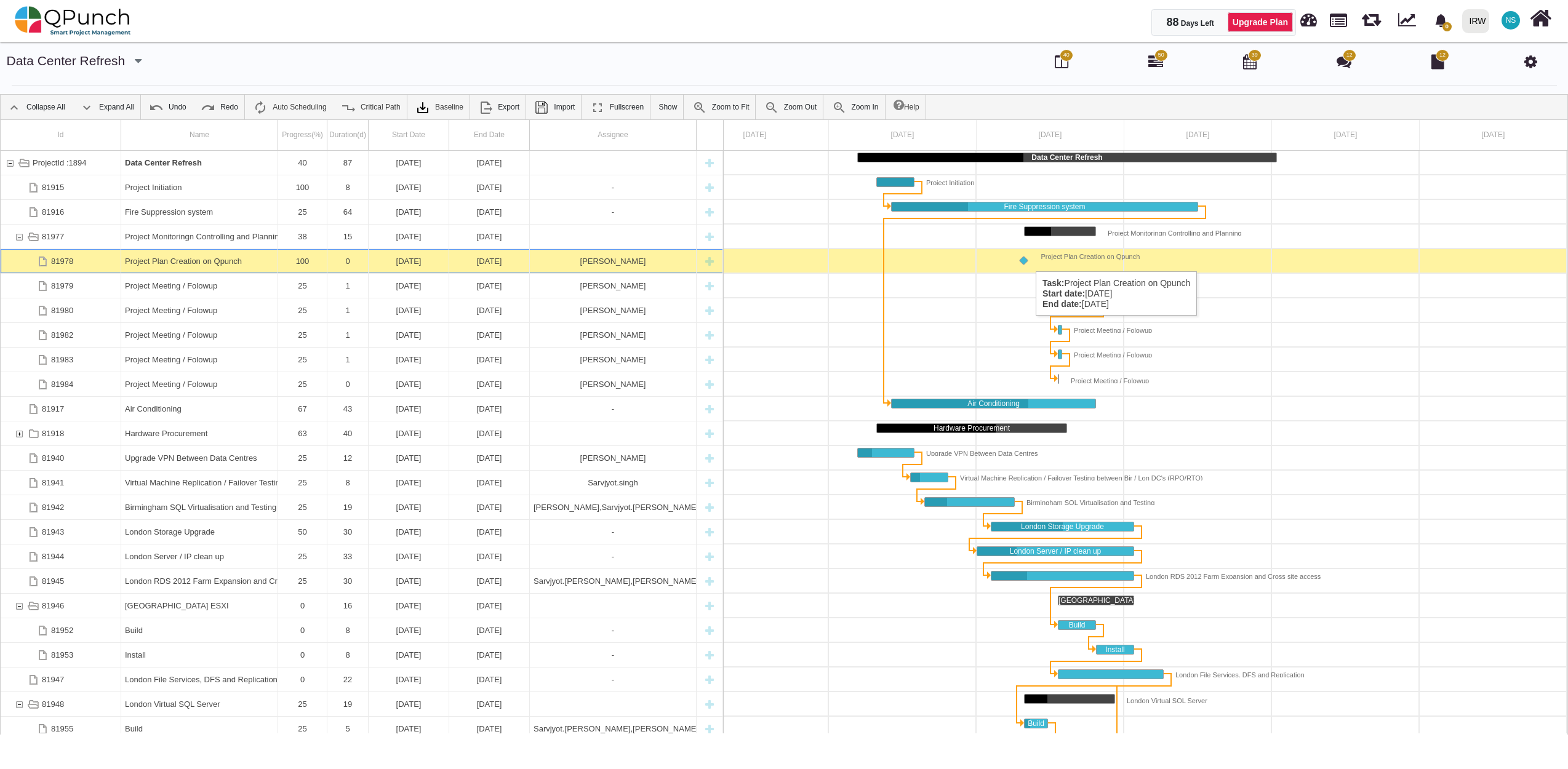
click at [1029, 259] on div "Project Plan Creation on Qpunch" at bounding box center [1084, 257] width 111 height 10
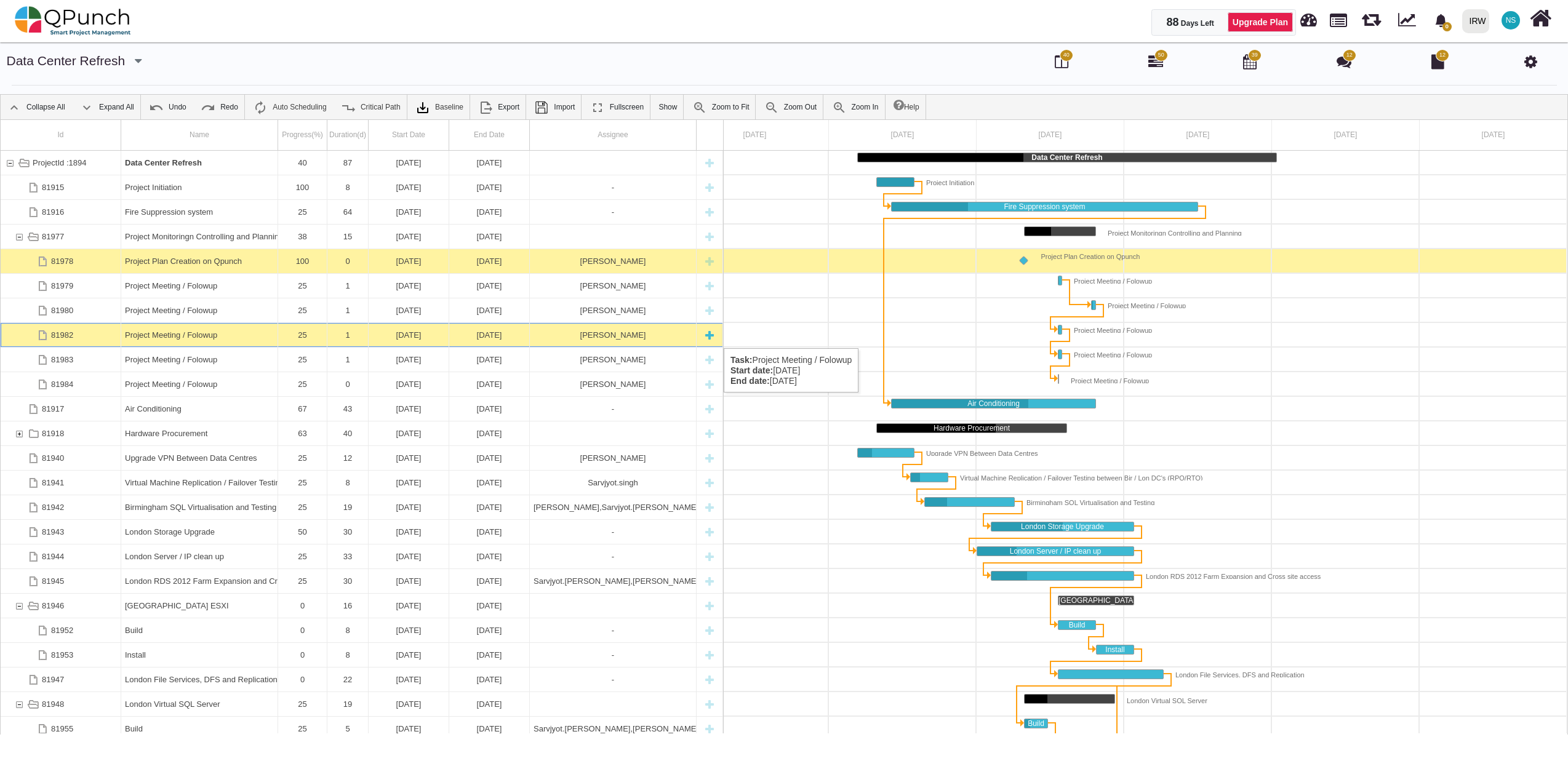
click at [401, 336] on div "18-08-2025" at bounding box center [409, 335] width 73 height 24
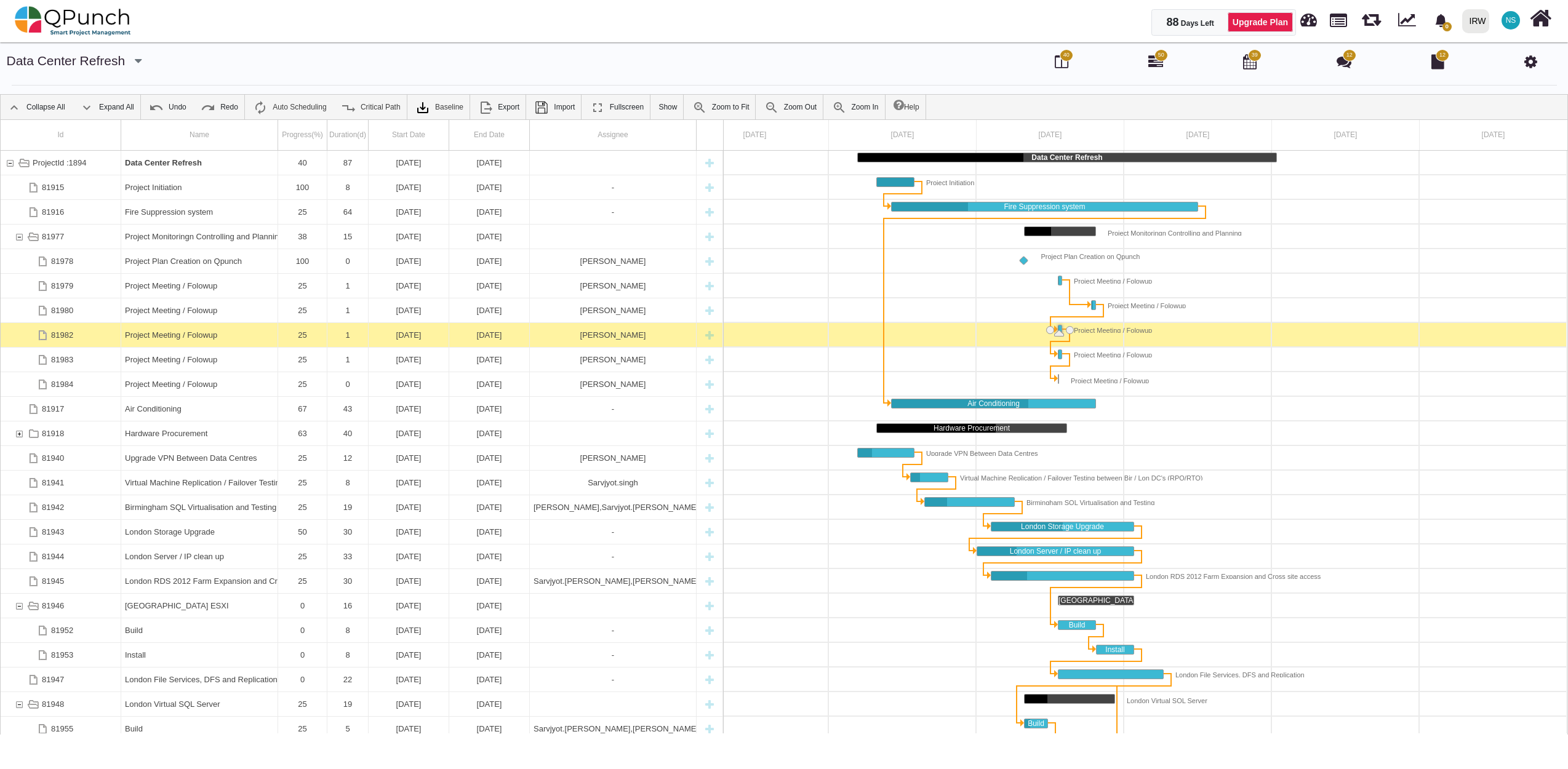
click at [401, 336] on div "18-08-2025" at bounding box center [409, 335] width 73 height 24
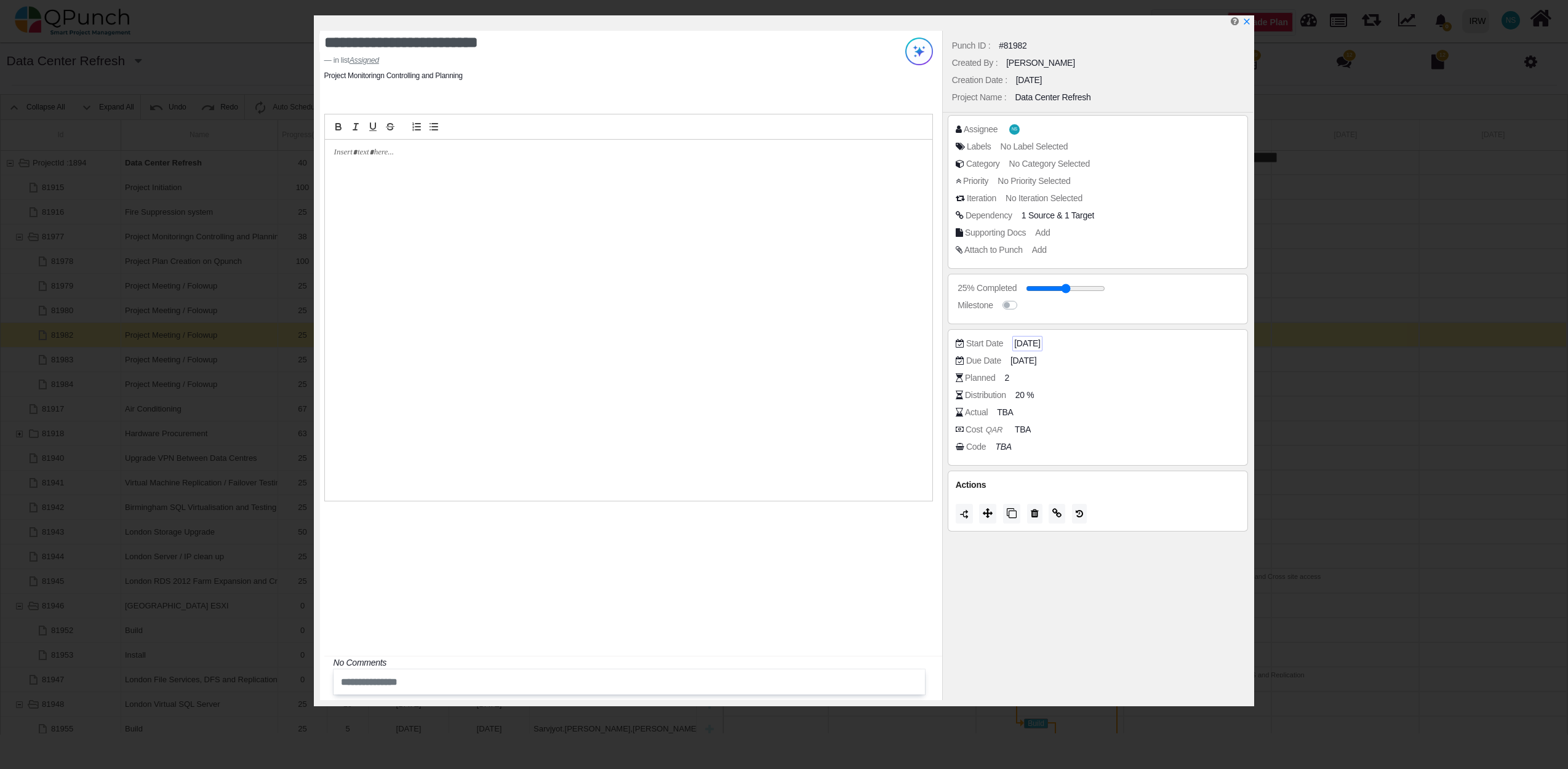
click at [1027, 345] on span "18-08-2025" at bounding box center [1027, 343] width 26 height 13
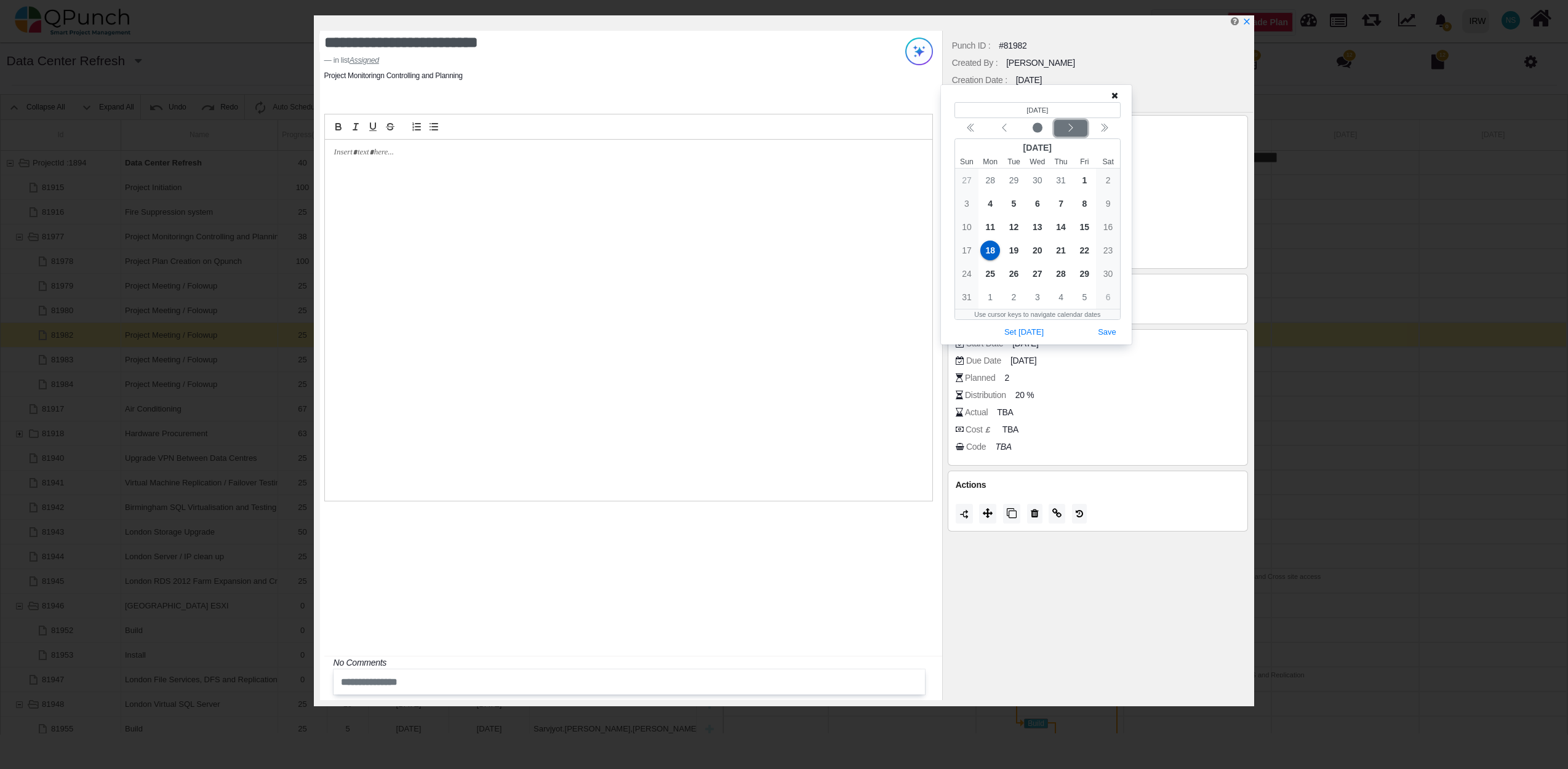
click at [1069, 129] on icon "chevron left" at bounding box center [1071, 128] width 10 height 10
click at [991, 198] on span "8" at bounding box center [990, 204] width 20 height 20
click at [1108, 314] on button "Save" at bounding box center [1107, 308] width 27 height 16
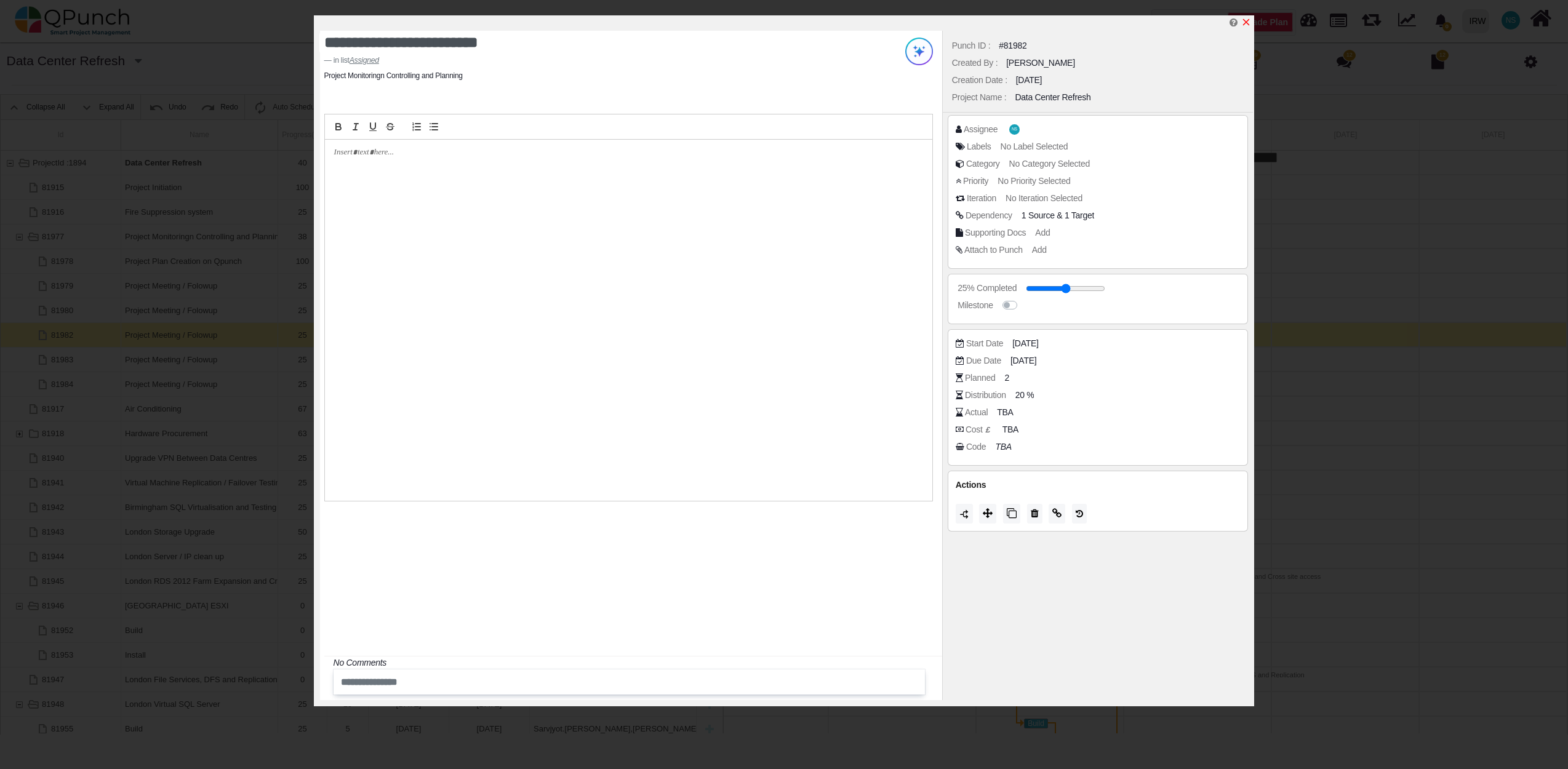
click at [1245, 23] on icon "x" at bounding box center [1246, 22] width 10 height 10
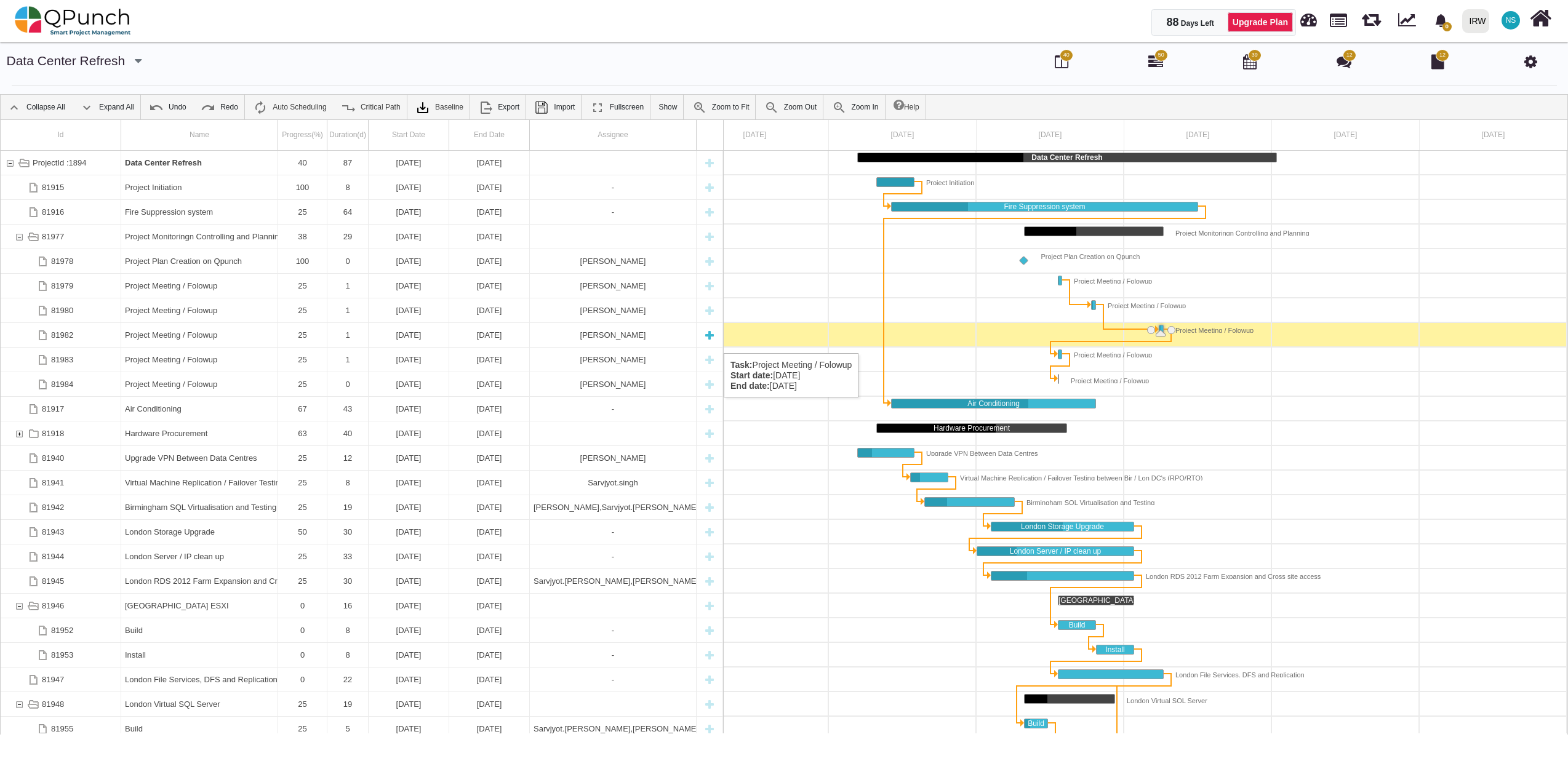
click at [418, 341] on div "08-09-2025" at bounding box center [409, 335] width 73 height 24
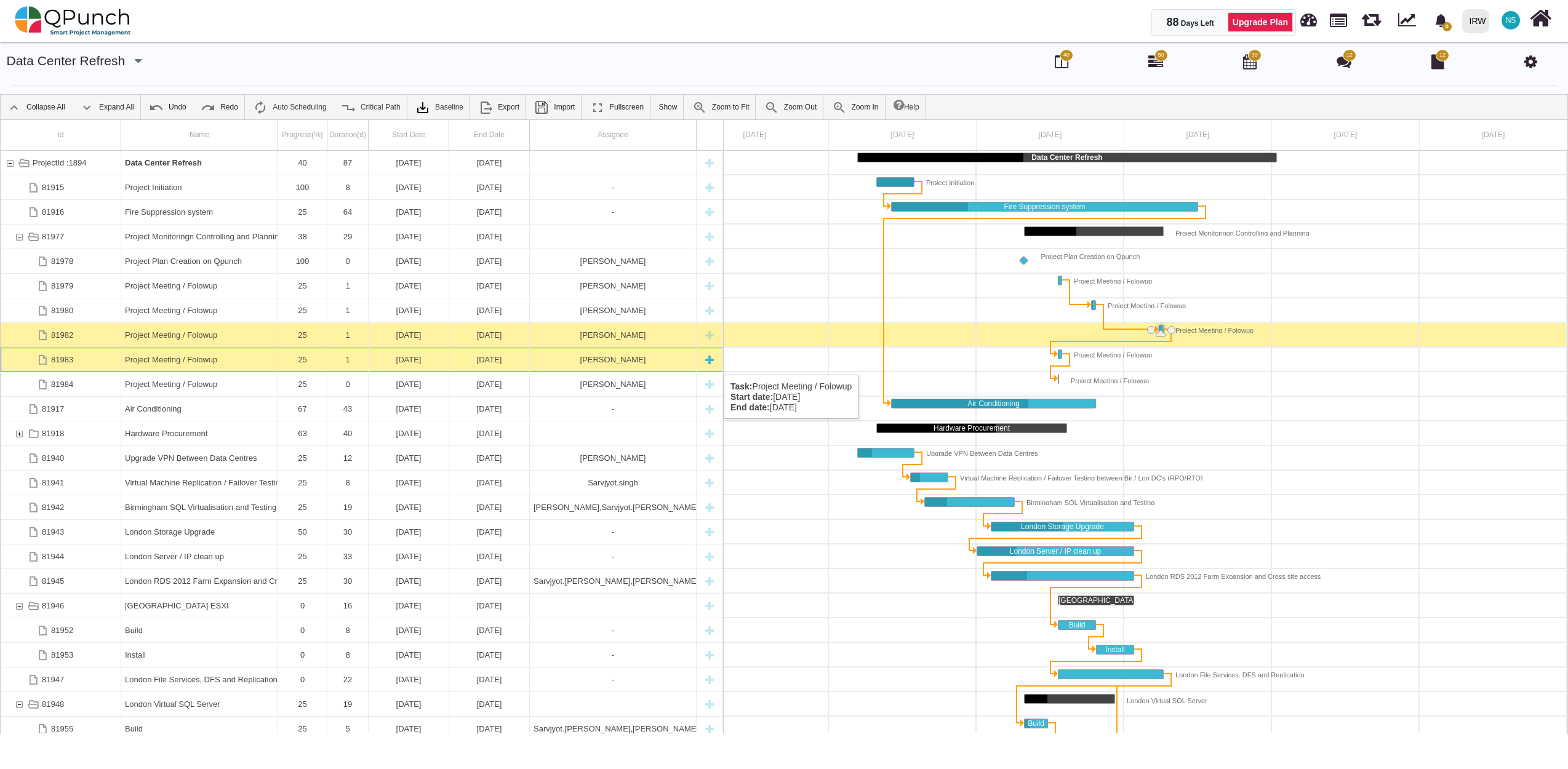
click at [418, 362] on div "18-08-2025" at bounding box center [409, 360] width 73 height 24
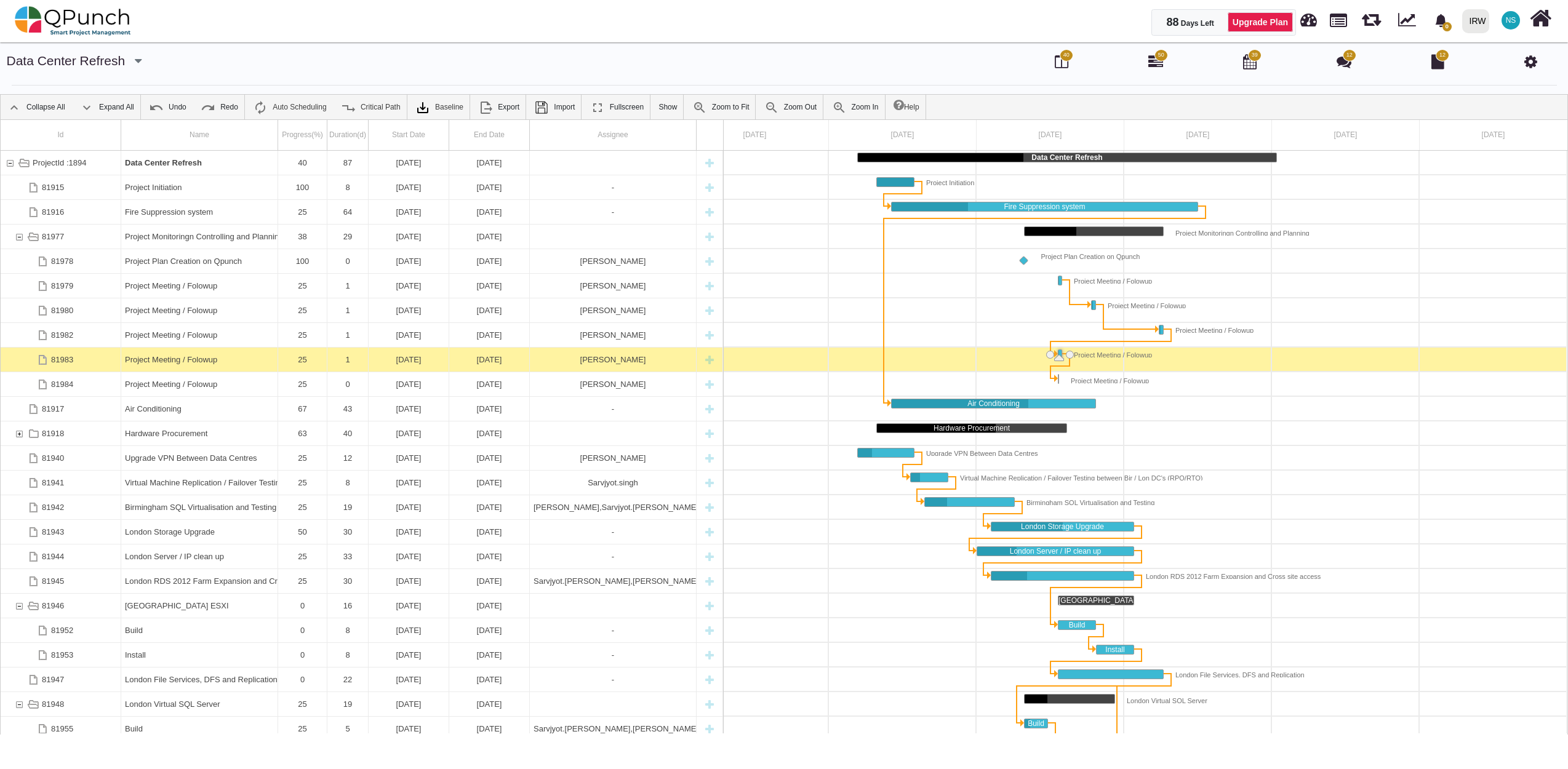
click at [418, 362] on div "18-08-2025" at bounding box center [409, 360] width 73 height 24
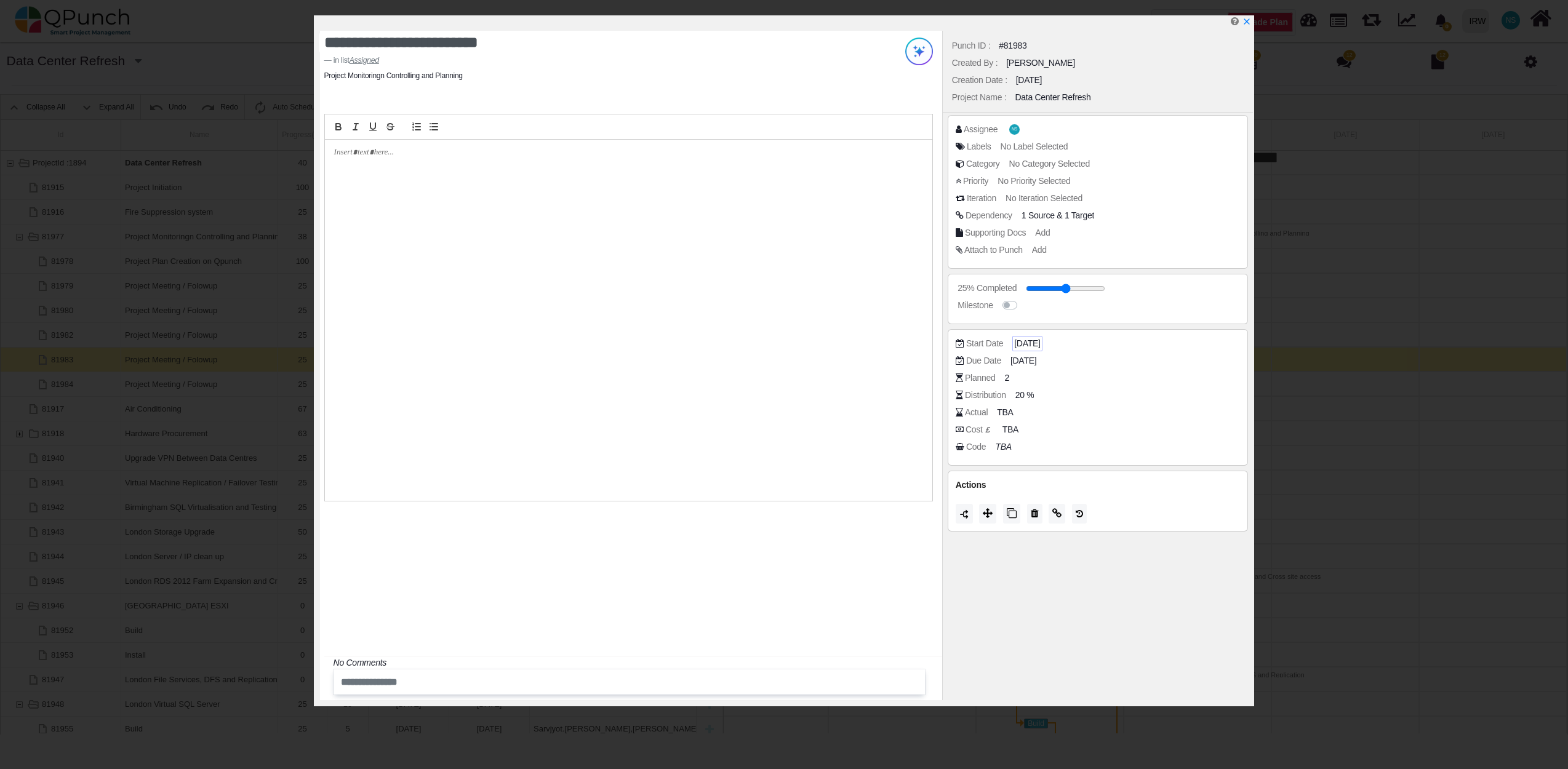
click at [1032, 345] on span "18-08-2025" at bounding box center [1027, 343] width 26 height 13
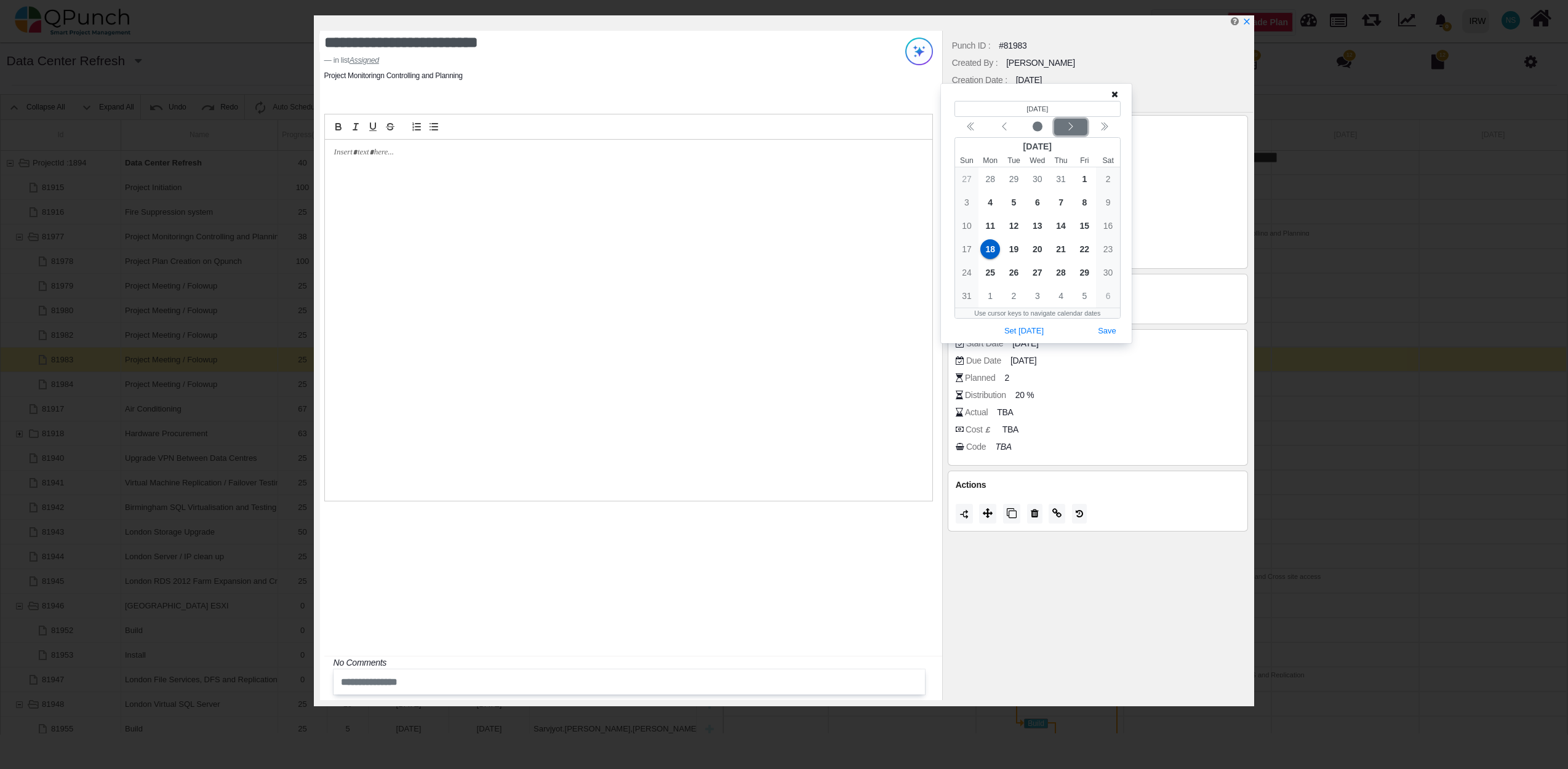
click at [1074, 129] on icon "chevron left" at bounding box center [1071, 127] width 10 height 10
click at [990, 220] on span "15" at bounding box center [990, 226] width 20 height 20
click at [1106, 310] on button "Save" at bounding box center [1107, 308] width 27 height 16
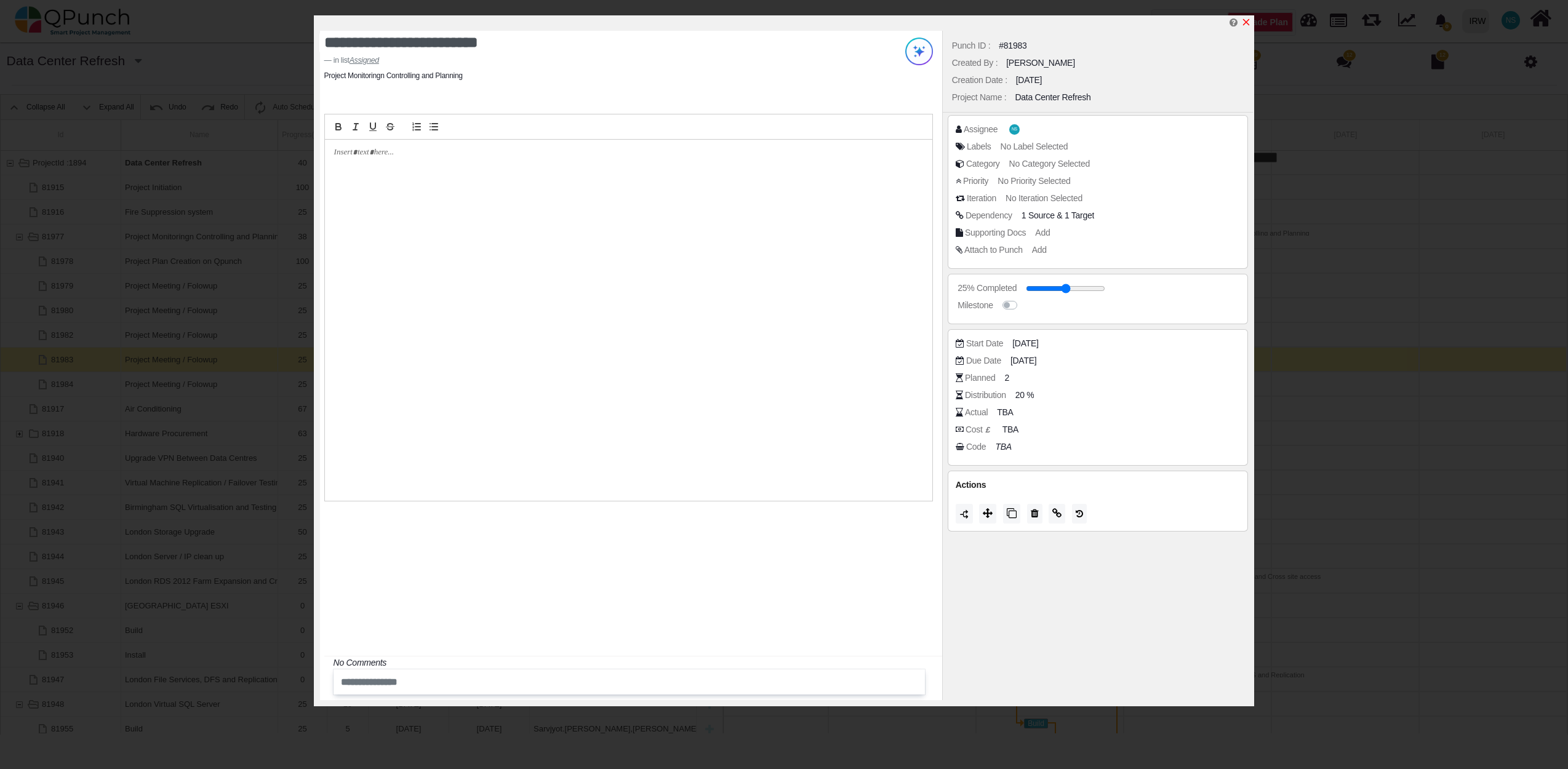
click at [1251, 25] on icon "x" at bounding box center [1246, 22] width 10 height 10
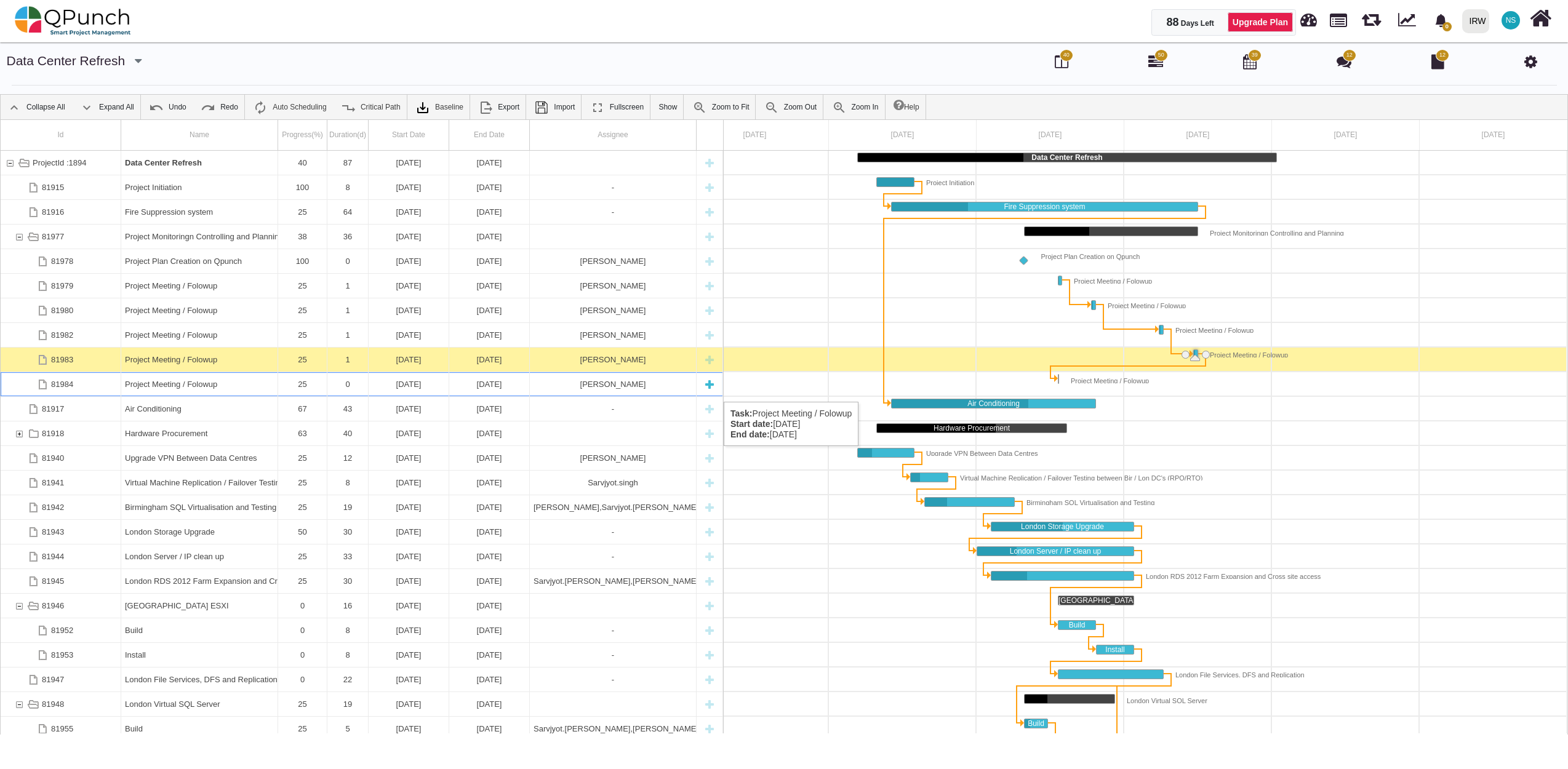
click at [306, 389] on div "25" at bounding box center [303, 384] width 41 height 24
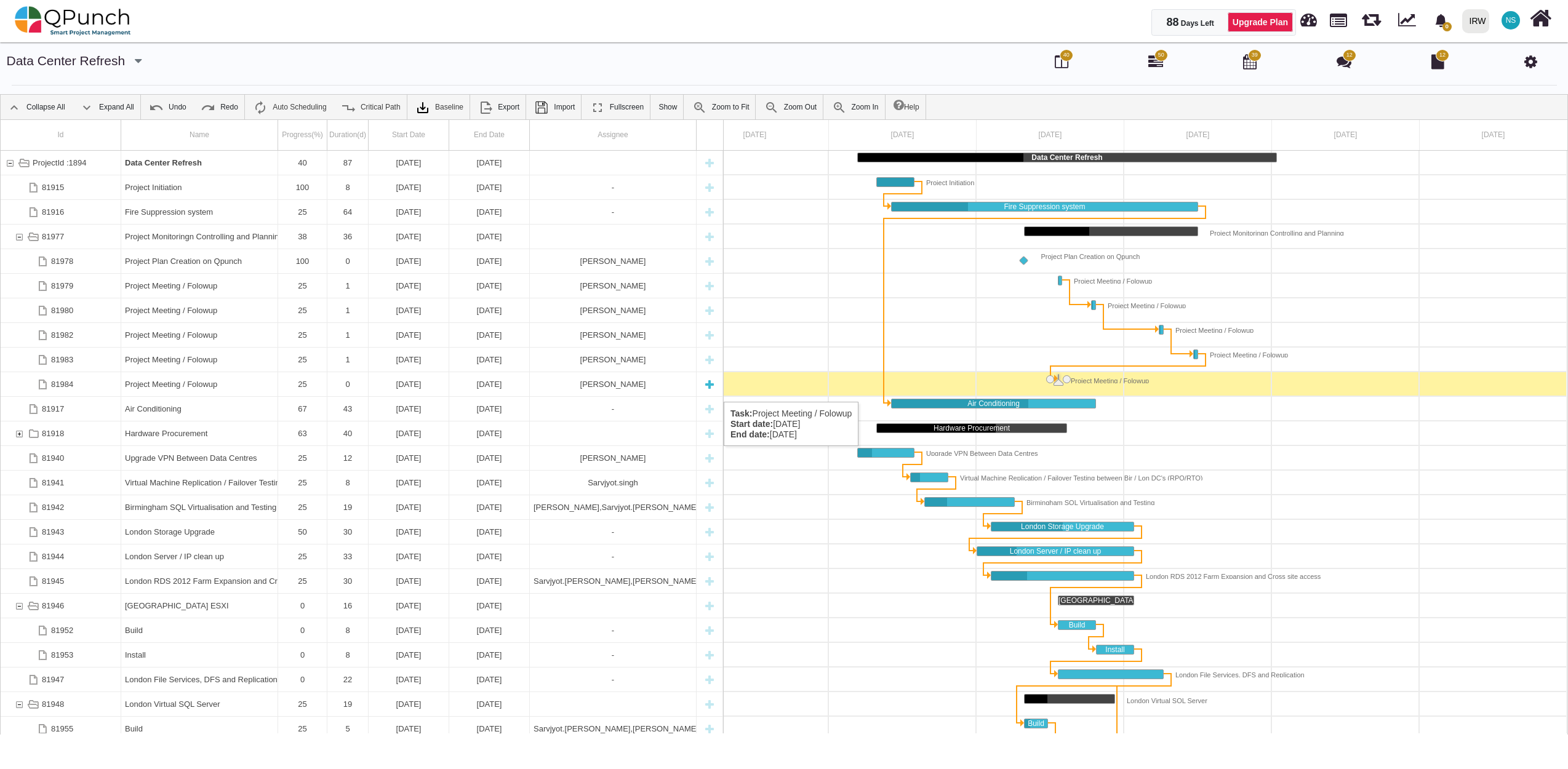
click at [301, 389] on div "25" at bounding box center [303, 384] width 41 height 24
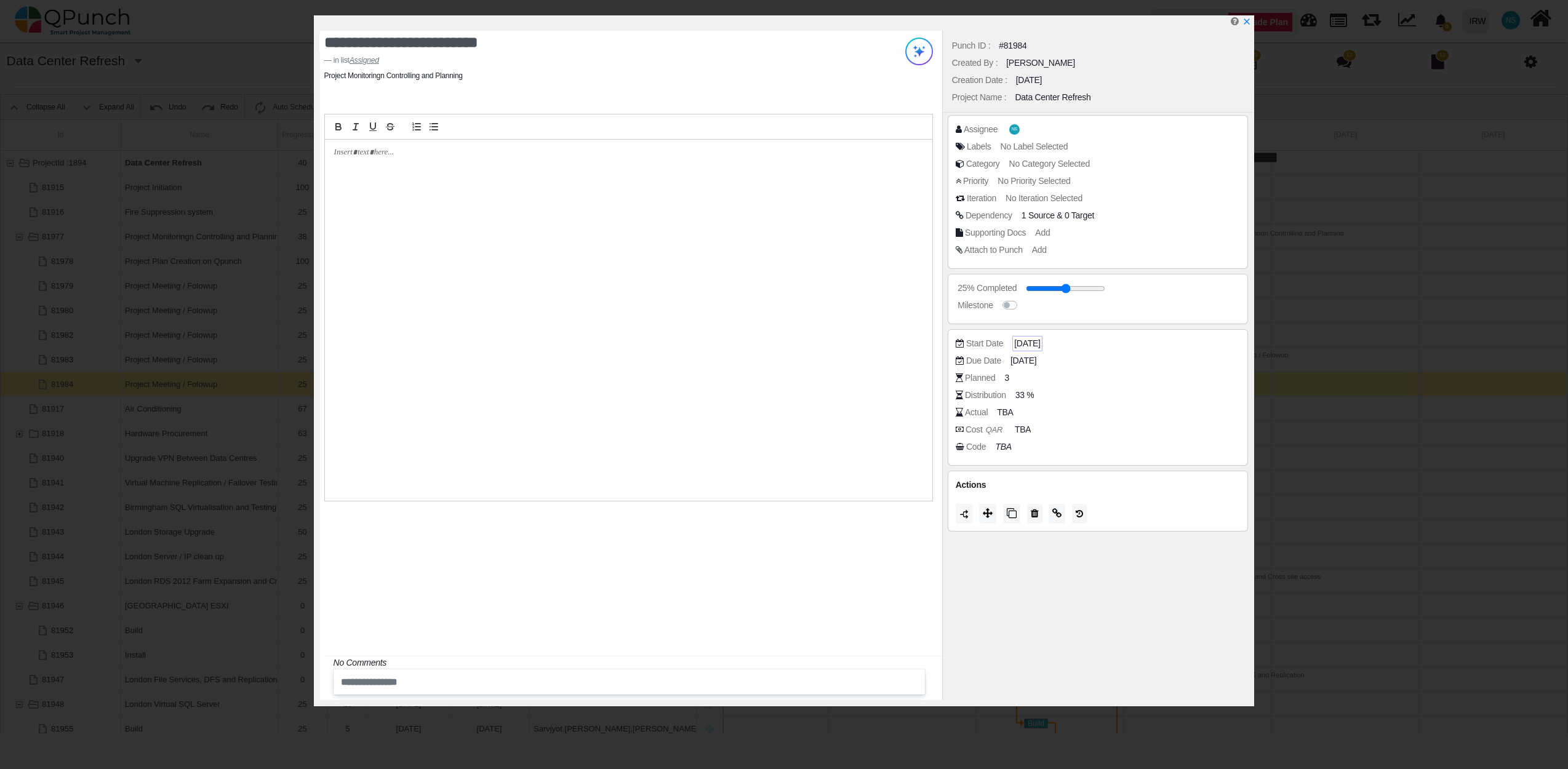
click at [1024, 342] on span "18-08-2025" at bounding box center [1027, 343] width 26 height 13
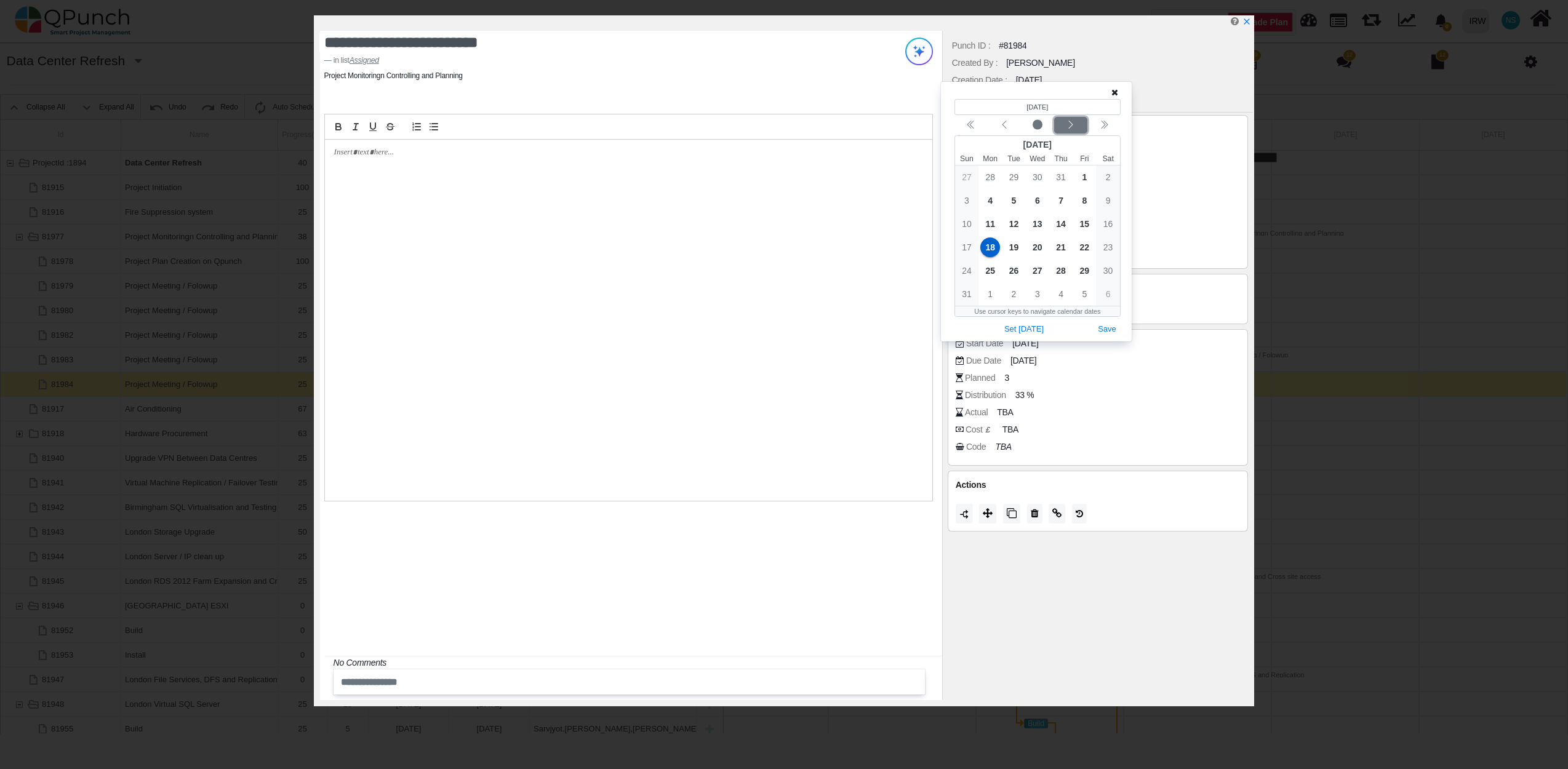
click at [1074, 124] on icon "chevron left" at bounding box center [1071, 125] width 10 height 10
click at [991, 247] on span "22" at bounding box center [990, 247] width 20 height 20
click at [1109, 310] on button "Save" at bounding box center [1107, 305] width 27 height 16
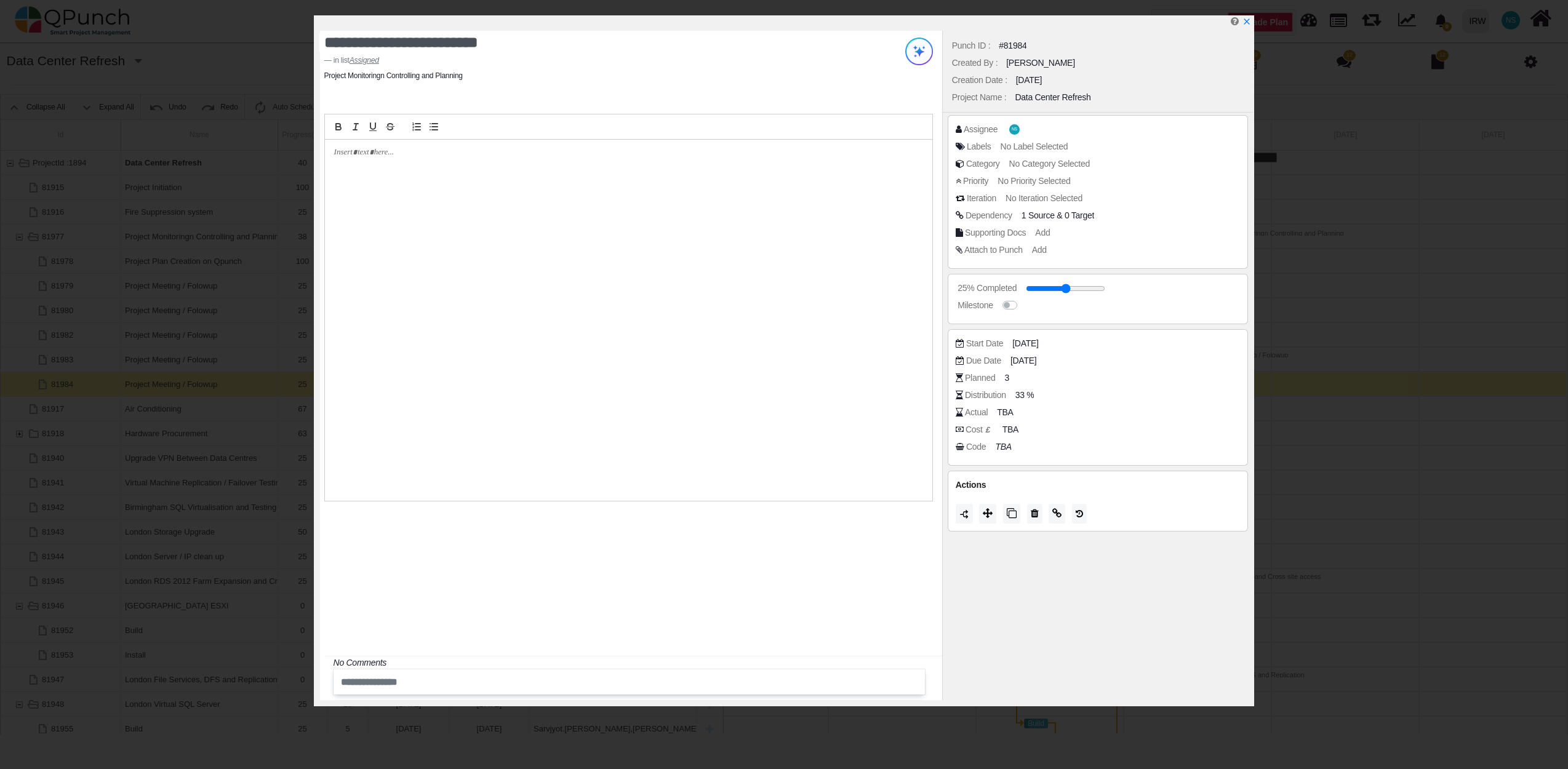
click at [1253, 20] on div at bounding box center [786, 23] width 933 height 16
click at [1246, 21] on icon "x" at bounding box center [1246, 22] width 10 height 10
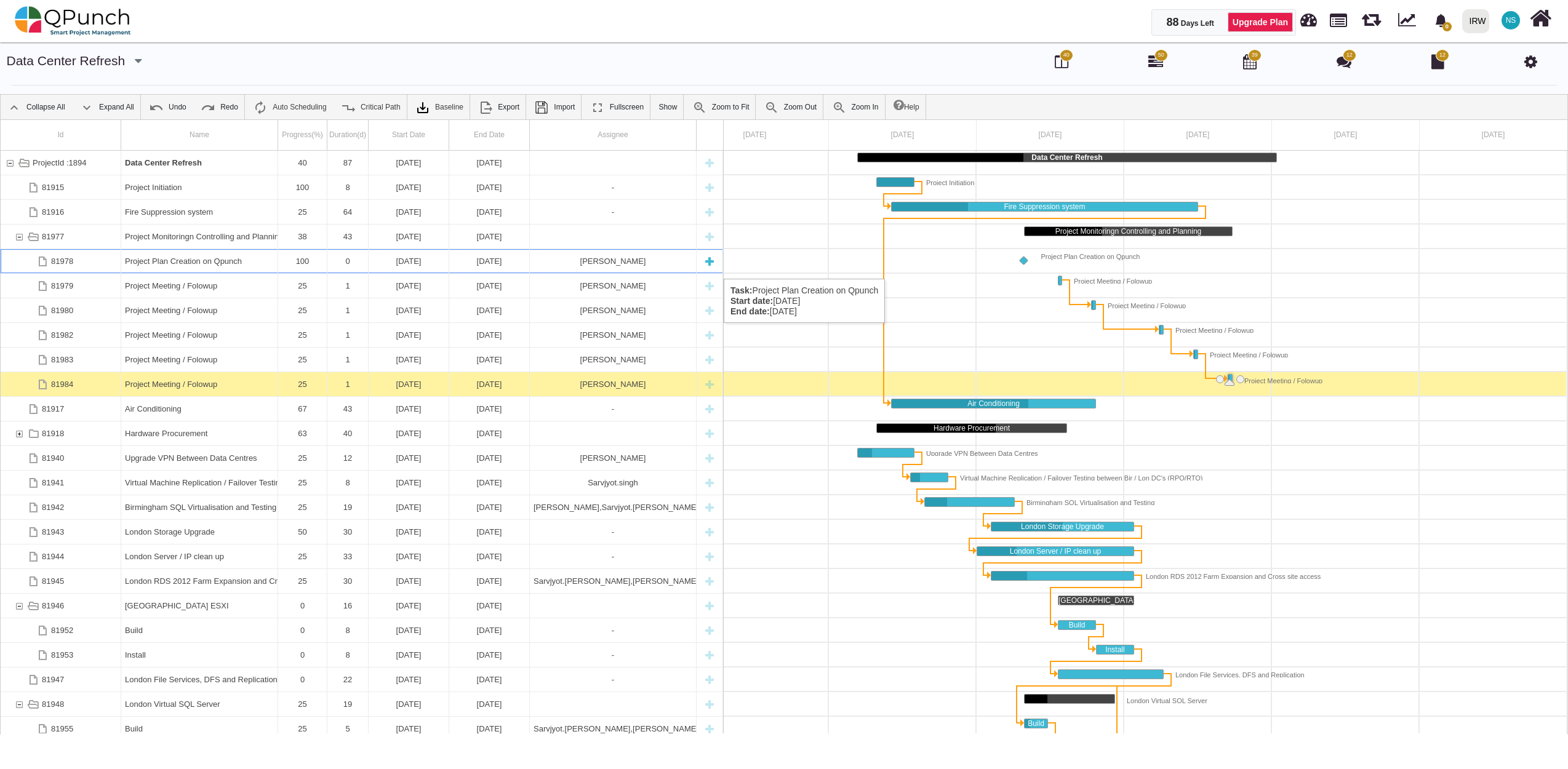
click at [200, 266] on div "Project Plan Creation on Qpunch" at bounding box center [199, 261] width 149 height 24
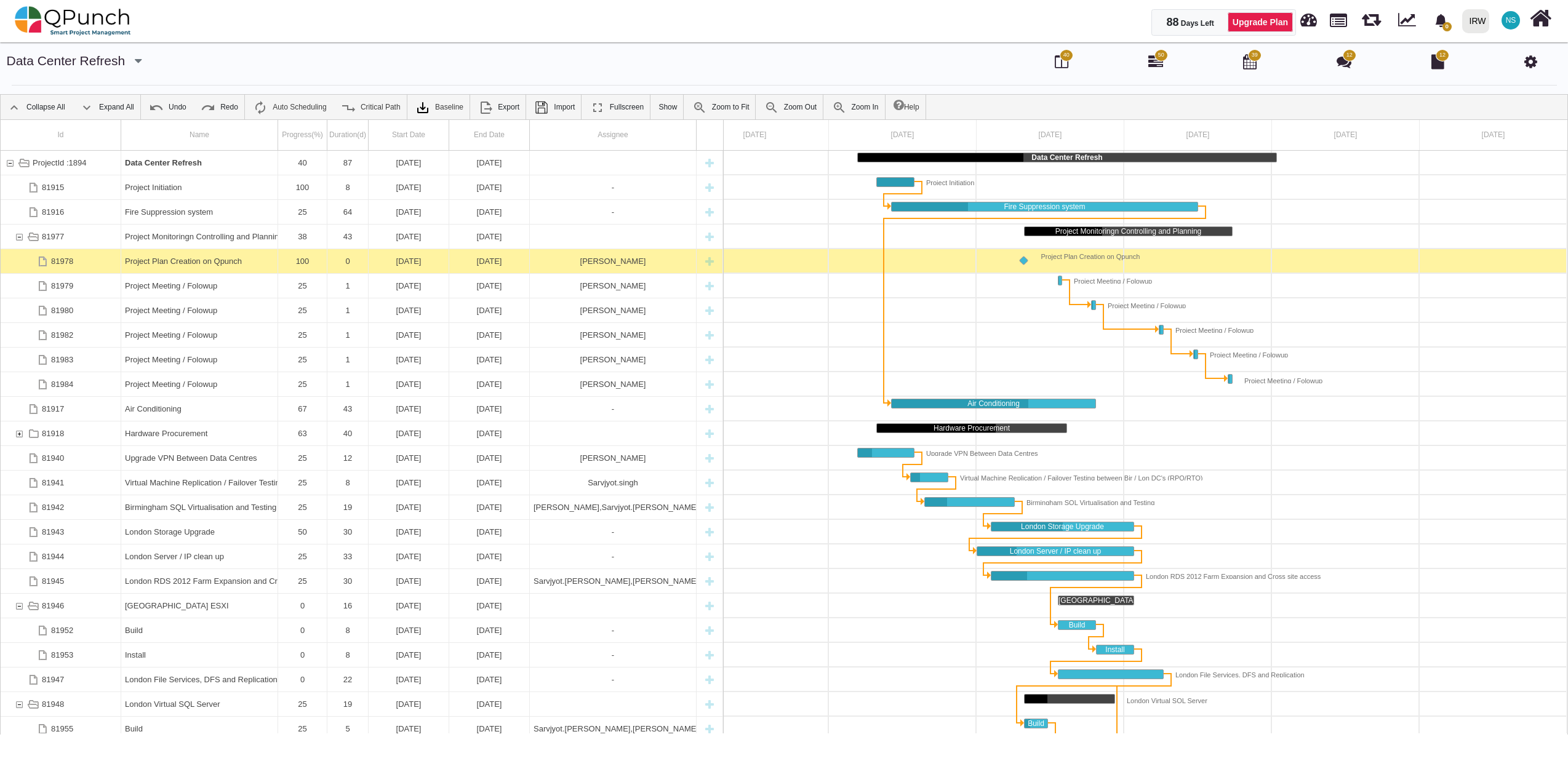
click at [200, 266] on div "Project Plan Creation on Qpunch" at bounding box center [199, 261] width 149 height 24
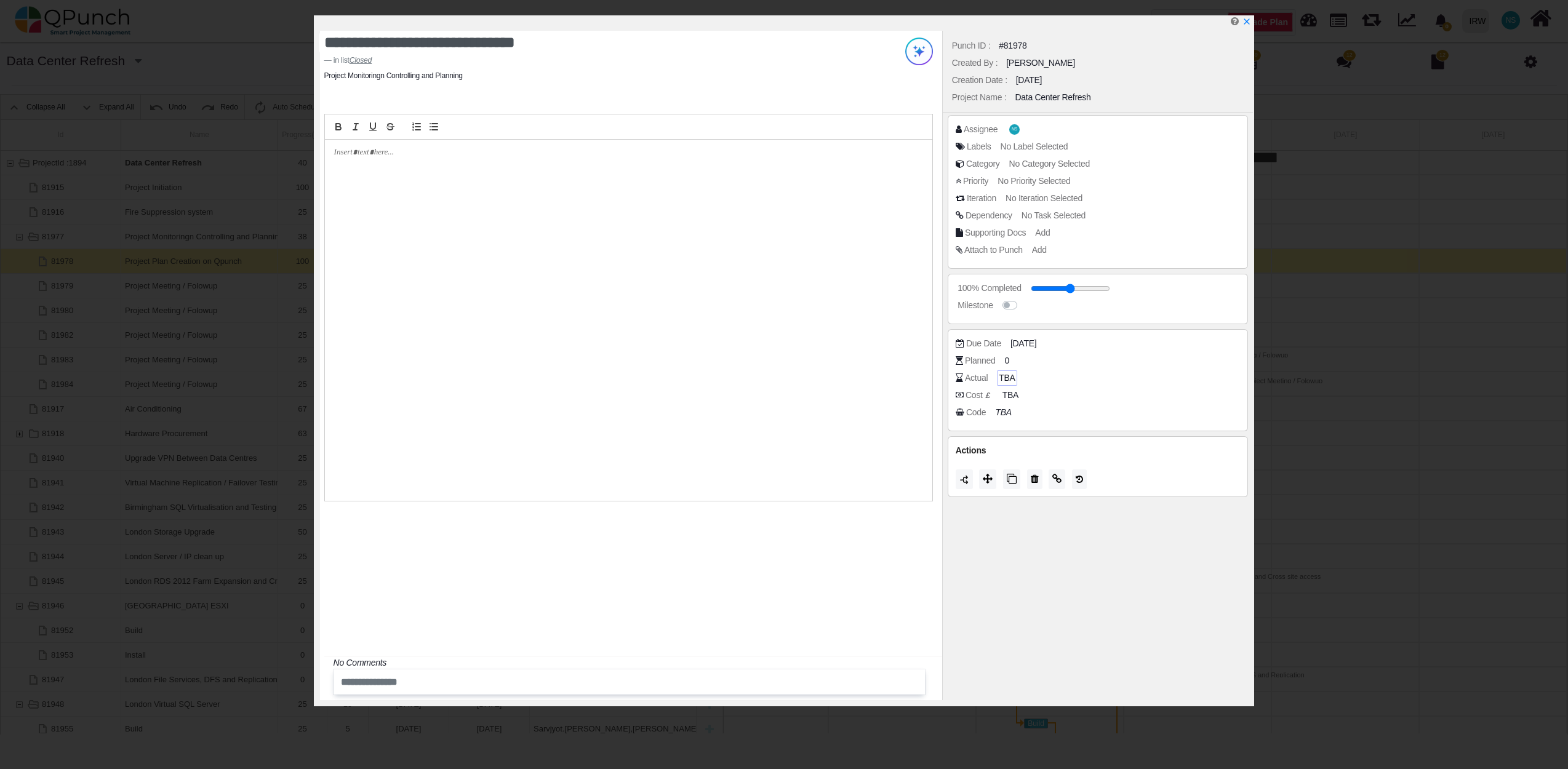
click at [1007, 374] on span "TBA" at bounding box center [1007, 378] width 16 height 13
click at [783, 331] on div at bounding box center [628, 320] width 608 height 361
click at [791, 282] on div at bounding box center [628, 320] width 608 height 361
click at [1136, 357] on div "Planned 0" at bounding box center [1101, 360] width 291 height 12
click at [1008, 360] on span "0" at bounding box center [1008, 361] width 5 height 13
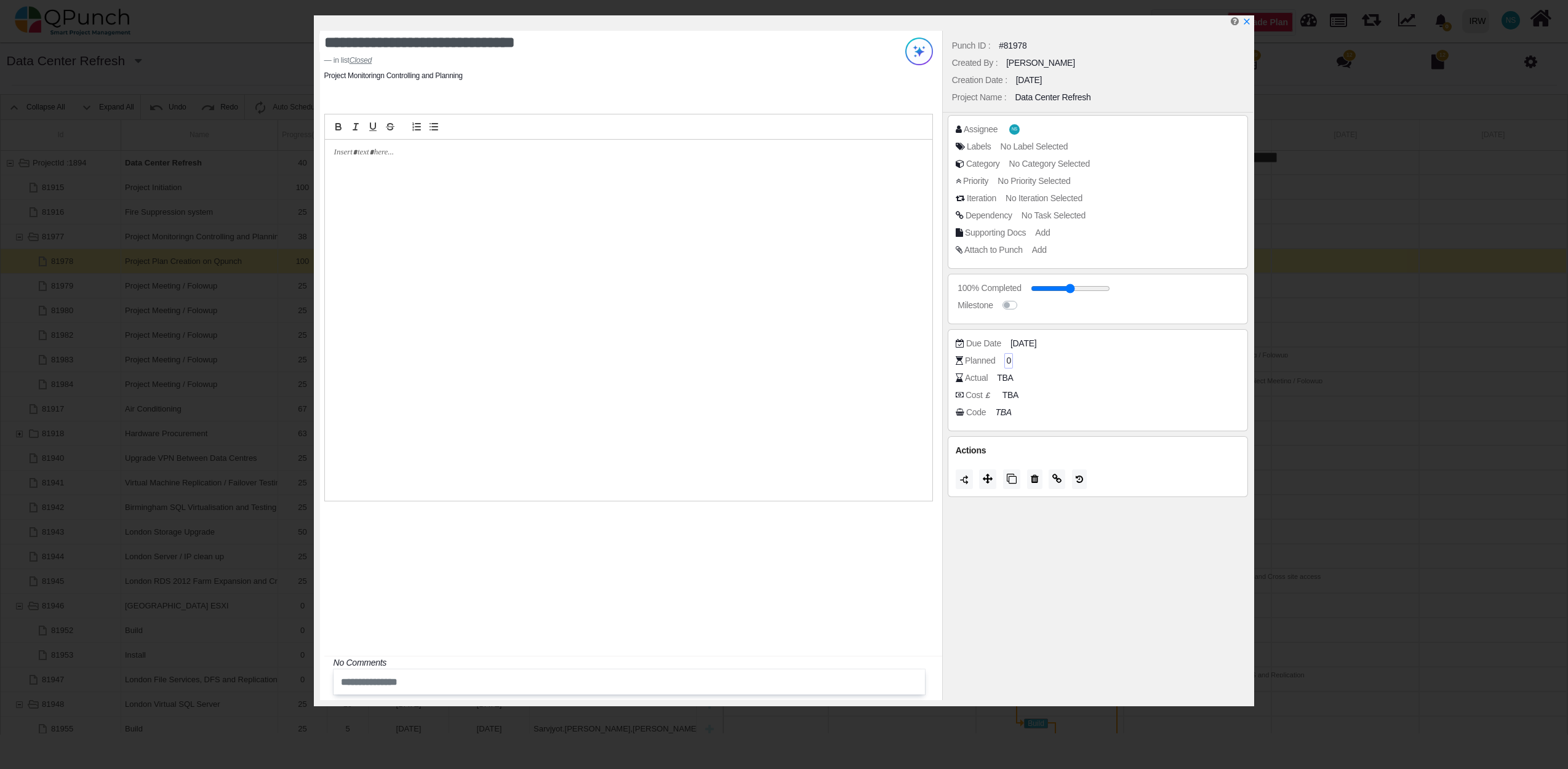
click at [1008, 360] on span "0" at bounding box center [1008, 361] width 5 height 13
click at [1152, 355] on div "Planned 0" at bounding box center [1101, 360] width 291 height 12
click at [1249, 26] on icon "x" at bounding box center [1246, 22] width 10 height 10
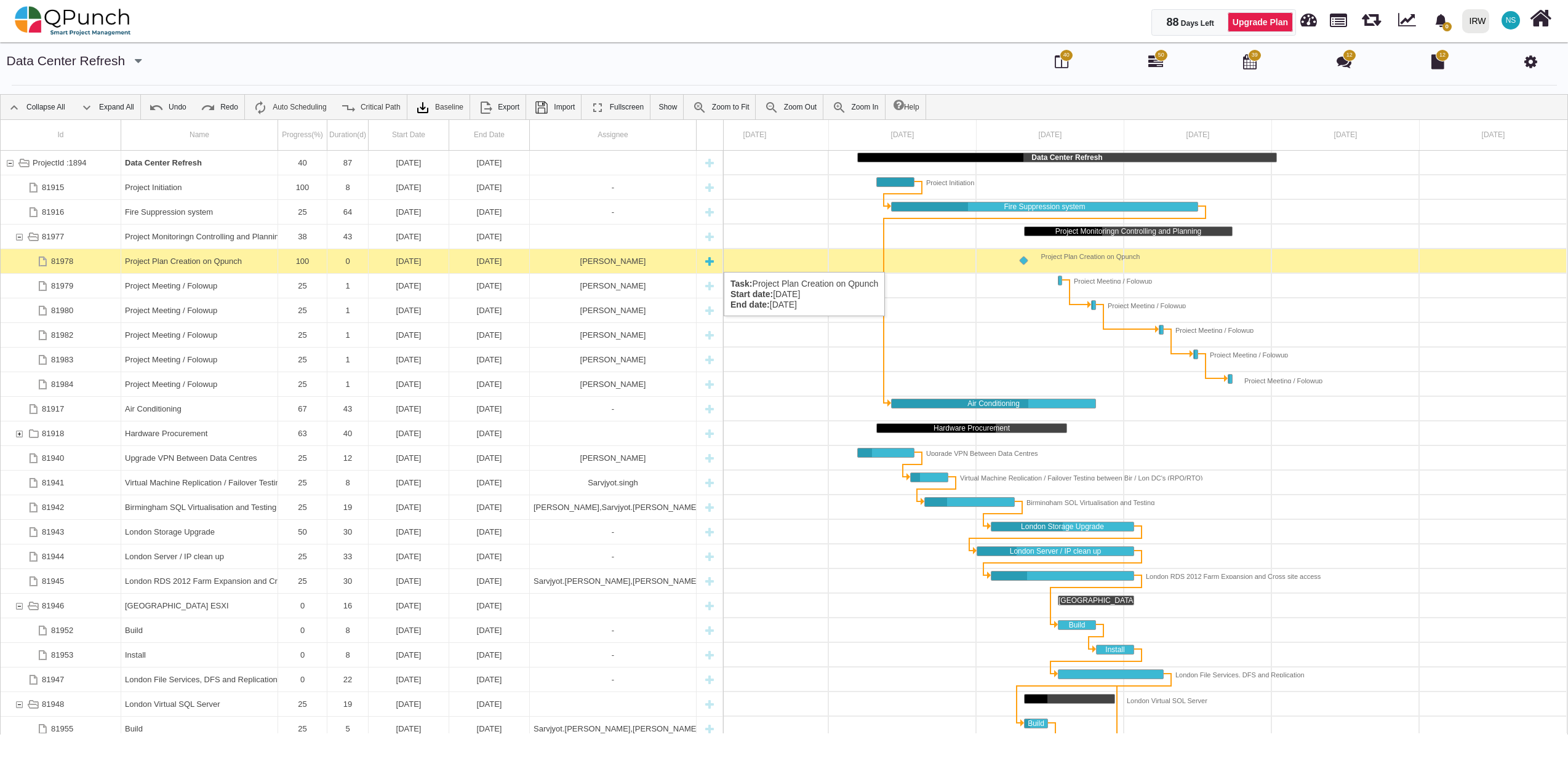
click at [564, 260] on div "Nadeem Sheikh" at bounding box center [613, 261] width 159 height 24
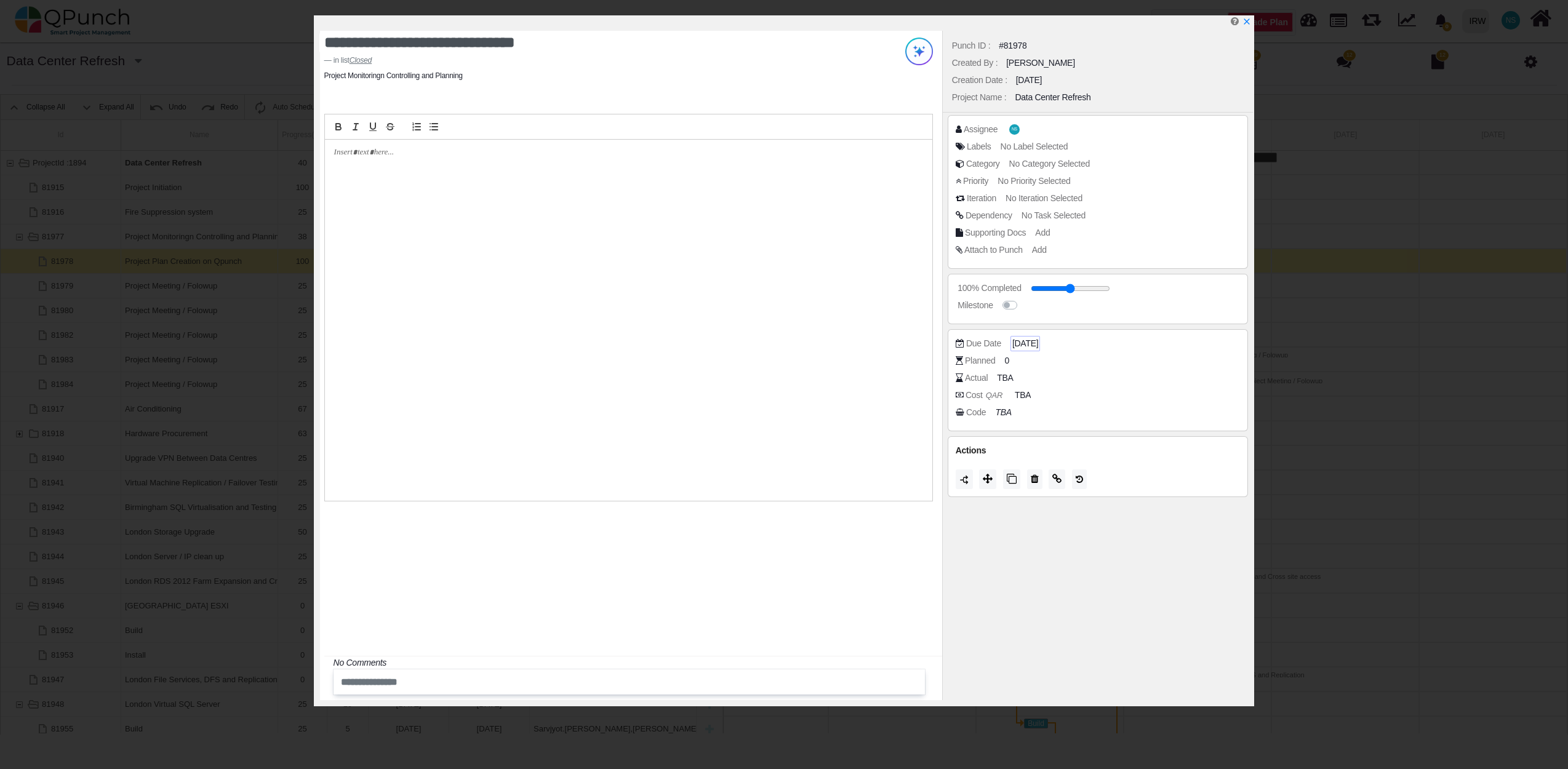
click at [1019, 348] on span "11-08-2025" at bounding box center [1025, 343] width 26 height 13
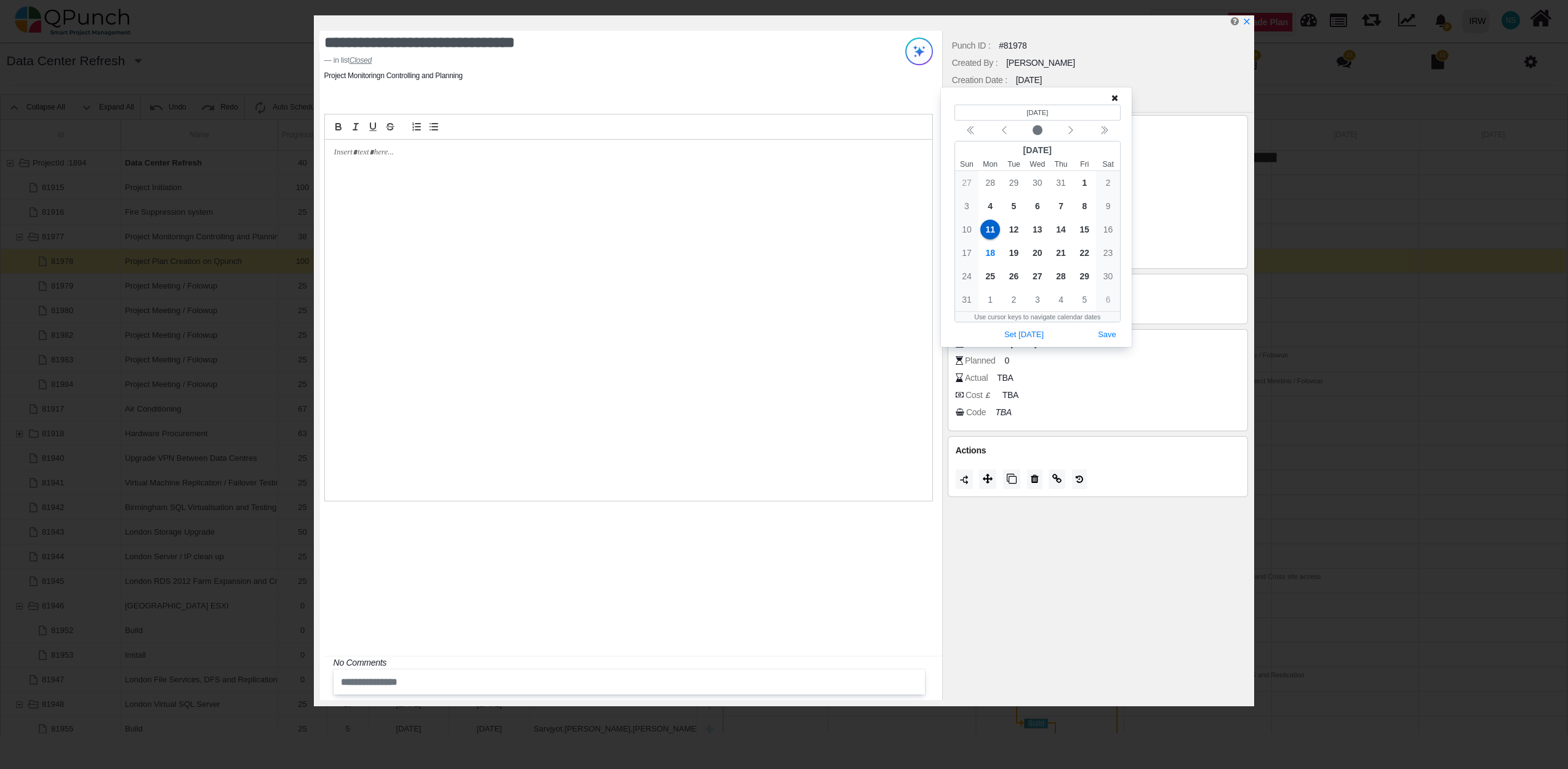
click at [1000, 357] on div "Planned 0" at bounding box center [1101, 360] width 291 height 12
click at [1006, 360] on span "0" at bounding box center [1008, 361] width 5 height 13
click at [1118, 97] on div "(Selected date) 8/11/2025 August 2025 Sun Mon Tue Wed Thu Fri Sat 27 28 29 30 3…" at bounding box center [1037, 217] width 182 height 251
click at [1113, 97] on icon at bounding box center [1115, 98] width 7 height 9
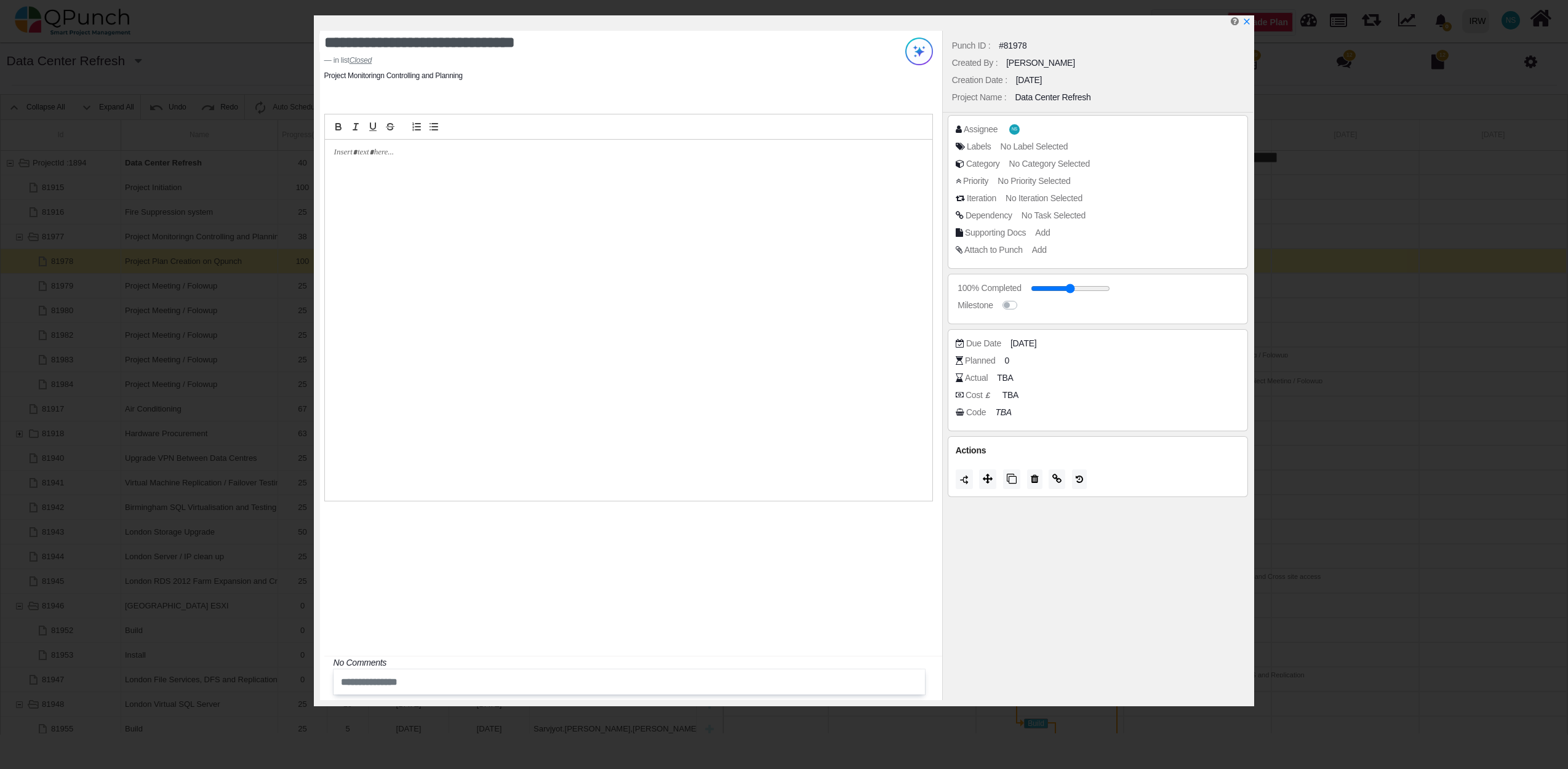
click at [988, 345] on div "Due Date" at bounding box center [983, 343] width 35 height 13
click at [1023, 299] on label at bounding box center [1023, 299] width 0 height 0
click at [1037, 360] on span "11-08-2025" at bounding box center [1025, 361] width 26 height 13
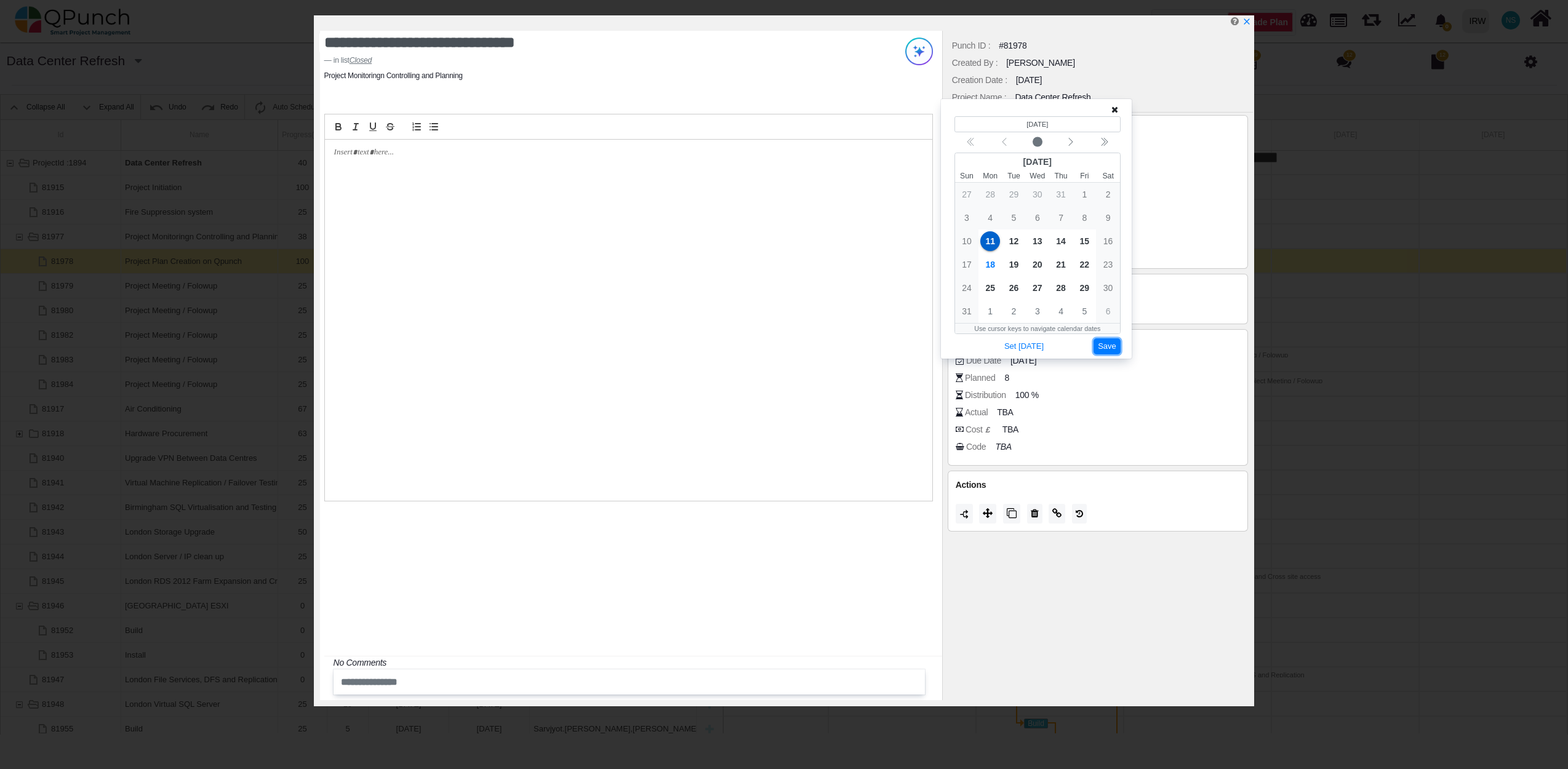
click at [1116, 352] on button "Save" at bounding box center [1107, 346] width 27 height 16
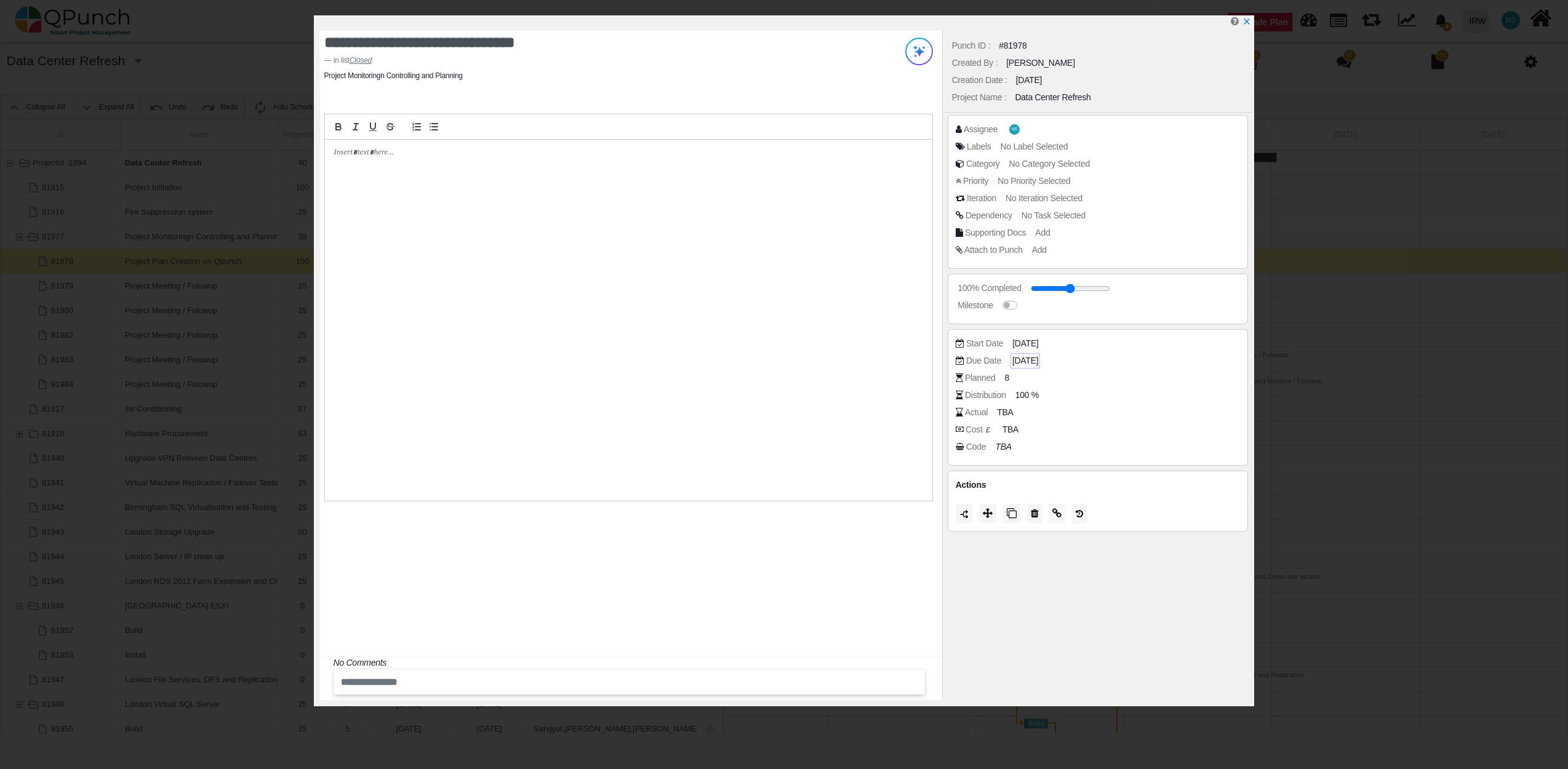
click at [1038, 363] on span "11-08-2025" at bounding box center [1025, 361] width 26 height 13
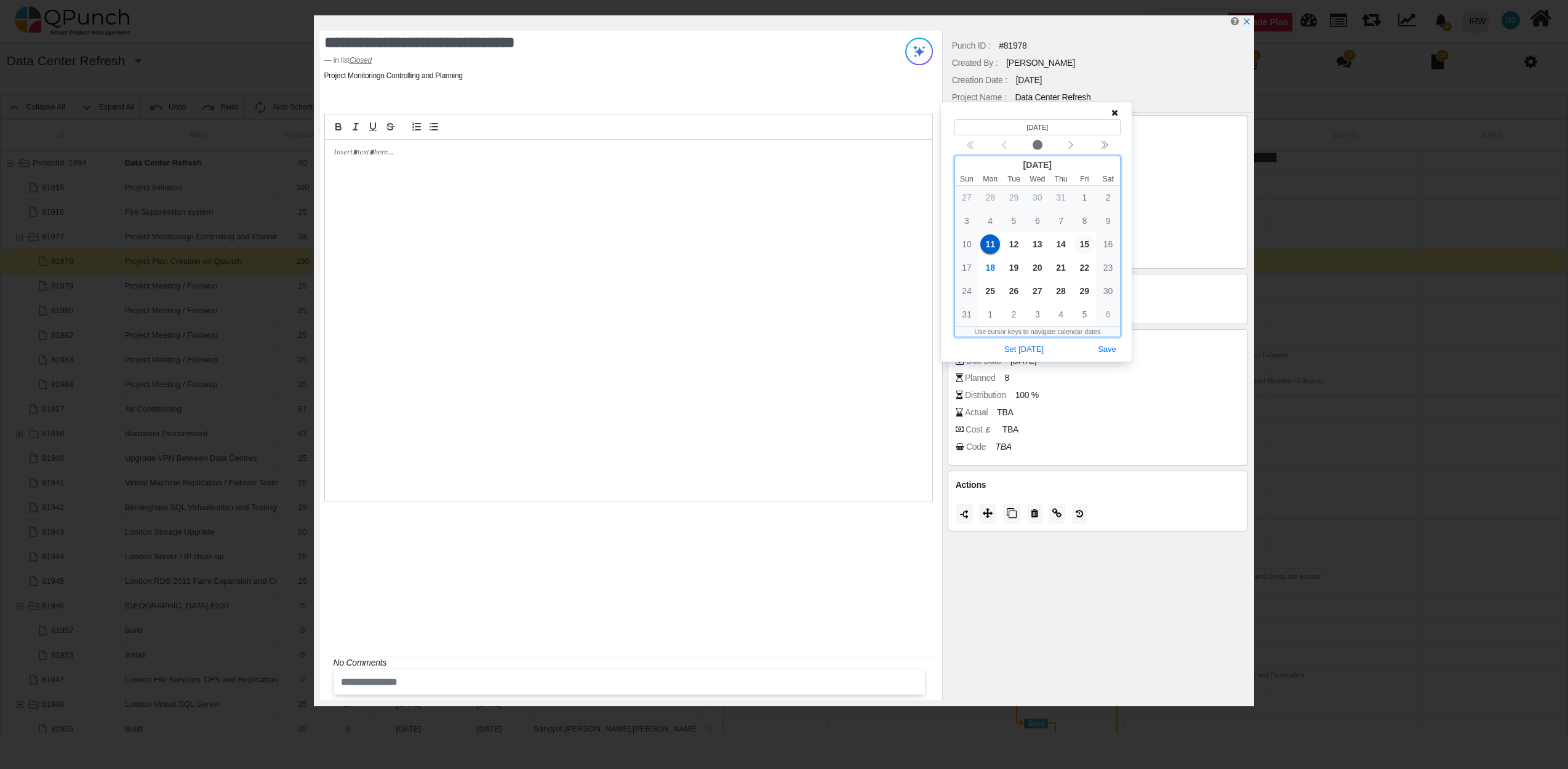
click at [1081, 241] on span "15" at bounding box center [1084, 244] width 20 height 20
click at [1108, 350] on button "Save" at bounding box center [1107, 349] width 27 height 16
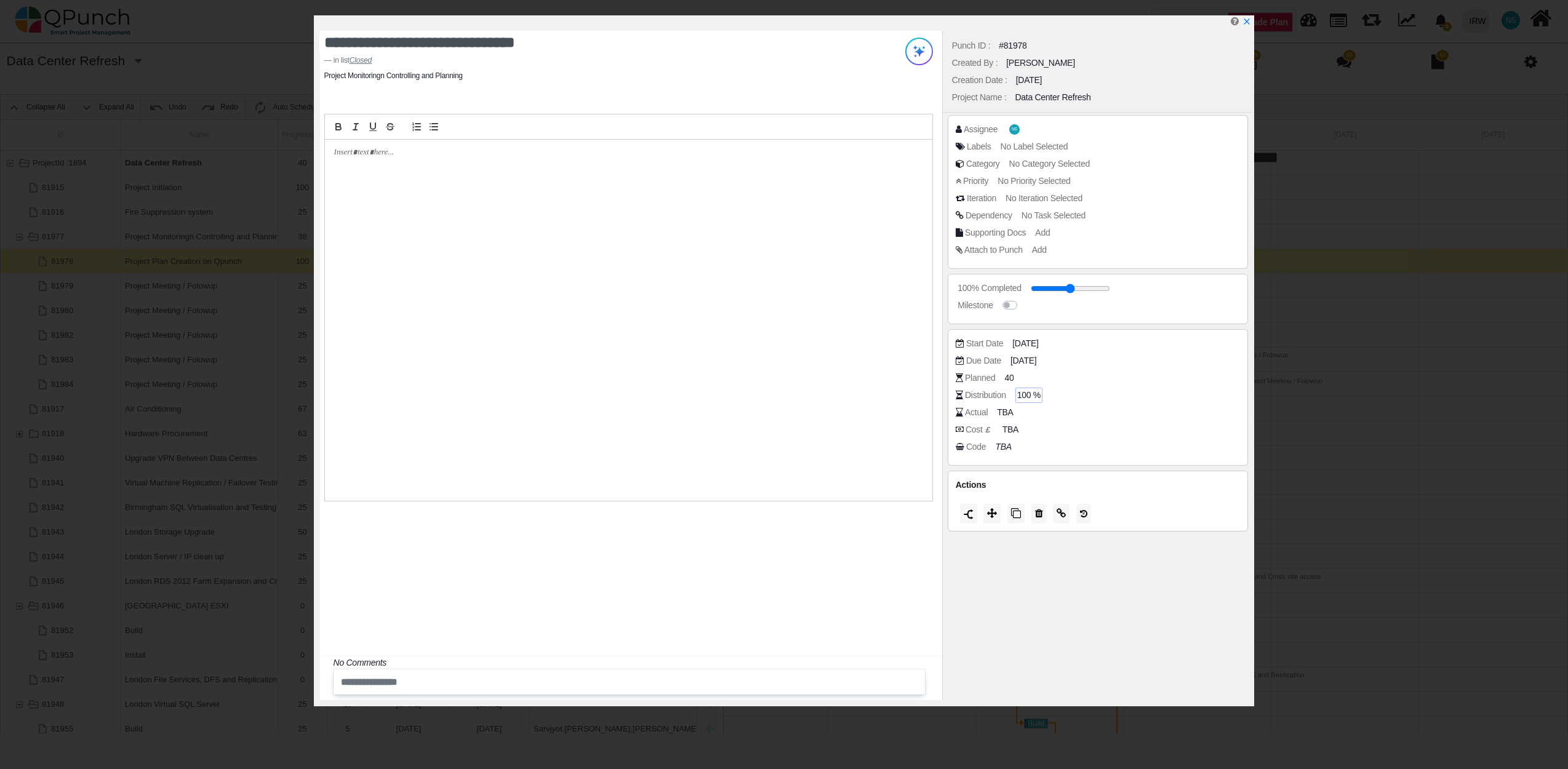
click at [1032, 394] on span "100 %" at bounding box center [1029, 395] width 24 height 13
type input "*"
type input "**"
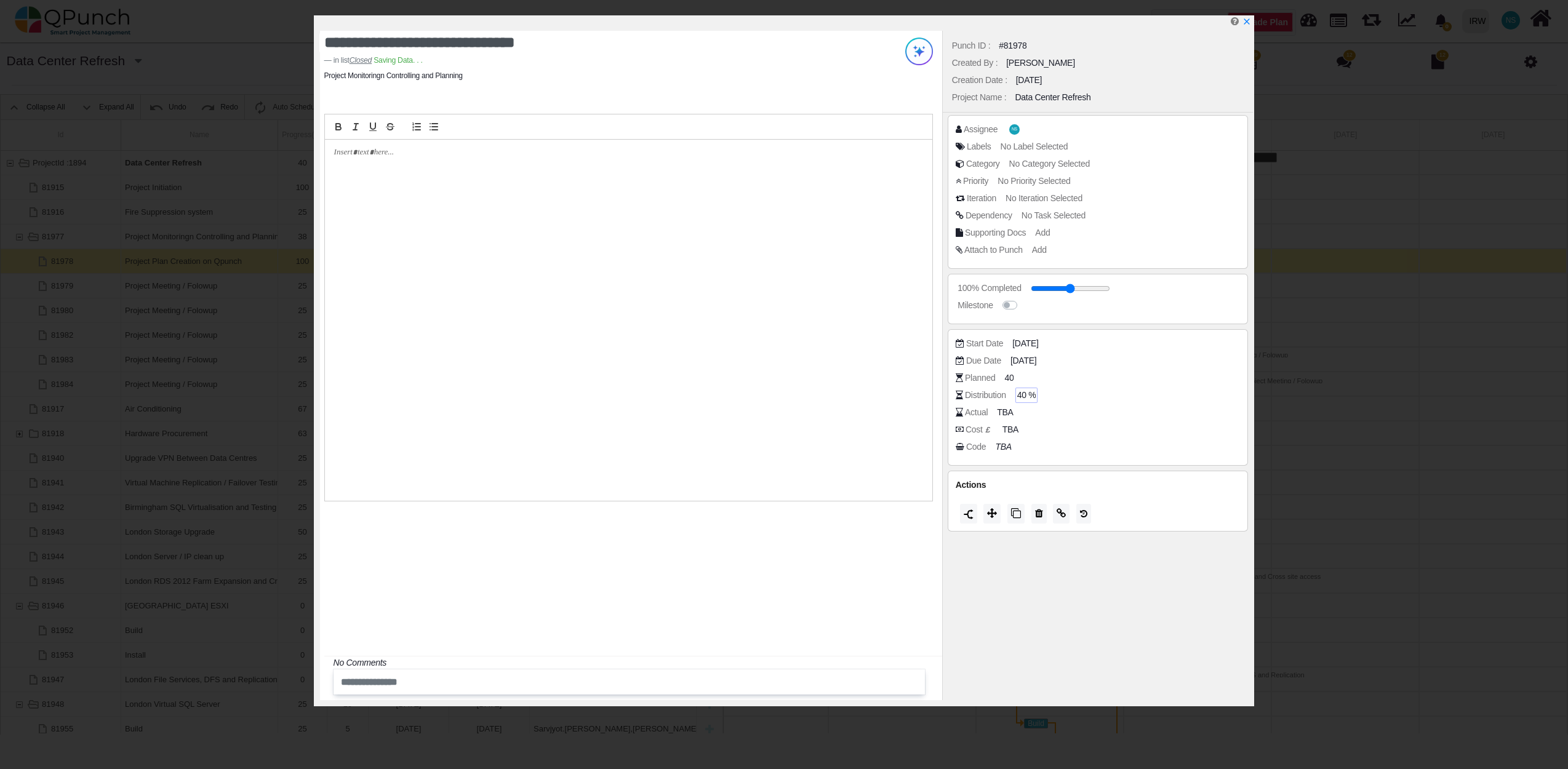
click at [1044, 418] on div "Actual TBA" at bounding box center [1101, 412] width 291 height 12
click at [1007, 413] on span "TBA" at bounding box center [1007, 412] width 16 height 13
click at [1071, 419] on input "number" at bounding box center [1118, 412] width 237 height 12
type input "**"
click at [1104, 612] on div "Punch ID : #81978 Created By : Nadeem Sheikh Creation Date : 18-08-2025 Project…" at bounding box center [1097, 365] width 311 height 669
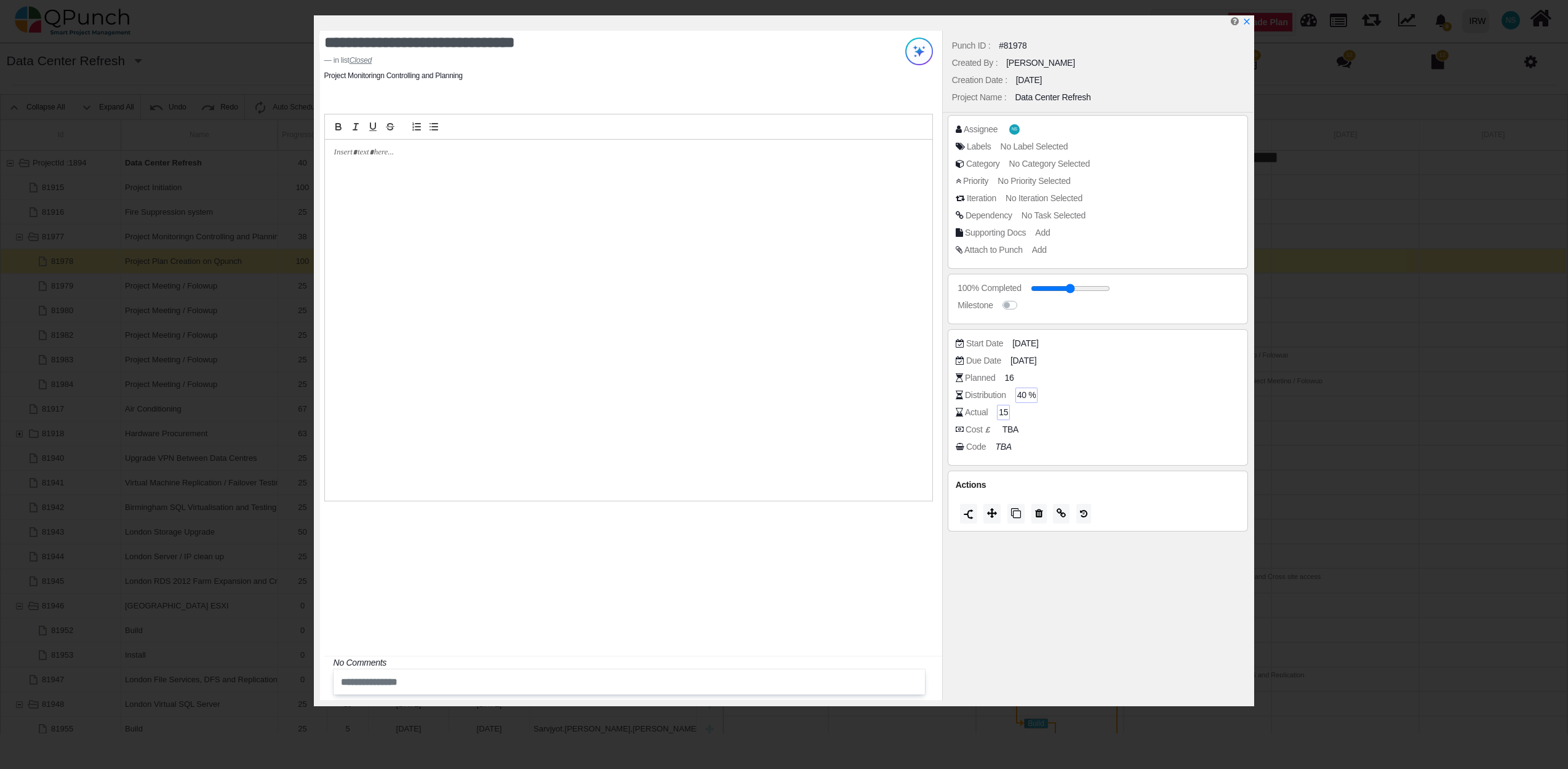
click at [1005, 417] on span "15" at bounding box center [1003, 412] width 9 height 13
drag, startPoint x: 1022, startPoint y: 419, endPoint x: 938, endPoint y: 404, distance: 85.3
click at [938, 404] on div "**********" at bounding box center [784, 361] width 941 height 691
type input "**"
click at [1250, 25] on icon "x" at bounding box center [1246, 22] width 10 height 10
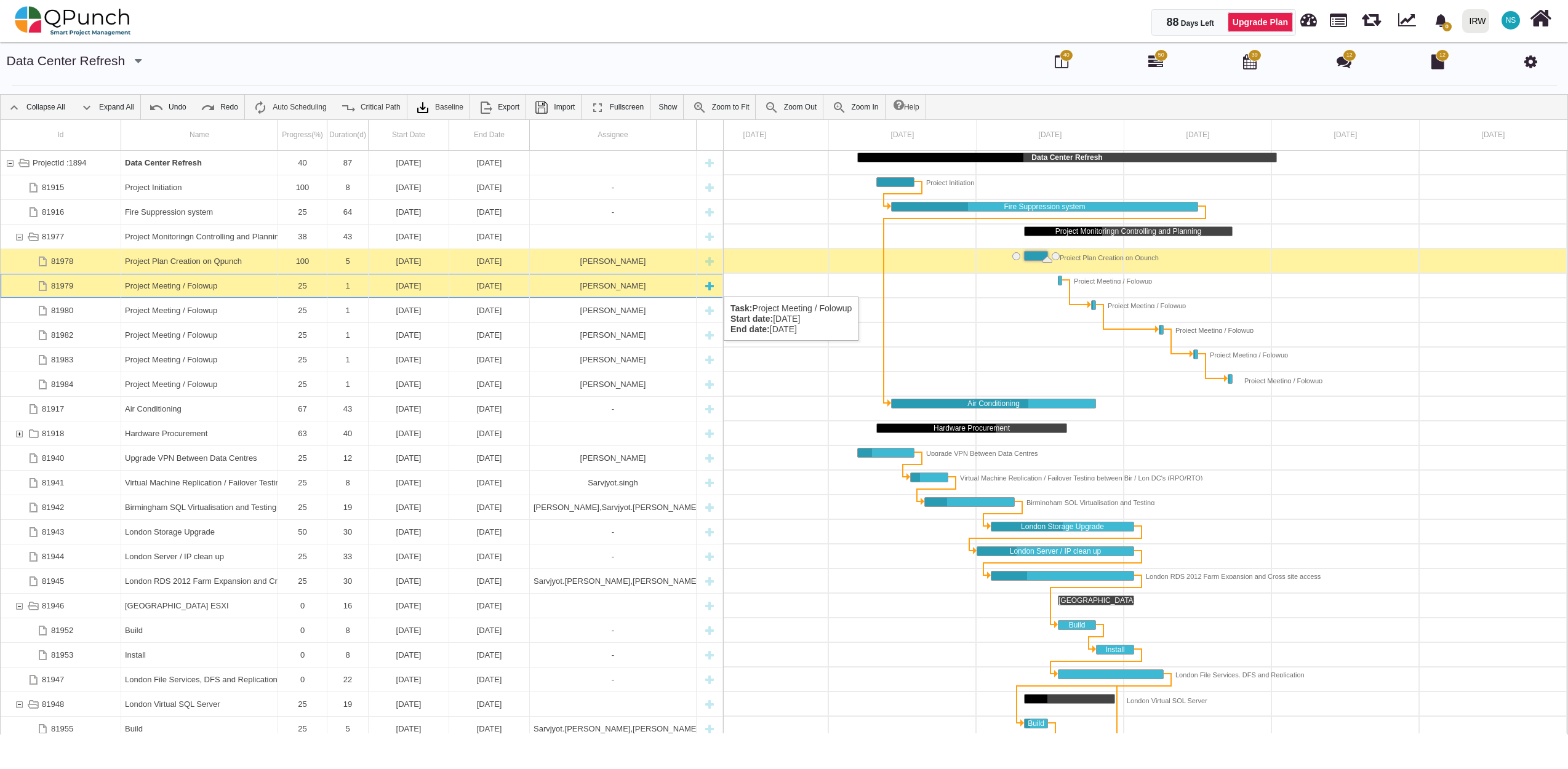
click at [142, 284] on div "Project Meeting / Folowup" at bounding box center [199, 286] width 149 height 24
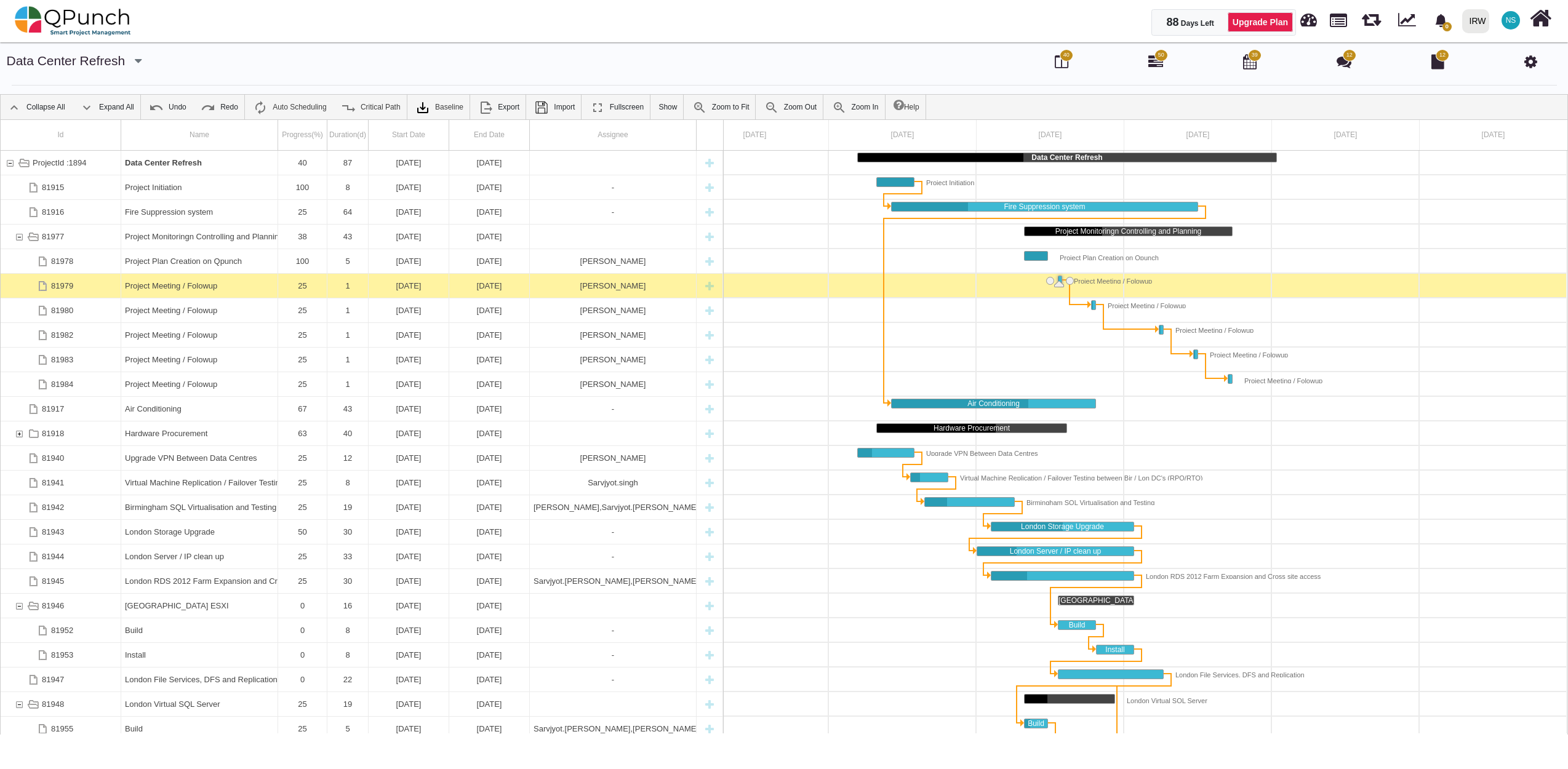
click at [142, 283] on div "Project Meeting / Folowup" at bounding box center [199, 286] width 149 height 24
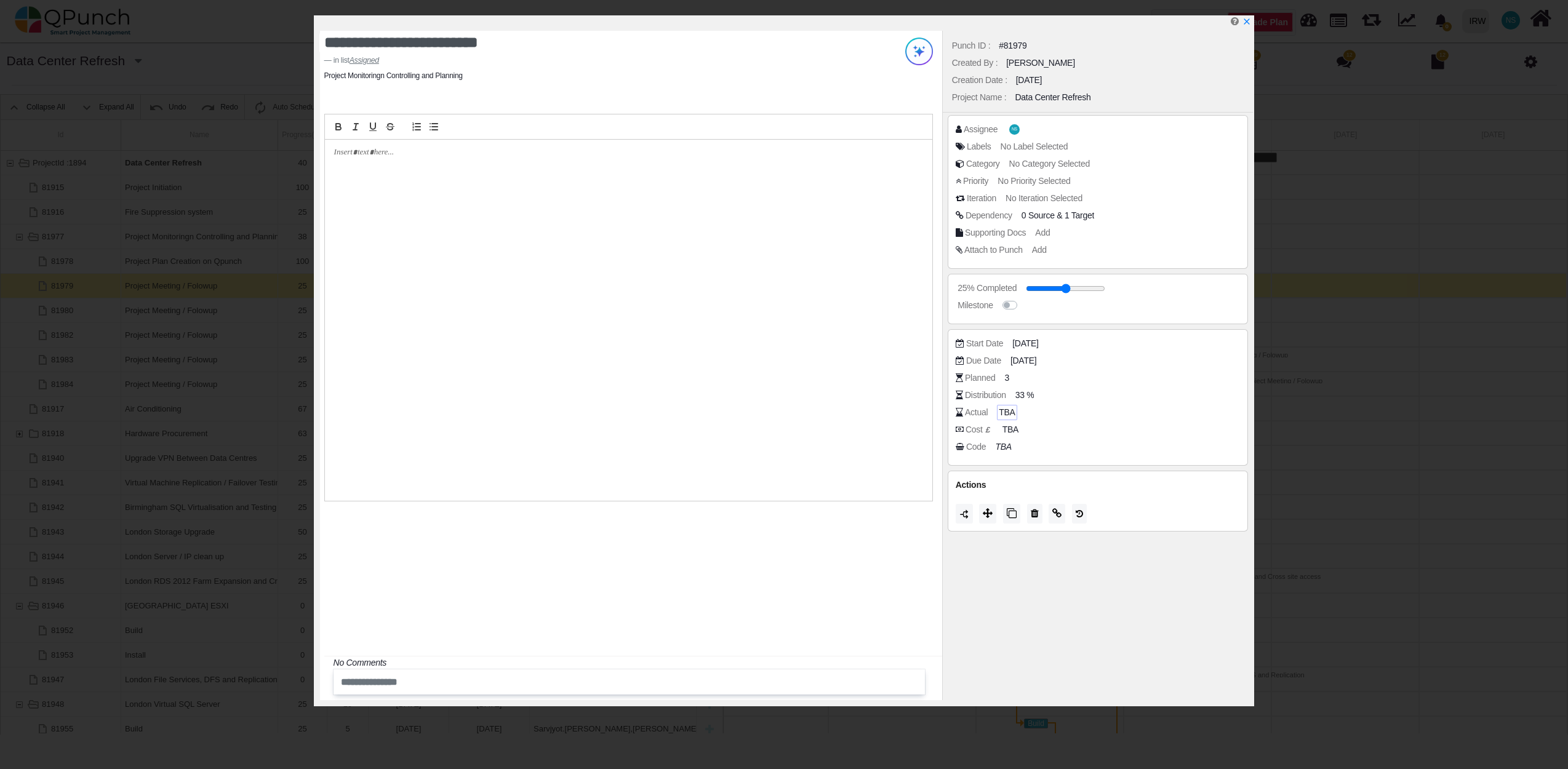
click at [1007, 411] on span "TBA" at bounding box center [1007, 412] width 16 height 13
drag, startPoint x: 1037, startPoint y: 414, endPoint x: 973, endPoint y: 414, distance: 64.0
click at [973, 414] on div "Actual" at bounding box center [1101, 412] width 291 height 12
type input "*"
click at [1116, 575] on div "Punch ID : #81979 Created By : Nadeem Sheikh Creation Date : 18-08-2025 Project…" at bounding box center [1097, 365] width 311 height 669
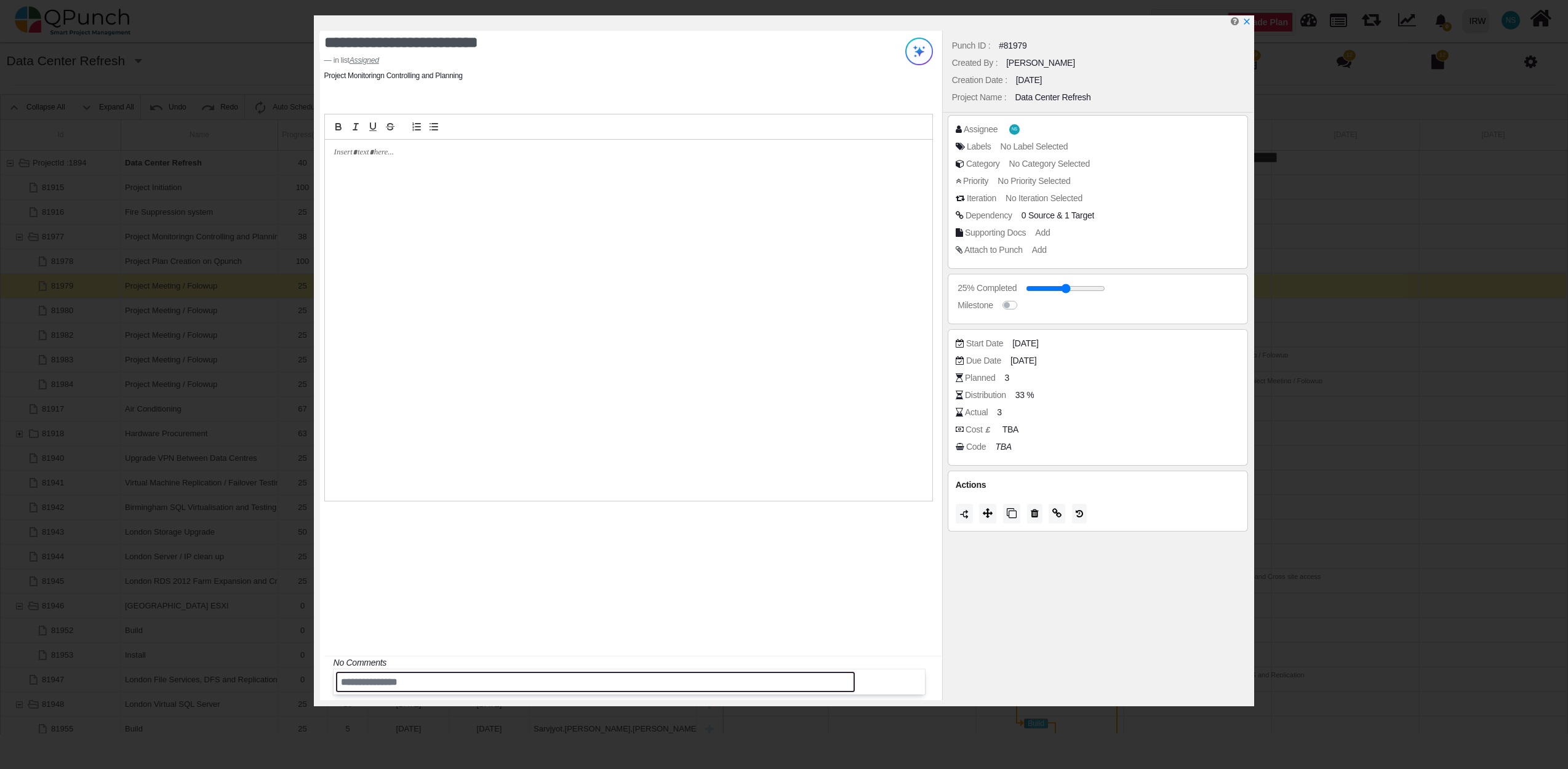
click at [351, 690] on input "text" at bounding box center [596, 681] width 519 height 21
click at [475, 679] on input "**********" at bounding box center [596, 681] width 519 height 21
type input "**********"
click at [1246, 23] on icon "x" at bounding box center [1247, 23] width 7 height 7
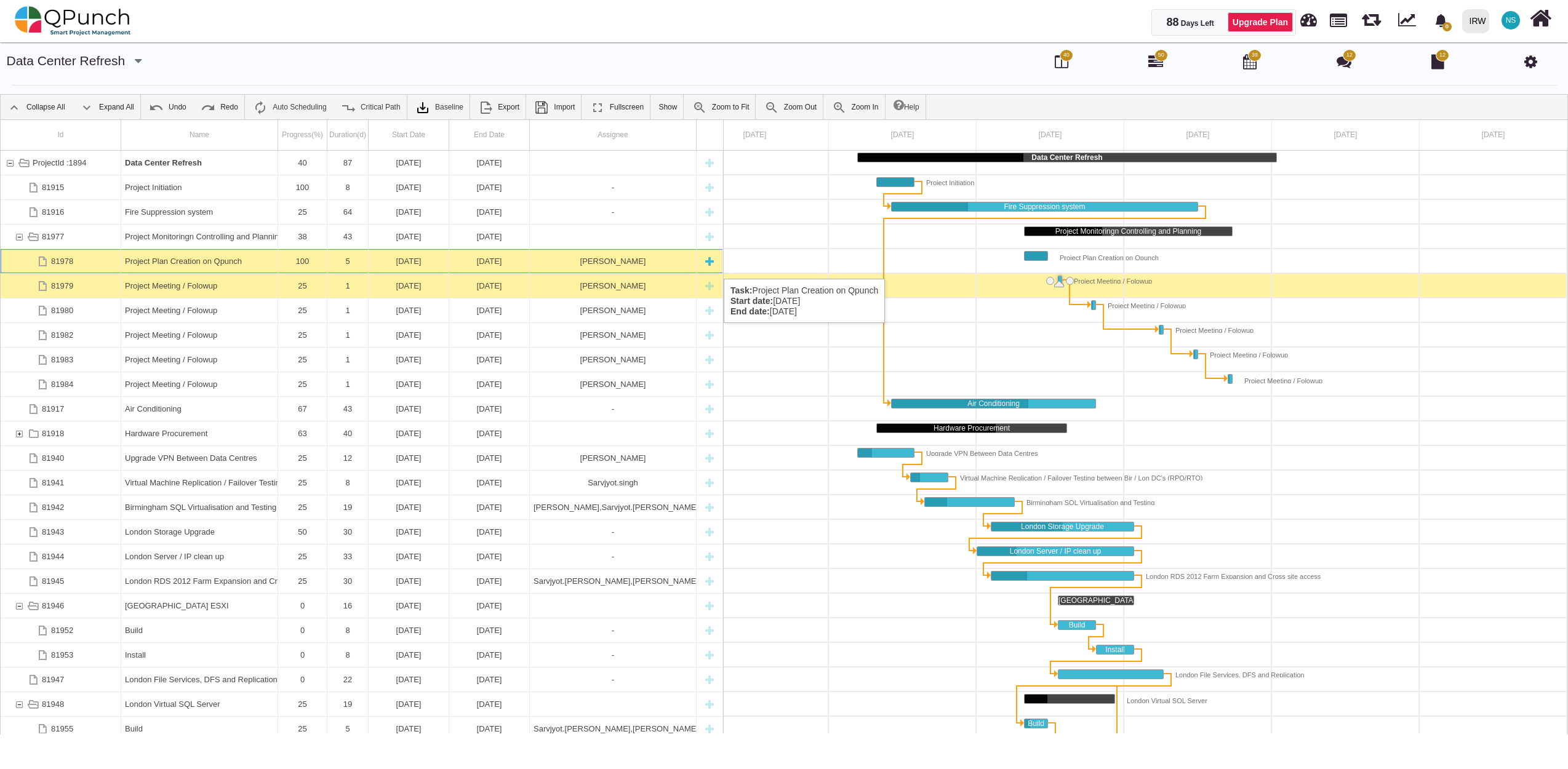
click at [194, 266] on div "Project Plan Creation on Qpunch" at bounding box center [199, 261] width 149 height 24
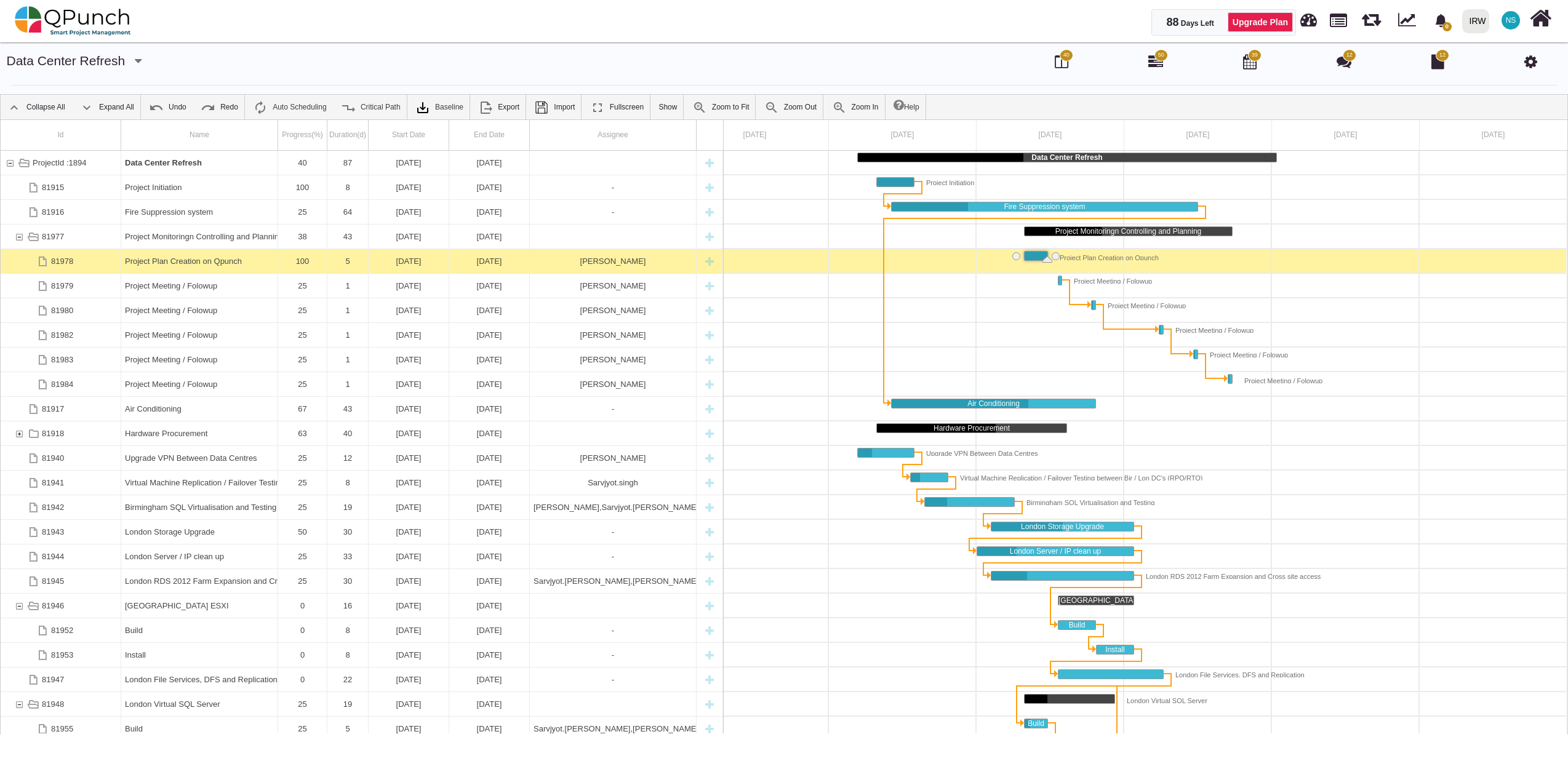
click at [194, 266] on div "Project Plan Creation on Qpunch" at bounding box center [199, 261] width 149 height 24
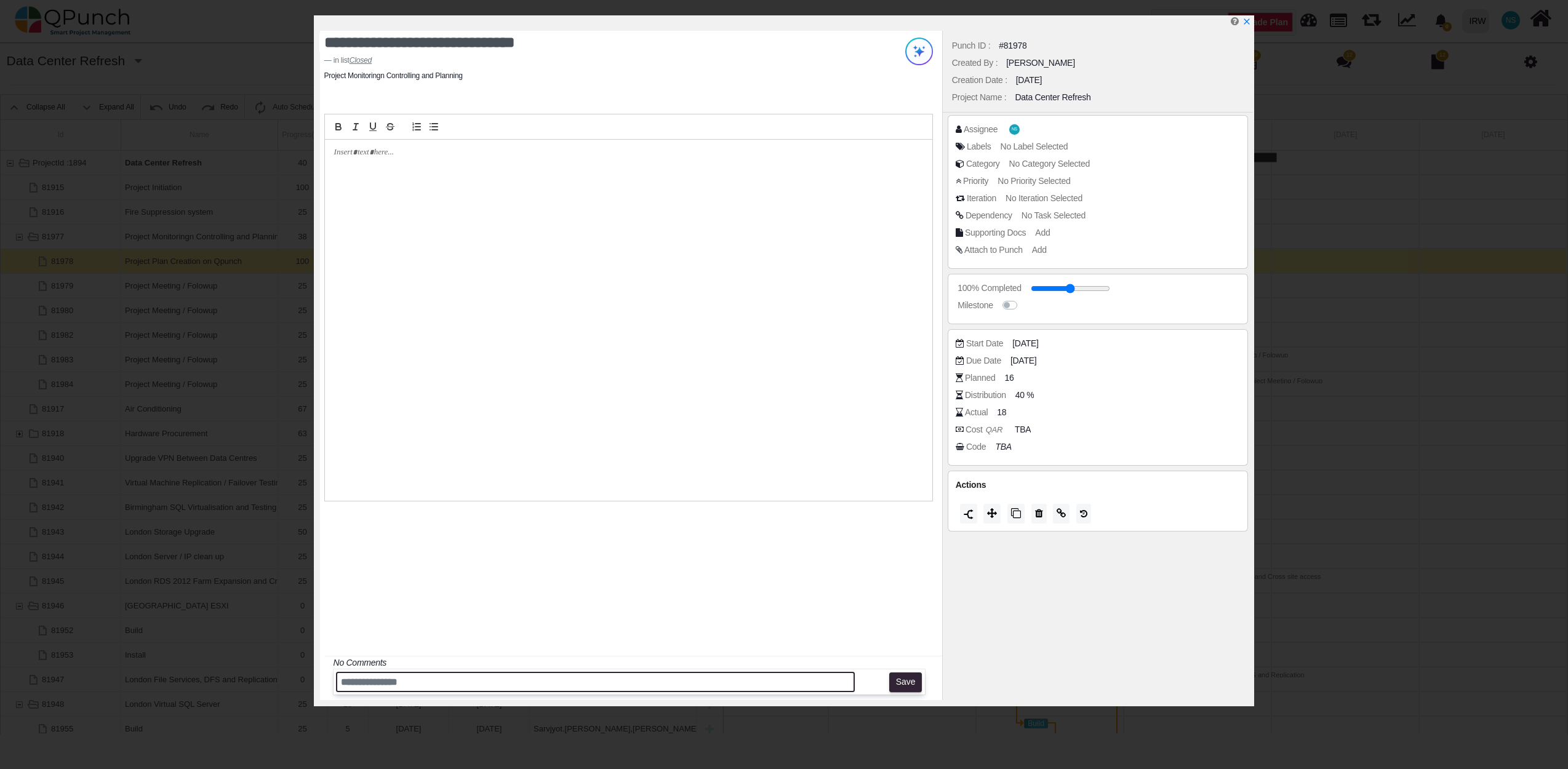
click at [373, 683] on input "text" at bounding box center [596, 681] width 519 height 21
paste input "**********"
type input "**********"
click at [919, 685] on button "Save" at bounding box center [905, 682] width 33 height 20
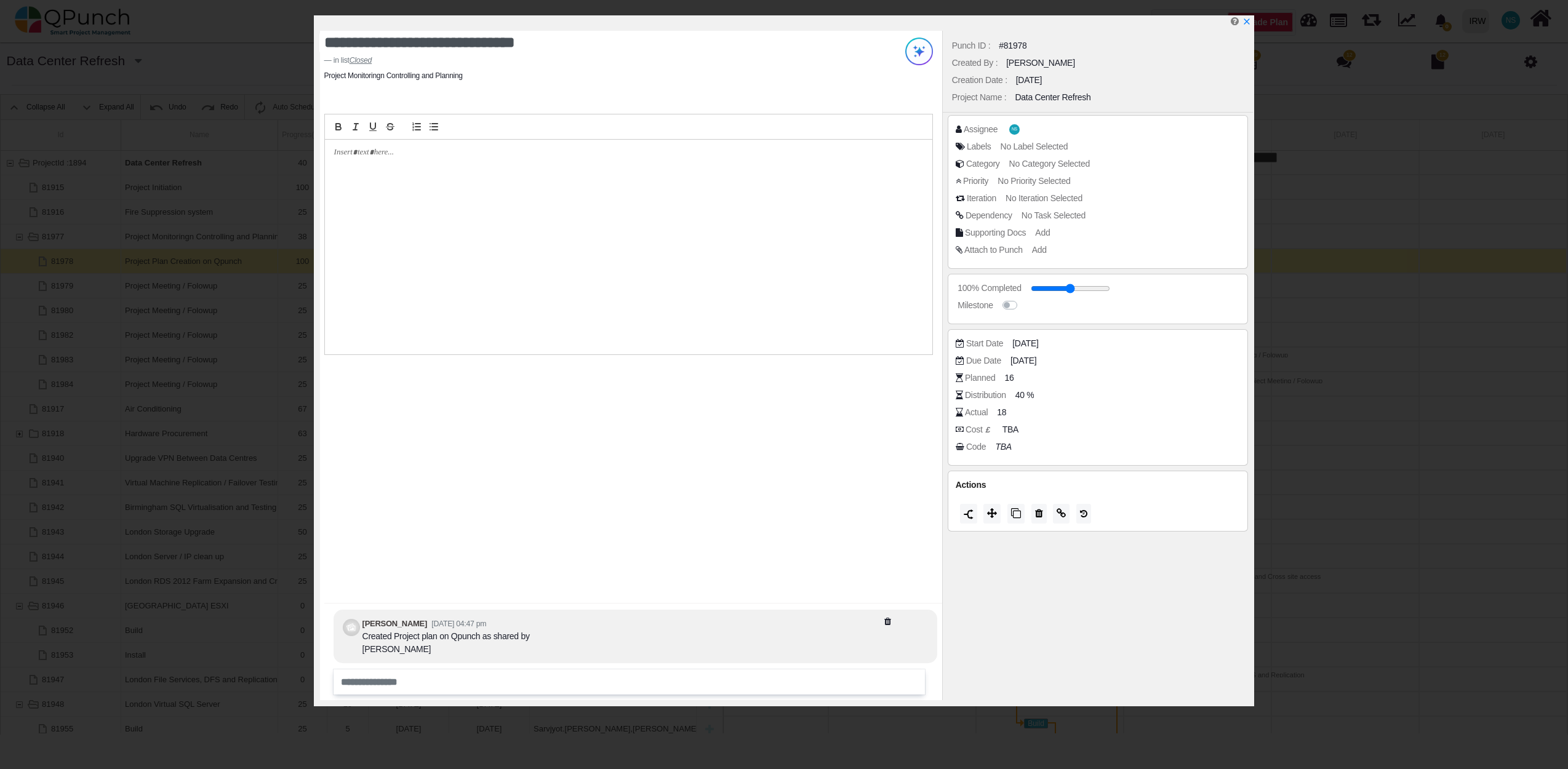
click at [1316, 395] on div "**********" at bounding box center [784, 384] width 1568 height 769
click at [1248, 23] on icon "x" at bounding box center [1246, 22] width 10 height 10
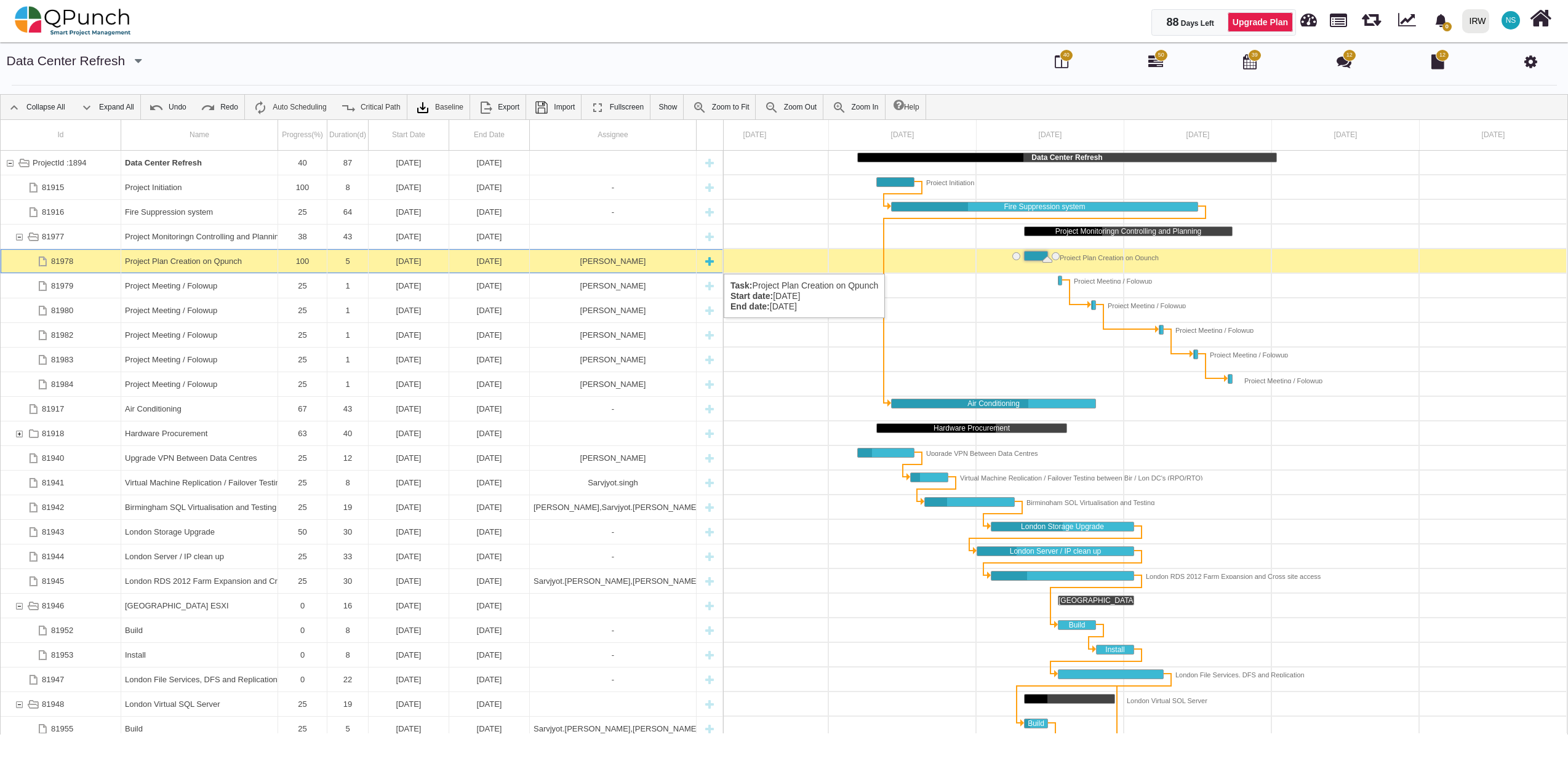
click at [181, 261] on div "Project Plan Creation on Qpunch" at bounding box center [199, 261] width 149 height 24
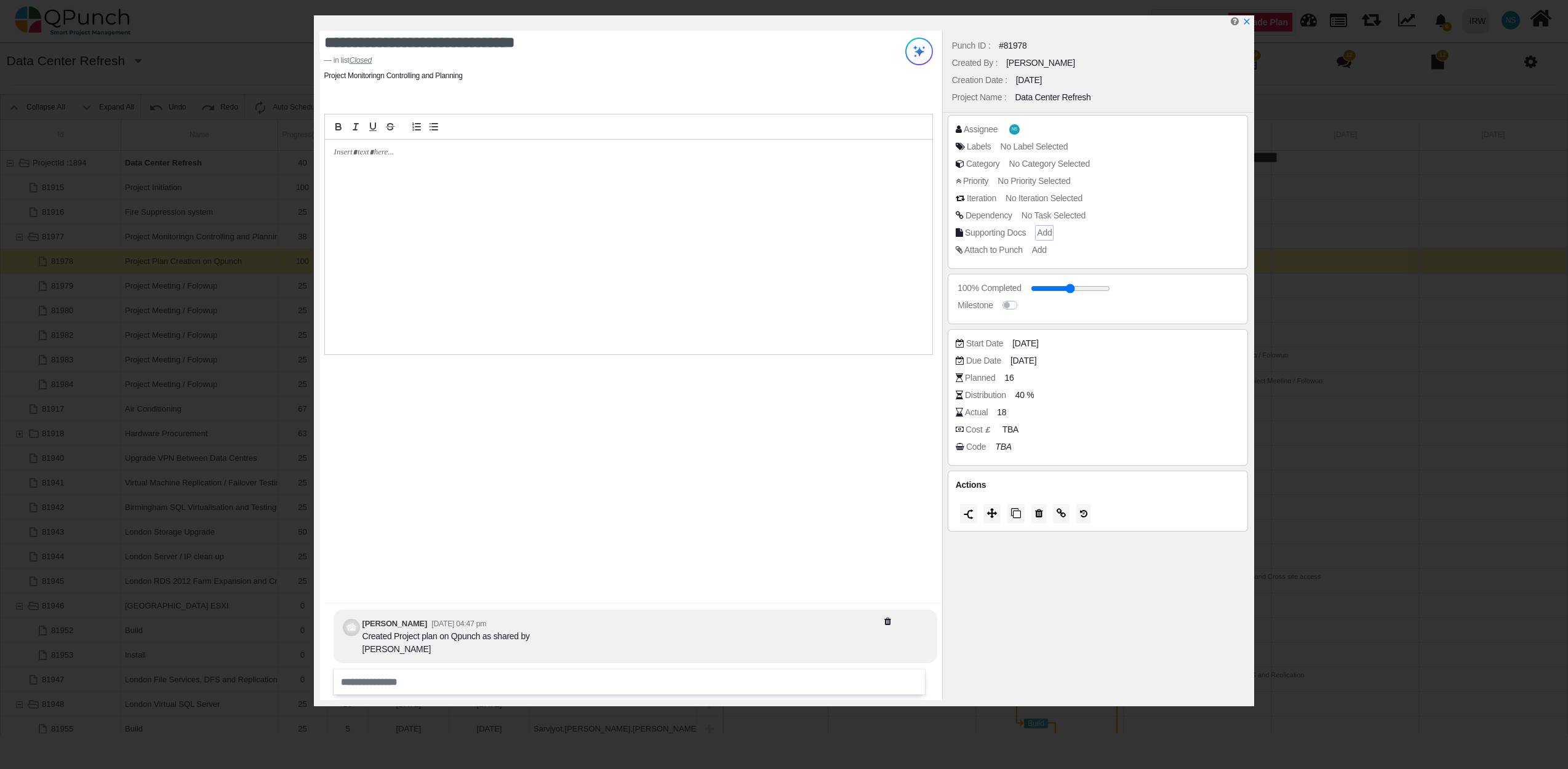
click at [1049, 232] on span "Add" at bounding box center [1044, 233] width 15 height 10
click at [1009, 219] on h4 "Project Documents" at bounding box center [1037, 219] width 182 height 10
click at [1049, 198] on input "text" at bounding box center [1037, 194] width 182 height 21
click at [970, 220] on h4 "Project Documents" at bounding box center [1037, 219] width 182 height 10
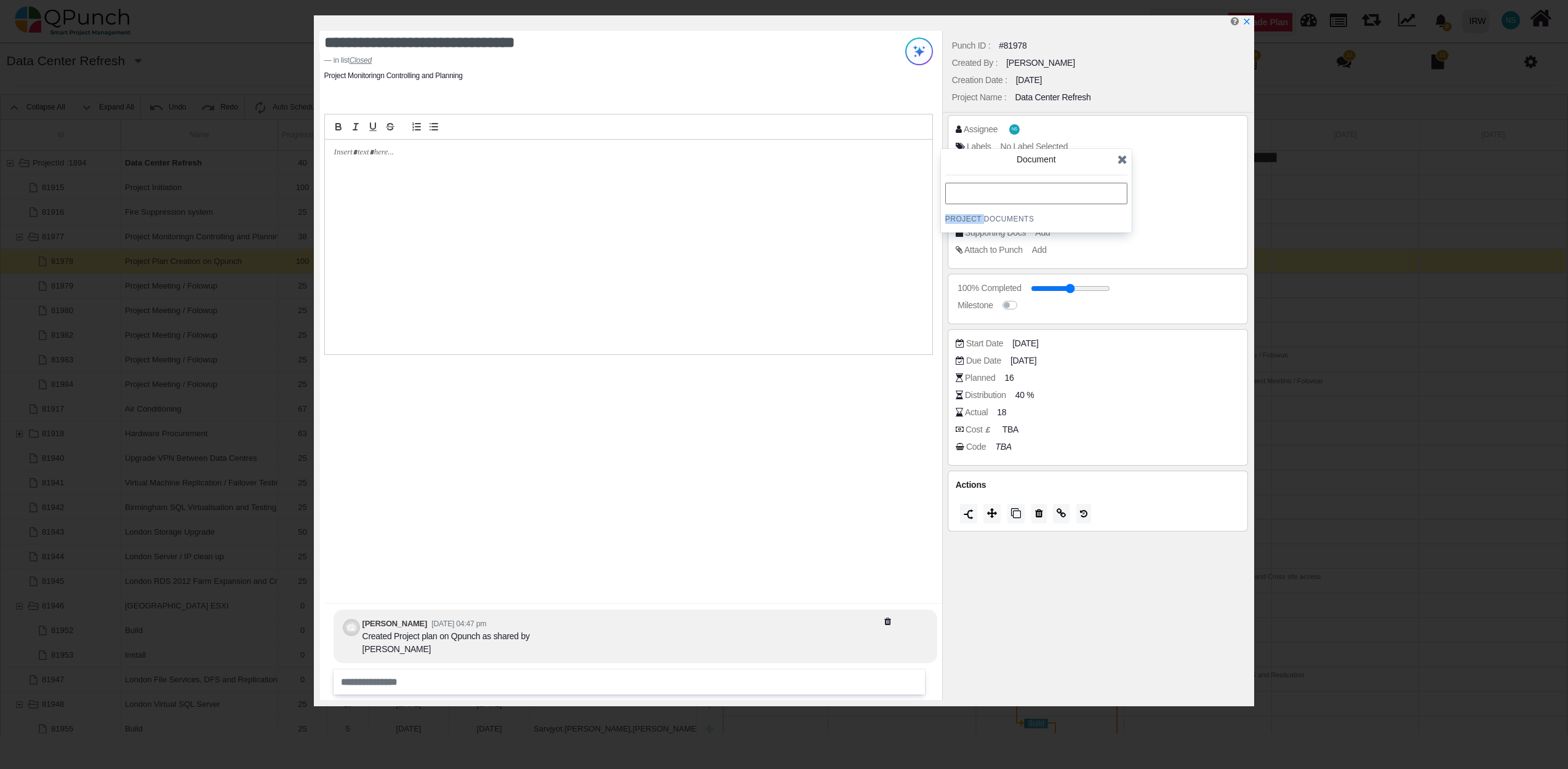
click at [970, 221] on h4 "Project Documents" at bounding box center [1037, 219] width 182 height 10
drag, startPoint x: 970, startPoint y: 221, endPoint x: 1177, endPoint y: 206, distance: 207.5
click at [1178, 206] on div "Iteration No Iteration Selected" at bounding box center [1098, 200] width 285 height 17
click at [1039, 164] on span "Document" at bounding box center [1036, 159] width 39 height 10
click at [972, 194] on input "text" at bounding box center [1037, 194] width 182 height 21
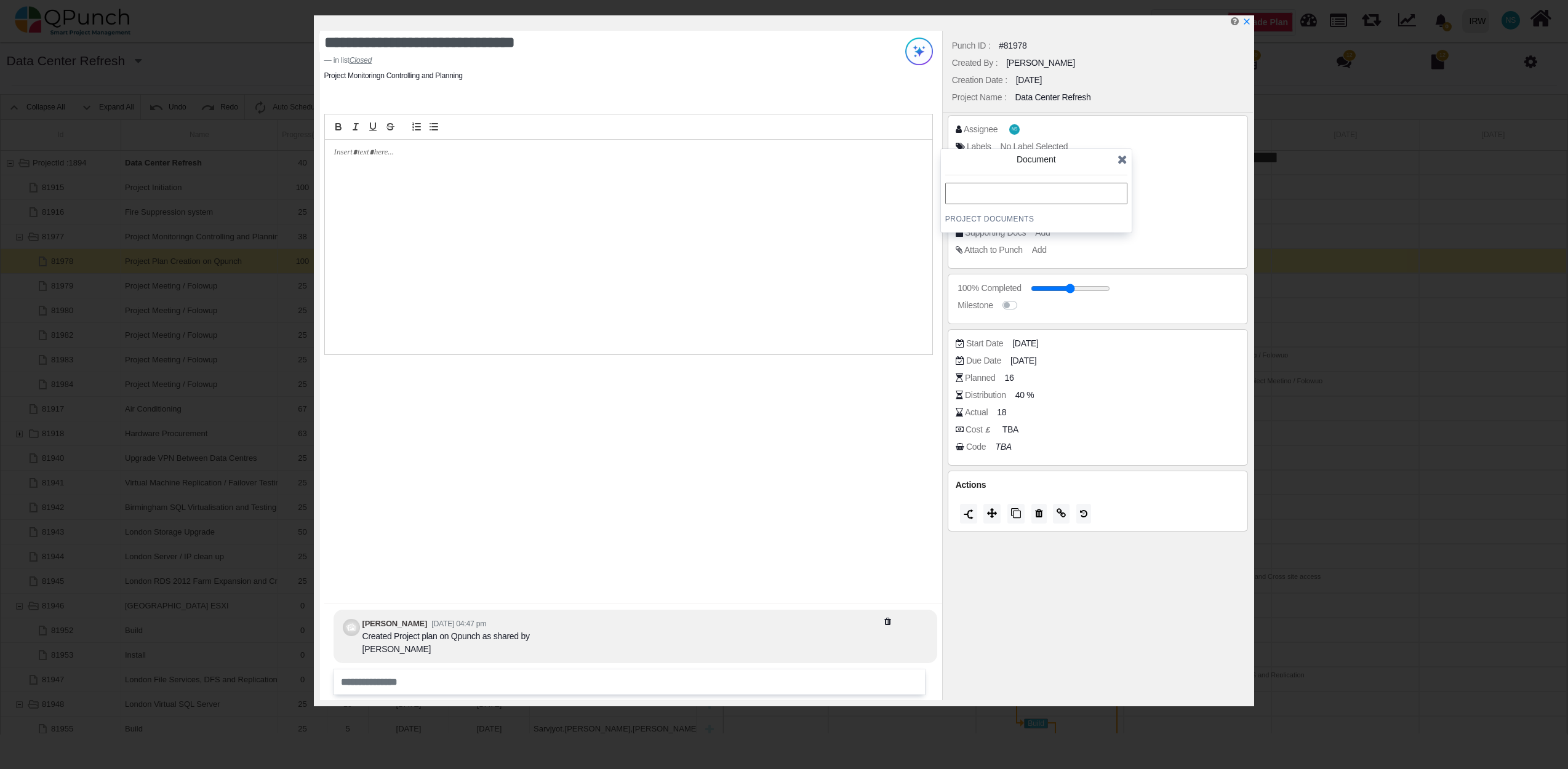
click at [955, 218] on h4 "Project Documents" at bounding box center [1037, 219] width 182 height 10
drag, startPoint x: 955, startPoint y: 218, endPoint x: 1243, endPoint y: 240, distance: 288.8
click at [1243, 240] on div "Assignee NS Labels No Label Selected Category No Category Selected Priority No …" at bounding box center [1098, 192] width 301 height 154
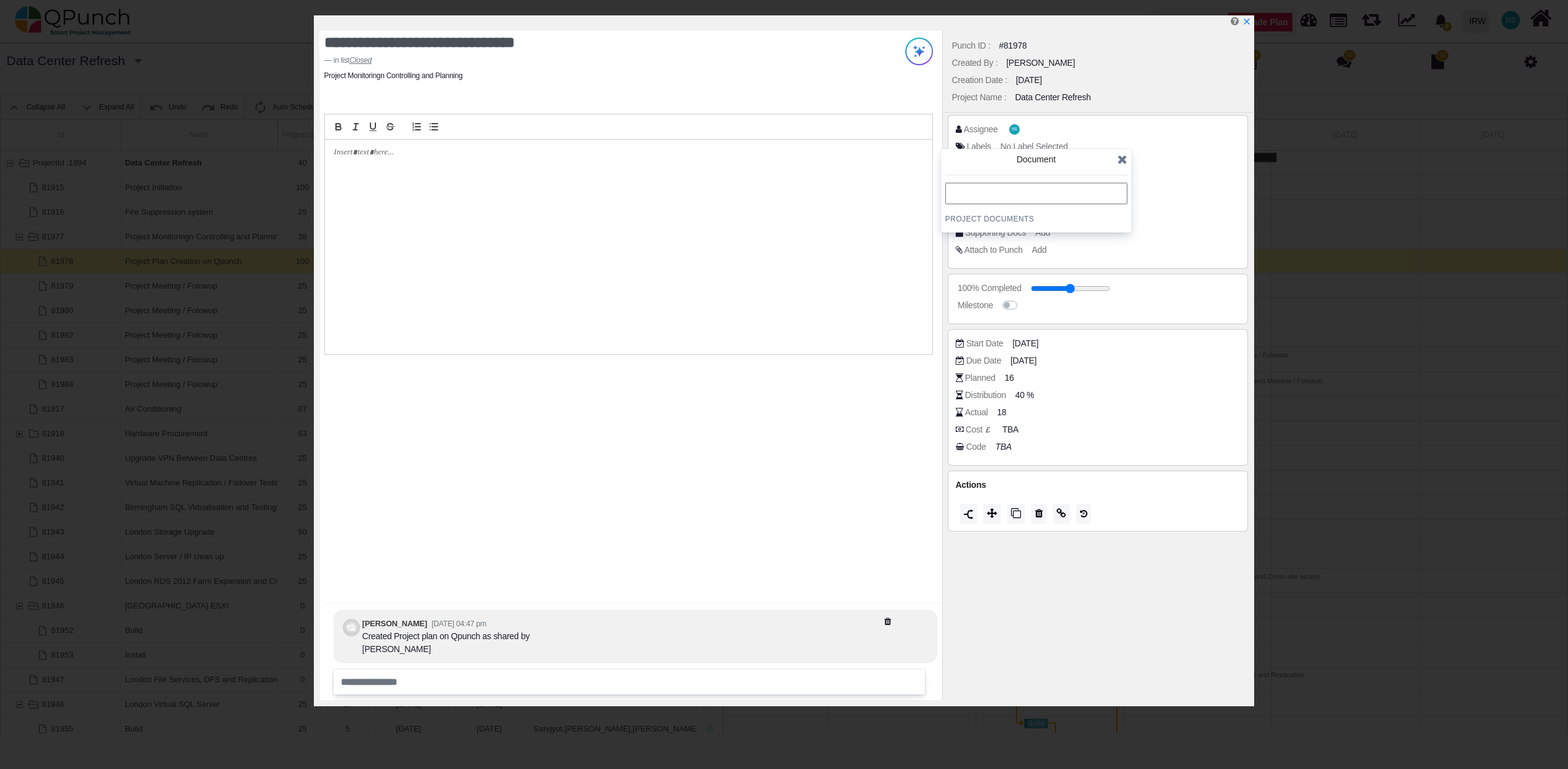
click at [1123, 160] on icon at bounding box center [1123, 159] width 10 height 12
click at [1039, 252] on span "Add" at bounding box center [1041, 250] width 15 height 10
click at [1084, 208] on span "Browse" at bounding box center [1083, 213] width 29 height 10
click at [1084, 197] on input "Drag & Drop your files or Browse" at bounding box center [1037, 194] width 182 height 4
click at [1126, 131] on icon at bounding box center [1123, 132] width 10 height 12
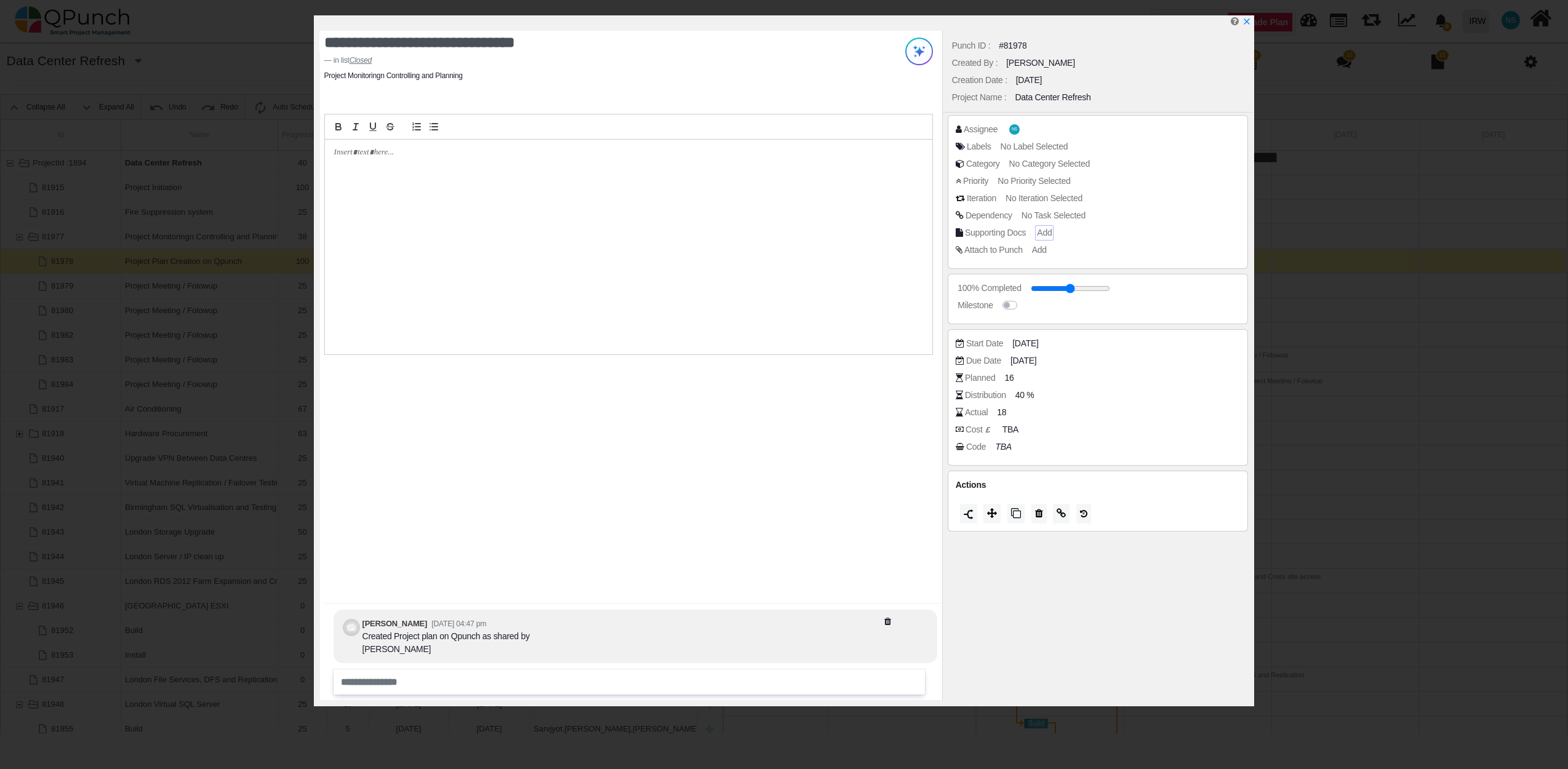
click at [1045, 234] on span "Add" at bounding box center [1044, 233] width 15 height 10
click at [1003, 222] on h4 "Project Documents" at bounding box center [1037, 221] width 182 height 10
click at [1002, 221] on h4 "Project Documents" at bounding box center [1037, 221] width 182 height 10
drag, startPoint x: 1002, startPoint y: 221, endPoint x: 959, endPoint y: 221, distance: 43.0
click at [959, 221] on h4 "Project Documents" at bounding box center [1037, 221] width 182 height 10
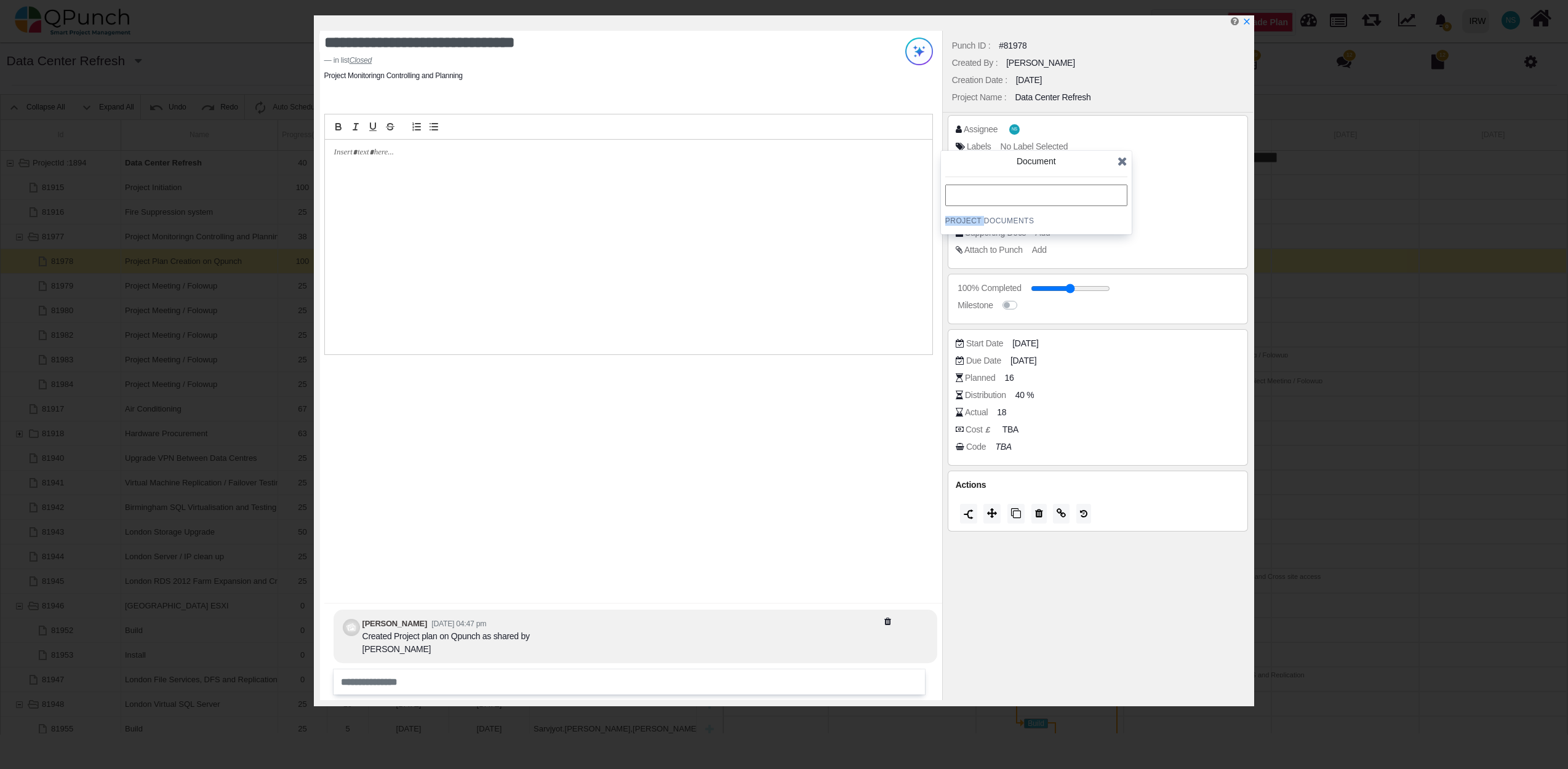
click at [959, 221] on h4 "Project Documents" at bounding box center [1037, 221] width 182 height 10
drag, startPoint x: 959, startPoint y: 221, endPoint x: 1160, endPoint y: 224, distance: 201.0
click at [1160, 224] on div "Dependency No Task Selected" at bounding box center [1098, 218] width 285 height 17
click at [1025, 195] on input "text" at bounding box center [1037, 195] width 182 height 21
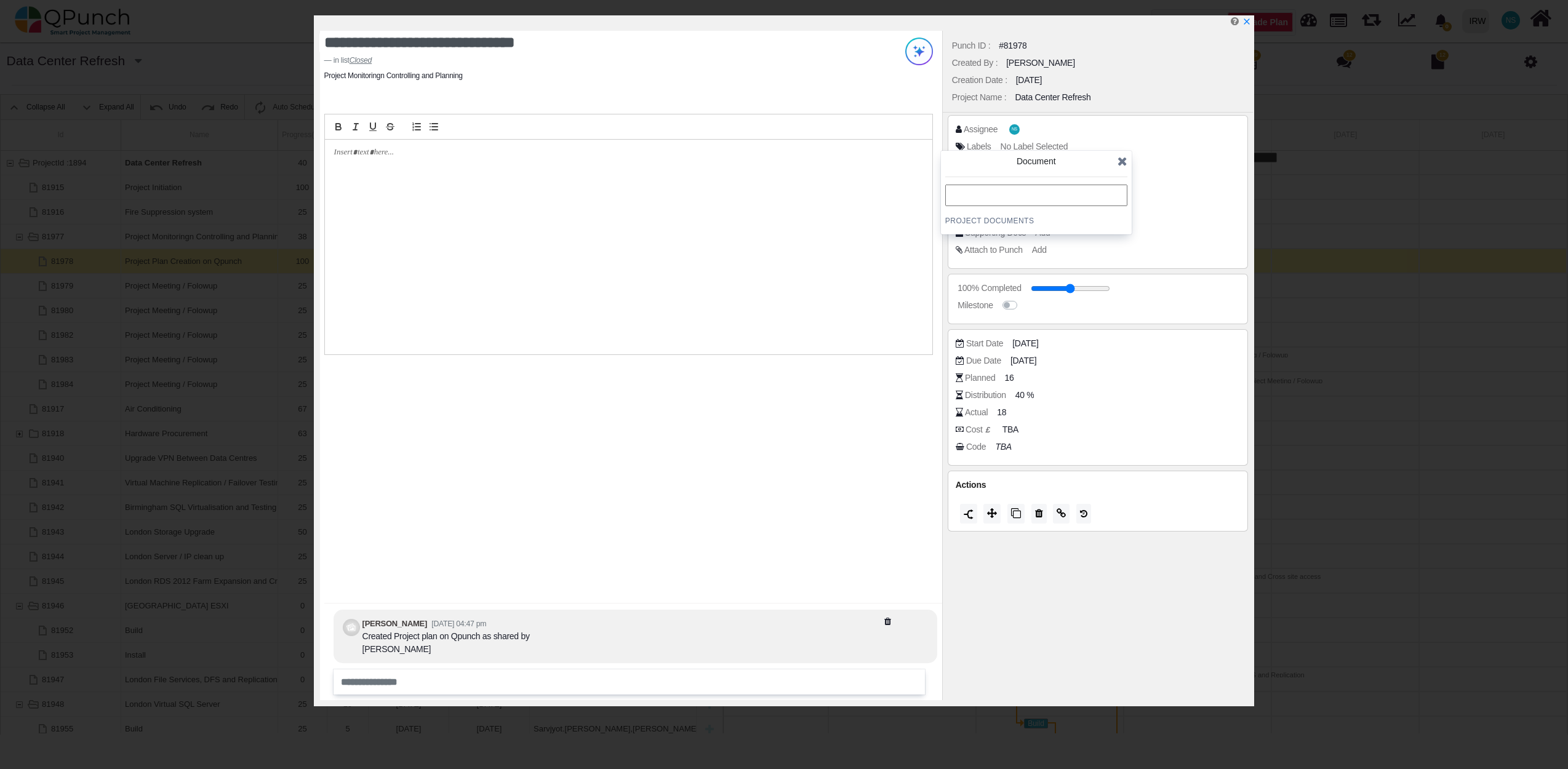
paste input "**********"
type input "**********"
click at [1118, 160] on icon at bounding box center [1123, 161] width 10 height 12
click at [1250, 21] on icon "x" at bounding box center [1246, 22] width 10 height 10
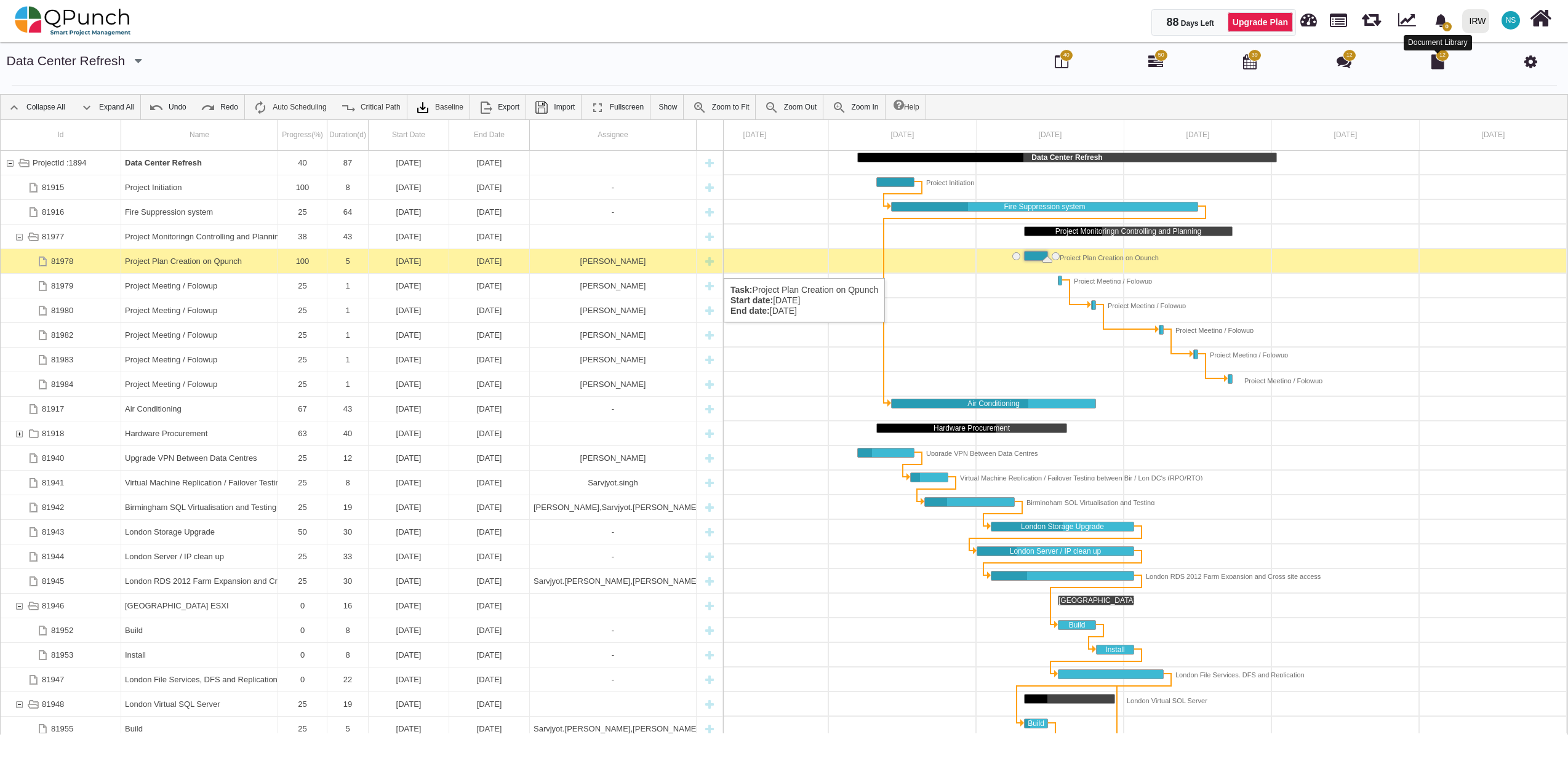
click at [1438, 67] on icon at bounding box center [1438, 61] width 13 height 15
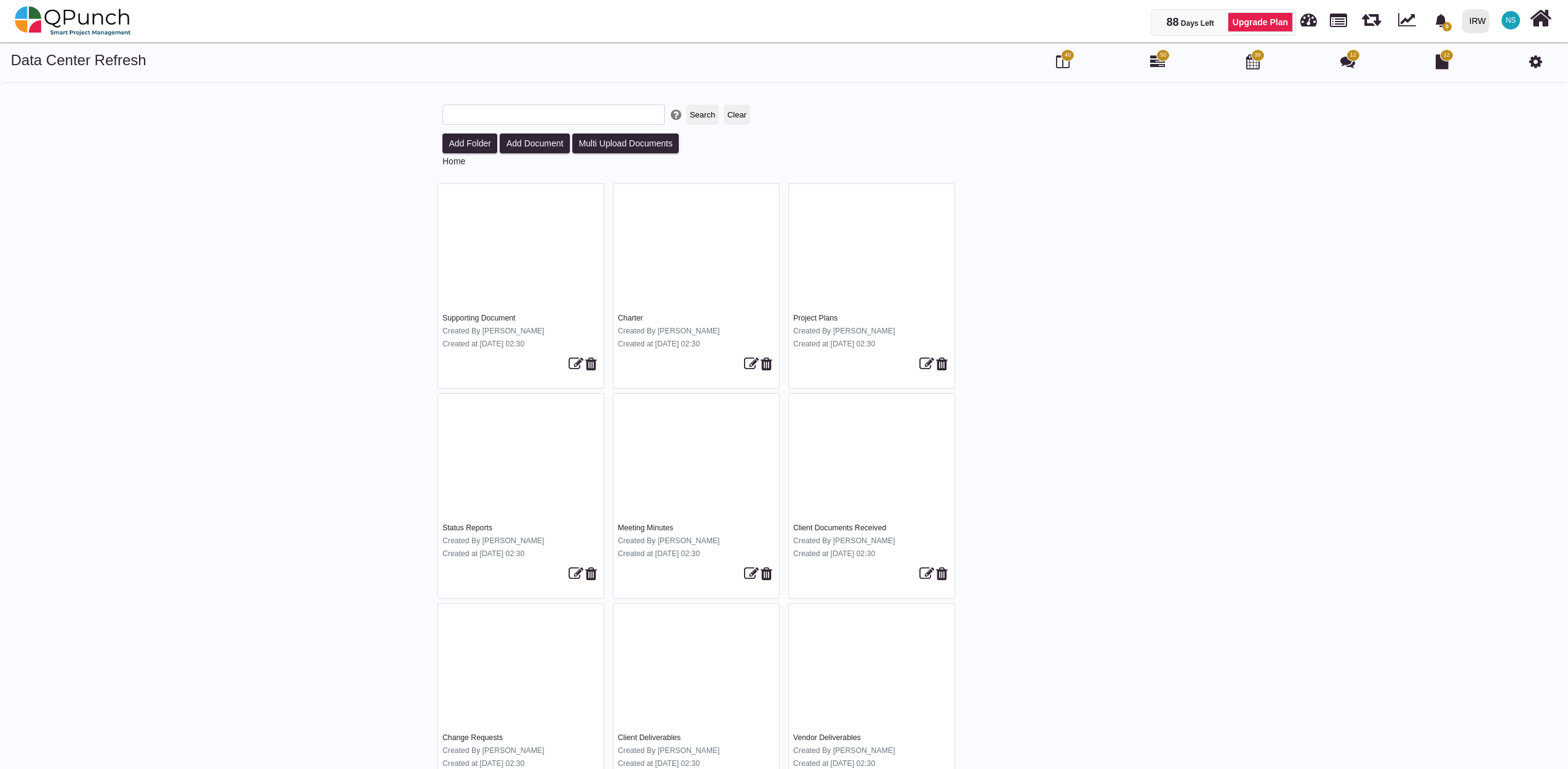
click at [880, 359] on div at bounding box center [851, 365] width 115 height 21
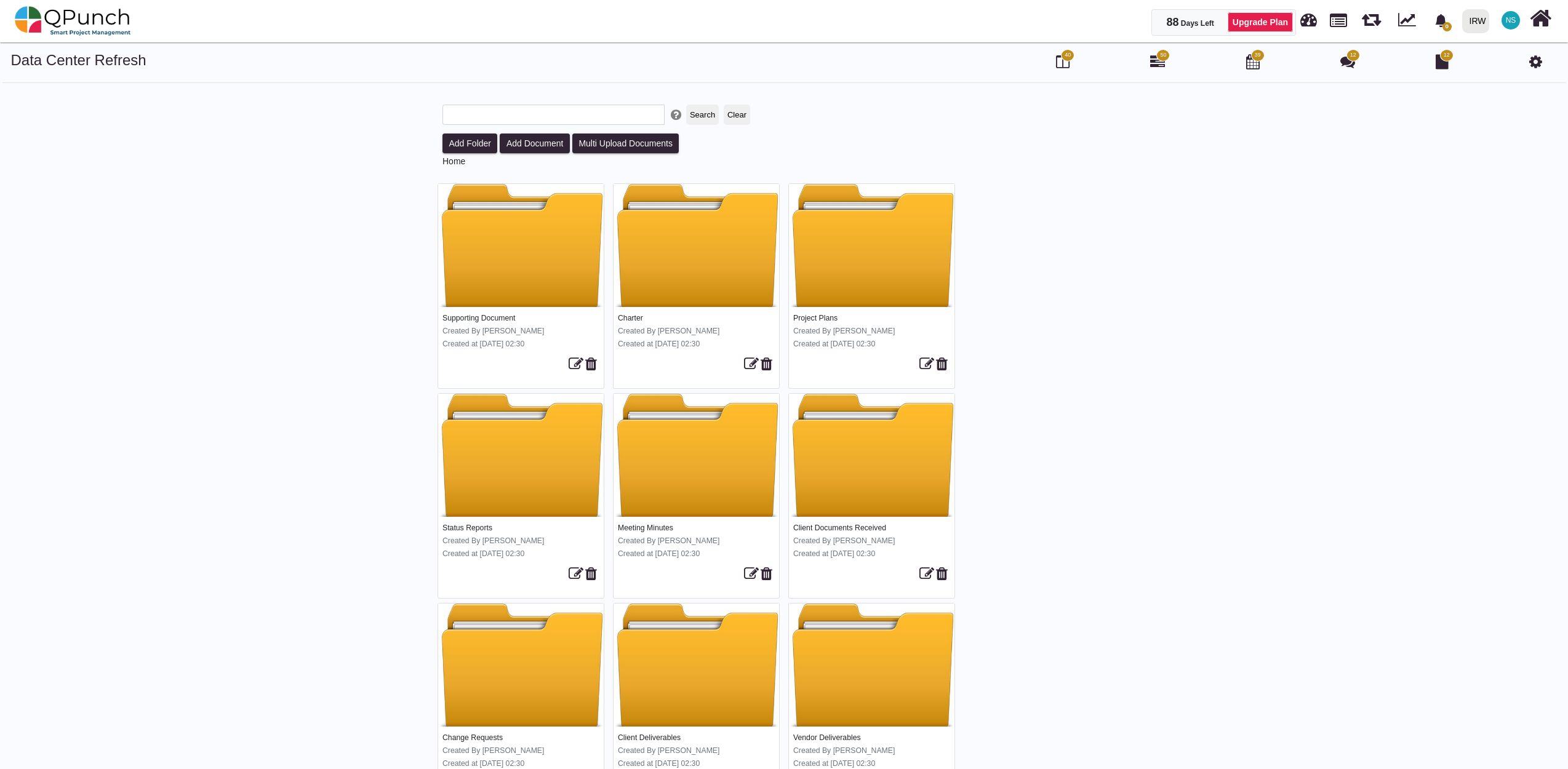
click at [874, 288] on div at bounding box center [871, 245] width 165 height 123
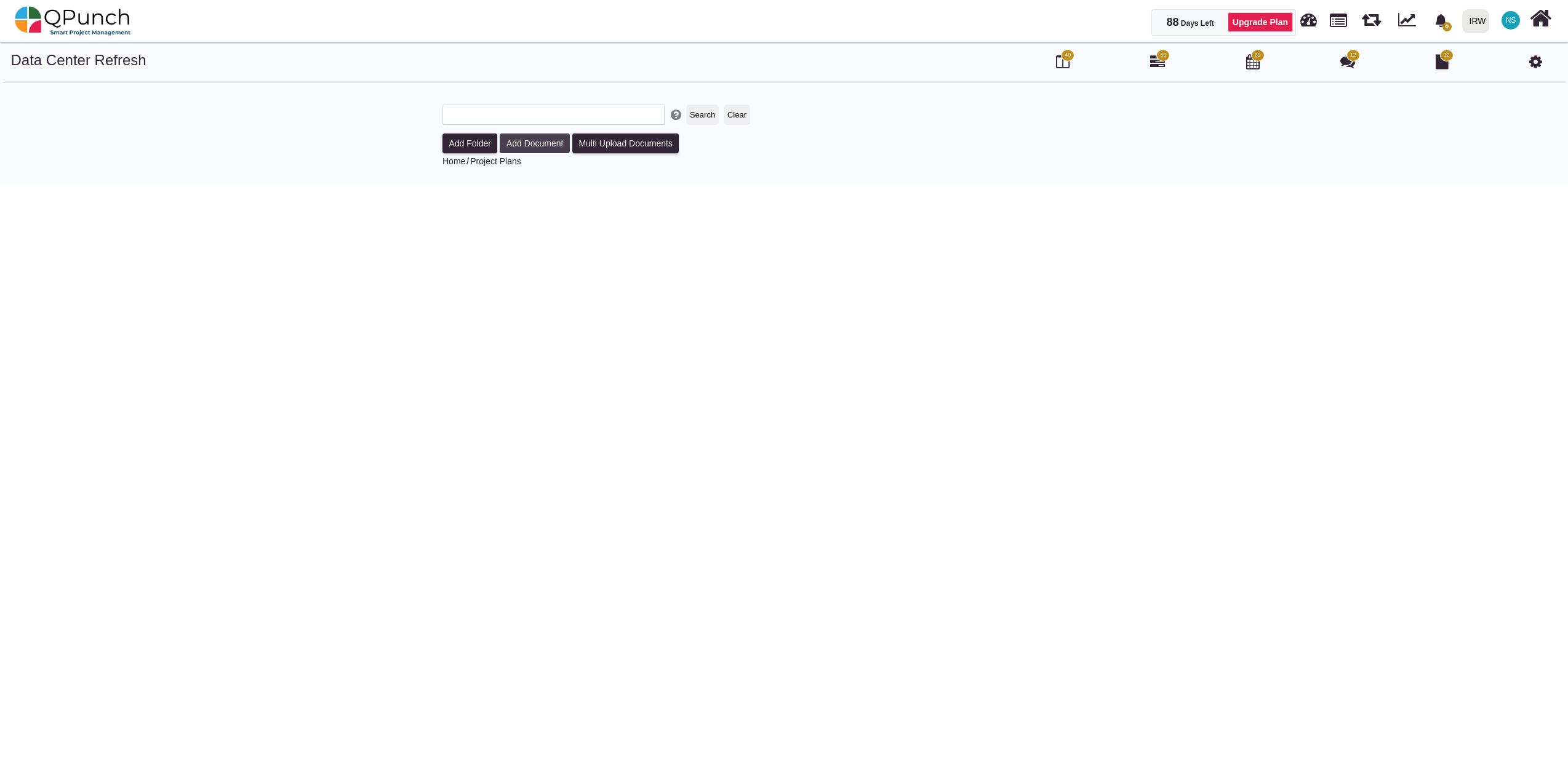
click at [523, 147] on button "Add Document" at bounding box center [534, 143] width 70 height 20
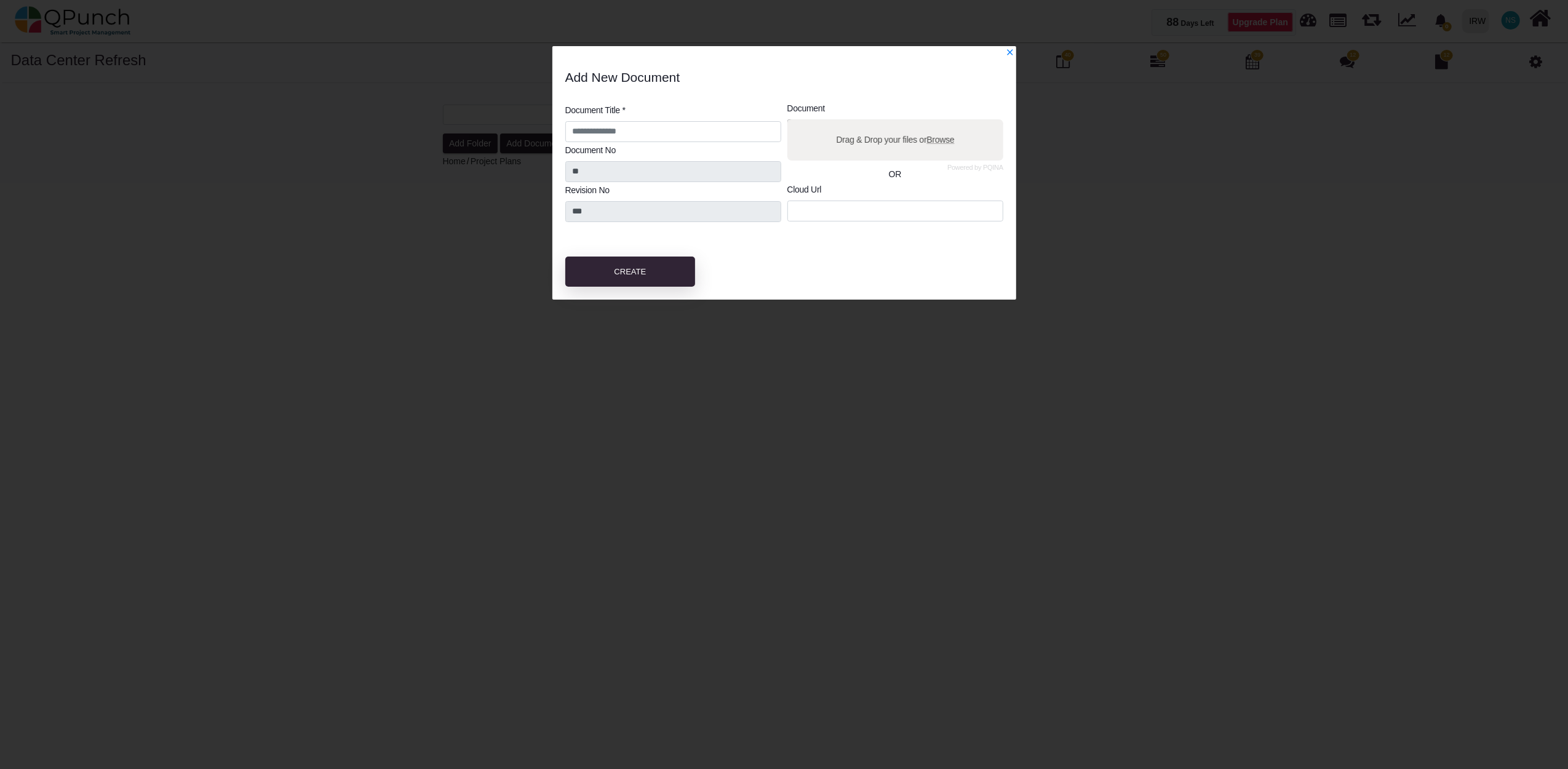
click at [941, 140] on span "Browse" at bounding box center [940, 139] width 28 height 10
click at [941, 123] on input "Drag & Drop your files or Browse" at bounding box center [895, 121] width 216 height 4
type input "**********"
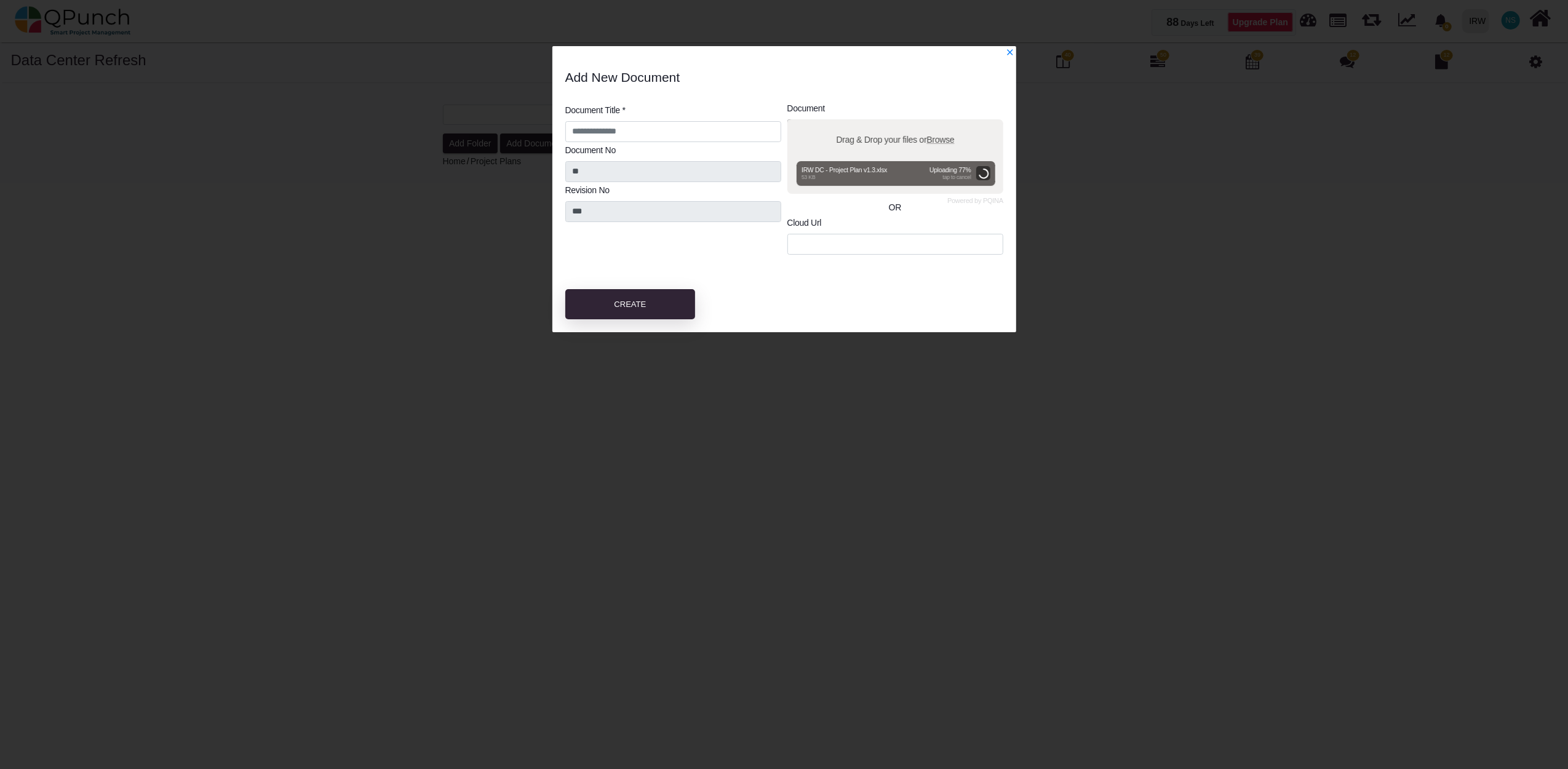
type input "**********"
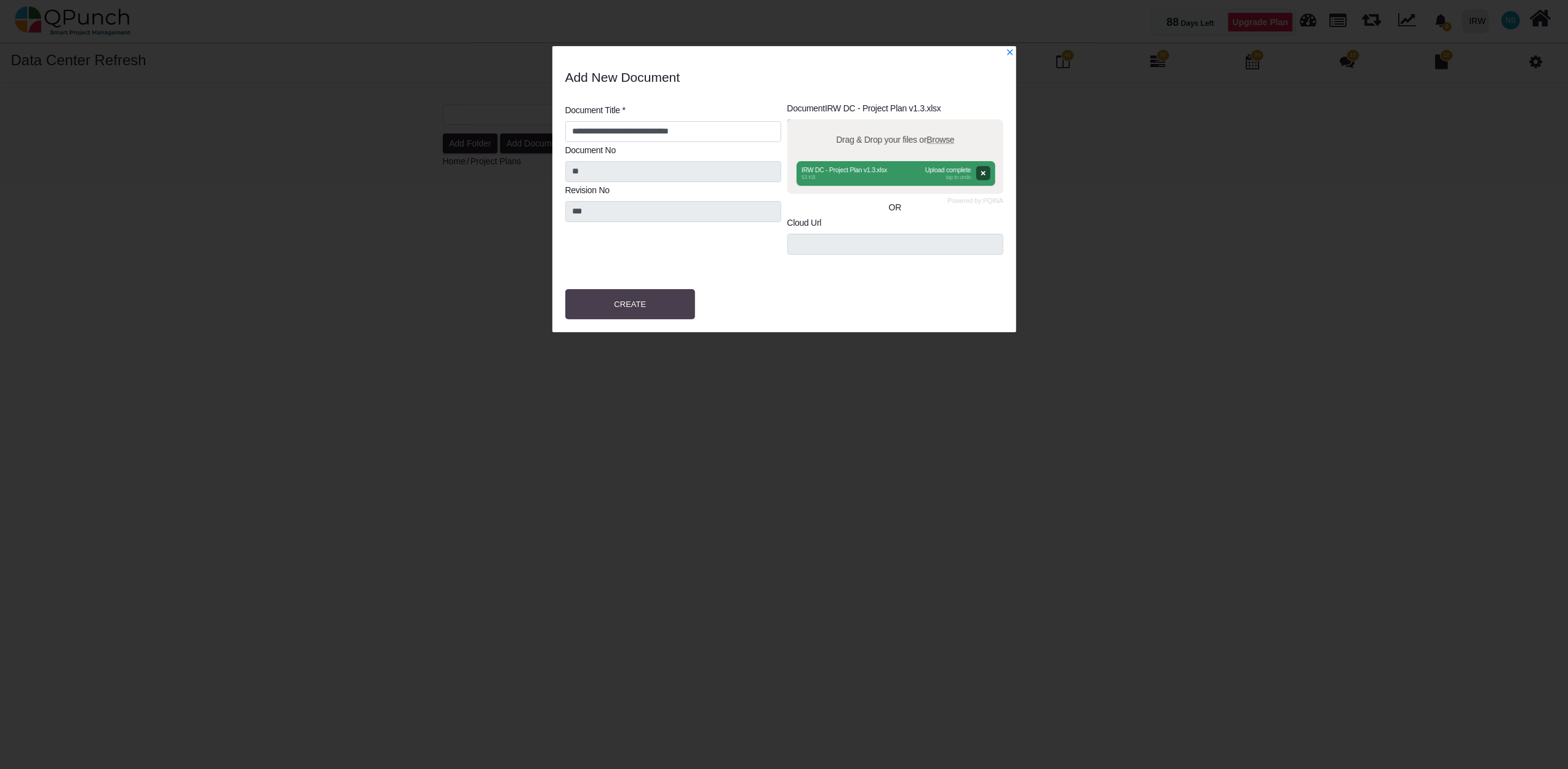
click at [659, 308] on button "Create" at bounding box center [630, 304] width 130 height 31
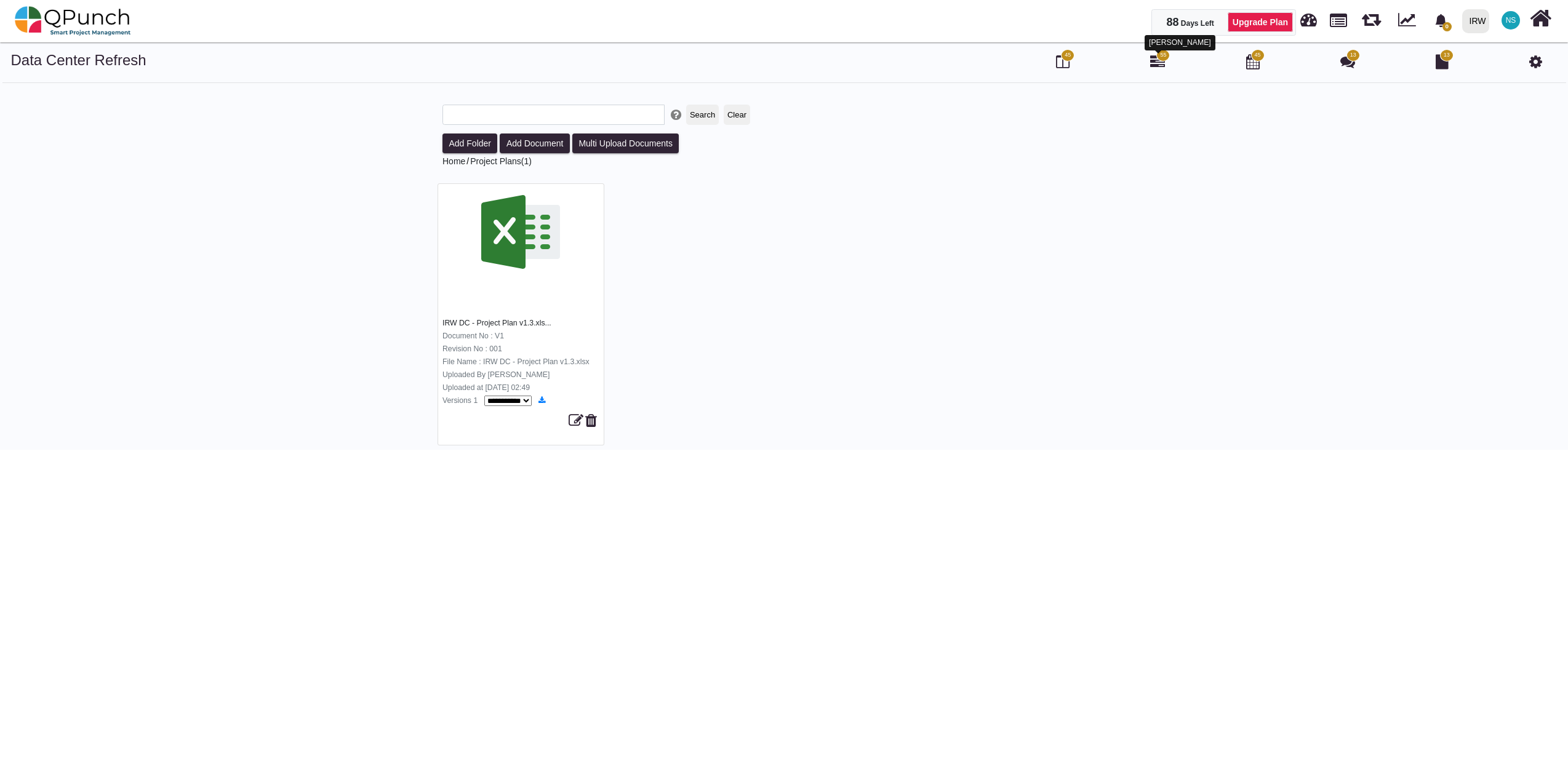
click at [1162, 65] on icon at bounding box center [1157, 61] width 15 height 15
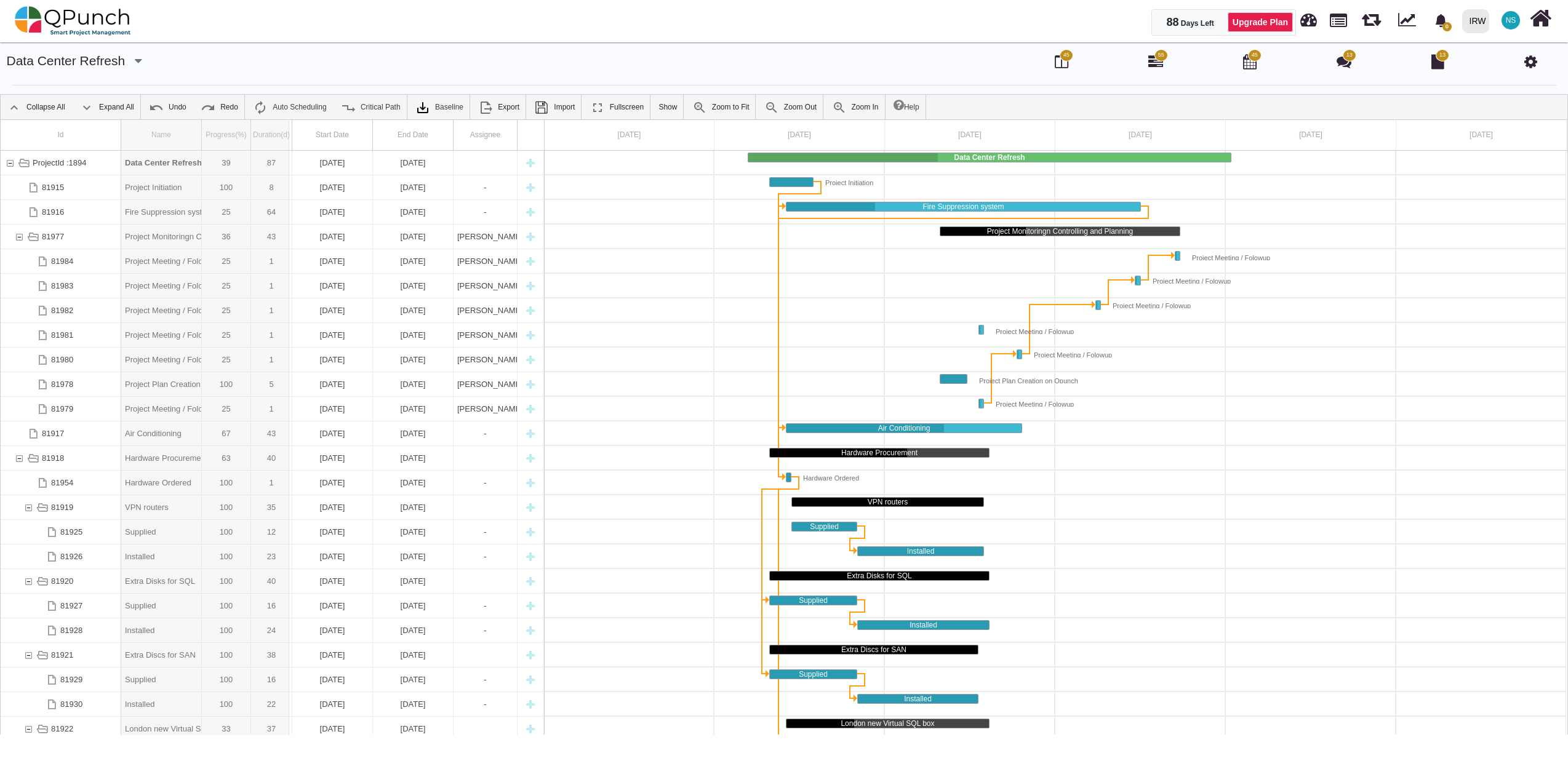
drag, startPoint x: 204, startPoint y: 142, endPoint x: 323, endPoint y: 143, distance: 119.0
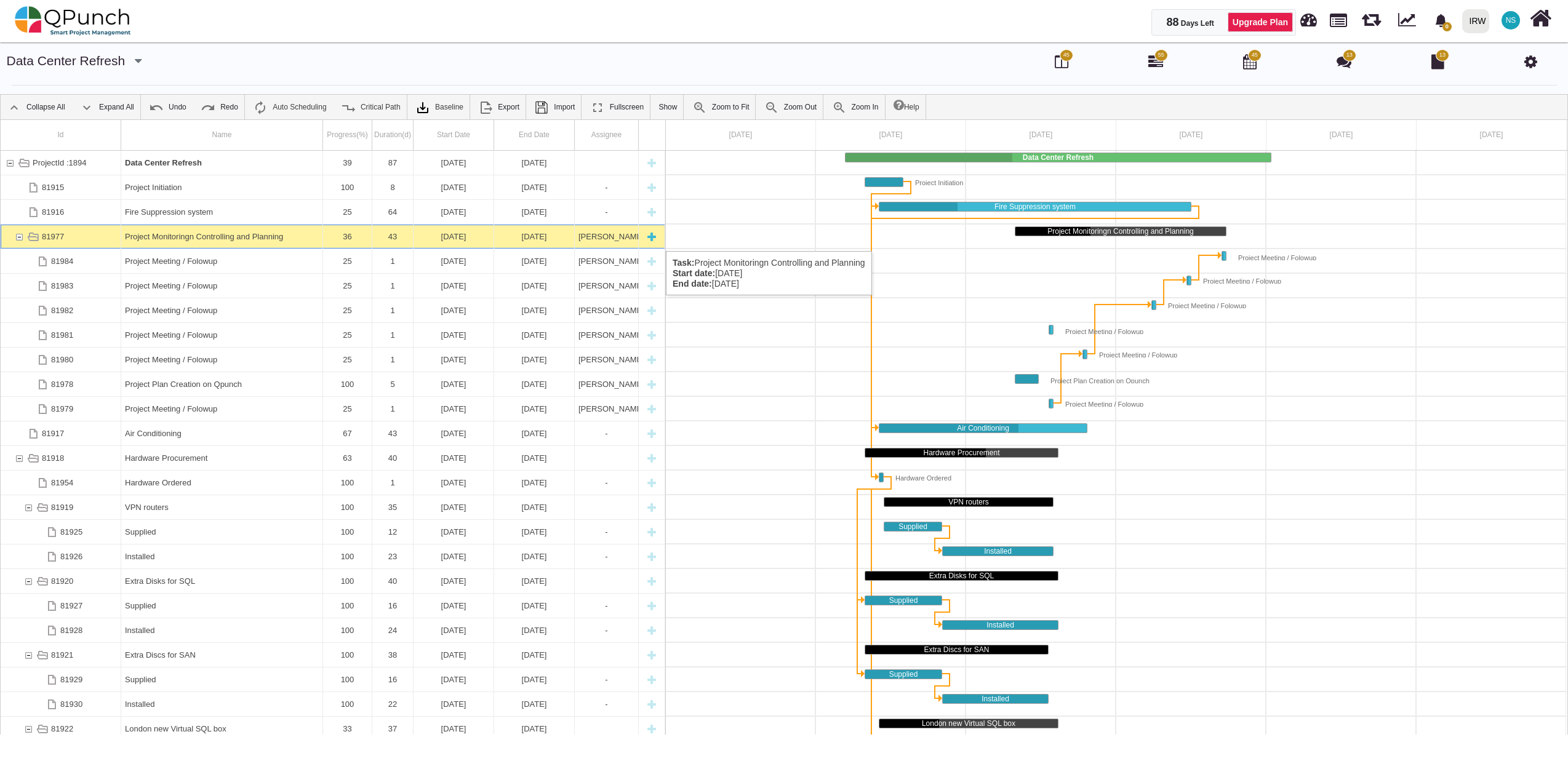
click at [250, 239] on div "Project Monitoringn Controlling and Planning" at bounding box center [222, 236] width 194 height 24
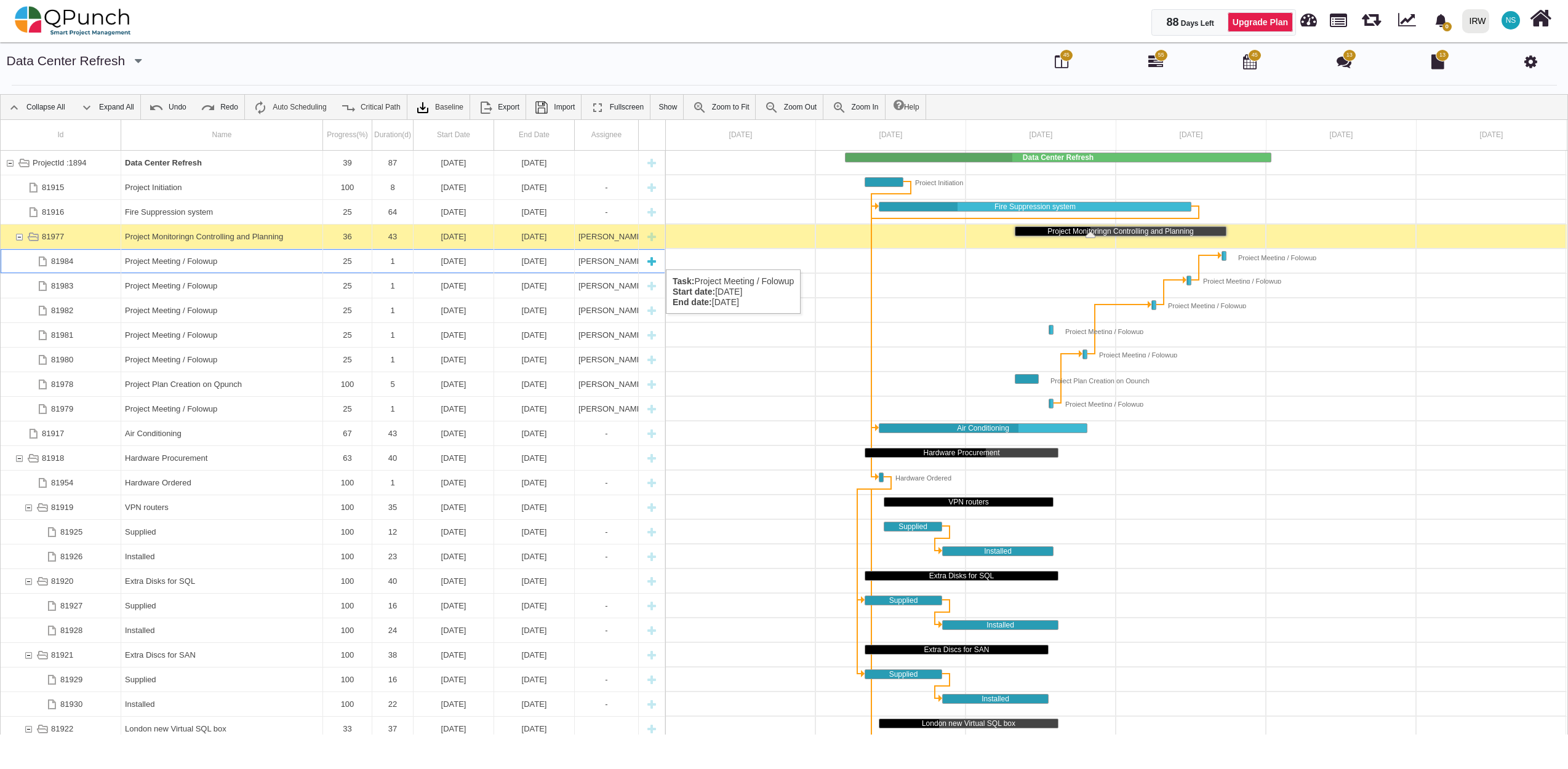
click at [246, 257] on div "Project Meeting / Folowup" at bounding box center [222, 261] width 194 height 24
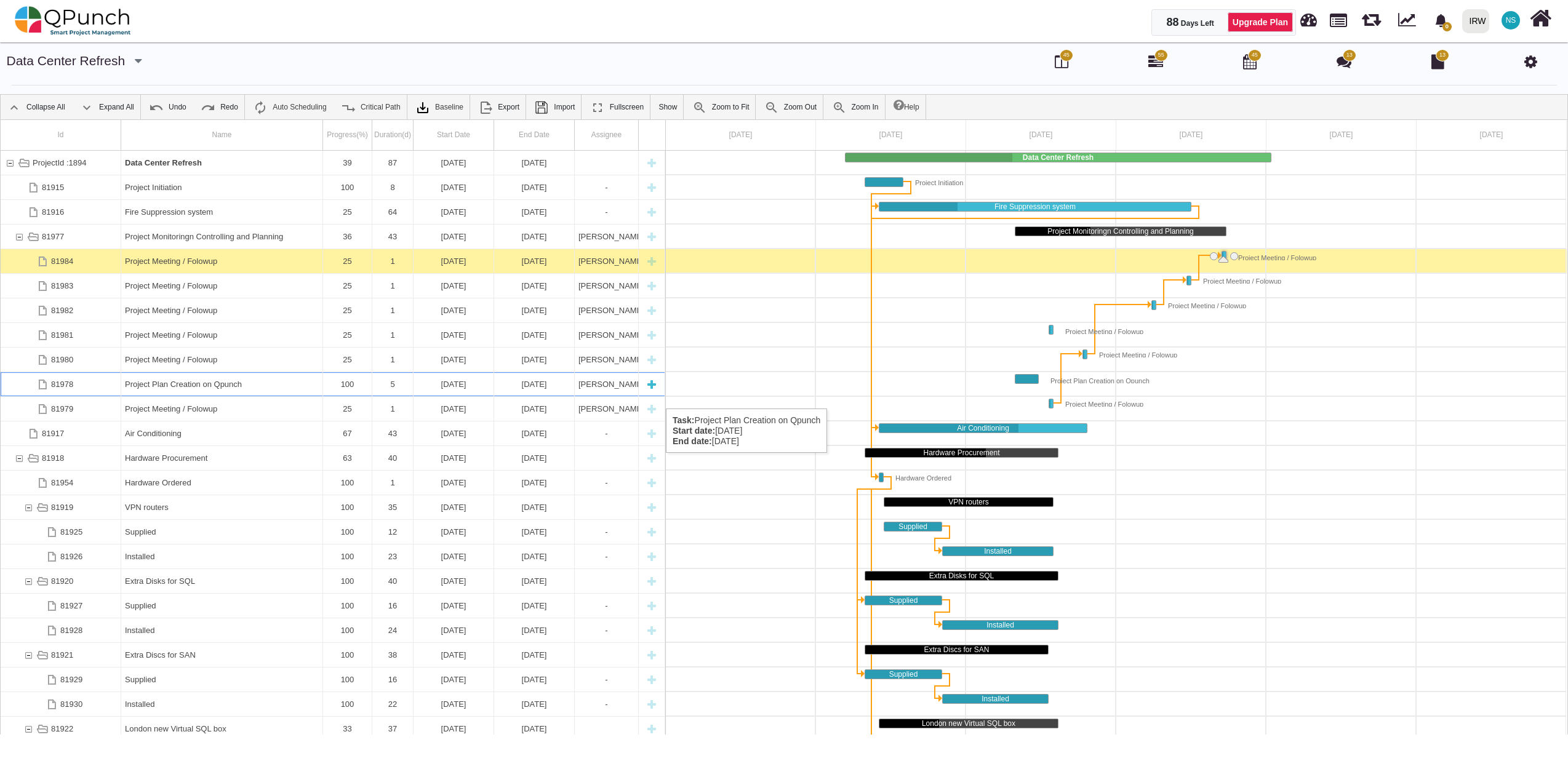
click at [232, 396] on div "Project Plan Creation on Qpunch" at bounding box center [222, 384] width 194 height 24
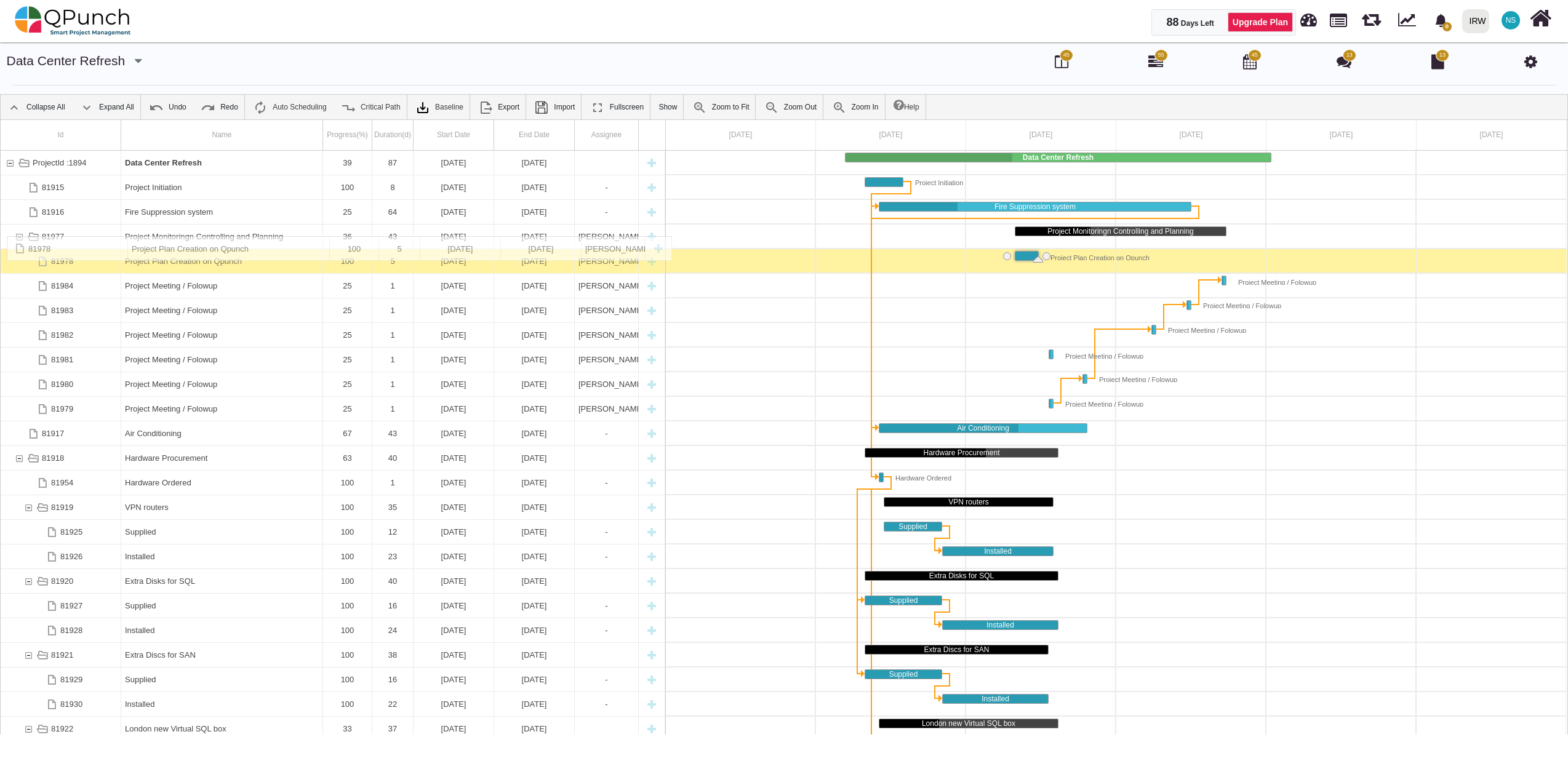
drag, startPoint x: 30, startPoint y: 385, endPoint x: 67, endPoint y: 242, distance: 147.7
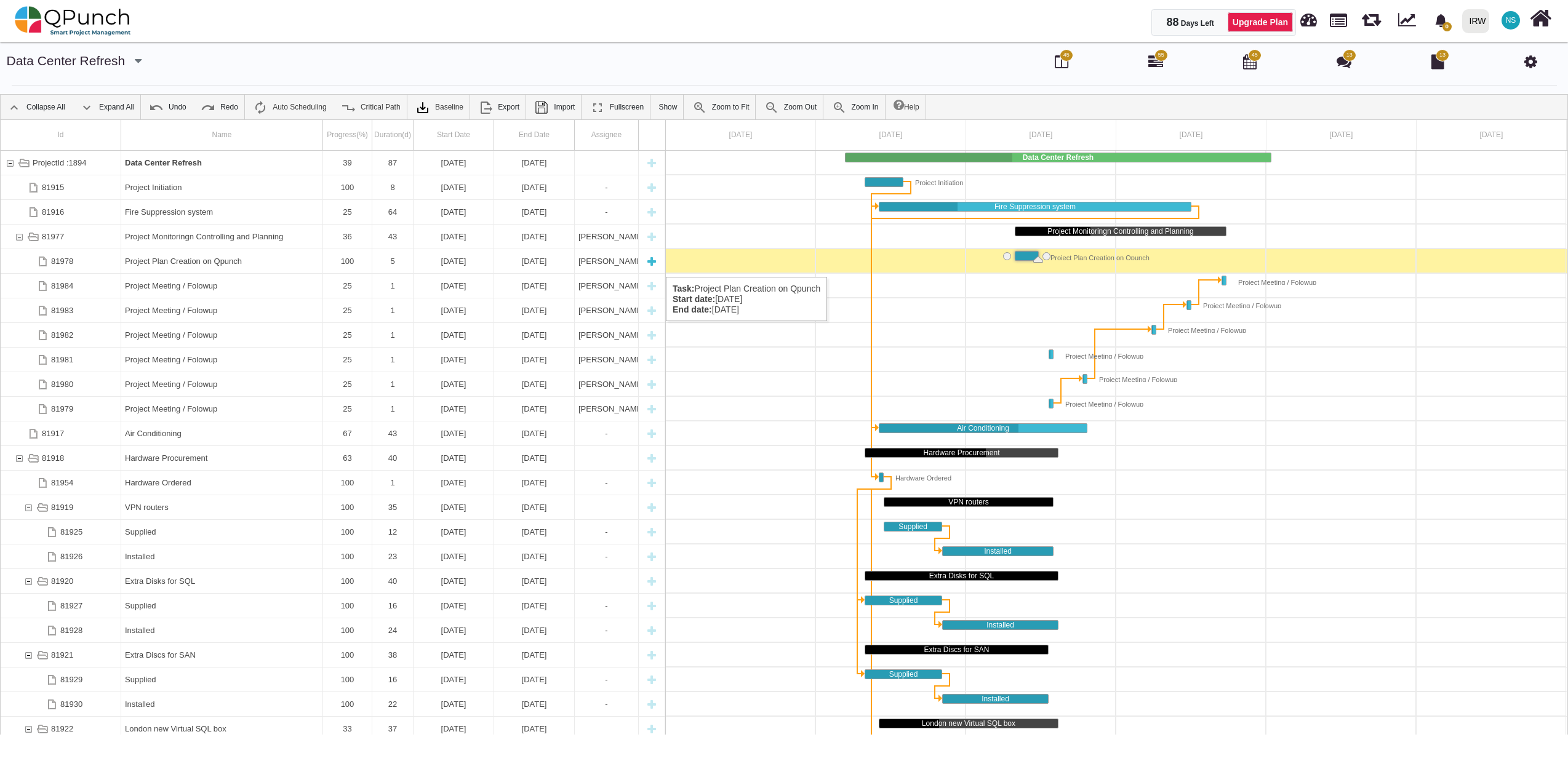
click at [191, 264] on div "Project Plan Creation on Qpunch" at bounding box center [222, 261] width 194 height 24
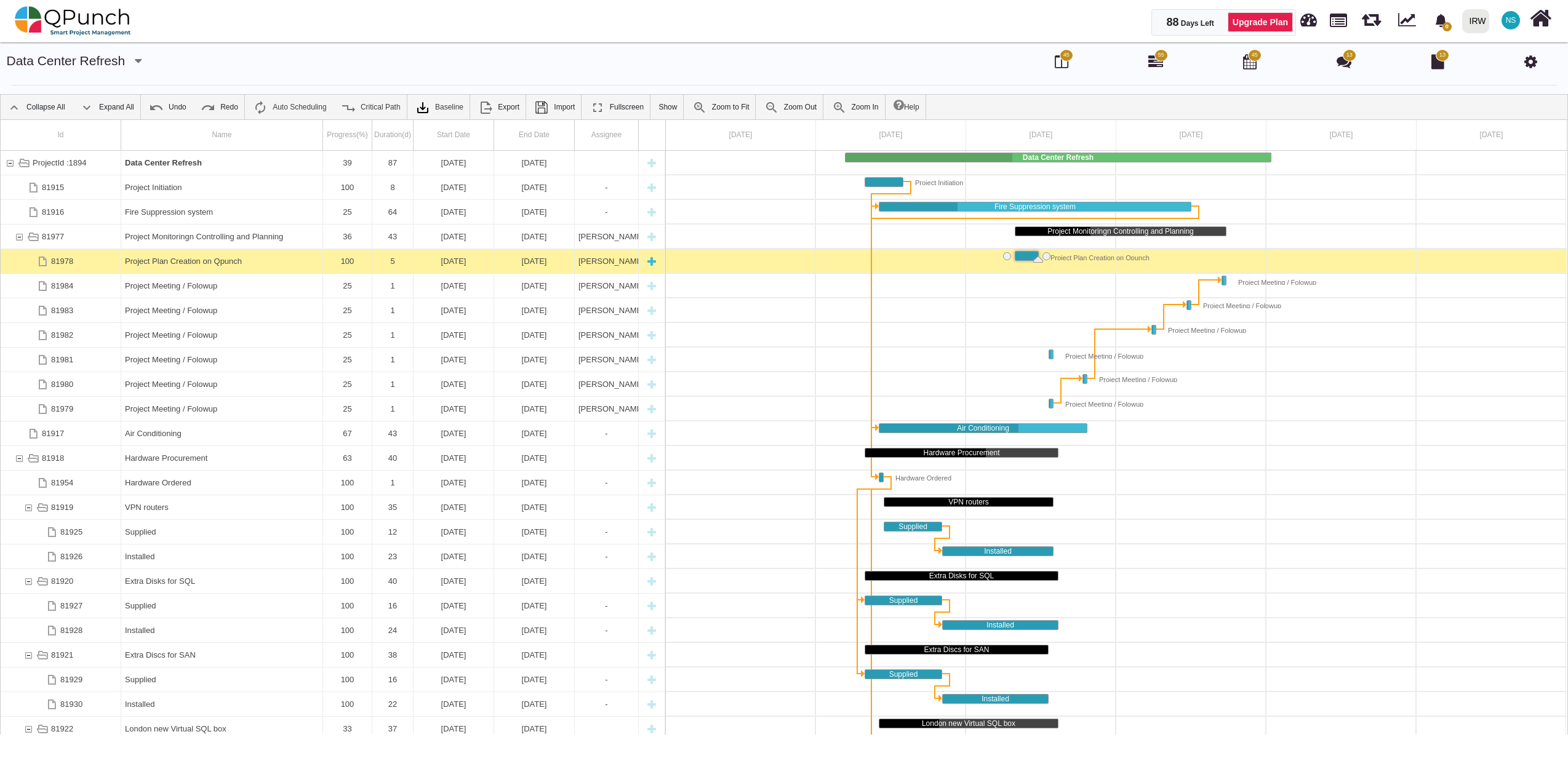
click at [191, 264] on div "Project Plan Creation on Qpunch" at bounding box center [222, 261] width 194 height 24
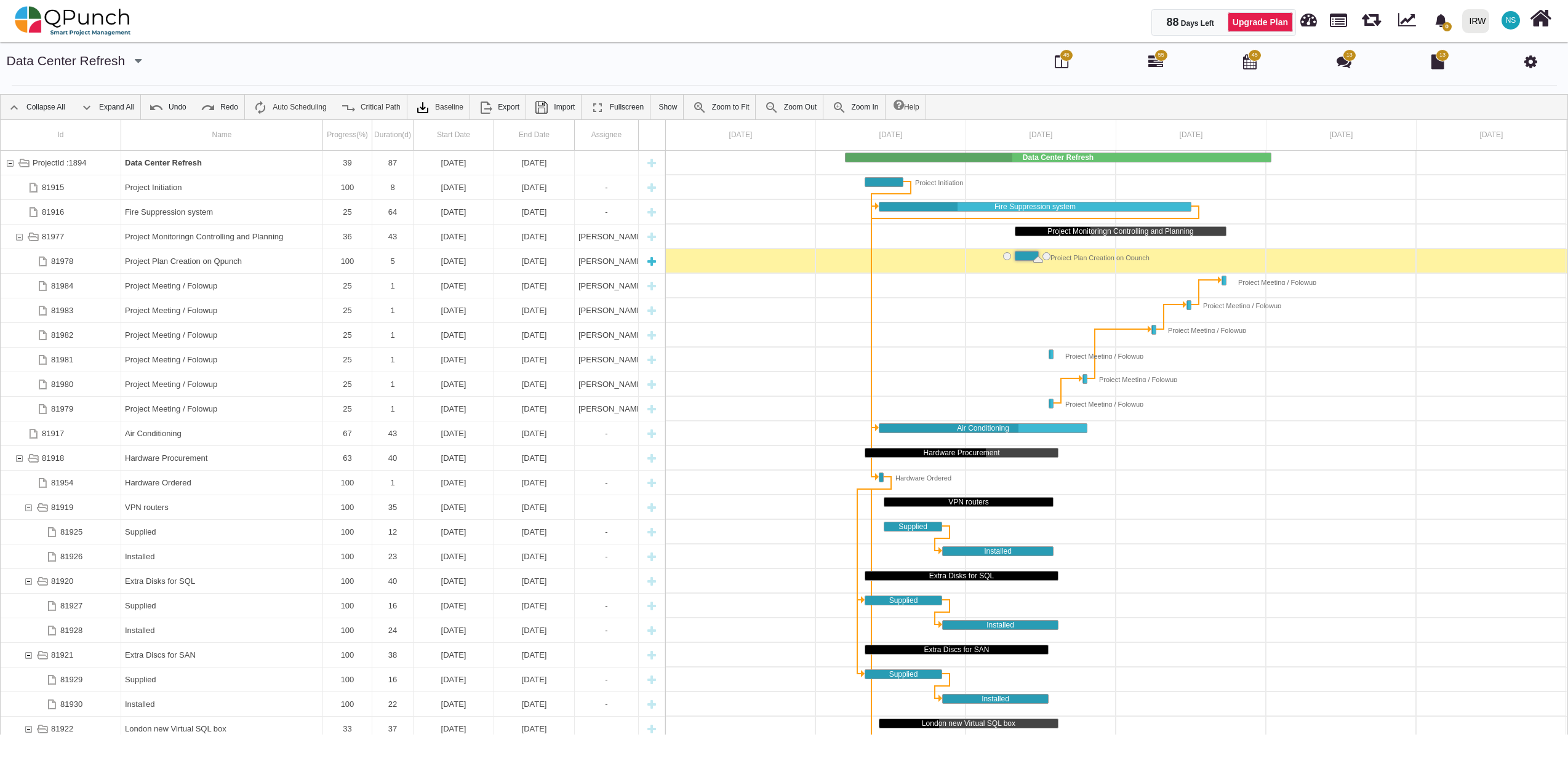
click at [191, 264] on div "Project Plan Creation on Qpunch" at bounding box center [222, 261] width 194 height 24
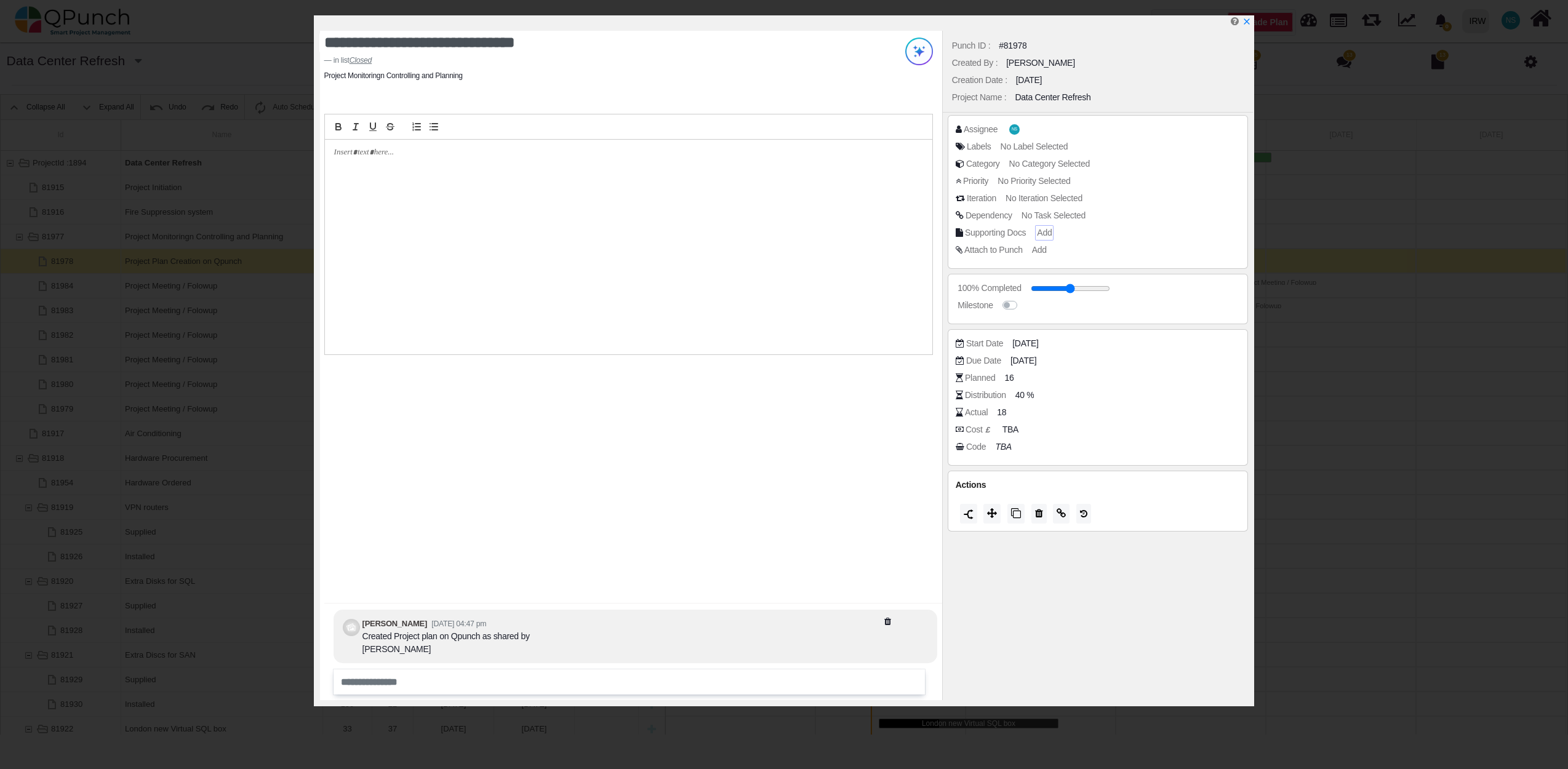
click at [1047, 236] on span "Add" at bounding box center [1044, 233] width 15 height 10
click at [1023, 219] on div "IRW DC - Project Plan v1.3.xlsx" at bounding box center [1036, 217] width 121 height 13
click at [1125, 136] on icon at bounding box center [1123, 137] width 10 height 12
click at [1248, 21] on icon "x" at bounding box center [1246, 22] width 10 height 10
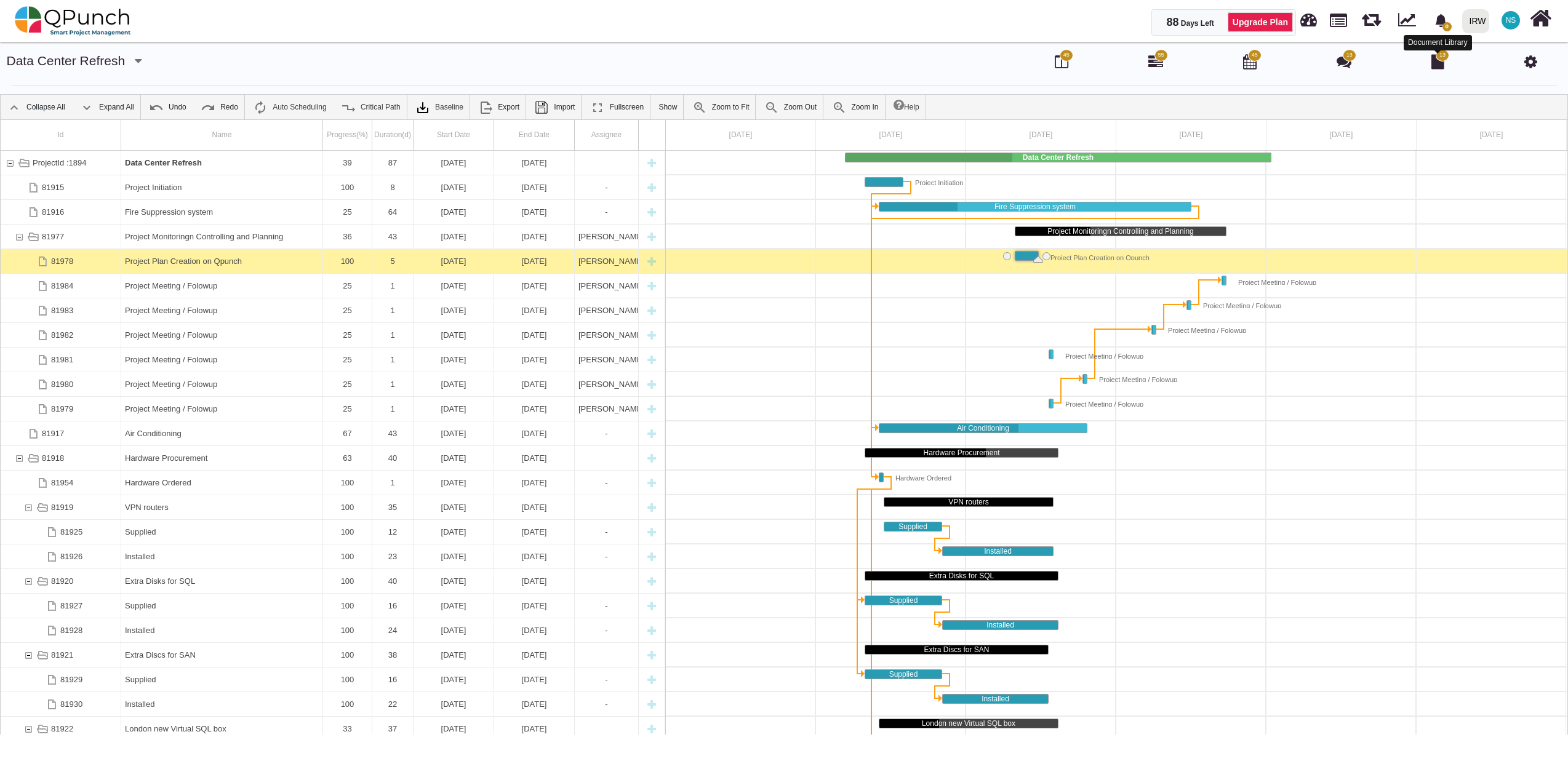
click at [1441, 66] on icon at bounding box center [1438, 61] width 13 height 15
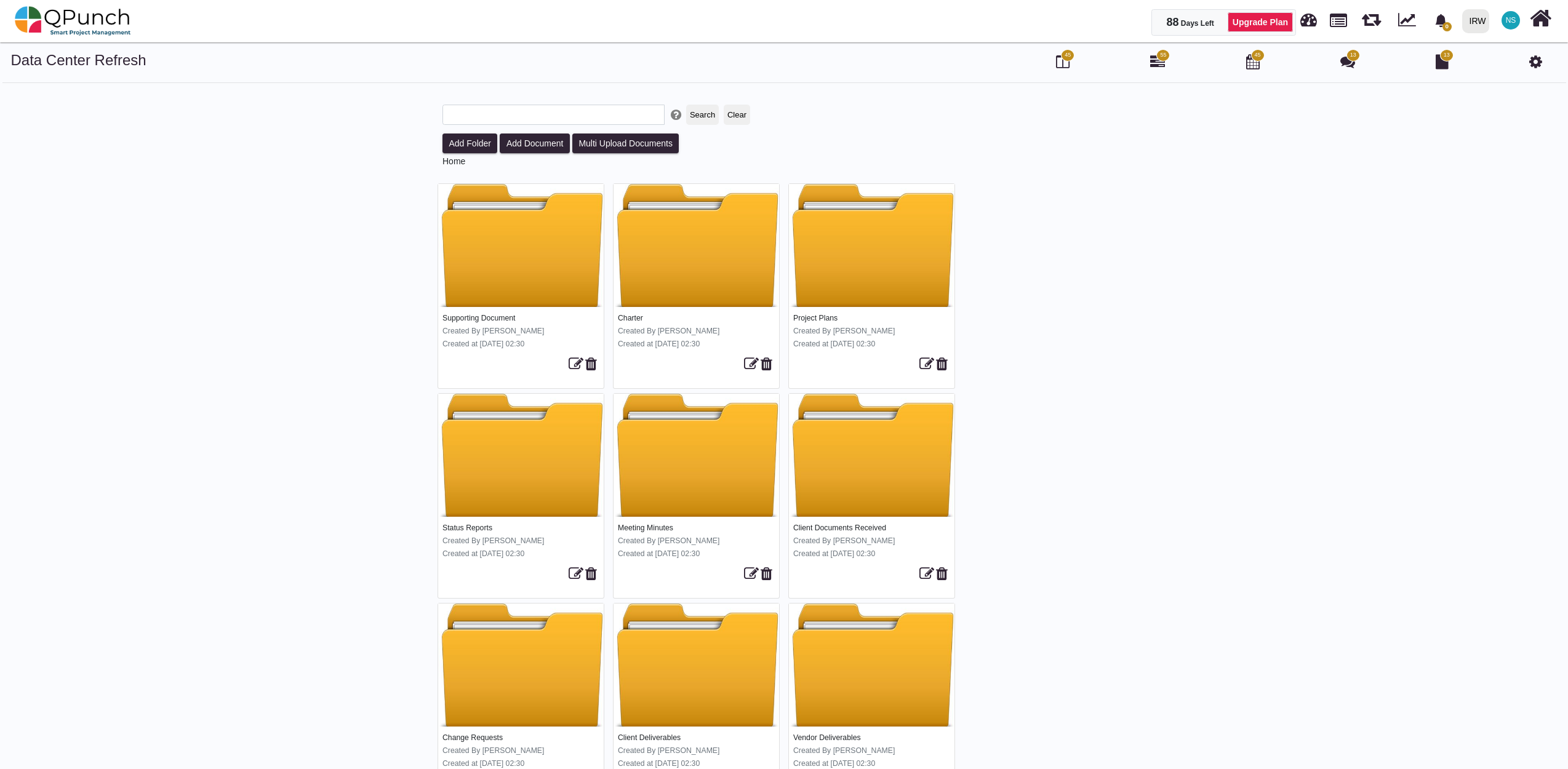
click at [868, 269] on div at bounding box center [871, 245] width 165 height 123
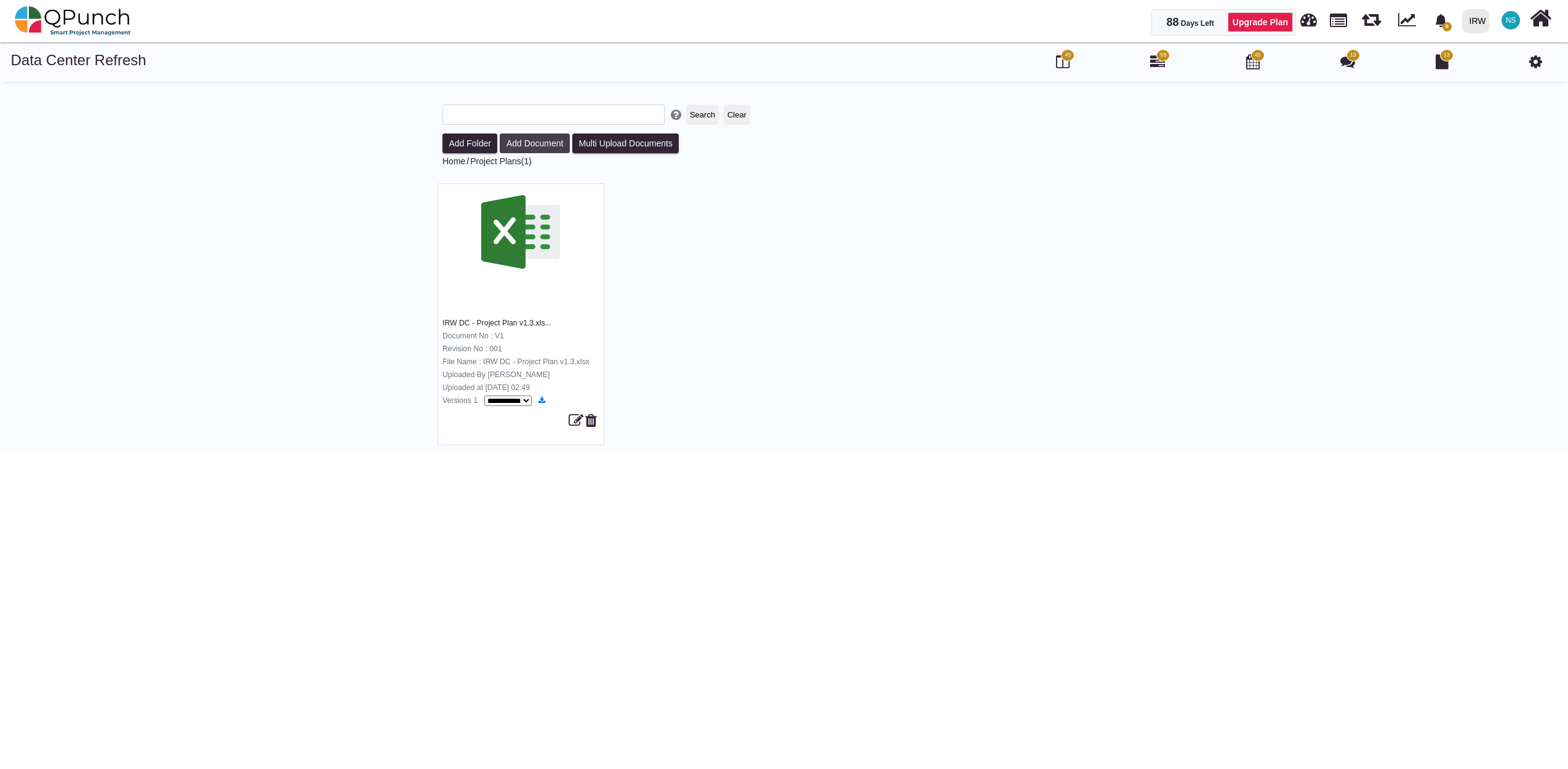
click at [517, 142] on button "Add Document" at bounding box center [534, 143] width 70 height 20
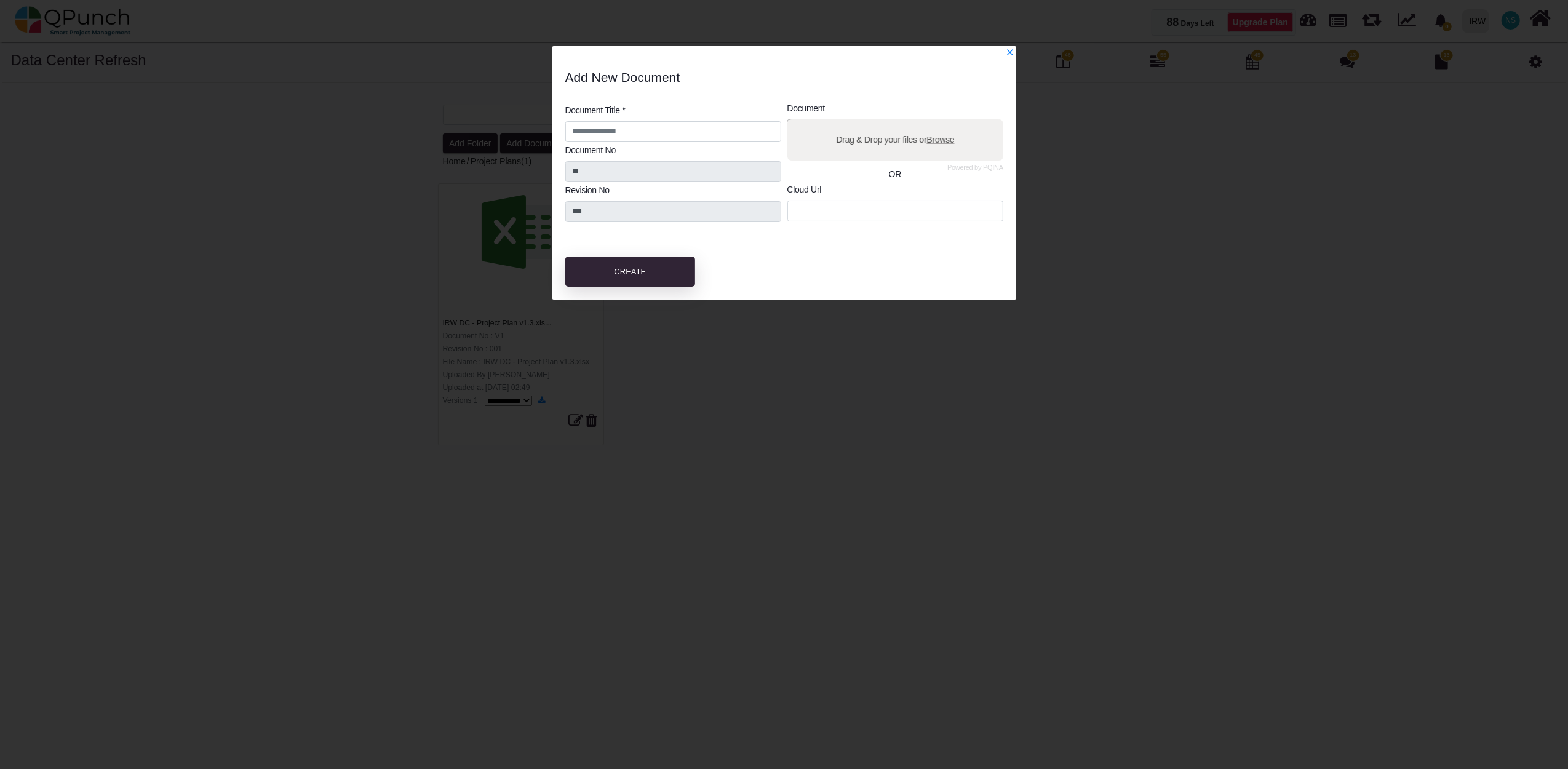
click at [881, 139] on label "Drag & Drop your files or Browse" at bounding box center [895, 140] width 127 height 21
click at [881, 123] on input "Drag & Drop your files or Browse" at bounding box center [895, 121] width 216 height 4
type input "**********"
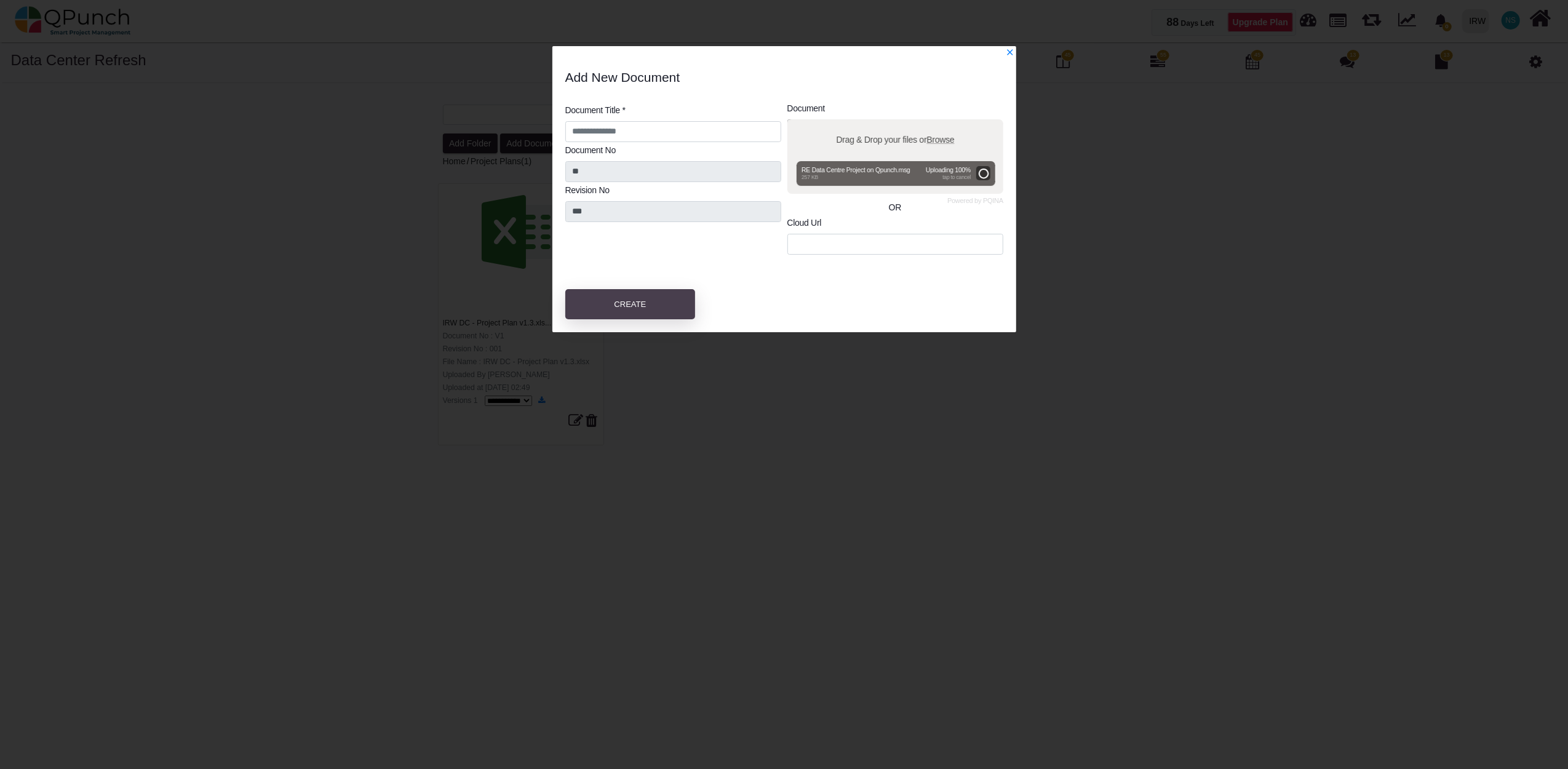
type input "**********"
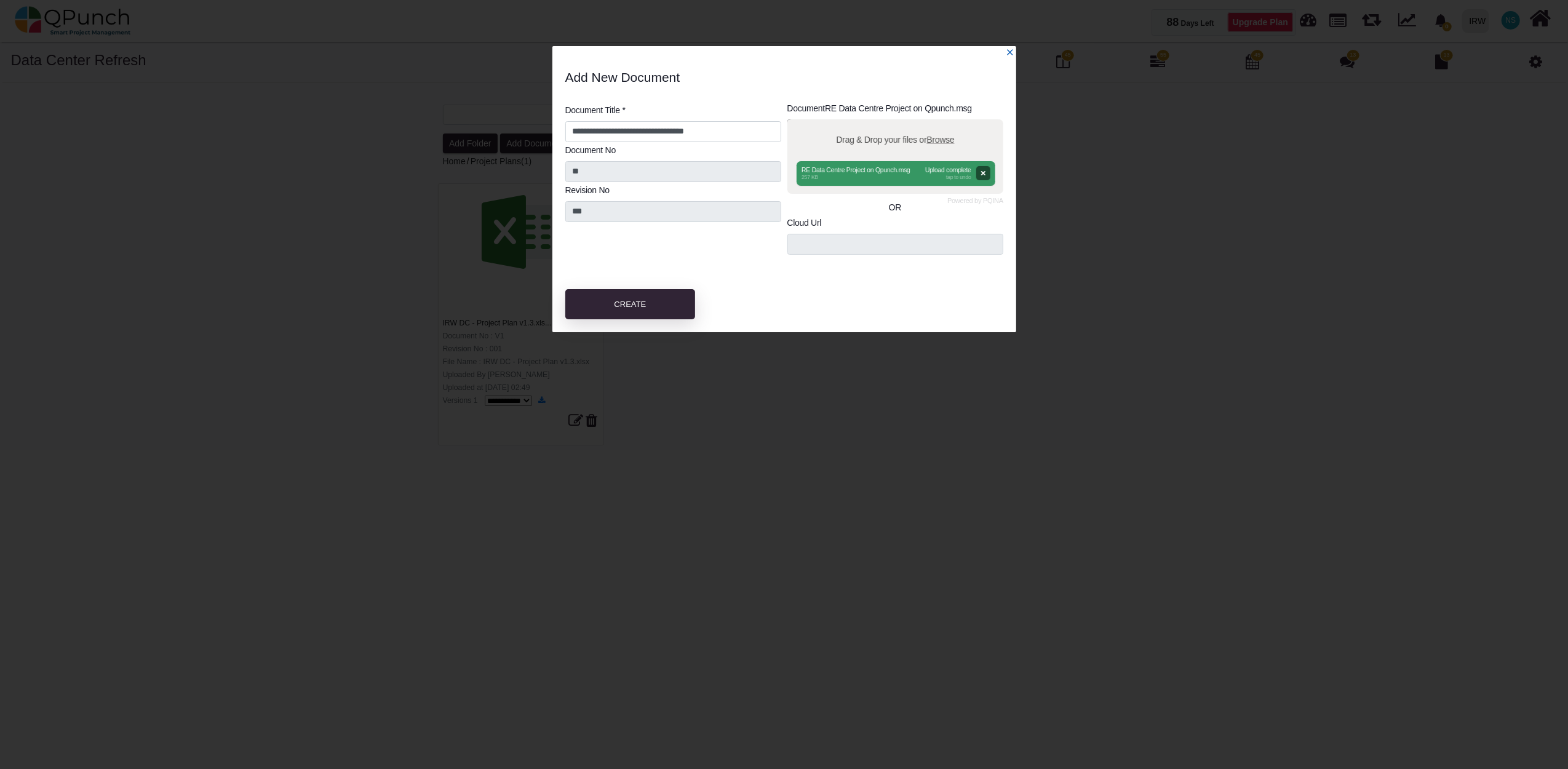
click at [1011, 56] on icon "x" at bounding box center [1010, 52] width 9 height 9
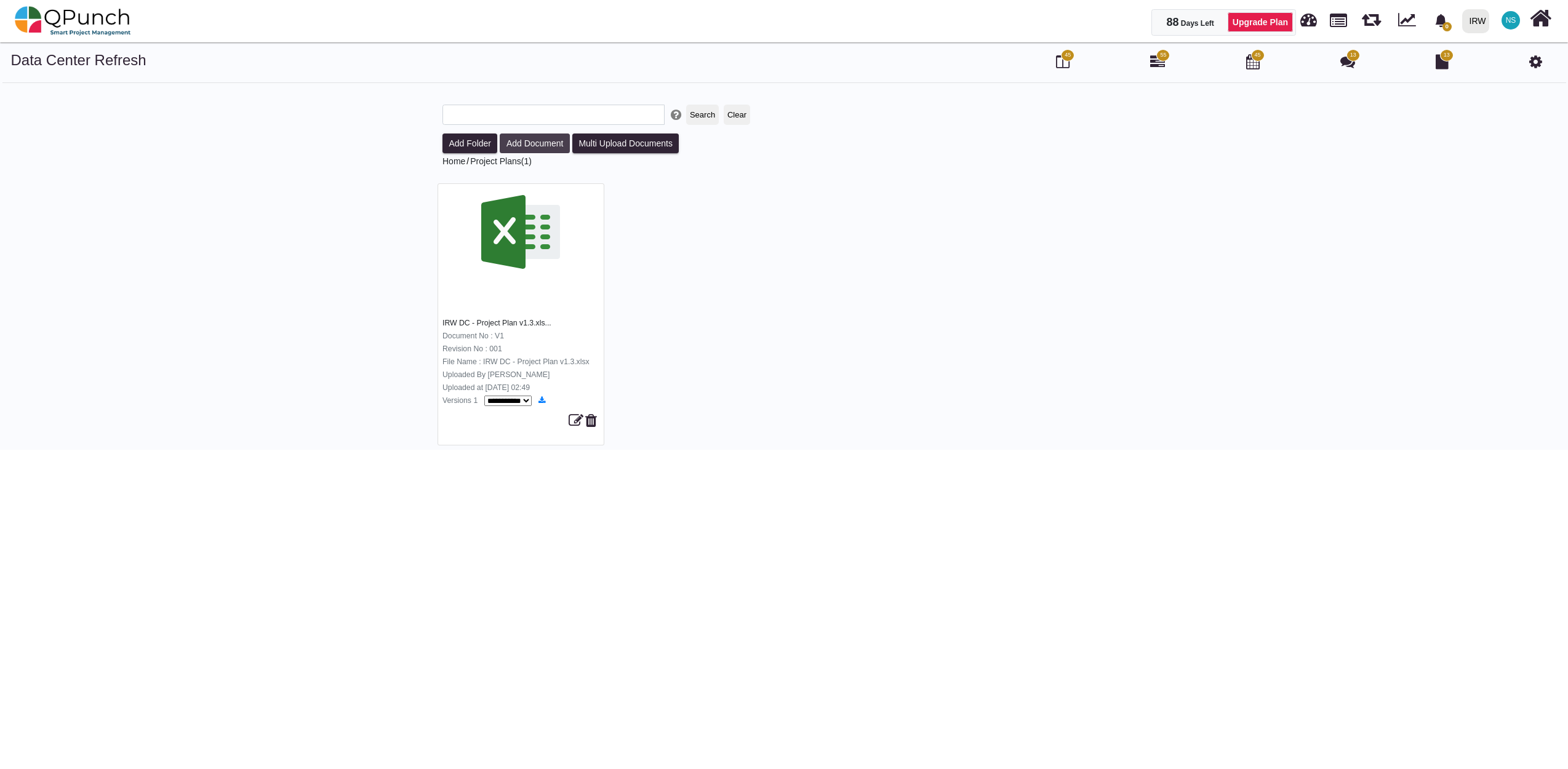
click at [555, 144] on button "Add Document" at bounding box center [534, 143] width 70 height 20
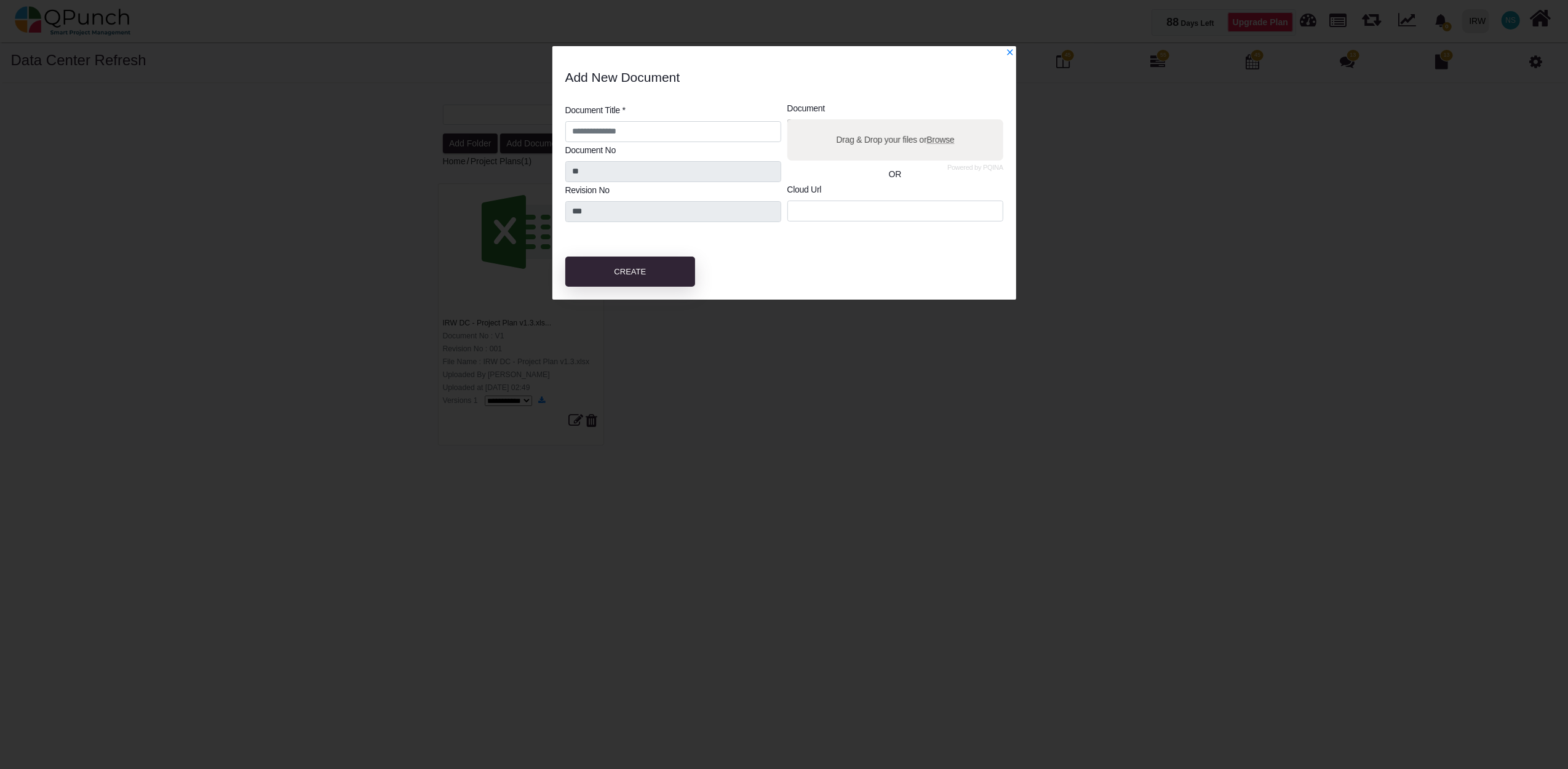
click at [941, 143] on span "Browse" at bounding box center [940, 139] width 28 height 10
click at [941, 123] on input "Drag & Drop your files or Browse" at bounding box center [895, 121] width 216 height 4
type input "**********"
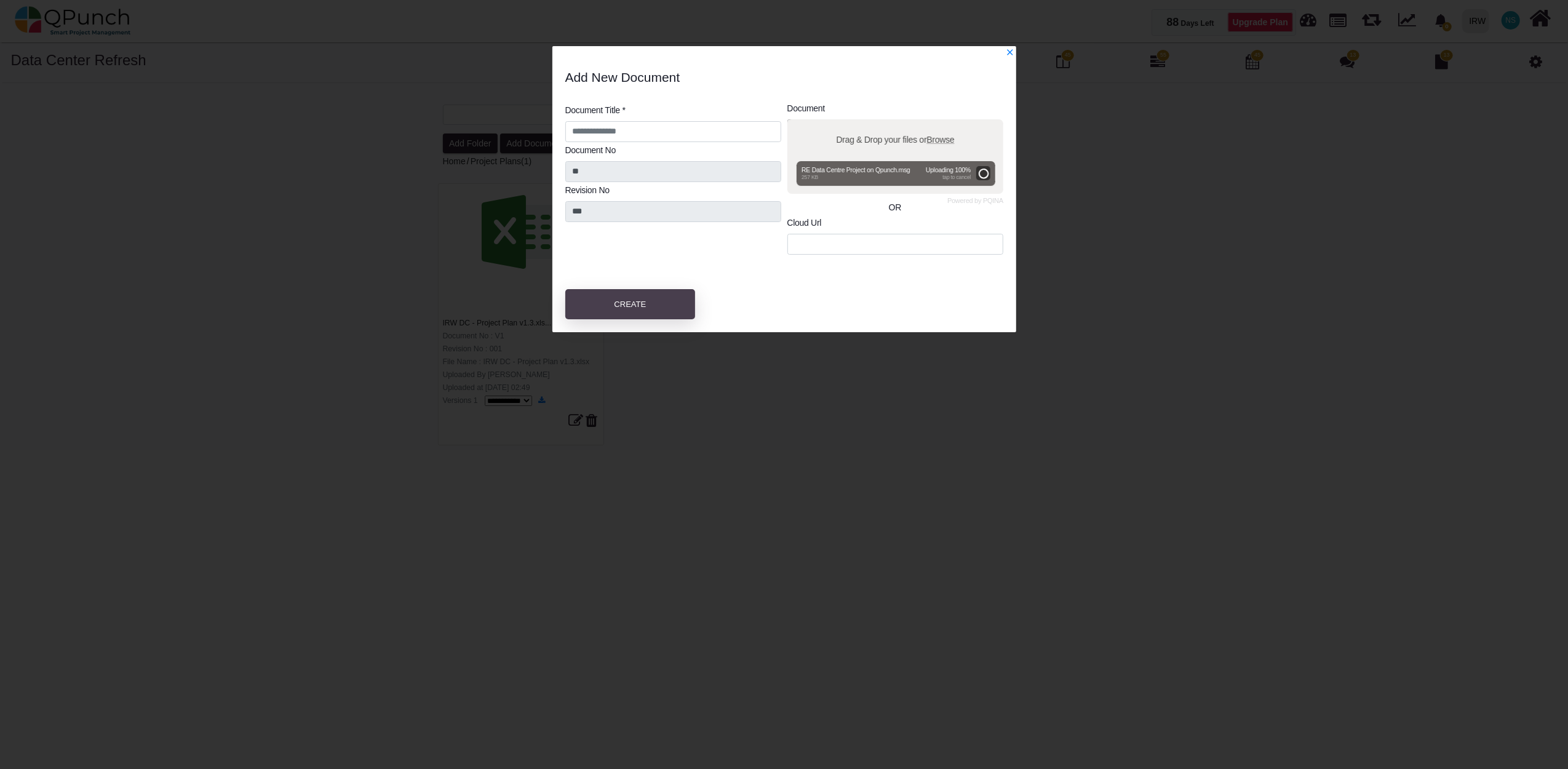
type input "**********"
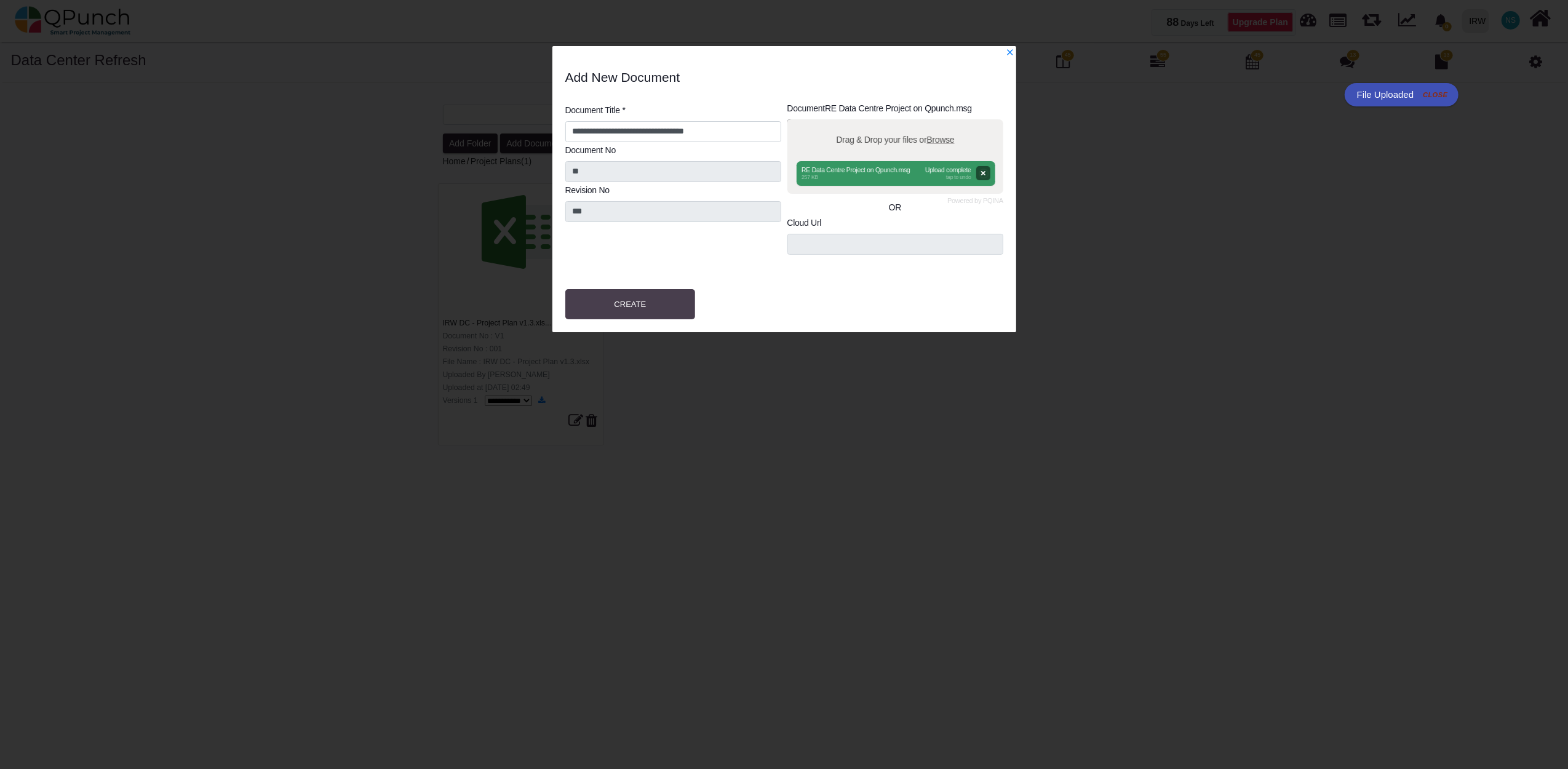
click at [625, 309] on button "Create" at bounding box center [630, 304] width 130 height 31
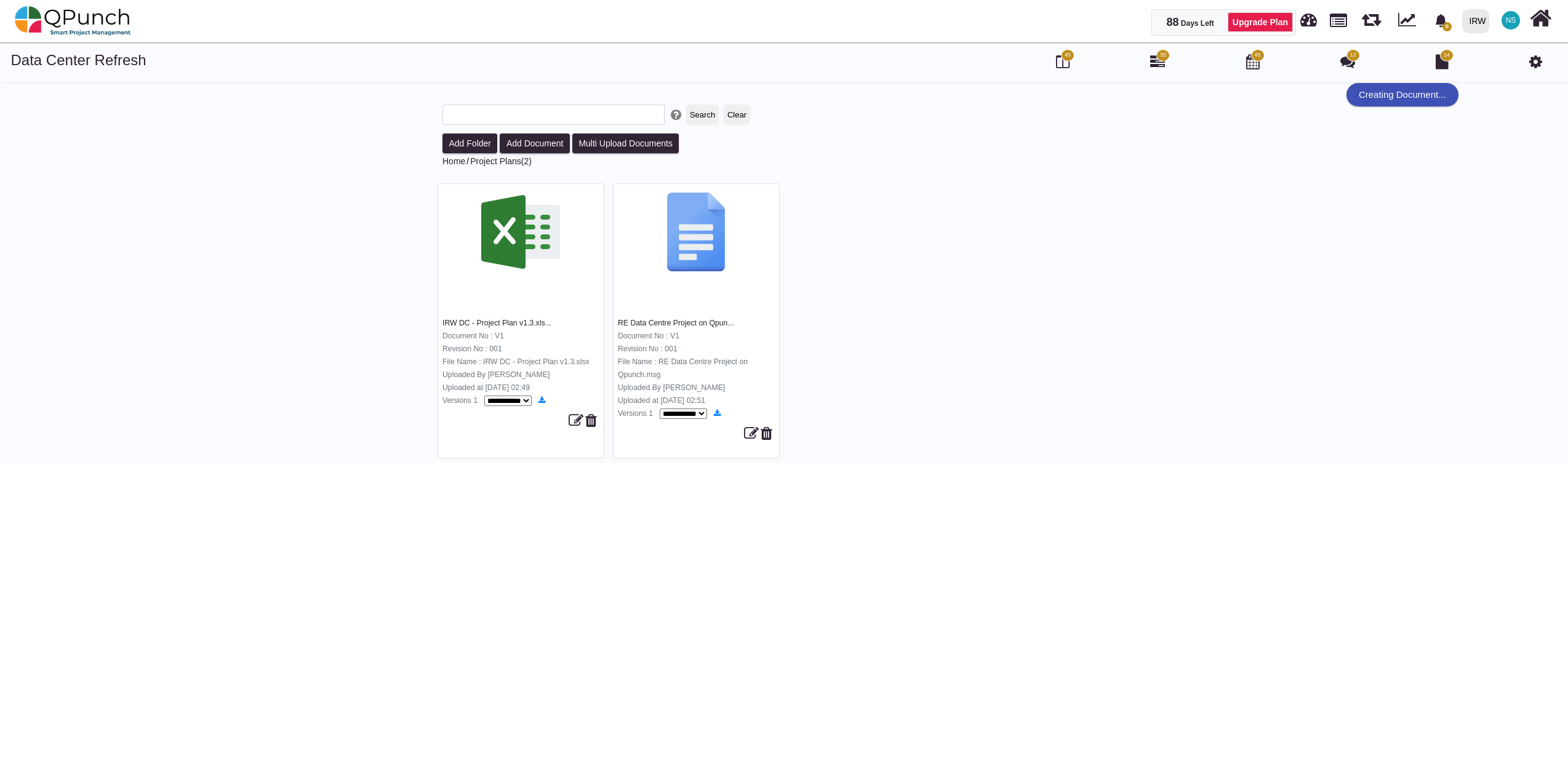
click at [1165, 59] on span "55" at bounding box center [1163, 56] width 6 height 9
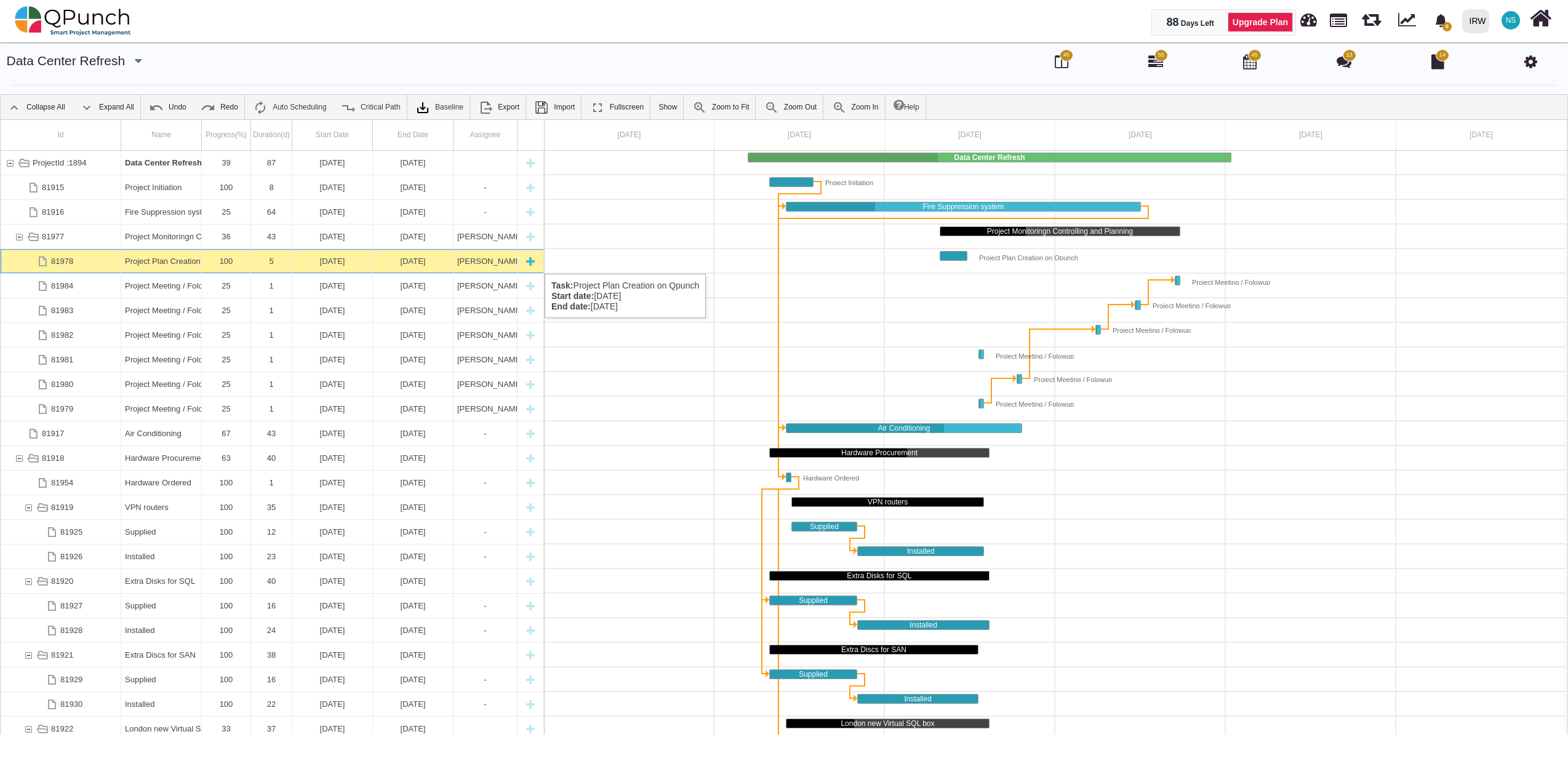
click at [137, 261] on div "Project Plan Creation on Qpunch" at bounding box center [161, 261] width 73 height 24
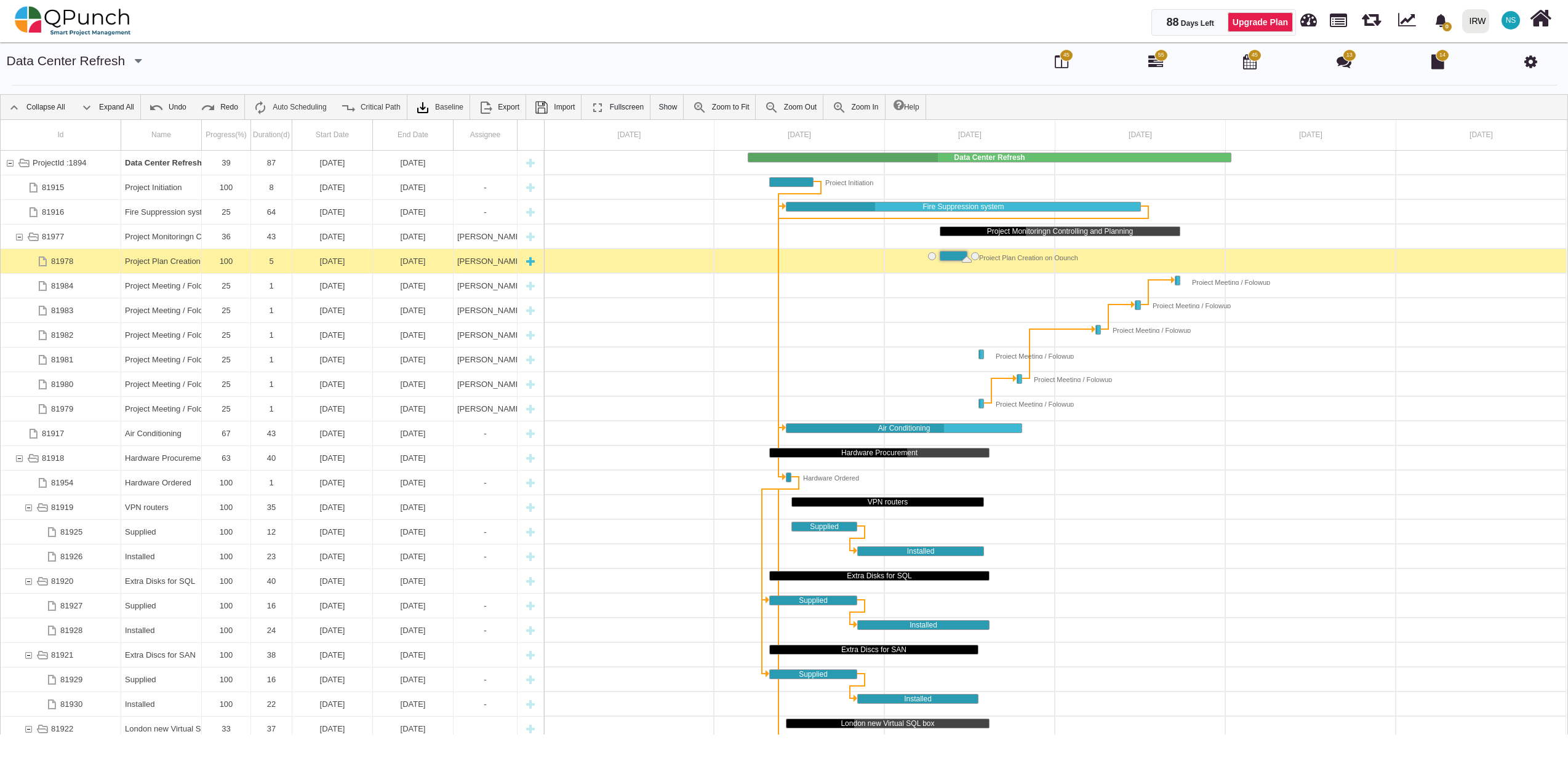
click at [138, 261] on div "Project Plan Creation on Qpunch" at bounding box center [161, 261] width 73 height 24
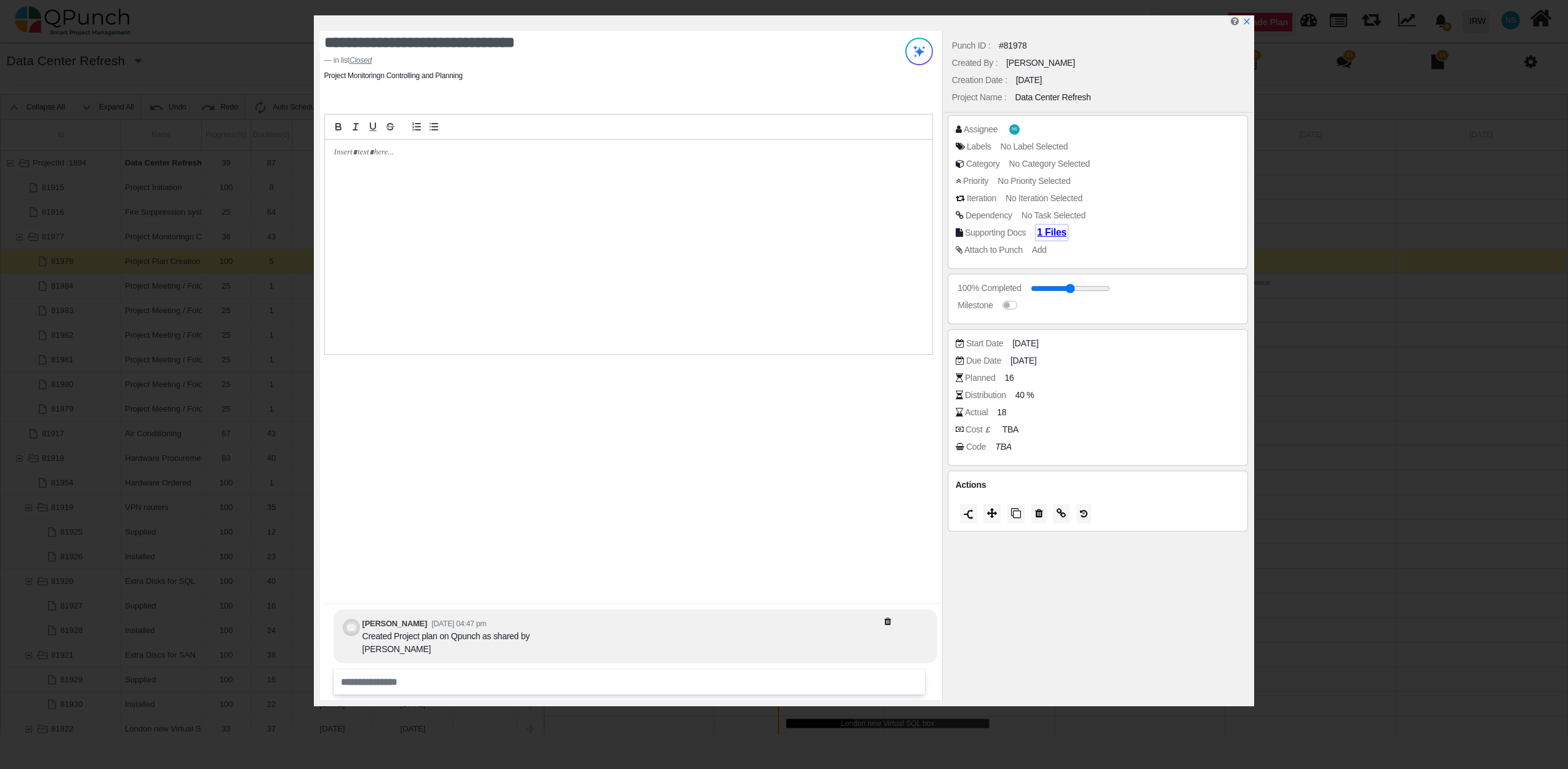
click at [1050, 229] on span "1 Files" at bounding box center [1051, 232] width 29 height 11
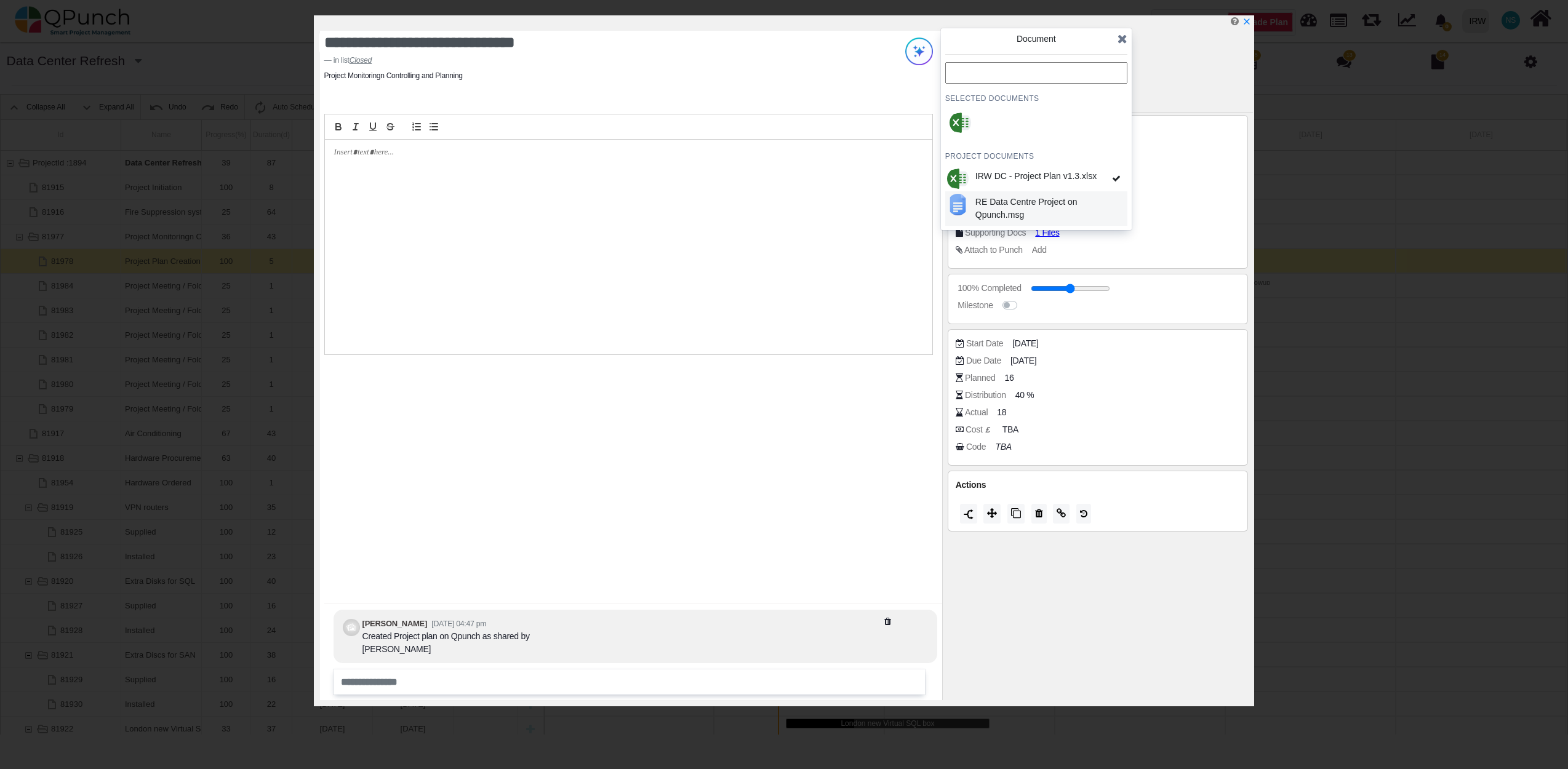
click at [1034, 205] on div "RE Data Centre Project on Qpunch.msg" at bounding box center [1049, 209] width 147 height 26
click at [1120, 36] on icon at bounding box center [1123, 38] width 10 height 12
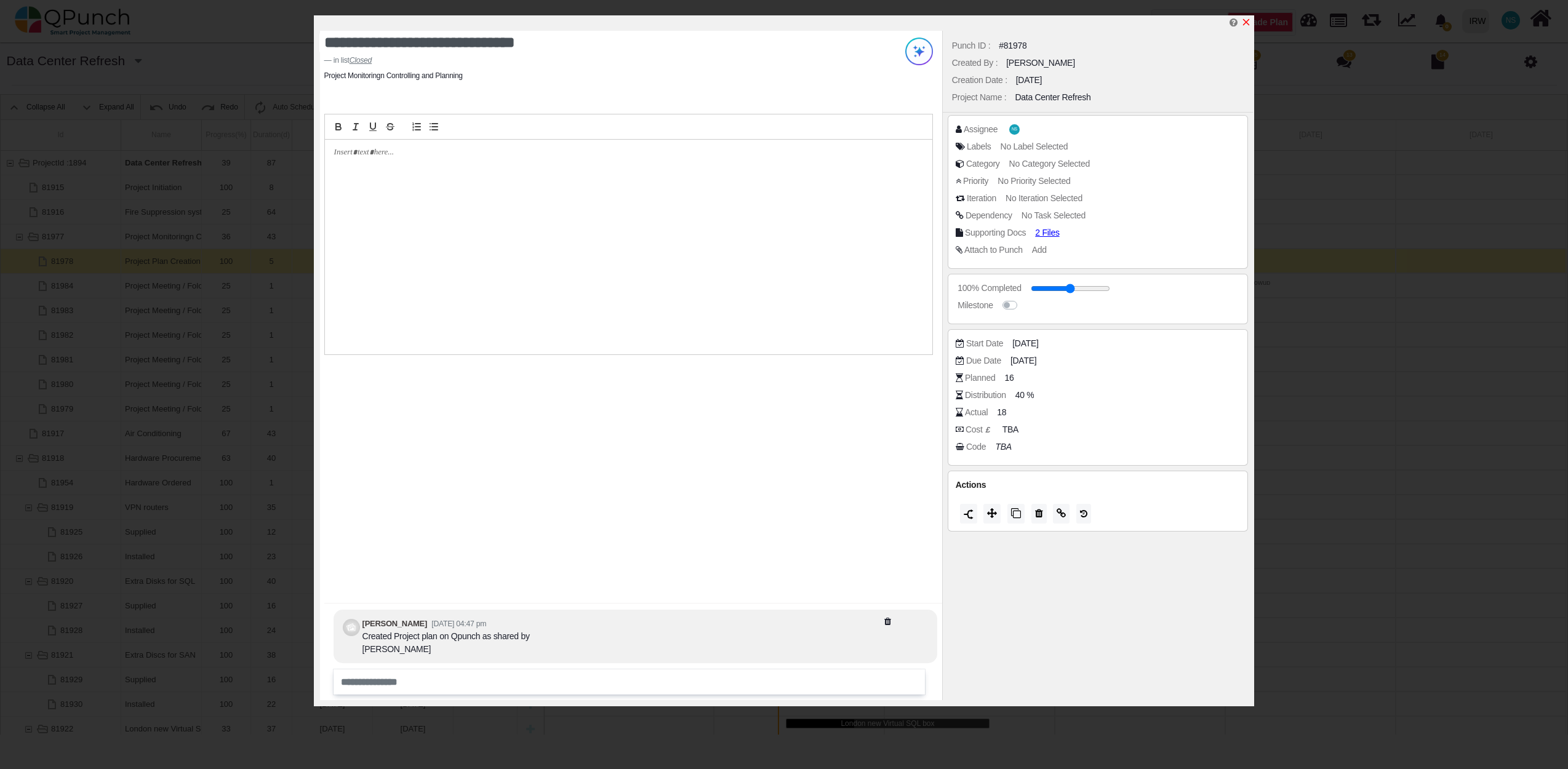
click at [1251, 23] on icon "x" at bounding box center [1246, 22] width 10 height 10
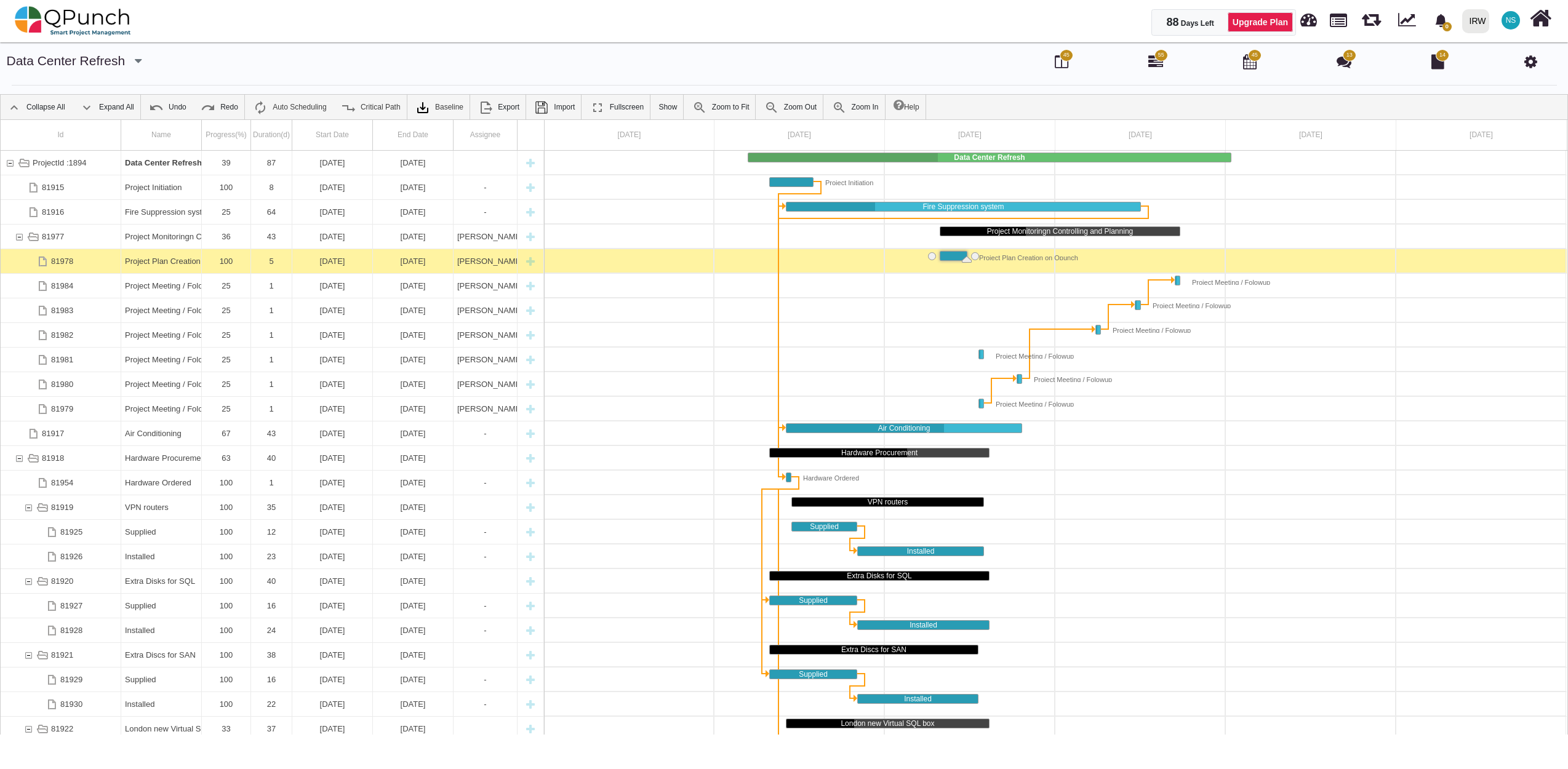
click at [1530, 63] on icon at bounding box center [1531, 61] width 13 height 15
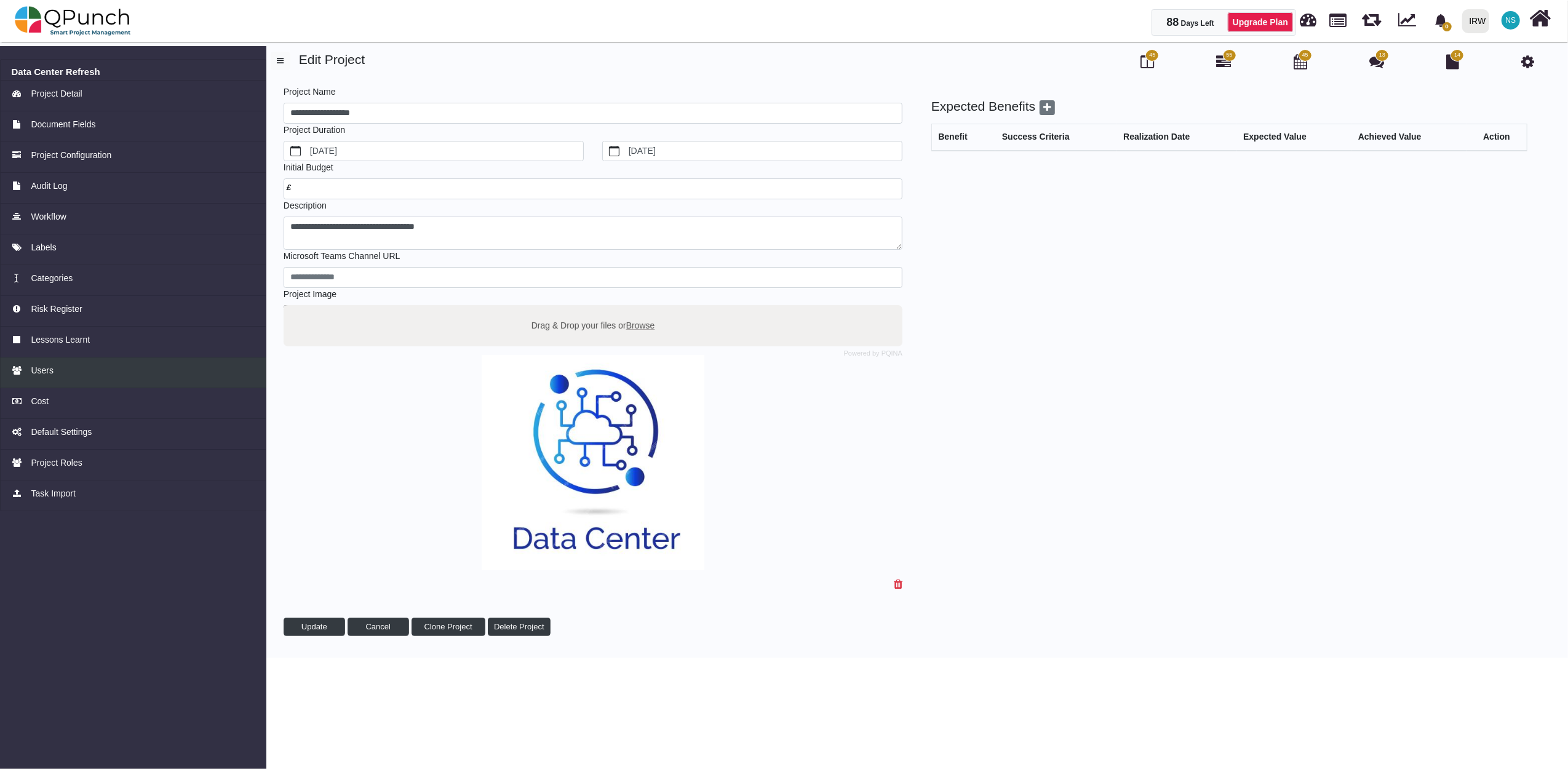
click at [77, 375] on div "Users" at bounding box center [133, 370] width 244 height 13
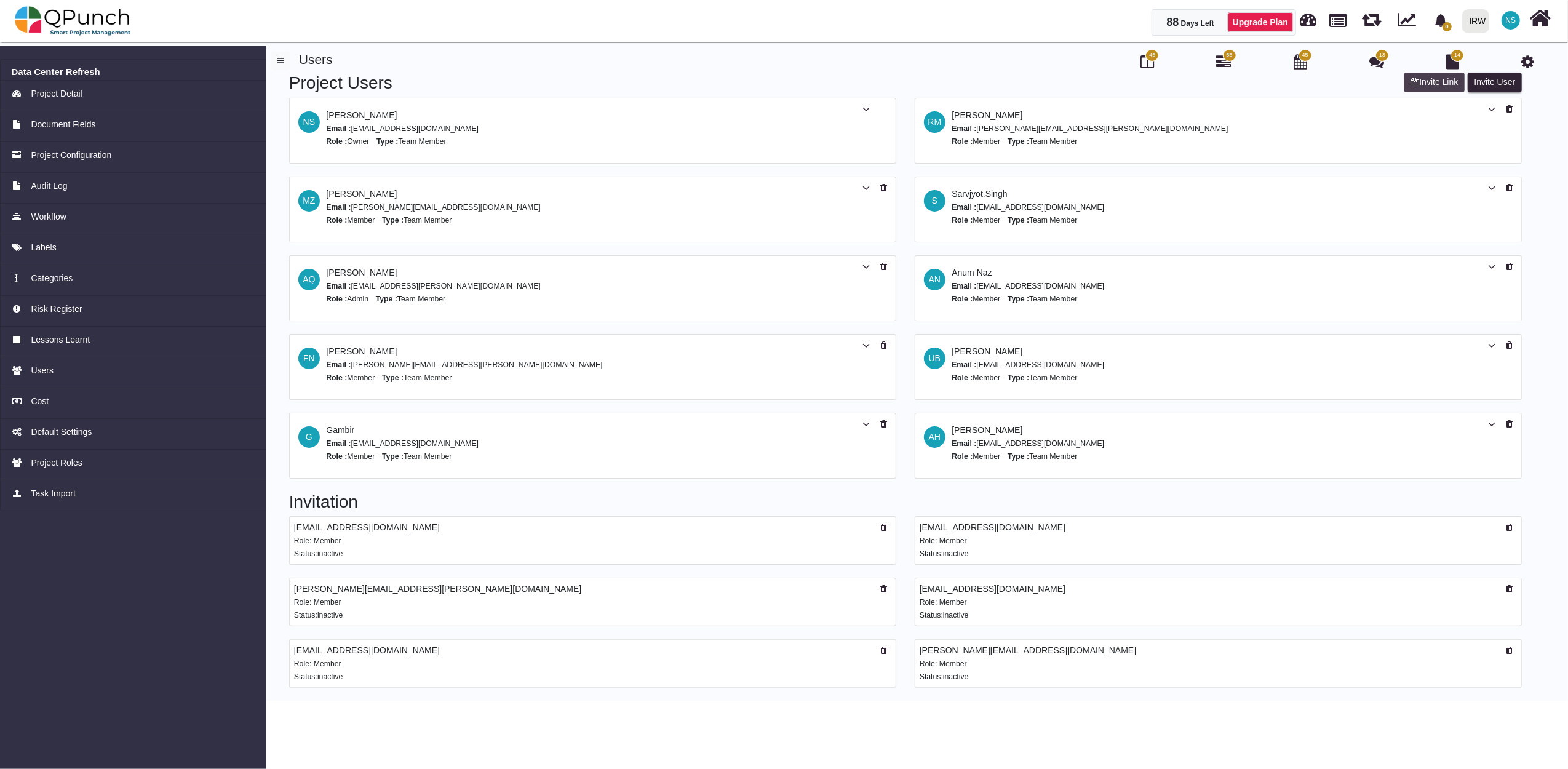
click at [1435, 79] on button "Invite Link" at bounding box center [1434, 83] width 61 height 20
click at [107, 768] on html "88 Days Left Upgrade Plan 0 Notification Clear IRW IRW PMOBytes ccc SCRUM 0 Tes…" at bounding box center [784, 384] width 1568 height 769
click at [93, 19] on img at bounding box center [73, 21] width 116 height 37
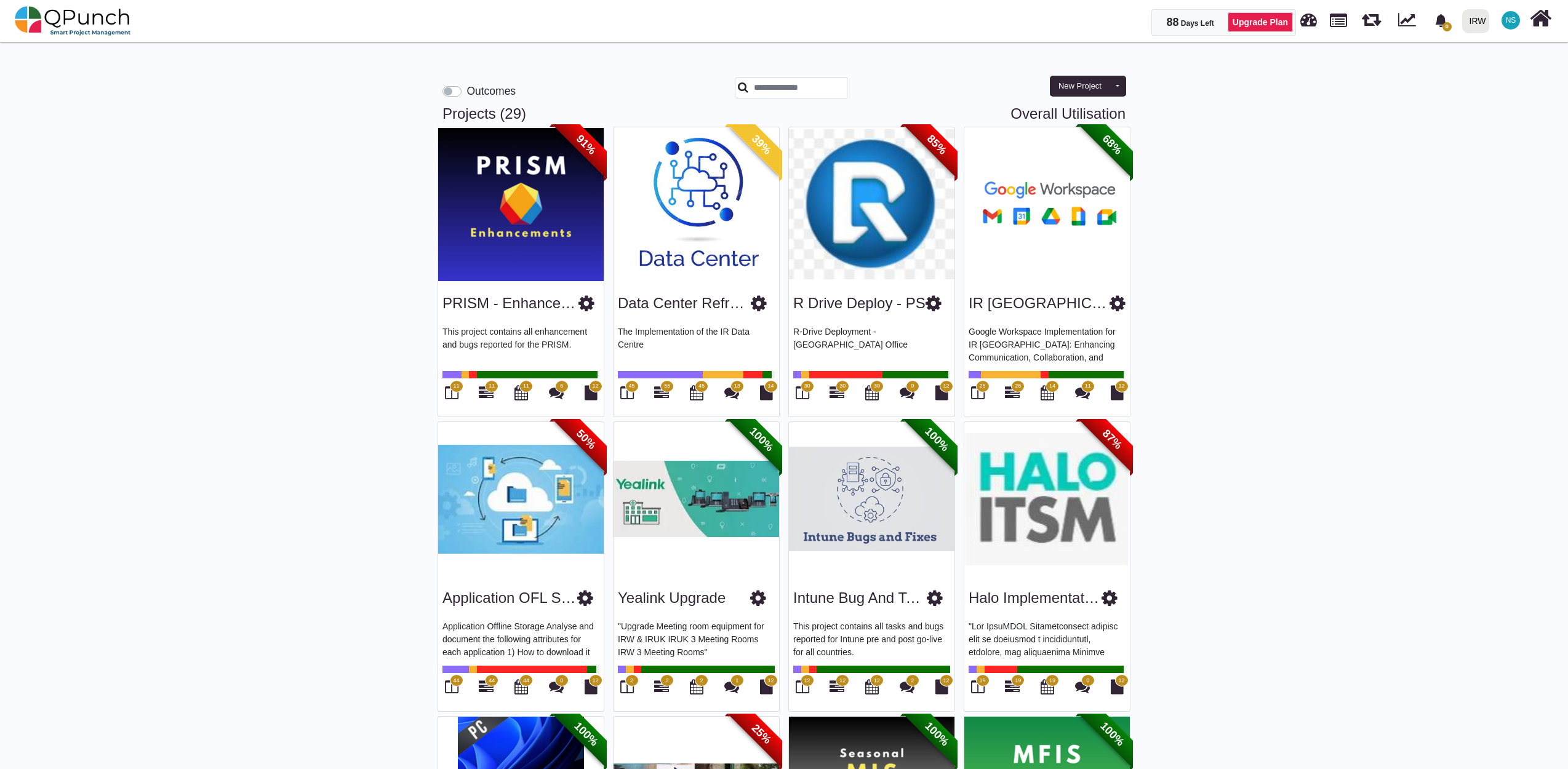
click at [874, 235] on img at bounding box center [871, 204] width 165 height 154
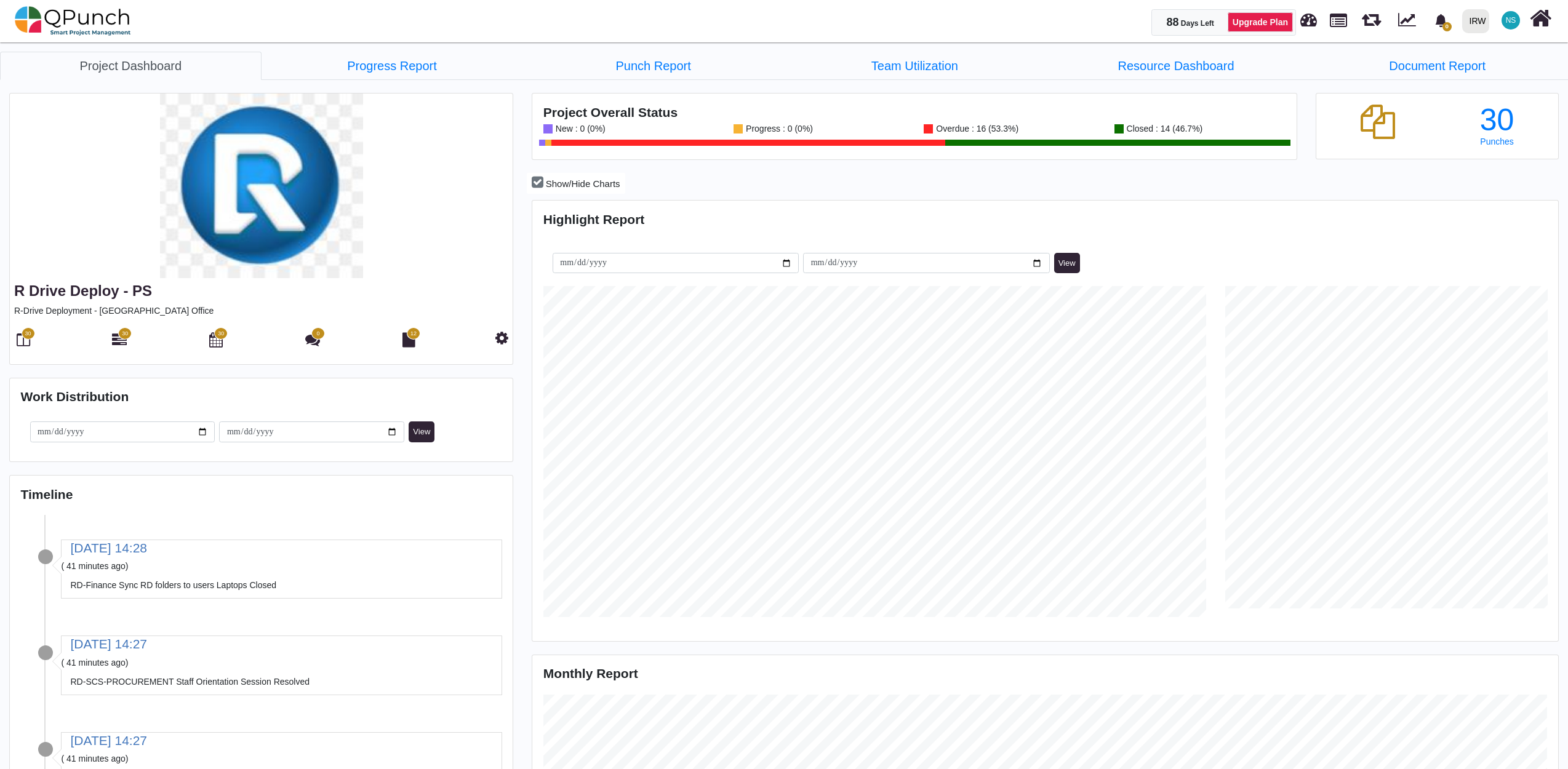
scroll to position [330, 341]
click at [407, 68] on link "Progress Report" at bounding box center [392, 66] width 261 height 28
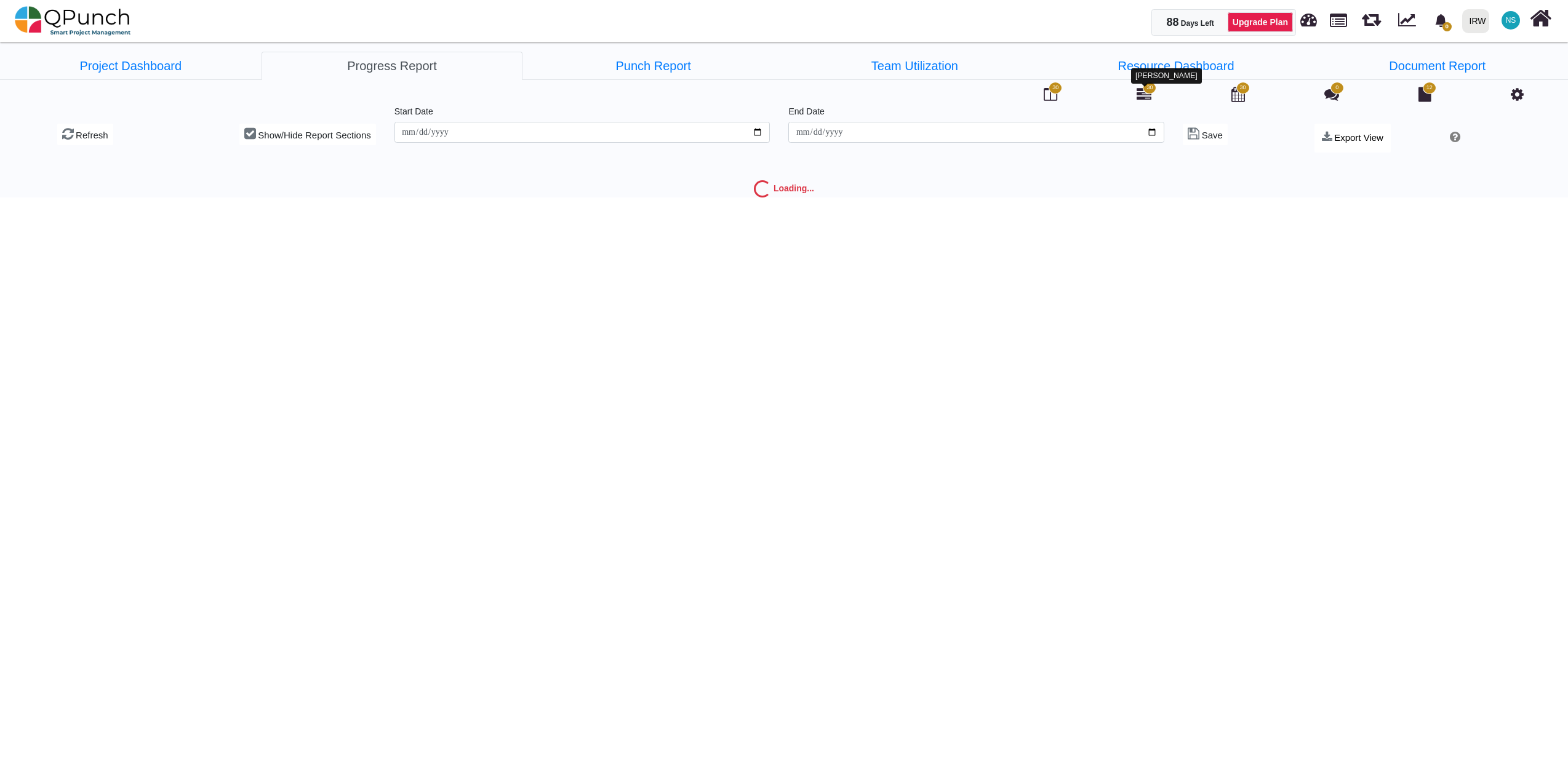
click at [1150, 97] on icon at bounding box center [1143, 94] width 15 height 15
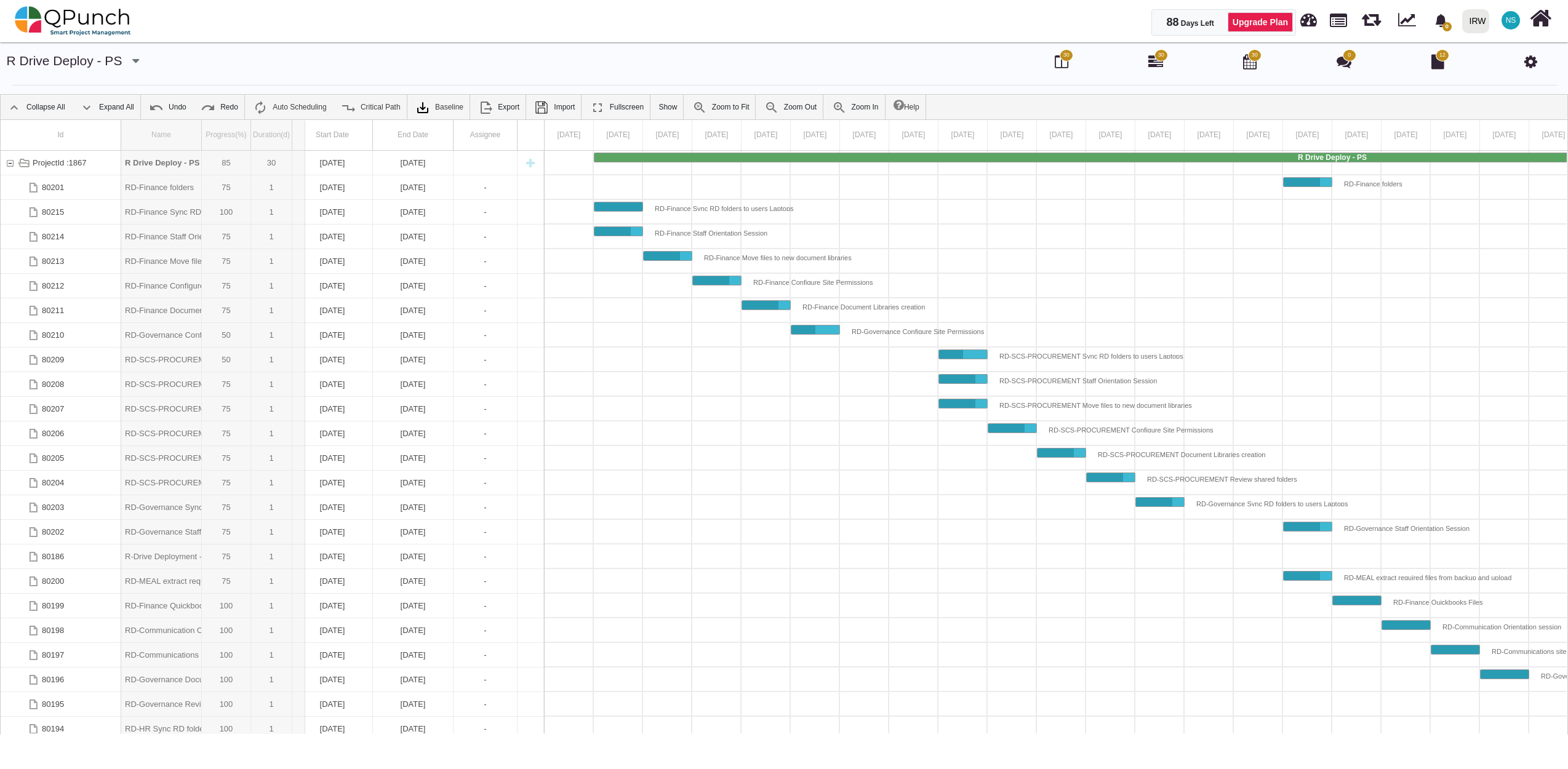
drag, startPoint x: 204, startPoint y: 137, endPoint x: 308, endPoint y: 142, distance: 104.1
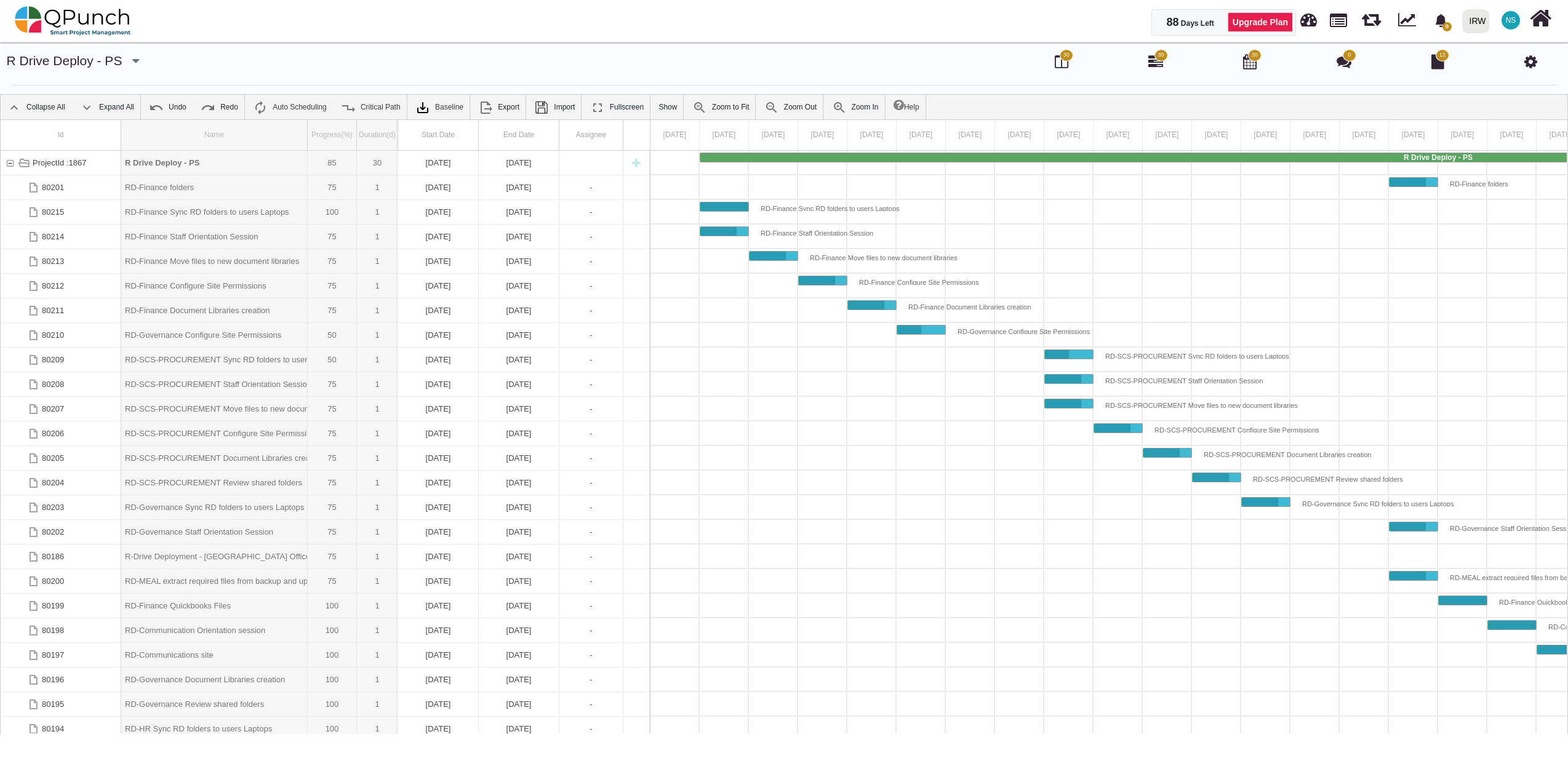
drag, startPoint x: 308, startPoint y: 144, endPoint x: 397, endPoint y: 127, distance: 90.6
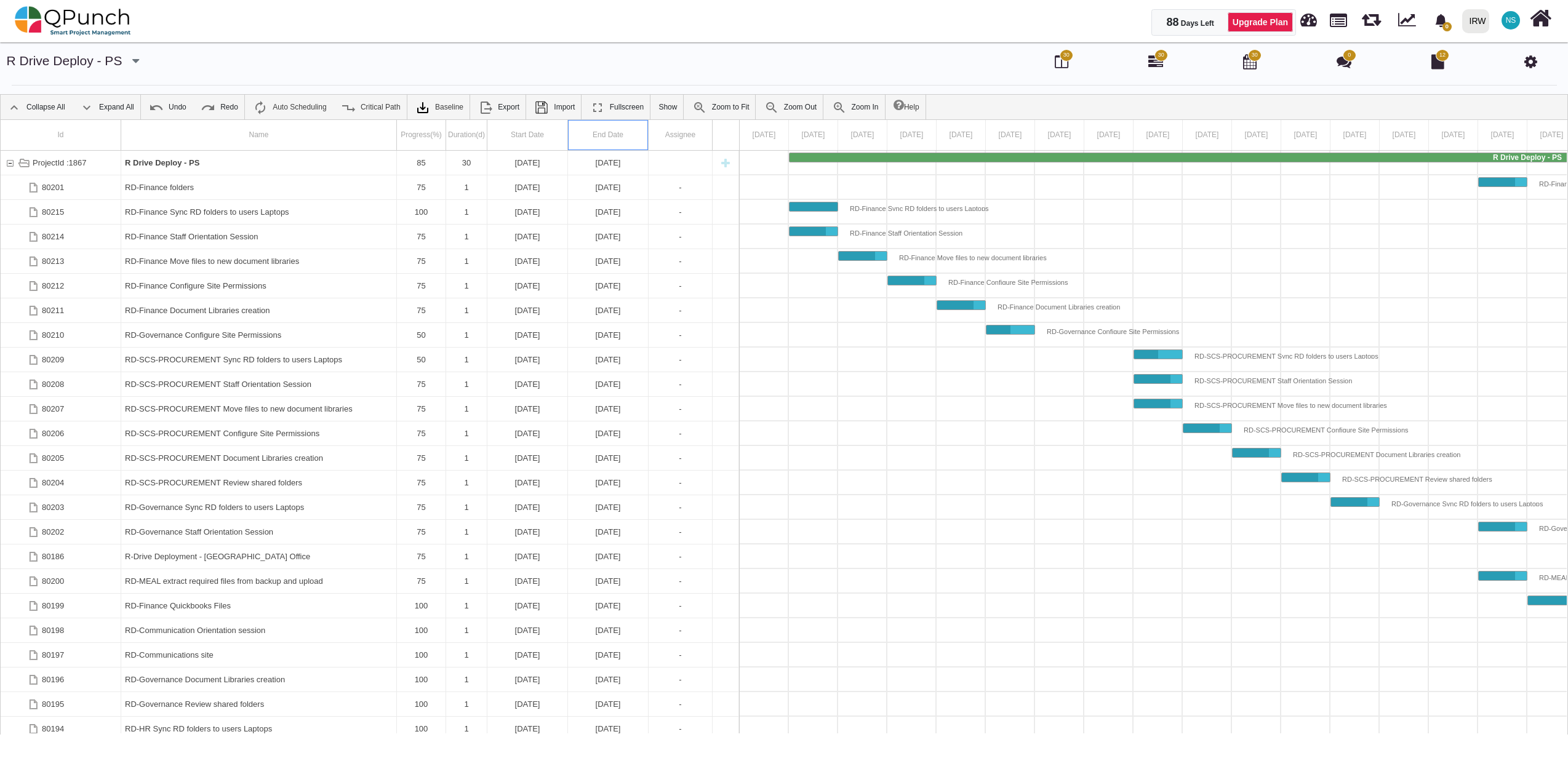
click at [621, 139] on div "End Date" at bounding box center [608, 135] width 81 height 30
click at [74, 61] on link "R Drive Deploy - PS" at bounding box center [65, 61] width 115 height 14
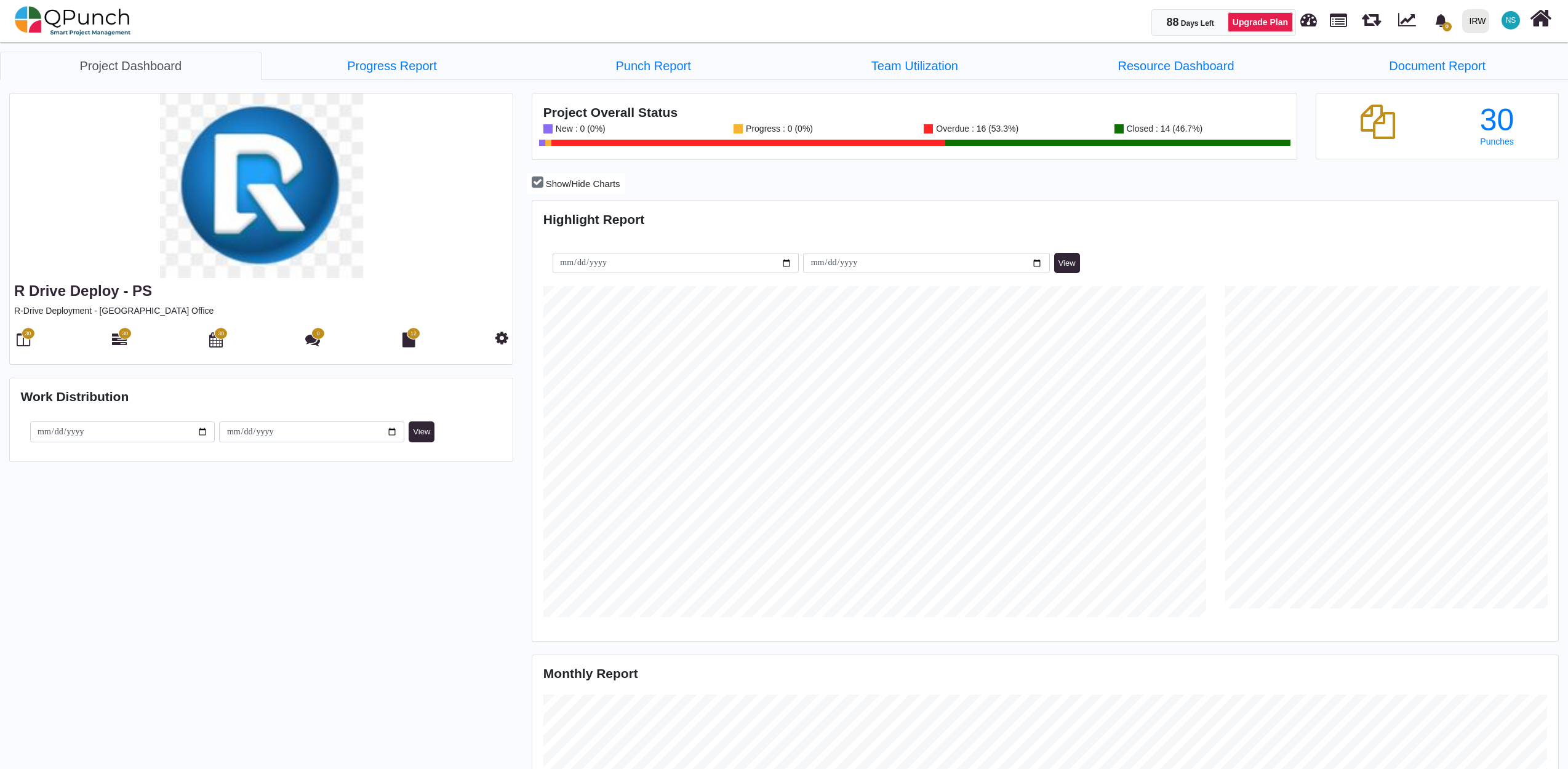
scroll to position [456, 1022]
click at [500, 341] on icon at bounding box center [502, 338] width 13 height 15
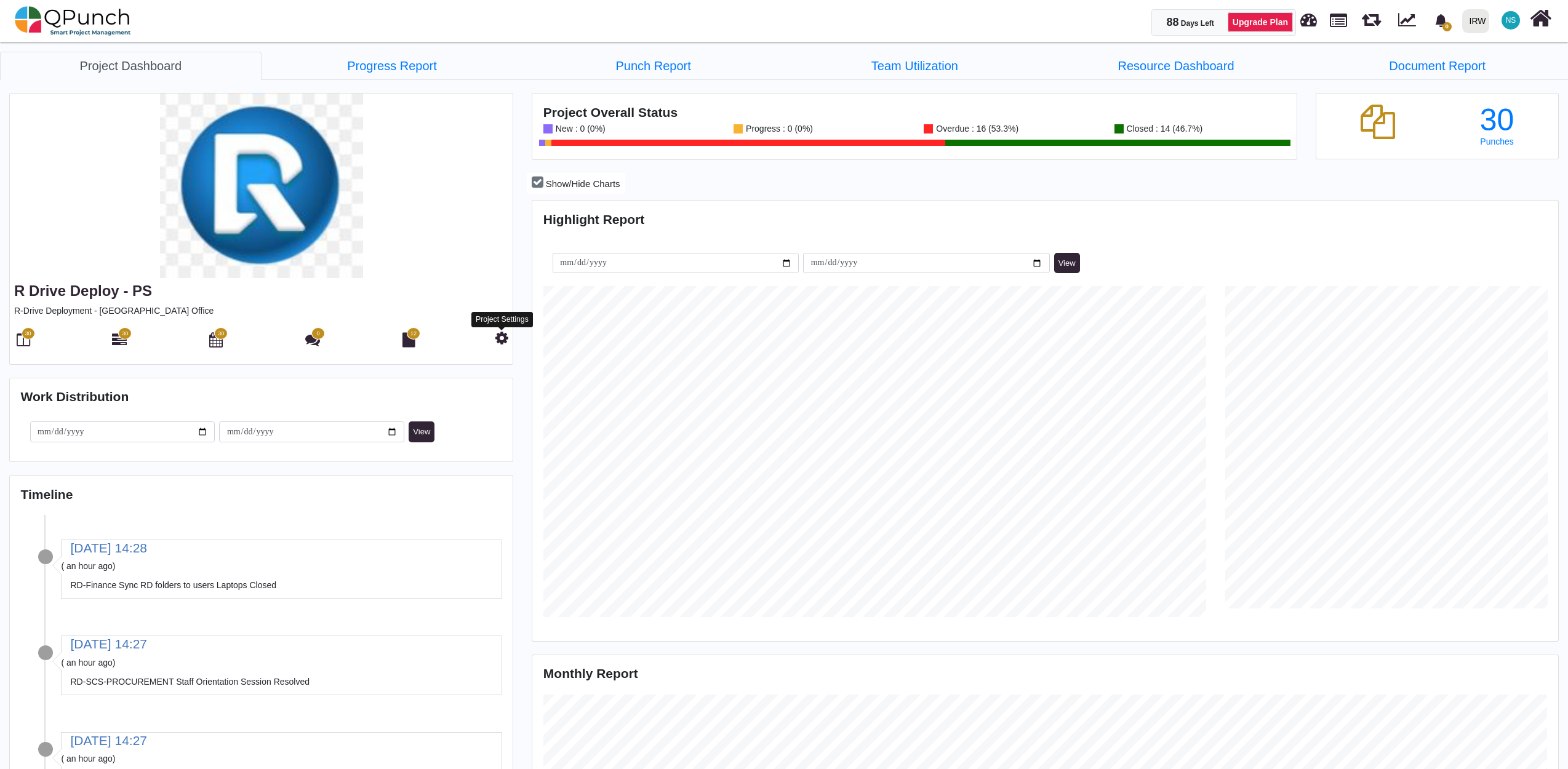
scroll to position [330, 341]
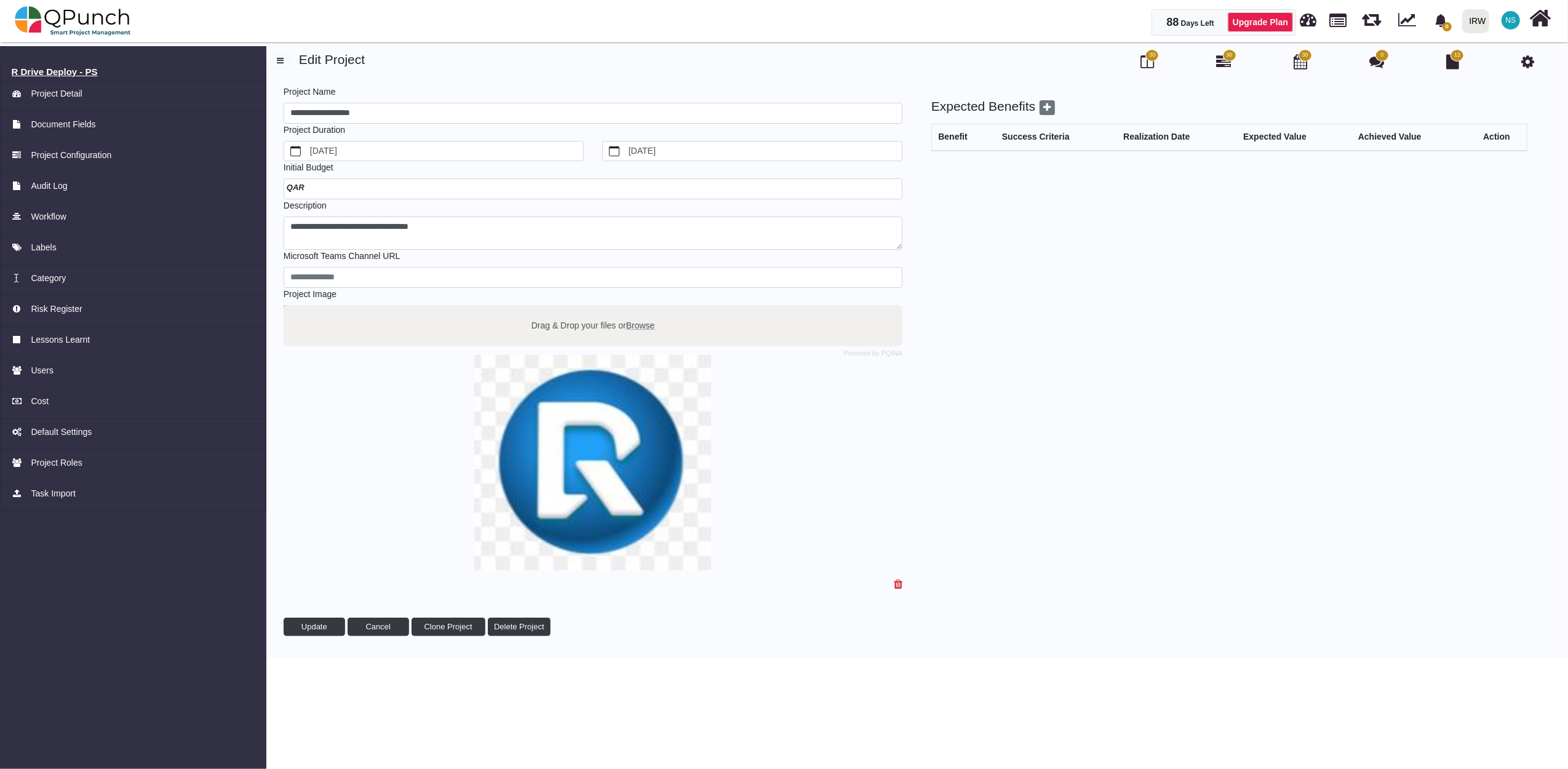
click at [62, 67] on h6 "R Drive Deploy - PS" at bounding box center [133, 72] width 244 height 11
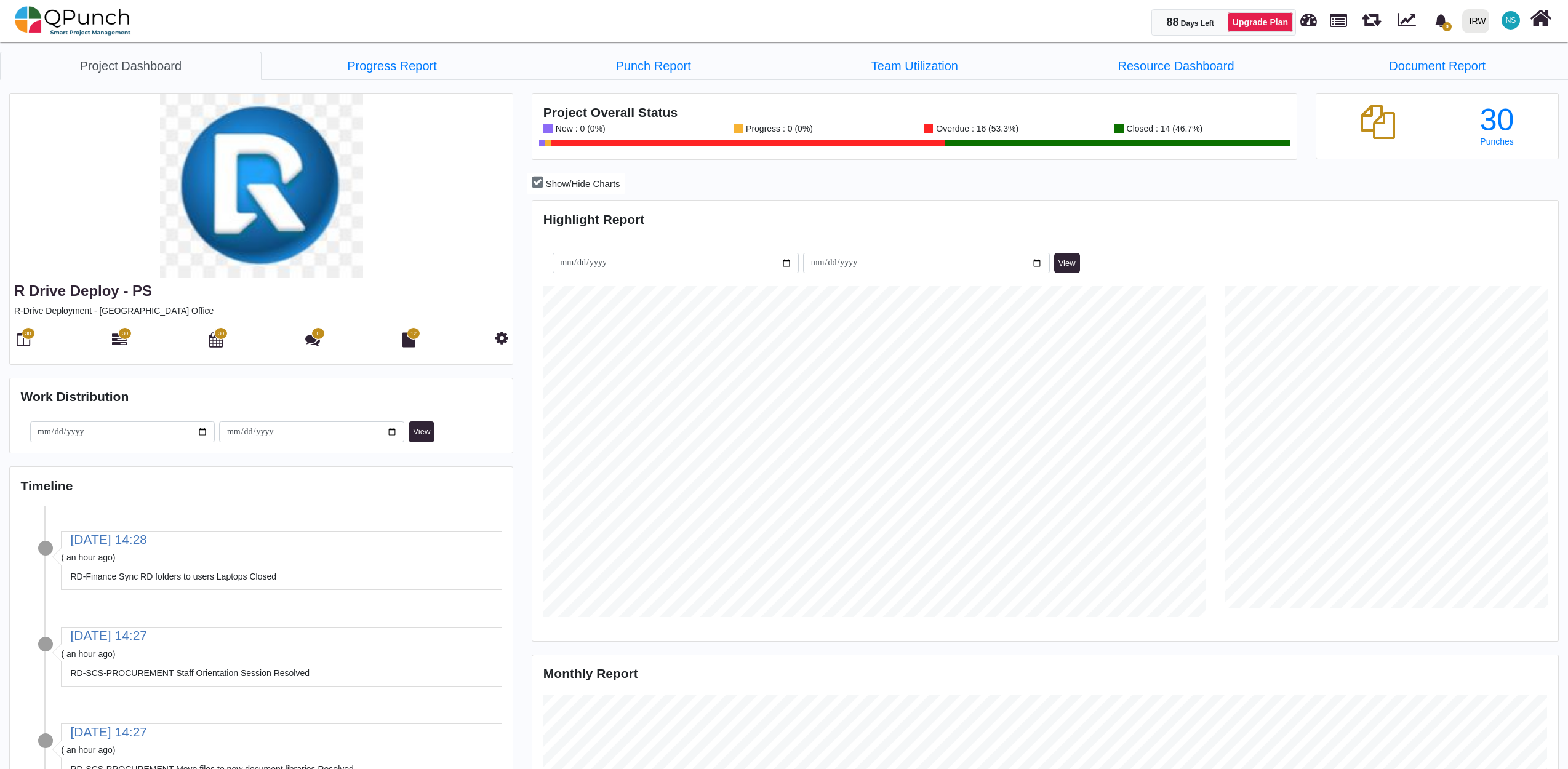
click at [134, 308] on p "R-Drive Deployment - [GEOGRAPHIC_DATA] Office" at bounding box center [261, 311] width 494 height 13
drag, startPoint x: 165, startPoint y: 311, endPoint x: 10, endPoint y: 311, distance: 155.0
click at [10, 311] on div "R Drive Deploy - PS R-Drive Deployment - Palestine Office 30 30 30 0 12" at bounding box center [261, 320] width 503 height 86
drag, startPoint x: 10, startPoint y: 311, endPoint x: 27, endPoint y: 309, distance: 17.1
copy p "R-Drive Deployment - [GEOGRAPHIC_DATA] Office"
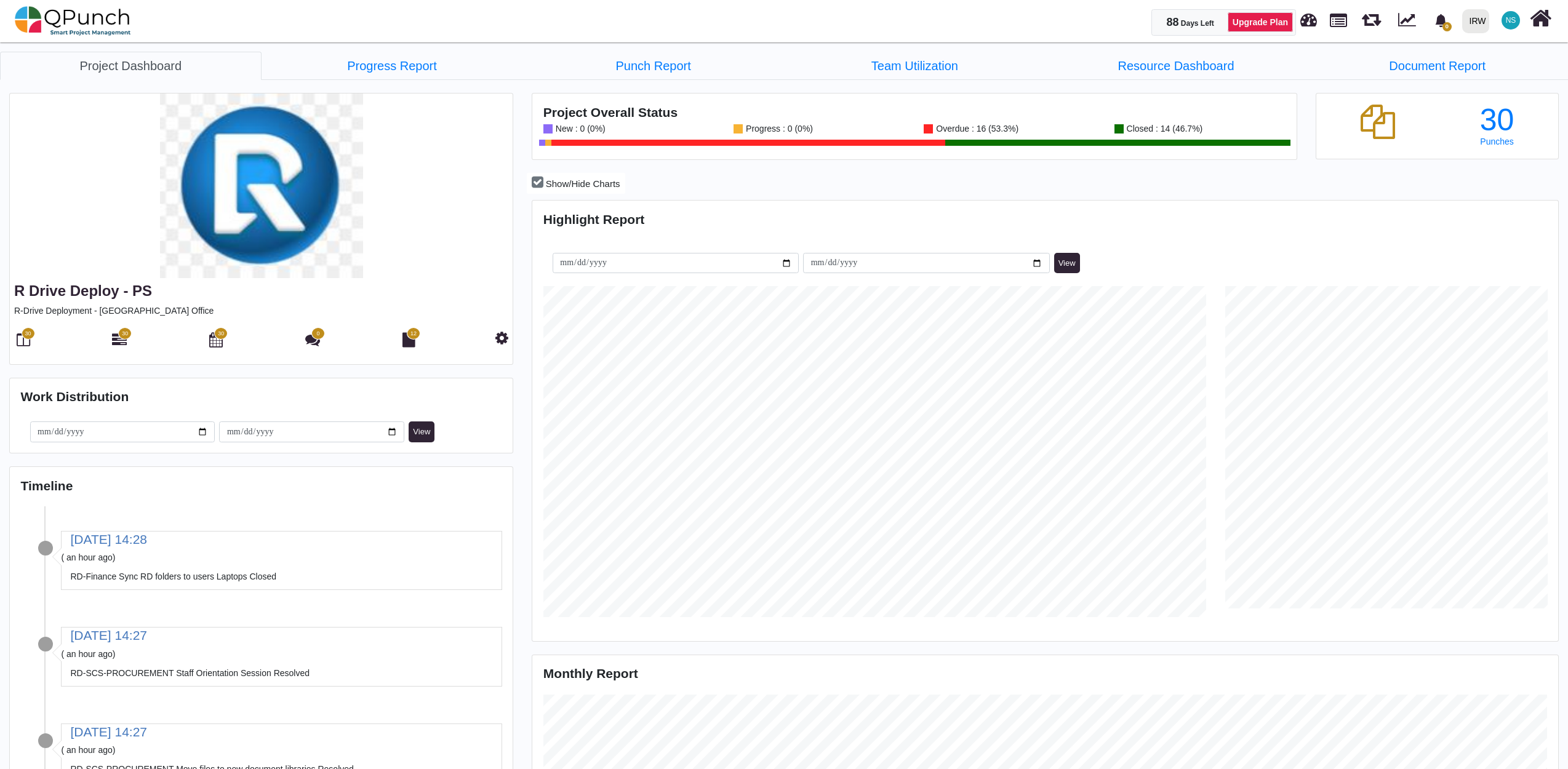
click at [26, 331] on span "30" at bounding box center [28, 334] width 6 height 9
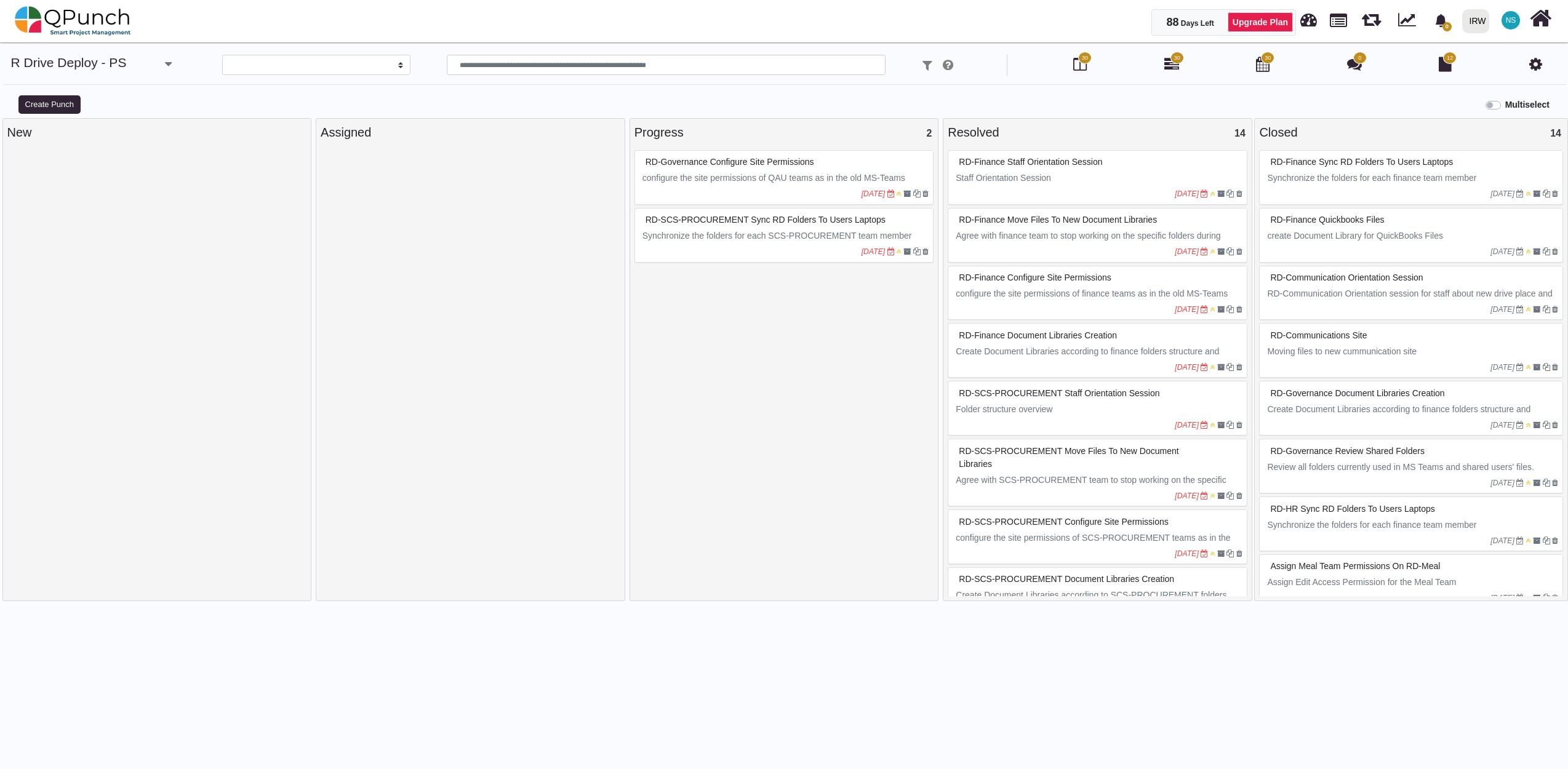
select select
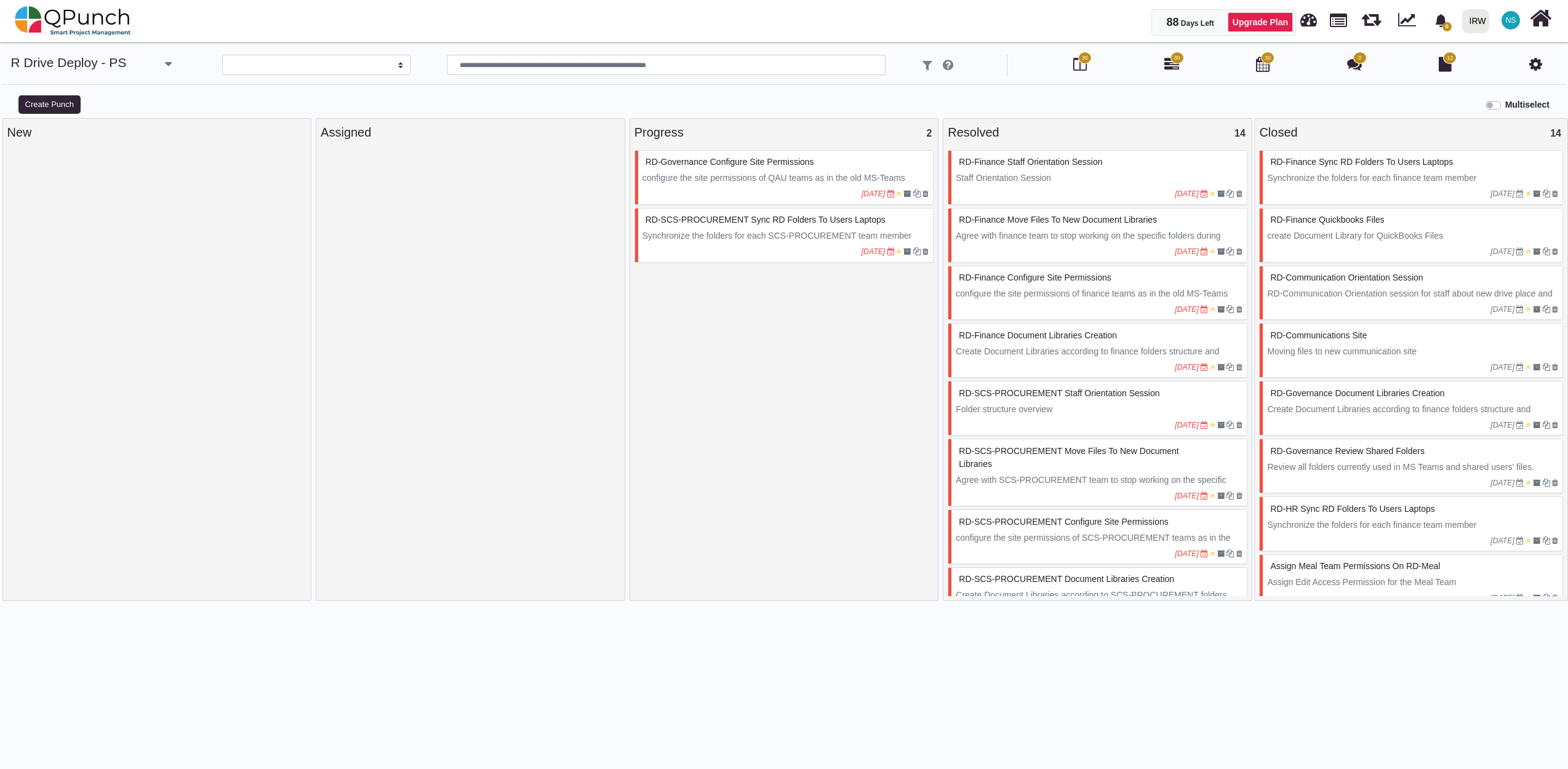
click at [1534, 60] on icon at bounding box center [1535, 63] width 13 height 15
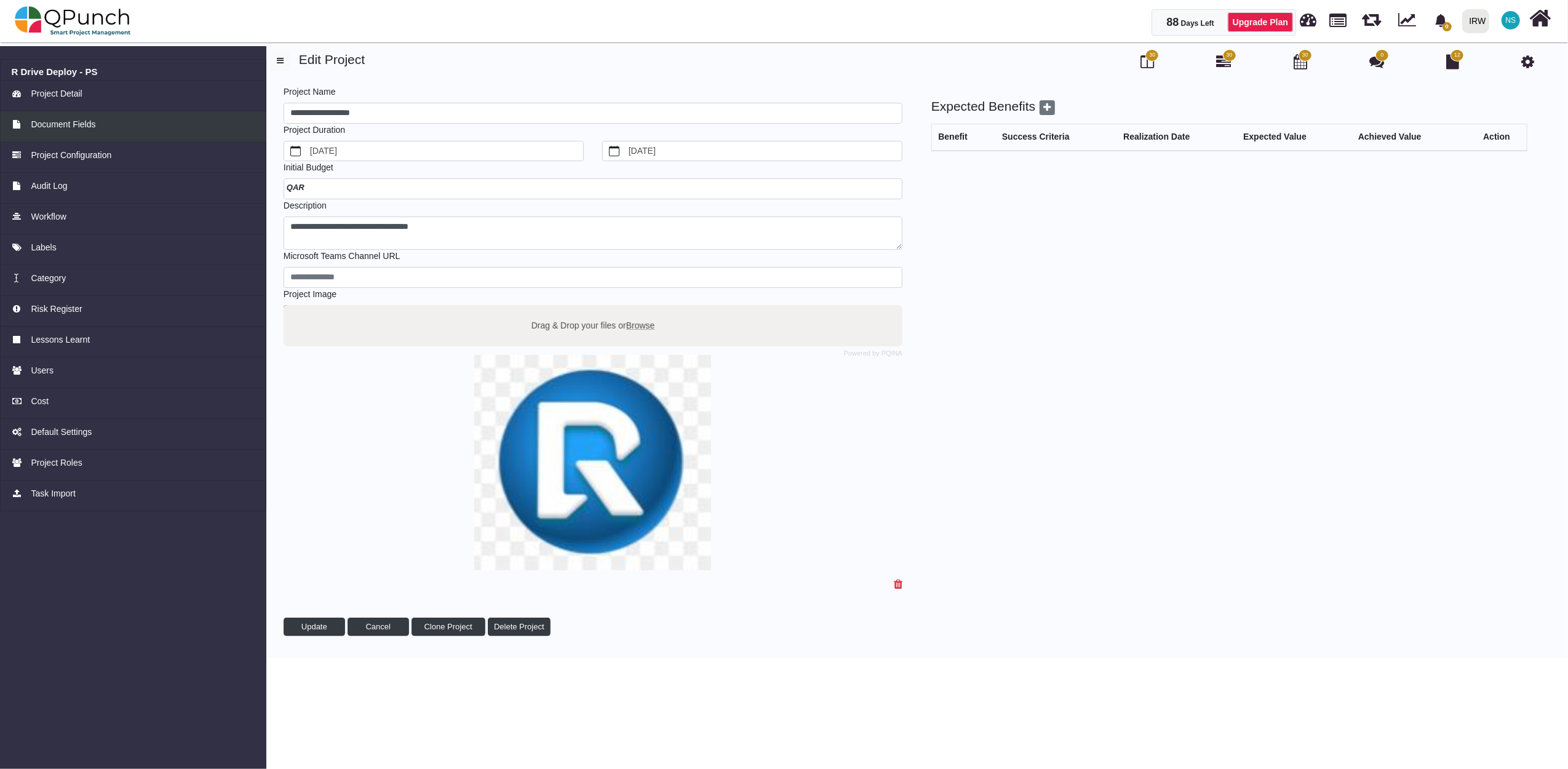
click at [69, 120] on span "Document Fields" at bounding box center [63, 125] width 65 height 13
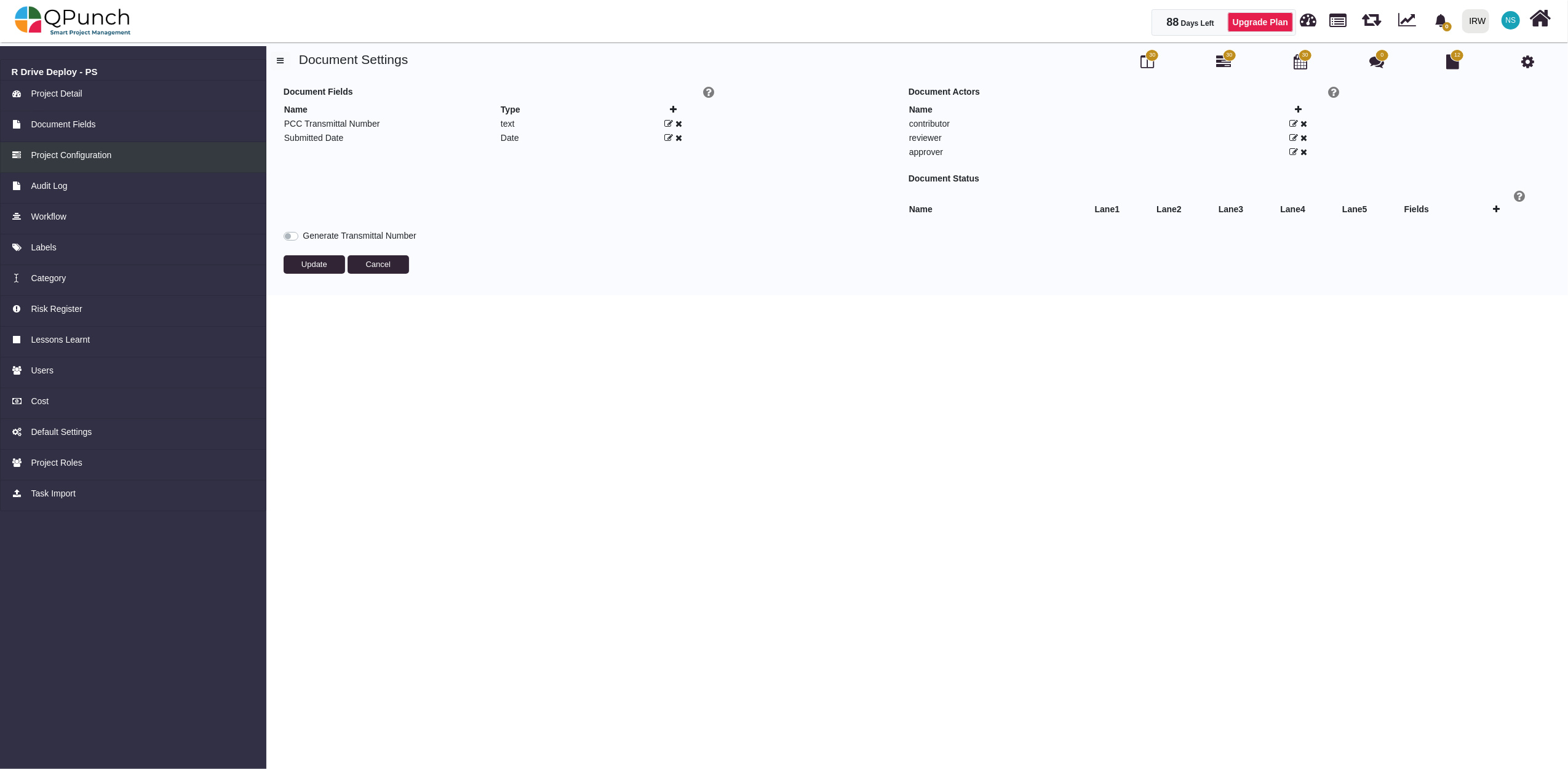
click at [70, 153] on span "Project Configuration" at bounding box center [70, 155] width 80 height 13
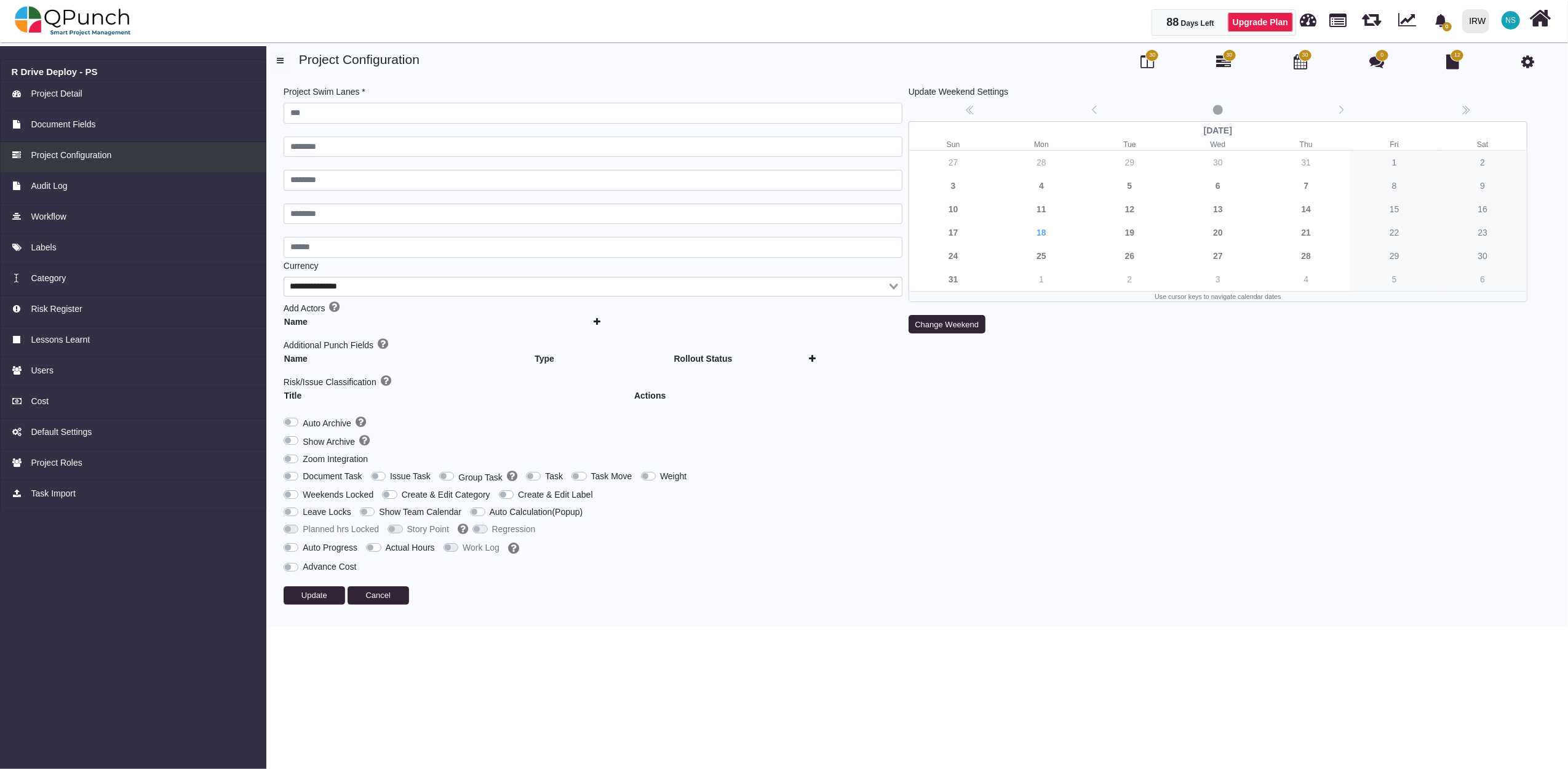
type input "***"
type input "********"
type input "******"
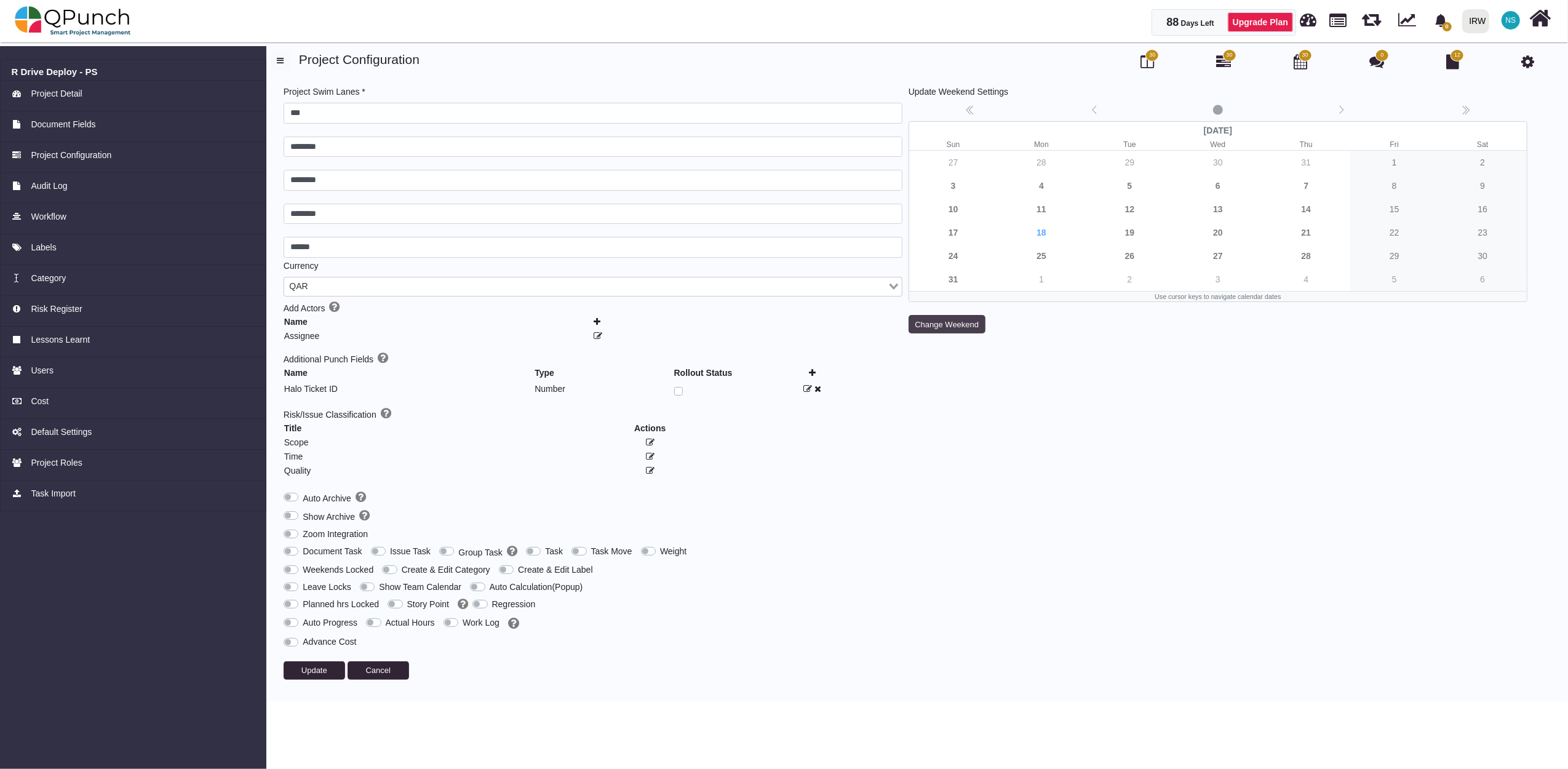
click at [974, 328] on button "Change Weekend" at bounding box center [947, 324] width 77 height 19
click at [1017, 377] on option "********" at bounding box center [1025, 374] width 46 height 12
select select "*"
click at [1036, 367] on option "******" at bounding box center [1025, 362] width 46 height 12
click at [976, 326] on button "Change Weekend" at bounding box center [947, 324] width 77 height 19
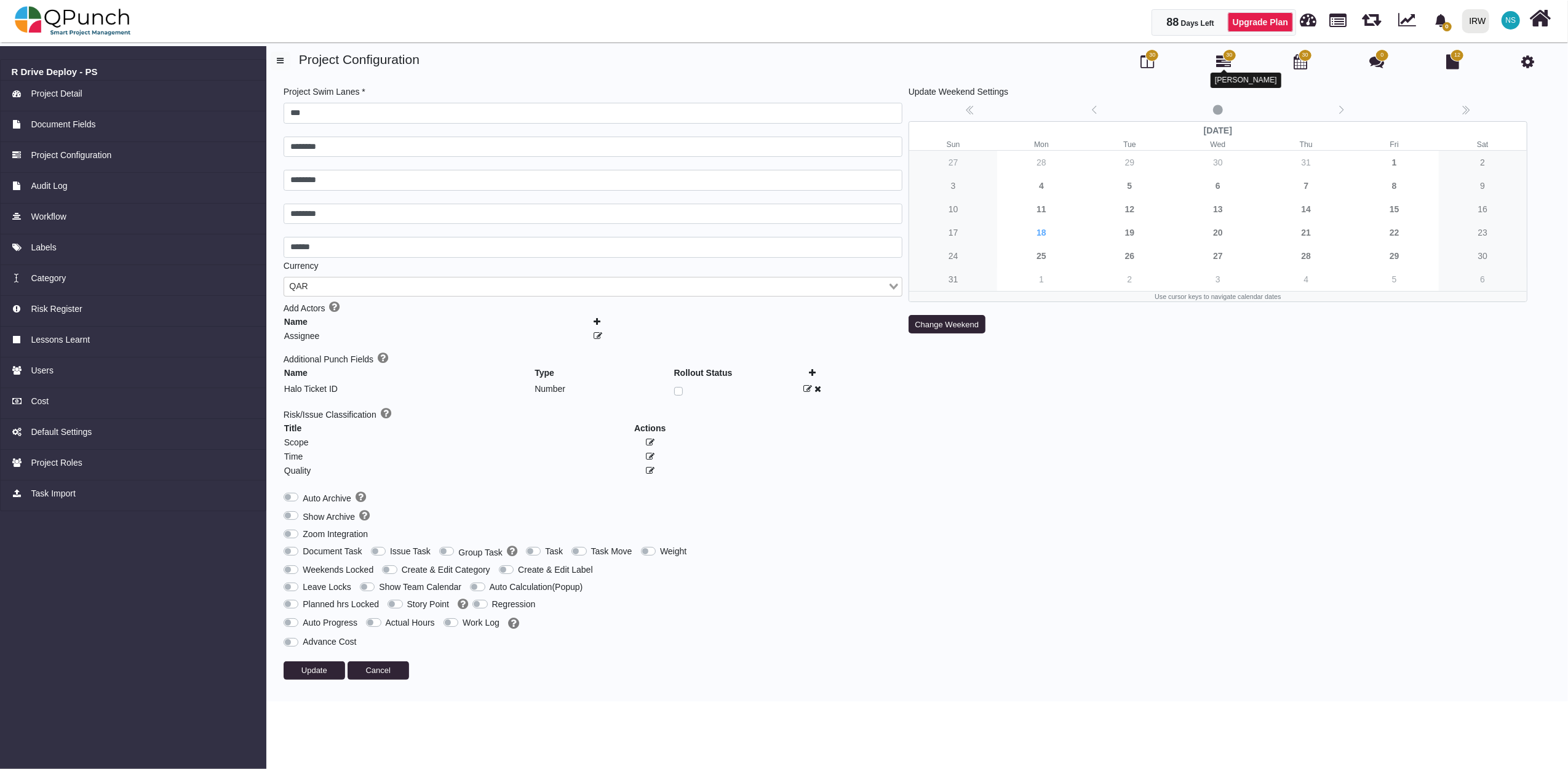
click at [1223, 60] on icon at bounding box center [1224, 61] width 15 height 15
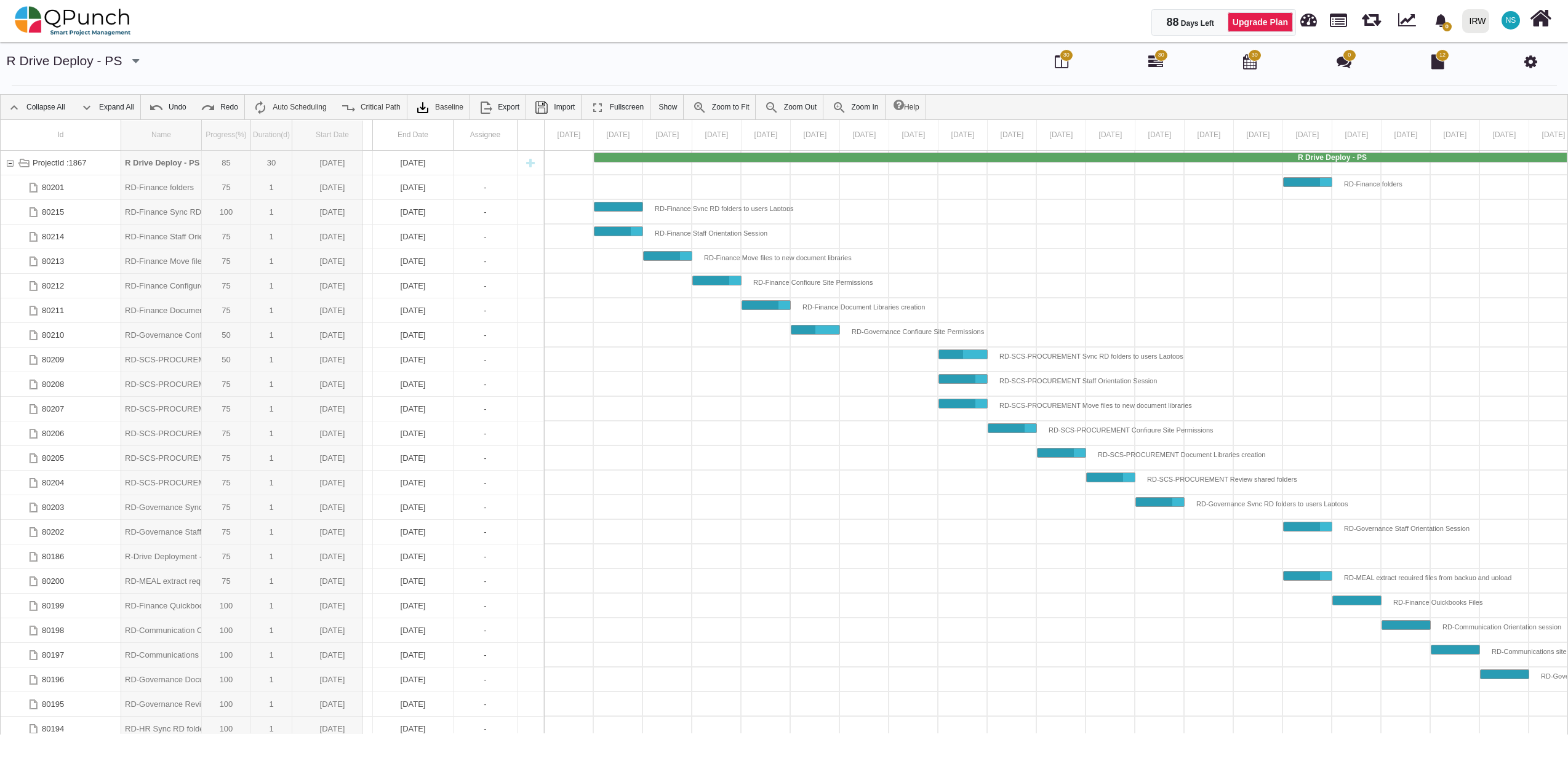
drag, startPoint x: 204, startPoint y: 128, endPoint x: 375, endPoint y: 120, distance: 171.2
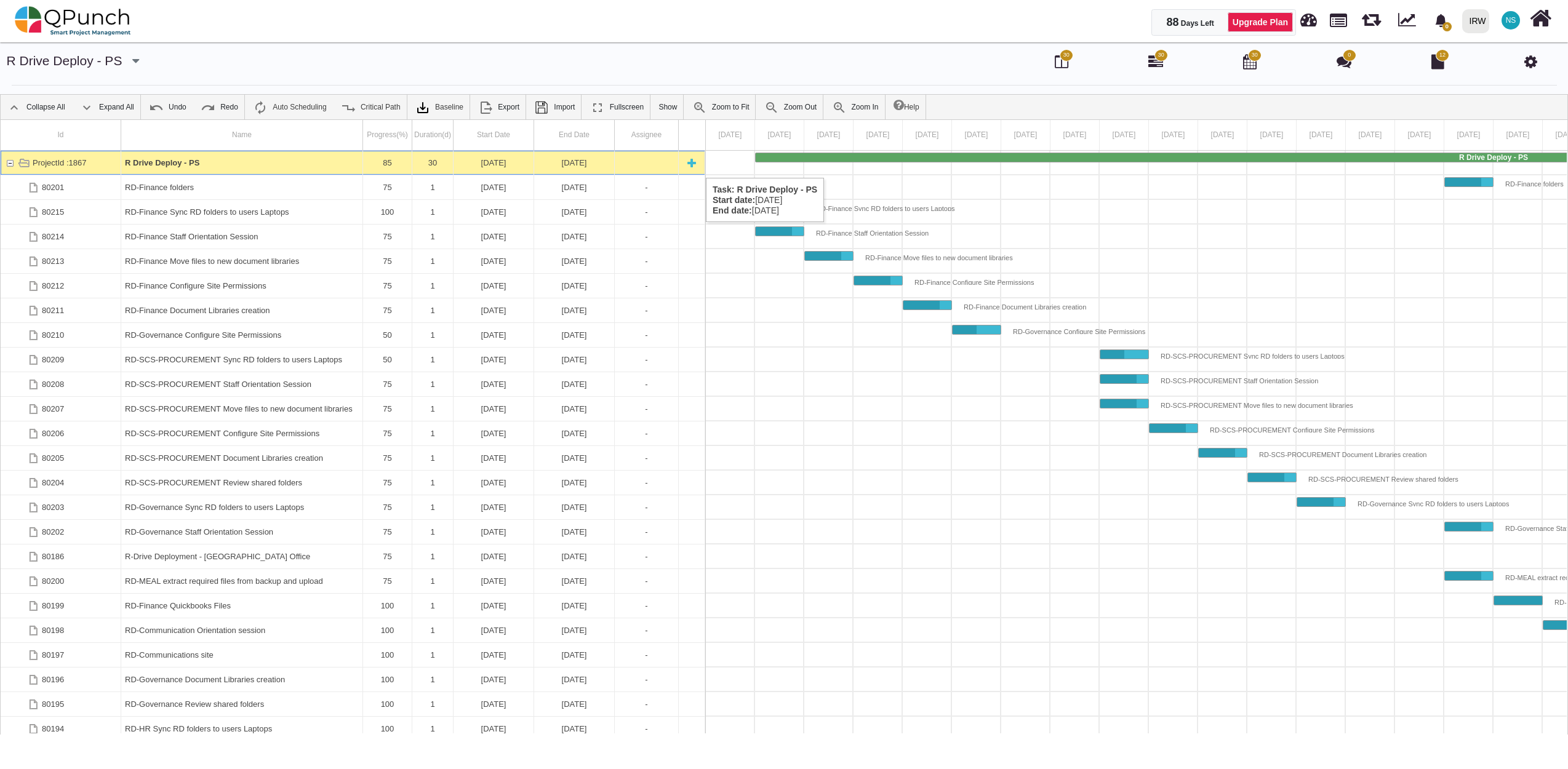
click at [175, 165] on b "R Drive Deploy - PS" at bounding box center [162, 162] width 75 height 9
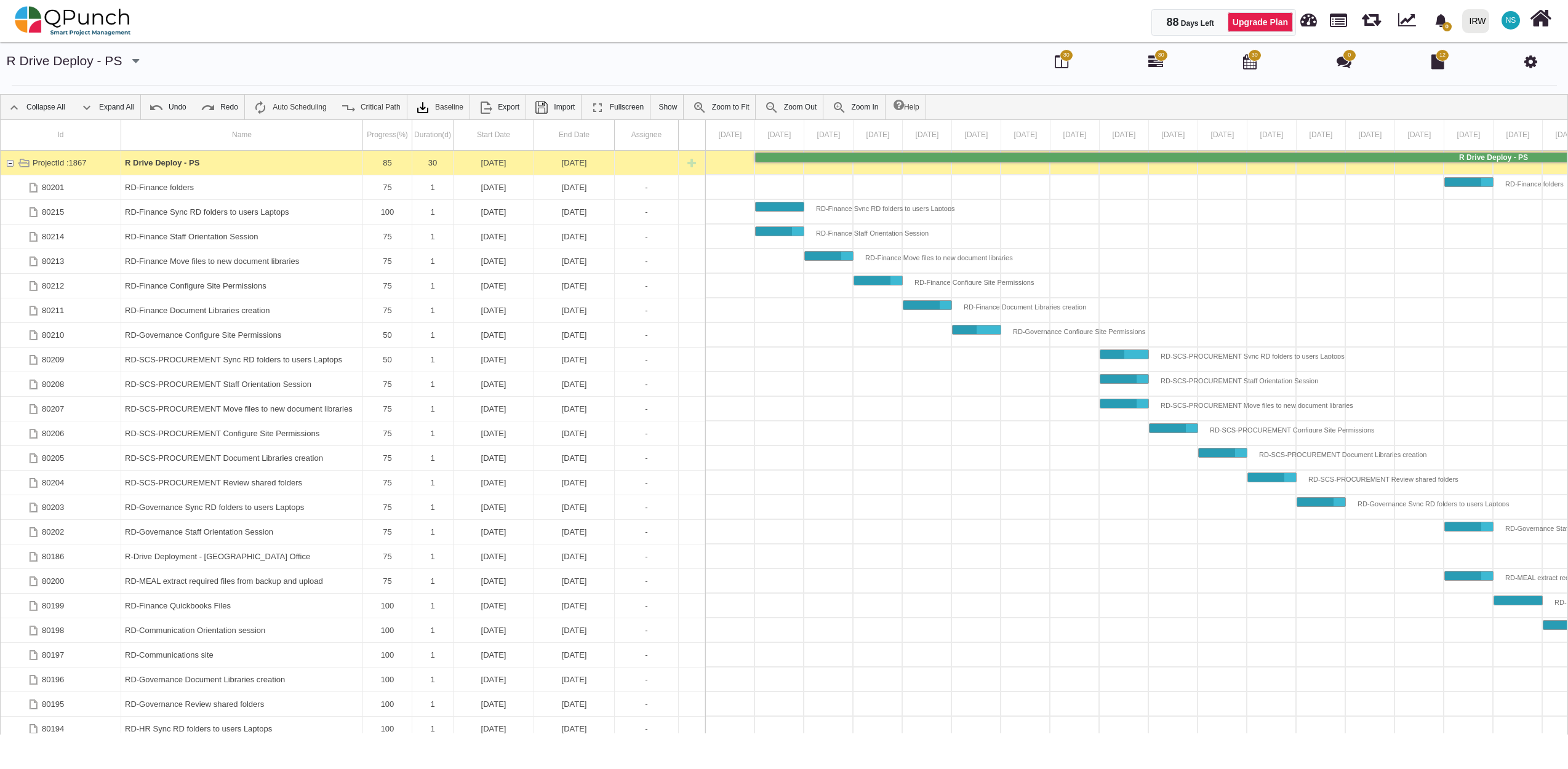
click at [175, 165] on b "R Drive Deploy - PS" at bounding box center [162, 162] width 75 height 9
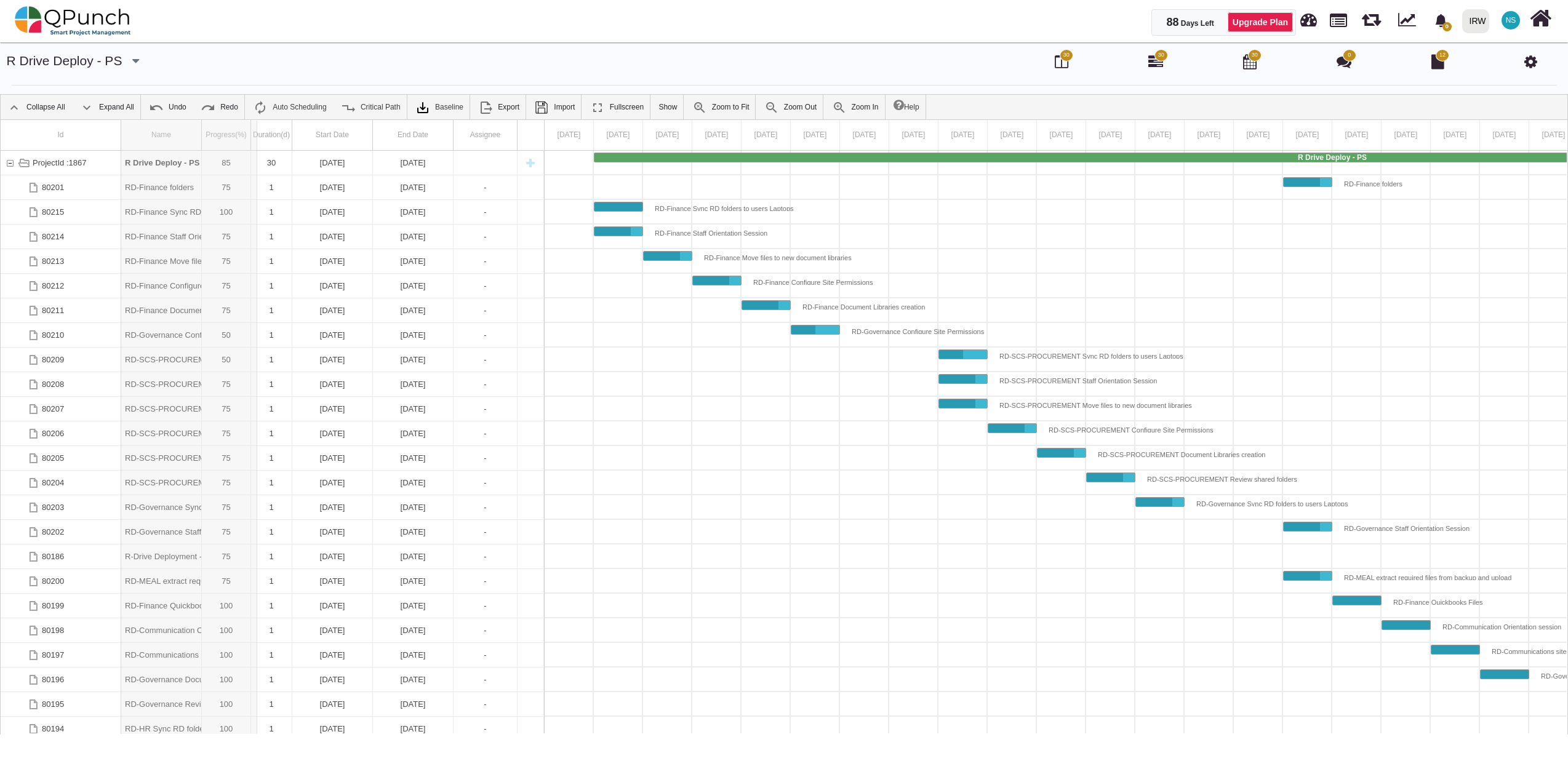
drag, startPoint x: 202, startPoint y: 137, endPoint x: 321, endPoint y: 126, distance: 119.5
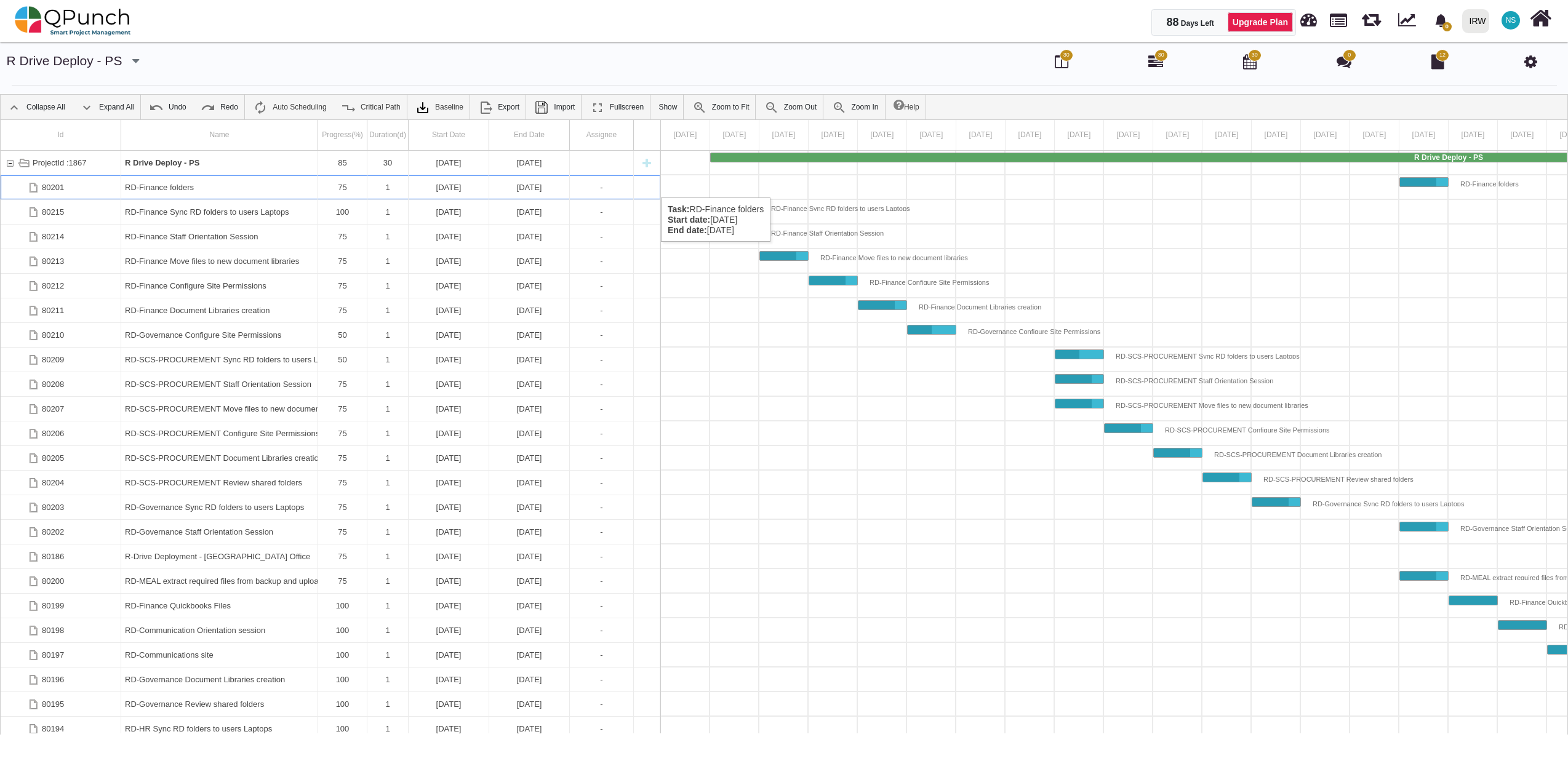
click at [213, 185] on div "RD-Finance folders" at bounding box center [219, 187] width 189 height 24
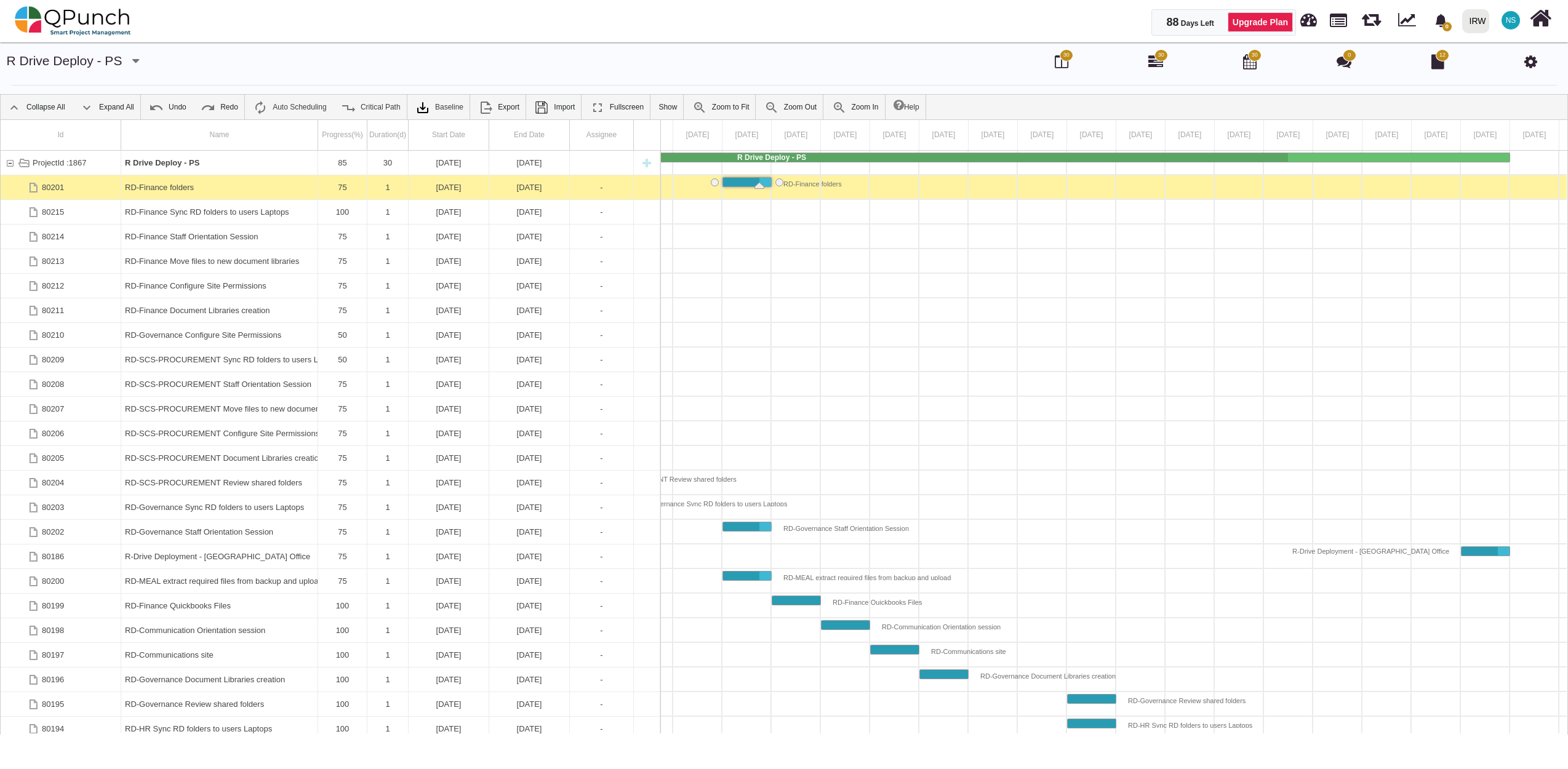
click at [213, 185] on div "RD-Finance folders" at bounding box center [219, 187] width 189 height 24
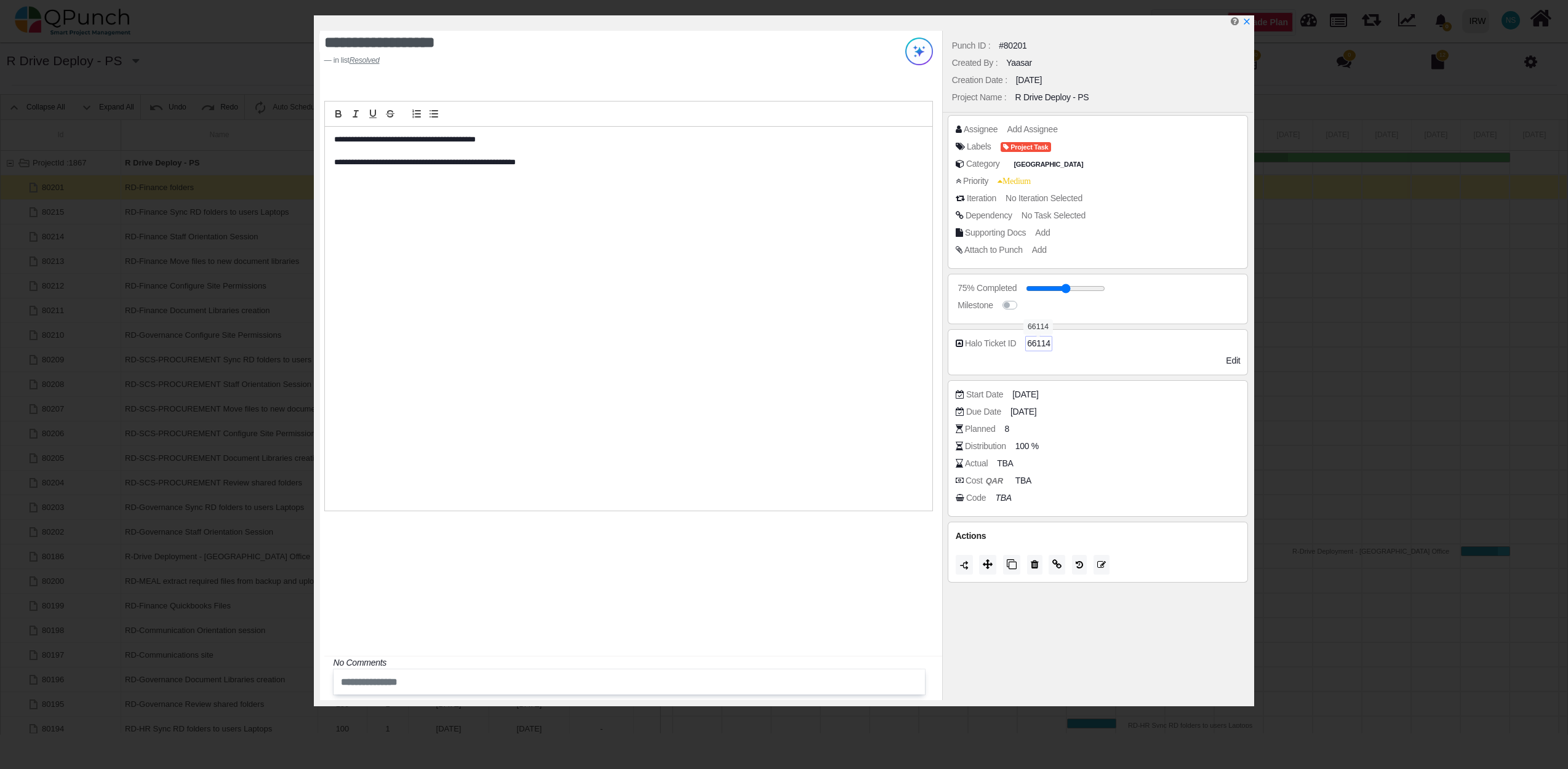
drag, startPoint x: 1056, startPoint y: 345, endPoint x: 1027, endPoint y: 345, distance: 29.0
click at [1027, 345] on div "Halo Ticket ID 66114" at bounding box center [1101, 342] width 291 height 12
drag, startPoint x: 1029, startPoint y: 345, endPoint x: 1072, endPoint y: 333, distance: 44.6
click at [1072, 333] on div "Halo Ticket ID 66114 See More Additional Fields Edit" at bounding box center [1098, 352] width 301 height 46
click at [1032, 343] on span "66114" at bounding box center [1039, 343] width 24 height 13
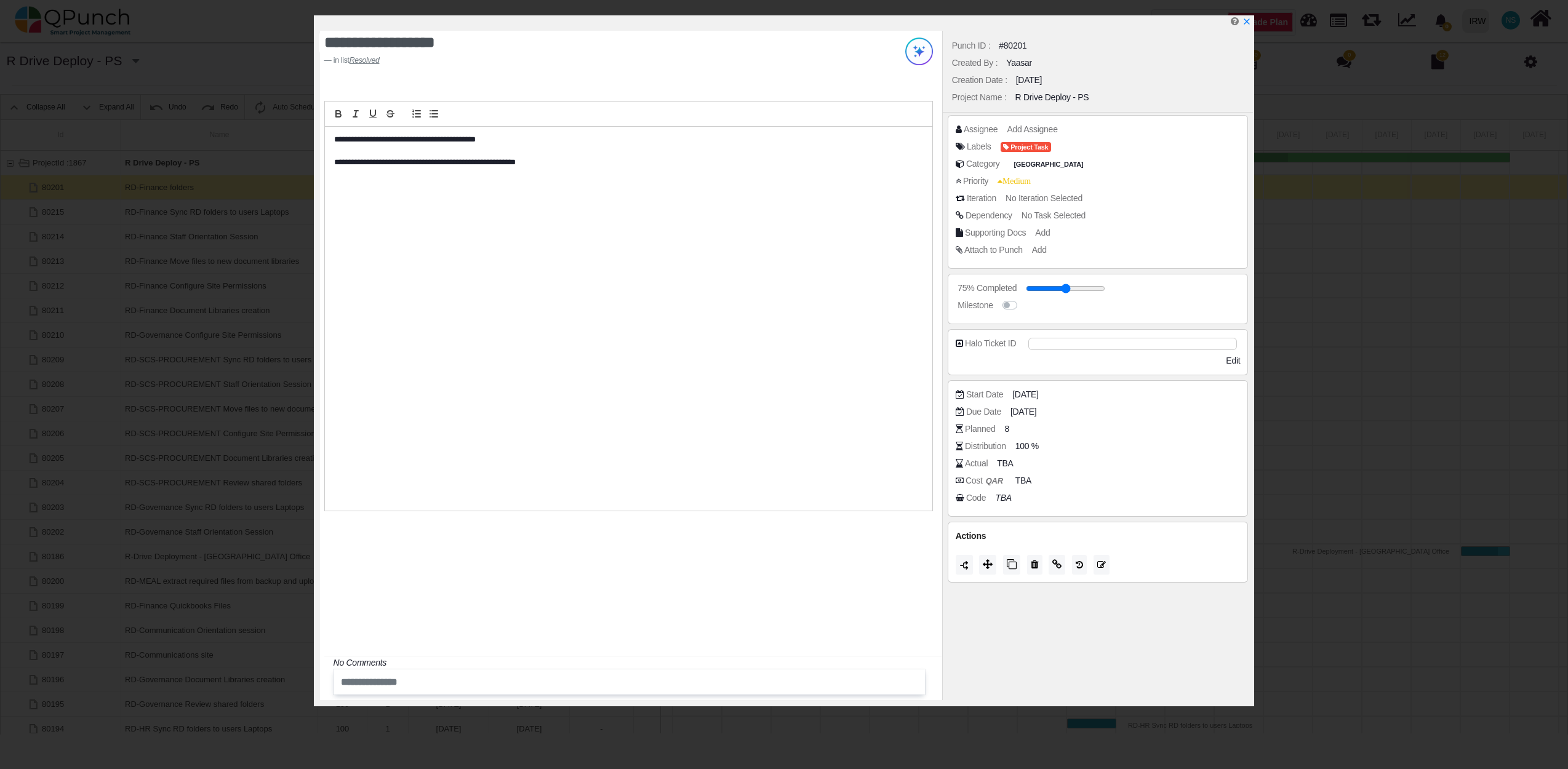
drag, startPoint x: 1083, startPoint y: 342, endPoint x: 972, endPoint y: 333, distance: 111.4
click at [972, 333] on div "Halo Ticket ID ***** See More Additional Fields Edit" at bounding box center [1098, 352] width 301 height 46
click at [1251, 23] on icon "x" at bounding box center [1246, 22] width 10 height 10
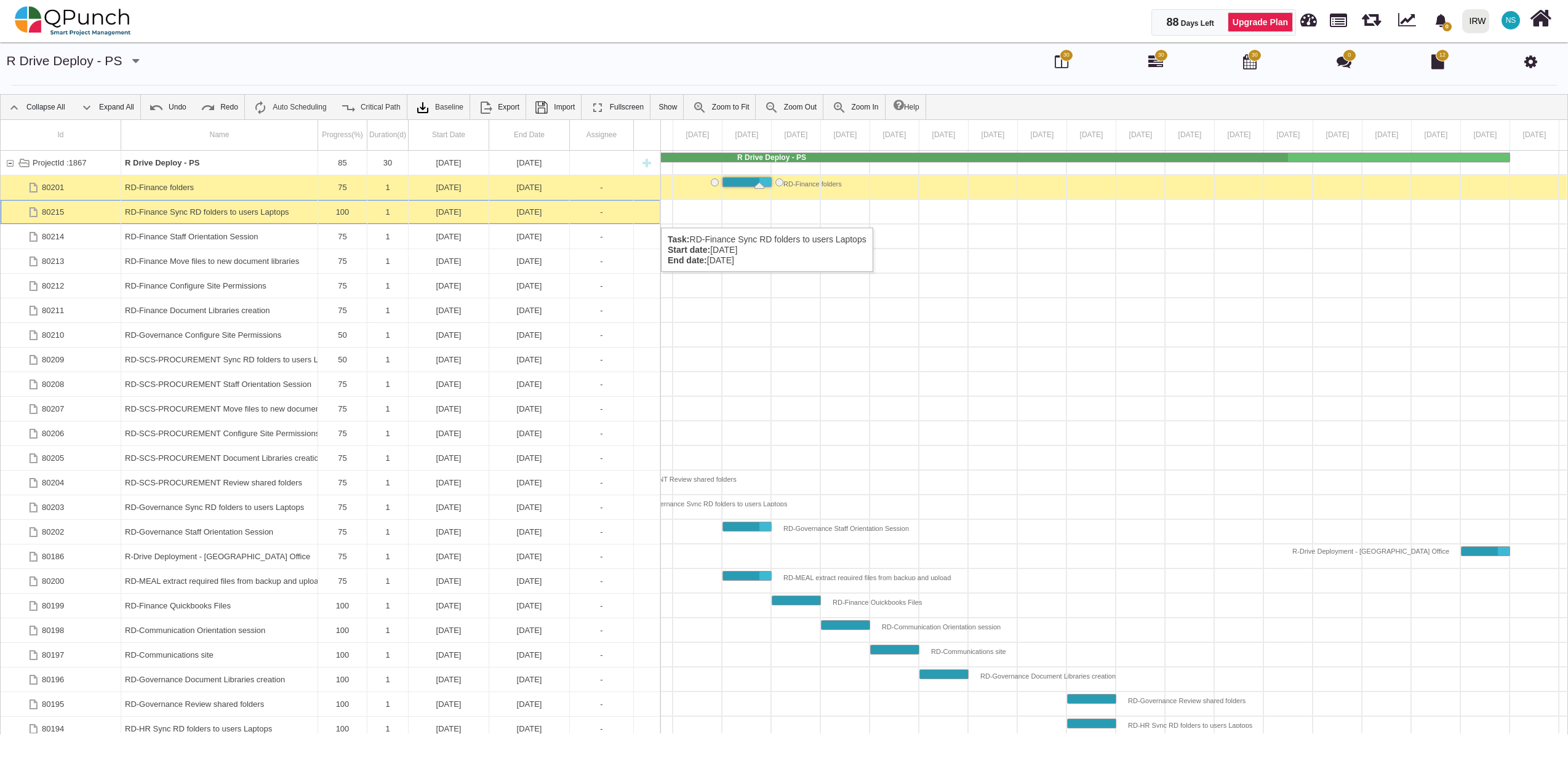
click at [180, 215] on div "RD-Finance Sync RD folders to users Laptops" at bounding box center [219, 212] width 189 height 24
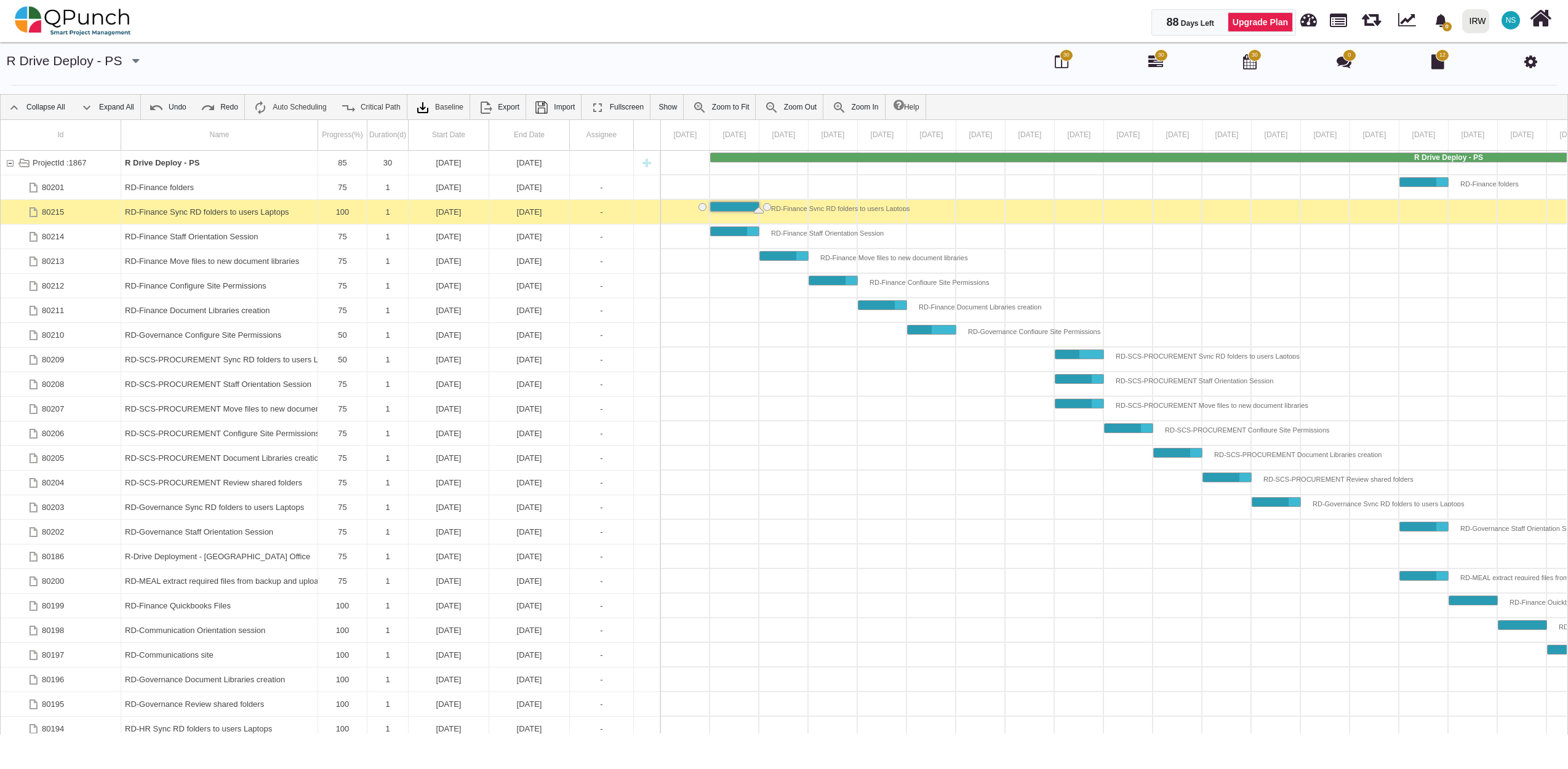
click at [180, 215] on div "RD-Finance Sync RD folders to users Laptops" at bounding box center [219, 212] width 189 height 24
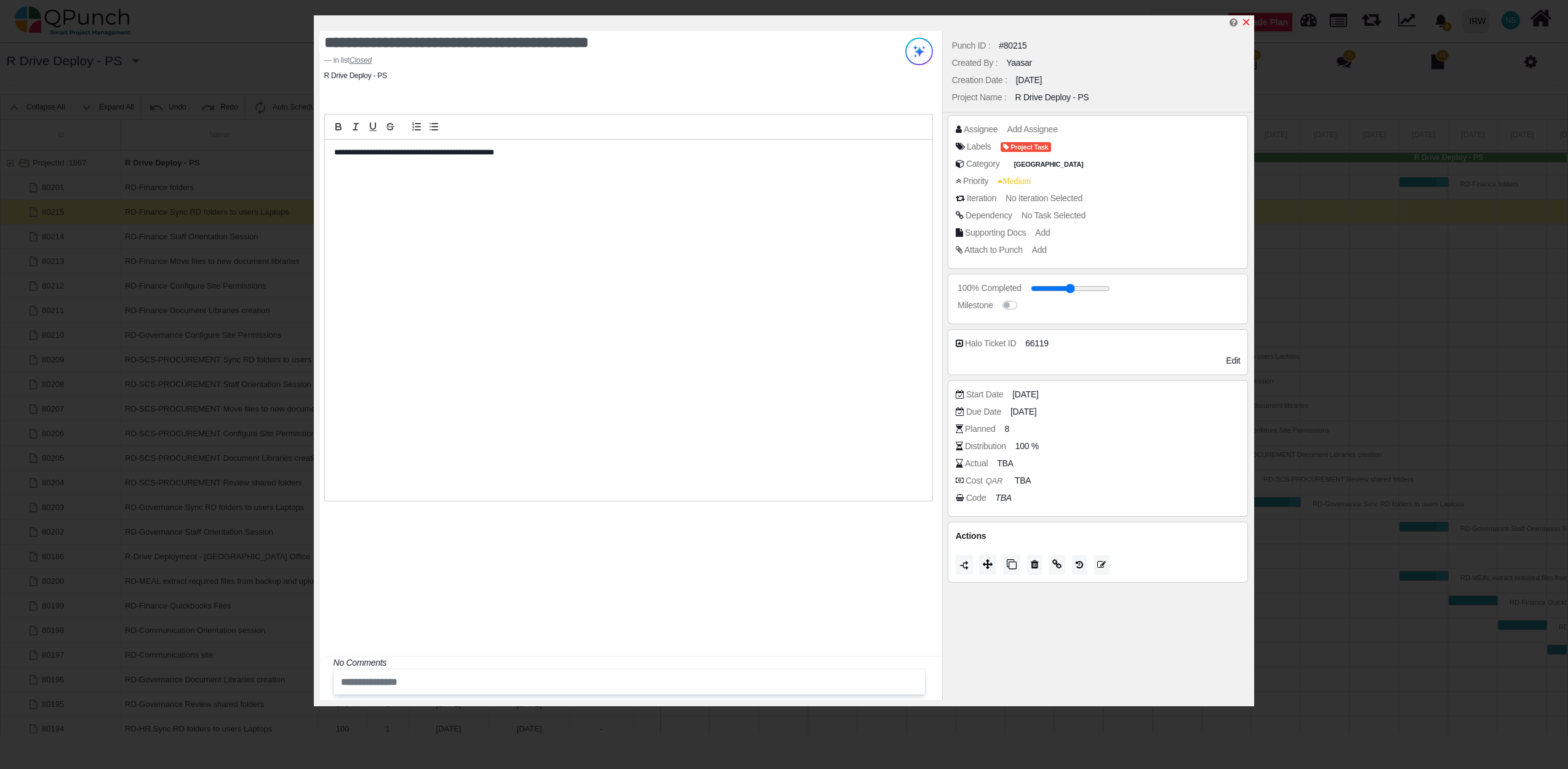
click at [1249, 22] on icon "x" at bounding box center [1246, 22] width 10 height 10
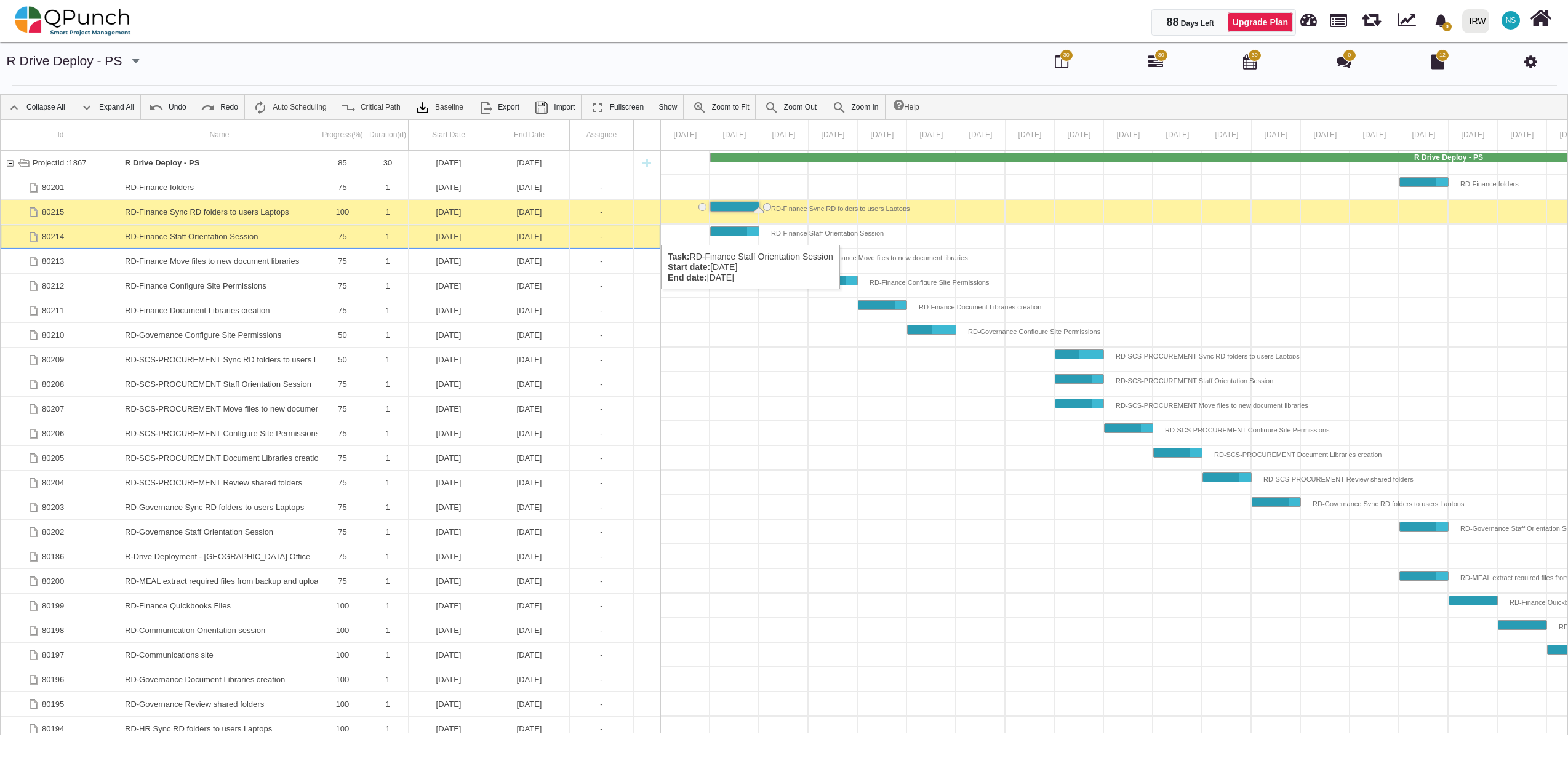
click at [222, 234] on div "RD-Finance Staff Orientation Session" at bounding box center [219, 236] width 189 height 24
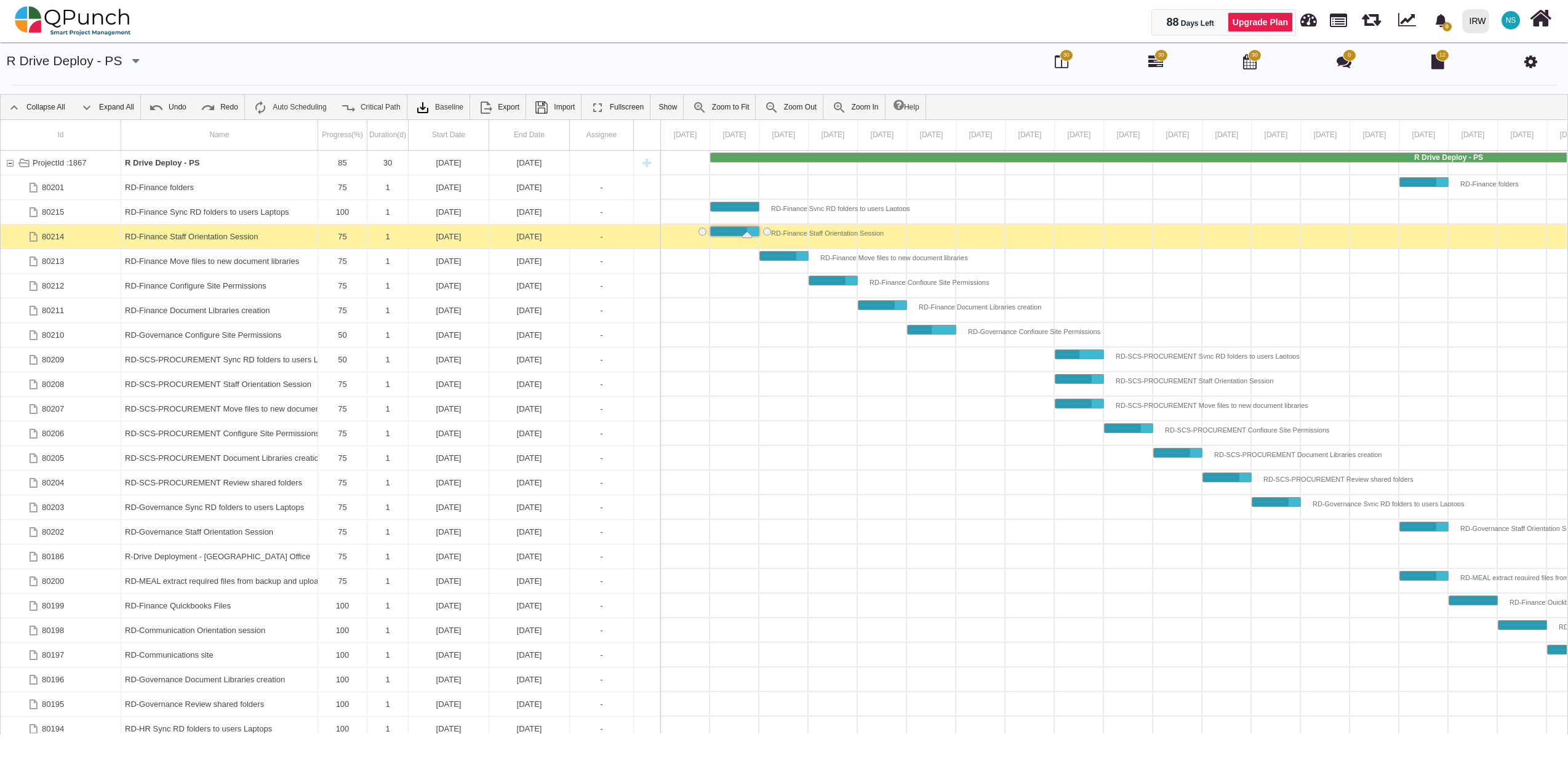
click at [222, 234] on div "RD-Finance Staff Orientation Session" at bounding box center [219, 236] width 189 height 24
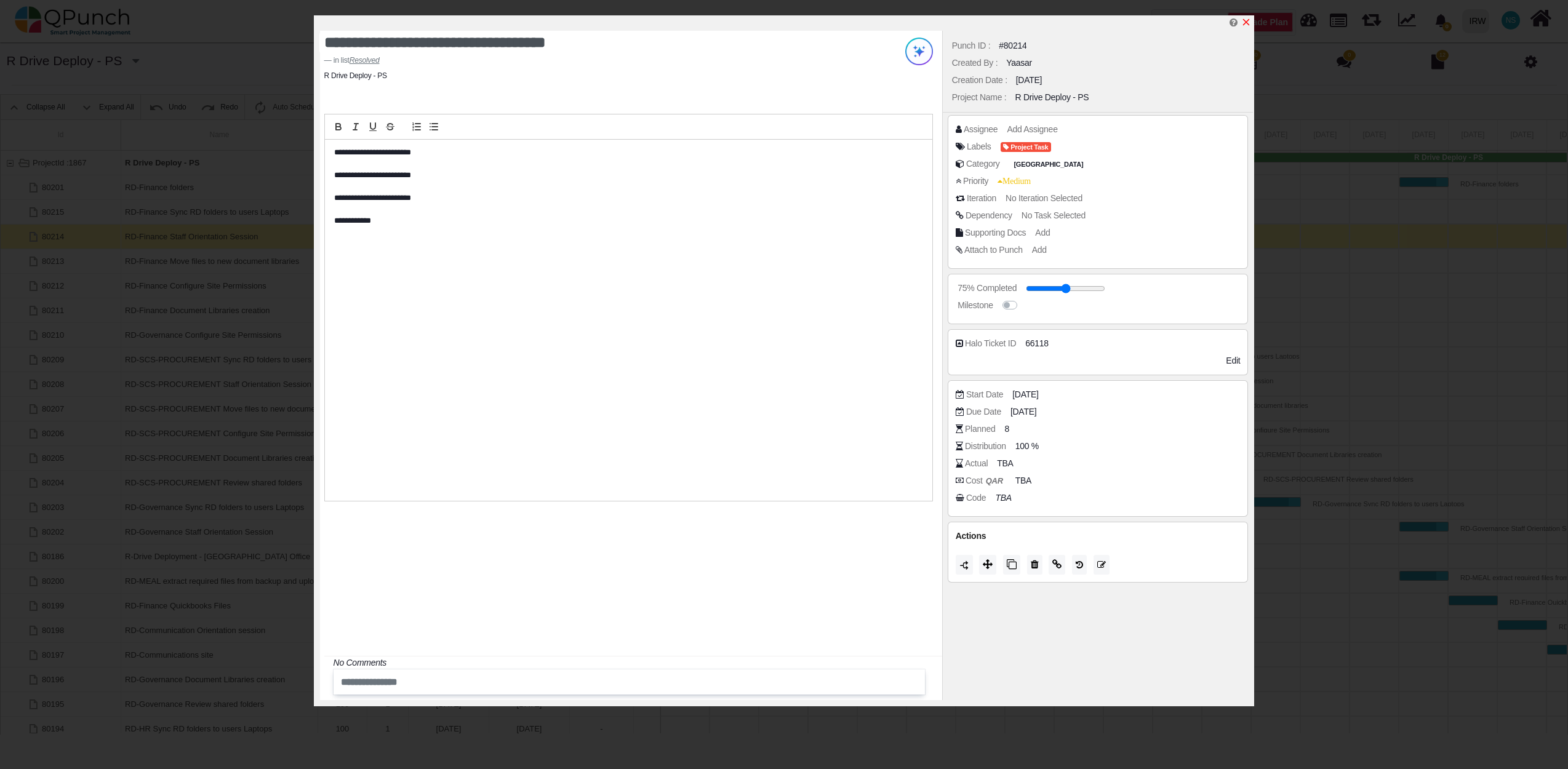
click at [1246, 20] on icon "x" at bounding box center [1246, 22] width 10 height 10
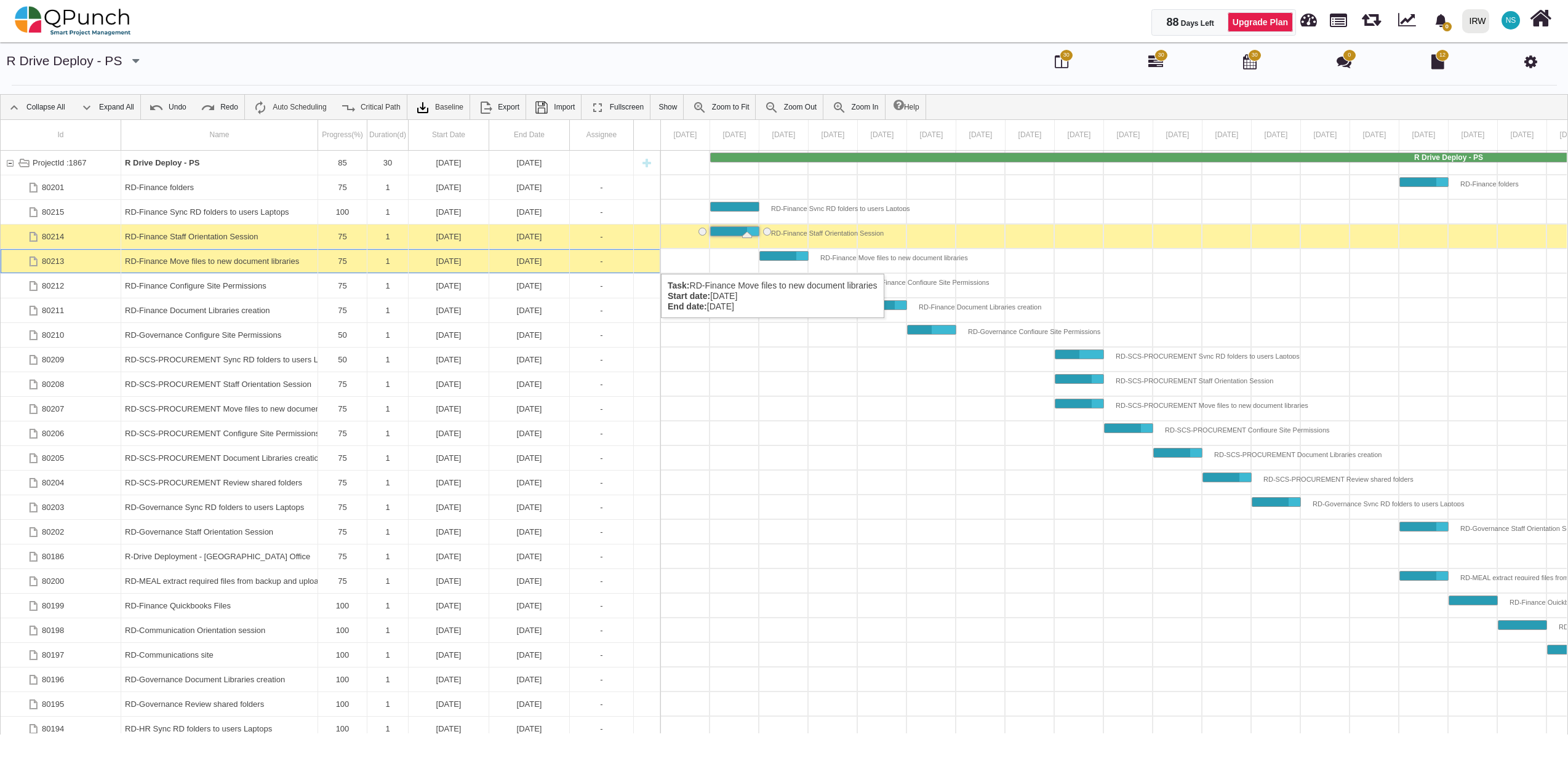
click at [186, 261] on div "RD-Finance Move files to new document libraries" at bounding box center [219, 261] width 189 height 24
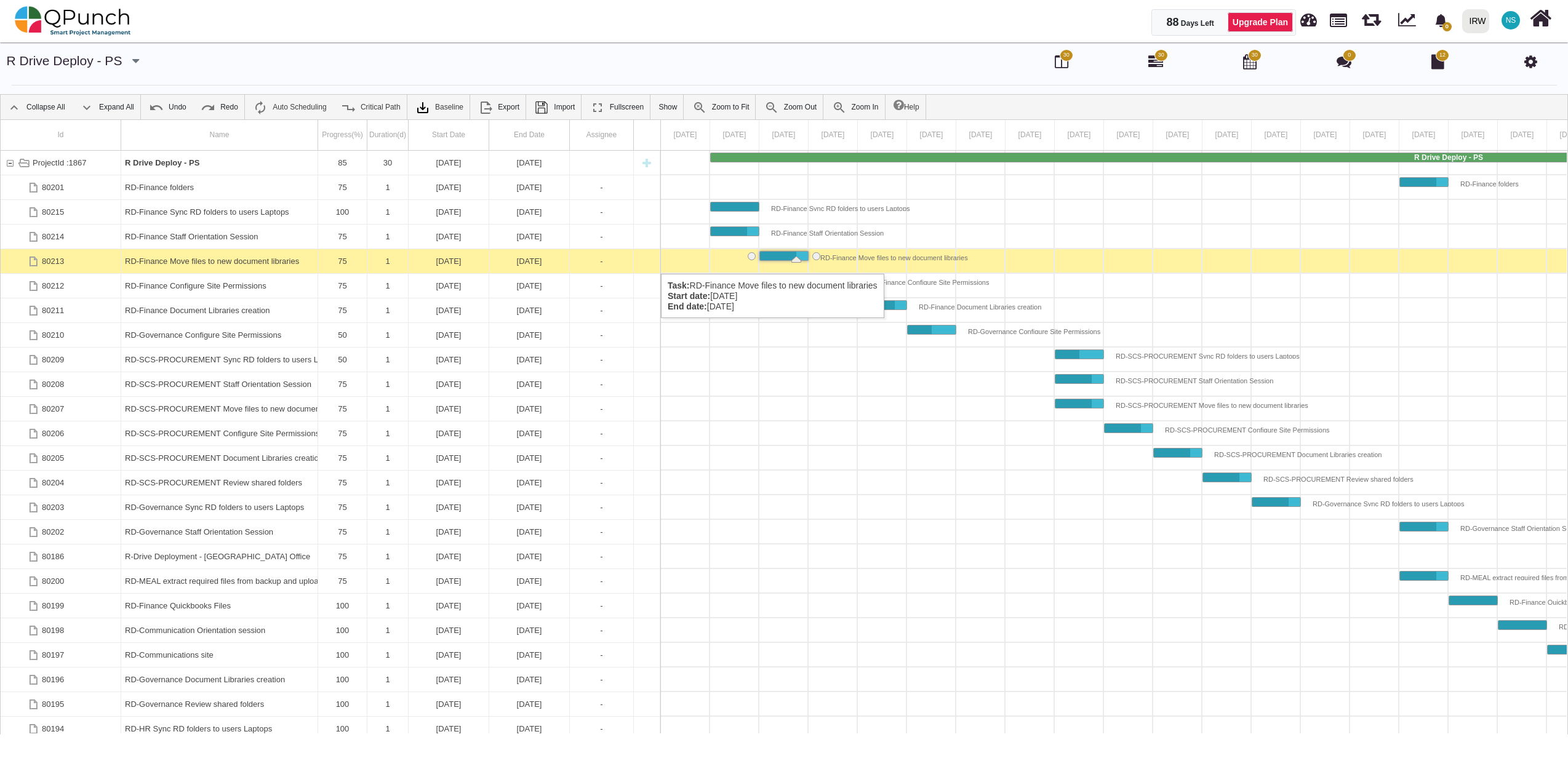
scroll to position [0, 37]
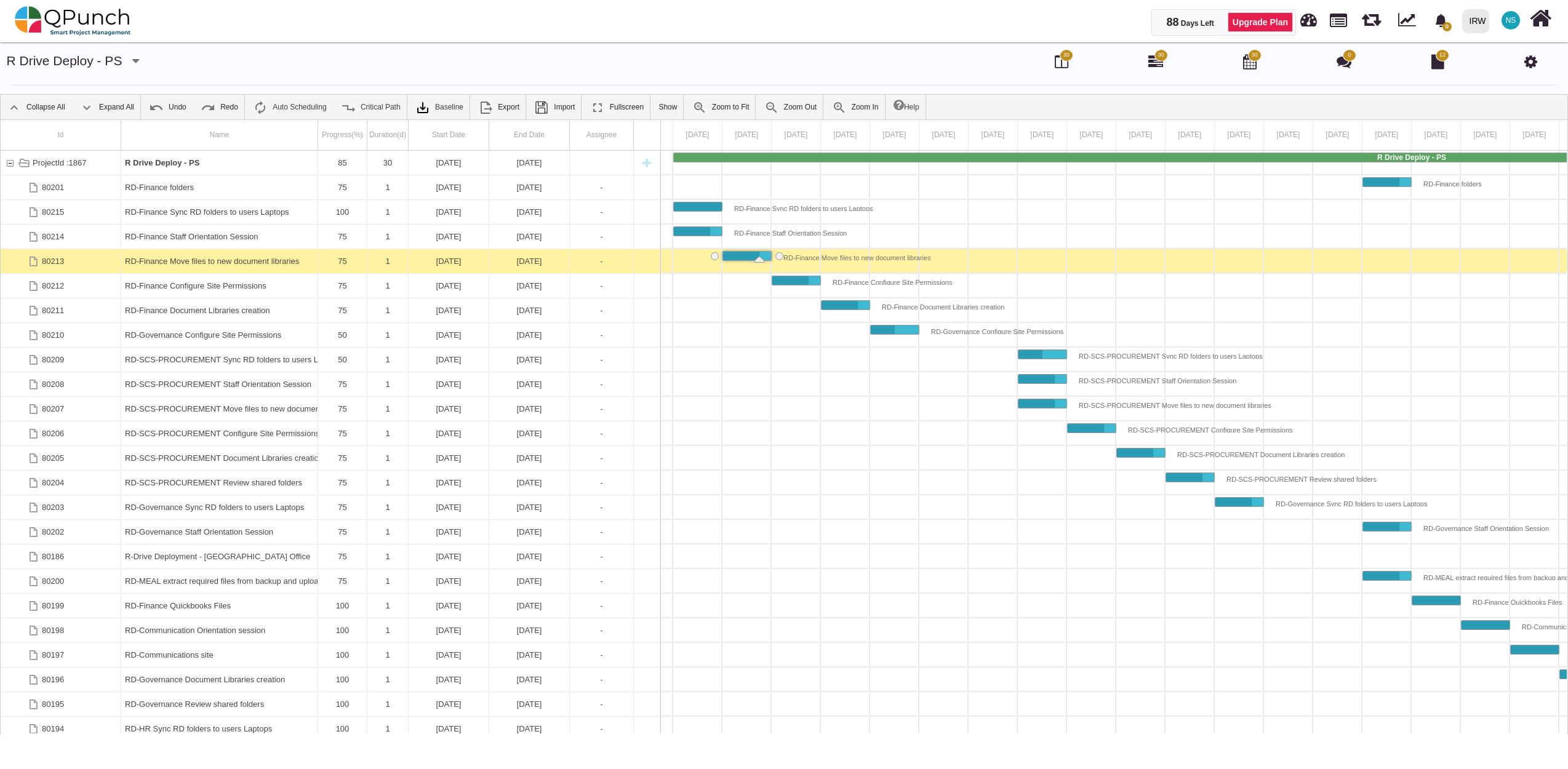
click at [186, 261] on div "RD-Finance Move files to new document libraries" at bounding box center [219, 261] width 189 height 24
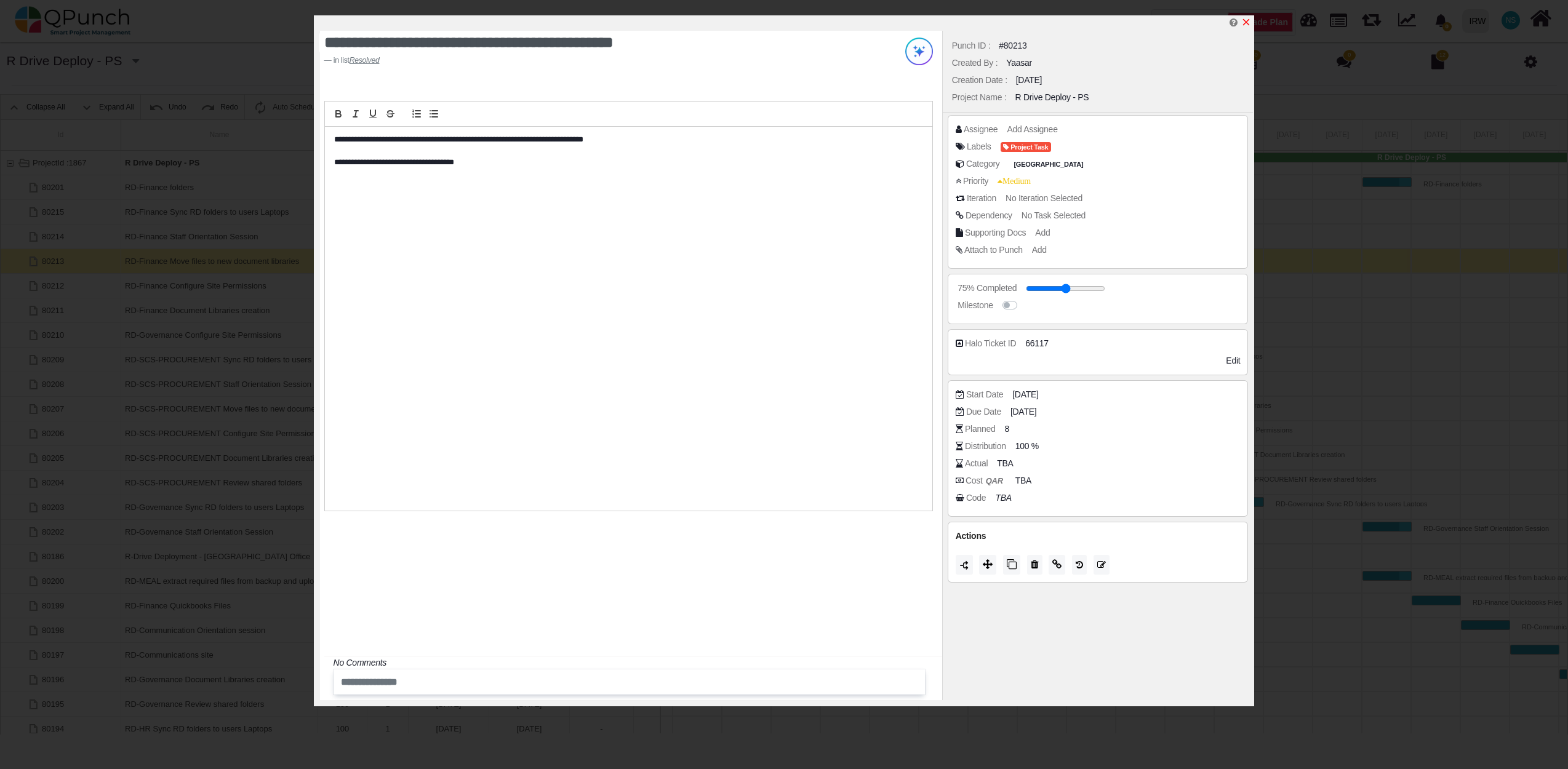
click at [1248, 21] on icon "x" at bounding box center [1246, 22] width 10 height 10
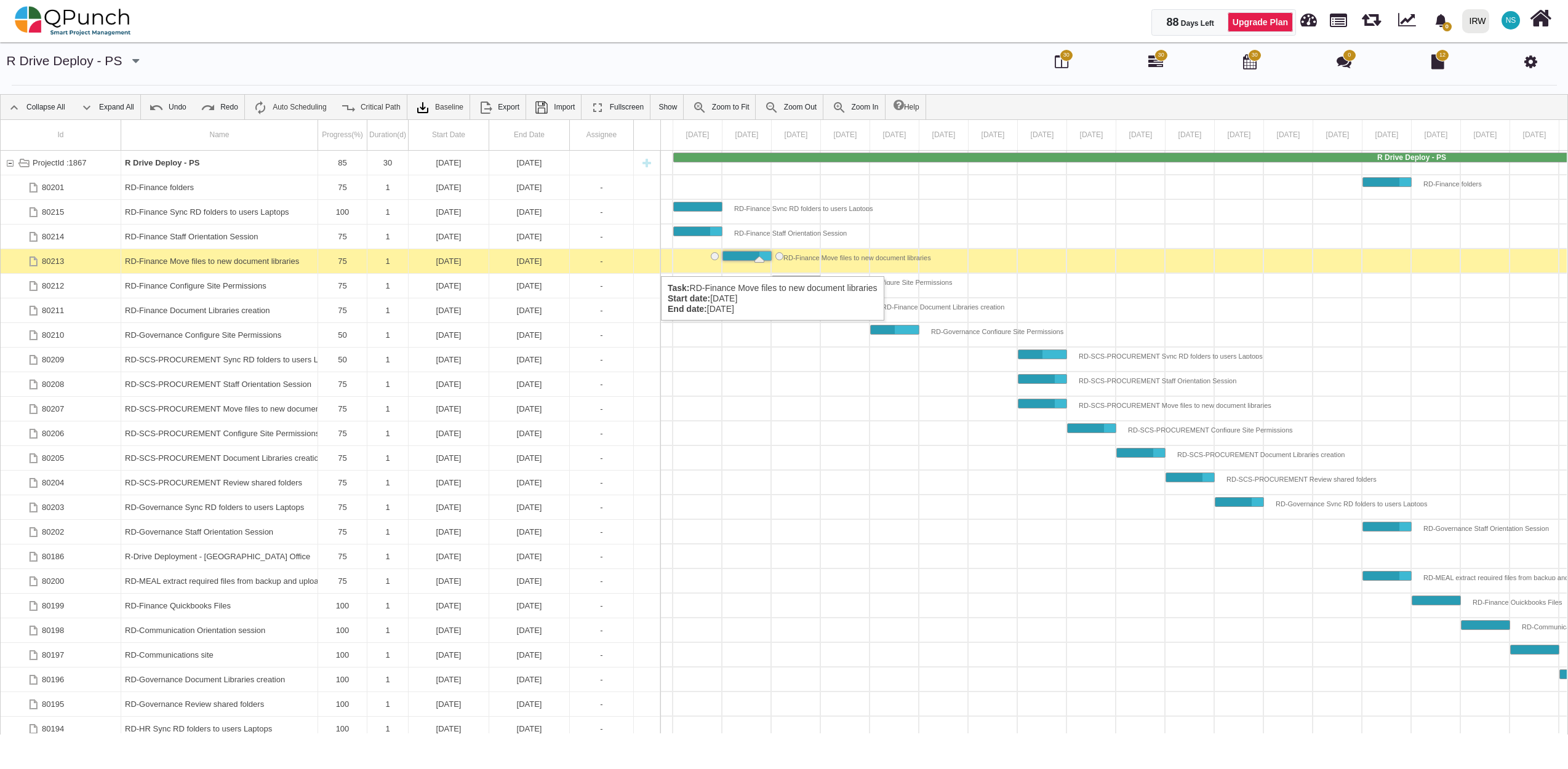
click at [219, 264] on div "RD-Finance Move files to new document libraries" at bounding box center [219, 261] width 189 height 24
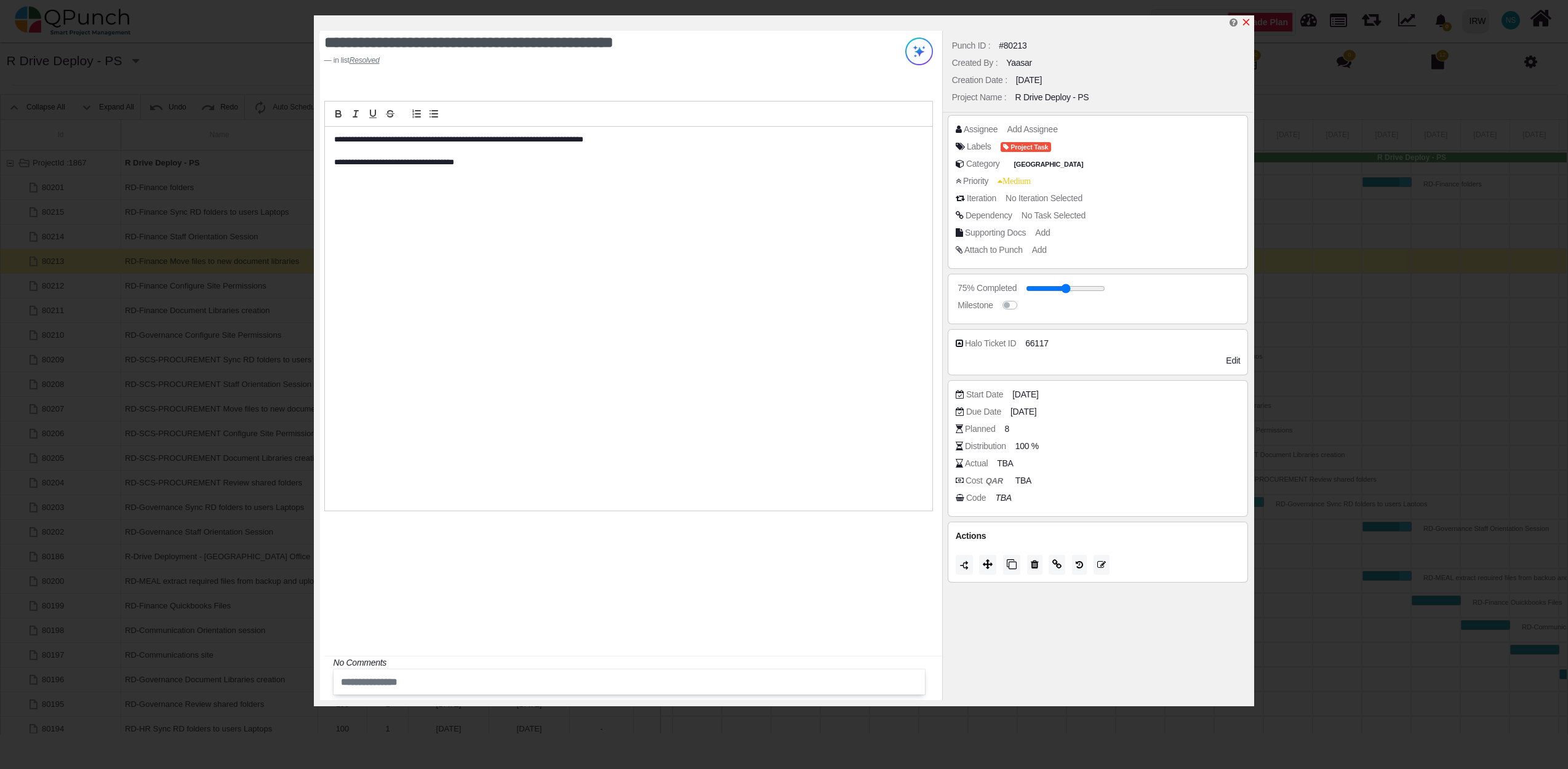
click at [1247, 22] on icon "x" at bounding box center [1246, 22] width 10 height 10
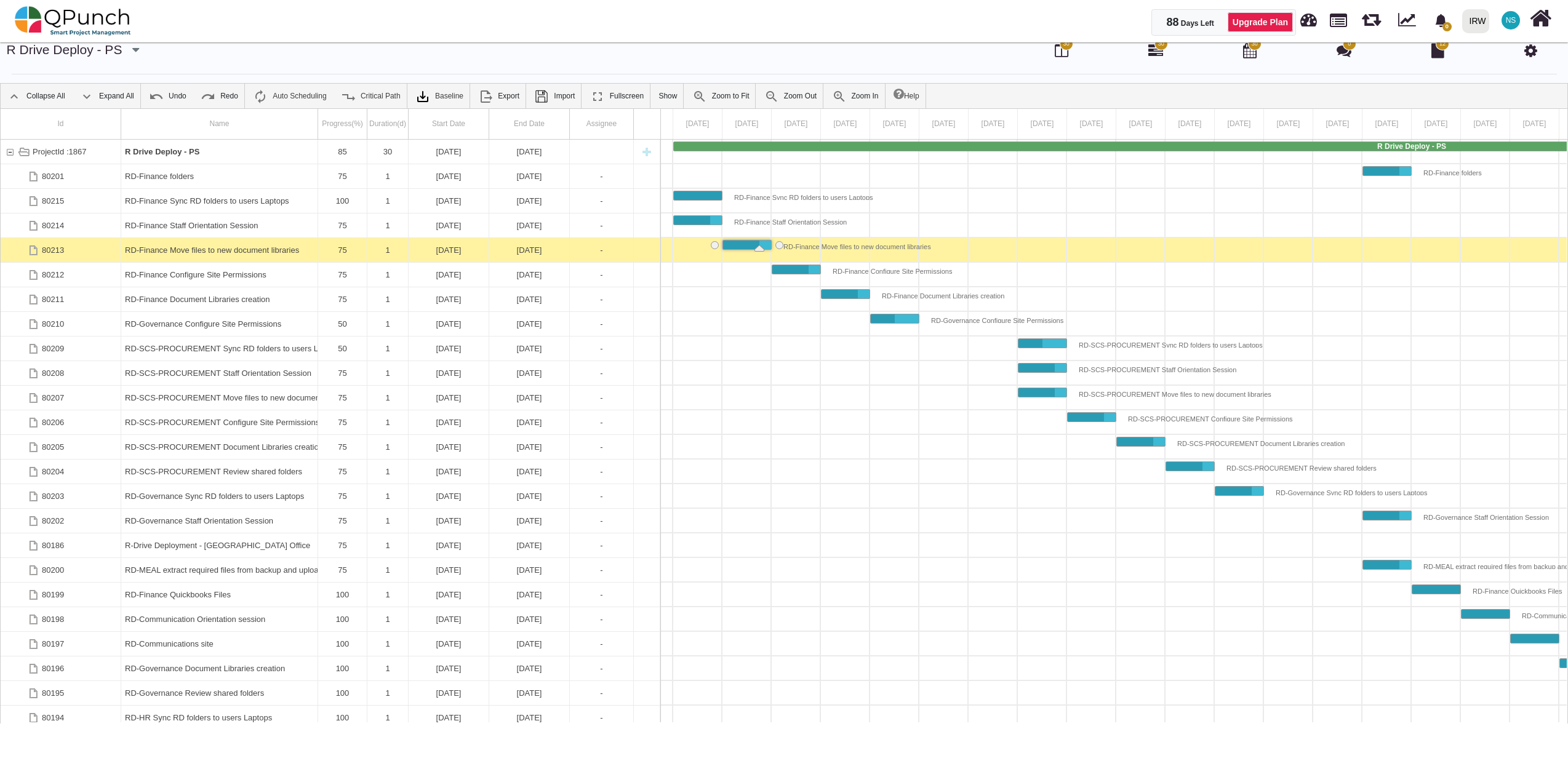
scroll to position [0, 0]
